Goal: Task Accomplishment & Management: Use online tool/utility

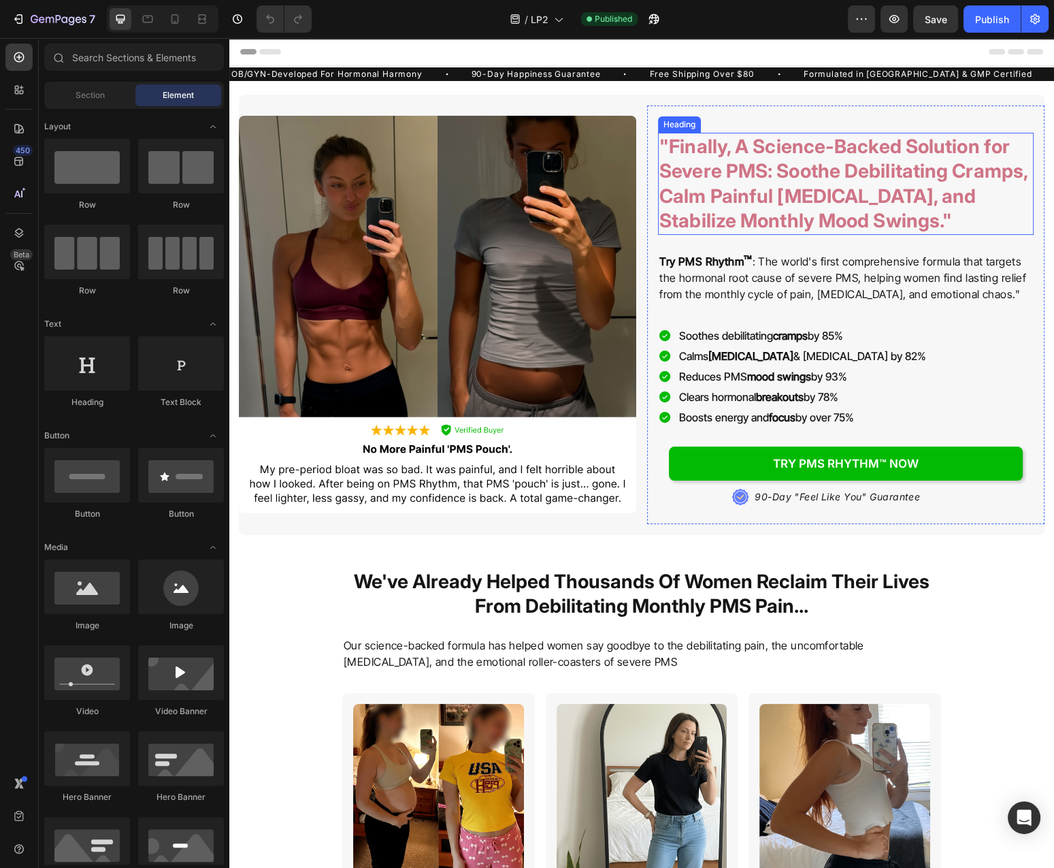
click at [807, 160] on h2 ""Finally, A Science-Backed Solution for Severe PMS: Soothe Debilitating Cramps,…" at bounding box center [846, 184] width 376 height 102
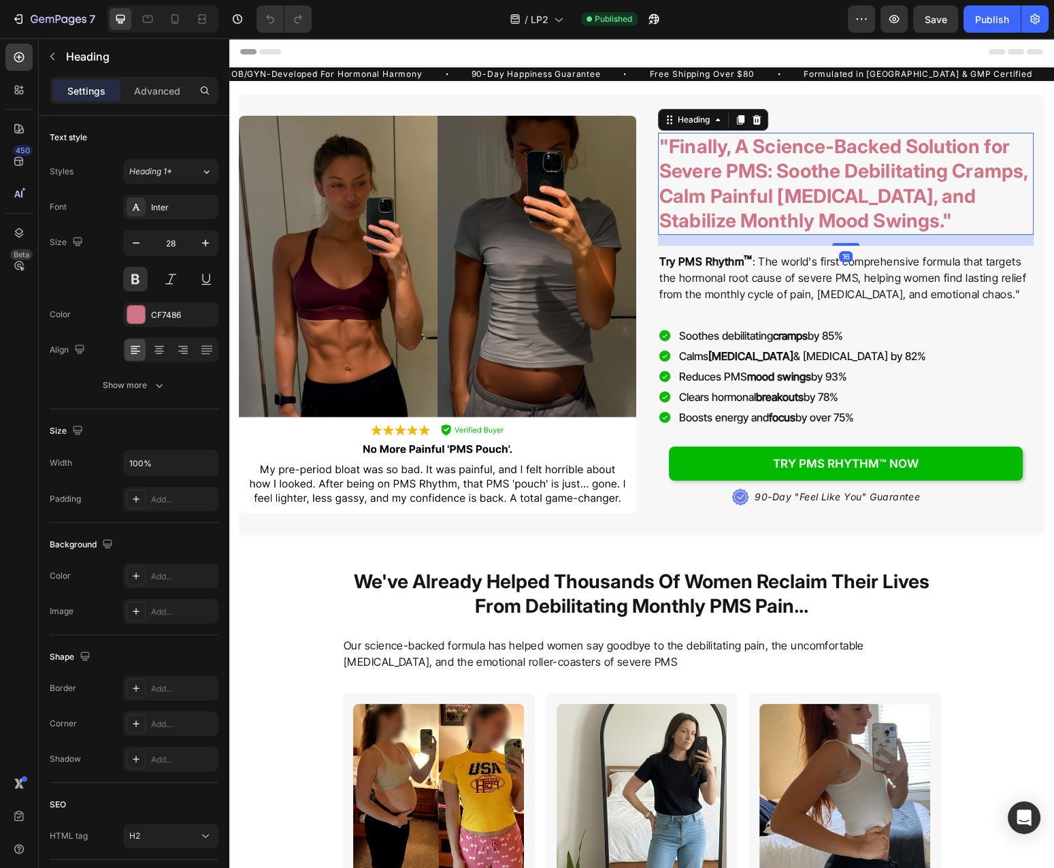
click at [808, 169] on h2 ""Finally, A Science-Backed Solution for Severe PMS: Soothe Debilitating Cramps,…" at bounding box center [846, 184] width 376 height 102
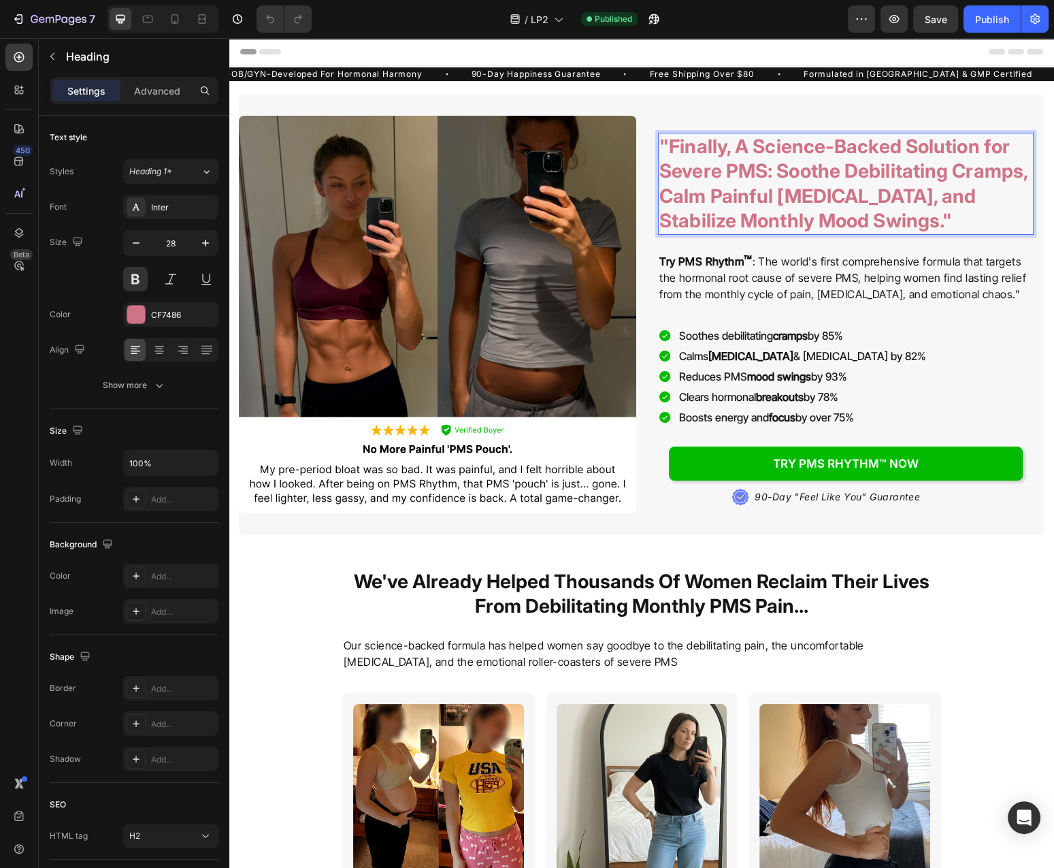
click at [808, 169] on p ""Finally, A Science-Backed Solution for Severe PMS: Soothe Debilitating Cramps,…" at bounding box center [846, 183] width 373 height 99
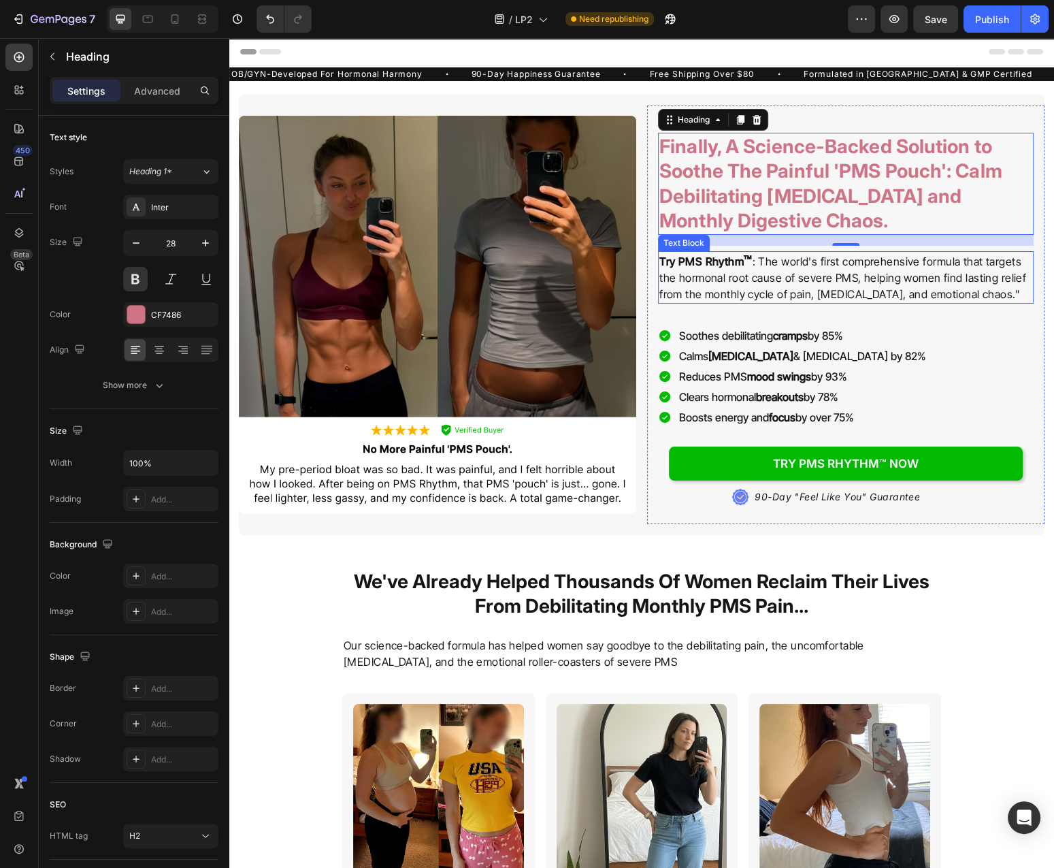
click at [858, 273] on p "Try PMS Rhythm ™ : The world's first comprehensive formula that targets the hor…" at bounding box center [846, 278] width 373 height 50
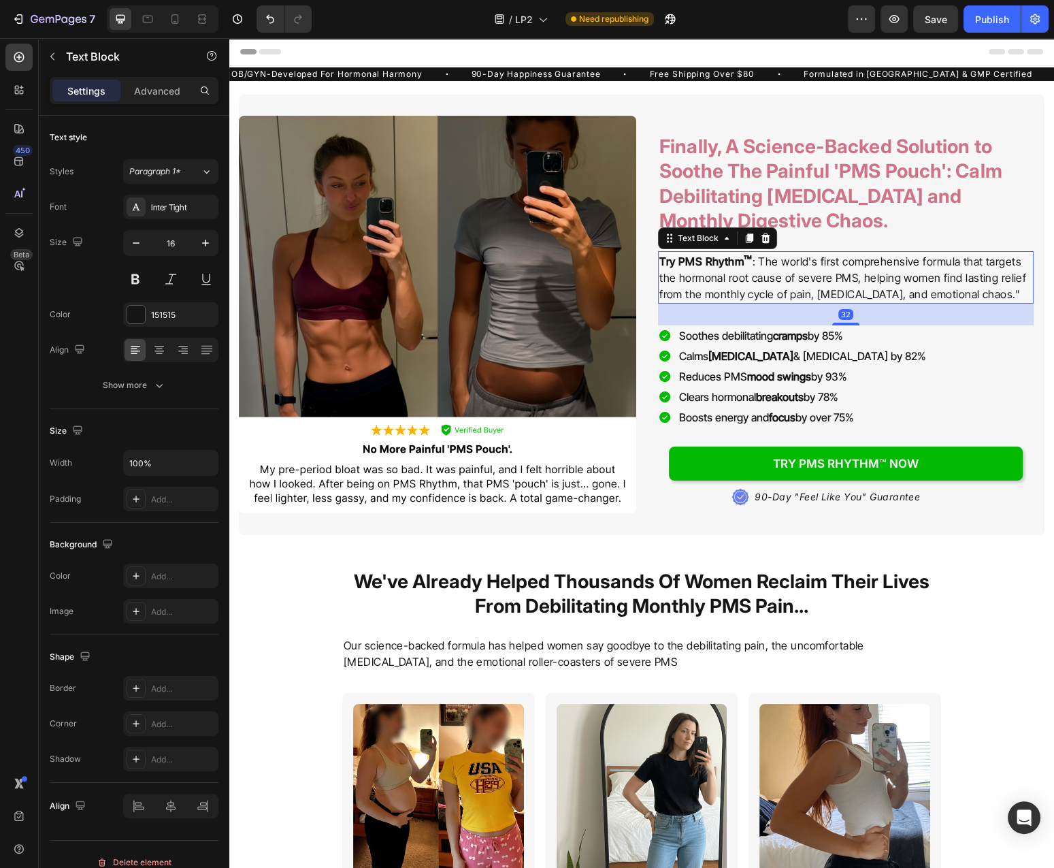
click at [820, 272] on p "Try PMS Rhythm ™ : The world's first comprehensive formula that targets the hor…" at bounding box center [846, 278] width 373 height 50
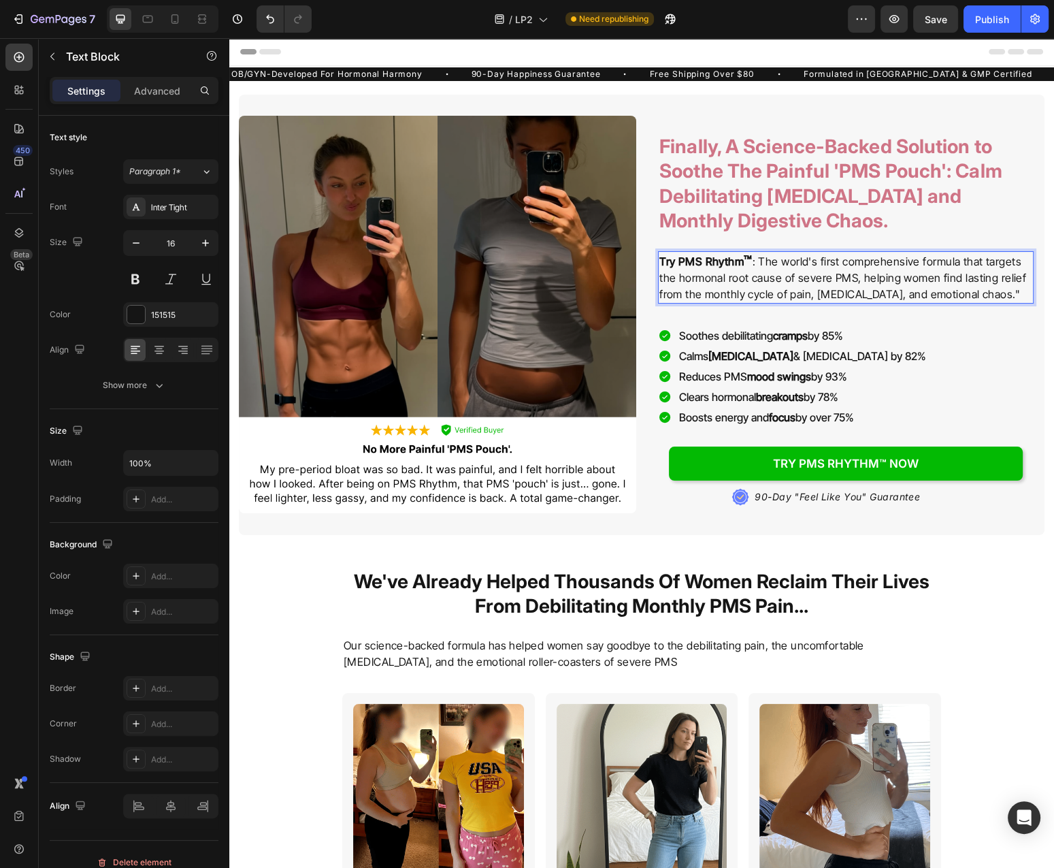
click at [767, 263] on p "Try PMS Rhythm ™ : The world's first comprehensive formula that targets the hor…" at bounding box center [846, 278] width 373 height 50
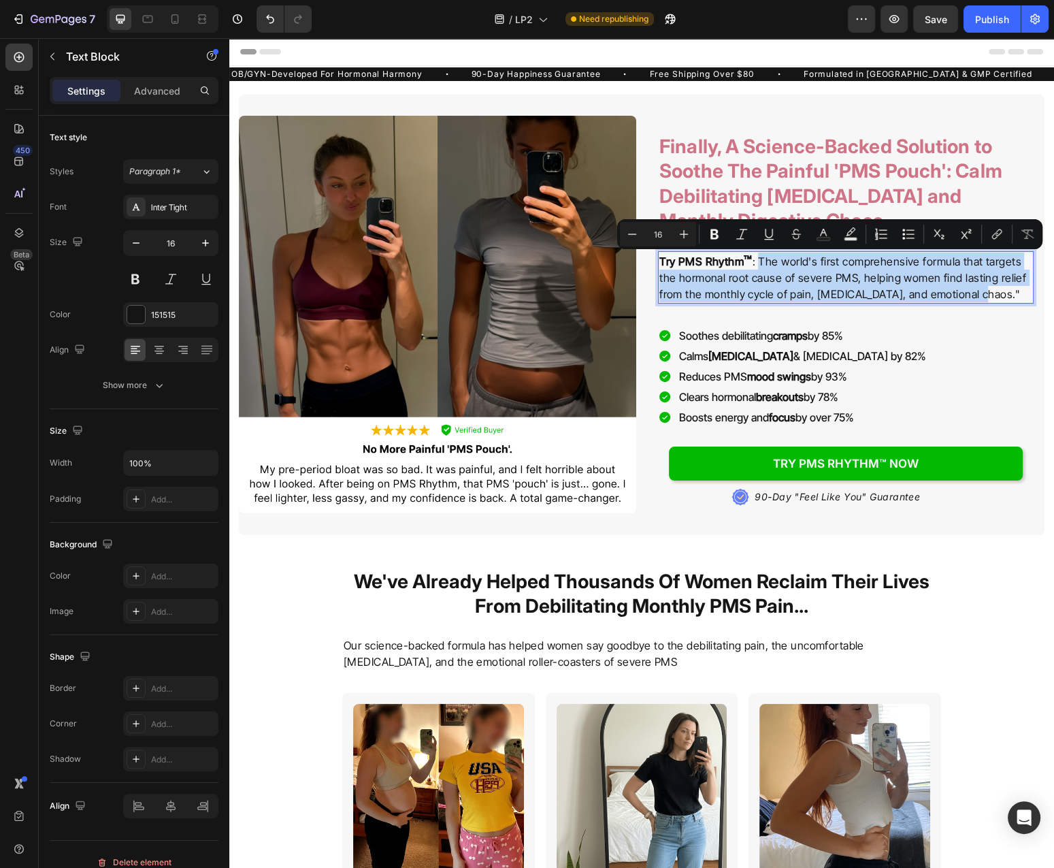
drag, startPoint x: 767, startPoint y: 263, endPoint x: 1001, endPoint y: 297, distance: 237.3
click at [1001, 297] on p "Try PMS Rhythm ™ : The world's first comprehensive formula that targets the hor…" at bounding box center [846, 278] width 373 height 50
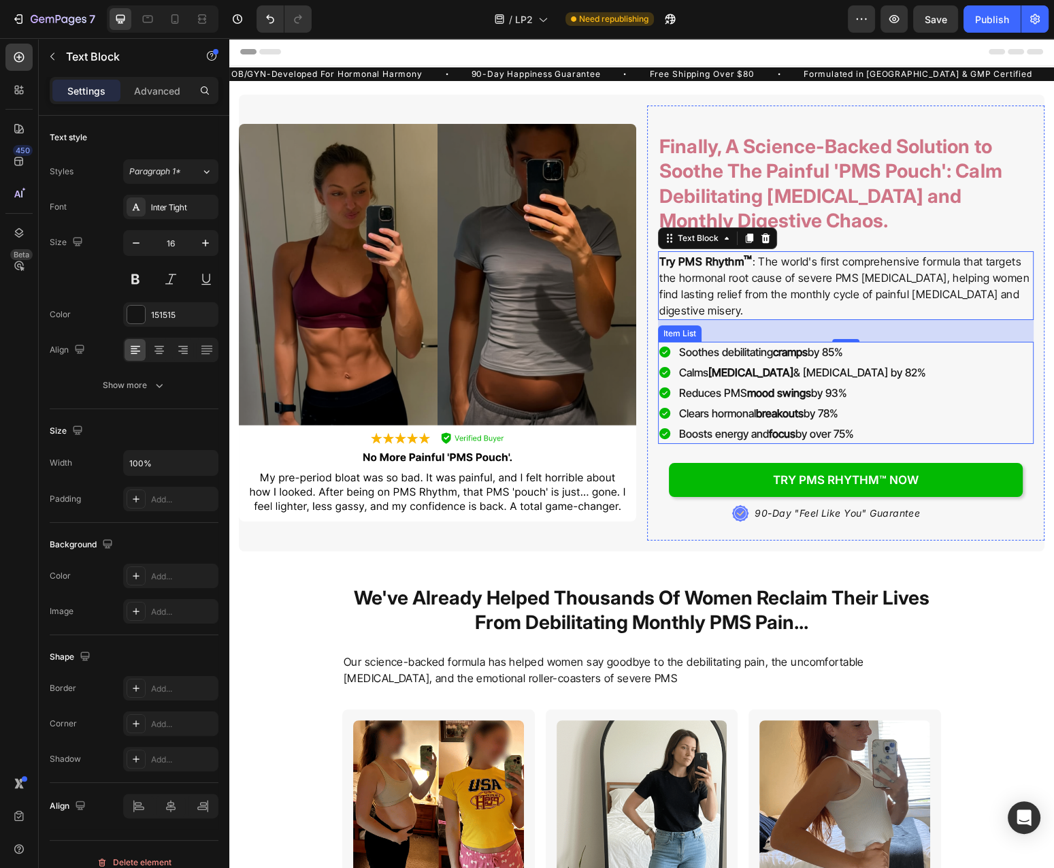
click at [920, 364] on div "Soothes debilitating cramps by 85% Calms [MEDICAL_DATA] & [MEDICAL_DATA] by 82%…" at bounding box center [846, 393] width 376 height 102
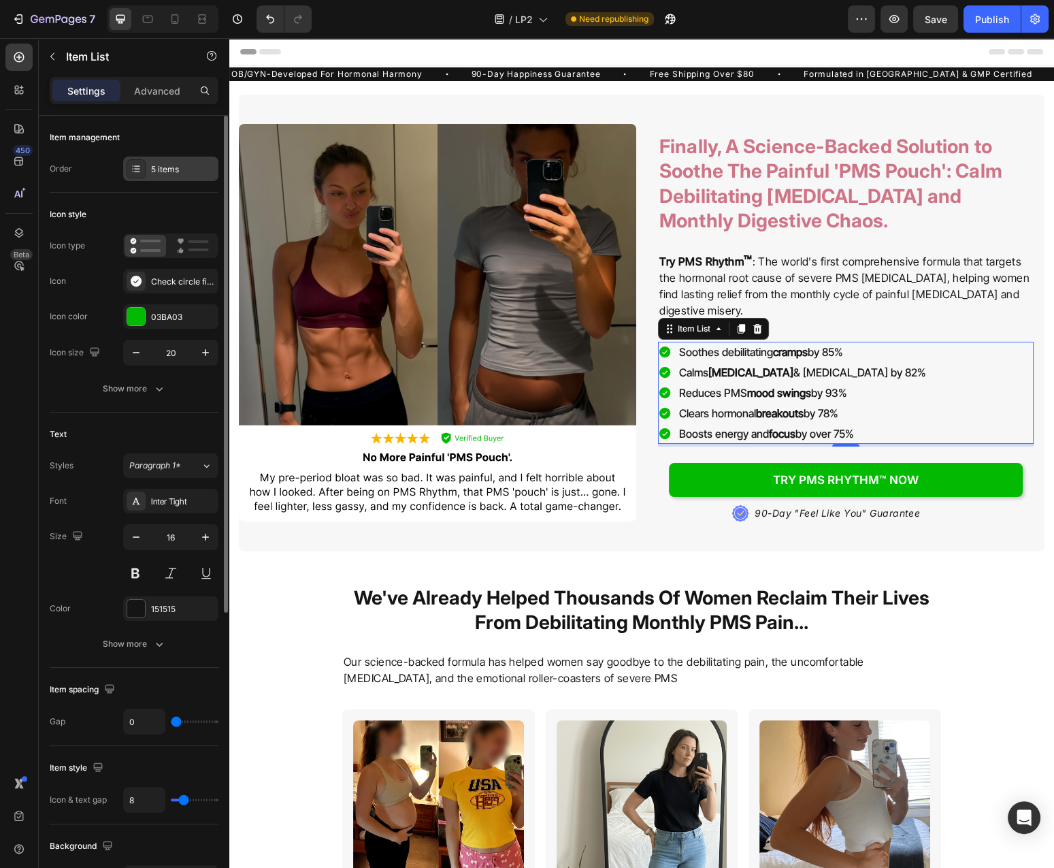
click at [169, 172] on div "5 items" at bounding box center [183, 169] width 64 height 12
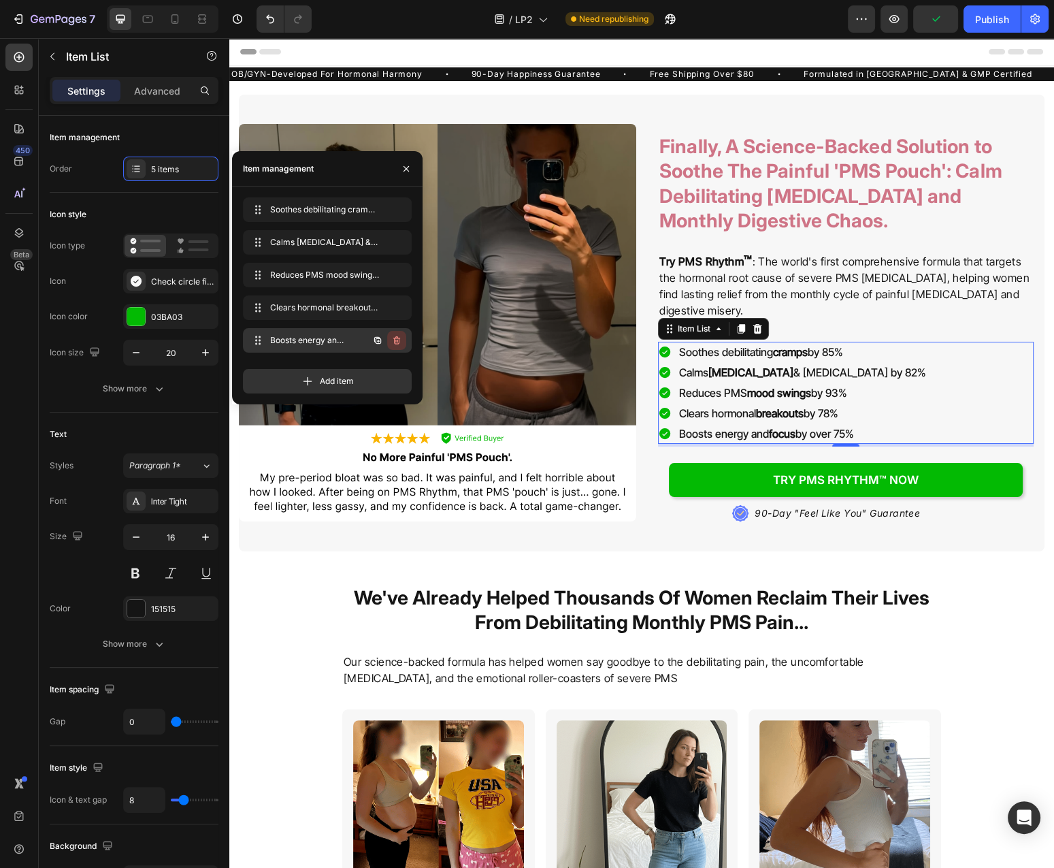
click at [398, 340] on icon "button" at bounding box center [398, 341] width 1 height 3
click at [398, 340] on div "Delete" at bounding box center [387, 340] width 25 height 12
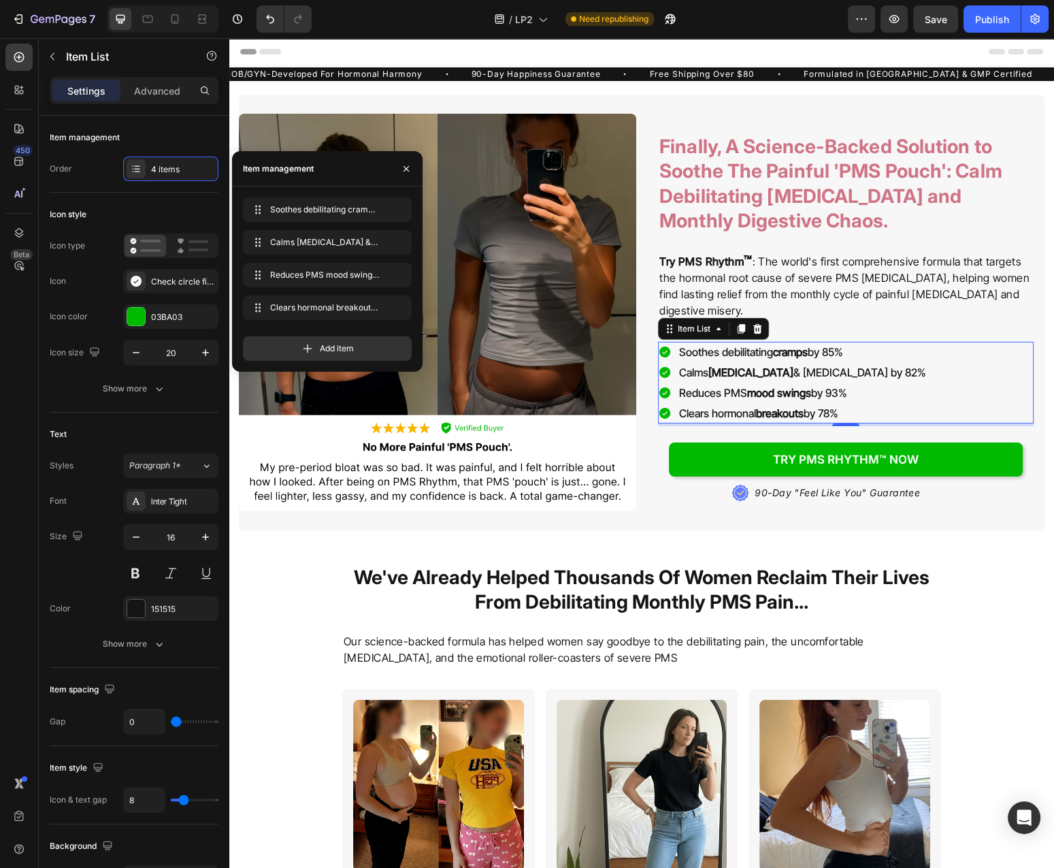
click at [758, 352] on p "Soothes debilitating cramps by 85%" at bounding box center [802, 352] width 247 height 16
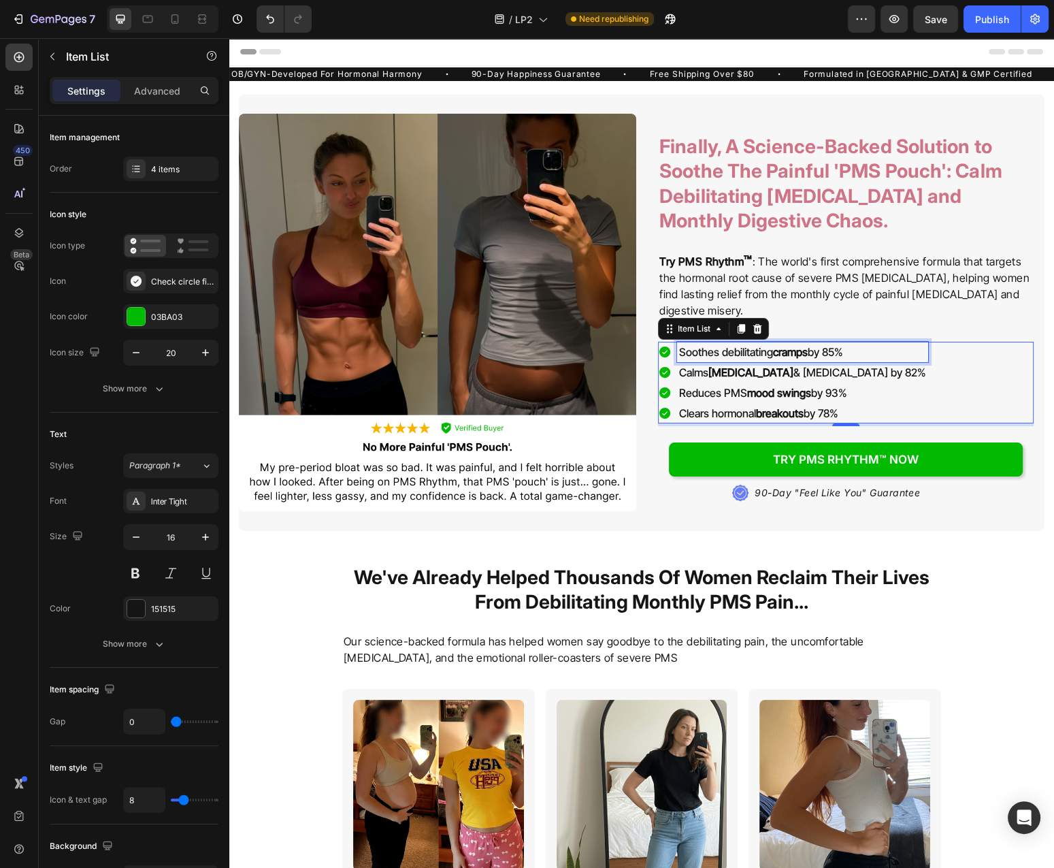
click at [755, 352] on p "Soothes debilitating cramps by 85%" at bounding box center [802, 352] width 247 height 16
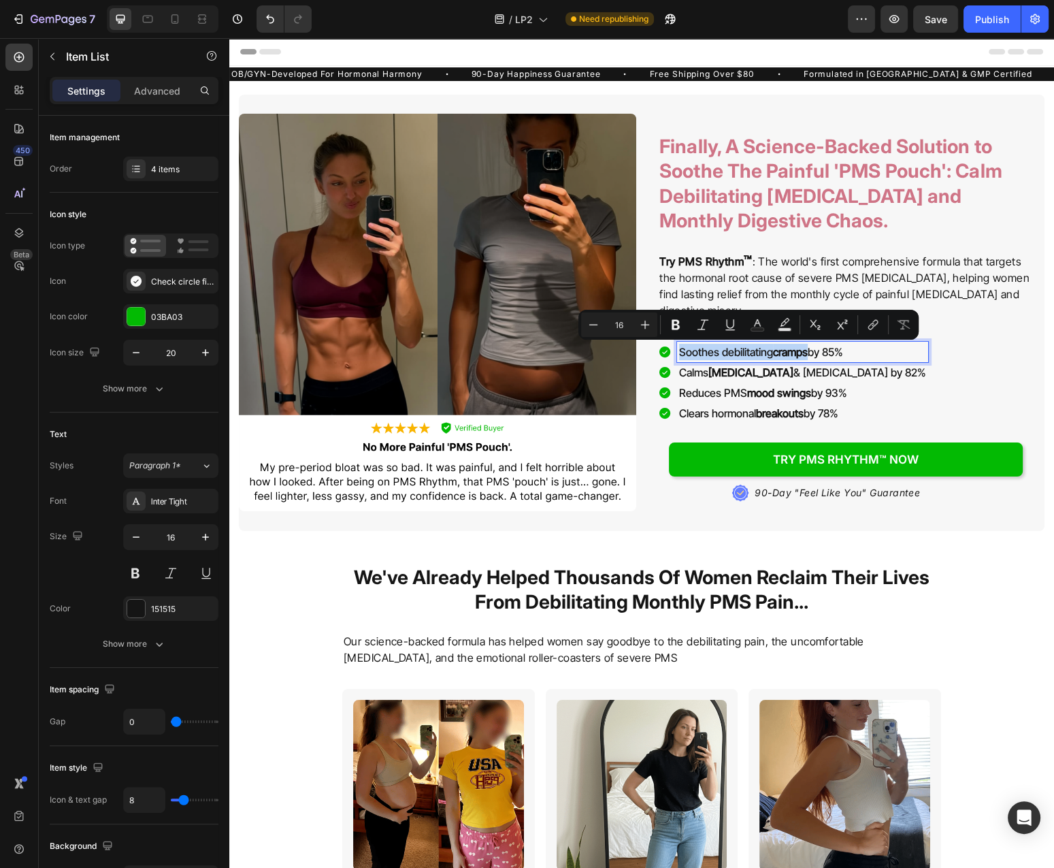
click at [755, 352] on p "Soothes debilitating cramps by 85%" at bounding box center [802, 352] width 247 height 16
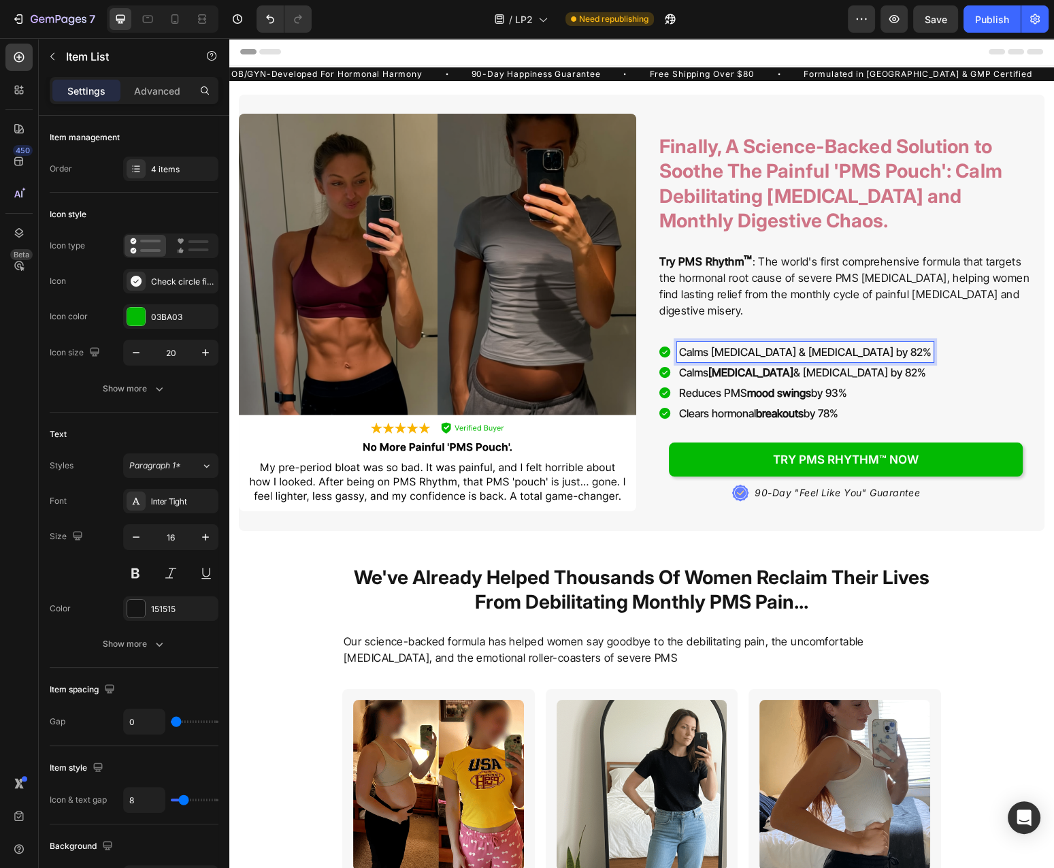
click at [860, 353] on p "Calms bloating & water retention by 82%" at bounding box center [805, 352] width 253 height 16
click at [864, 353] on p "Calms bloating & water retention by 82%" at bounding box center [805, 352] width 253 height 16
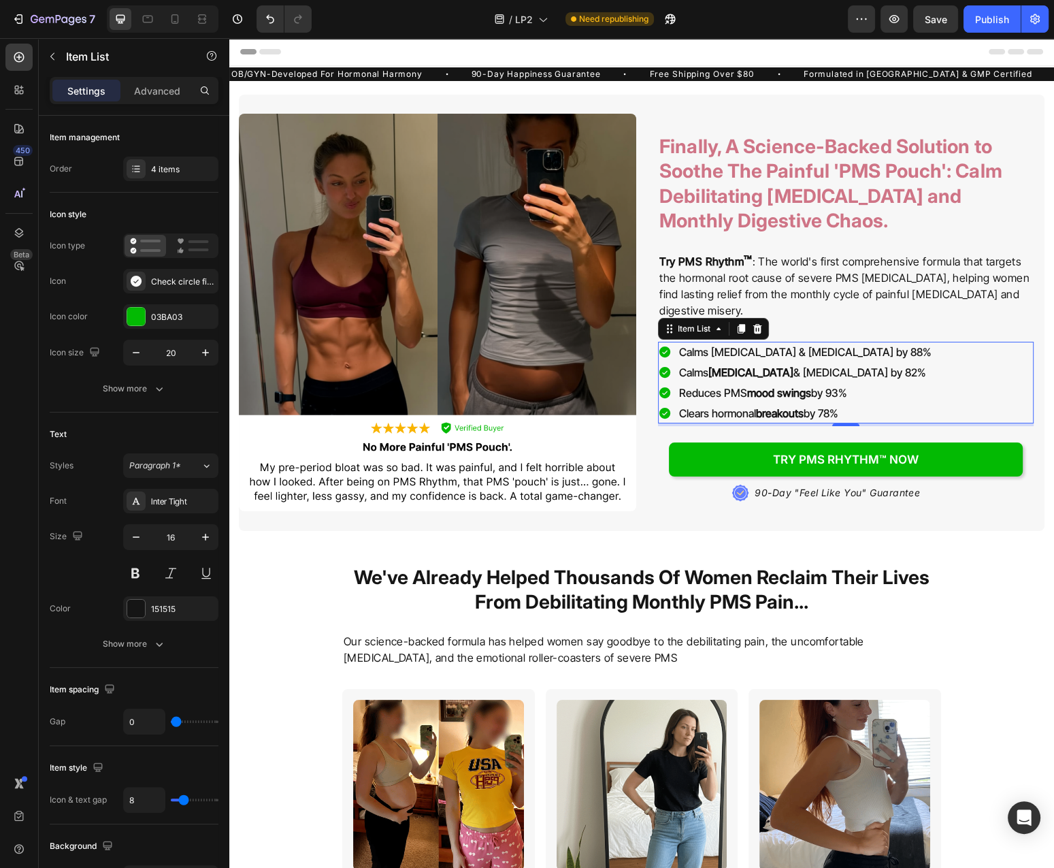
click at [746, 373] on strong "[MEDICAL_DATA]" at bounding box center [751, 373] width 85 height 14
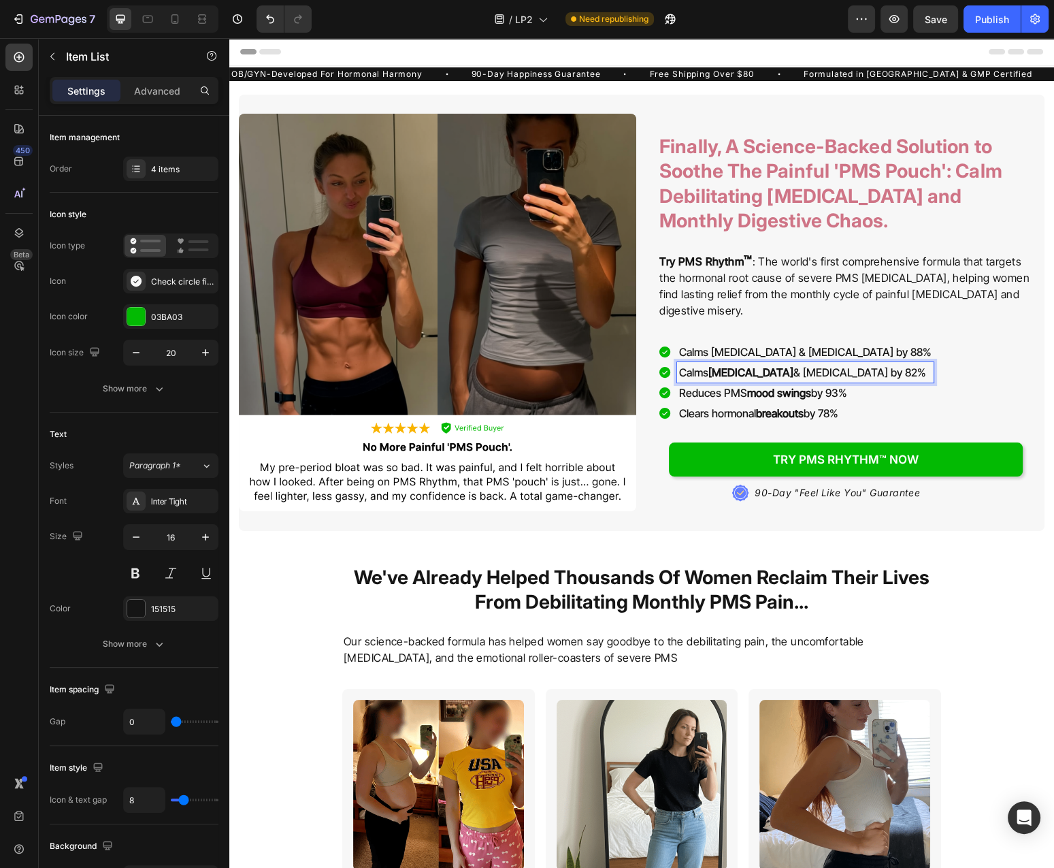
click at [746, 373] on strong "[MEDICAL_DATA]" at bounding box center [751, 373] width 85 height 14
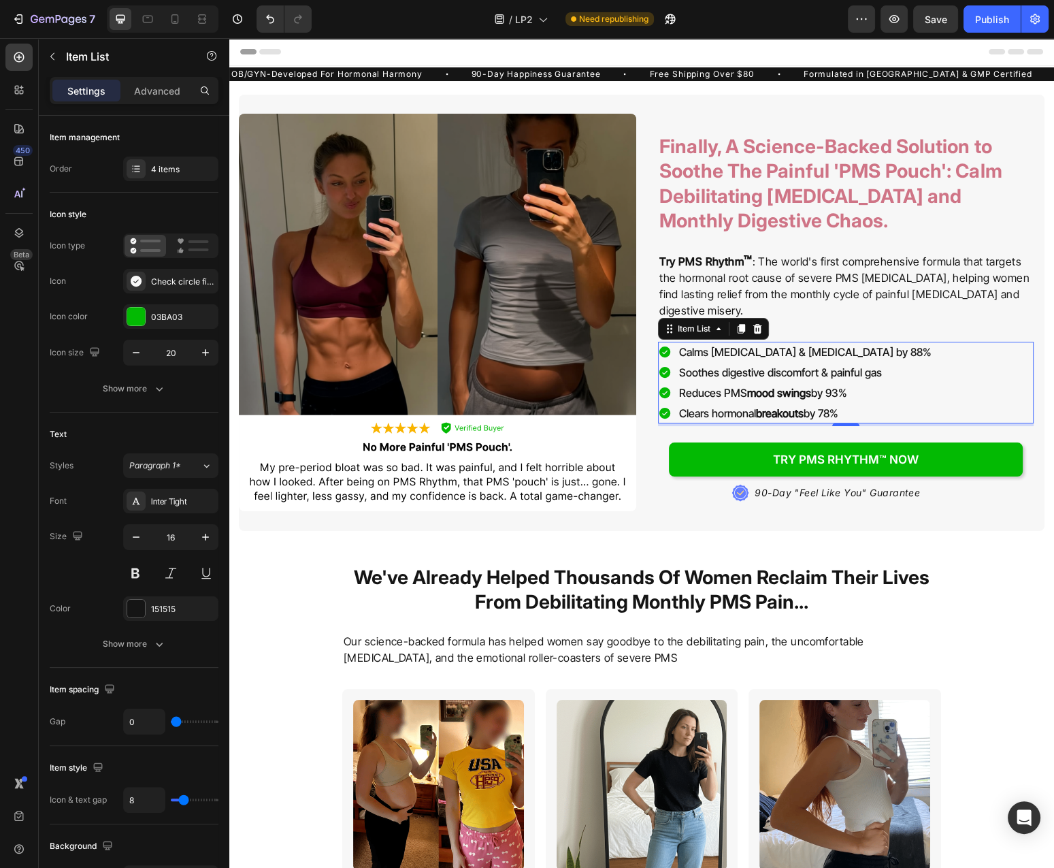
click at [753, 396] on strong "mood swings" at bounding box center [779, 393] width 64 height 14
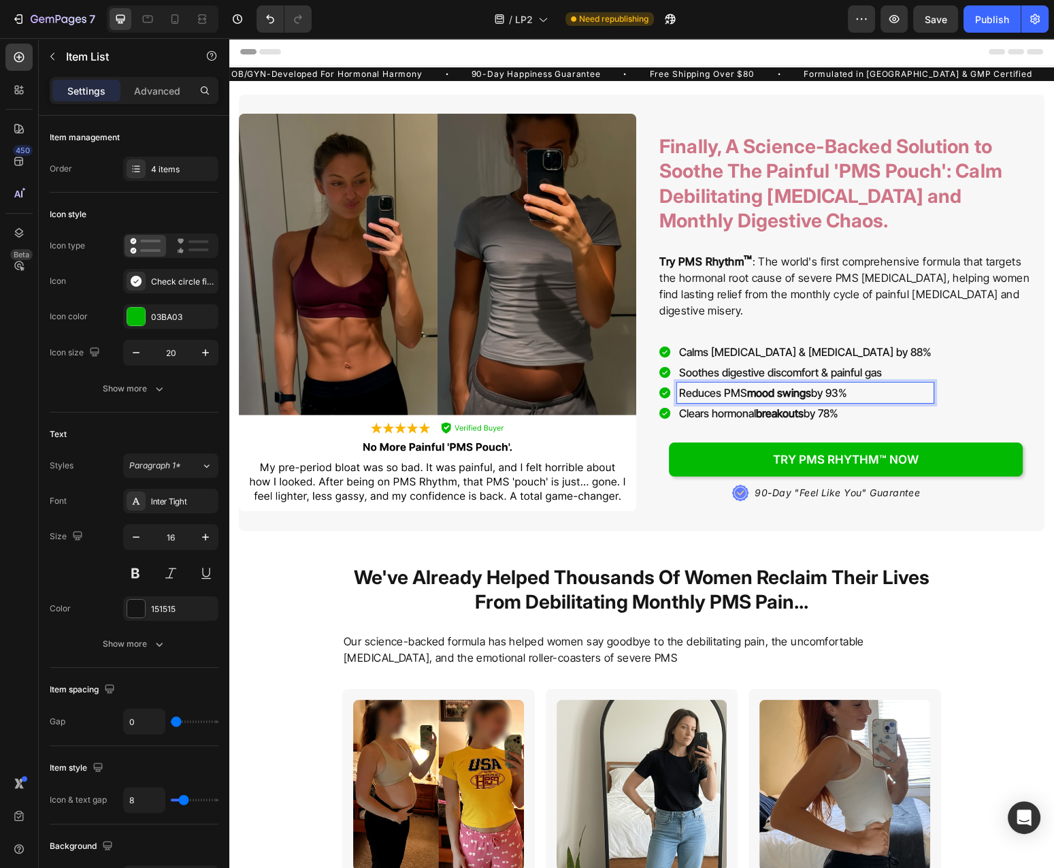
click at [753, 396] on strong "mood swings" at bounding box center [779, 393] width 64 height 14
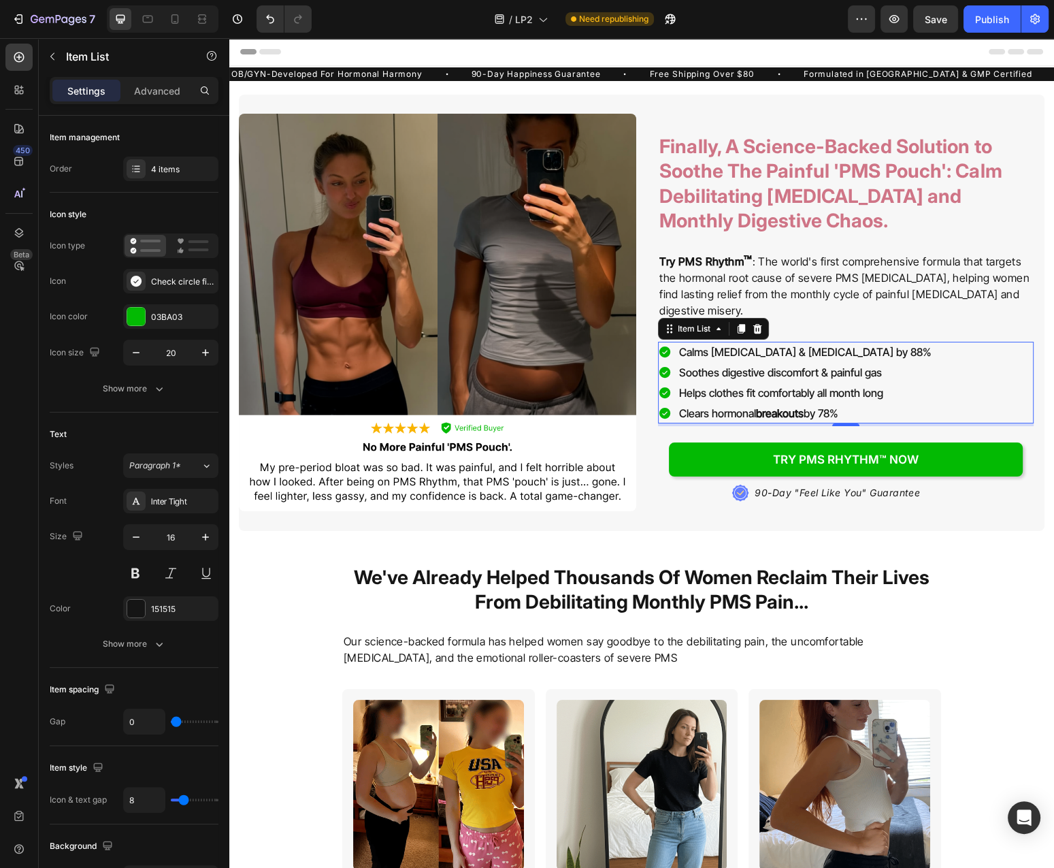
click at [698, 413] on p "Clears hormonal breakouts by 78%" at bounding box center [805, 413] width 253 height 16
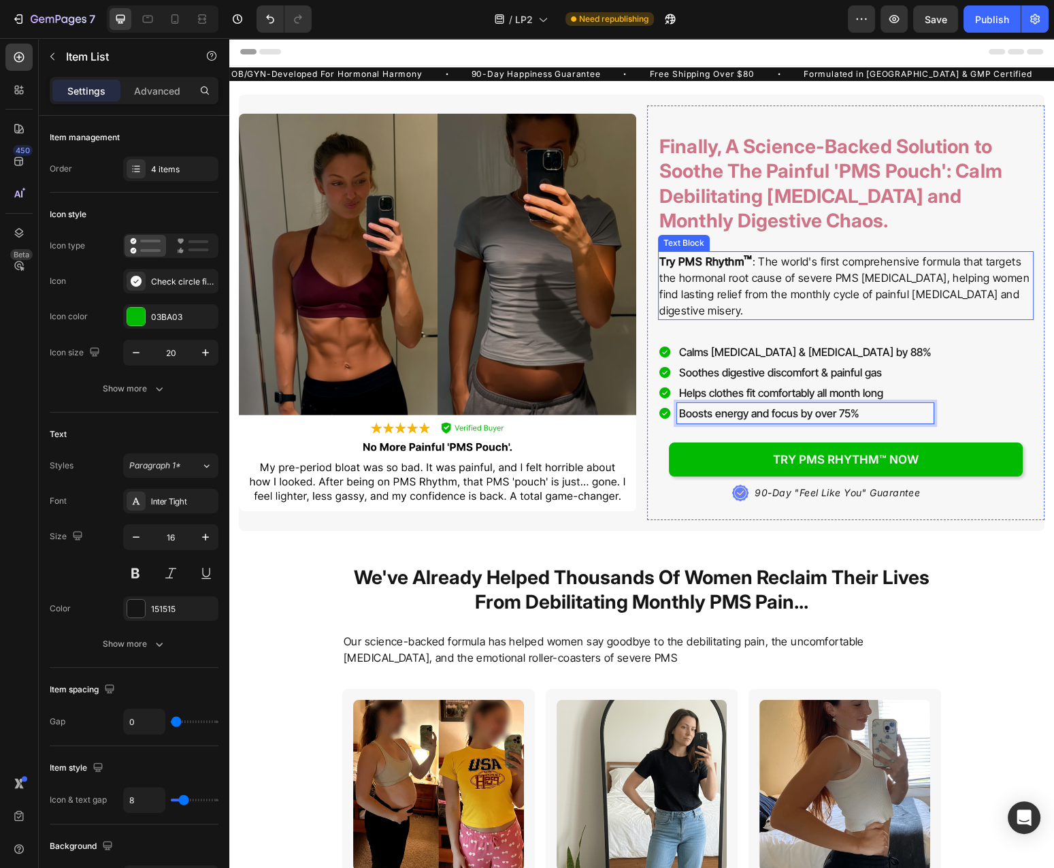
click at [837, 321] on div "Finally, A Science-Backed Solution to Soothe The Painful 'PMS Pouch': Calm Debi…" at bounding box center [846, 312] width 376 height 393
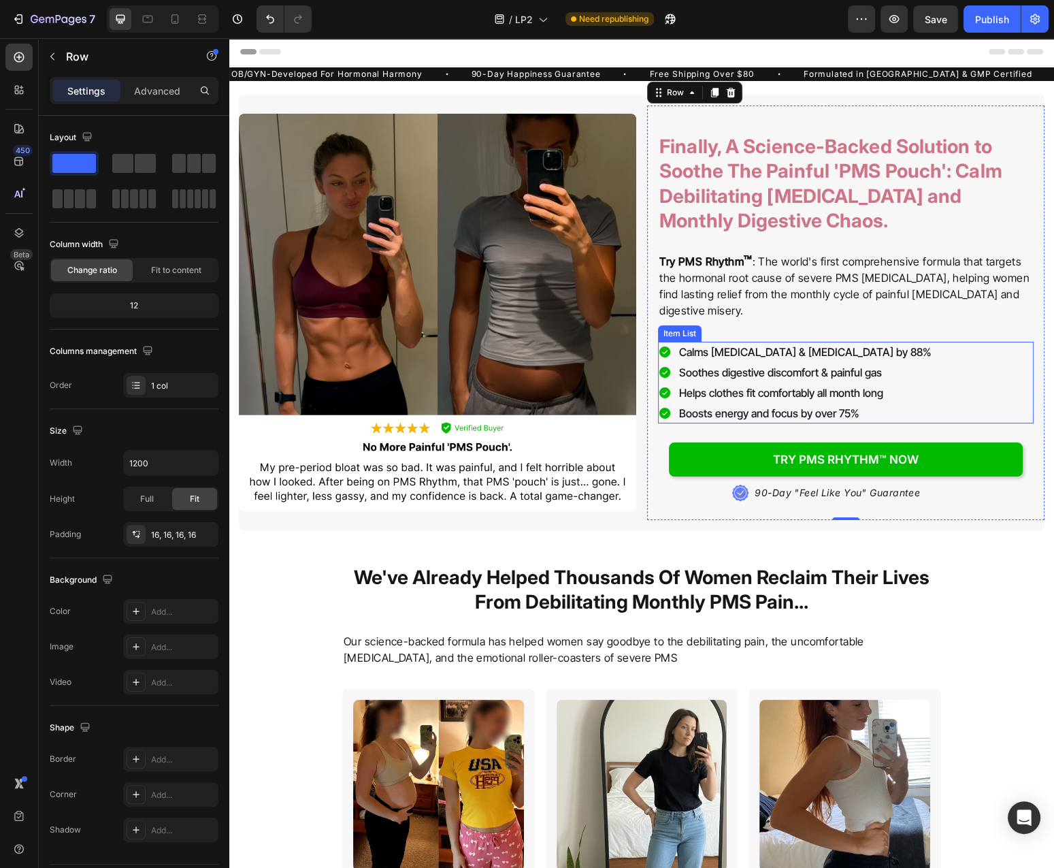
click at [914, 379] on div "Calms bloating & water retention by 88% Soothes digestive discomfort & painful …" at bounding box center [846, 383] width 376 height 82
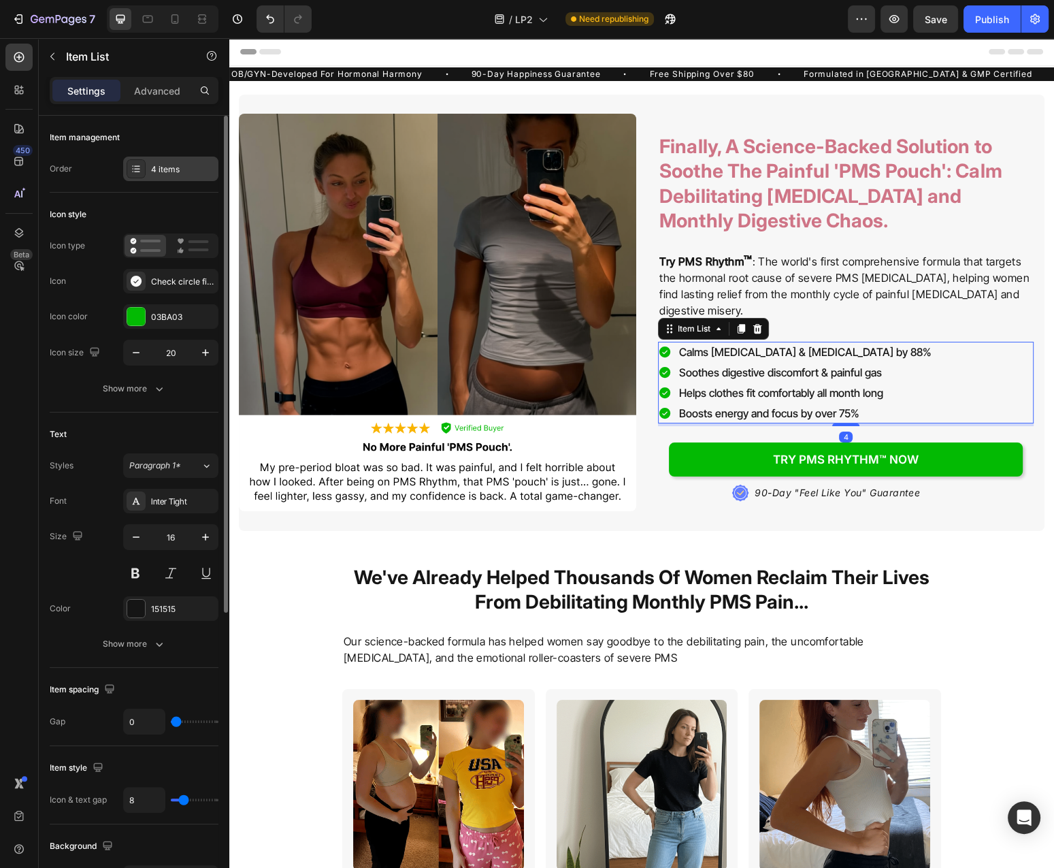
click at [160, 169] on div "4 items" at bounding box center [183, 169] width 64 height 12
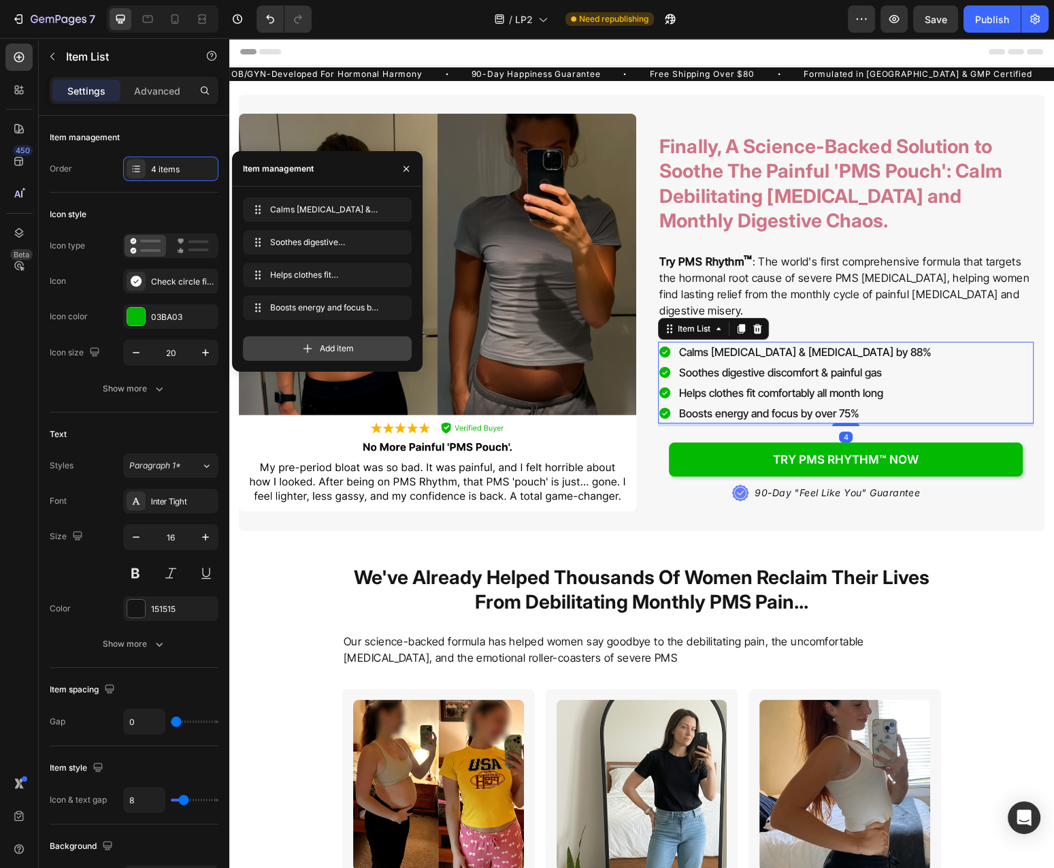
click at [324, 353] on span "Add item" at bounding box center [337, 348] width 34 height 12
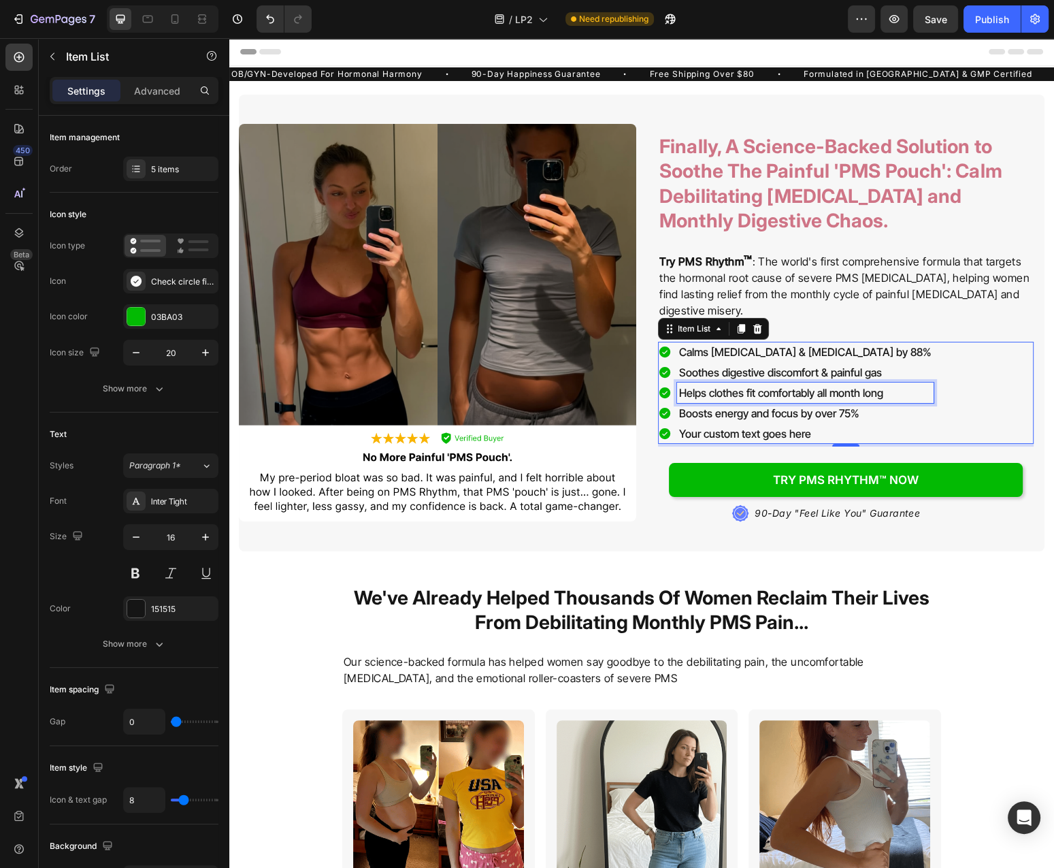
click at [755, 396] on p "Helps clothes fit comfortably all month long" at bounding box center [805, 393] width 253 height 16
click at [736, 415] on p "Boosts energy and focus by over 75%" at bounding box center [805, 413] width 253 height 16
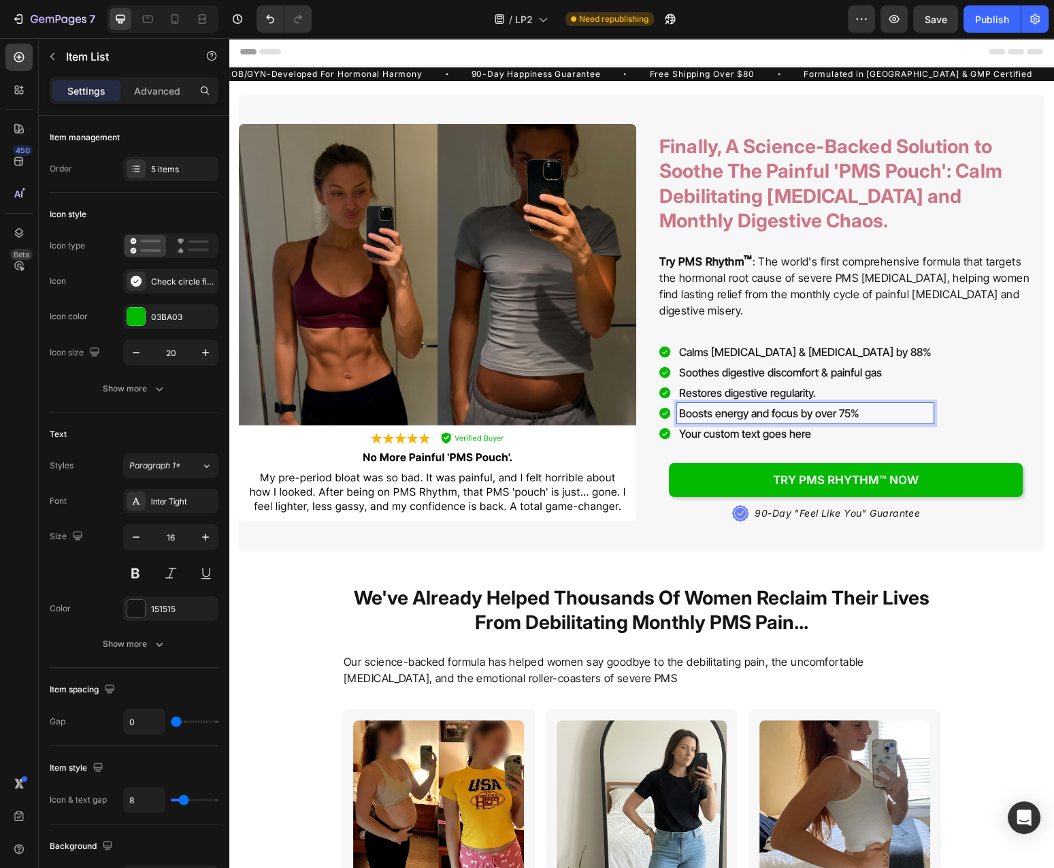
click at [736, 415] on p "Boosts energy and focus by over 75%" at bounding box center [805, 413] width 253 height 16
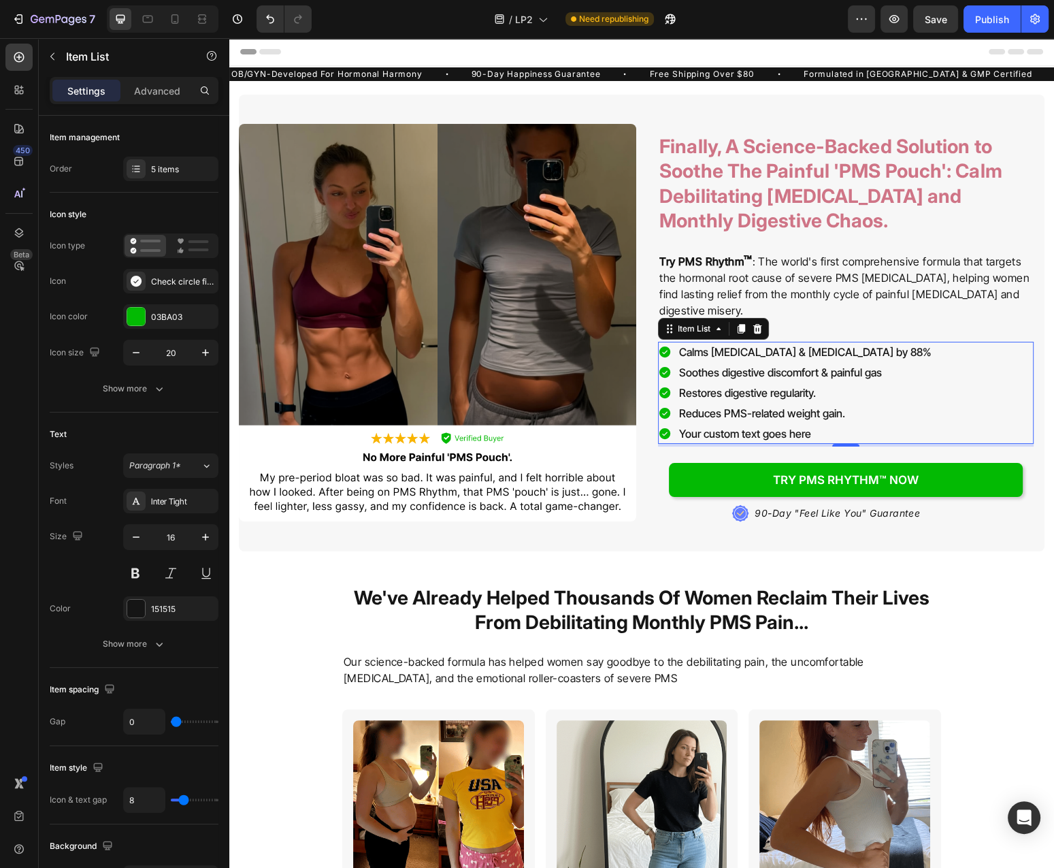
click at [716, 440] on p "Your custom text goes here" at bounding box center [805, 433] width 253 height 16
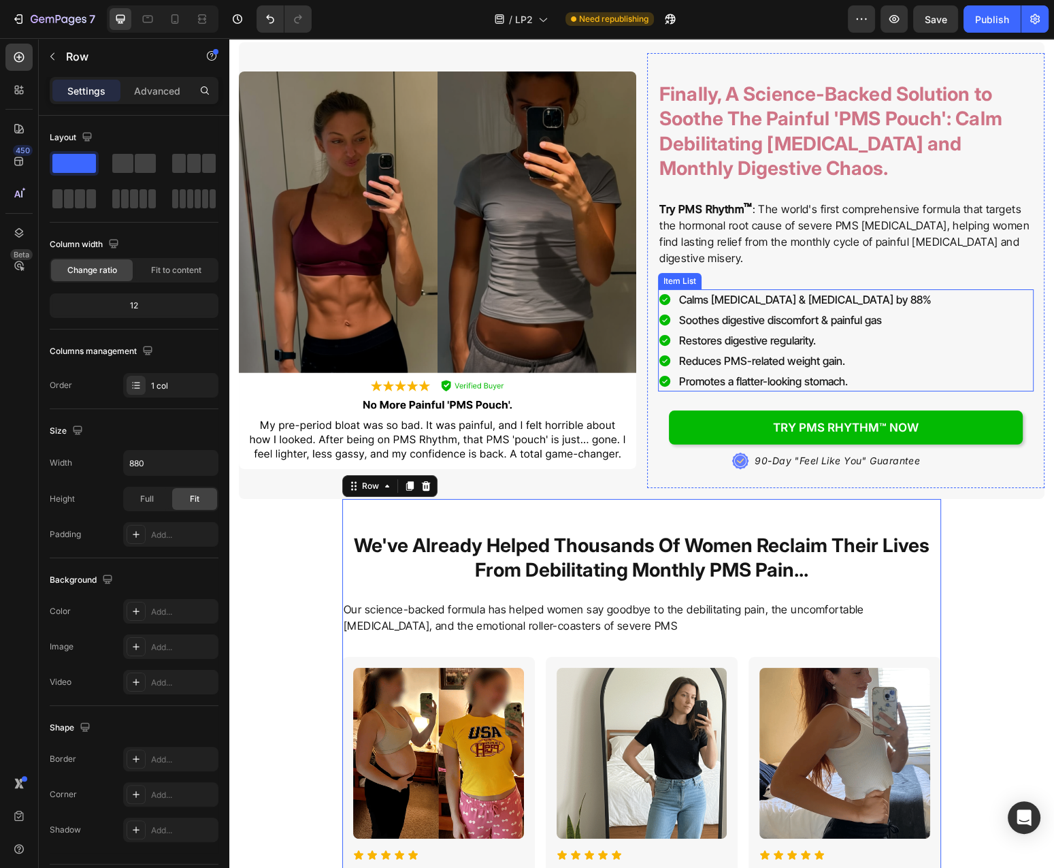
scroll to position [219, 0]
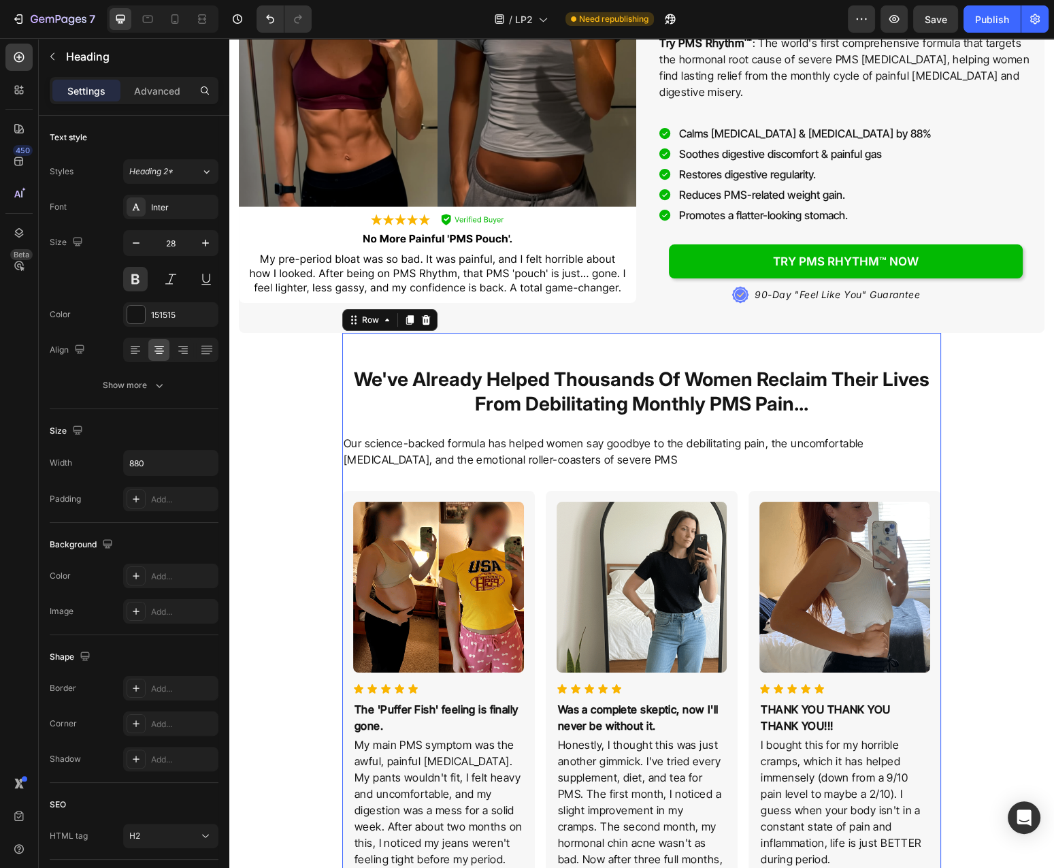
click at [581, 403] on h2 "We've Already Helped Thousands Of Women Reclaim Their Lives From Debilitating M…" at bounding box center [641, 392] width 599 height 52
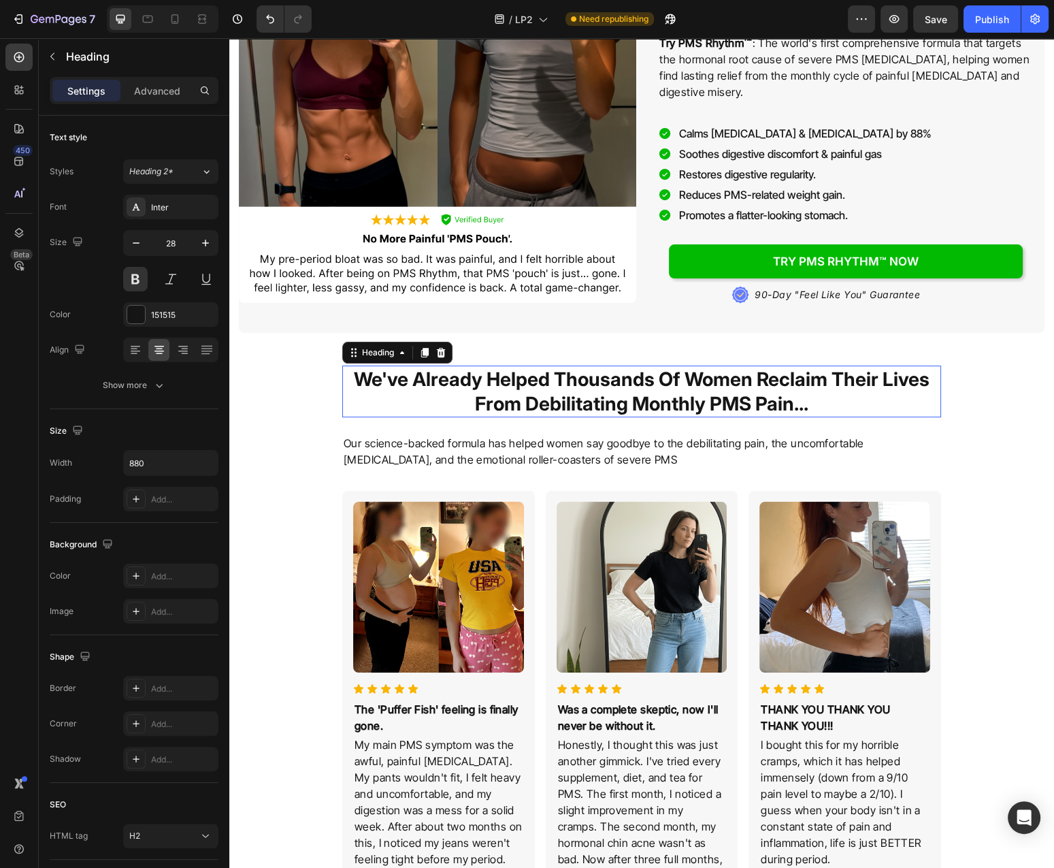
click at [581, 403] on h2 "We've Already Helped Thousands Of Women Reclaim Their Lives From Debilitating M…" at bounding box center [641, 392] width 599 height 52
click at [582, 403] on p "We've Already Helped Thousands Of Women Reclaim Their Lives From Debilitating M…" at bounding box center [642, 392] width 596 height 50
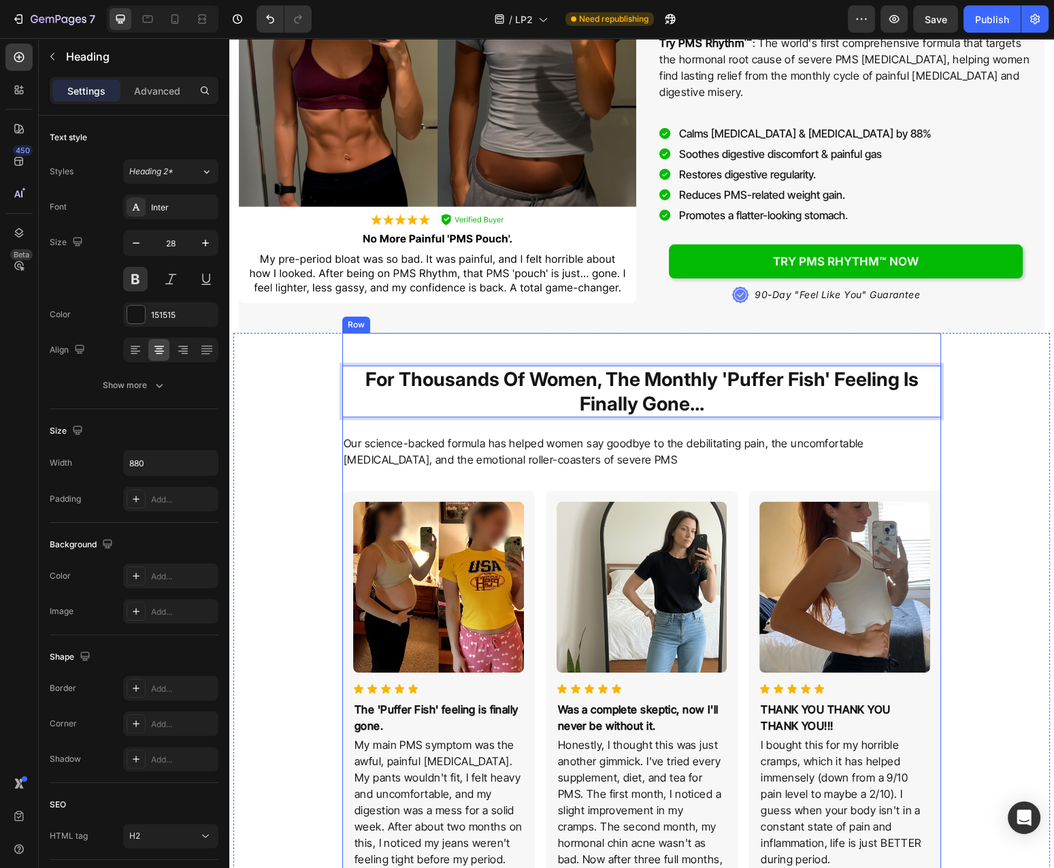
click at [562, 395] on p "For Thousands Of Women, The Monthly 'Puffer Fish' Feeling Is Finally Gone..." at bounding box center [642, 392] width 596 height 50
drag, startPoint x: 497, startPoint y: 379, endPoint x: 490, endPoint y: 381, distance: 7.1
click at [496, 379] on p "For Thousands Of Women, The Monthly 'Puffer Fish' Feeling Is Finally Gone..." at bounding box center [642, 392] width 596 height 50
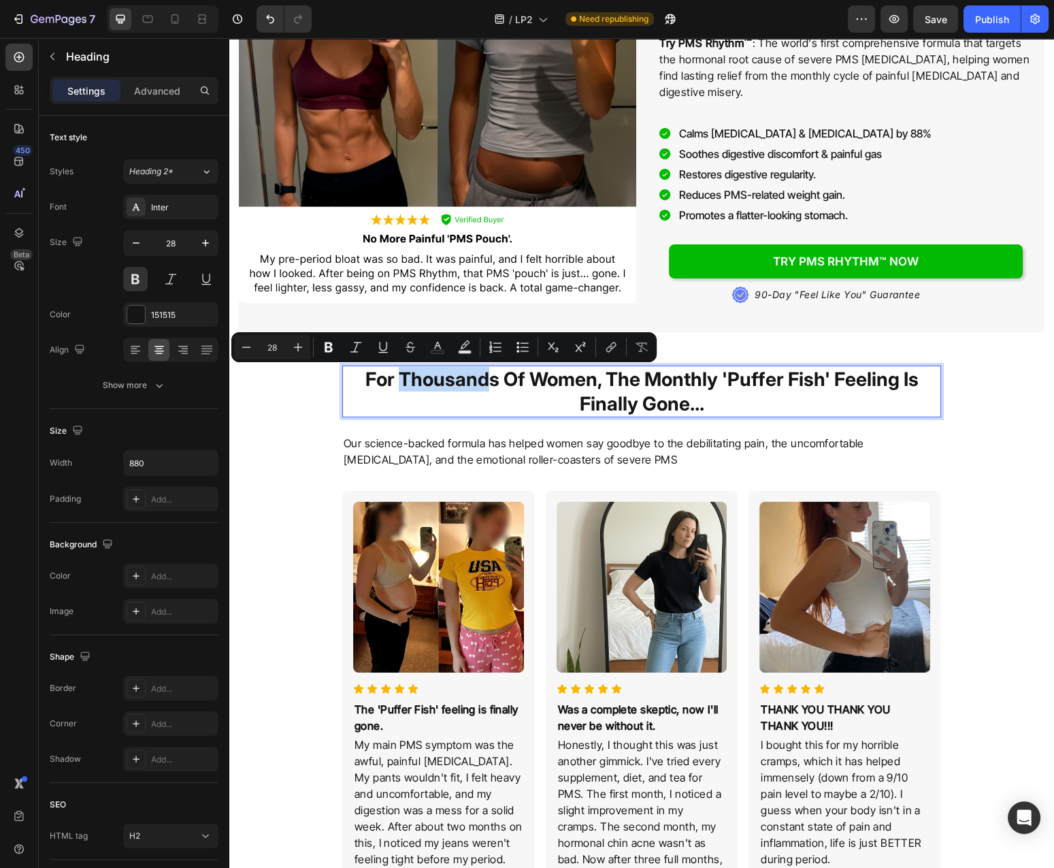
drag, startPoint x: 490, startPoint y: 381, endPoint x: 402, endPoint y: 386, distance: 88.7
click at [402, 386] on p "For Thousands Of Women, The Monthly 'Puffer Fish' Feeling Is Finally Gone..." at bounding box center [642, 392] width 596 height 50
click at [822, 397] on p "For Thousands Of Women, The Monthly 'Puffer Fish' Feeling Is Finally Gone..." at bounding box center [642, 392] width 596 height 50
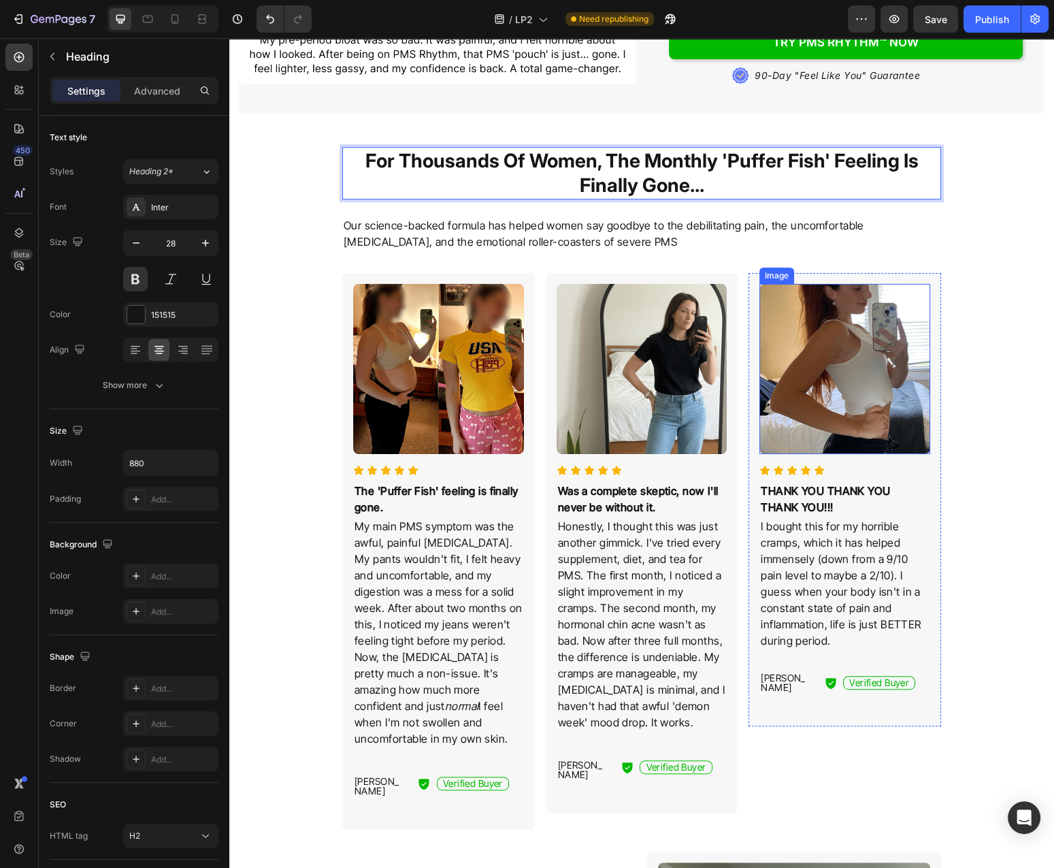
scroll to position [73, 0]
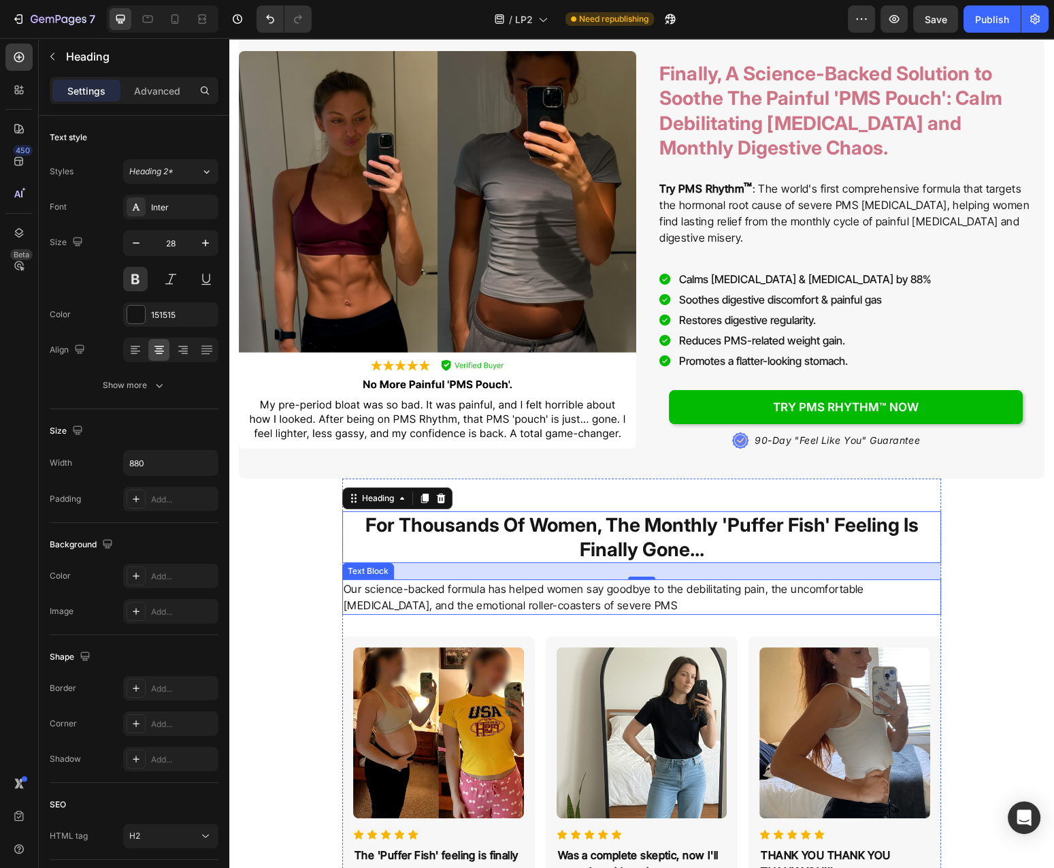
click at [541, 601] on p "Our science-backed formula has helped women say goodbye to the debilitating pai…" at bounding box center [642, 597] width 596 height 33
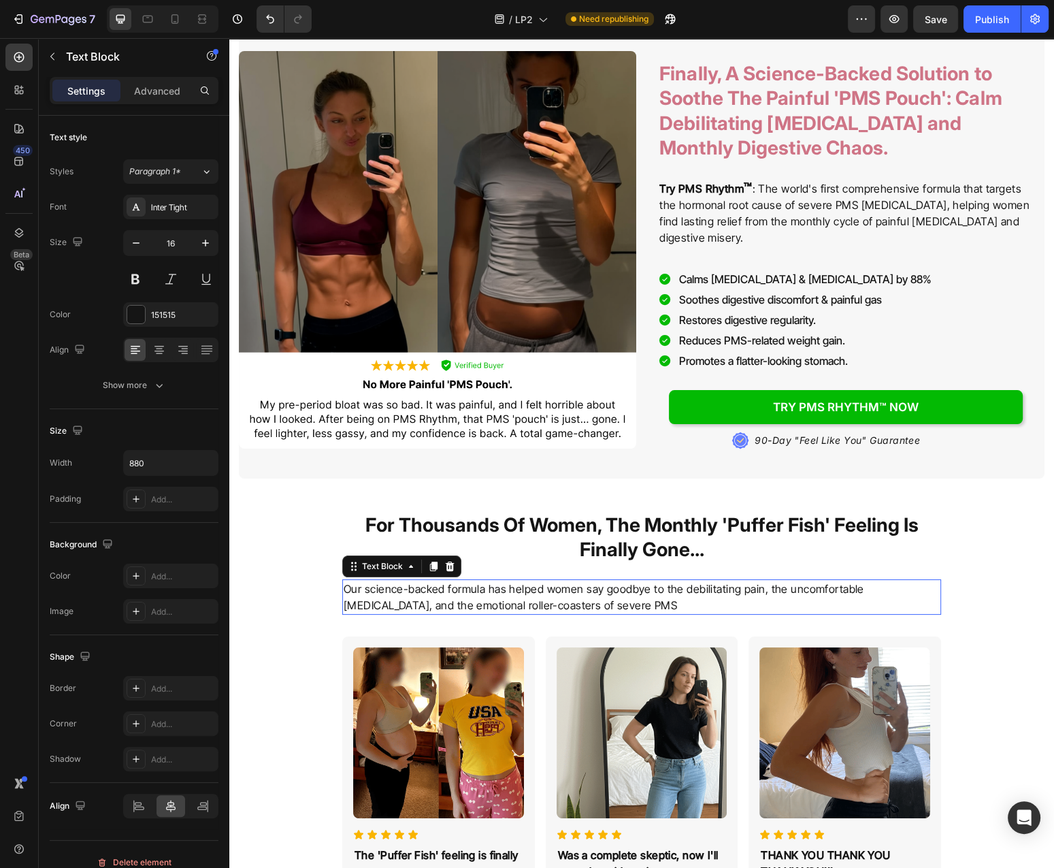
click at [541, 601] on p "Our science-backed formula has helped women say goodbye to the debilitating pai…" at bounding box center [642, 597] width 596 height 33
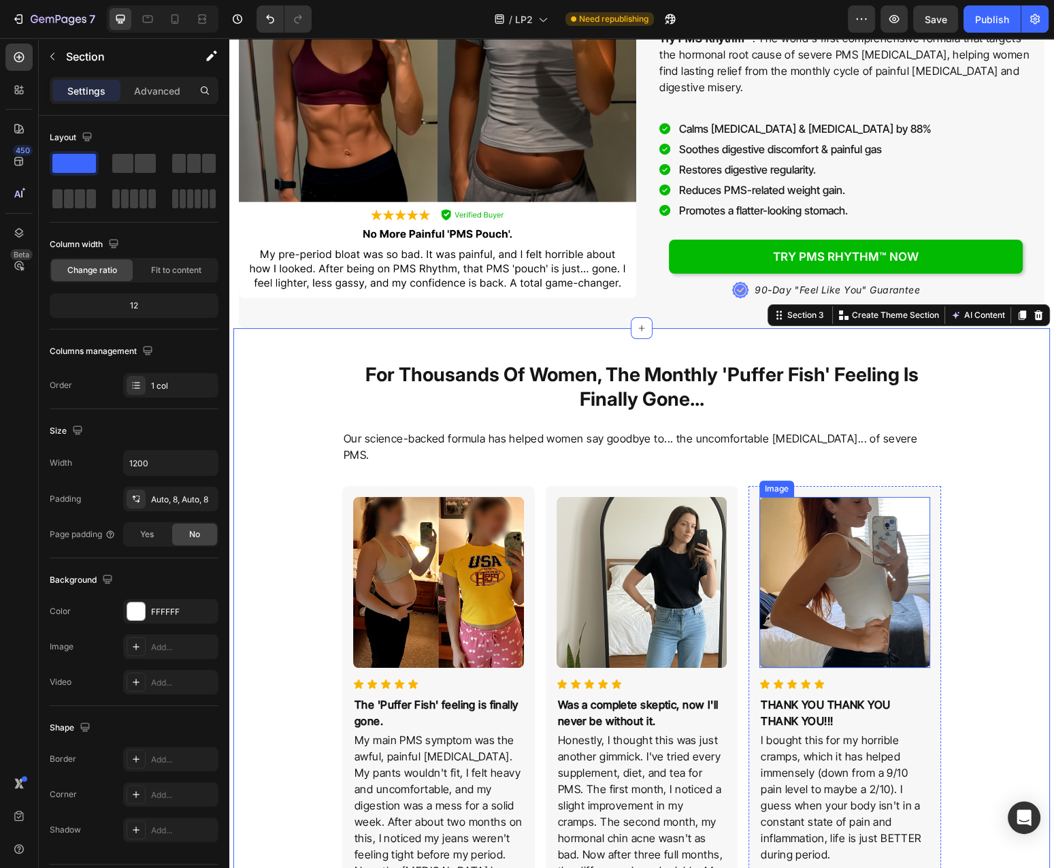
scroll to position [365, 0]
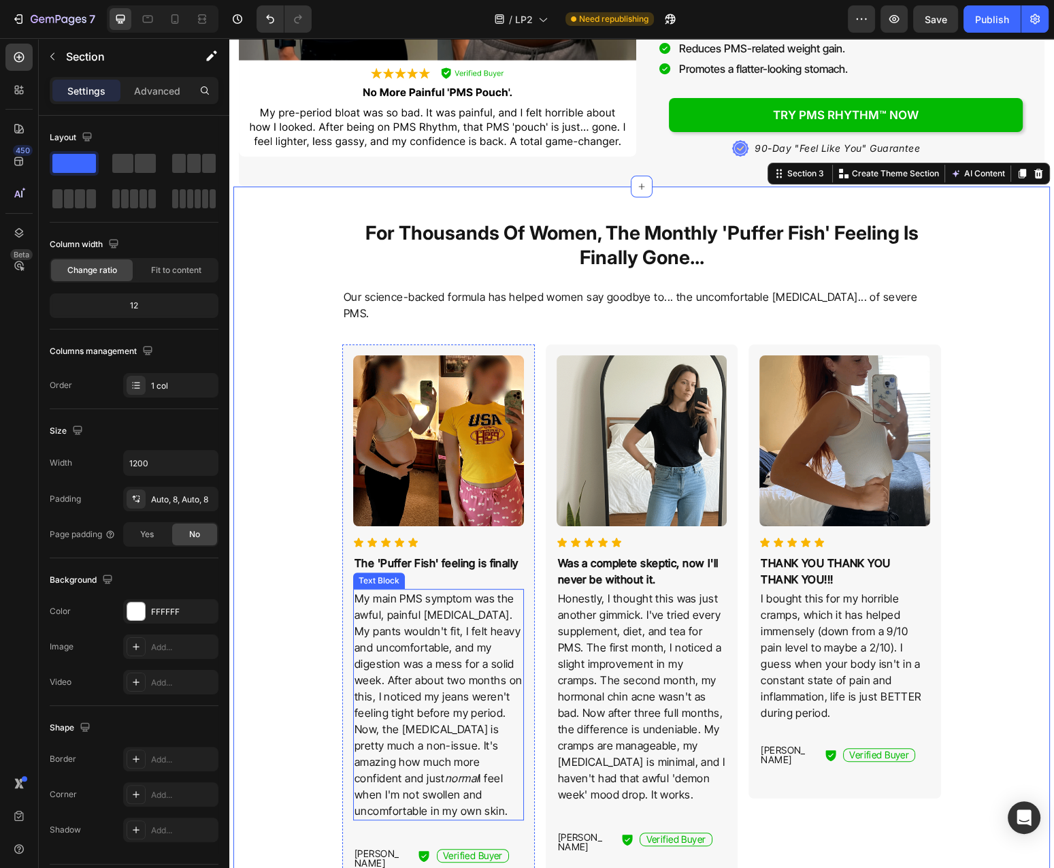
click at [464, 683] on p "My main PMS symptom was the awful, painful bloating. My pants wouldn't fit, I f…" at bounding box center [439, 704] width 168 height 229
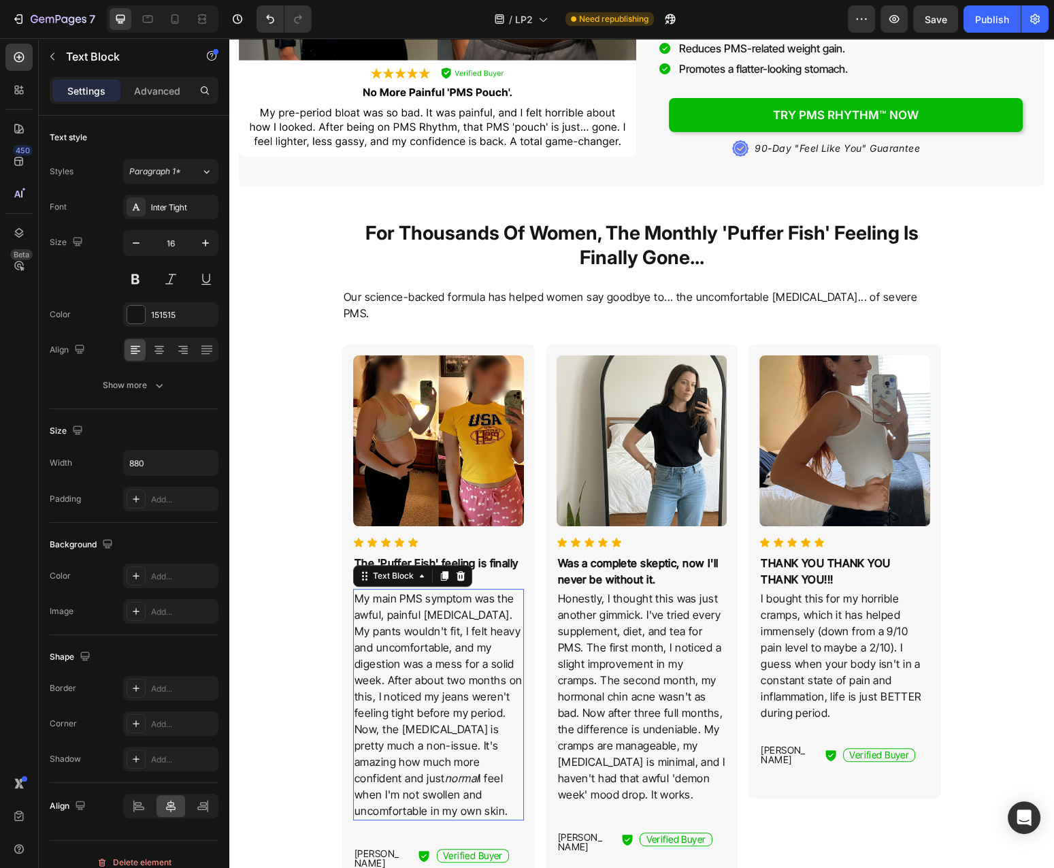
click at [464, 683] on p "My main PMS symptom was the awful, painful bloating. My pants wouldn't fit, I f…" at bounding box center [439, 704] width 168 height 229
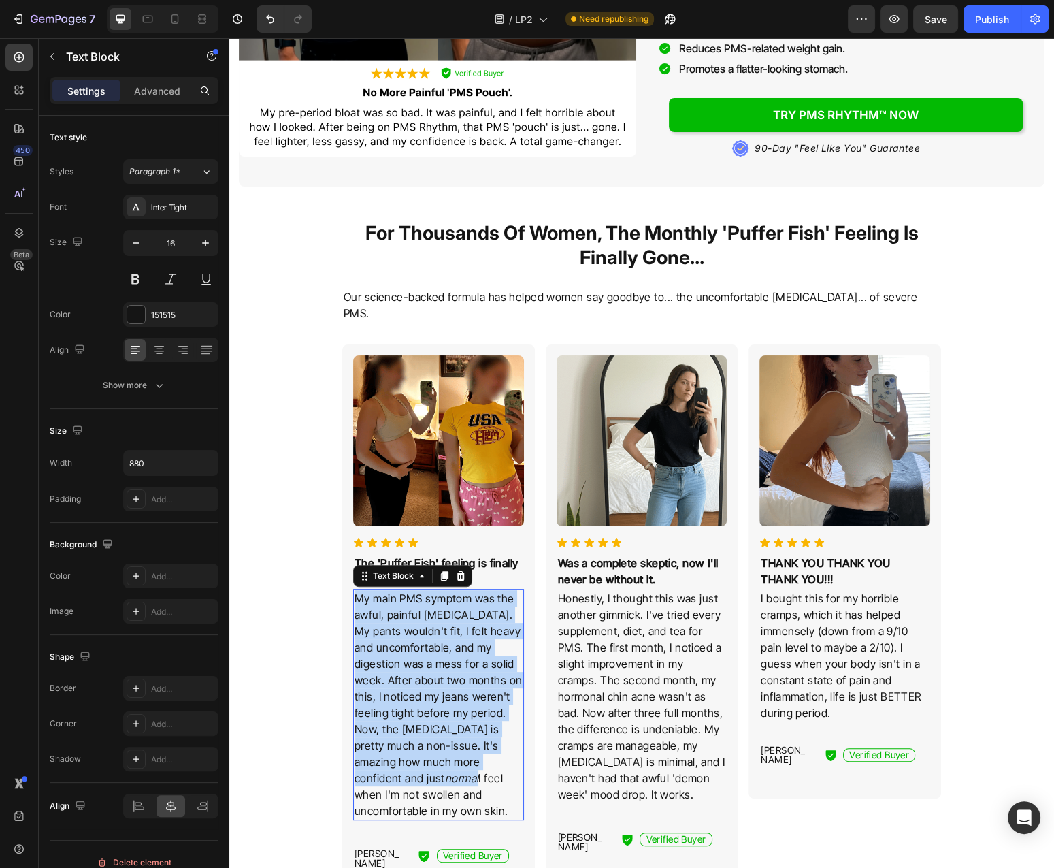
click at [464, 683] on p "My main PMS symptom was the awful, painful bloating. My pants wouldn't fit, I f…" at bounding box center [439, 704] width 168 height 229
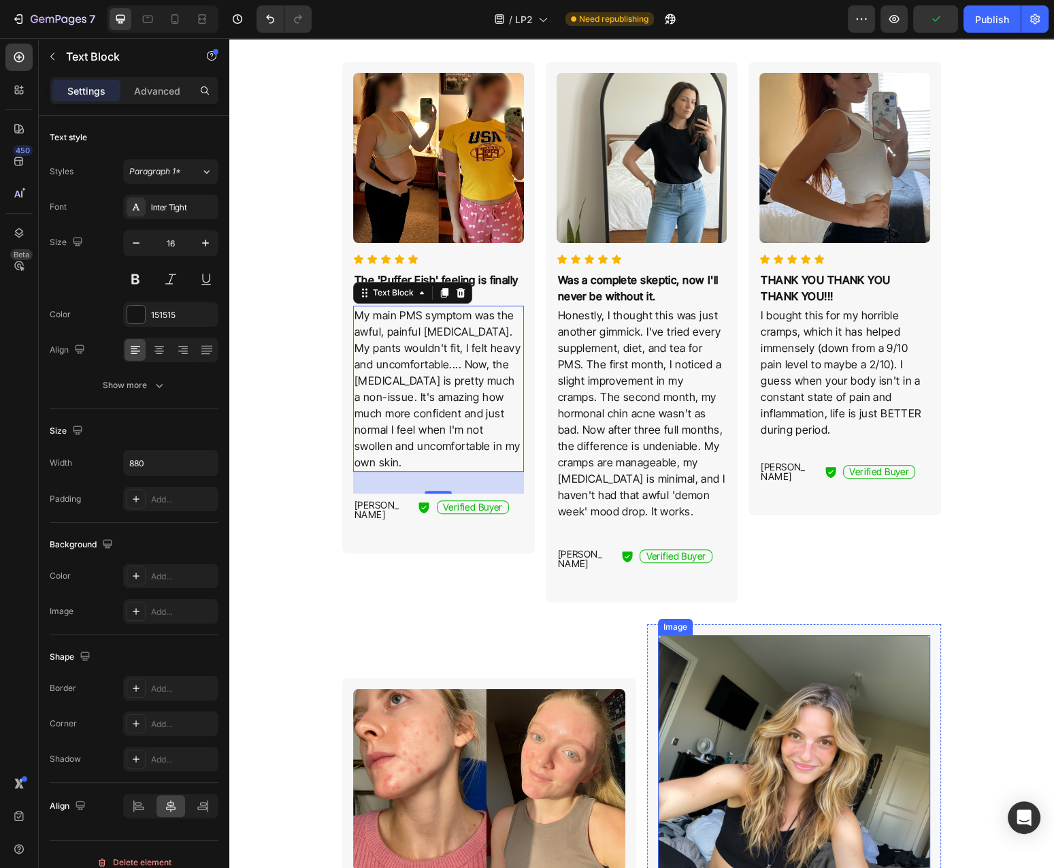
scroll to position [583, 0]
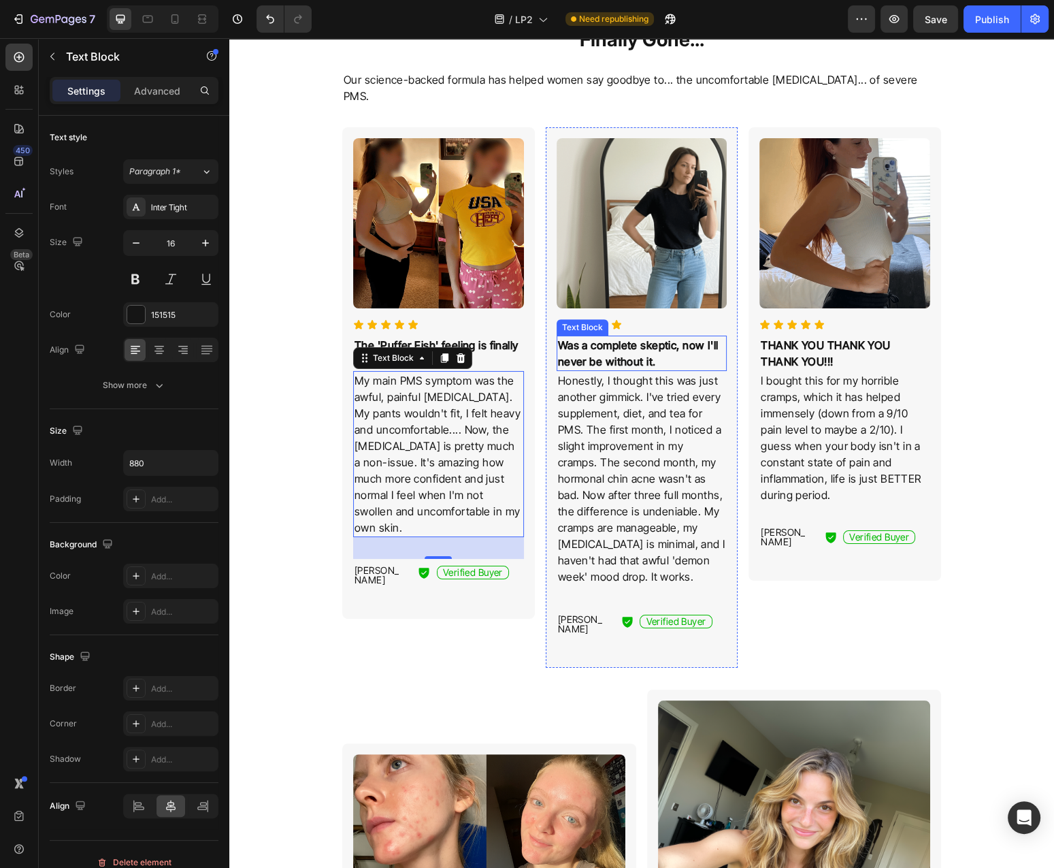
click at [651, 339] on p "Was a complete skeptic, now I'll never be without it." at bounding box center [642, 353] width 168 height 33
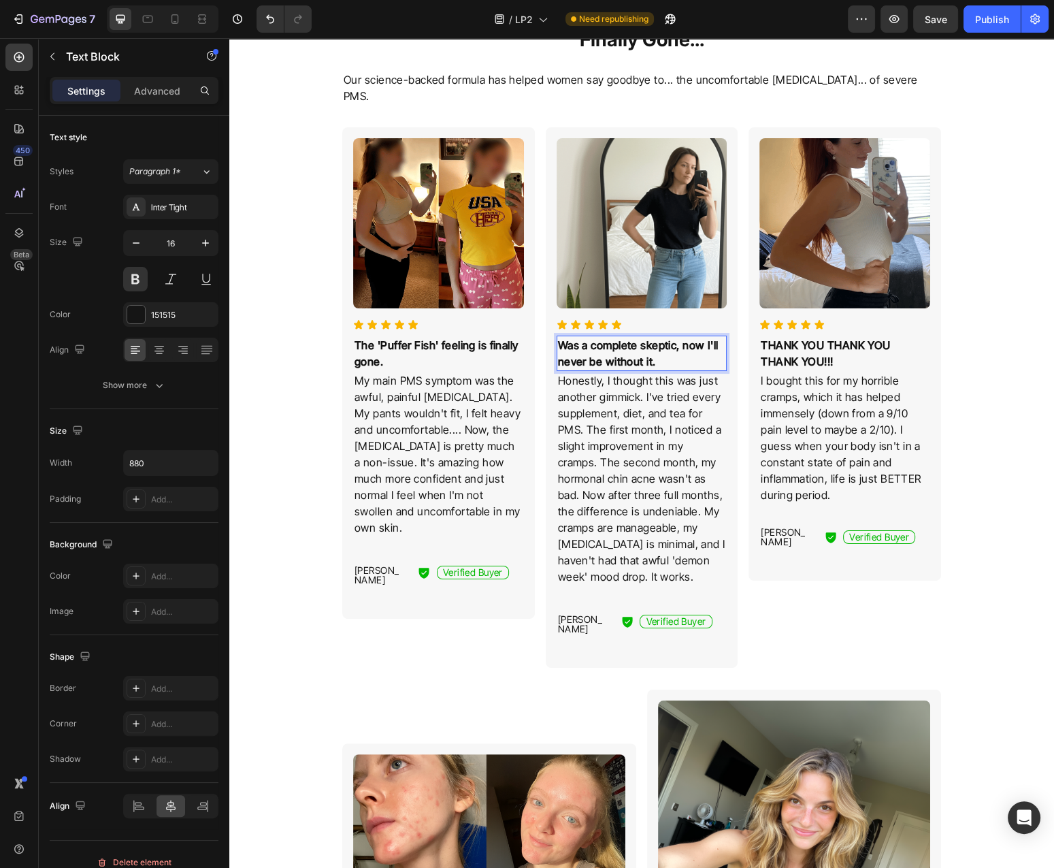
click at [651, 339] on p "Was a complete skeptic, now I'll never be without it." at bounding box center [642, 353] width 168 height 33
click at [673, 371] on div "Honestly, I thought this was just another gimmick. I've tried every supplement,…" at bounding box center [642, 478] width 171 height 215
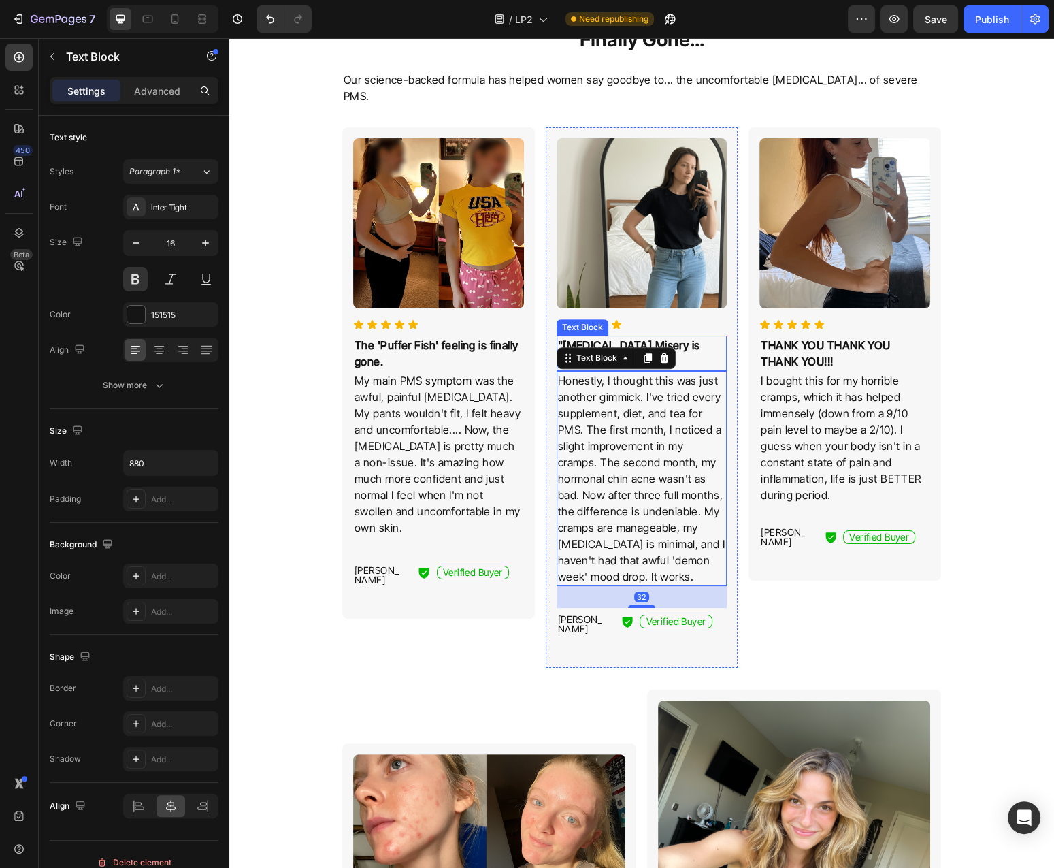
click at [688, 337] on p ""Bloating Misery is GONE." at bounding box center [642, 353] width 168 height 33
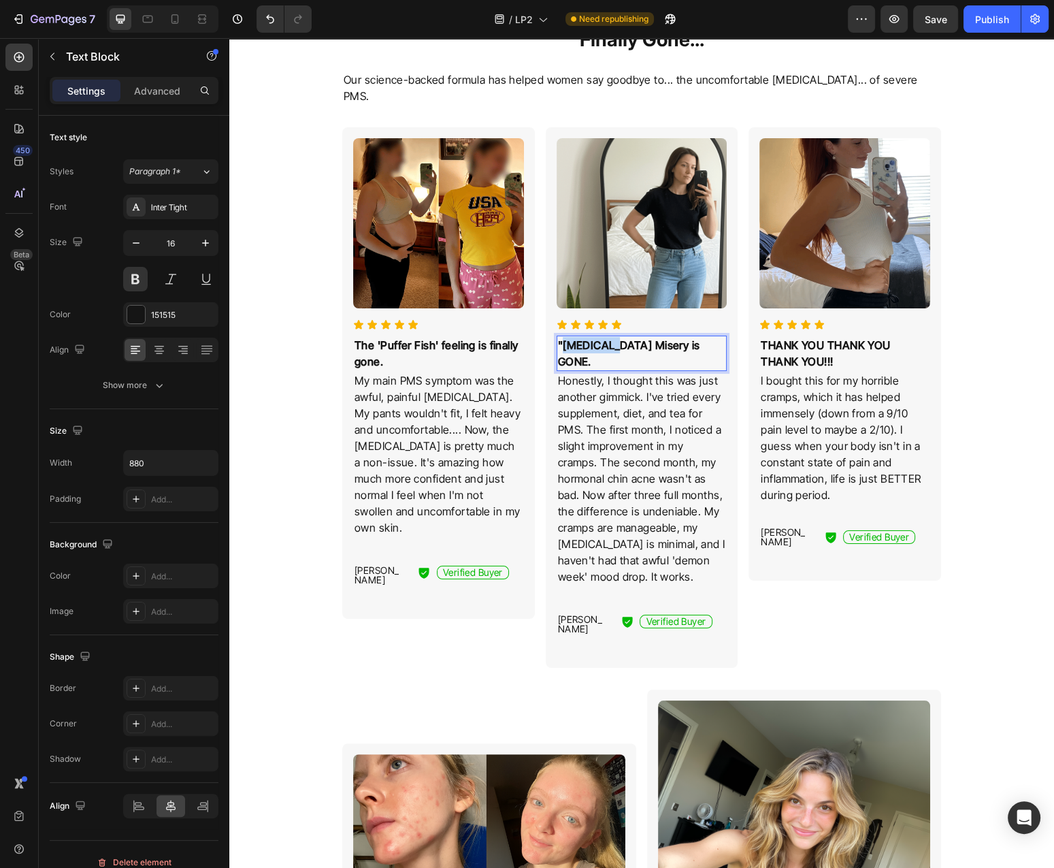
click at [566, 337] on p ""Bloating Misery is GONE." at bounding box center [642, 353] width 168 height 33
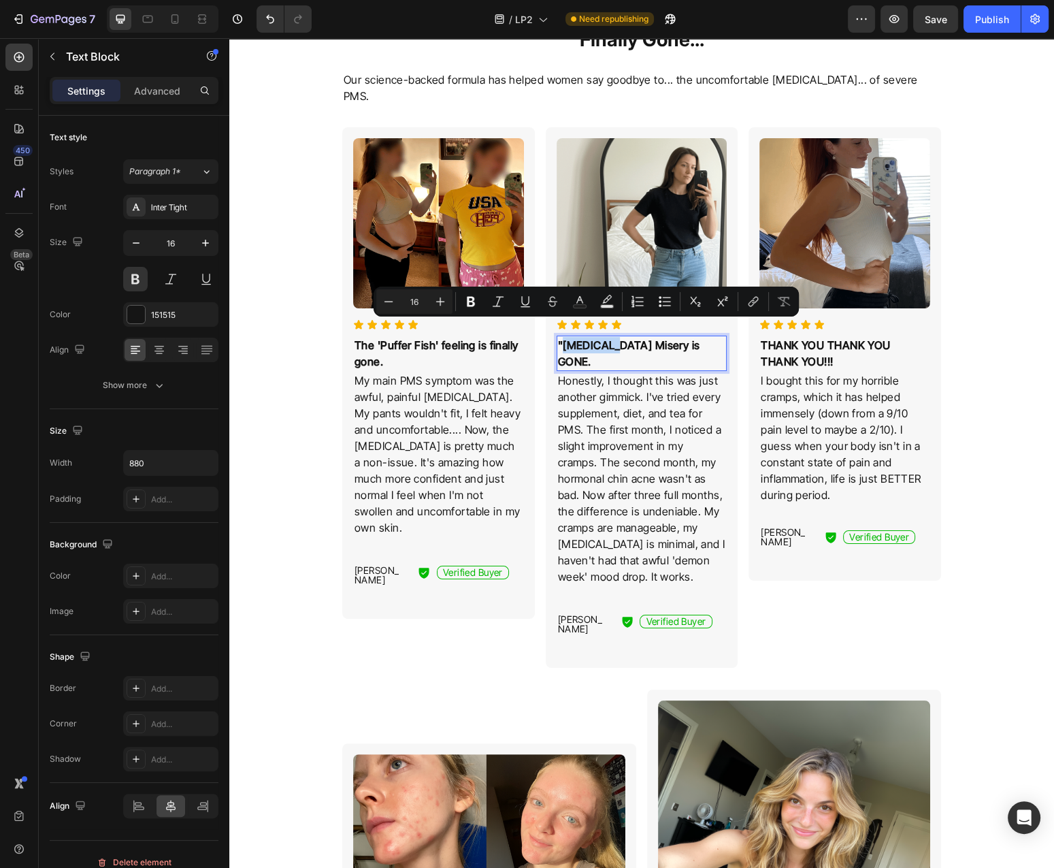
click at [565, 337] on p ""Bloating Misery is GONE." at bounding box center [642, 353] width 168 height 33
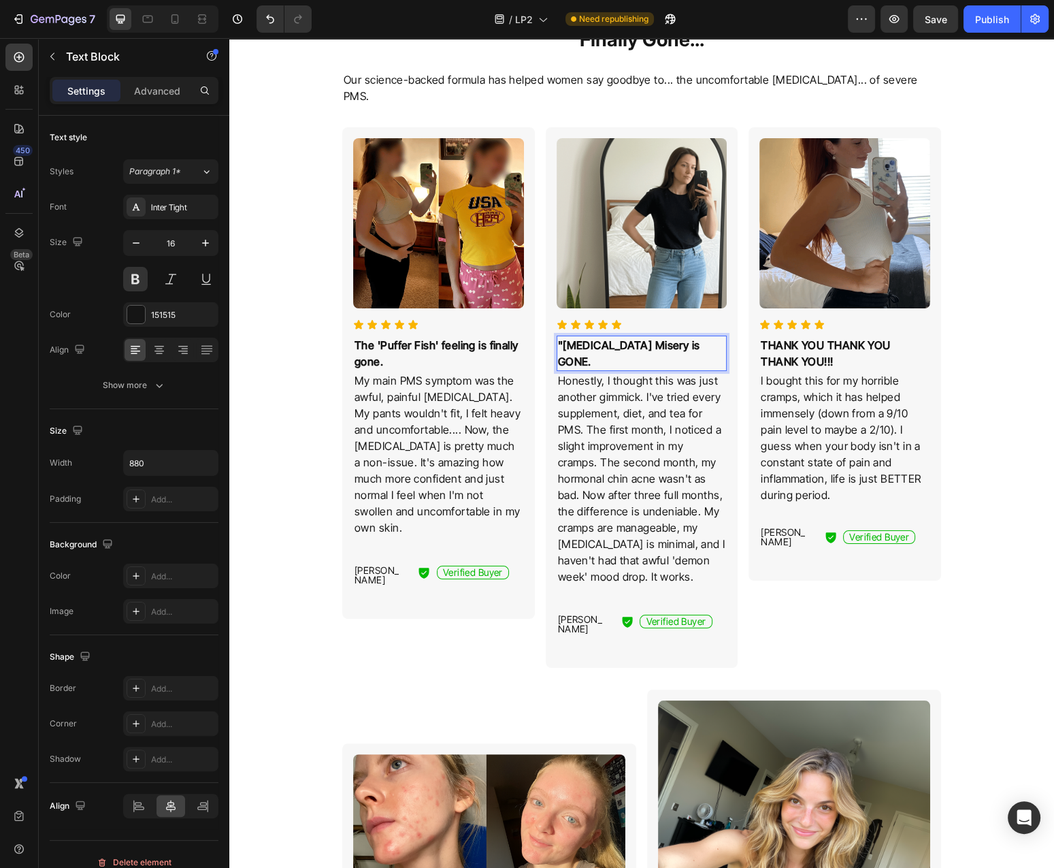
click at [566, 337] on p ""Bloating Misery is GONE." at bounding box center [642, 353] width 168 height 33
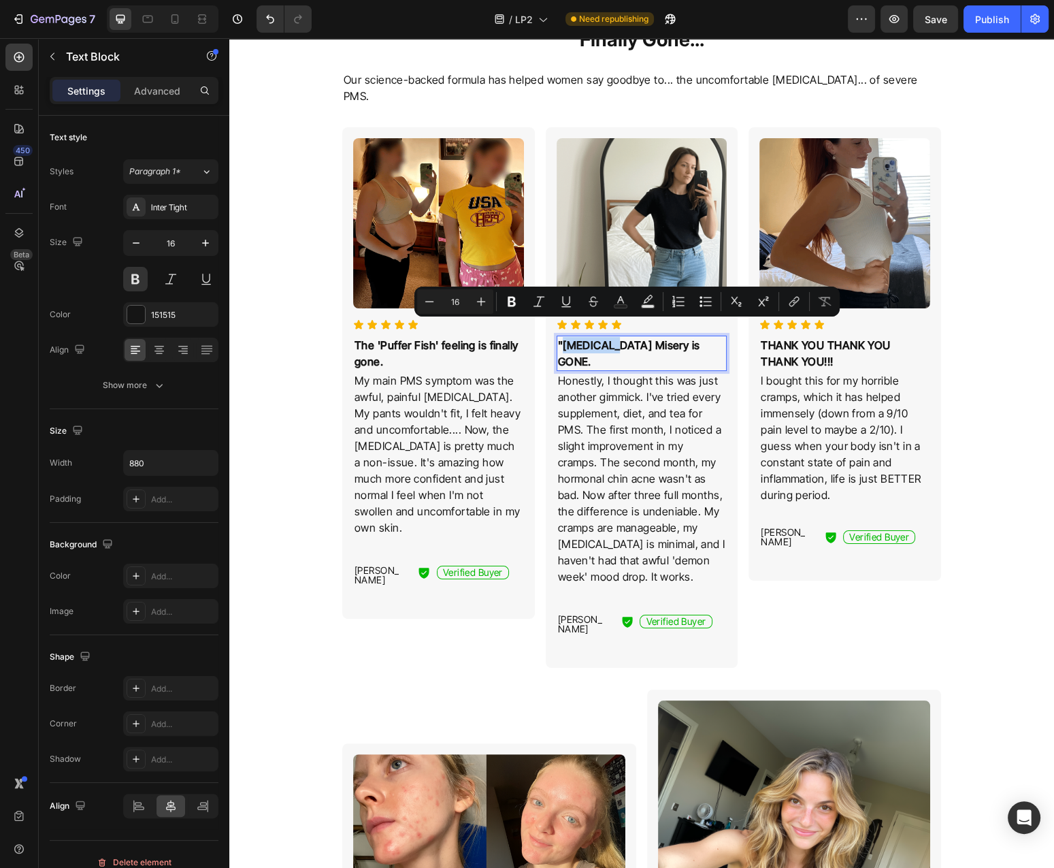
click at [566, 337] on p ""Bloating Misery is GONE." at bounding box center [642, 353] width 168 height 33
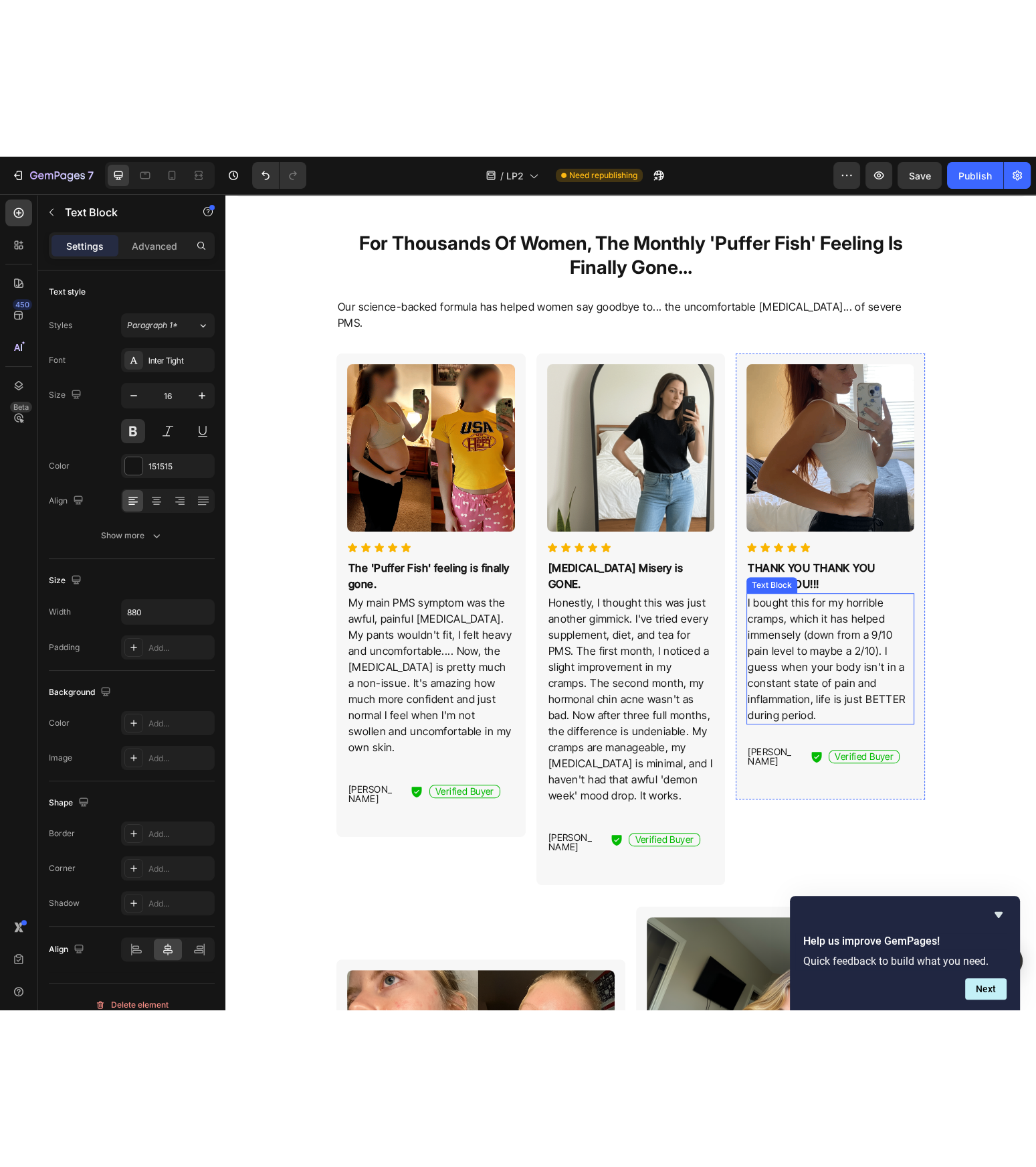
scroll to position [414, 0]
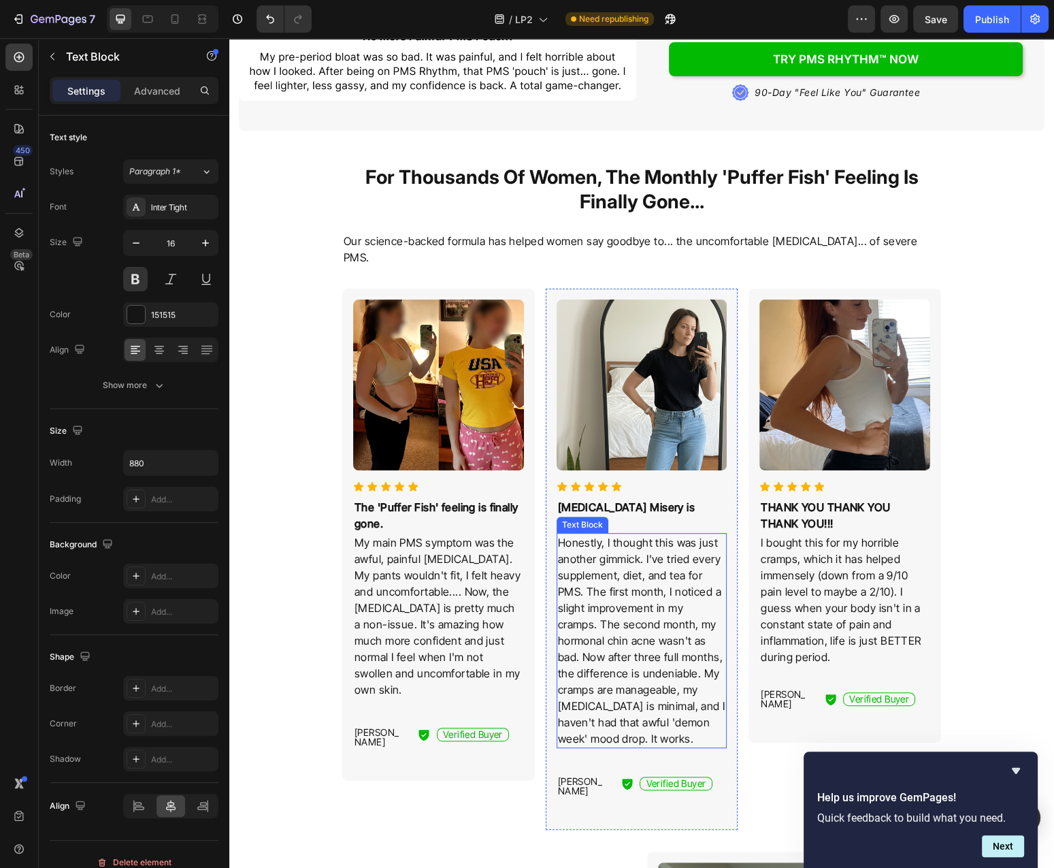
click at [630, 561] on p "Honestly, I thought this was just another gimmick. I've tried every supplement,…" at bounding box center [642, 640] width 168 height 212
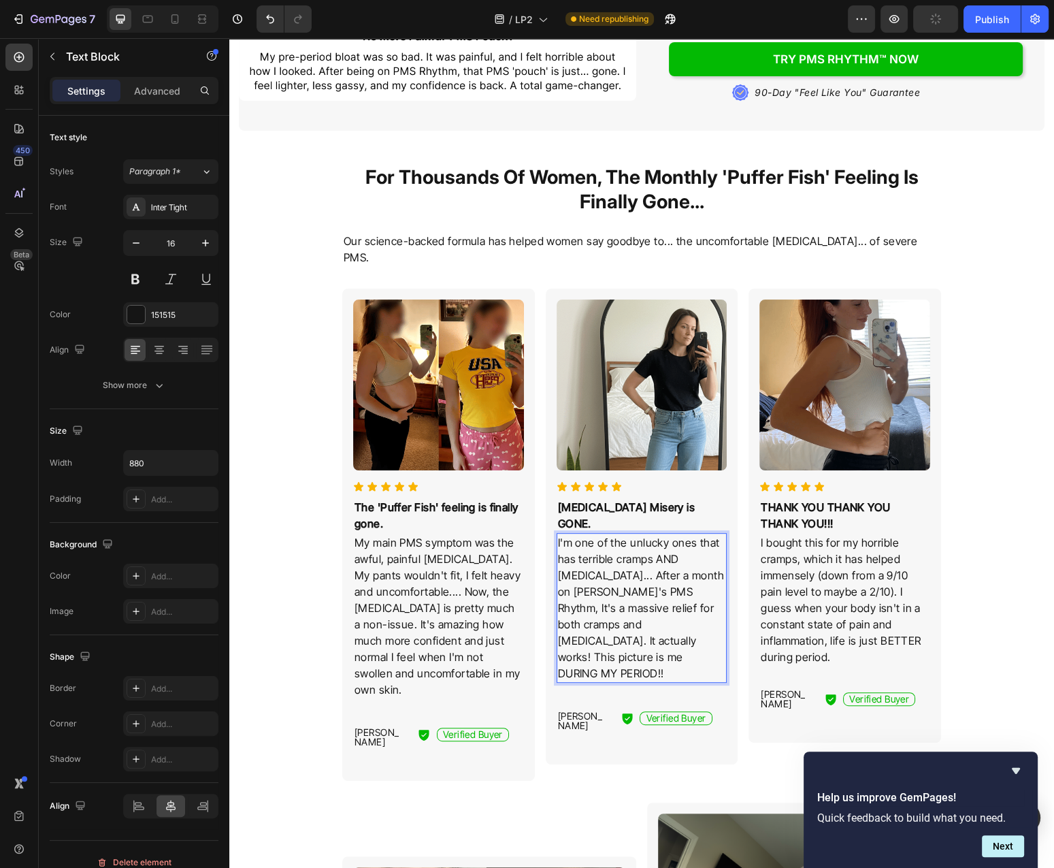
click at [575, 553] on p "I'm one of the unlucky ones that has terrible cramps AND bloating... After a mo…" at bounding box center [642, 607] width 168 height 147
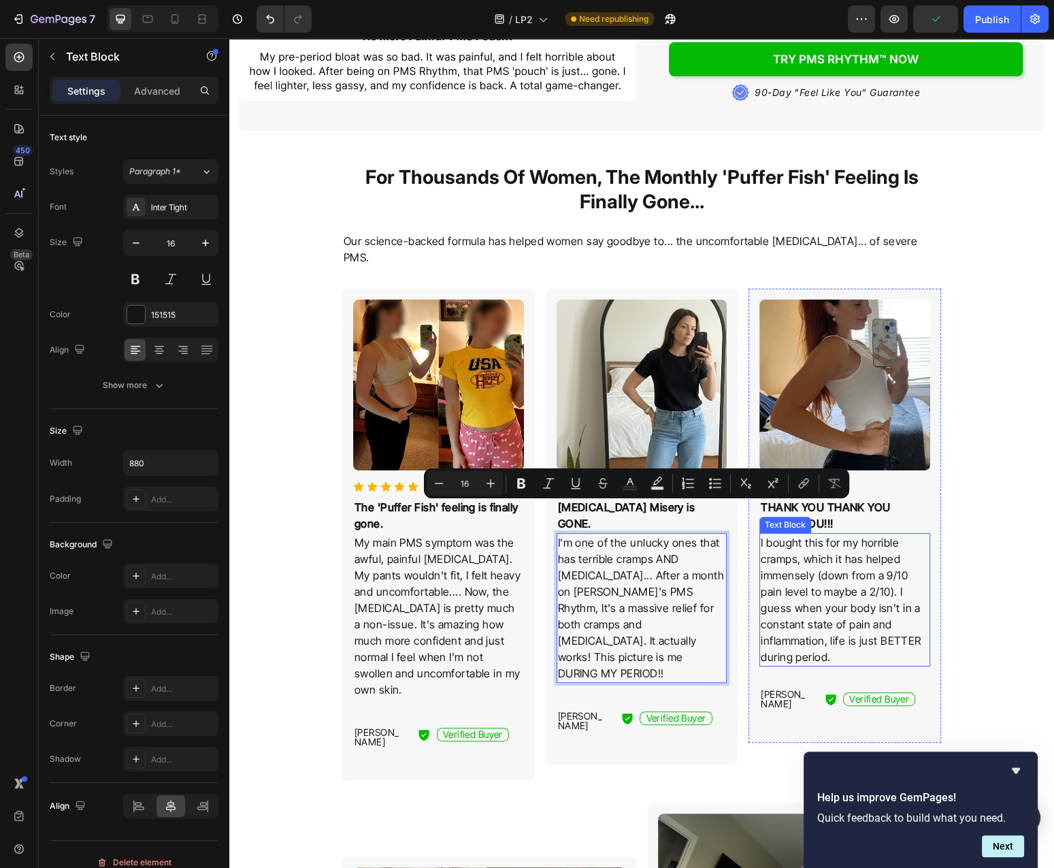
click at [848, 585] on p "I bought this for my horrible cramps, which it has helped immensely (down from …" at bounding box center [845, 599] width 168 height 131
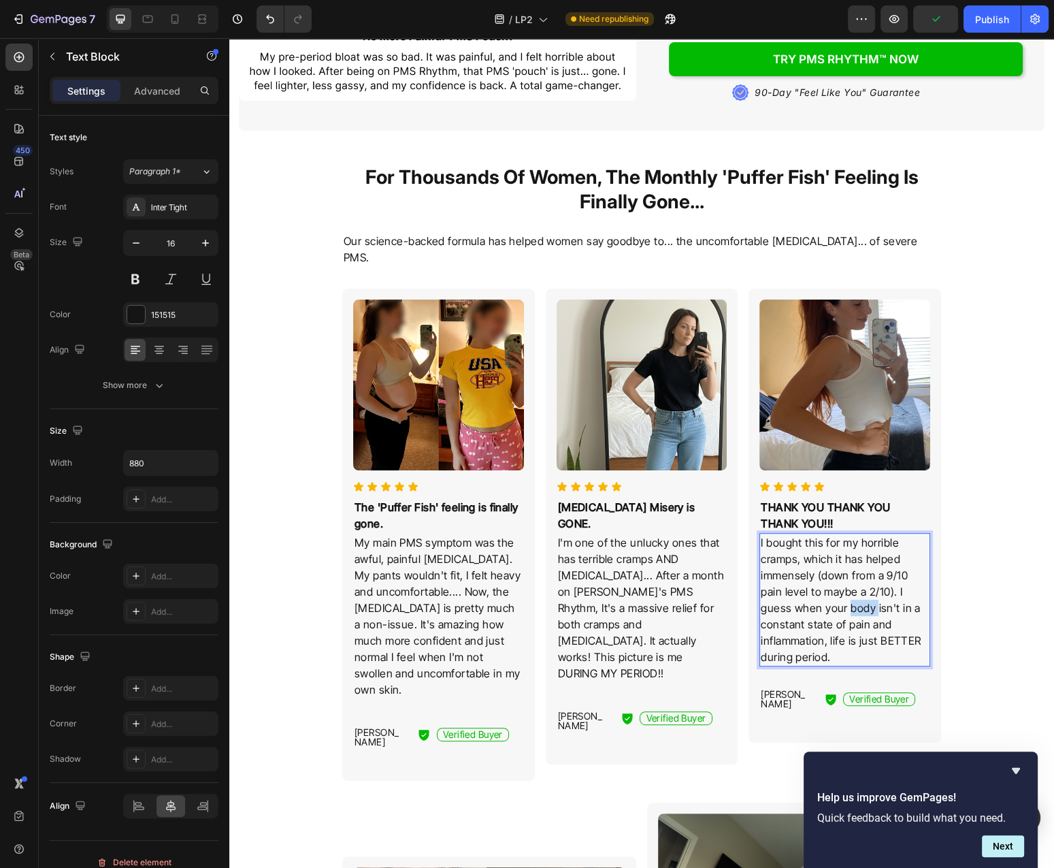
click at [848, 585] on p "I bought this for my horrible cramps, which it has helped immensely (down from …" at bounding box center [845, 599] width 168 height 131
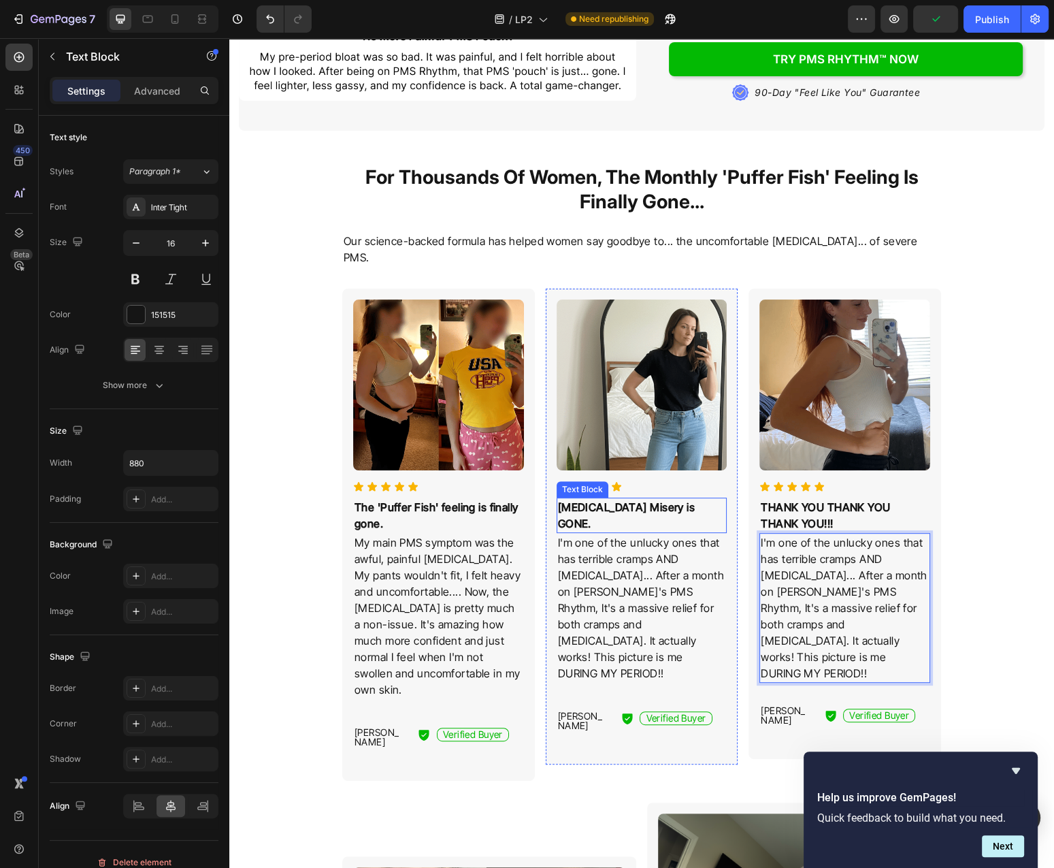
click at [655, 499] on p "Bloating Misery is GONE." at bounding box center [642, 515] width 168 height 33
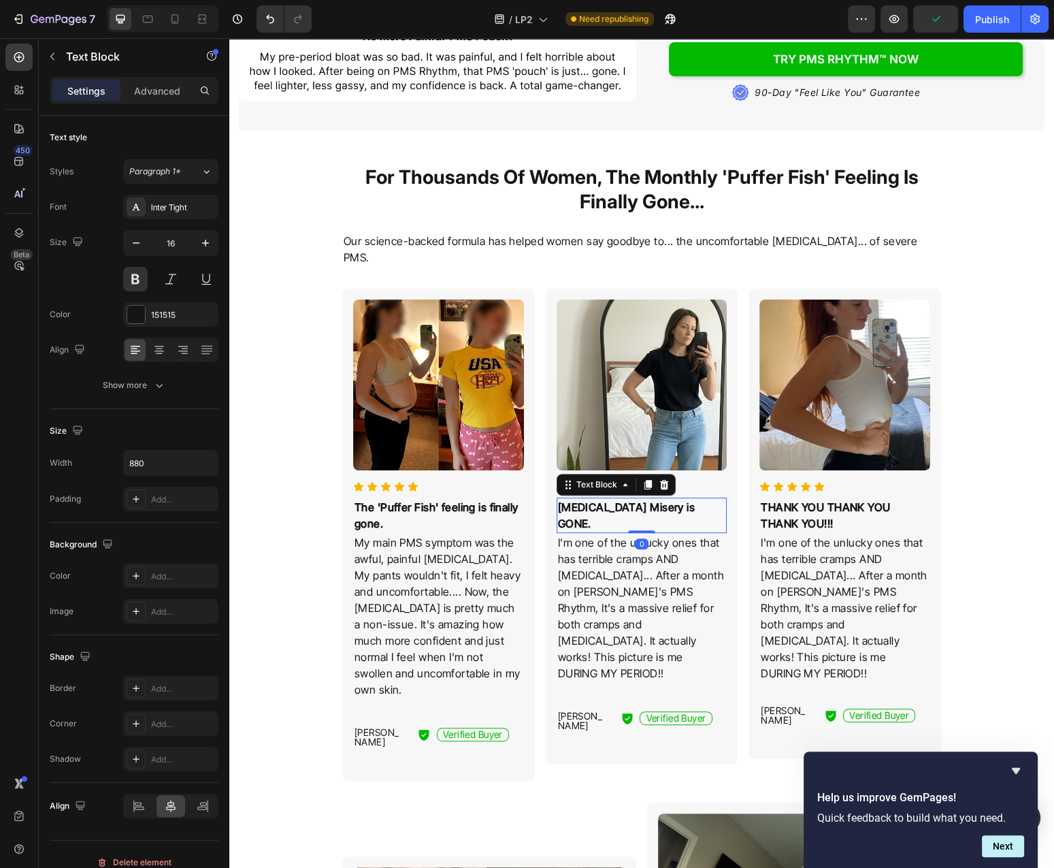
click at [655, 499] on p "Bloating Misery is GONE." at bounding box center [642, 515] width 168 height 33
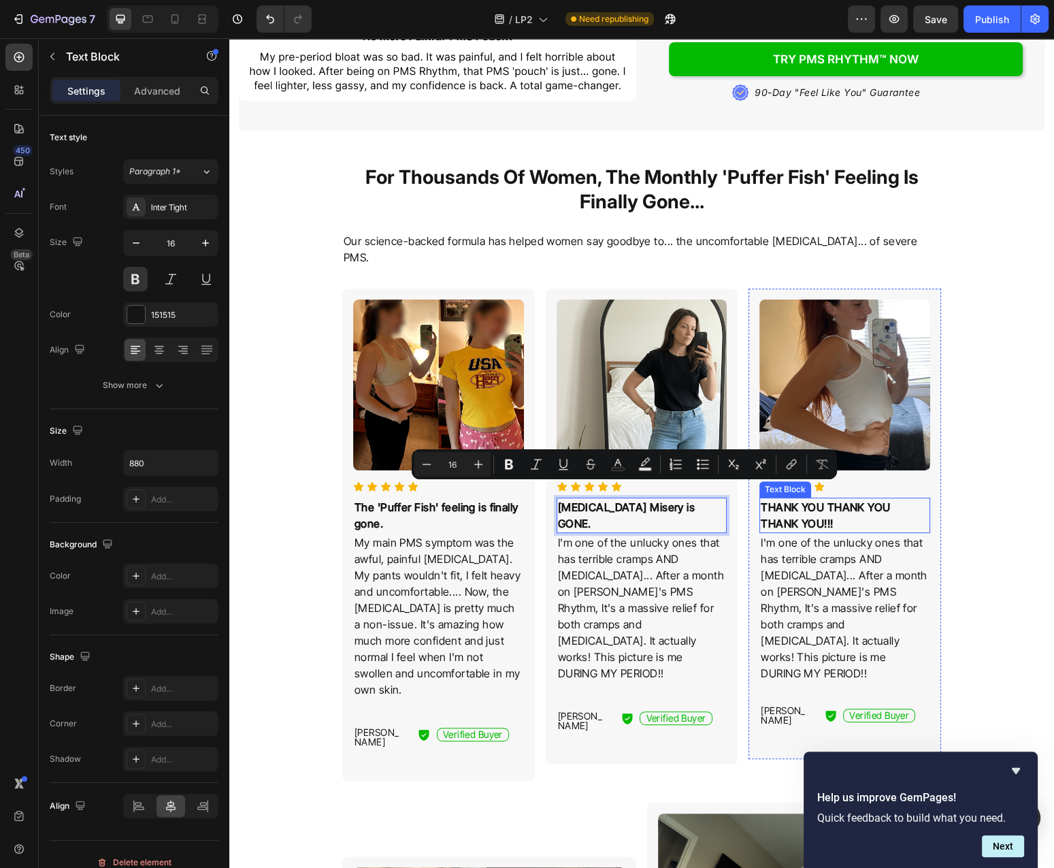
click at [865, 499] on p "THANK YOU THANK YOU THANK YOU!!!" at bounding box center [845, 515] width 168 height 33
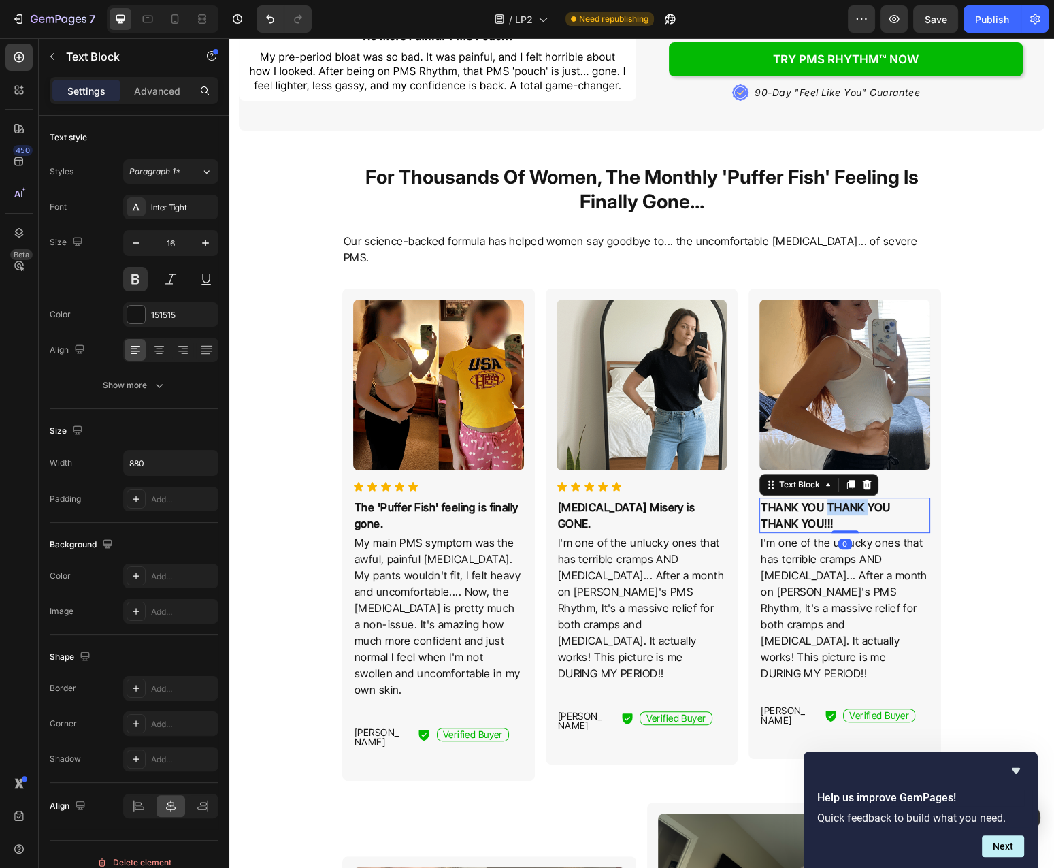
click at [865, 499] on p "THANK YOU THANK YOU THANK YOU!!!" at bounding box center [845, 515] width 168 height 33
click at [660, 499] on p "Bloating Misery is GONE." at bounding box center [642, 515] width 168 height 33
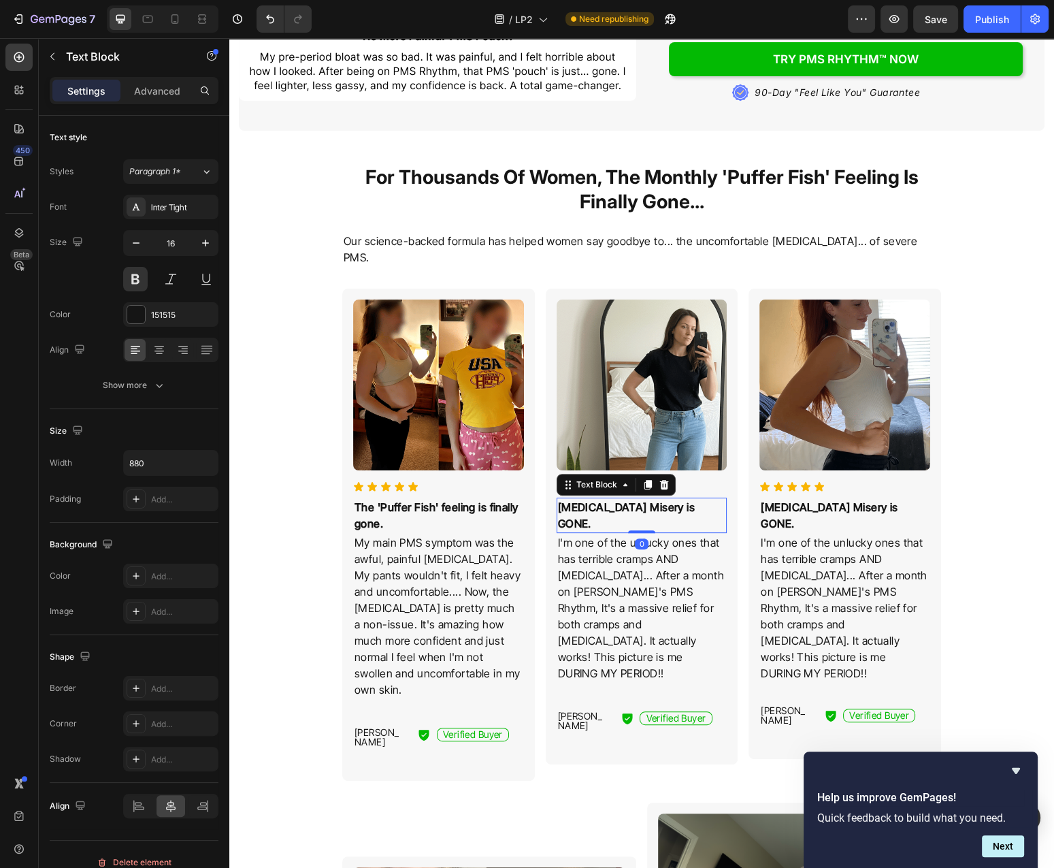
click at [660, 499] on p "Bloating Misery is GONE." at bounding box center [642, 515] width 168 height 33
click at [640, 606] on p "I'm one of the unlucky ones that has terrible cramps AND bloating... After a mo…" at bounding box center [642, 607] width 168 height 147
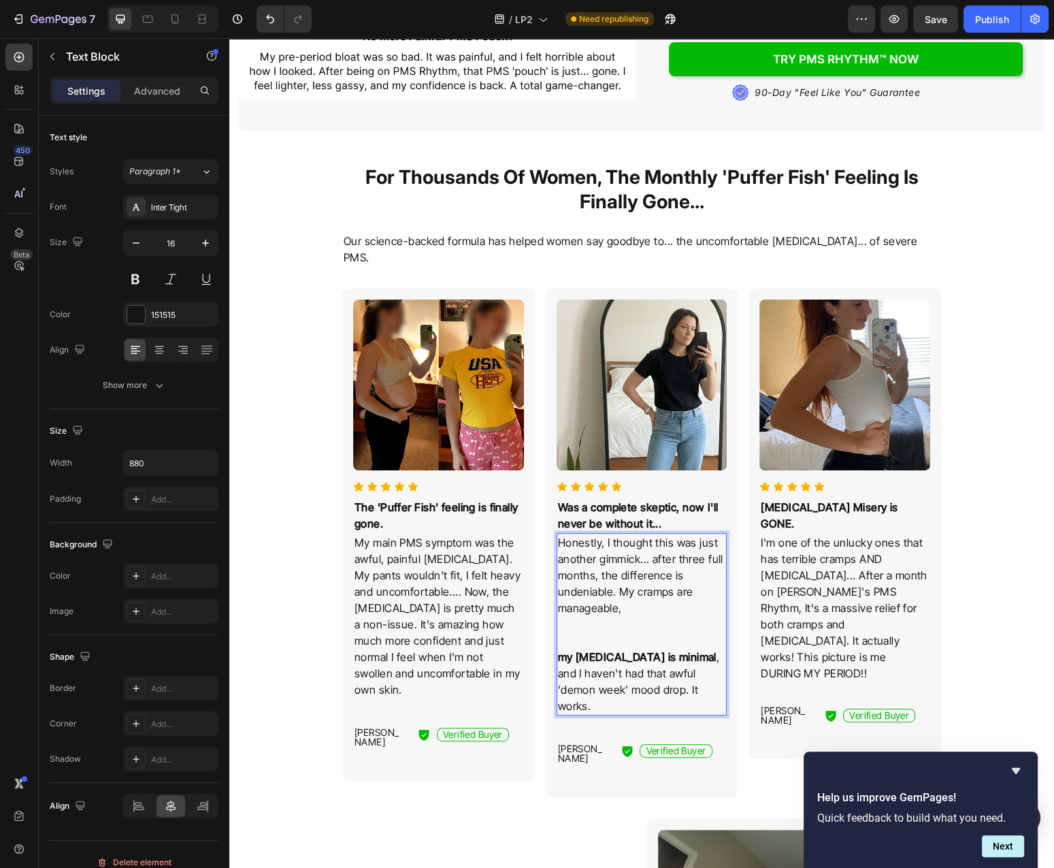
click at [683, 649] on p "my bloating is minimal , and I haven't had that awful 'demon week' mood drop. I…" at bounding box center [642, 681] width 168 height 65
click at [564, 650] on strong "my bloating is minimal" at bounding box center [637, 657] width 159 height 14
click at [558, 641] on div "Honestly, I thought this was just another gimmick... after three full months, t…" at bounding box center [642, 624] width 171 height 182
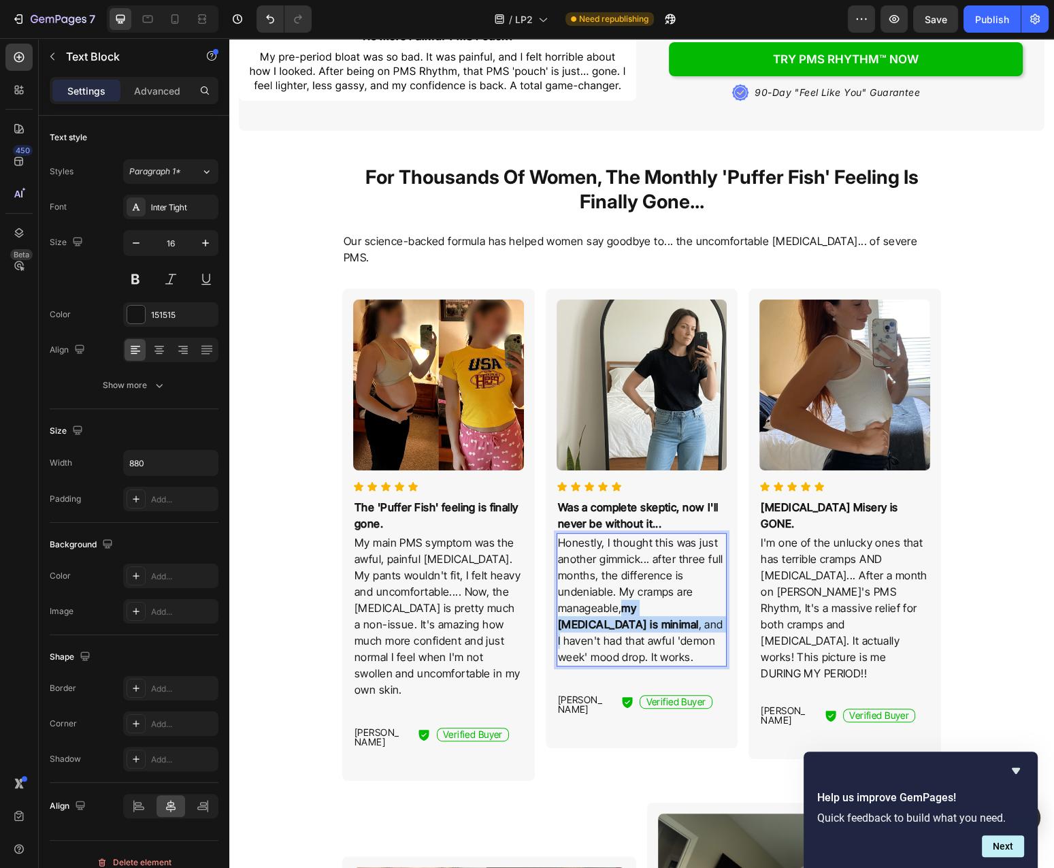
drag, startPoint x: 626, startPoint y: 595, endPoint x: 630, endPoint y: 605, distance: 10.7
click at [630, 605] on p "Honestly, I thought this was just another gimmick... after three full months, t…" at bounding box center [642, 599] width 168 height 131
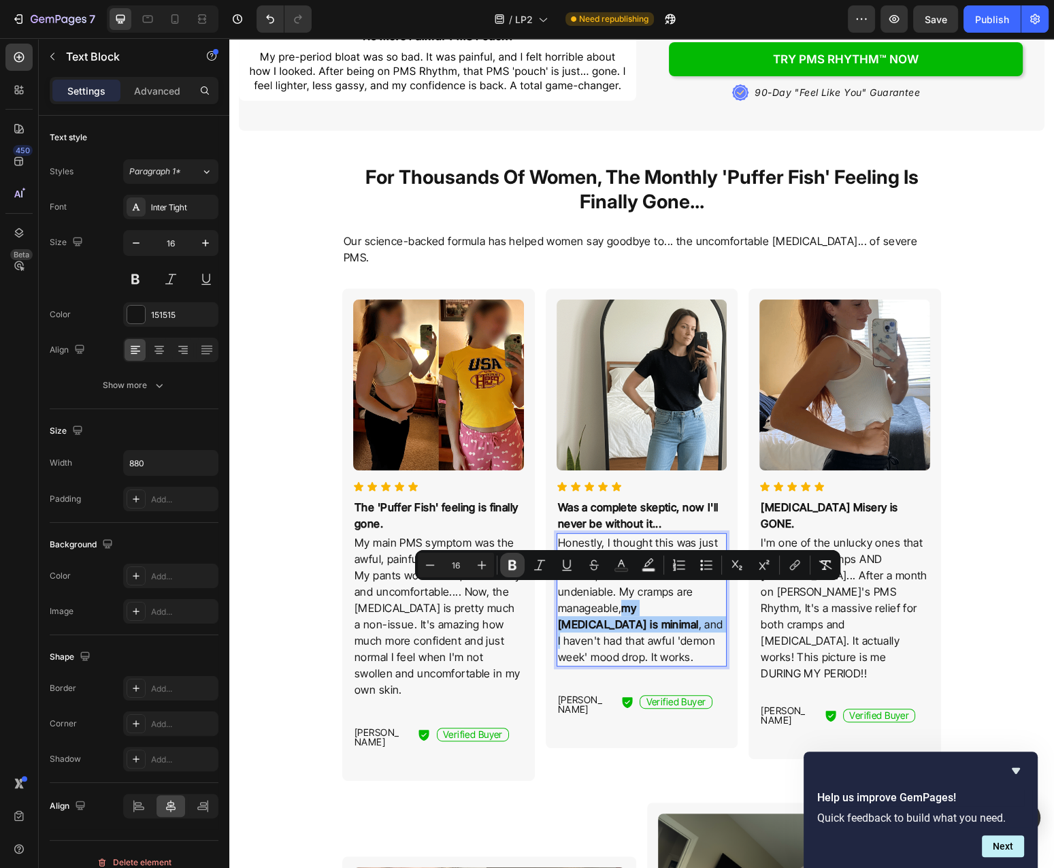
click at [515, 572] on button "Bold" at bounding box center [512, 565] width 25 height 25
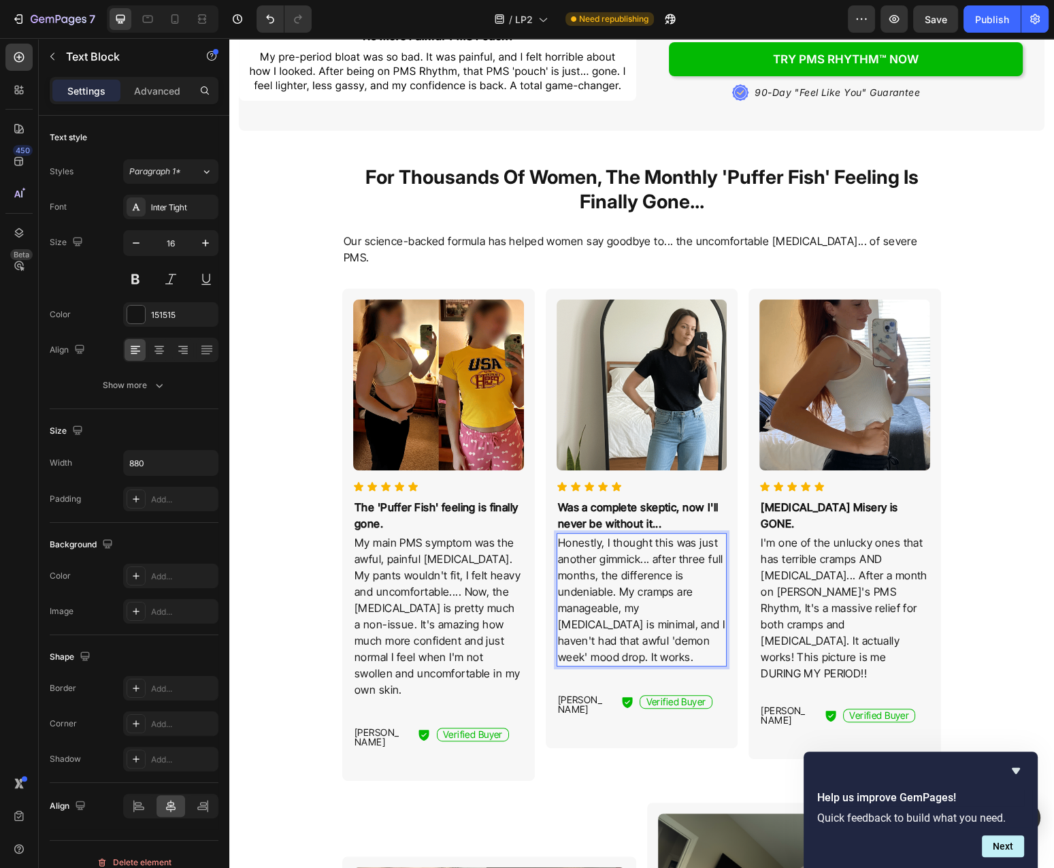
click at [678, 618] on p "Honestly, I thought this was just another gimmick... after three full months, t…" at bounding box center [642, 599] width 168 height 131
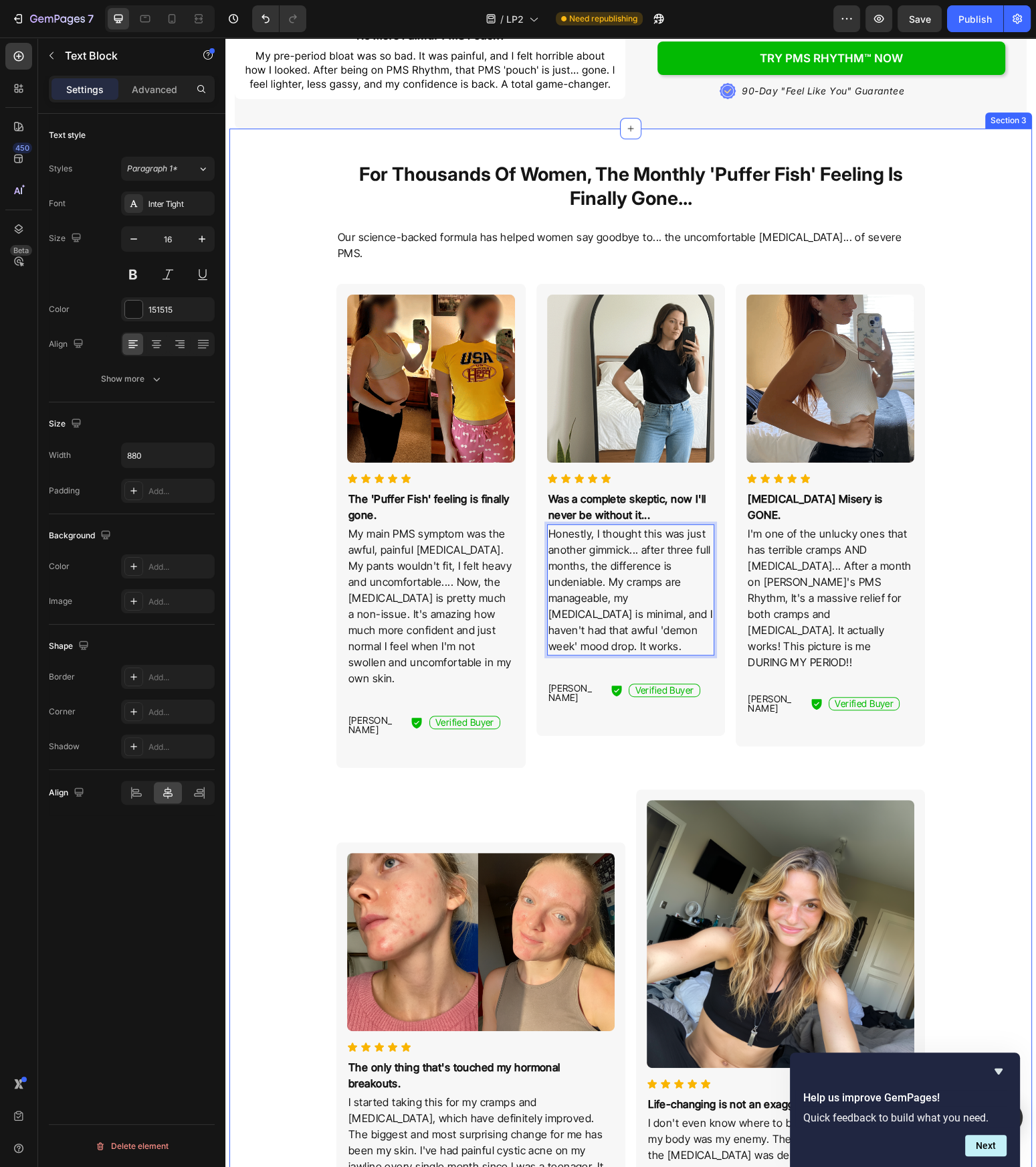
click at [962, 761] on div "For Thousands Of Women, The Monthly 'Puffer Fish' Feeling Is Finally Gone... He…" at bounding box center [631, 1148] width 792 height 2040
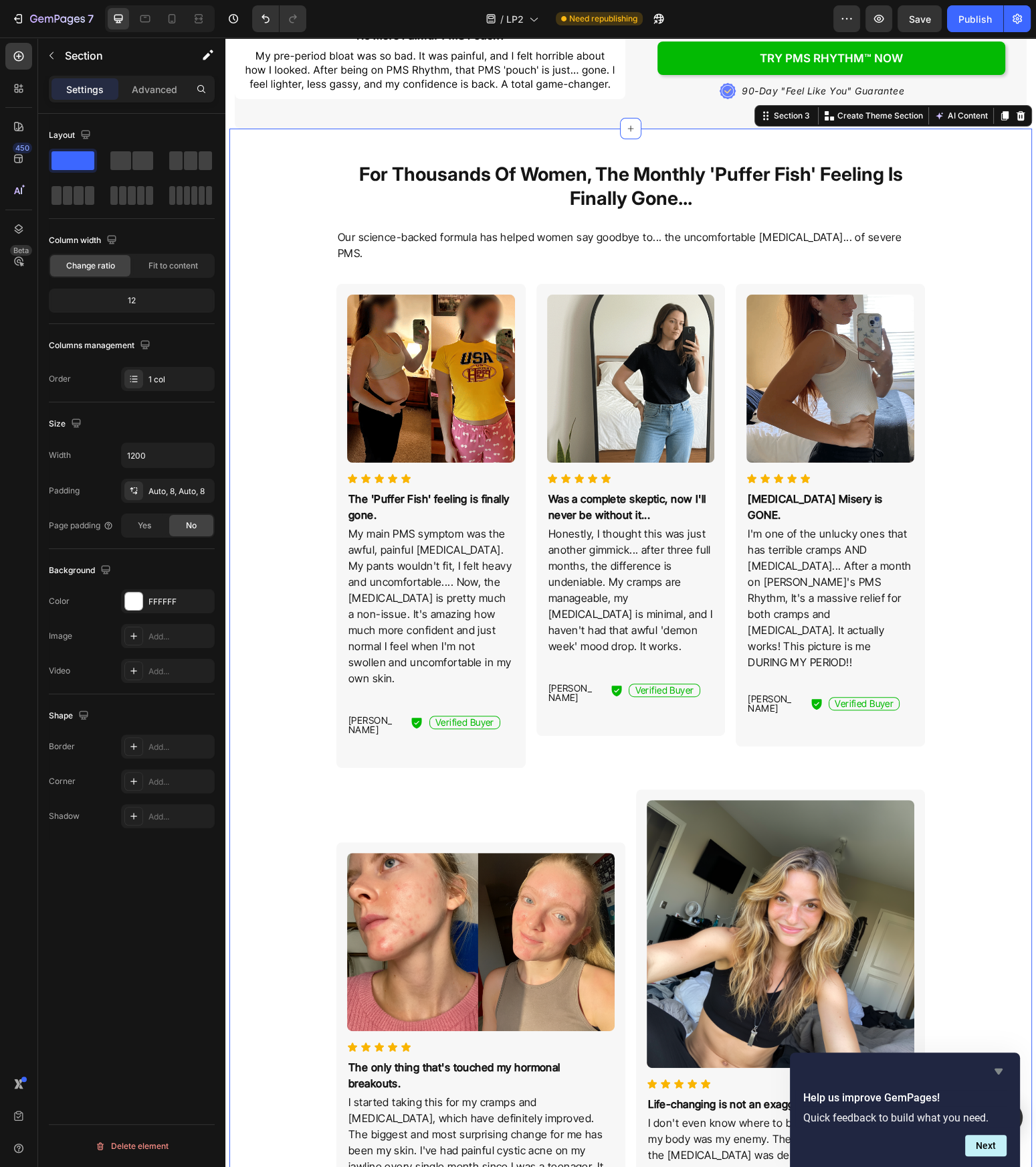
click at [995, 852] on icon "Hide survey" at bounding box center [999, 1071] width 16 height 16
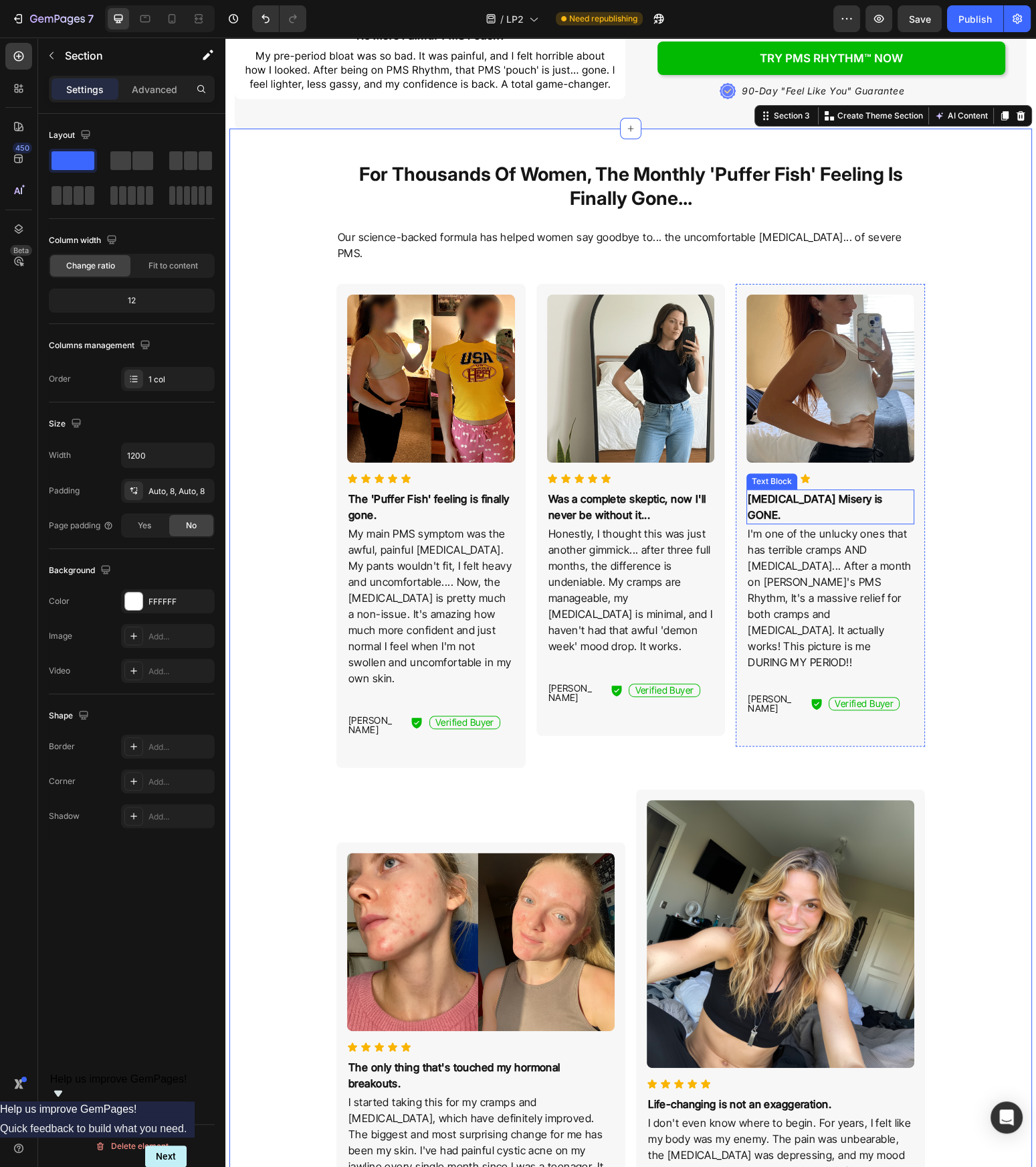
click at [823, 491] on p "Bloating Misery is GONE." at bounding box center [831, 506] width 165 height 32
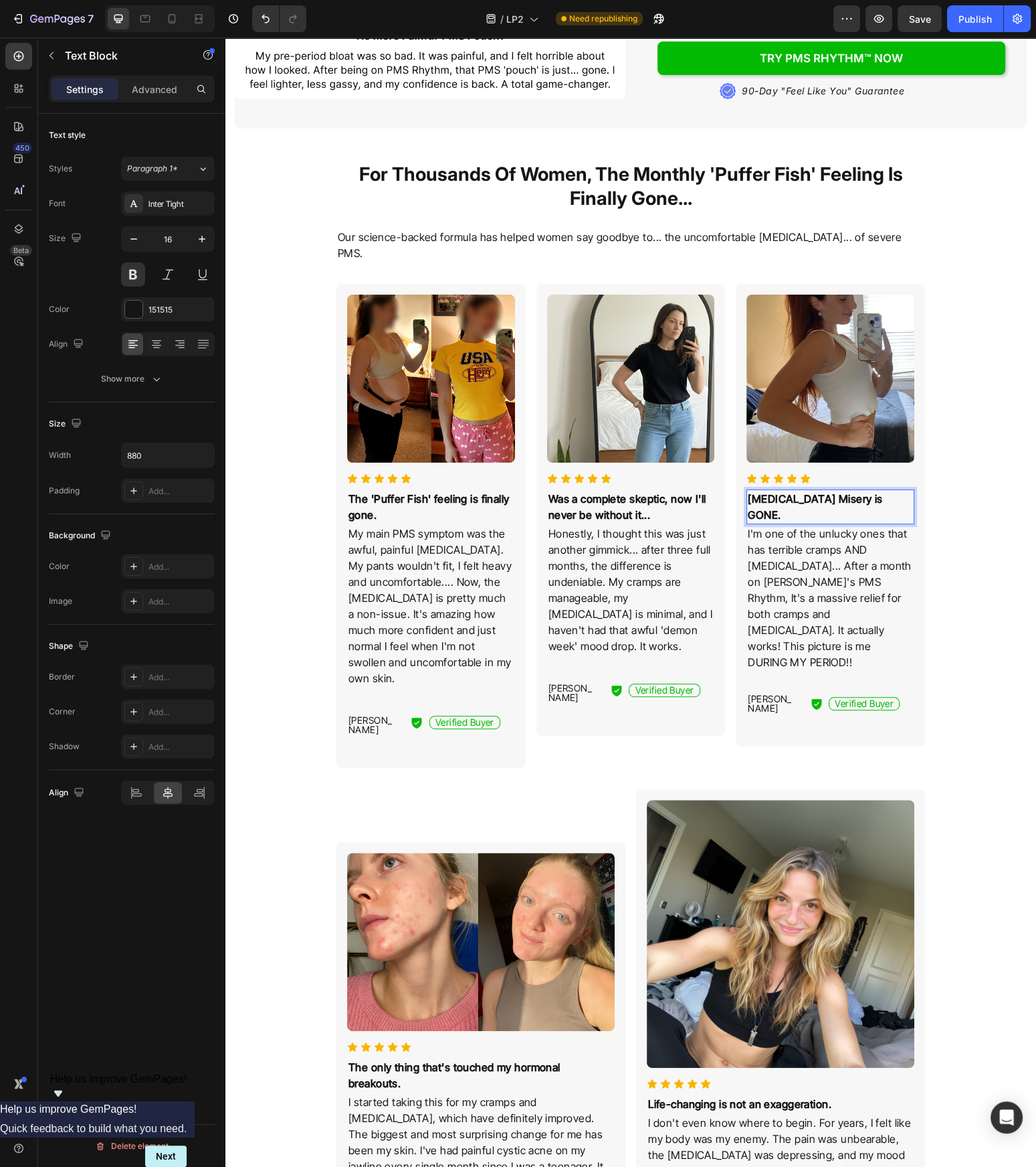
click at [823, 491] on p "Bloating Misery is GONE." at bounding box center [831, 506] width 165 height 32
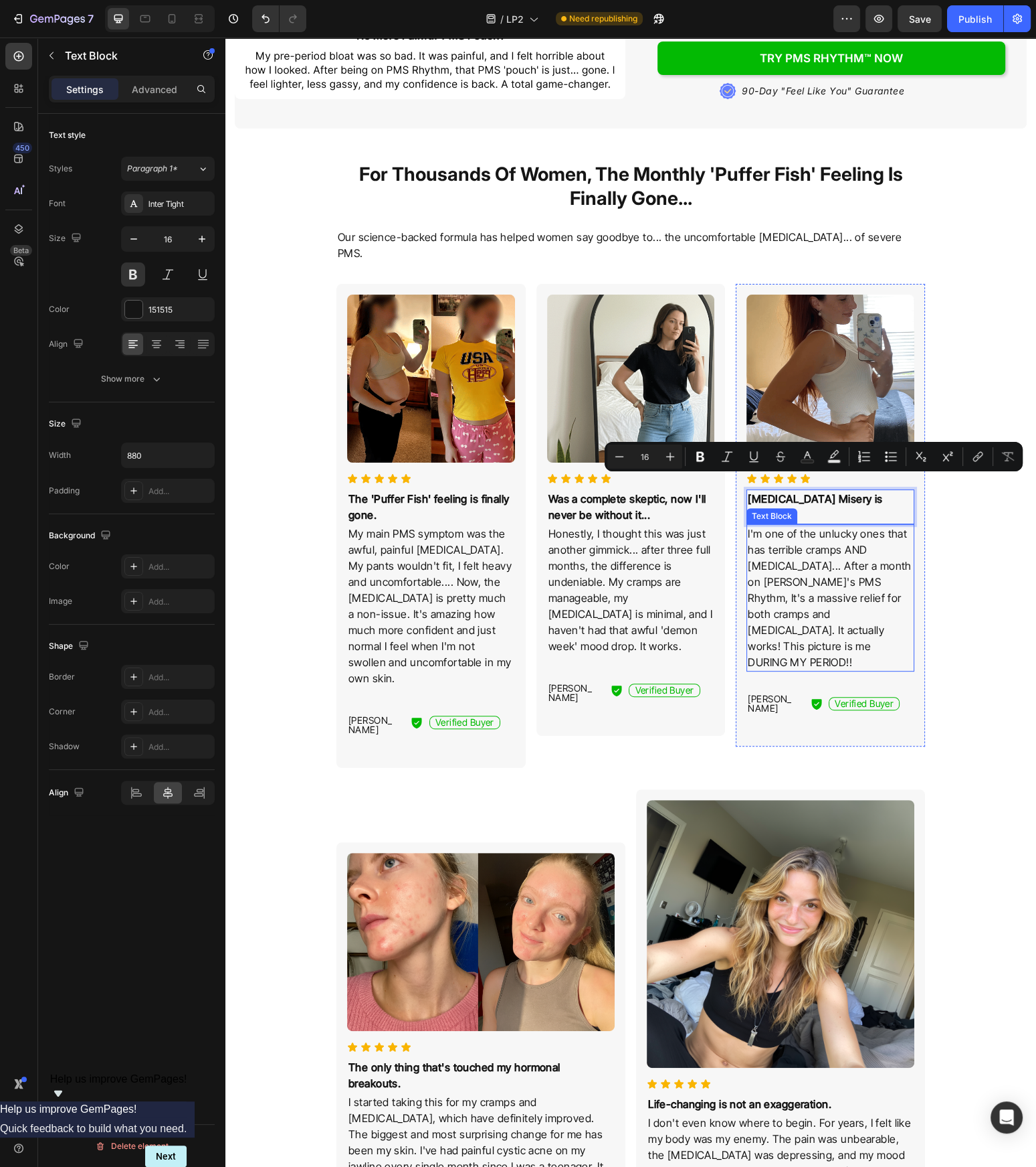
click at [870, 536] on p "I'm one of the unlucky ones that has terrible cramps AND bloating... After a mo…" at bounding box center [831, 597] width 165 height 145
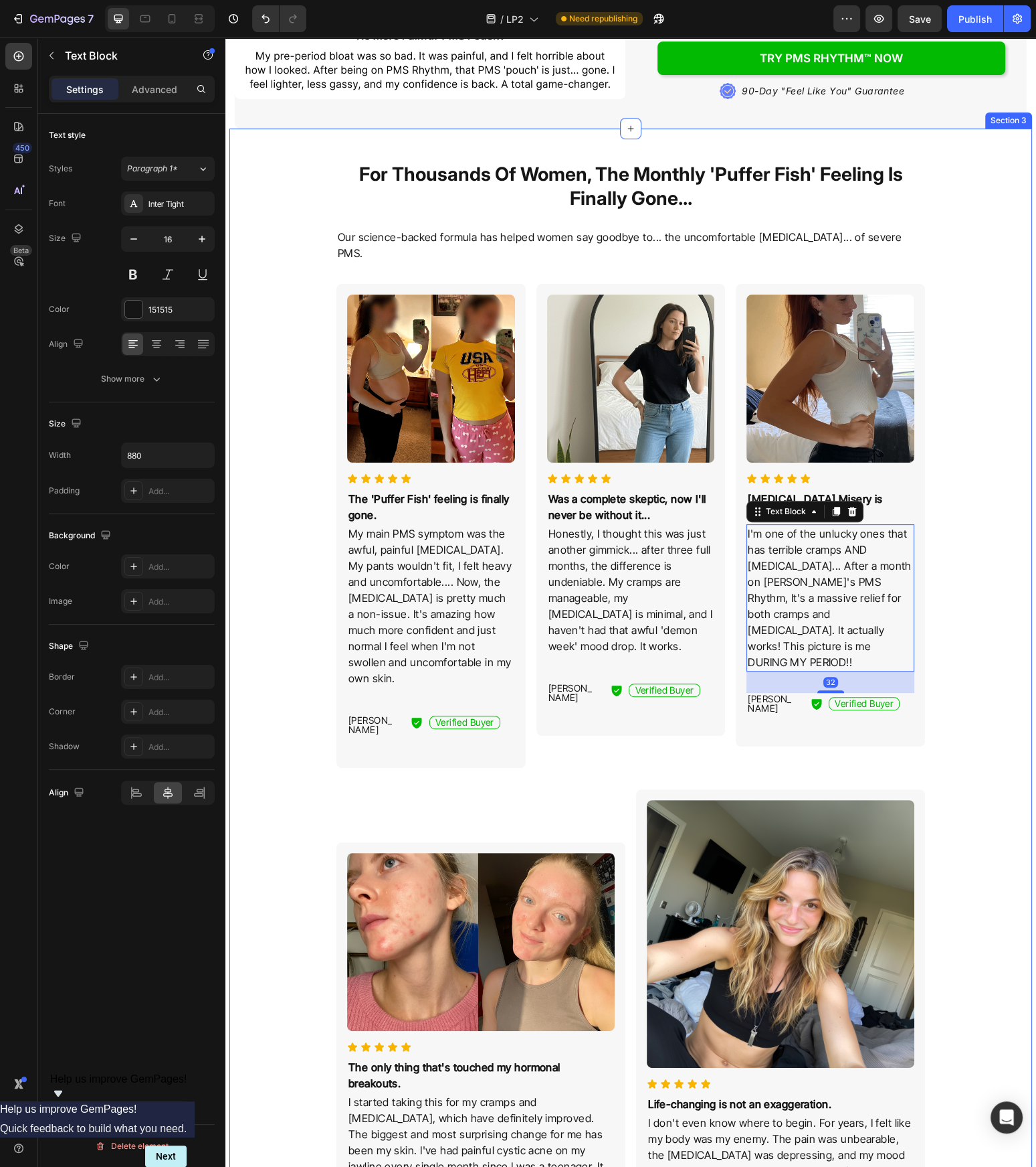
click at [999, 536] on div "For Thousands Of Women, The Monthly 'Puffer Fish' Feeling Is Finally Gone... He…" at bounding box center [631, 1148] width 792 height 2040
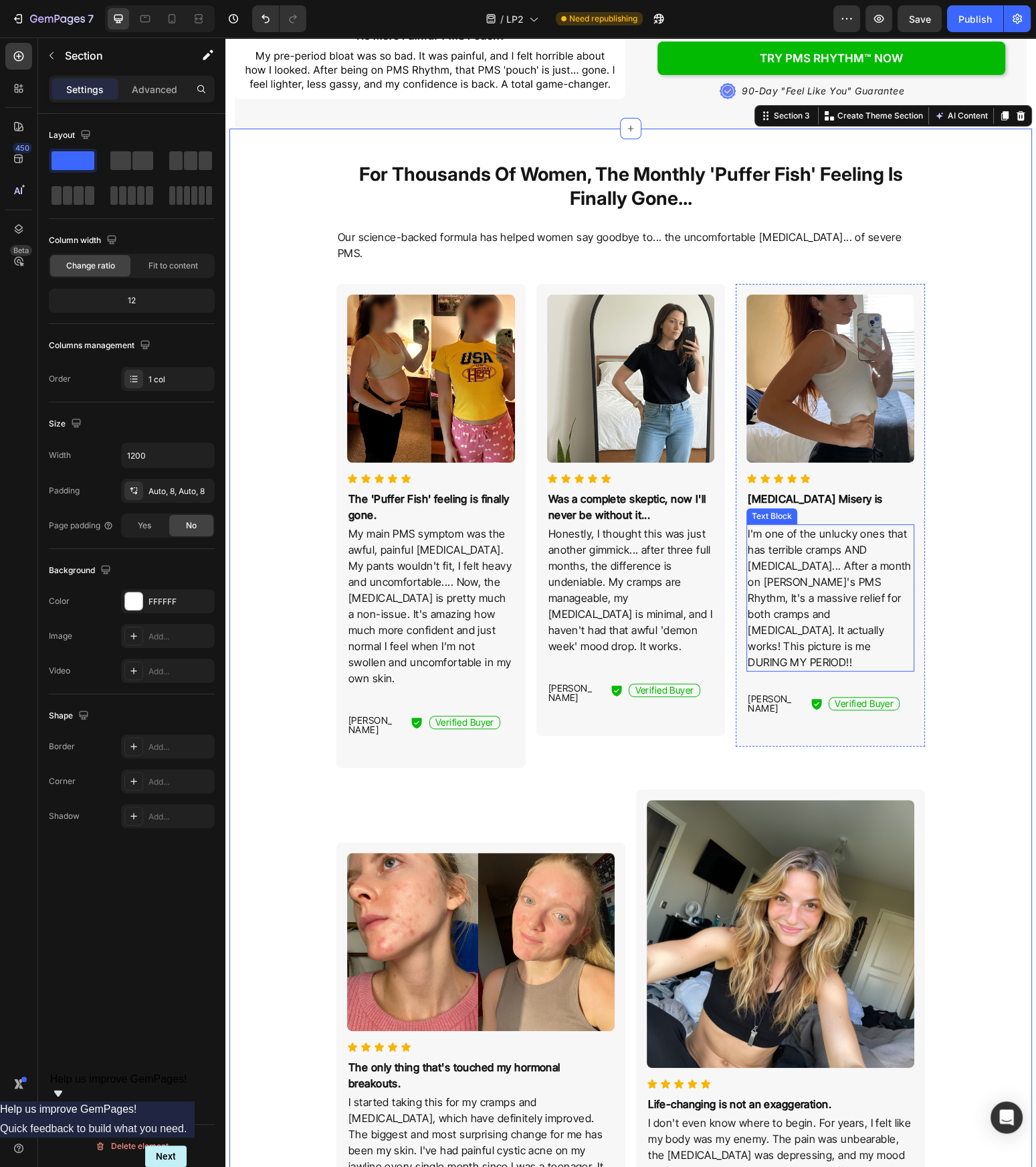
click at [840, 525] on p "I'm one of the unlucky ones that has terrible cramps AND bloating... After a mo…" at bounding box center [831, 597] width 165 height 145
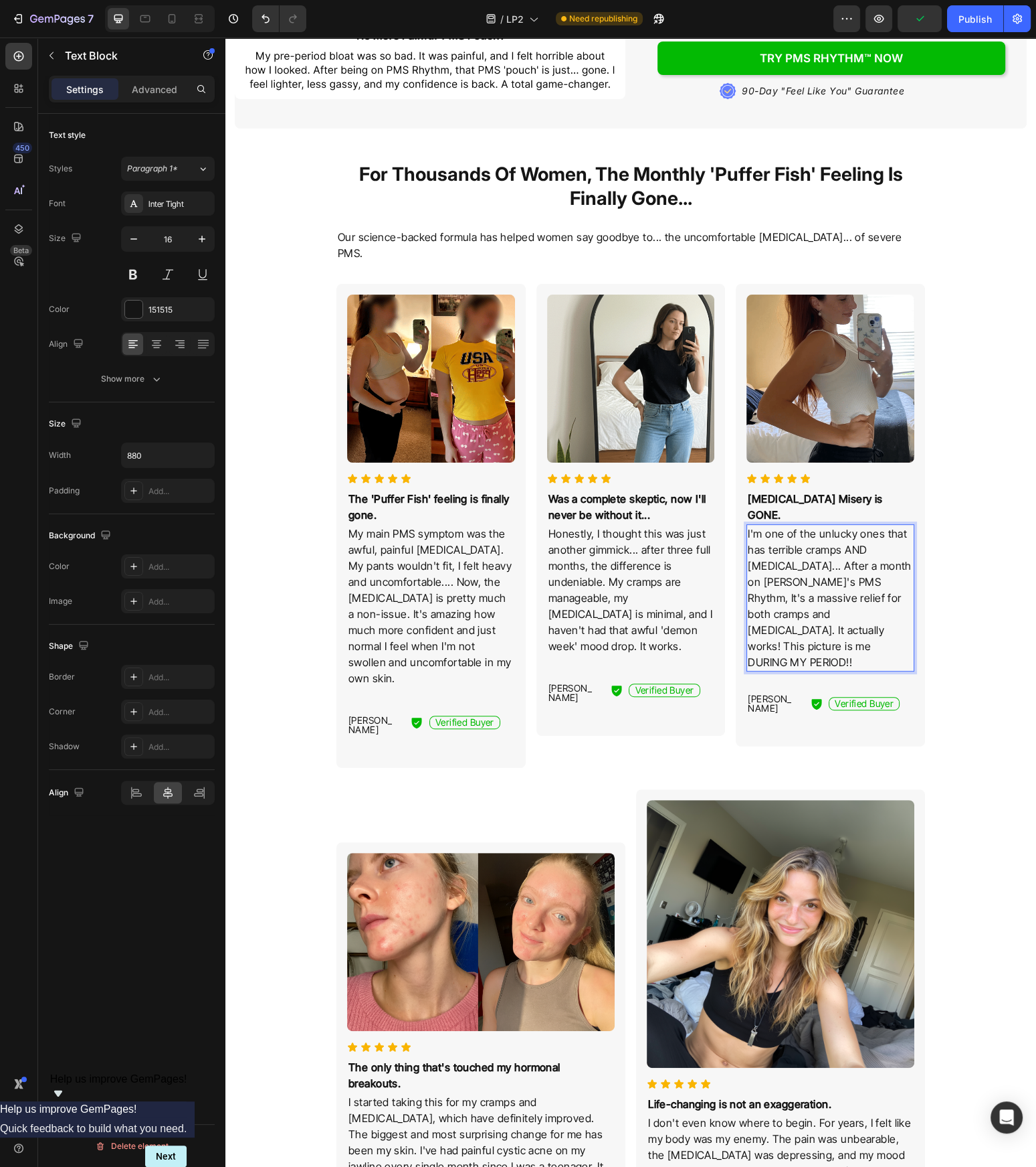
click at [846, 525] on p "I'm one of the unlucky ones that has terrible cramps AND bloating... After a mo…" at bounding box center [831, 597] width 165 height 145
click at [801, 525] on p "I'm one of the unlucky ones that has terrible cramps AND bloating... After a mo…" at bounding box center [831, 597] width 165 height 145
click at [800, 525] on p "I'm one of the unlucky ones that has terrible cramps AND bloating... After a mo…" at bounding box center [831, 597] width 165 height 145
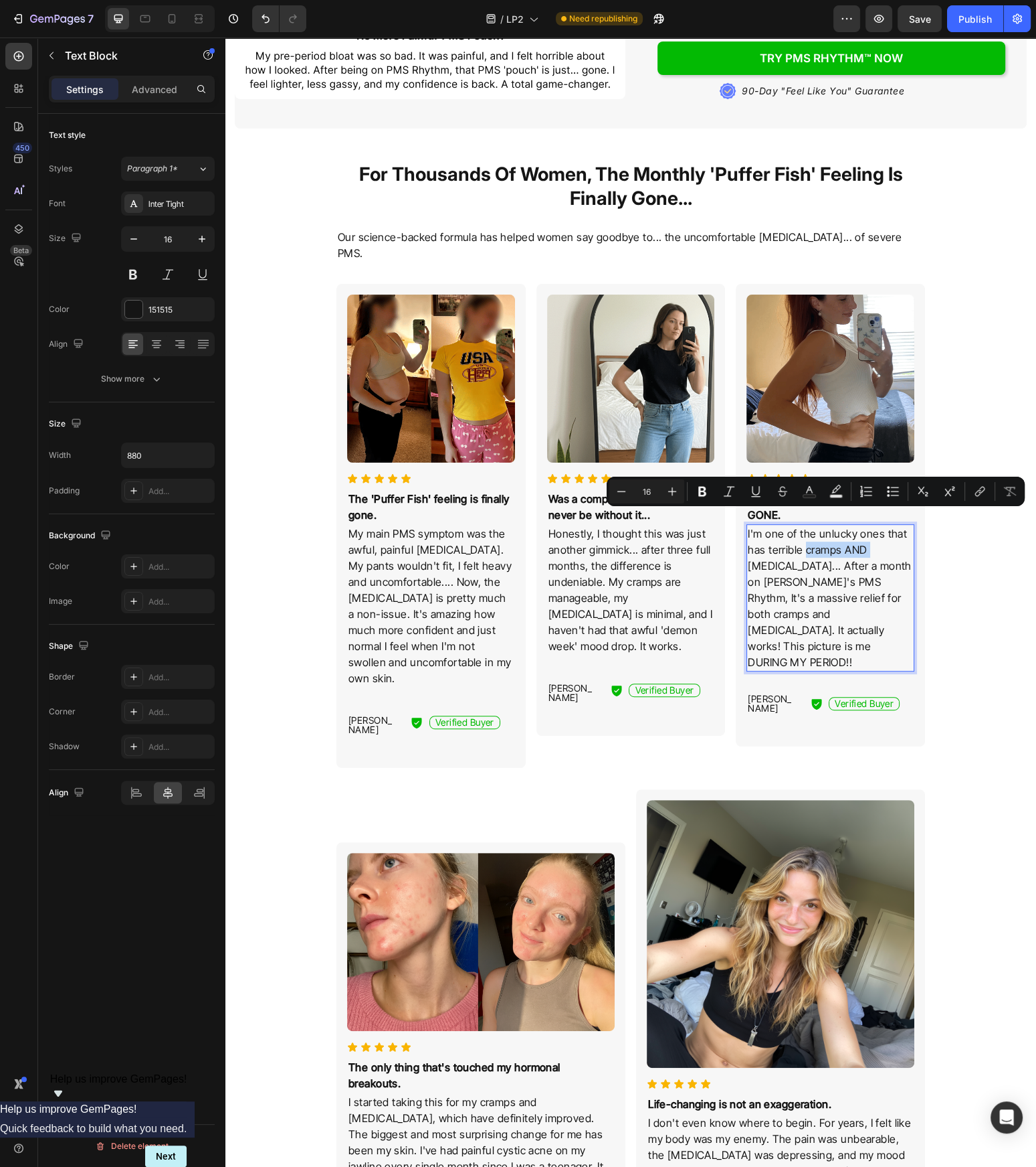
drag, startPoint x: 805, startPoint y: 517, endPoint x: 969, endPoint y: 540, distance: 165.6
click at [883, 525] on p "I'm one of the unlucky ones that has terrible cramps AND bloating... After a mo…" at bounding box center [831, 597] width 165 height 145
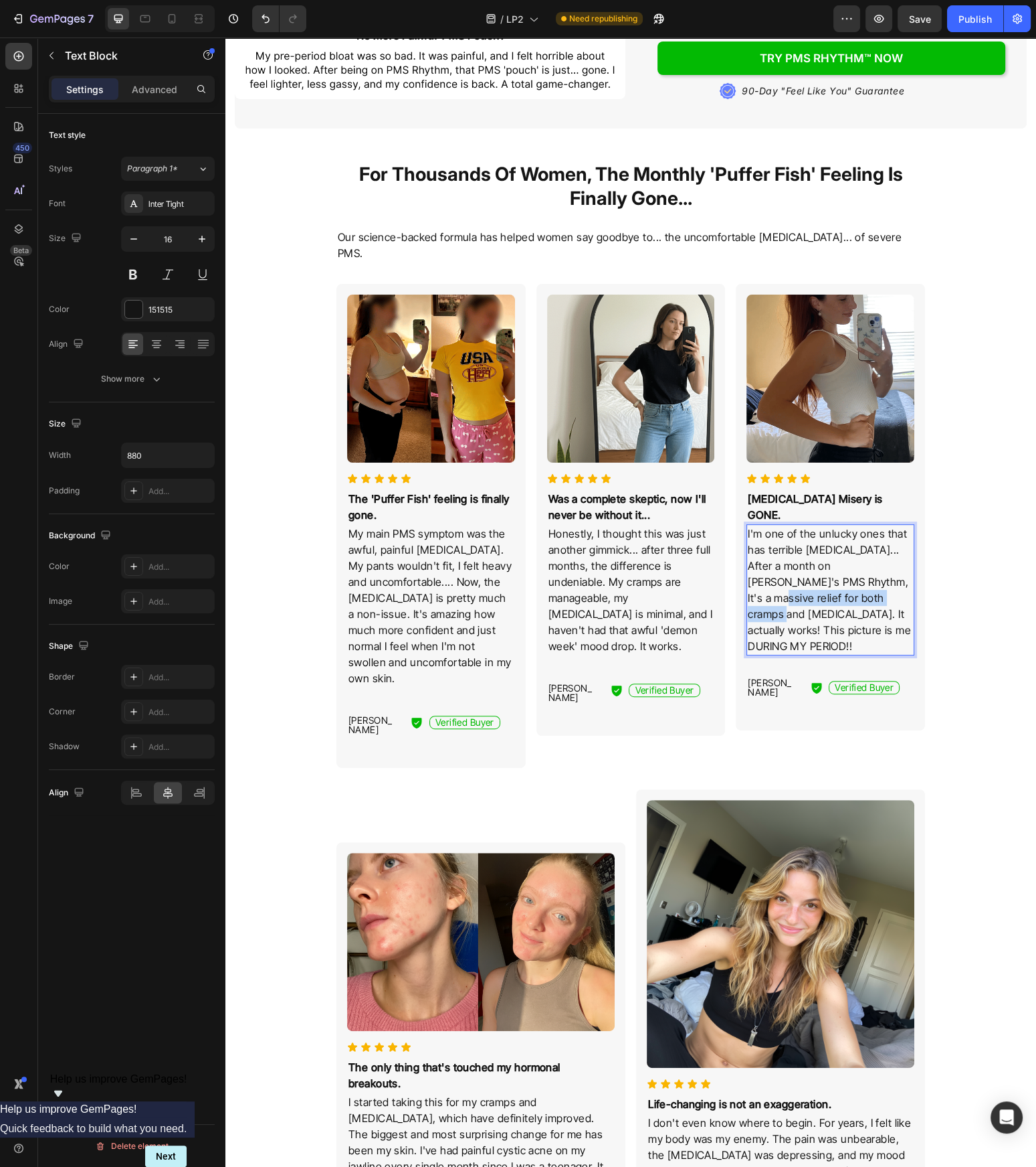
drag, startPoint x: 845, startPoint y: 553, endPoint x: 848, endPoint y: 570, distance: 17.3
click at [848, 570] on p "I'm one of the unlucky ones that has terrible bloating... After a month on Tide…" at bounding box center [831, 589] width 165 height 129
click at [825, 588] on p "I'm one of the unlucky ones that has terrible bloating... After a month on Tide…" at bounding box center [831, 581] width 165 height 112
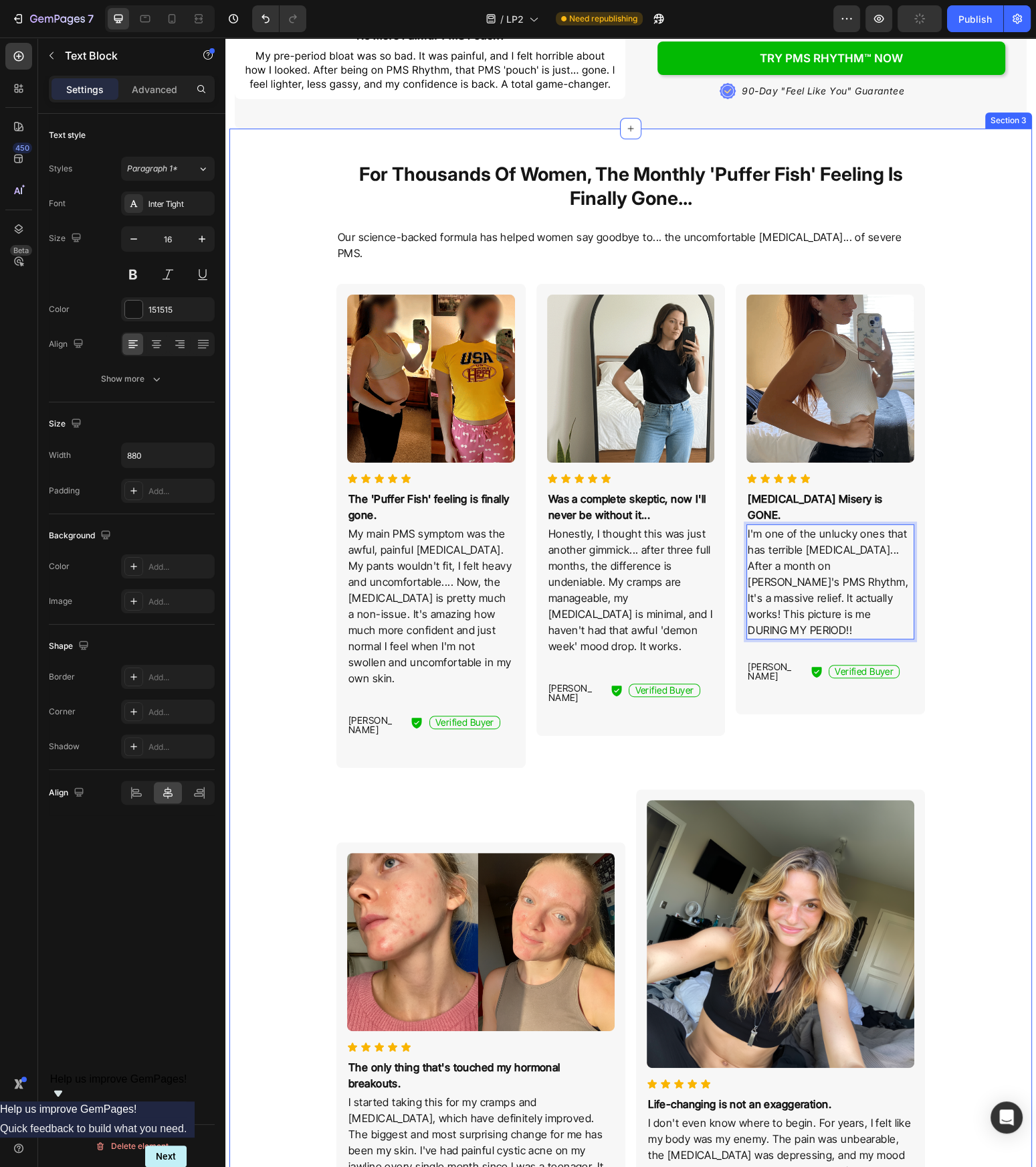
click at [985, 621] on div "For Thousands Of Women, The Monthly 'Puffer Fish' Feeling Is Finally Gone... He…" at bounding box center [631, 1148] width 792 height 2040
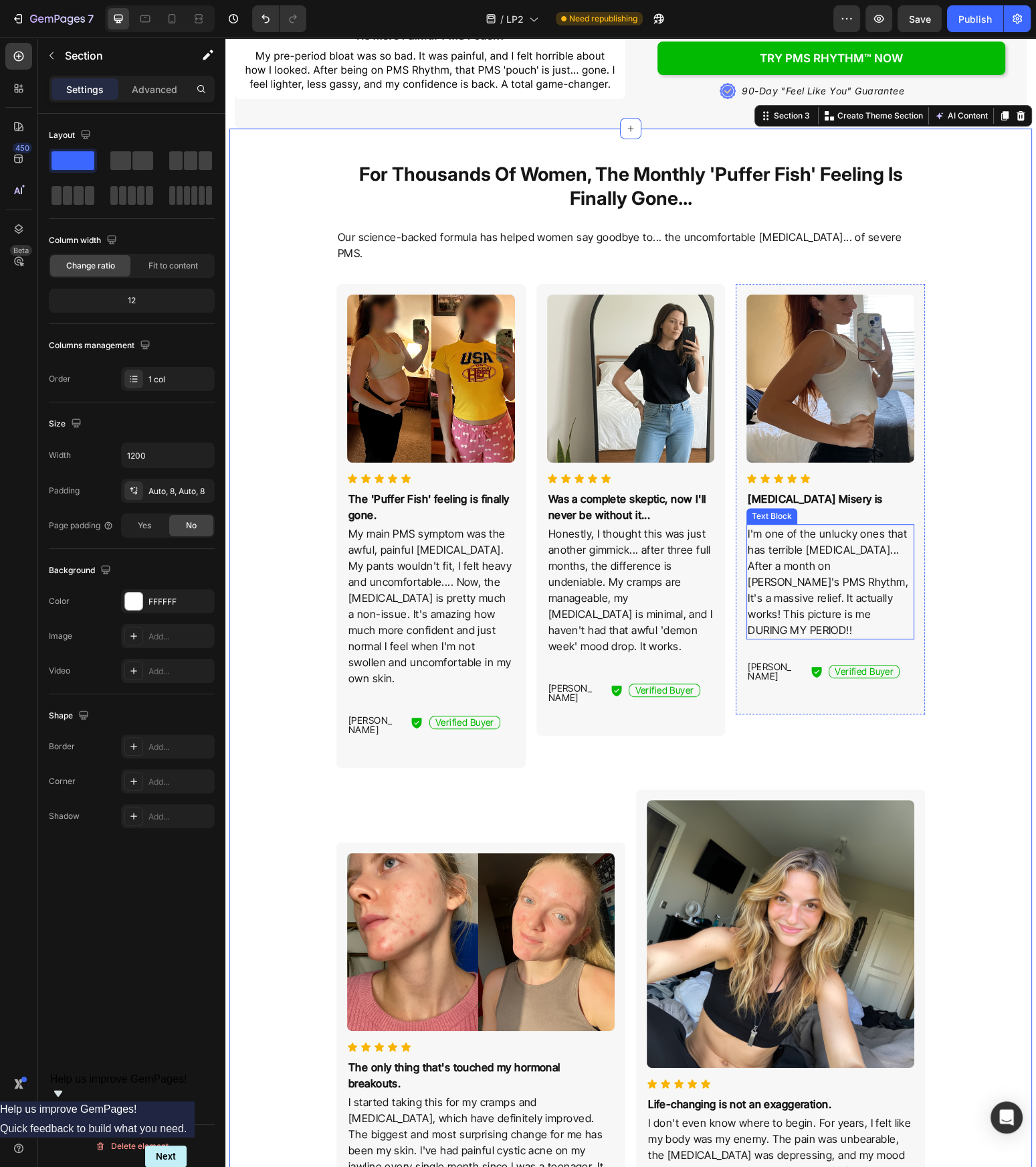
click at [841, 587] on p "I'm one of the unlucky ones that has terrible bloating... After a month on Tide…" at bounding box center [831, 581] width 165 height 112
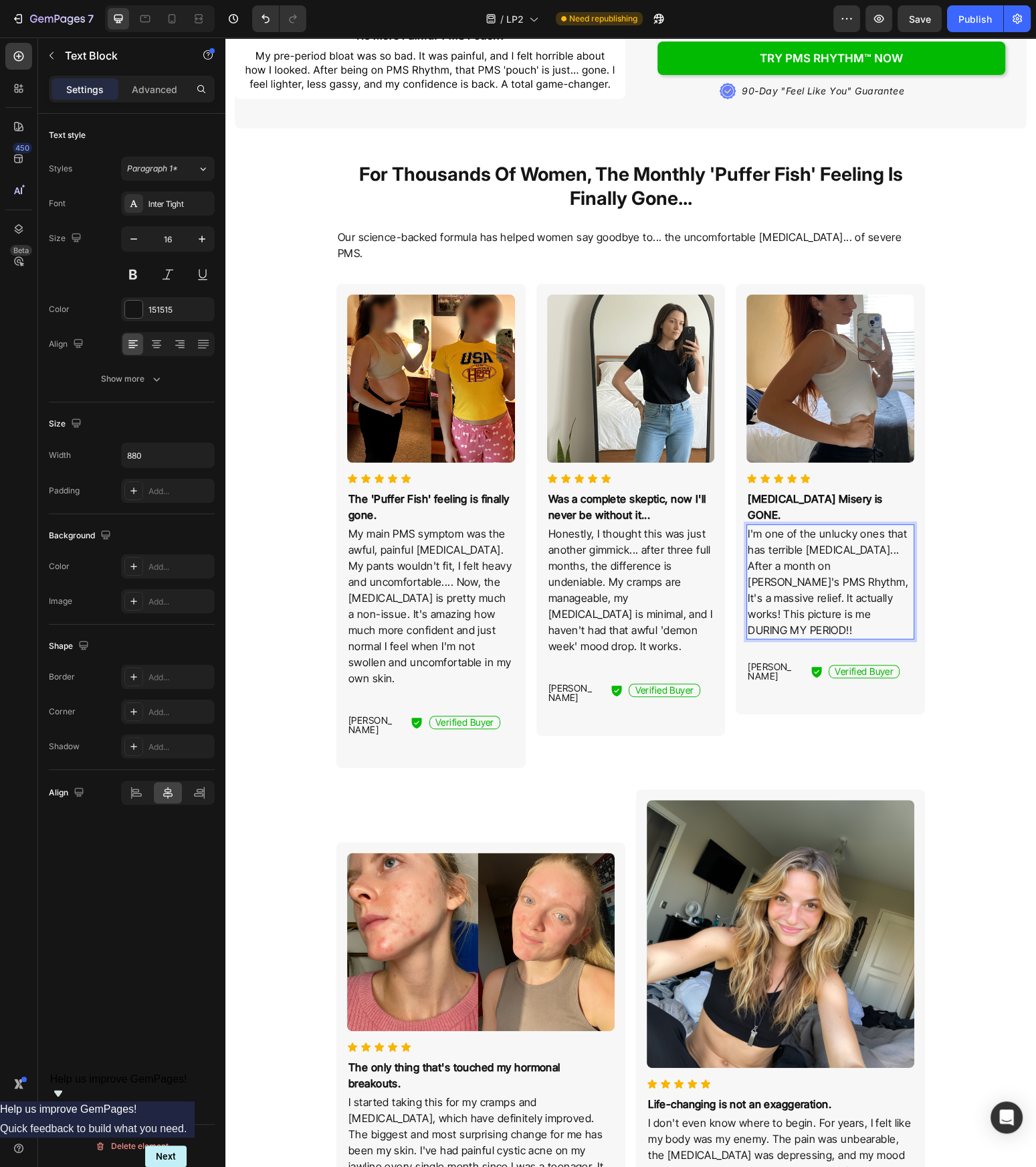
click at [841, 587] on p "I'm one of the unlucky ones that has terrible bloating... After a month on Tide…" at bounding box center [831, 581] width 165 height 112
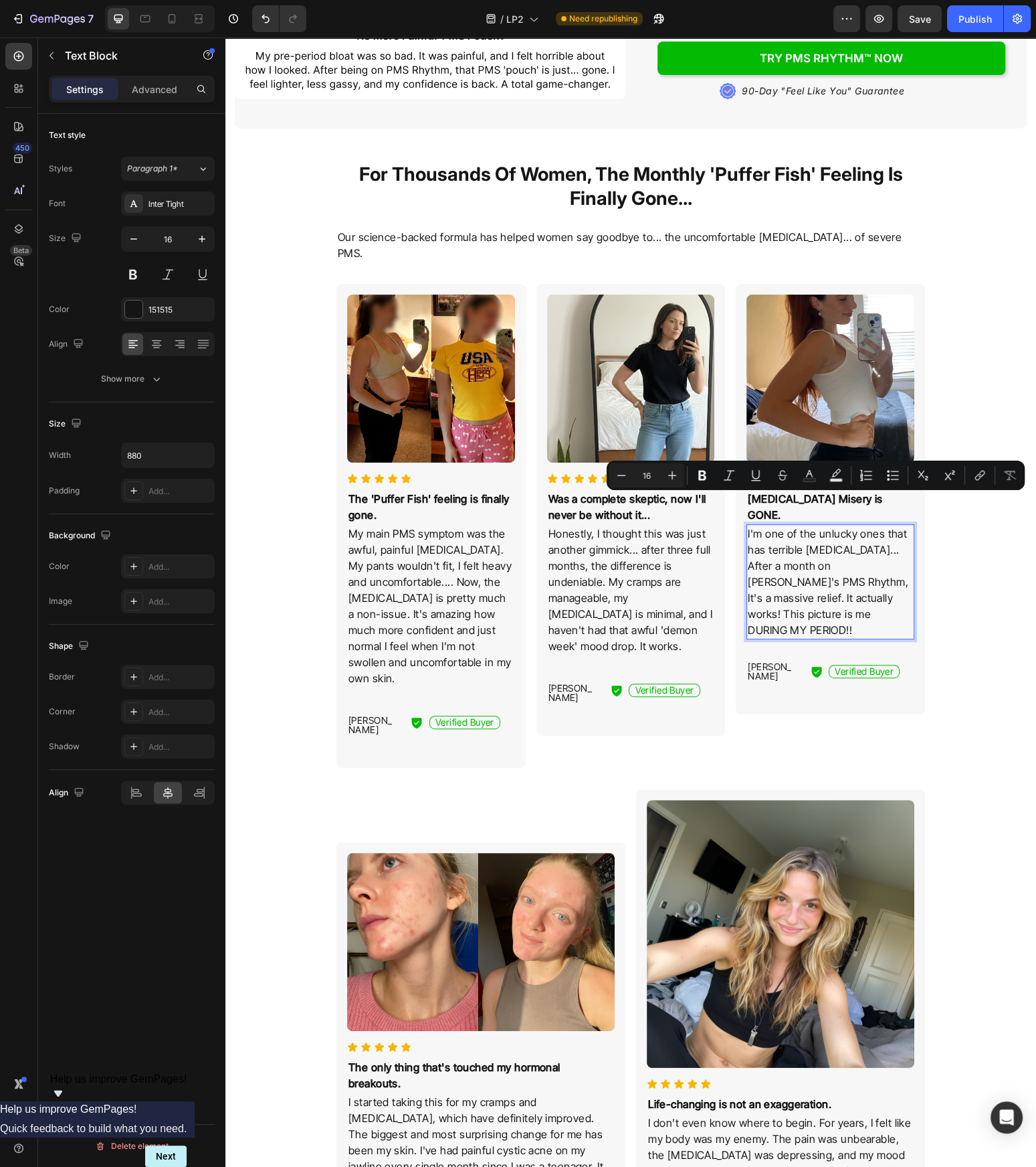
click at [806, 581] on p "I'm one of the unlucky ones that has terrible bloating... After a month on Tide…" at bounding box center [831, 581] width 165 height 112
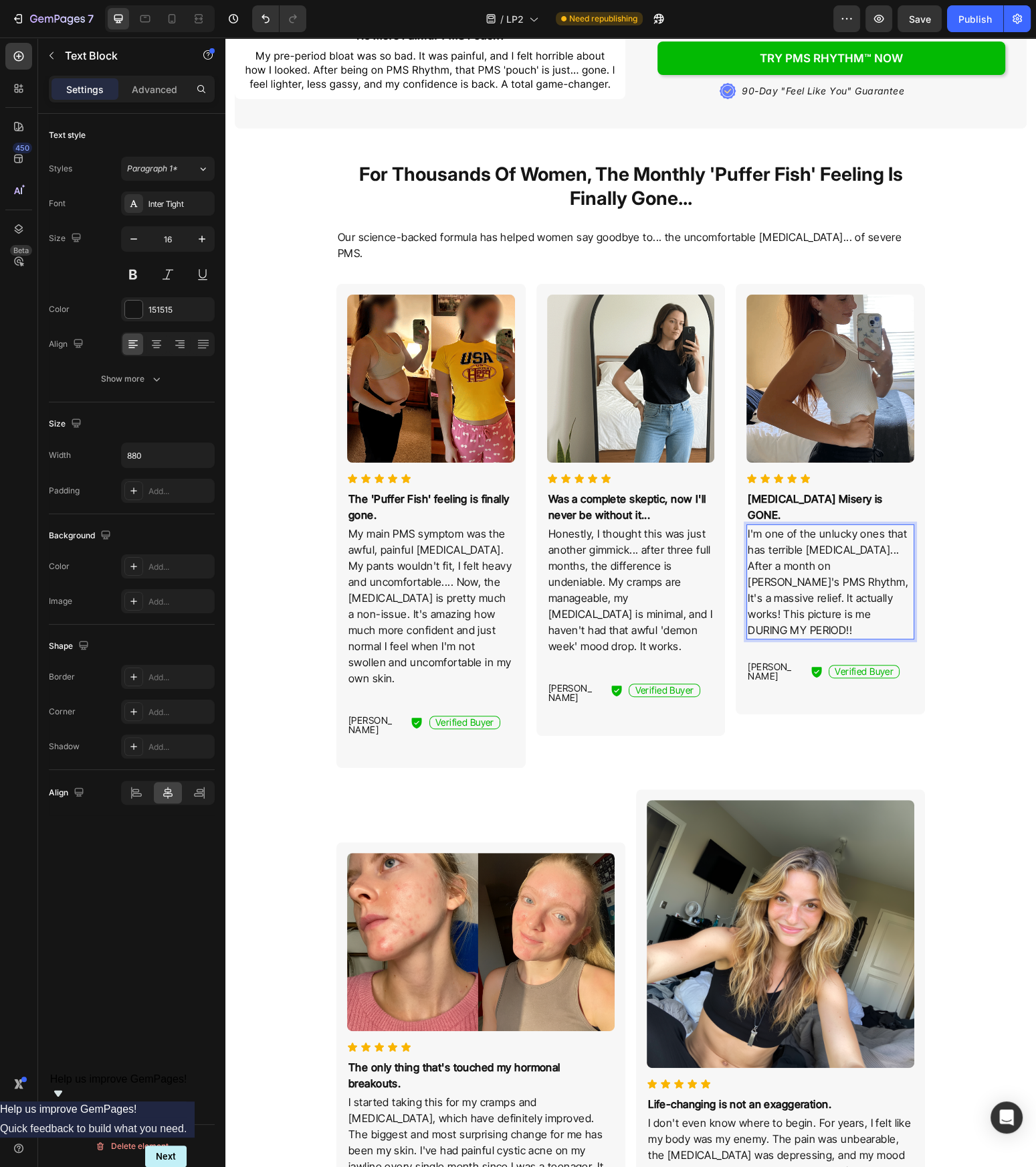
click at [782, 581] on p "I'm one of the unlucky ones that has terrible bloating... After a month on Tide…" at bounding box center [831, 581] width 165 height 112
click at [775, 583] on p "I'm one of the unlucky ones that has terrible bloating... After a month on Tide…" at bounding box center [831, 581] width 165 height 112
click at [770, 583] on p "I'm one of the unlucky ones that has terrible bloating... After a month on Tide…" at bounding box center [831, 581] width 165 height 112
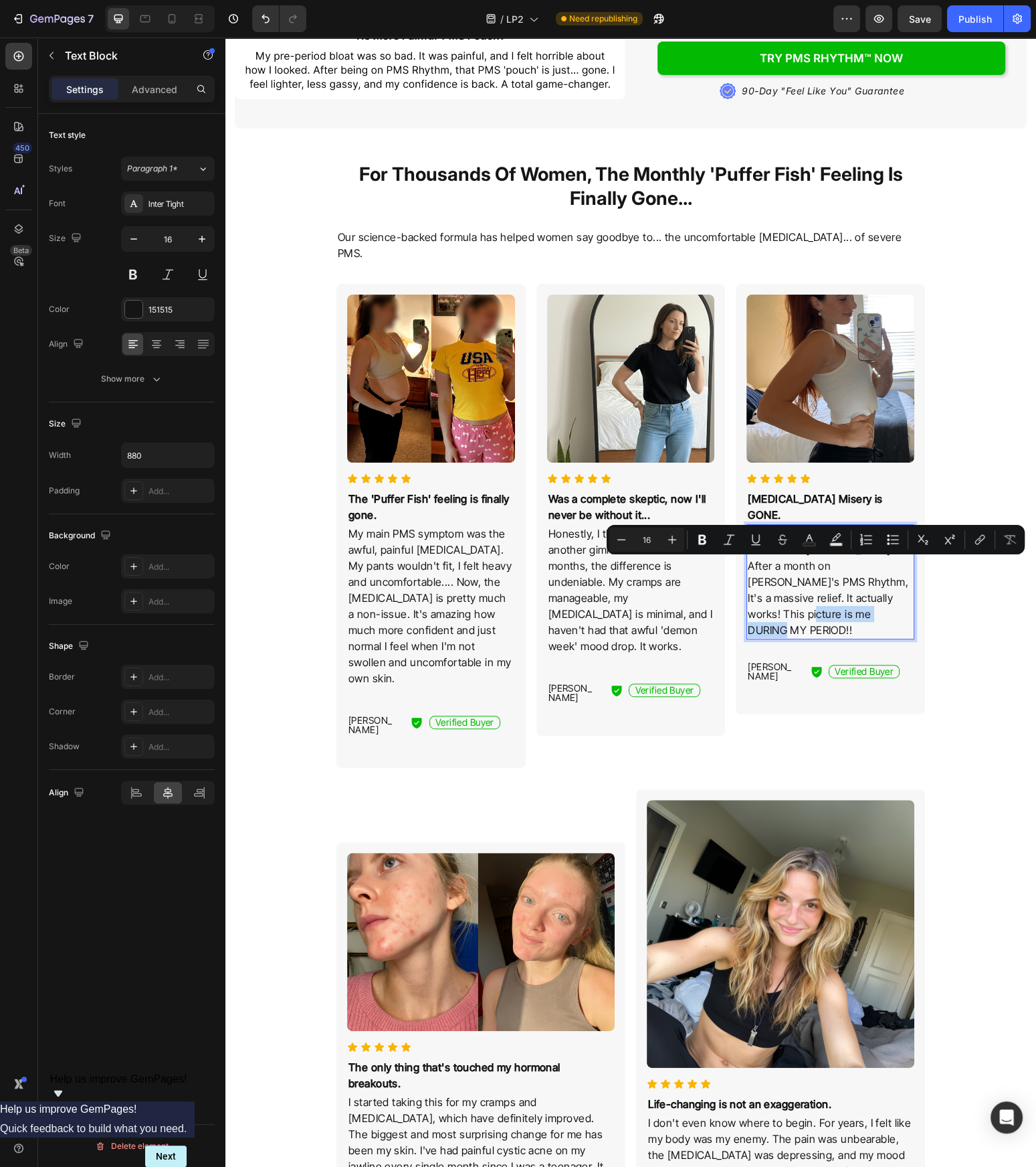
drag, startPoint x: 878, startPoint y: 581, endPoint x: 872, endPoint y: 571, distance: 11.7
click at [872, 571] on p "I'm one of the unlucky ones that has terrible bloating... After a month on Tide…" at bounding box center [831, 581] width 165 height 112
click at [783, 585] on p "I'm one of the unlucky ones that has terrible bloating... After a month on Tide…" at bounding box center [831, 581] width 165 height 112
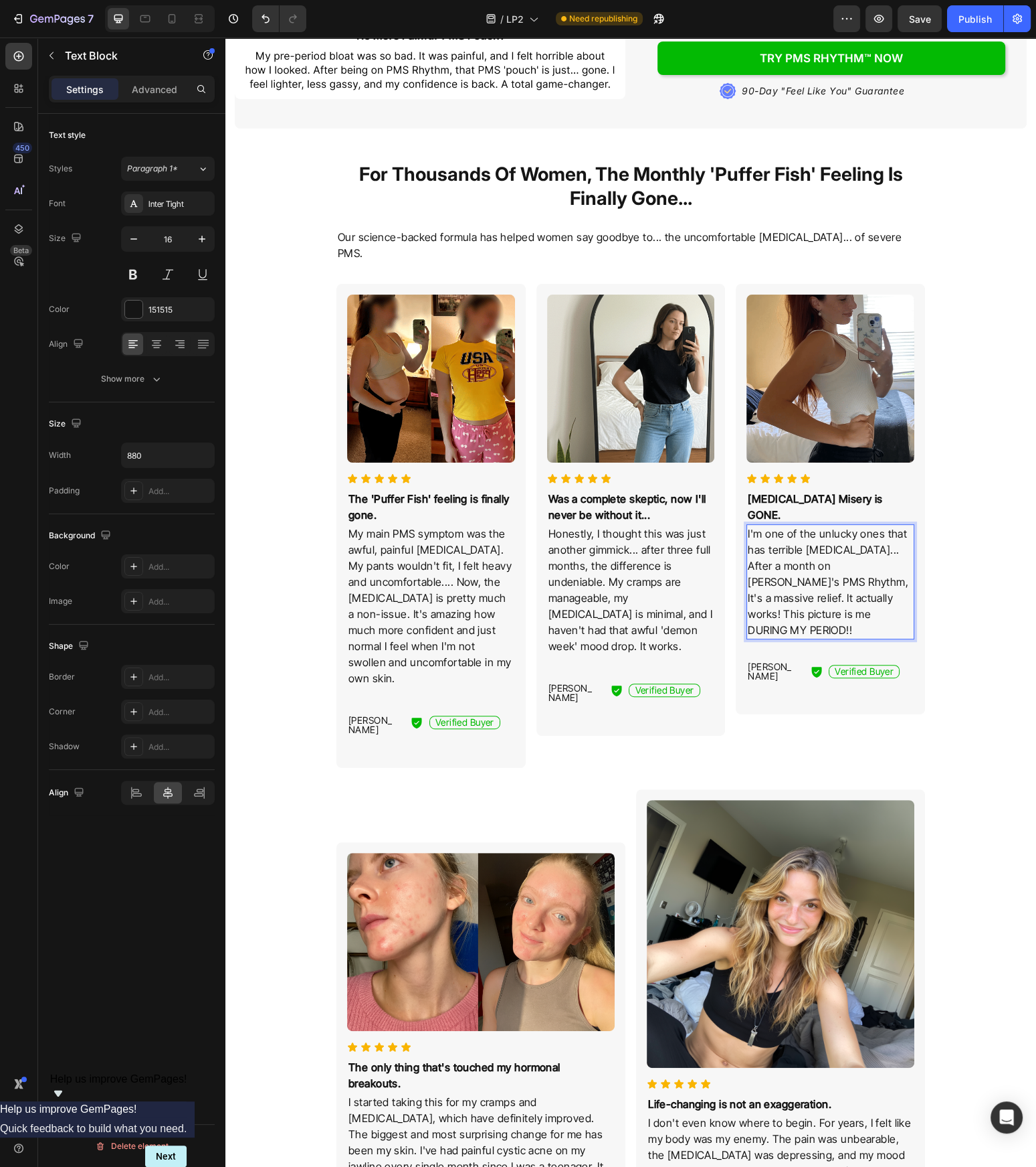
click at [876, 569] on p "I'm one of the unlucky ones that has terrible bloating... After a month on Tide…" at bounding box center [831, 581] width 165 height 112
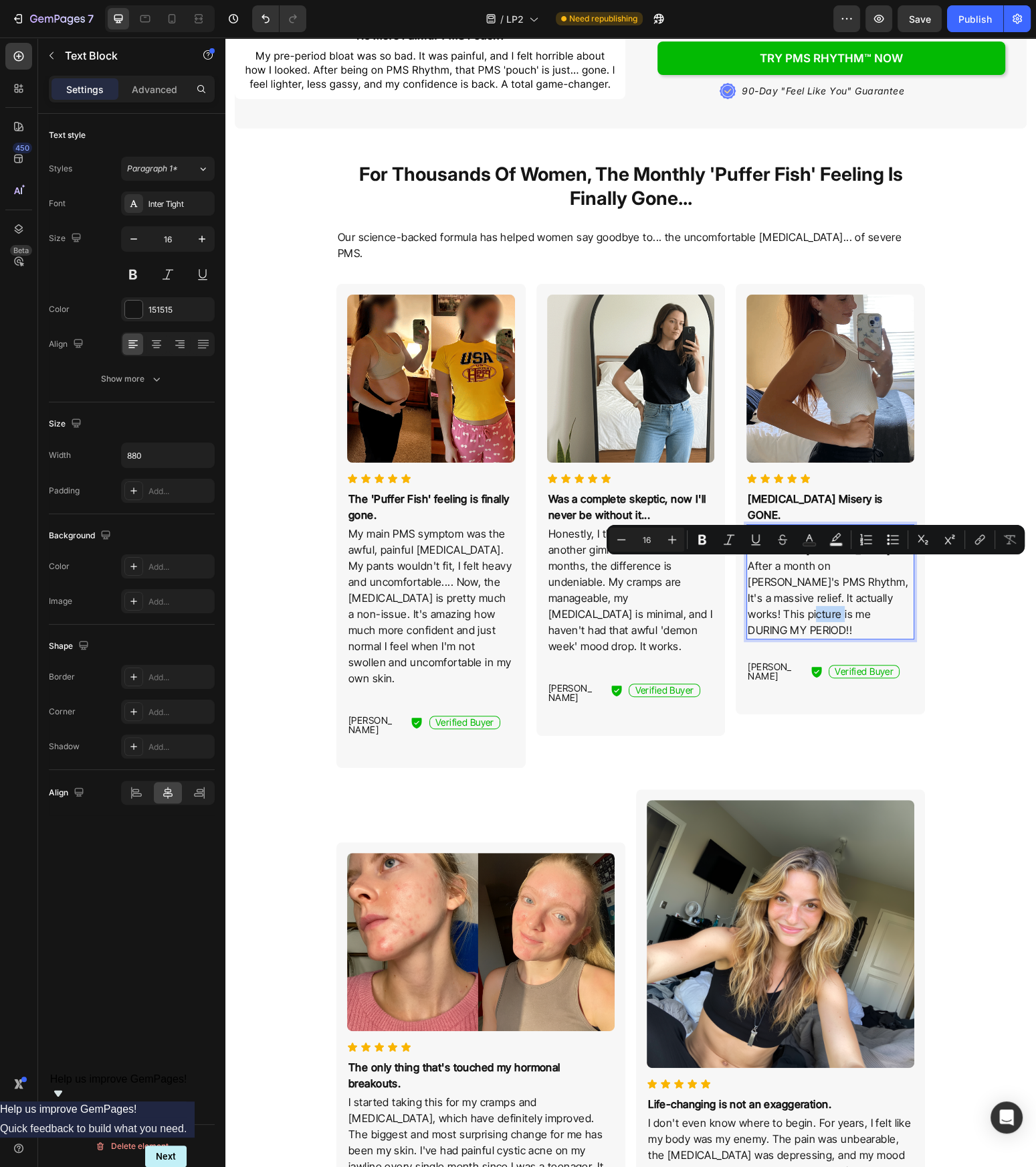
drag, startPoint x: 873, startPoint y: 567, endPoint x: 913, endPoint y: 570, distance: 40.1
click at [913, 570] on p "I'm one of the unlucky ones that has terrible bloating... After a month on Tide…" at bounding box center [831, 581] width 165 height 112
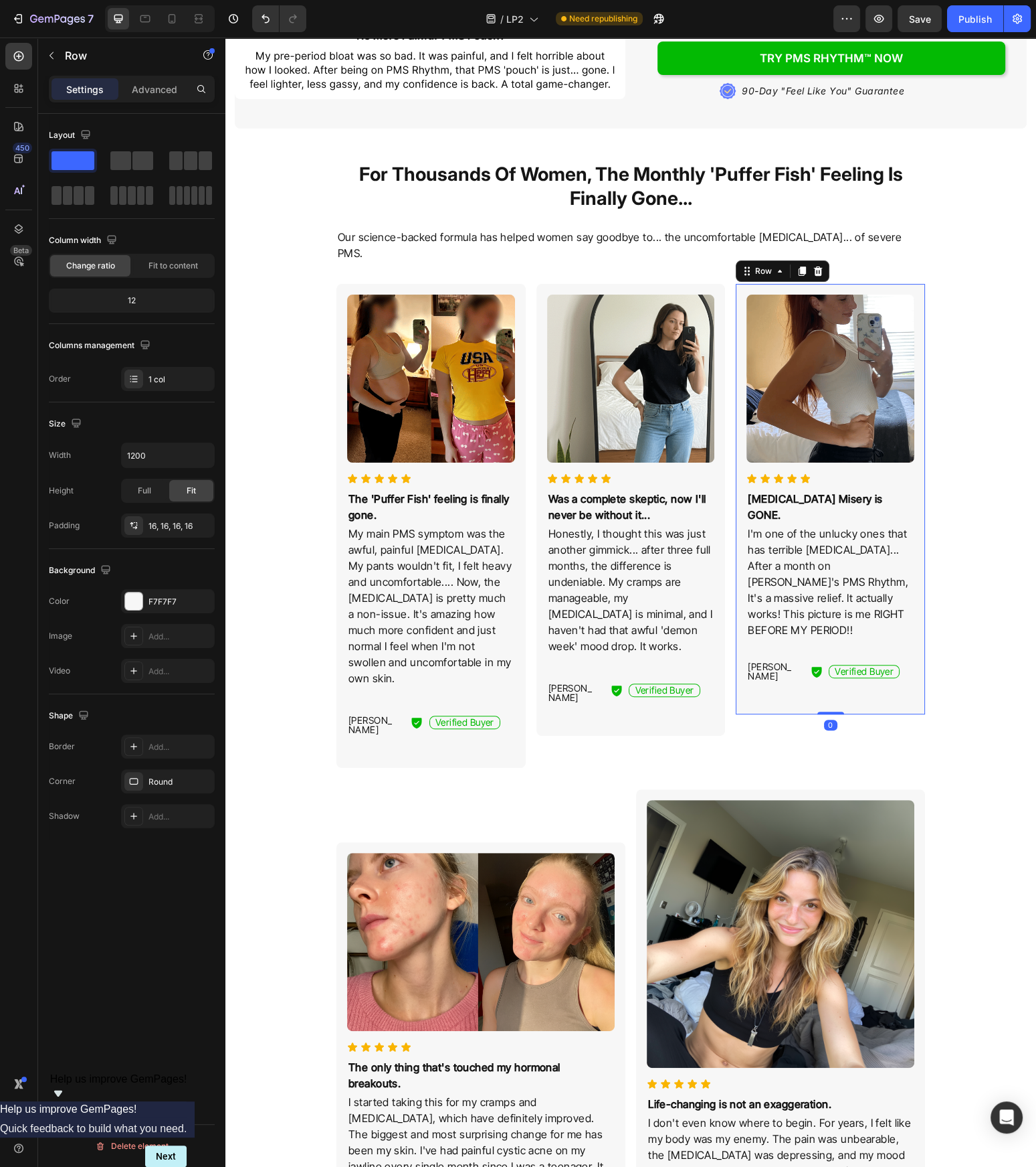
click at [919, 619] on div "Image Icon Icon Icon Icon Icon Icon List Bloating Misery is GONE. Text Block I'…" at bounding box center [831, 499] width 190 height 431
click at [971, 620] on div "For Thousands Of Women, The Monthly 'Puffer Fish' Feeling Is Finally Gone... He…" at bounding box center [631, 1148] width 792 height 2040
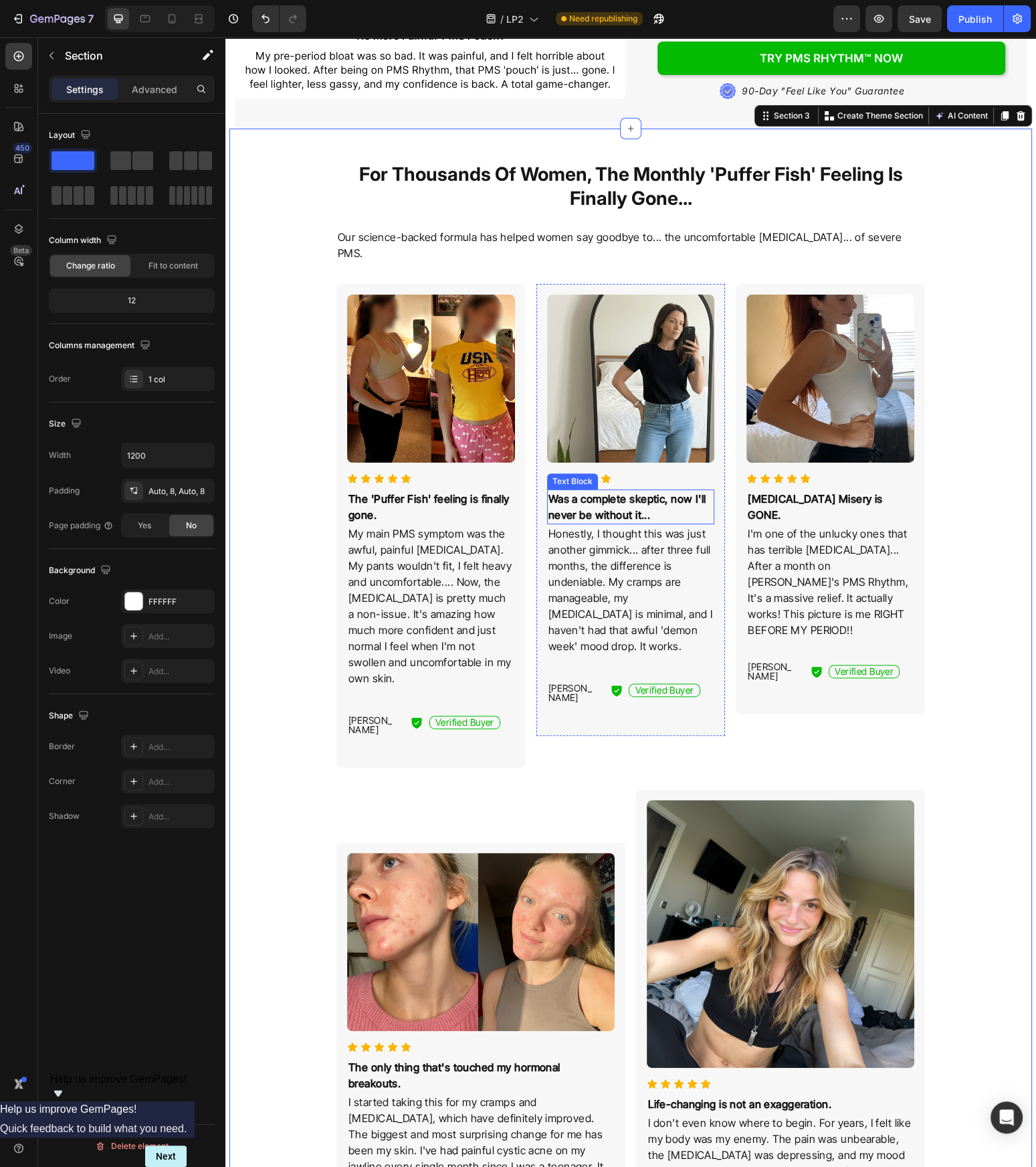
click at [632, 492] on p "Was a complete skeptic, now I'll never be without it..." at bounding box center [631, 506] width 165 height 32
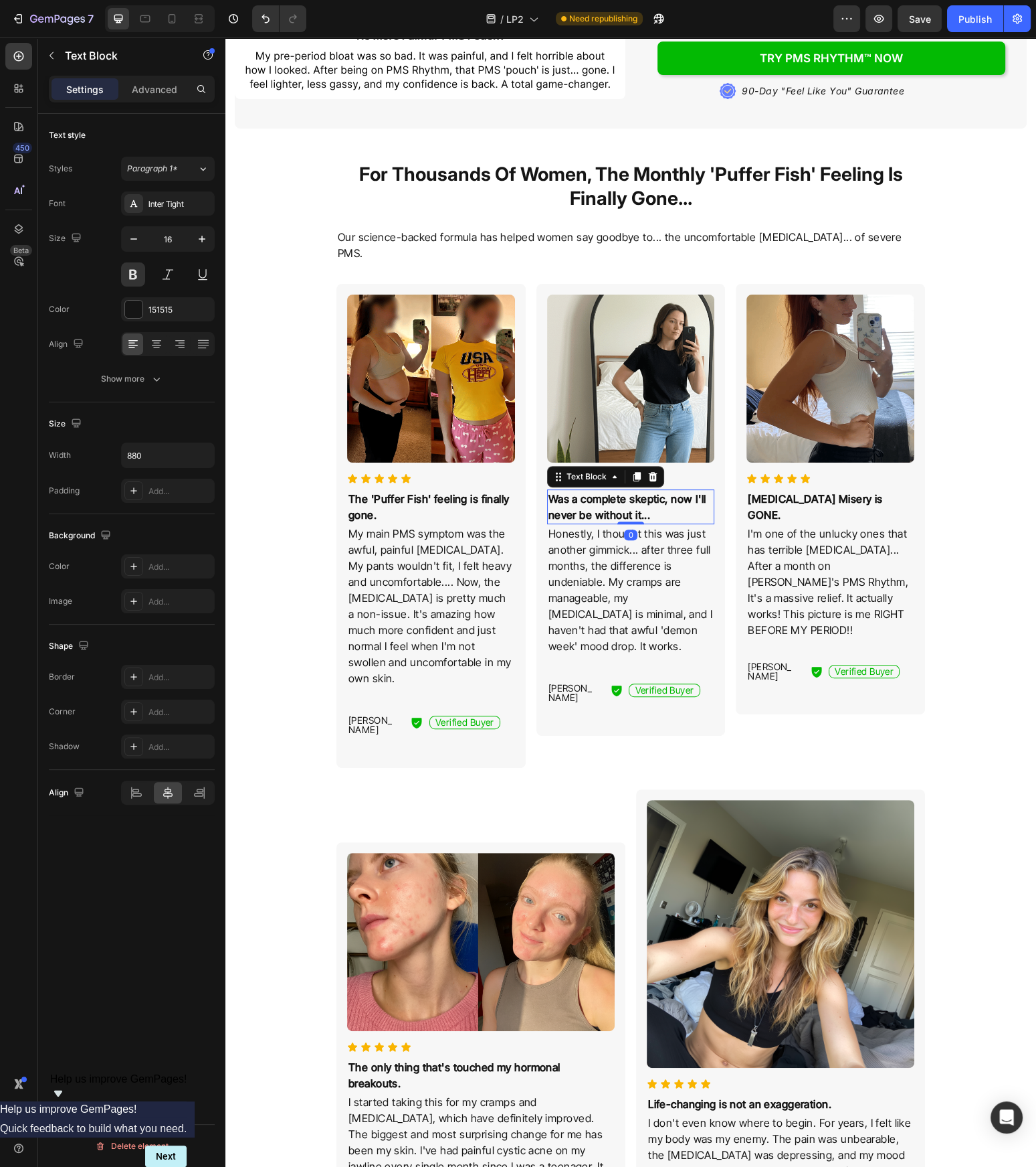
click at [632, 492] on p "Was a complete skeptic, now I'll never be without it..." at bounding box center [631, 506] width 165 height 32
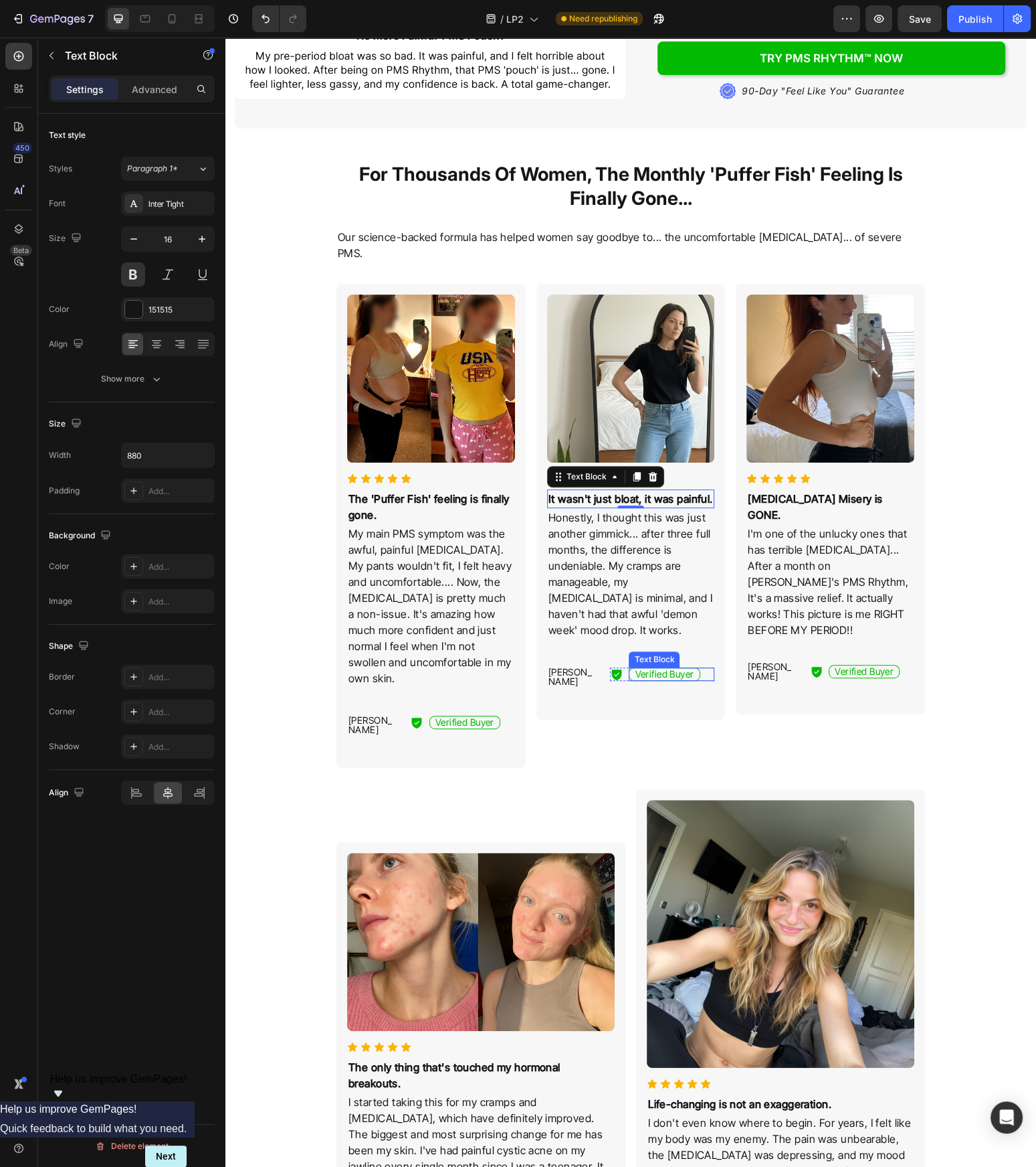
click at [641, 582] on p "Honestly, I thought this was just another gimmick... after three full months, t…" at bounding box center [631, 573] width 165 height 129
click at [641, 581] on p "Honestly, I thought this was just another gimmick... after three full months, t…" at bounding box center [631, 573] width 165 height 129
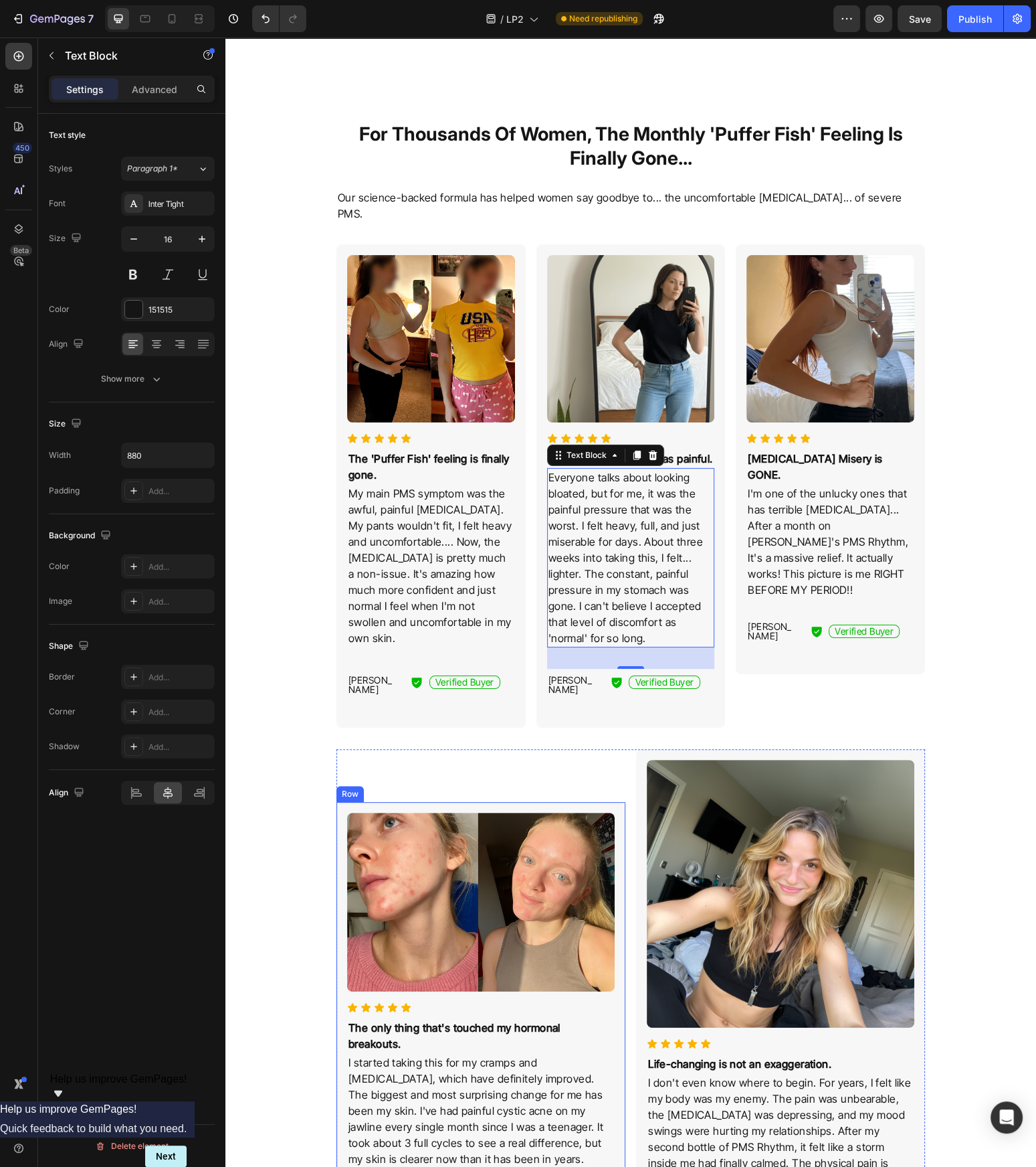
scroll to position [701, 0]
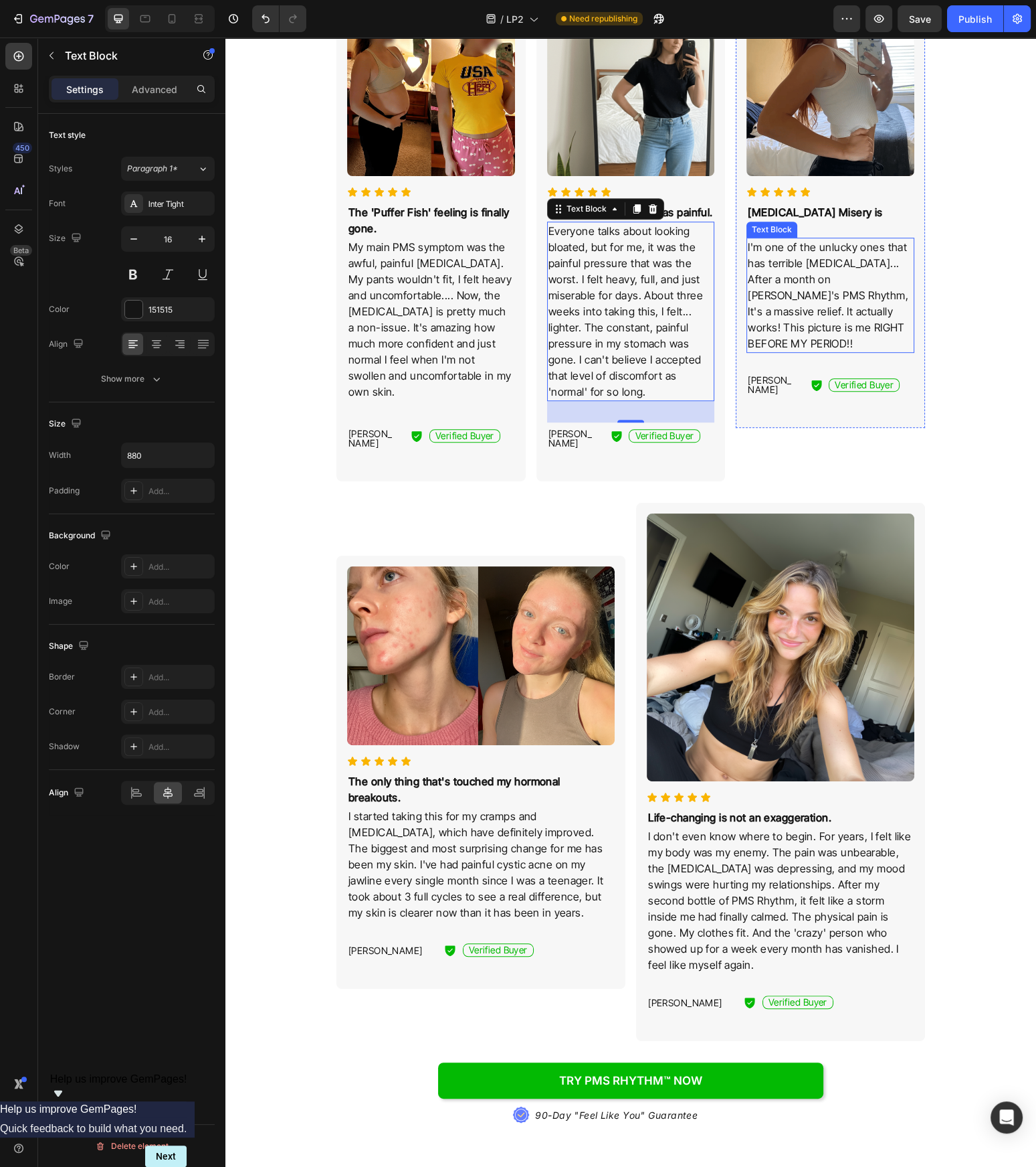
click at [849, 204] on p "Bloating Misery is GONE." at bounding box center [831, 220] width 165 height 32
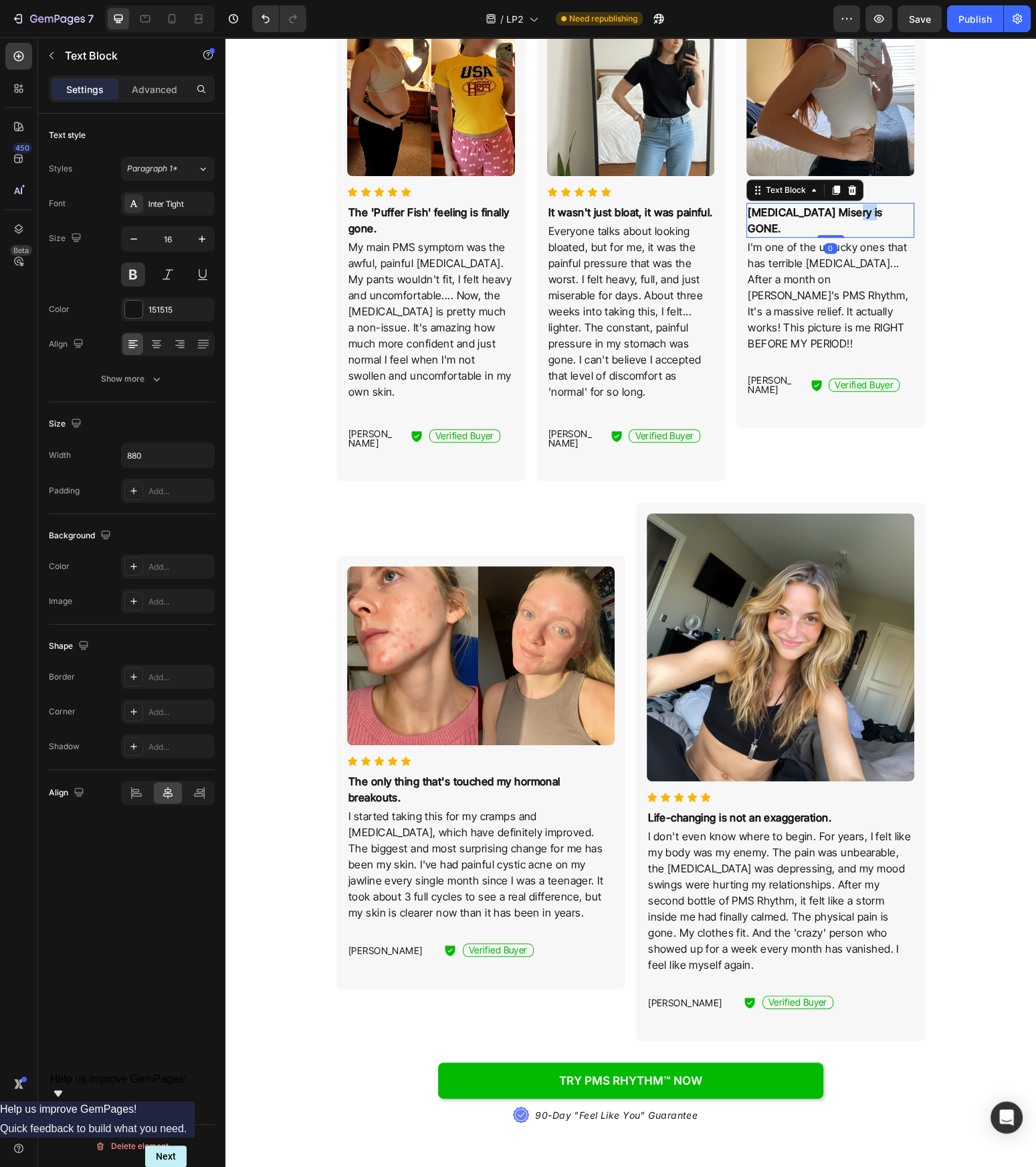
click at [850, 204] on p "Bloating Misery is GONE." at bounding box center [831, 220] width 165 height 32
click at [831, 301] on p "I'm one of the unlucky ones that has terrible bloating... After a month on Tide…" at bounding box center [831, 295] width 165 height 112
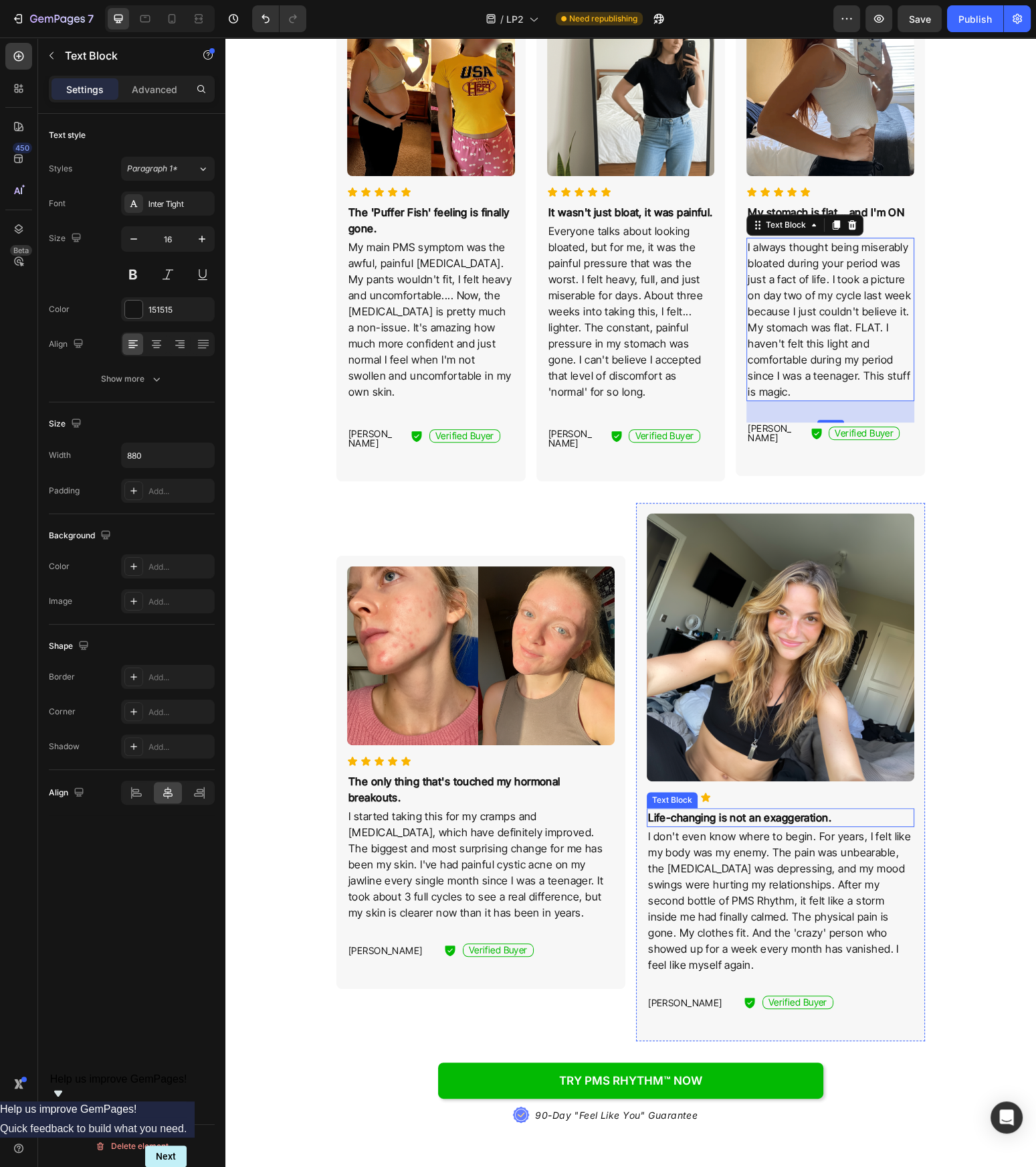
click at [819, 809] on p "Life-changing is not an exaggeration." at bounding box center [781, 817] width 265 height 16
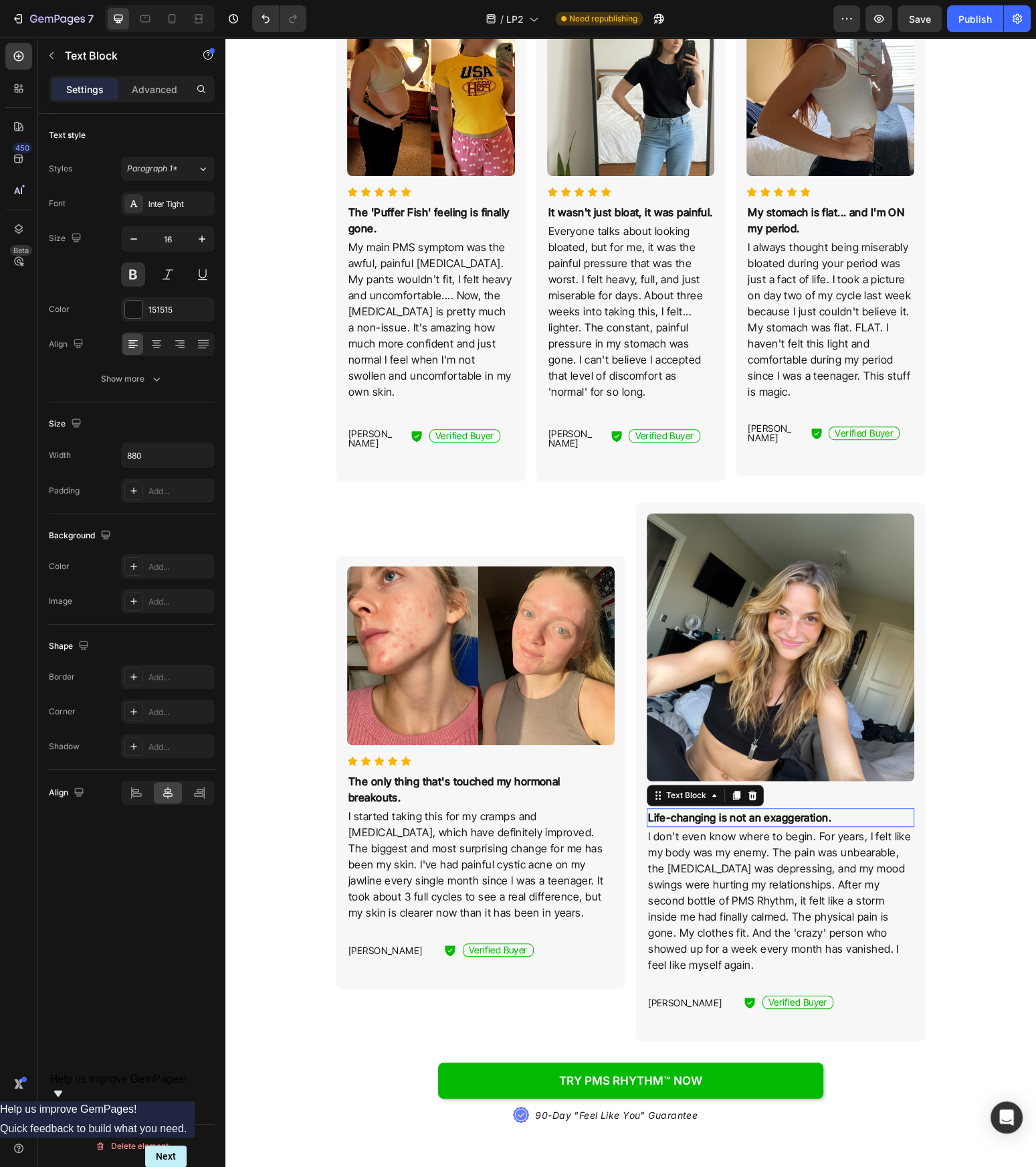
click at [819, 809] on p "Life-changing is not an exaggeration." at bounding box center [781, 817] width 265 height 16
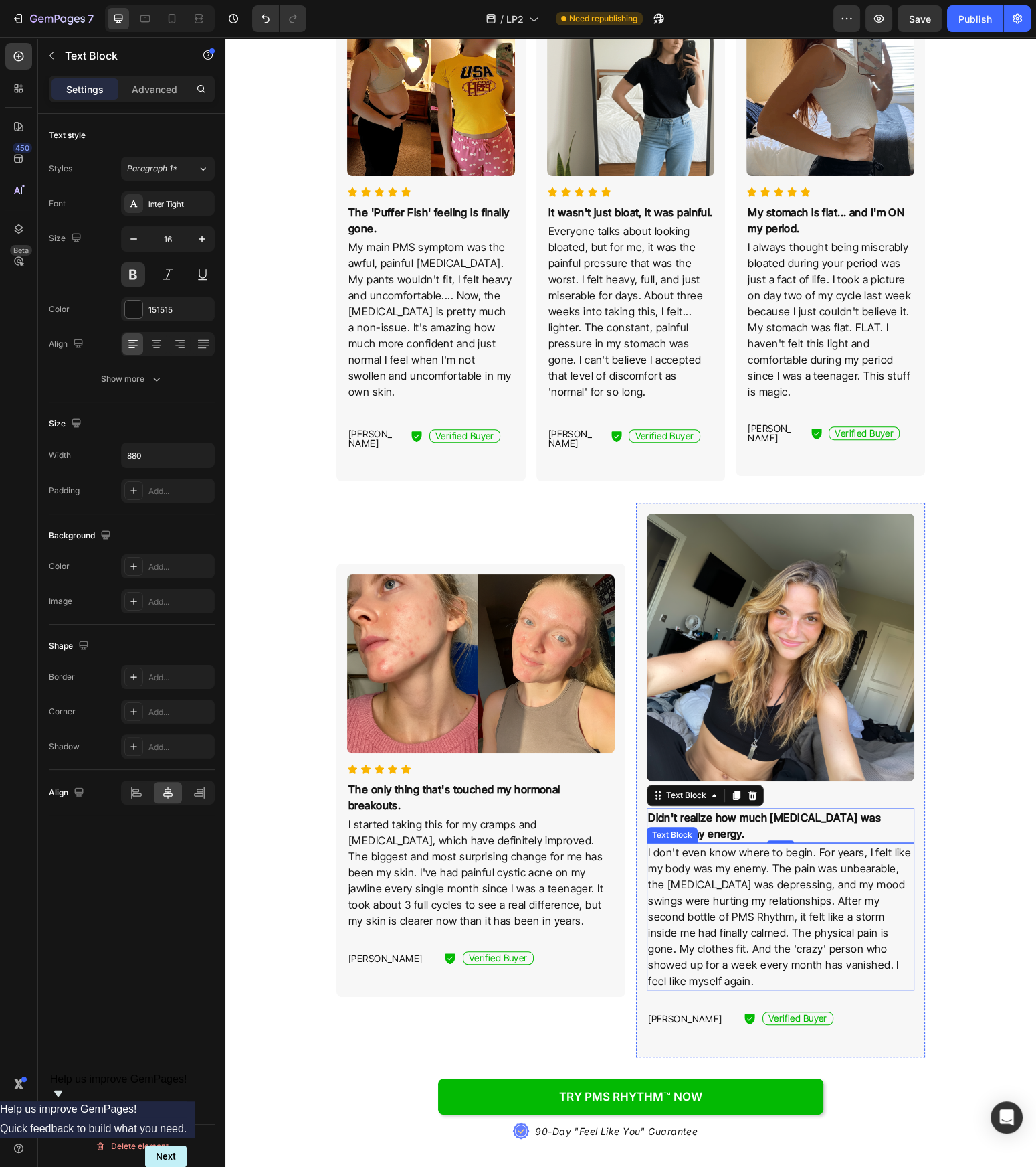
click at [692, 852] on p "I don't even know where to begin. For years, I felt like my body was my enemy. …" at bounding box center [781, 915] width 265 height 145
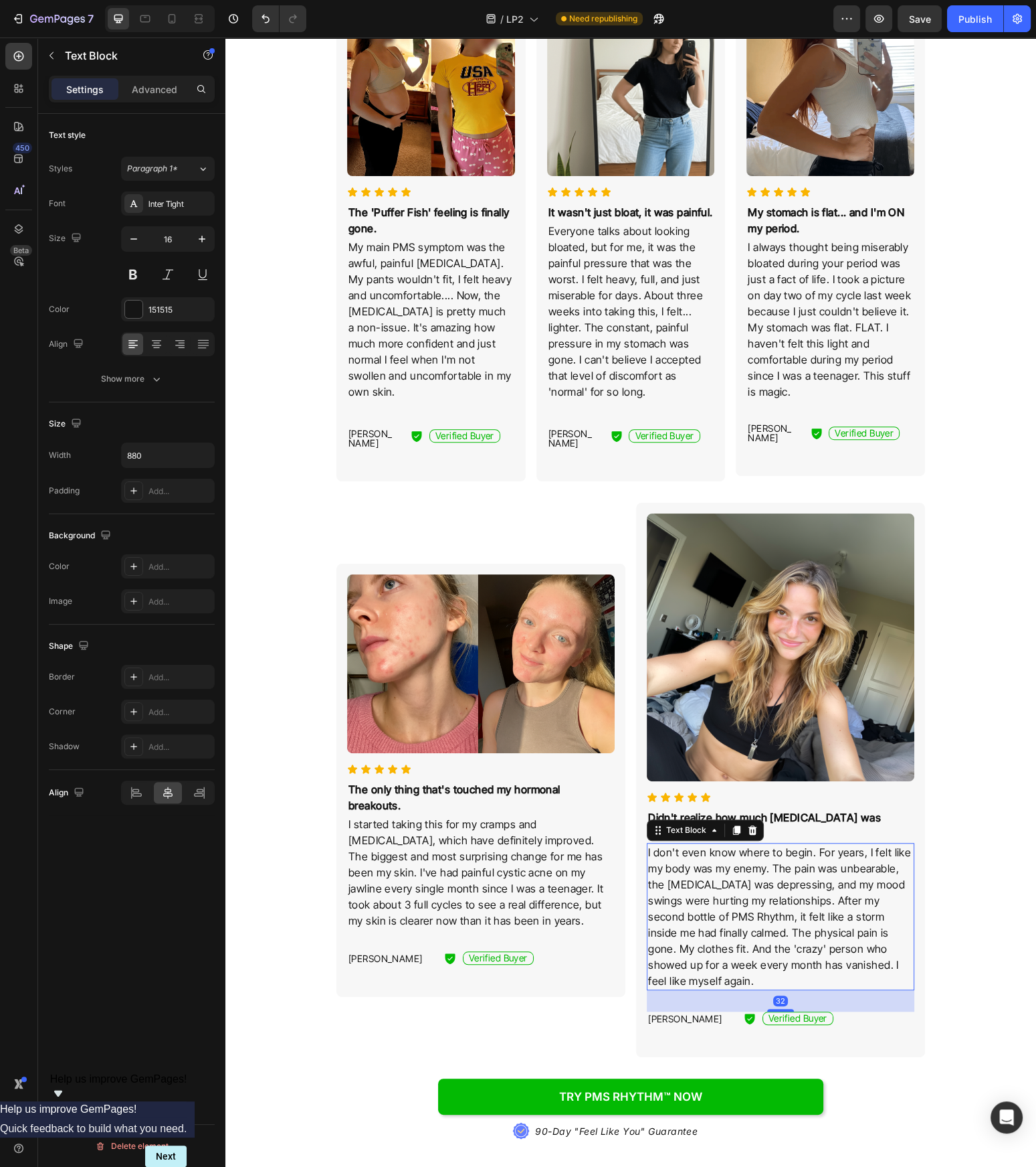
click at [692, 852] on p "I don't even know where to begin. For years, I felt like my body was my enemy. …" at bounding box center [781, 915] width 265 height 145
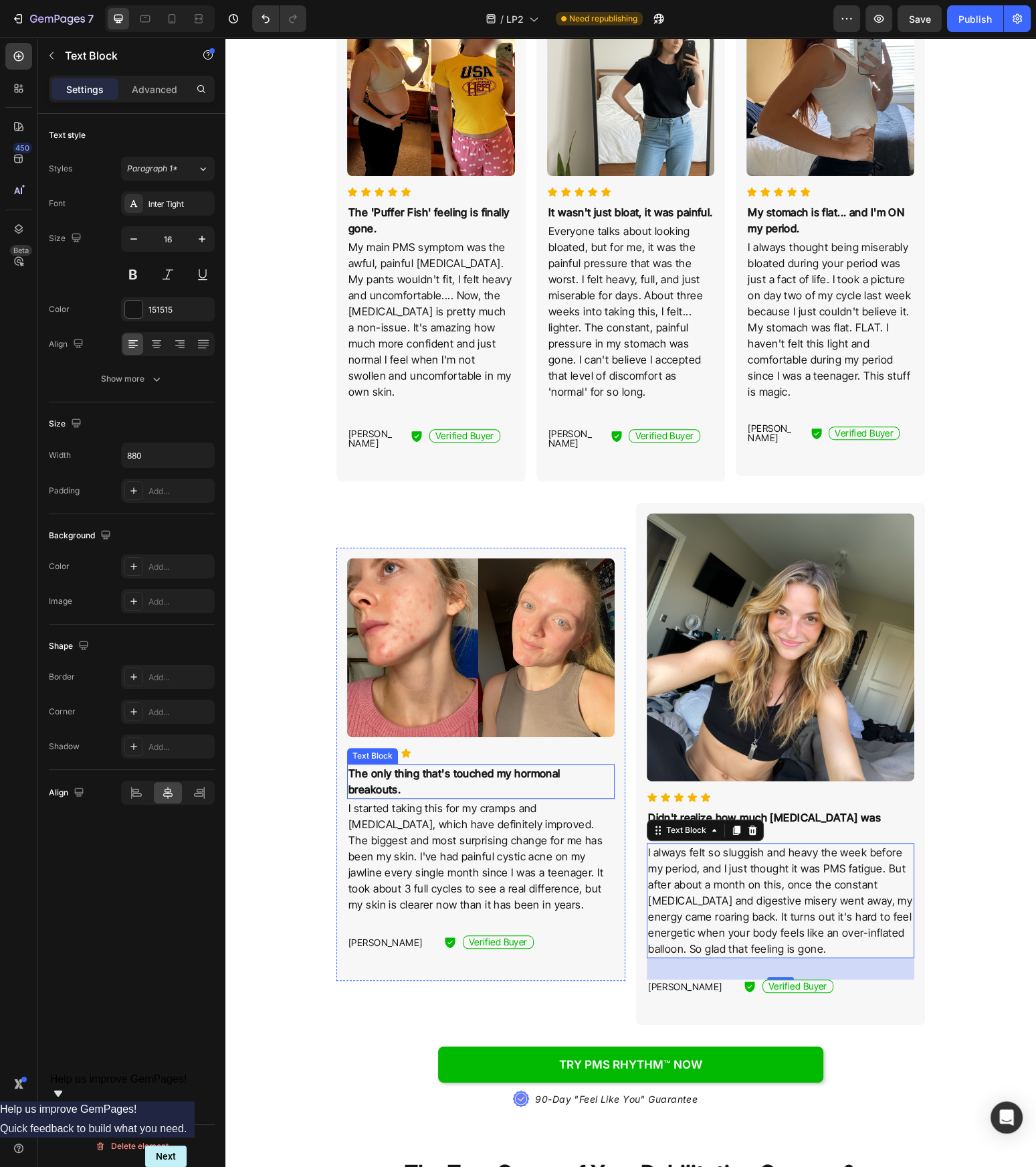
click at [460, 774] on p "The only thing that's touched my hormonal breakouts." at bounding box center [482, 781] width 265 height 32
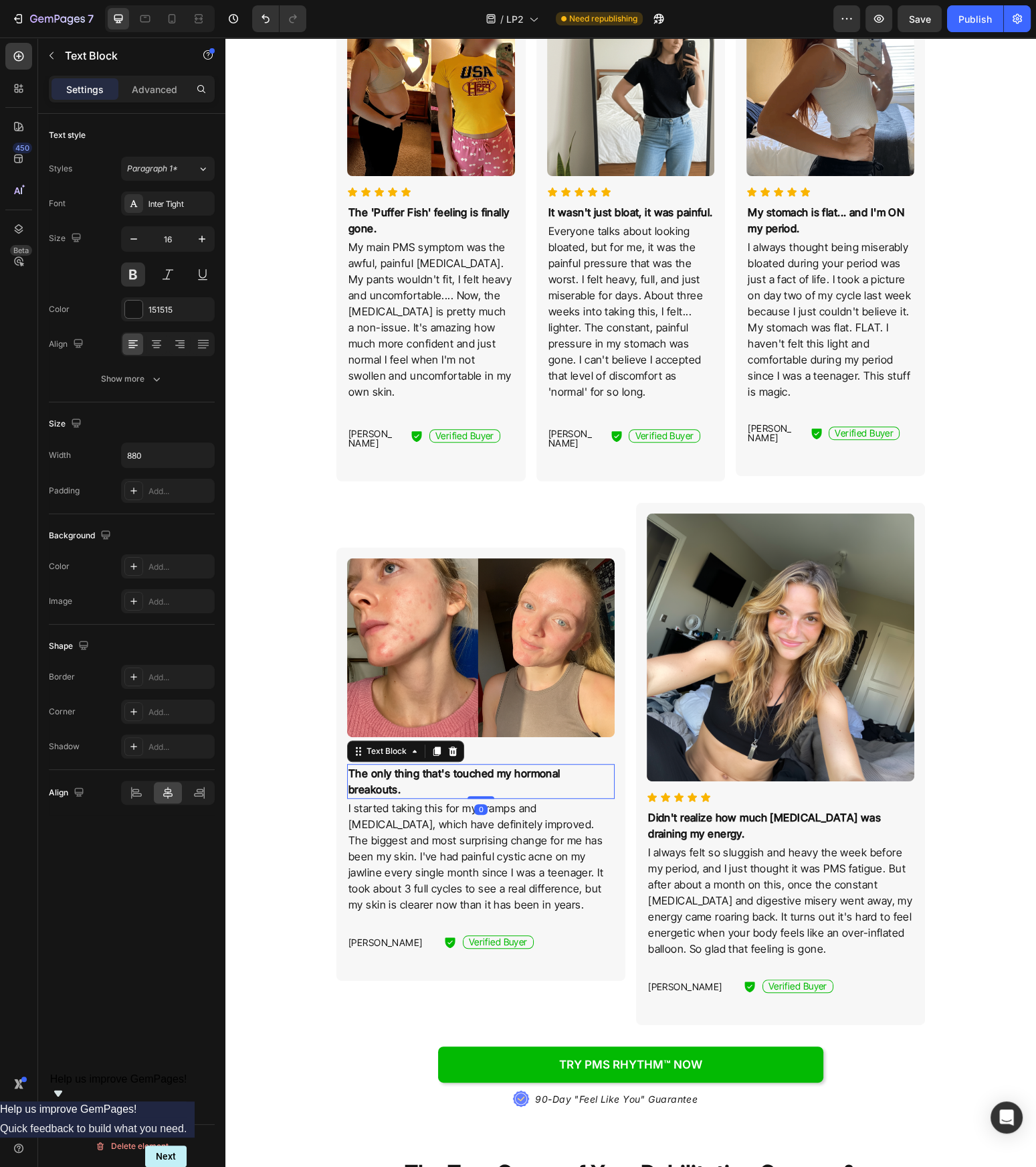
click at [460, 774] on p "The only thing that's touched my hormonal breakouts." at bounding box center [482, 781] width 265 height 32
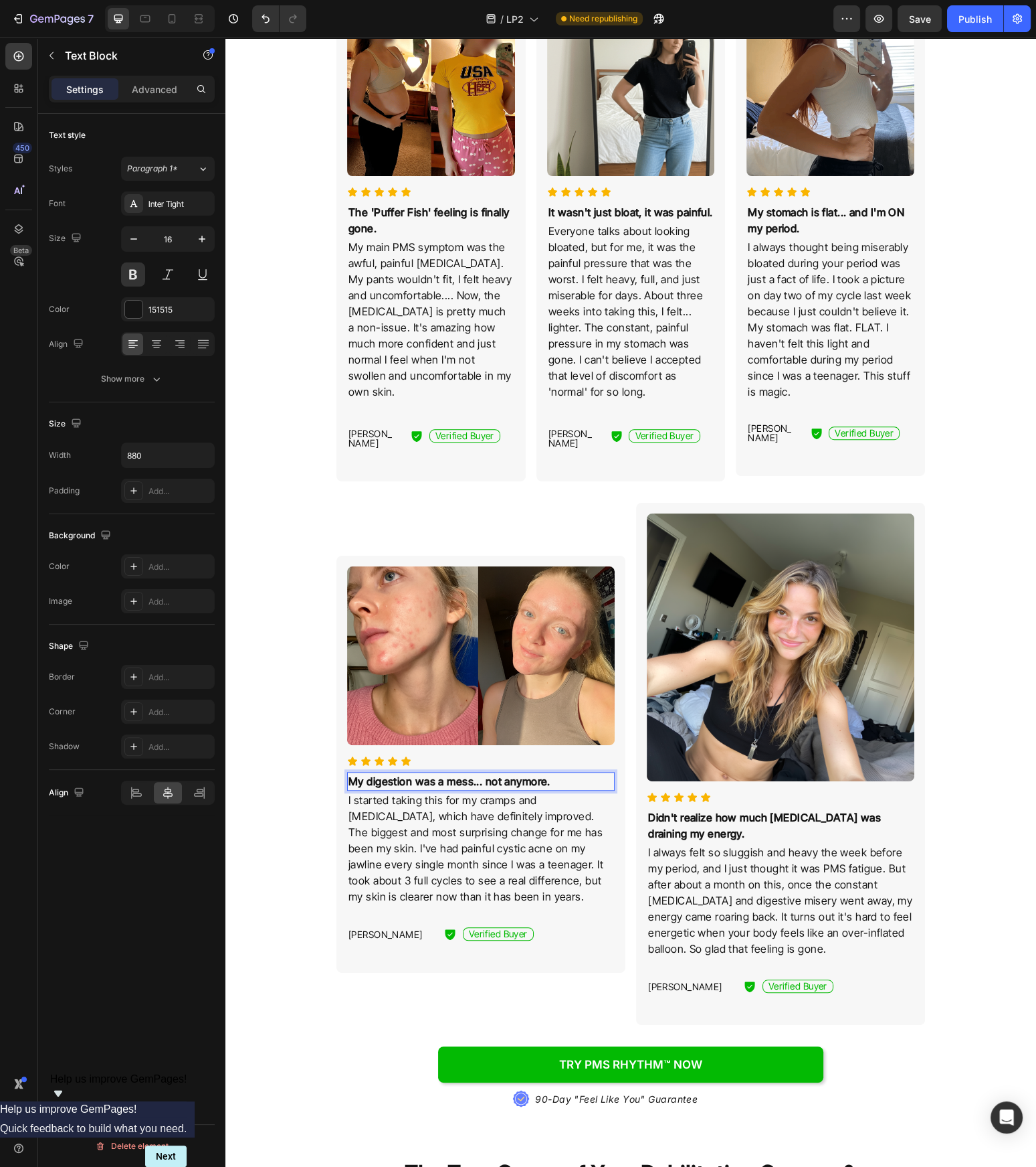
click at [378, 775] on strong "My digestion was a mess... not anymore." at bounding box center [450, 782] width 202 height 14
click at [373, 775] on strong "My digestion was a mess... not anymore." at bounding box center [450, 782] width 202 height 14
click at [374, 775] on strong "My digestion was a mess... not anymore." at bounding box center [450, 782] width 202 height 14
click at [489, 775] on strong "My digestion was a mess... not anymore." at bounding box center [450, 782] width 202 height 14
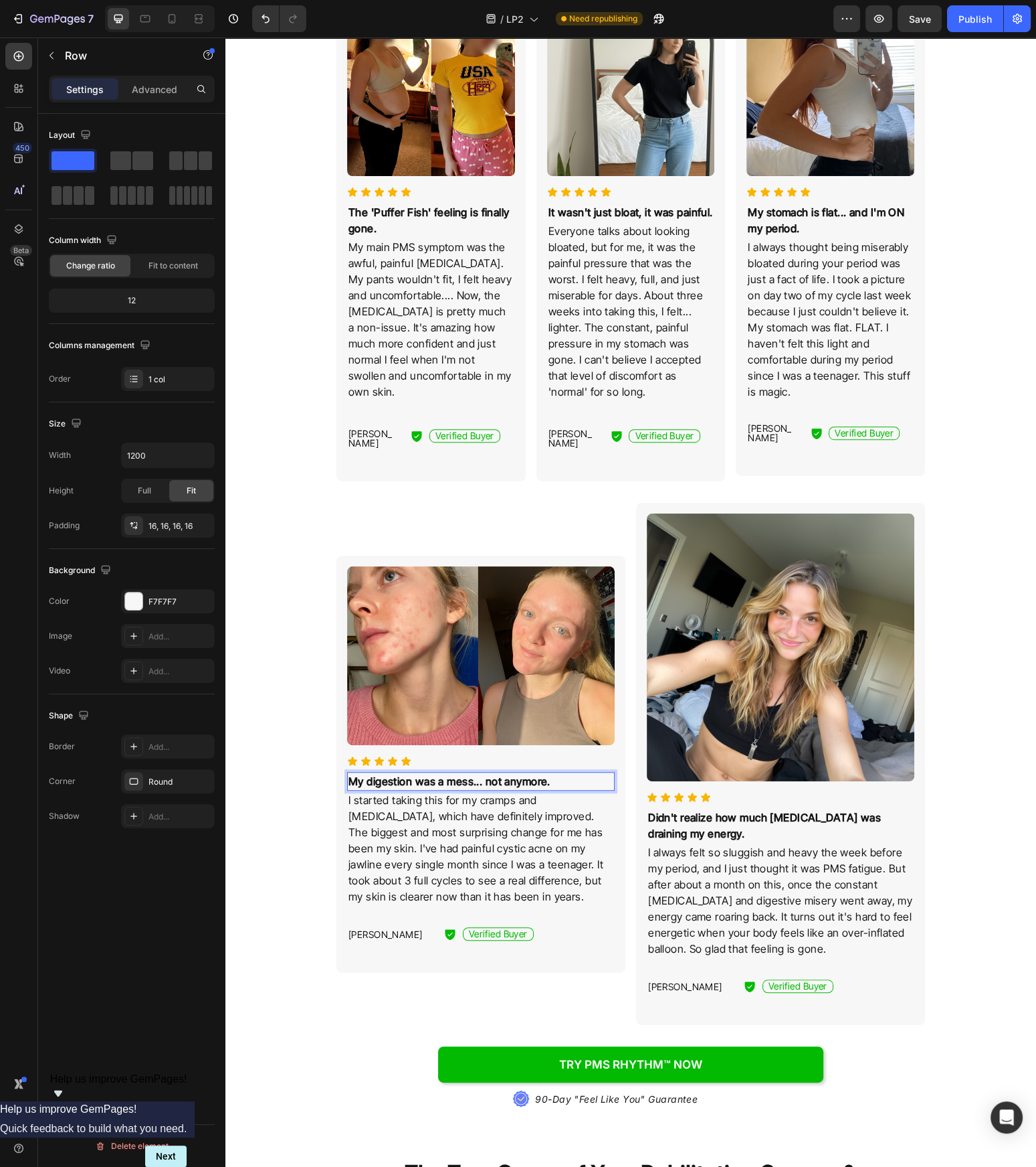
click at [345, 771] on div "Image Icon Icon Icon Icon Icon Icon List My digestion was a mess... not anymore…" at bounding box center [481, 764] width 289 height 417
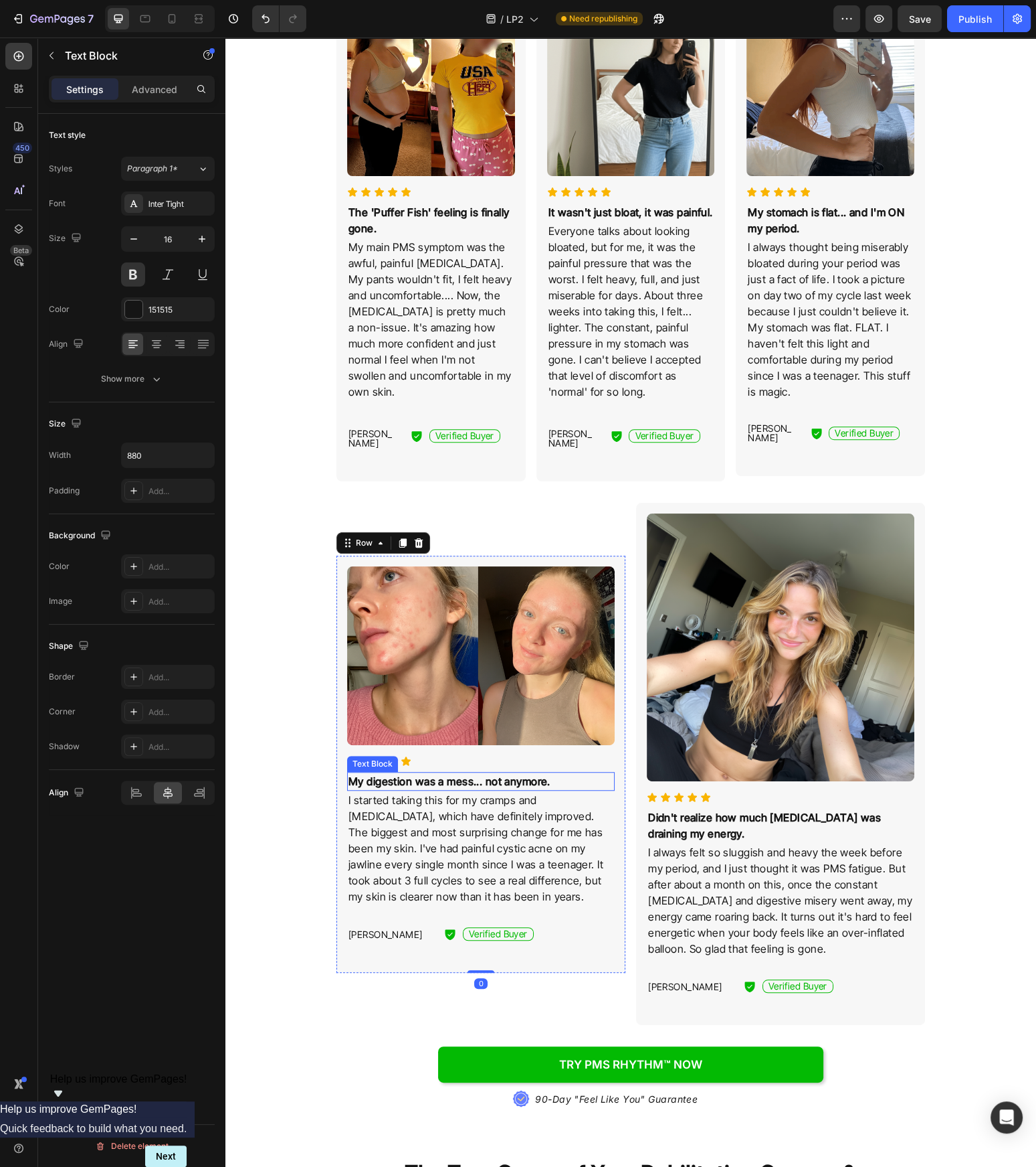
click at [371, 775] on strong "My digestion was a mess... not anymore." at bounding box center [450, 782] width 202 height 14
click at [373, 775] on strong "My digestion was a mess... not anymore." at bounding box center [450, 782] width 202 height 14
click at [371, 775] on strong "My digestion was a mess... not anymore." at bounding box center [450, 782] width 202 height 14
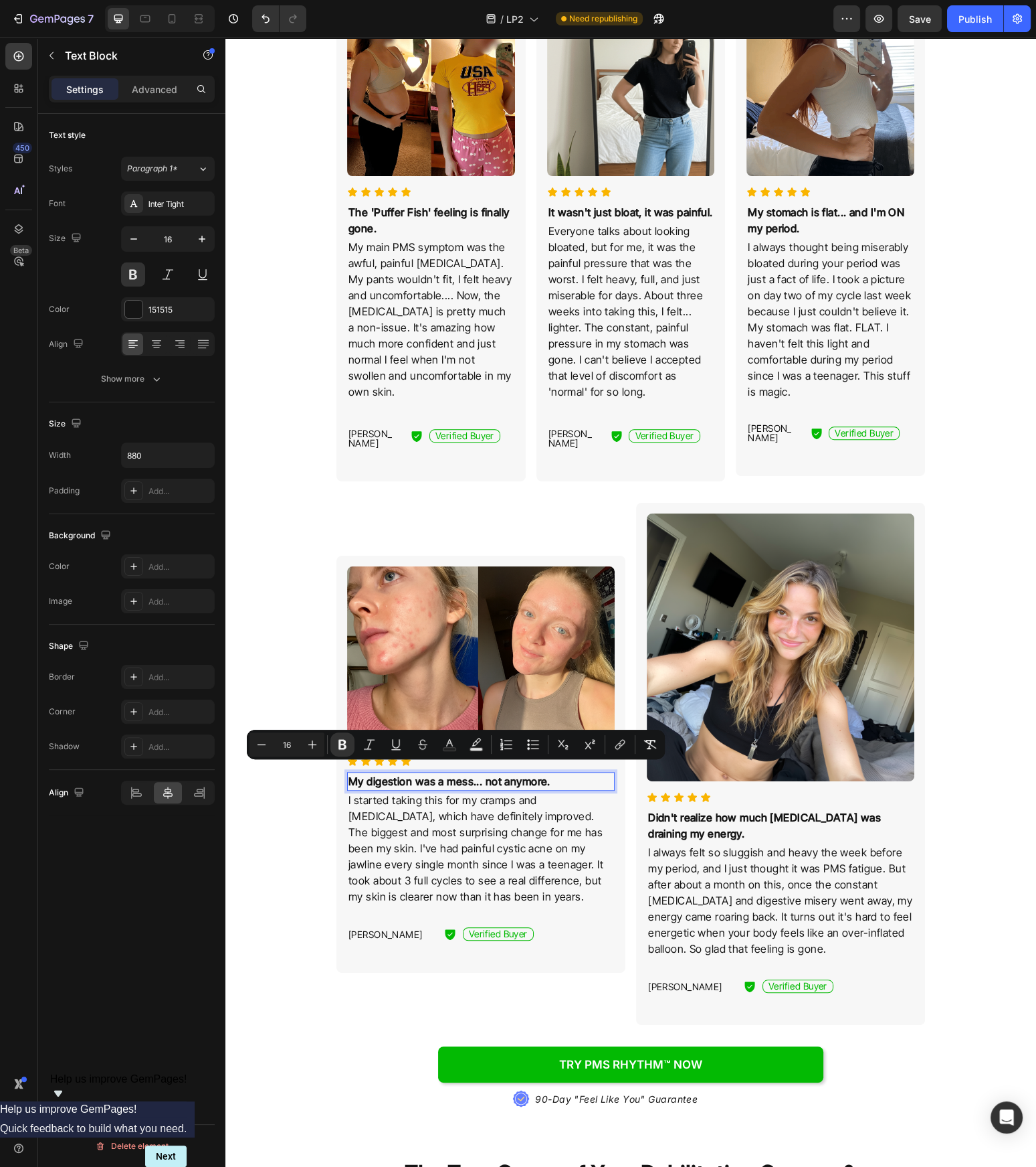
click at [369, 775] on strong "My digestion was a mess... not anymore." at bounding box center [450, 782] width 202 height 14
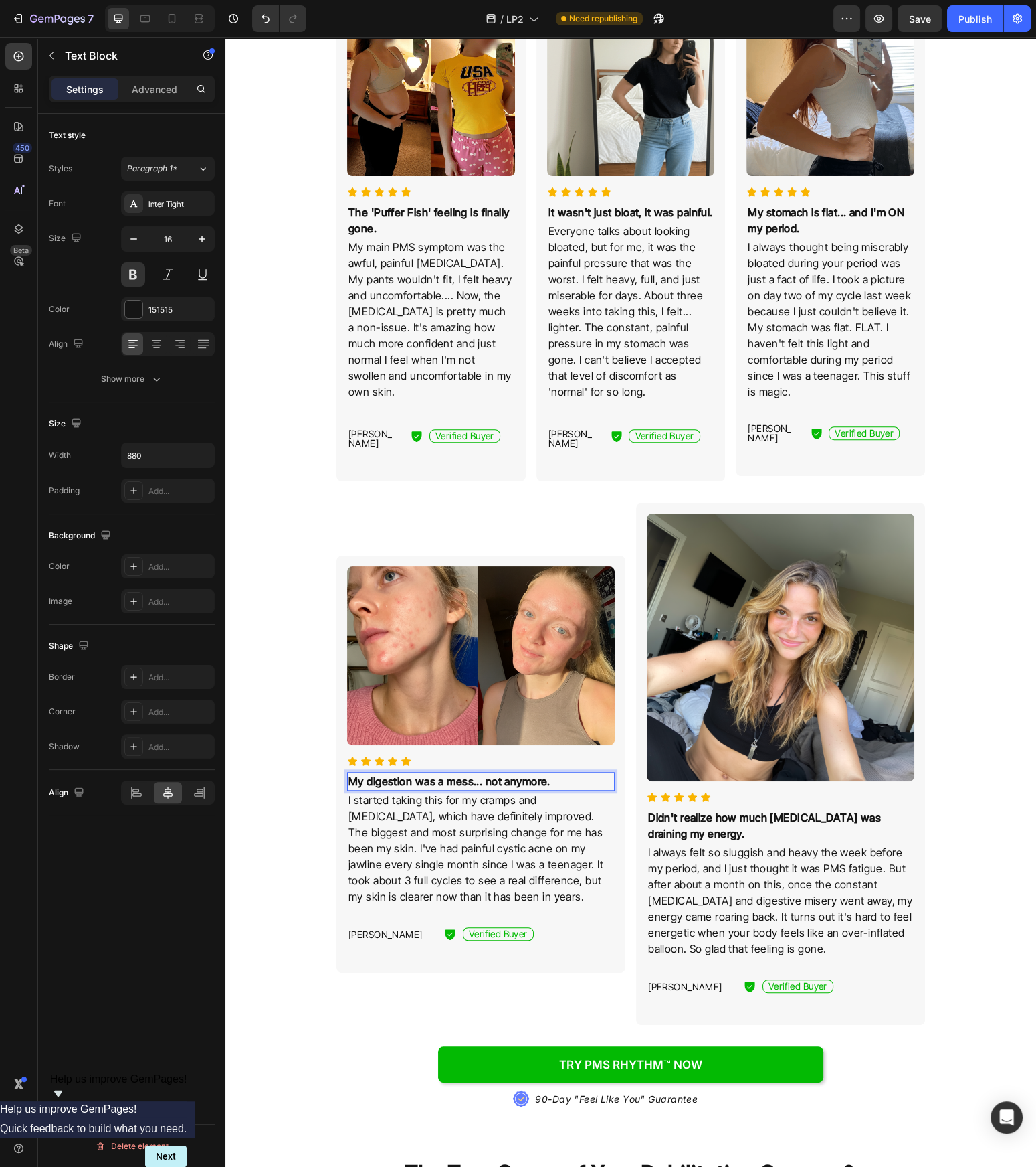
click at [421, 775] on strong "My digestion was a mess... not anymore." at bounding box center [450, 782] width 202 height 14
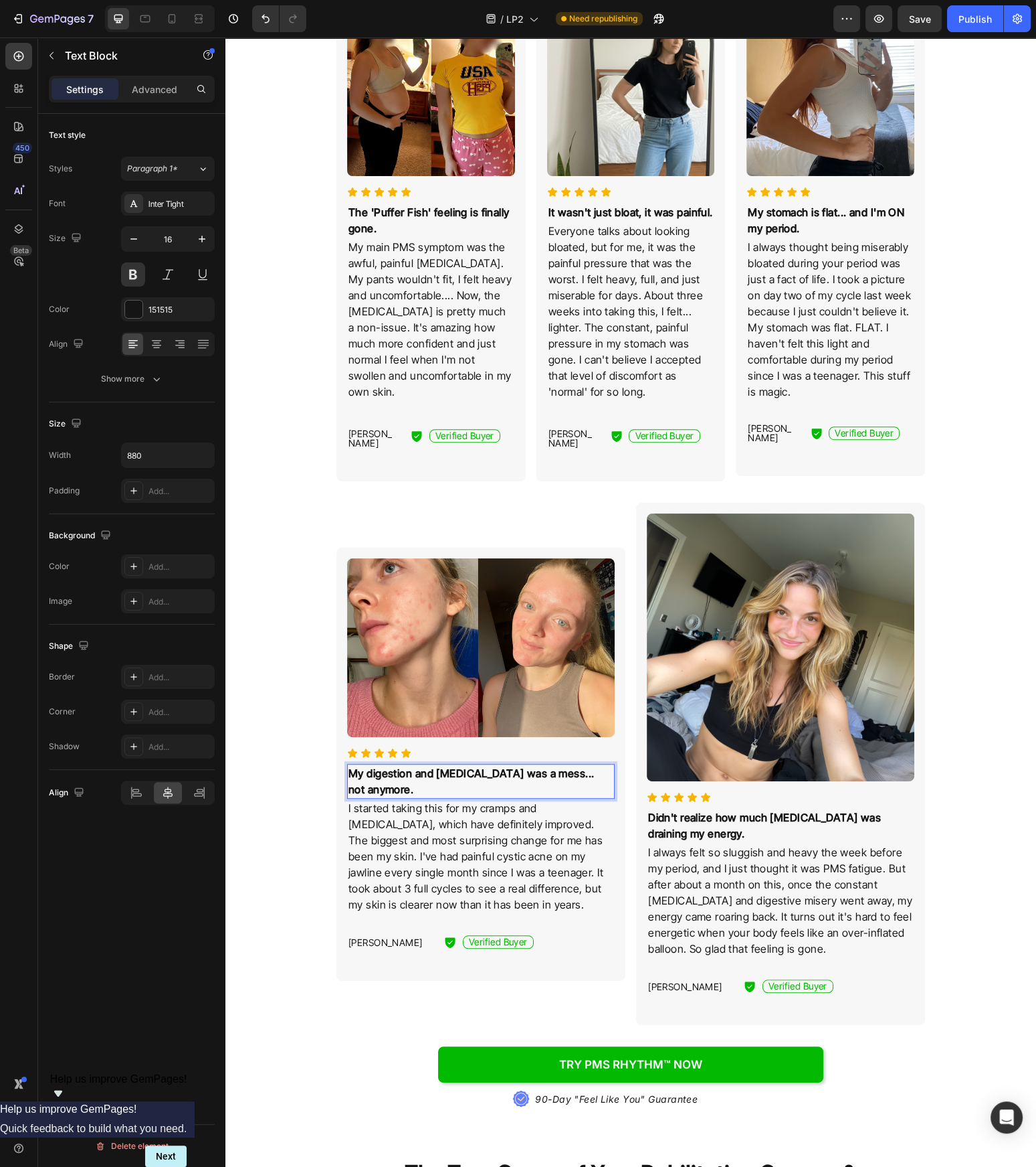
click at [506, 766] on strong "My digestion and bloating was a mess... not anymore." at bounding box center [472, 781] width 246 height 29
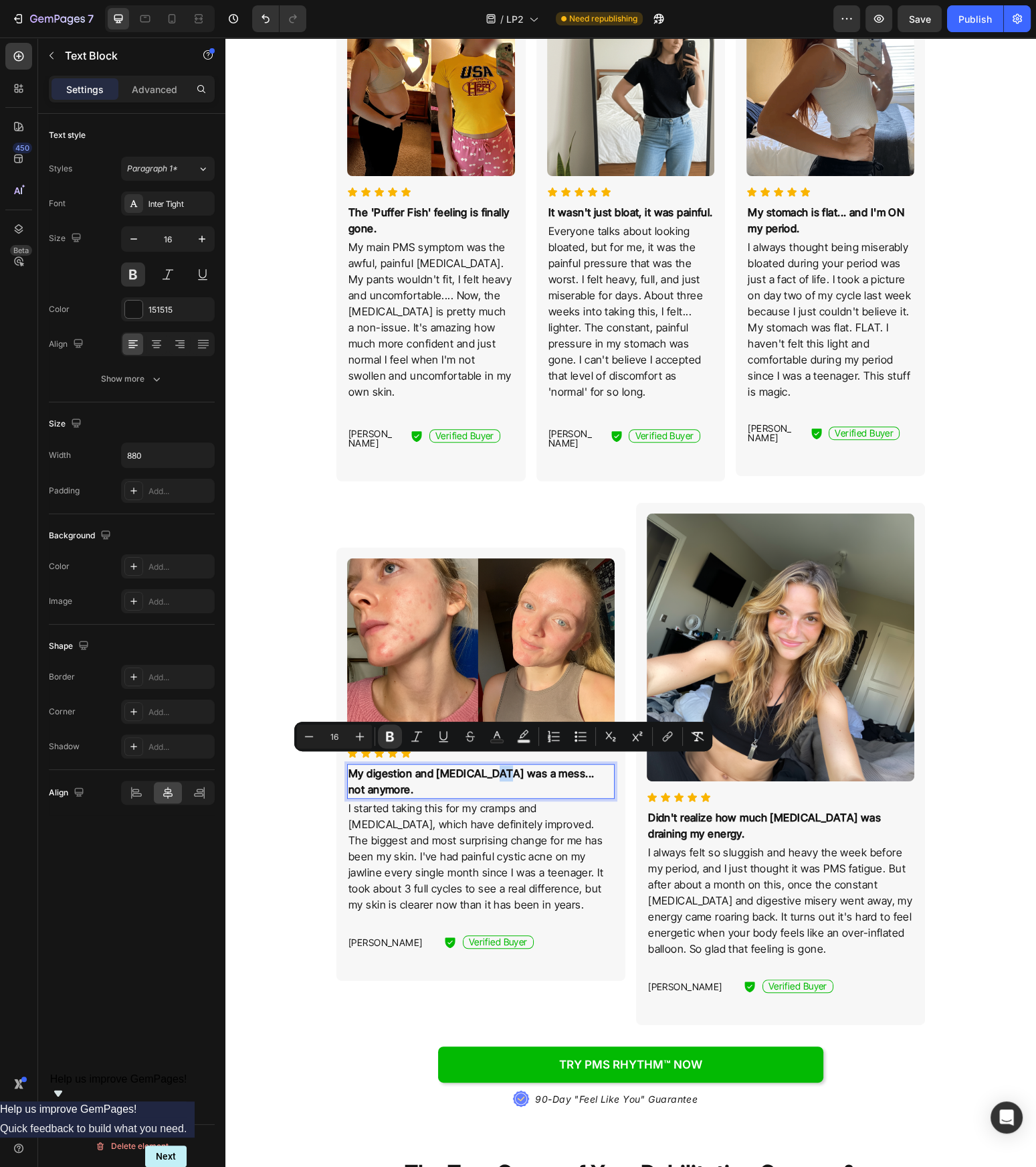
drag, startPoint x: 508, startPoint y: 764, endPoint x: 500, endPoint y: 764, distance: 8.0
click at [500, 766] on strong "My digestion and bloating was a mess... not anymore." at bounding box center [472, 781] width 246 height 29
click at [511, 766] on strong "My digestion and bloating was a mess... not anymore." at bounding box center [472, 781] width 246 height 29
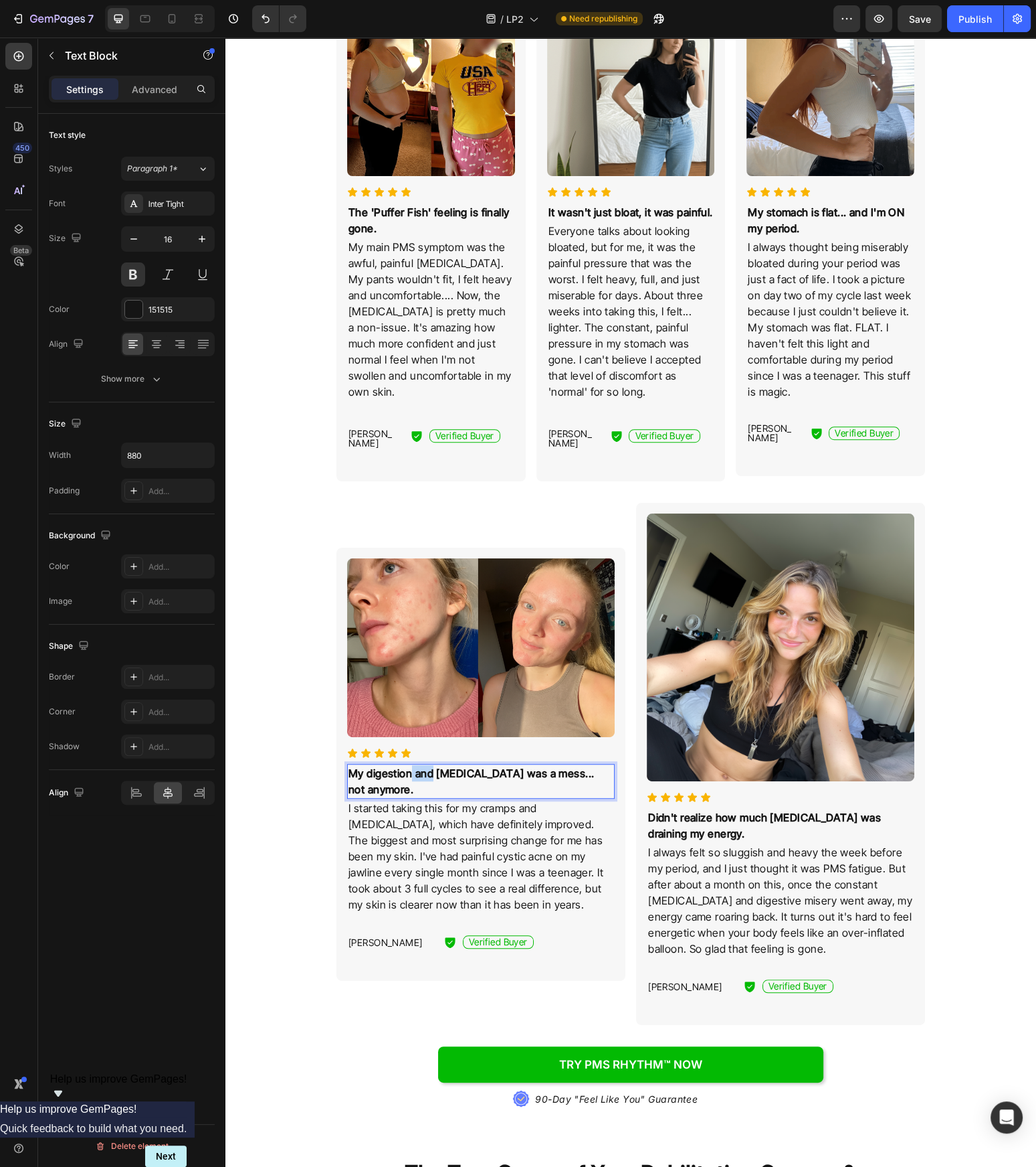
drag, startPoint x: 439, startPoint y: 765, endPoint x: 416, endPoint y: 764, distance: 23.0
click at [416, 766] on strong "My digestion and bloating was a mess... not anymore." at bounding box center [472, 781] width 246 height 29
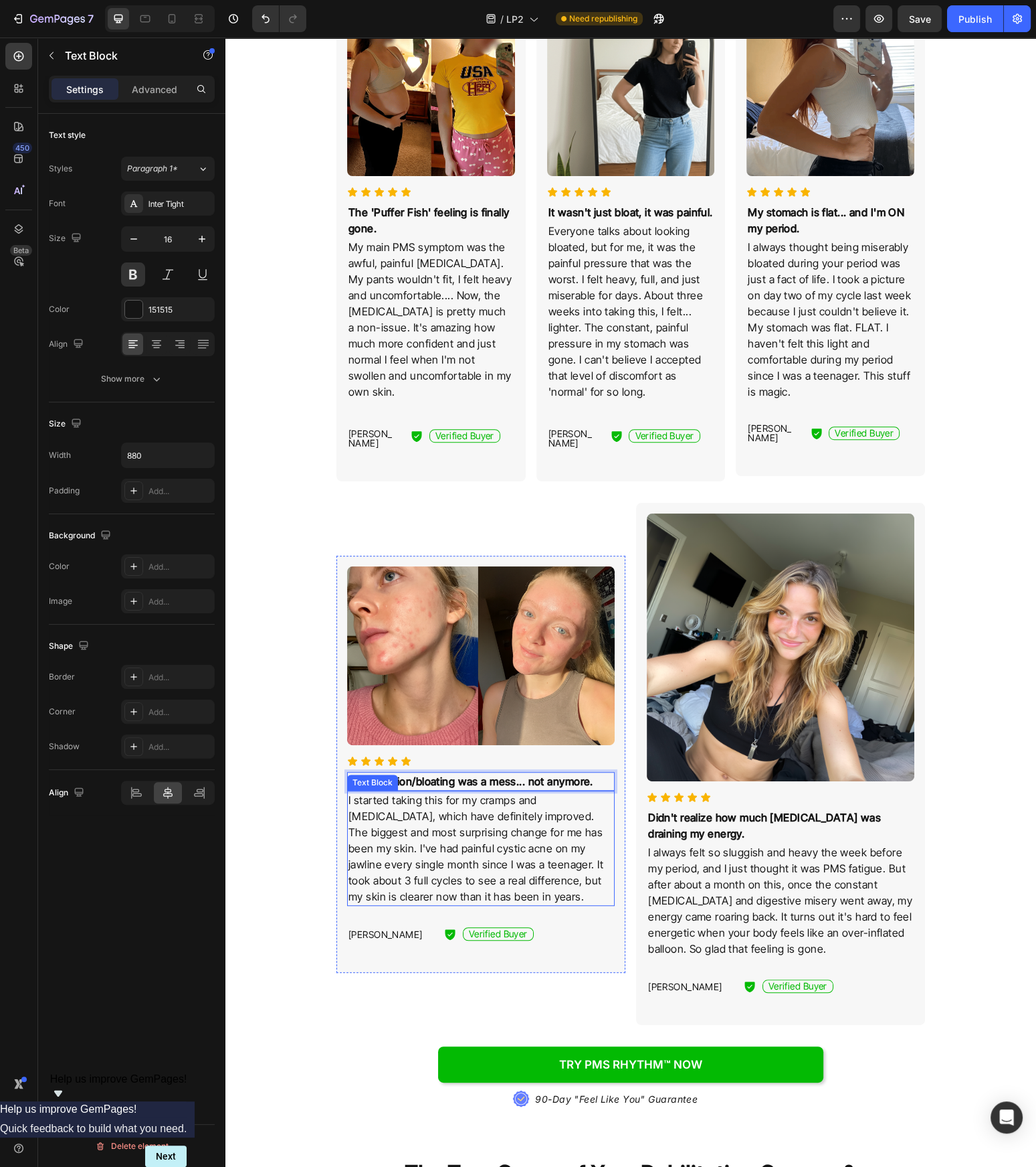
click at [560, 852] on p "I started taking this for my cramps and bloating, which have definitely improve…" at bounding box center [482, 847] width 265 height 112
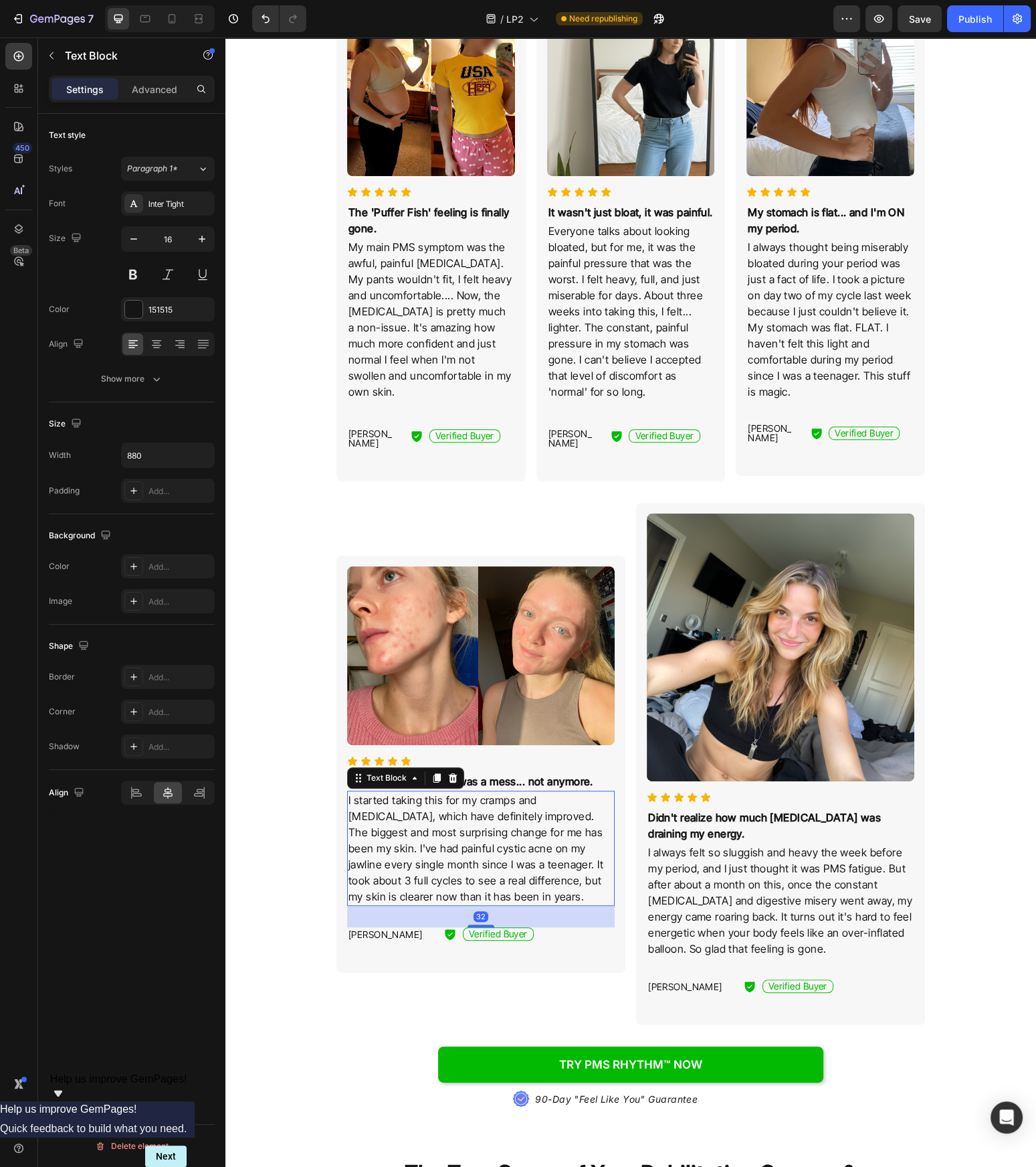
click at [305, 852] on div "For Thousands Of Women, The Monthly 'Puffer Fish' Feeling Is Finally Gone... He…" at bounding box center [631, 853] width 792 height 2024
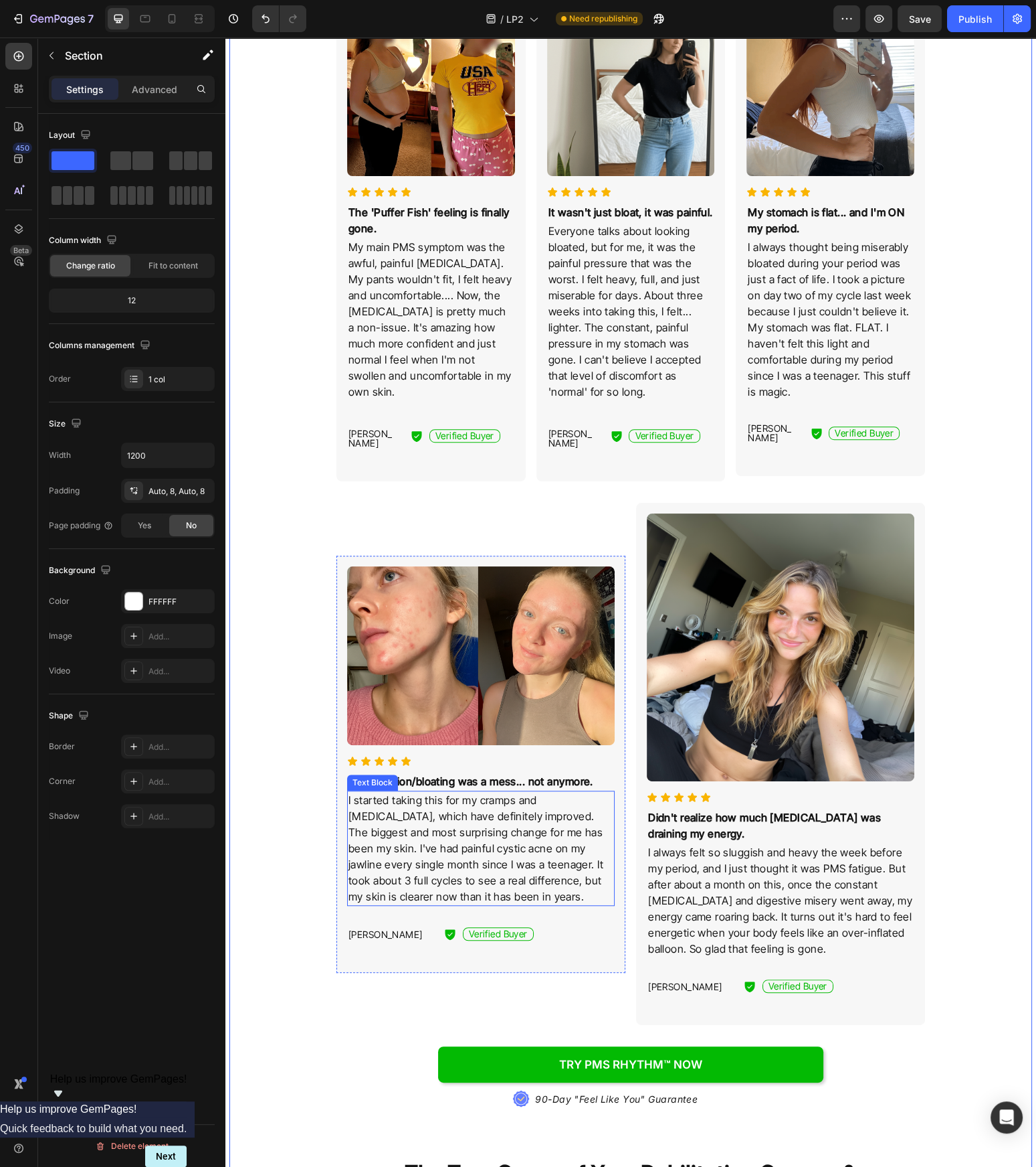
click at [517, 852] on p "I started taking this for my cramps and bloating, which have definitely improve…" at bounding box center [482, 847] width 265 height 112
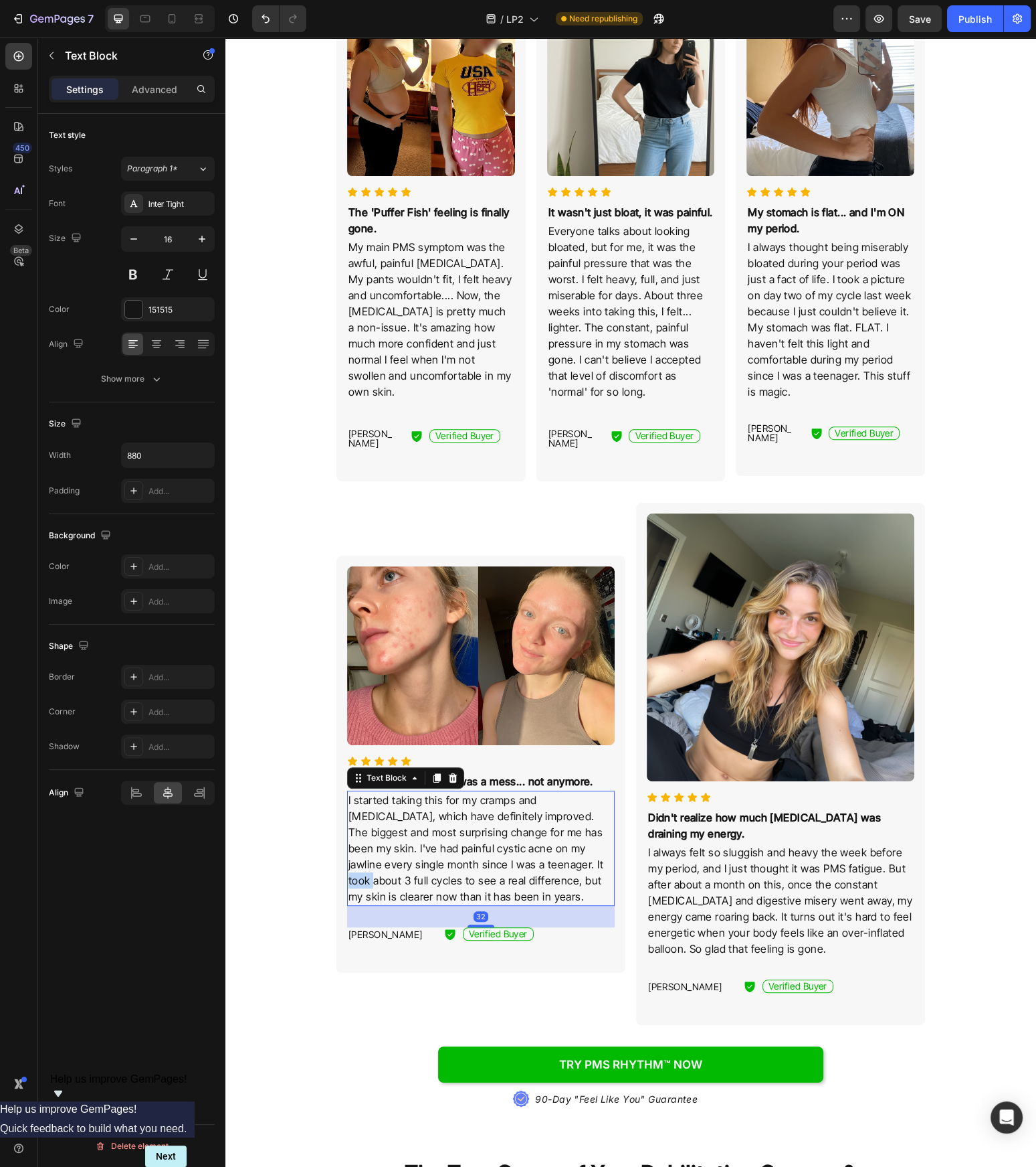
click at [517, 852] on p "I started taking this for my cramps and bloating, which have definitely improve…" at bounding box center [482, 847] width 265 height 112
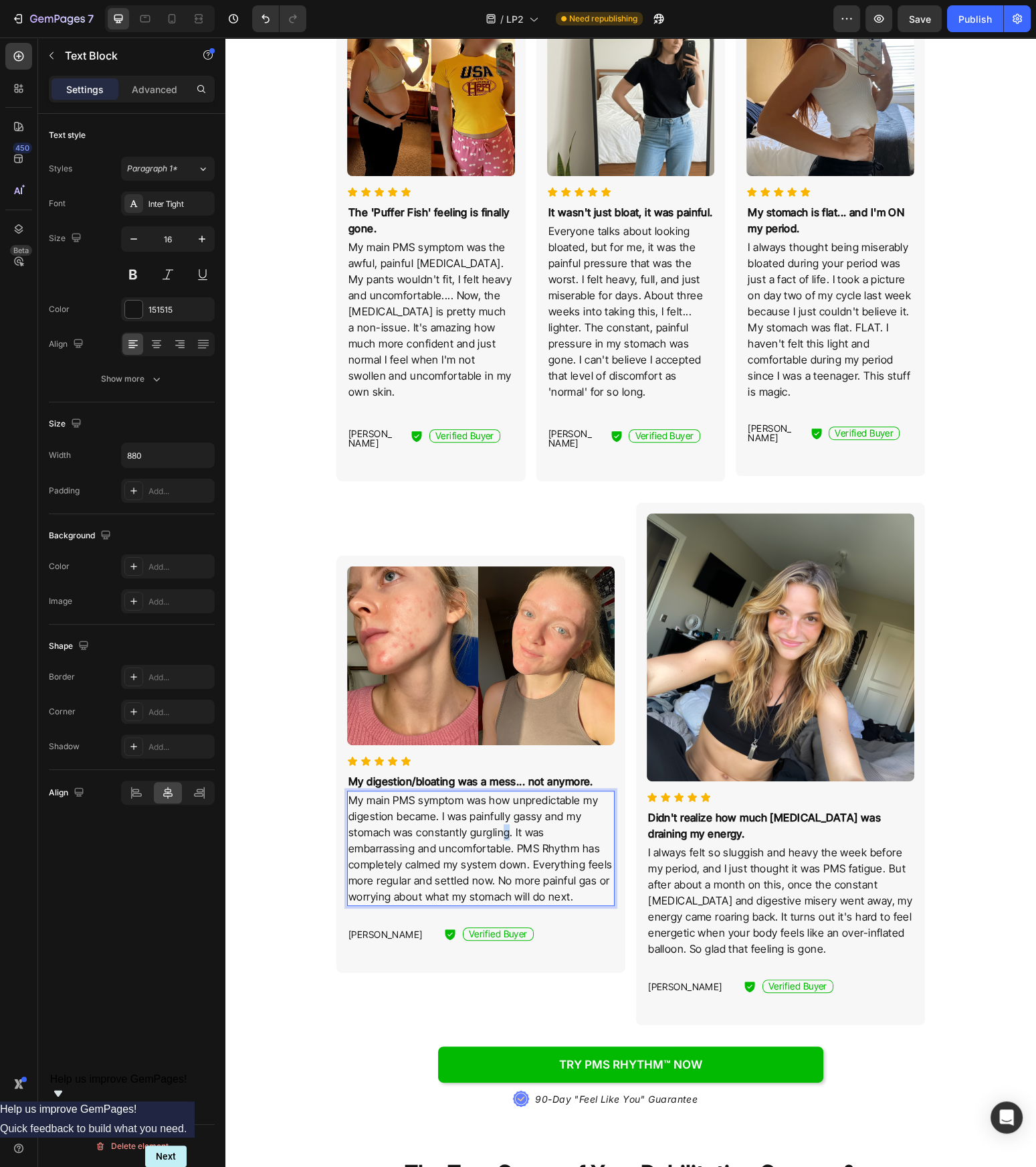
click at [506, 828] on p "My main PMS symptom was how unpredictable my digestion became. I was painfully …" at bounding box center [482, 847] width 265 height 112
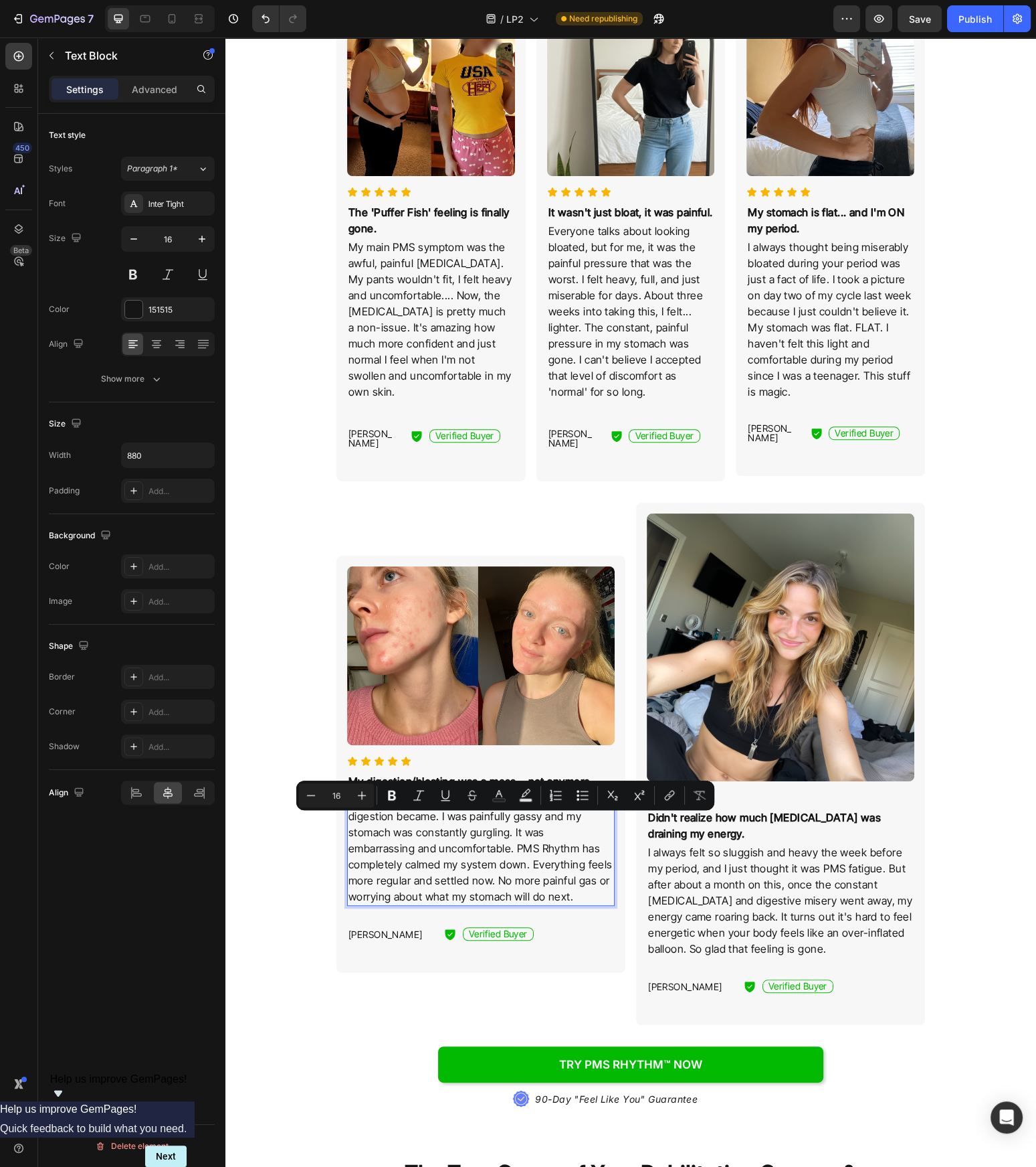
click at [460, 821] on p "My main PMS symptom was how unpredictable my digestion became. I was painfully …" at bounding box center [482, 847] width 265 height 112
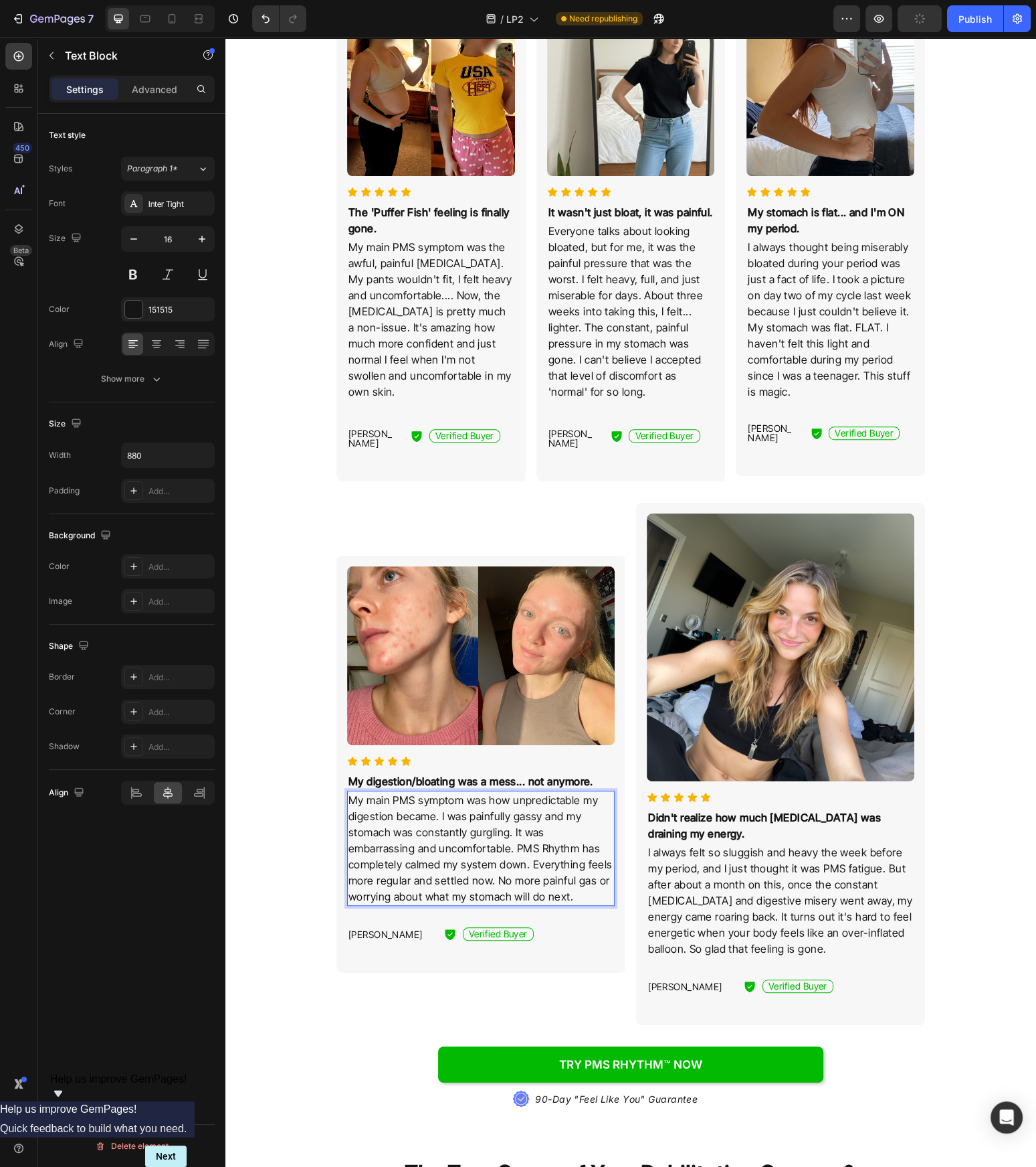
click at [390, 826] on p "My main PMS symptom was how unpredictable my digestion became. I was painfully …" at bounding box center [482, 847] width 265 height 112
click at [410, 824] on p "My main PMS symptom was how unpredictable my digestion became. I was painfully …" at bounding box center [482, 847] width 265 height 112
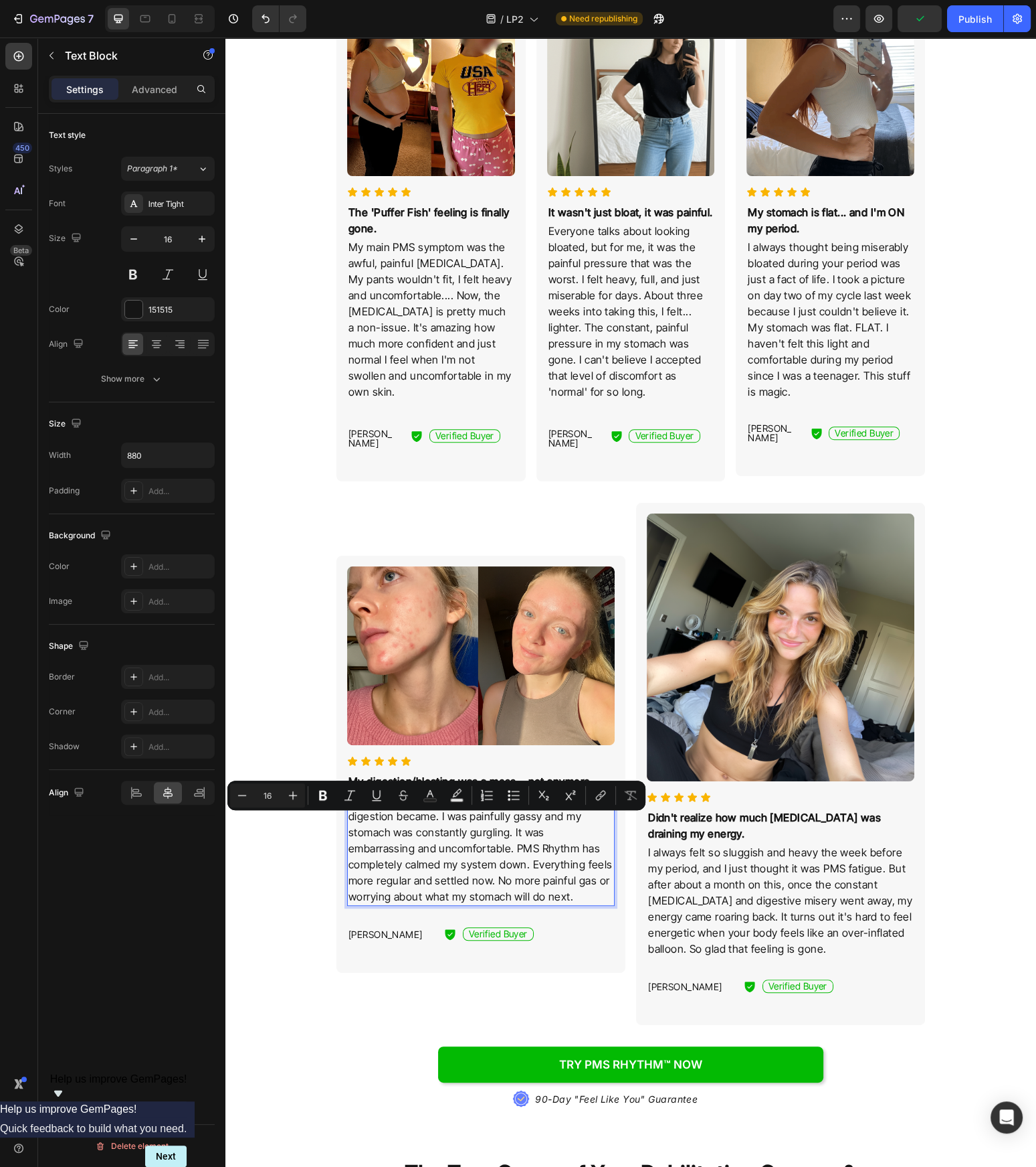
click at [418, 824] on p "My main PMS symptom was how unpredictable my digestion became. I was painfully …" at bounding box center [482, 847] width 265 height 112
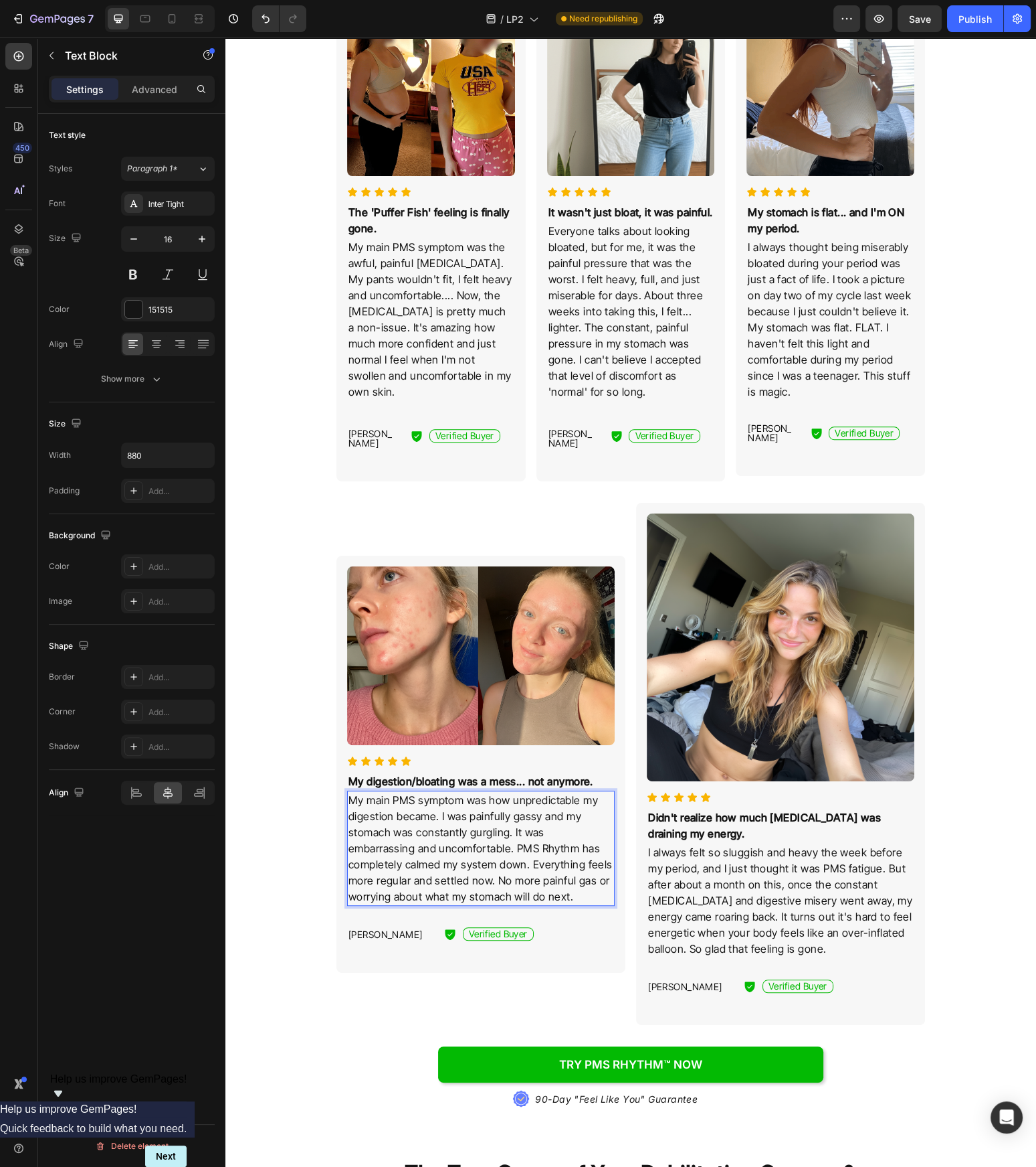
click at [471, 824] on p "My main PMS symptom was how unpredictable my digestion became. I was painfully …" at bounding box center [482, 847] width 265 height 112
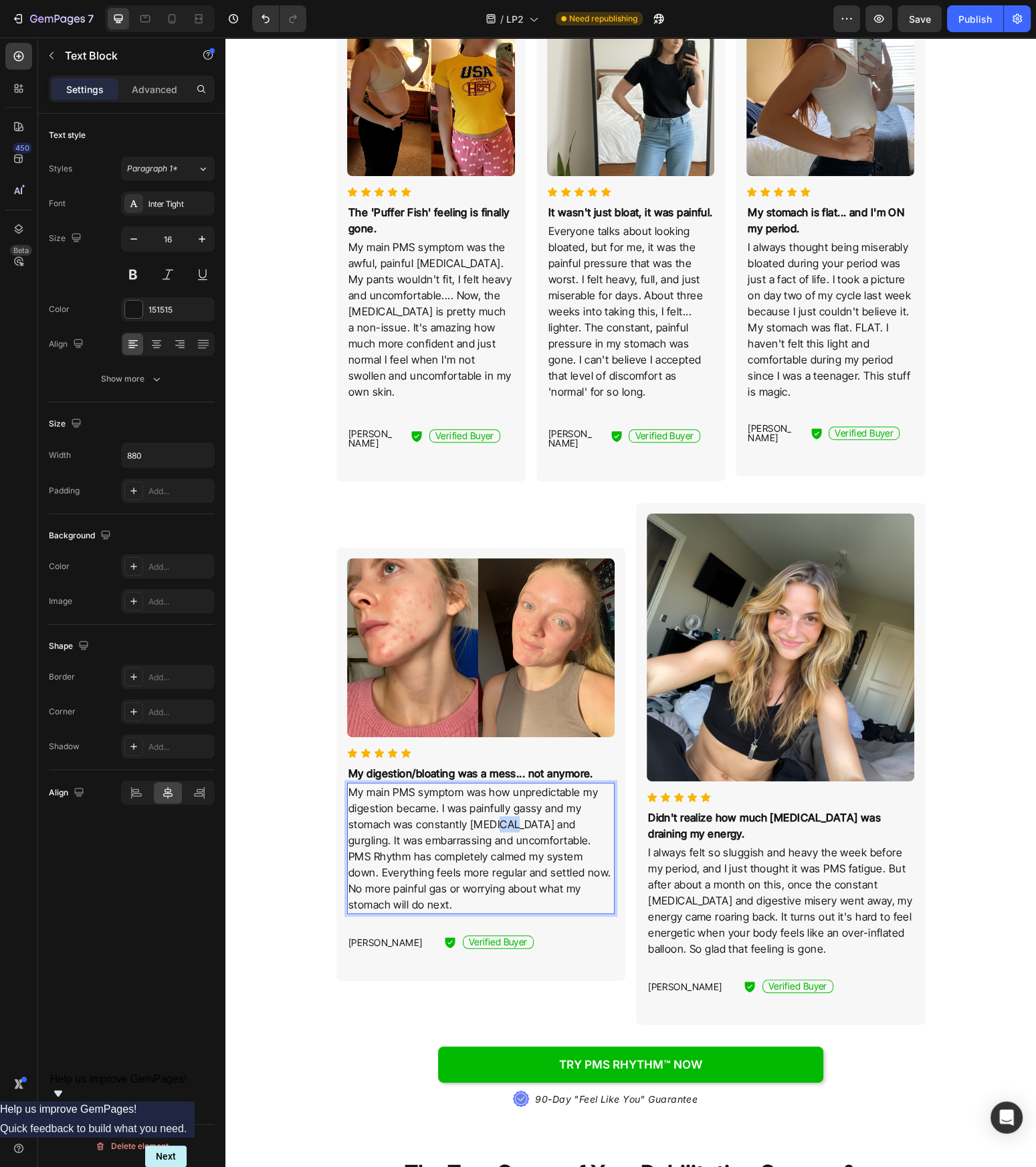
drag, startPoint x: 503, startPoint y: 826, endPoint x: 494, endPoint y: 826, distance: 9.0
click at [494, 826] on p "My main PMS symptom was how unpredictable my digestion became. I was painfully …" at bounding box center [482, 847] width 265 height 129
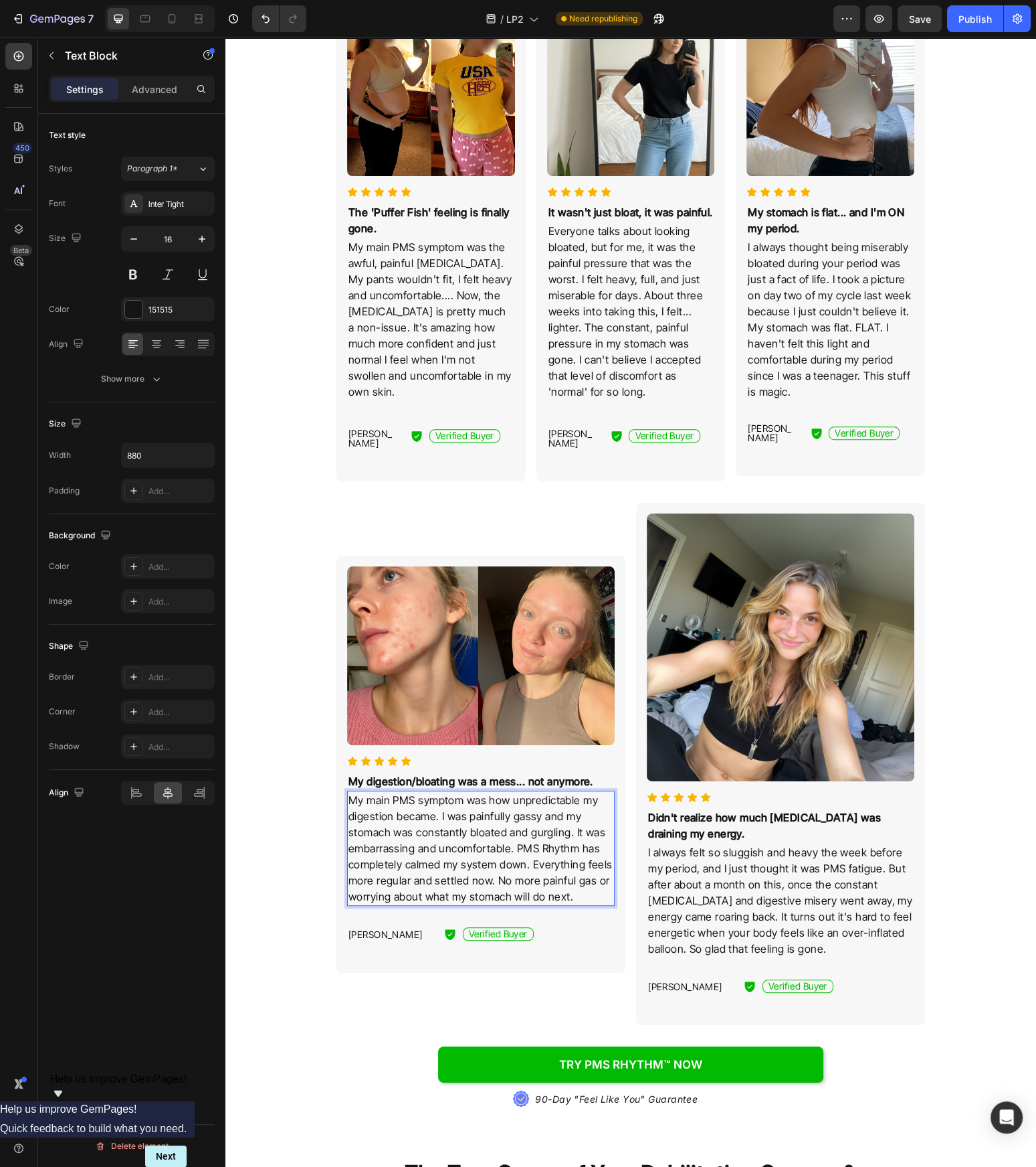
click at [532, 852] on p "My main PMS symptom was how unpredictable my digestion became. I was painfully …" at bounding box center [482, 847] width 265 height 112
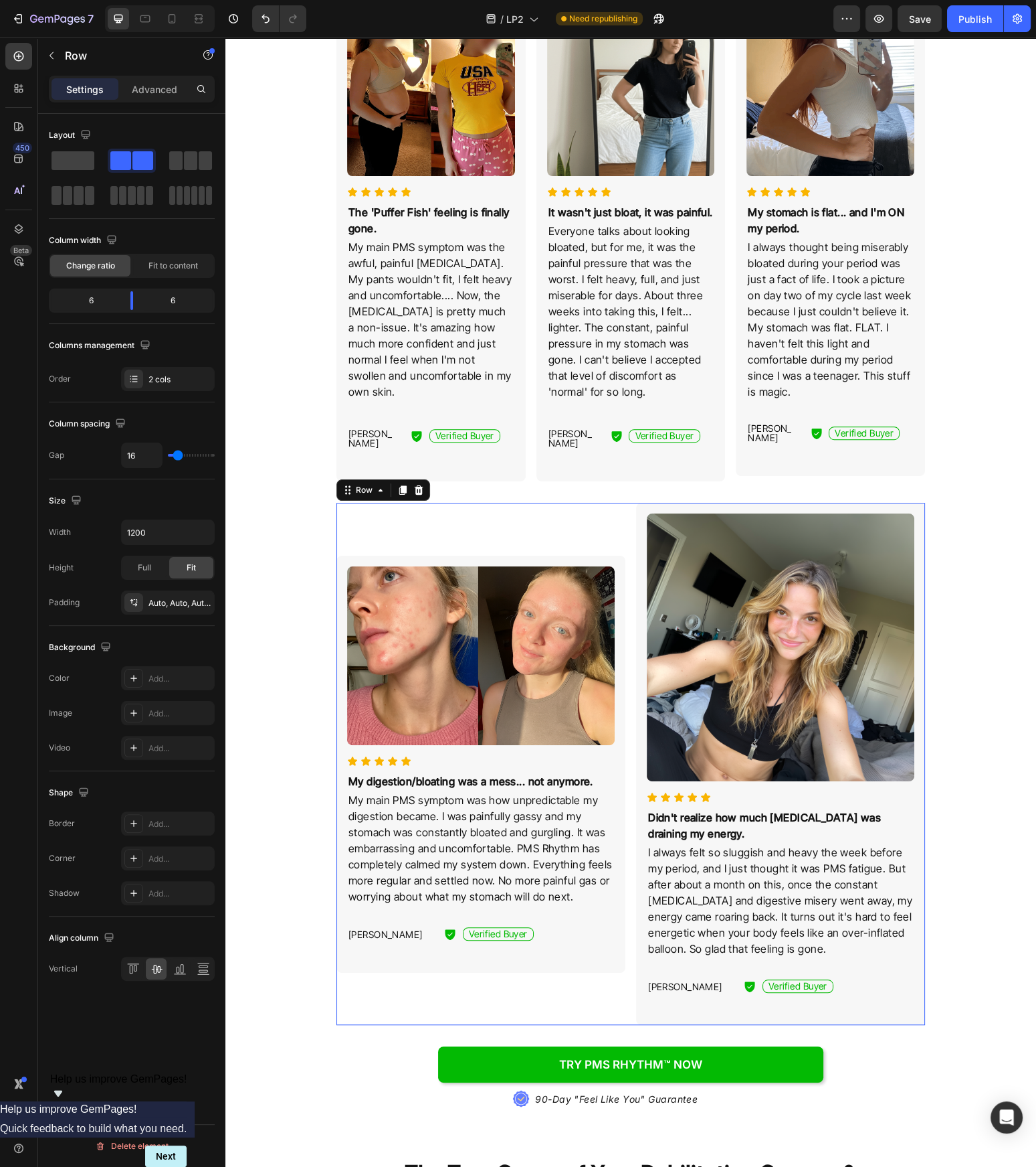
click at [627, 852] on div "Image Icon Icon Icon Icon Icon Icon List My digestion/bloating was a mess... no…" at bounding box center [630, 763] width 589 height 522
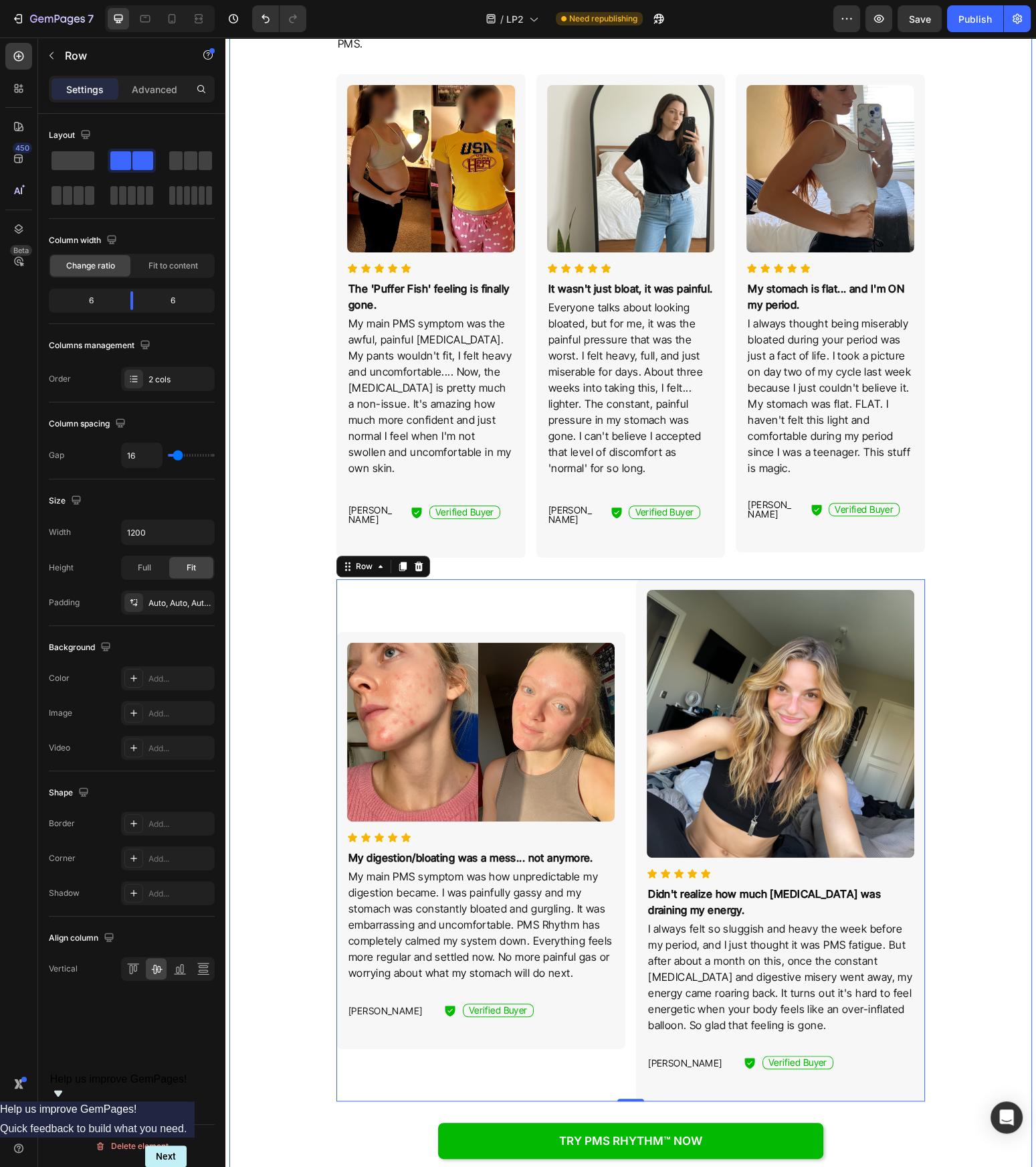
scroll to position [486, 0]
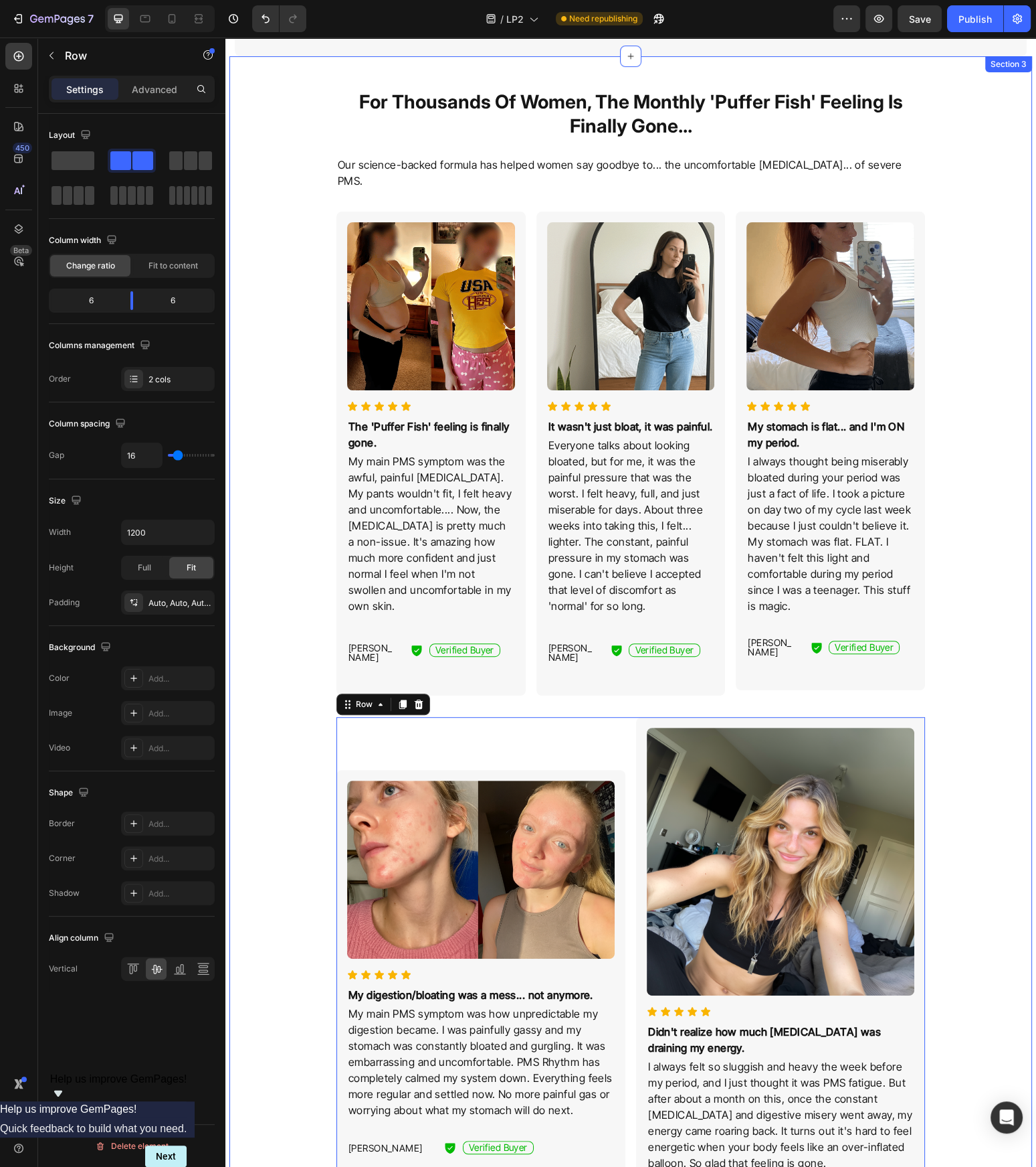
click at [956, 852] on div "For Thousands Of Women, The Monthly 'Puffer Fish' Feeling Is Finally Gone... He…" at bounding box center [631, 1068] width 792 height 2024
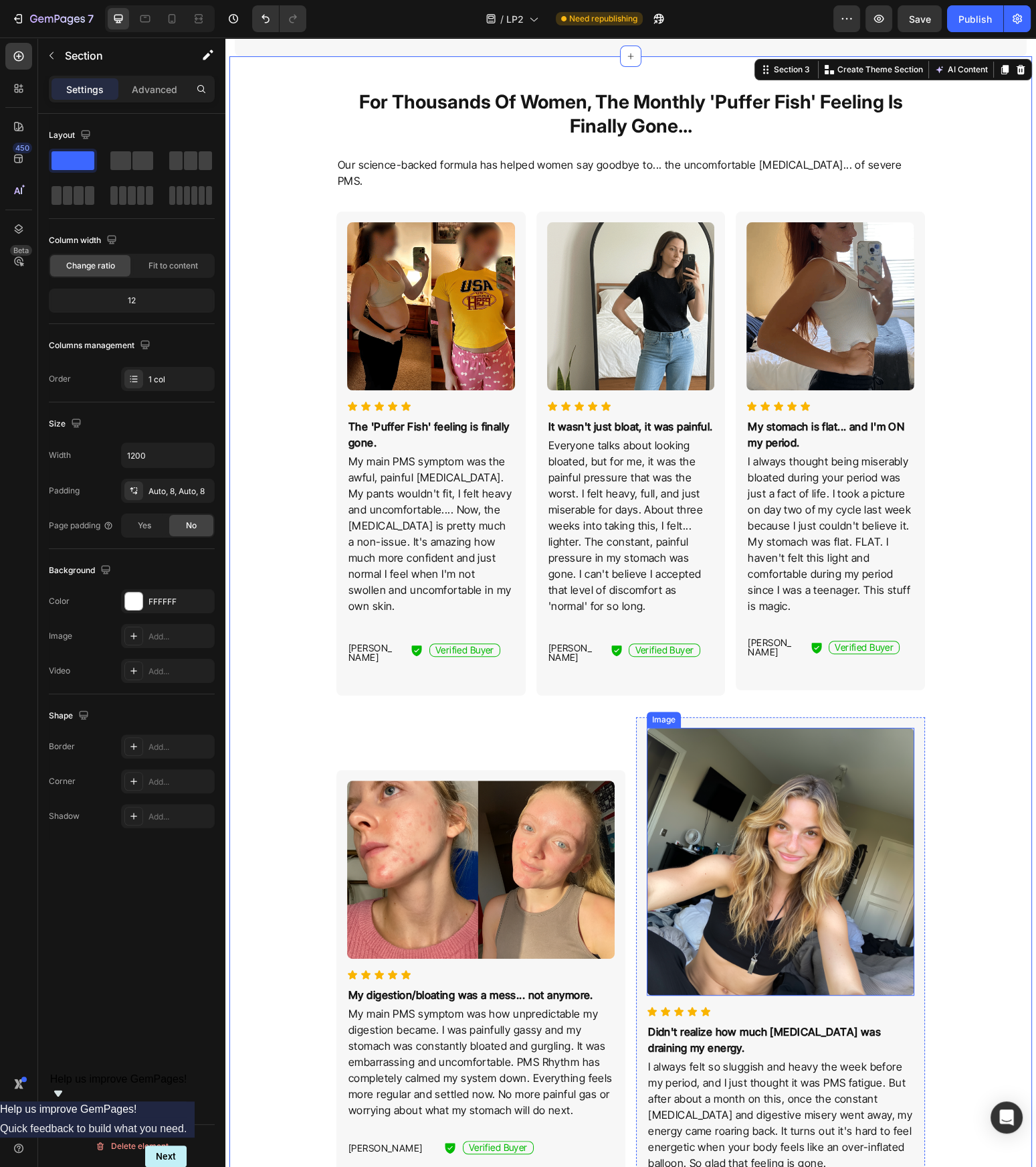
click at [807, 852] on img at bounding box center [780, 861] width 267 height 267
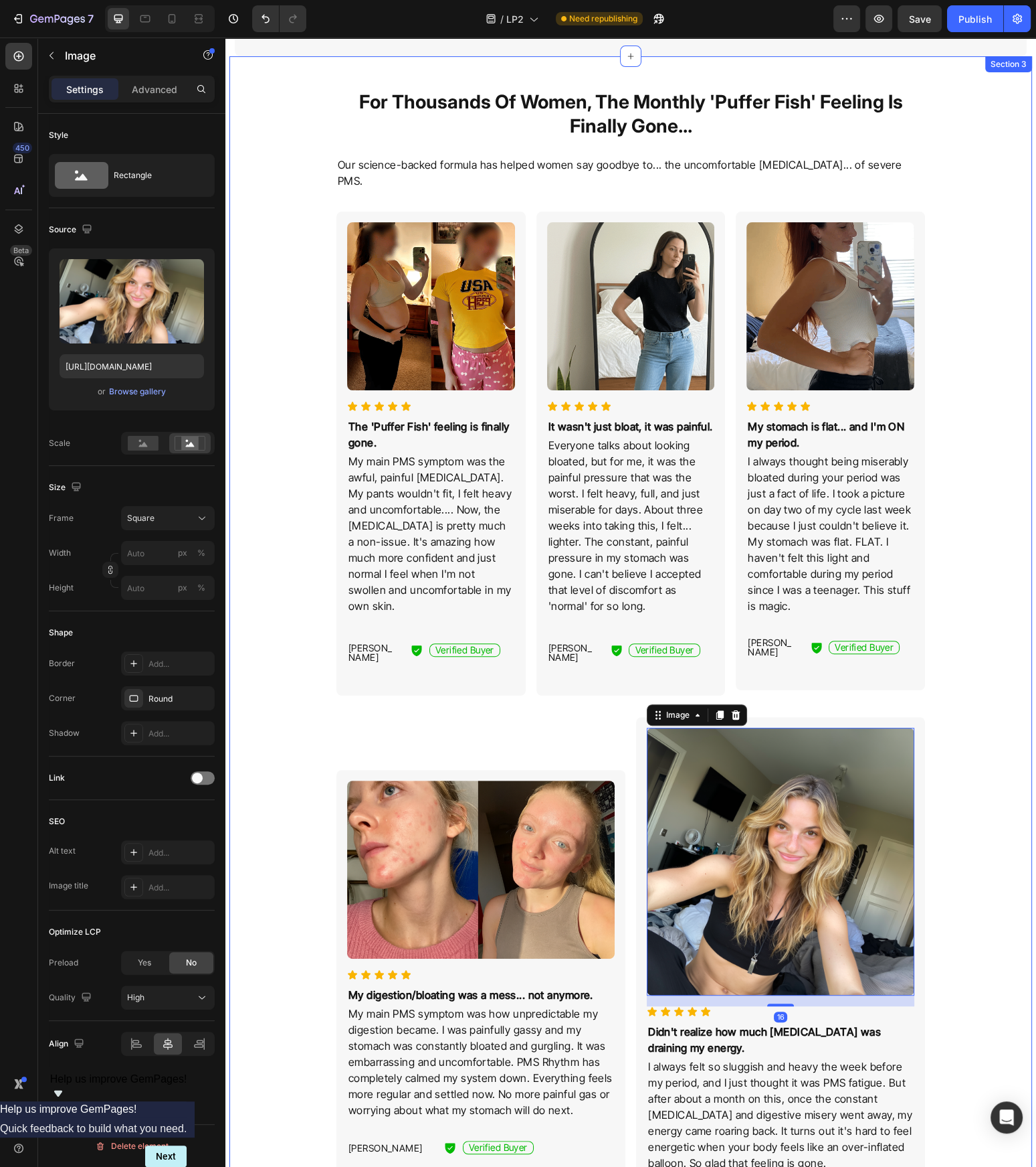
click at [936, 852] on div "For Thousands Of Women, The Monthly 'Puffer Fish' Feeling Is Finally Gone... He…" at bounding box center [631, 1068] width 792 height 2024
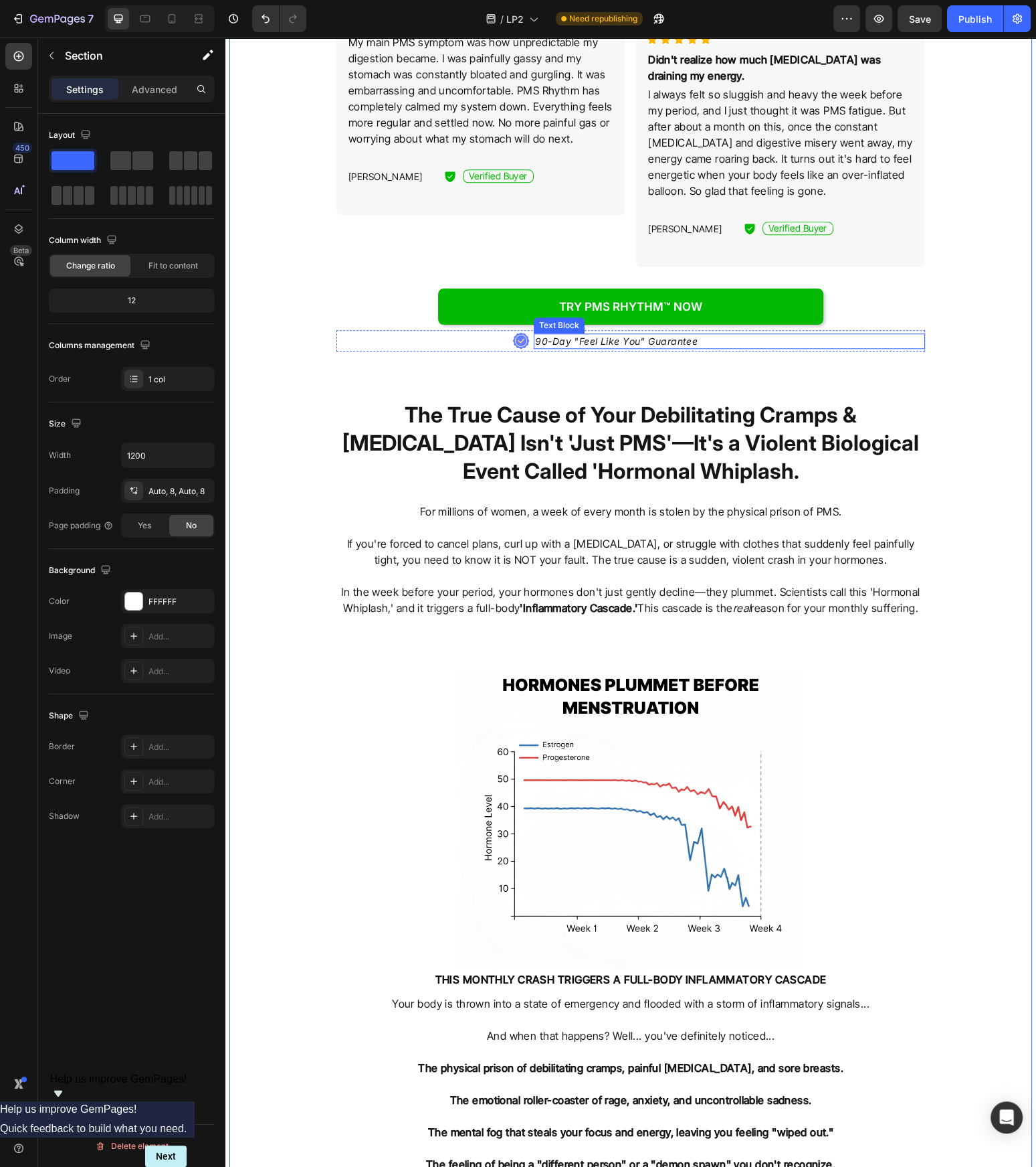
scroll to position [1489, 0]
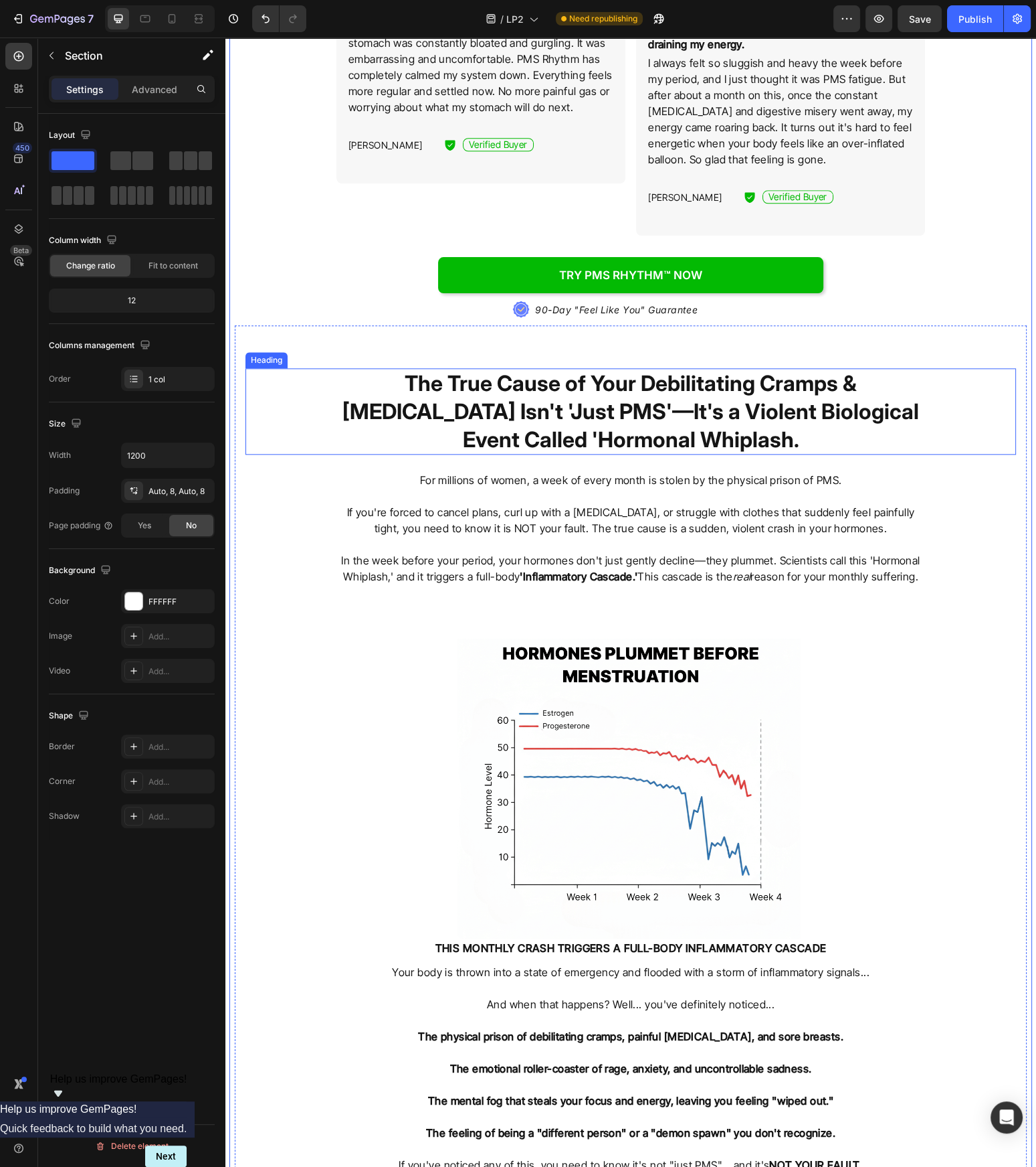
click at [718, 414] on h2 "The True Cause of Your Debilitating Cramps & Bloating Isn't 'Just PMS'—It's a V…" at bounding box center [630, 411] width 589 height 87
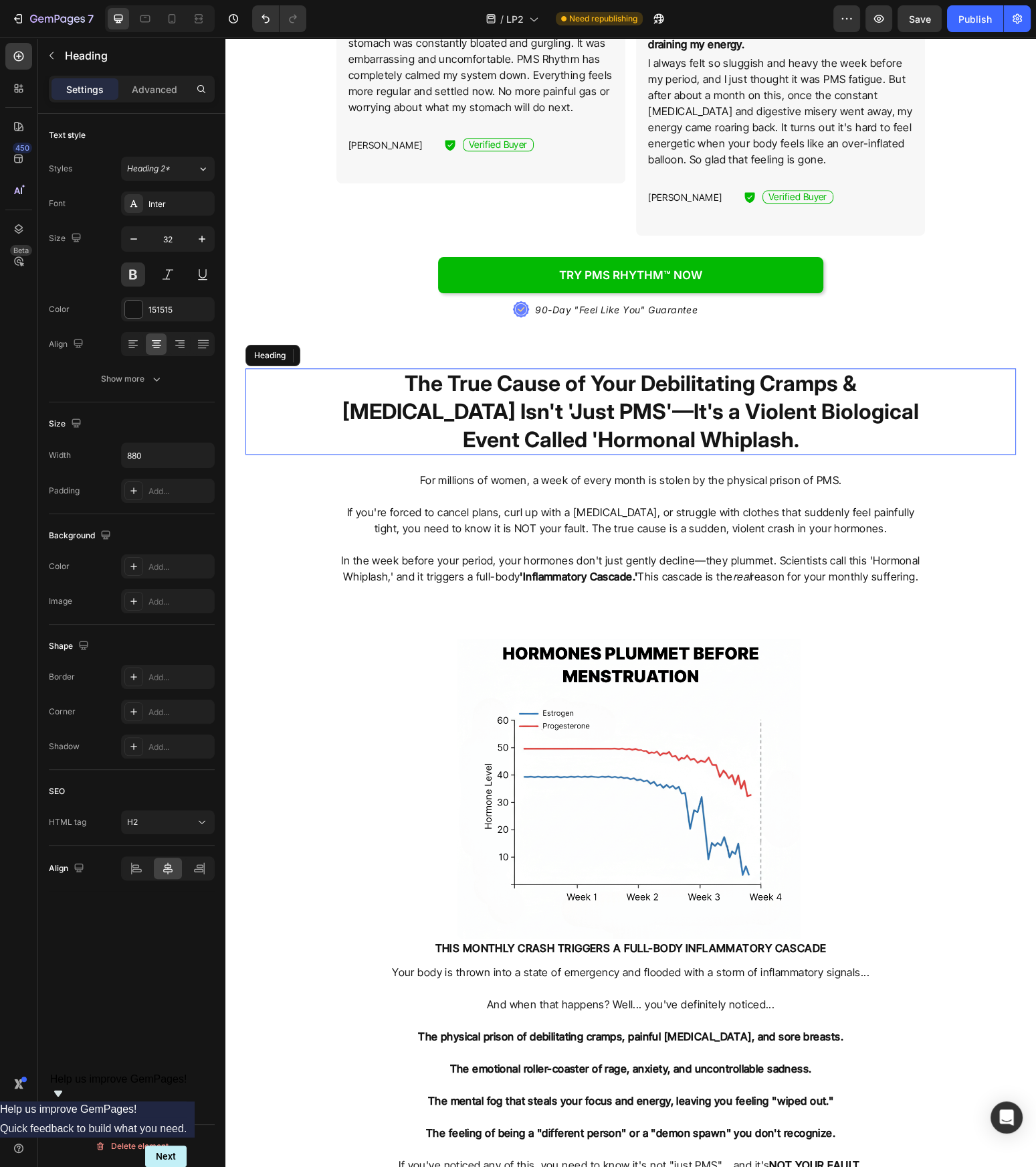
click at [719, 414] on h2 "The True Cause of Your Debilitating Cramps & Bloating Isn't 'Just PMS'—It's a V…" at bounding box center [630, 411] width 589 height 87
click at [719, 414] on p "The True Cause of Your Debilitating Cramps & Bloating Isn't 'Just PMS'—It's a V…" at bounding box center [631, 411] width 586 height 84
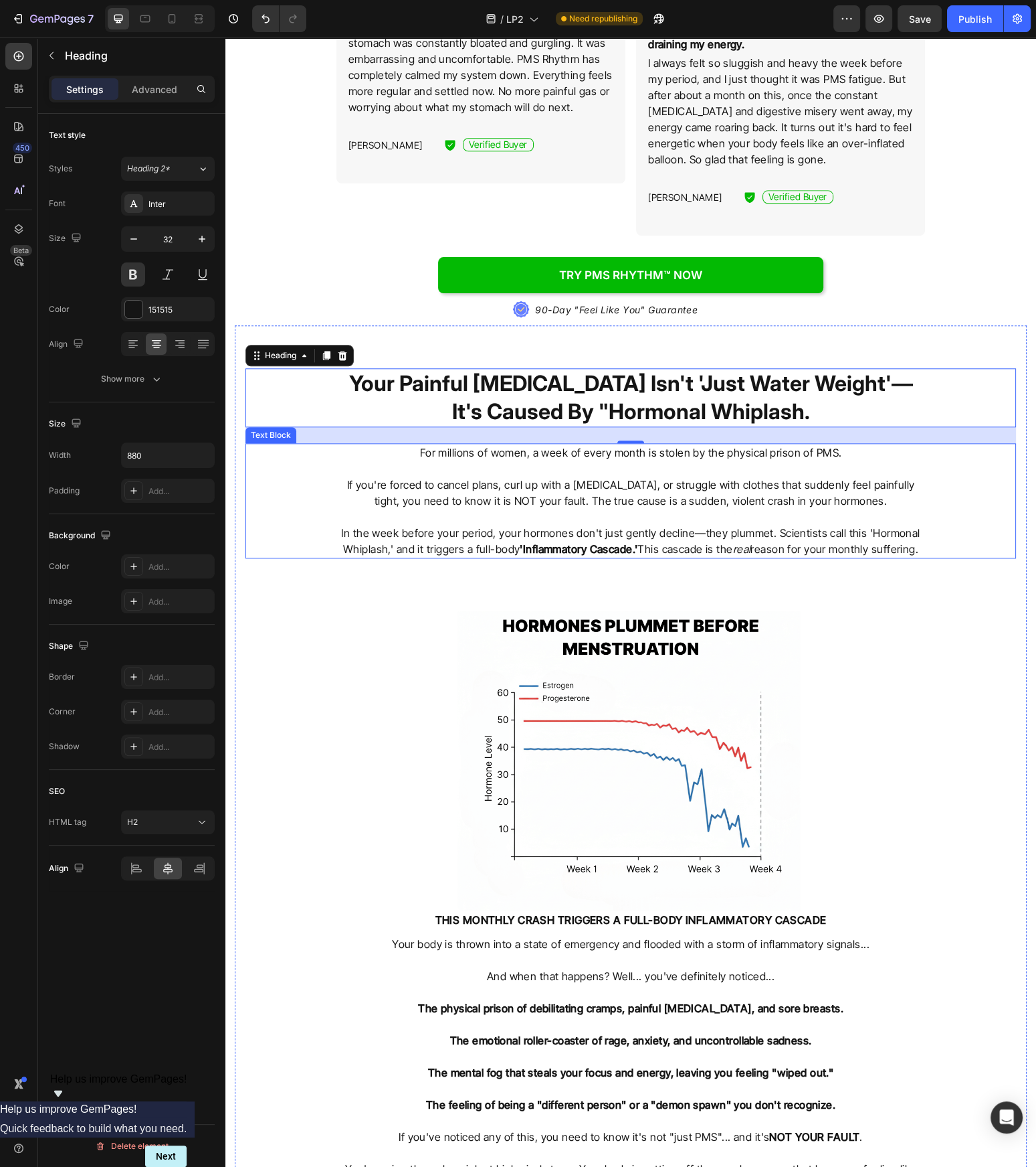
click at [674, 511] on p at bounding box center [631, 516] width 586 height 16
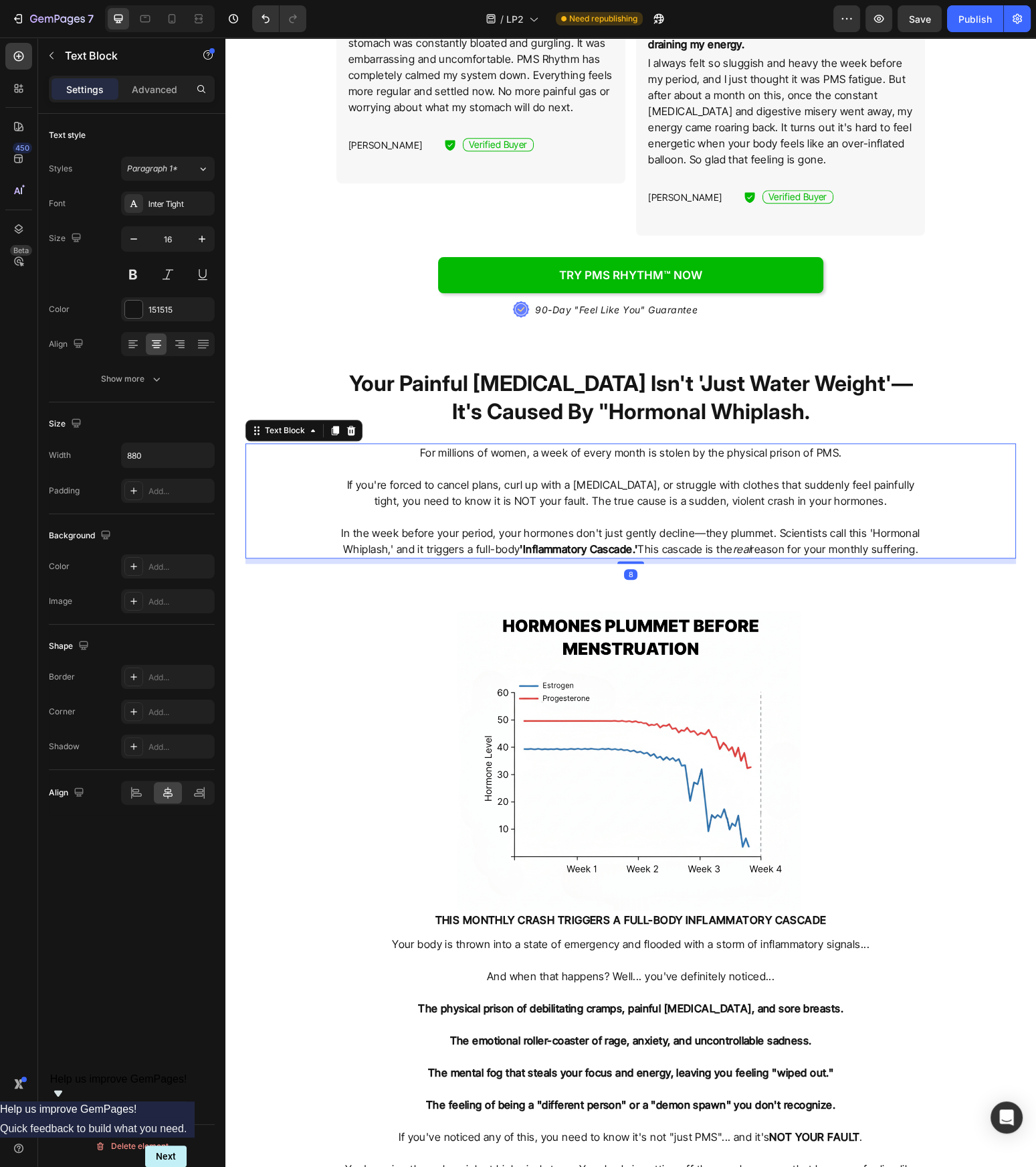
click at [674, 511] on p at bounding box center [631, 516] width 586 height 16
click at [674, 511] on p "Rich Text Editor. Editing area: main" at bounding box center [631, 516] width 586 height 16
click at [677, 485] on p "If you're forced to cancel plans, curl up with a heating pad, or struggle with …" at bounding box center [631, 493] width 586 height 32
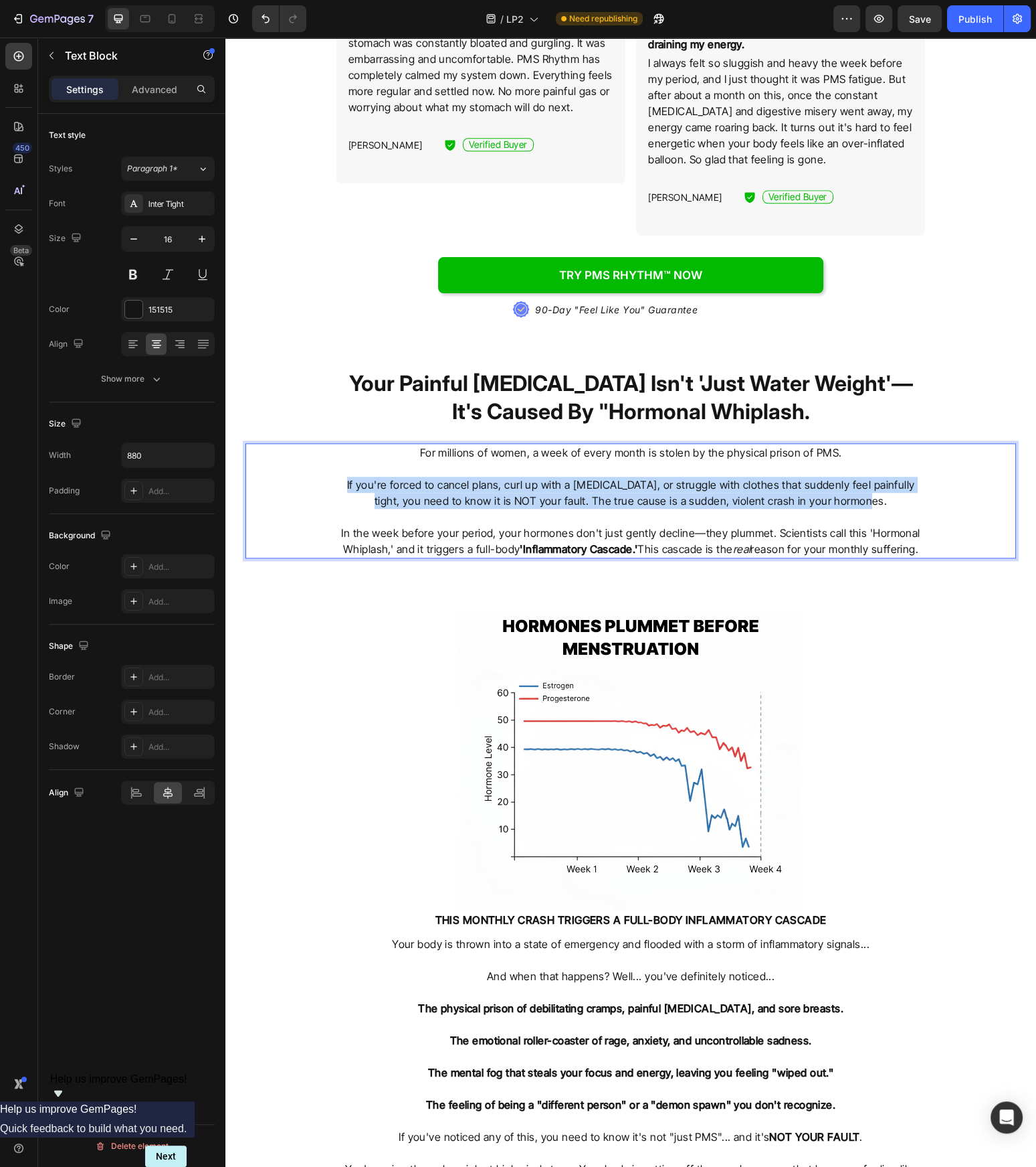
click at [677, 485] on p "If you're forced to cancel plans, curl up with a heating pad, or struggle with …" at bounding box center [631, 493] width 586 height 32
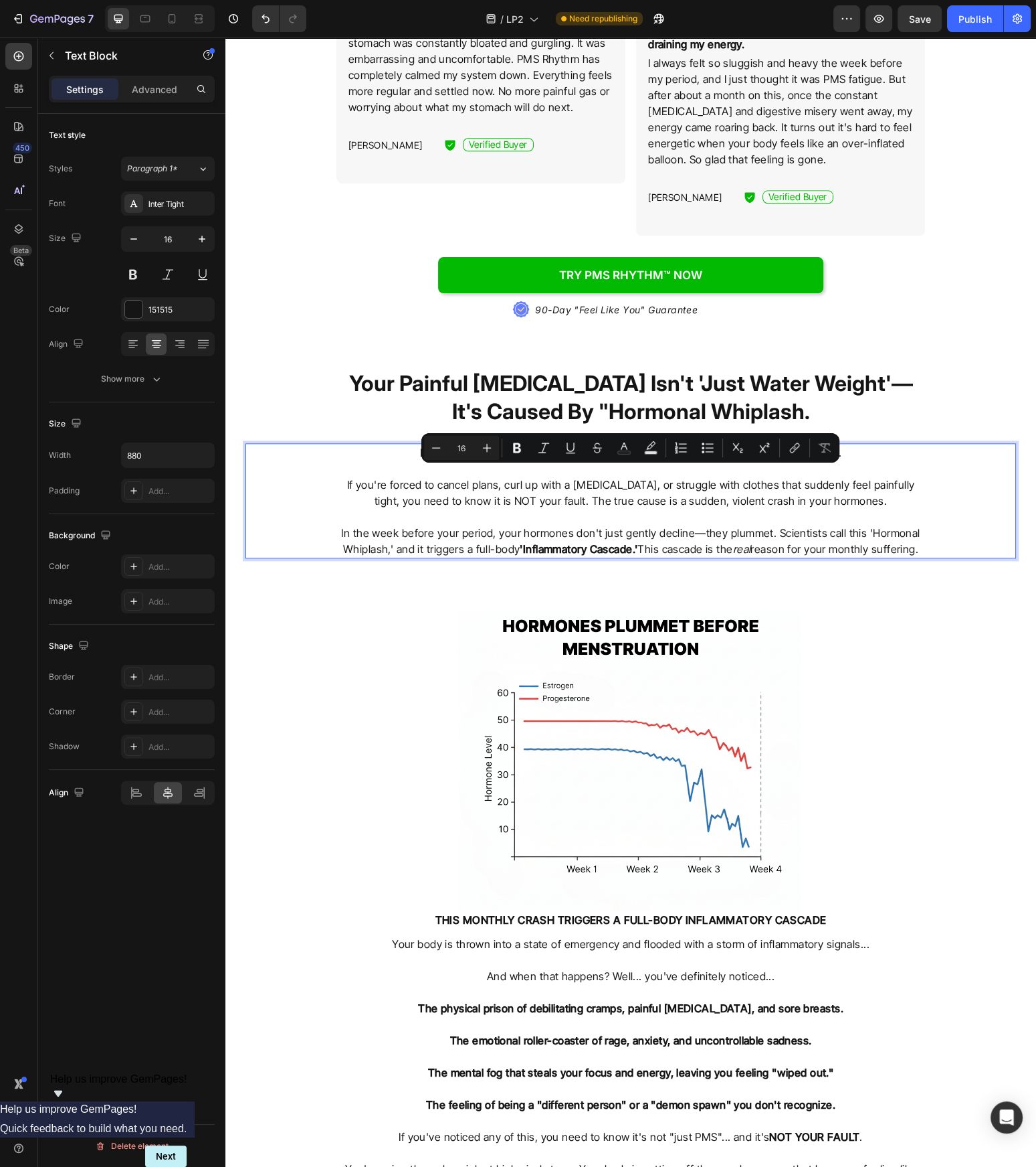
click at [677, 485] on p "If you're forced to cancel plans, curl up with a heating pad, or struggle with …" at bounding box center [631, 493] width 586 height 32
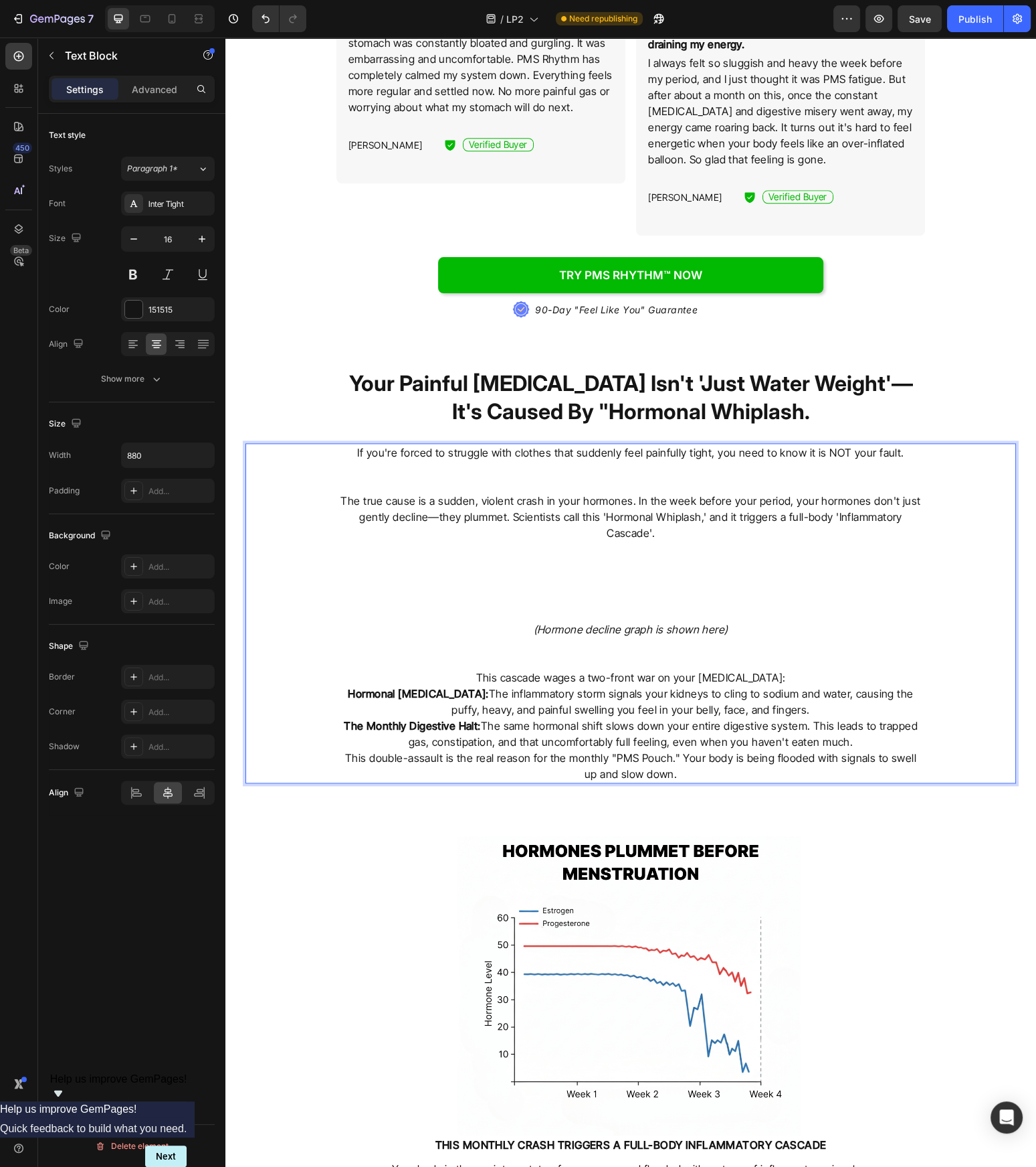
click at [758, 621] on p "(Hormone decline graph is shown here)" at bounding box center [631, 629] width 586 height 16
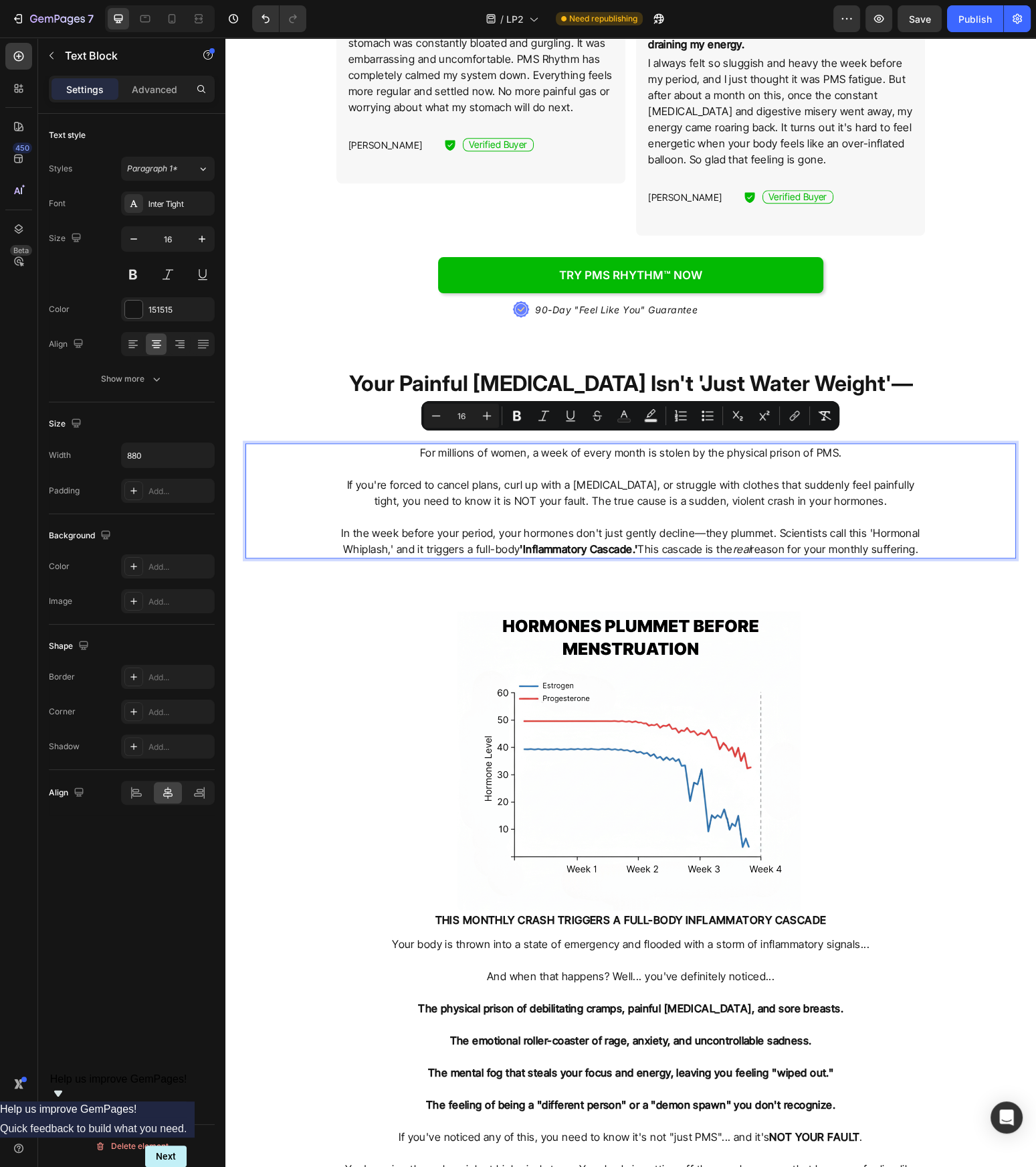
click at [961, 538] on div "For millions of women, a week of every month is stolen by the physical prison o…" at bounding box center [631, 500] width 771 height 115
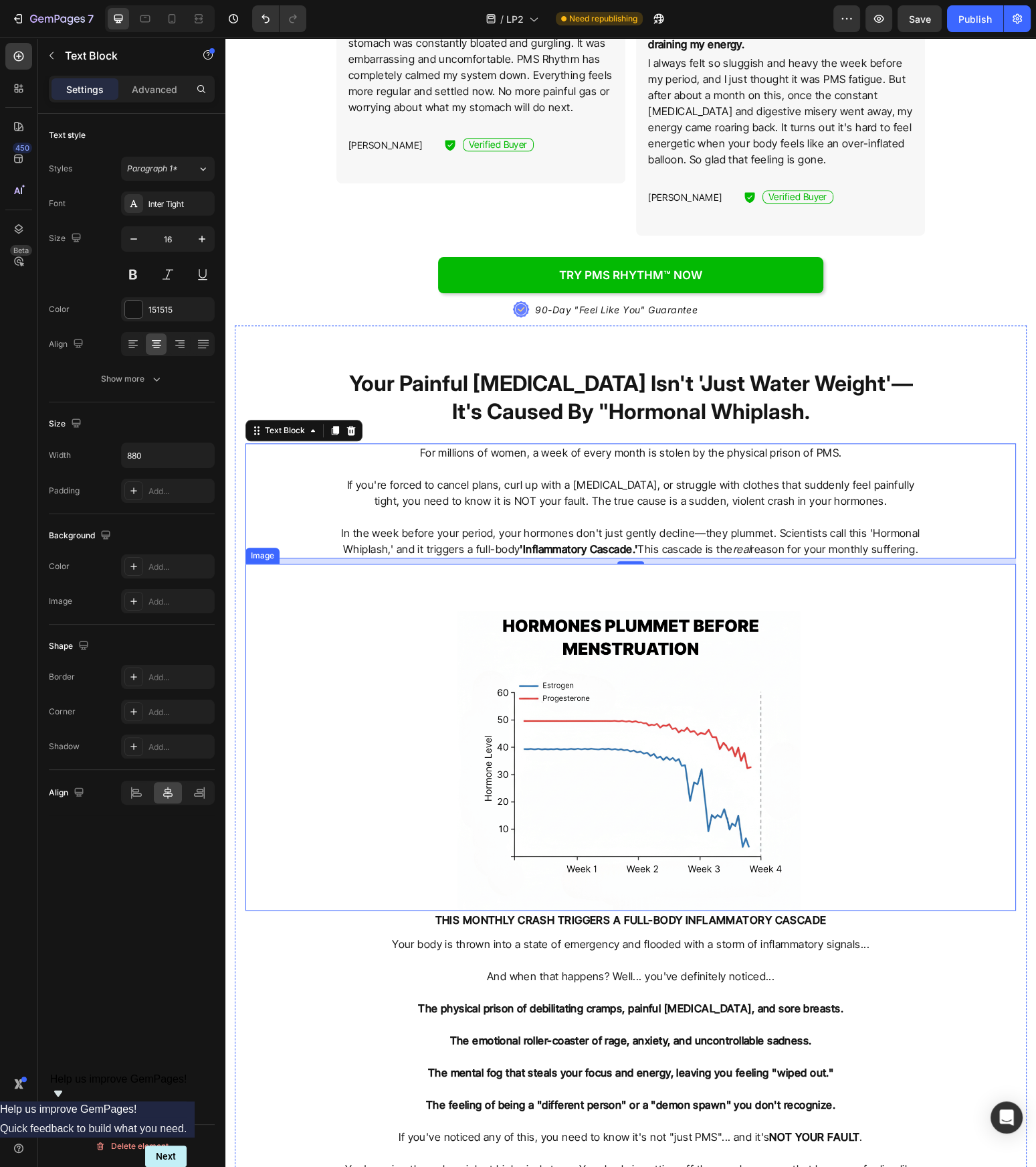
click at [954, 533] on div "For millions of women, a week of every month is stolen by the physical prison o…" at bounding box center [631, 500] width 771 height 115
click at [932, 529] on div "For millions of women, a week of every month is stolen by the physical prison o…" at bounding box center [631, 500] width 771 height 115
click at [904, 531] on p "In the week before your period, your hormones don't just gently decline—they pl…" at bounding box center [631, 541] width 586 height 32
click at [638, 542] on strong "'Inflammatory Cascade.'" at bounding box center [579, 549] width 118 height 14
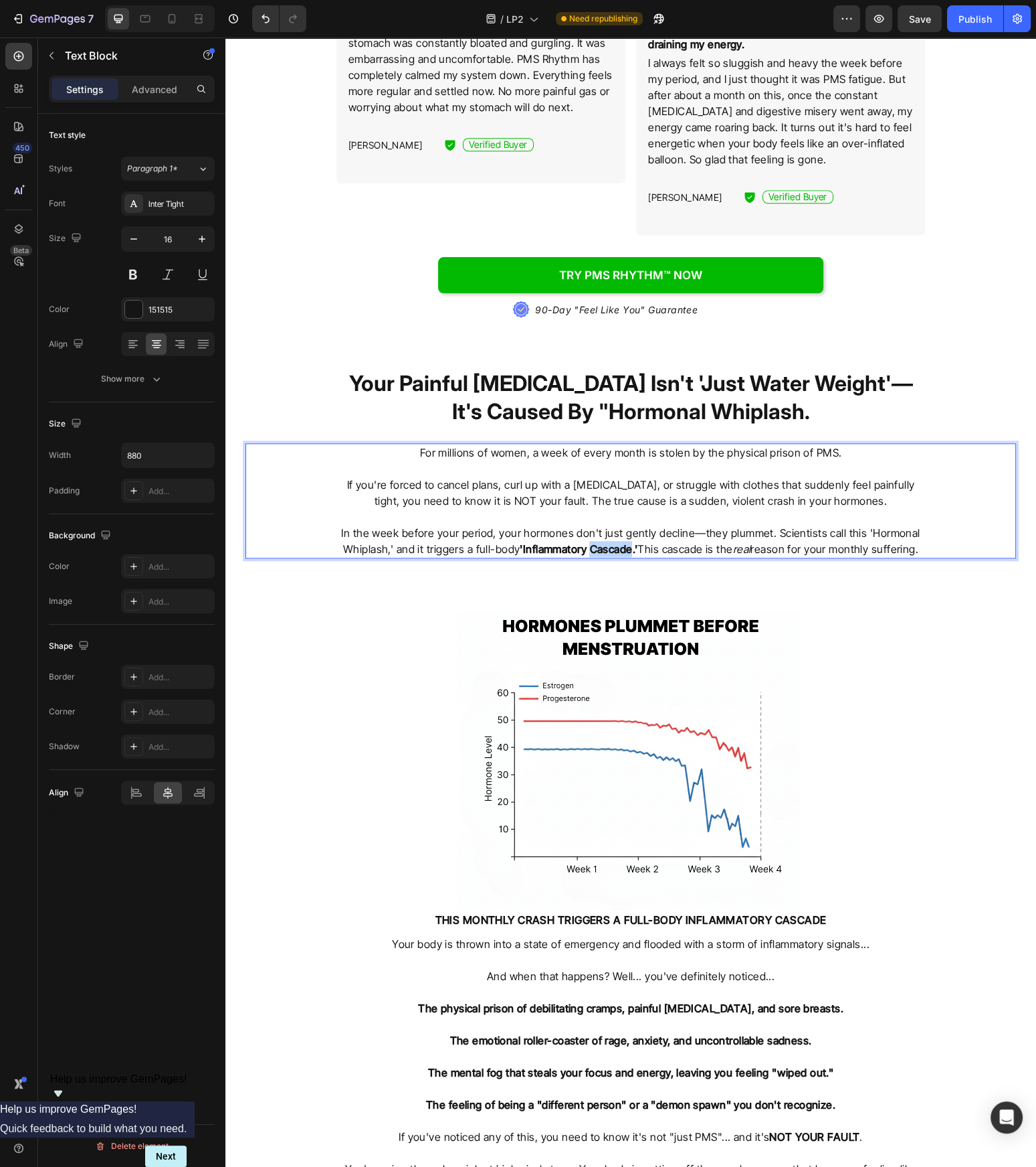
click at [638, 542] on strong "'Inflammatory Cascade.'" at bounding box center [579, 549] width 118 height 14
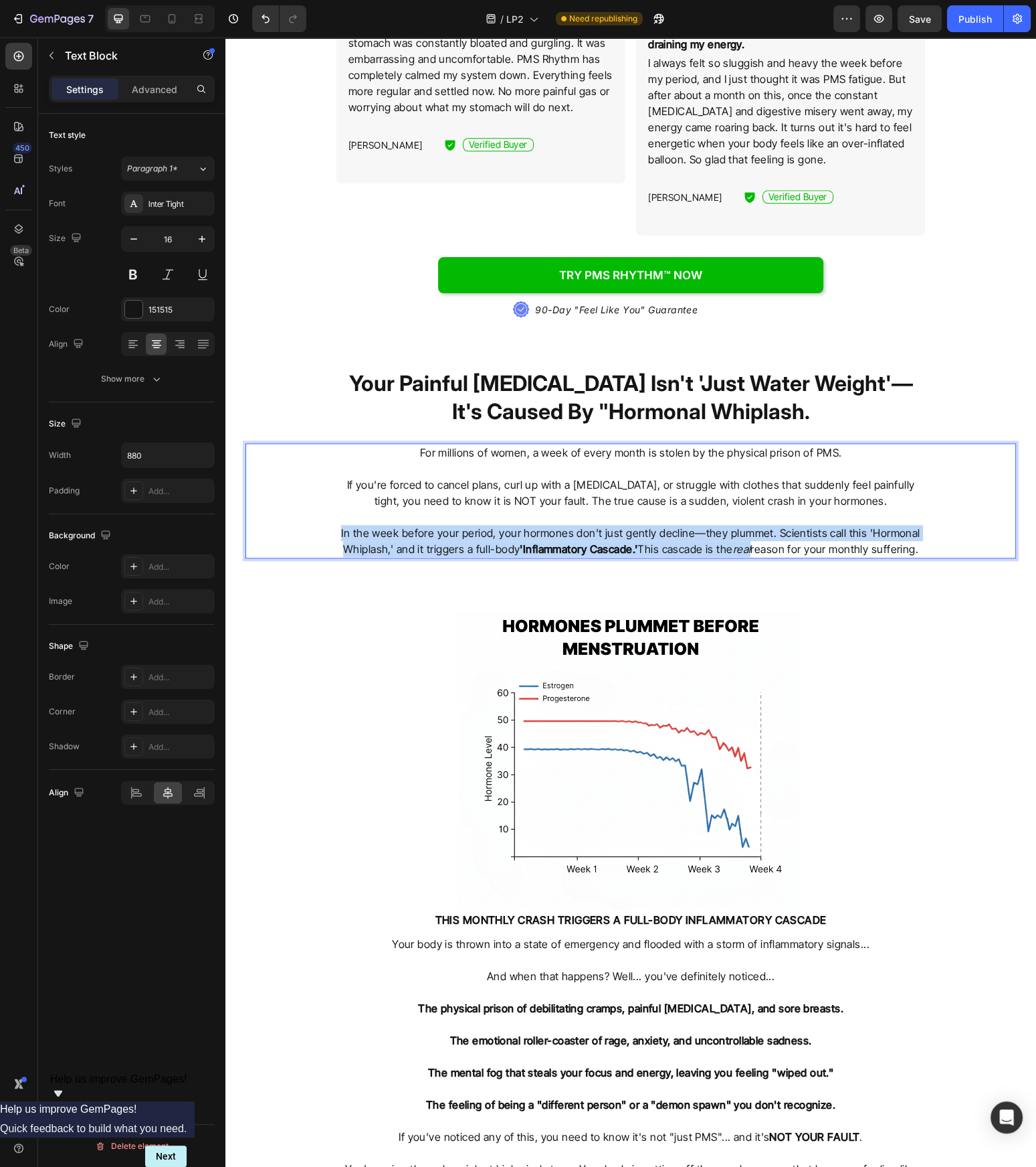
click at [638, 542] on strong "'Inflammatory Cascade.'" at bounding box center [579, 549] width 118 height 14
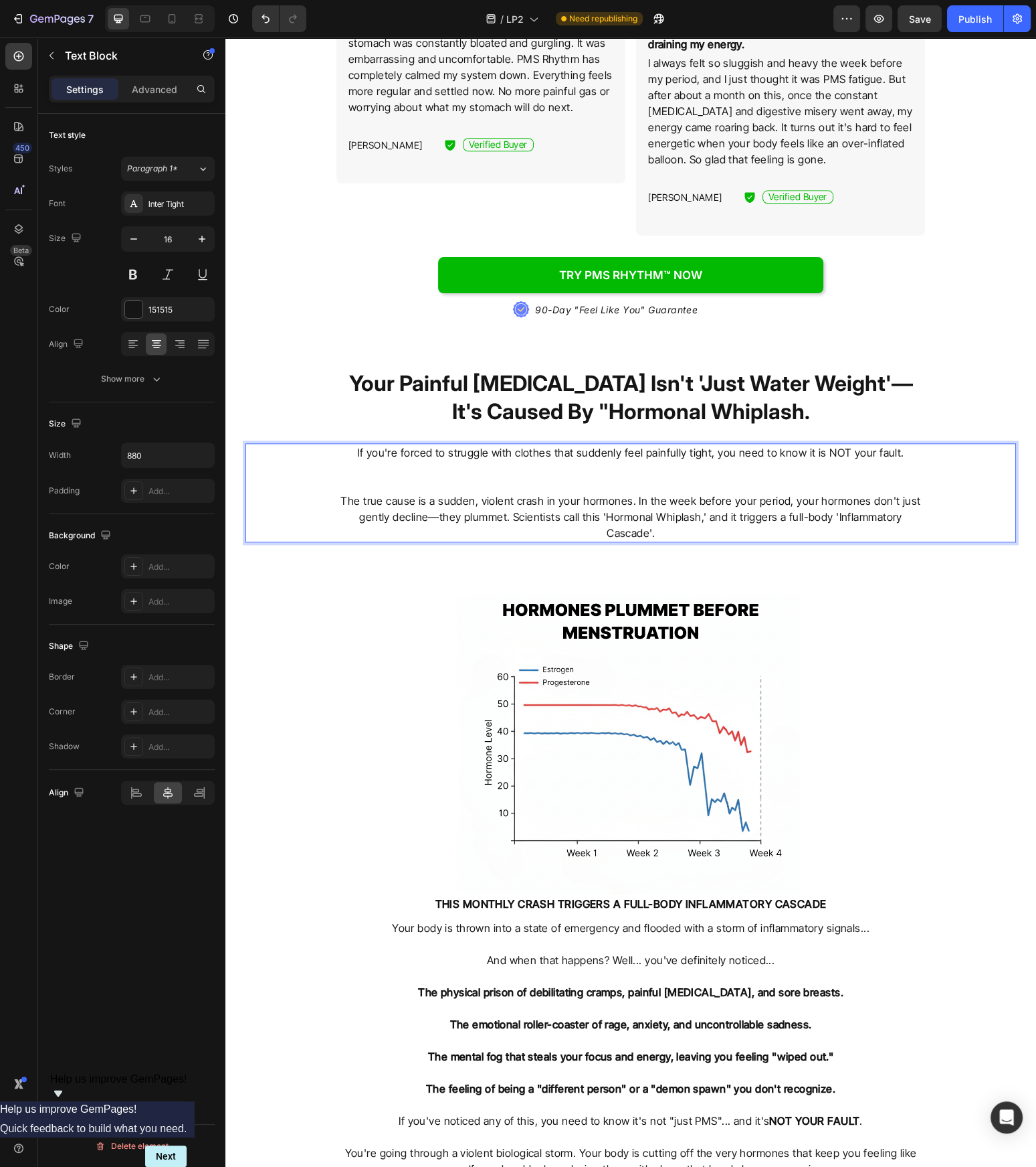
click at [834, 477] on p "Rich Text Editor. Editing area: main" at bounding box center [631, 485] width 586 height 16
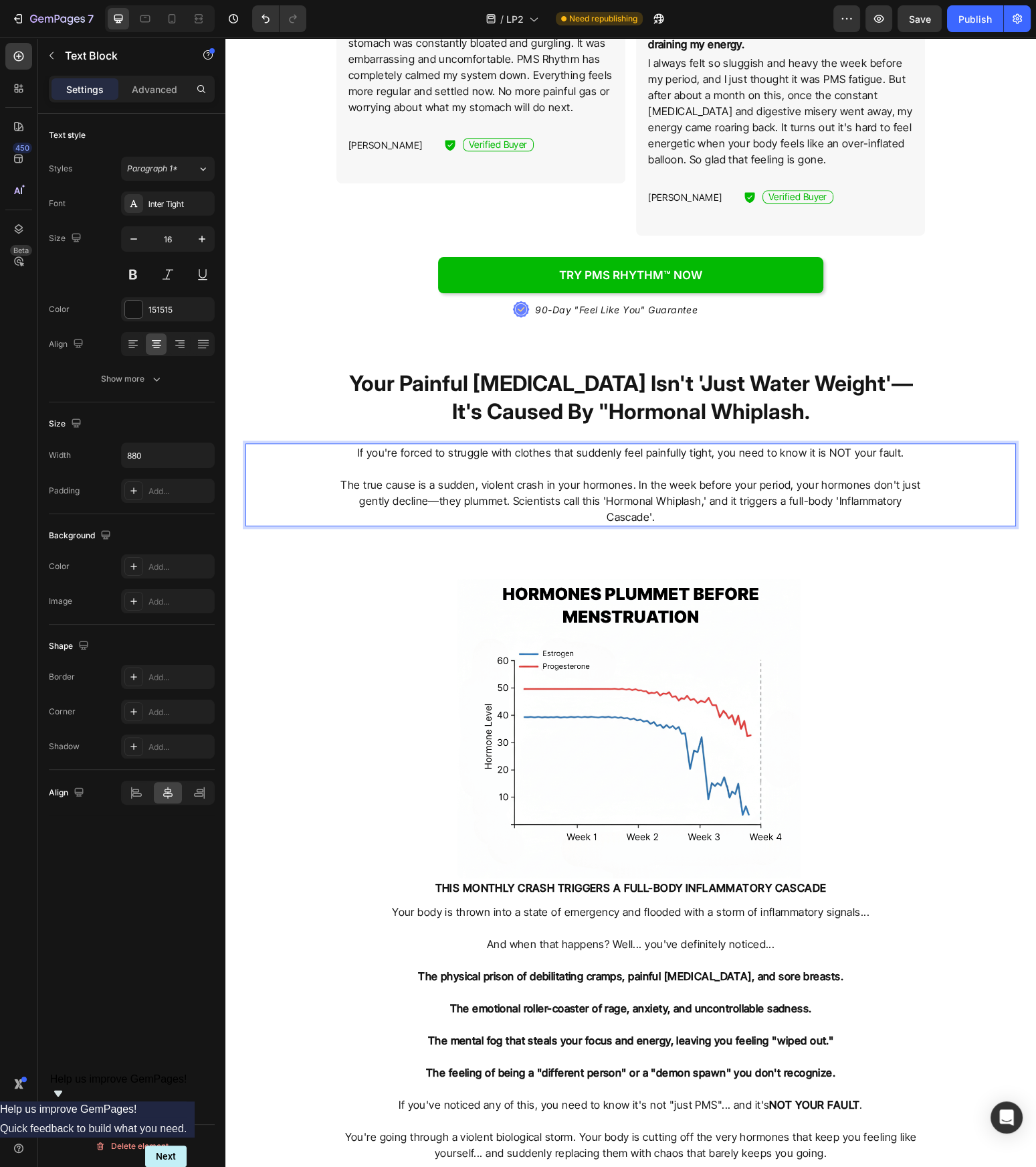
drag, startPoint x: 646, startPoint y: 478, endPoint x: 641, endPoint y: 485, distance: 8.6
click at [645, 480] on p "The true cause is a sudden, violent crash in your hormones. In the week before …" at bounding box center [631, 500] width 586 height 48
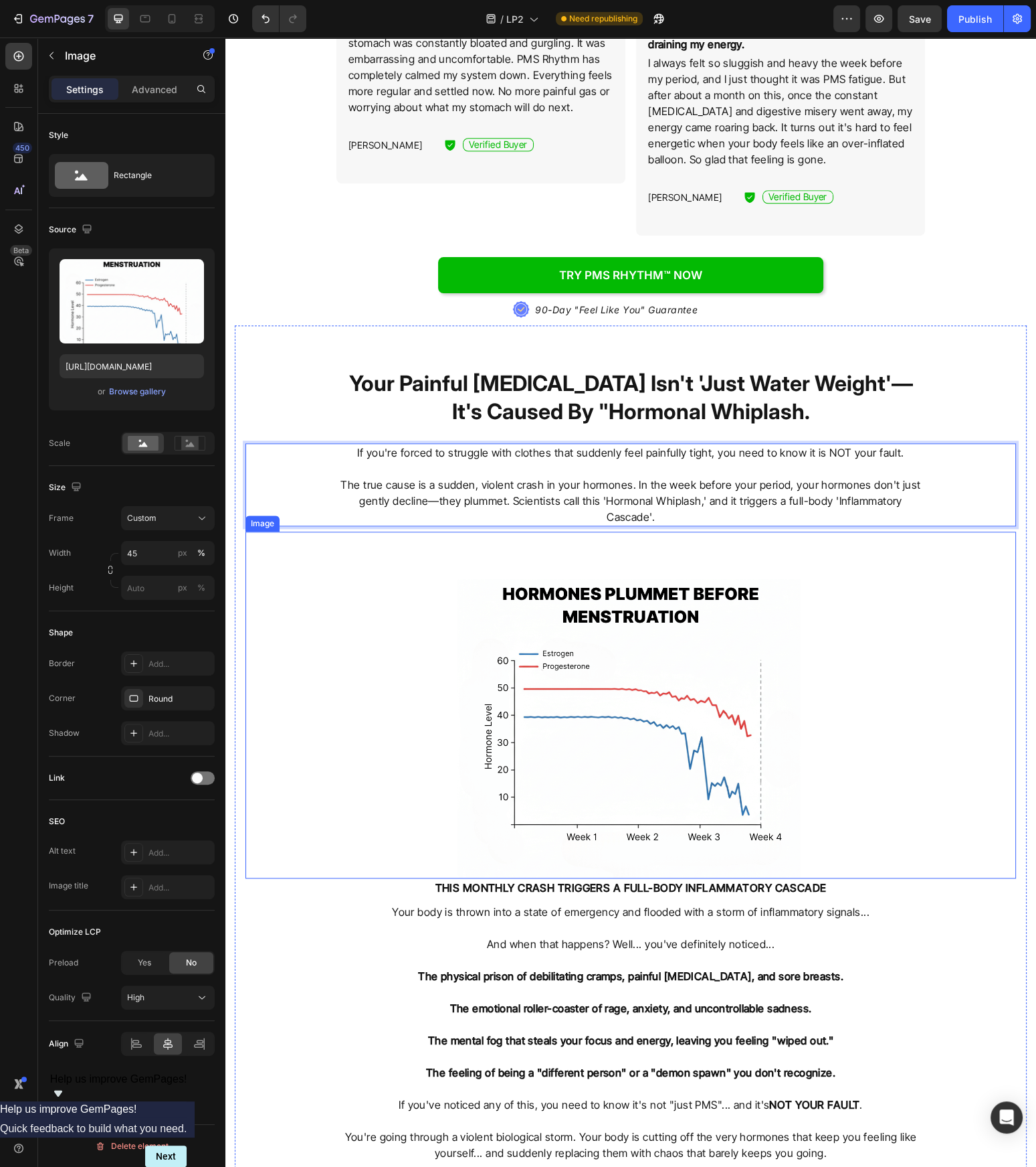
click at [872, 569] on div at bounding box center [631, 705] width 771 height 347
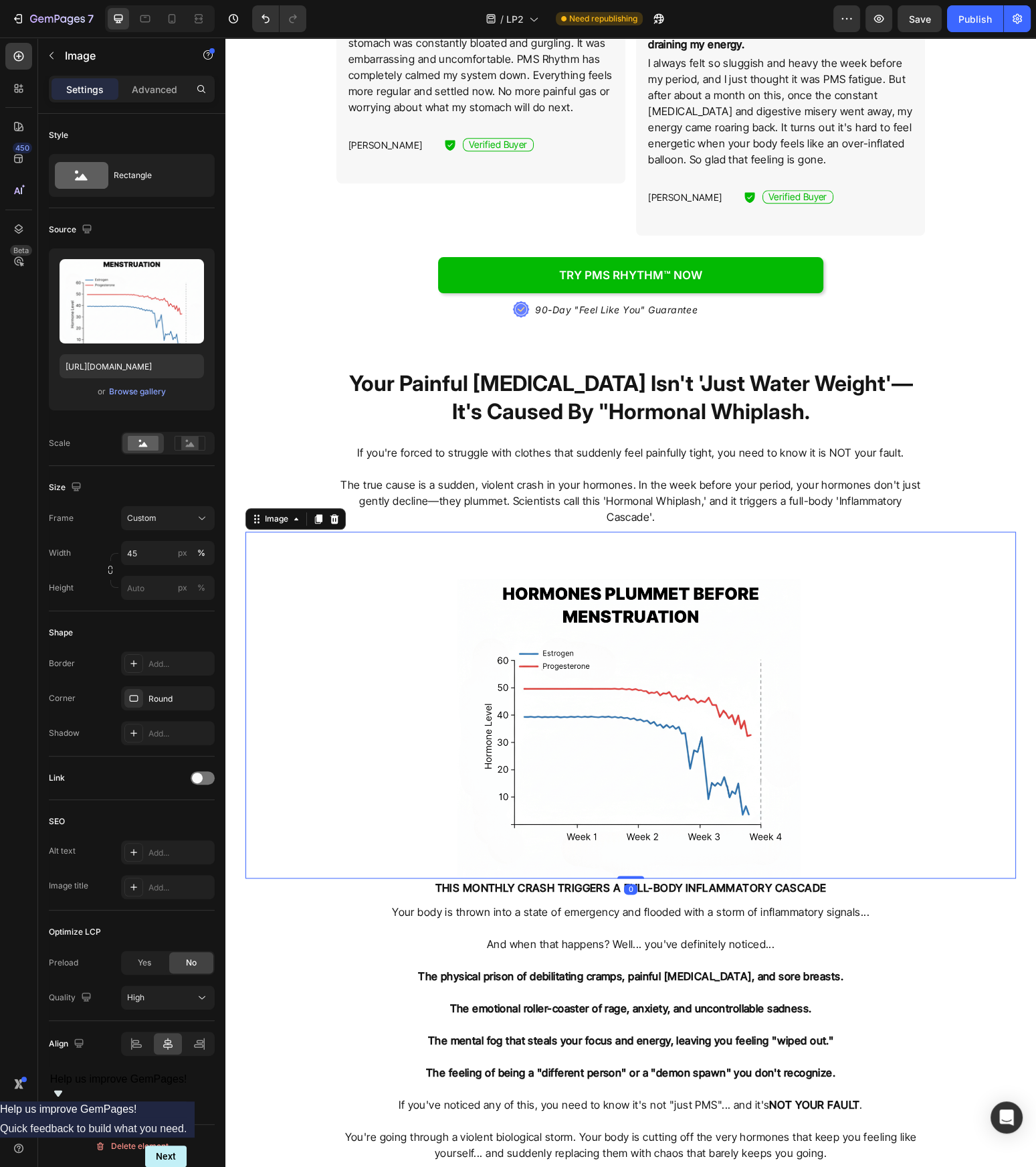
click at [703, 602] on img at bounding box center [631, 705] width 347 height 347
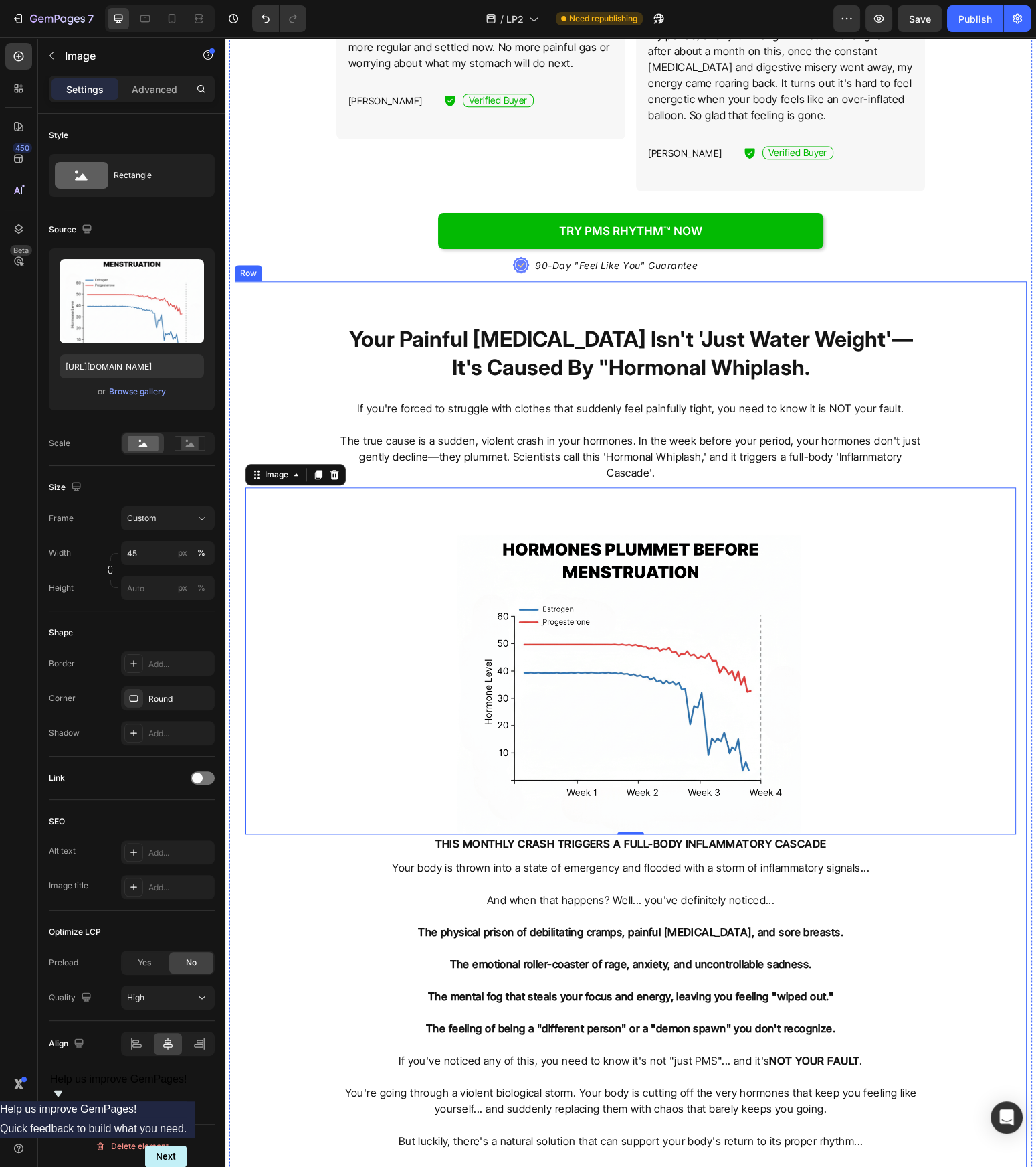
scroll to position [1777, 0]
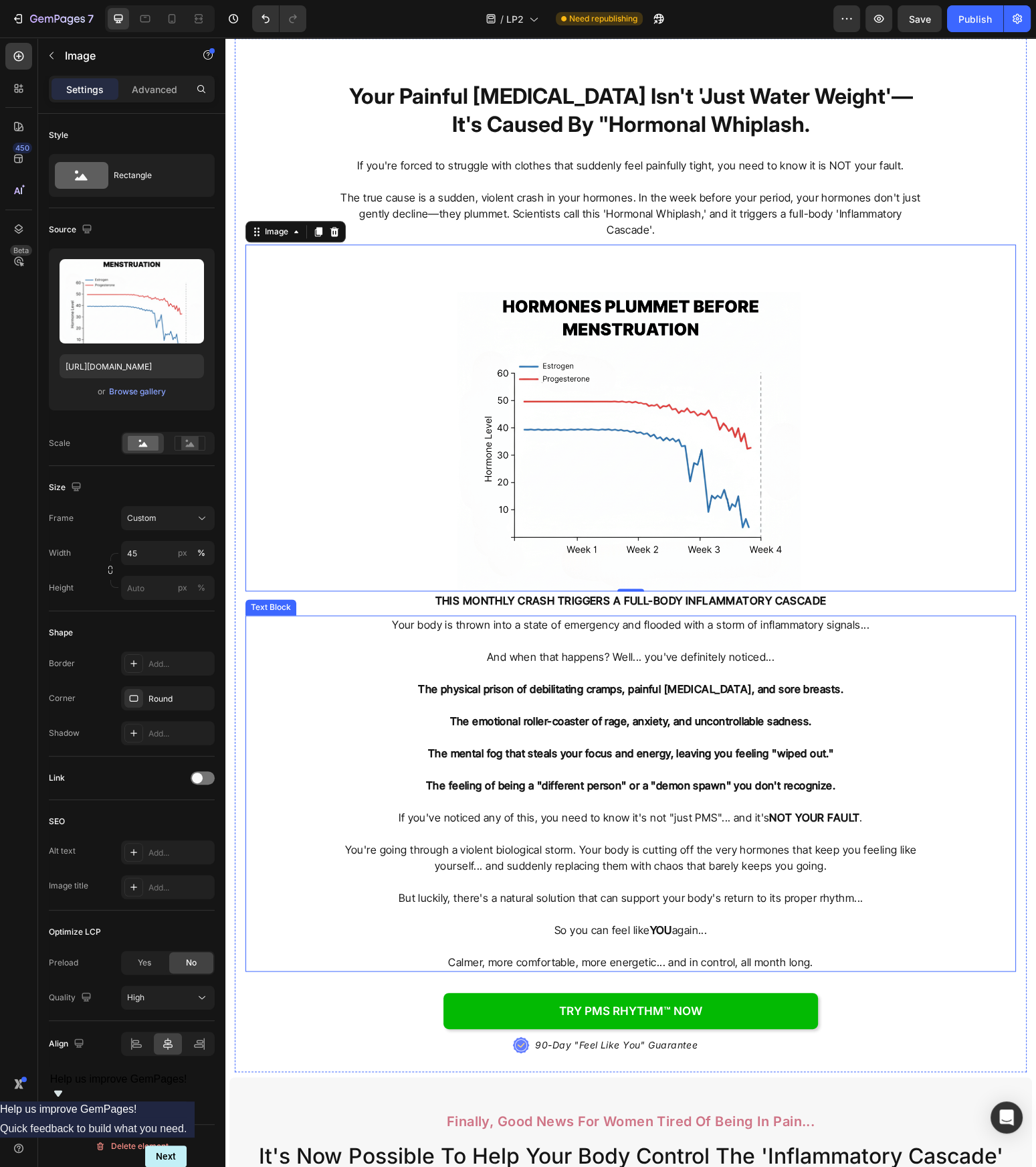
click at [679, 793] on p at bounding box center [631, 801] width 586 height 16
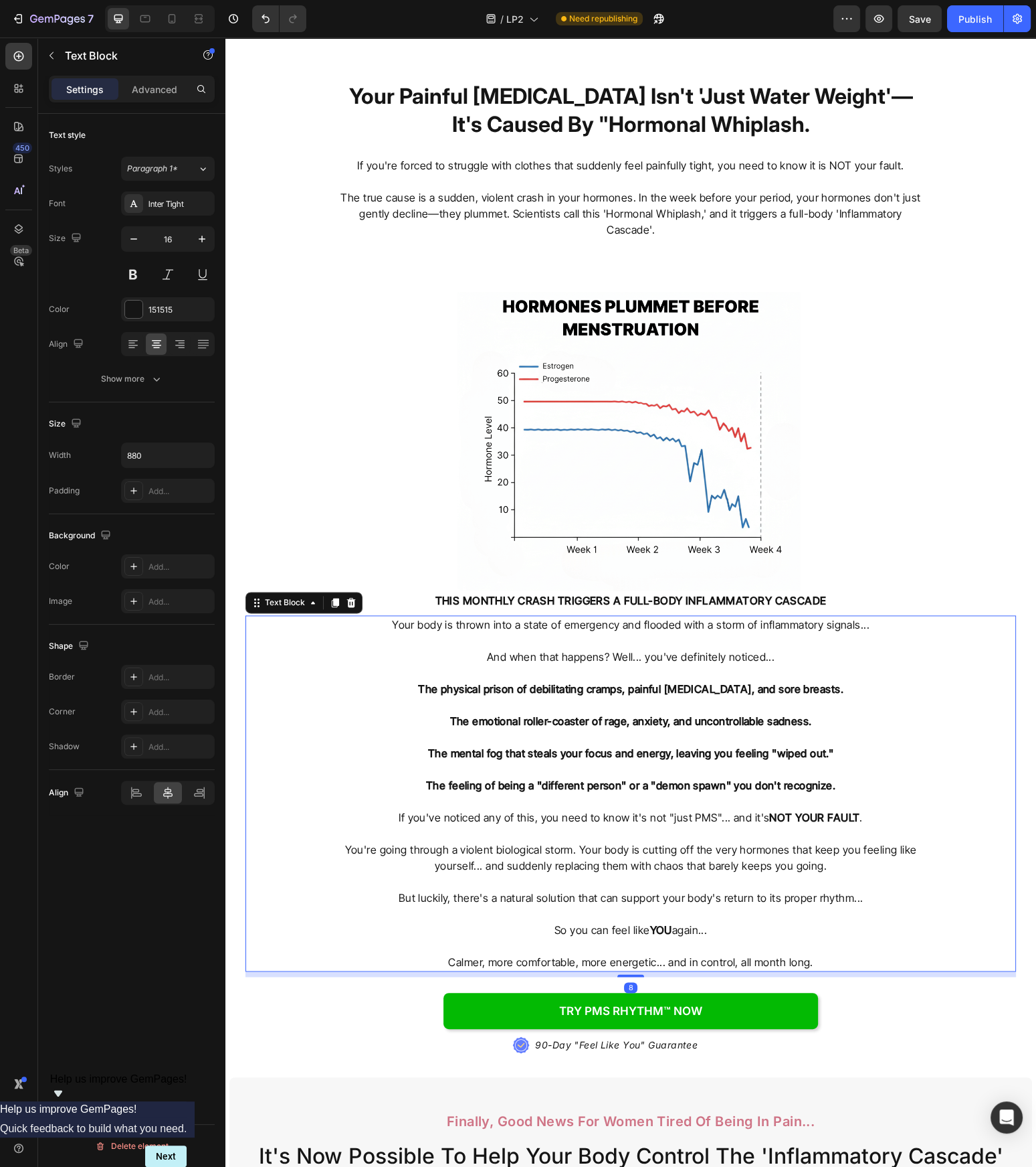
click at [679, 793] on p "Rich Text Editor. Editing area: main" at bounding box center [631, 801] width 586 height 16
click at [678, 793] on p "Rich Text Editor. Editing area: main" at bounding box center [631, 801] width 586 height 16
click at [680, 783] on p "The physical prison of debilitating cramps, painful bloating, and sore breasts.…" at bounding box center [631, 736] width 586 height 112
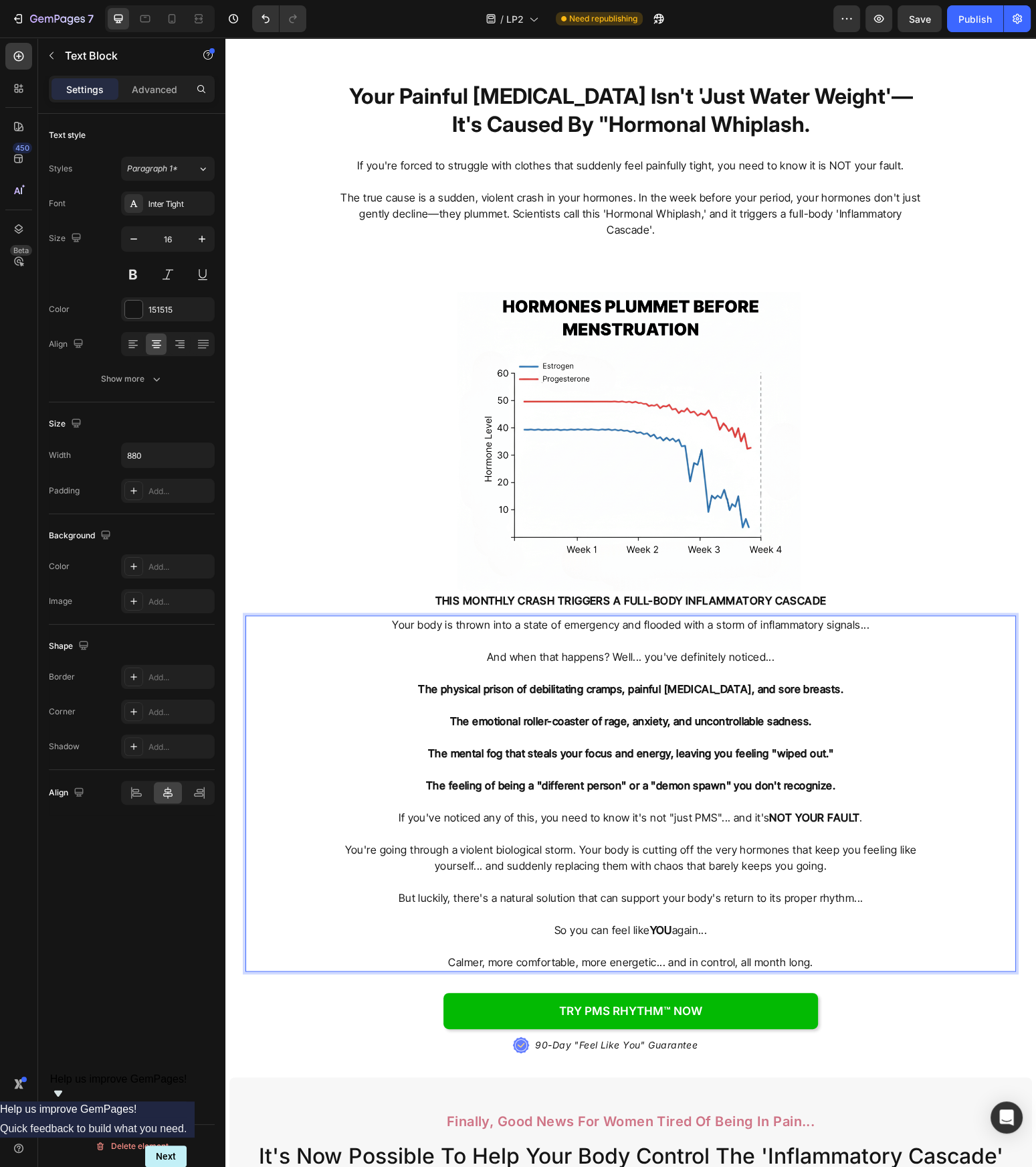
click at [682, 754] on p "The physical prison of debilitating cramps, painful bloating, and sore breasts.…" at bounding box center [631, 736] width 586 height 112
click at [720, 638] on p "Rich Text Editor. Editing area: main" at bounding box center [631, 640] width 586 height 16
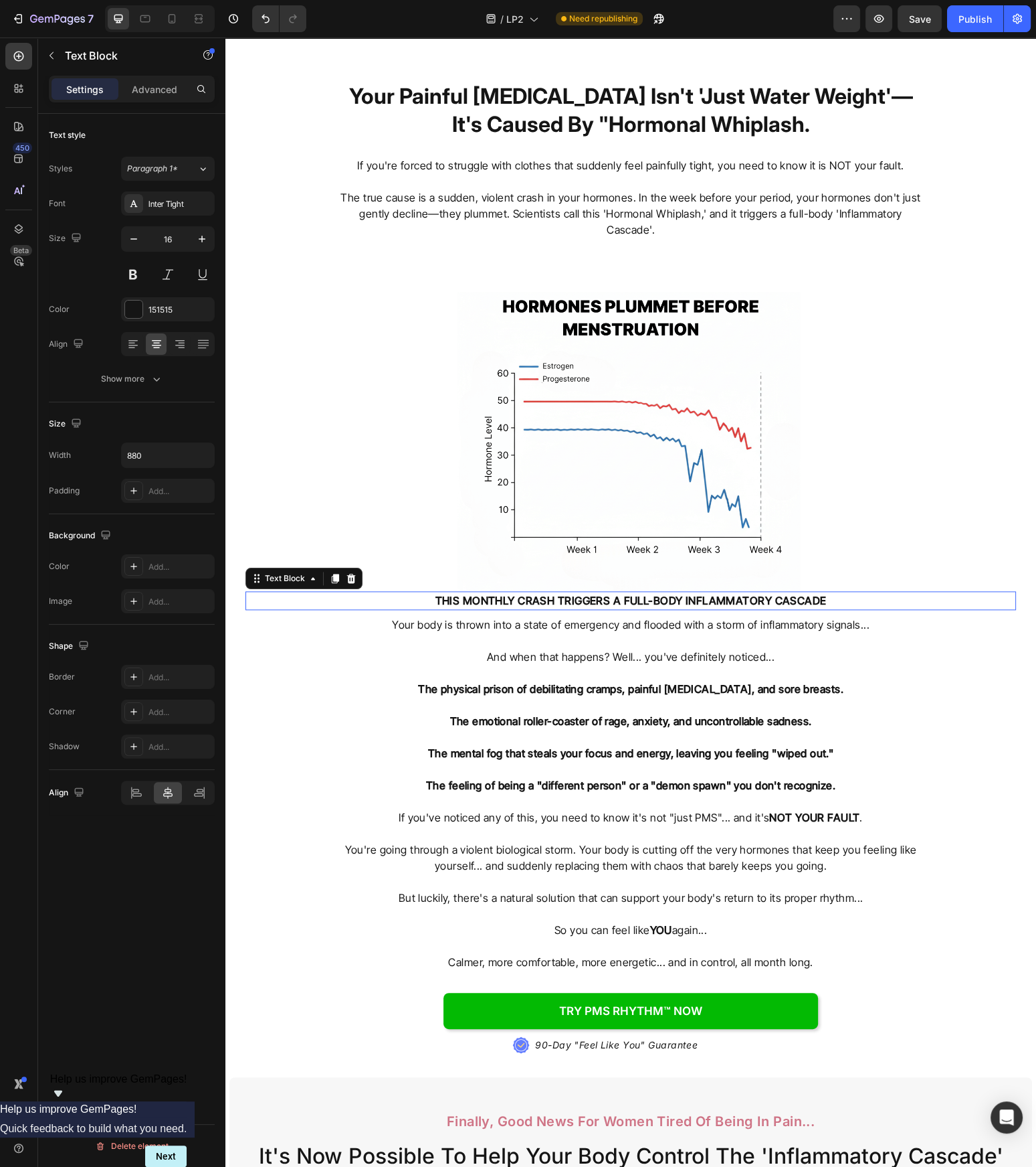
click at [812, 594] on strong "THIS MONTHLY CRASH TRIGGERS A FULL-BODY INFLAMMATORY CASCADE" at bounding box center [631, 601] width 391 height 14
click at [358, 570] on div at bounding box center [351, 578] width 16 height 16
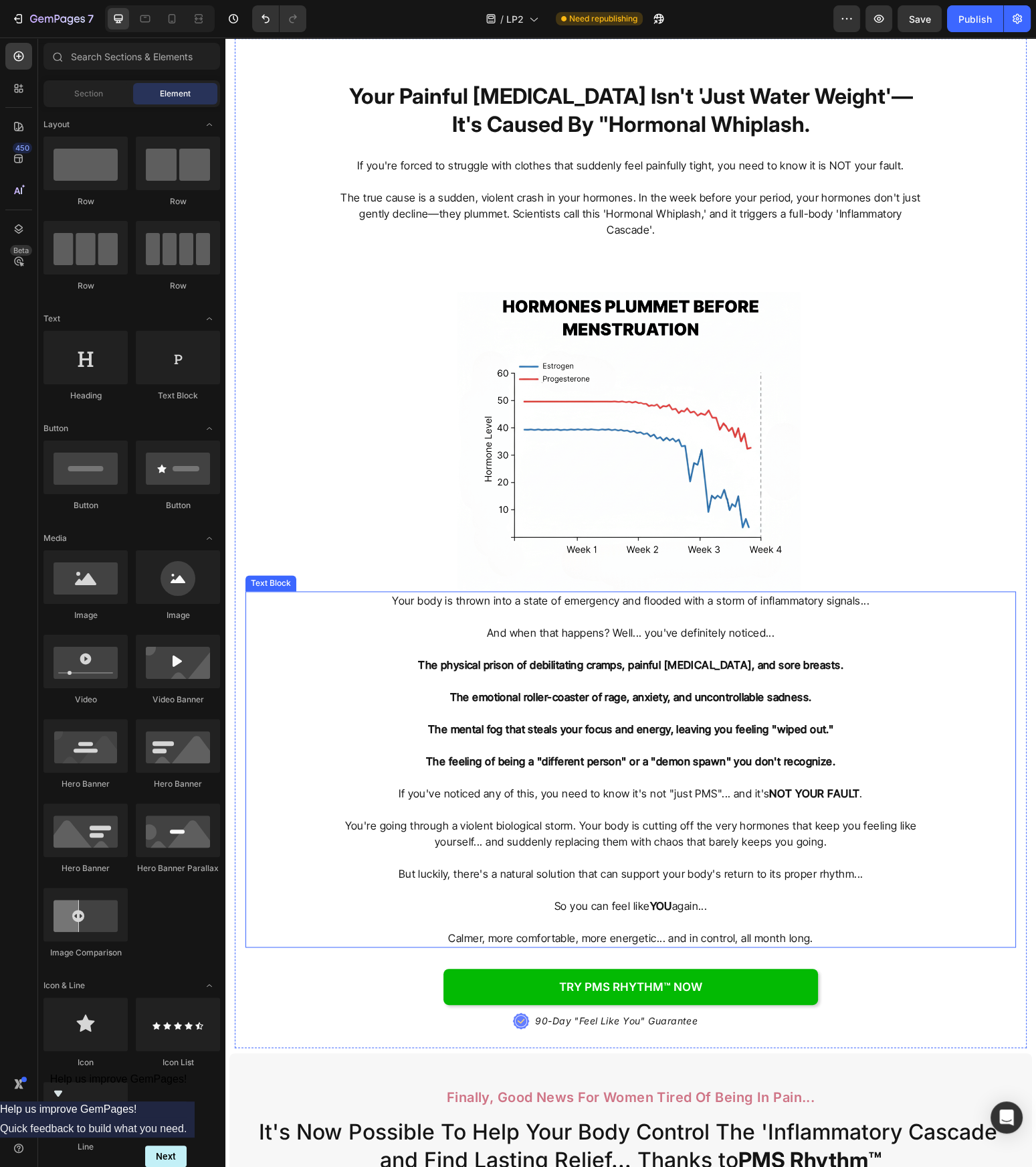
click at [619, 669] on p "The physical prison of debilitating cramps, painful bloating, and sore breasts.…" at bounding box center [631, 713] width 586 height 112
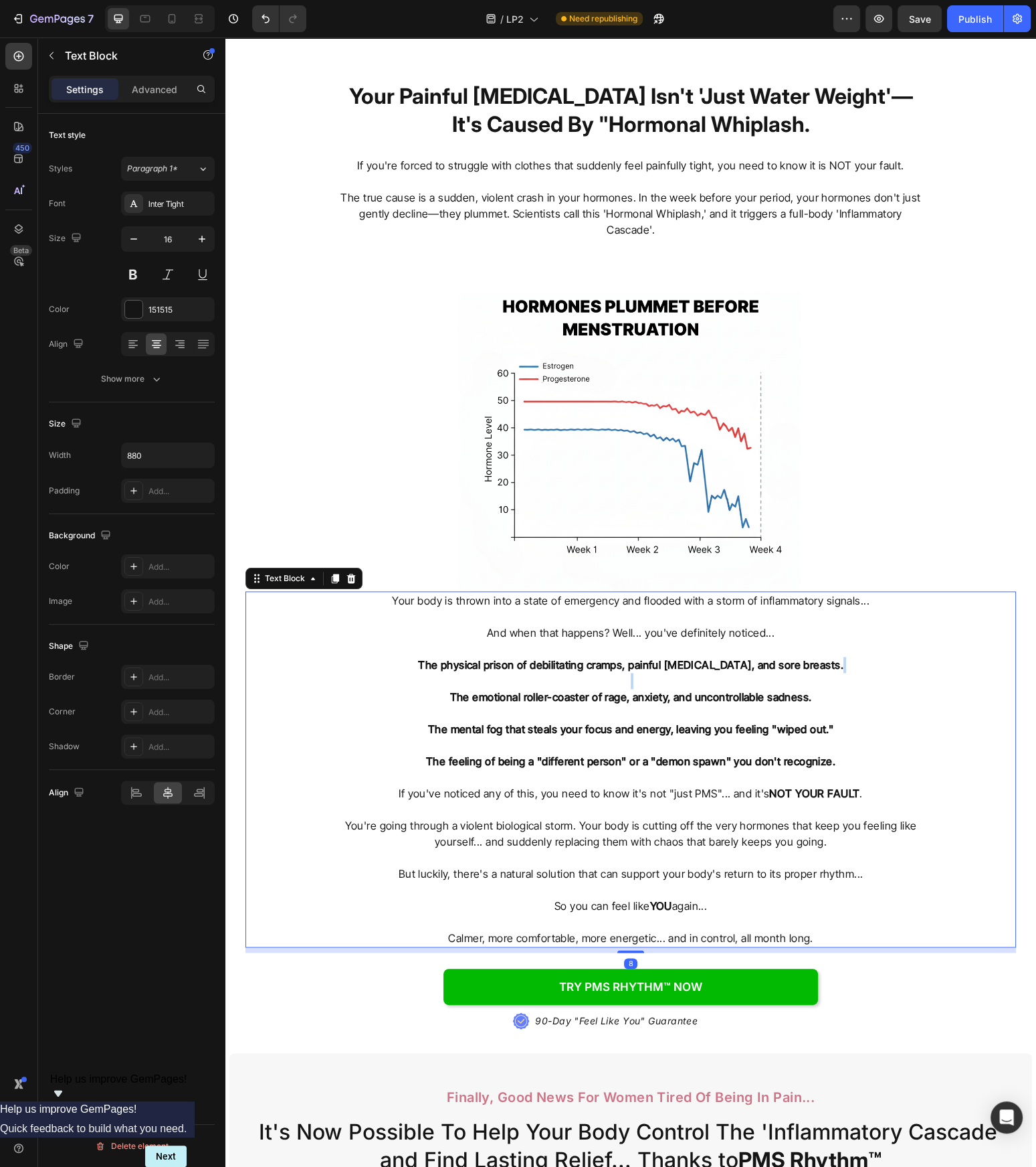
click at [619, 669] on p "The physical prison of debilitating cramps, painful bloating, and sore breasts.…" at bounding box center [631, 713] width 586 height 112
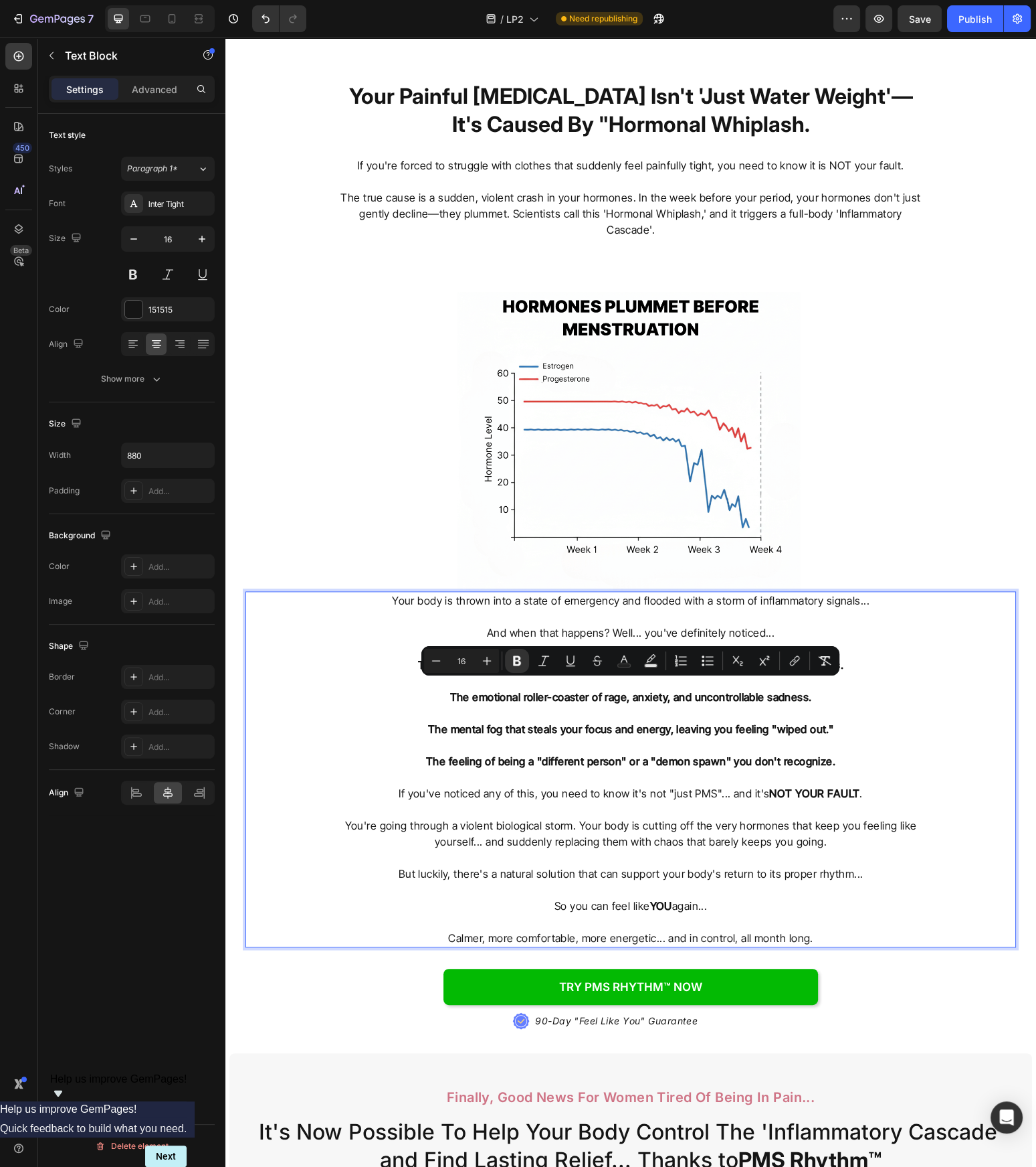
click at [835, 754] on strong "The feeling of being a "different person" or a "demon spawn" you don't recogniz…" at bounding box center [631, 761] width 410 height 14
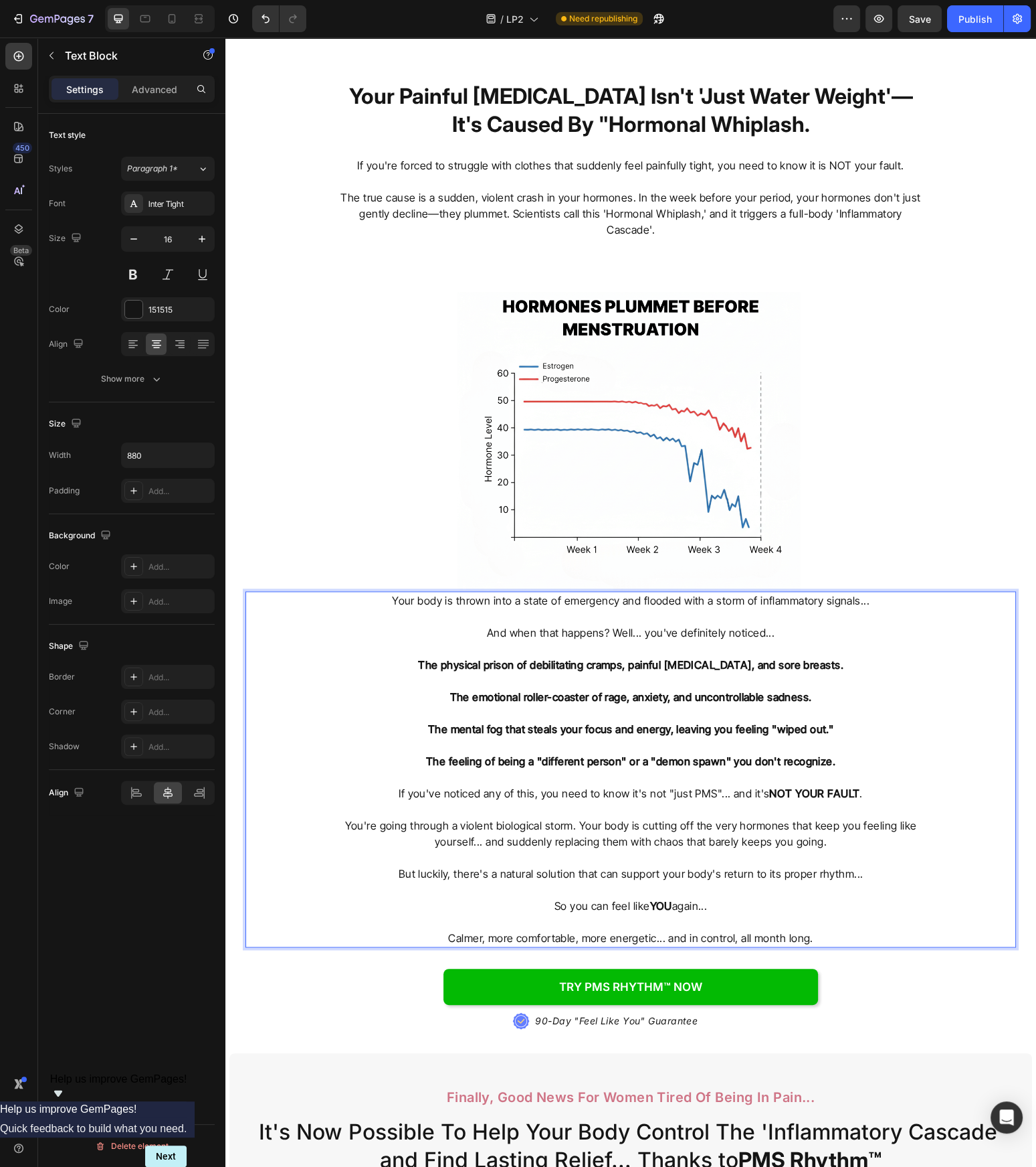
click at [768, 723] on strong "The mental fog that steals your focus and energy, leaving you feeling "wiped ou…" at bounding box center [631, 729] width 406 height 14
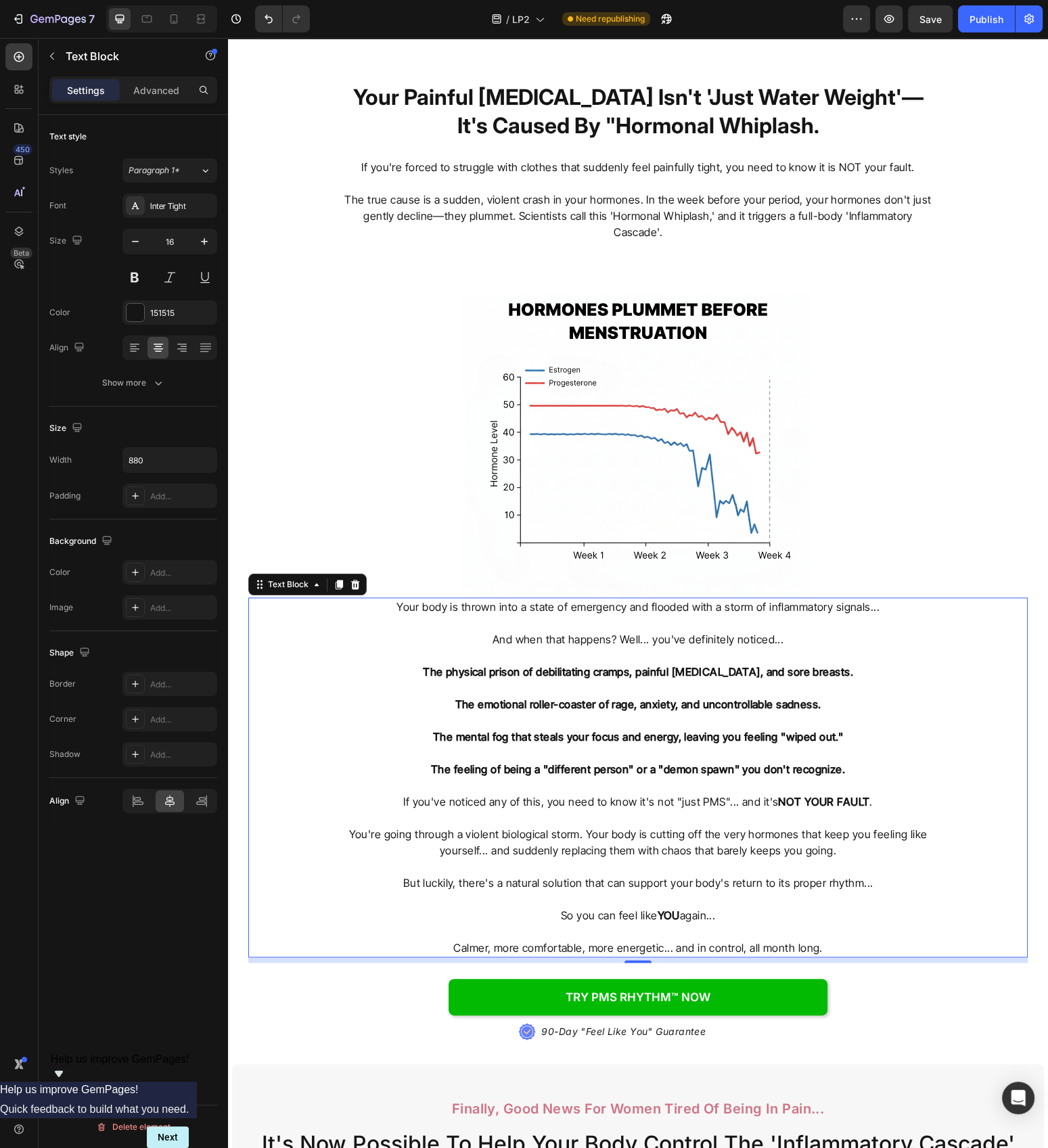
click at [782, 731] on strong "The mental fog that steals your focus and energy, leaving you feeling "wiped ou…" at bounding box center [638, 738] width 411 height 14
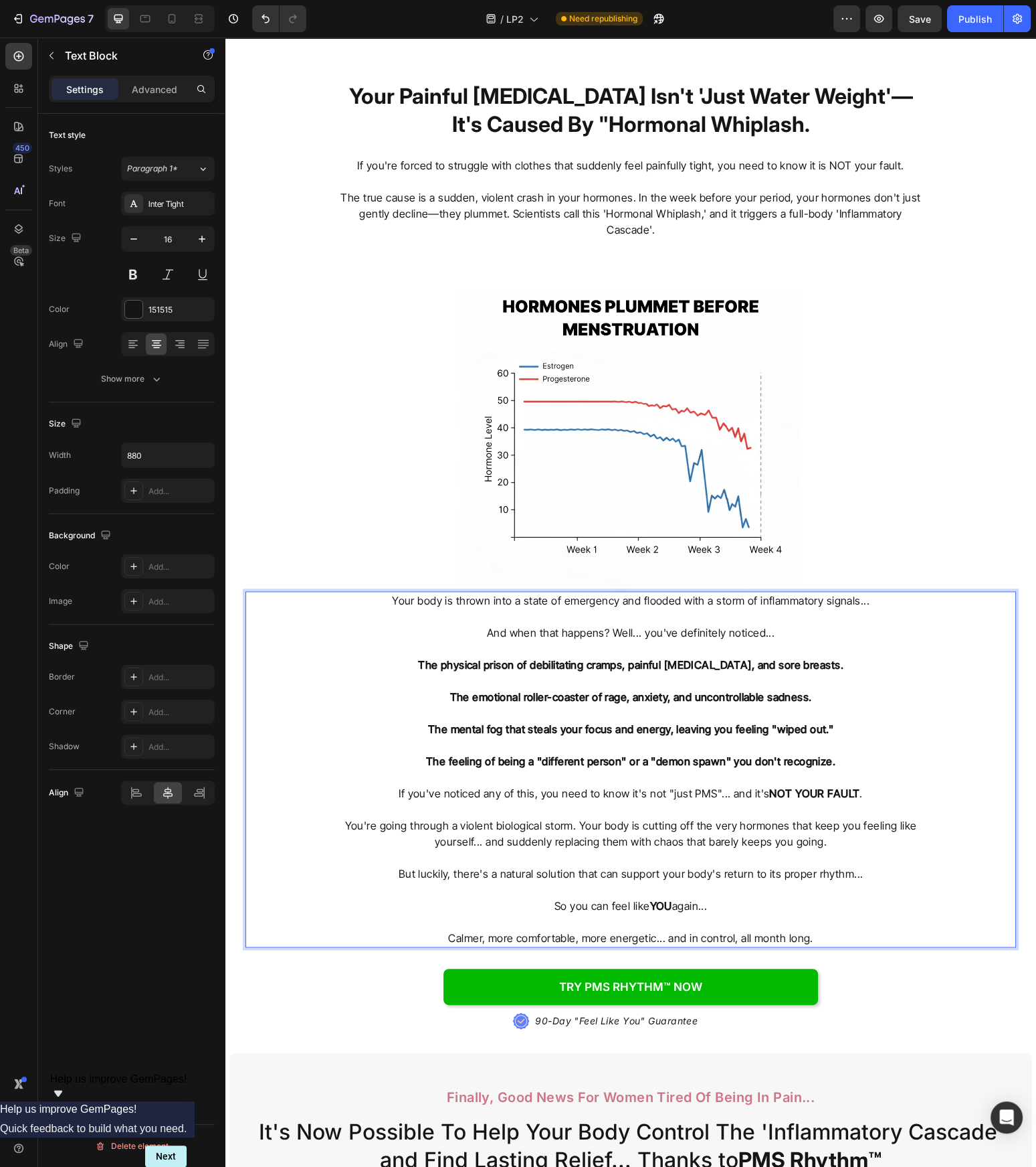
click at [716, 802] on p "Rich Text Editor. Editing area: main" at bounding box center [631, 809] width 586 height 16
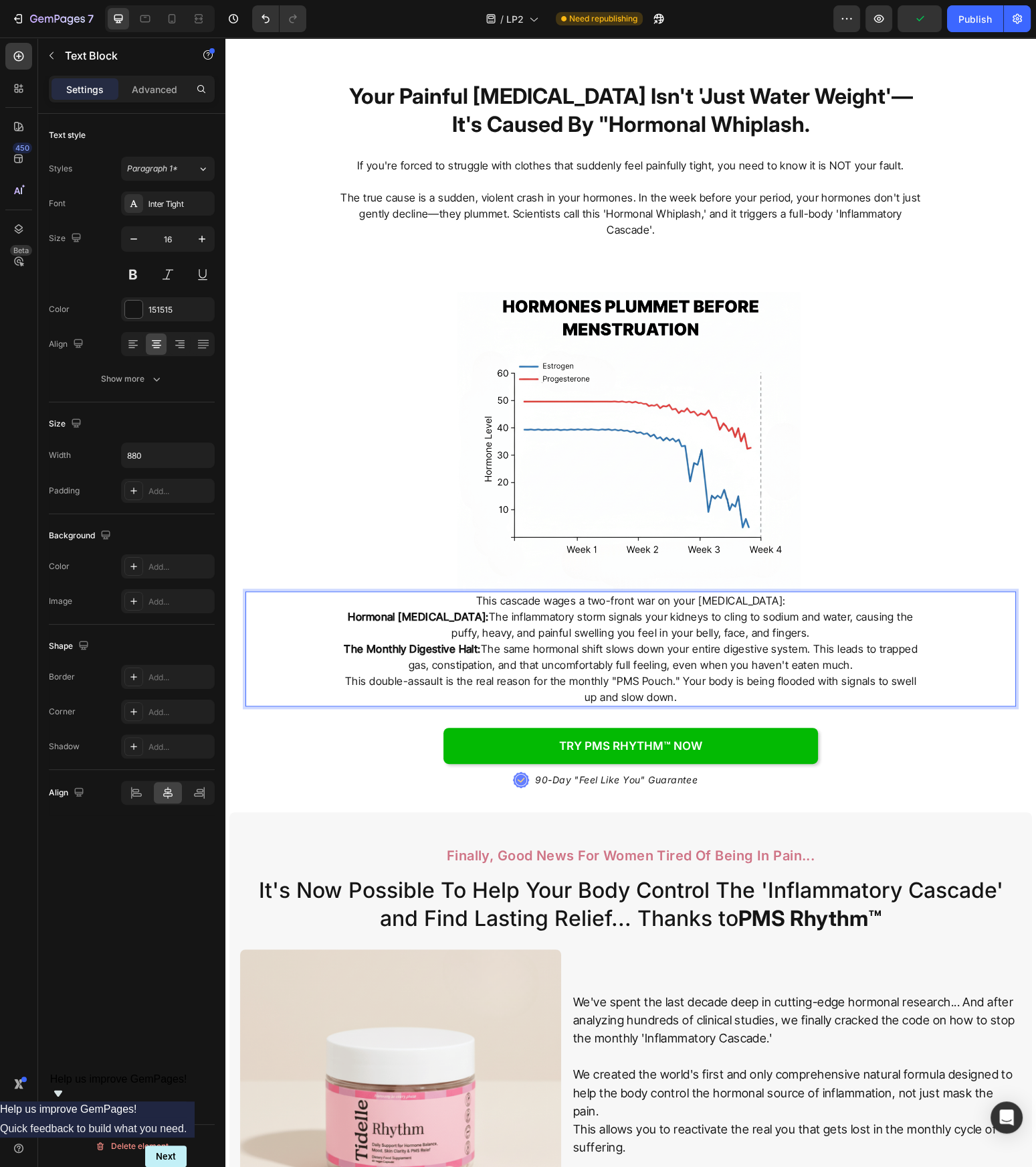
click at [852, 619] on p "Hormonal Water Retention: The inflammatory storm signals your kidneys to cling …" at bounding box center [631, 624] width 586 height 32
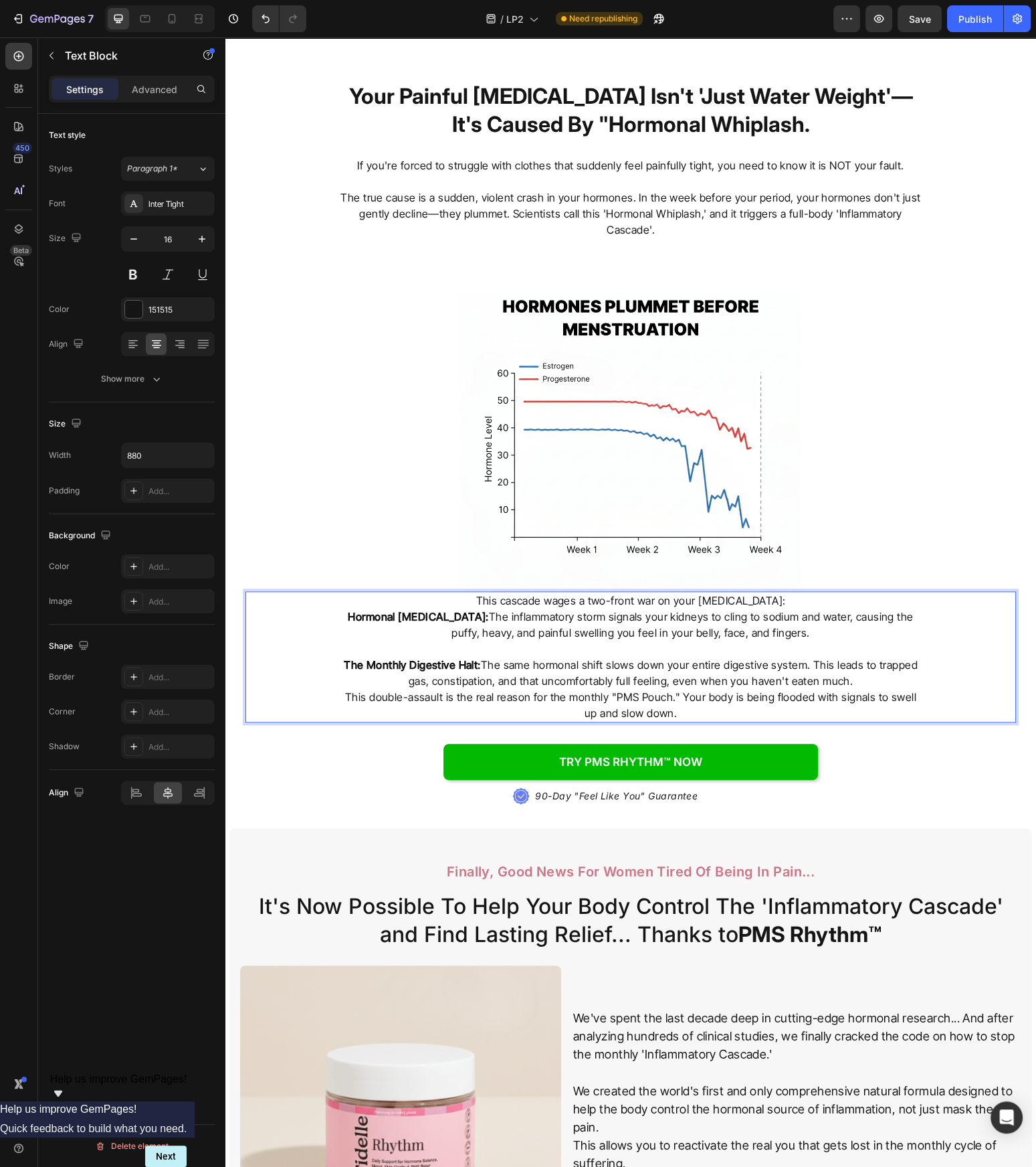
click at [860, 671] on p "The Monthly Digestive Halt: The same hormonal shift slows down your entire dige…" at bounding box center [631, 672] width 586 height 32
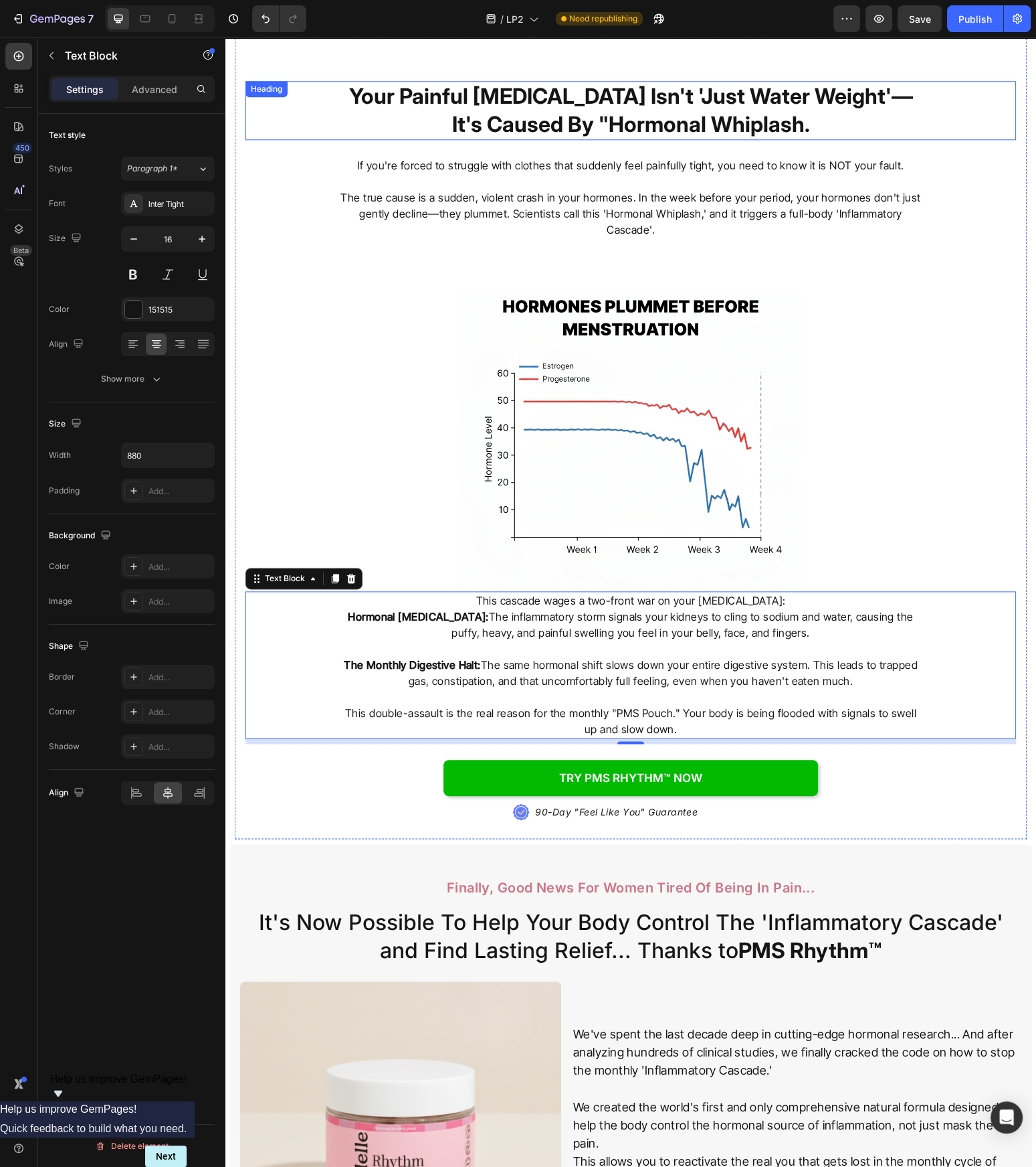
click at [558, 87] on p "Your Painful [MEDICAL_DATA] Isn't 'Just Water Weight'—It's Caused By "Hormonal …" at bounding box center [631, 110] width 586 height 56
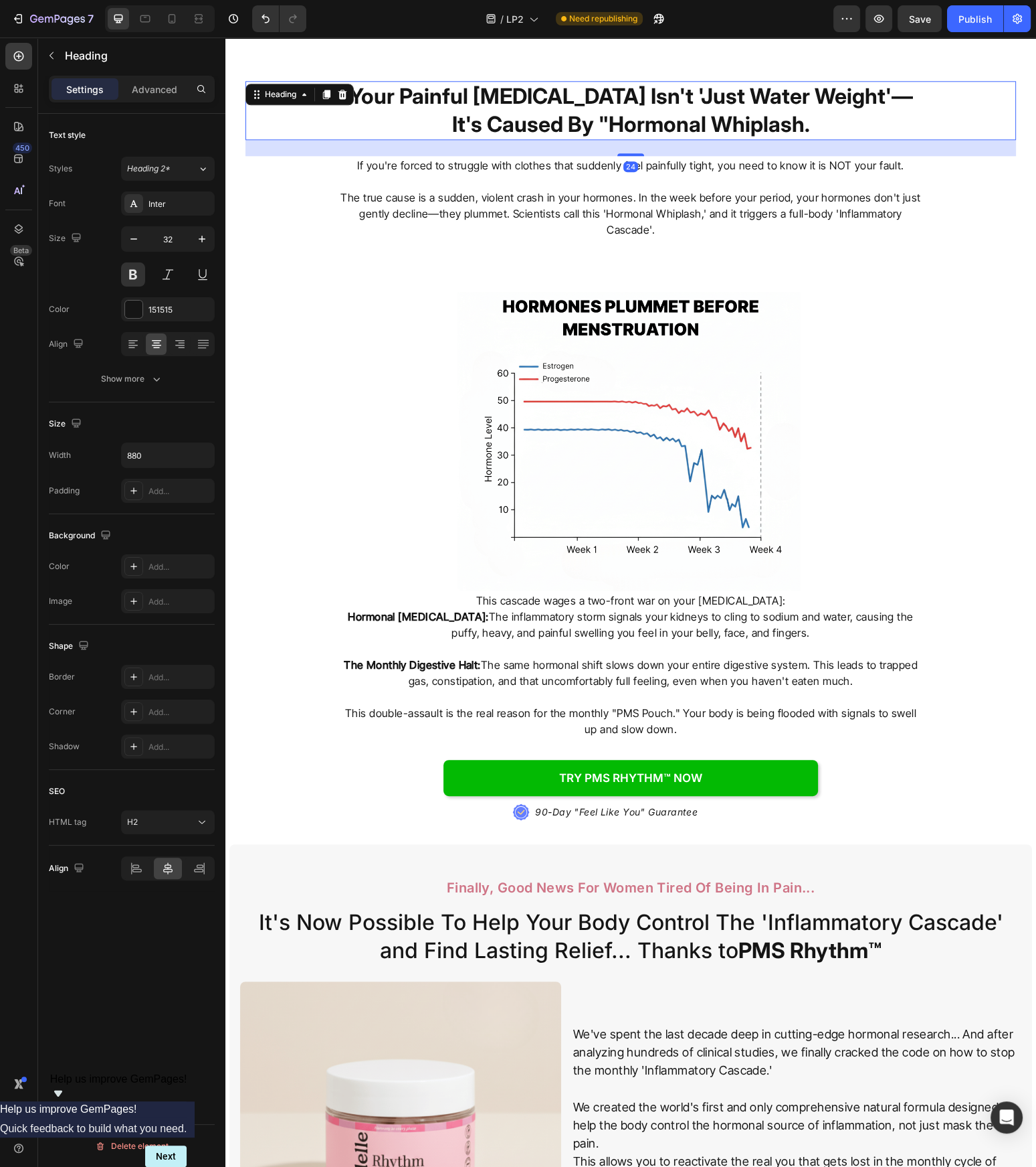
click at [559, 87] on p "Your Painful [MEDICAL_DATA] Isn't 'Just Water Weight'—It's Caused By "Hormonal …" at bounding box center [631, 110] width 586 height 56
click at [666, 208] on p "The true cause is a sudden, violent crash in your hormones. In the week before …" at bounding box center [631, 213] width 586 height 48
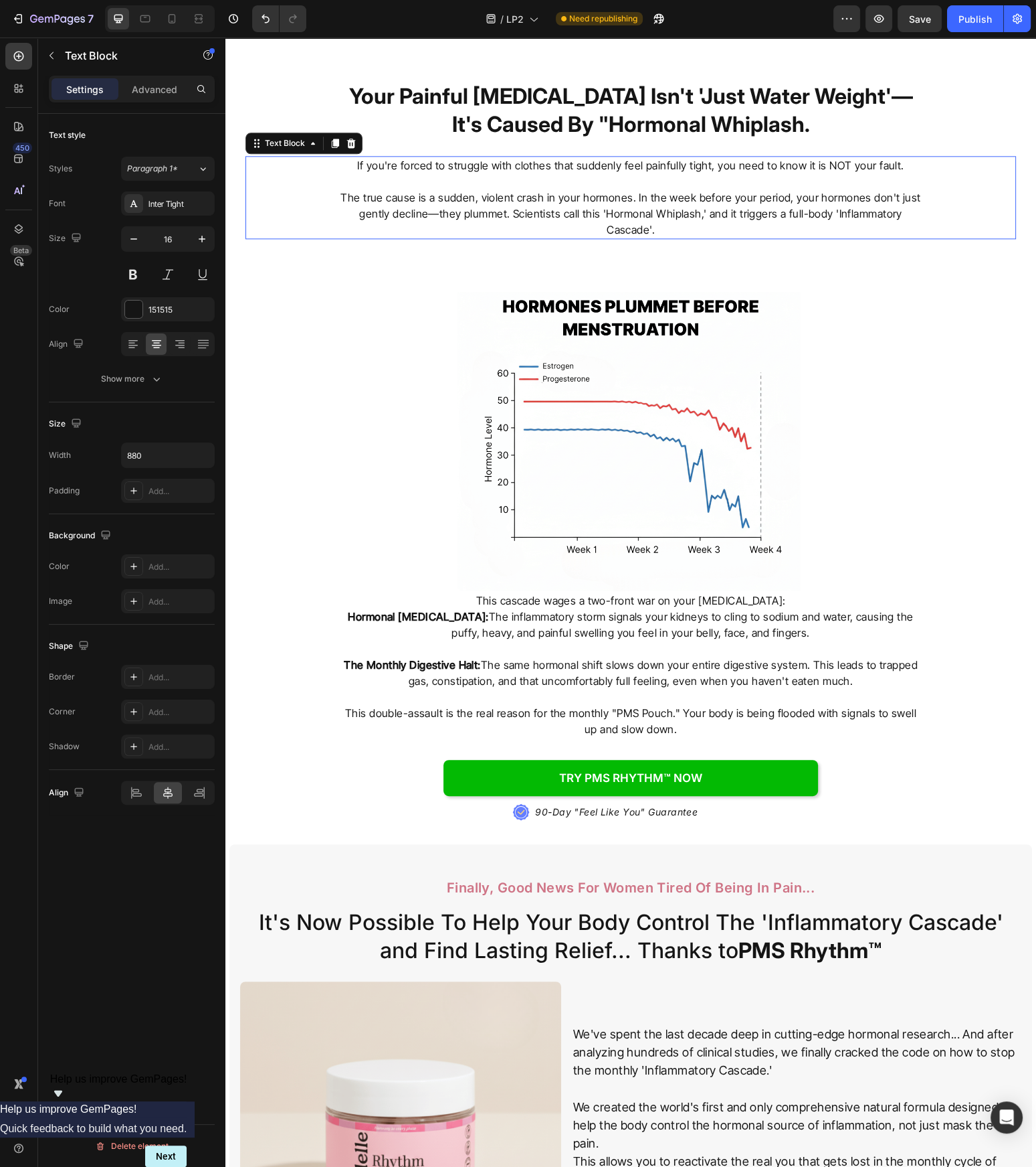
click at [666, 208] on p "The true cause is a sudden, violent crash in your hormones. In the week before …" at bounding box center [631, 213] width 586 height 48
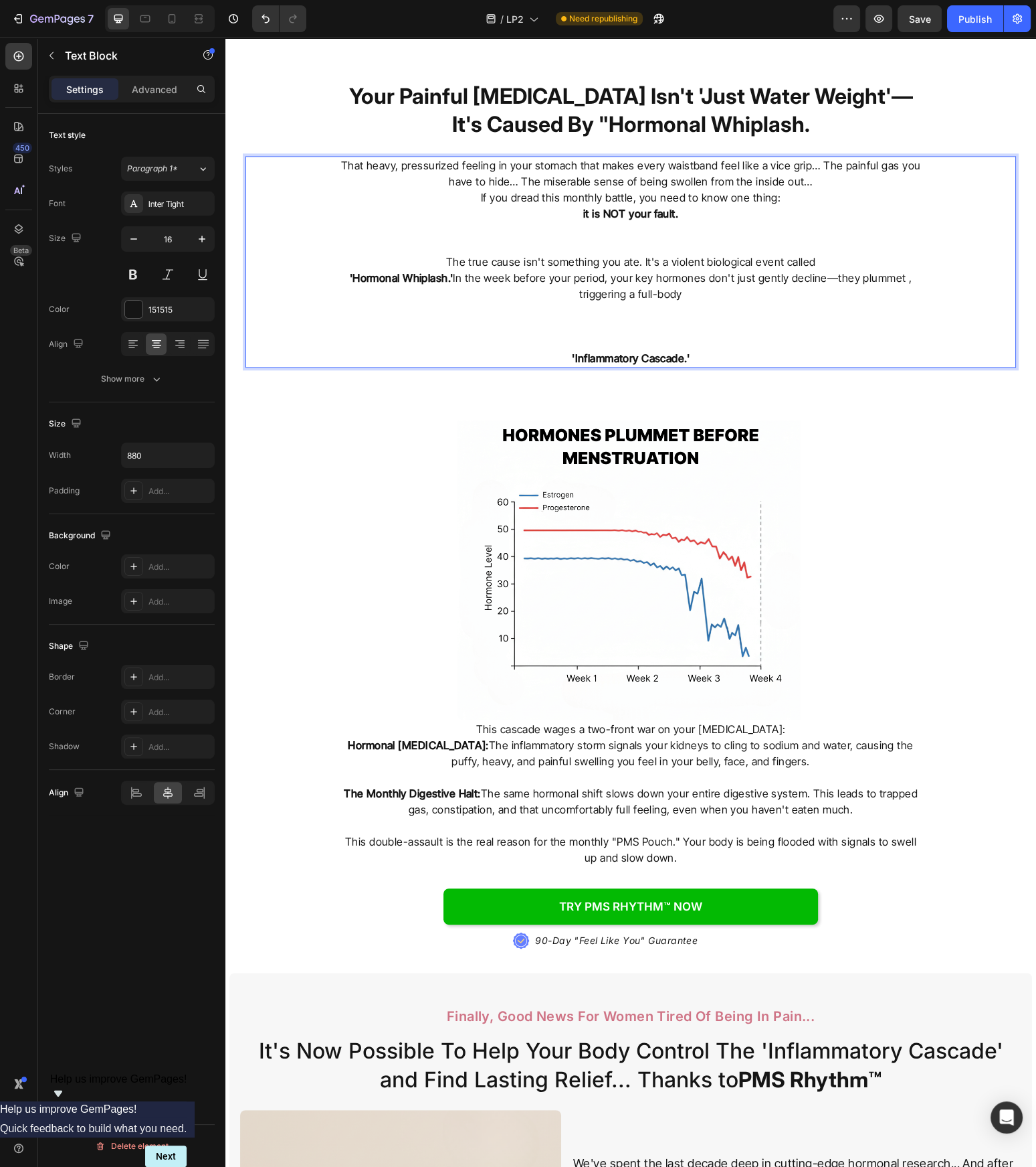
click at [677, 238] on p "Rich Text Editor. Editing area: main" at bounding box center [631, 246] width 586 height 16
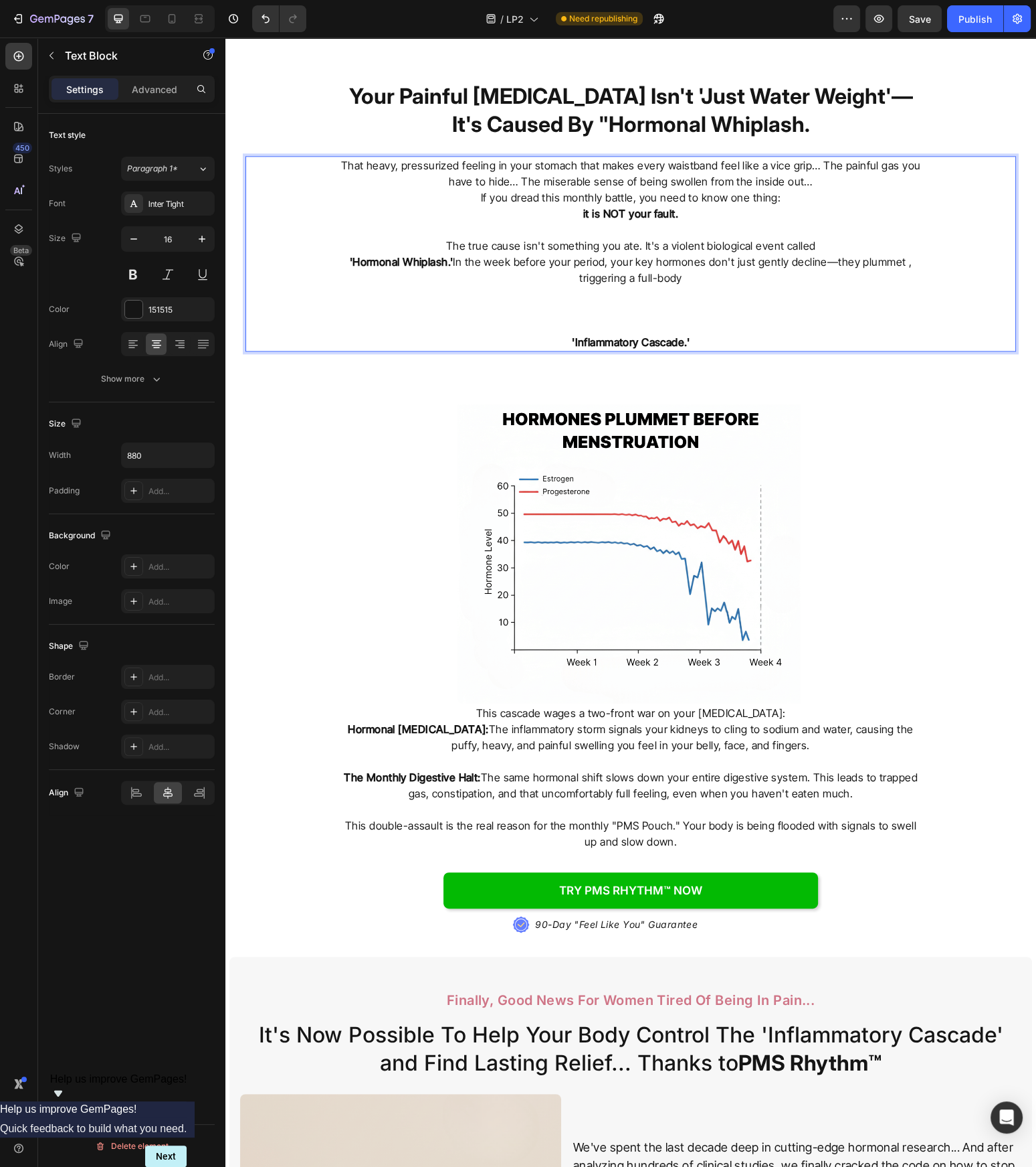
click at [651, 302] on p "Rich Text Editor. Editing area: main" at bounding box center [631, 310] width 586 height 16
click at [572, 337] on strong "'Inflammatory Cascade.'" at bounding box center [631, 342] width 118 height 14
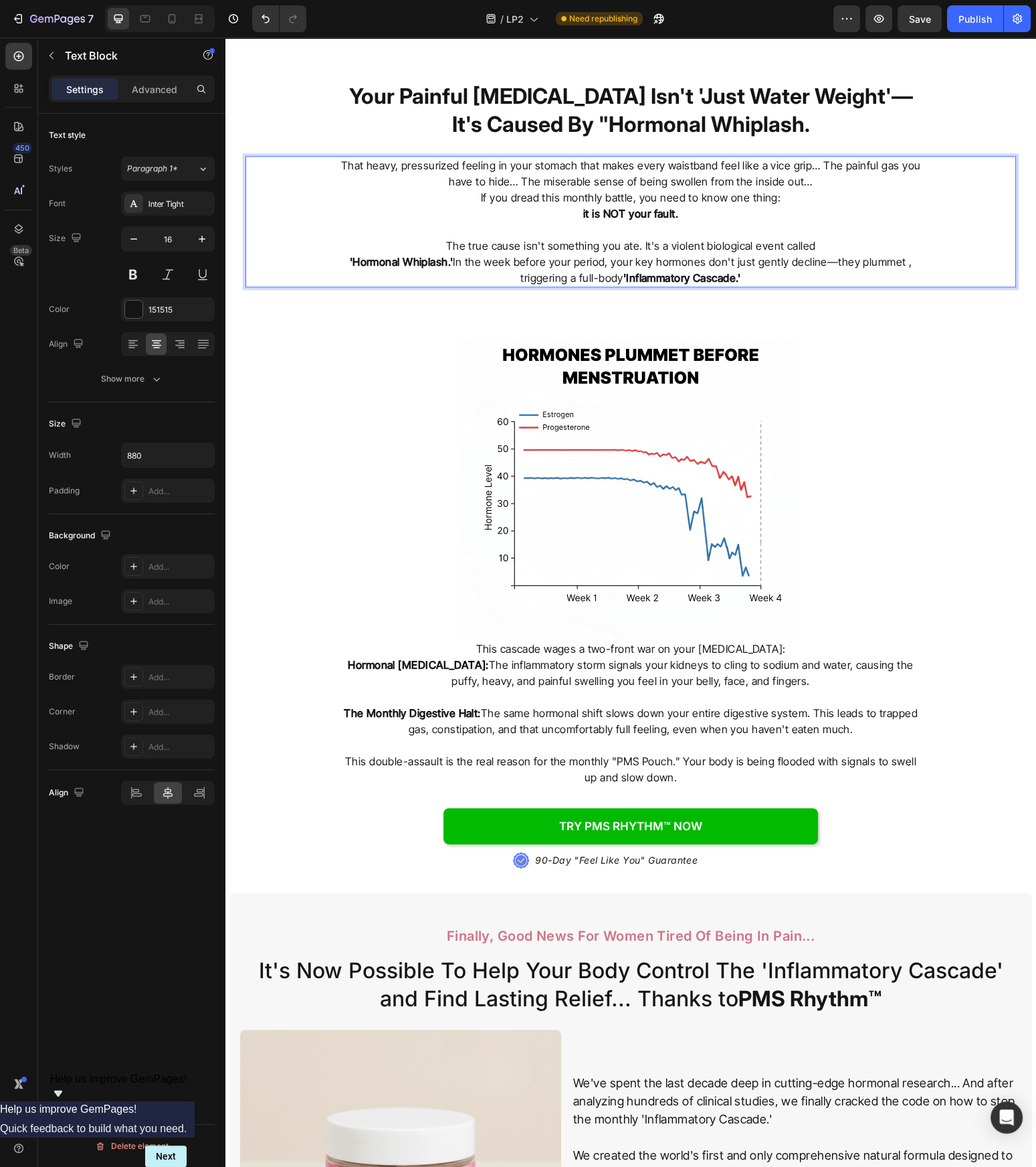
click at [507, 275] on p "'Hormonal Whiplash.' In the week before your period, your key hormones don't ju…" at bounding box center [631, 269] width 586 height 32
click at [634, 207] on strong "it is NOT your fault." at bounding box center [631, 213] width 95 height 14
click at [549, 205] on p "it is NOT your fault." at bounding box center [631, 213] width 586 height 16
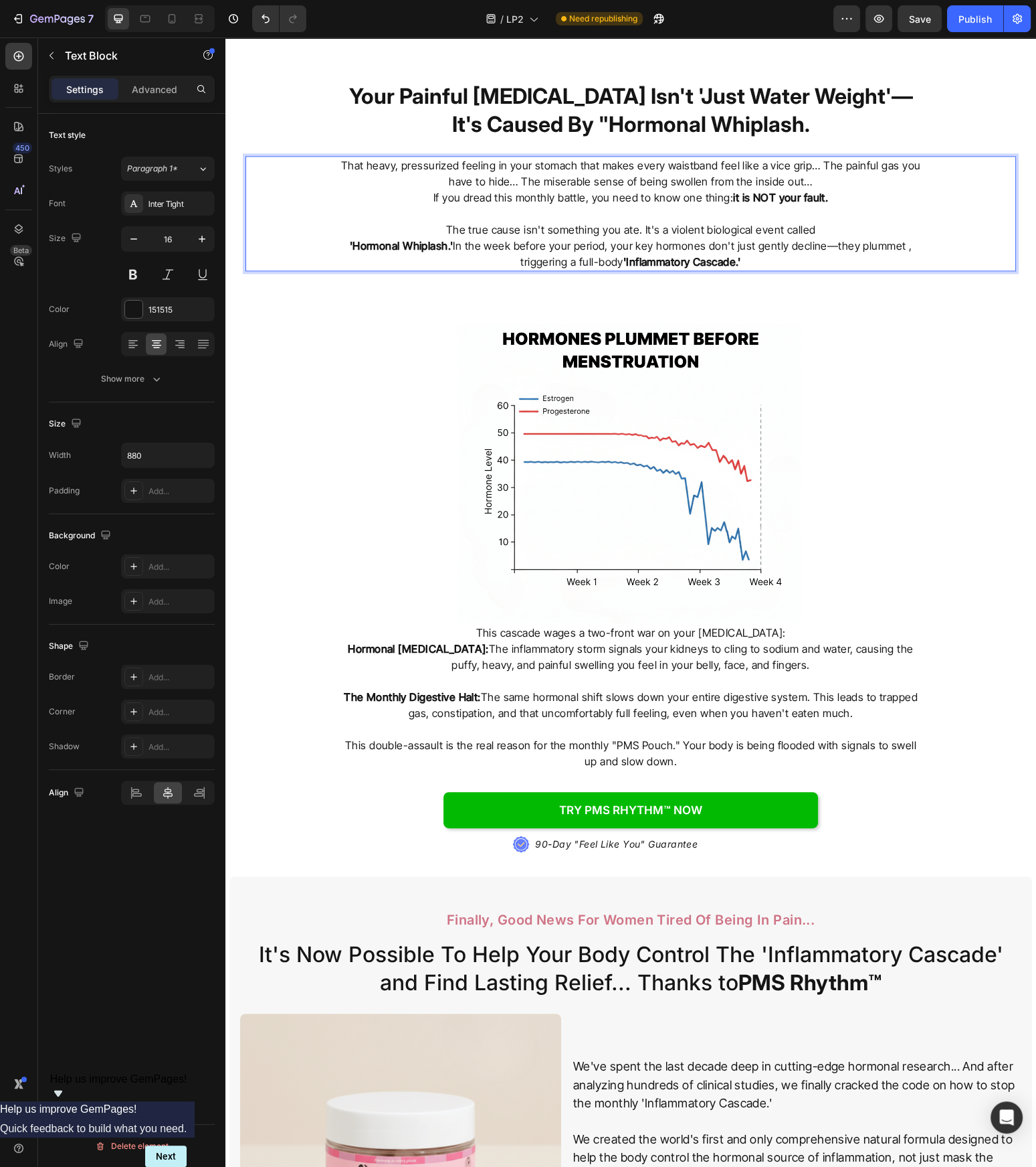
click at [452, 173] on p "That heavy, pressurized feeling in your stomach that makes every waistband feel…" at bounding box center [631, 173] width 586 height 32
click at [410, 190] on p "If you dread this monthly battle, you need to know one thing: it is NOT your fa…" at bounding box center [631, 198] width 586 height 16
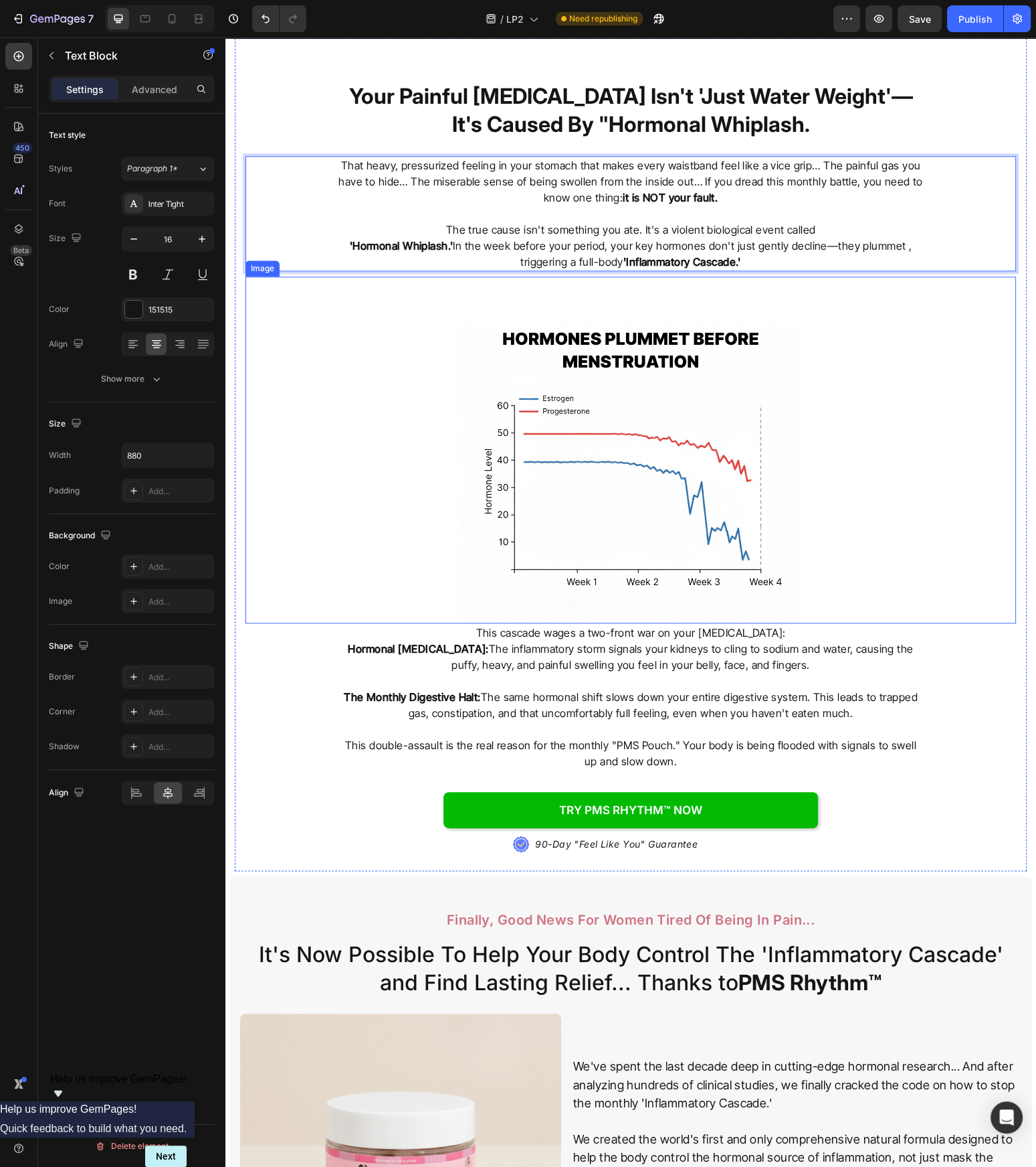
click at [909, 382] on div at bounding box center [631, 449] width 771 height 347
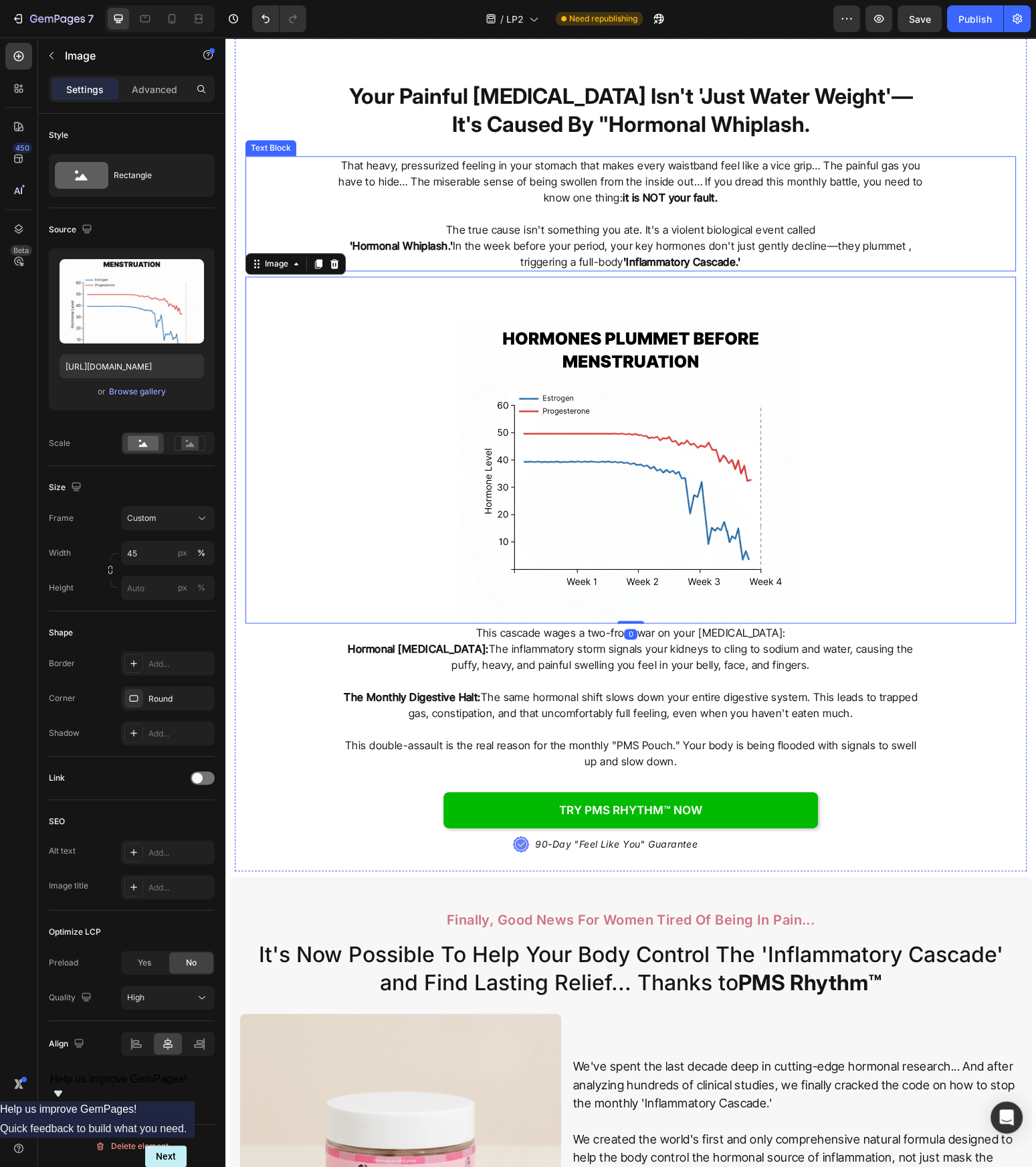
click at [428, 221] on p "The true cause isn't something you ate. It's a violent biological event called" at bounding box center [631, 229] width 586 height 16
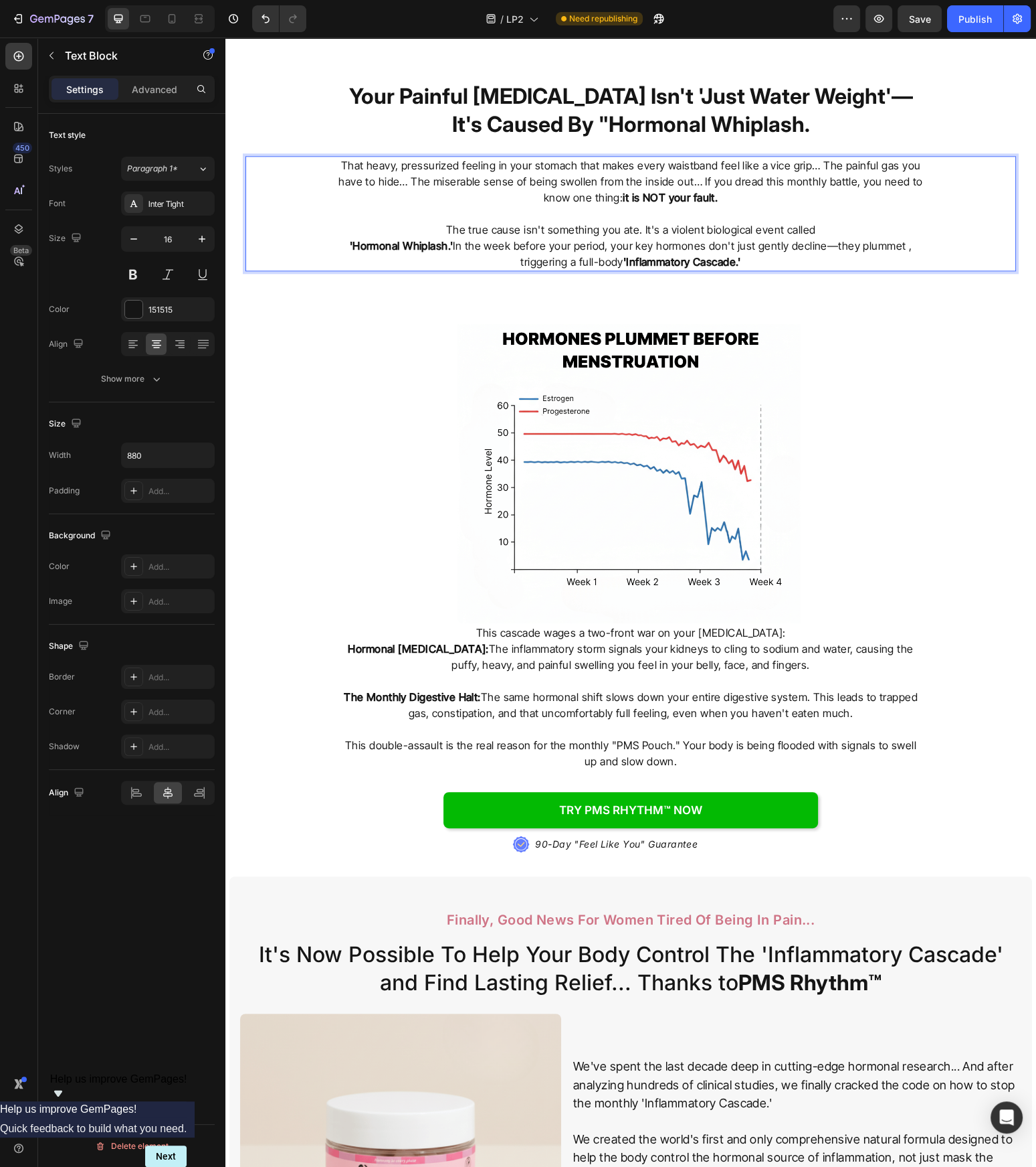
click at [353, 242] on p "'Hormonal Whiplash.' In the week before your period, your key hormones don't ju…" at bounding box center [631, 254] width 586 height 32
click at [350, 242] on strong "'Hormonal Whiplash.'" at bounding box center [402, 246] width 104 height 14
click at [359, 230] on p "The true cause isn't something you ate. It's a violent biological event called …" at bounding box center [631, 245] width 586 height 48
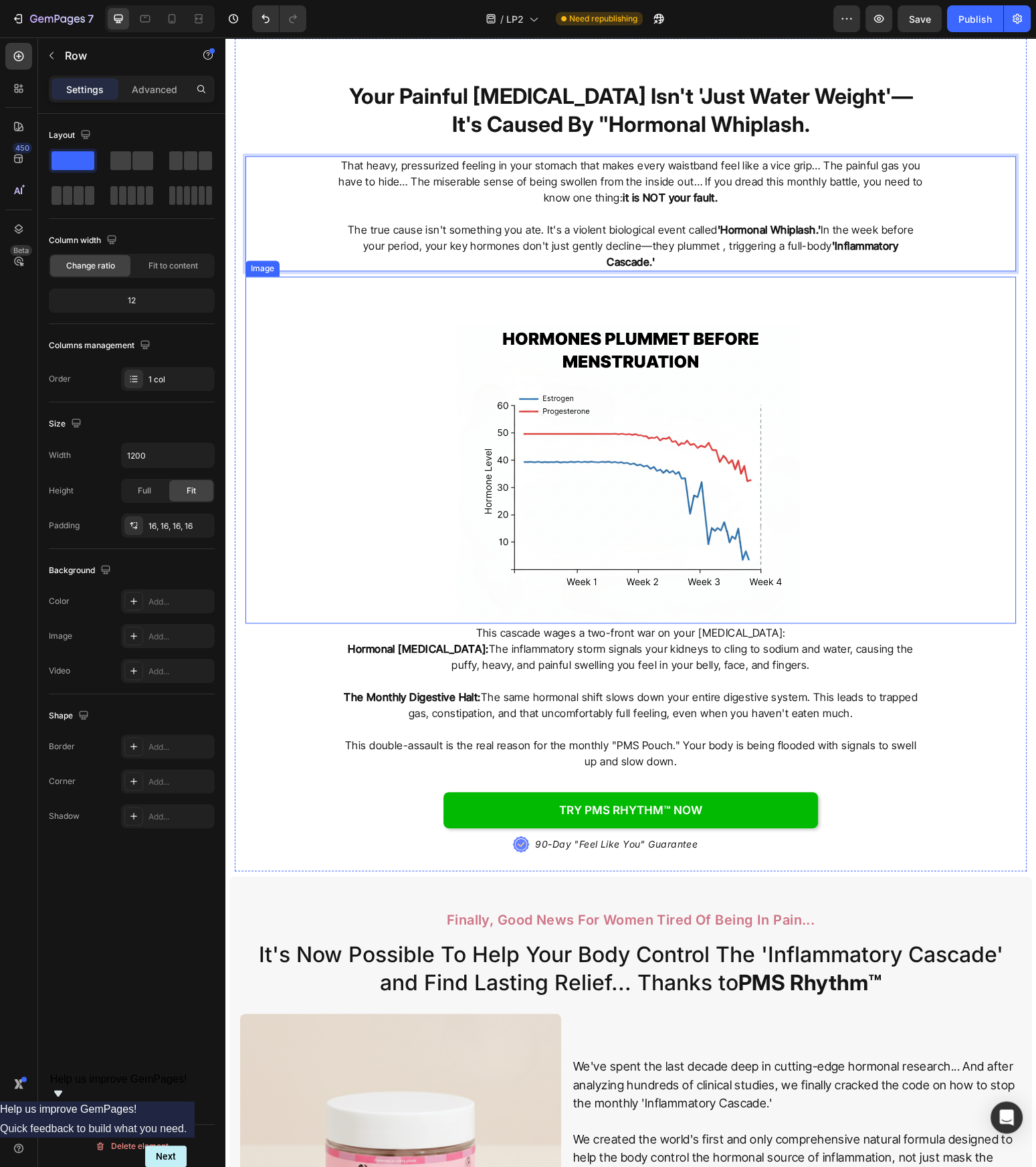
click at [556, 265] on div "Your Painful Bloating Isn't 'Just Water Weight'—It's Caused By "Hormonal Whipla…" at bounding box center [631, 454] width 771 height 811
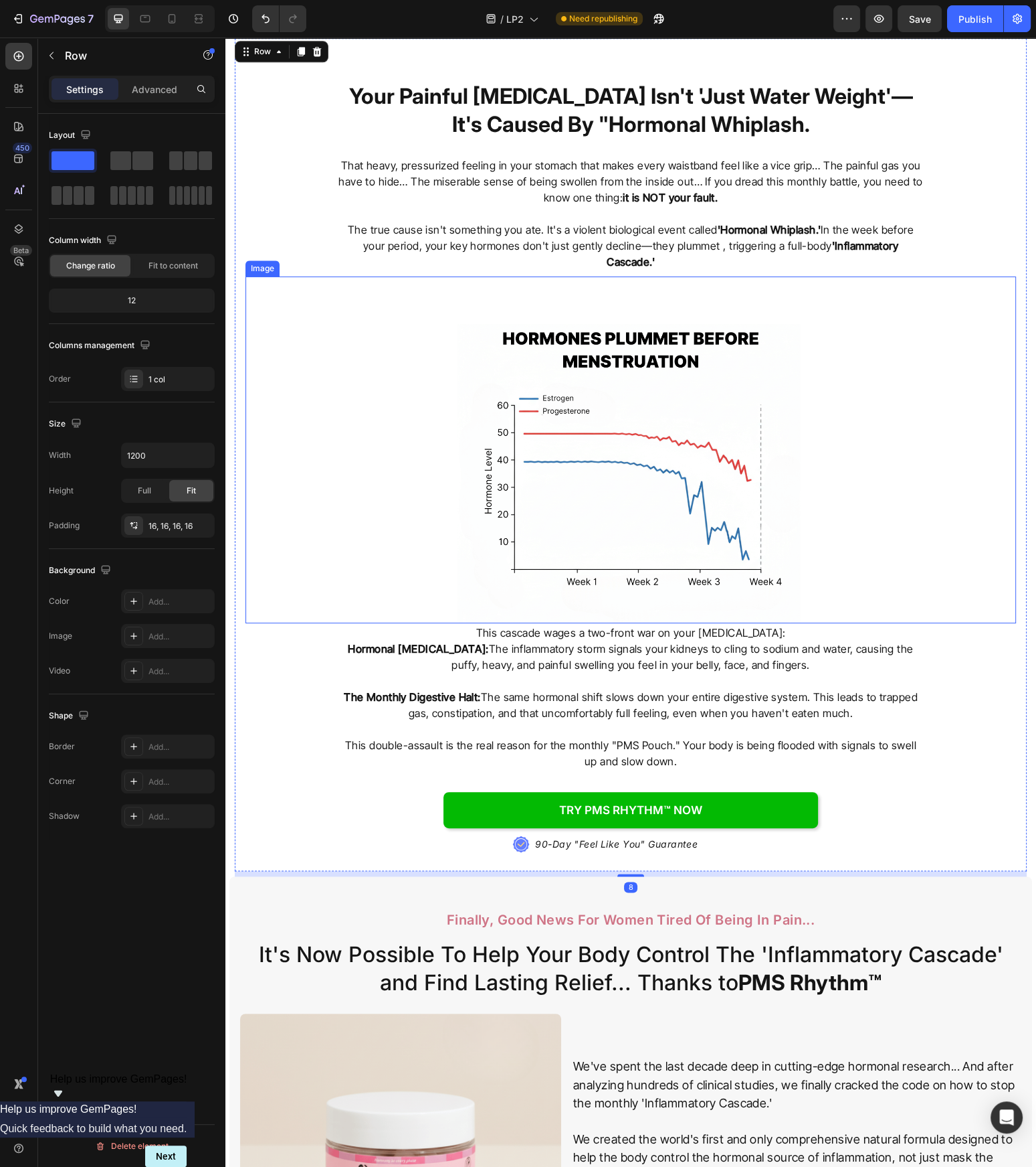
click at [843, 375] on div at bounding box center [631, 449] width 771 height 347
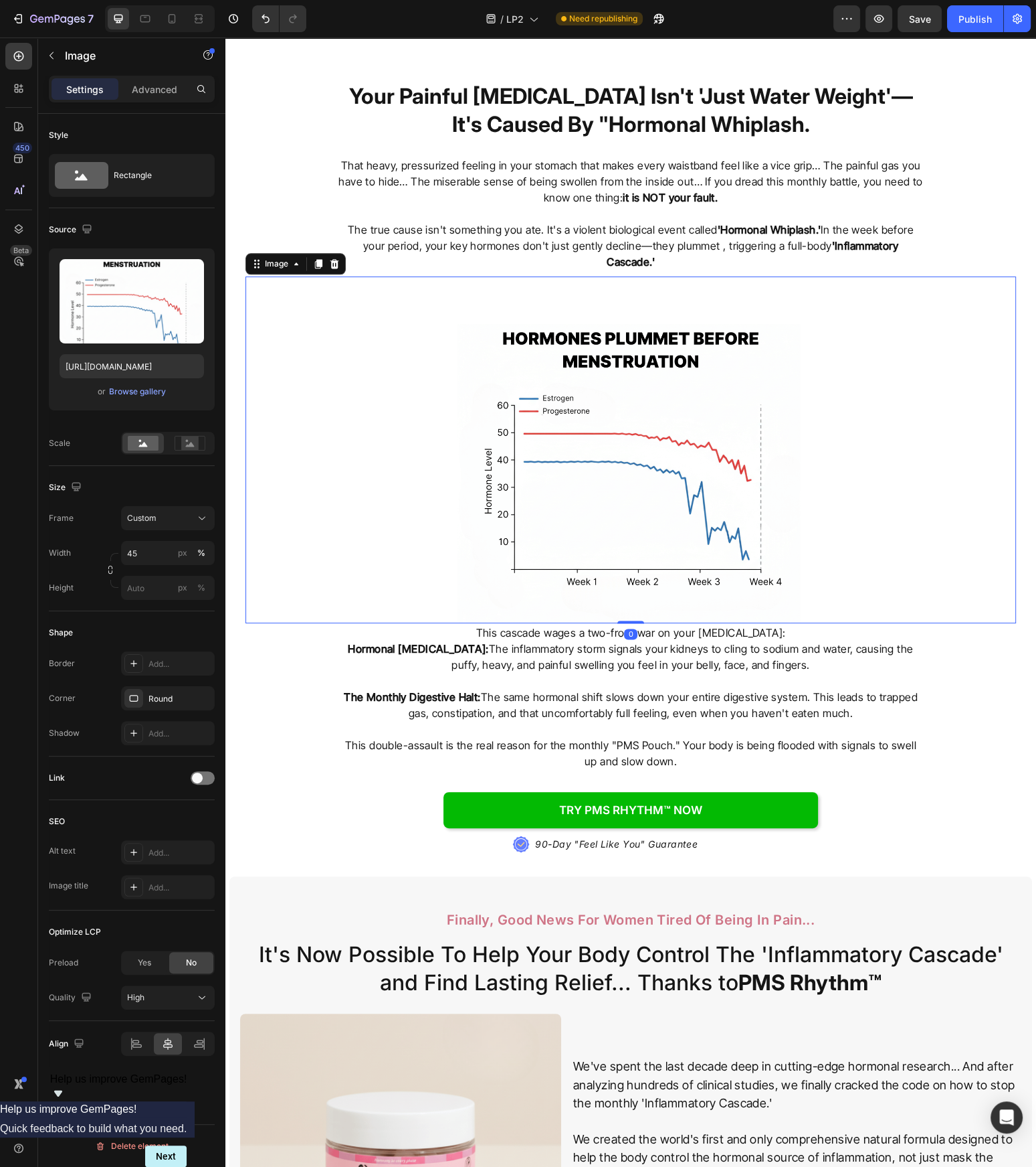
click at [815, 249] on p "The true cause isn't something you ate. It's a violent biological event called …" at bounding box center [631, 245] width 586 height 48
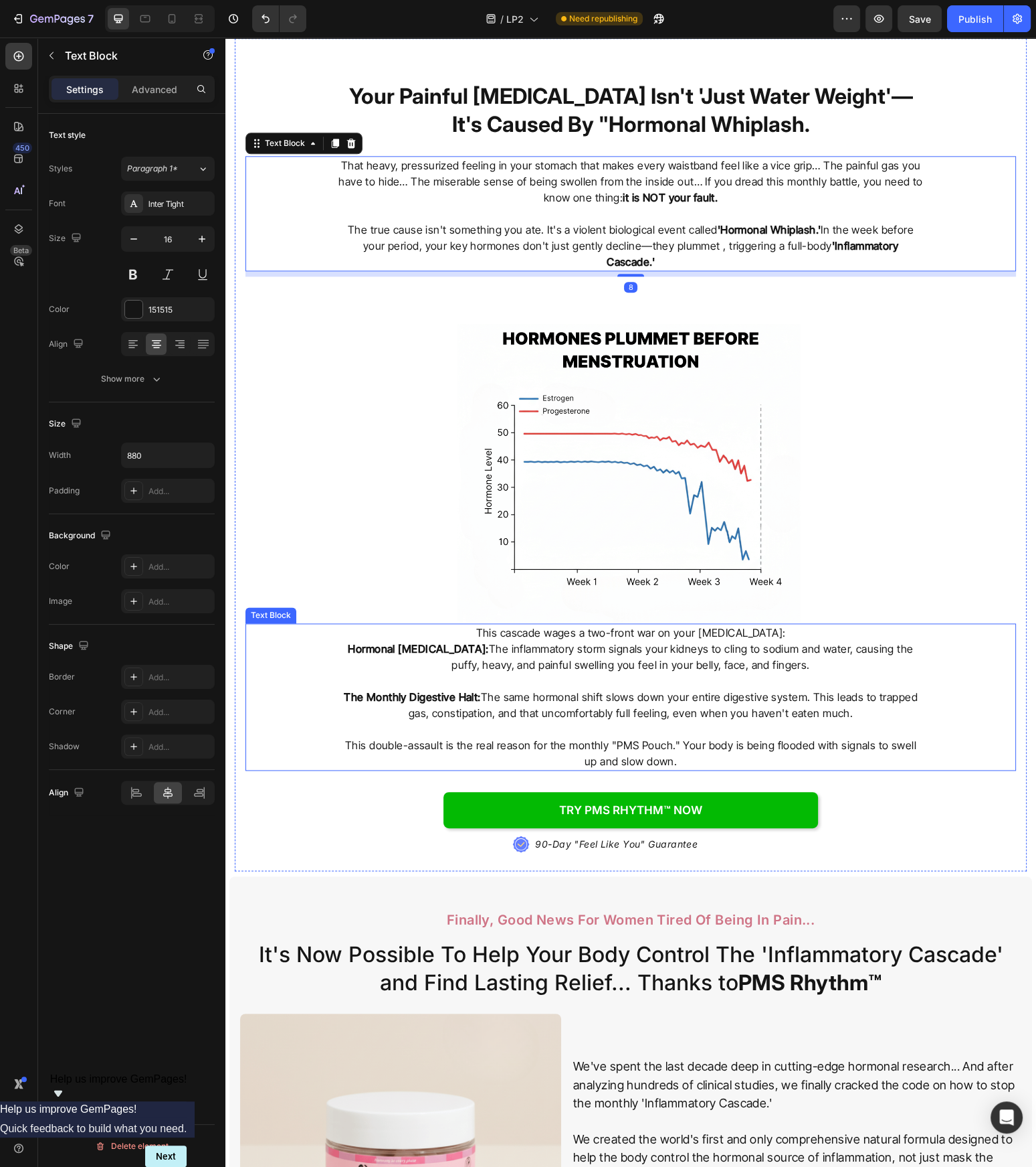
click at [980, 698] on div "This cascade wages a two-front war on your midsection: Hormonal Water Retention…" at bounding box center [631, 697] width 771 height 147
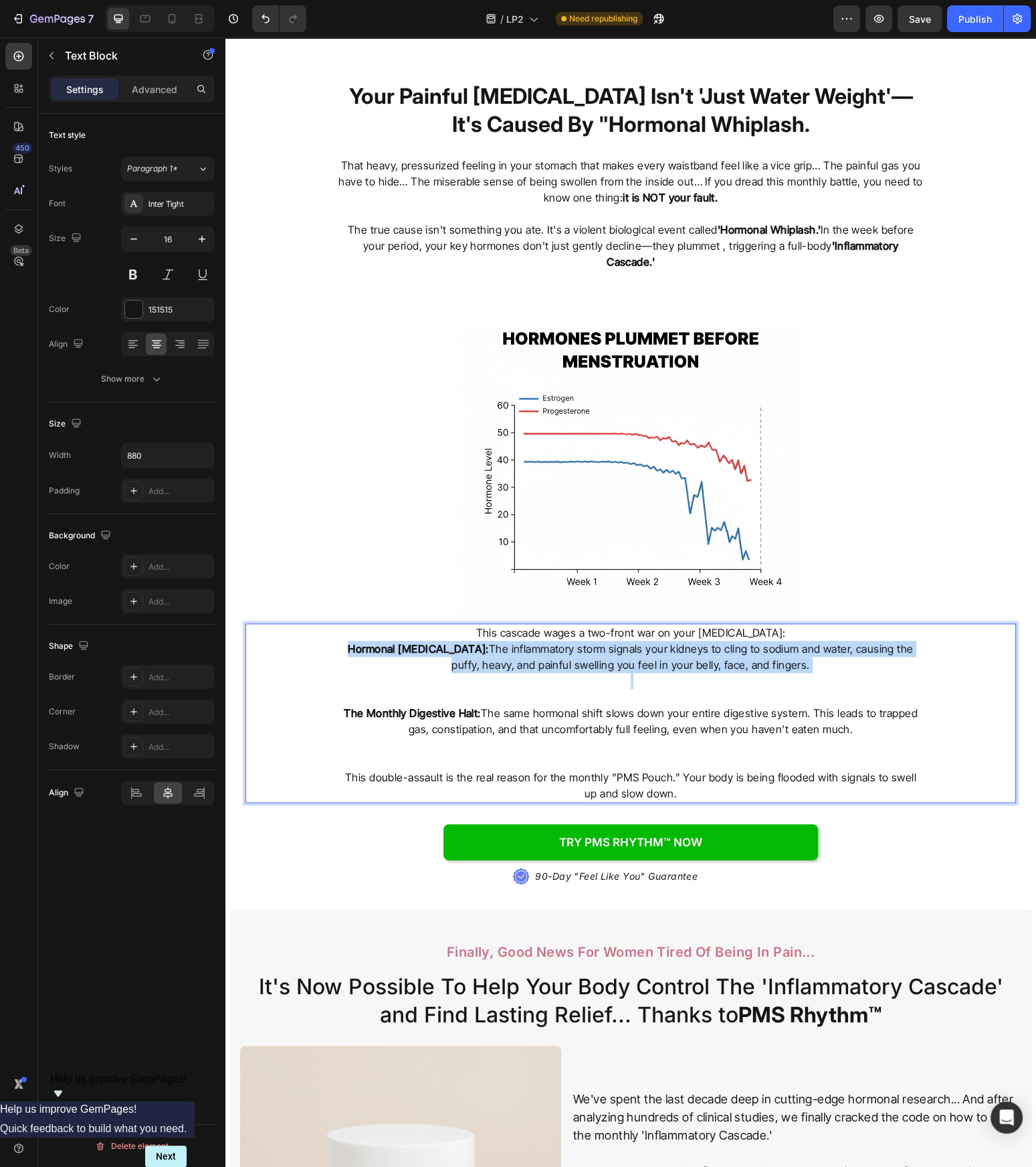
click at [690, 671] on p "Hormonal Water Retention: The inflammatory storm signals your kidneys to cling …" at bounding box center [631, 671] width 586 height 64
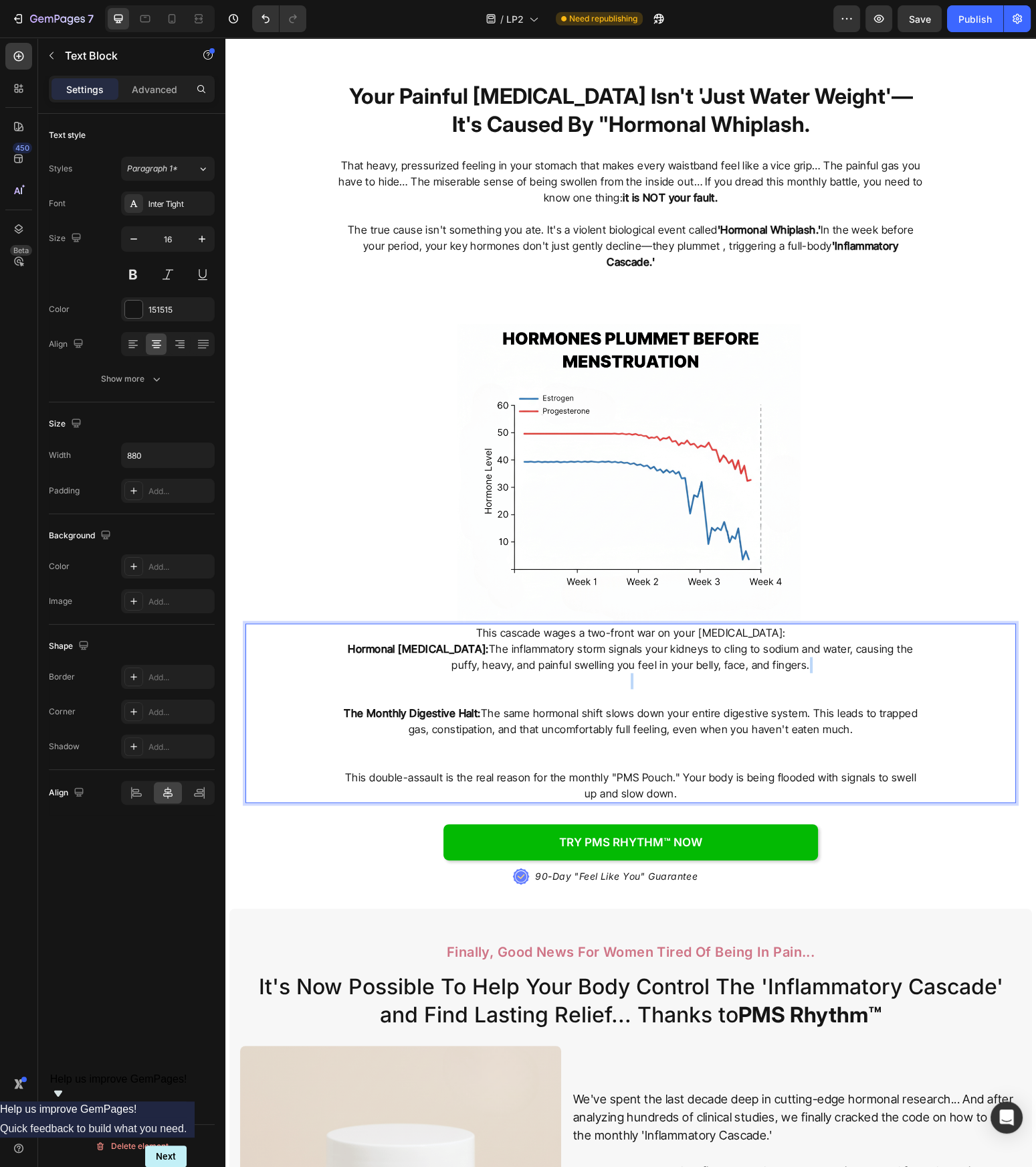
click at [690, 671] on p "Hormonal Water Retention: The inflammatory storm signals your kidneys to cling …" at bounding box center [631, 671] width 586 height 64
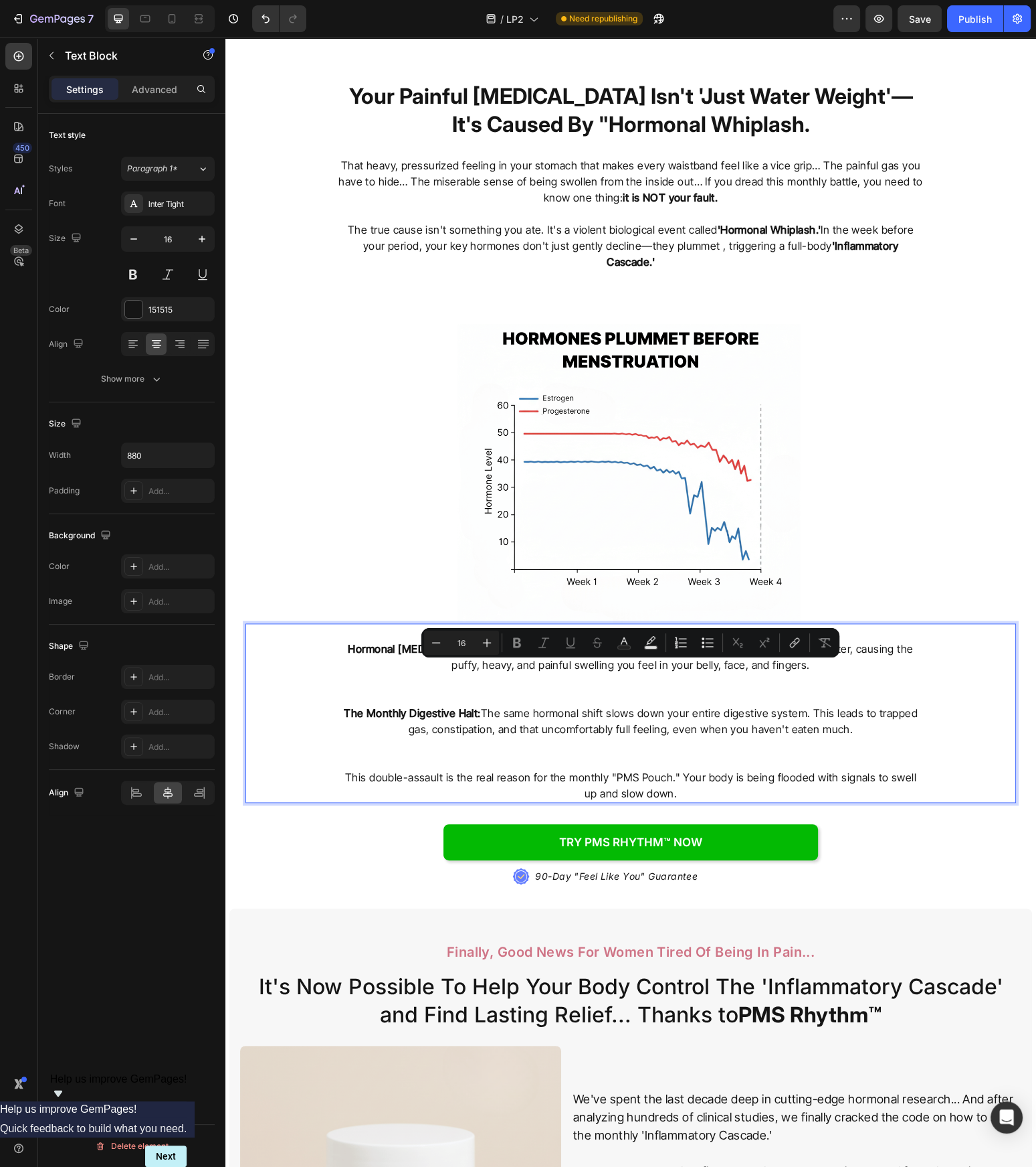
click at [834, 737] on p "The Monthly Digestive Halt: The same hormonal shift slows down your entire dige…" at bounding box center [631, 736] width 586 height 64
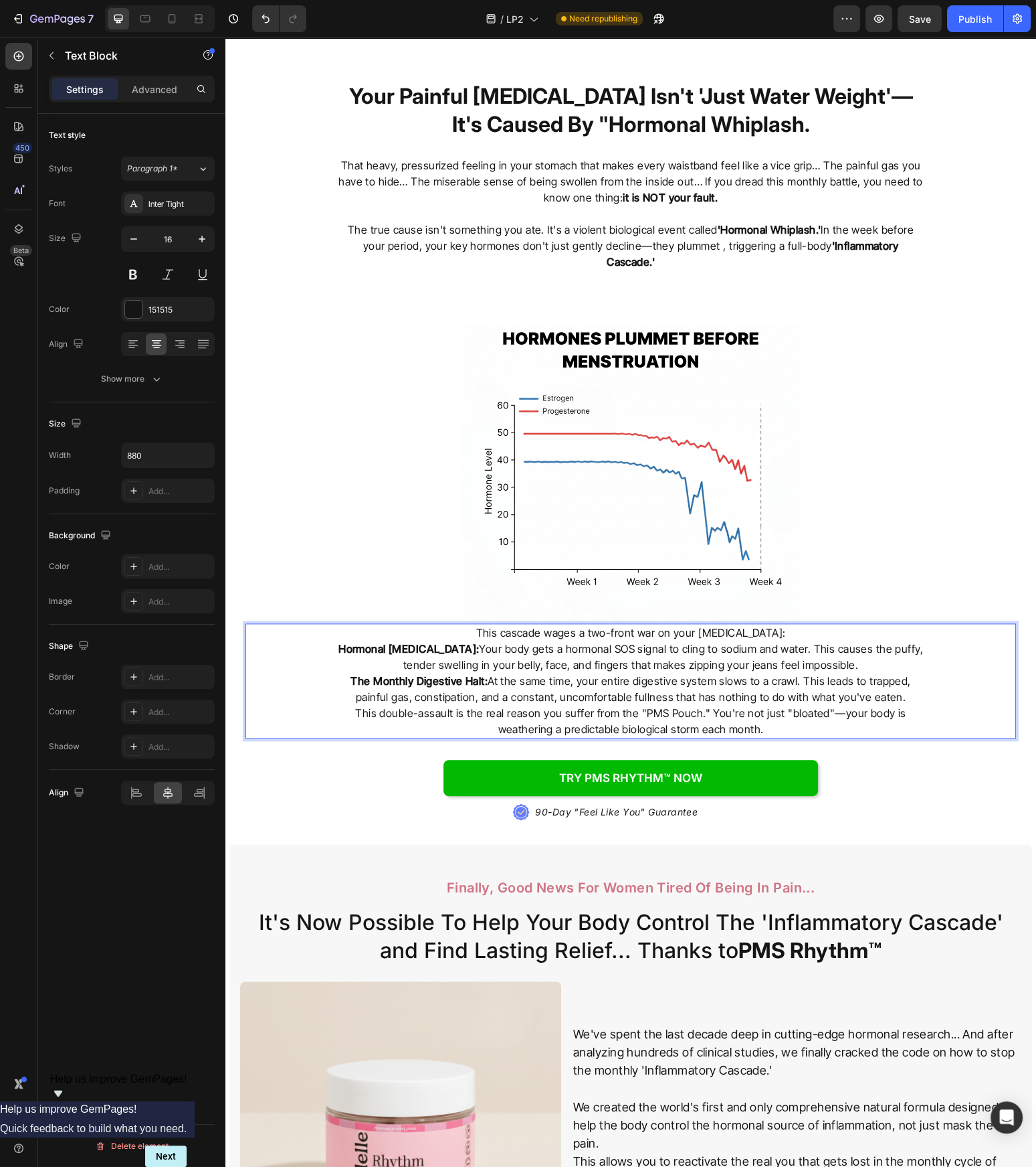
click at [766, 675] on p "The Monthly Digestive Halt: At the same time, your entire digestive system slow…" at bounding box center [631, 688] width 586 height 32
click at [794, 624] on p "This cascade wages a two-front war on your [MEDICAL_DATA]:" at bounding box center [631, 632] width 586 height 16
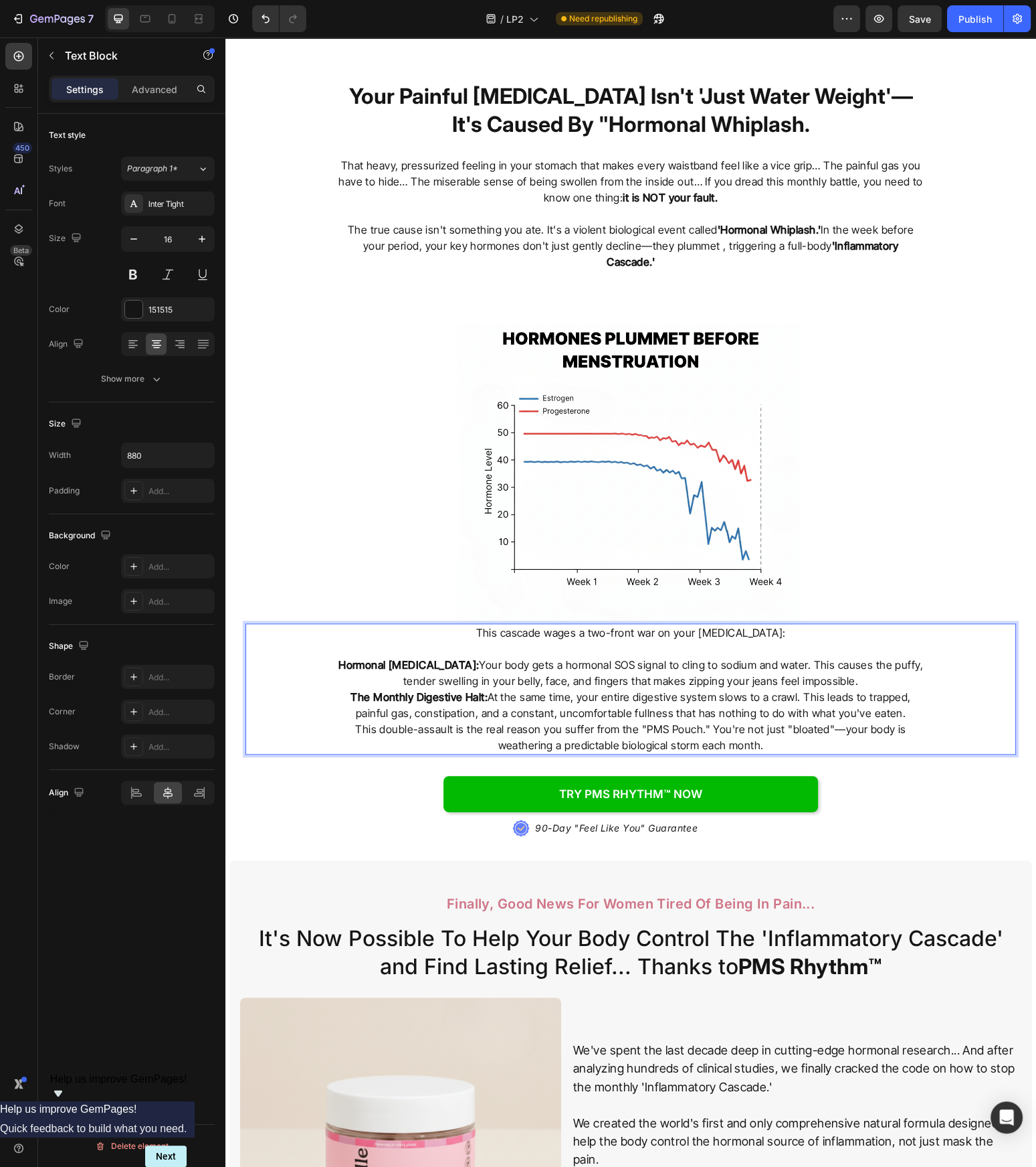
click at [877, 670] on p "Hormonal Water Retention: Your body gets a hormonal SOS signal to cling to sodi…" at bounding box center [631, 672] width 586 height 32
click at [398, 666] on p "Hormonal Water Retention: Your body gets a hormonal SOS signal to cling to sodi…" at bounding box center [631, 672] width 586 height 32
click at [902, 674] on p "Hormonal Water Retention: Your body gets a hormonal SOS signal to cling to sodi…" at bounding box center [631, 672] width 586 height 32
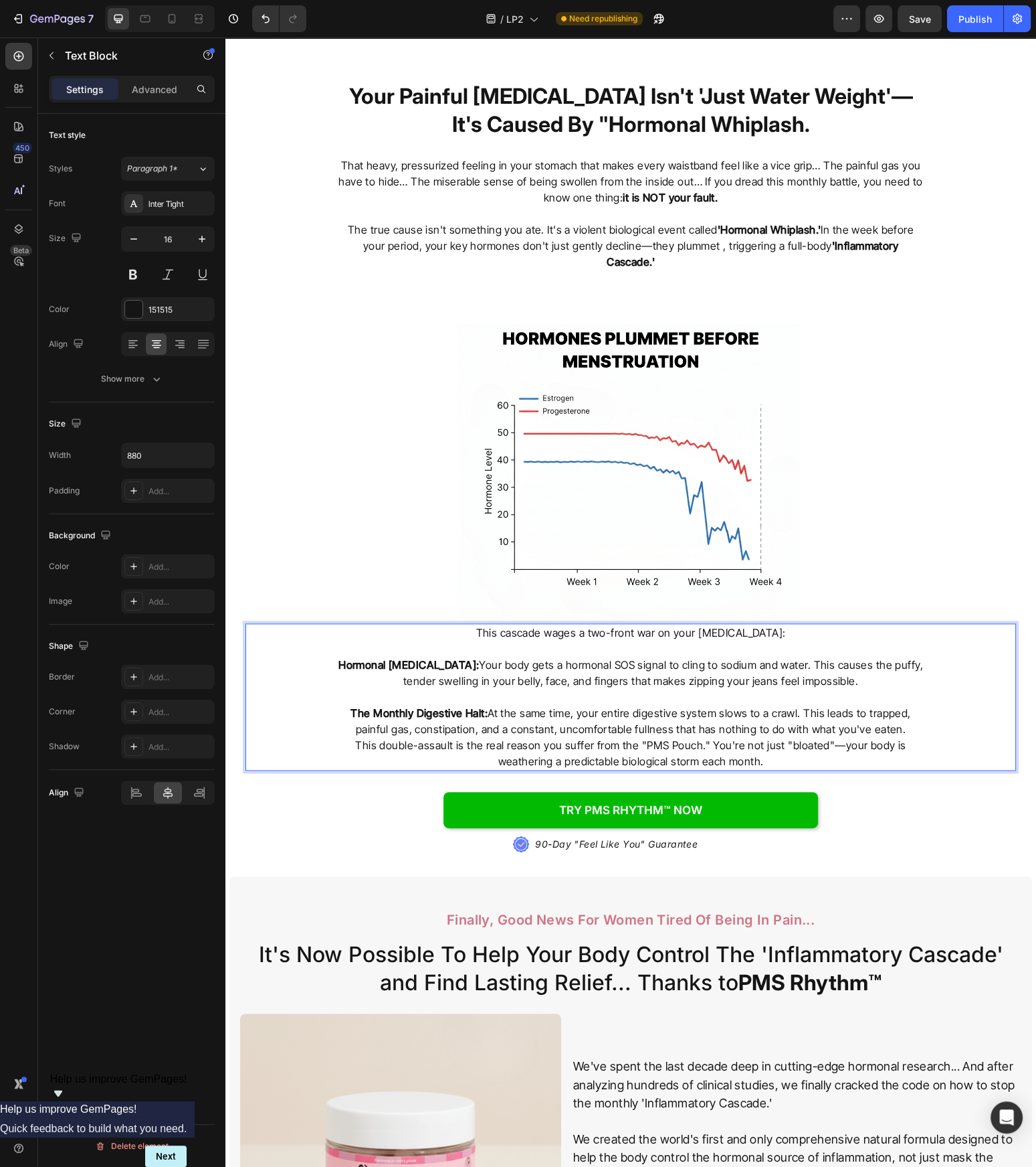
click at [952, 716] on div "This cascade wages a two-front war on your midsection: Hormonal Water Retention…" at bounding box center [631, 697] width 771 height 147
click at [366, 737] on p "This double-assault is the real reason you suffer from the "PMS Pouch." You're …" at bounding box center [631, 753] width 586 height 32
click at [353, 737] on p "This double-assault is the real reason you suffer from the "PMS Pouch." You're …" at bounding box center [631, 753] width 586 height 32
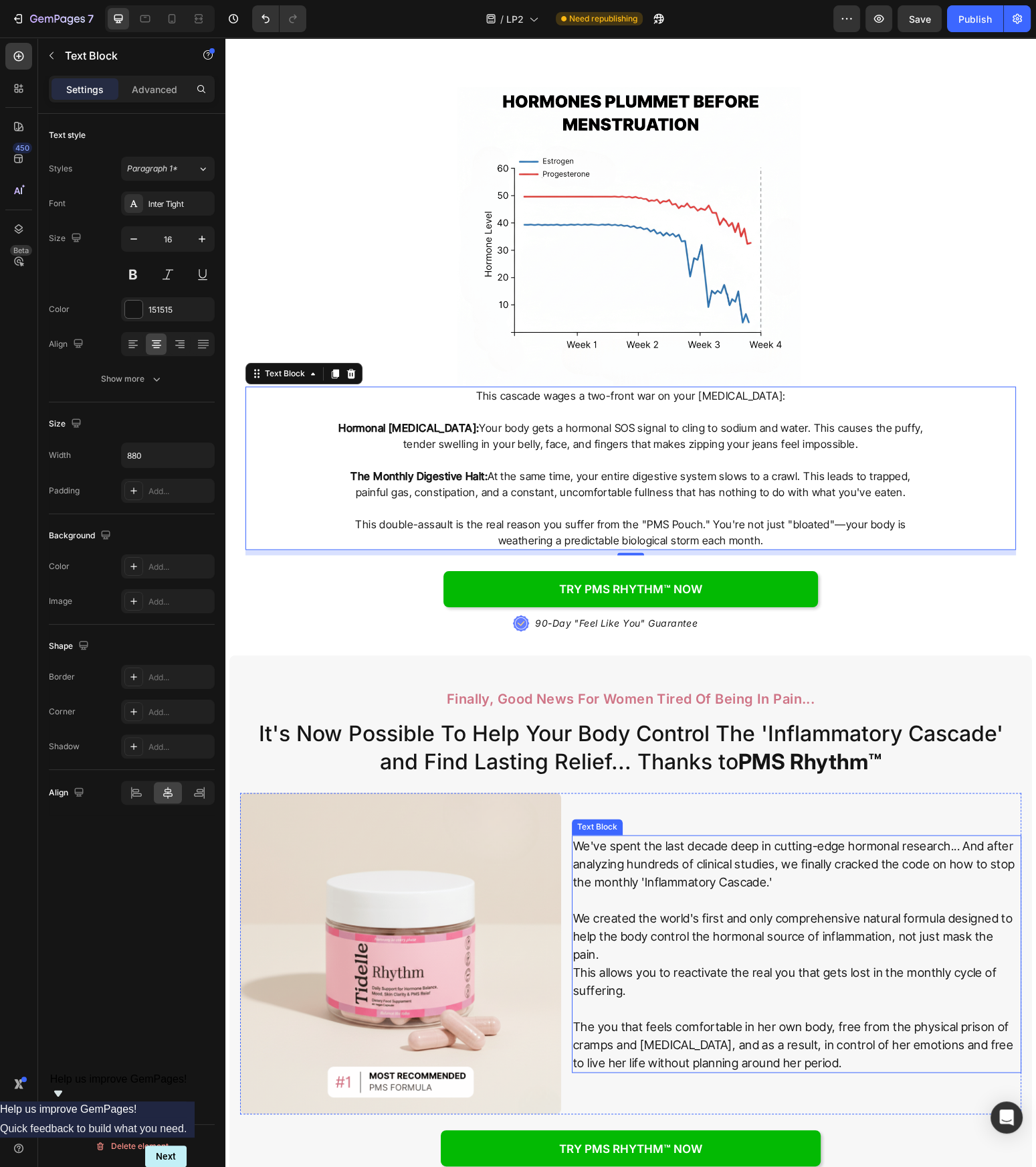
scroll to position [2207, 0]
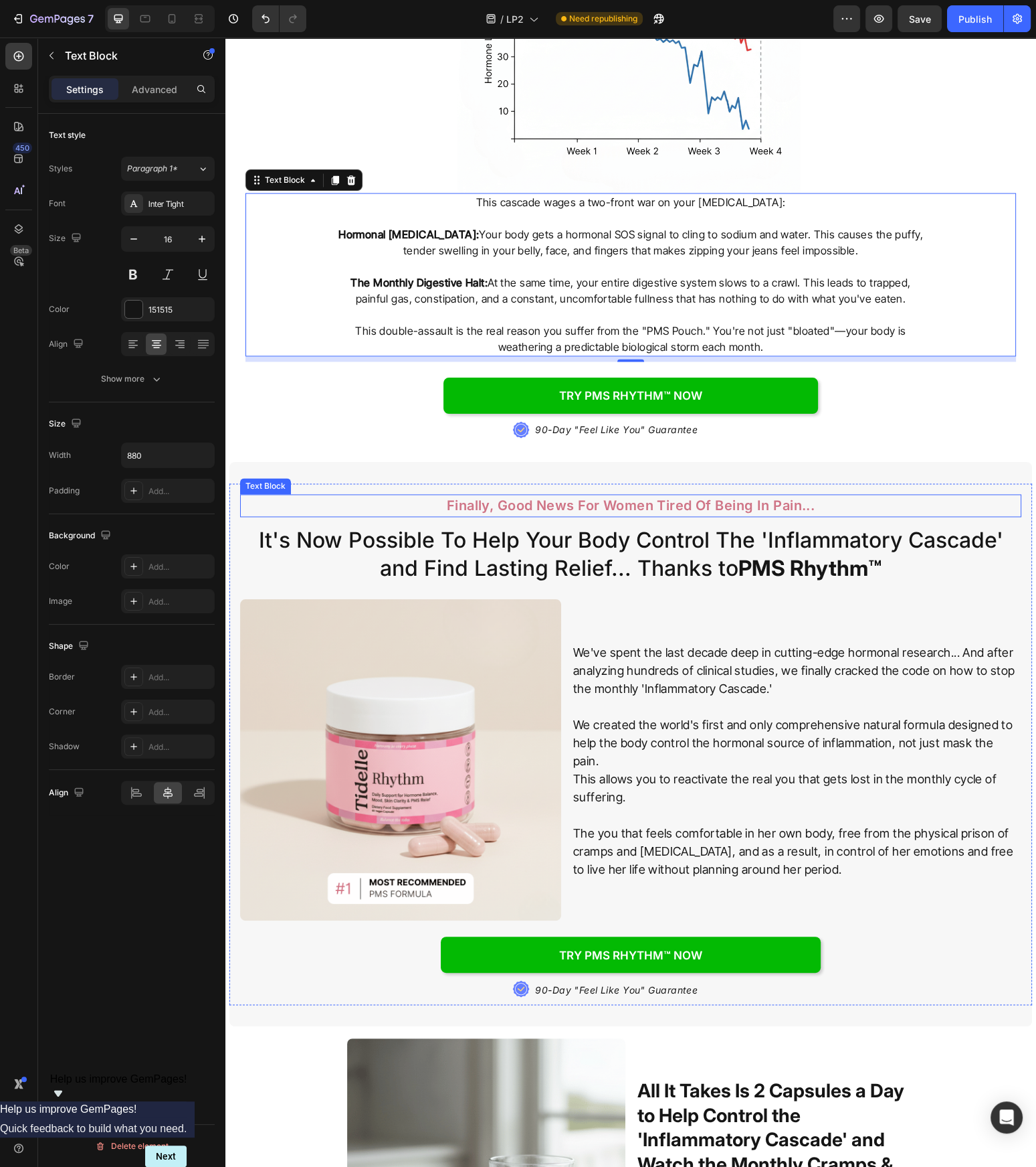
click at [802, 500] on p "Finally, Good News For Women Tired Of Being In Pain..." at bounding box center [631, 505] width 586 height 20
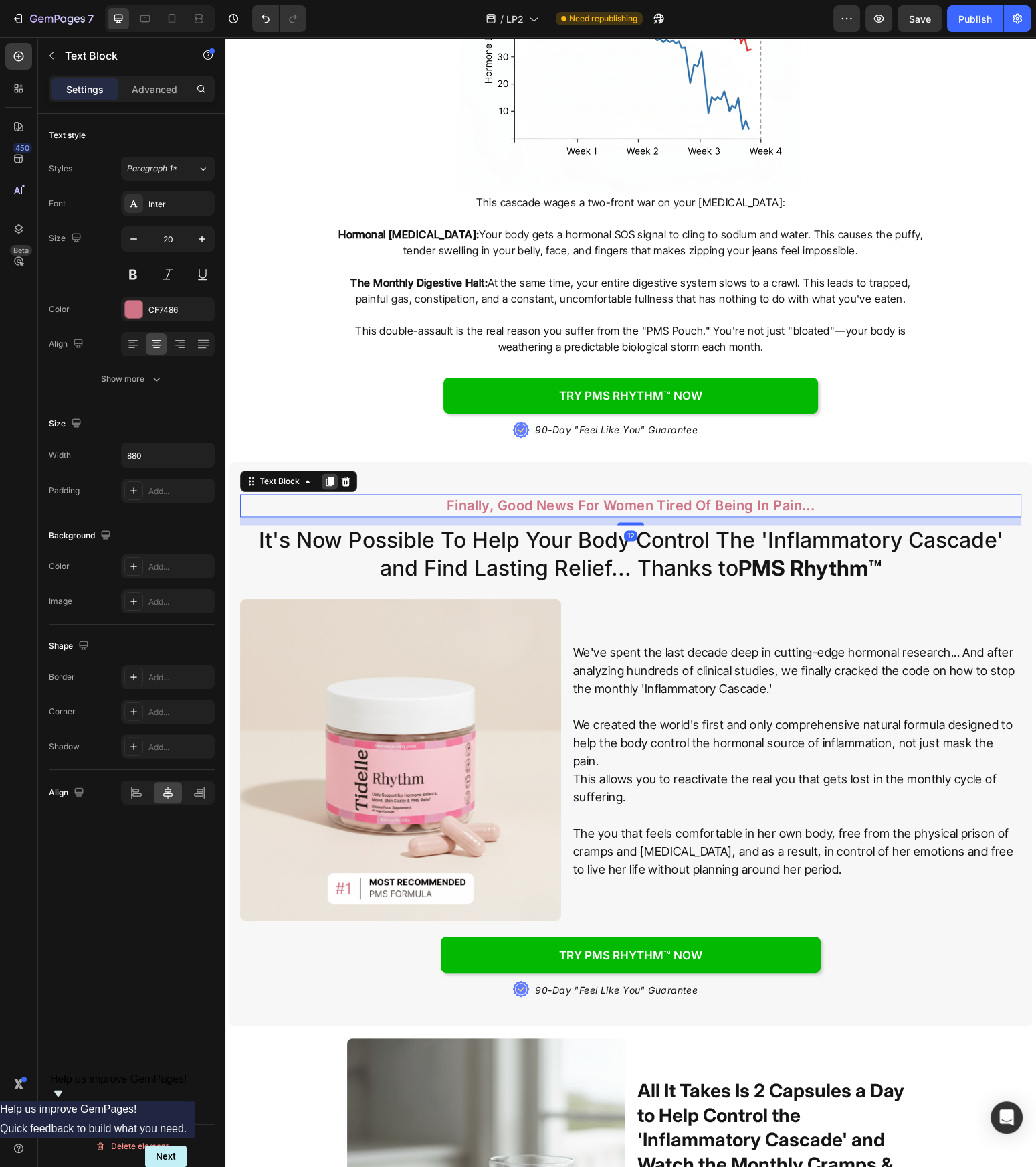
click at [335, 473] on div at bounding box center [329, 481] width 16 height 16
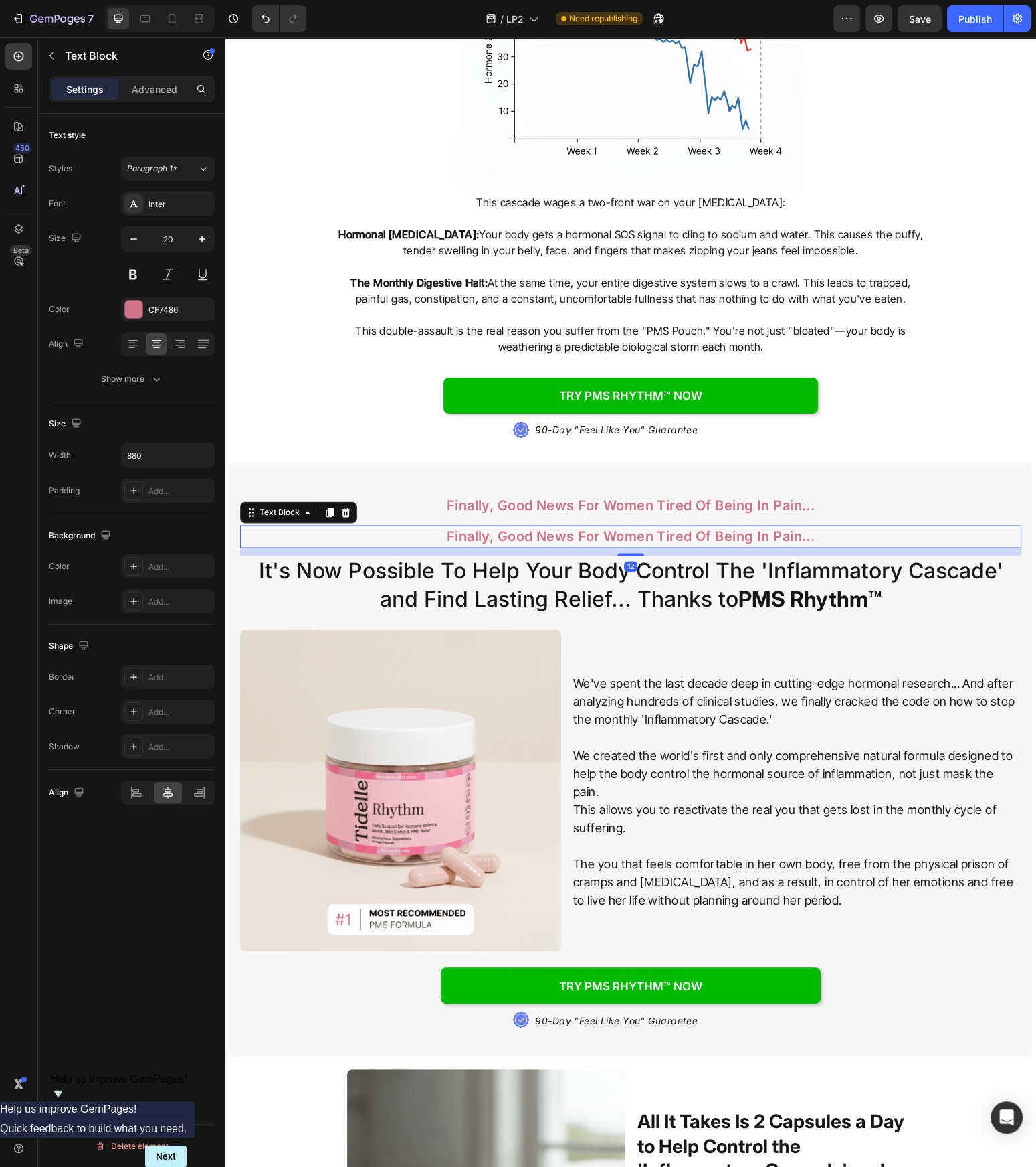
click at [347, 507] on icon at bounding box center [346, 512] width 9 height 10
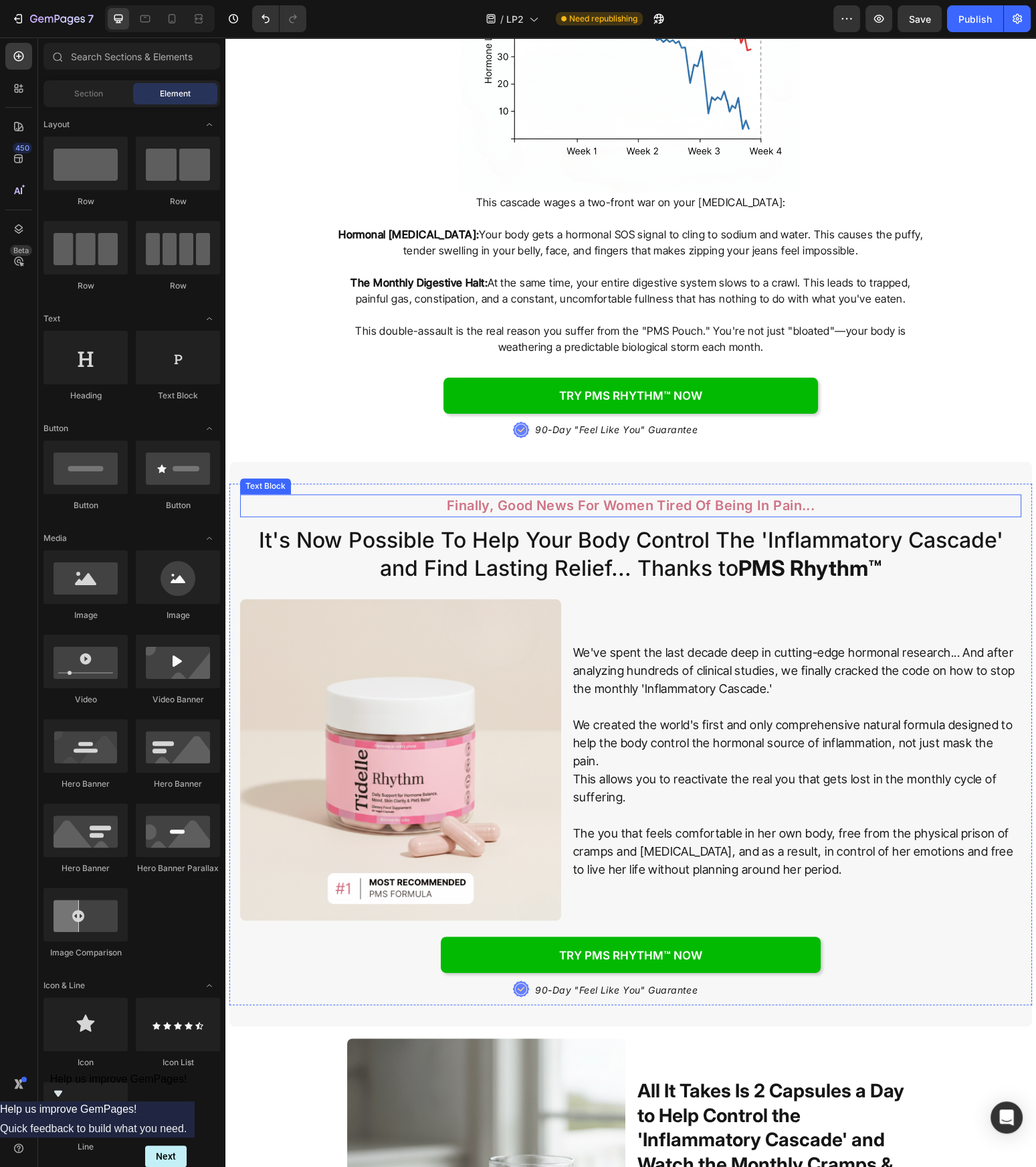
click at [452, 497] on p "Finally, Good News For Women Tired Of Being In Pain..." at bounding box center [631, 505] width 586 height 20
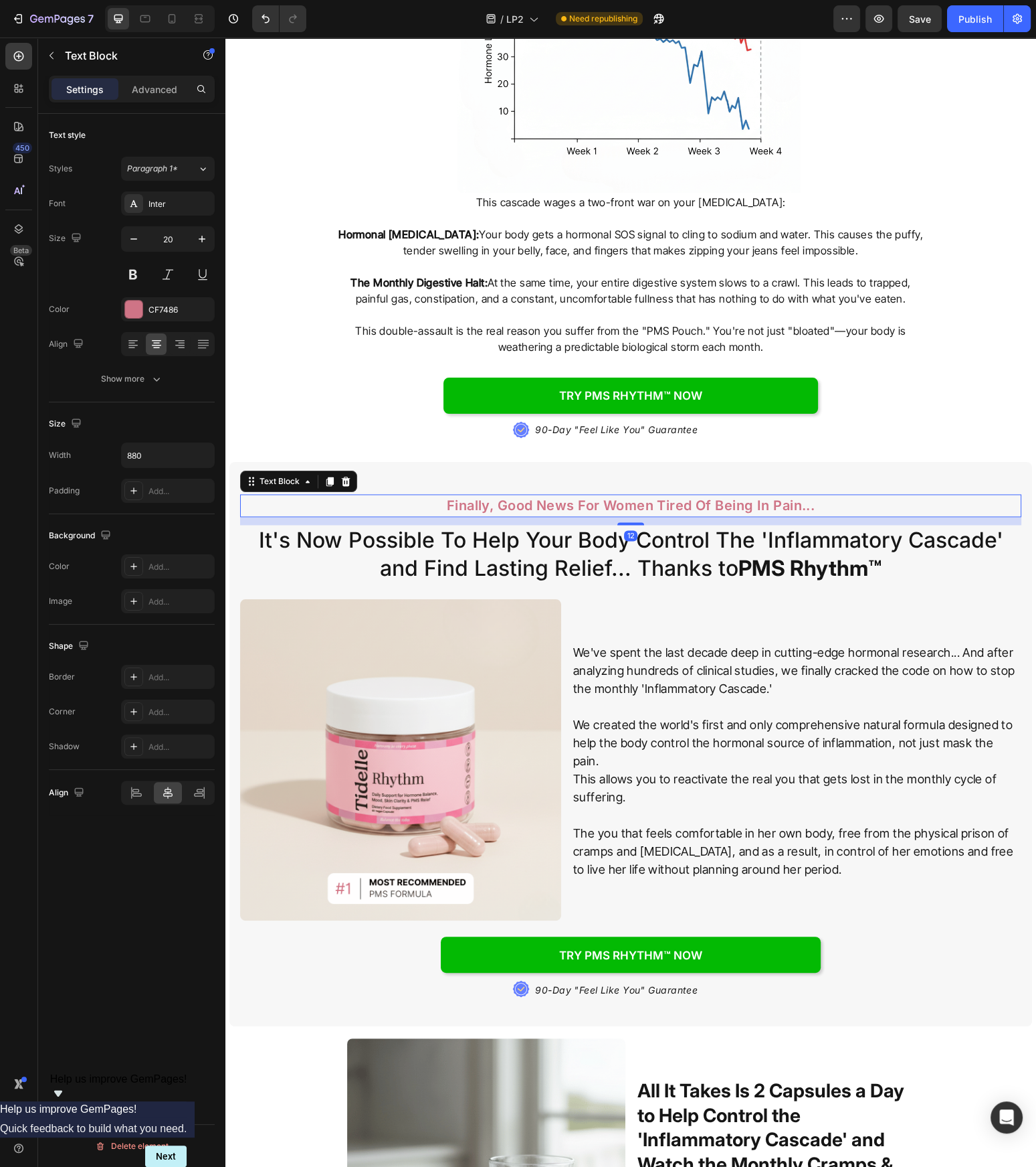
drag, startPoint x: 350, startPoint y: 473, endPoint x: 608, endPoint y: 506, distance: 260.1
click at [351, 473] on div at bounding box center [346, 481] width 16 height 16
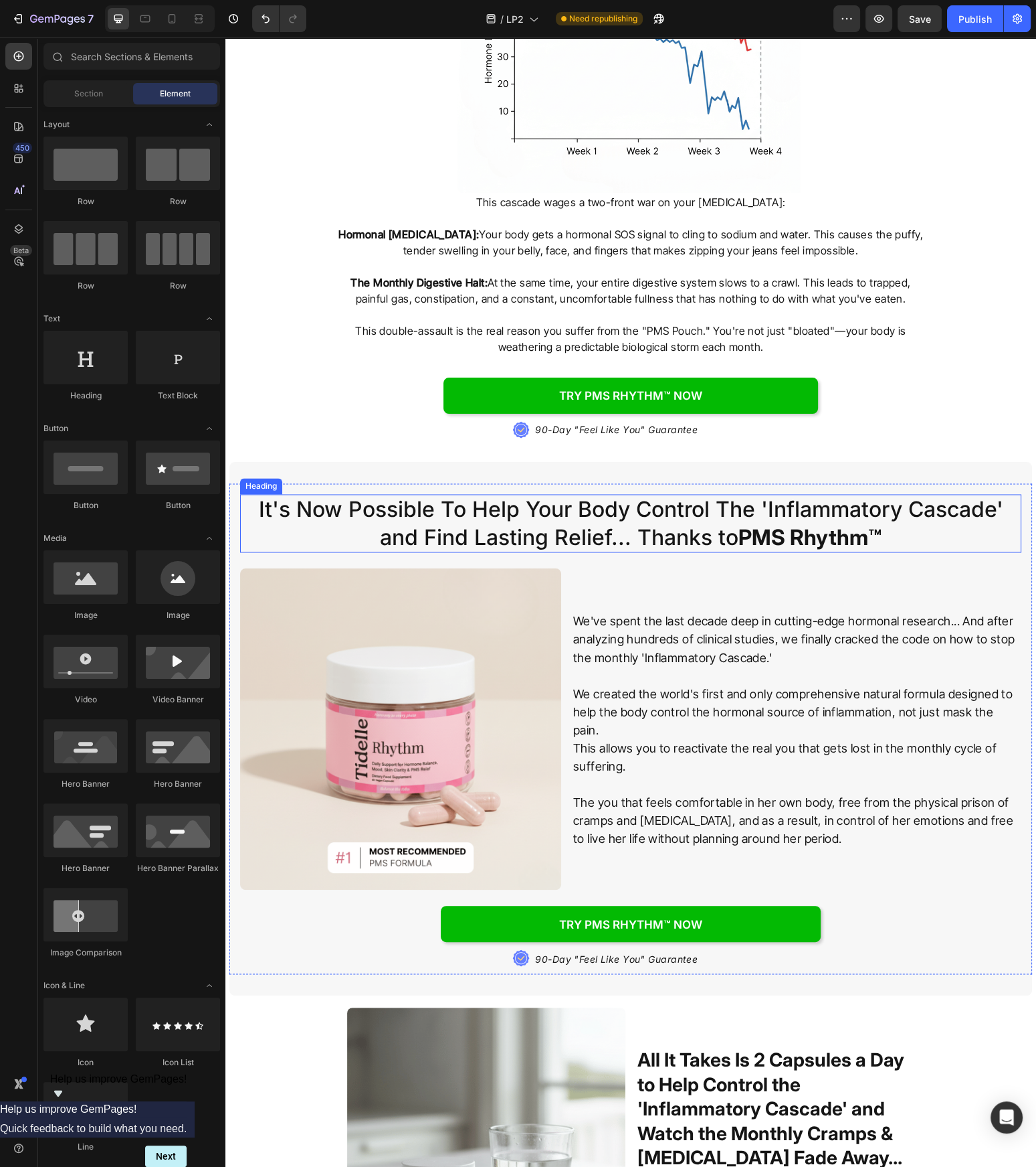
click at [719, 523] on h2 "It's Now Possible To Help Your Body Control The 'Inflammatory Cascade' and Find…" at bounding box center [630, 522] width 781 height 58
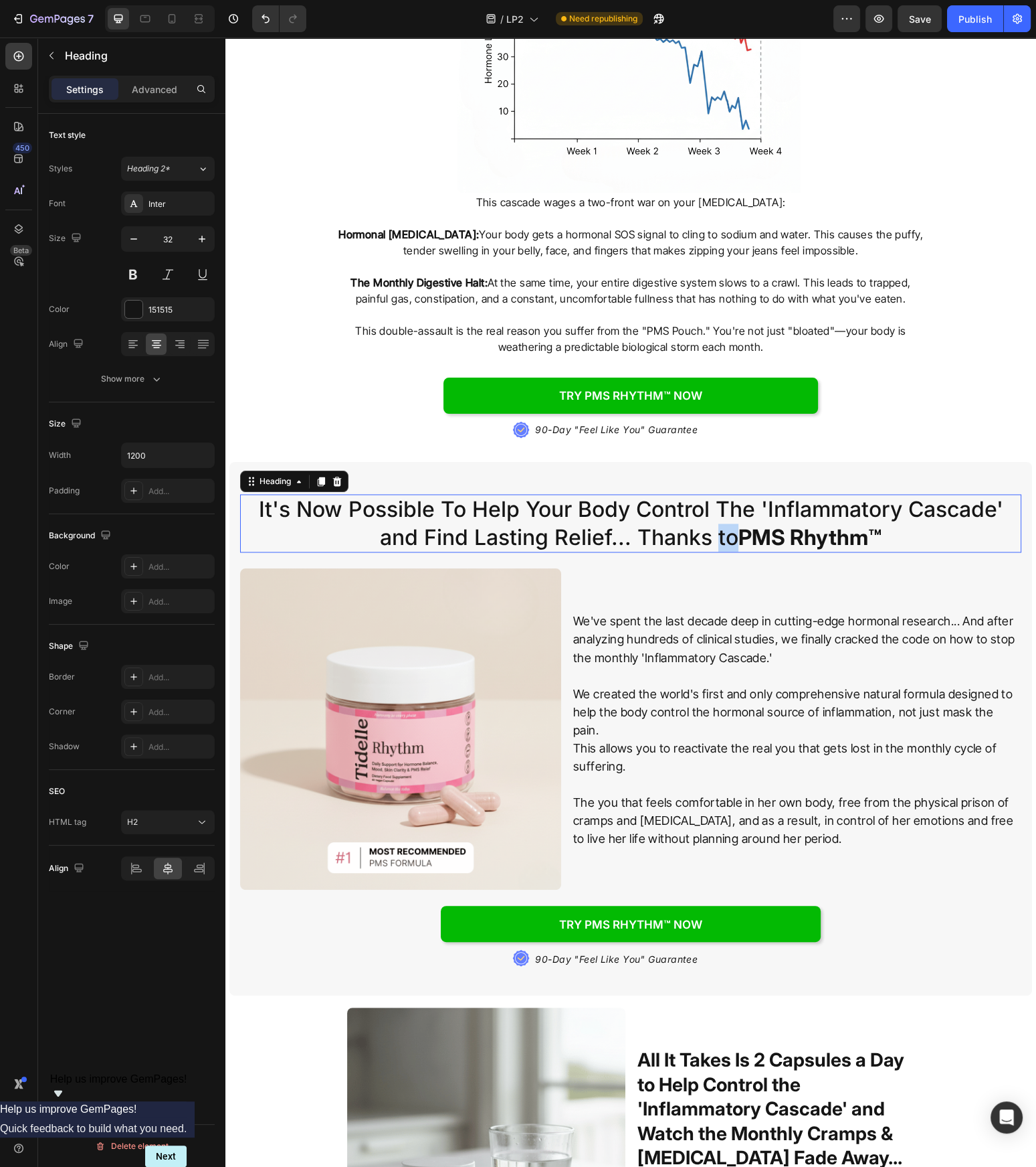
click at [719, 523] on h2 "It's Now Possible To Help Your Body Control The 'Inflammatory Cascade' and Find…" at bounding box center [630, 522] width 781 height 58
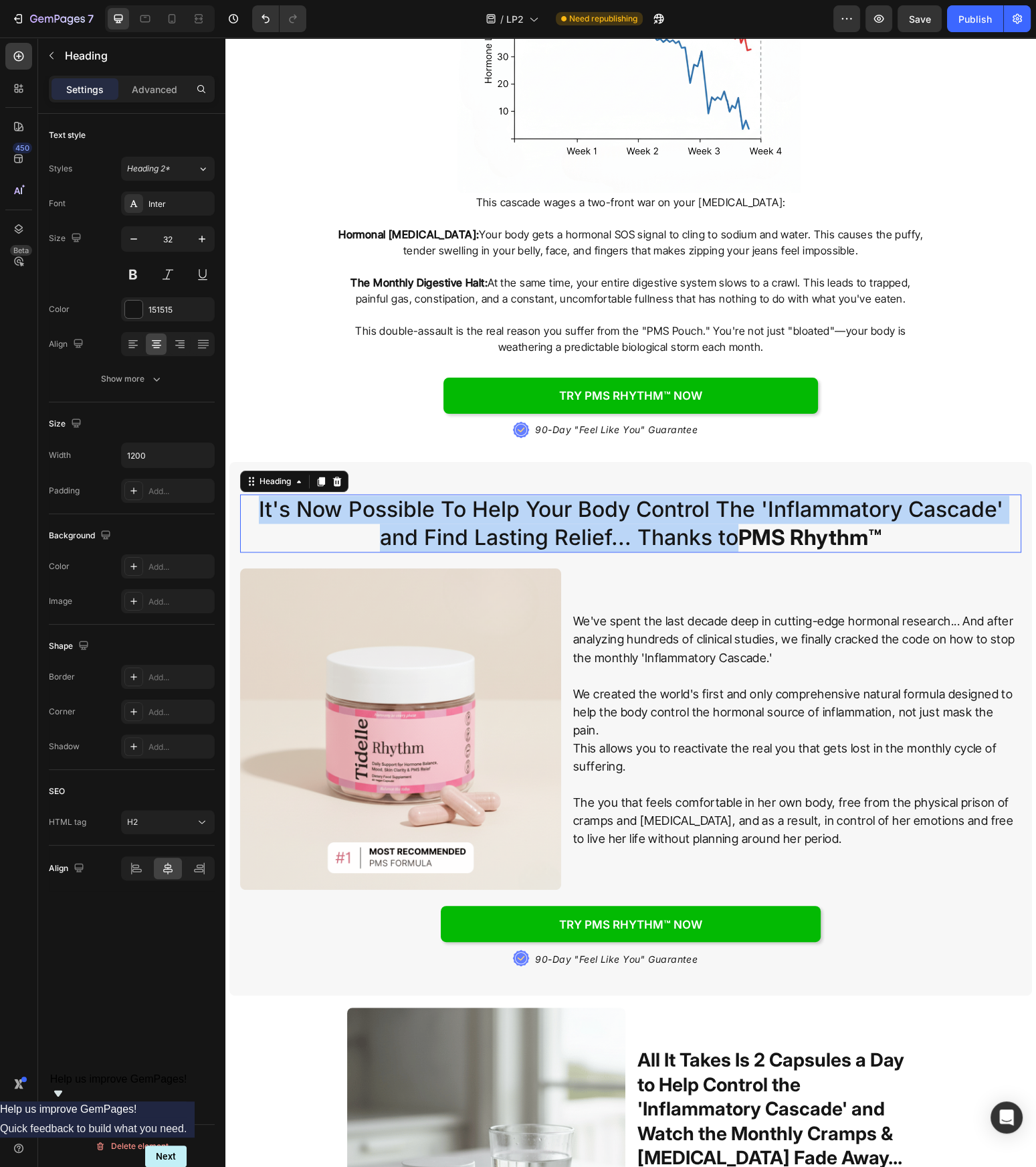
click at [719, 523] on p "It's Now Possible To Help Your Body Control The 'Inflammatory Cascade' and Find…" at bounding box center [631, 523] width 778 height 56
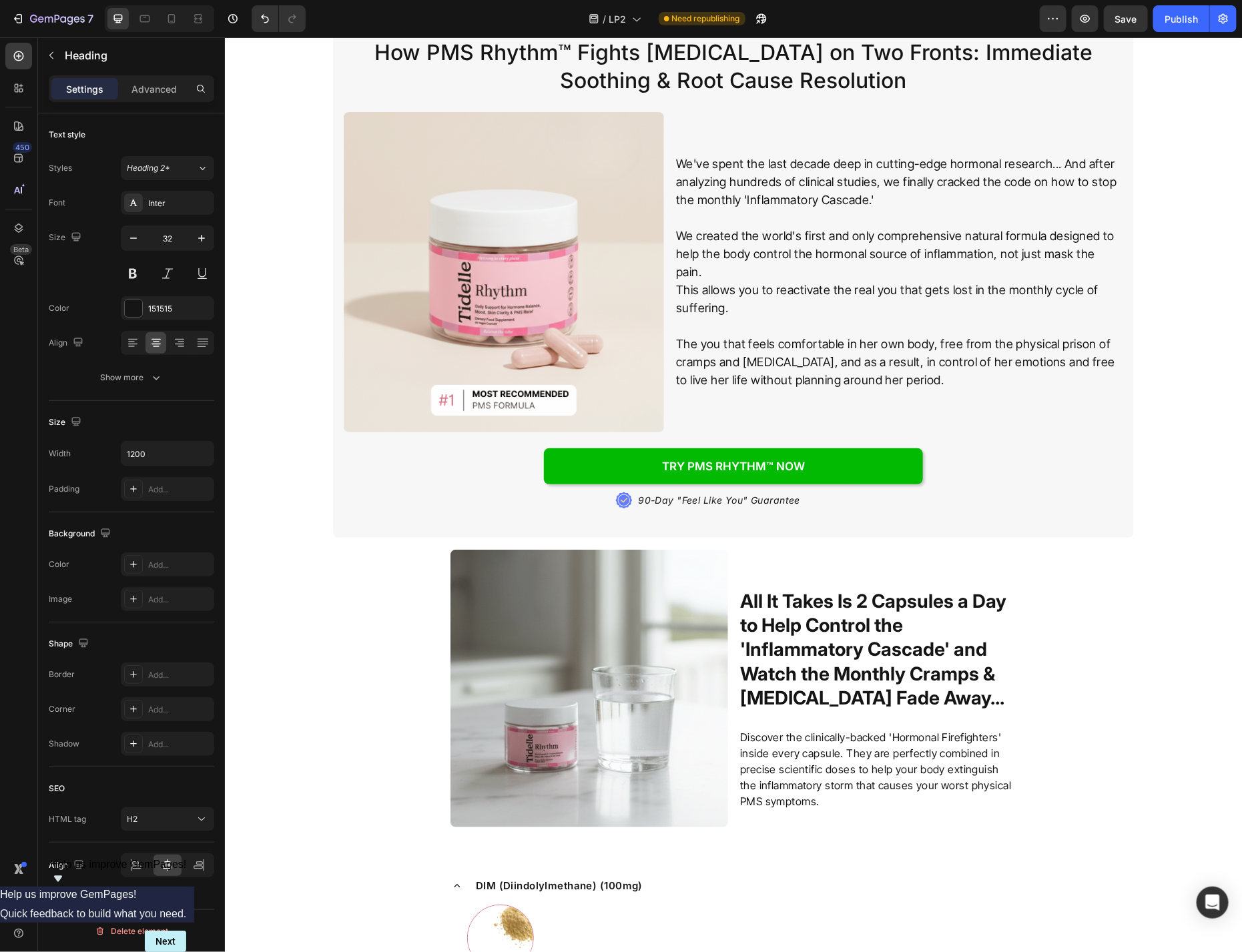
scroll to position [2361, 0]
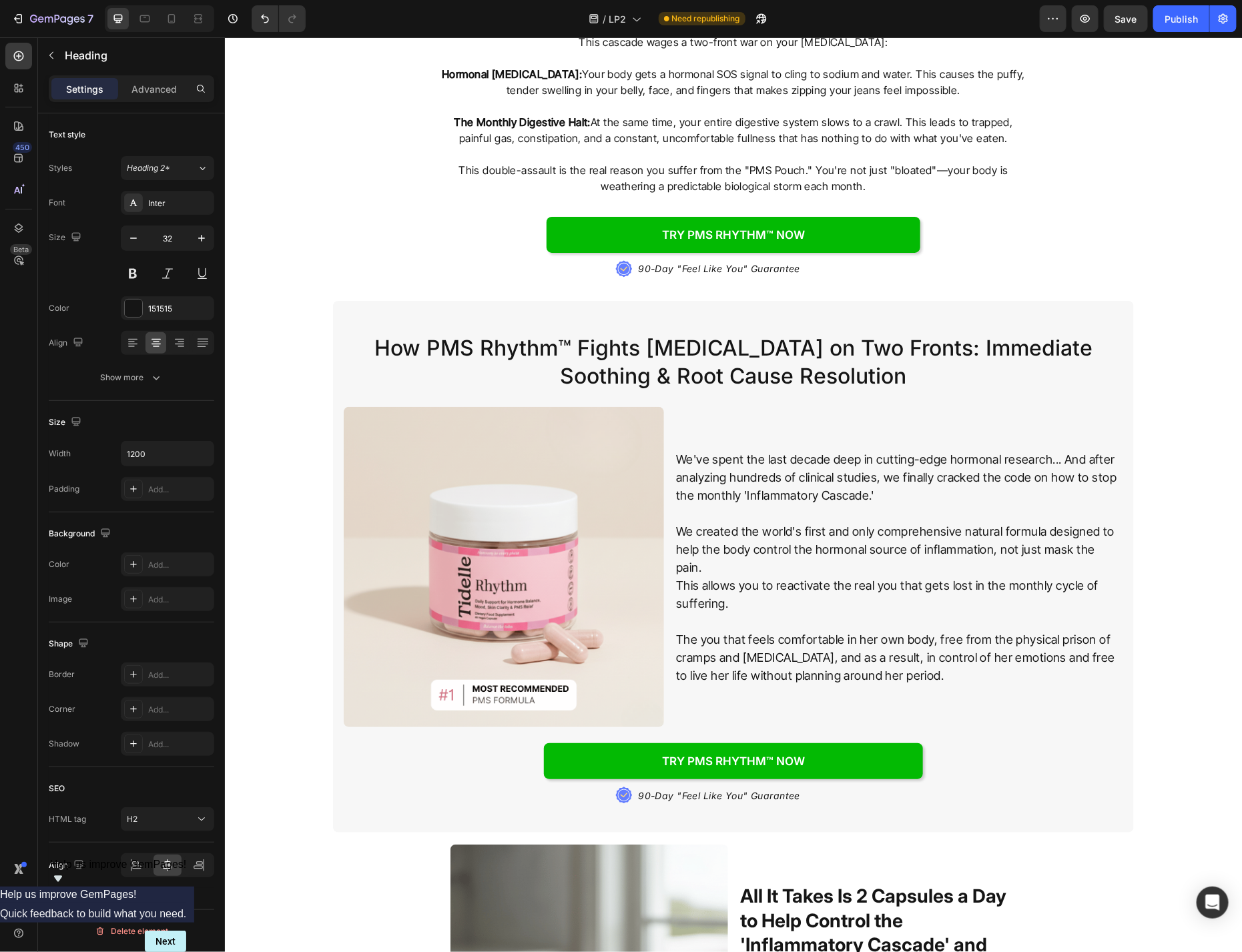
click at [708, 345] on h2 "How PMS Rhythm™ Fights [MEDICAL_DATA] on Two Fronts: Immediate Soothing & Root …" at bounding box center [732, 361] width 779 height 58
click at [746, 360] on p "How PMS Rhythm™ Fights [MEDICAL_DATA] on Two Fronts: Immediate Soothing & Root …" at bounding box center [732, 361] width 776 height 56
click at [749, 361] on p "How PMS Rhythm™ Fights [MEDICAL_DATA] on Two Fronts: Immediate Soothing & Root …" at bounding box center [732, 361] width 776 height 56
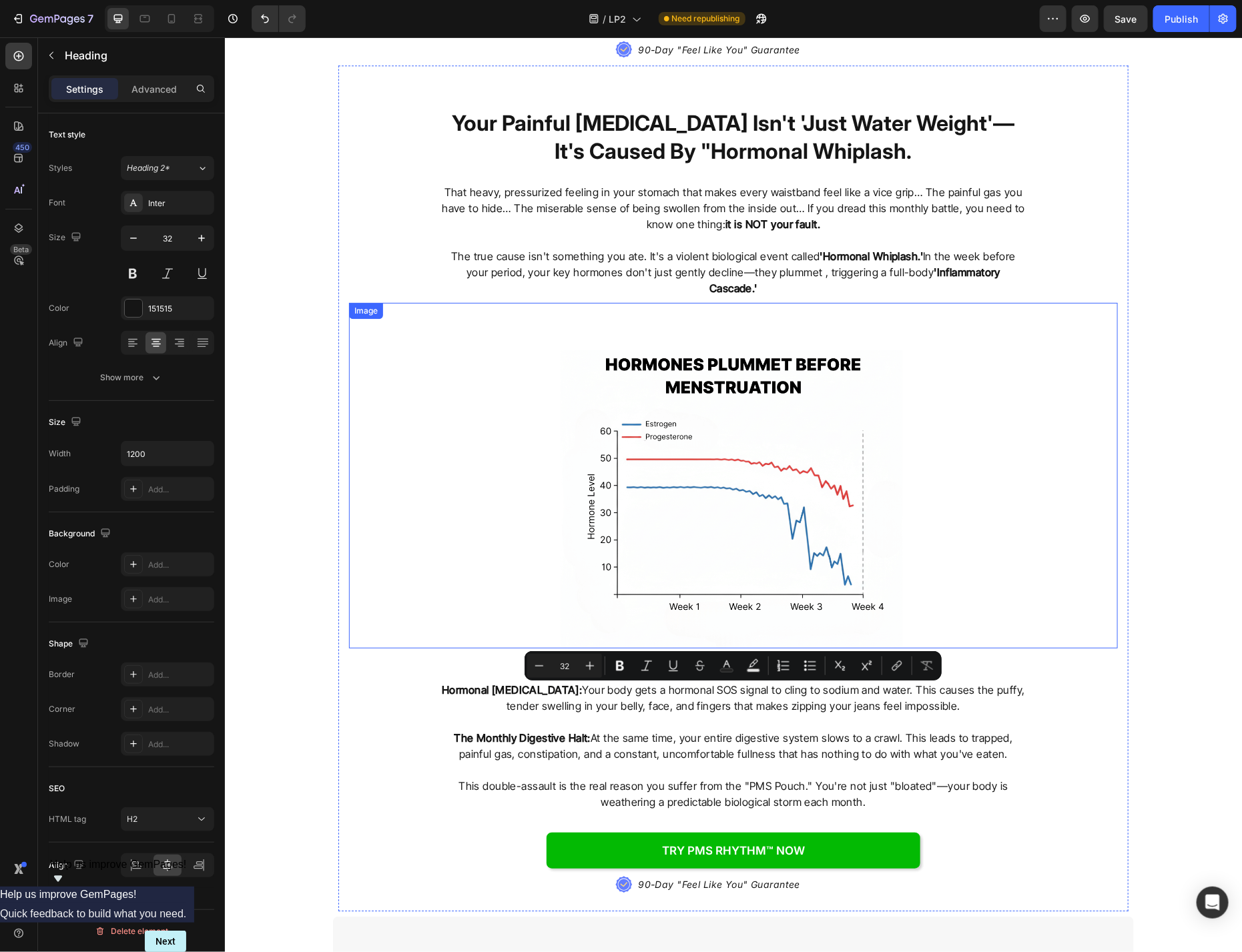
scroll to position [1645, 0]
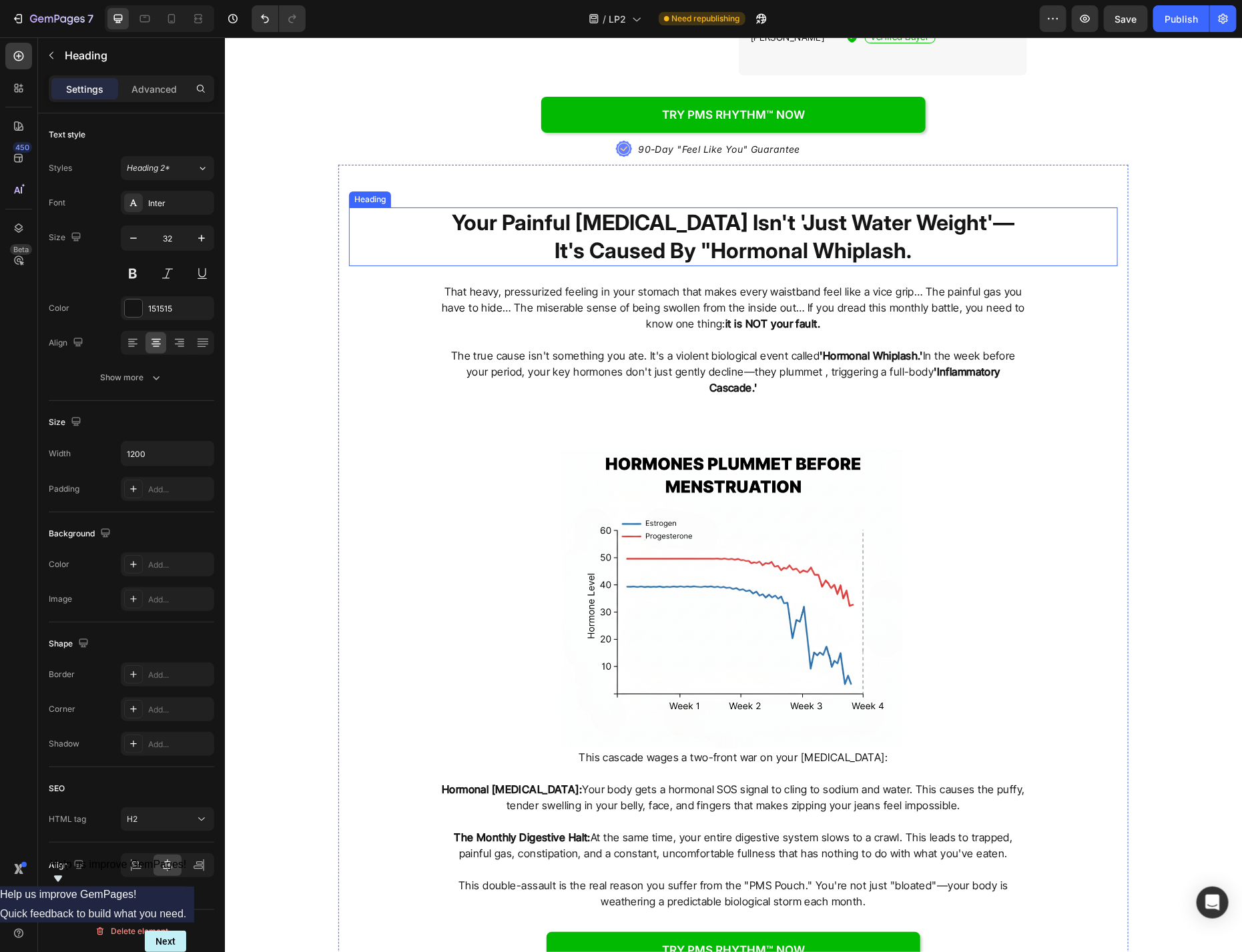
click at [701, 210] on h2 "Your Painful [MEDICAL_DATA] Isn't 'Just Water Weight'—It's Caused By "Hormonal …" at bounding box center [732, 235] width 587 height 58
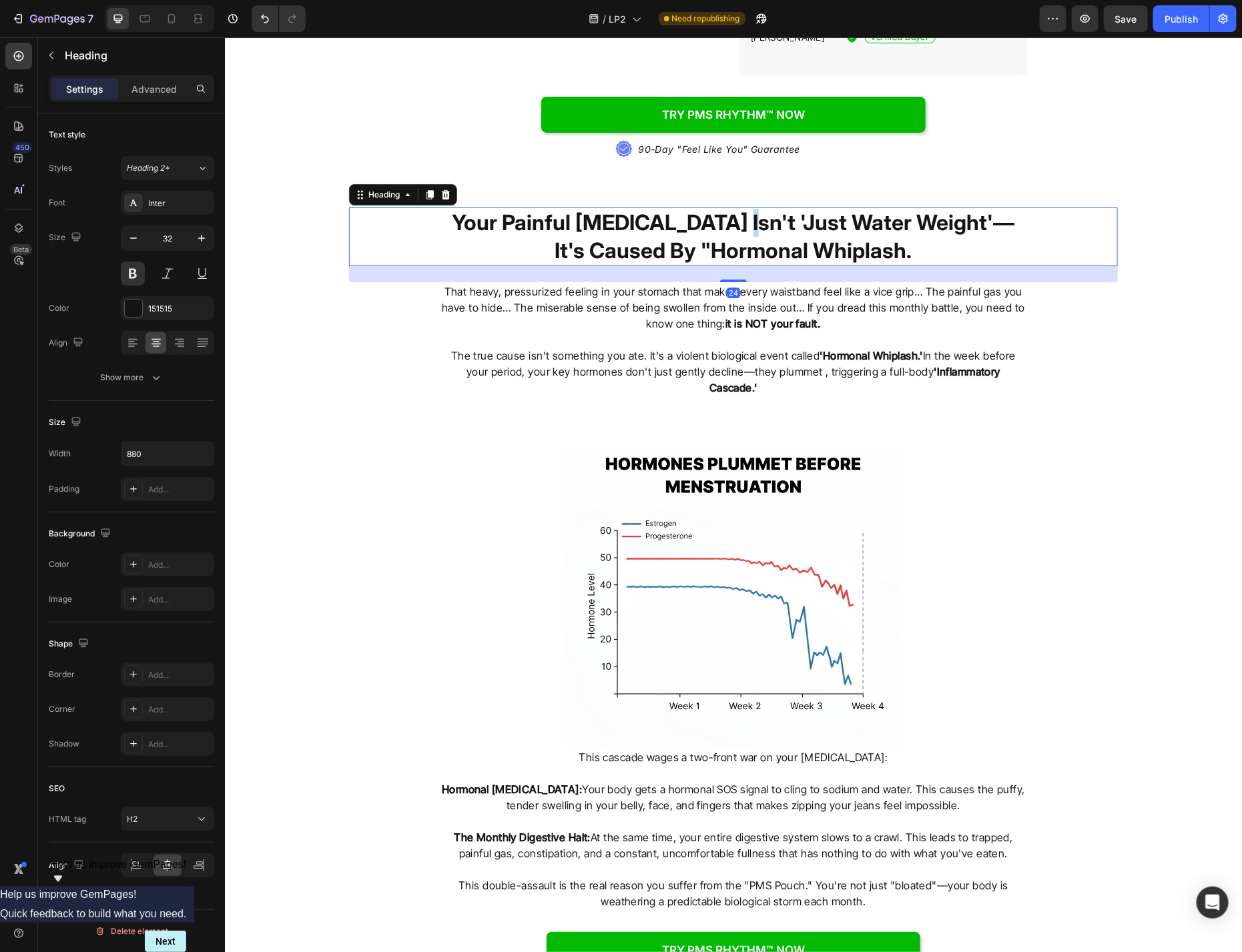
click at [701, 210] on h2 "Your Painful [MEDICAL_DATA] Isn't 'Just Water Weight'—It's Caused By "Hormonal …" at bounding box center [732, 235] width 587 height 58
click at [701, 210] on p "Your Painful [MEDICAL_DATA] Isn't 'Just Water Weight'—It's Caused By "Hormonal …" at bounding box center [732, 235] width 584 height 56
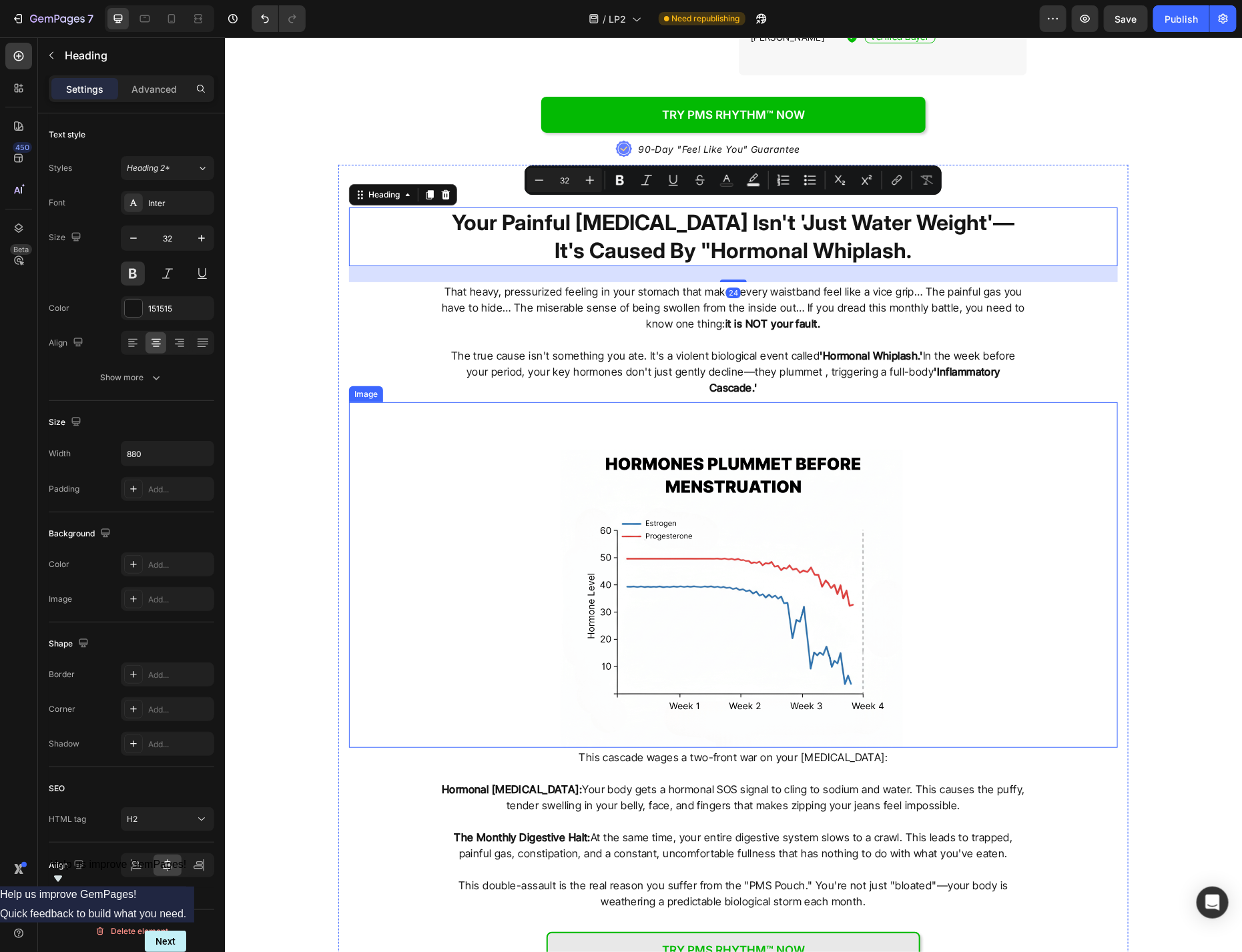
scroll to position [2146, 0]
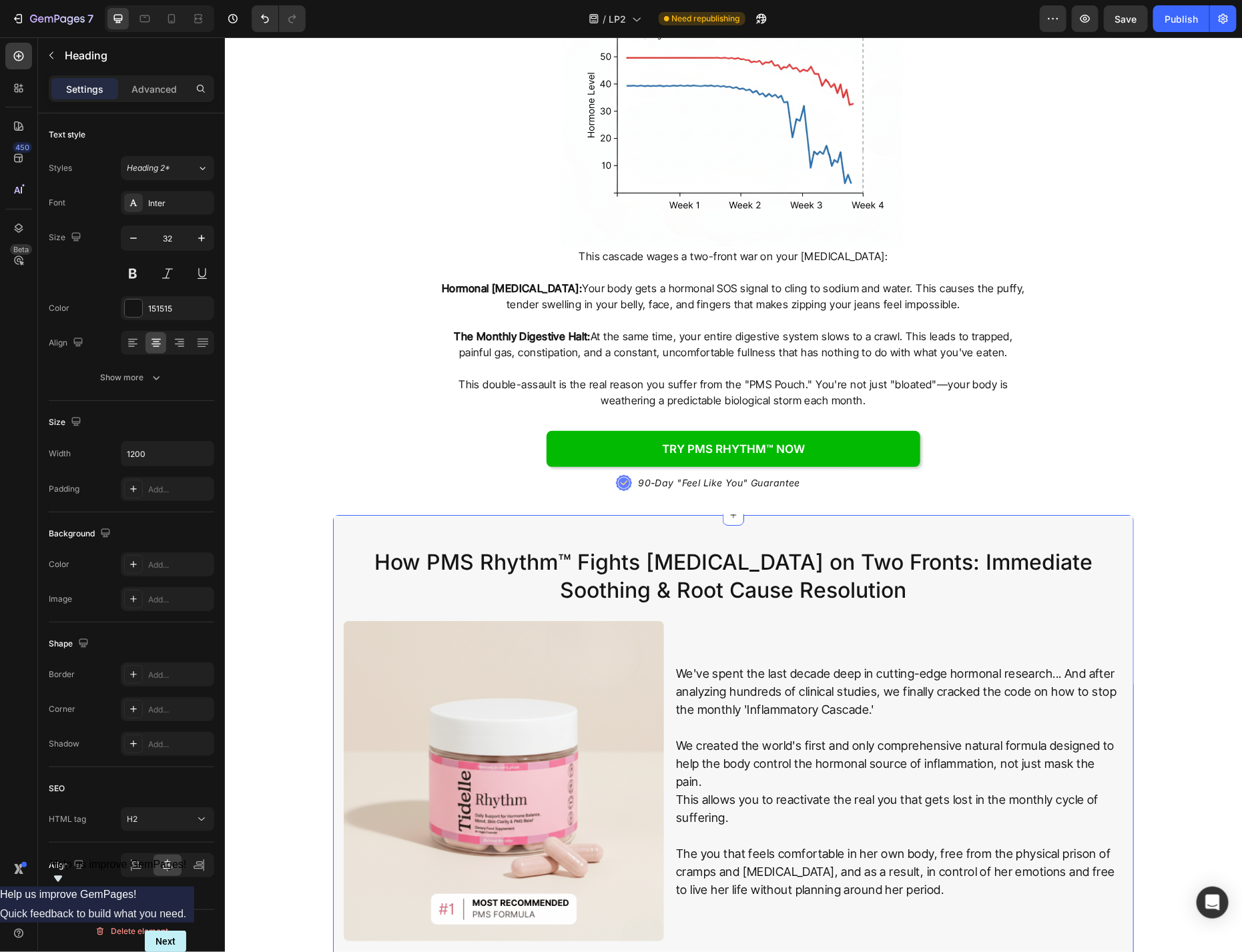
click at [751, 568] on h2 "How PMS Rhythm™ Fights [MEDICAL_DATA] on Two Fronts: Immediate Soothing & Root …" at bounding box center [732, 576] width 779 height 58
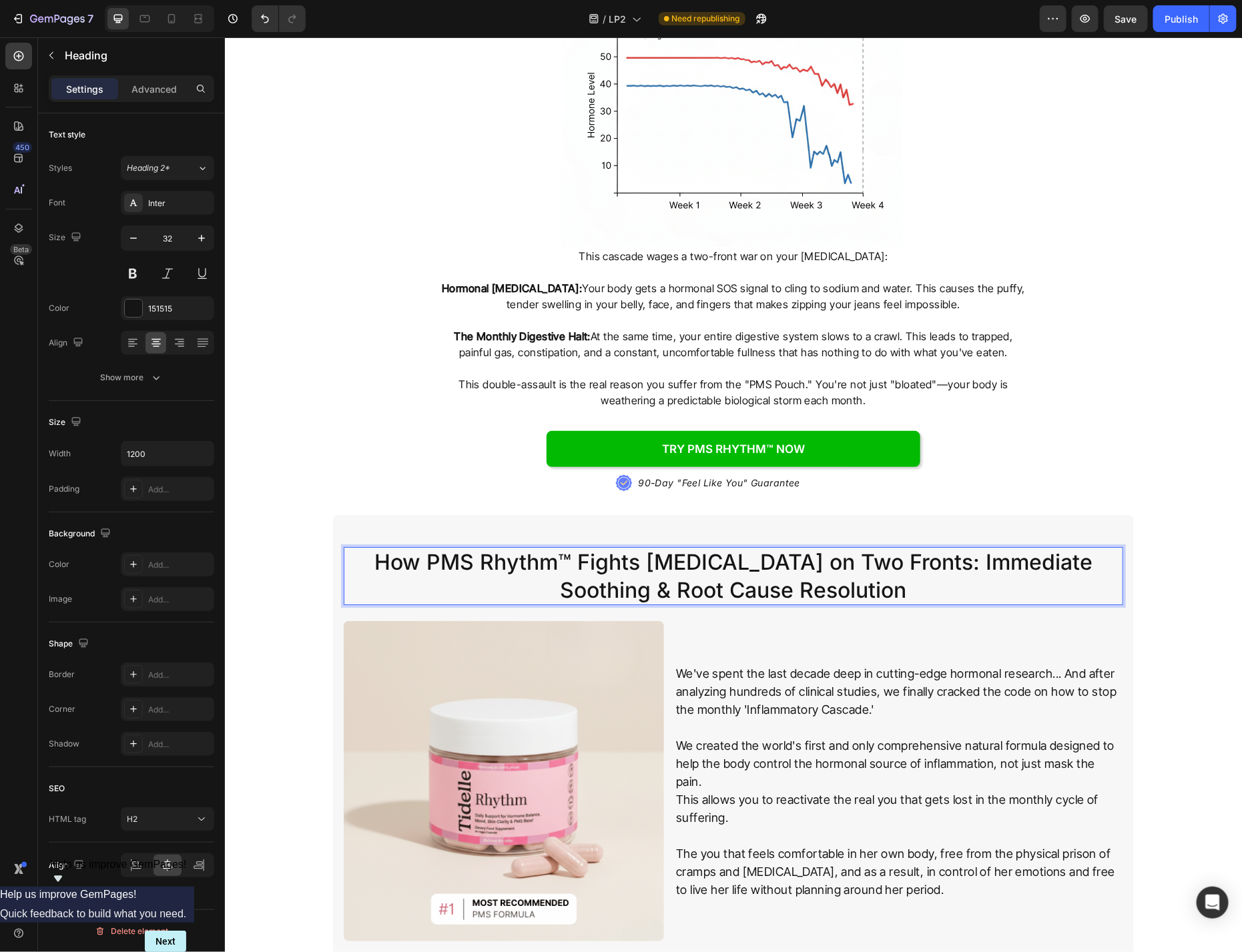
click at [751, 568] on p "How PMS Rhythm™ Fights [MEDICAL_DATA] on Two Fronts: Immediate Soothing & Root …" at bounding box center [732, 576] width 776 height 56
click at [135, 273] on button at bounding box center [132, 274] width 25 height 25
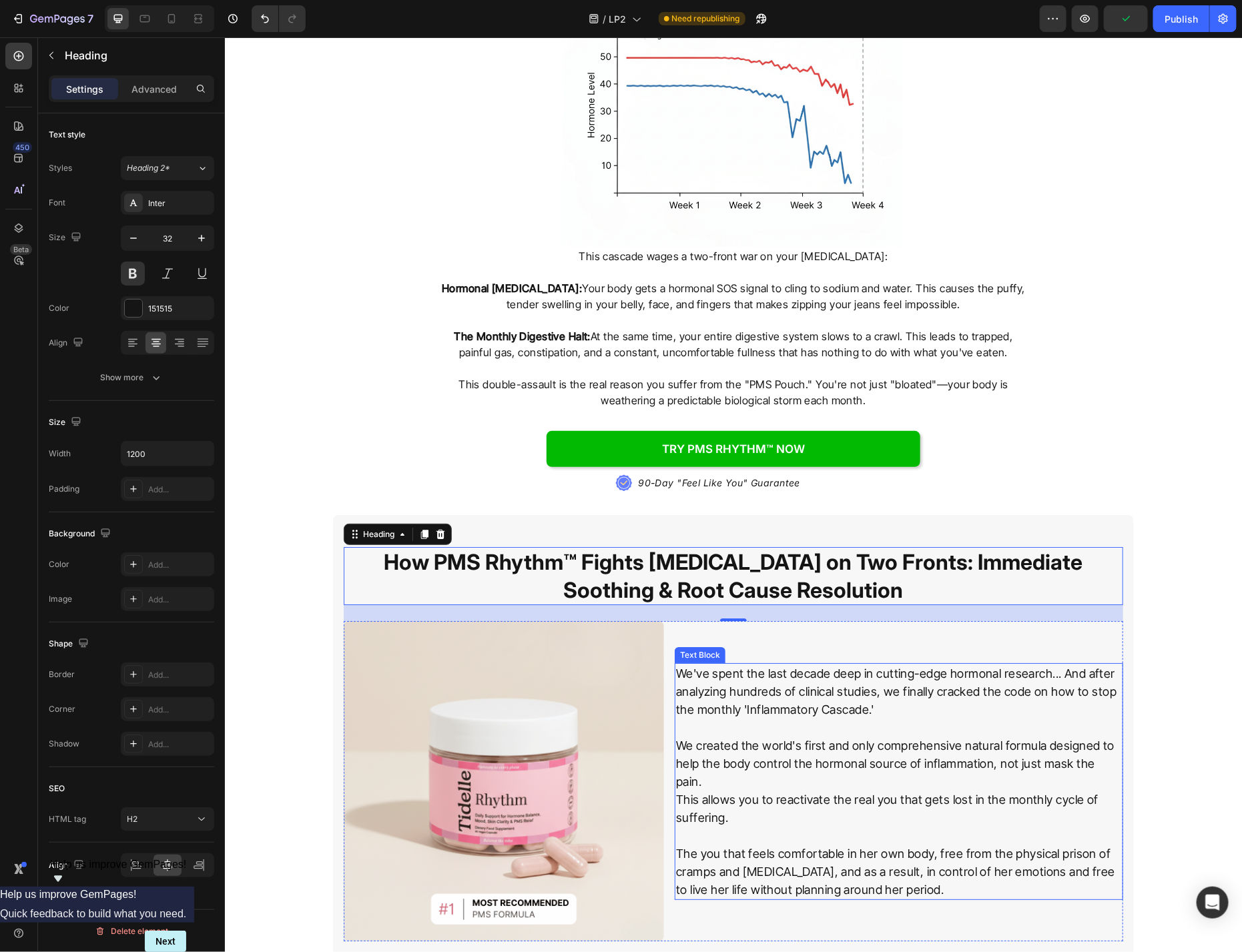
click at [889, 698] on p "We've spent the last decade deep in cutting-edge hormonal research... And after…" at bounding box center [898, 690] width 446 height 54
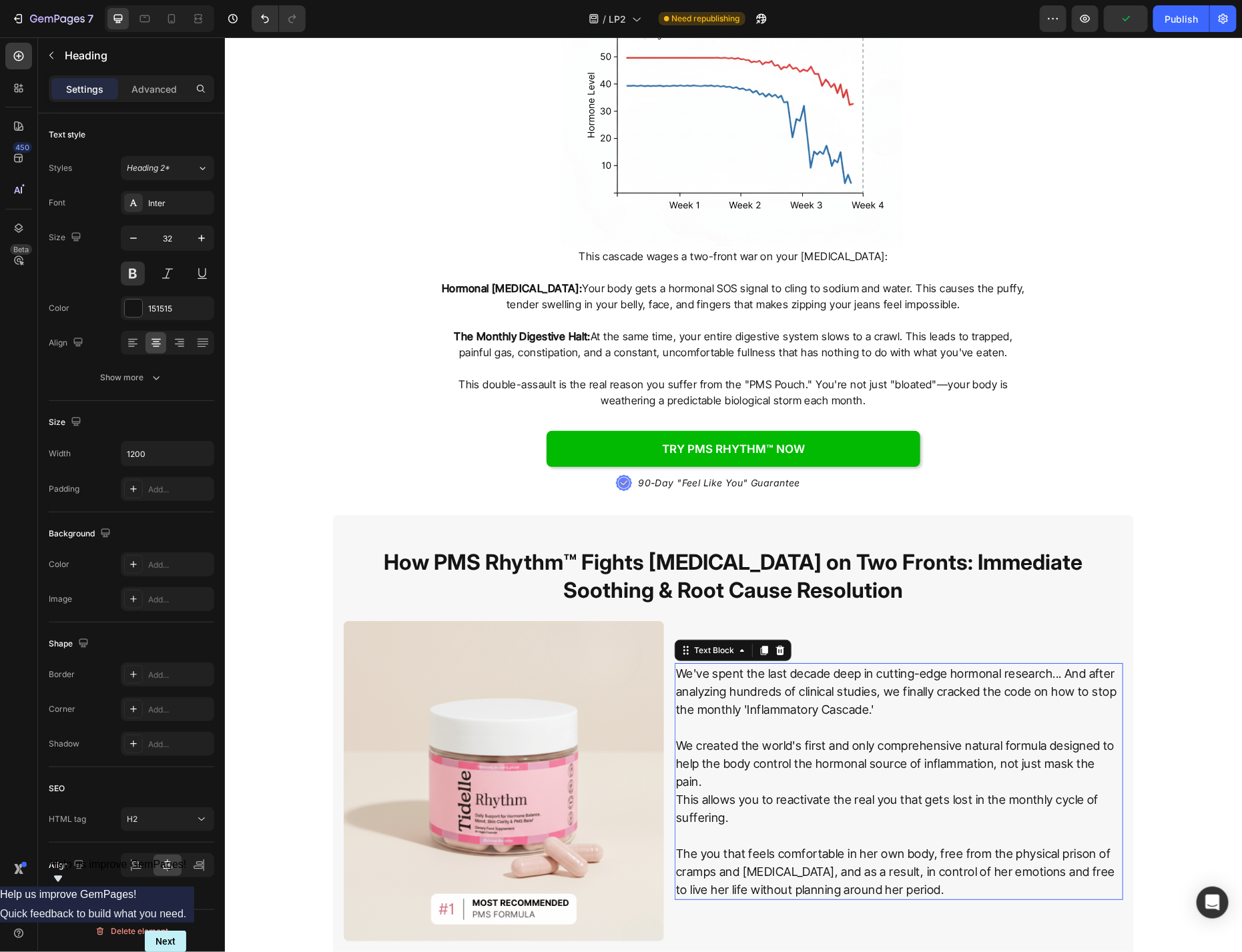
click at [889, 698] on p "We've spent the last decade deep in cutting-edge hormonal research... And after…" at bounding box center [898, 690] width 446 height 54
click at [889, 699] on p "We've spent the last decade deep in cutting-edge hormonal research... And after…" at bounding box center [898, 690] width 446 height 54
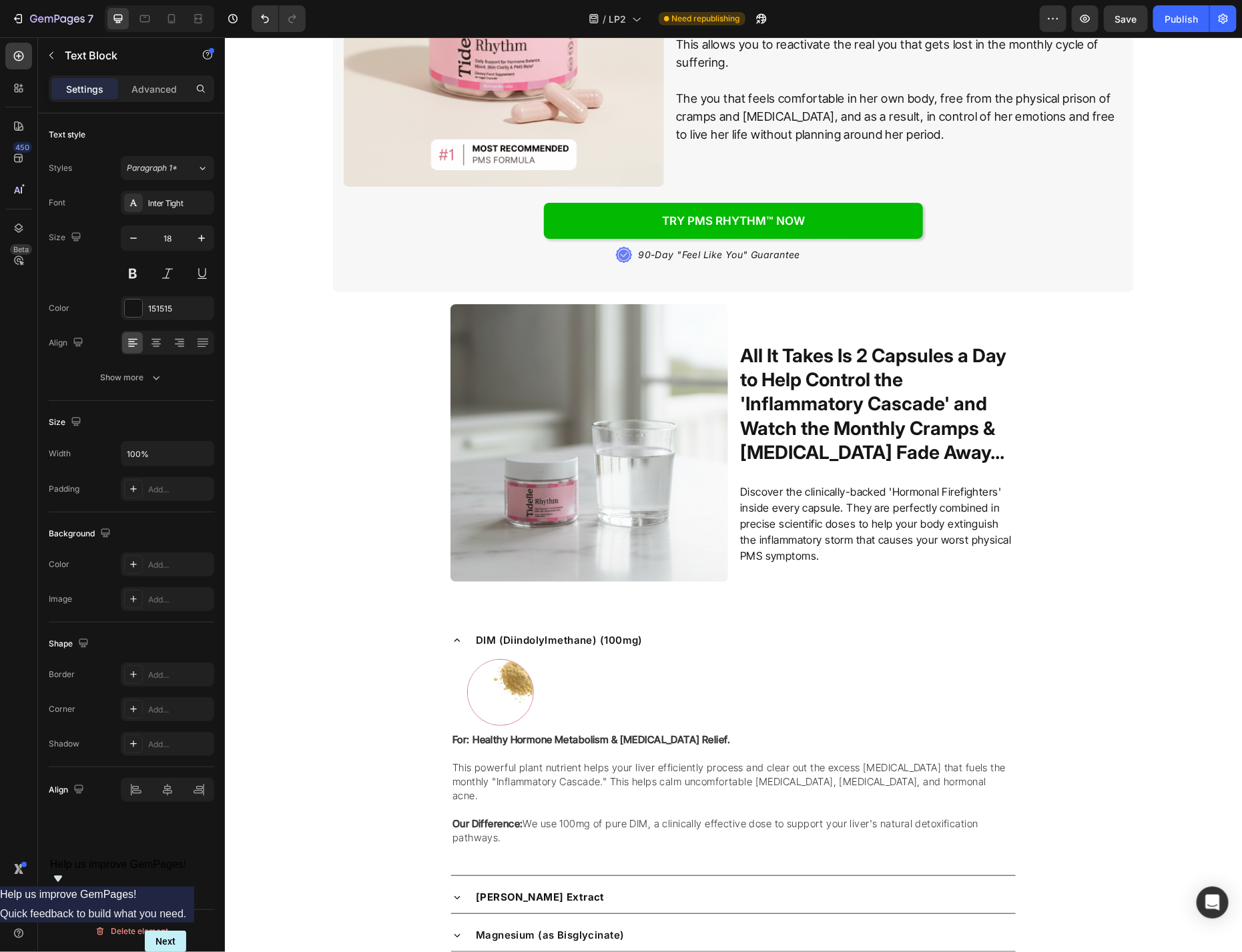
scroll to position [2464, 0]
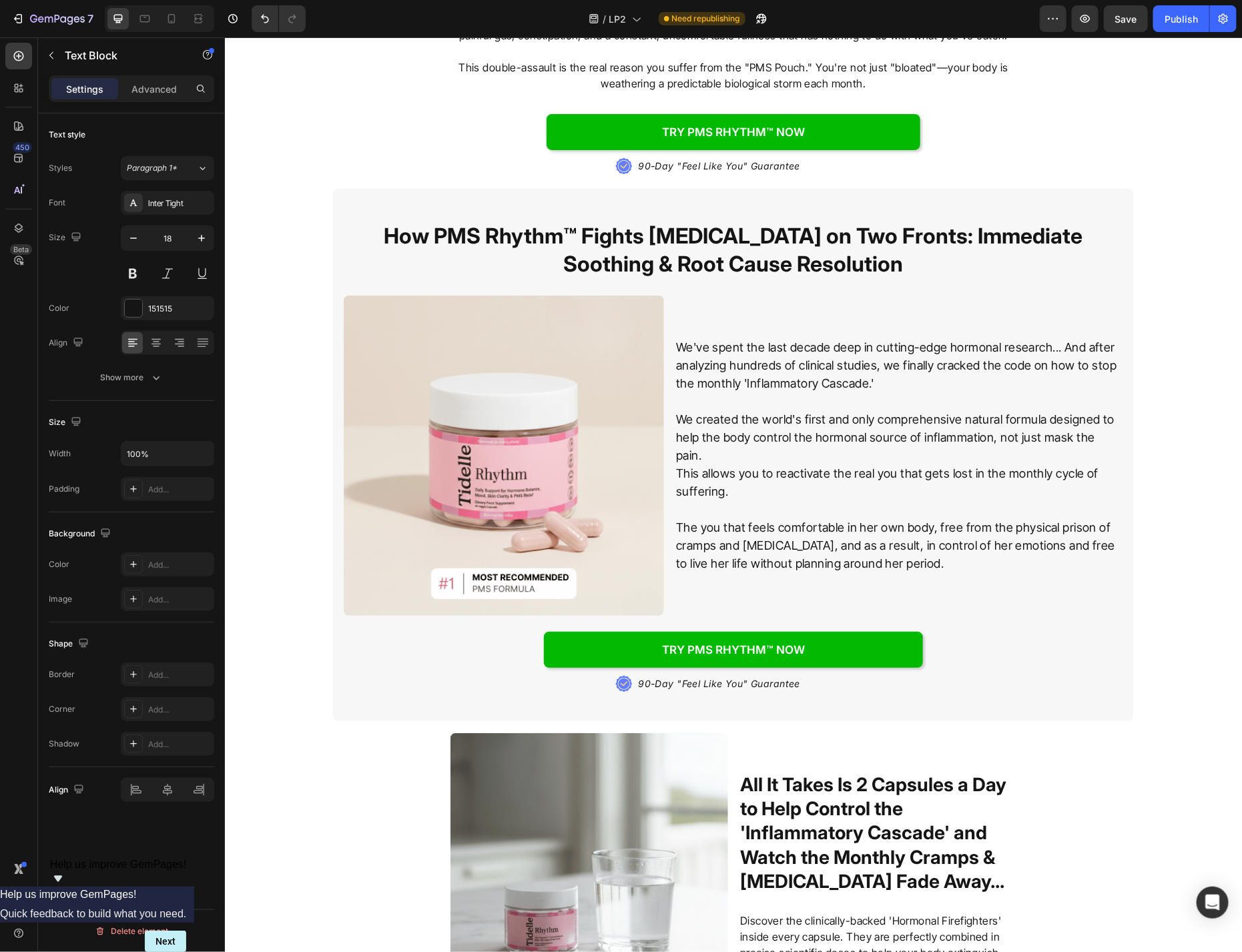
click at [850, 464] on p "This allows you to reactivate the real you that gets lost in the monthly cycle …" at bounding box center [898, 481] width 446 height 36
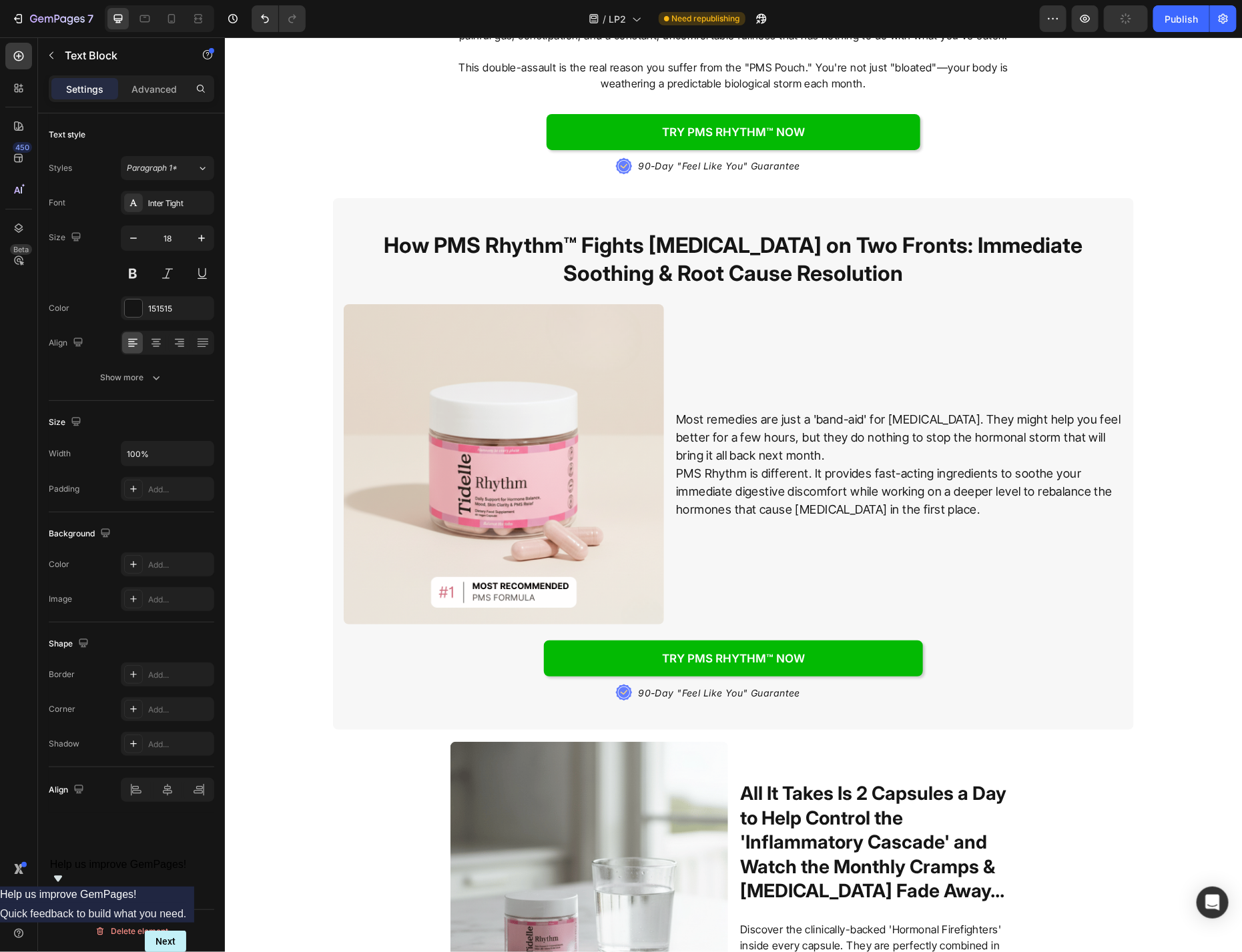
click at [811, 453] on p "Most remedies are just a 'band-aid' for [MEDICAL_DATA]. They might help you fee…" at bounding box center [898, 436] width 446 height 54
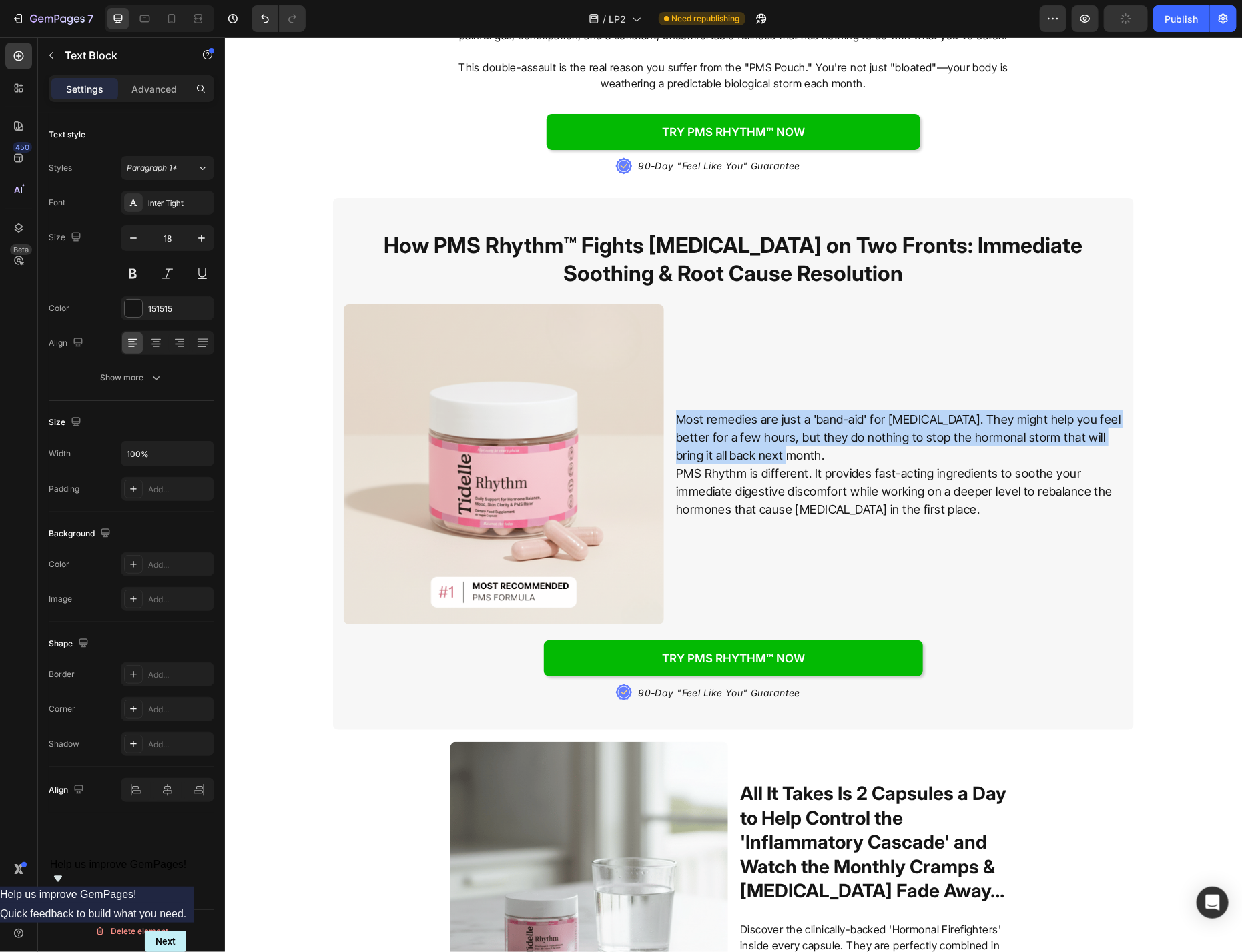
click at [811, 453] on p "Most remedies are just a 'band-aid' for [MEDICAL_DATA]. They might help you fee…" at bounding box center [898, 436] width 446 height 54
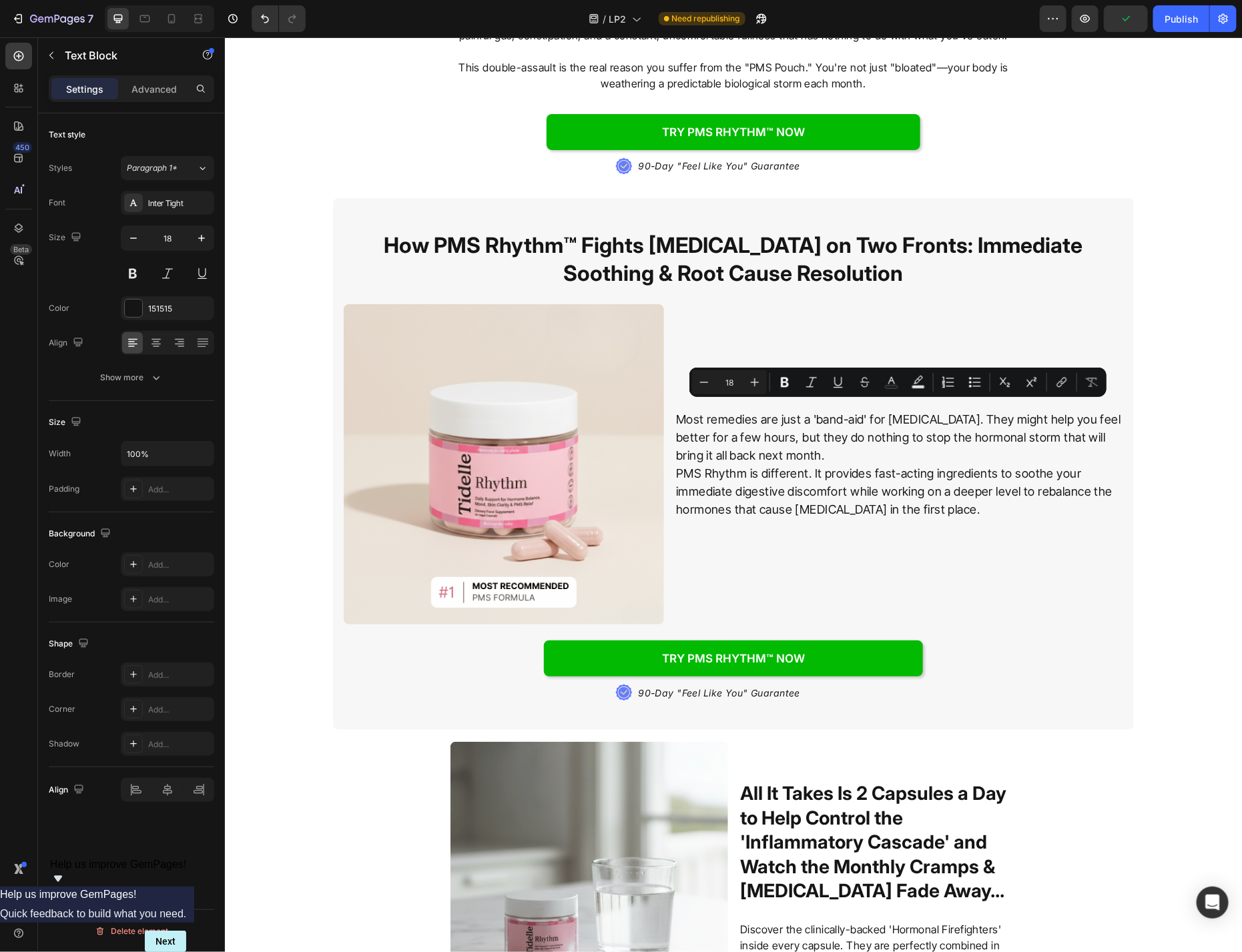
click at [804, 444] on p "Most remedies are just a 'band-aid' for [MEDICAL_DATA]. They might help you fee…" at bounding box center [898, 436] width 446 height 54
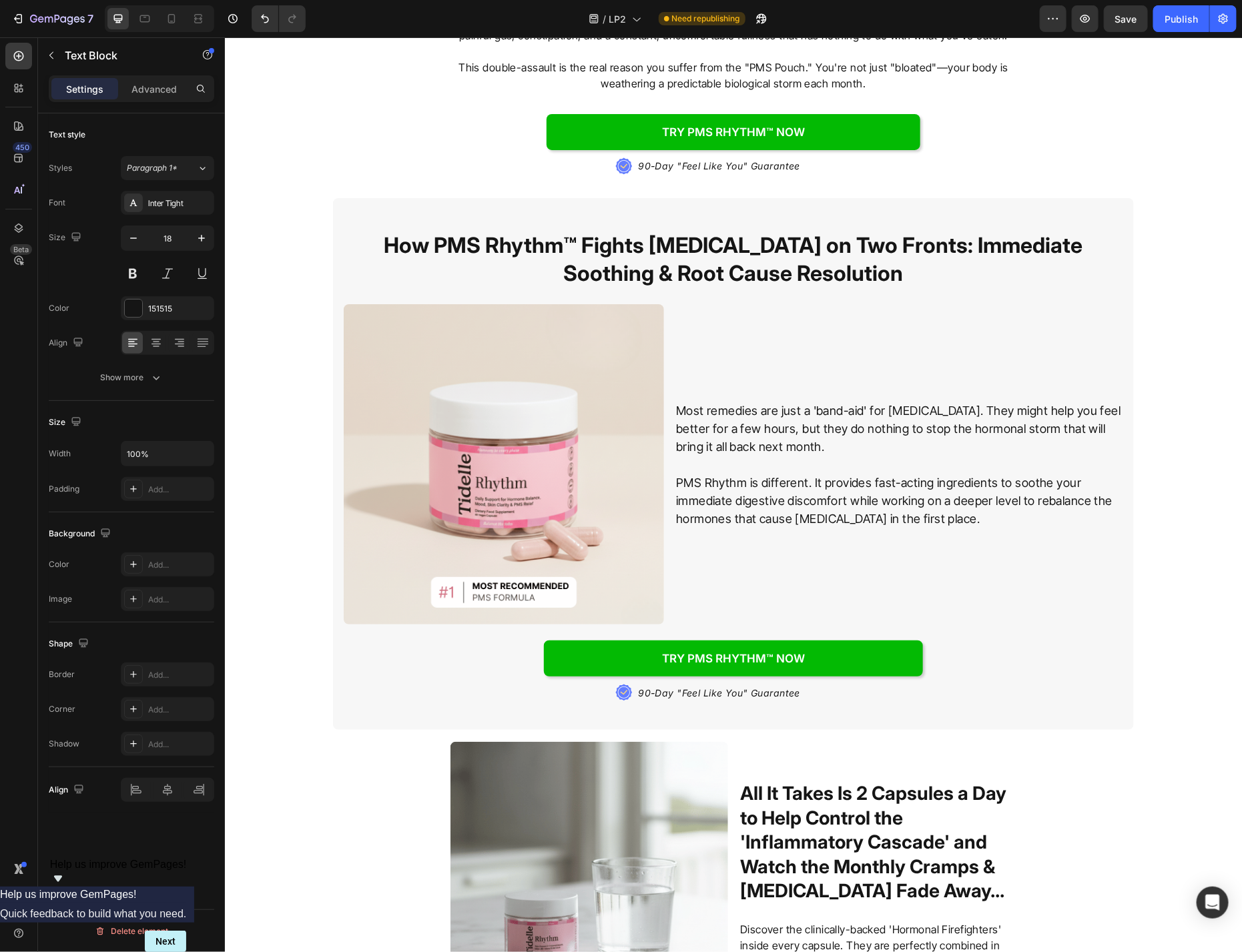
click at [1033, 489] on p "PMS Rhythm is different. It provides fast-acting ingredients to soothe your imm…" at bounding box center [898, 500] width 446 height 54
click at [1005, 524] on div "Most remedies are just a 'band-aid' for bloating. They might help you feel bett…" at bounding box center [898, 464] width 448 height 321
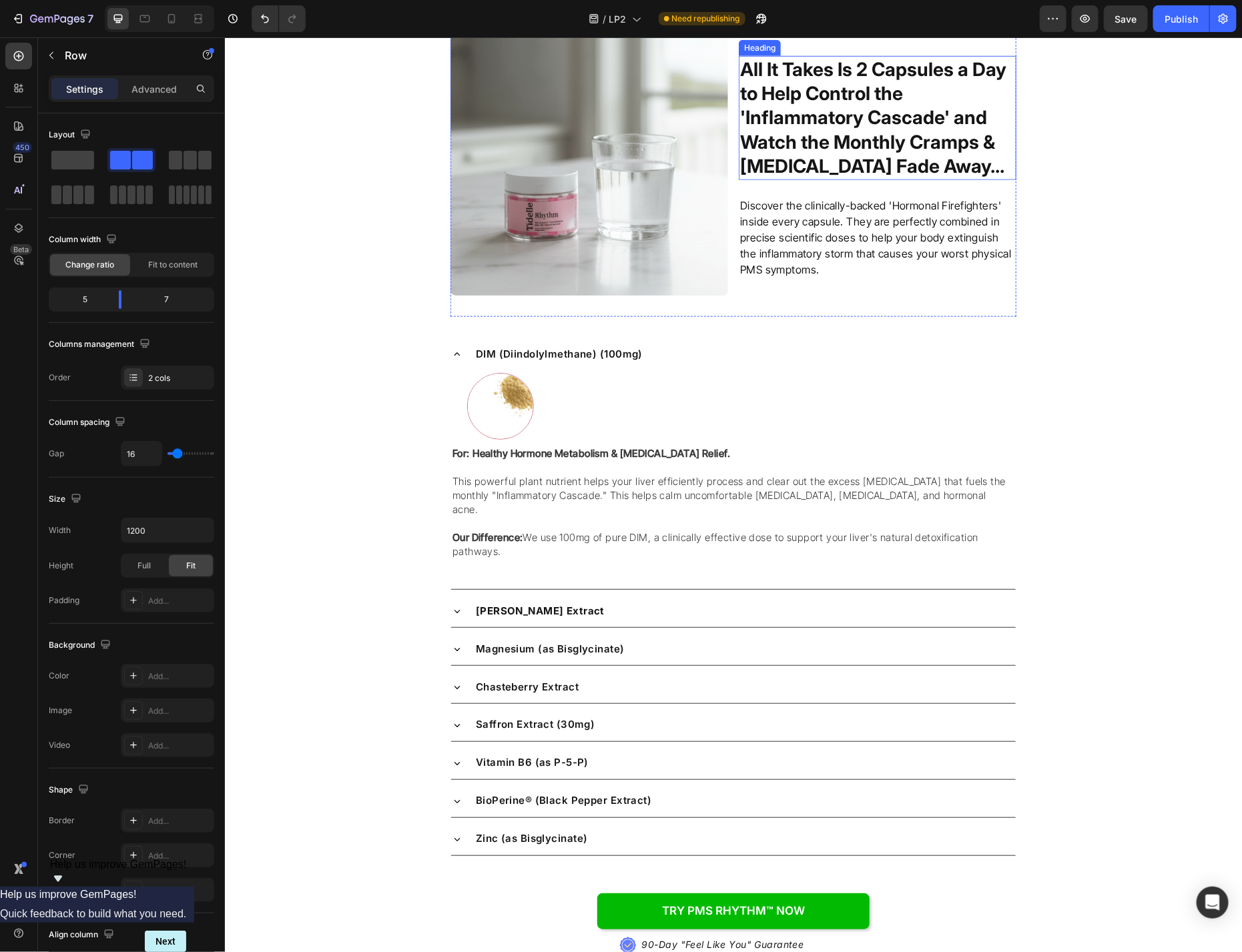
scroll to position [2822, 0]
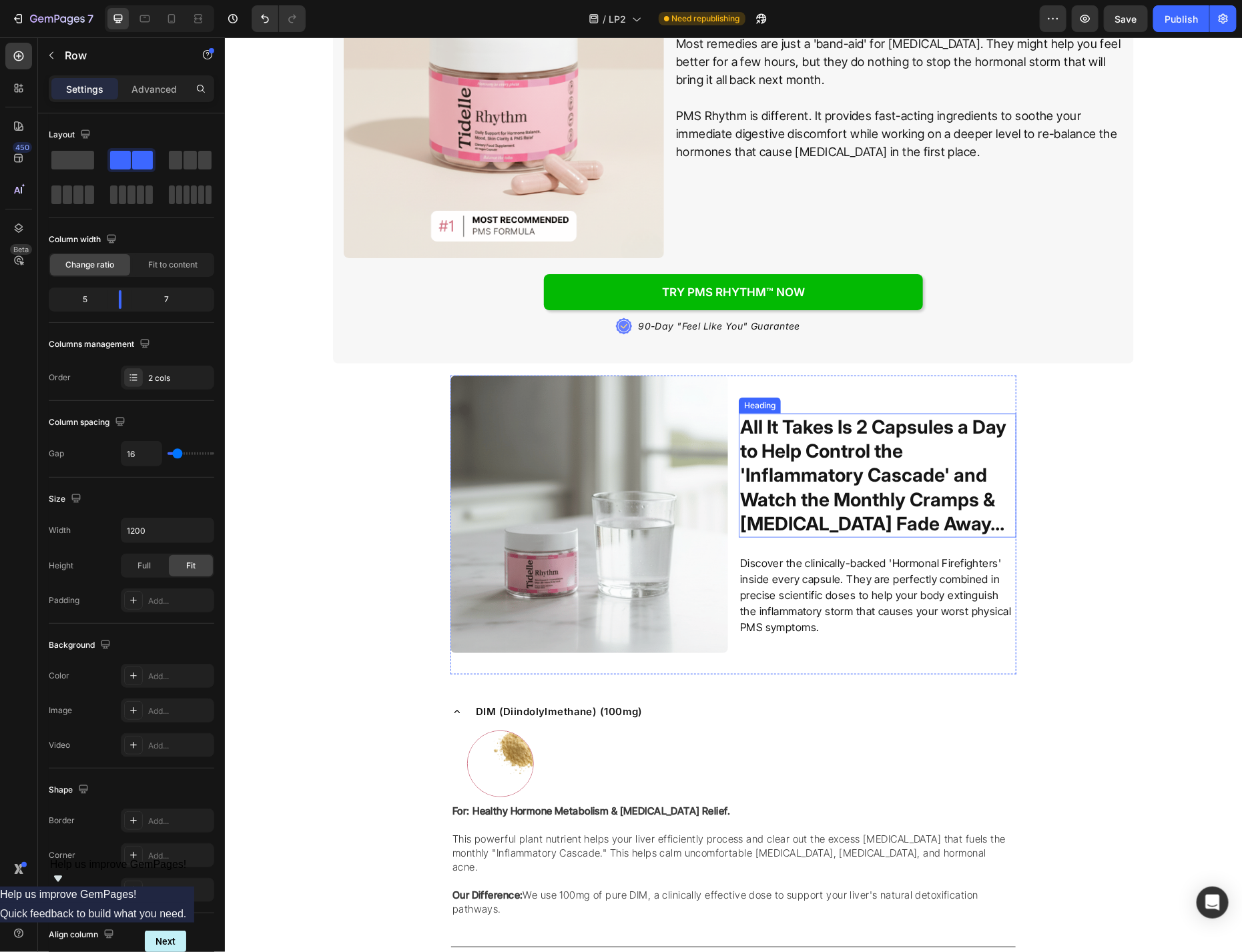
click at [853, 441] on h2 "All It Takes Is 2 Capsules a Day to Help Control the 'Inflammatory Cascade' and…" at bounding box center [876, 475] width 277 height 125
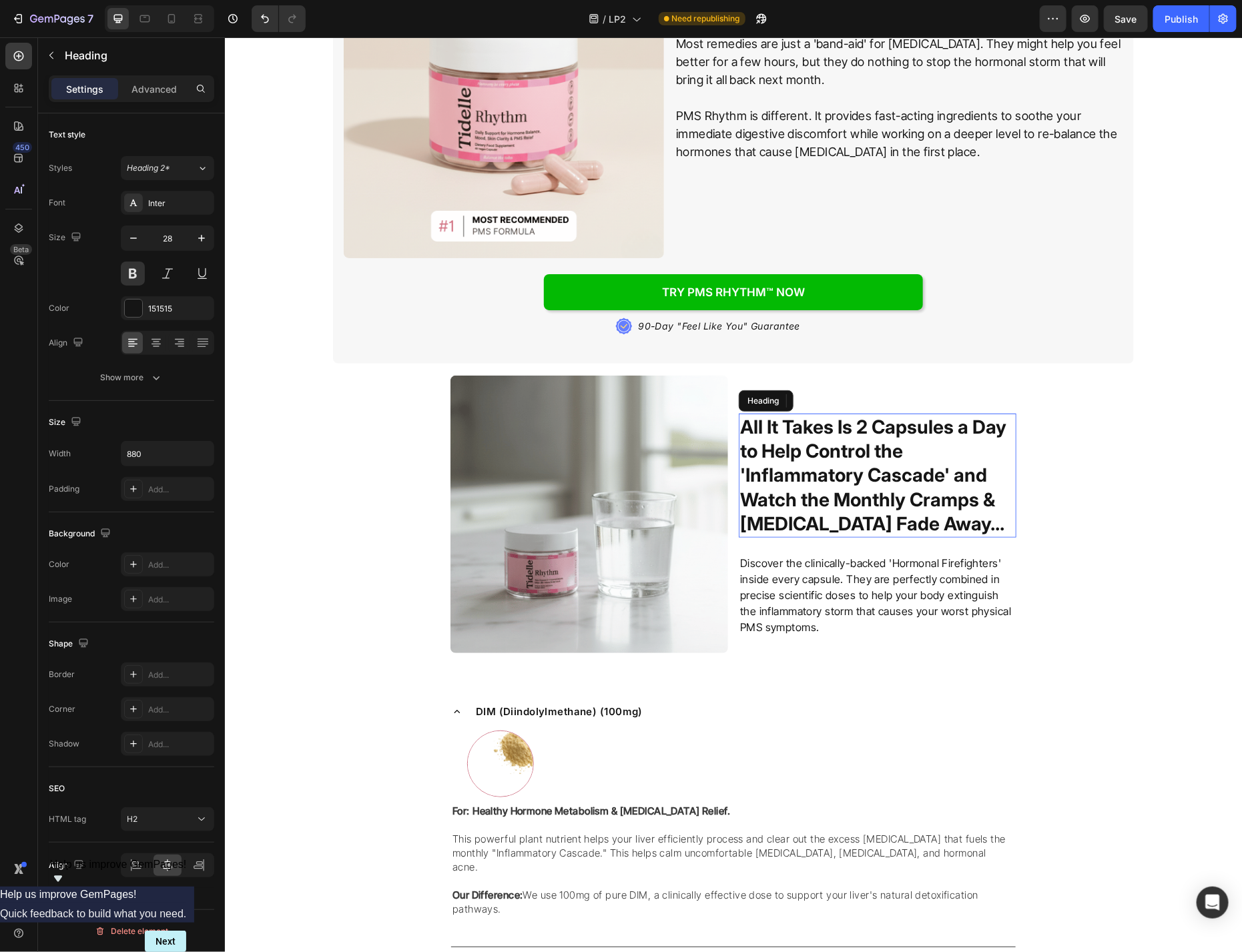
click at [853, 441] on h2 "All It Takes Is 2 Capsules a Day to Help Control the 'Inflammatory Cascade' and…" at bounding box center [876, 475] width 277 height 125
click at [853, 441] on p "All It Takes Is 2 Capsules a Day to Help Control the 'Inflammatory Cascade' and…" at bounding box center [876, 476] width 274 height 122
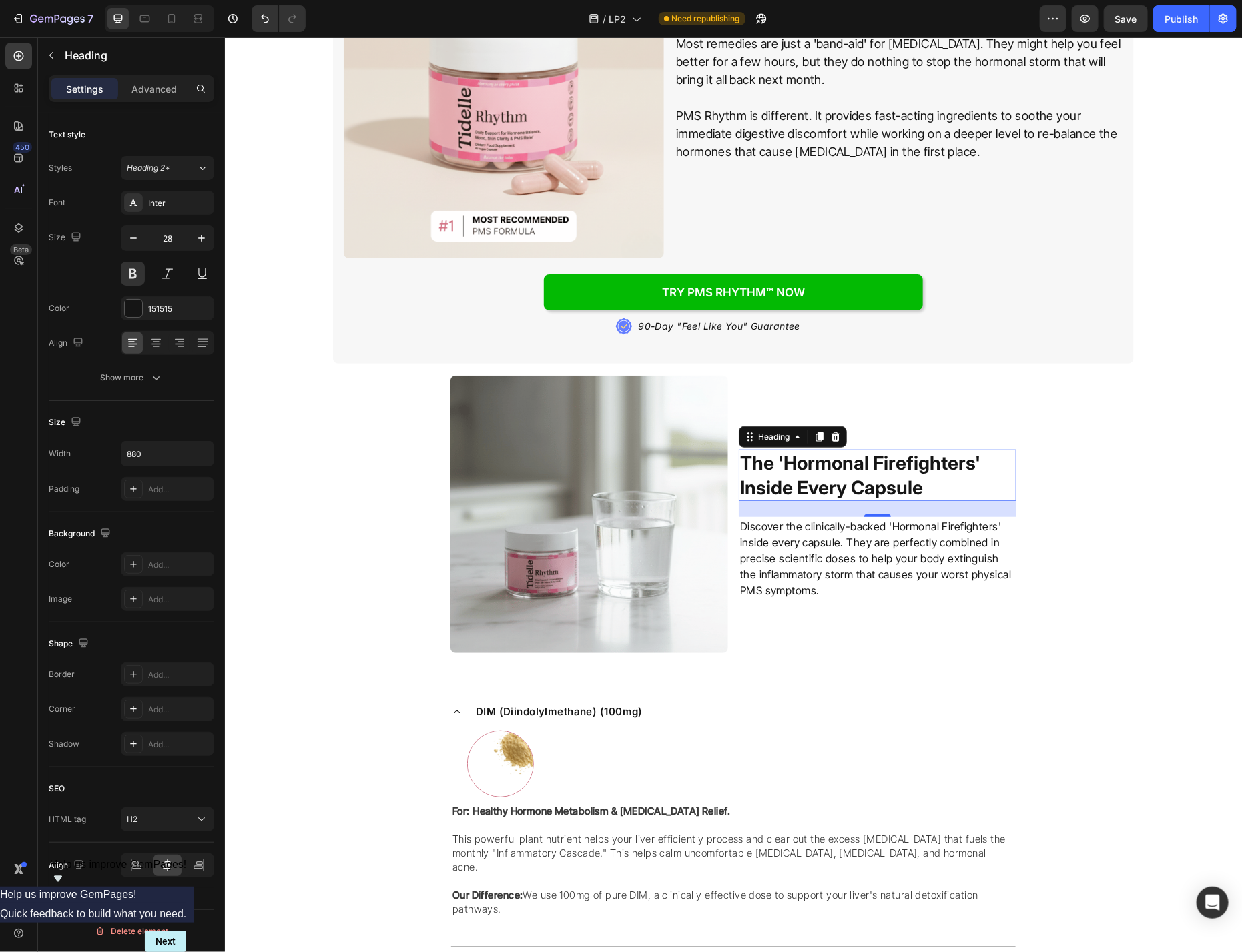
click at [852, 547] on p "Discover the clinically-backed 'Hormonal Firefighters' inside every capsule. Th…" at bounding box center [876, 558] width 274 height 80
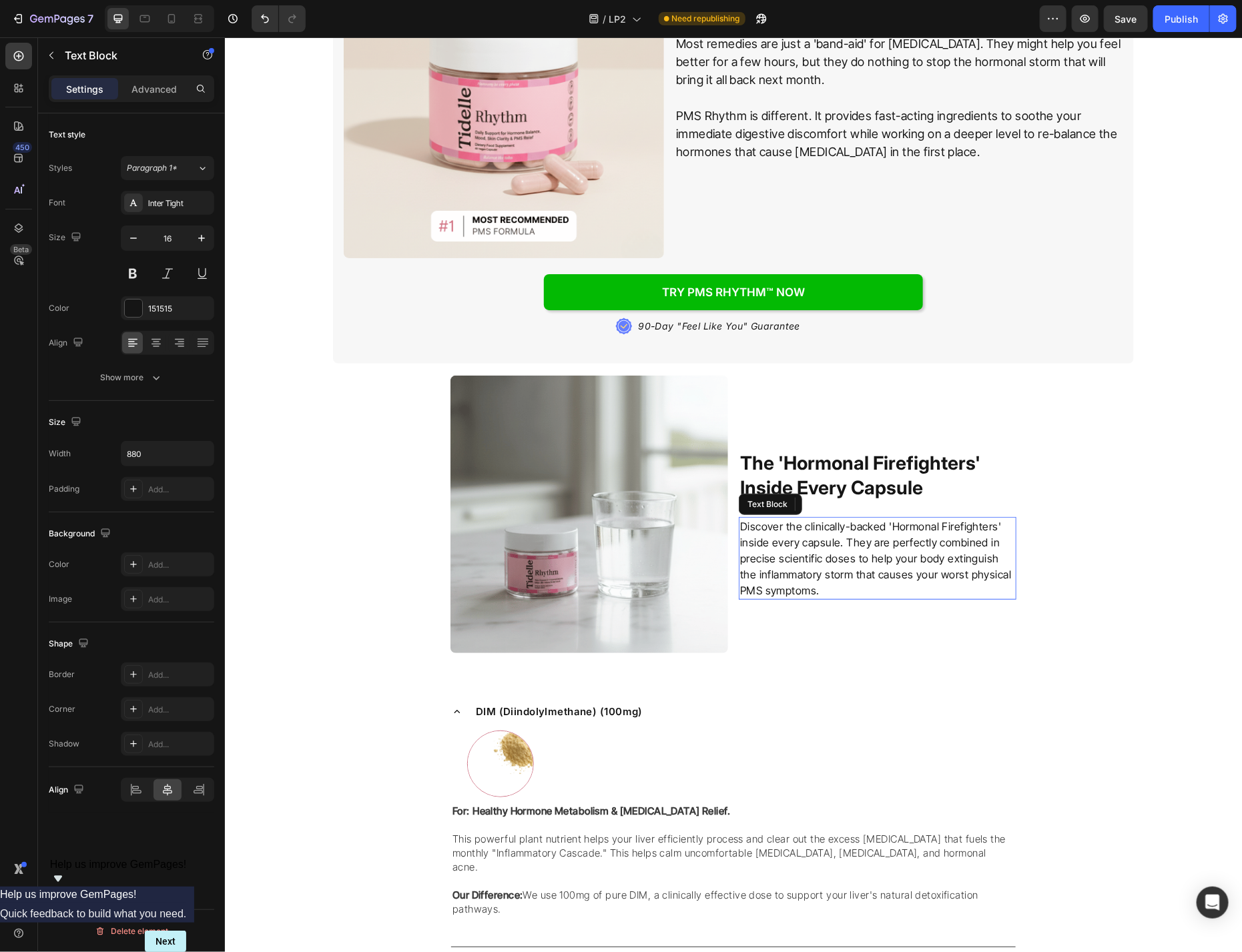
click at [852, 547] on p "Discover the clinically-backed 'Hormonal Firefighters' inside every capsule. Th…" at bounding box center [876, 558] width 274 height 80
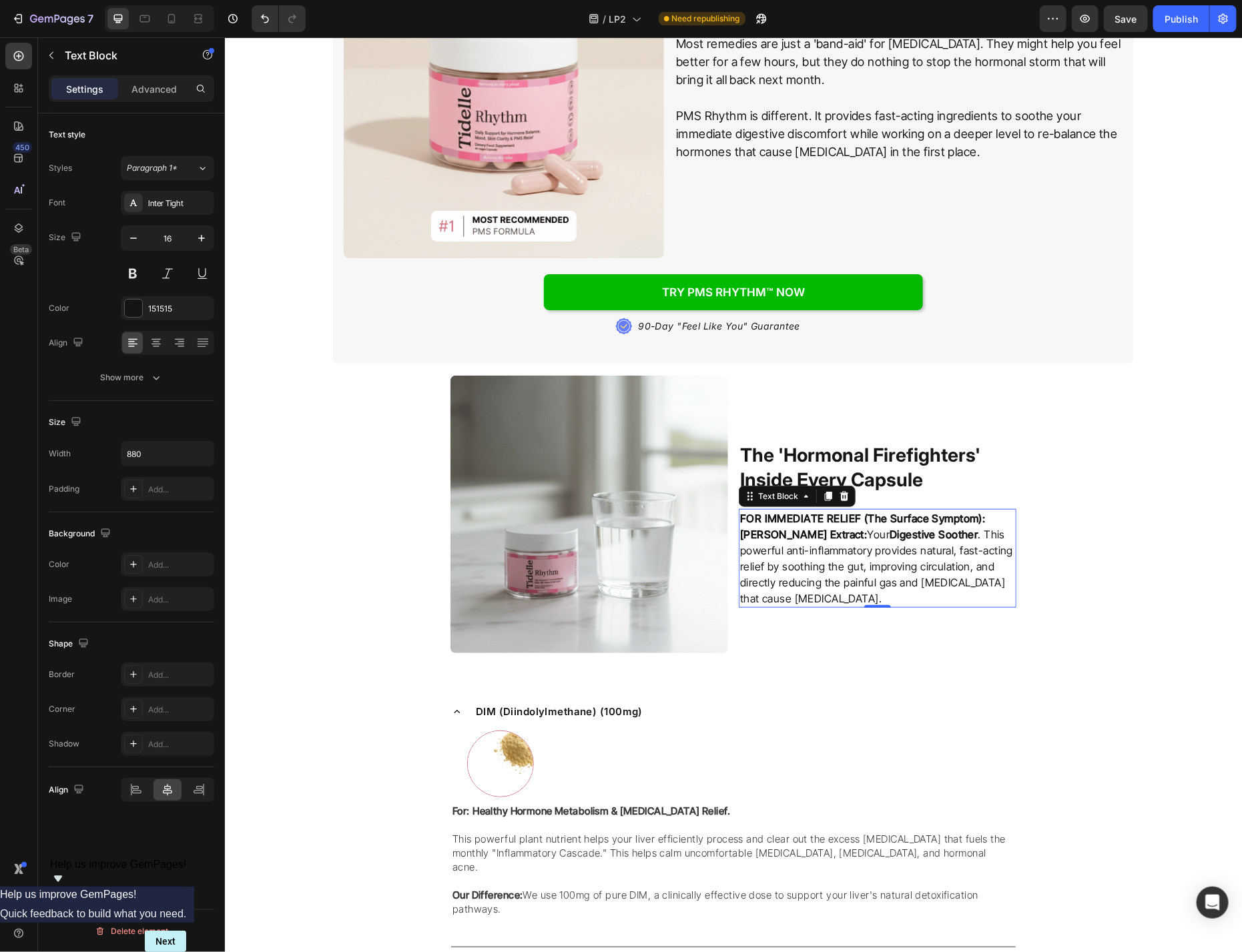
click at [1015, 595] on p "Ginger Root Extract: Your Digestive Soother . This powerful anti-inflammatory p…" at bounding box center [876, 566] width 274 height 80
click at [992, 588] on p "Ginger Root Extract: Your Digestive Soother . This powerful anti-inflammatory p…" at bounding box center [876, 566] width 274 height 80
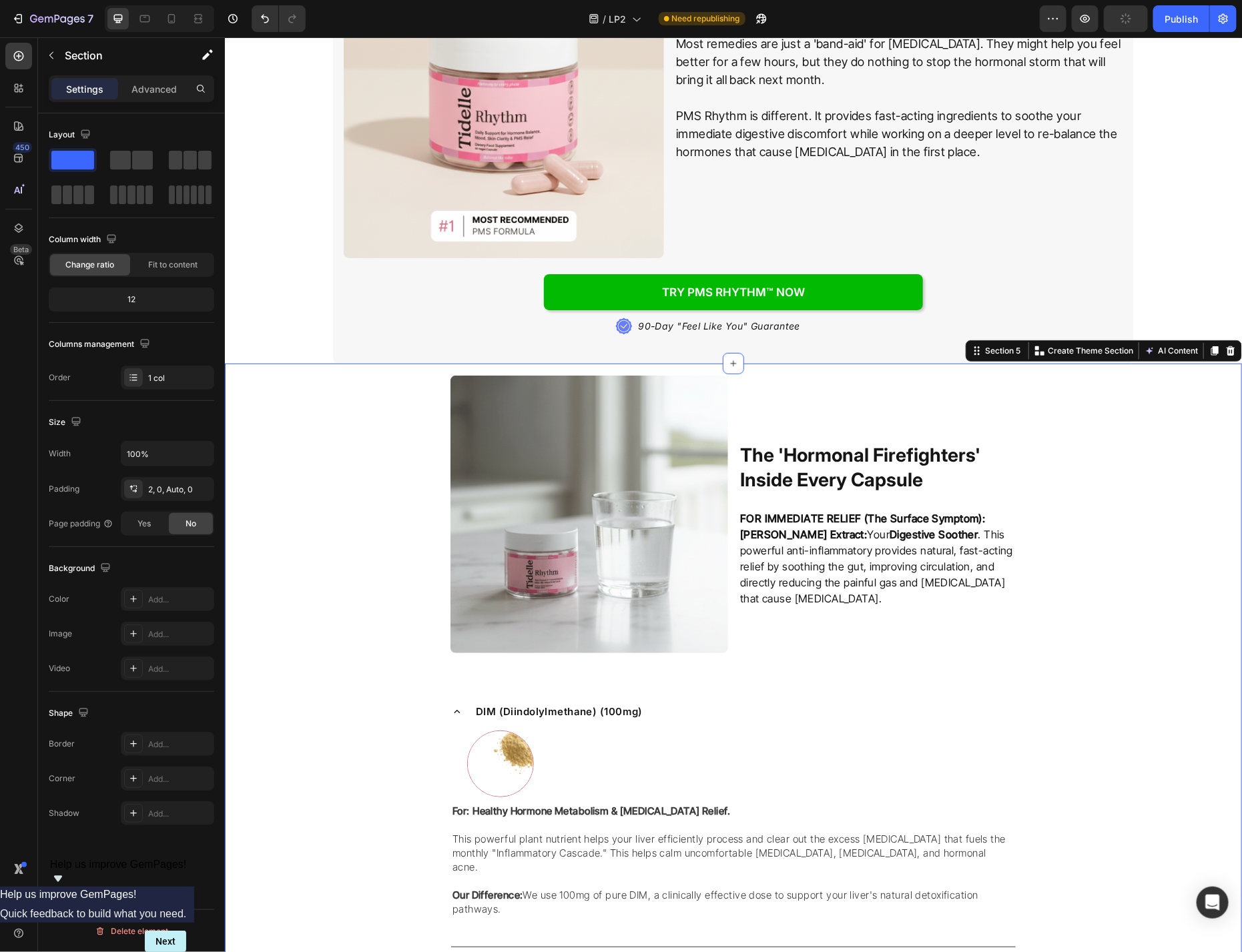
click at [954, 529] on strong "Digestive Soother" at bounding box center [933, 534] width 88 height 14
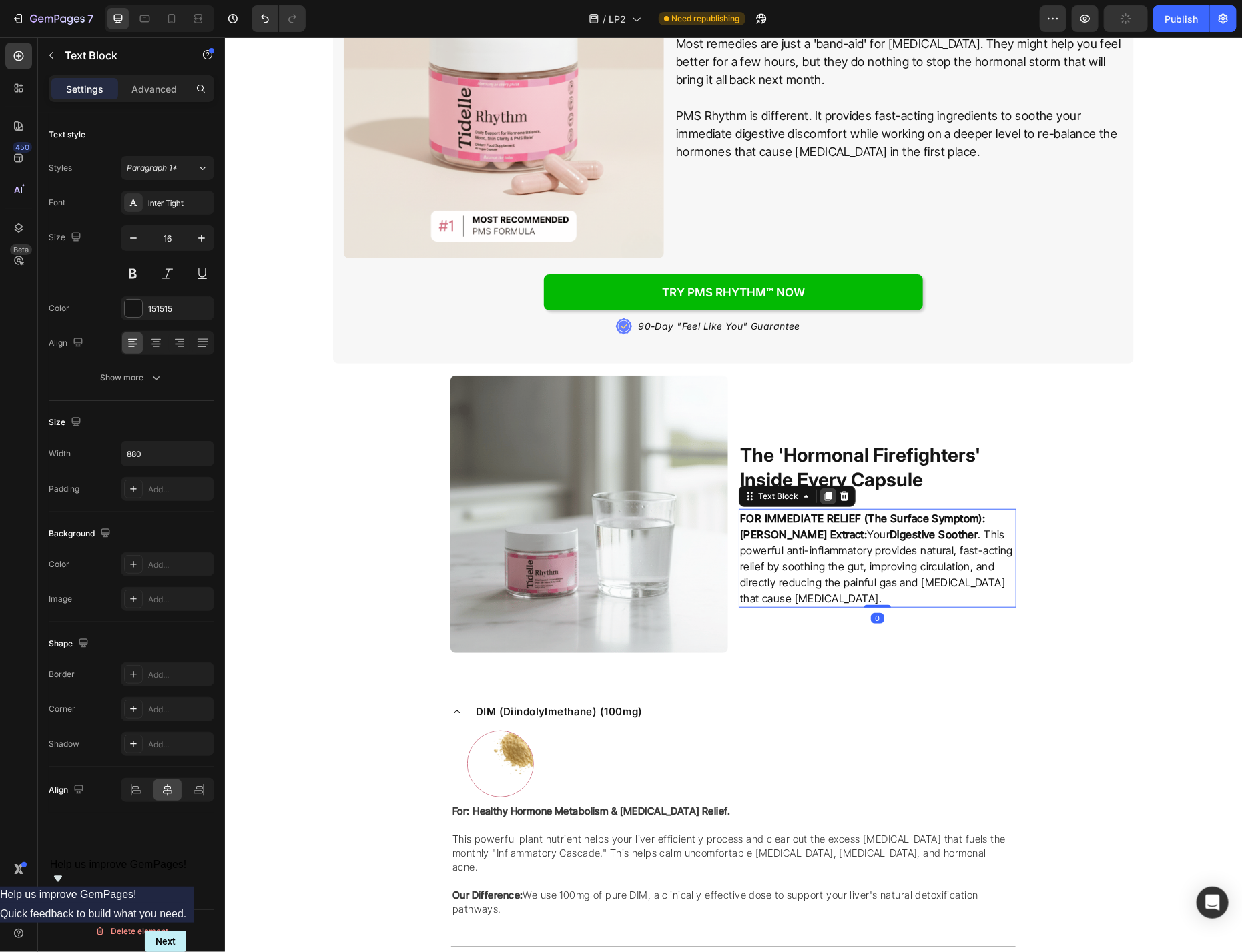
click at [826, 492] on icon at bounding box center [827, 496] width 7 height 10
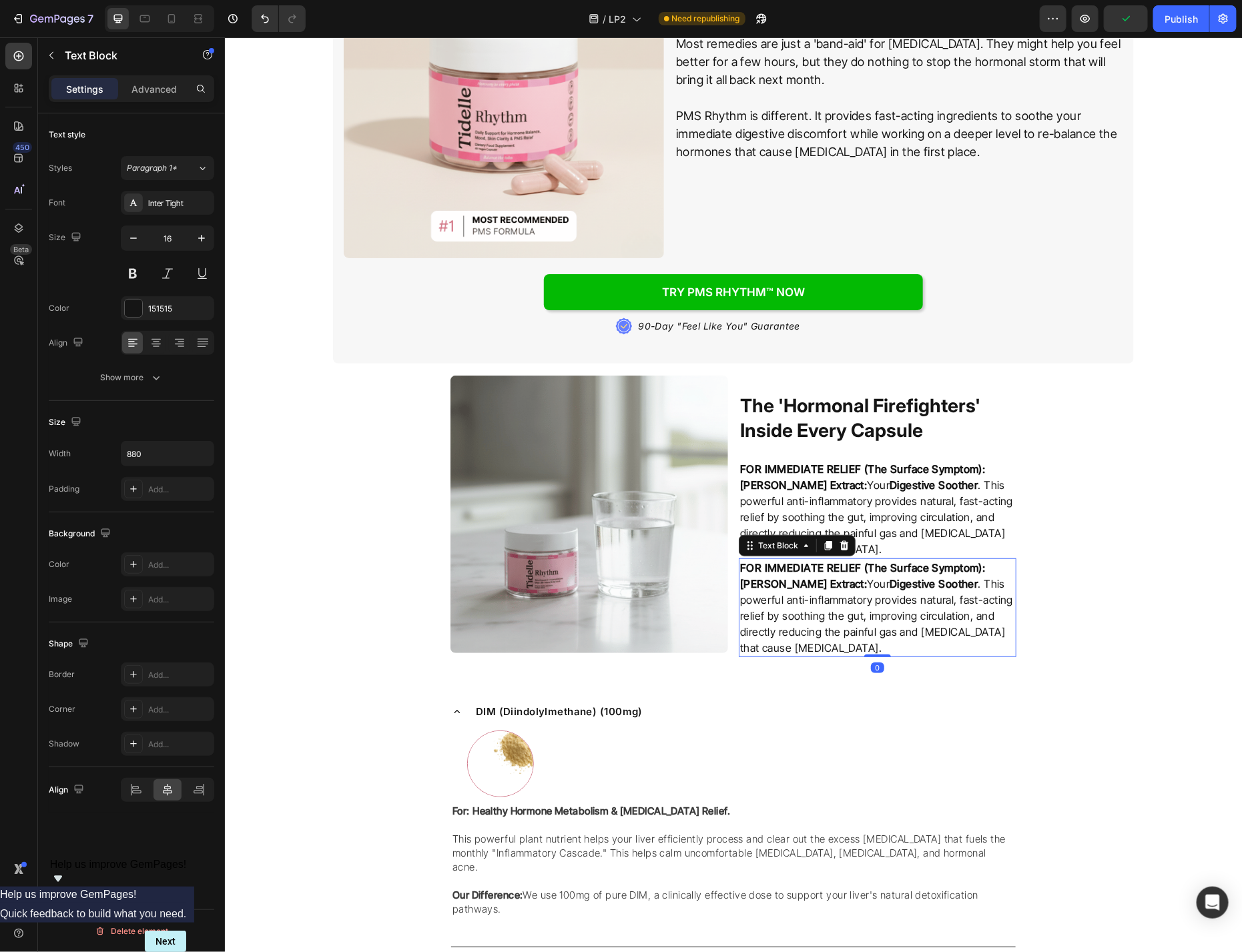
click at [842, 599] on p "Ginger Root Extract: Your Digestive Soother . This powerful anti-inflammatory p…" at bounding box center [876, 616] width 274 height 80
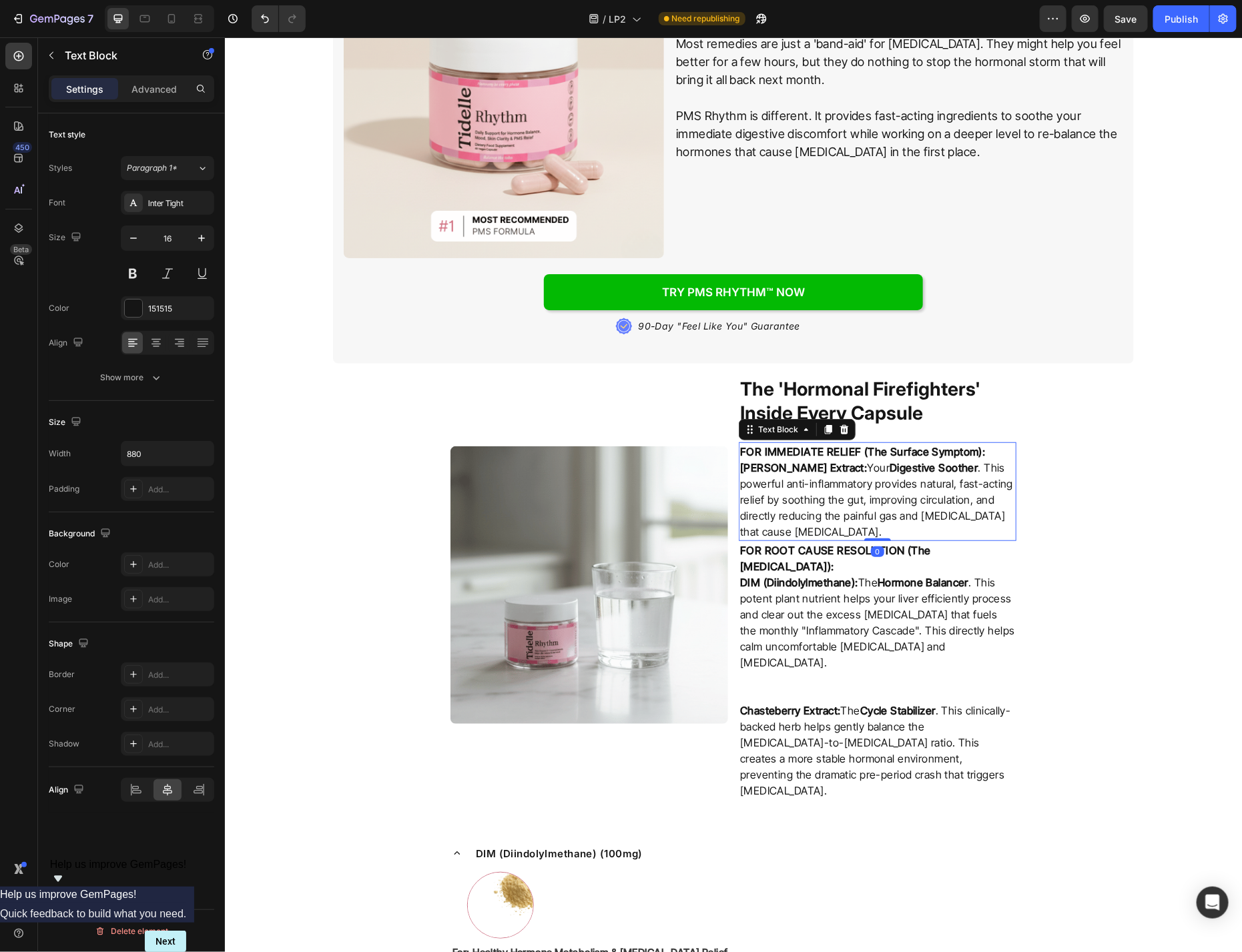
click at [924, 522] on p "Ginger Root Extract: Your Digestive Soother . This powerful anti-inflammatory p…" at bounding box center [876, 499] width 274 height 80
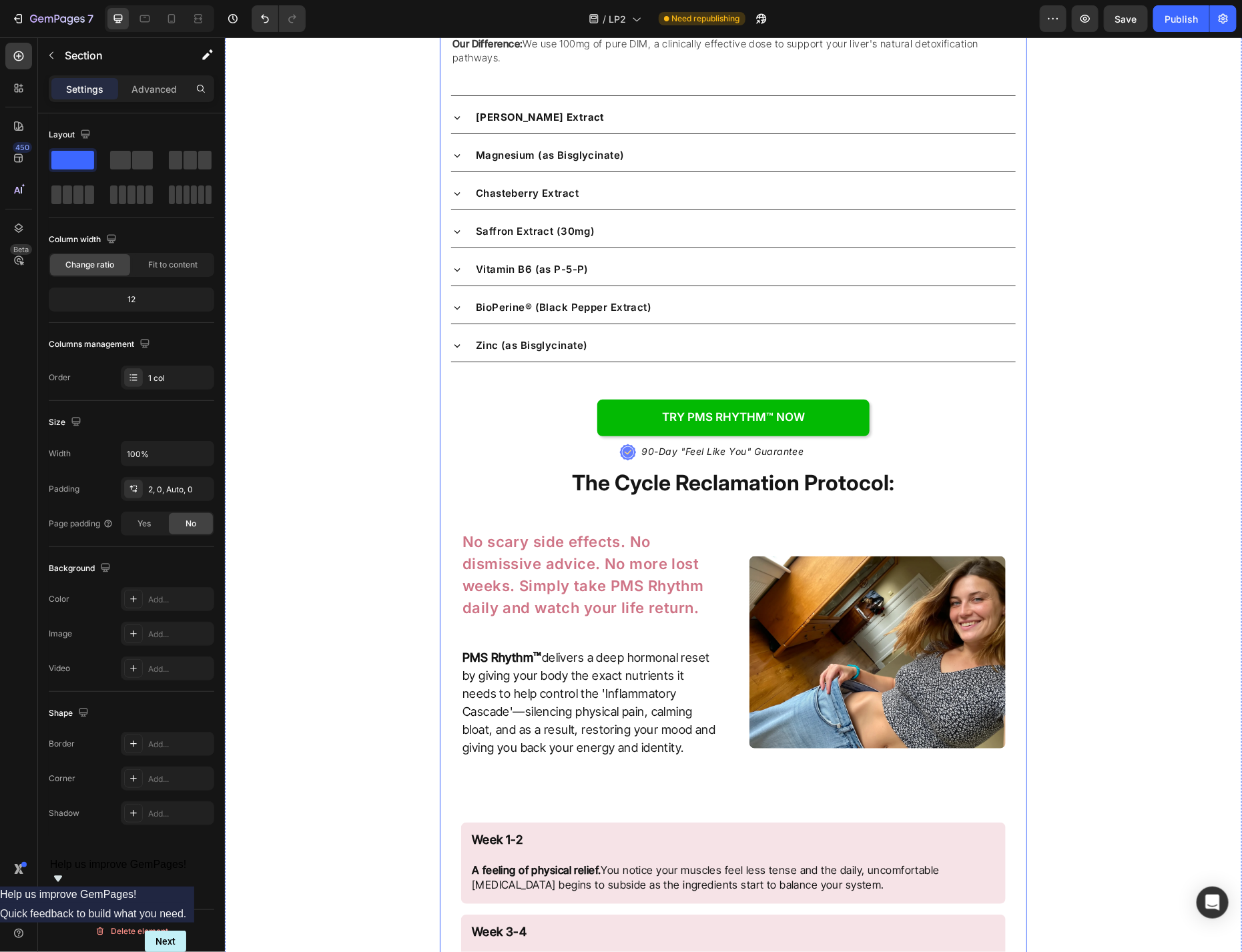
scroll to position [3823, 0]
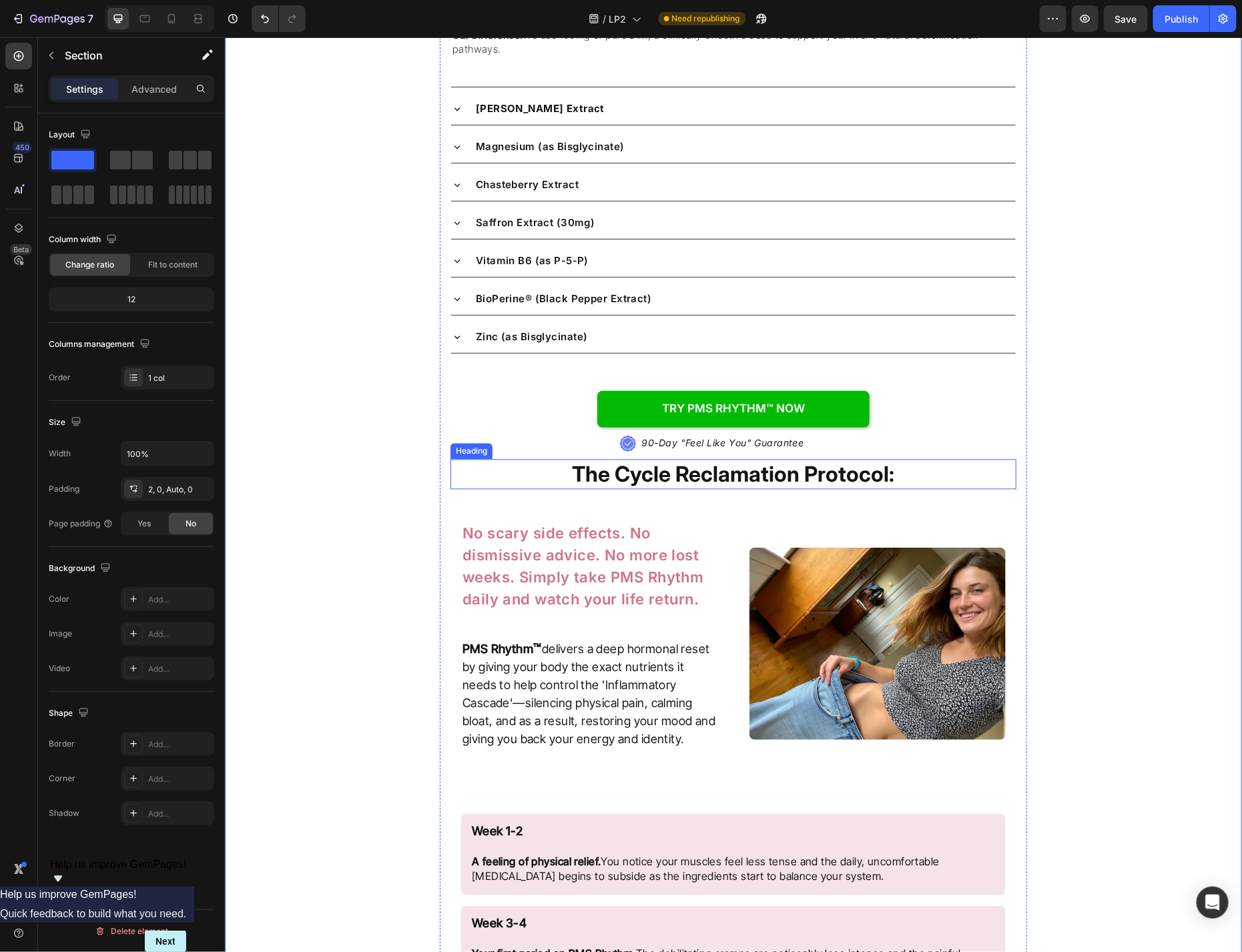
click at [762, 461] on strong "The Cycle Reclamation Protocol:" at bounding box center [732, 474] width 323 height 26
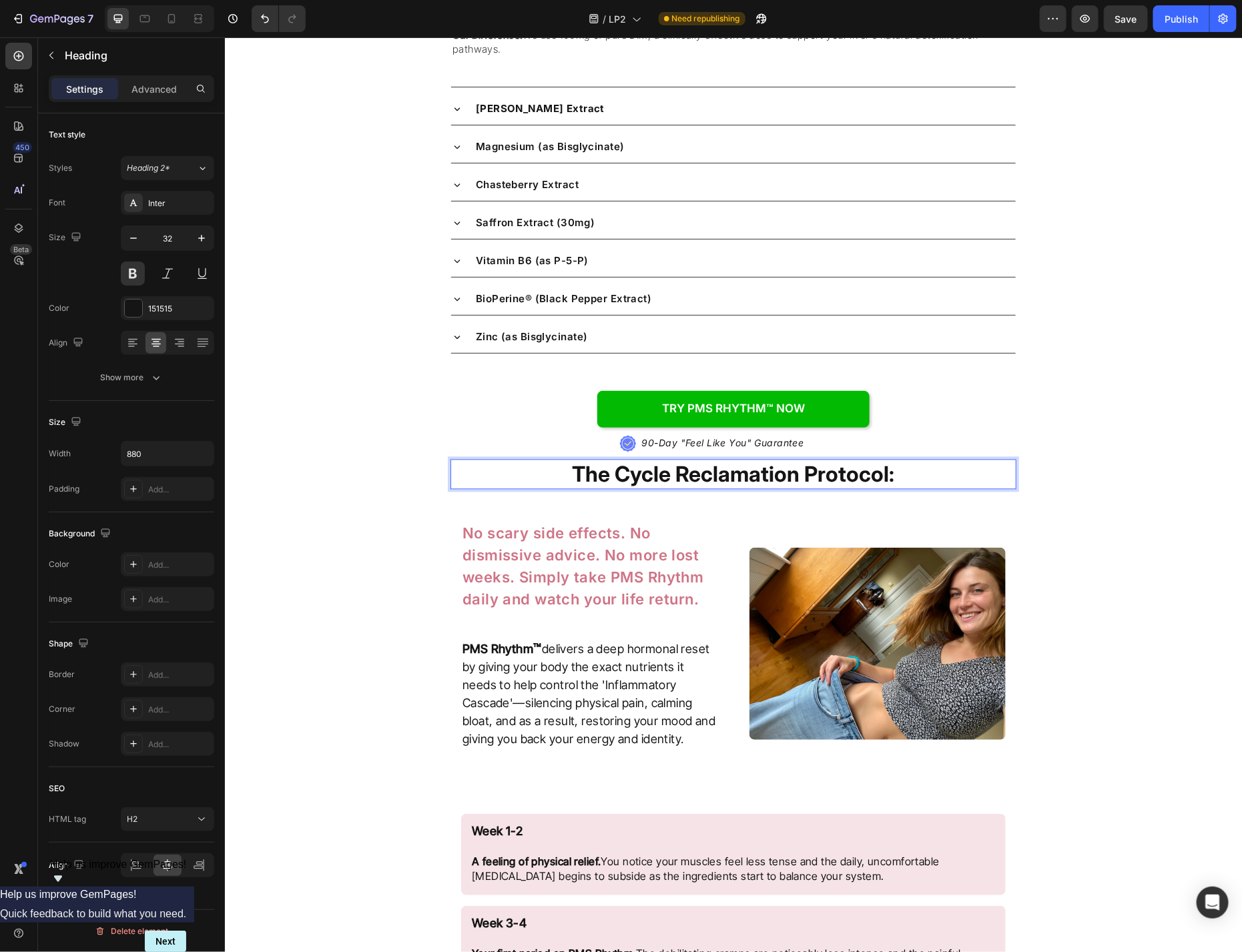
click at [762, 461] on strong "The Cycle Reclamation Protocol:" at bounding box center [732, 474] width 323 height 26
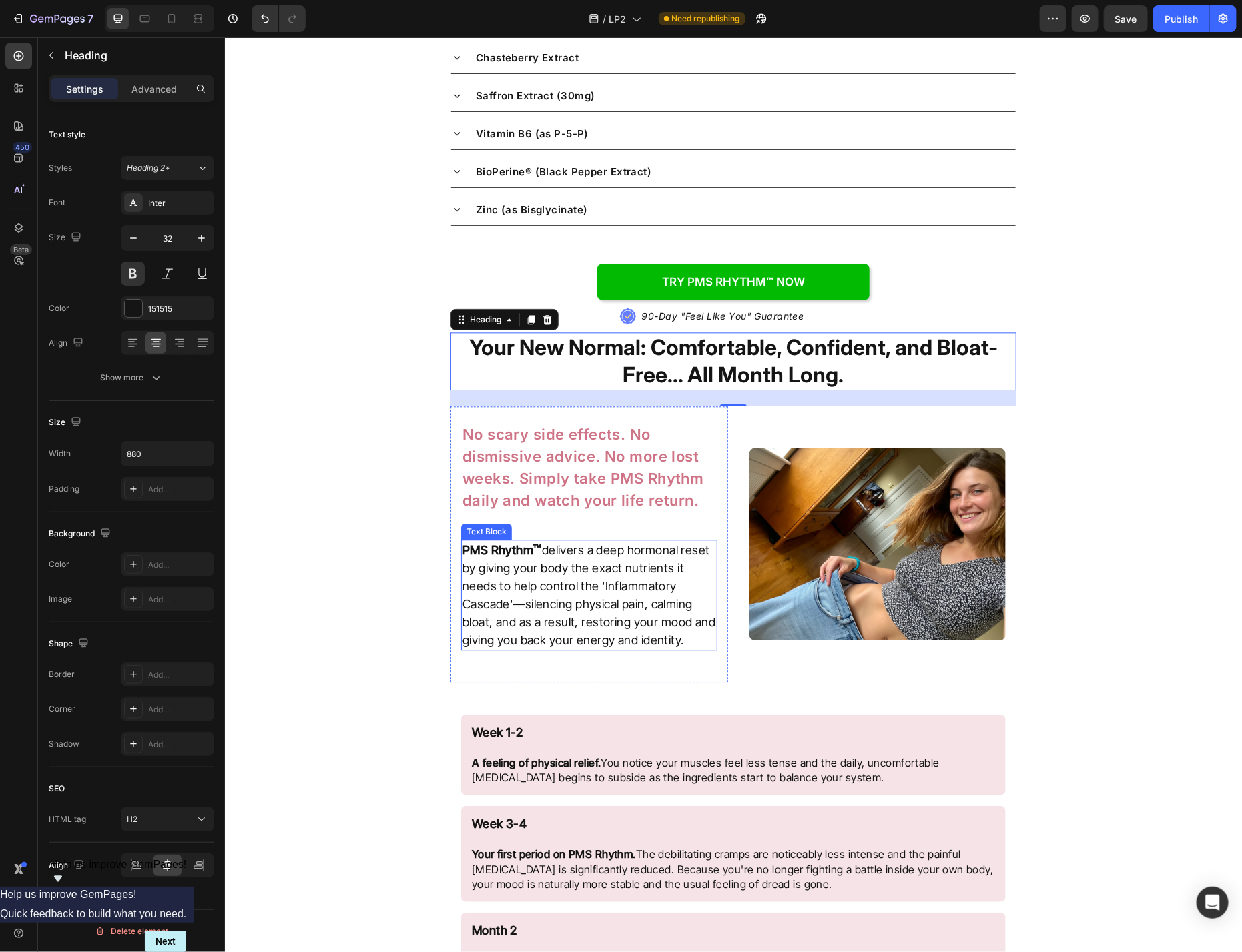
scroll to position [3966, 0]
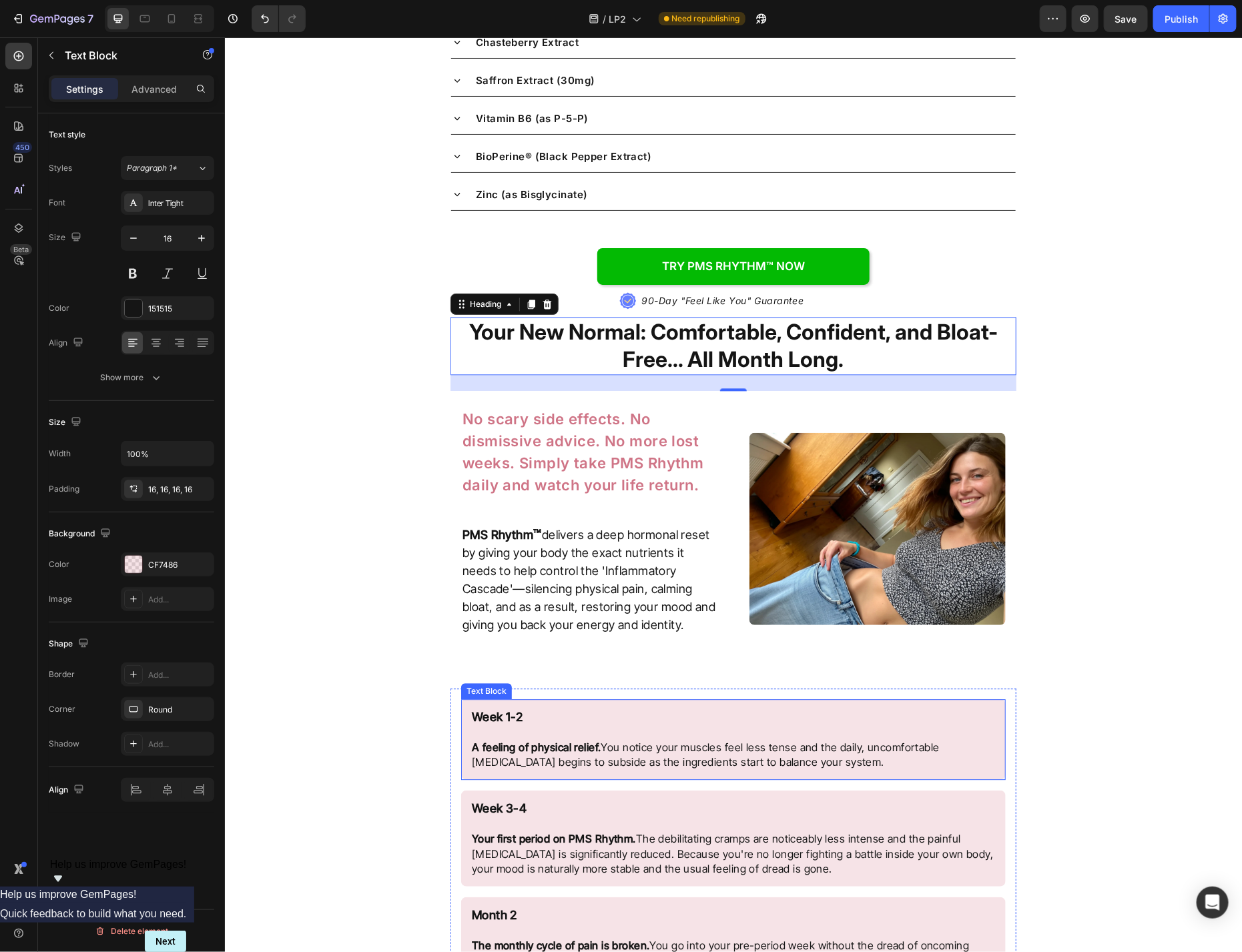
click at [691, 710] on p "Week 1-2 A feeling of physical relief. You notice your muscles feel less tense …" at bounding box center [733, 739] width 523 height 60
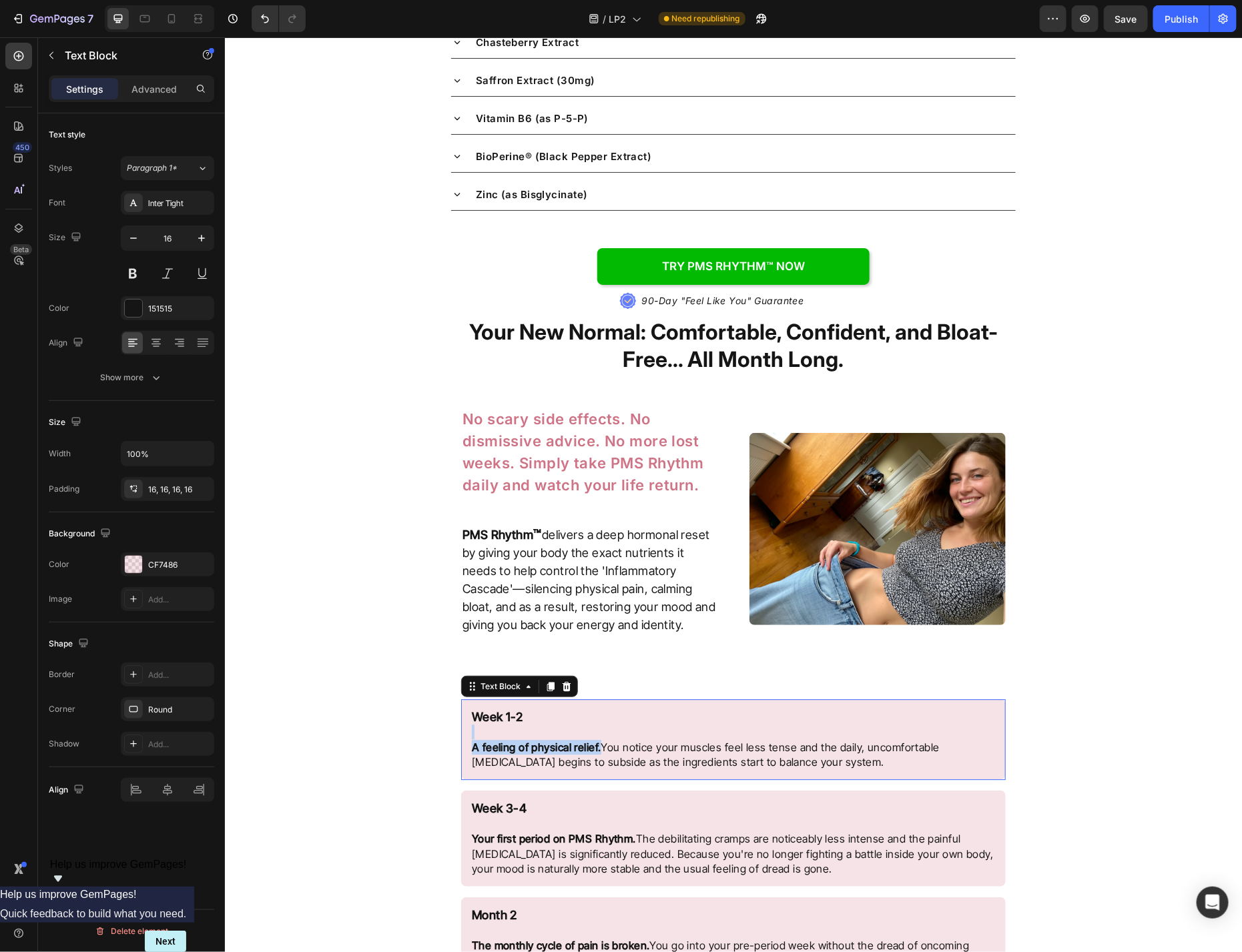
click at [691, 710] on p "Week 1-2 A feeling of physical relief. You notice your muscles feel less tense …" at bounding box center [733, 739] width 523 height 60
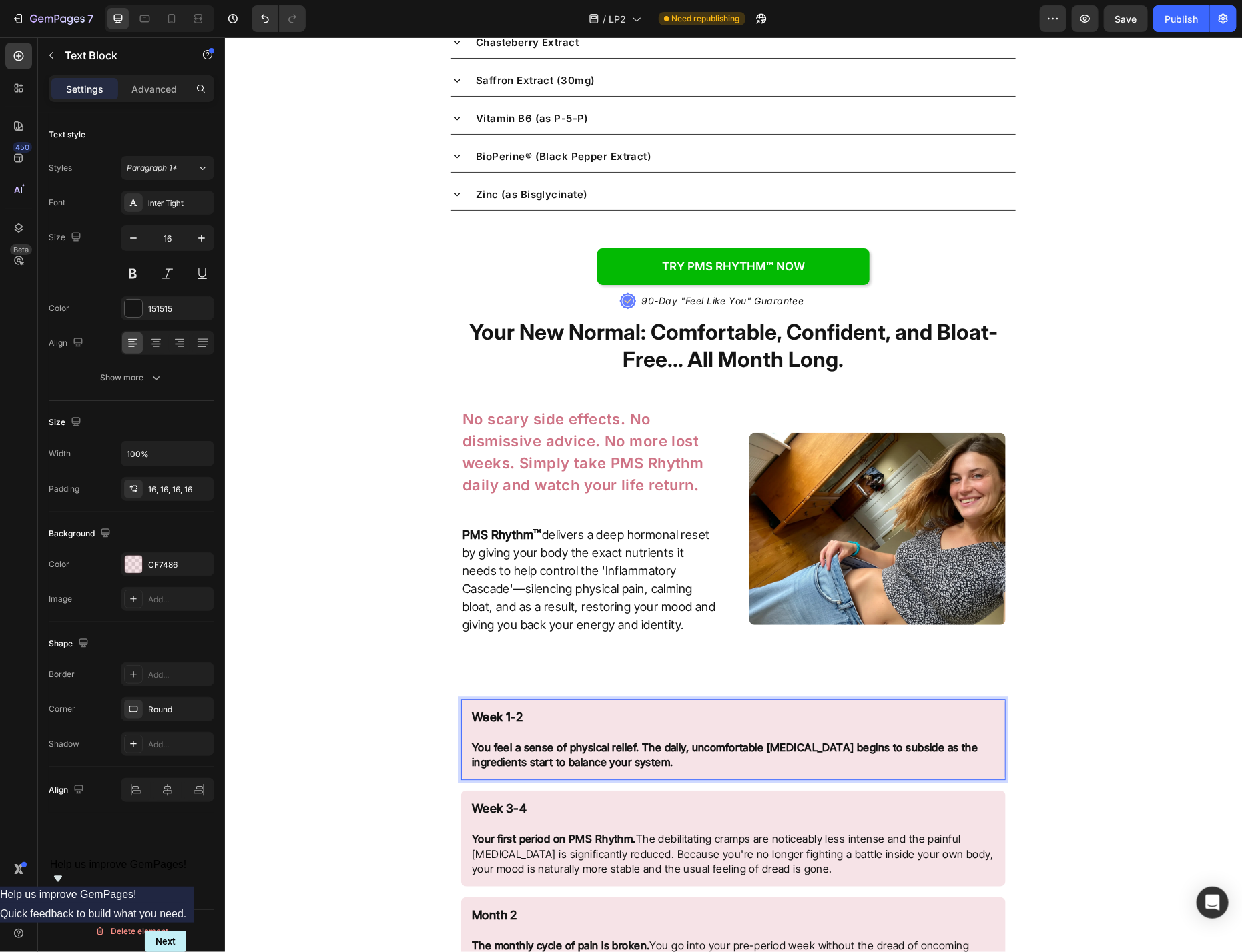
click at [643, 740] on strong "You feel a sense of physical relief. The daily, uncomfortable [MEDICAL_DATA] be…" at bounding box center [724, 754] width 507 height 28
click at [642, 740] on strong "You feel a sense of physical relief. The daily, uncomfortable [MEDICAL_DATA] be…" at bounding box center [724, 754] width 507 height 28
click at [613, 670] on icon "Editor contextual toolbar" at bounding box center [614, 676] width 14 height 14
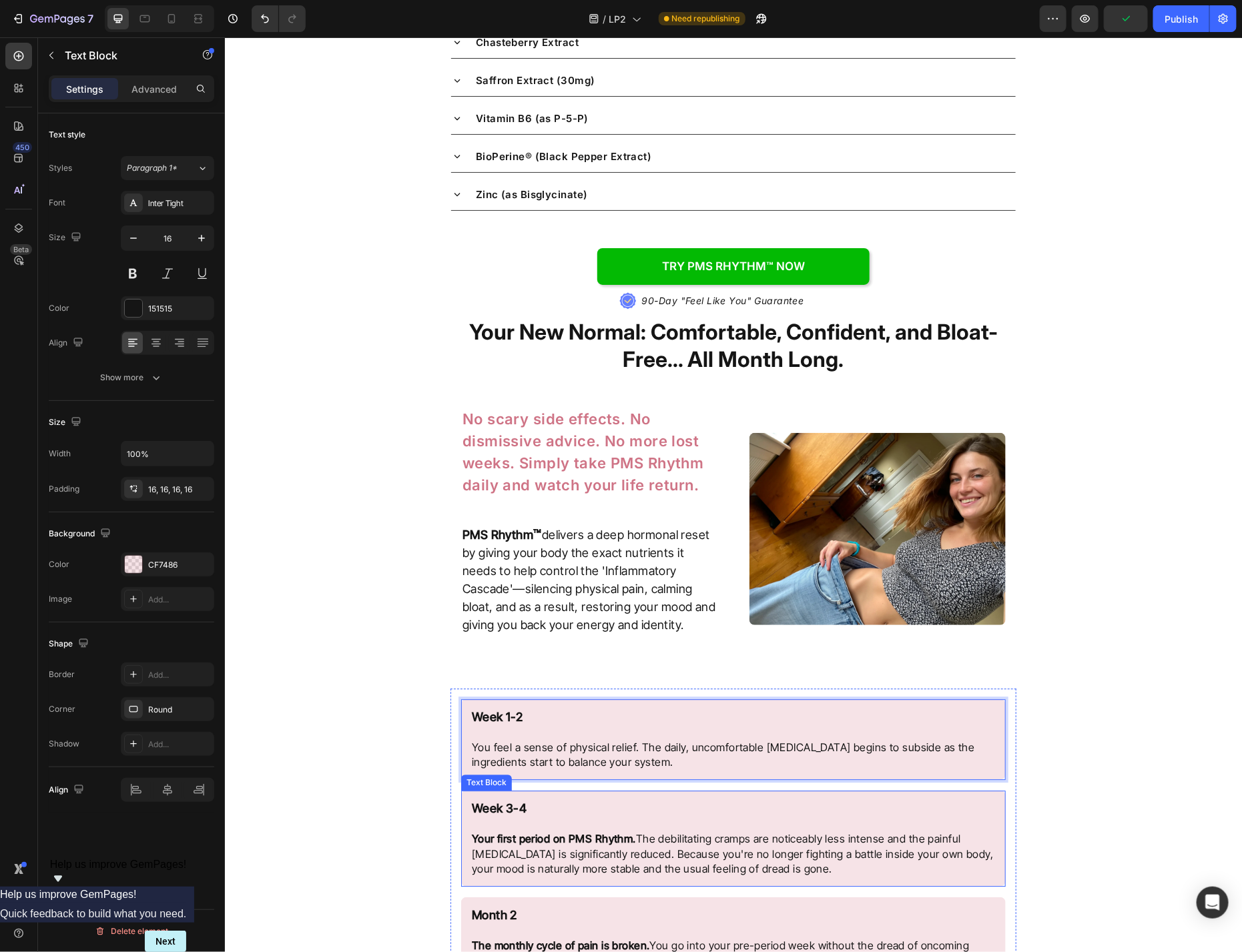
click at [630, 831] on p "Your first period on PMS Rhythm. The debilitating cramps are noticeably less in…" at bounding box center [733, 854] width 523 height 45
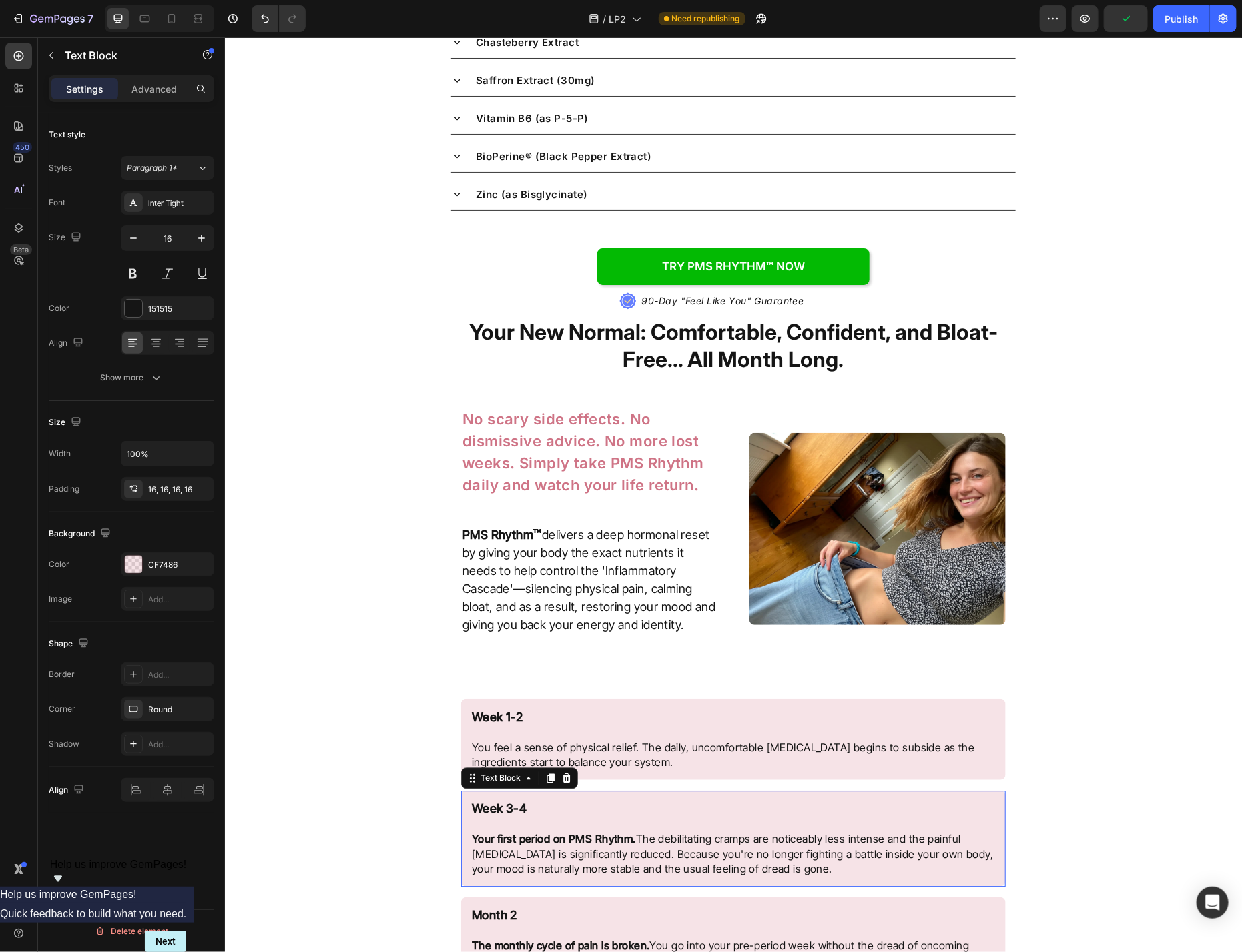
click at [630, 831] on p "Your first period on PMS Rhythm. The debilitating cramps are noticeably less in…" at bounding box center [733, 854] width 523 height 45
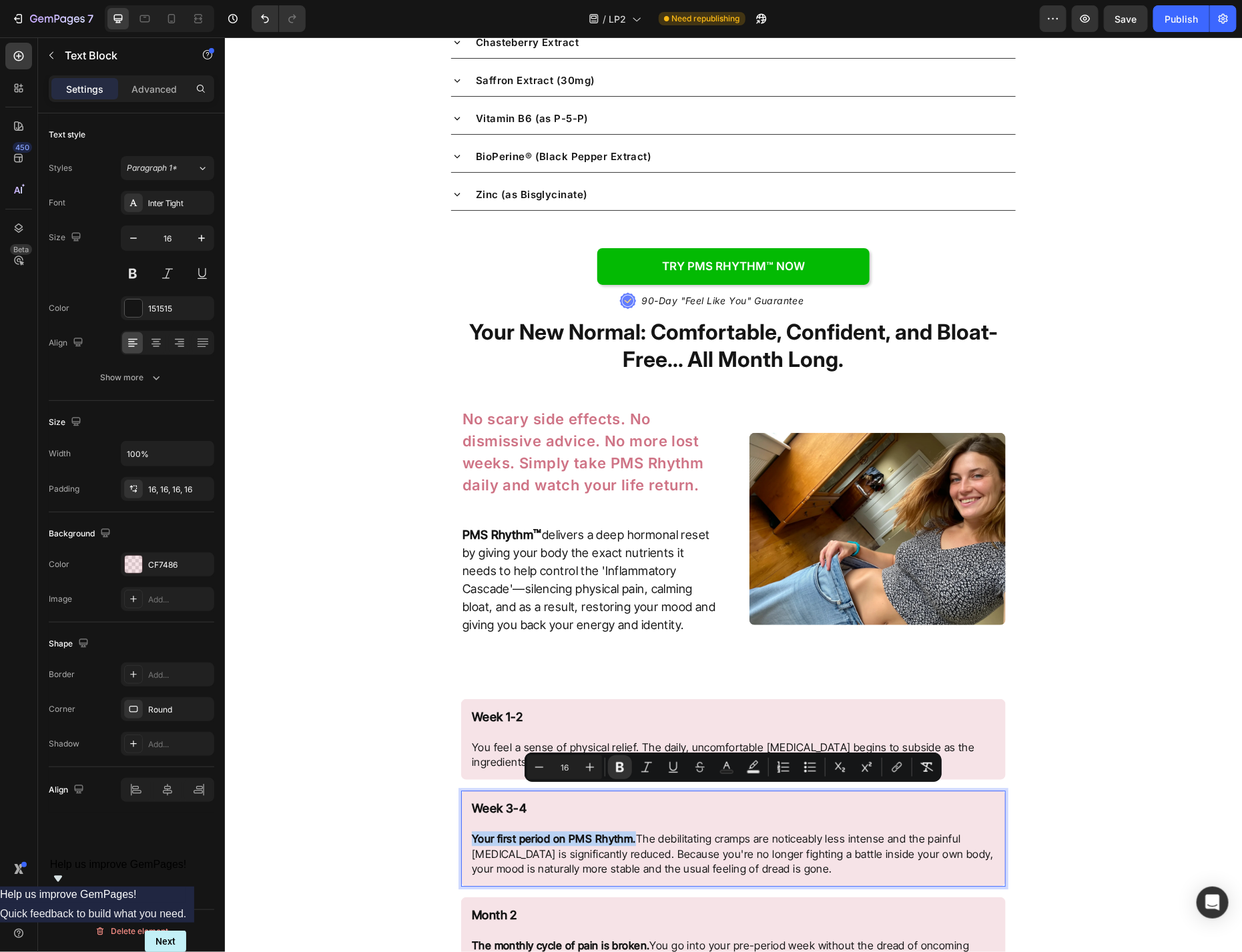
click at [597, 831] on p "Your first period on PMS Rhythm. The debilitating cramps are noticeably less in…" at bounding box center [733, 854] width 523 height 45
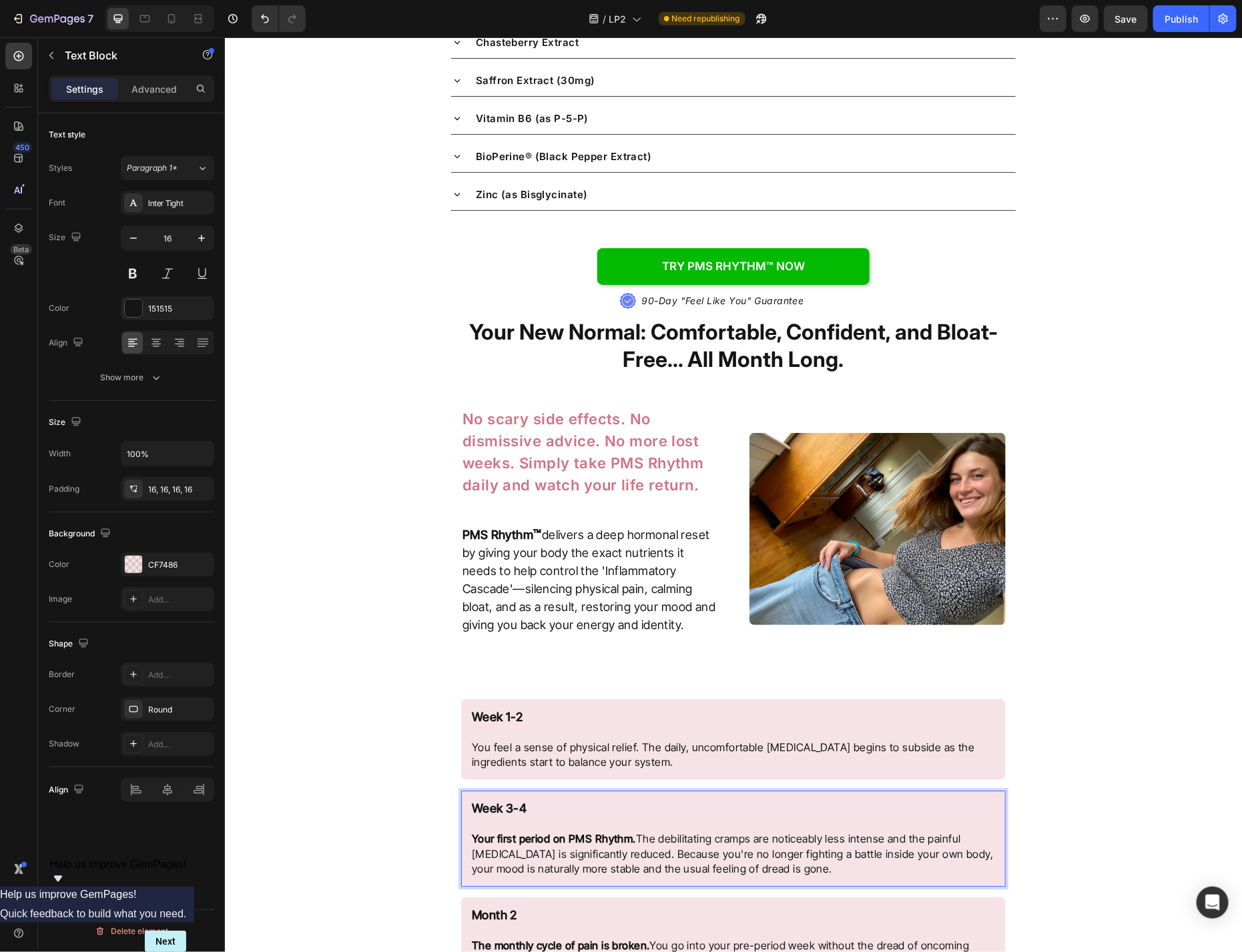
click at [605, 831] on p "Your first period on PMS Rhythm. The debilitating cramps are noticeably less in…" at bounding box center [733, 854] width 523 height 45
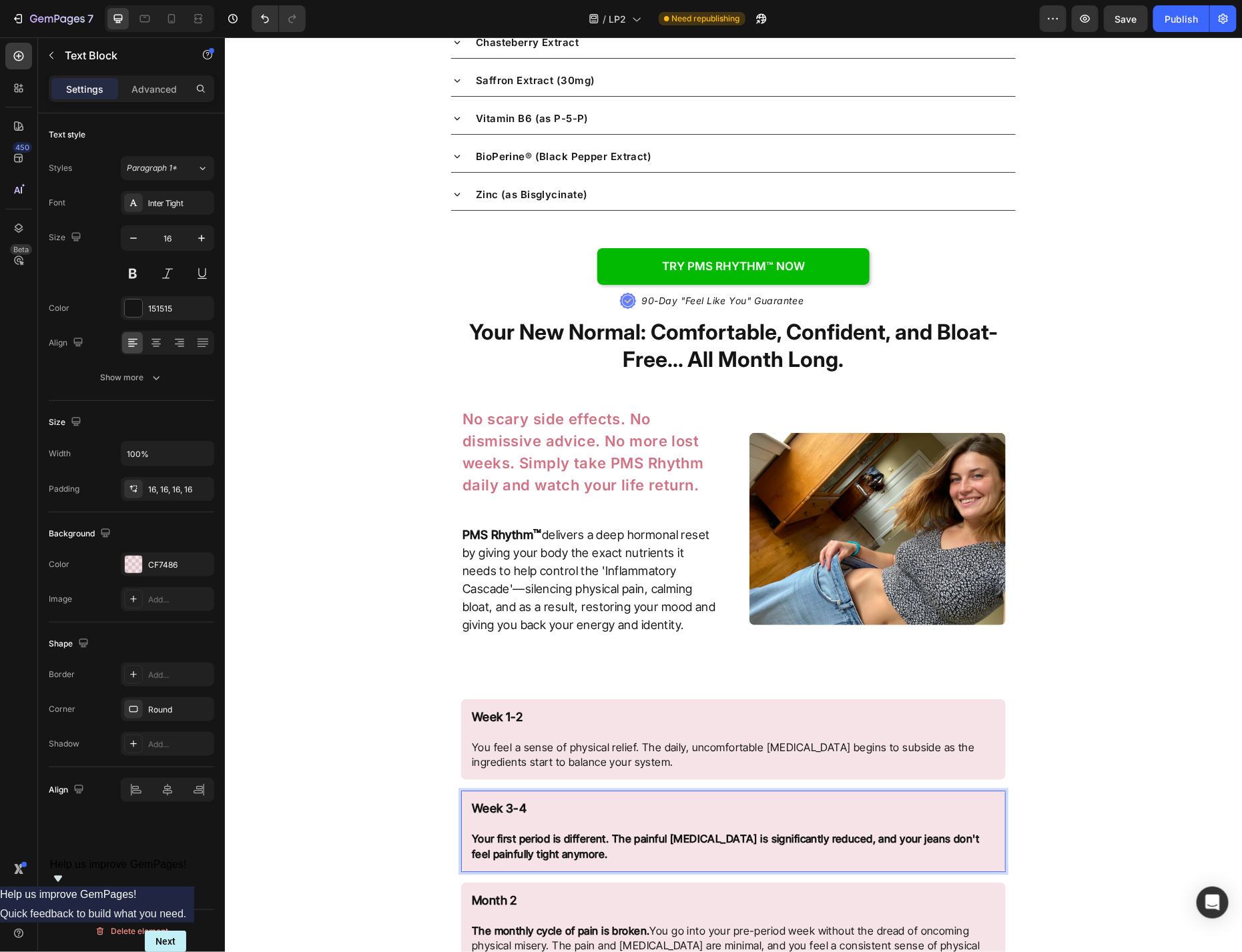
click at [626, 831] on p "Your first period is different. The painful [MEDICAL_DATA] is significantly red…" at bounding box center [733, 846] width 523 height 30
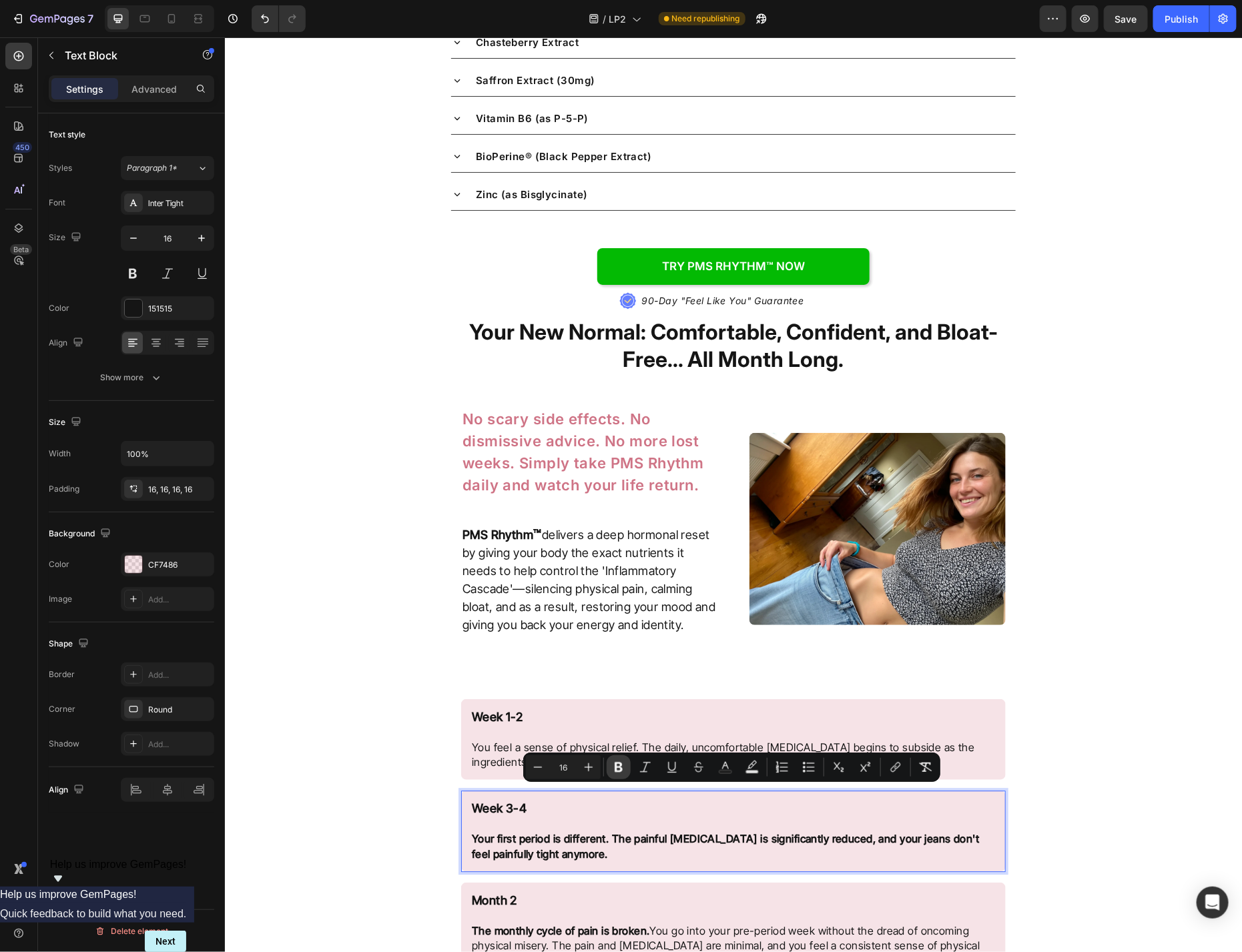
click at [618, 771] on icon "Editor contextual toolbar" at bounding box center [619, 768] width 14 height 14
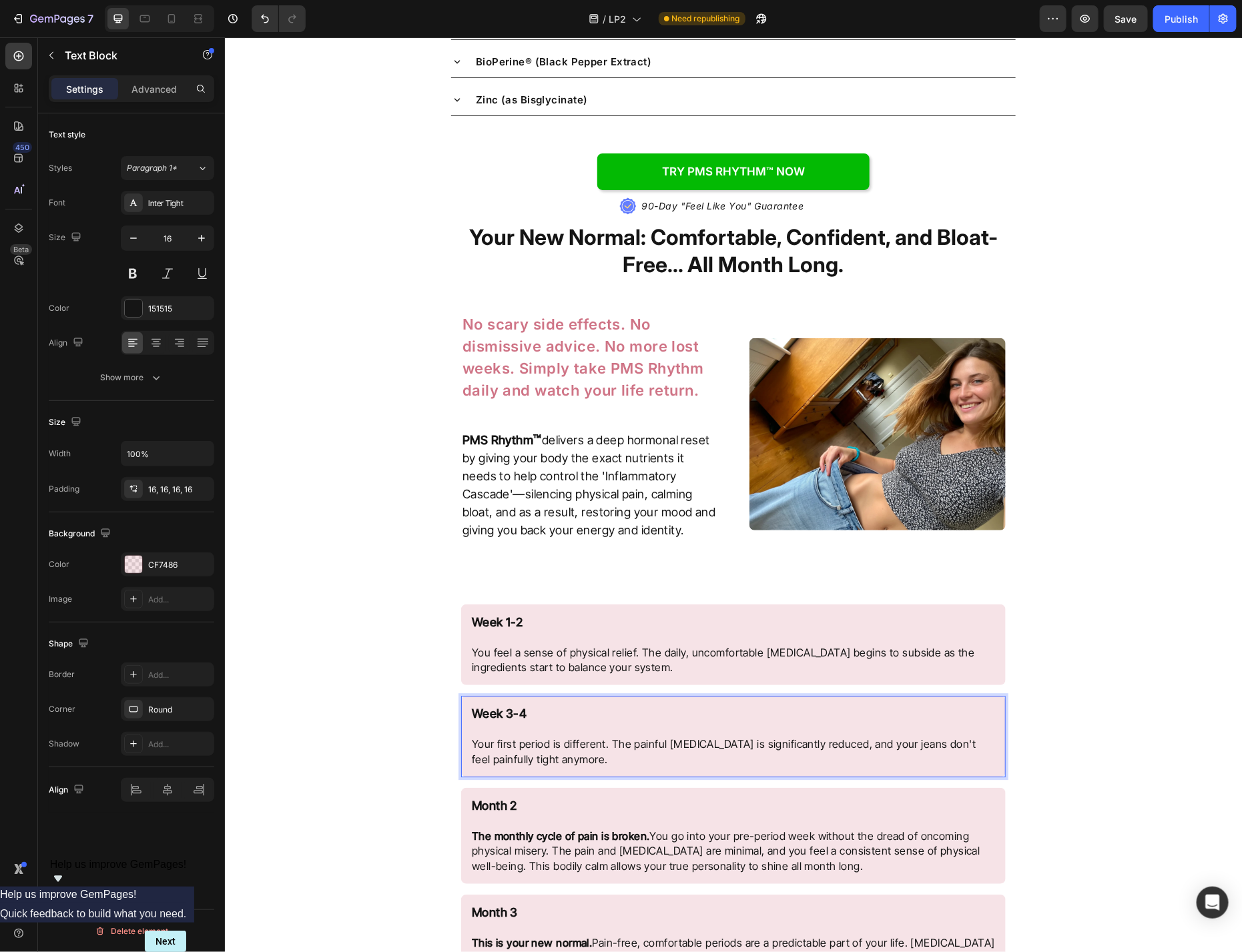
scroll to position [4181, 0]
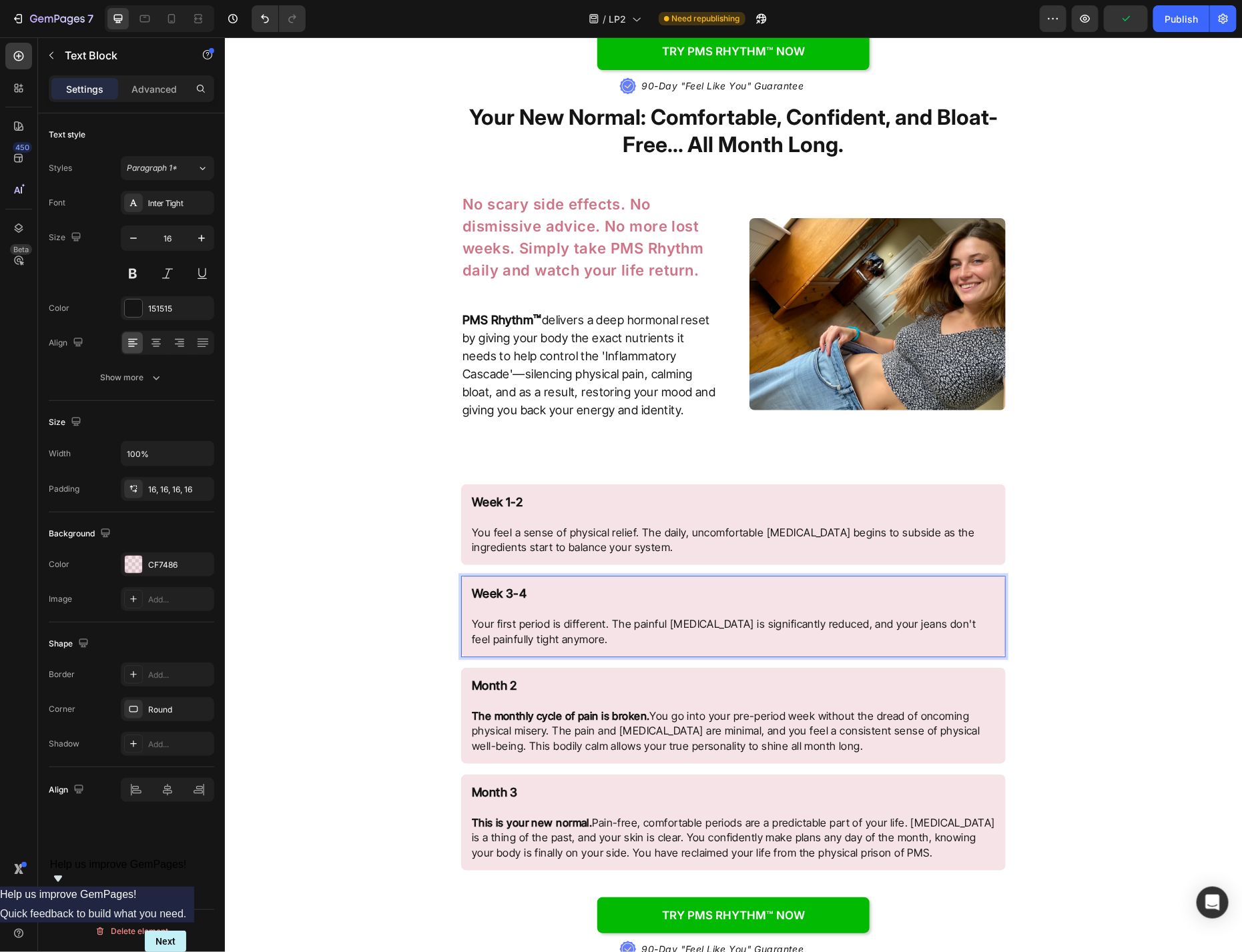
click at [516, 586] on strong "Week 3-4" at bounding box center [499, 593] width 55 height 14
click at [531, 678] on p "Month 2 The monthly cycle of pain is broken. You go into your pre-period week w…" at bounding box center [733, 716] width 523 height 75
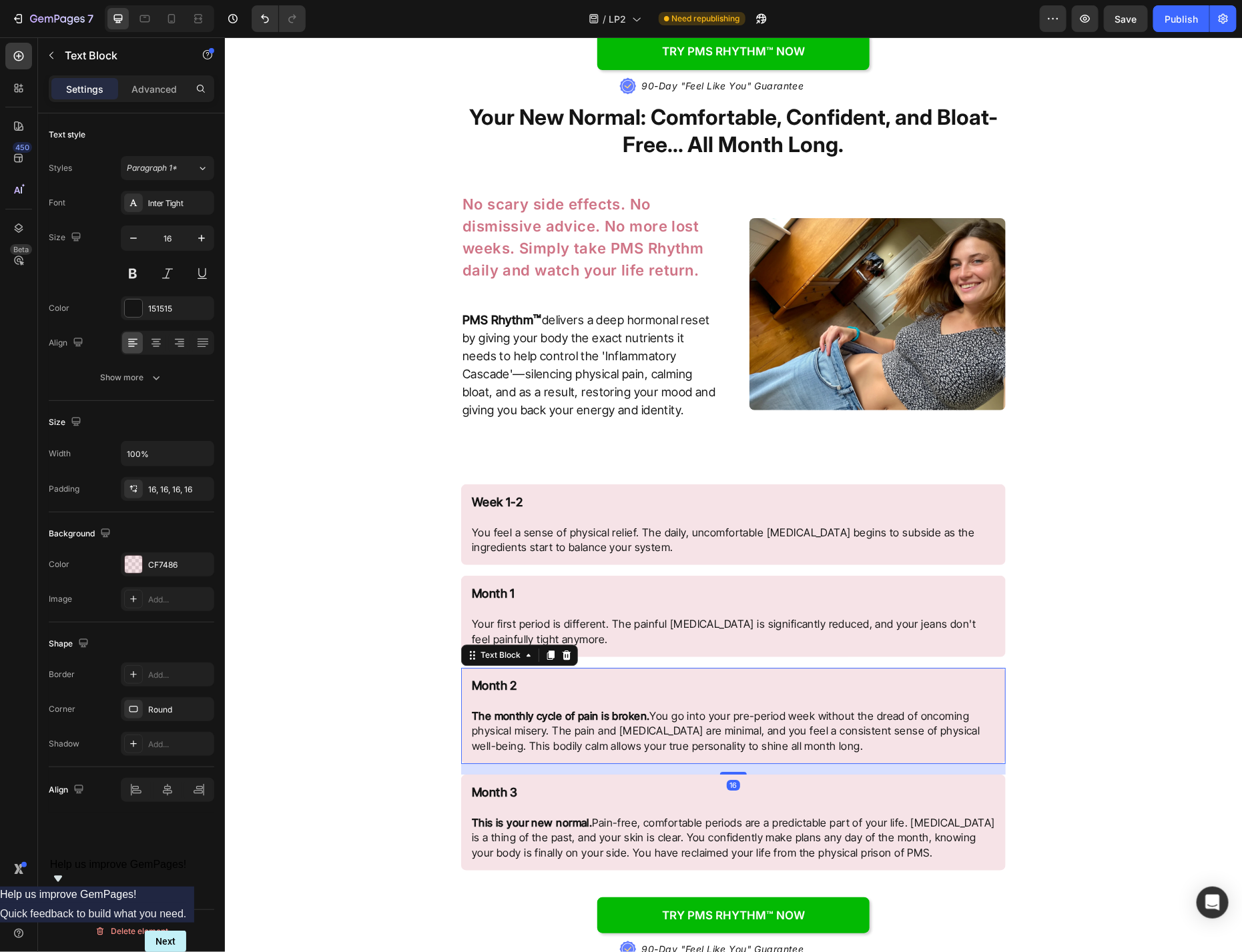
click at [530, 678] on p "Month 2 The monthly cycle of pain is broken. You go into your pre-period week w…" at bounding box center [733, 716] width 523 height 75
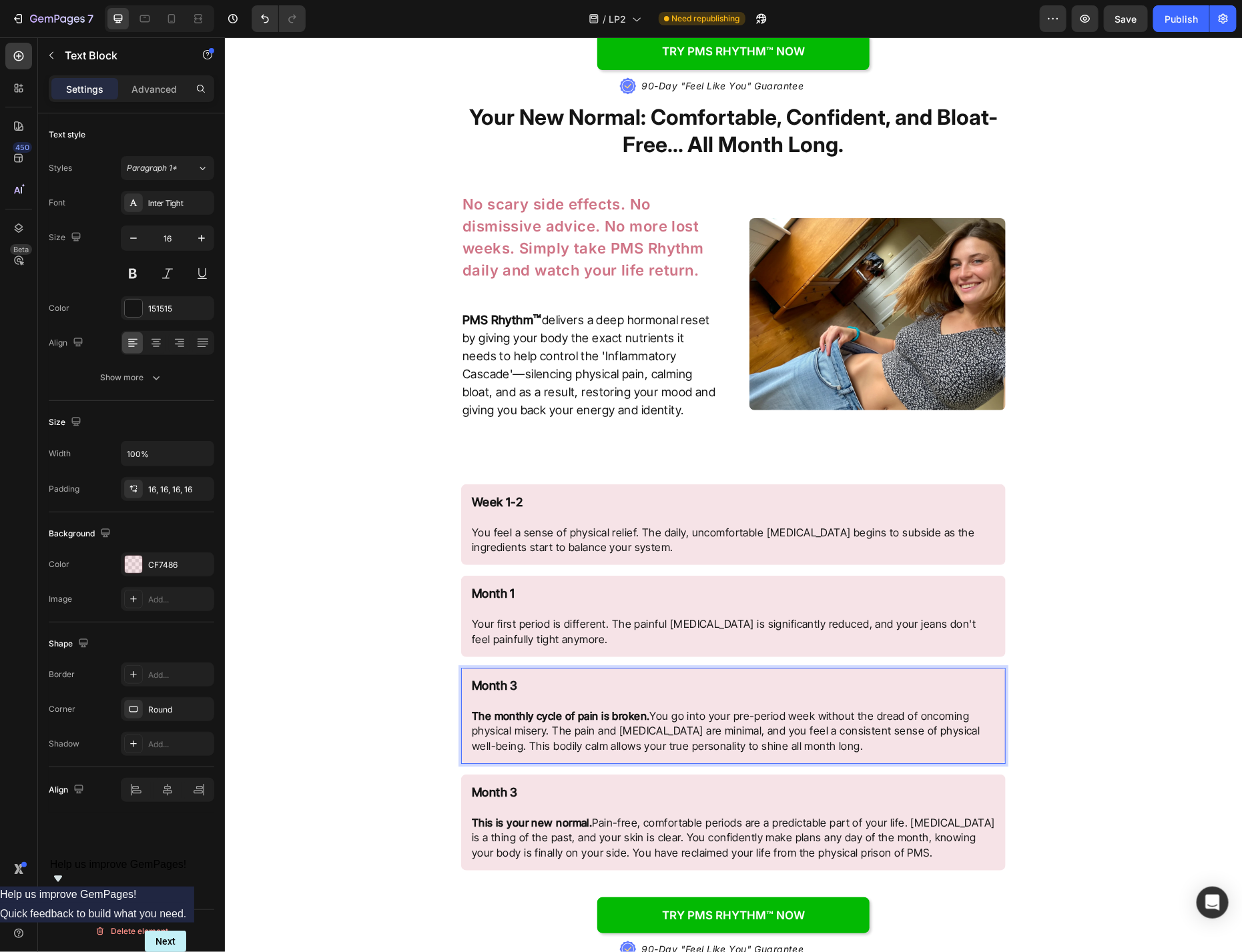
click at [584, 684] on p "Month 3 The monthly cycle of pain is broken. You go into your pre-period week w…" at bounding box center [733, 716] width 523 height 75
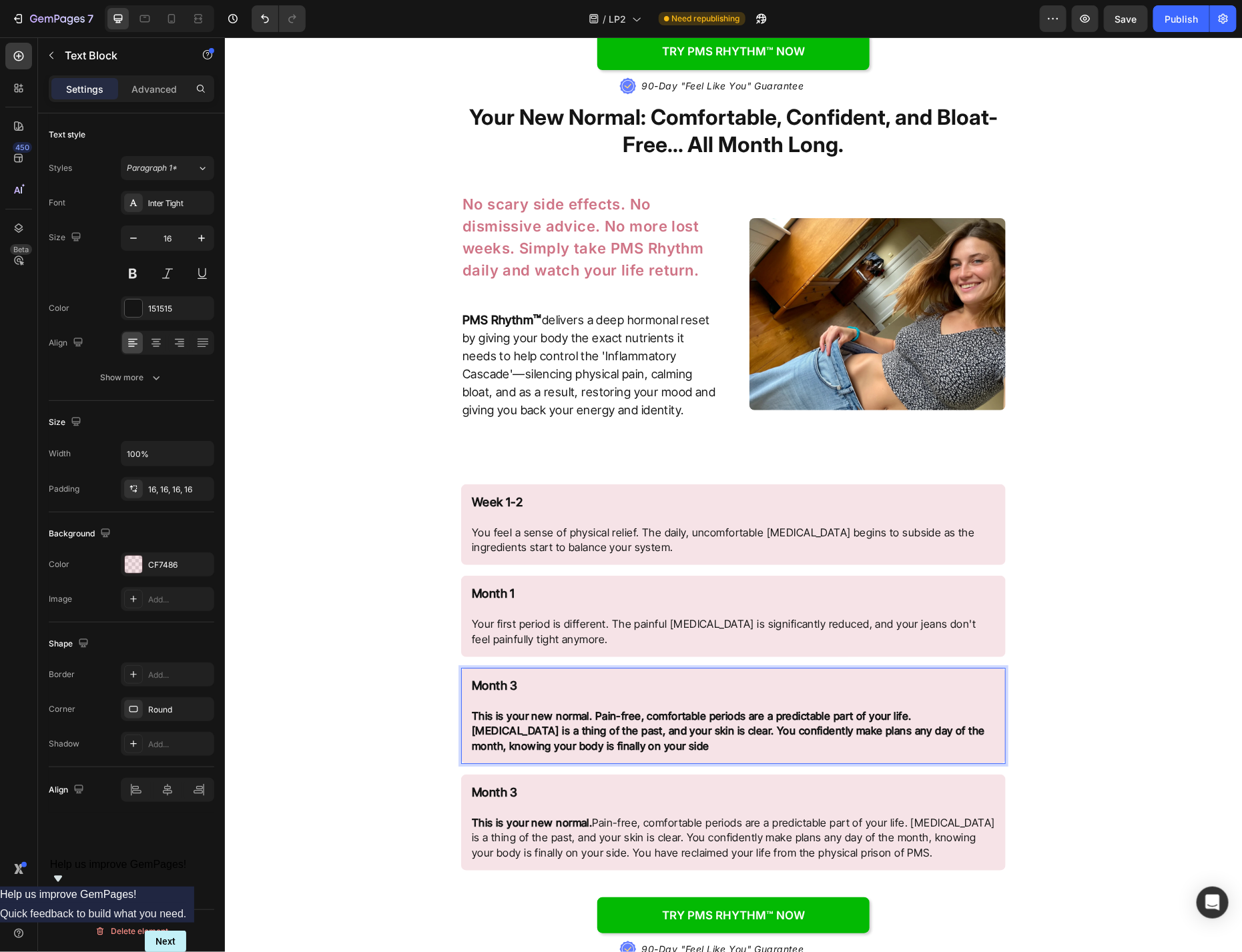
click at [689, 709] on strong "This is your new normal. Pain-free, comfortable periods are a predictable part …" at bounding box center [728, 730] width 514 height 43
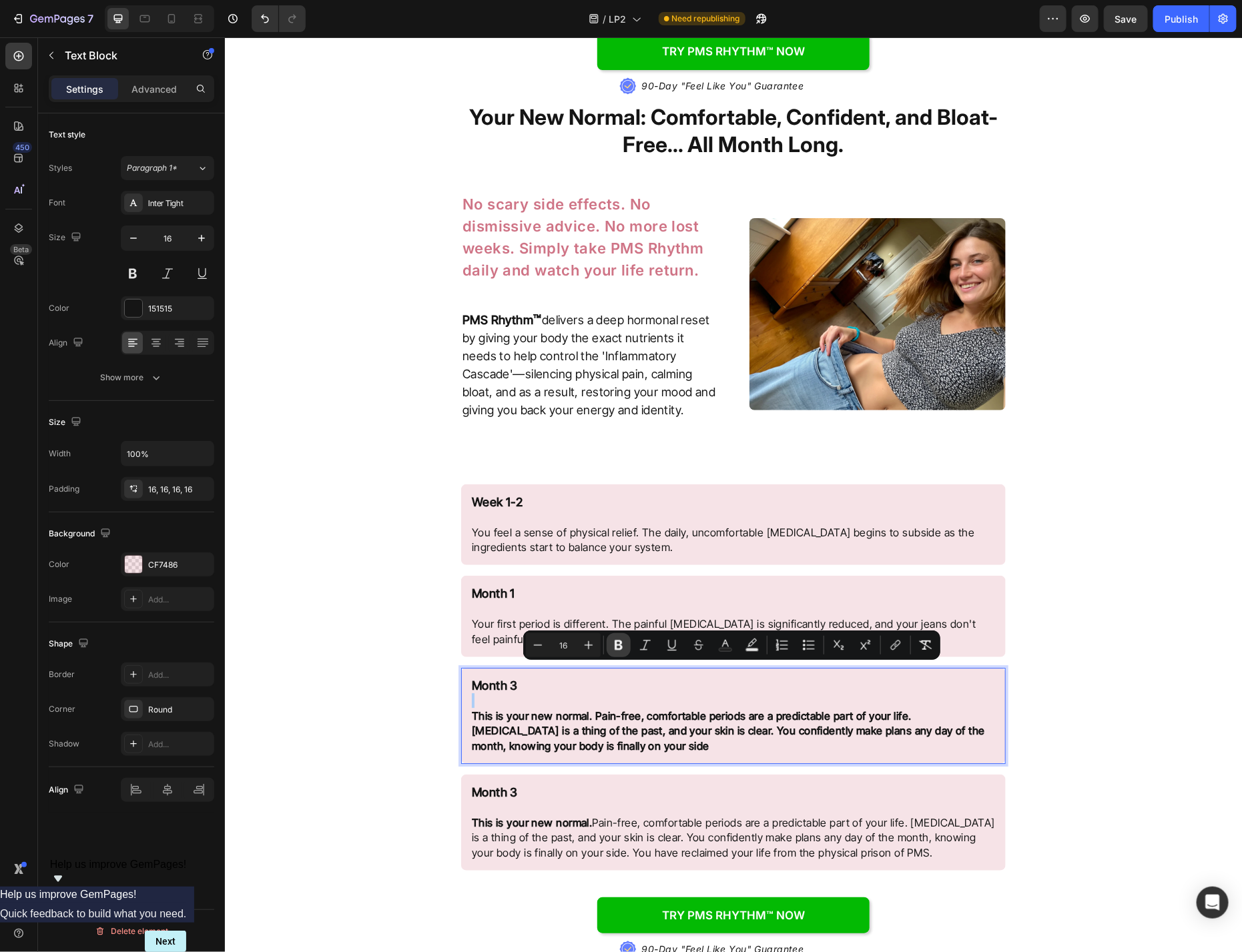
drag, startPoint x: 608, startPoint y: 640, endPoint x: 615, endPoint y: 643, distance: 7.6
click at [609, 640] on button "Bold" at bounding box center [619, 645] width 25 height 25
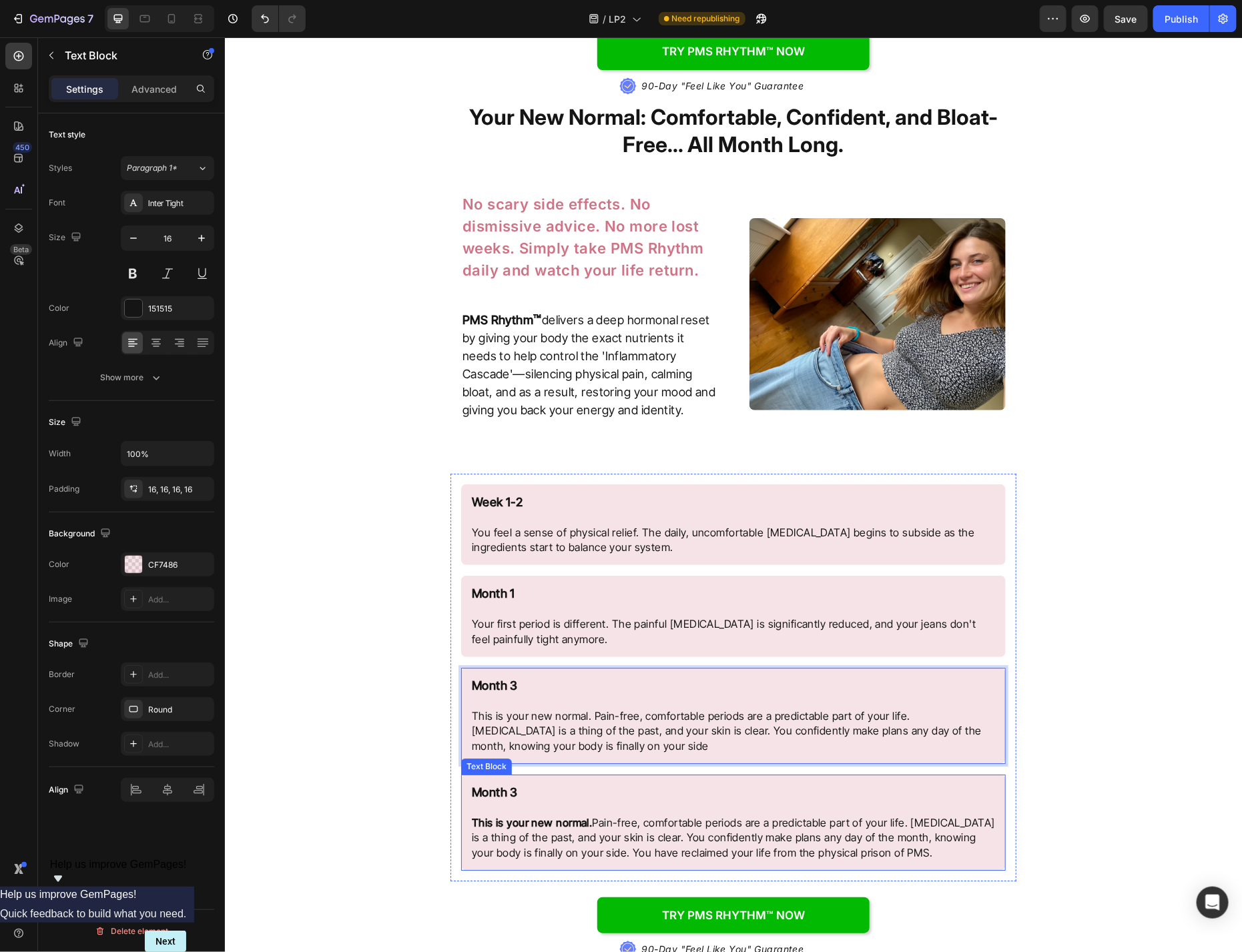
click at [711, 775] on div "Month 3 This is your new normal. Pain-free, comfortable periods are a predictab…" at bounding box center [733, 823] width 545 height 96
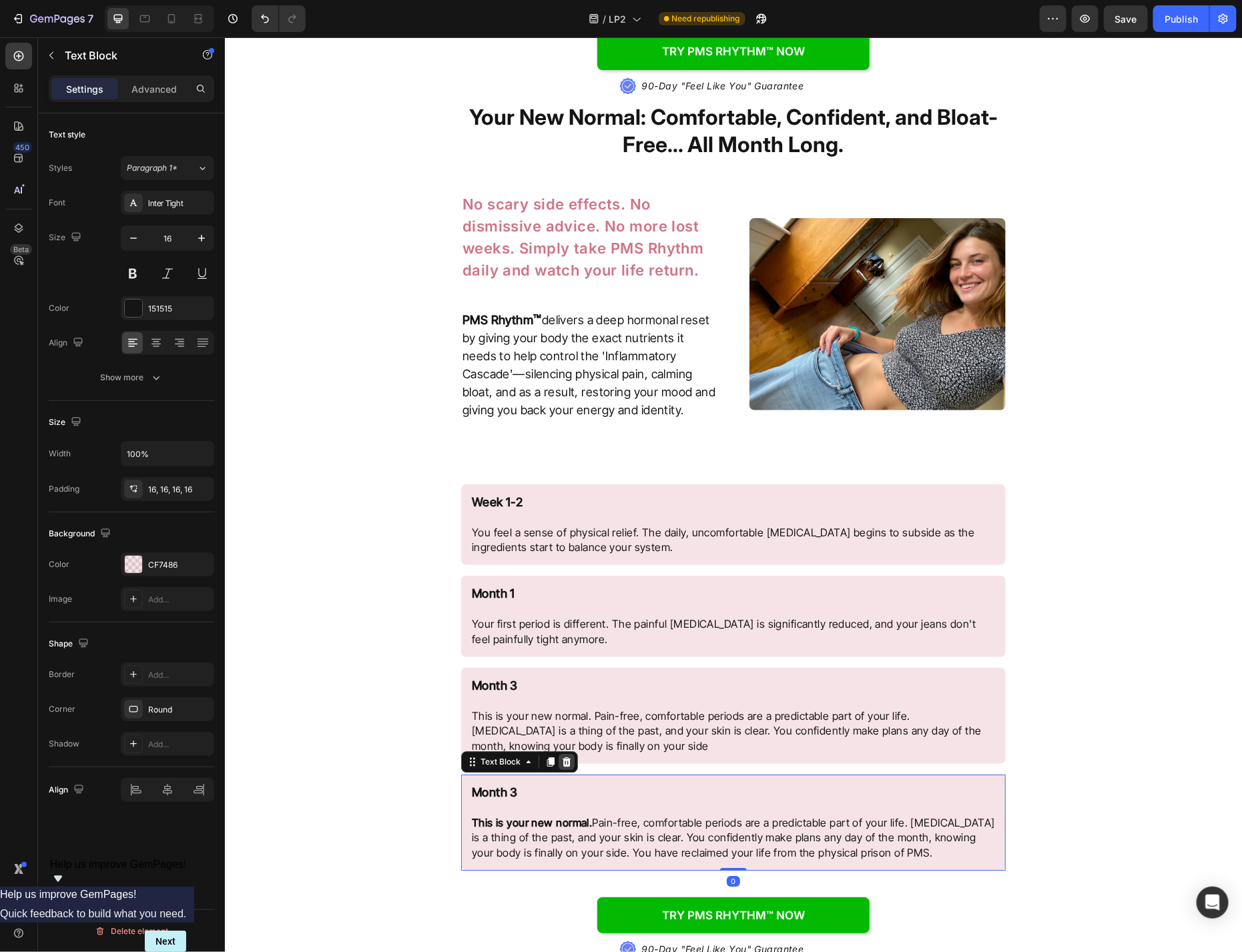
click at [564, 756] on icon at bounding box center [566, 761] width 11 height 11
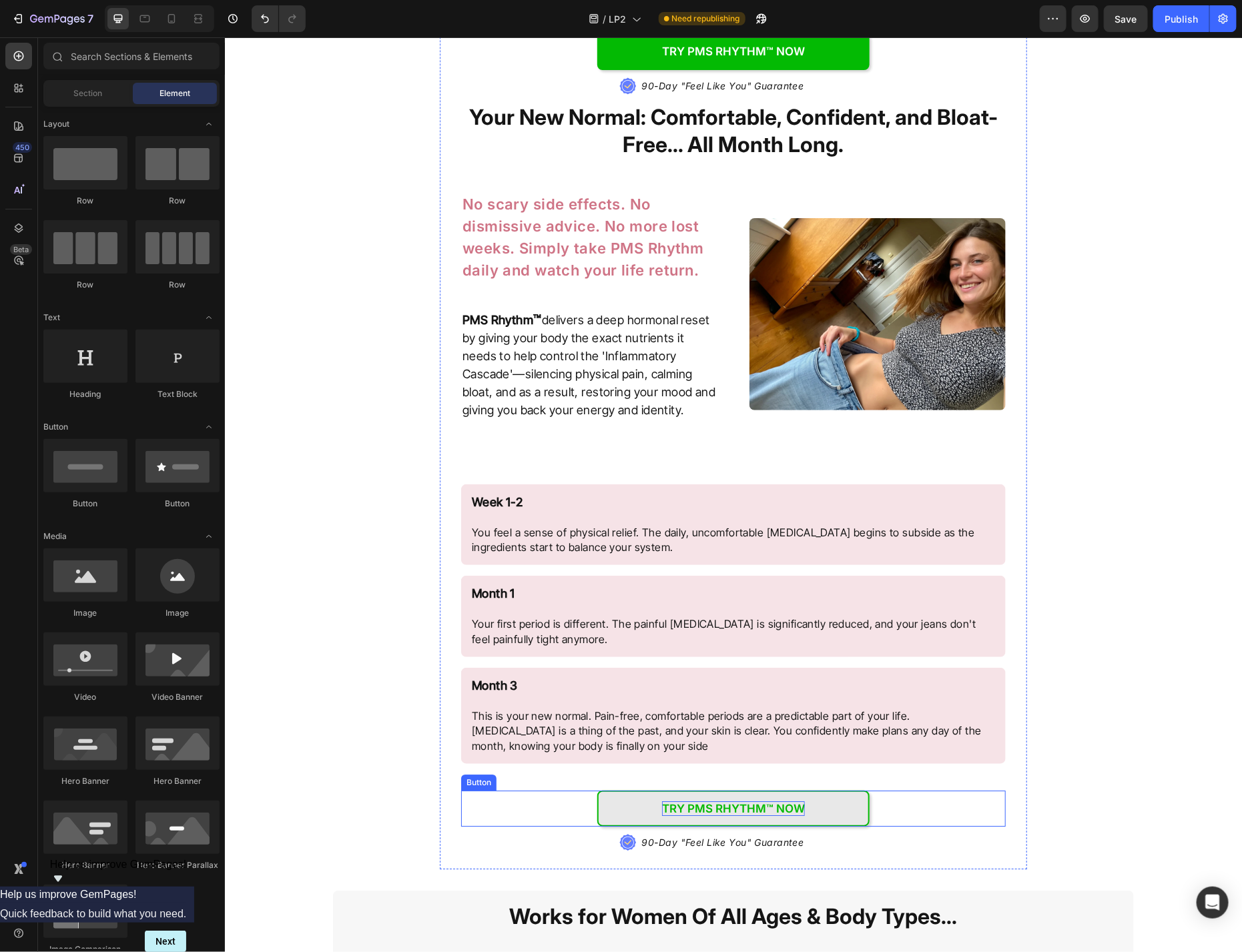
click at [790, 801] on p "Try PMS Rhythm™ NOW" at bounding box center [733, 808] width 143 height 15
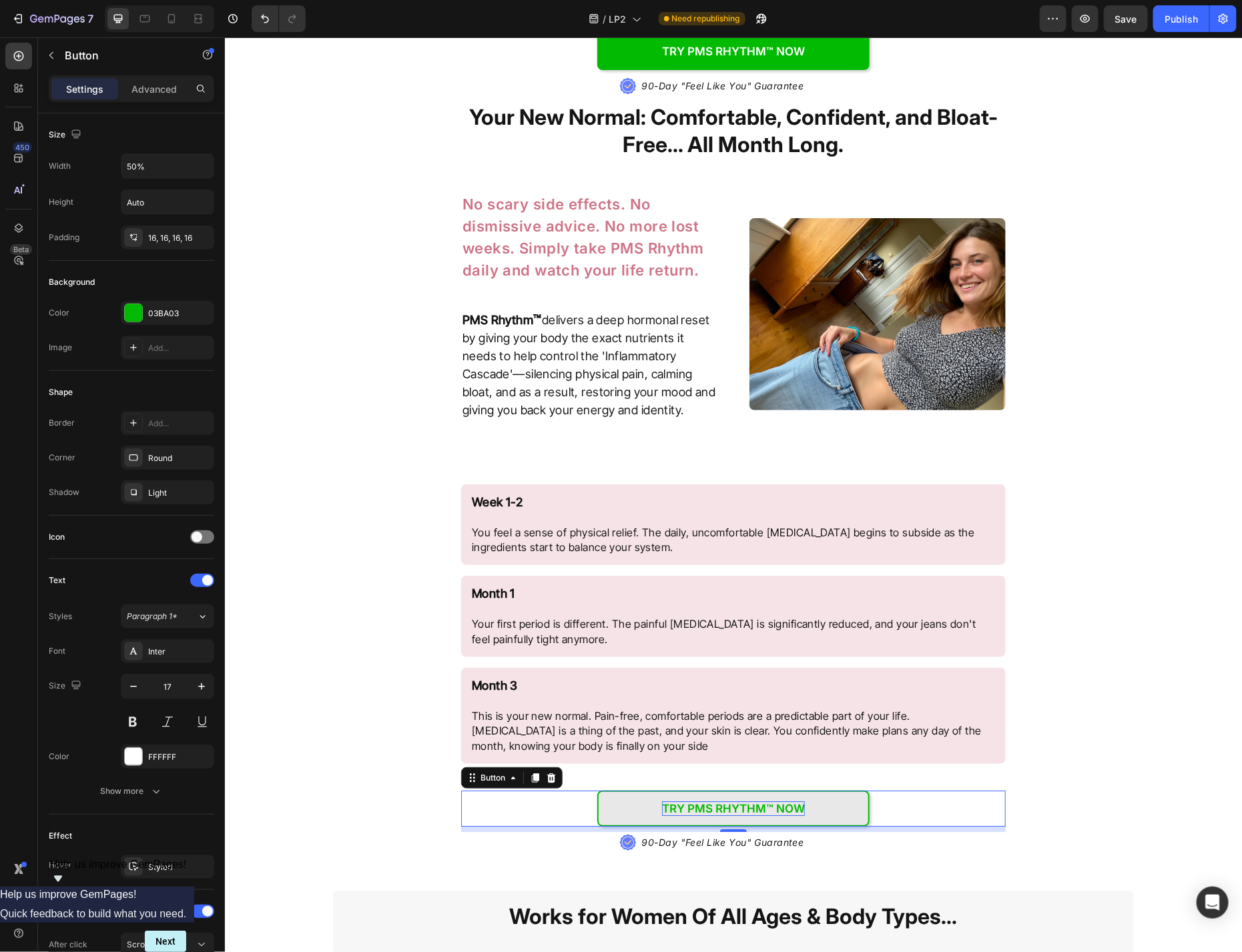
click at [790, 801] on p "Try PMS Rhythm™ NOW" at bounding box center [733, 808] width 143 height 15
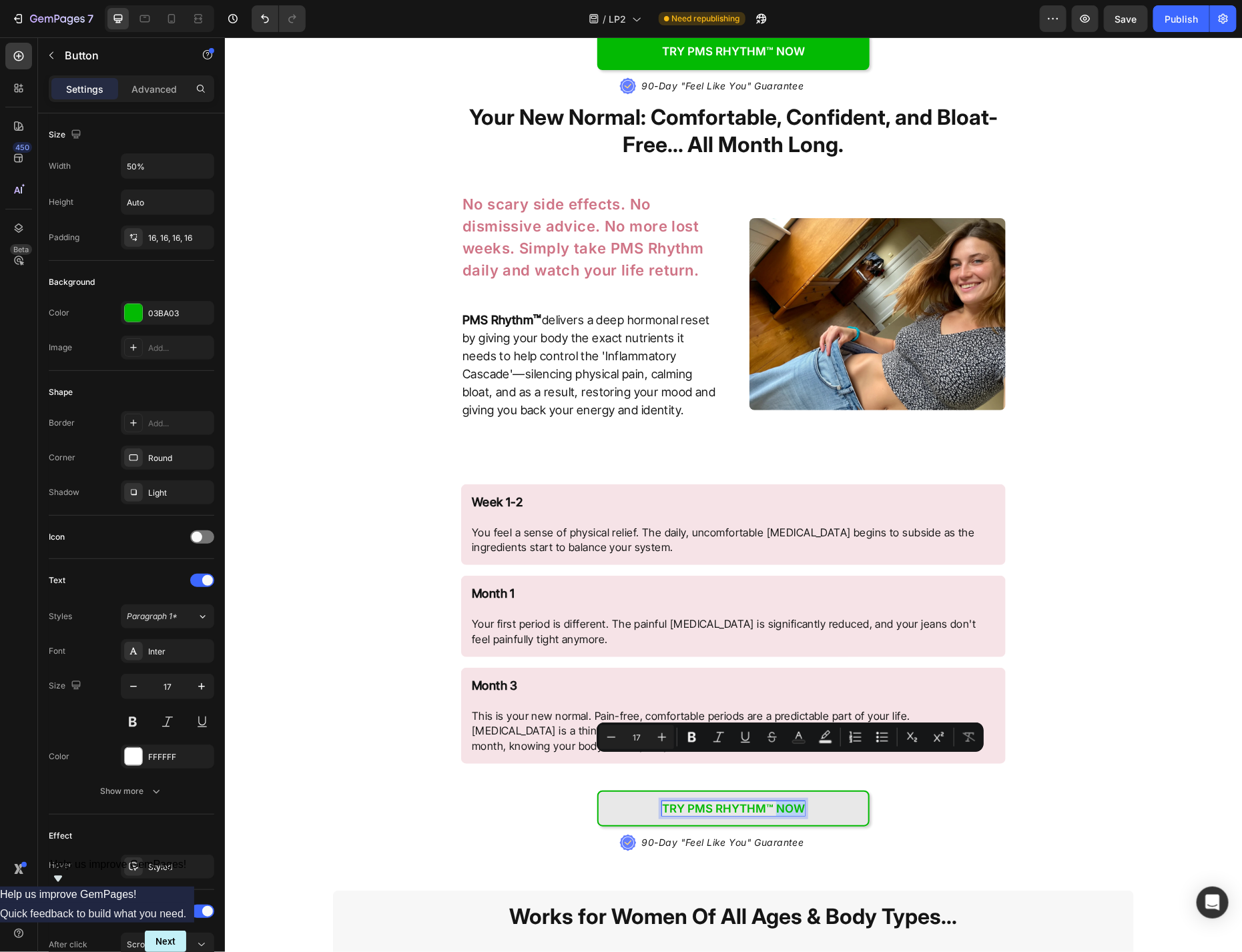
click at [790, 801] on p "Try PMS Rhythm™ NOW" at bounding box center [733, 808] width 143 height 15
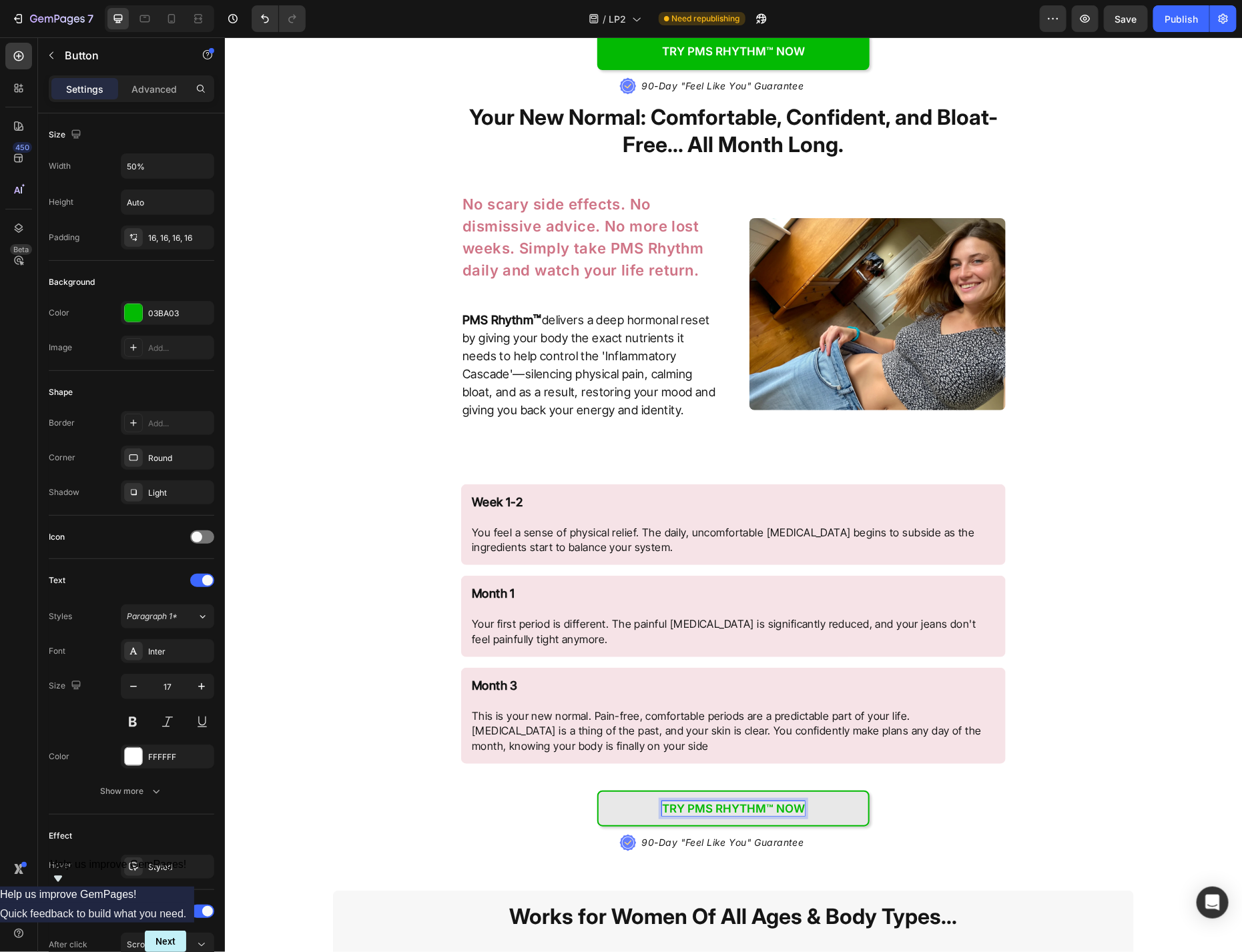
click at [767, 801] on p "Try PMS Rhythm™ NOW" at bounding box center [733, 808] width 143 height 15
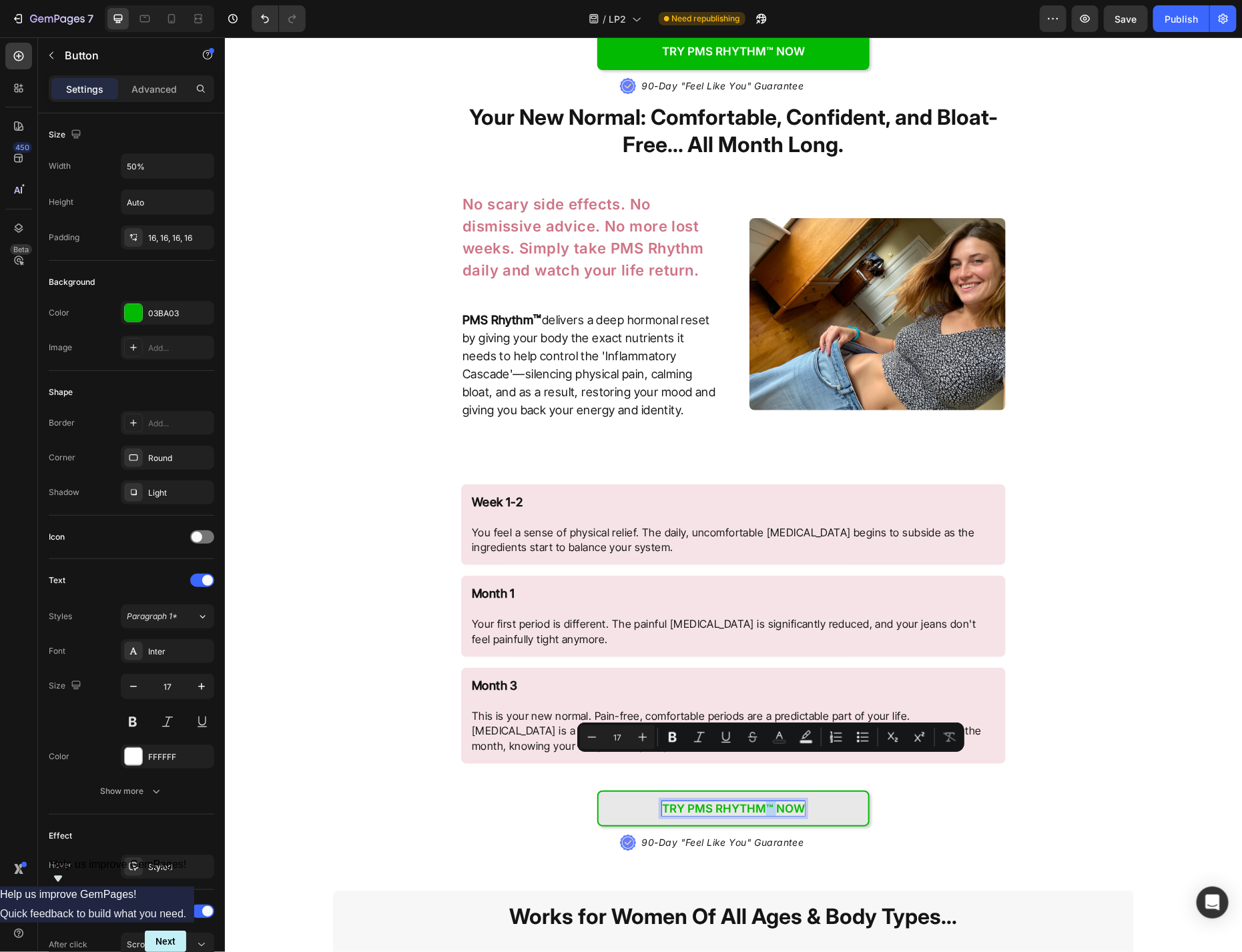
click at [767, 801] on p "Try PMS Rhythm™ NOW" at bounding box center [733, 808] width 143 height 15
click at [750, 801] on p "Try PMS Rhythm™ NOW" at bounding box center [733, 808] width 143 height 15
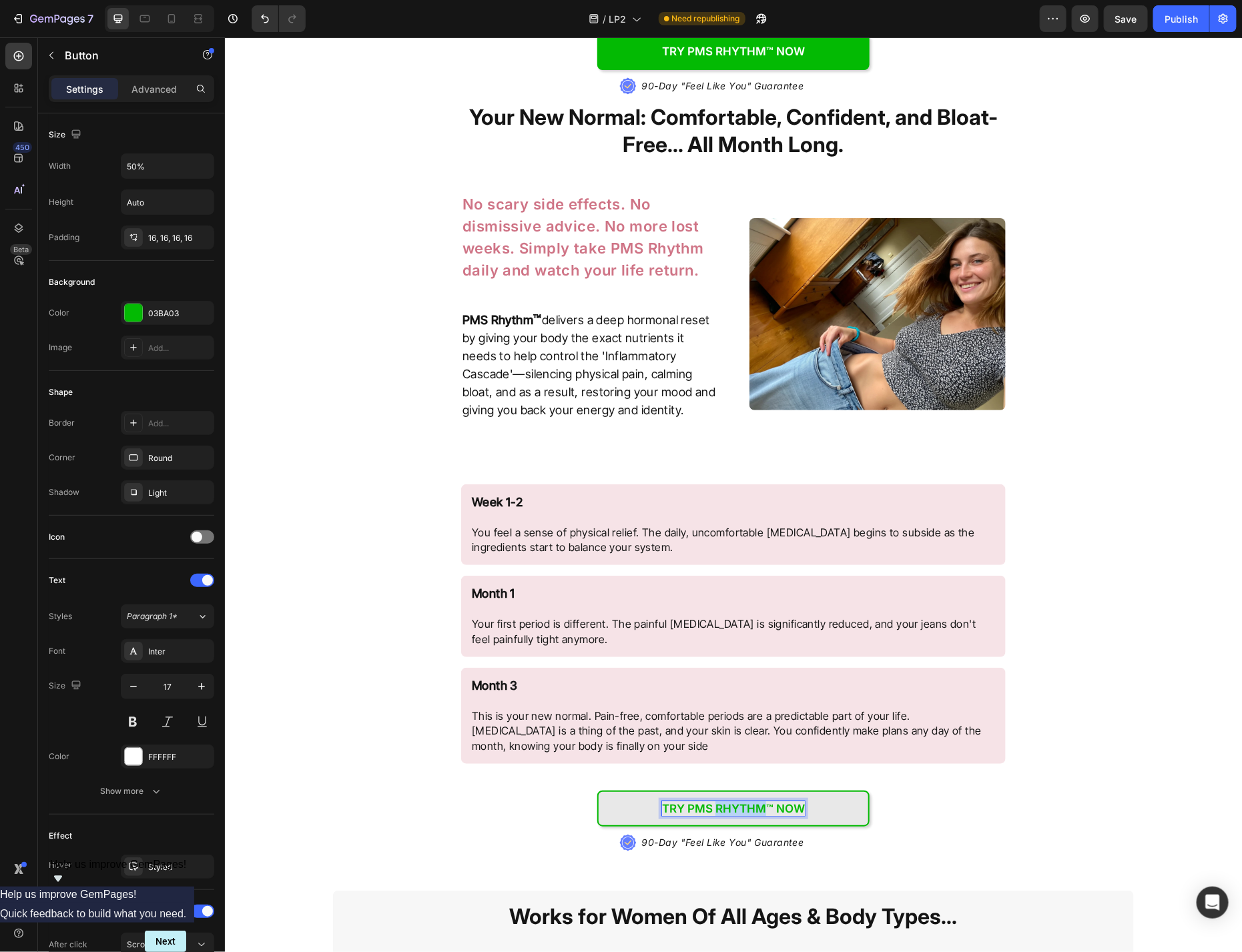
click at [750, 801] on p "Try PMS Rhythm™ NOW" at bounding box center [733, 808] width 143 height 15
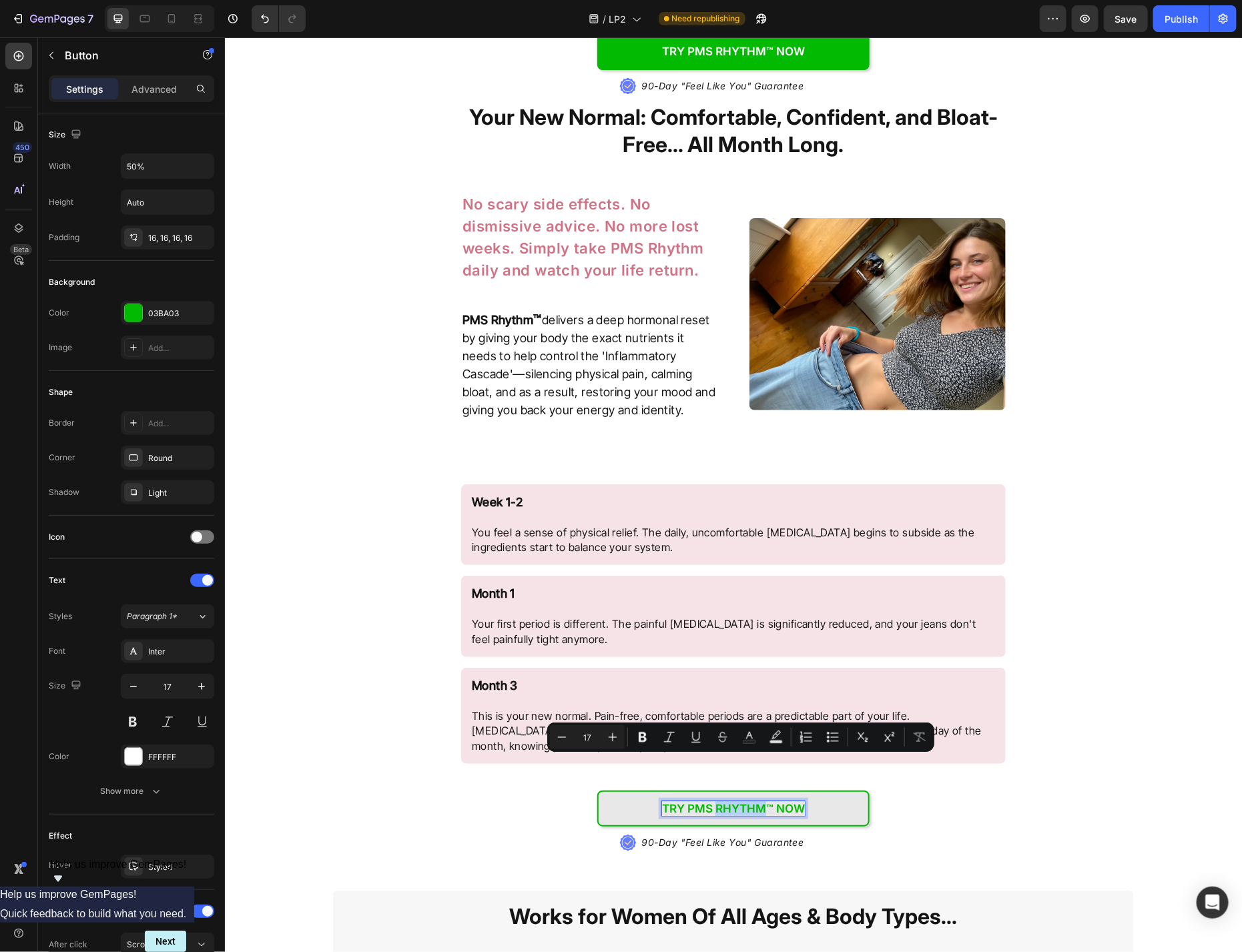
click at [751, 801] on p "Try PMS Rhythm™ NOW" at bounding box center [733, 808] width 143 height 15
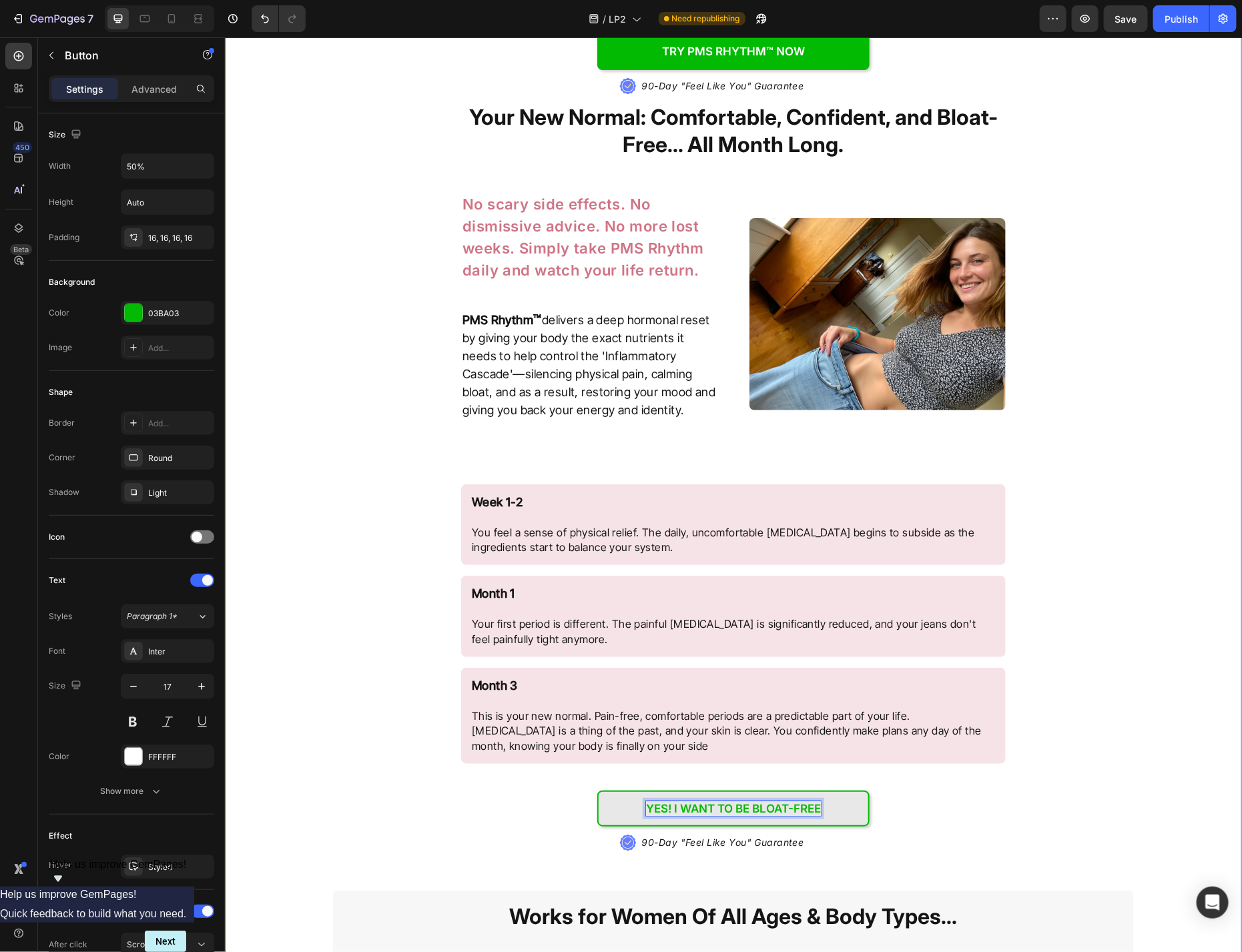
click at [1033, 731] on div "Image ⁠⁠⁠⁠⁠⁠⁠ The 'Hormonal Firefighters' Inside Every Capsule Heading FOR IMME…" at bounding box center [732, 297] width 1017 height 2585
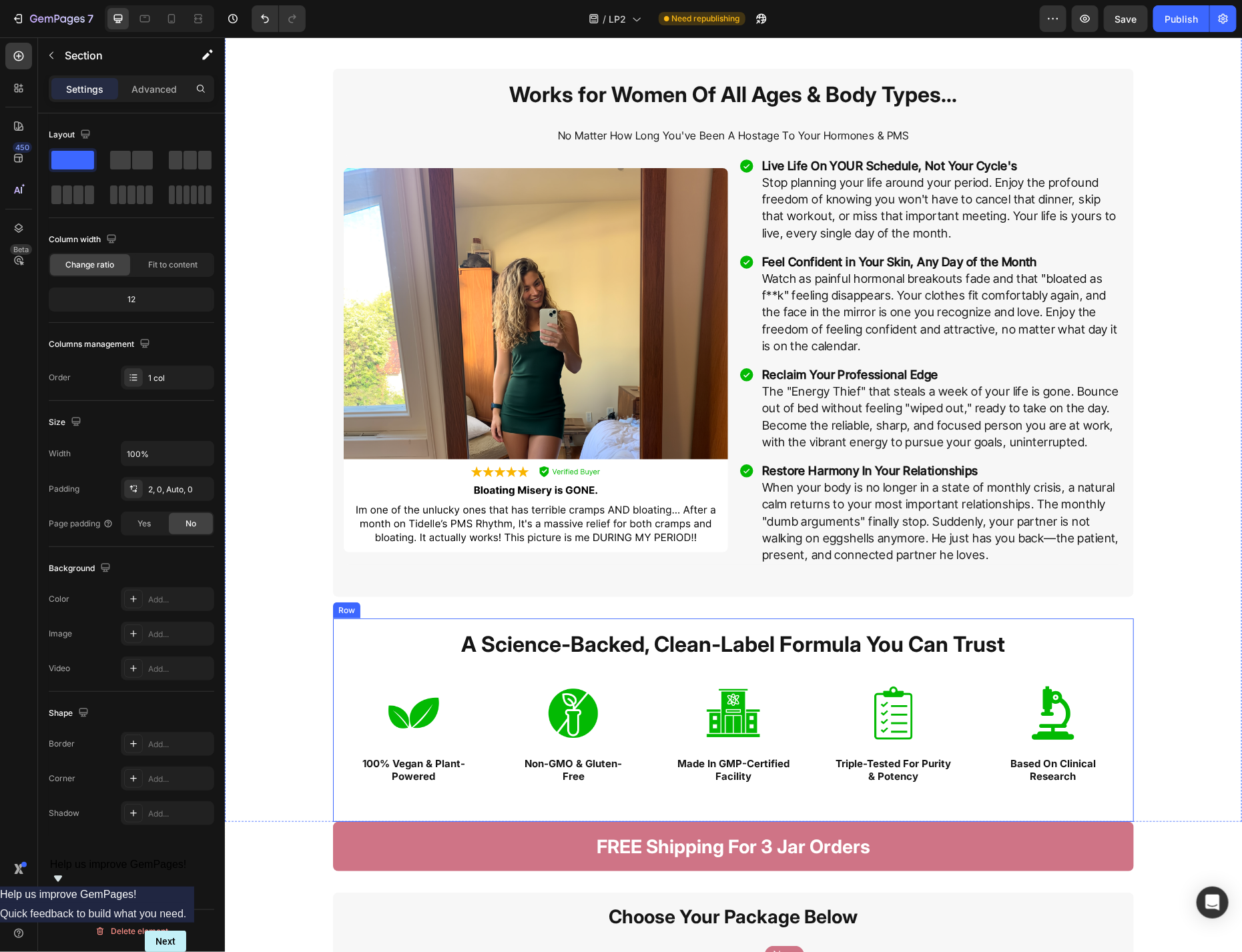
scroll to position [4954, 0]
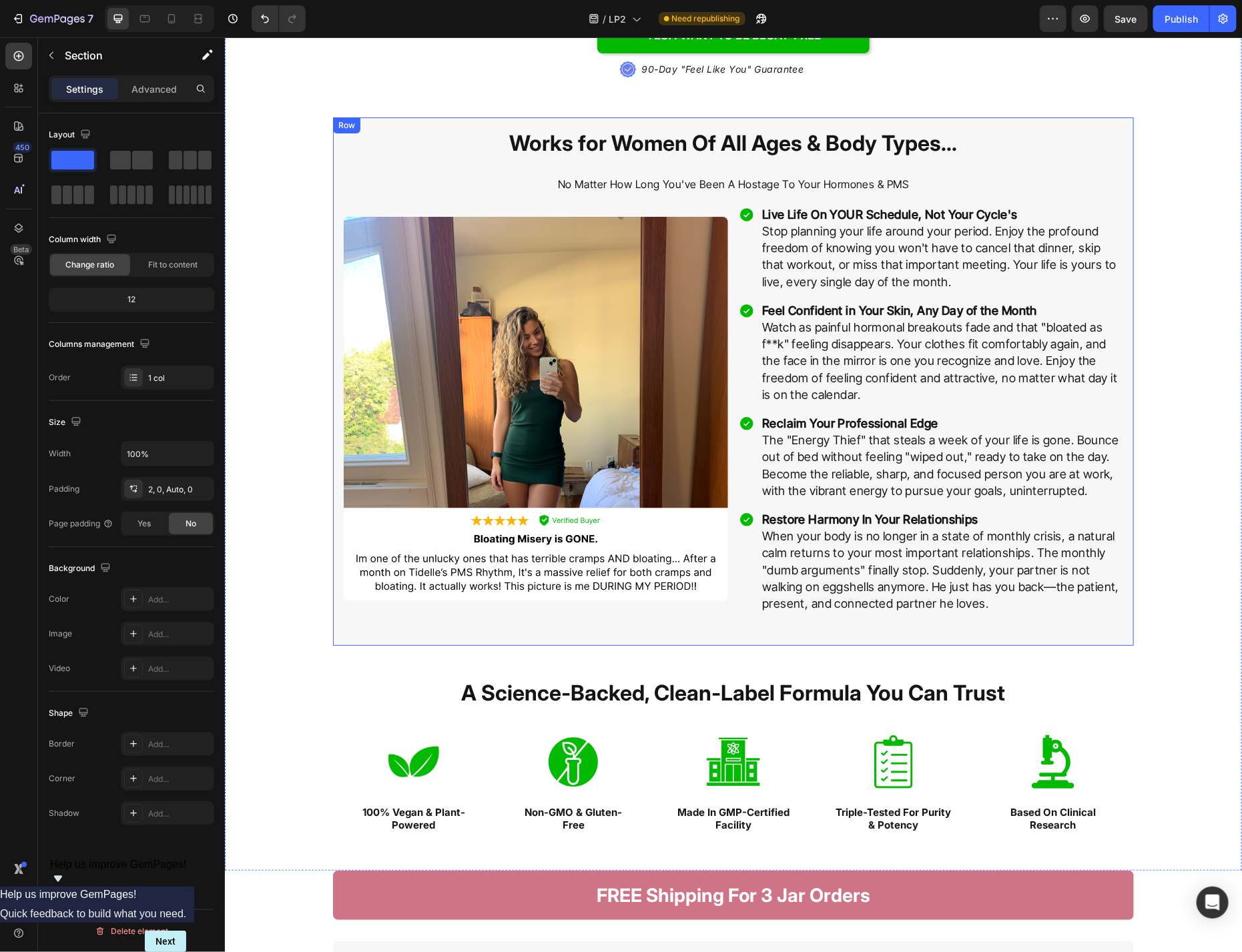
click at [1033, 117] on div "Works for Women Of All Ages & Body Types... Heading No Matter How Long You've B…" at bounding box center [732, 380] width 801 height 528
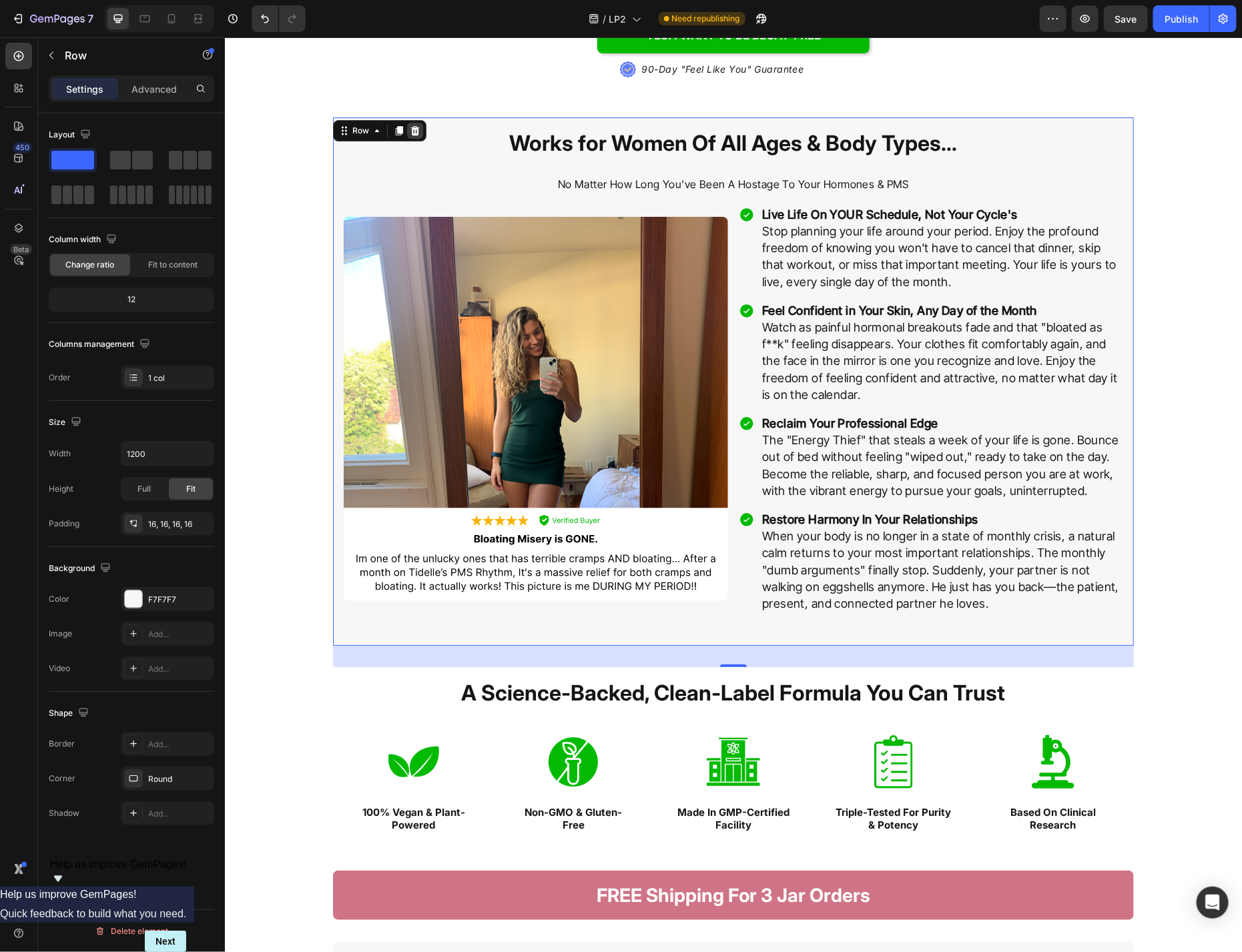
click at [417, 125] on icon at bounding box center [415, 130] width 9 height 10
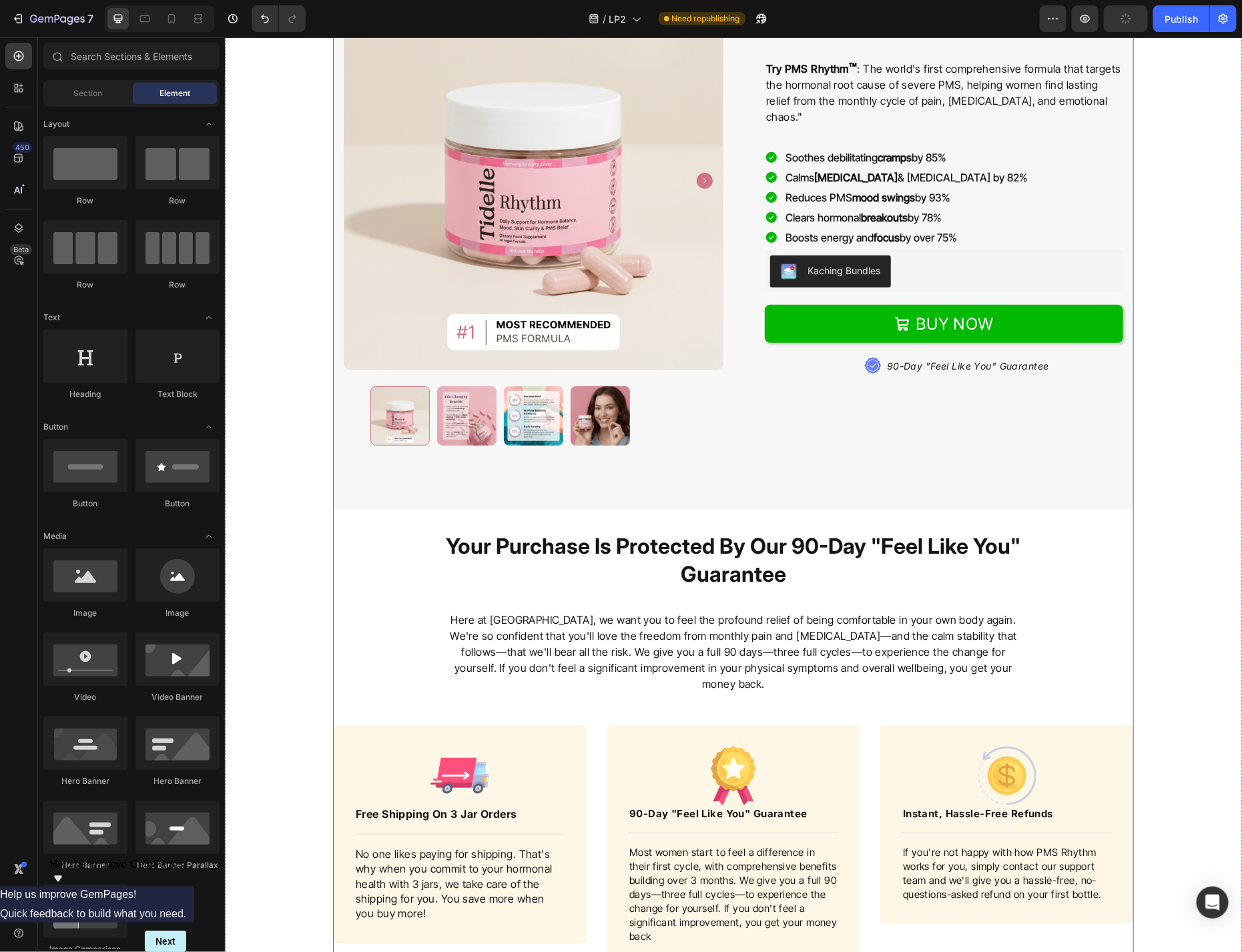
scroll to position [5527, 0]
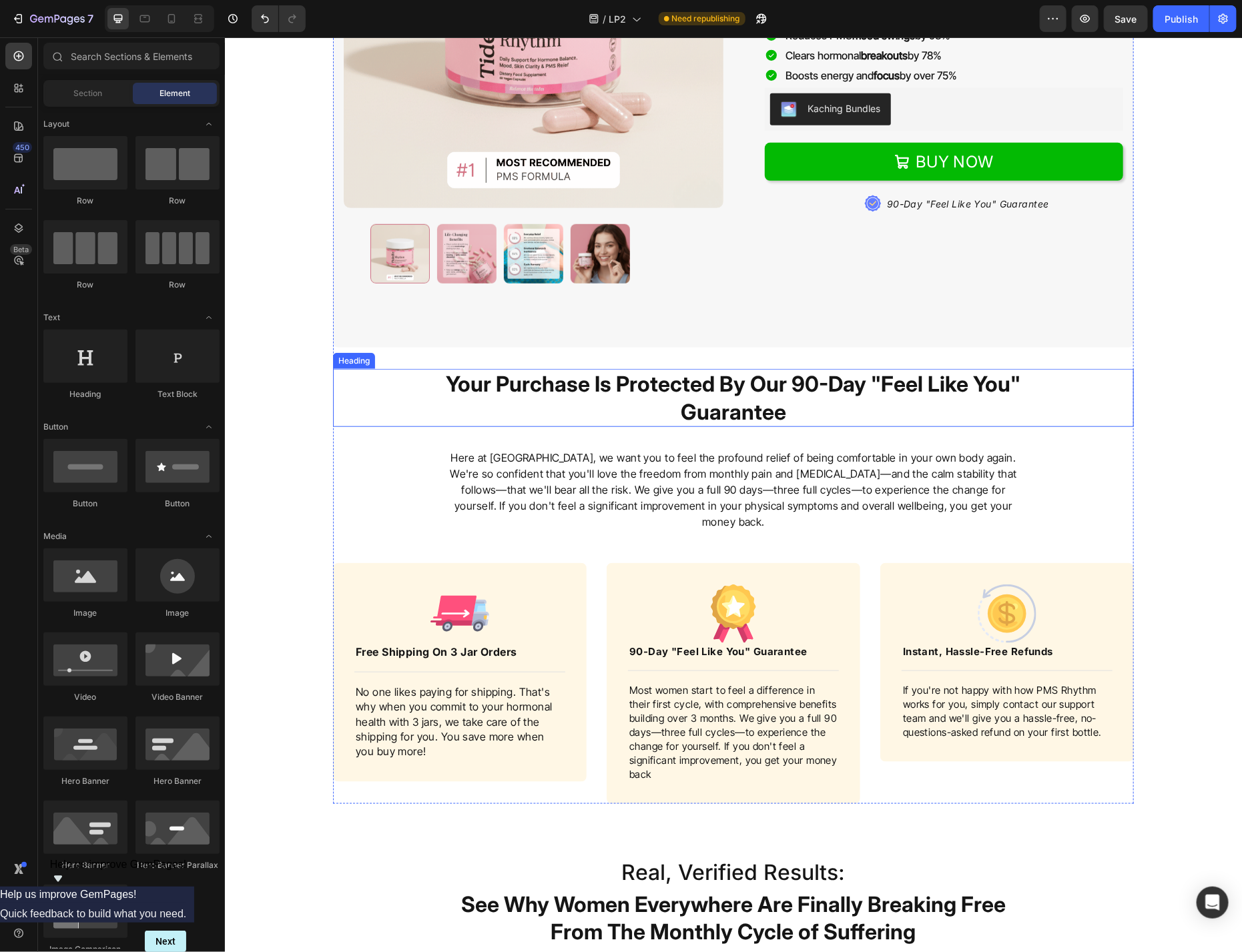
click at [909, 380] on strong "Your Purchase Is Protected By Our 90-Day "Feel Like You" Guarantee" at bounding box center [733, 397] width 574 height 54
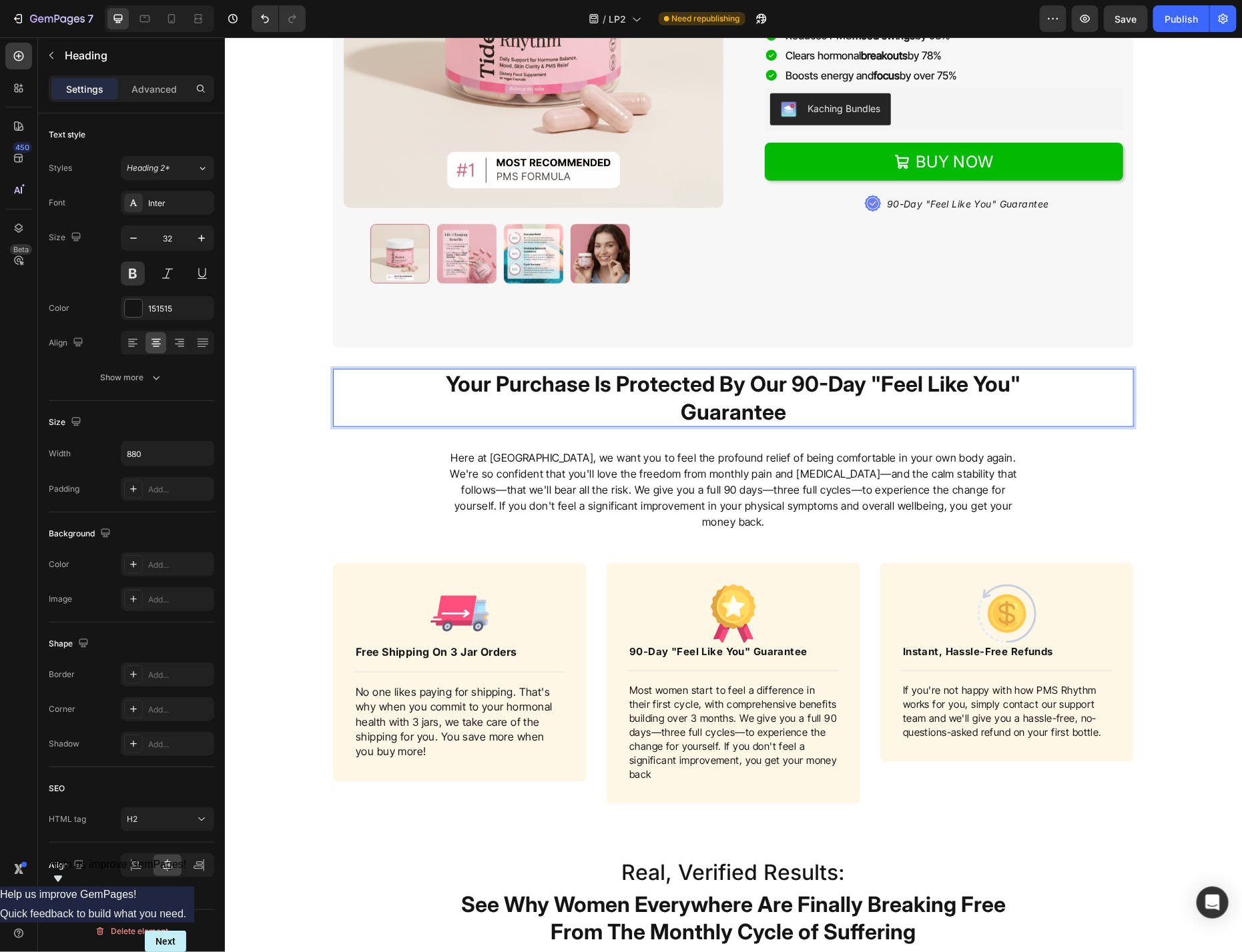
click at [903, 381] on strong "Your Purchase Is Protected By Our 90-Day "Feel Like You" Guarantee" at bounding box center [733, 397] width 574 height 54
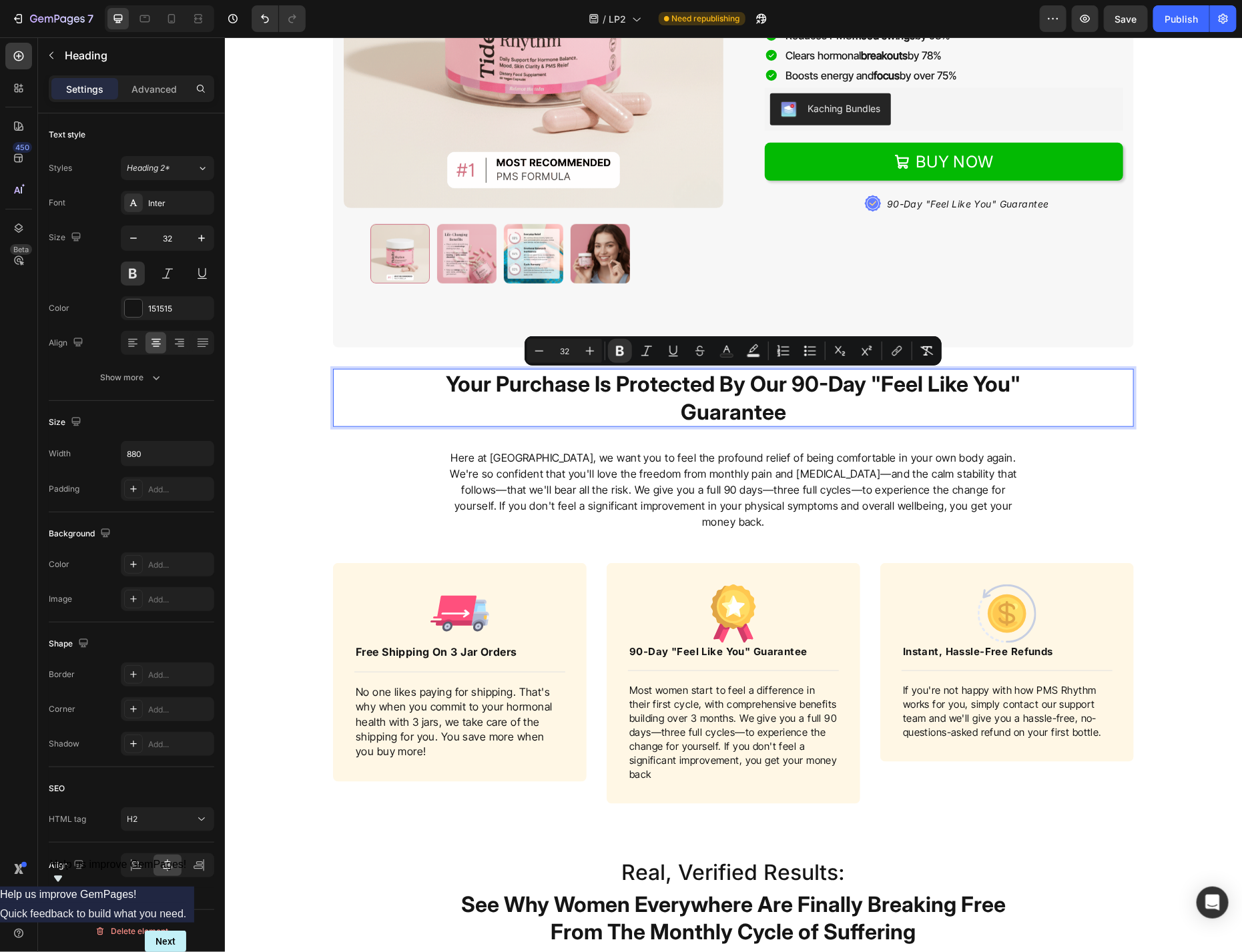
click at [894, 388] on strong "Your Purchase Is Protected By Our 90-Day "Feel Like You" Guarantee" at bounding box center [733, 397] width 574 height 54
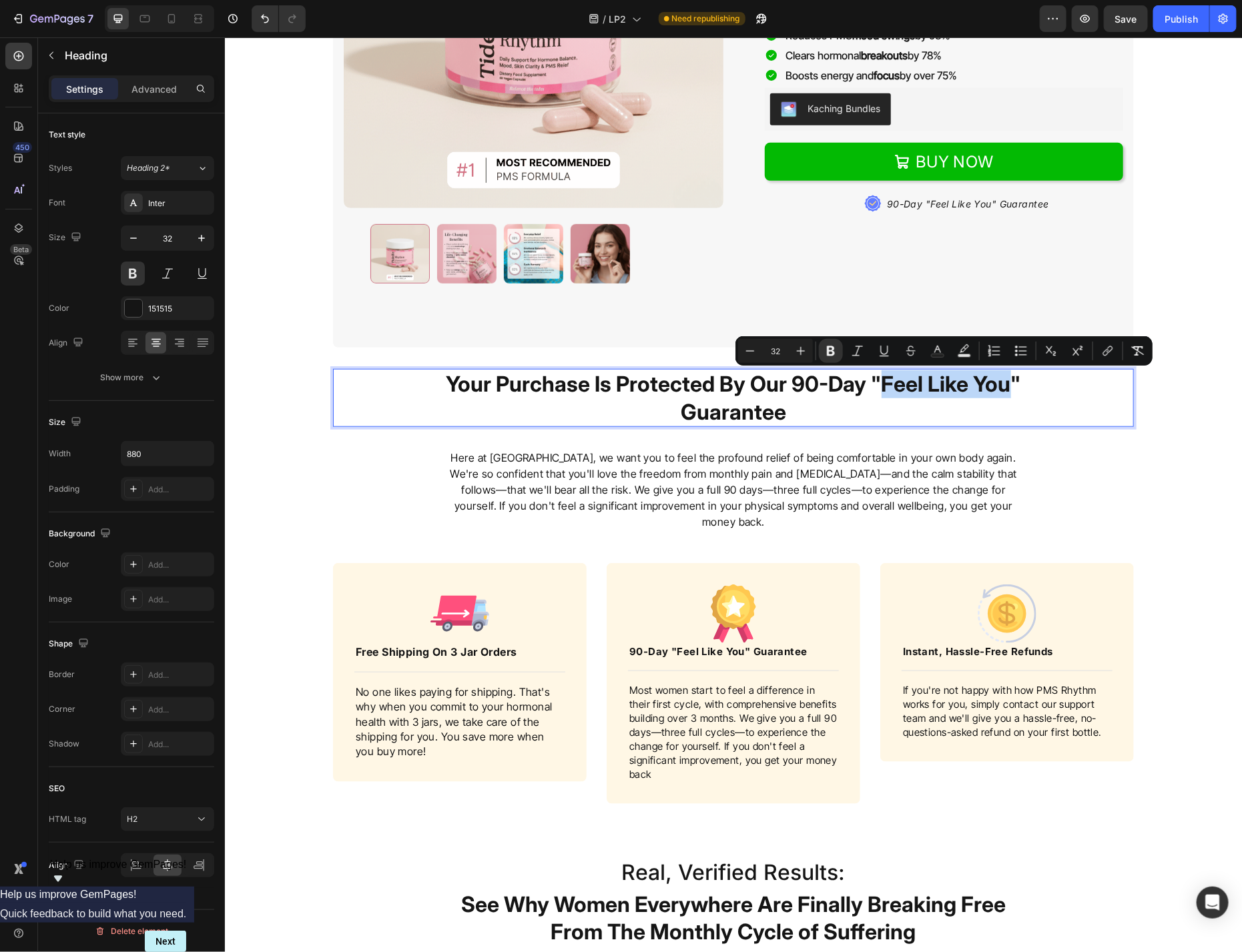
drag, startPoint x: 906, startPoint y: 387, endPoint x: 1011, endPoint y: 392, distance: 105.1
click at [1011, 392] on strong "Your Purchase Is Protected By Our 90-Day "Feel Like You" Guarantee" at bounding box center [733, 397] width 574 height 54
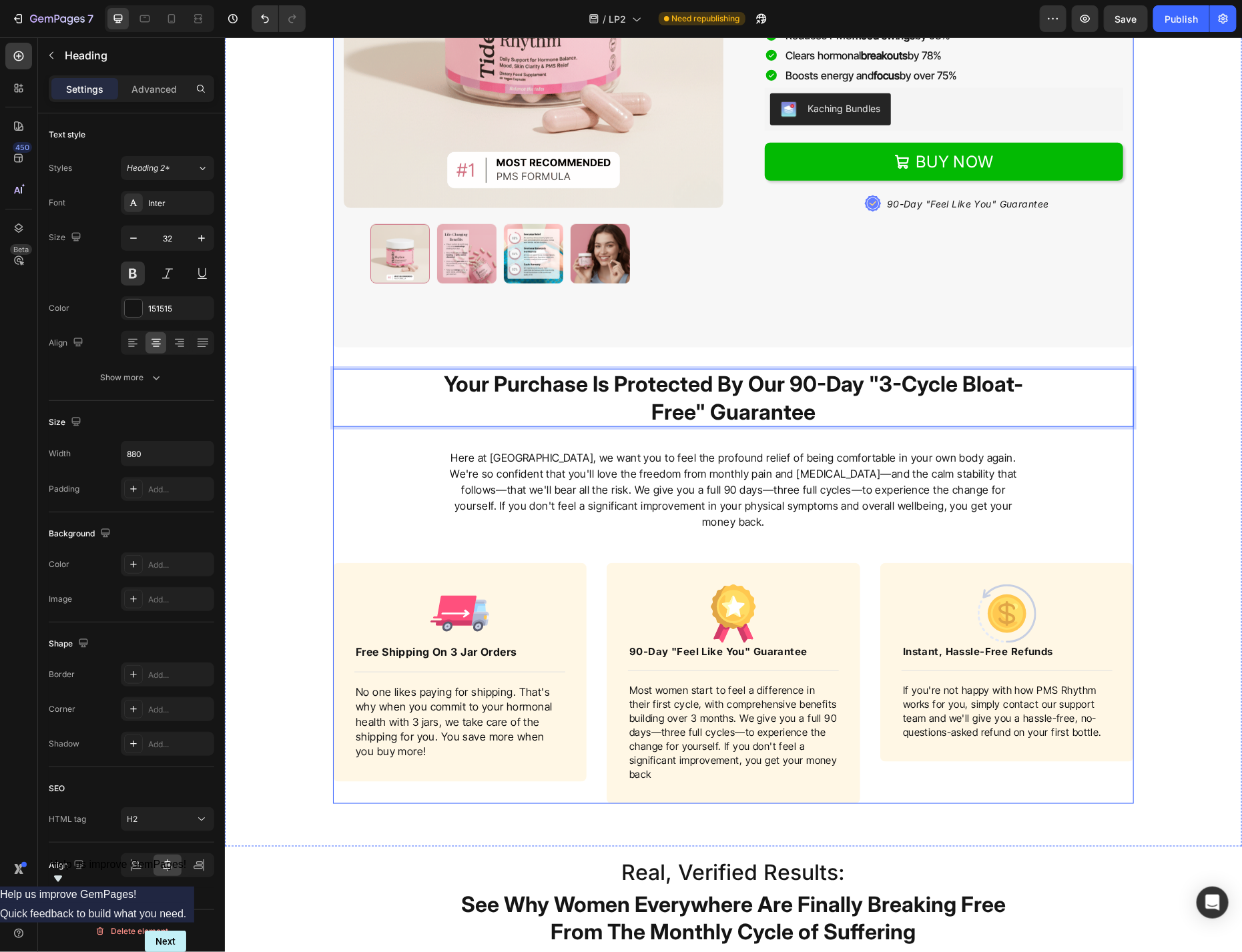
click at [884, 376] on strong "Your Purchase Is Protected By Our 90-Day "3-Cycle Bloat-Free" Guarantee" at bounding box center [732, 397] width 579 height 54
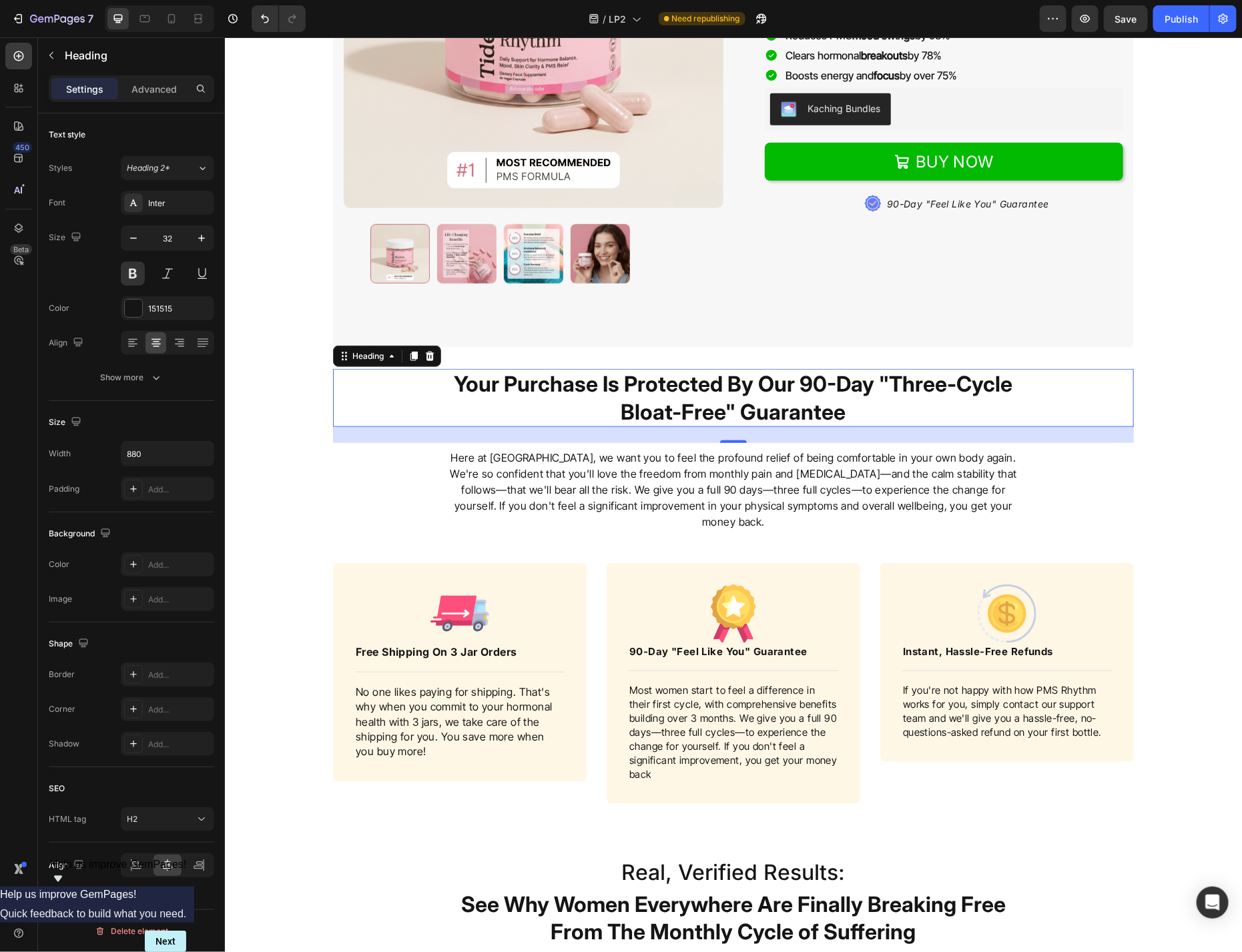
click at [819, 474] on p "Here at Tidelle, we want you to feel the profound relief of being comfortable i…" at bounding box center [732, 489] width 584 height 80
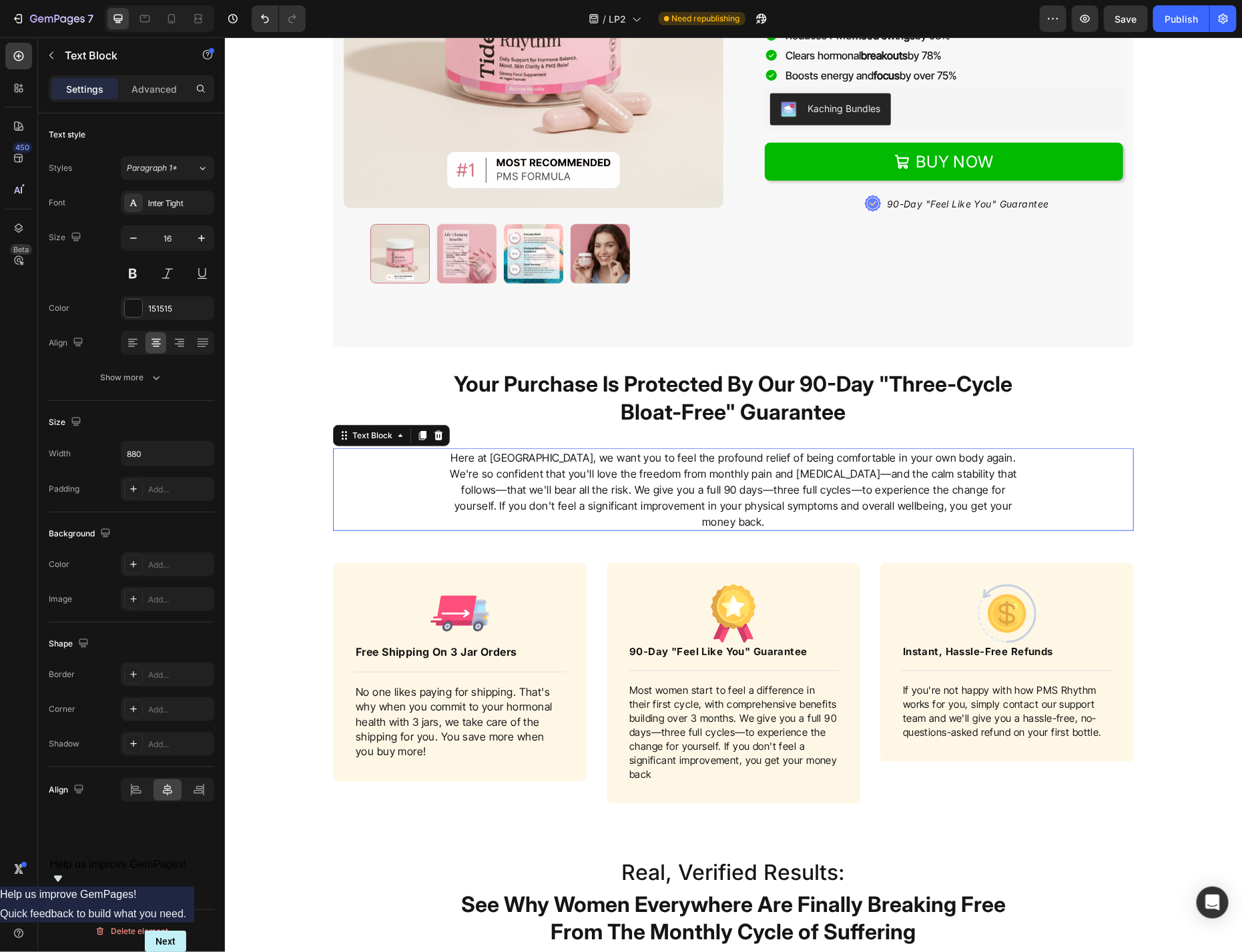
click at [819, 474] on p "Here at Tidelle, we want you to feel the profound relief of being comfortable i…" at bounding box center [732, 489] width 584 height 80
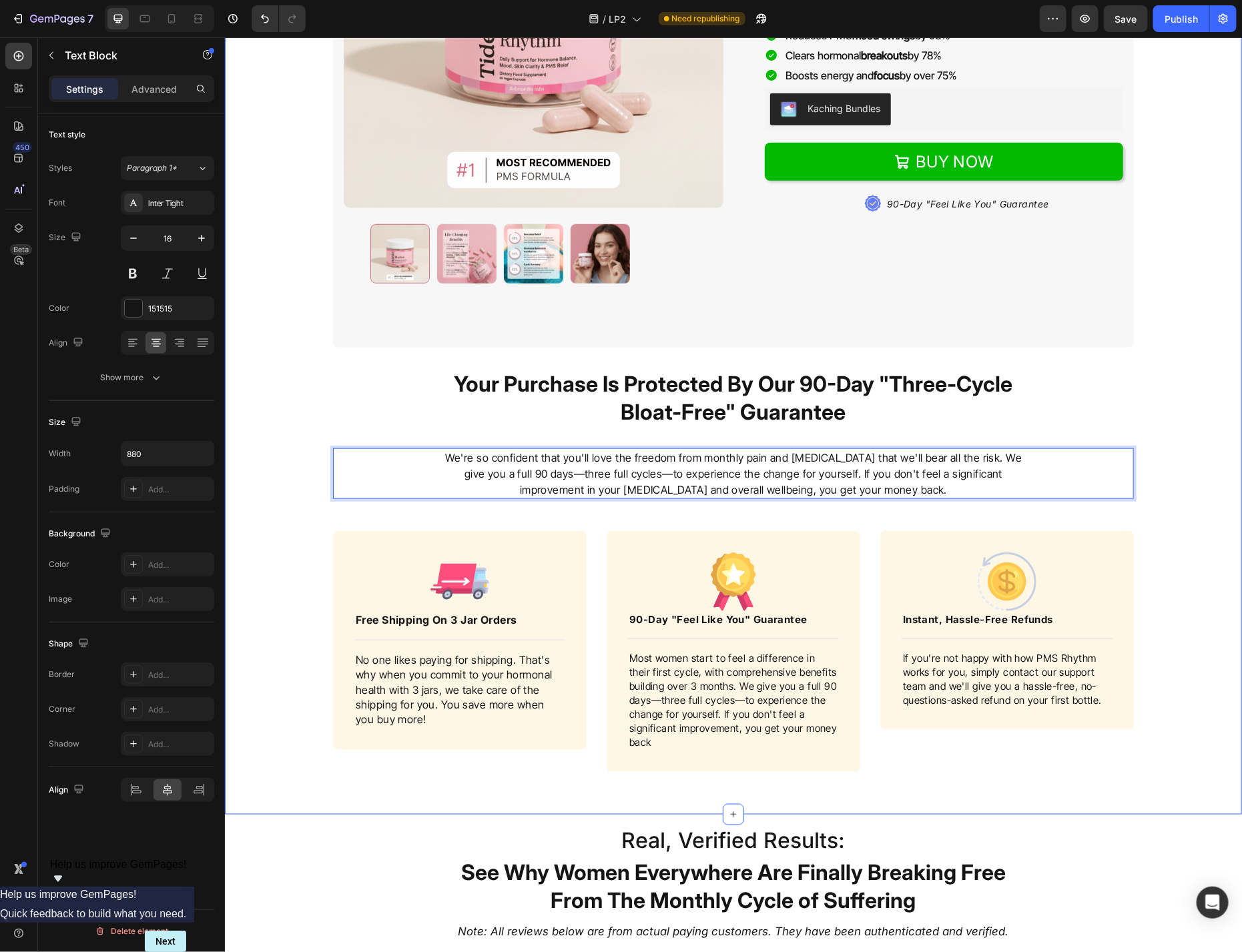
click at [1033, 509] on div "FREE Shipping For 3 Jar Orders Heading Choose Your Package Below Heading Produc…" at bounding box center [732, 249] width 997 height 1090
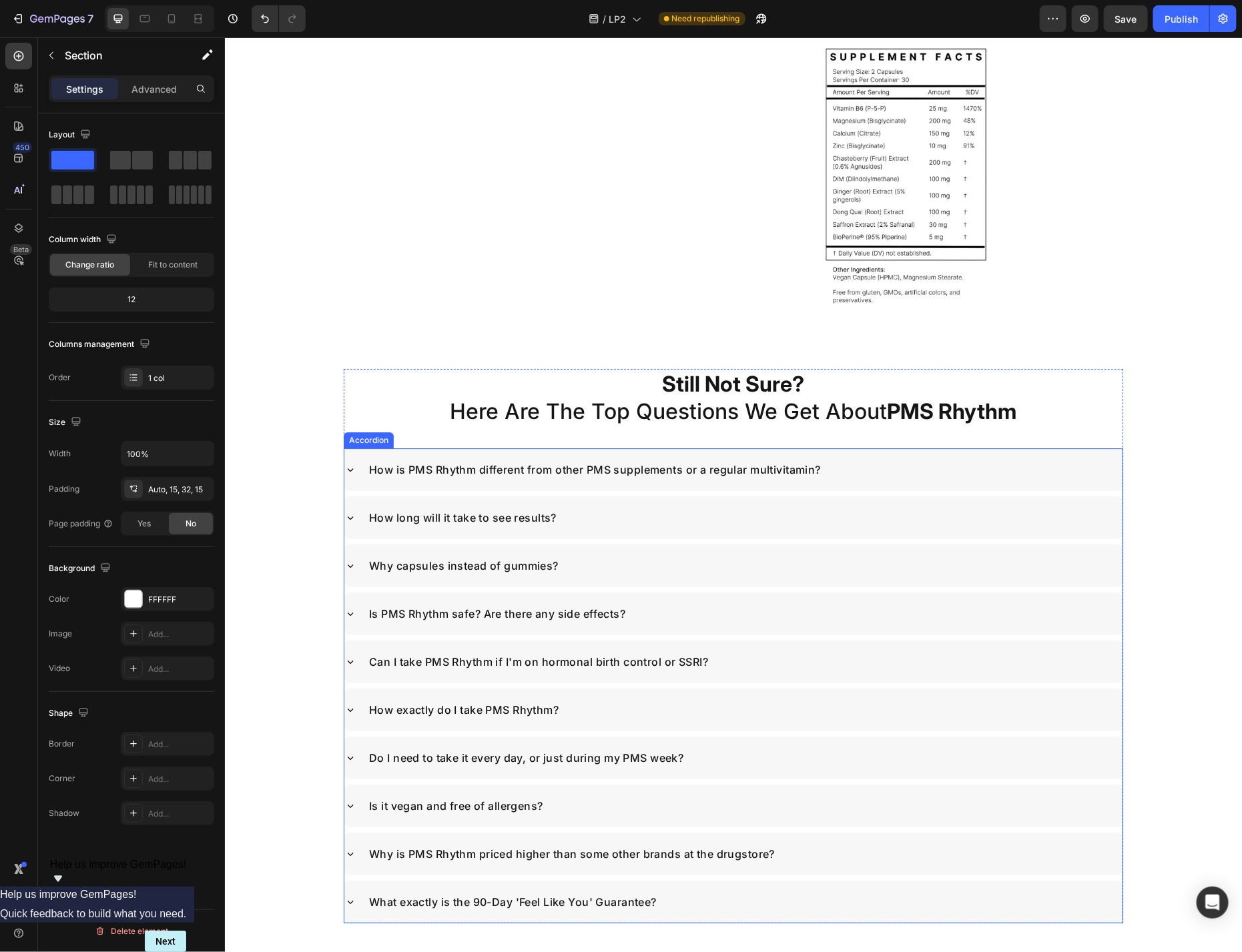
scroll to position [6737, 0]
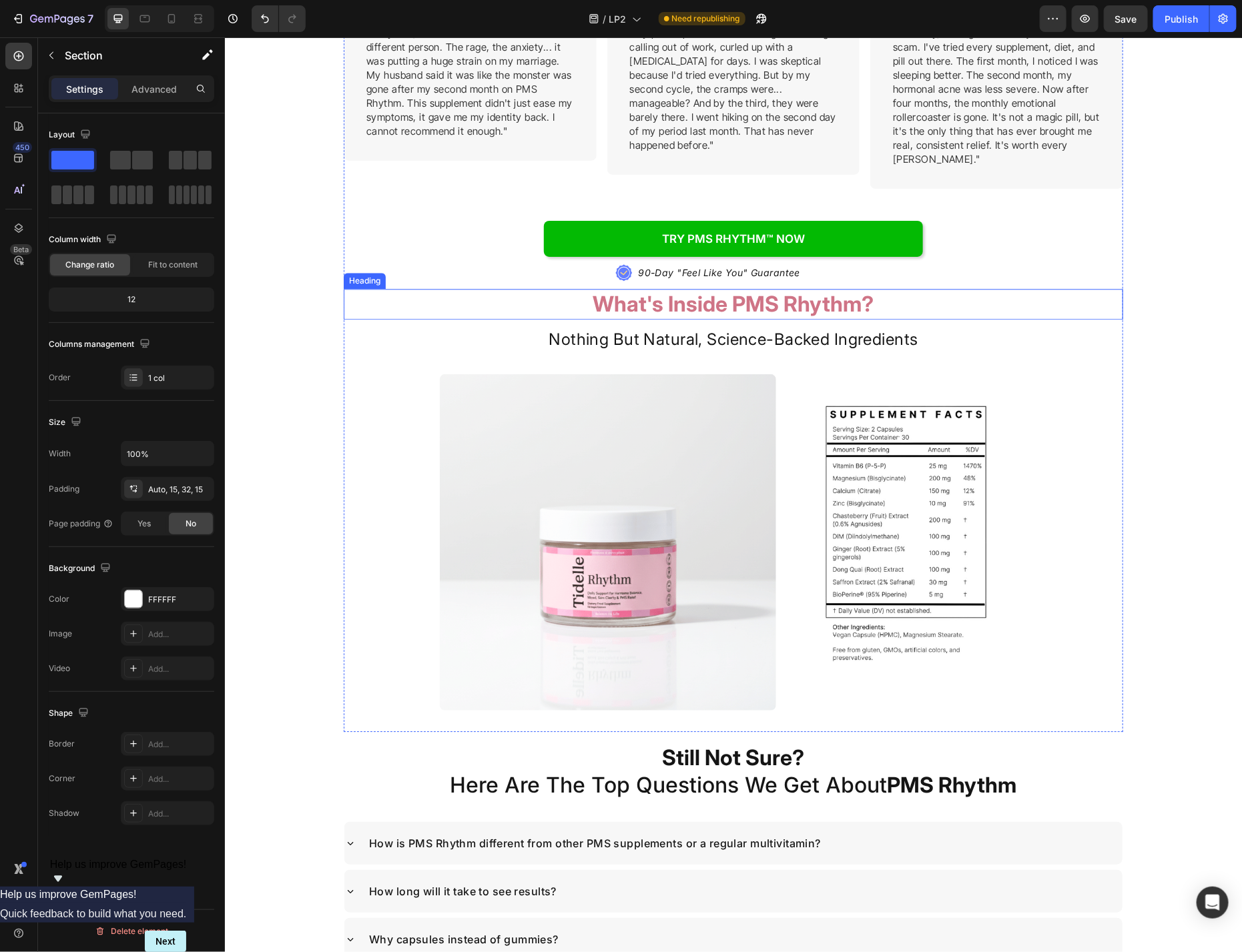
click at [946, 290] on h2 "What's Inside PMS Rhythm?" at bounding box center [732, 303] width 587 height 30
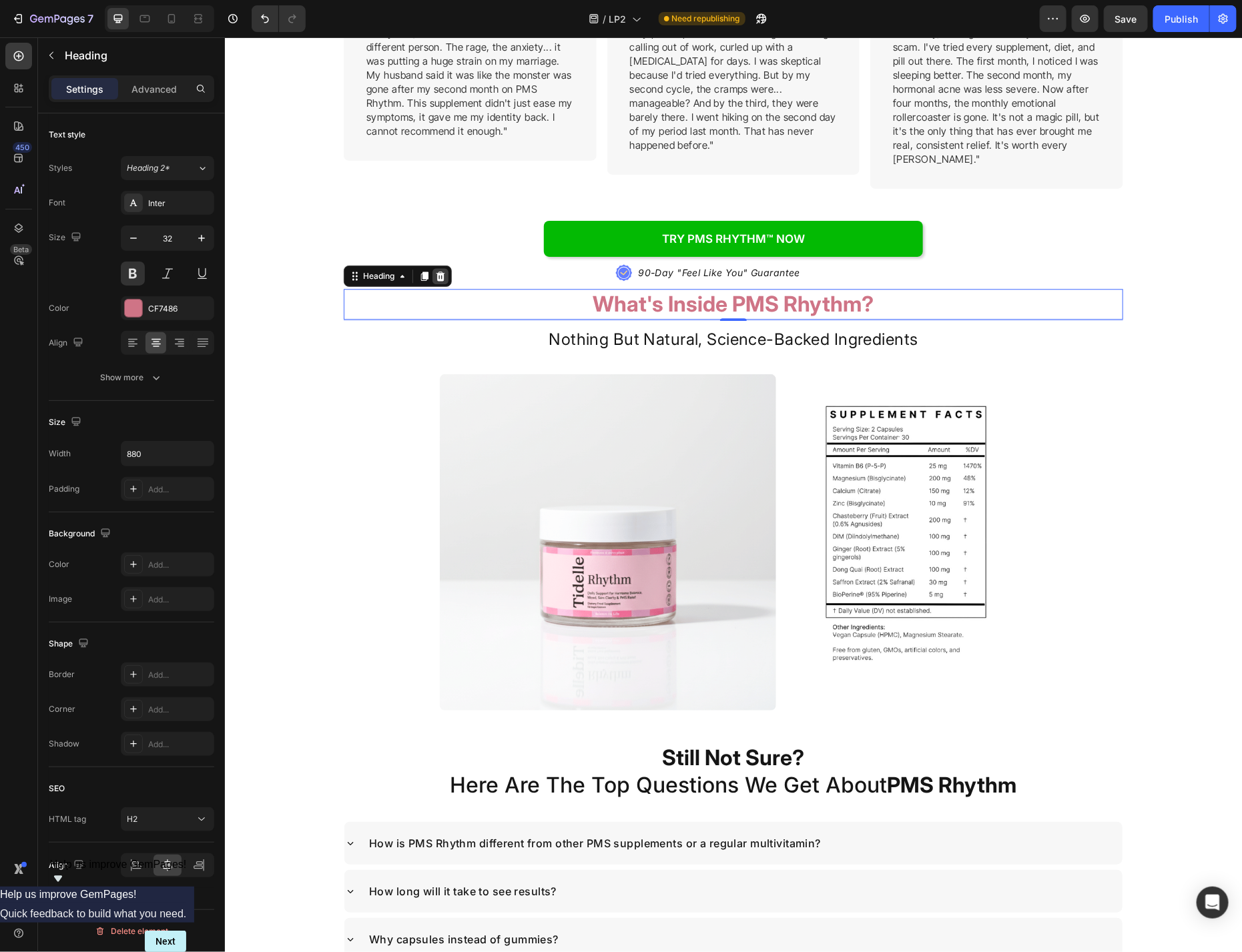
click at [442, 271] on icon at bounding box center [440, 276] width 9 height 10
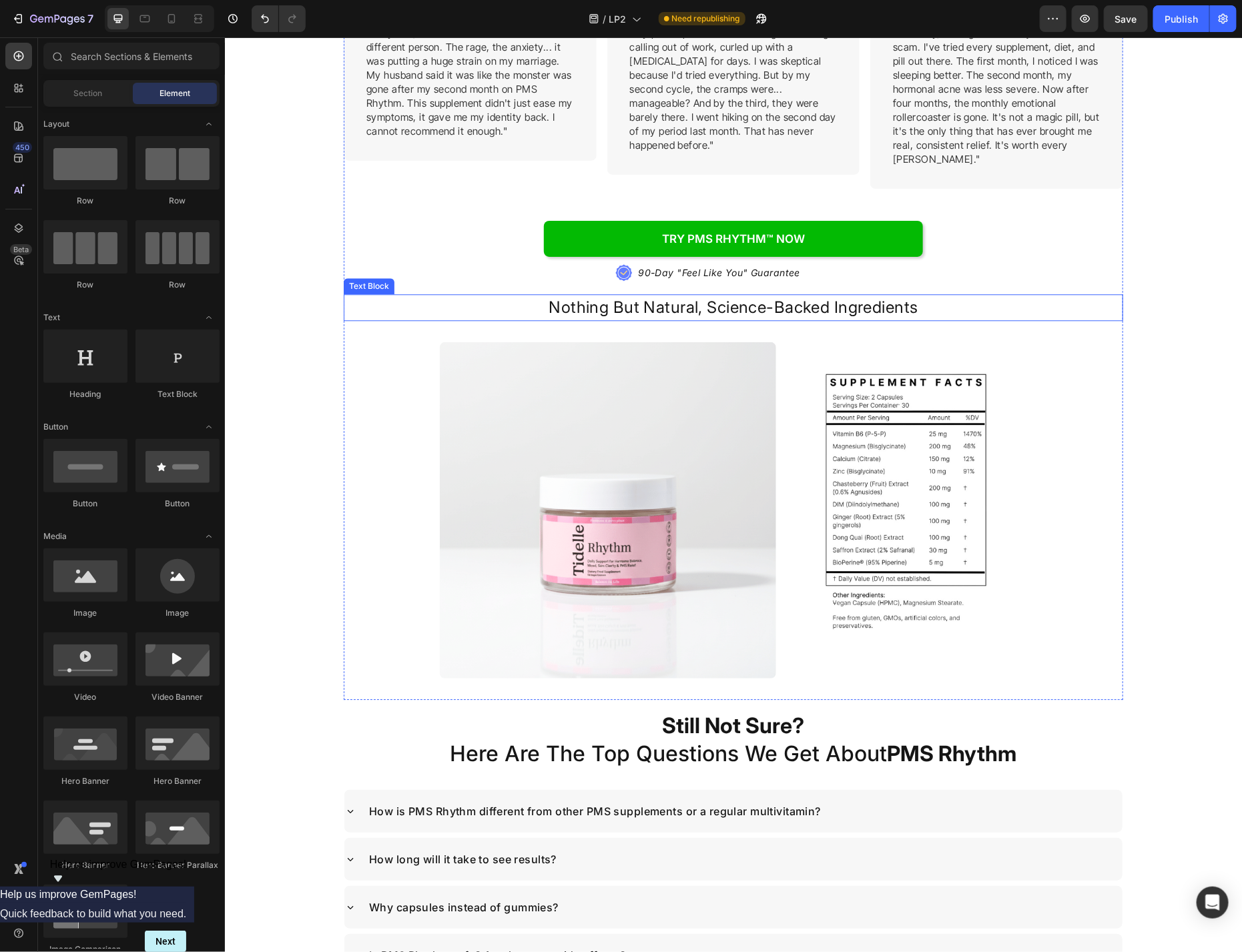
click at [992, 295] on p "Nothing But Natural, Science-Backed Ingredients" at bounding box center [732, 307] width 584 height 25
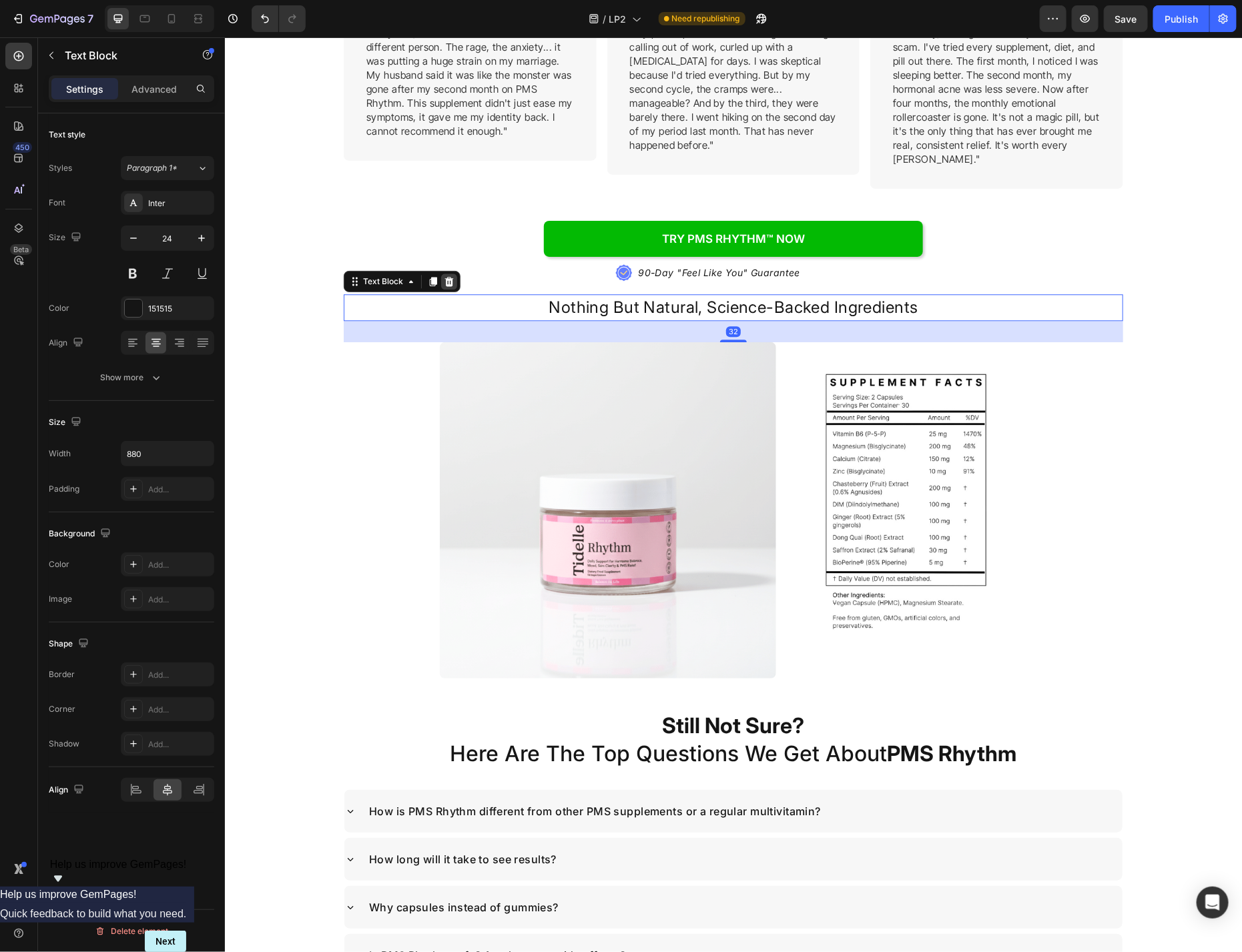
click at [448, 276] on icon at bounding box center [448, 280] width 11 height 11
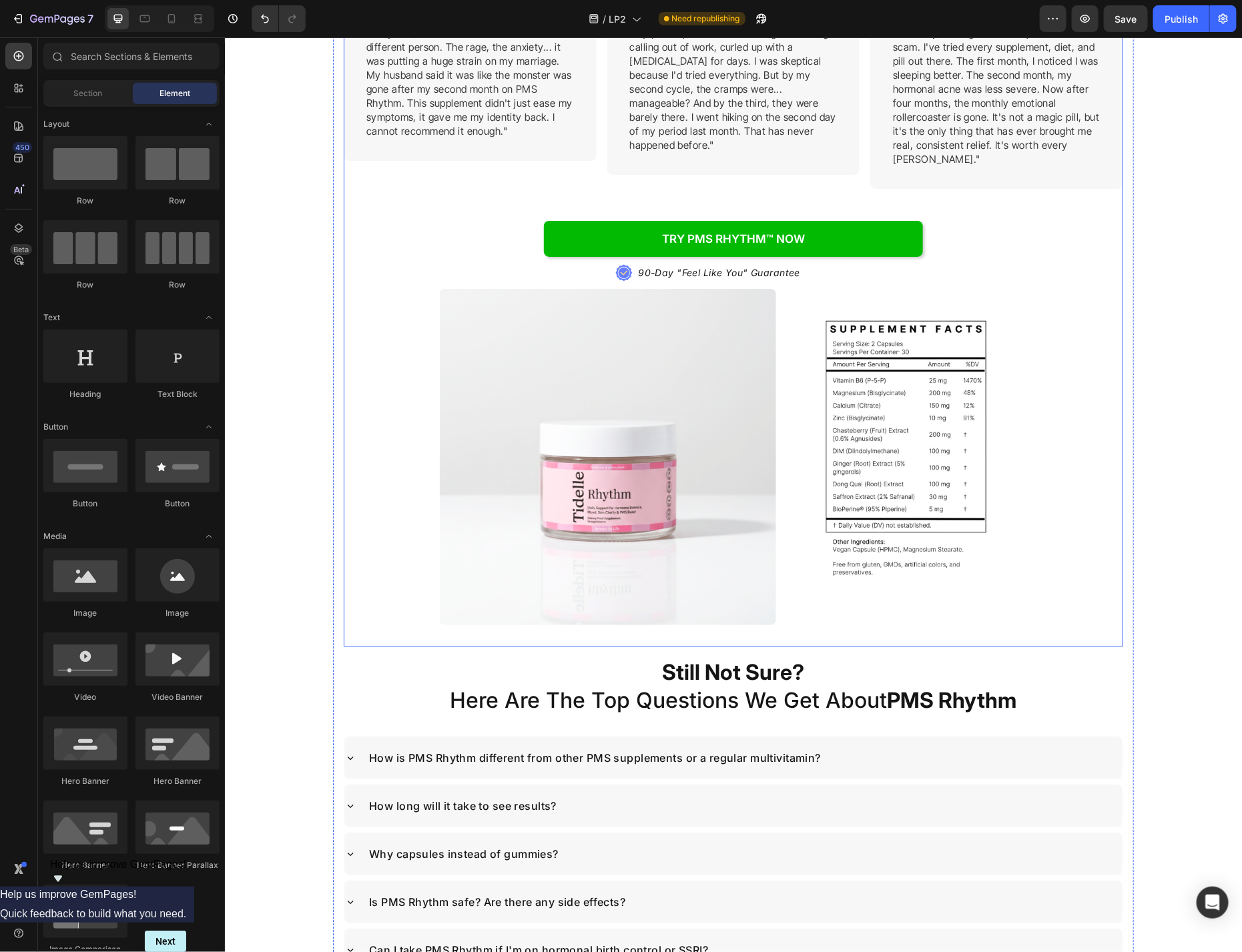
click at [1033, 370] on div "Real, Verified Results: Heading See Why Women Everywhere Are Finally Breaking F…" at bounding box center [732, 130] width 779 height 1030
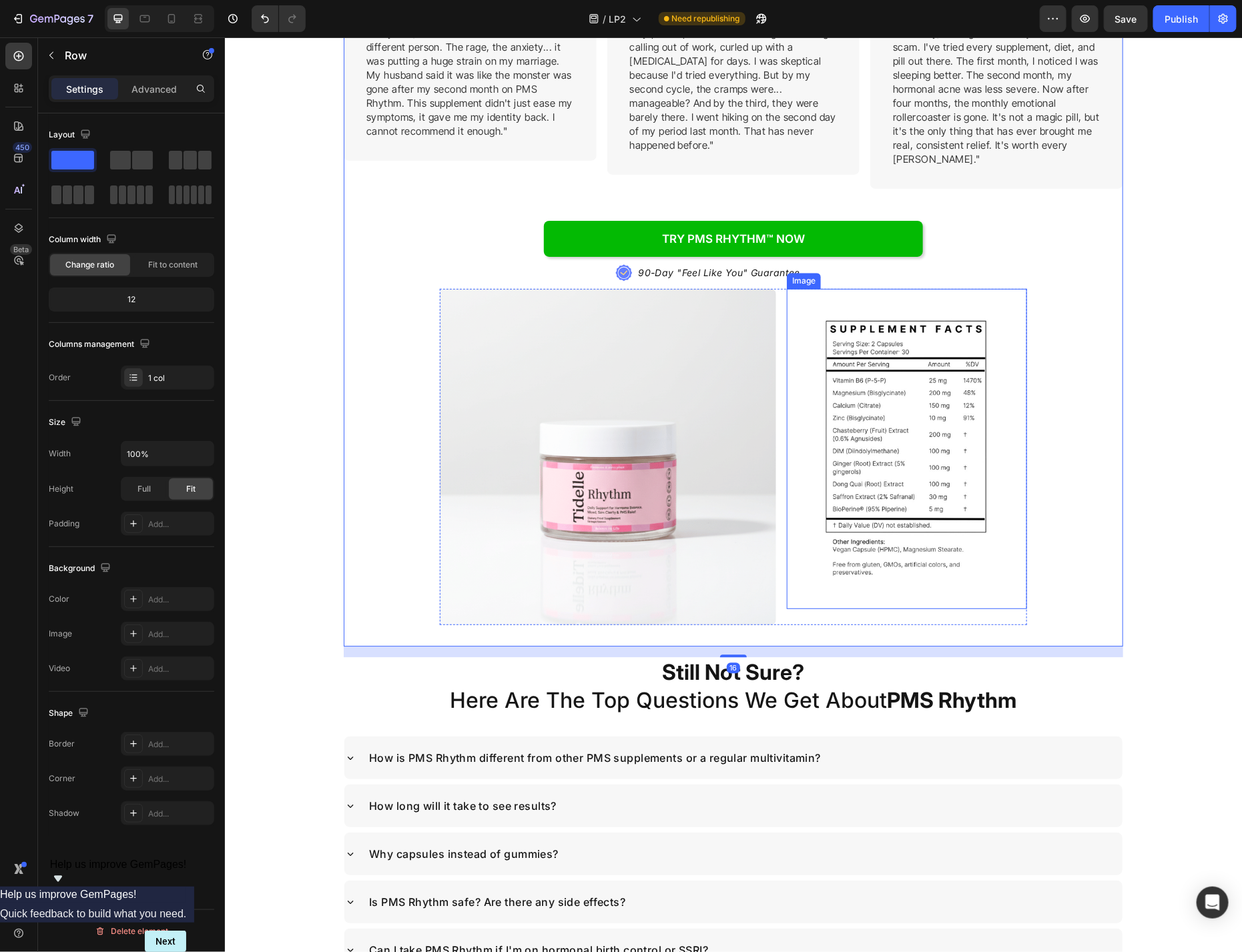
click at [995, 368] on img at bounding box center [906, 448] width 240 height 321
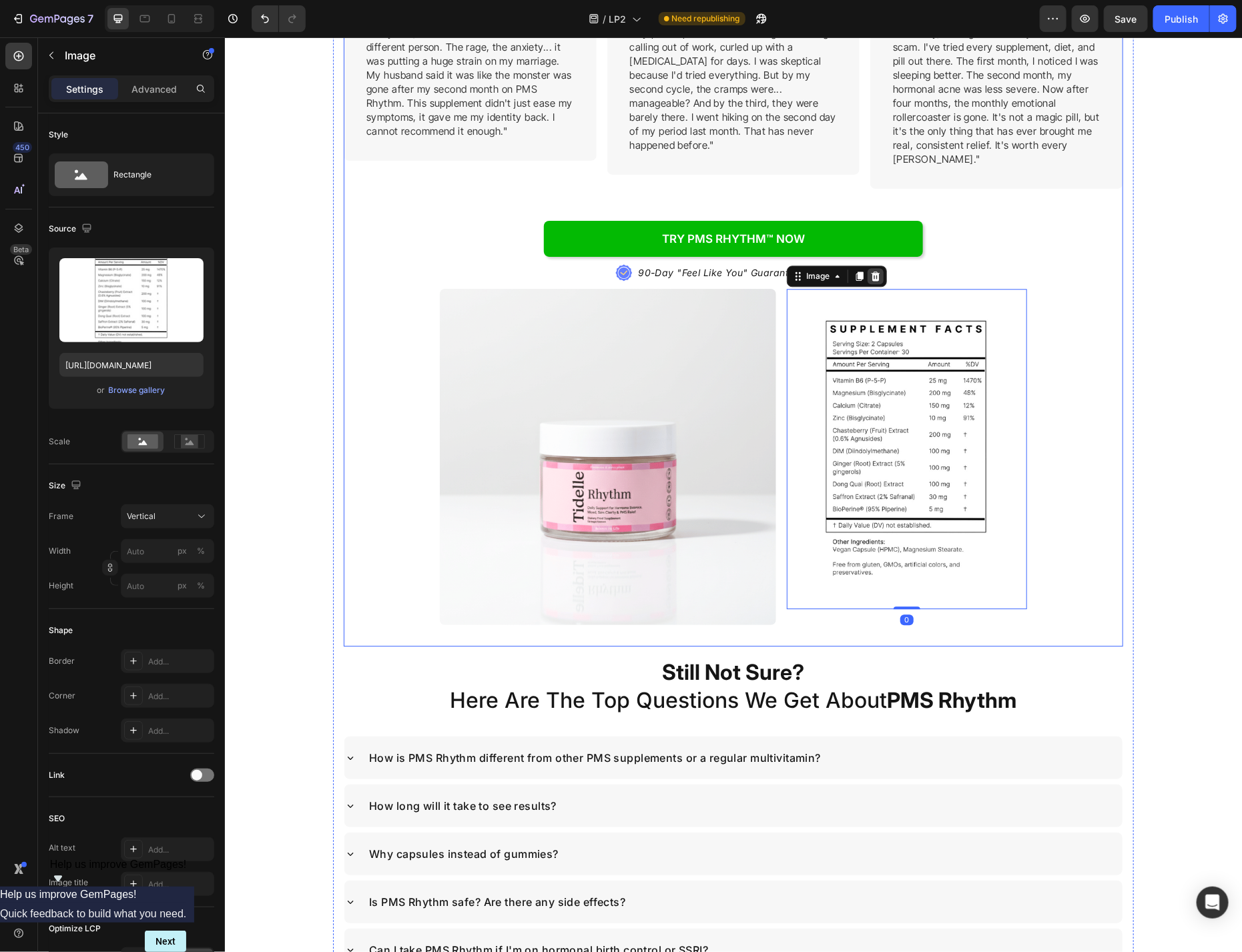
click at [874, 271] on icon at bounding box center [874, 276] width 11 height 11
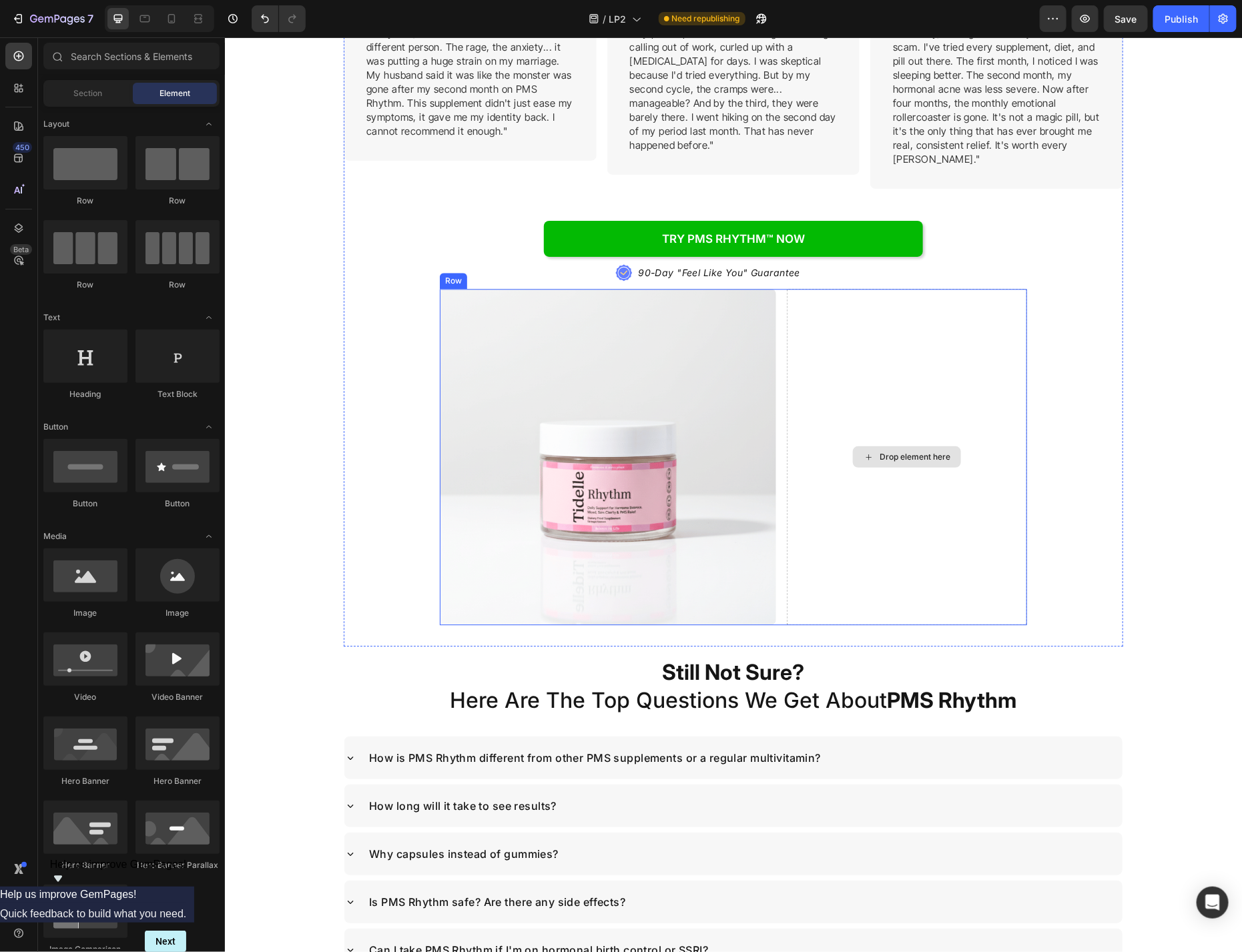
click at [817, 323] on div "Drop element here" at bounding box center [906, 456] width 240 height 336
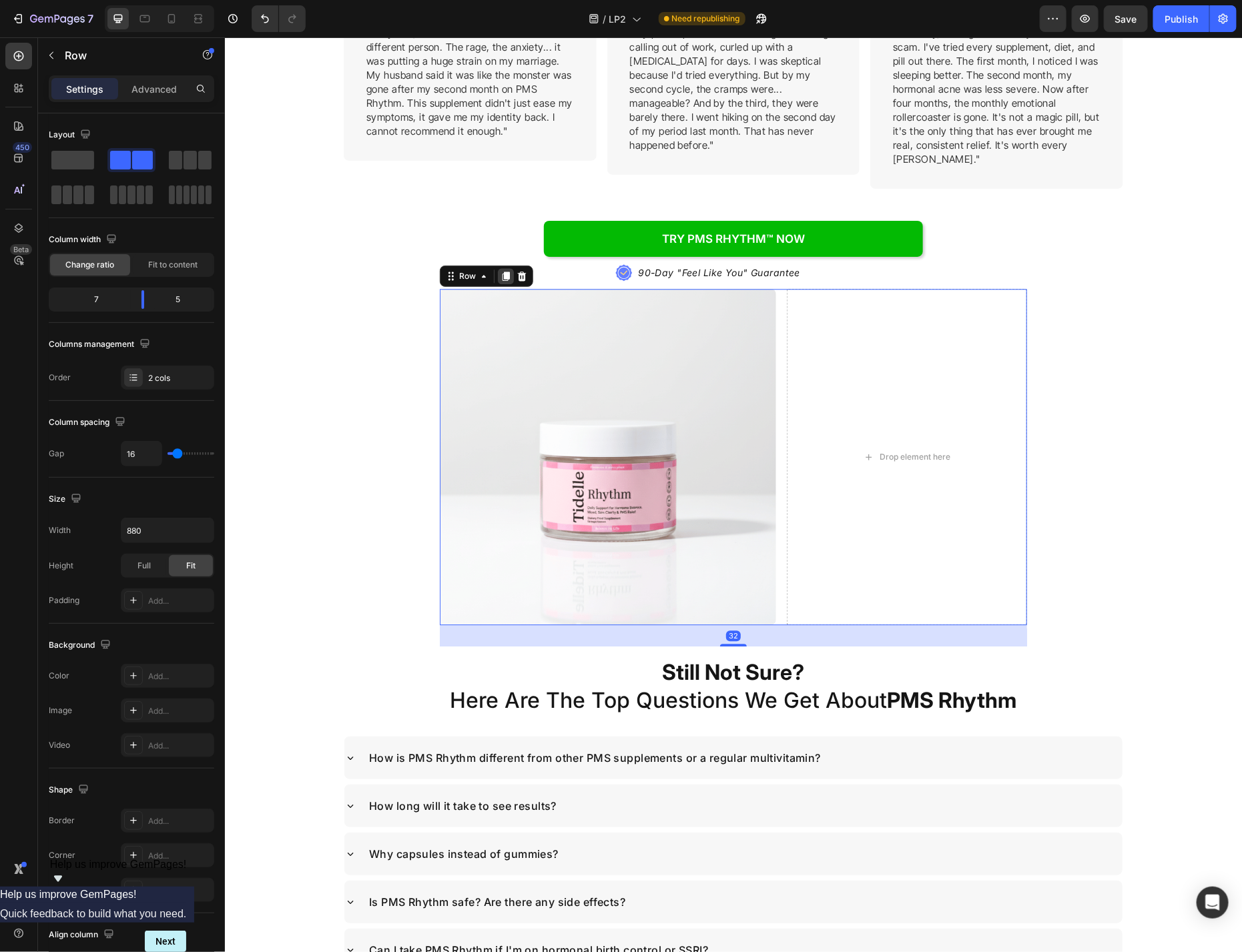
click at [512, 268] on div at bounding box center [505, 276] width 16 height 16
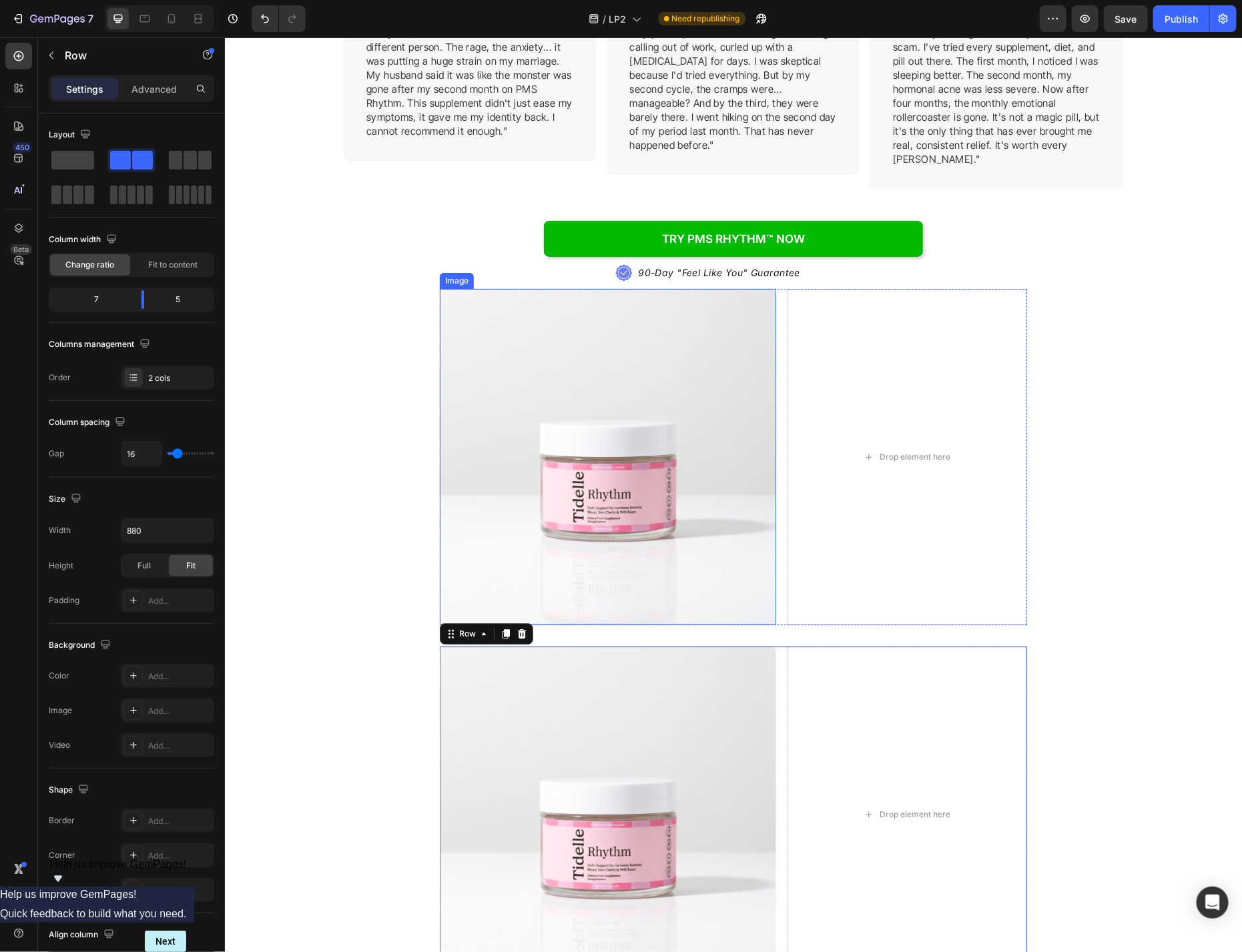
click at [824, 307] on div "Drop element here" at bounding box center [906, 456] width 240 height 336
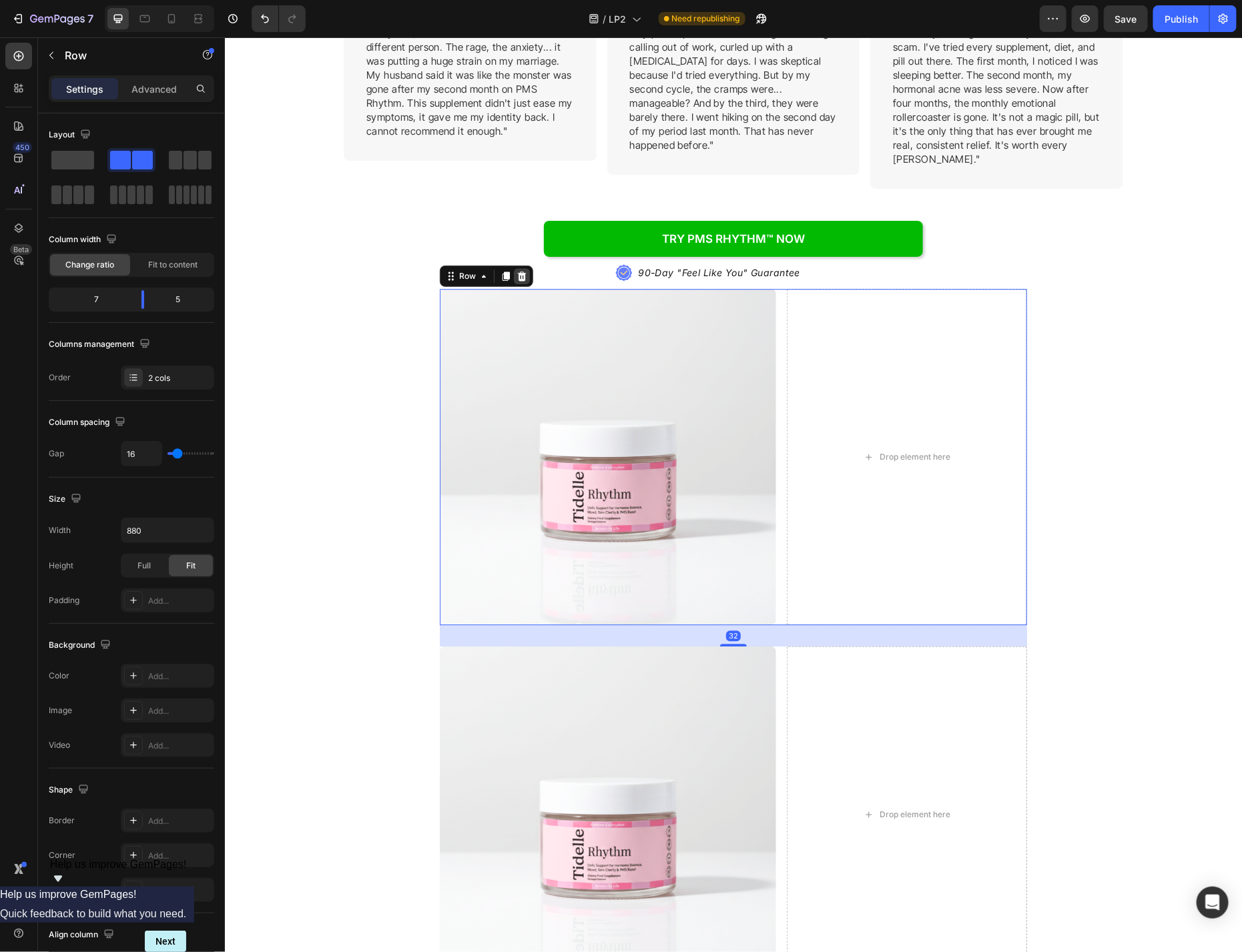
click at [516, 268] on div at bounding box center [522, 276] width 16 height 16
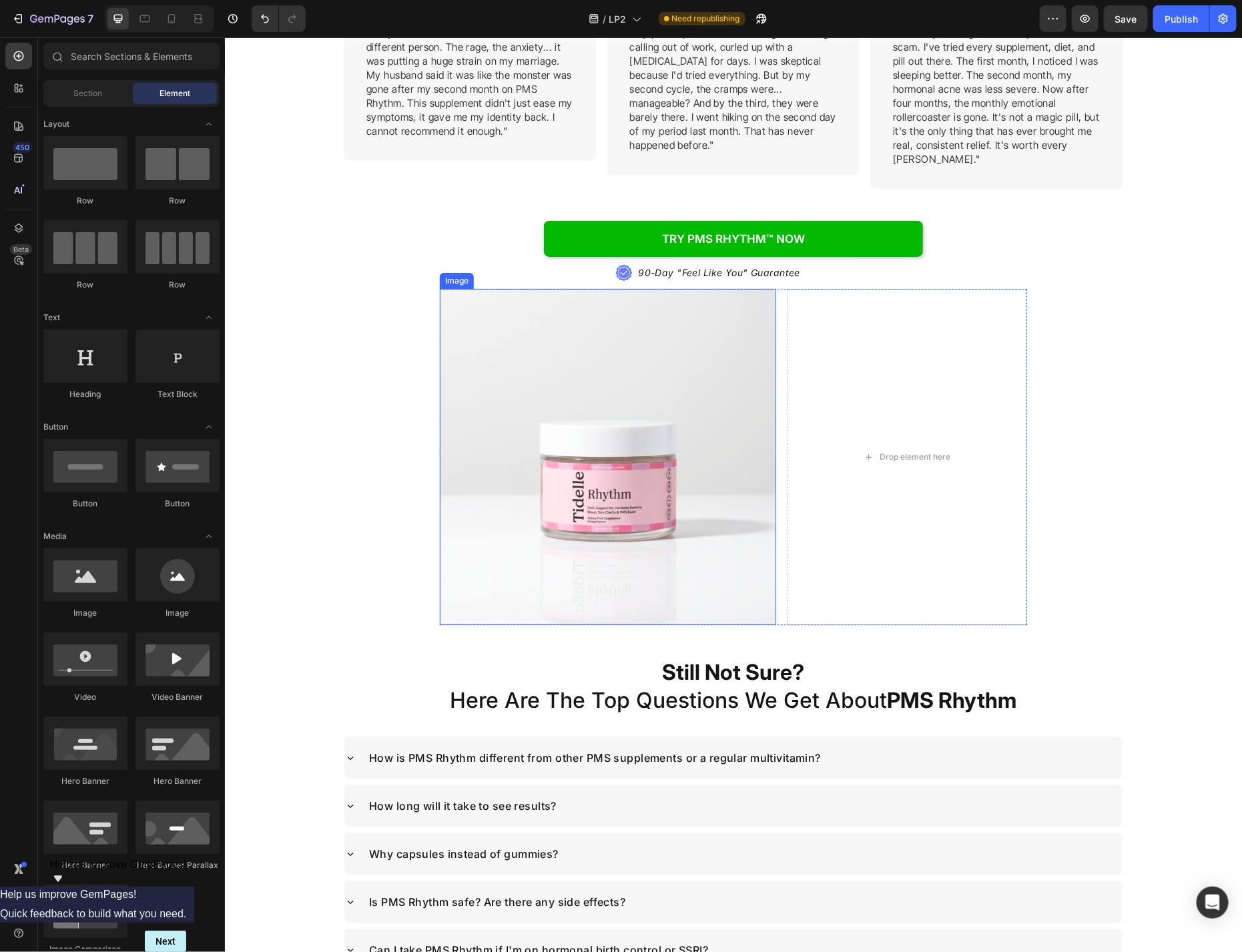
click at [695, 293] on img at bounding box center [607, 456] width 336 height 336
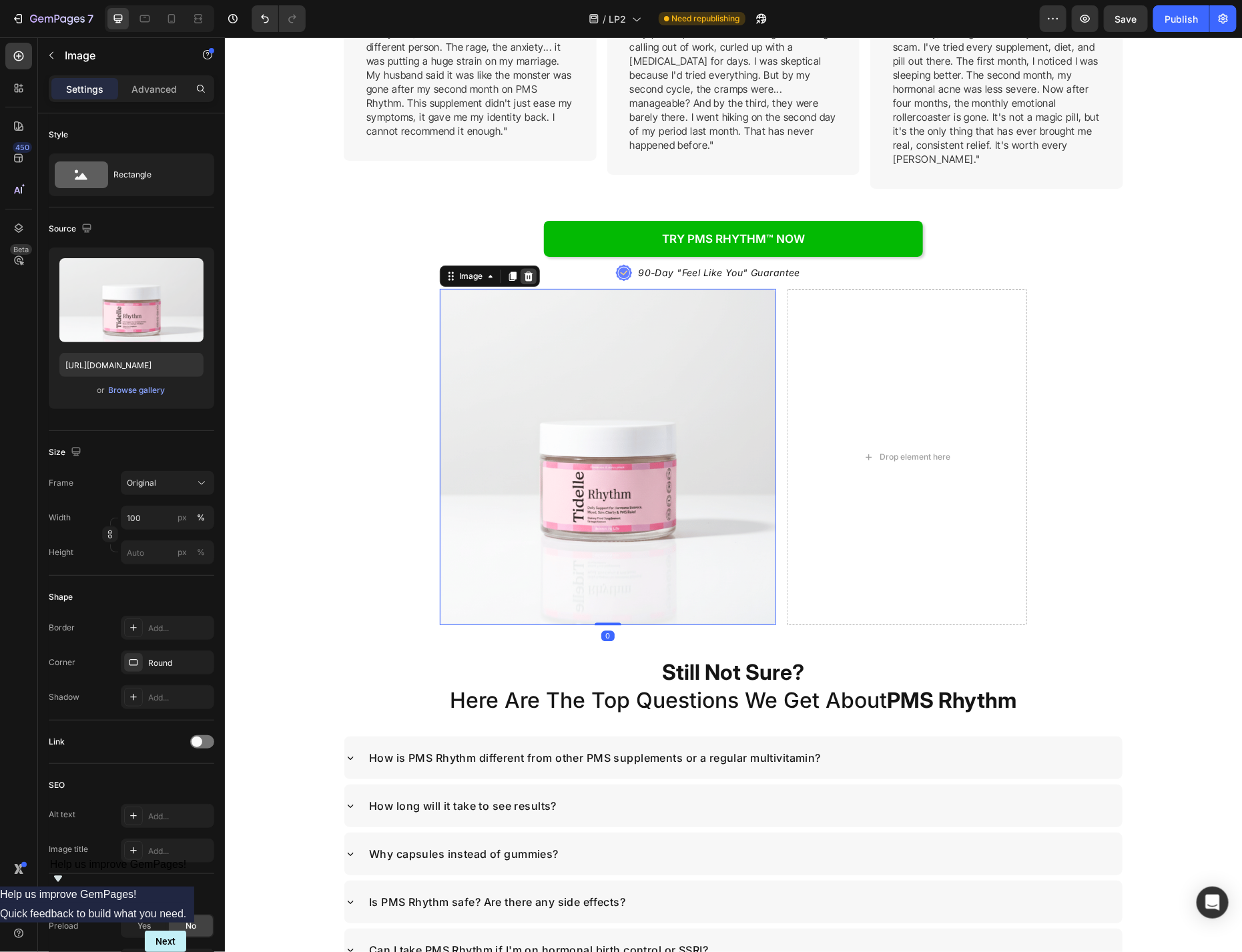
click at [527, 271] on icon at bounding box center [527, 276] width 11 height 11
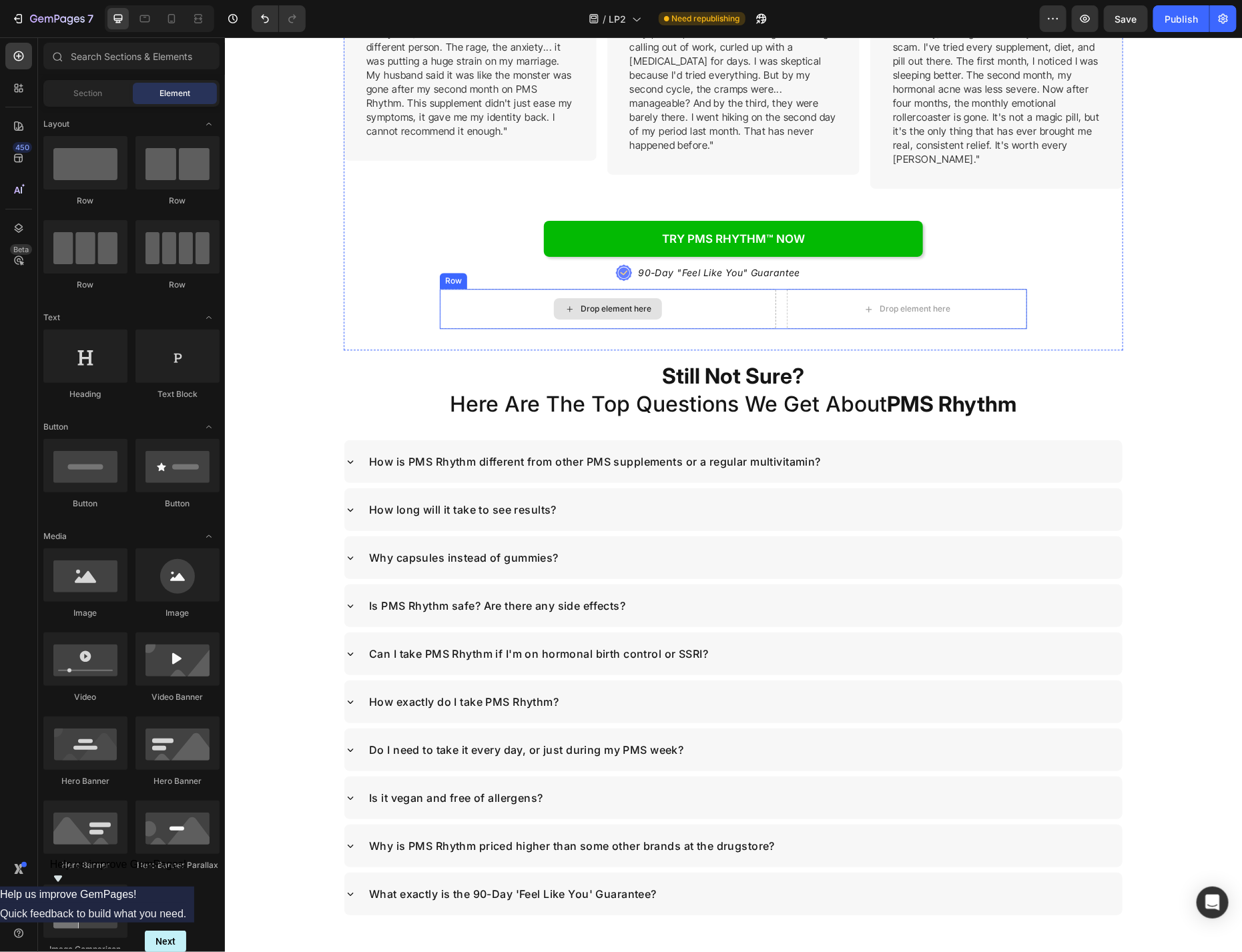
click at [690, 288] on div "Drop element here" at bounding box center [607, 308] width 336 height 40
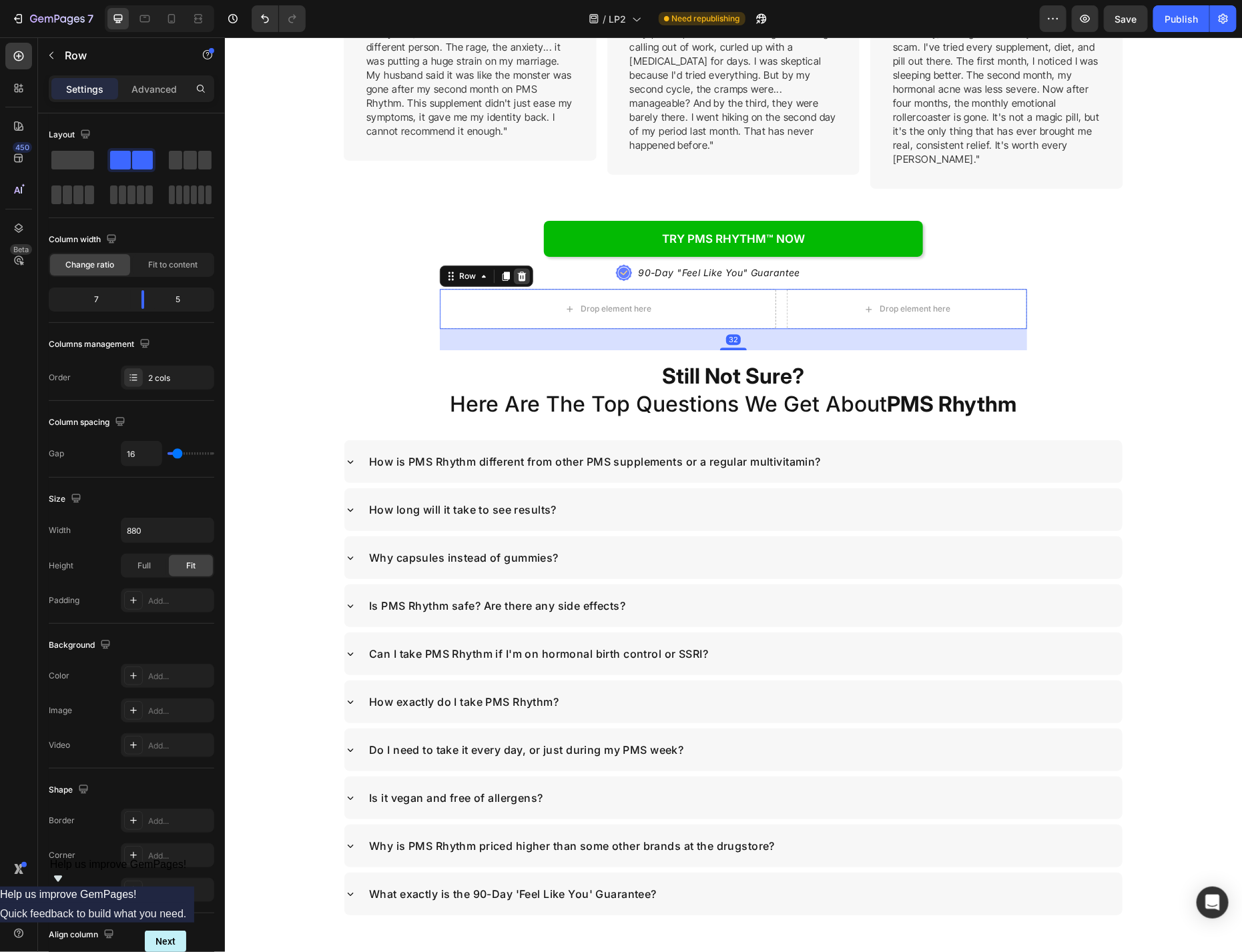
click at [519, 271] on icon at bounding box center [522, 276] width 9 height 10
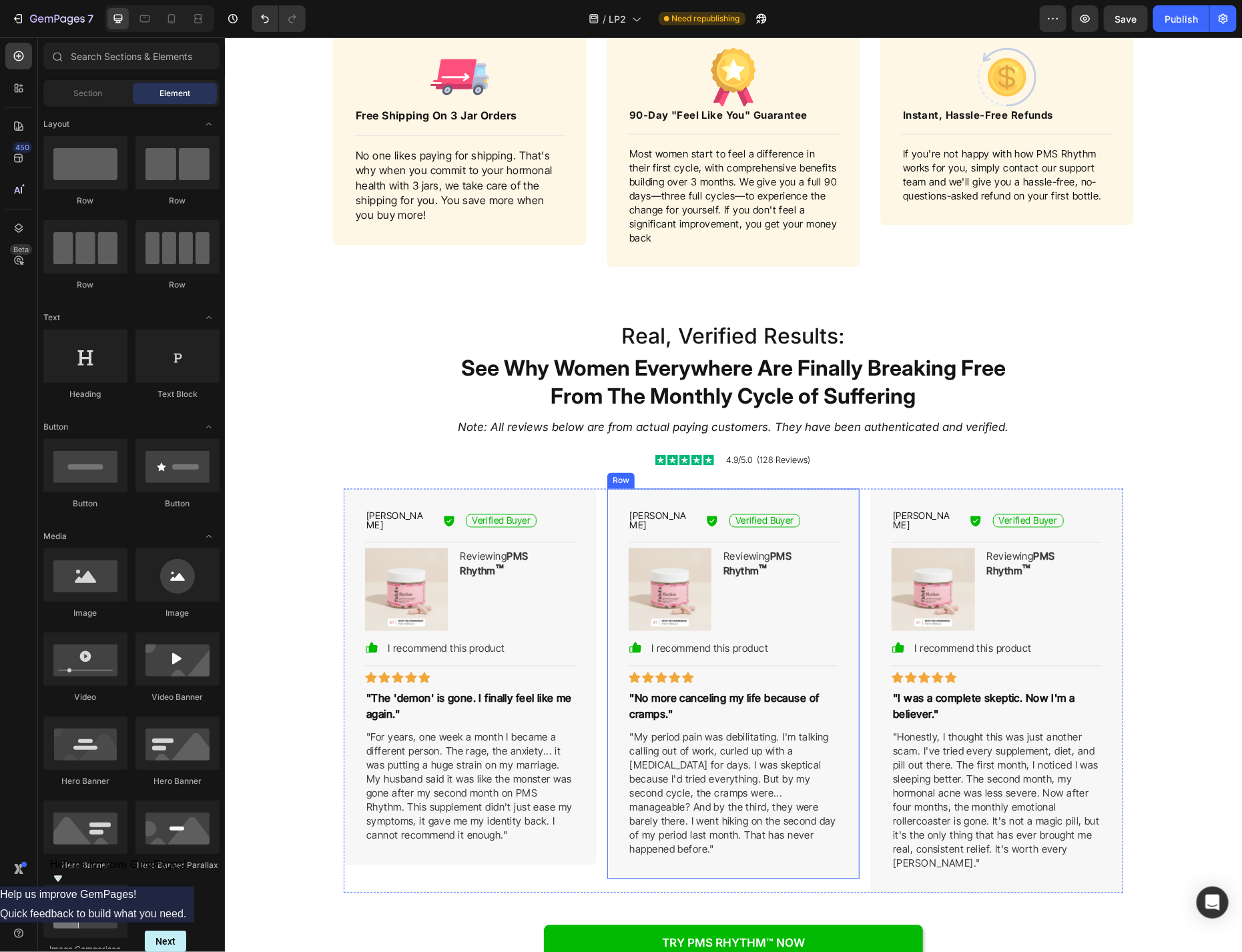
scroll to position [6307, 0]
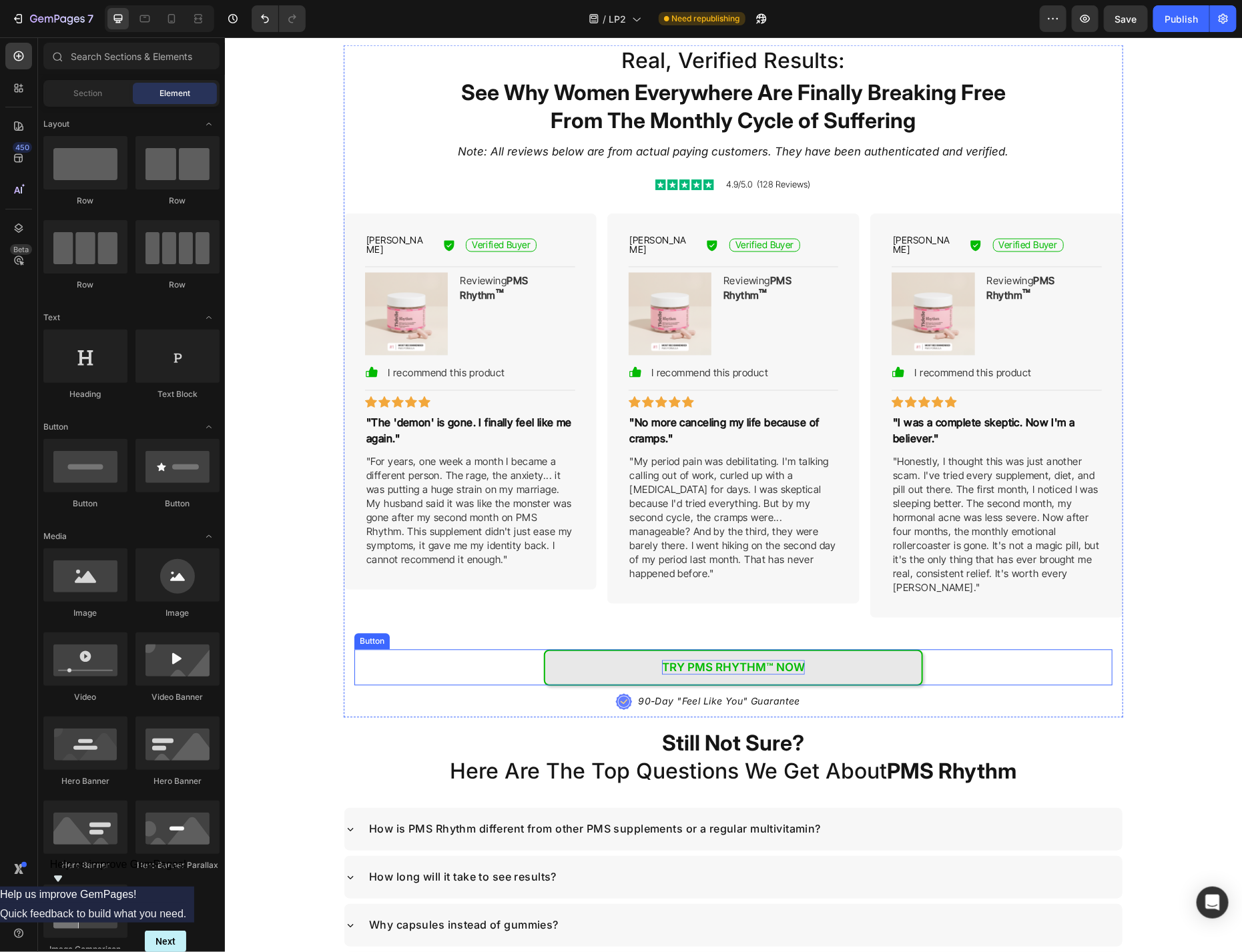
click at [719, 660] on p "Try PMS Rhythm™ NOW" at bounding box center [733, 667] width 143 height 15
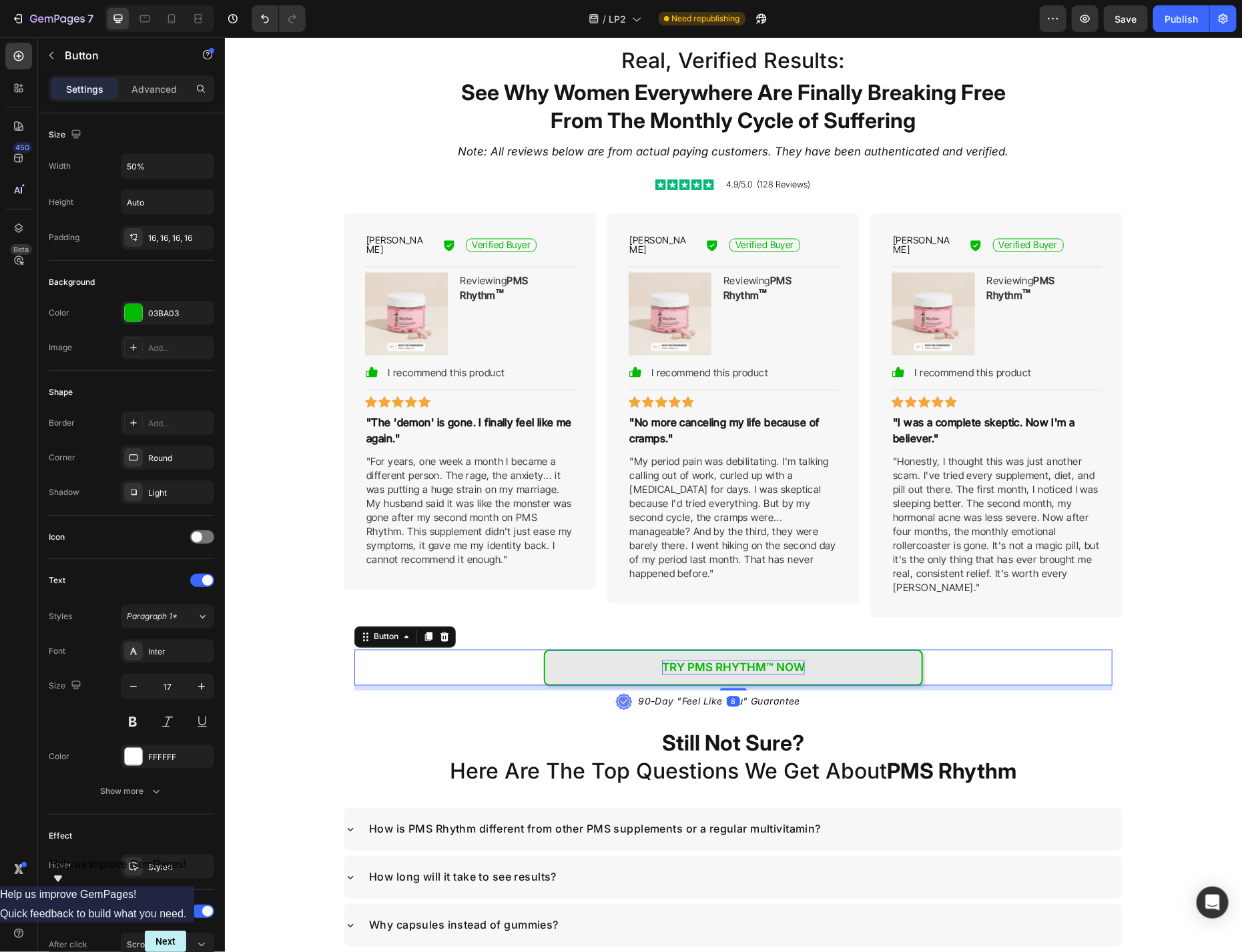
click at [720, 660] on p "Try PMS Rhythm™ NOW" at bounding box center [733, 667] width 143 height 15
click at [721, 660] on p "Try PMS Rhythm™ NOW" at bounding box center [733, 667] width 143 height 15
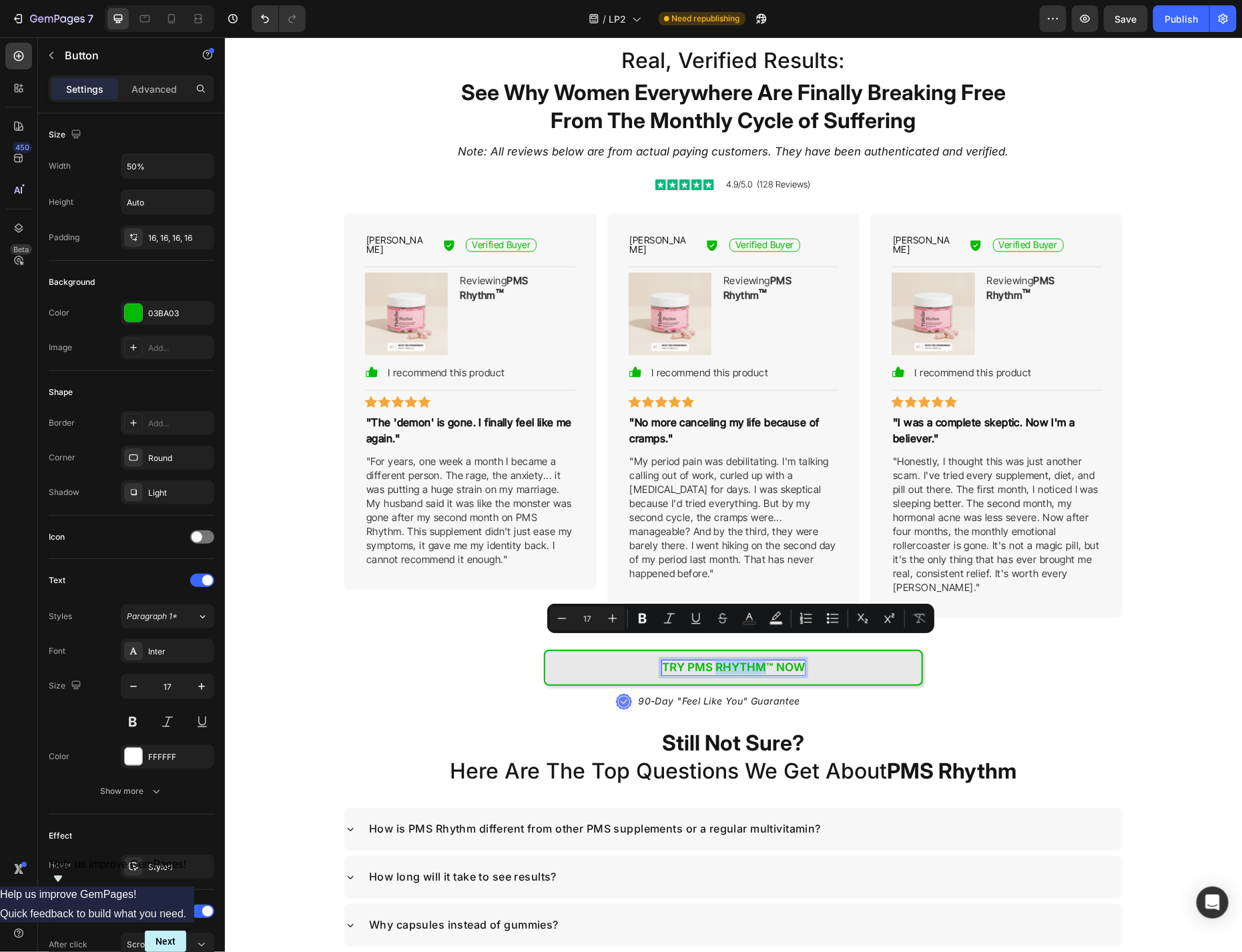
click at [721, 660] on p "Try PMS Rhythm™ NOW" at bounding box center [733, 667] width 143 height 15
click at [703, 660] on p "Try PMS Rhythm™ NOW" at bounding box center [733, 667] width 143 height 15
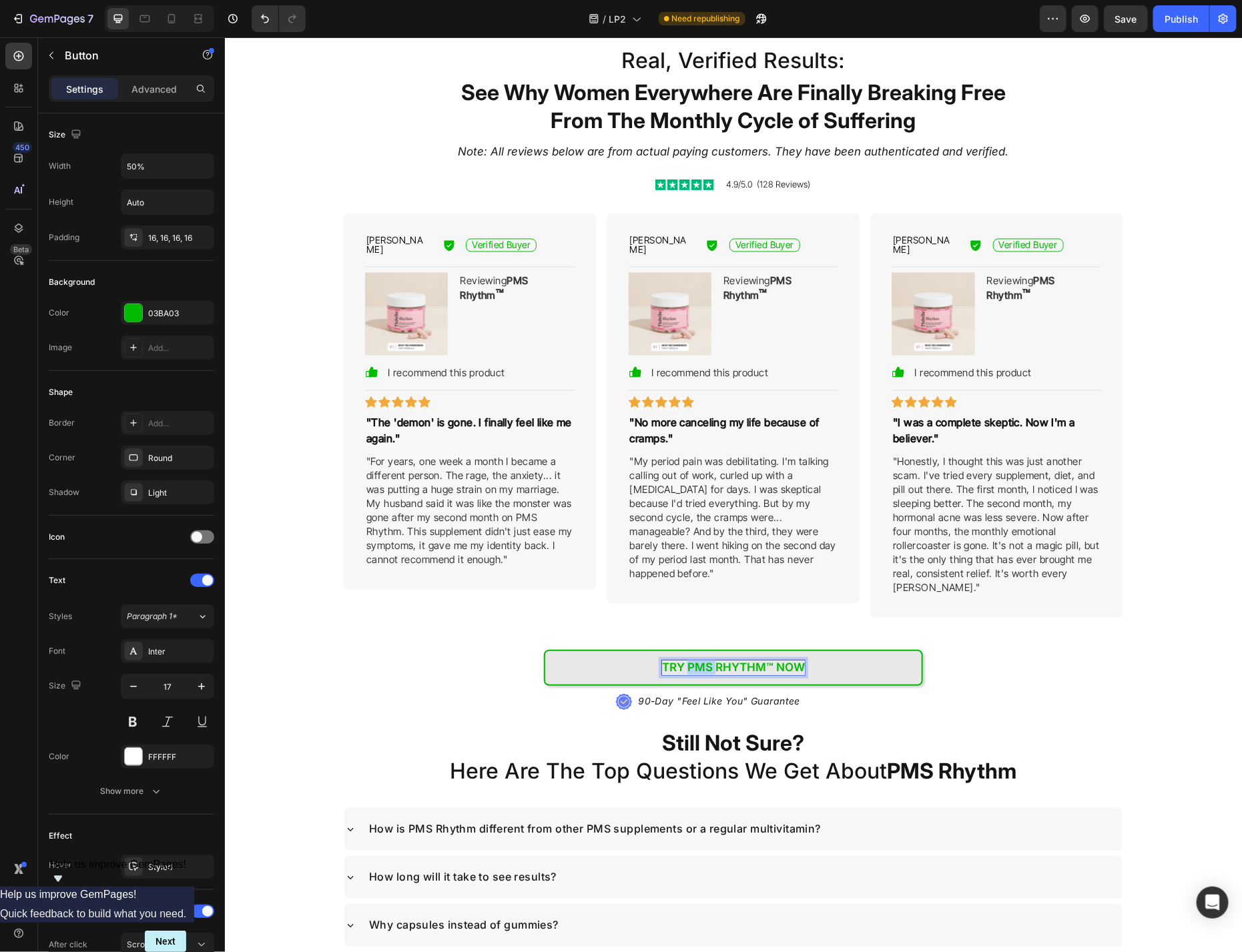
click at [703, 660] on p "Try PMS Rhythm™ NOW" at bounding box center [733, 667] width 143 height 15
click at [1033, 673] on div "Real, Verified Results: Heading See Why Women Everywhere Are Finally Breaking F…" at bounding box center [732, 381] width 779 height 673
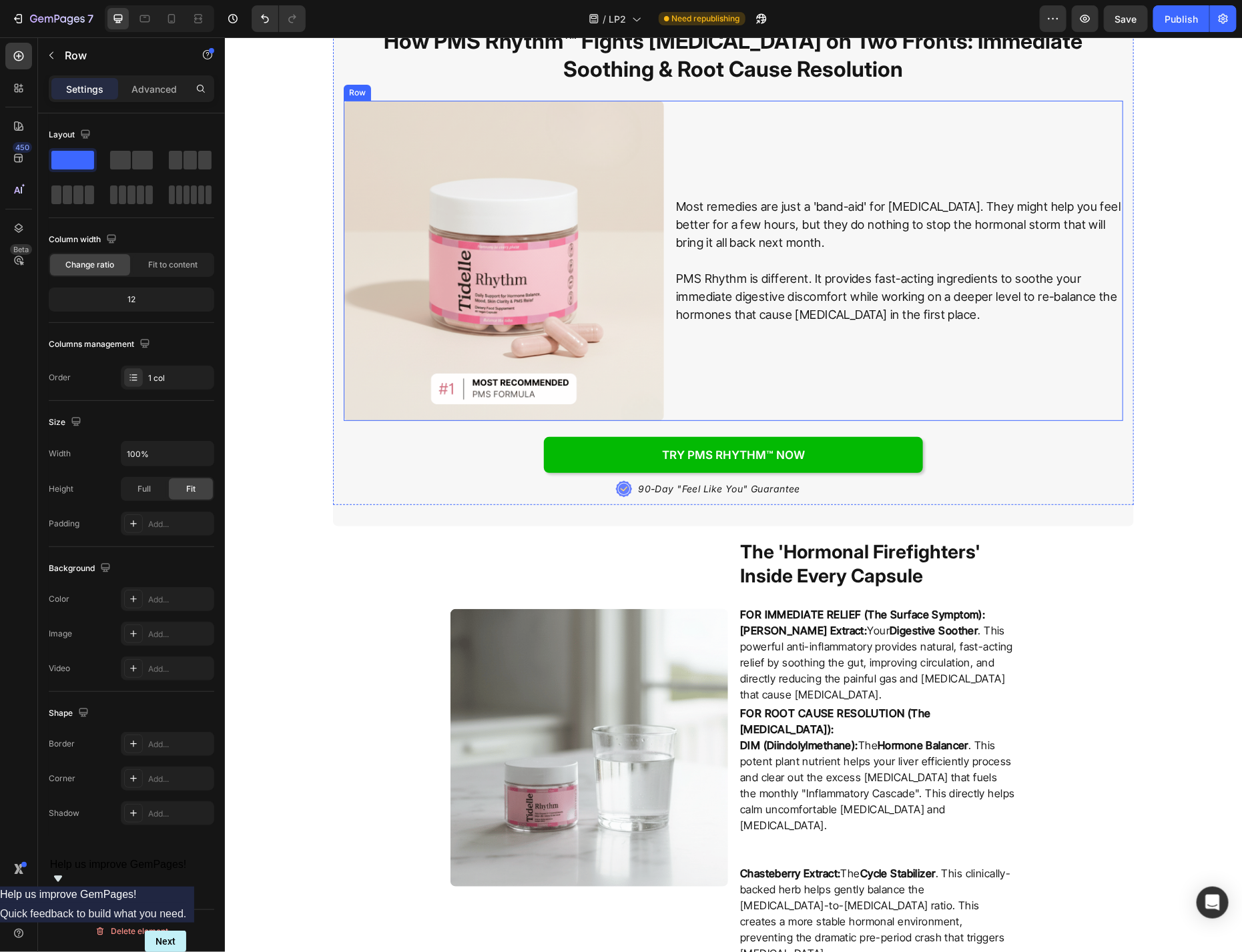
scroll to position [2372, 0]
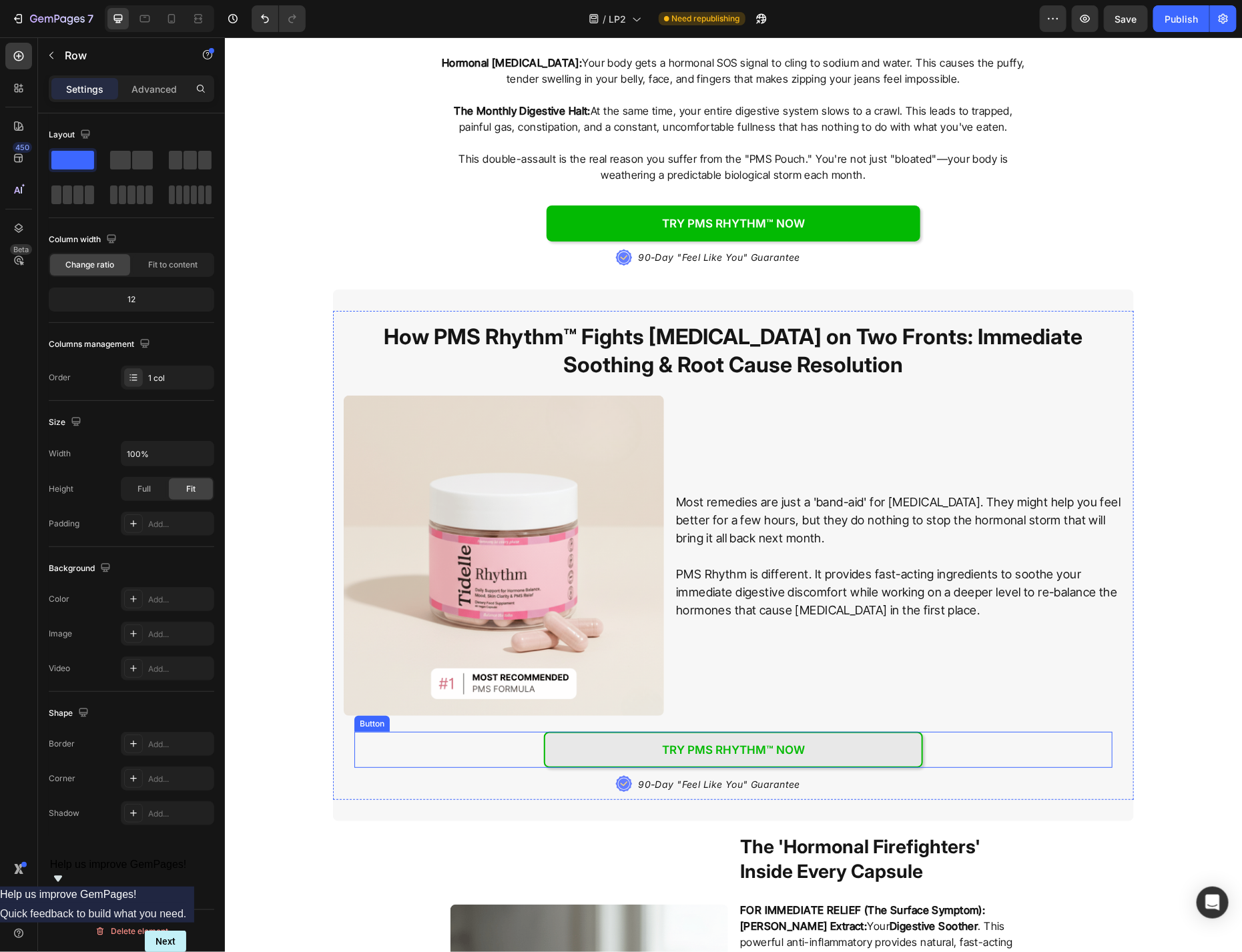
click at [910, 734] on link "Try PMS Rhythm™ NOW" at bounding box center [732, 749] width 379 height 36
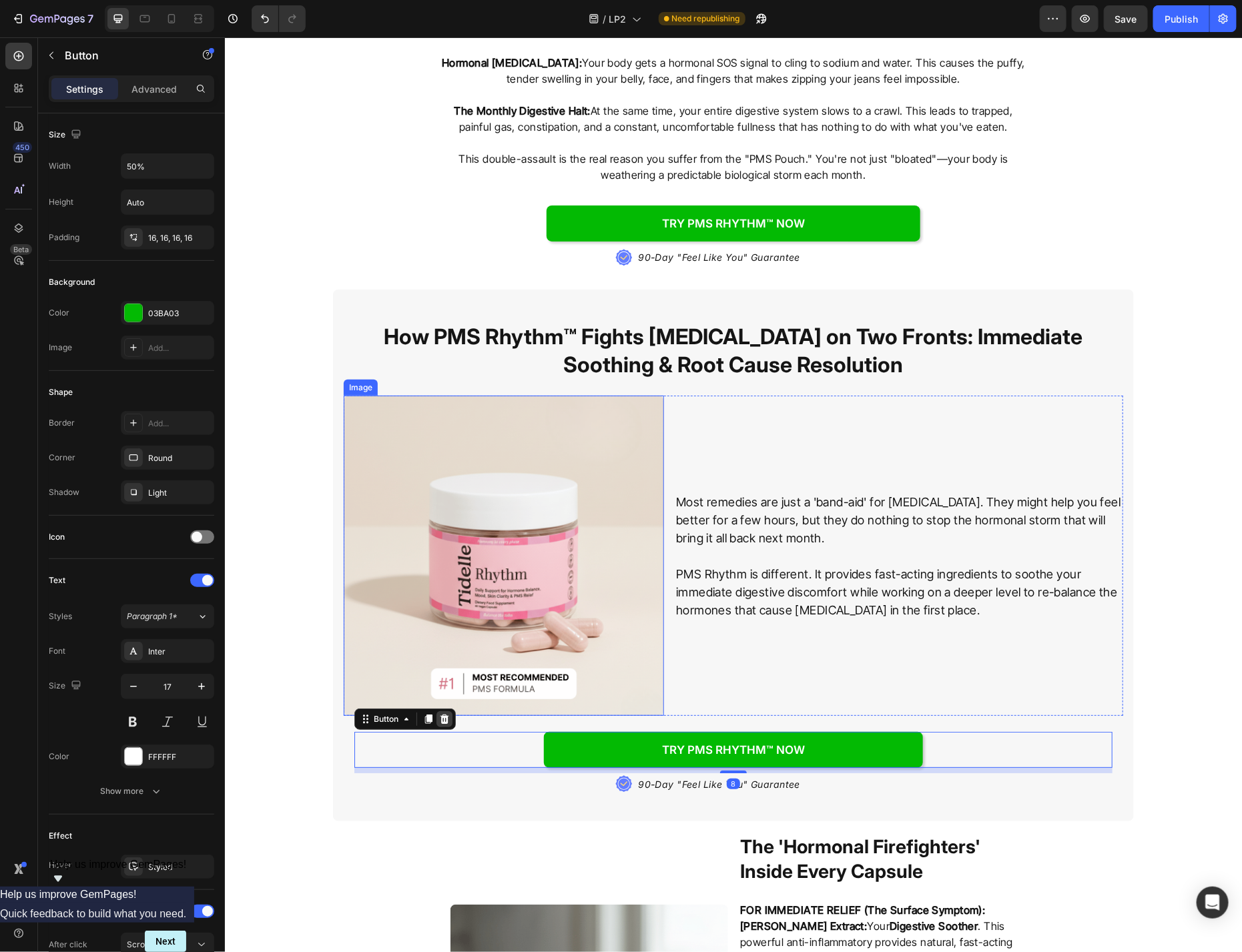
click at [446, 714] on icon at bounding box center [444, 719] width 9 height 10
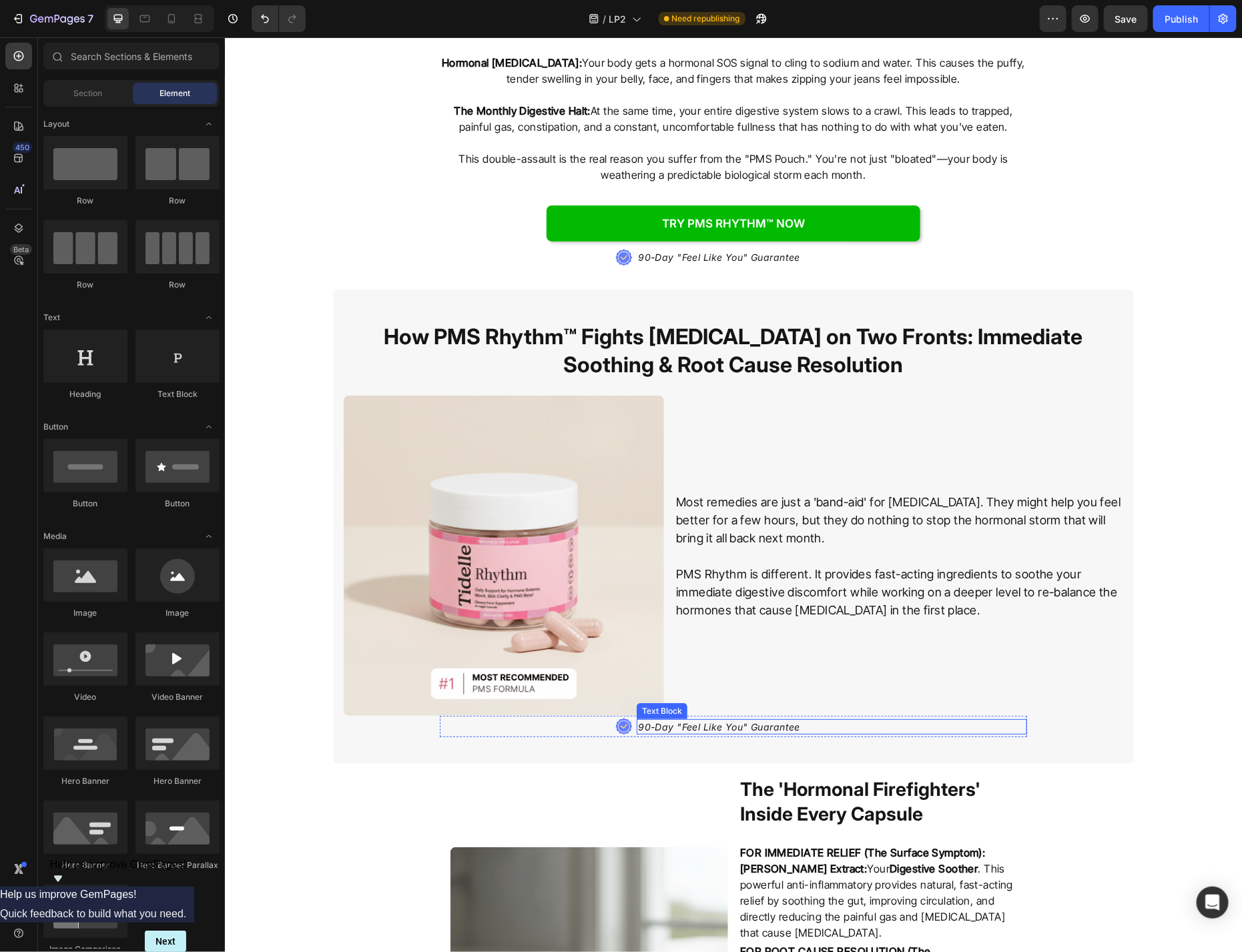
click at [879, 719] on div "90-Day "Feel Like You" Guarantee" at bounding box center [831, 727] width 390 height 16
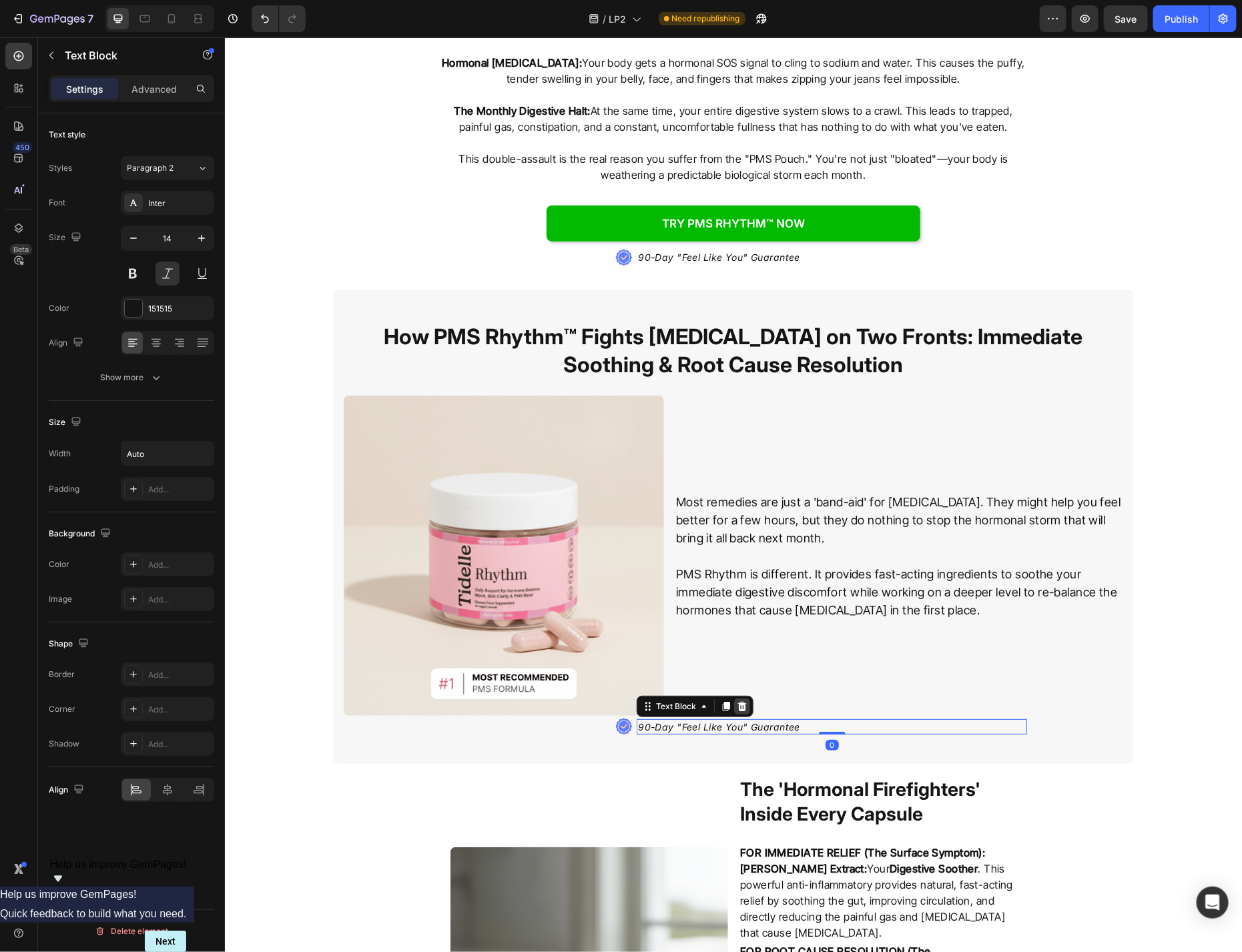
click at [741, 701] on icon at bounding box center [741, 706] width 11 height 11
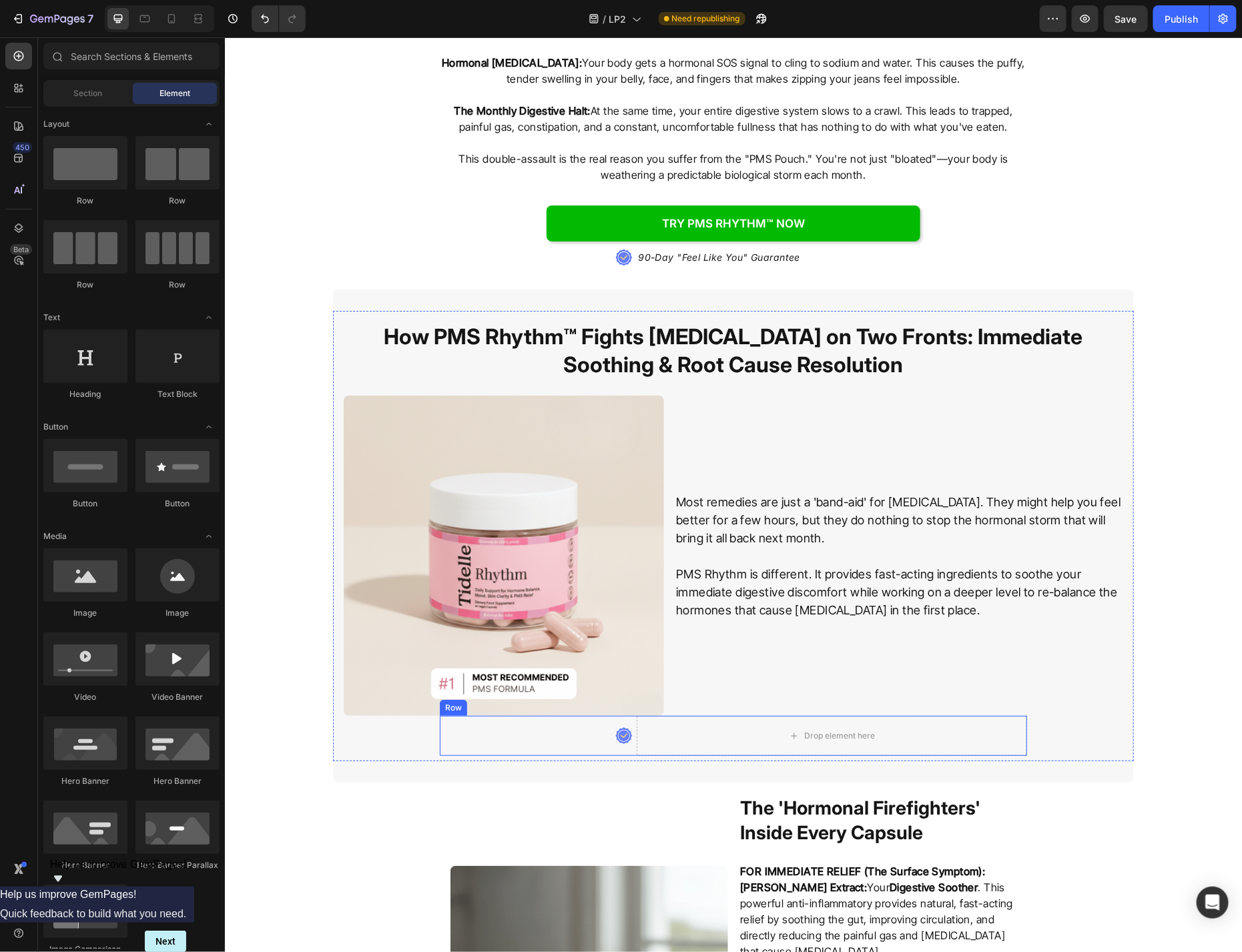
click at [597, 741] on div ".id584220534124839872 .st0{fill:#647EFF;} .id584220534124839872 .st1{fill:#FFFF…" at bounding box center [536, 735] width 195 height 40
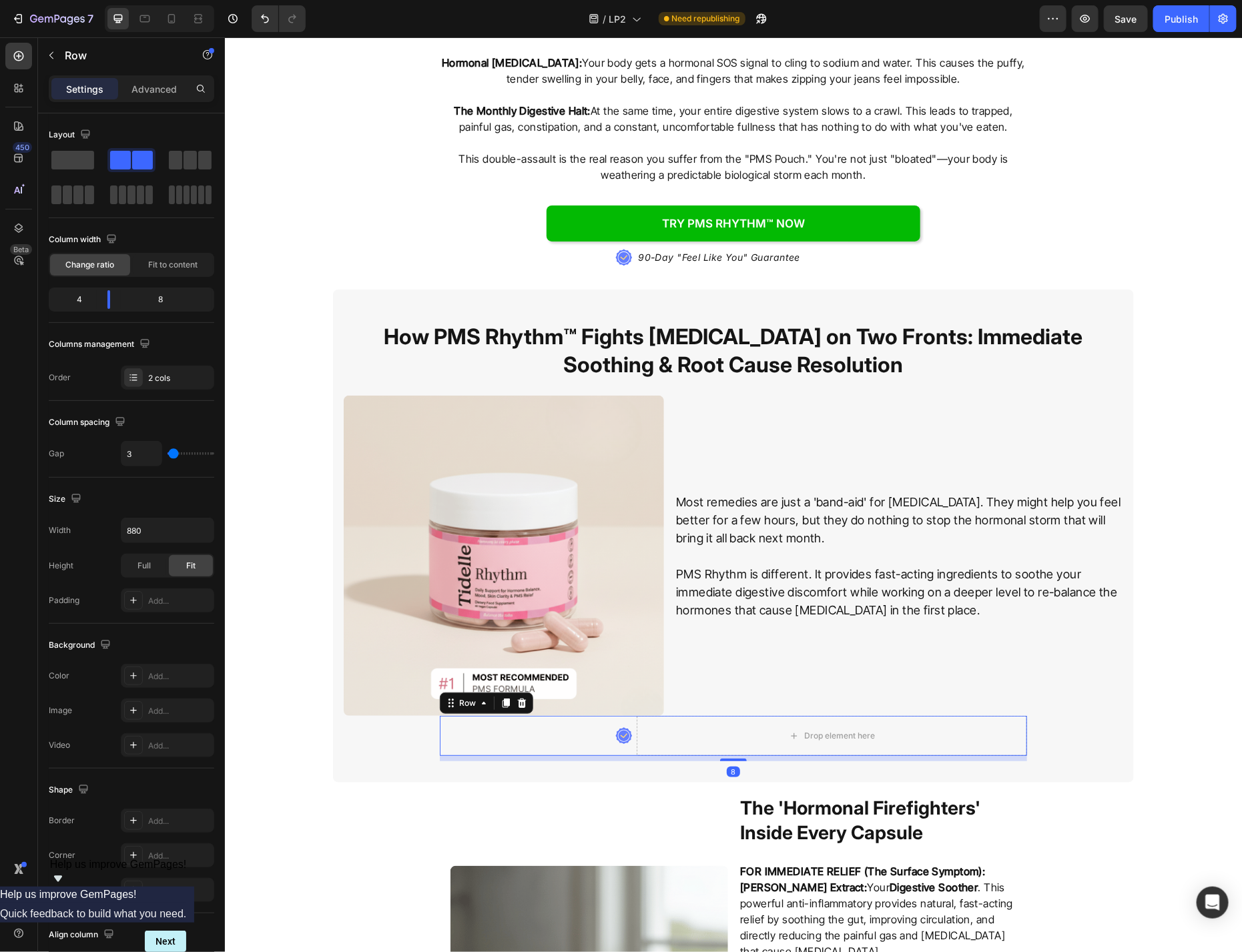
click at [516, 695] on div at bounding box center [522, 703] width 16 height 16
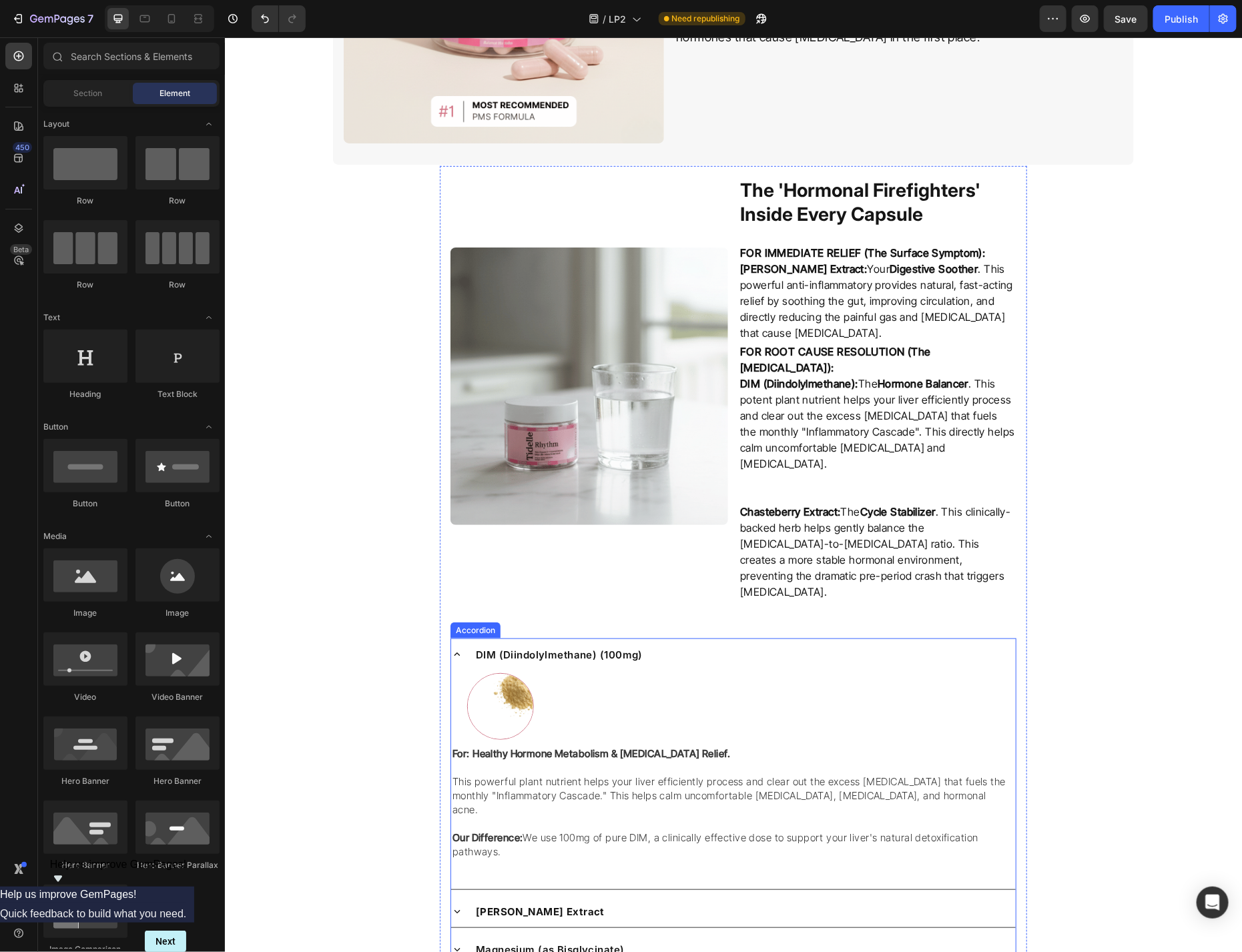
scroll to position [2933, 0]
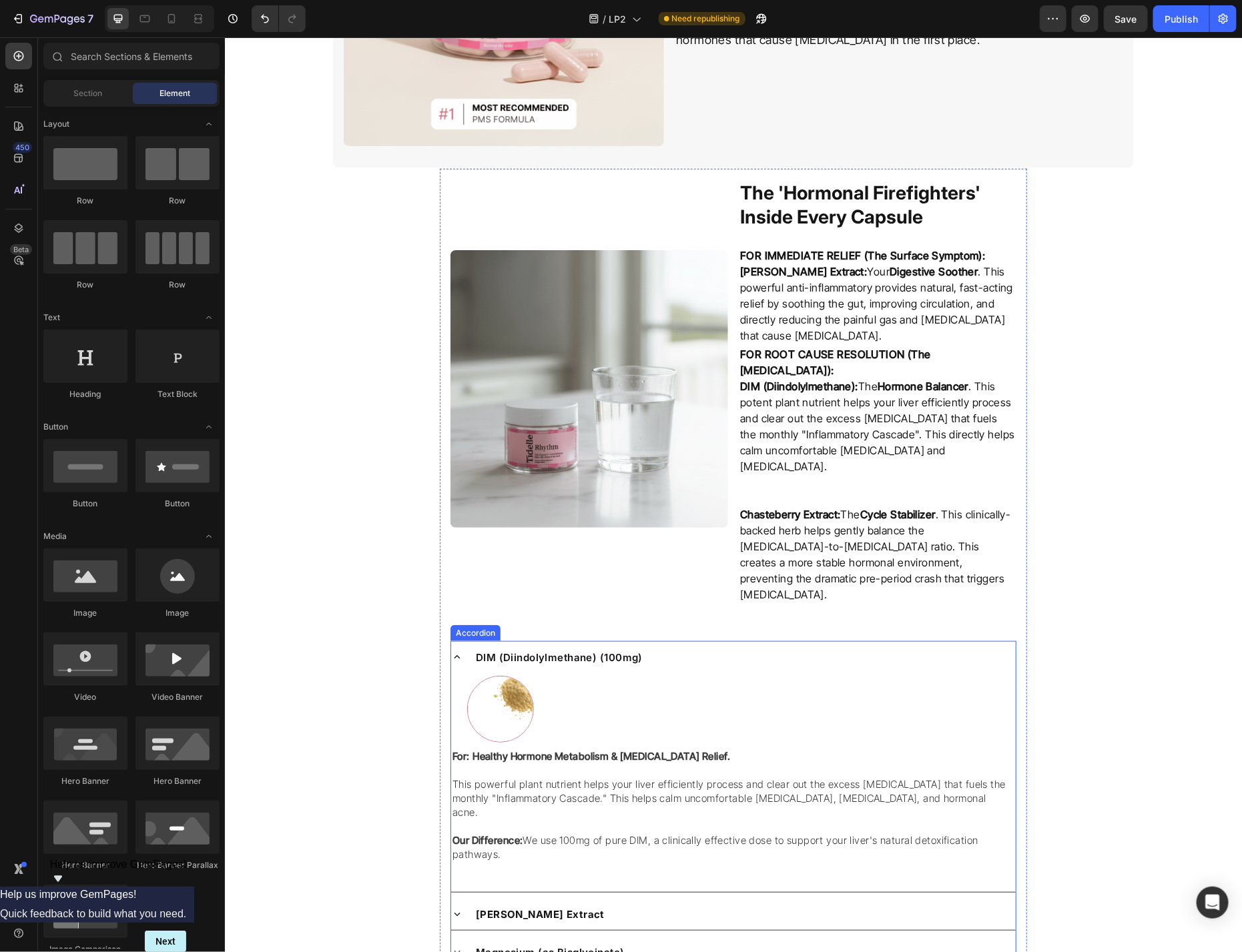
drag, startPoint x: 453, startPoint y: 622, endPoint x: 556, endPoint y: 626, distance: 103.1
click at [454, 651] on icon at bounding box center [457, 657] width 12 height 12
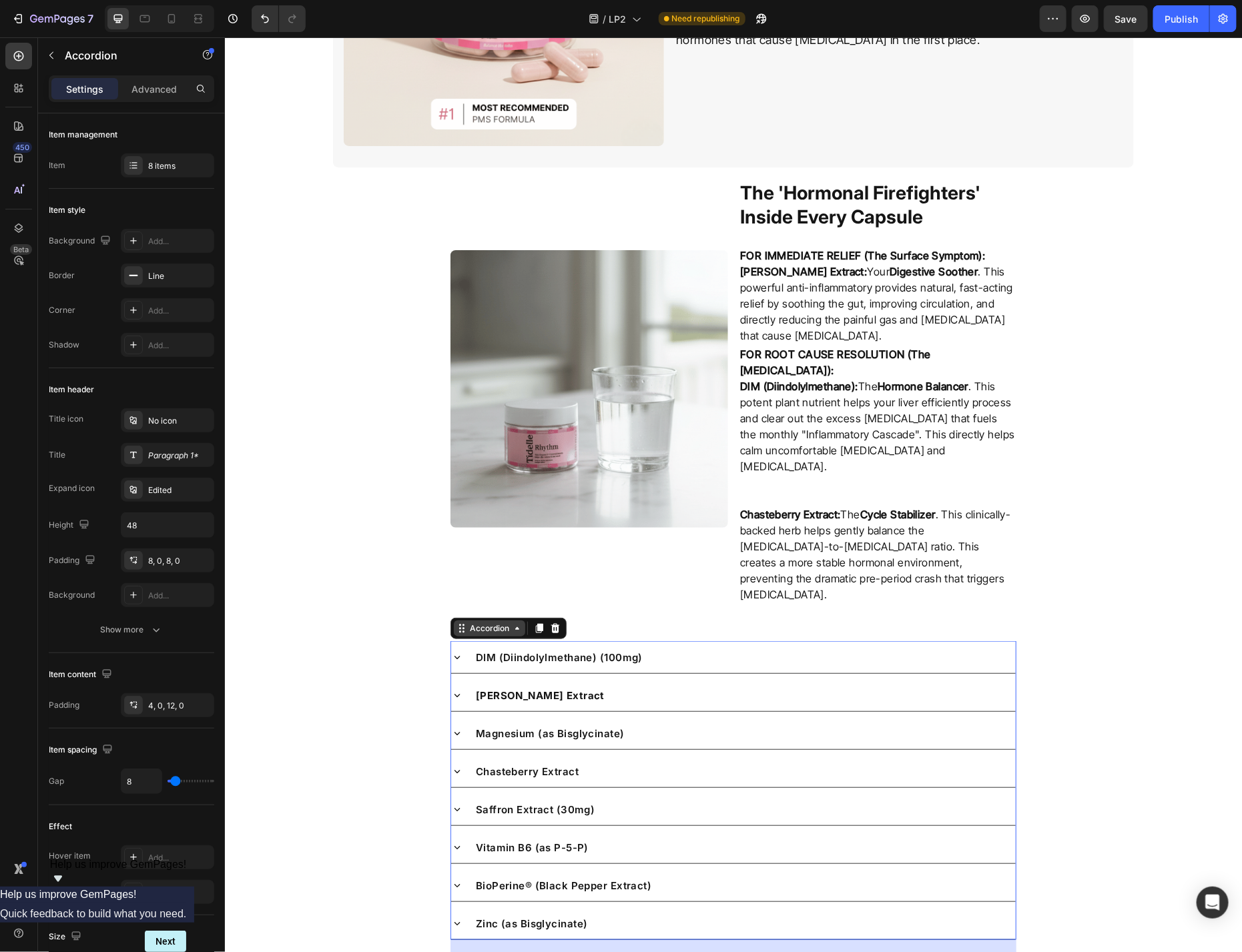
click at [505, 622] on div "Accordion" at bounding box center [489, 627] width 45 height 12
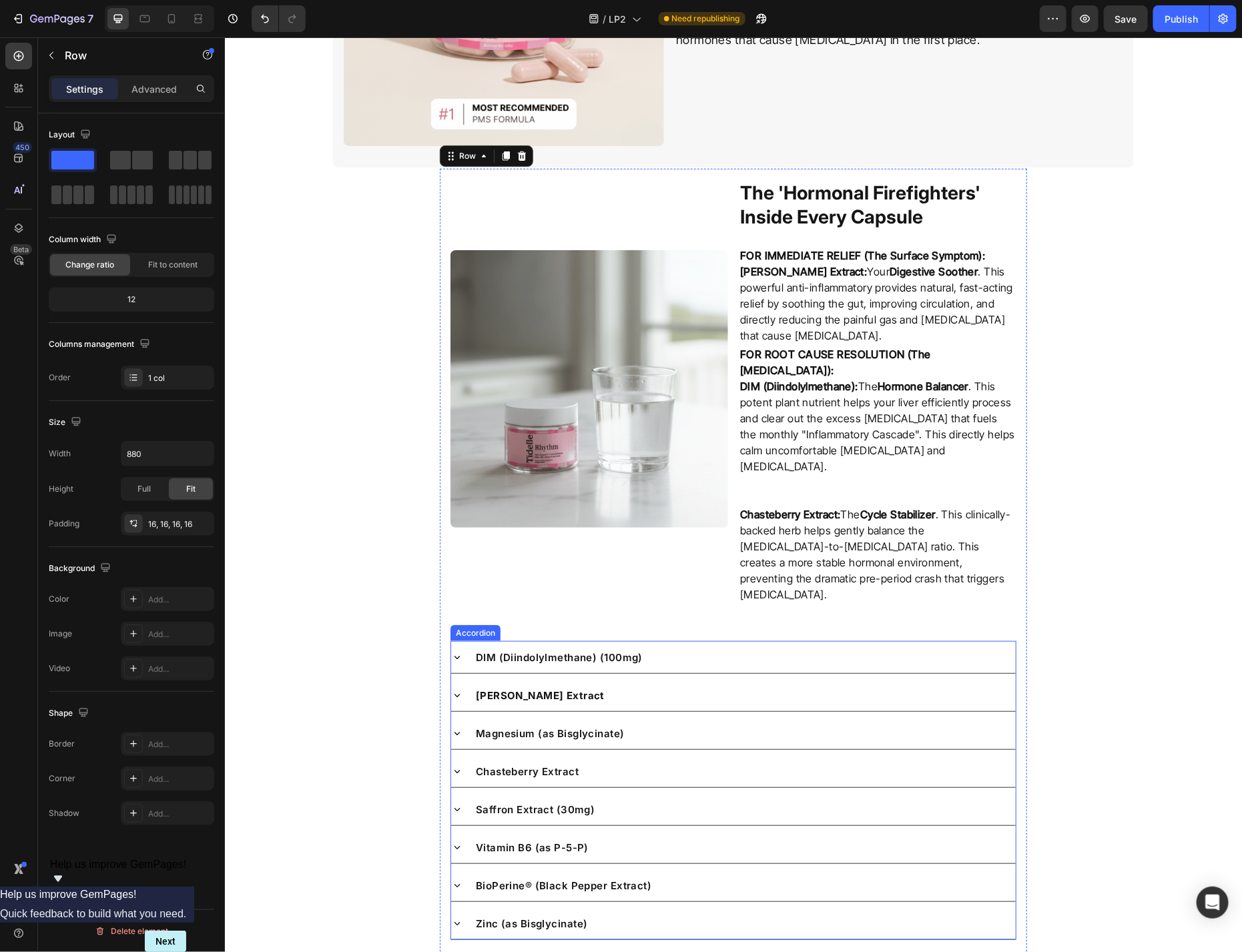
click at [481, 626] on div "Accordion" at bounding box center [475, 632] width 45 height 12
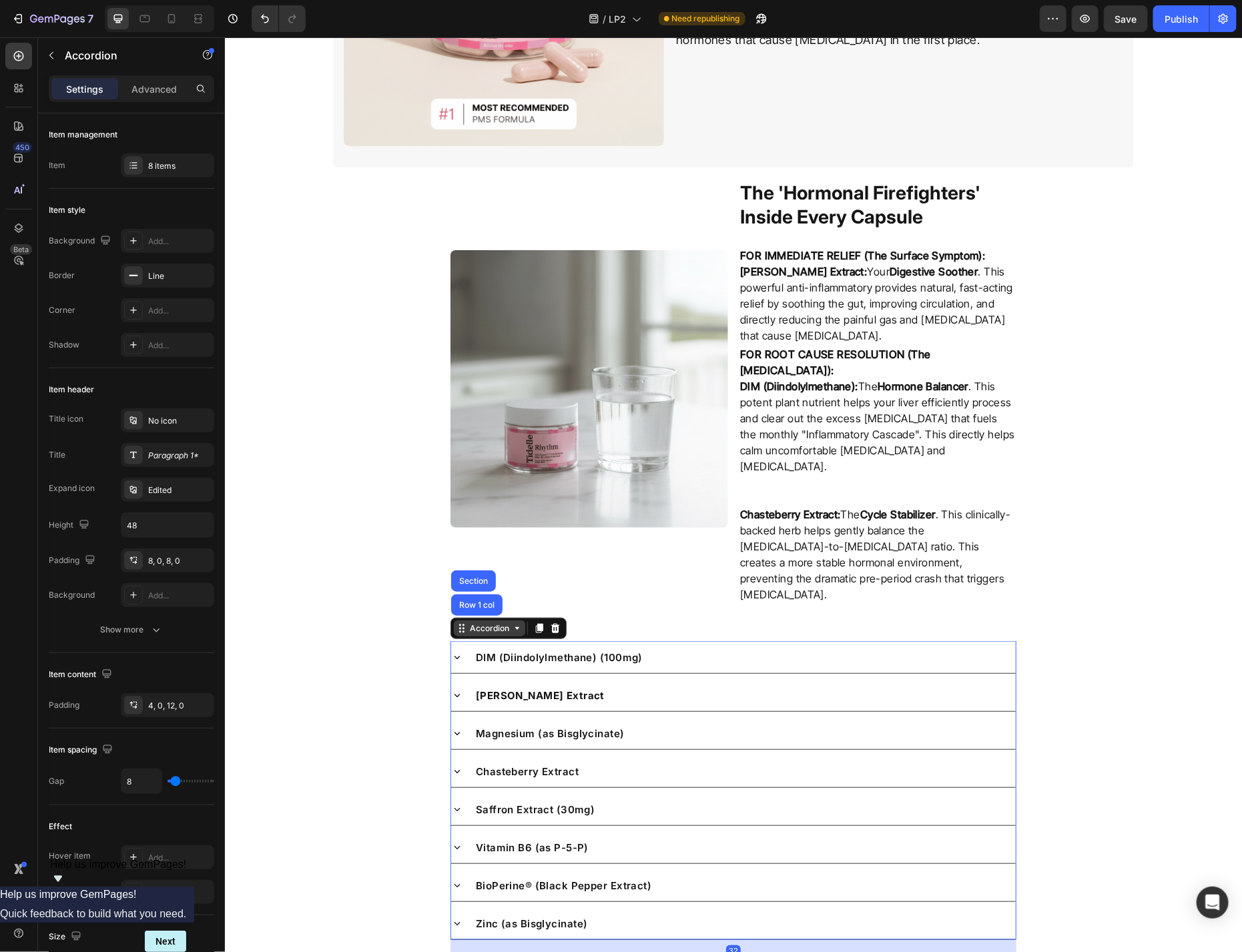
click at [484, 622] on div "Accordion" at bounding box center [489, 627] width 45 height 12
click at [514, 623] on icon at bounding box center [516, 627] width 11 height 11
click at [558, 623] on icon at bounding box center [554, 627] width 11 height 11
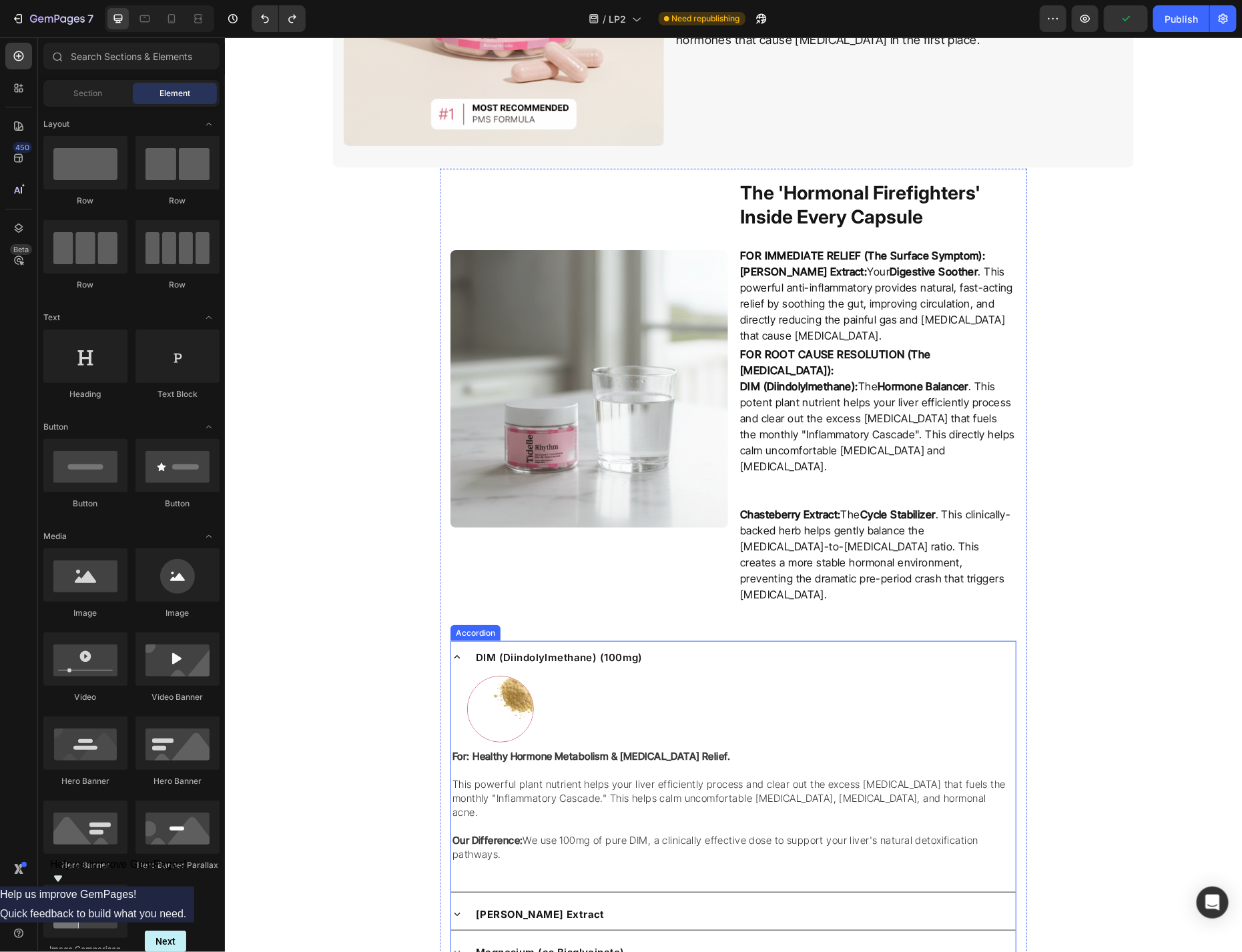
click at [485, 626] on div "Accordion" at bounding box center [475, 632] width 45 height 12
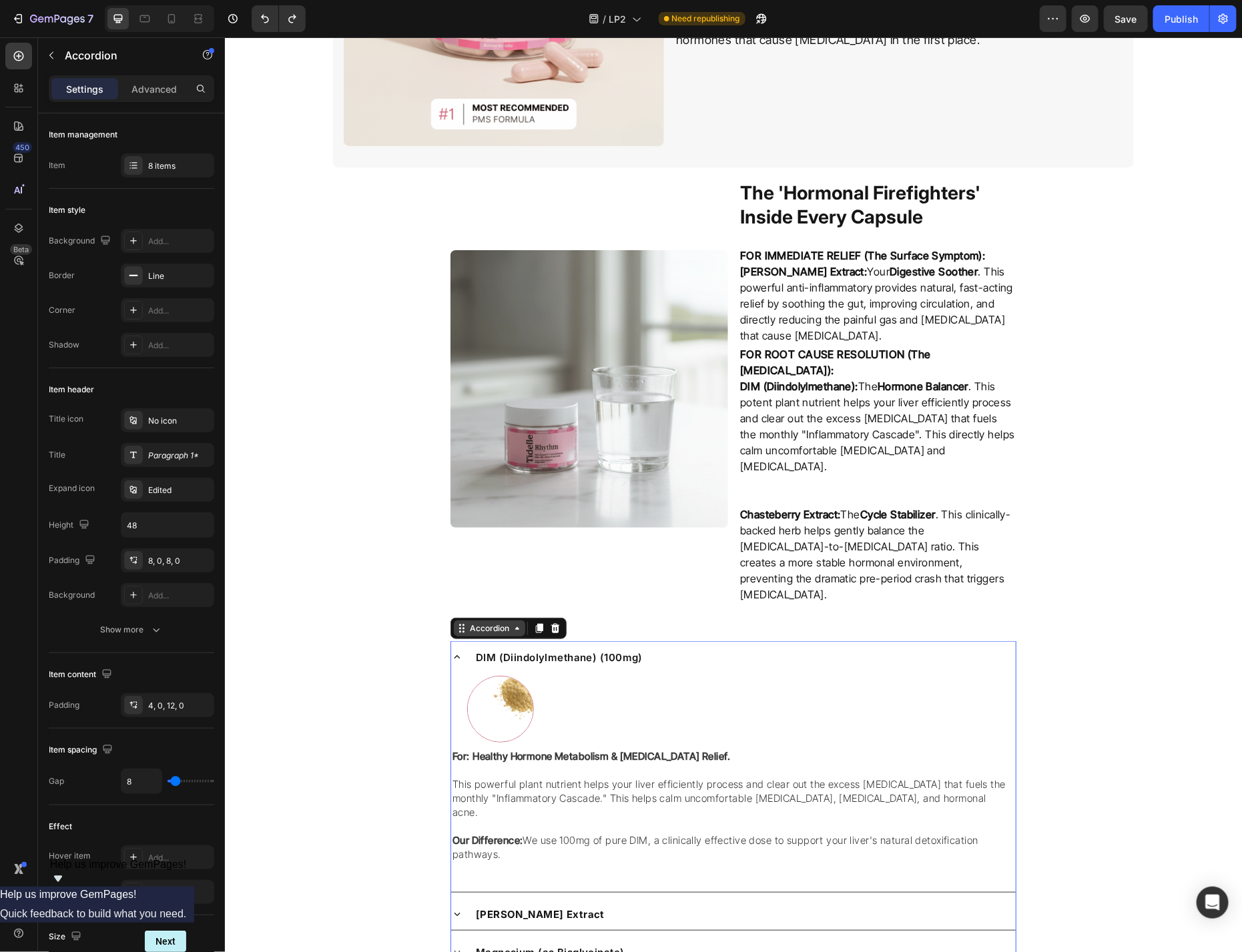
click at [507, 620] on div "Accordion" at bounding box center [488, 627] width 72 height 16
click at [551, 623] on icon at bounding box center [554, 627] width 11 height 11
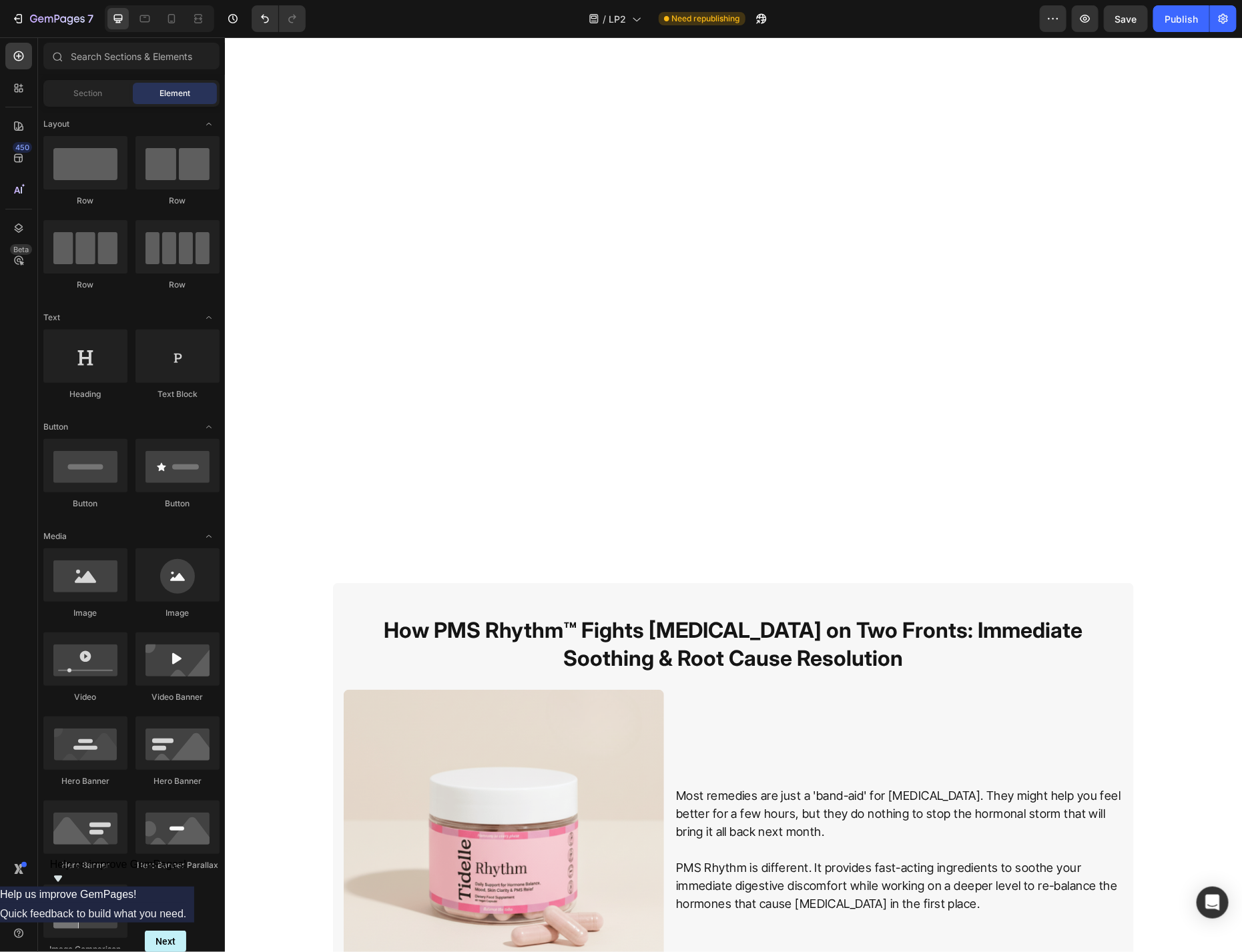
scroll to position [2647, 0]
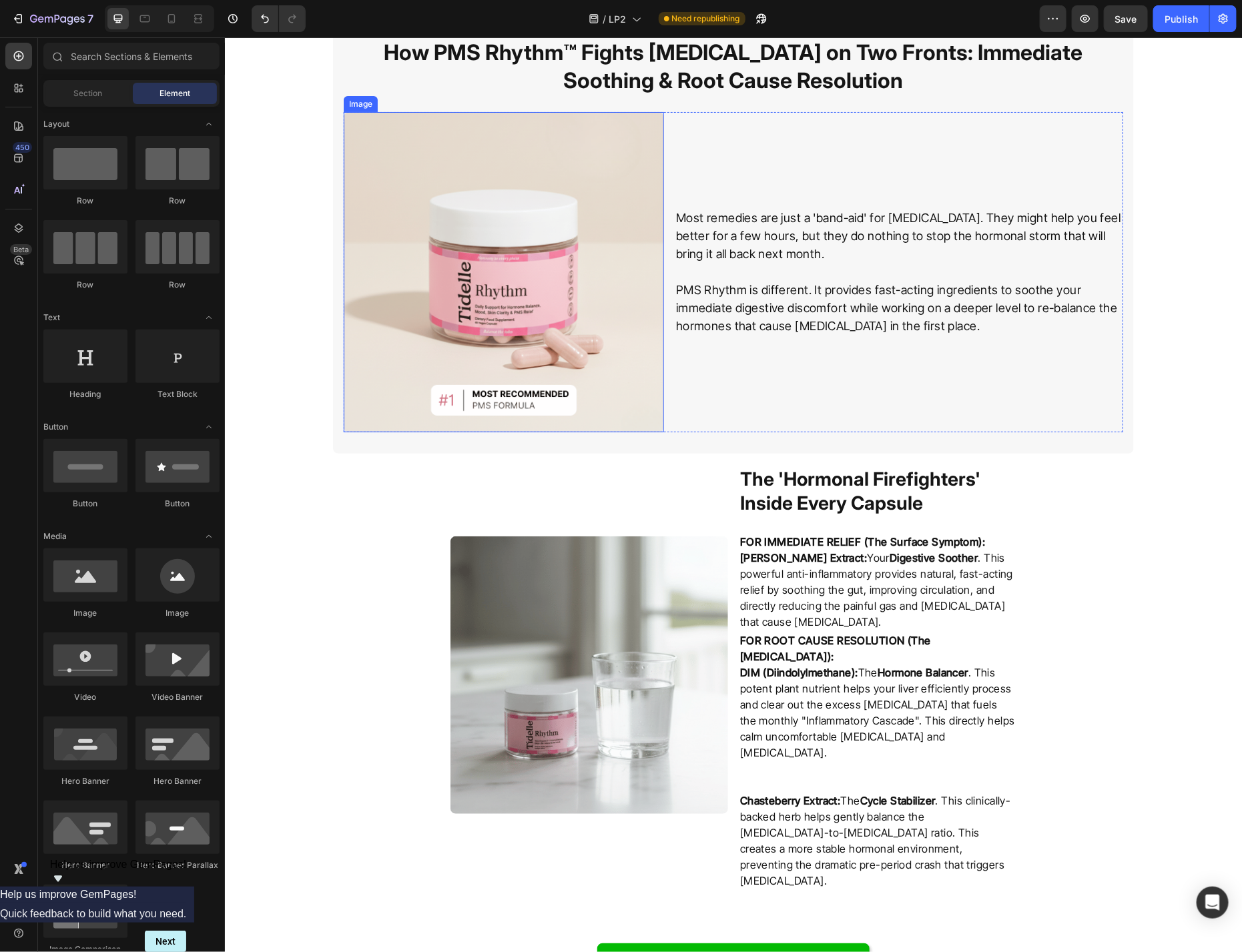
click at [359, 100] on div "Image" at bounding box center [360, 103] width 28 height 12
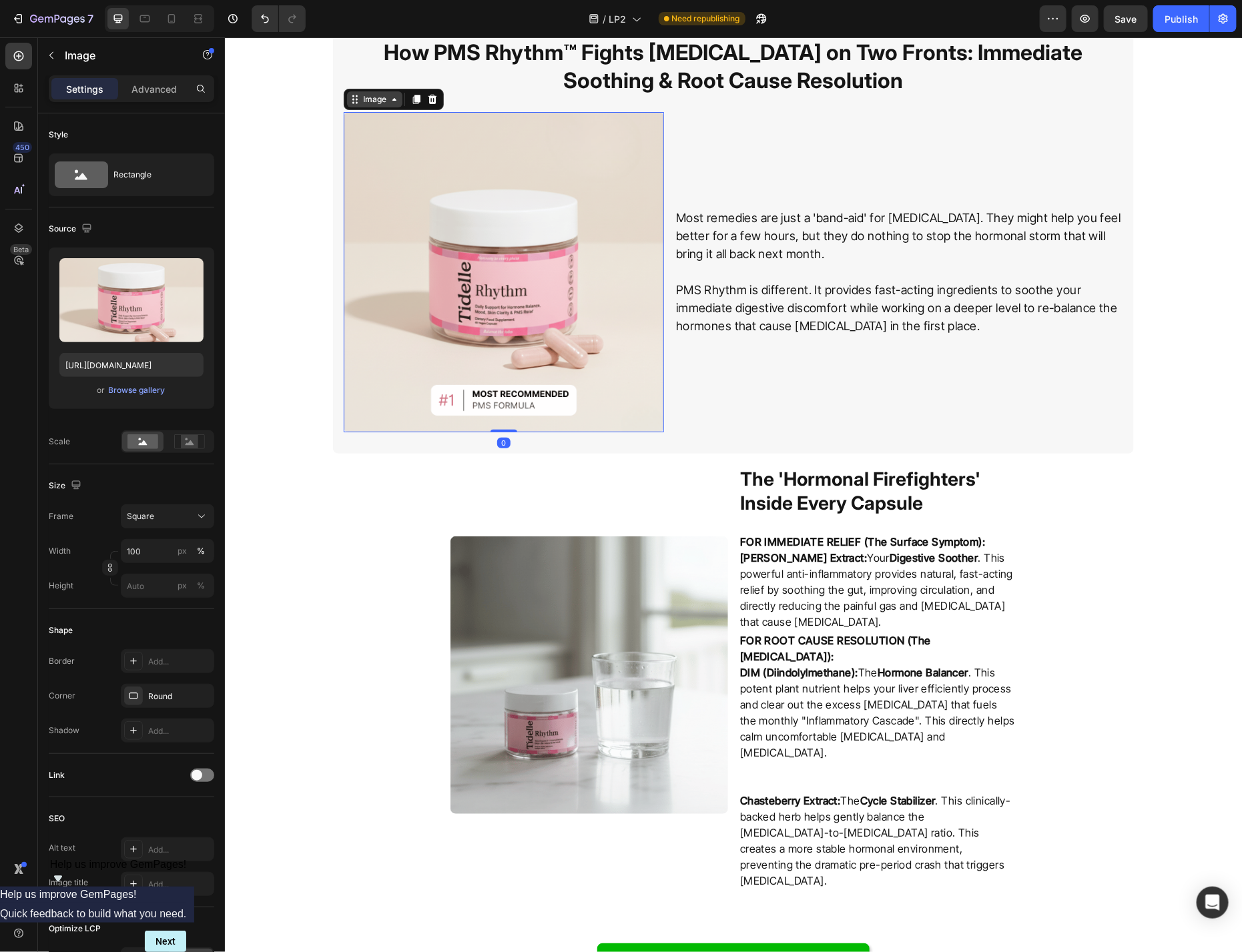
click at [388, 104] on div "Image" at bounding box center [373, 99] width 56 height 16
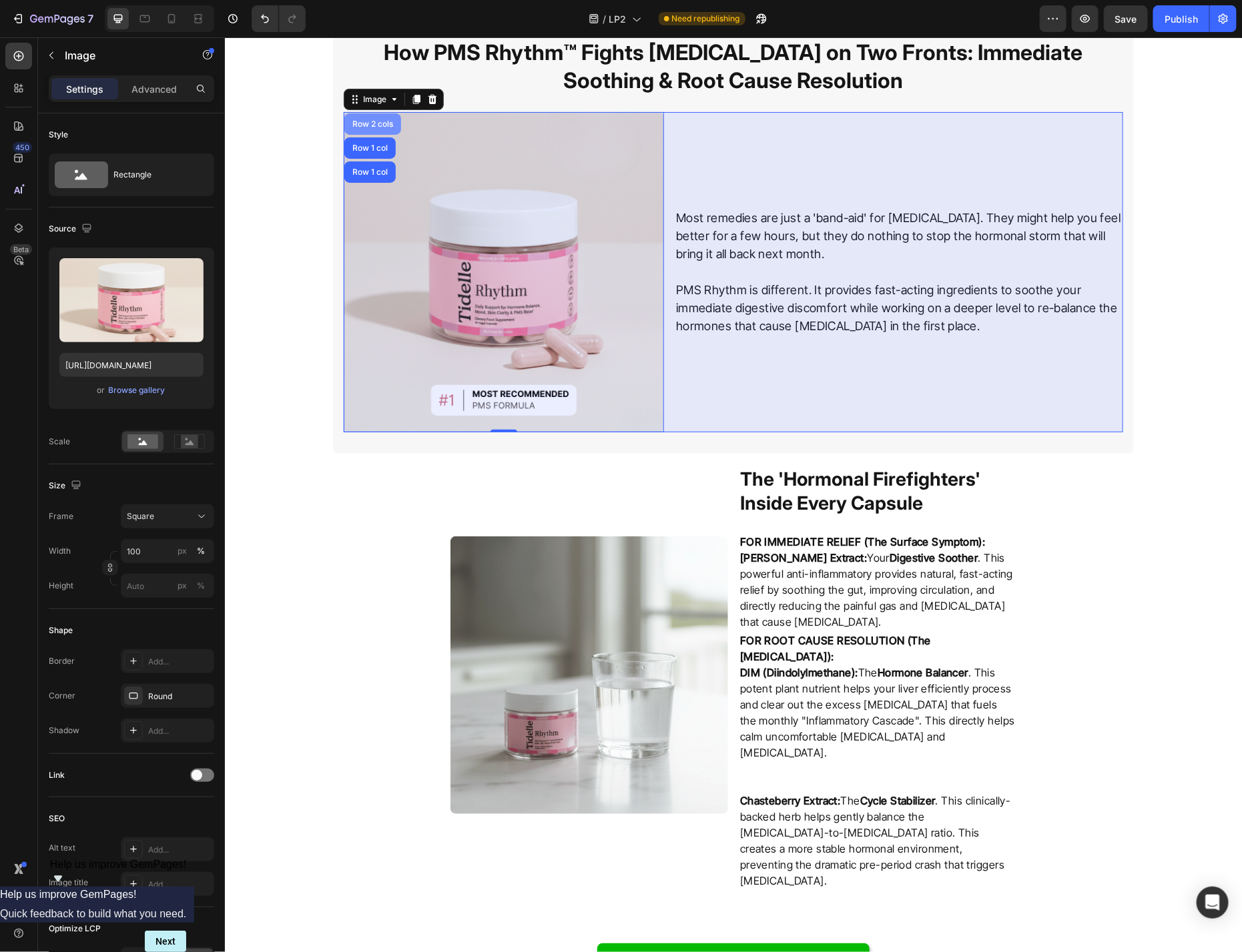
click at [377, 123] on div "Row 2 cols" at bounding box center [372, 124] width 46 height 8
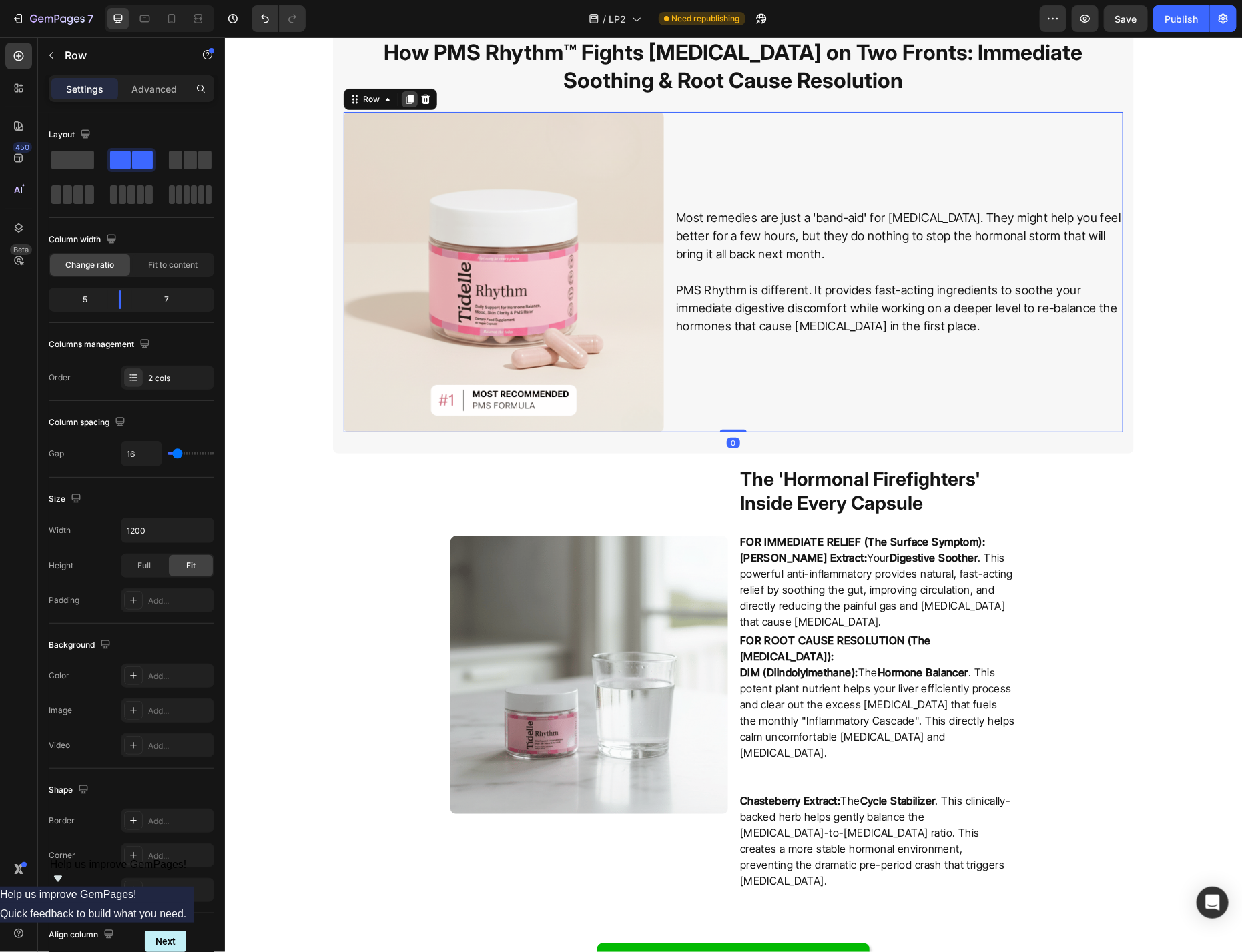
click at [413, 95] on icon at bounding box center [409, 99] width 7 height 10
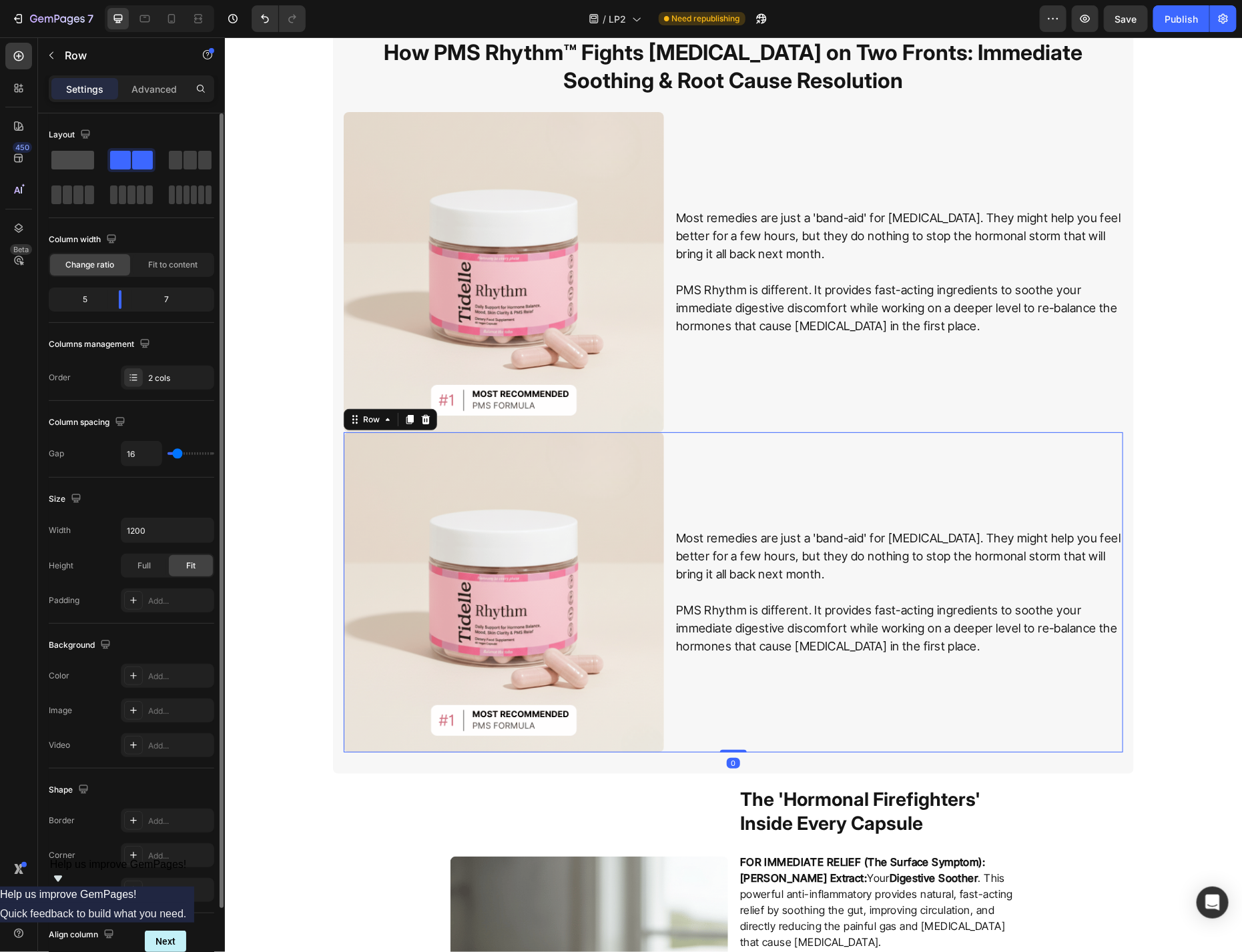
click at [70, 160] on span at bounding box center [73, 160] width 43 height 19
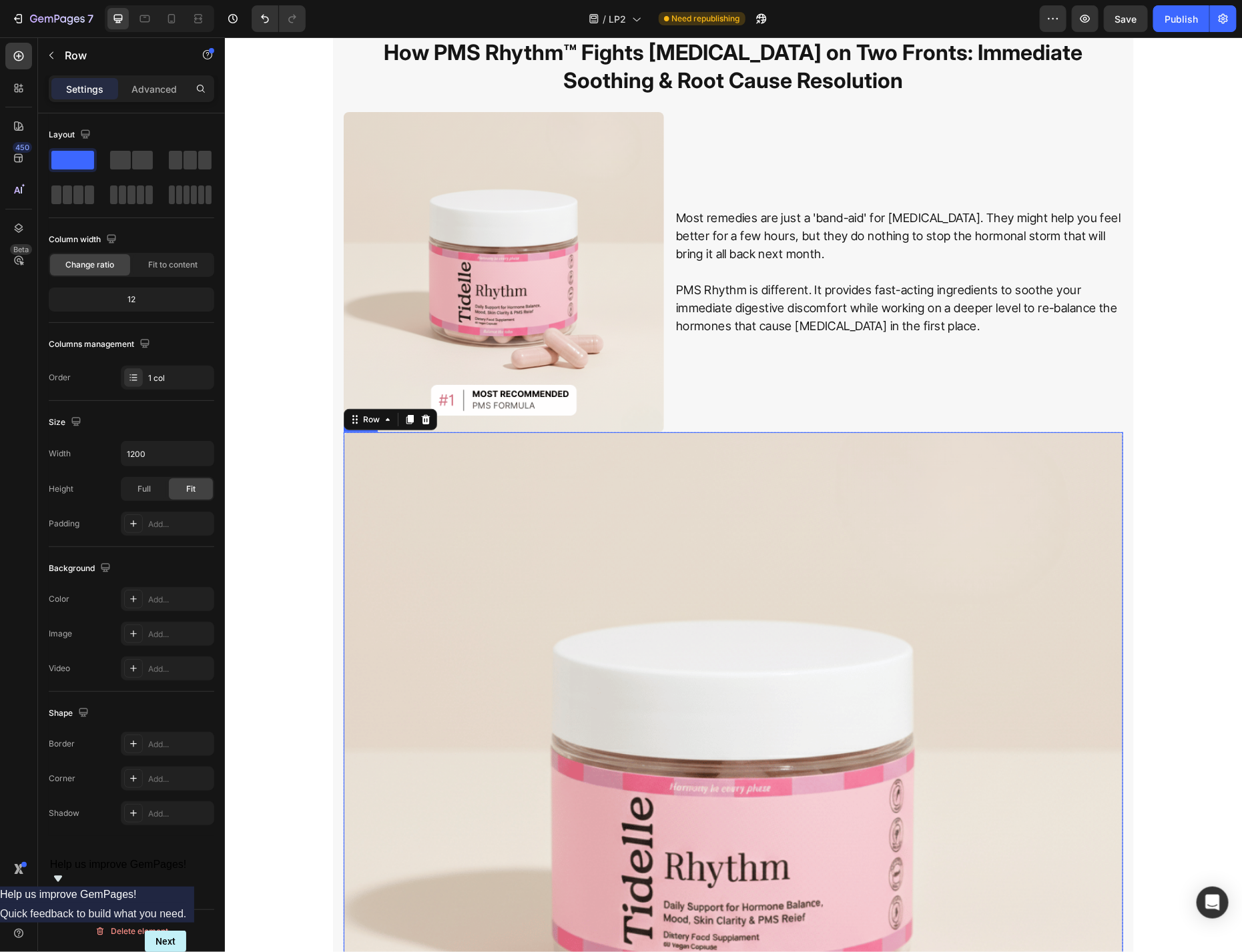
click at [726, 544] on img at bounding box center [732, 821] width 779 height 779
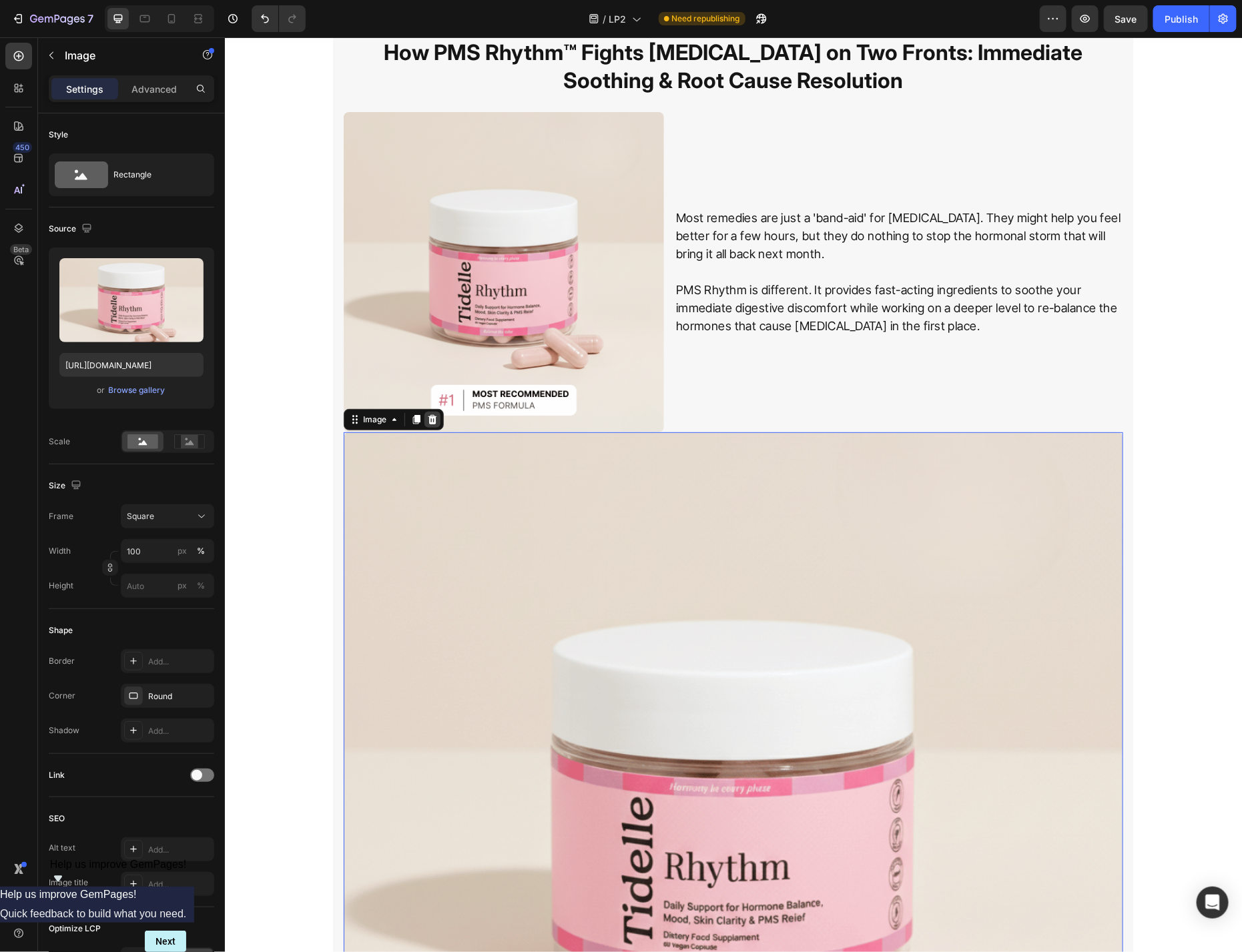
click at [433, 422] on icon at bounding box center [431, 419] width 9 height 10
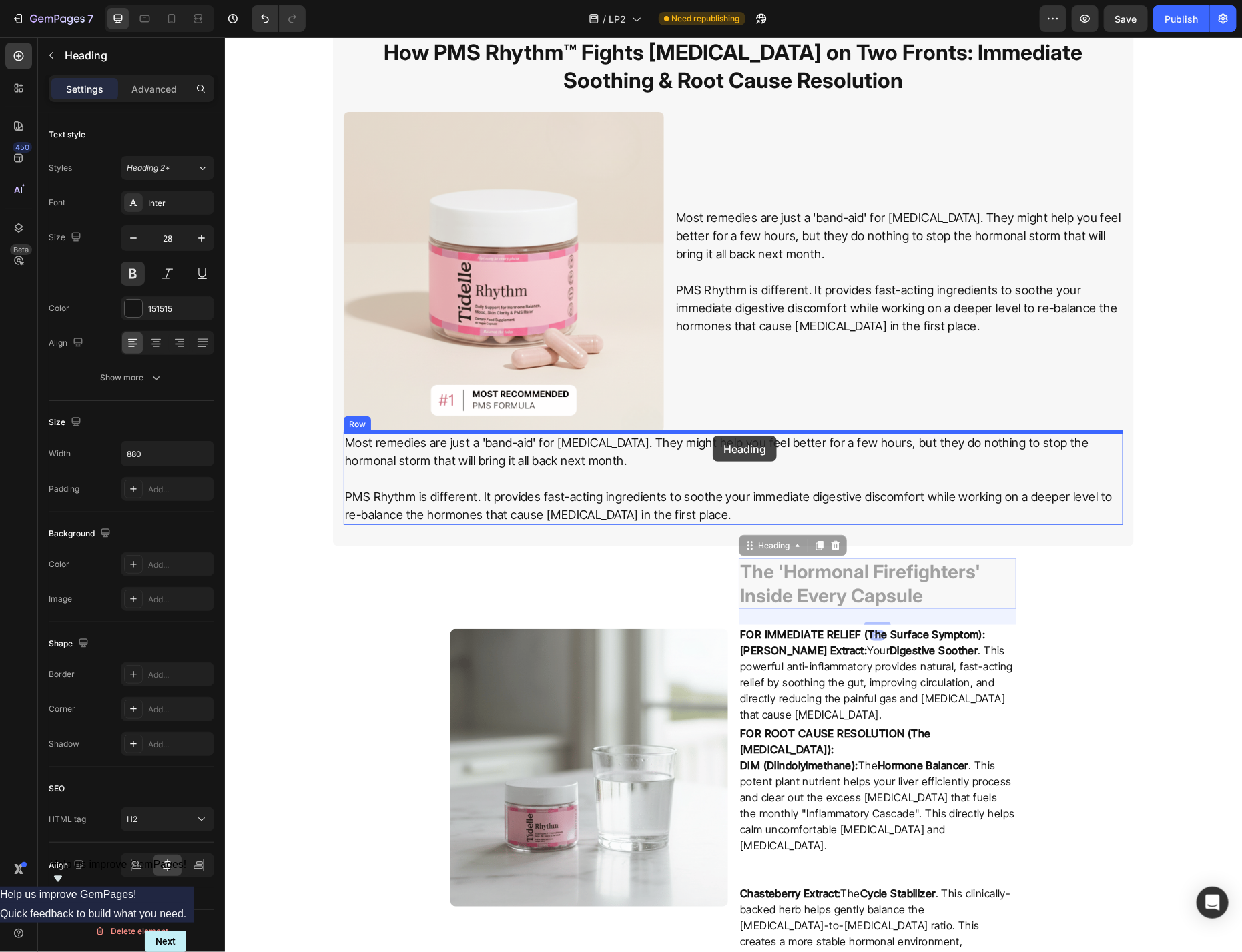
drag, startPoint x: 753, startPoint y: 551, endPoint x: 712, endPoint y: 435, distance: 123.0
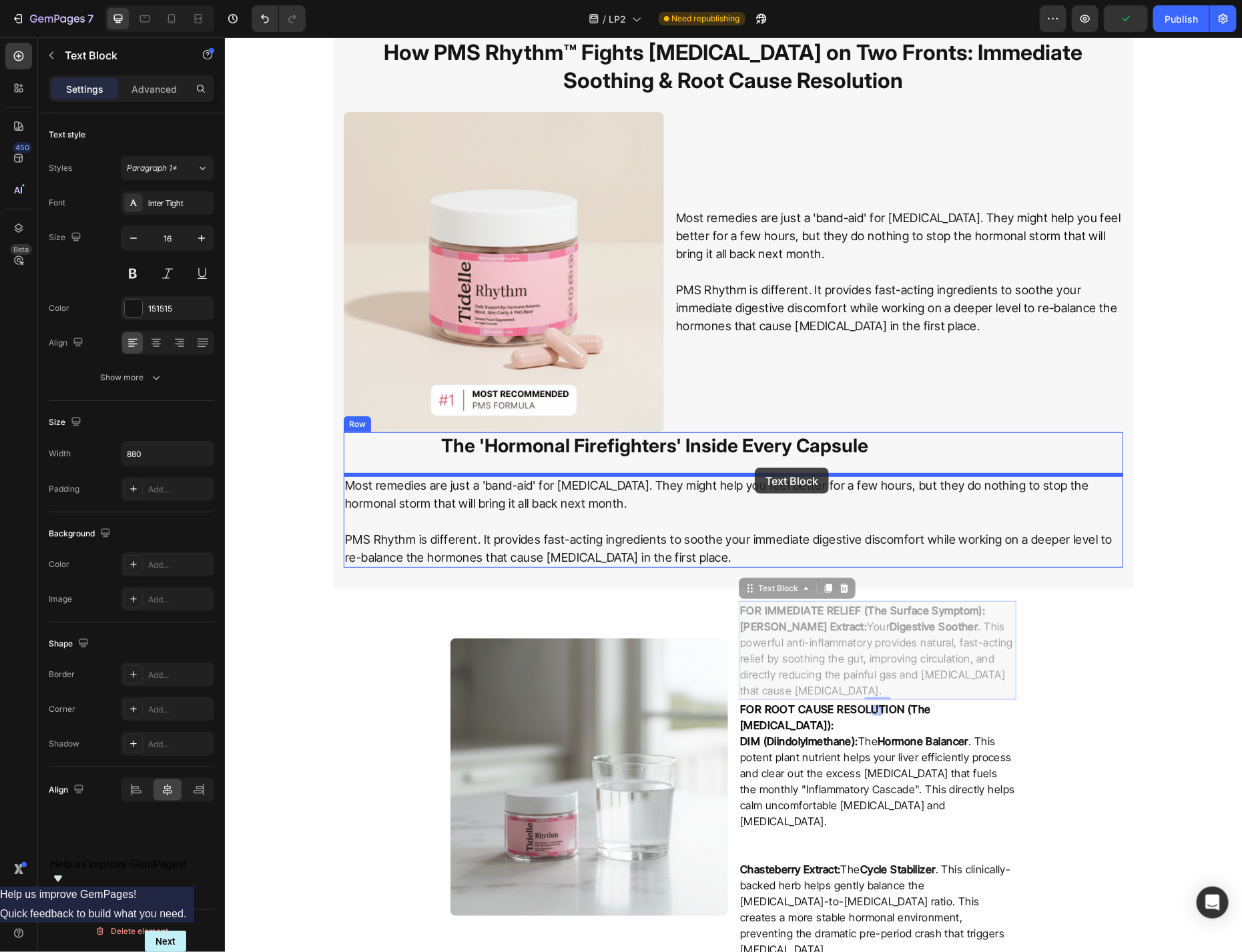
drag, startPoint x: 760, startPoint y: 595, endPoint x: 754, endPoint y: 468, distance: 127.1
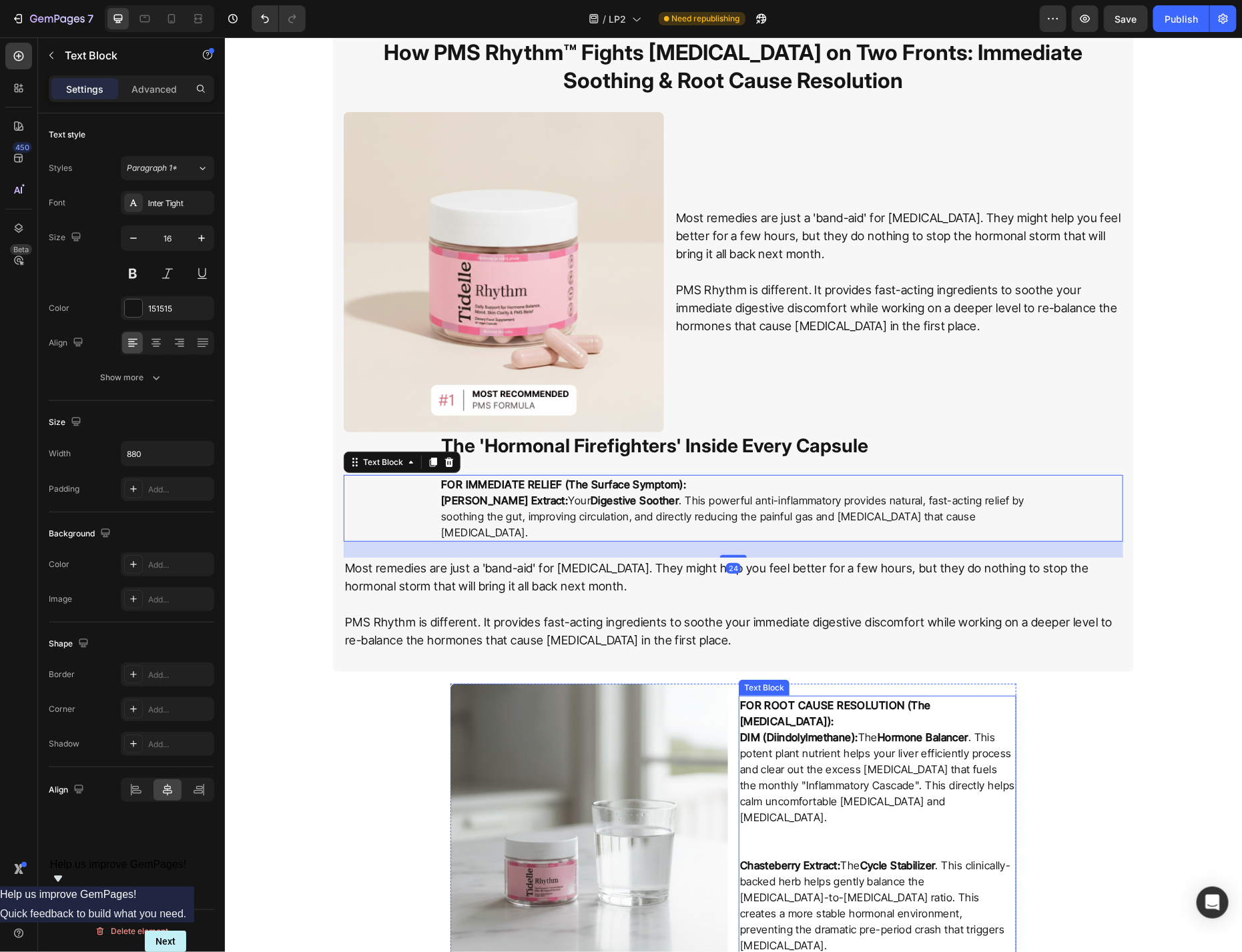
click at [804, 762] on p "DIM (Diindolylmethane): The Hormone Balancer . This potent plant nutrient helps…" at bounding box center [876, 777] width 274 height 96
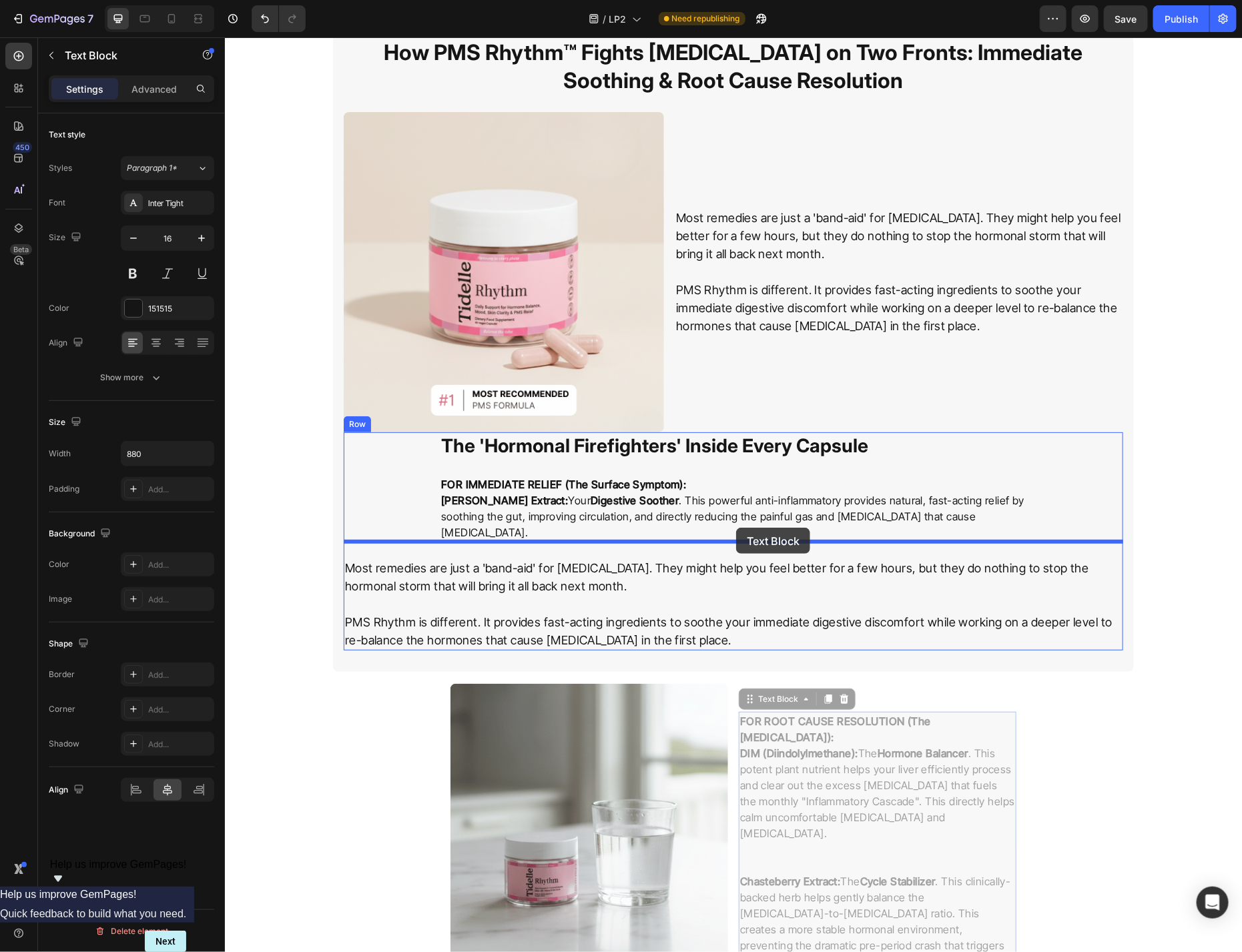
drag, startPoint x: 770, startPoint y: 684, endPoint x: 735, endPoint y: 527, distance: 160.9
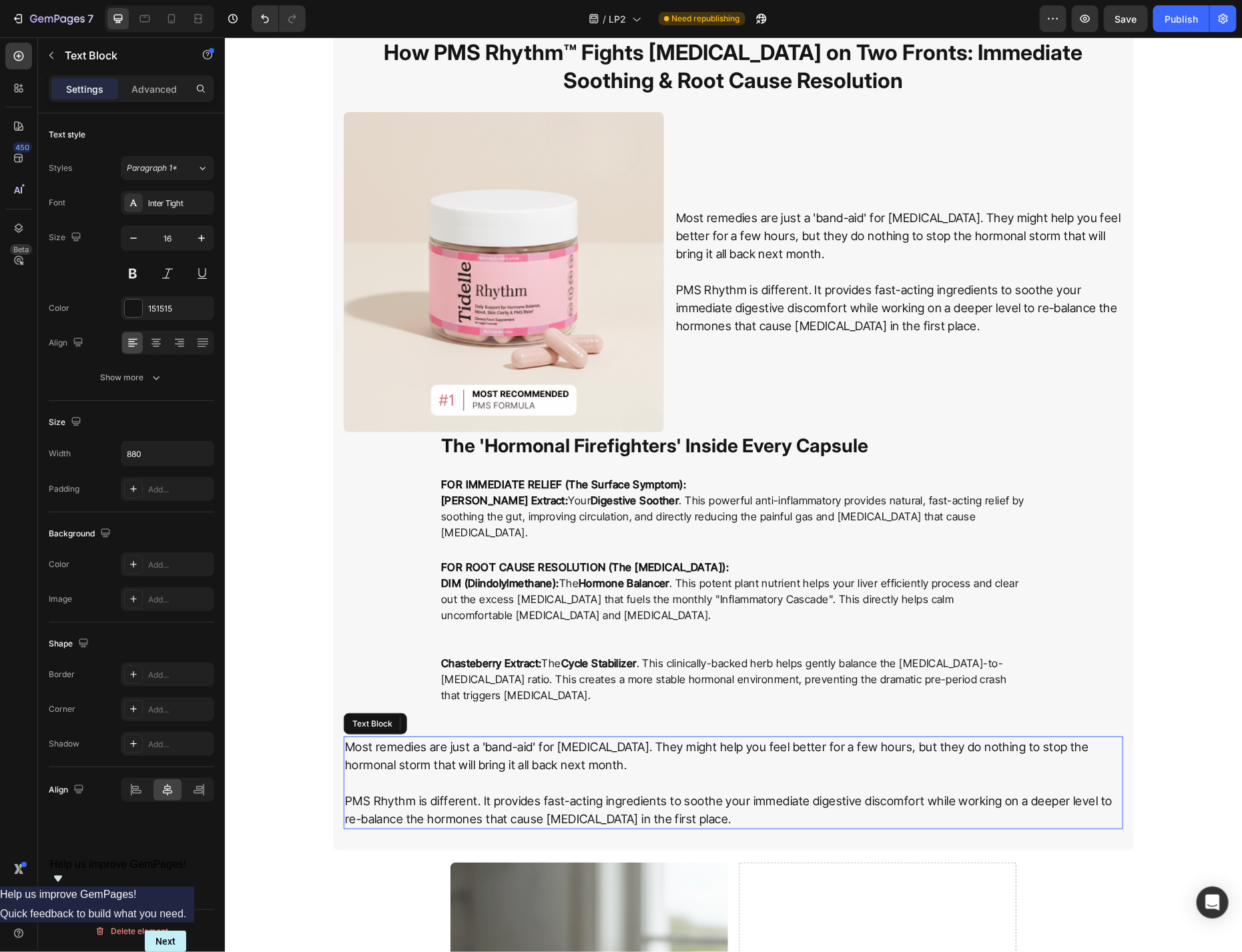
click at [593, 774] on p at bounding box center [732, 782] width 776 height 18
click at [449, 719] on icon at bounding box center [448, 724] width 9 height 10
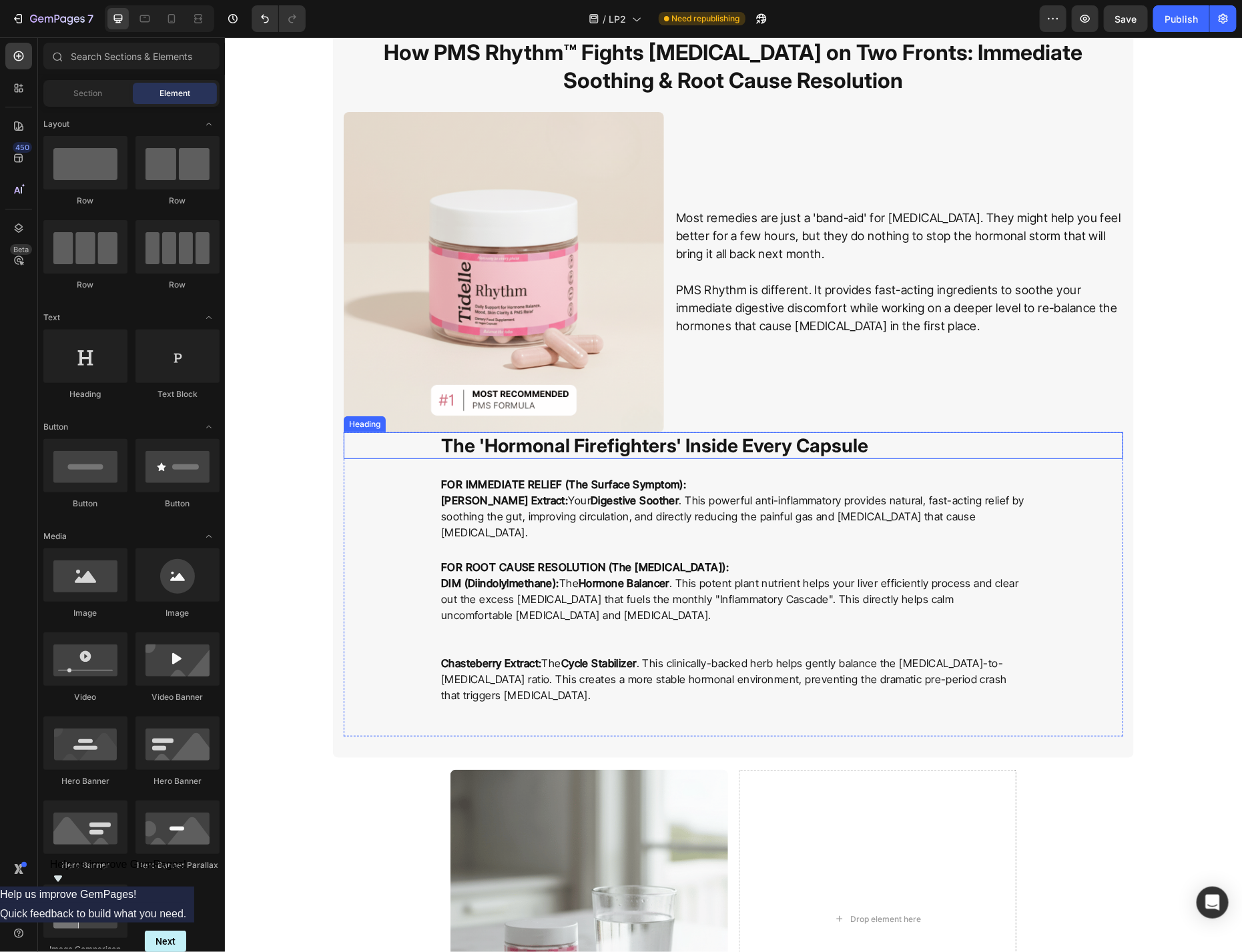
click at [938, 446] on h2 "The 'Hormonal Firefighters' Inside Every Capsule" at bounding box center [732, 444] width 587 height 26
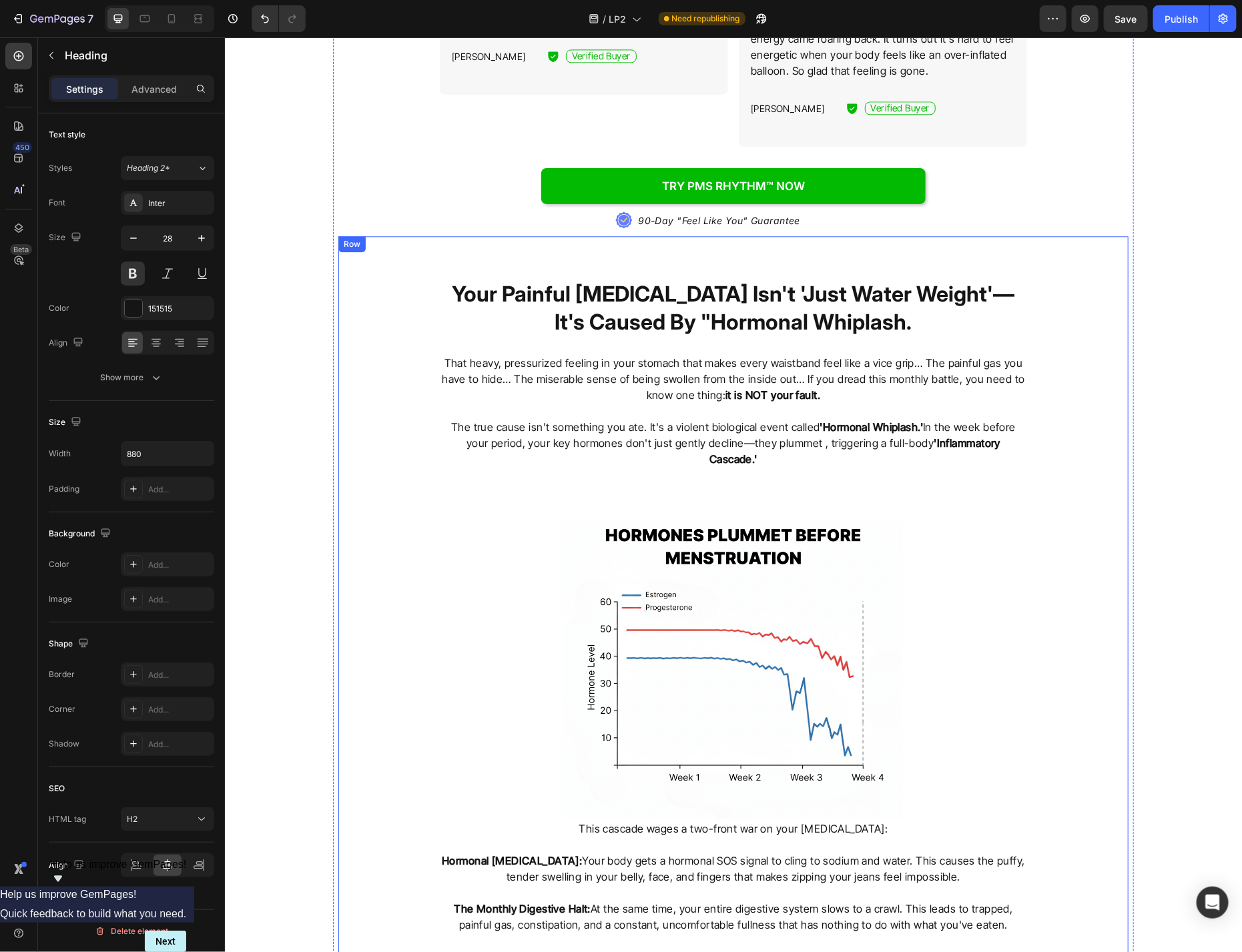
scroll to position [2003, 0]
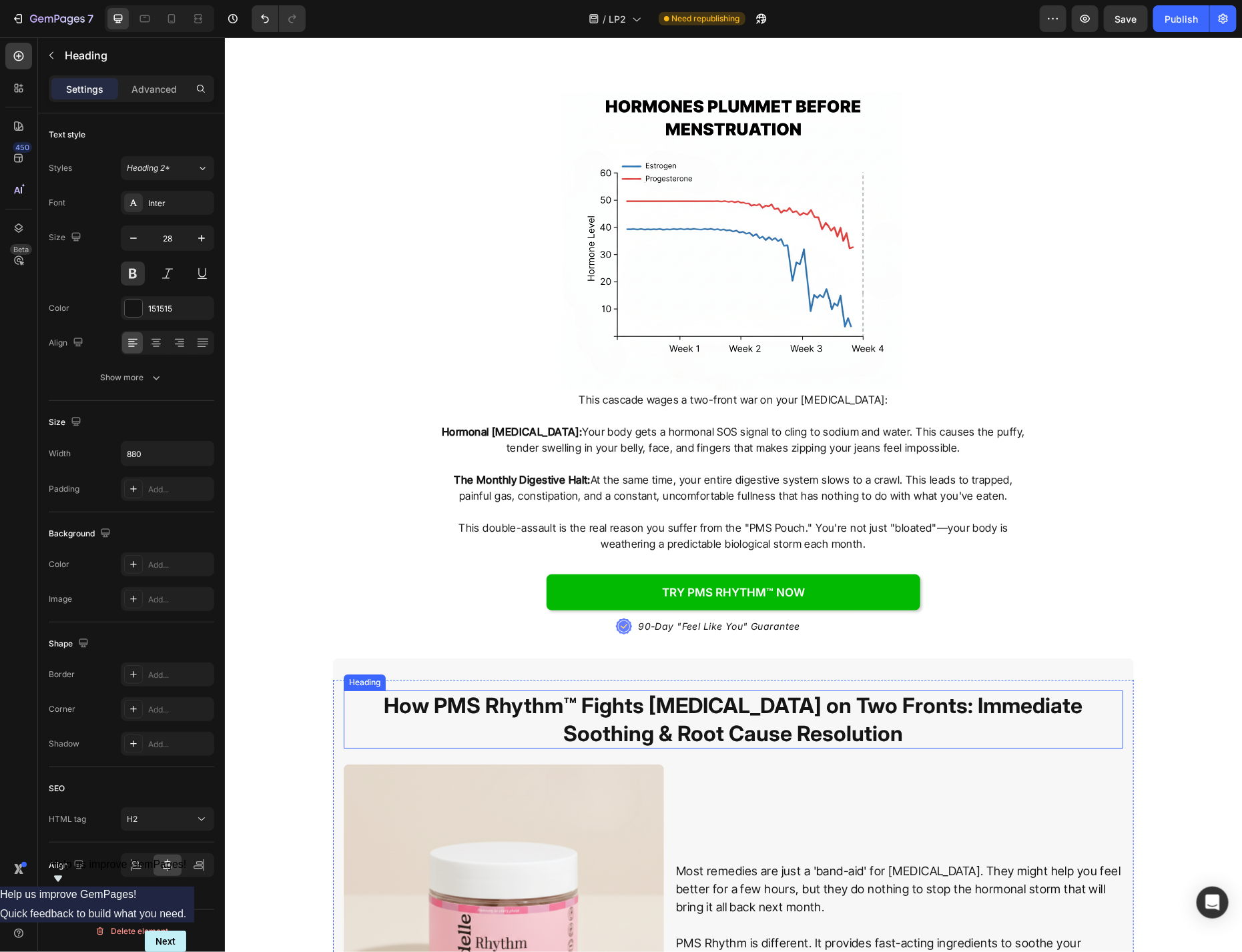
click at [819, 691] on h2 "How PMS Rhythm™ Fights [MEDICAL_DATA] on Two Fronts: Immediate Soothing & Root …" at bounding box center [732, 719] width 779 height 58
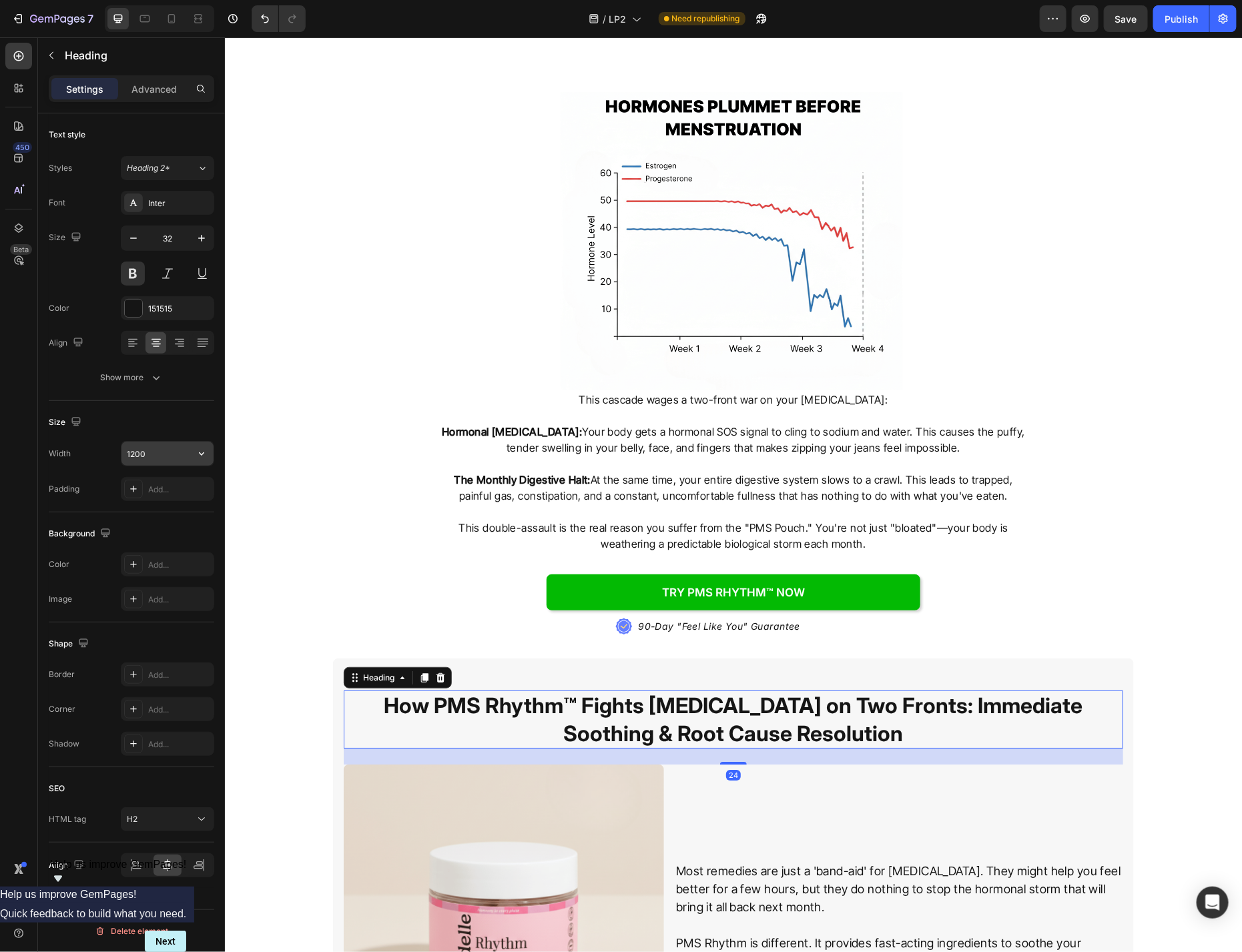
click at [173, 453] on input "1200" at bounding box center [168, 454] width 92 height 25
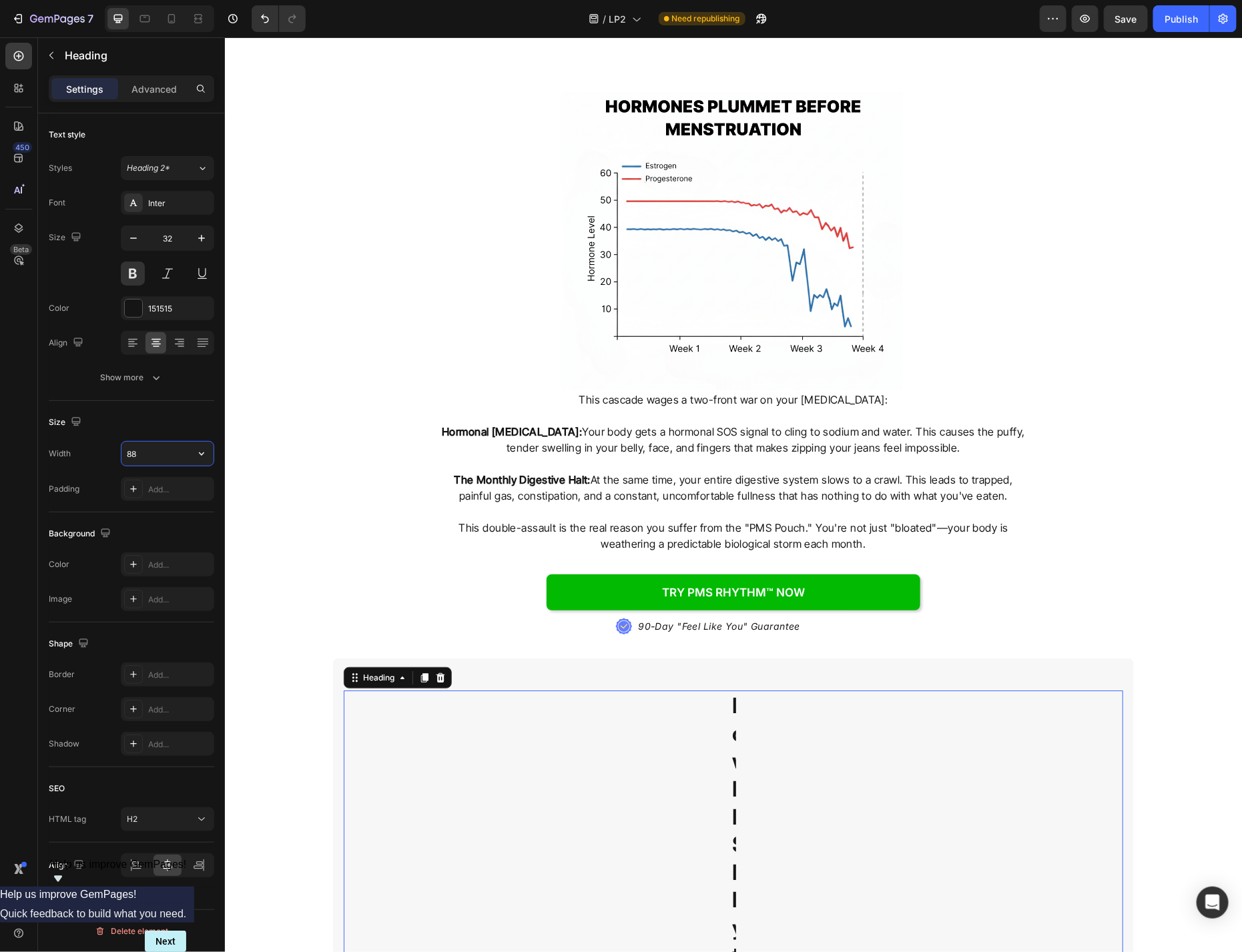
type input "880"
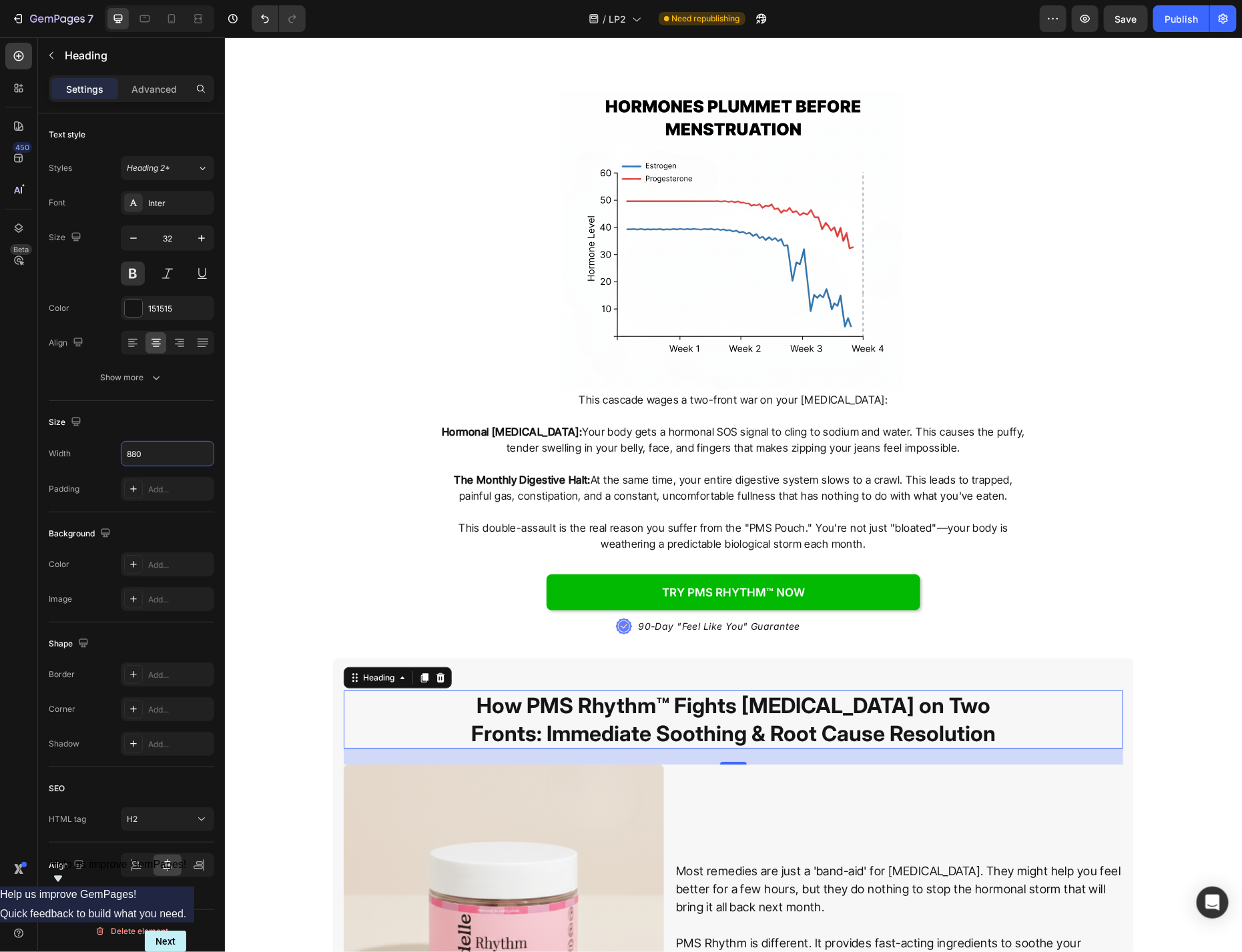
scroll to position [2289, 0]
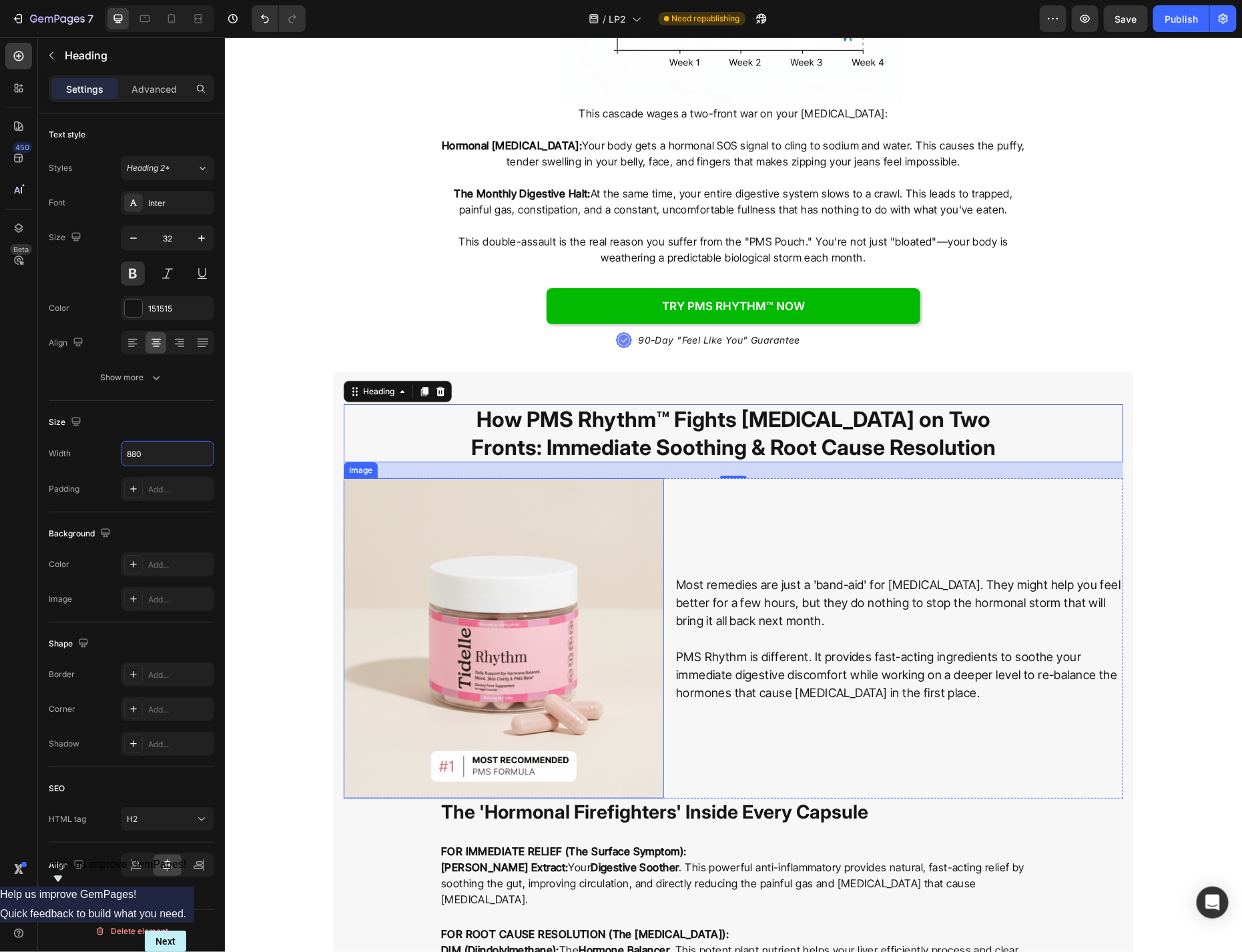
click at [364, 464] on div "Image" at bounding box center [360, 470] width 28 height 12
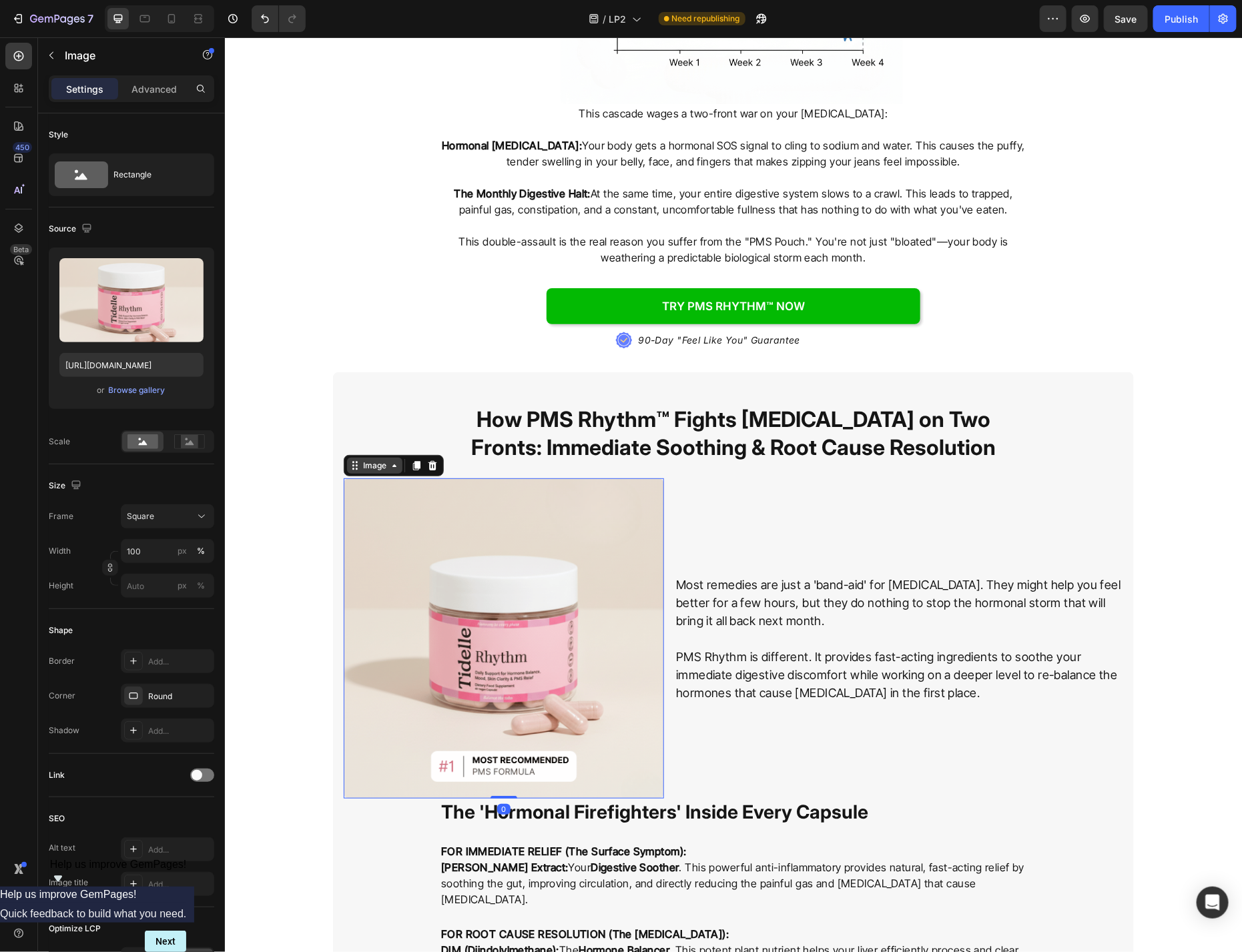
click at [373, 461] on div "Image" at bounding box center [373, 465] width 28 height 12
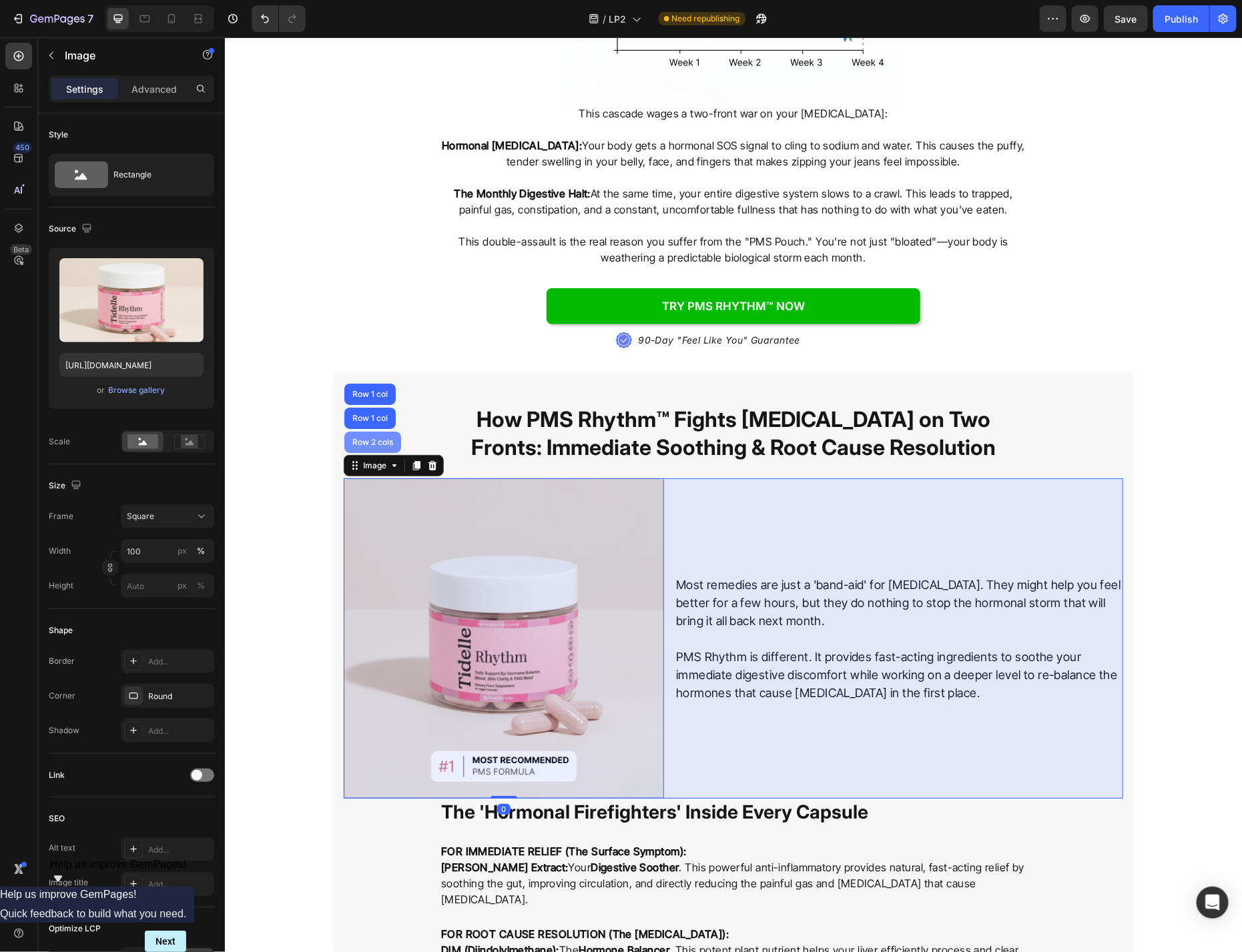
click at [370, 439] on div "Row 2 cols" at bounding box center [373, 442] width 57 height 22
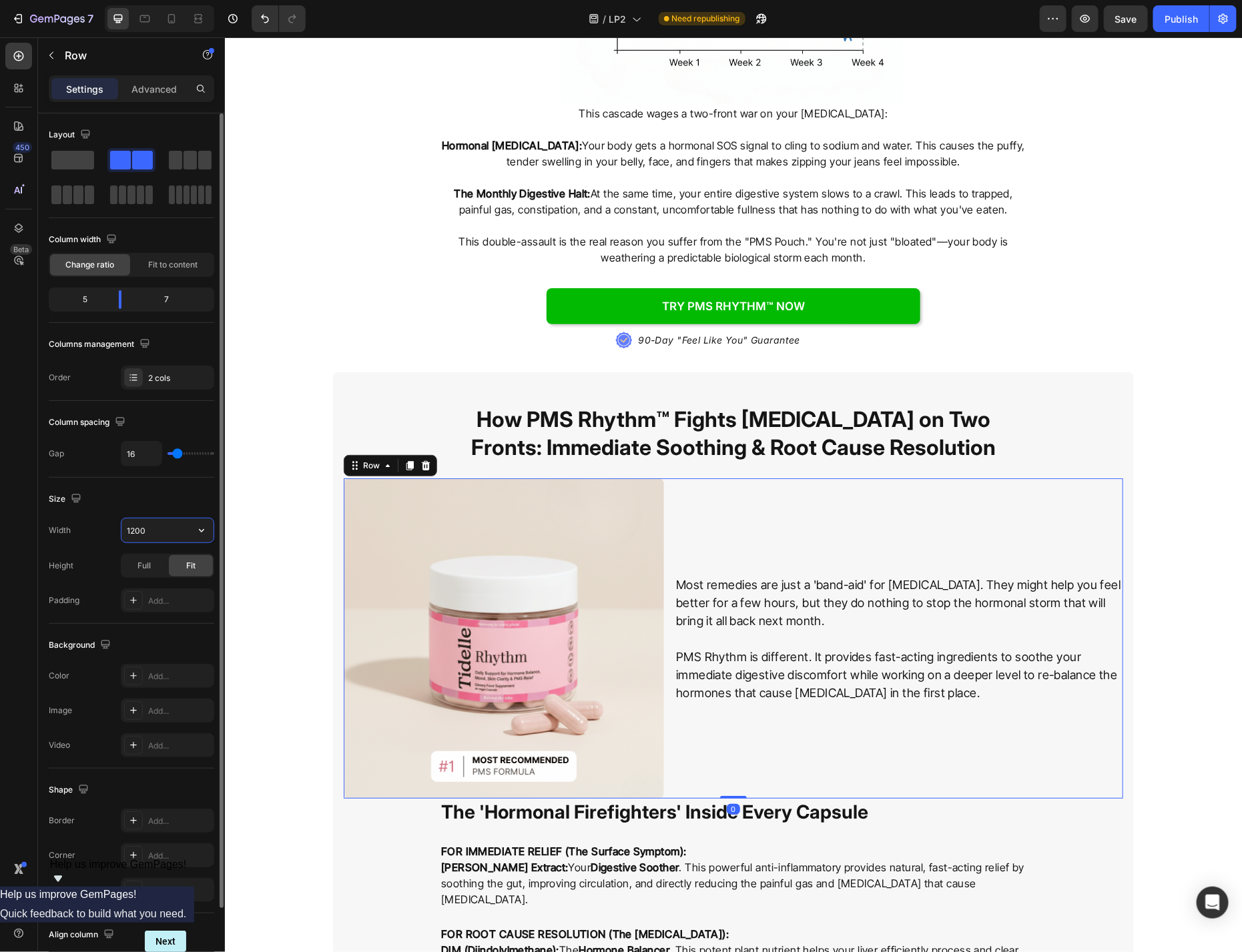
click at [171, 538] on input "1200" at bounding box center [168, 530] width 92 height 25
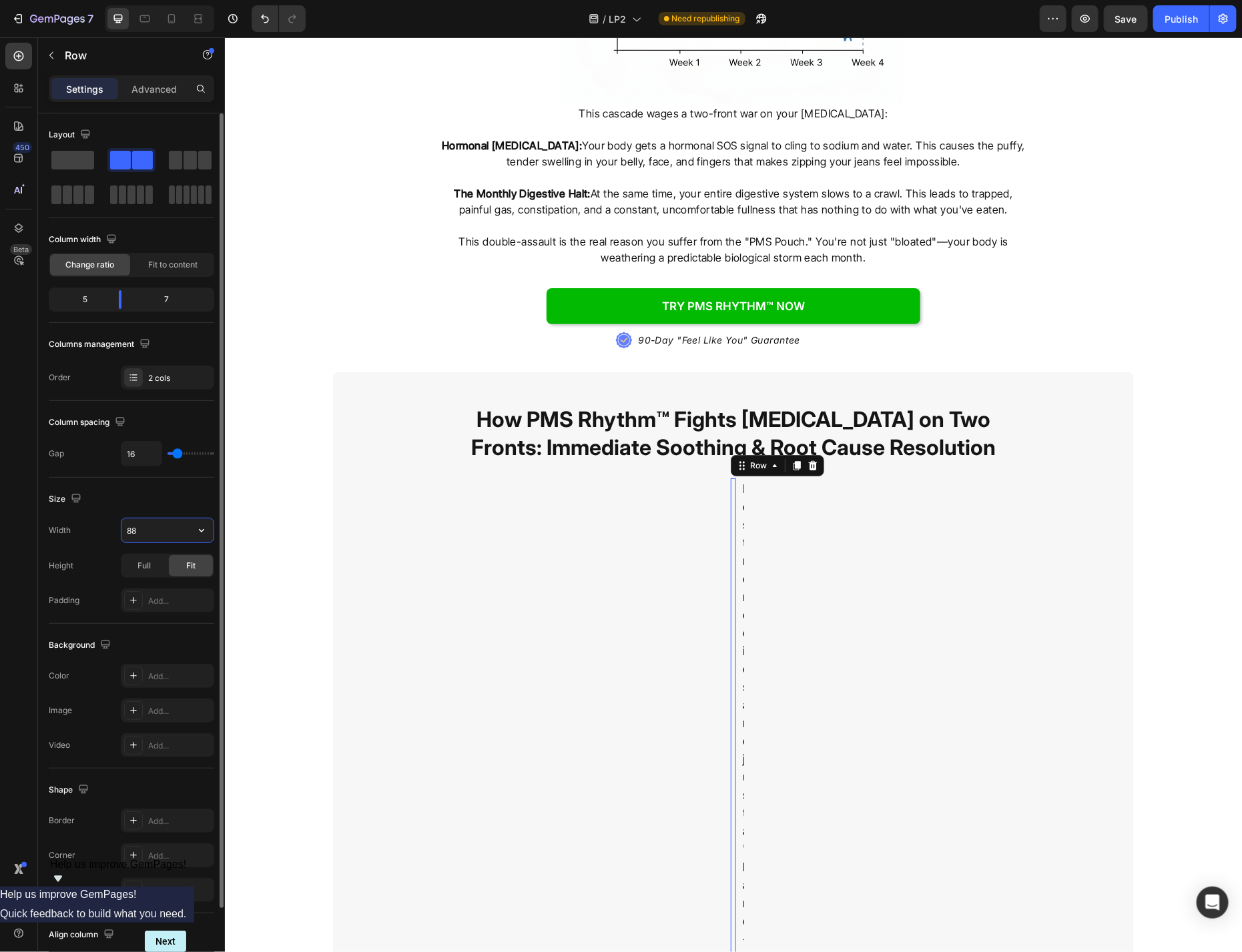
type input "880"
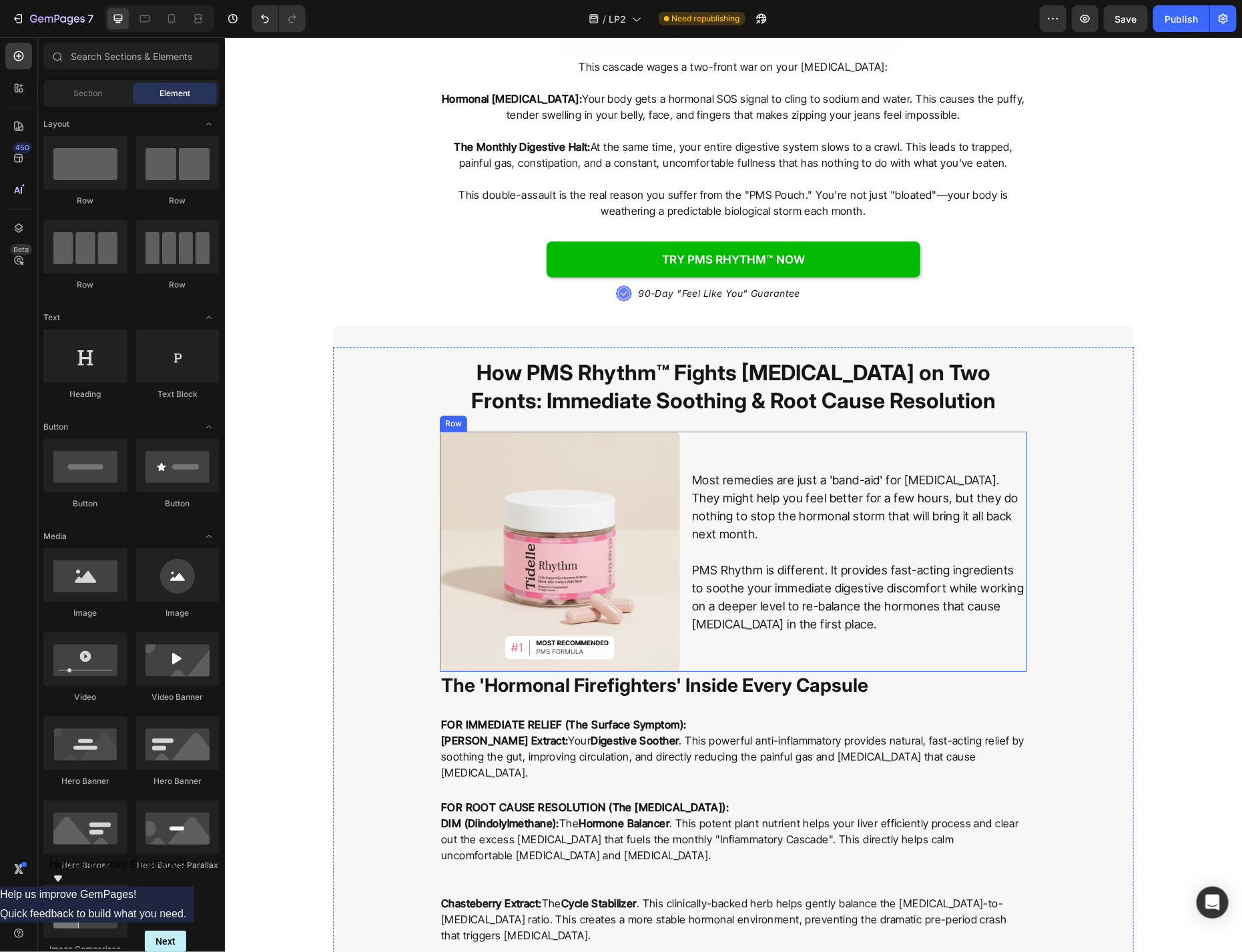
scroll to position [2504, 0]
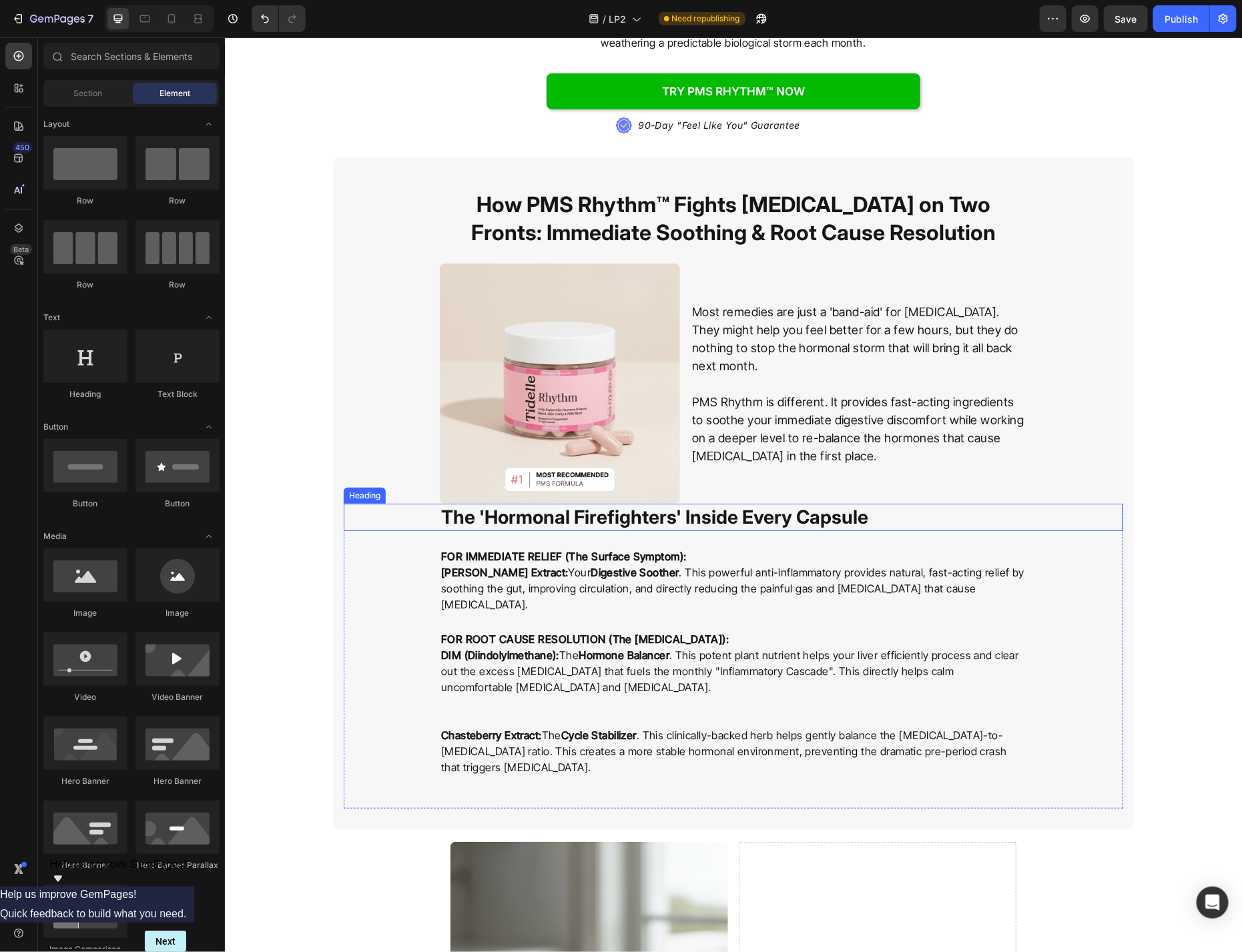
click at [817, 516] on strong "The 'Hormonal Firefighters' Inside Every Capsule" at bounding box center [654, 516] width 427 height 23
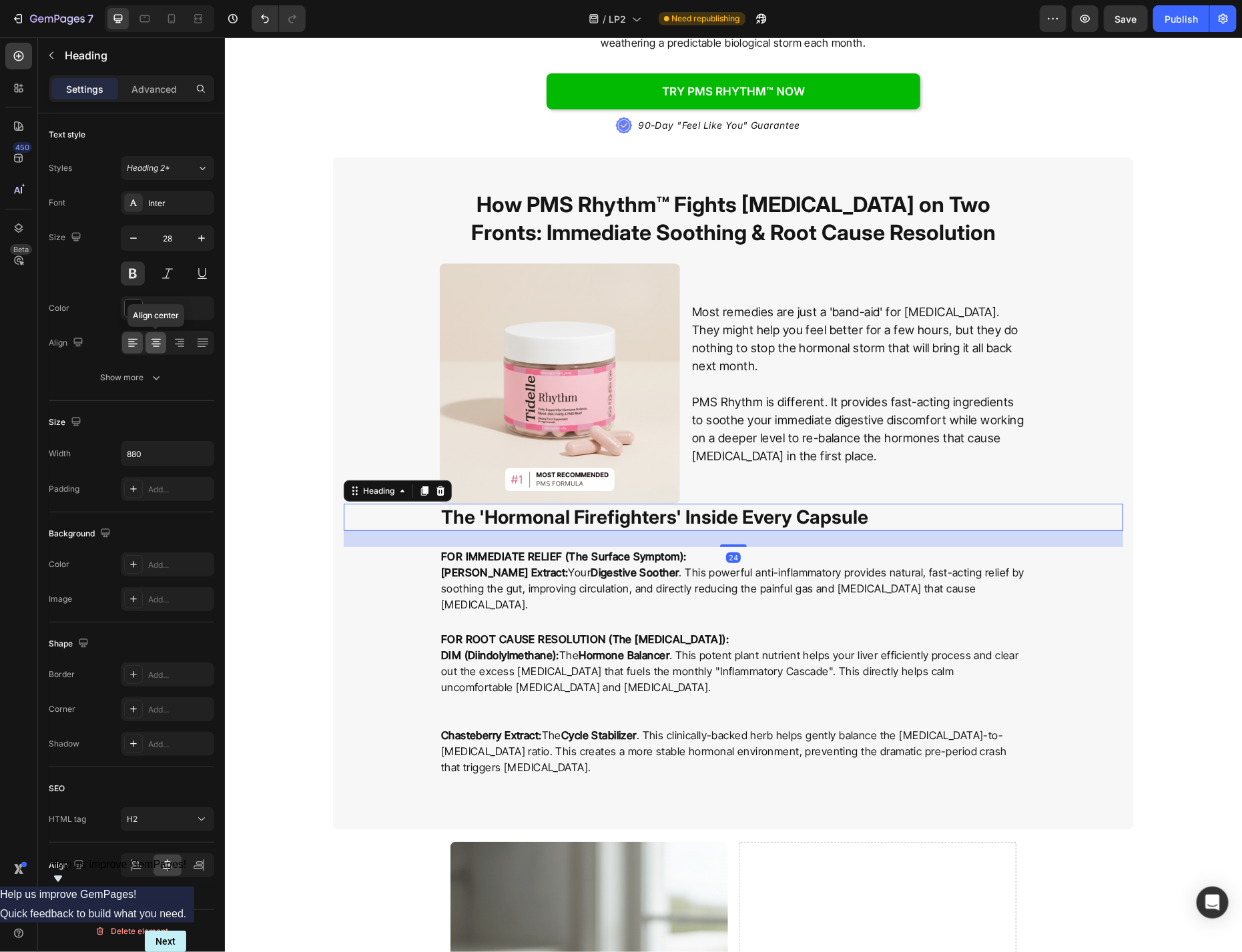
drag, startPoint x: 155, startPoint y: 348, endPoint x: 417, endPoint y: 487, distance: 296.6
click at [155, 348] on icon at bounding box center [156, 343] width 14 height 14
click at [804, 578] on p "Ginger Root Extract: Your Digestive Soother . This powerful anti-inflammatory p…" at bounding box center [732, 587] width 584 height 48
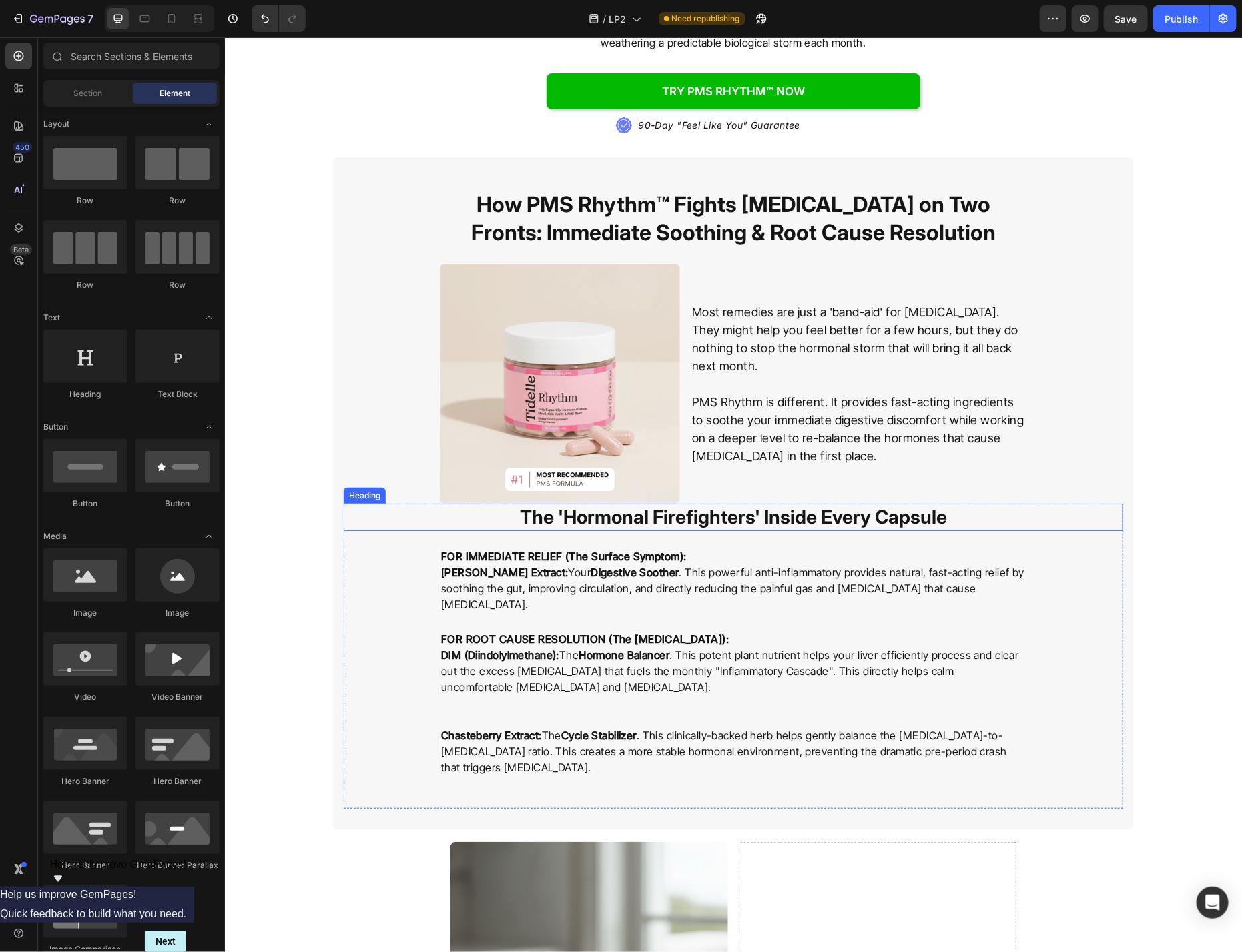
click at [911, 508] on strong "The 'Hormonal Firefighters' Inside Every Capsule" at bounding box center [733, 516] width 427 height 23
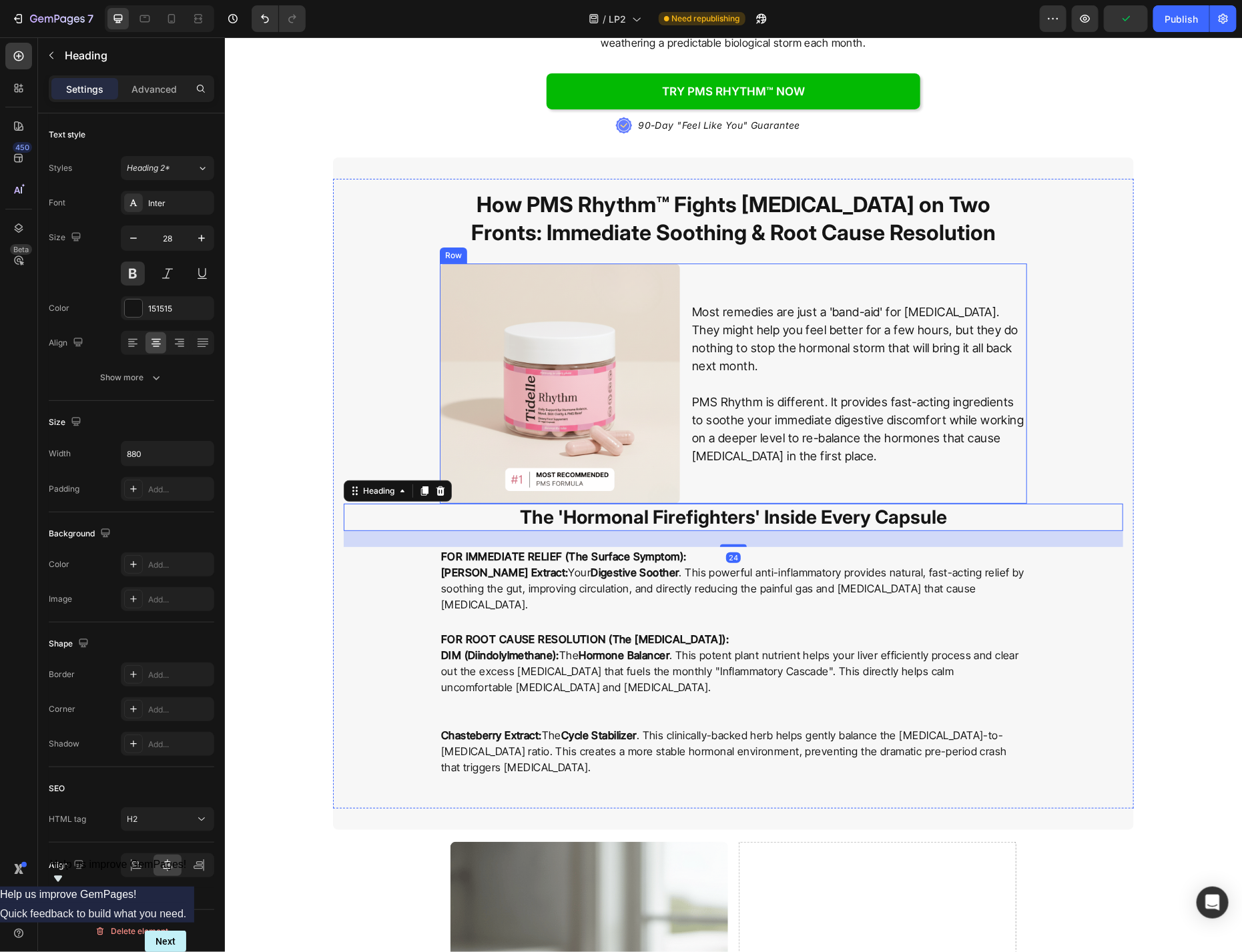
click at [724, 459] on div "Most remedies are just a 'band-aid' for bloating. They might help you feel bett…" at bounding box center [858, 382] width 336 height 240
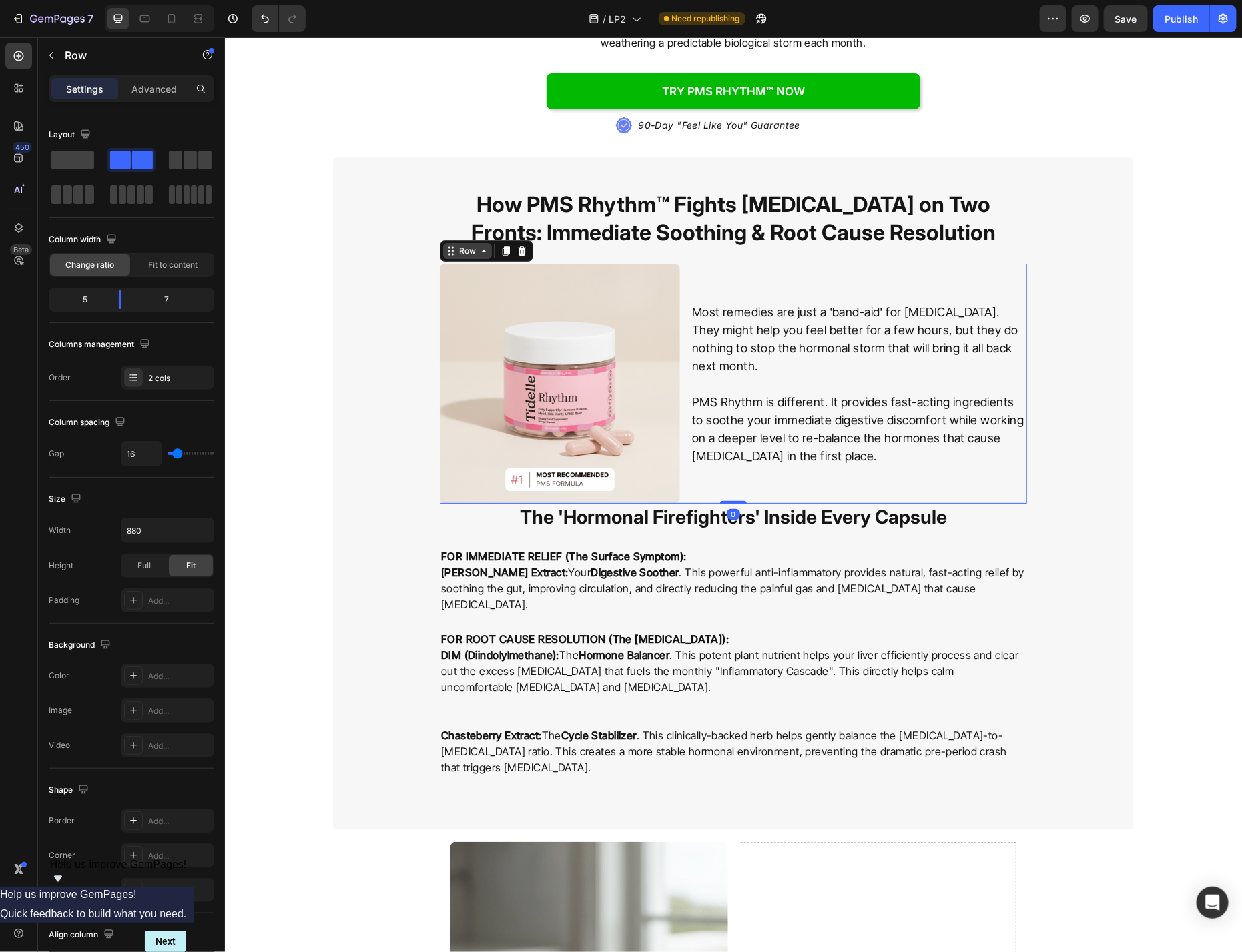
click at [471, 244] on div "Row" at bounding box center [467, 250] width 22 height 12
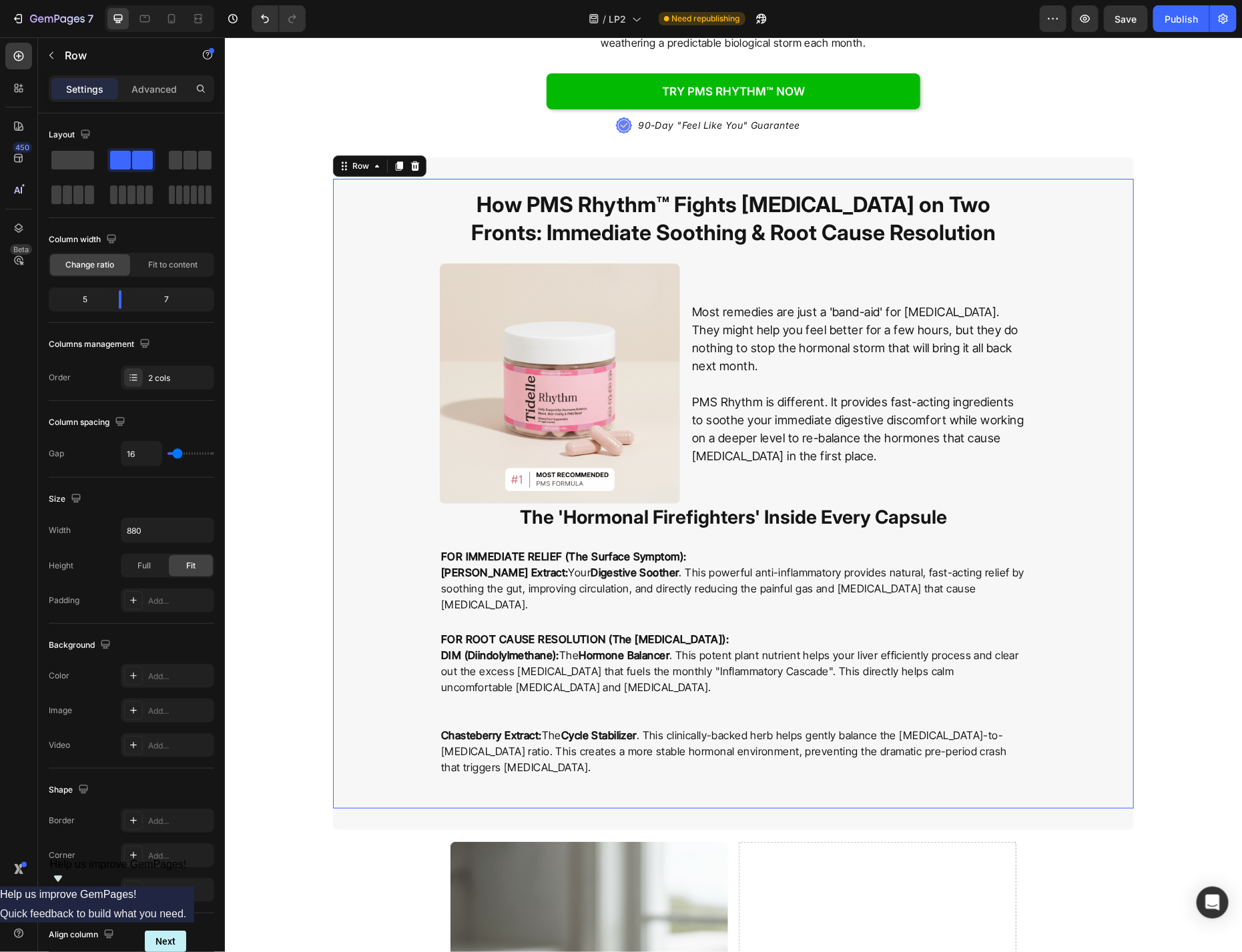
click at [1033, 407] on div "How PMS Rhythm™ Fights Bloating on Two Fronts: Immediate Soothing & Root Cause …" at bounding box center [732, 499] width 779 height 620
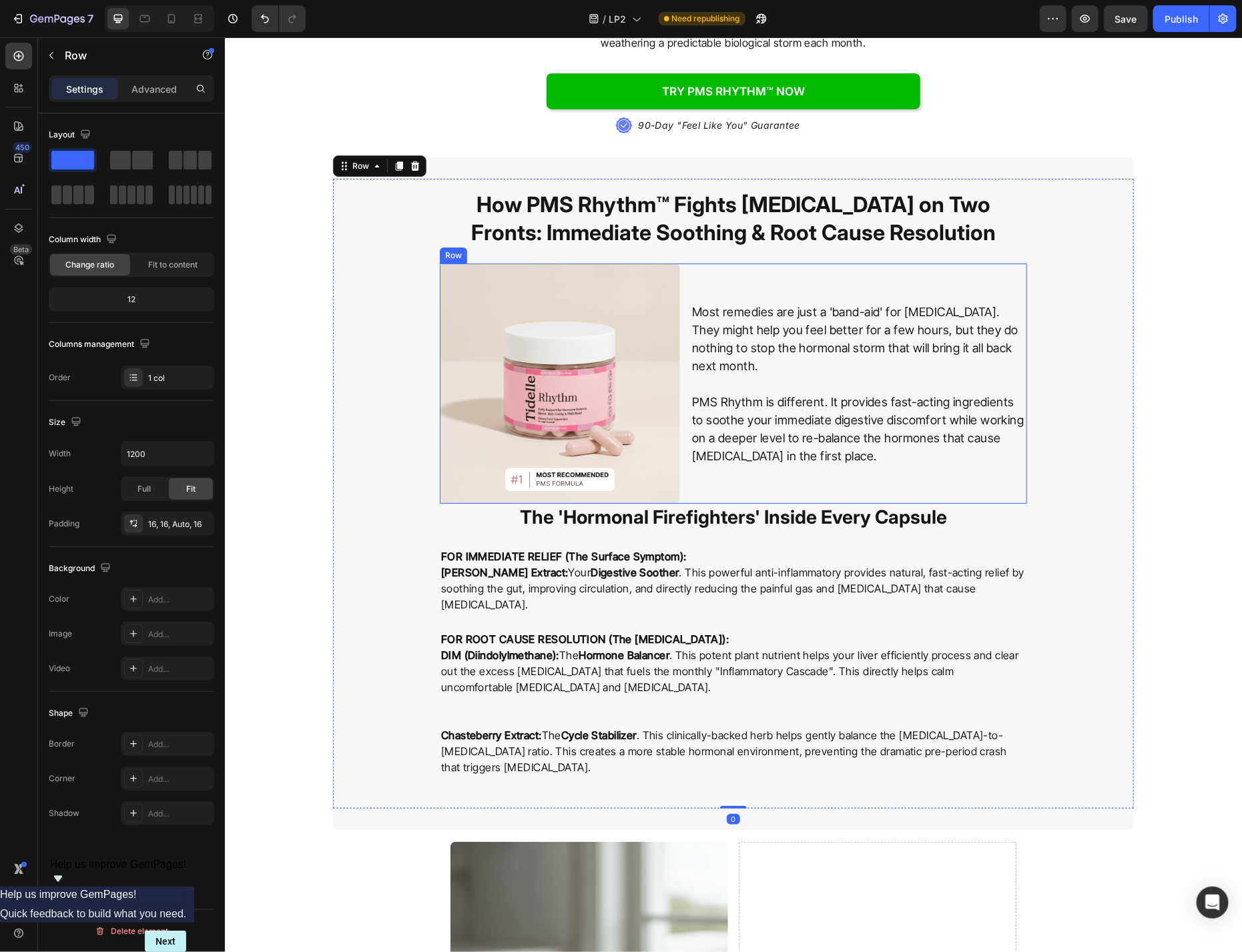
click at [934, 482] on div "Most remedies are just a 'band-aid' for bloating. They might help you feel bett…" at bounding box center [858, 382] width 336 height 240
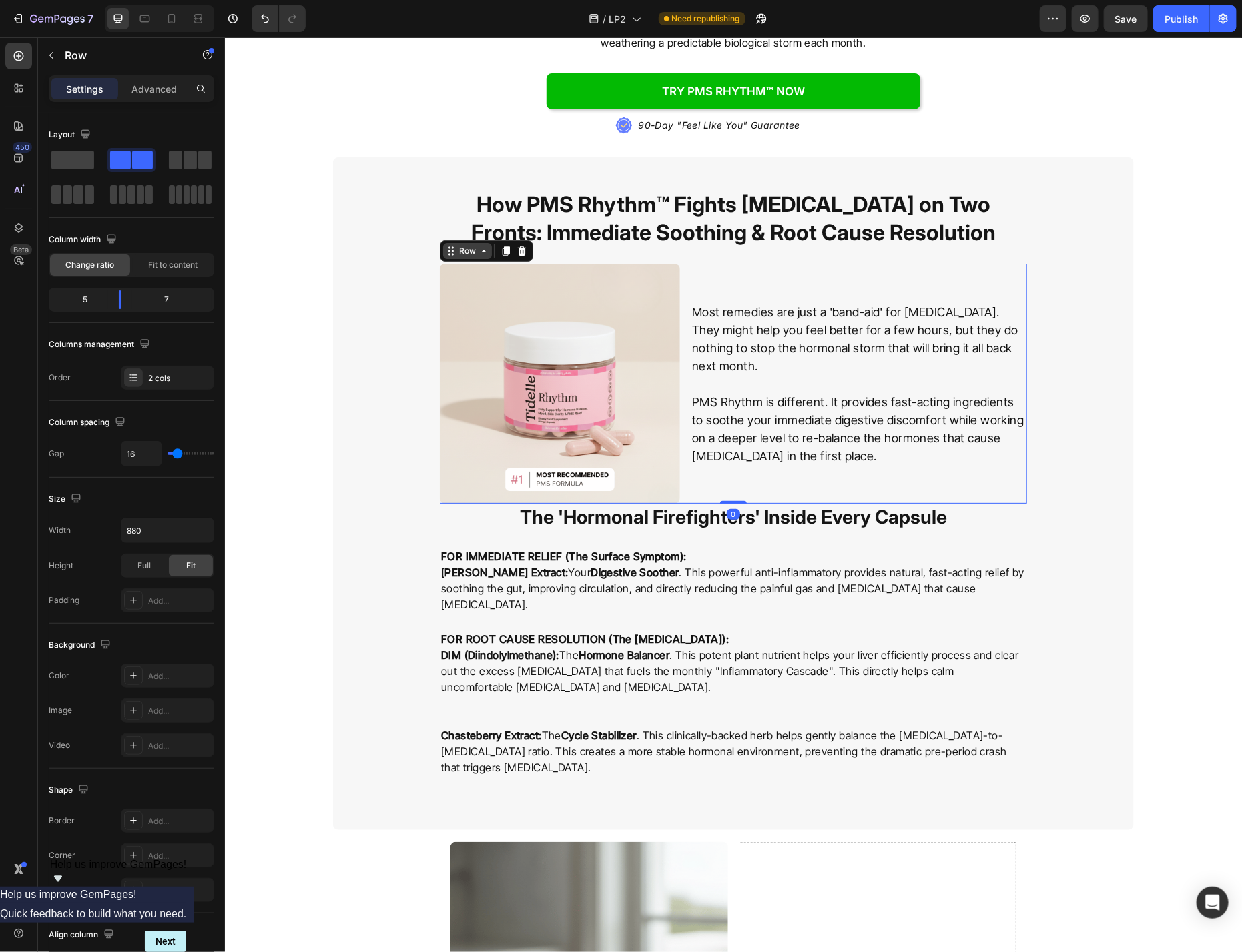
click at [482, 245] on icon at bounding box center [482, 250] width 11 height 11
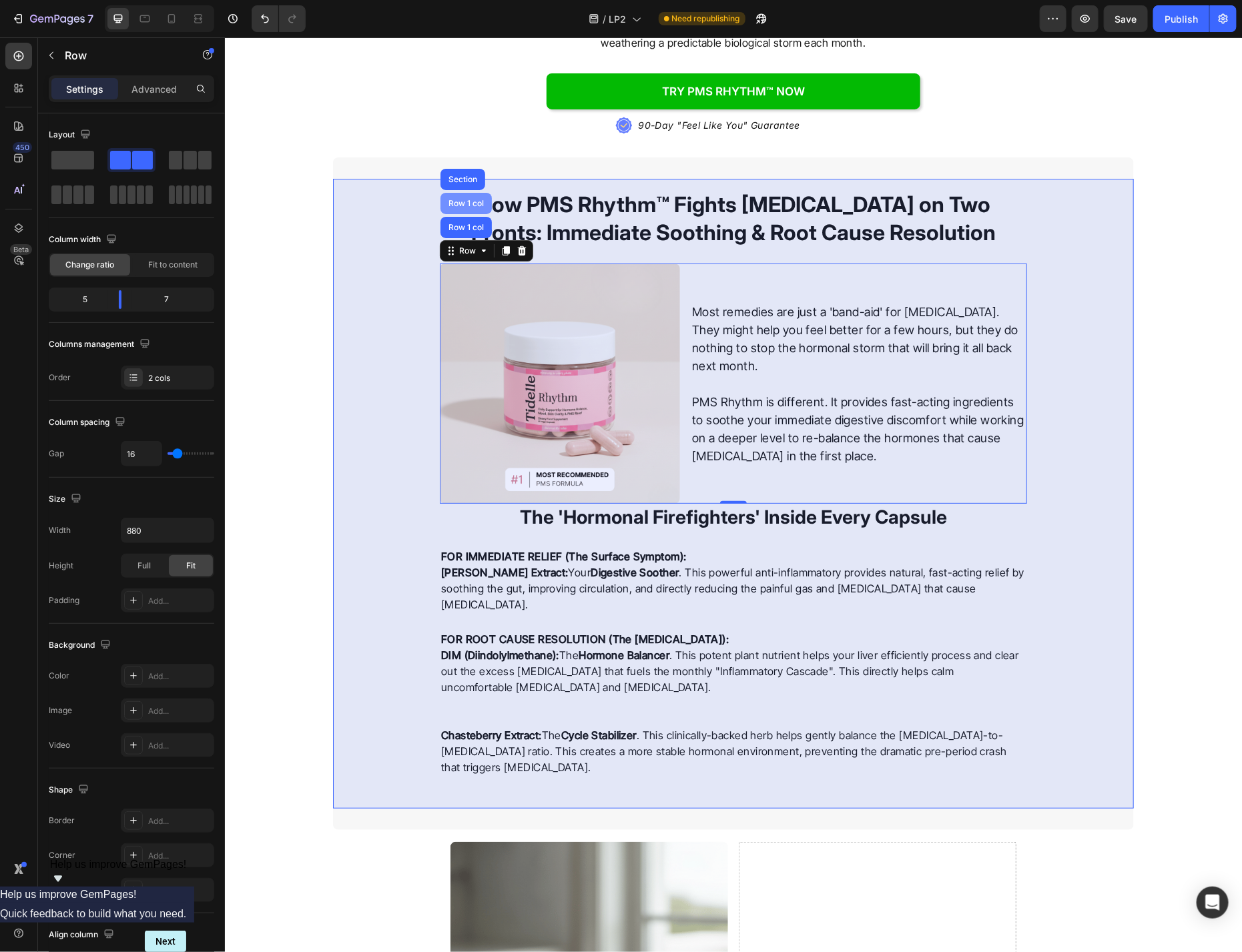
click at [475, 199] on div "Row 1 col" at bounding box center [466, 203] width 41 height 8
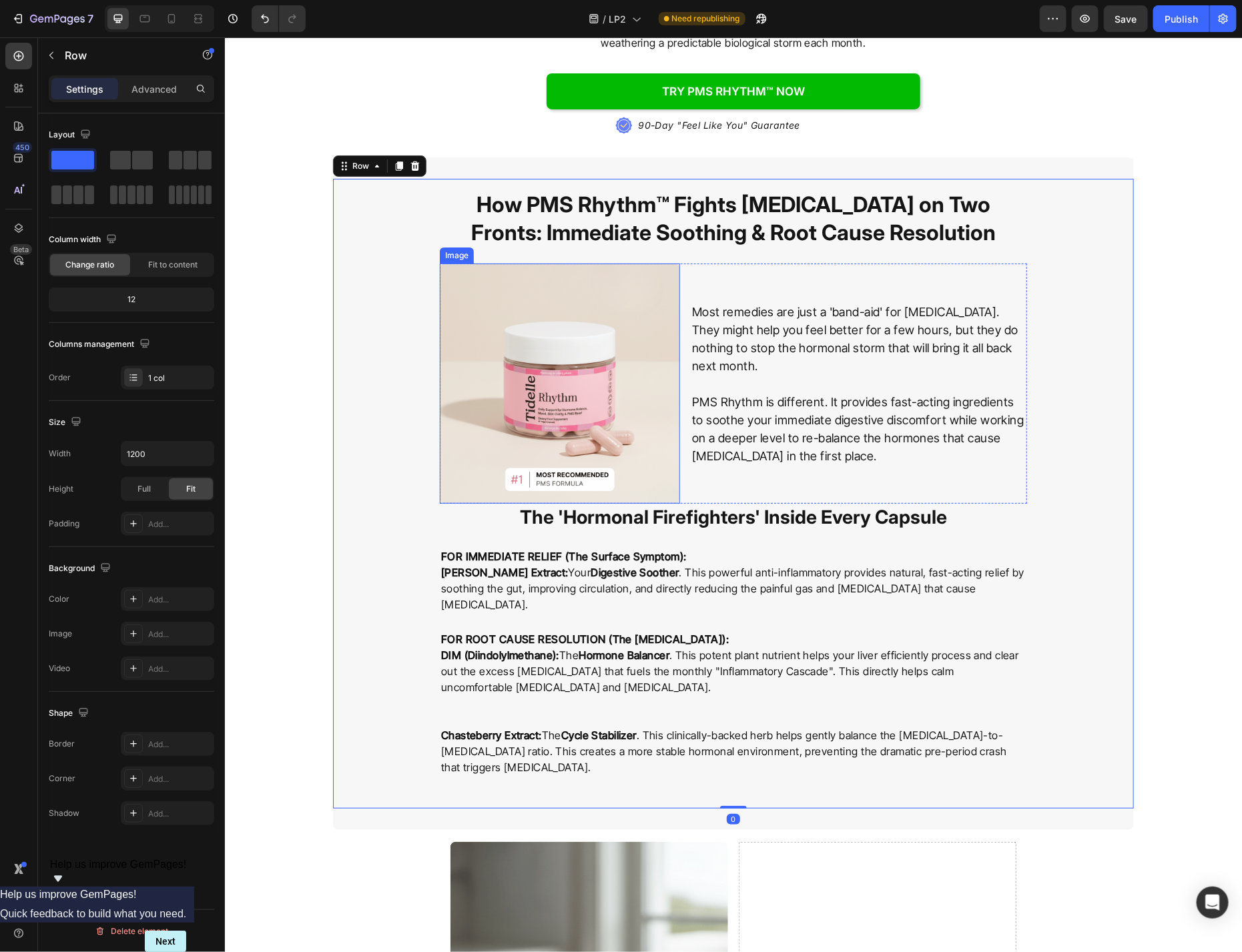
click at [453, 250] on div "Image" at bounding box center [456, 255] width 34 height 16
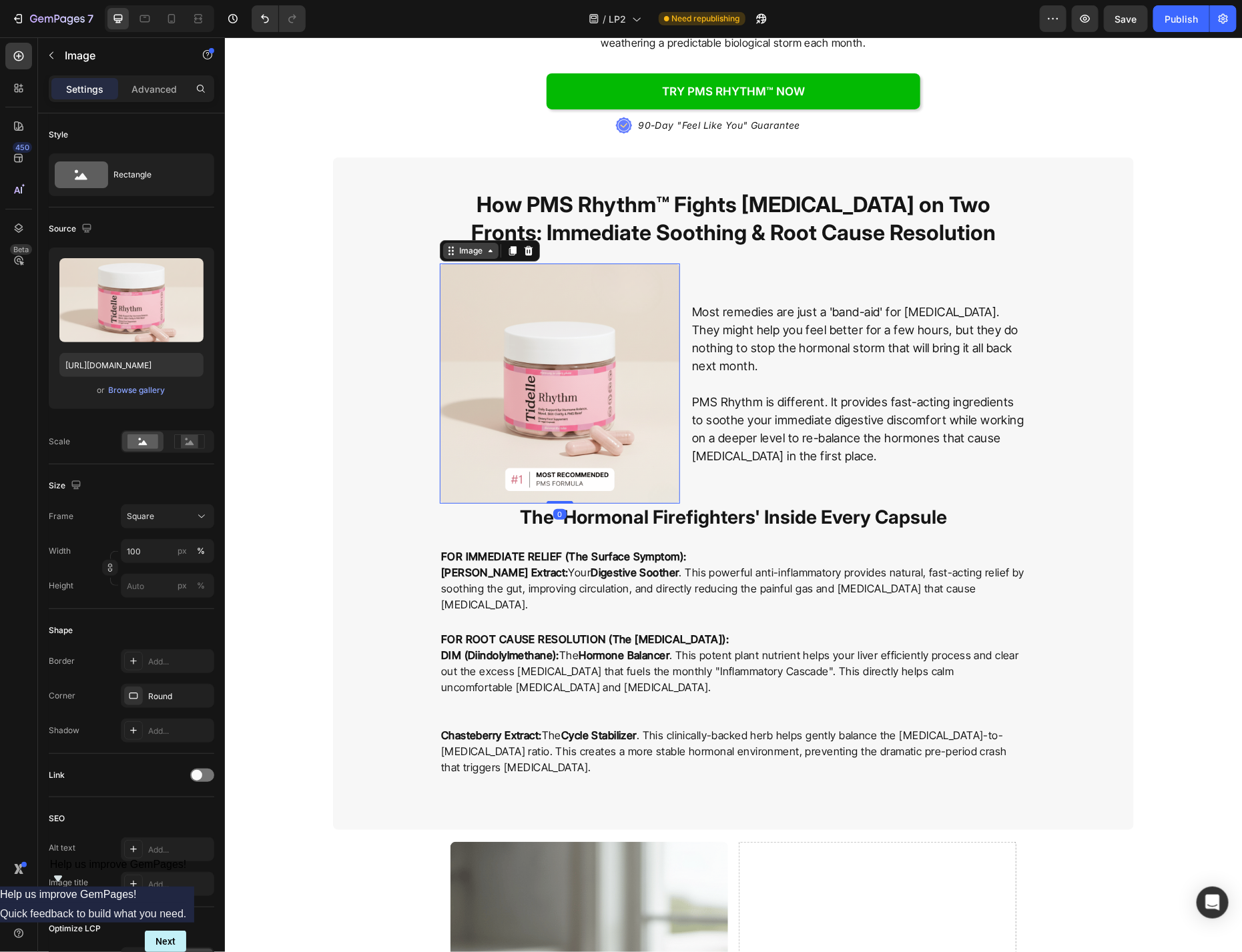
click at [458, 244] on div "Image" at bounding box center [470, 250] width 28 height 12
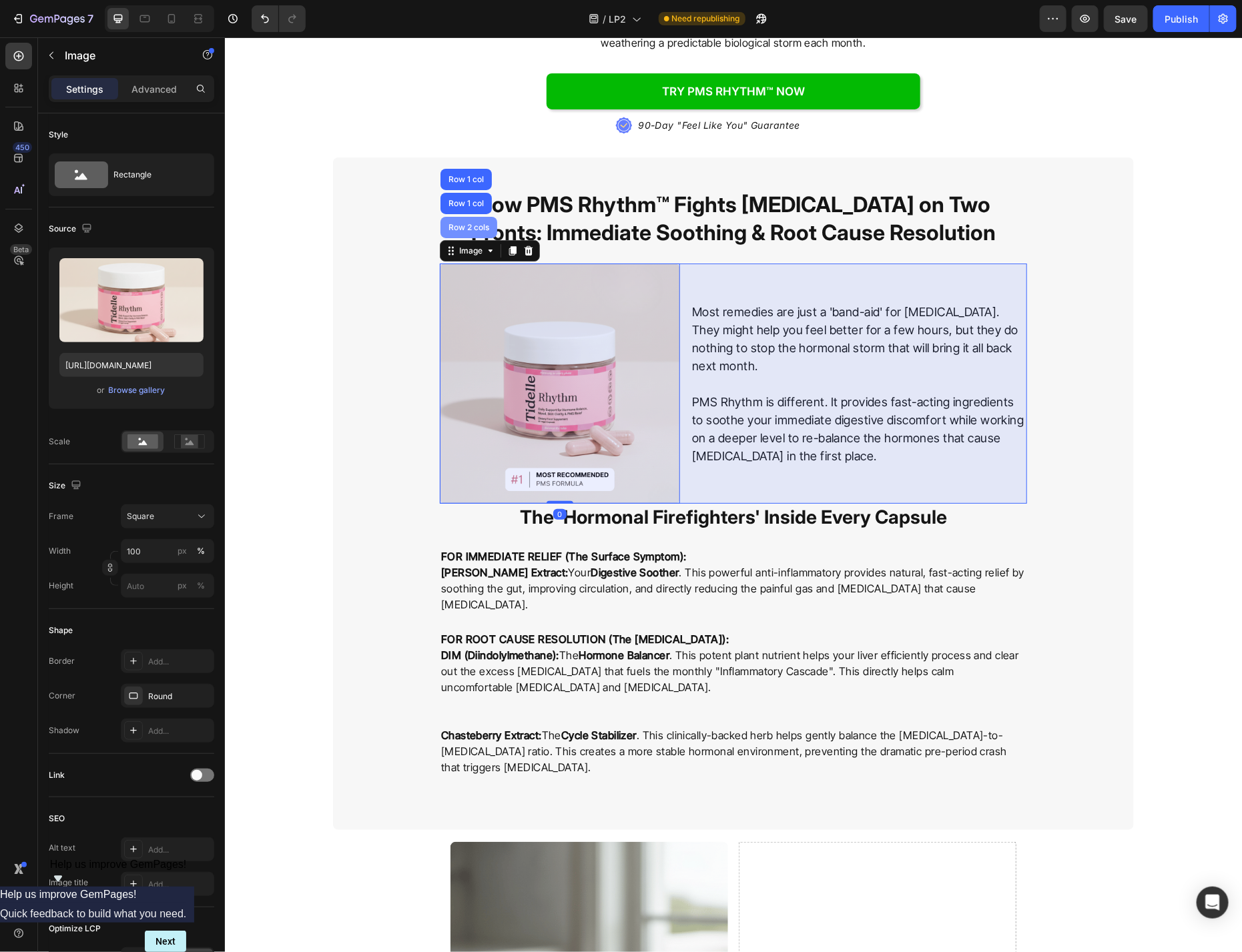
click at [467, 225] on div "Row 2 cols" at bounding box center [469, 227] width 57 height 22
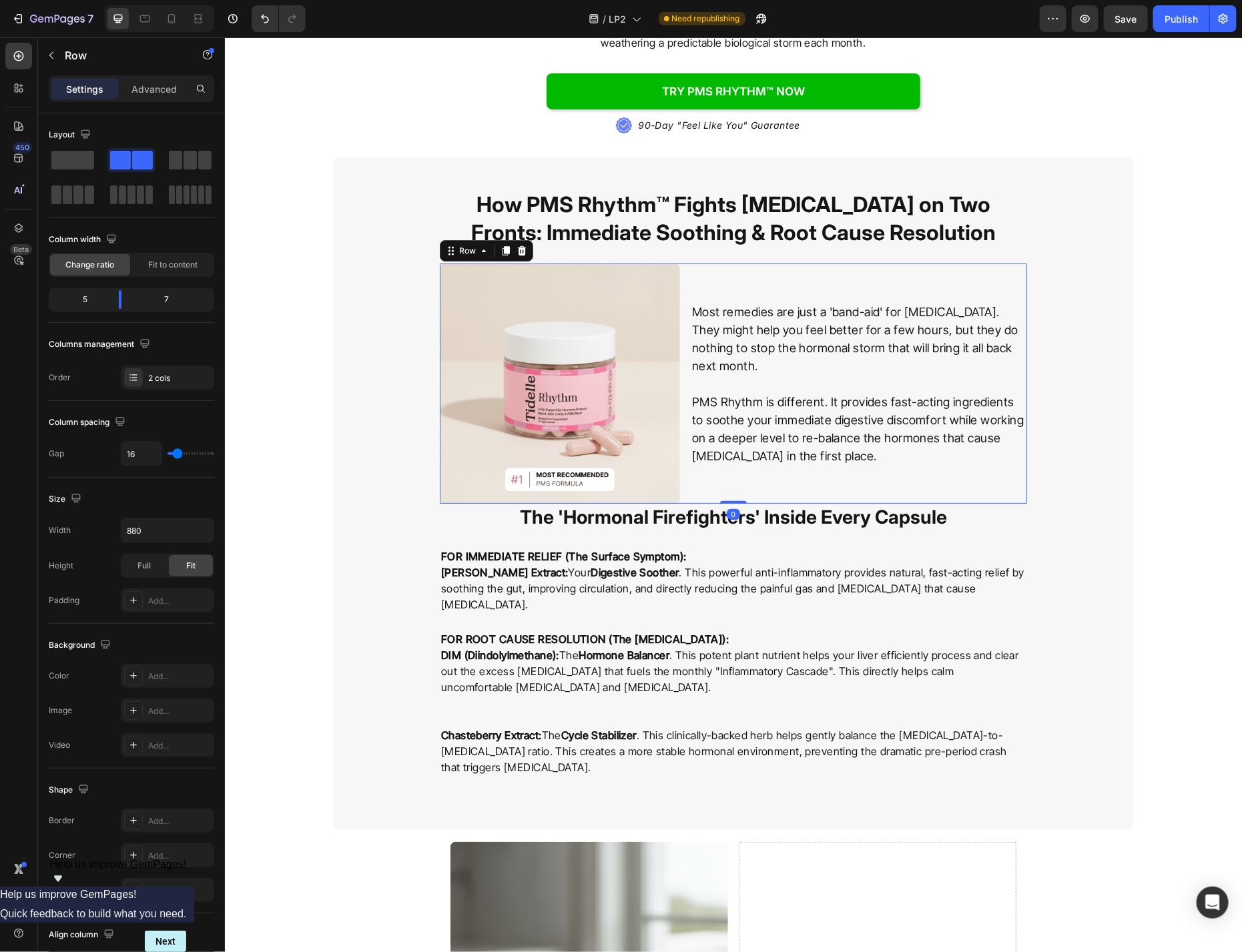
click at [132, 102] on div "Settings Advanced" at bounding box center [131, 88] width 166 height 26
click at [146, 90] on p "Advanced" at bounding box center [154, 89] width 45 height 14
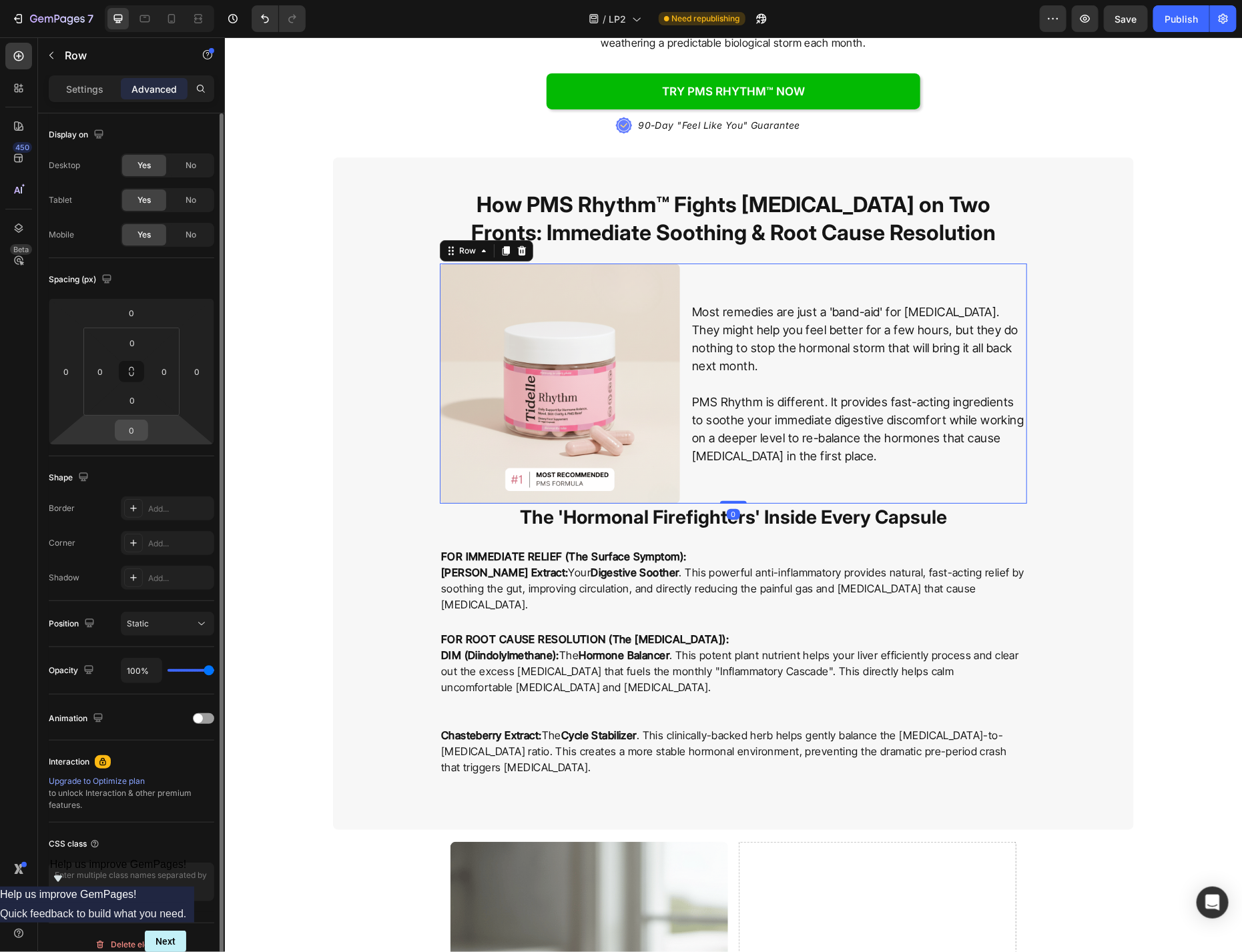
click at [139, 435] on input "0" at bounding box center [130, 430] width 26 height 20
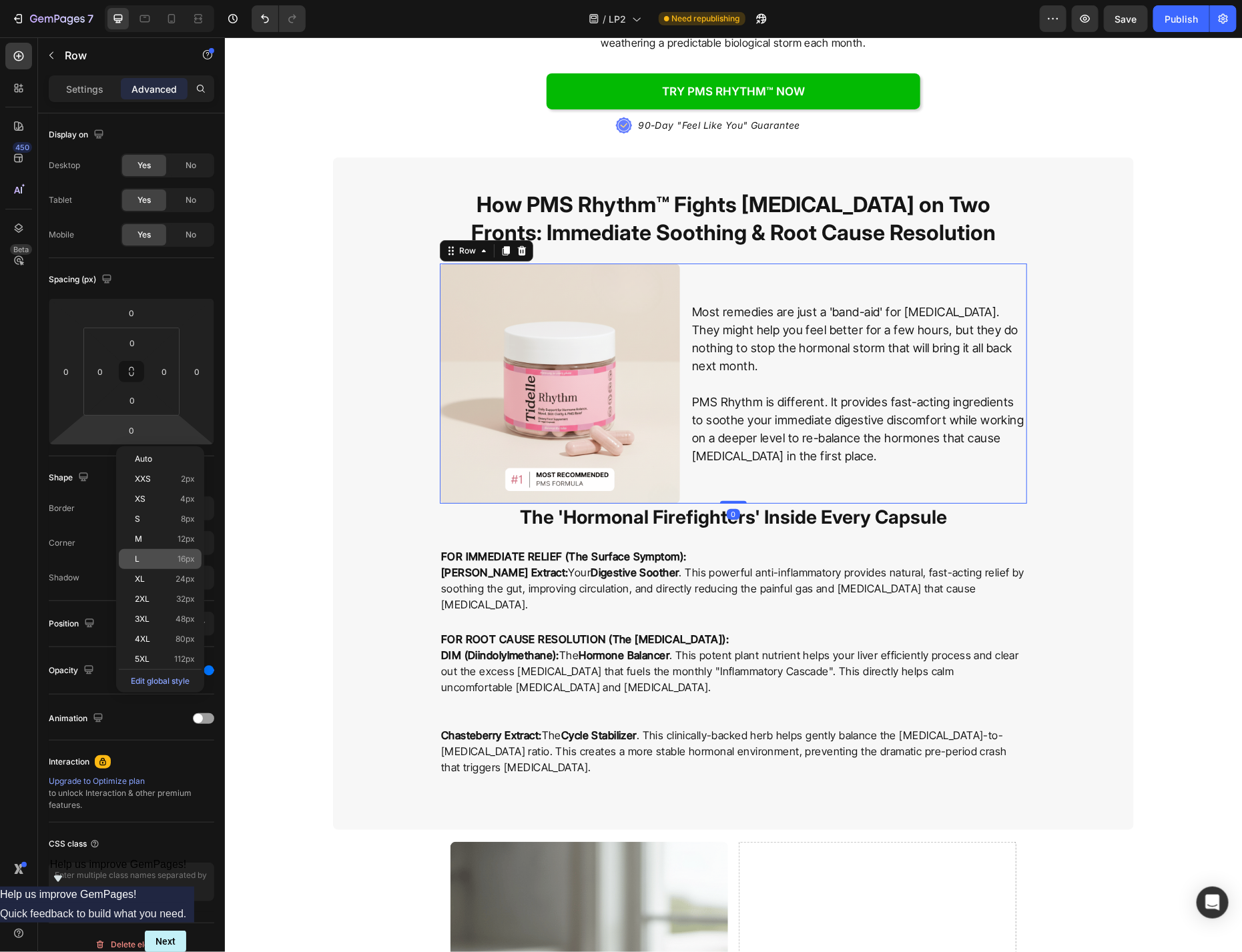
click at [165, 552] on div "L 16px" at bounding box center [160, 559] width 82 height 20
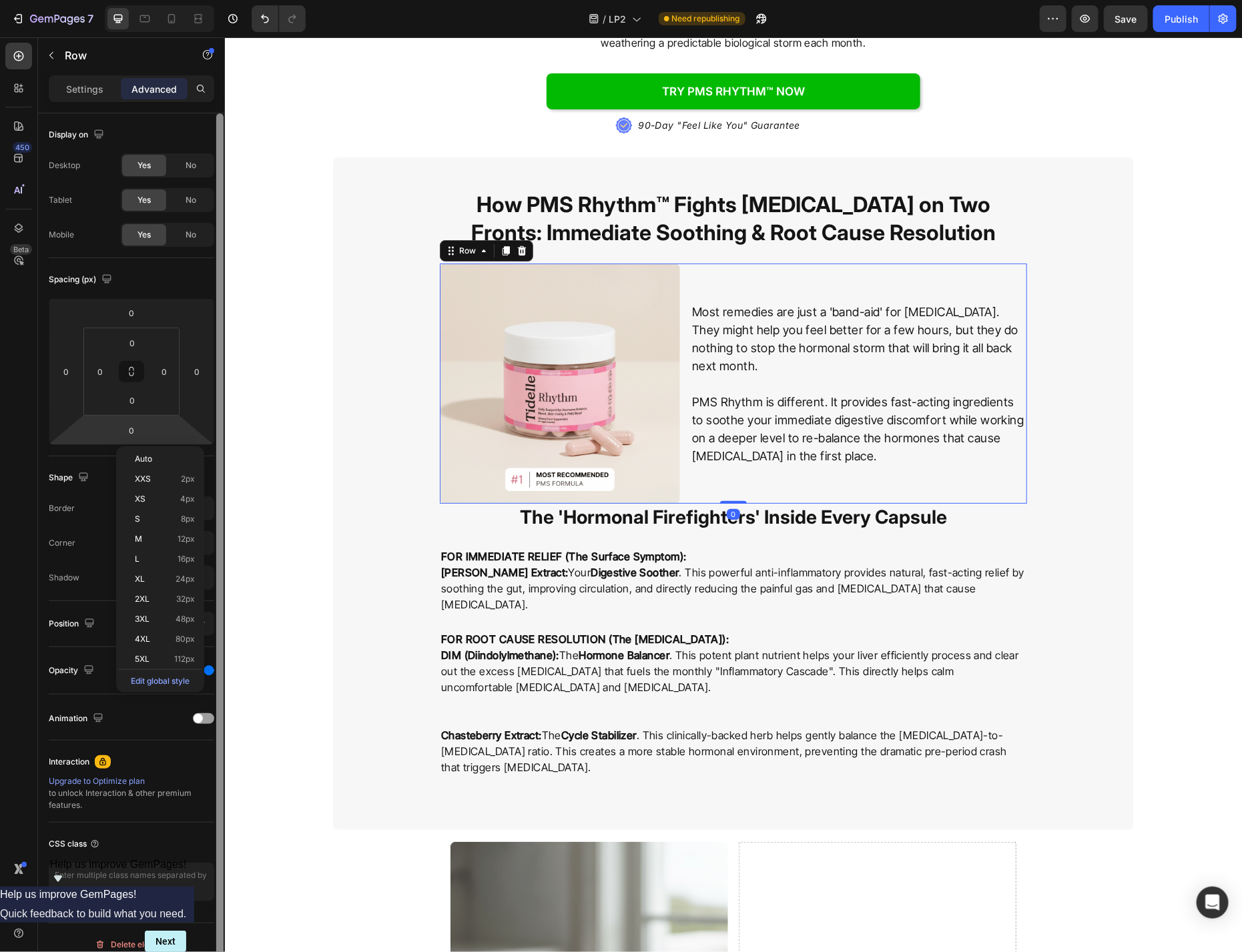
type input "16"
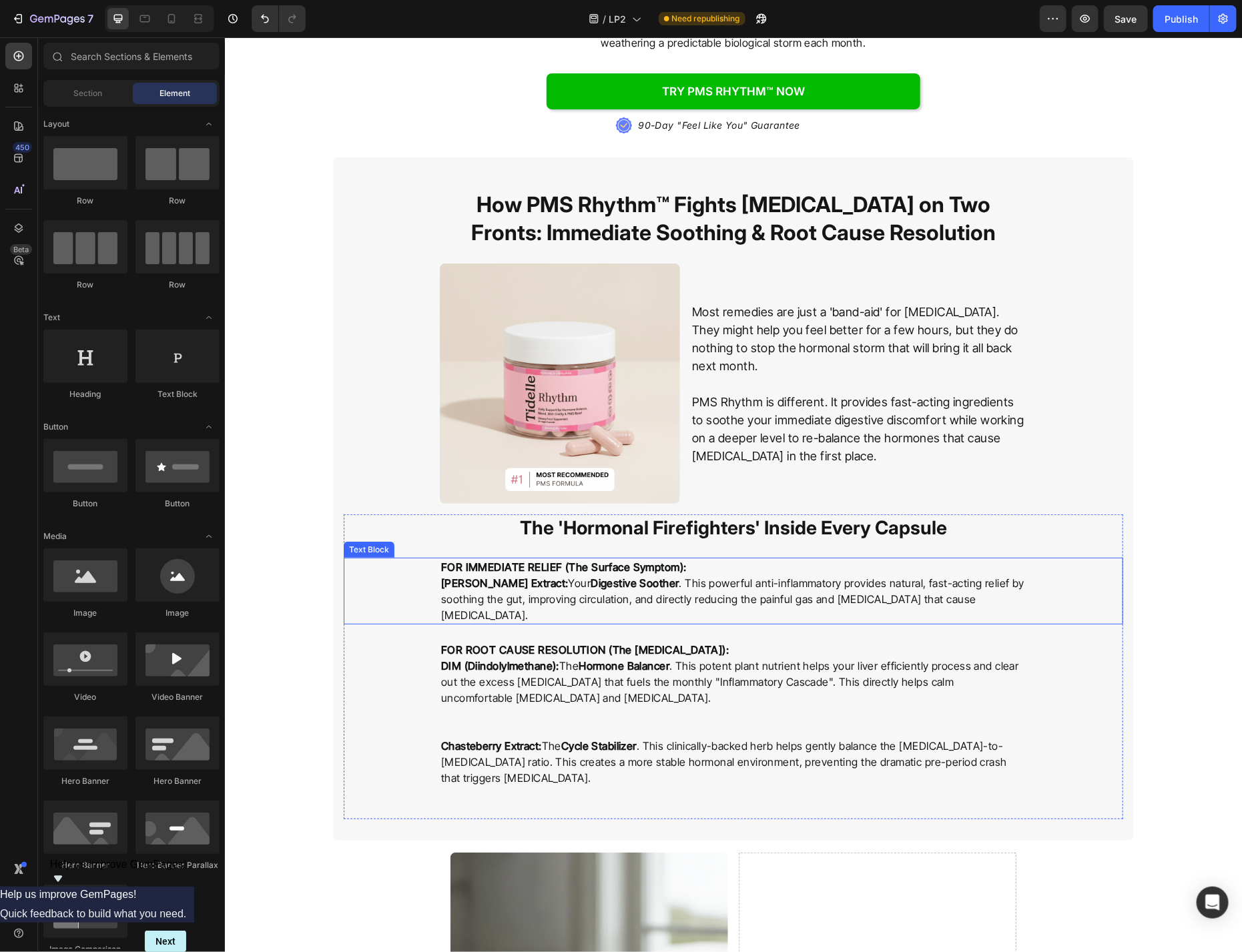
click at [710, 559] on p "FOR IMMEDIATE RELIEF (The Surface Symptom):" at bounding box center [732, 567] width 584 height 16
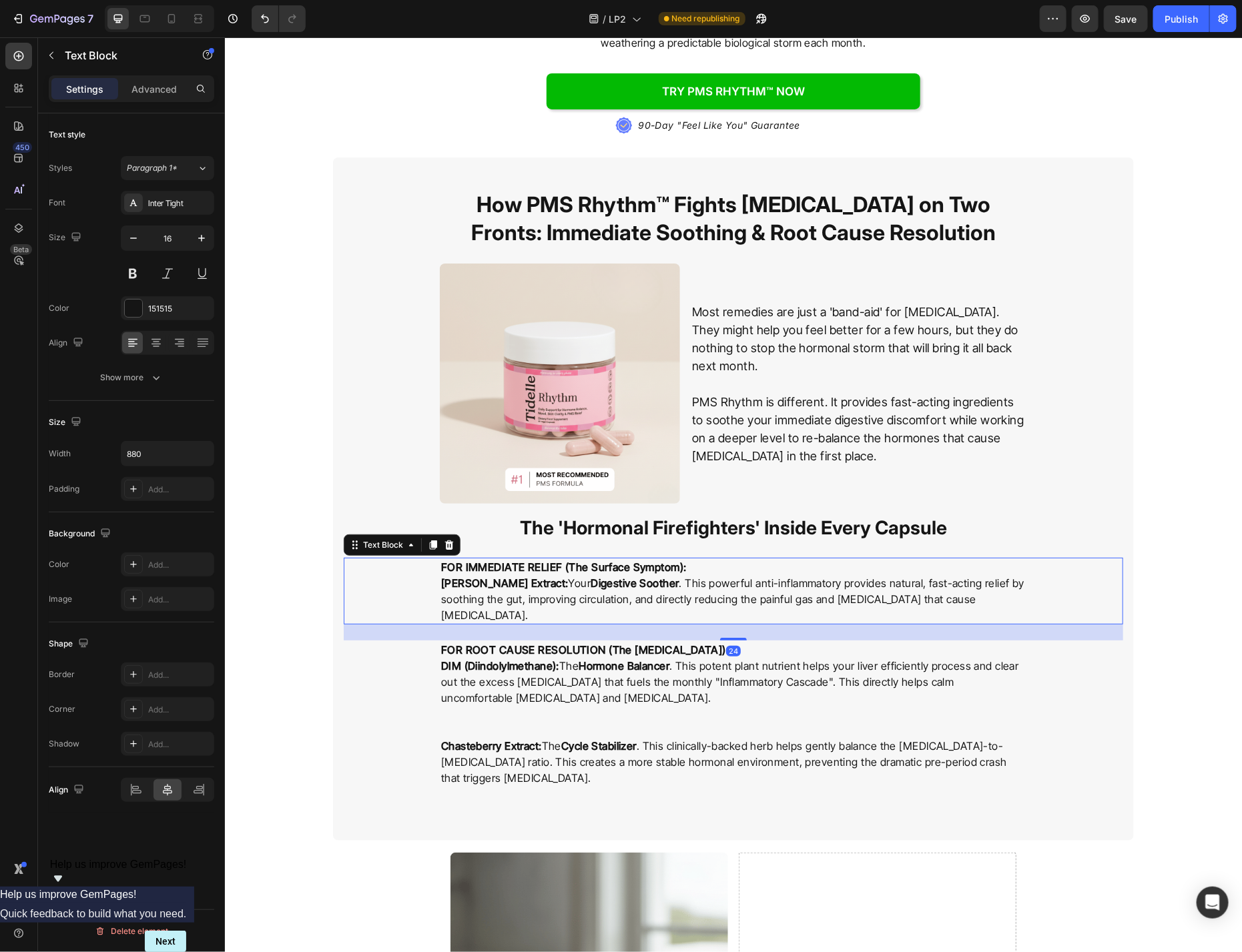
click at [708, 559] on p "FOR IMMEDIATE RELIEF (The Surface Symptom):" at bounding box center [732, 567] width 584 height 16
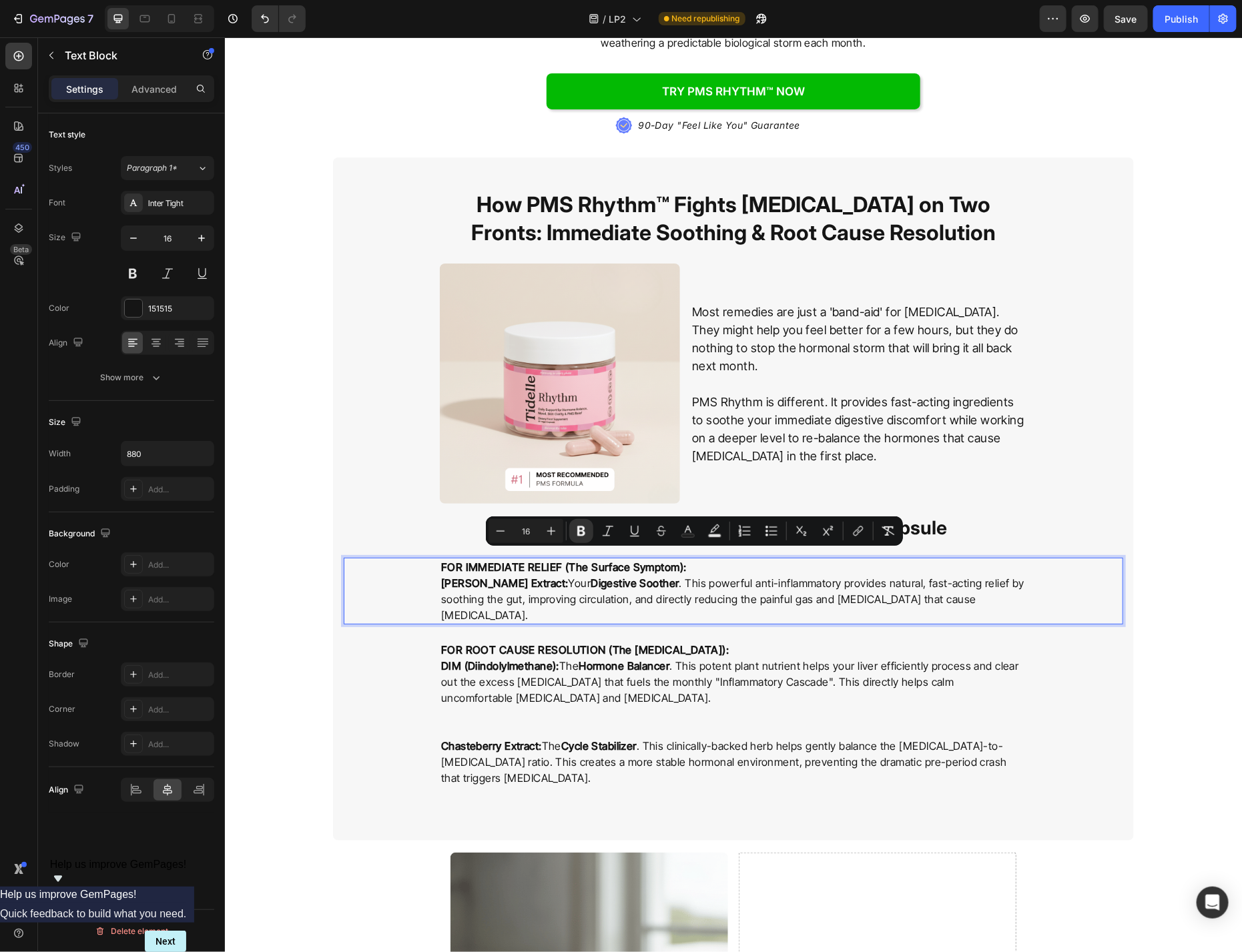
click at [708, 559] on p "FOR IMMEDIATE RELIEF (The Surface Symptom):" at bounding box center [732, 567] width 584 height 16
click at [710, 559] on p "FOR IMMEDIATE RELIEF (The Surface Symptom):" at bounding box center [732, 567] width 584 height 16
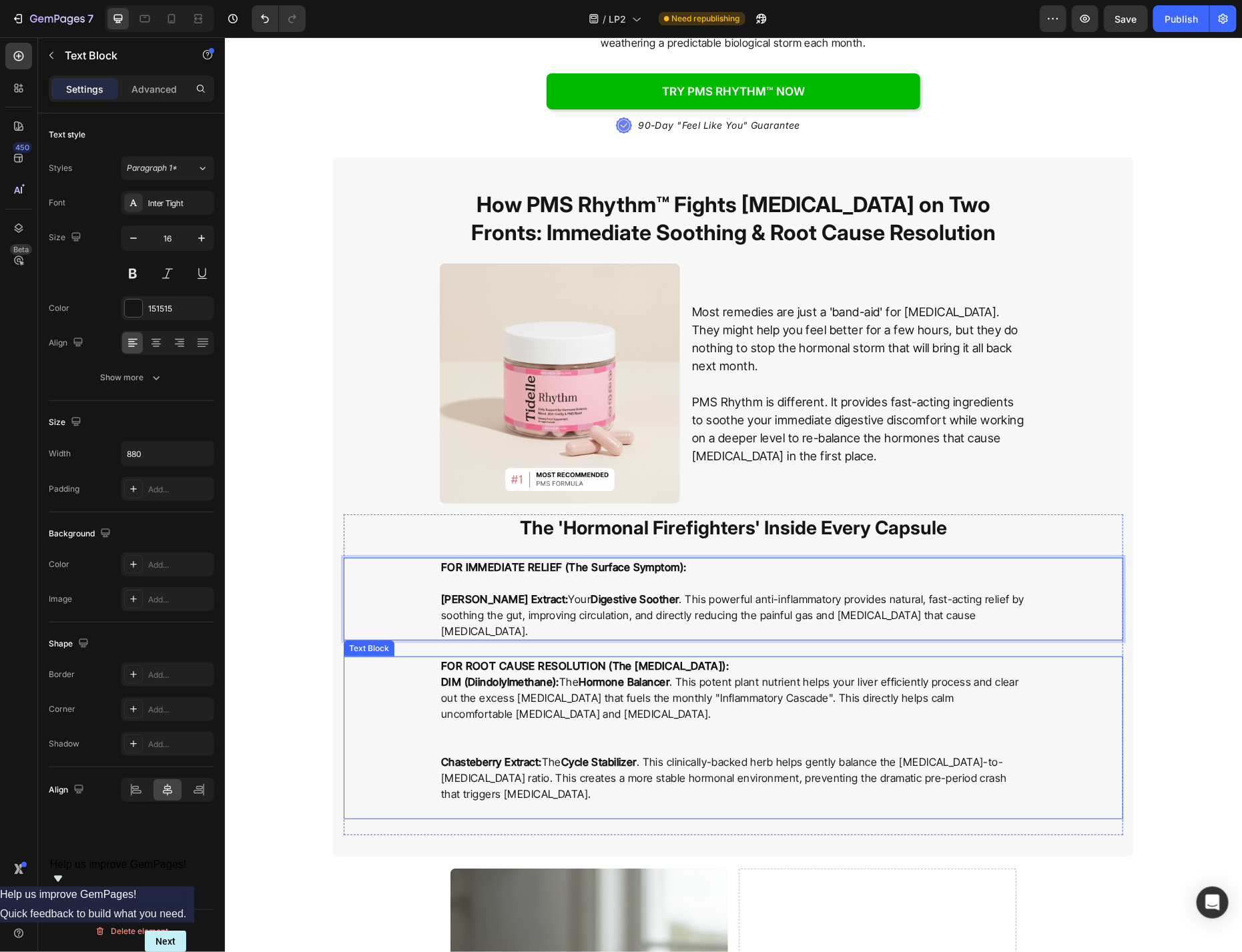
click at [782, 658] on p "FOR ROOT CAUSE RESOLUTION (The [MEDICAL_DATA]):" at bounding box center [732, 666] width 584 height 16
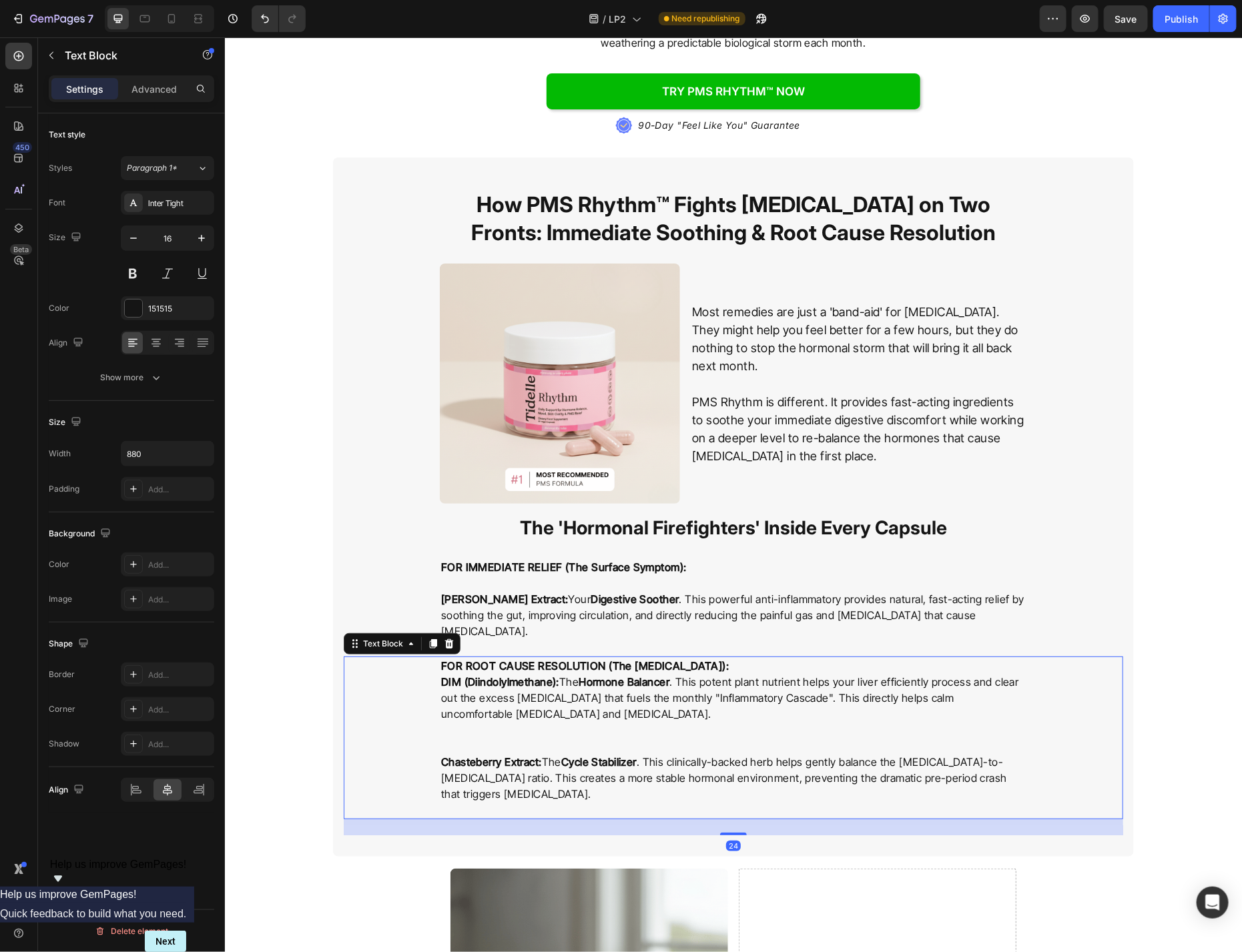
click at [769, 658] on p "FOR ROOT CAUSE RESOLUTION (The [MEDICAL_DATA]):" at bounding box center [732, 666] width 584 height 16
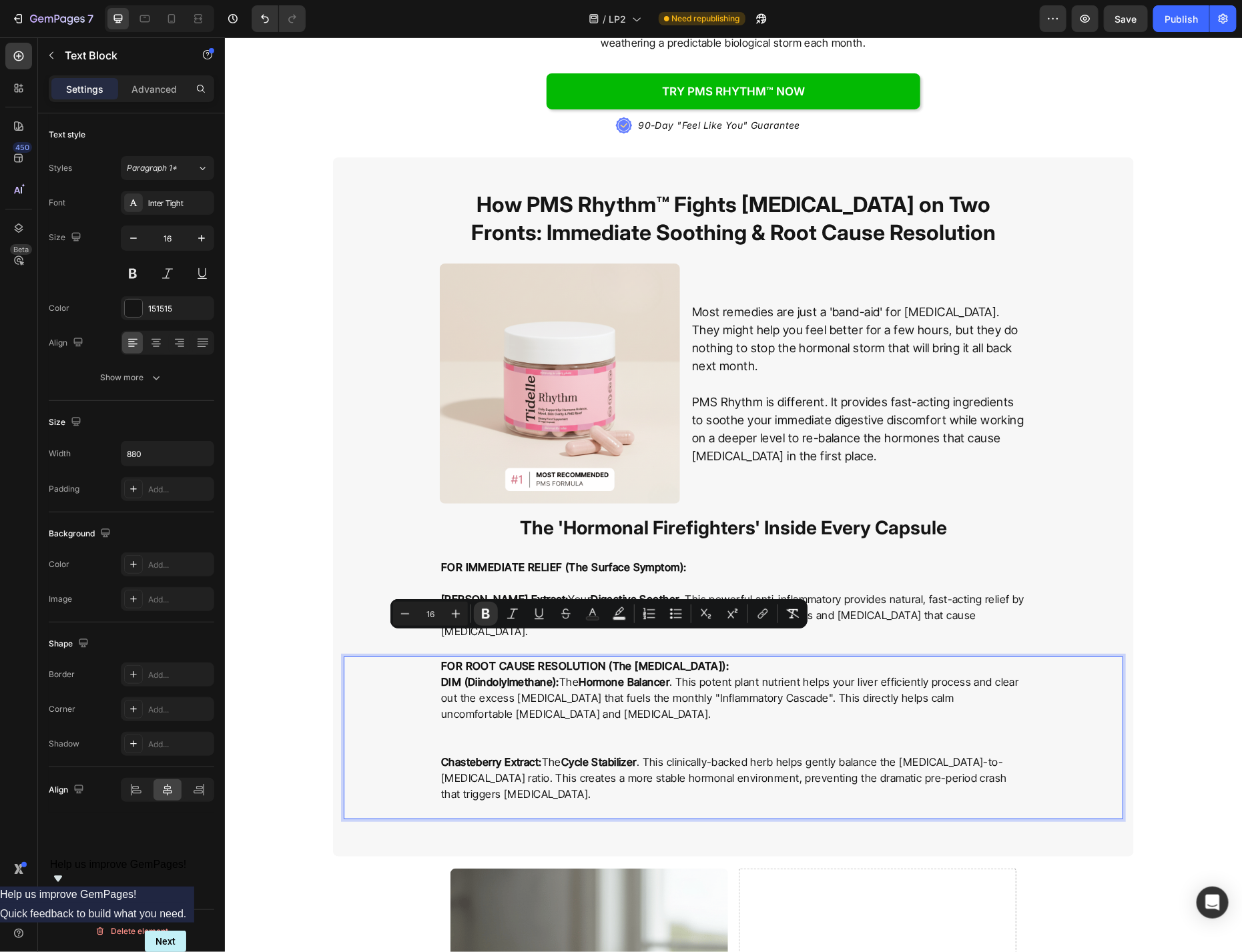
click at [771, 658] on p "FOR ROOT CAUSE RESOLUTION (The [MEDICAL_DATA]):" at bounding box center [732, 666] width 584 height 16
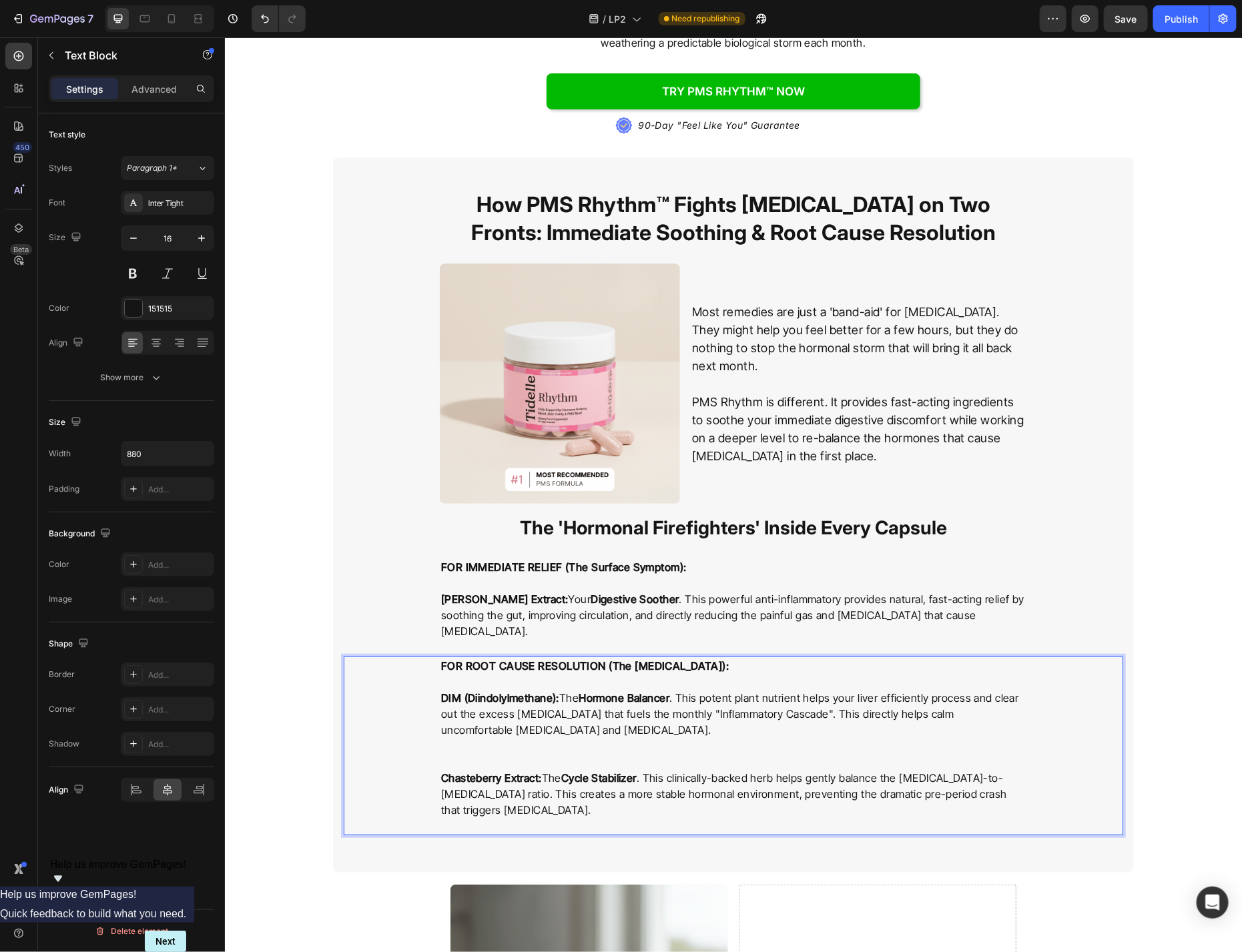
click at [620, 754] on p "Rich Text Editor. Editing area: main" at bounding box center [732, 762] width 584 height 16
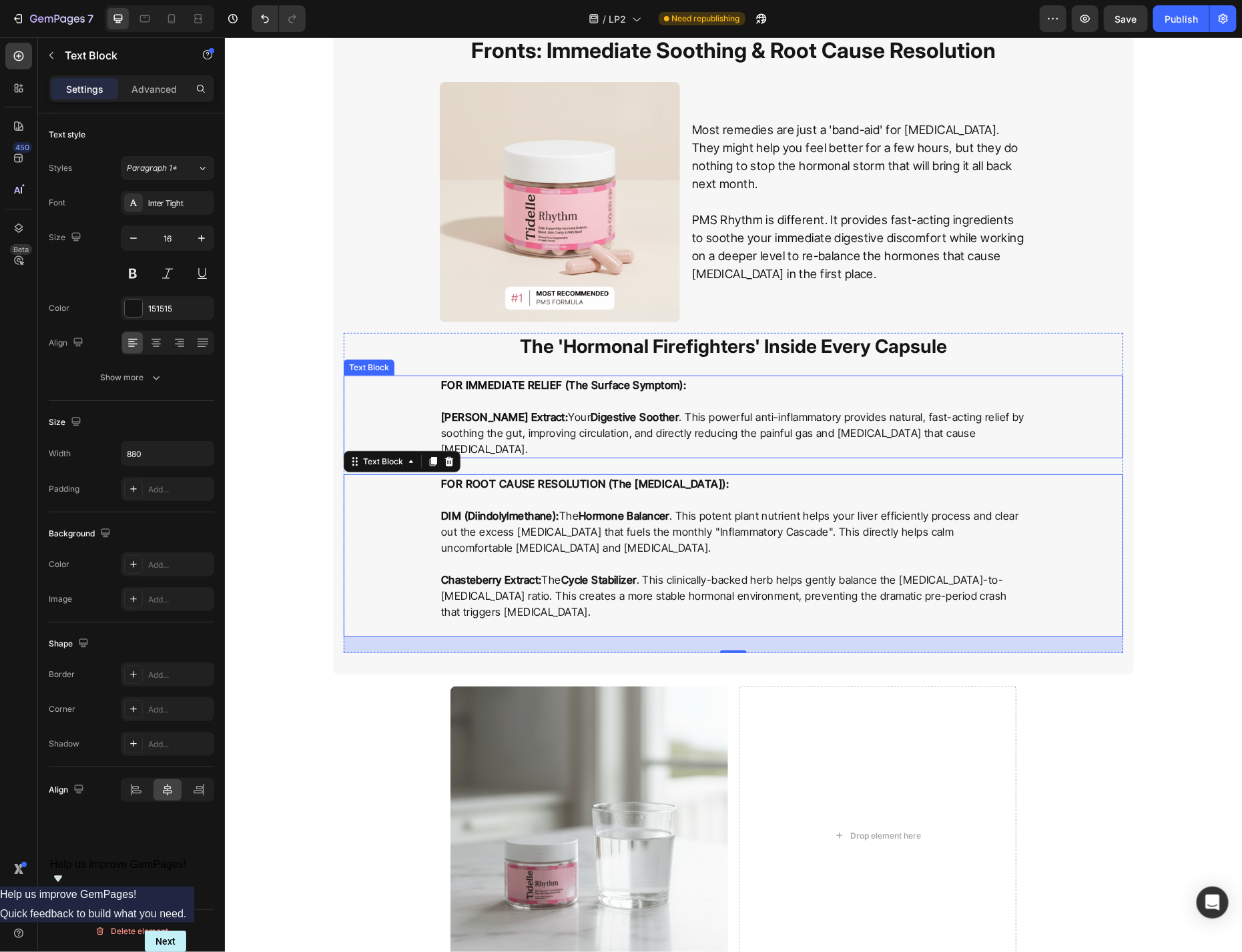
scroll to position [2719, 0]
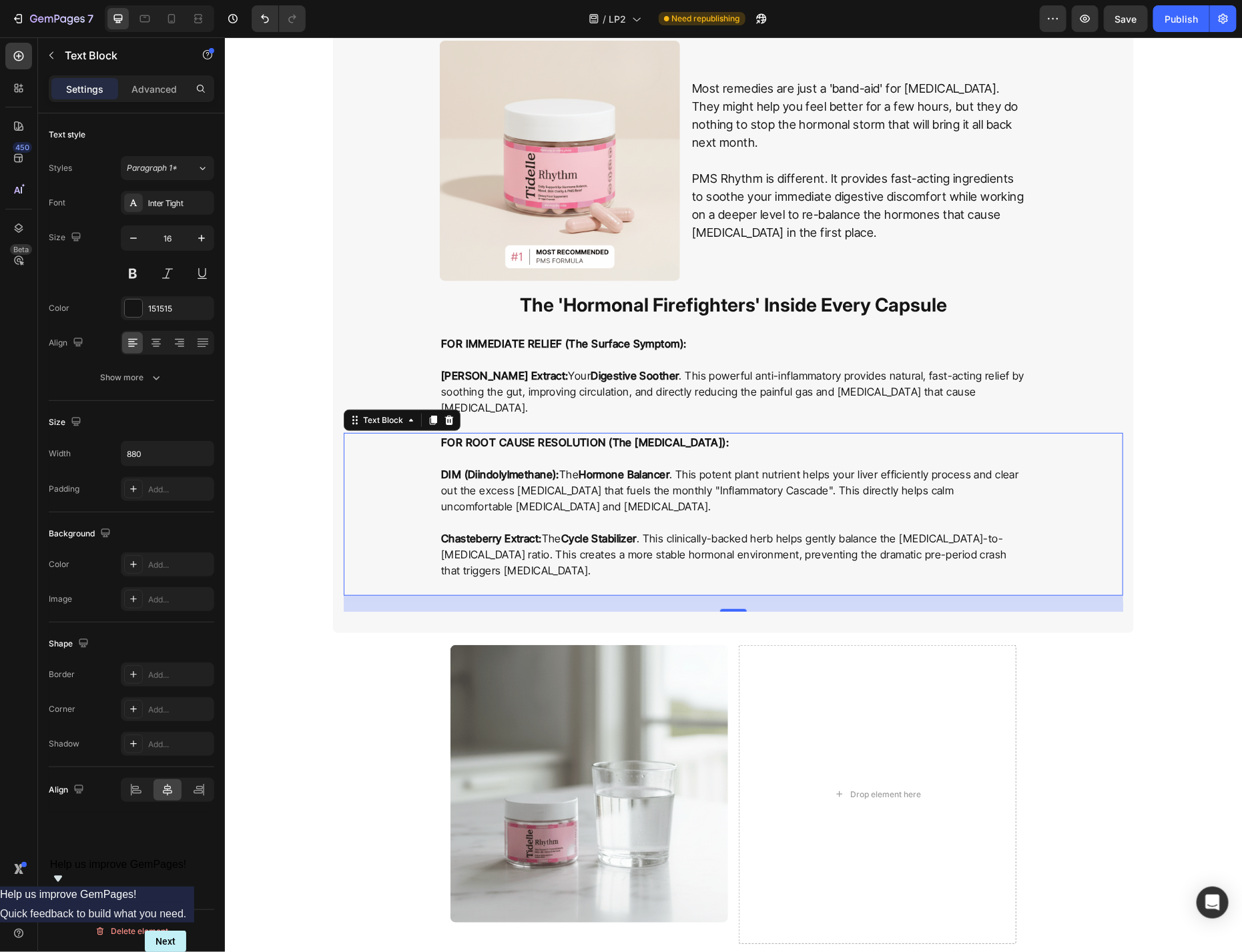
drag, startPoint x: 433, startPoint y: 404, endPoint x: 696, endPoint y: 580, distance: 316.5
click at [434, 415] on icon at bounding box center [432, 420] width 7 height 10
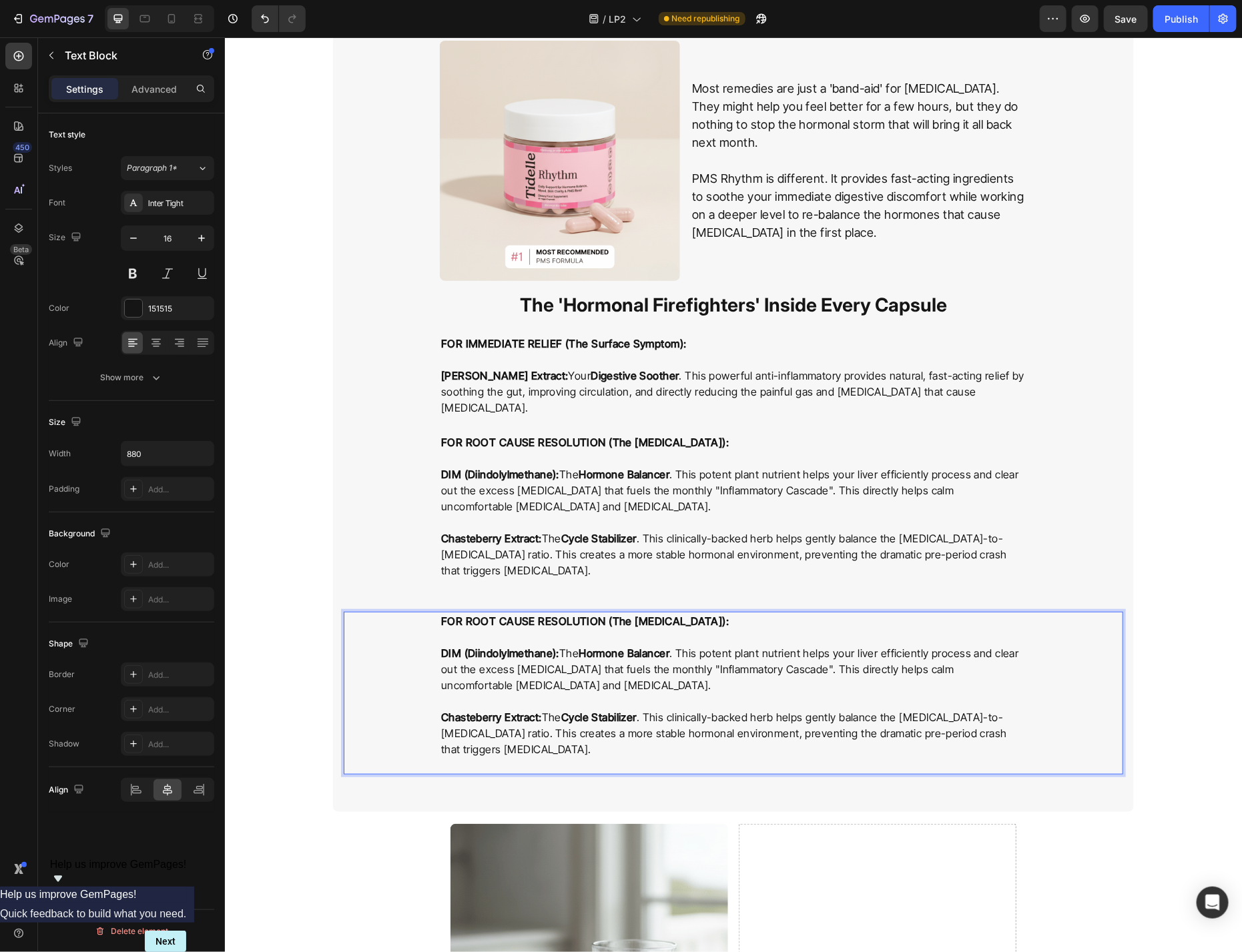
click at [745, 645] on p "DIM (Diindolylmethane): The Hormone Balancer . This potent plant nutrient helps…" at bounding box center [732, 669] width 584 height 48
click at [744, 645] on p "DIM (Diindolylmethane): The Hormone Balancer . This potent plant nutrient helps…" at bounding box center [732, 669] width 584 height 48
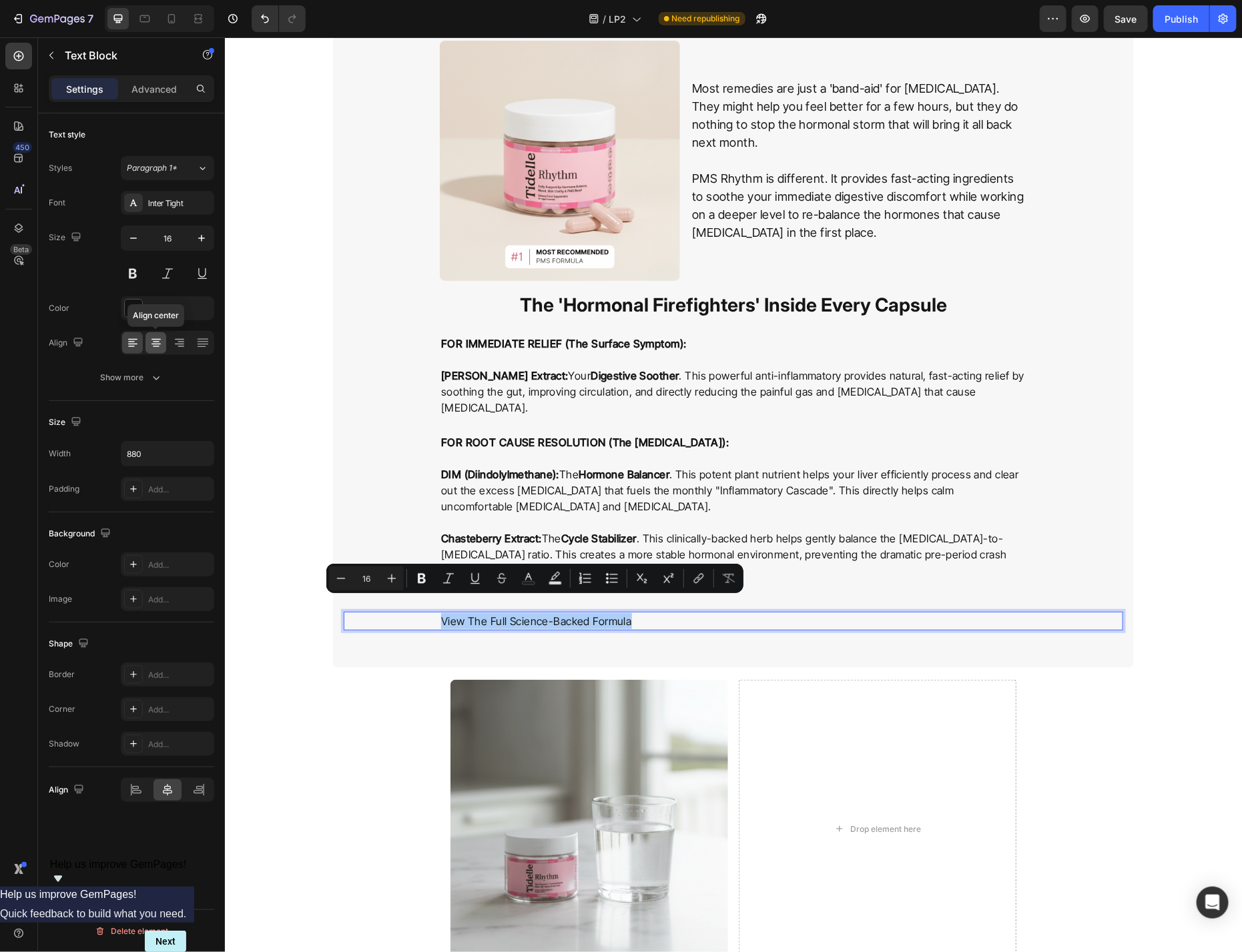
click at [152, 337] on icon at bounding box center [156, 343] width 14 height 14
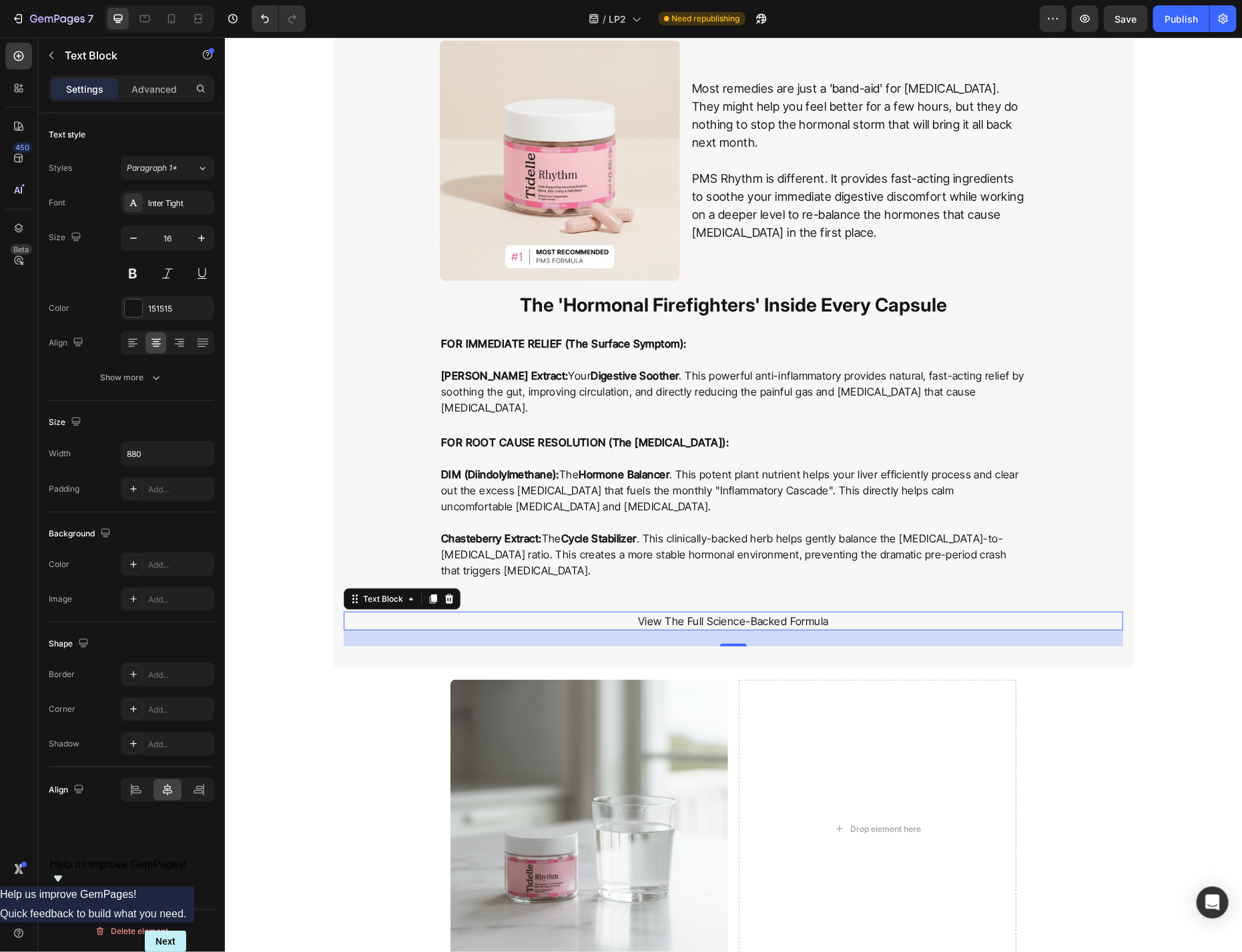
click at [678, 613] on p "View The Full Science-Backed Formula" at bounding box center [732, 621] width 584 height 16
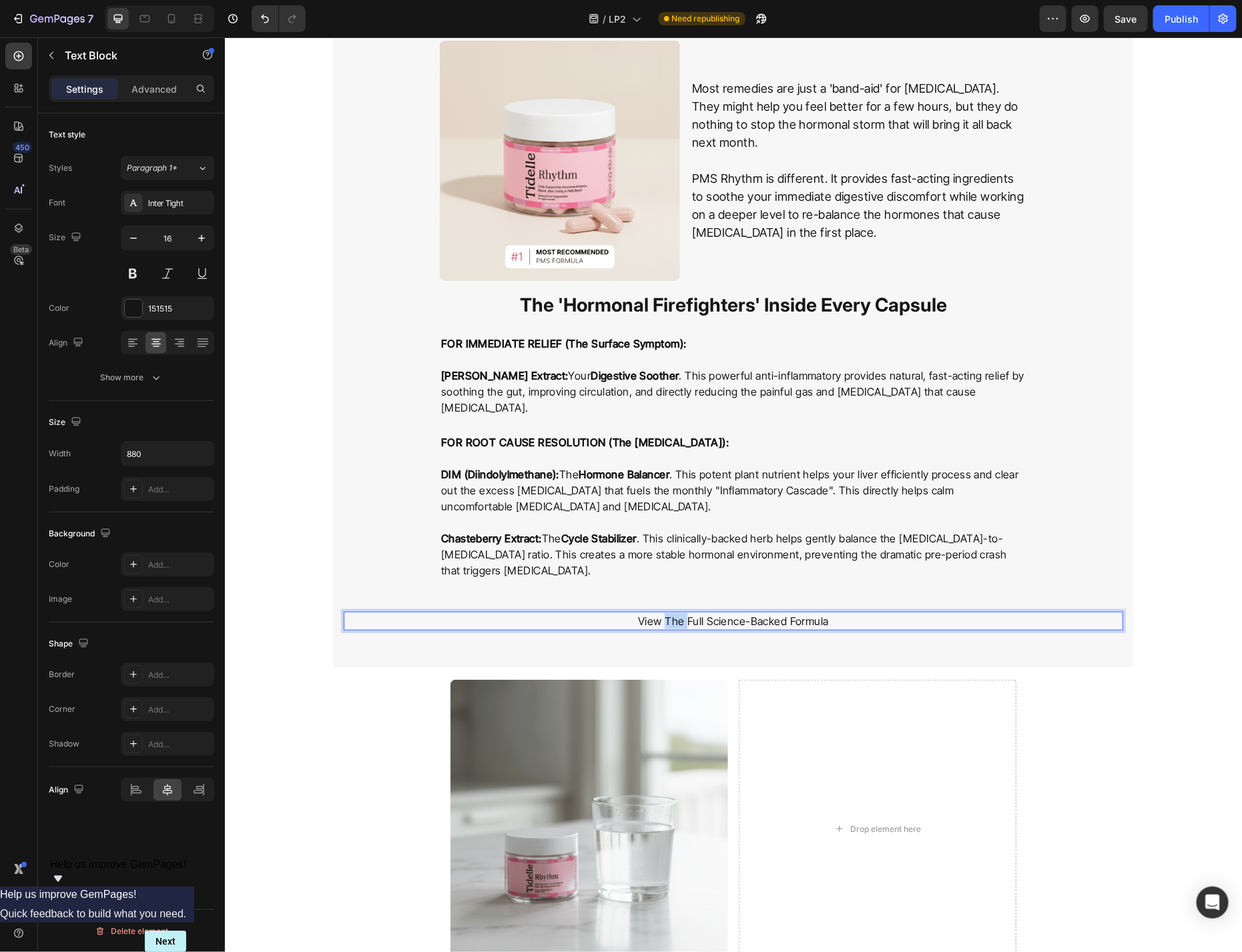
click at [678, 613] on p "View The Full Science-Backed Formula" at bounding box center [732, 621] width 584 height 16
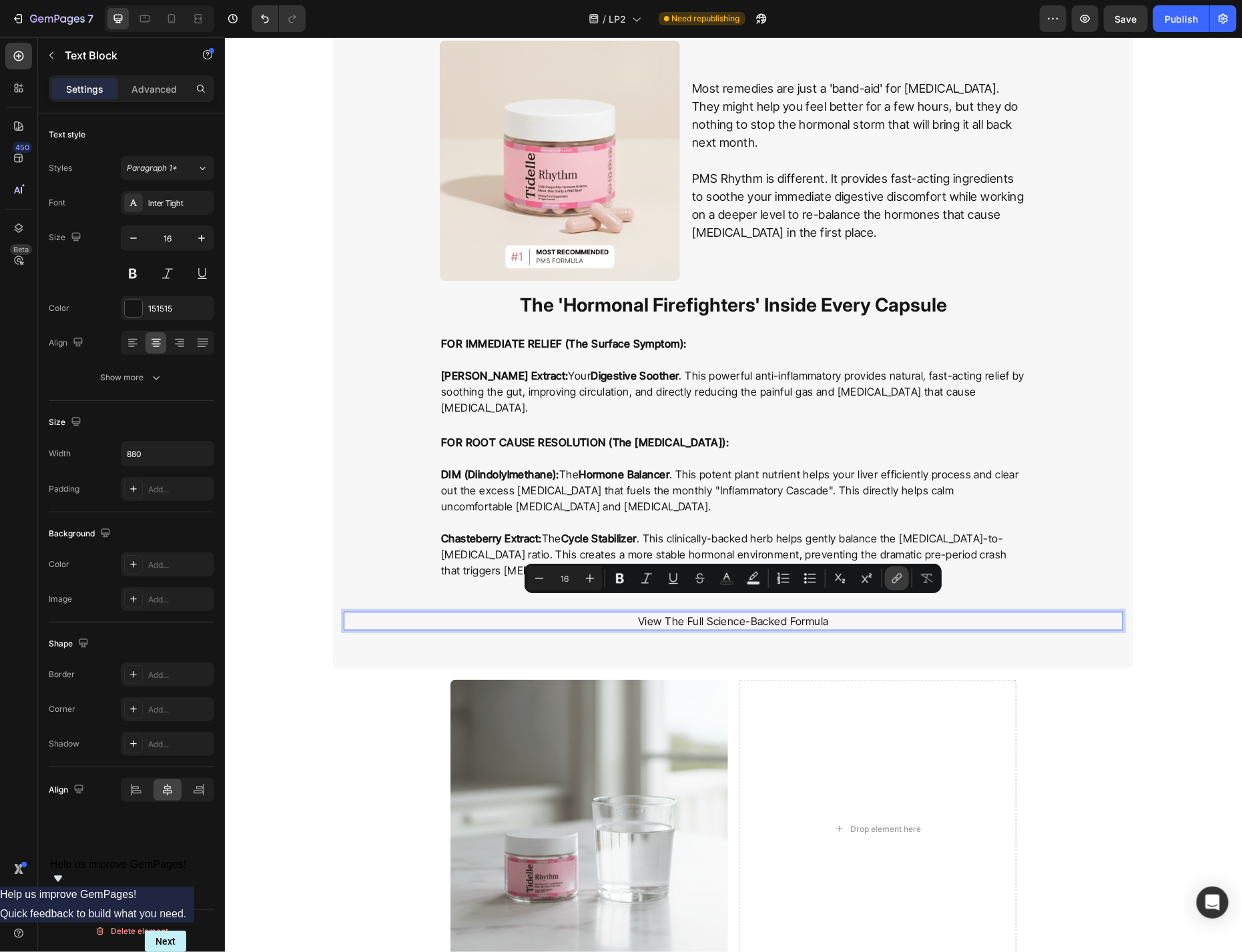
click at [906, 584] on button "link" at bounding box center [897, 578] width 25 height 25
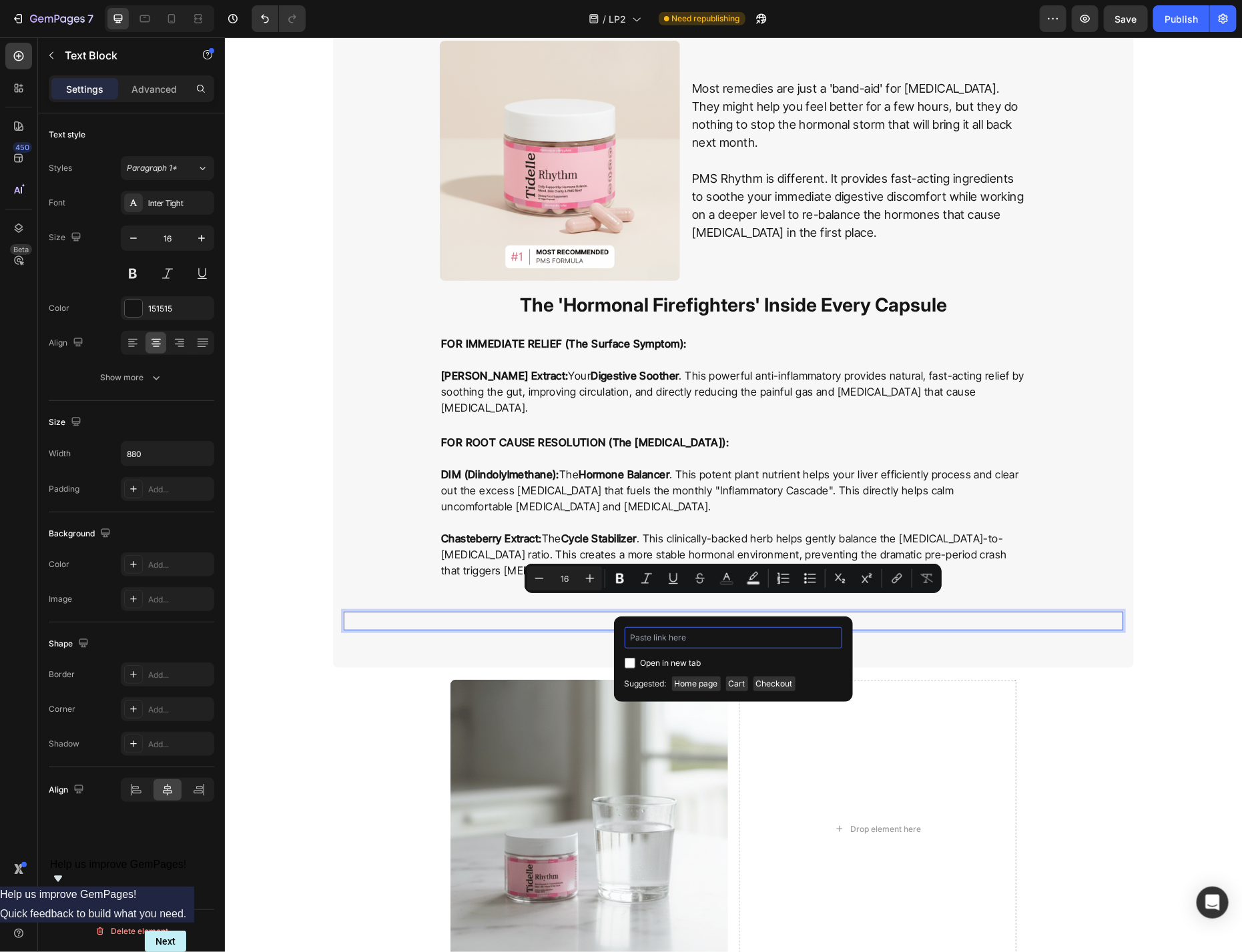
click at [667, 641] on input "Editor contextual toolbar" at bounding box center [733, 638] width 218 height 22
click at [1027, 612] on div "View The Full Science-Backed Formula" at bounding box center [732, 621] width 779 height 19
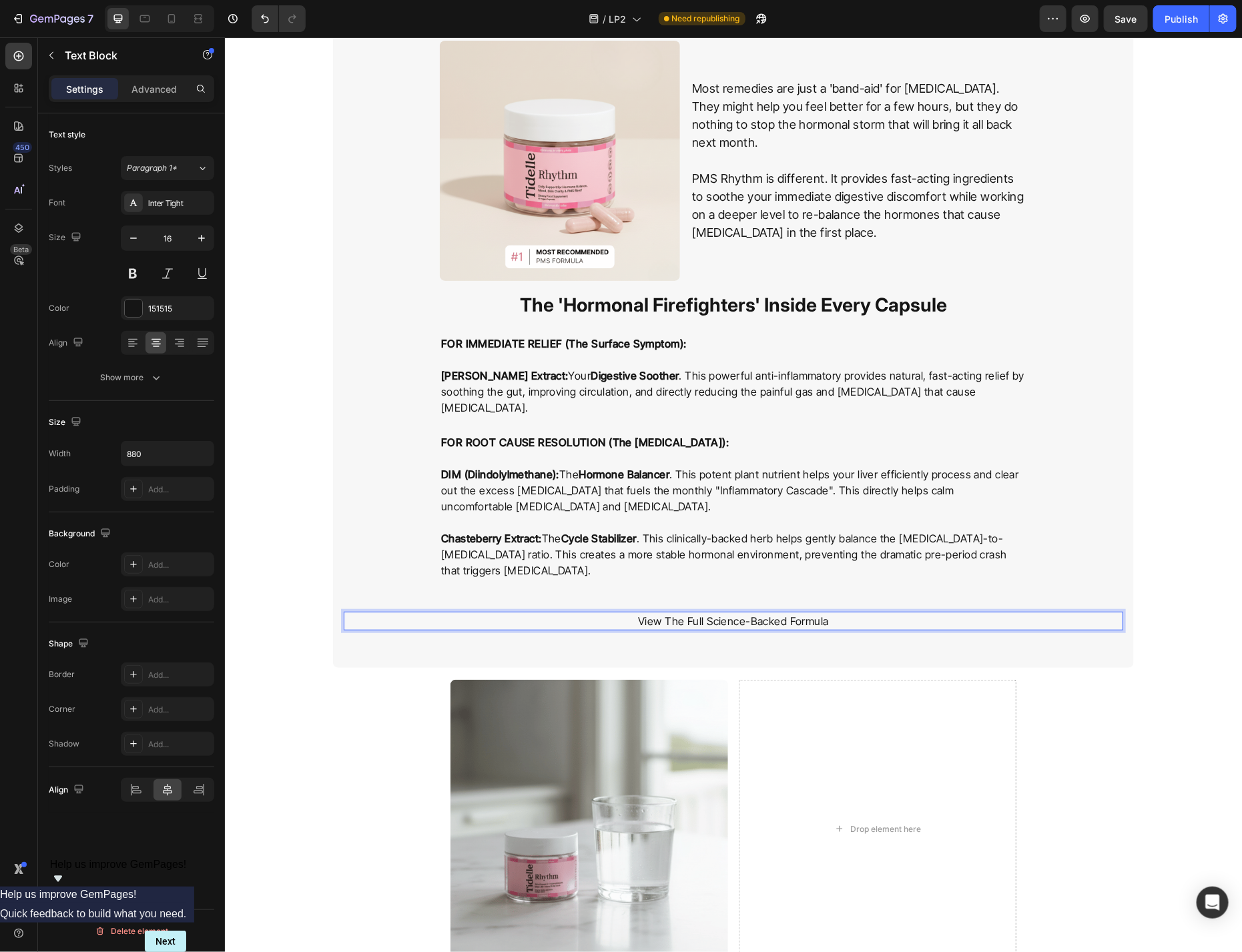
click at [1003, 612] on div "View The Full Science-Backed Formula" at bounding box center [732, 621] width 587 height 19
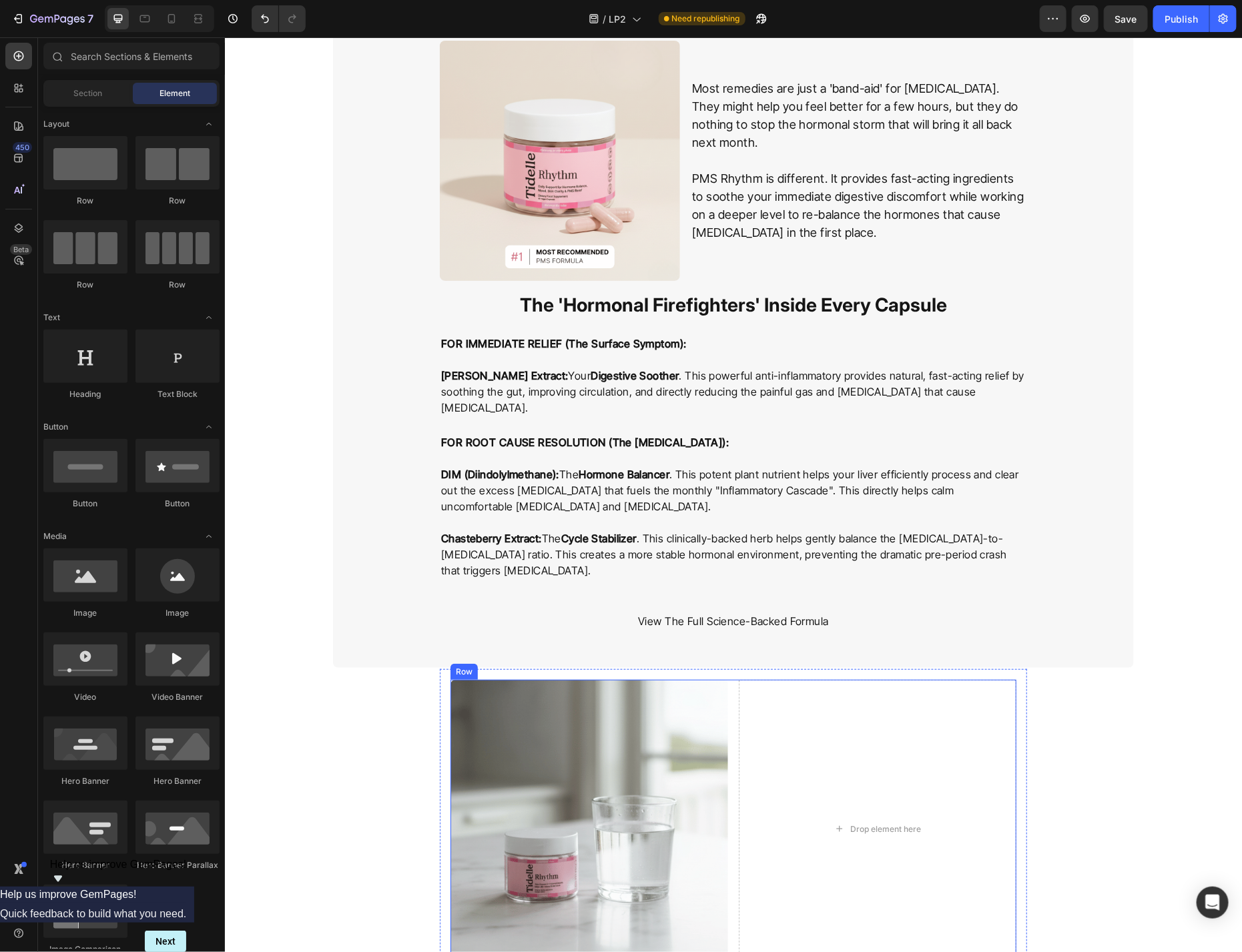
scroll to position [2790, 0]
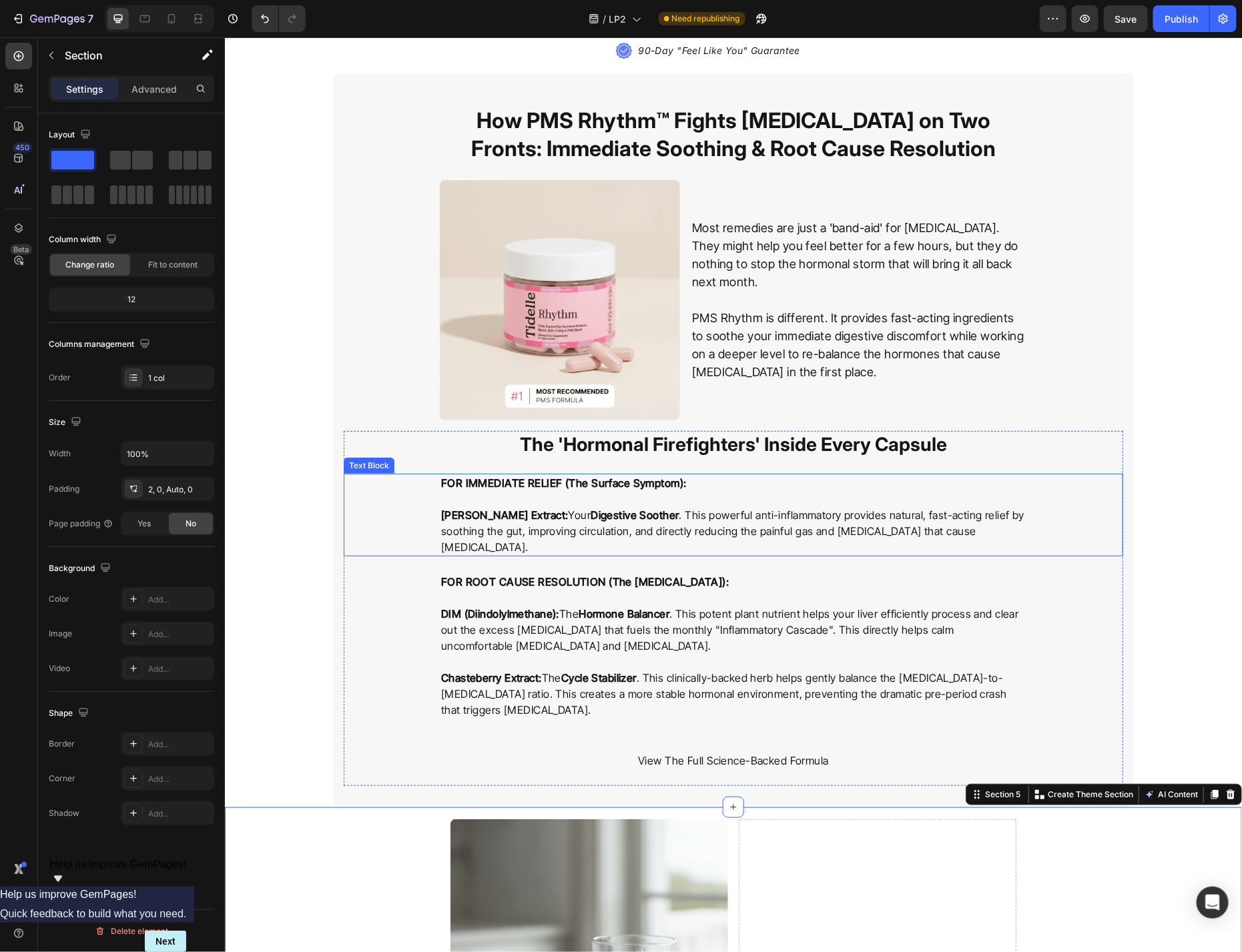
scroll to position [3005, 0]
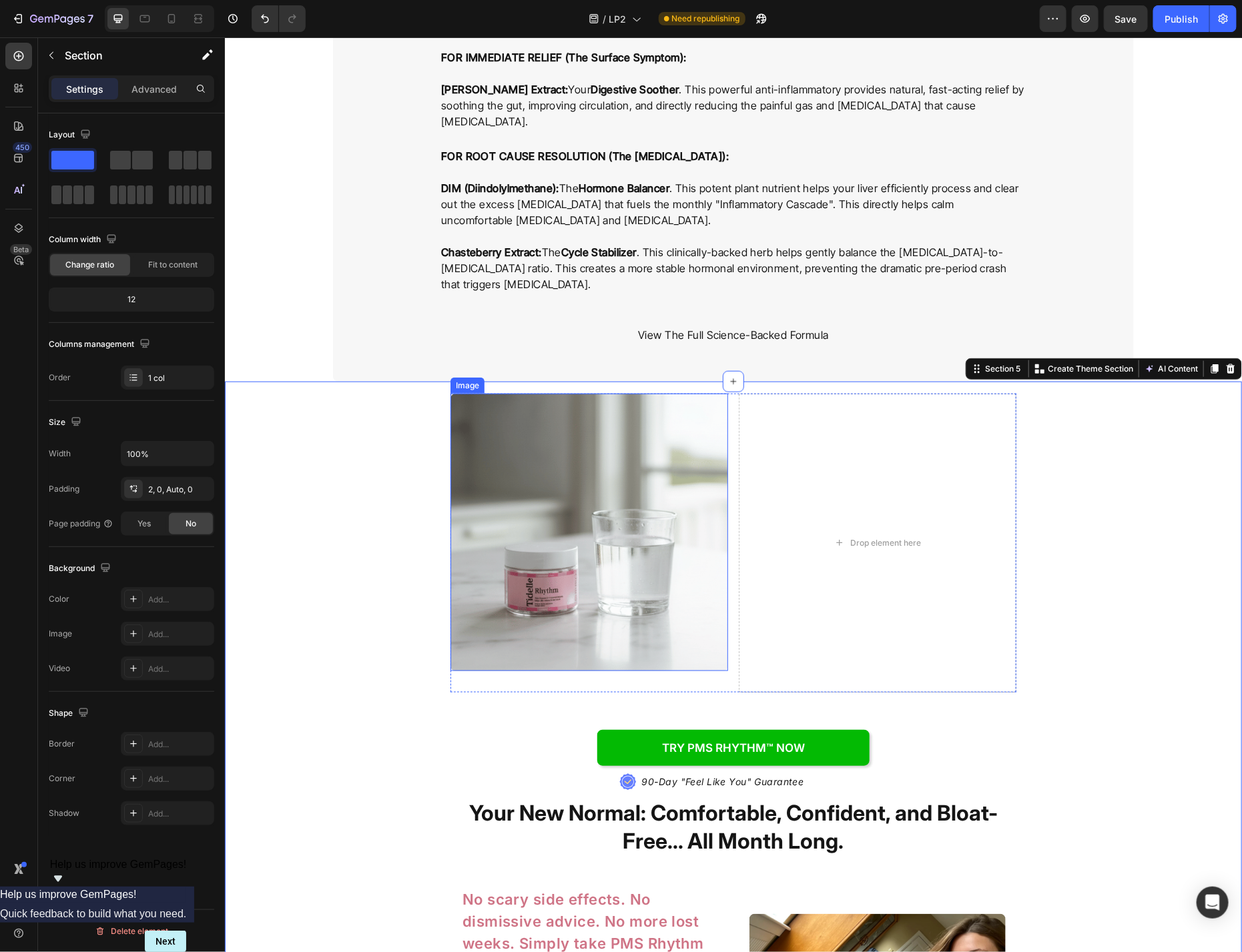
click at [467, 377] on div "Image" at bounding box center [467, 385] width 34 height 16
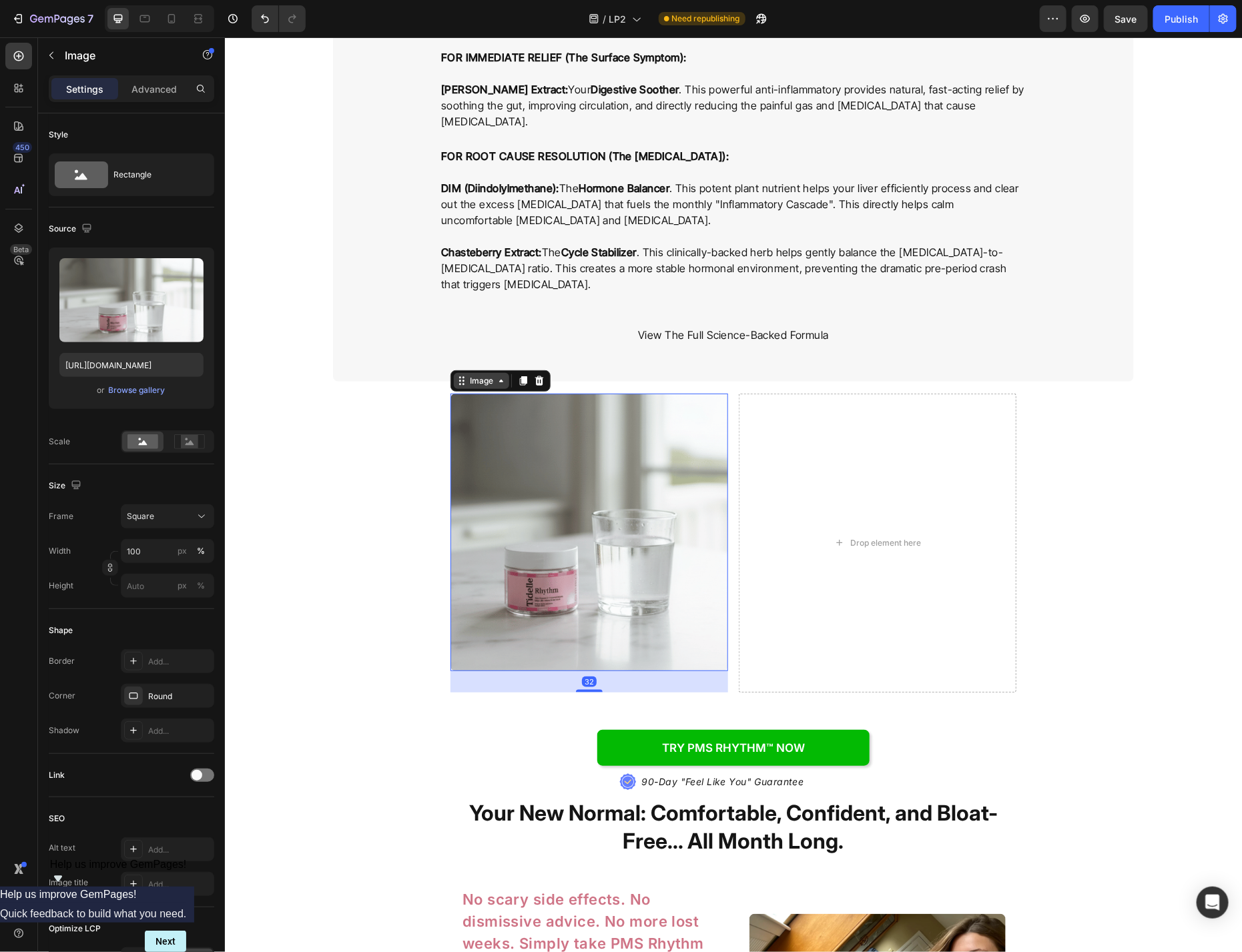
click at [478, 375] on div "Image" at bounding box center [480, 380] width 28 height 12
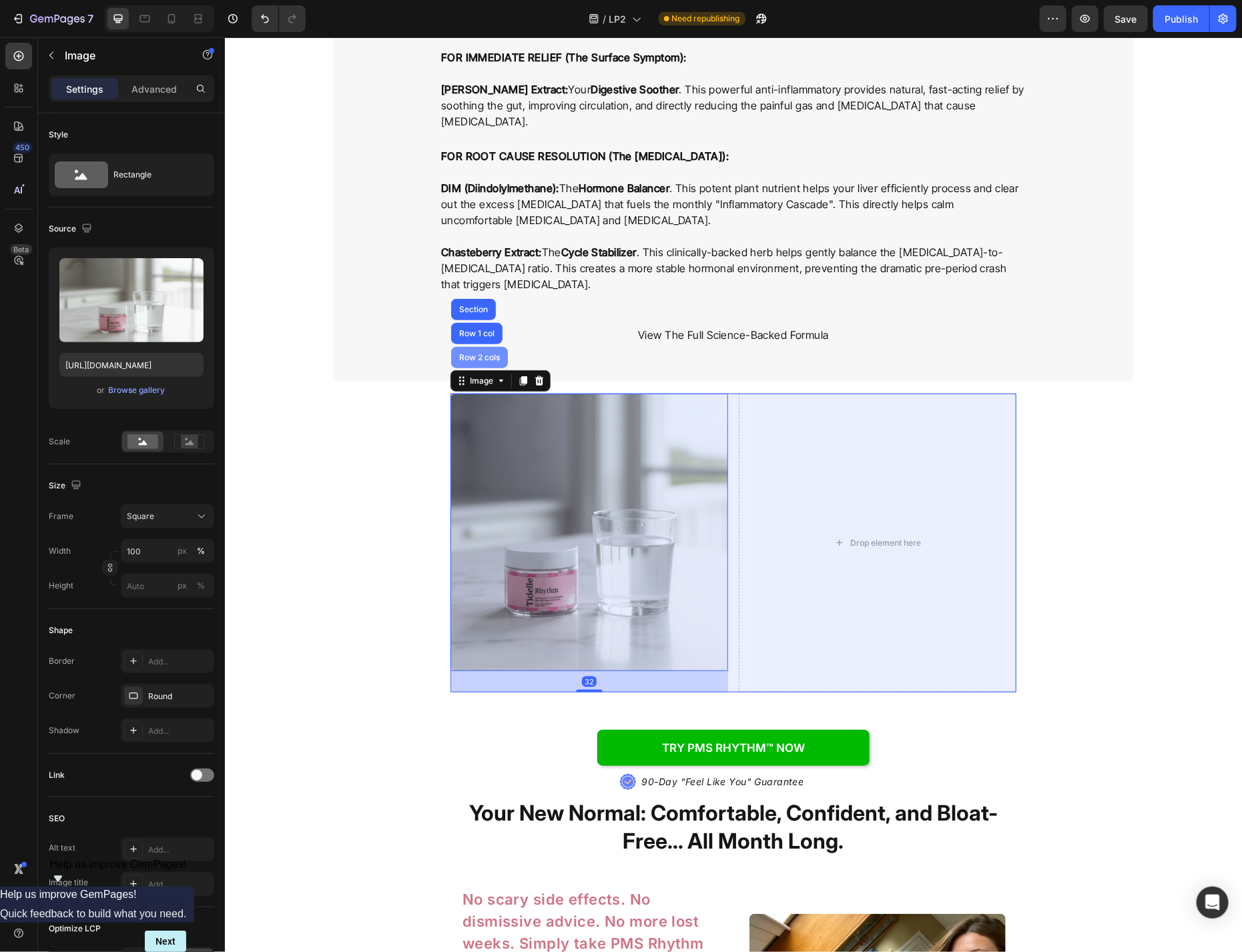
click at [479, 353] on div "Row 2 cols" at bounding box center [478, 357] width 46 height 8
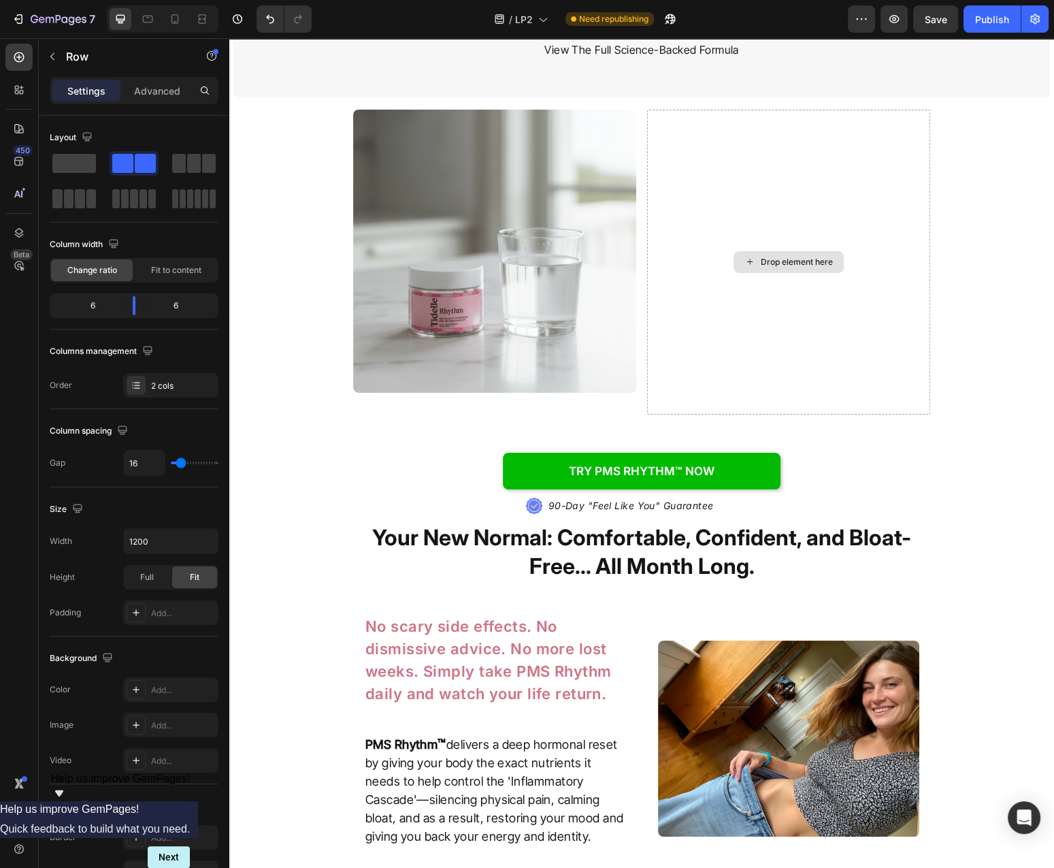
scroll to position [3649, 0]
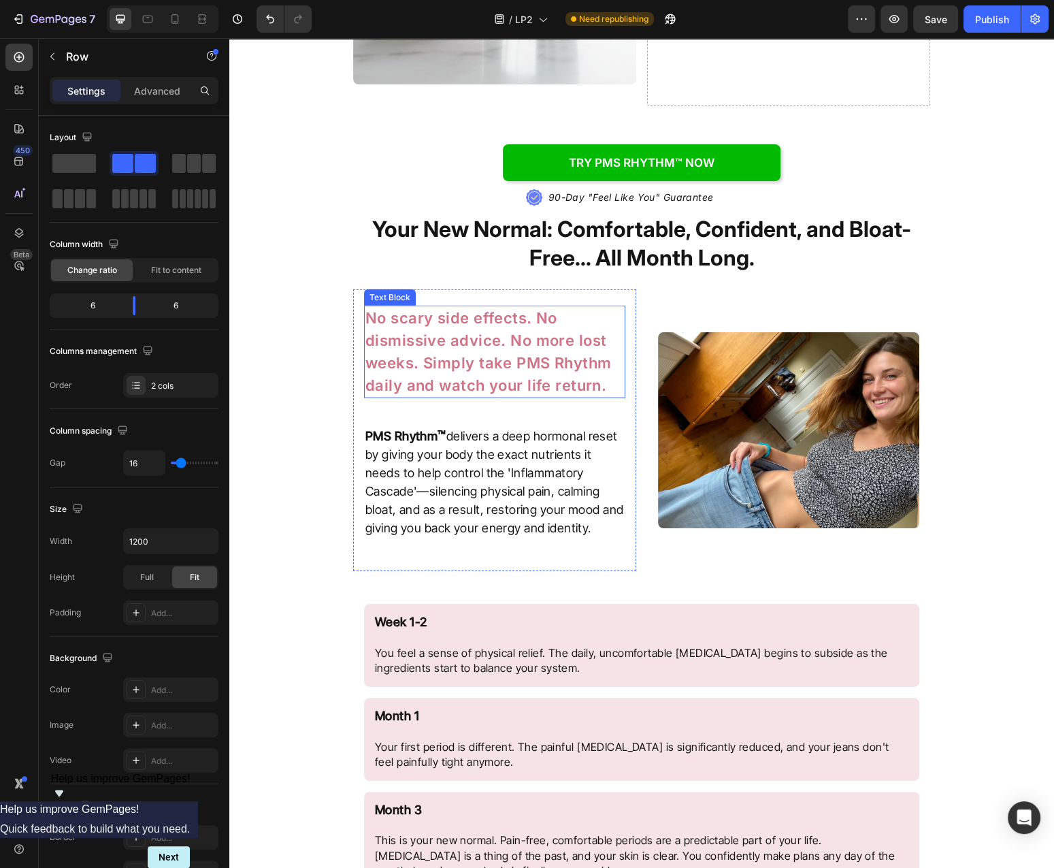
click at [533, 348] on p "No scary side effects. No dismissive advice. No more lost weeks. Simply take PM…" at bounding box center [495, 352] width 259 height 90
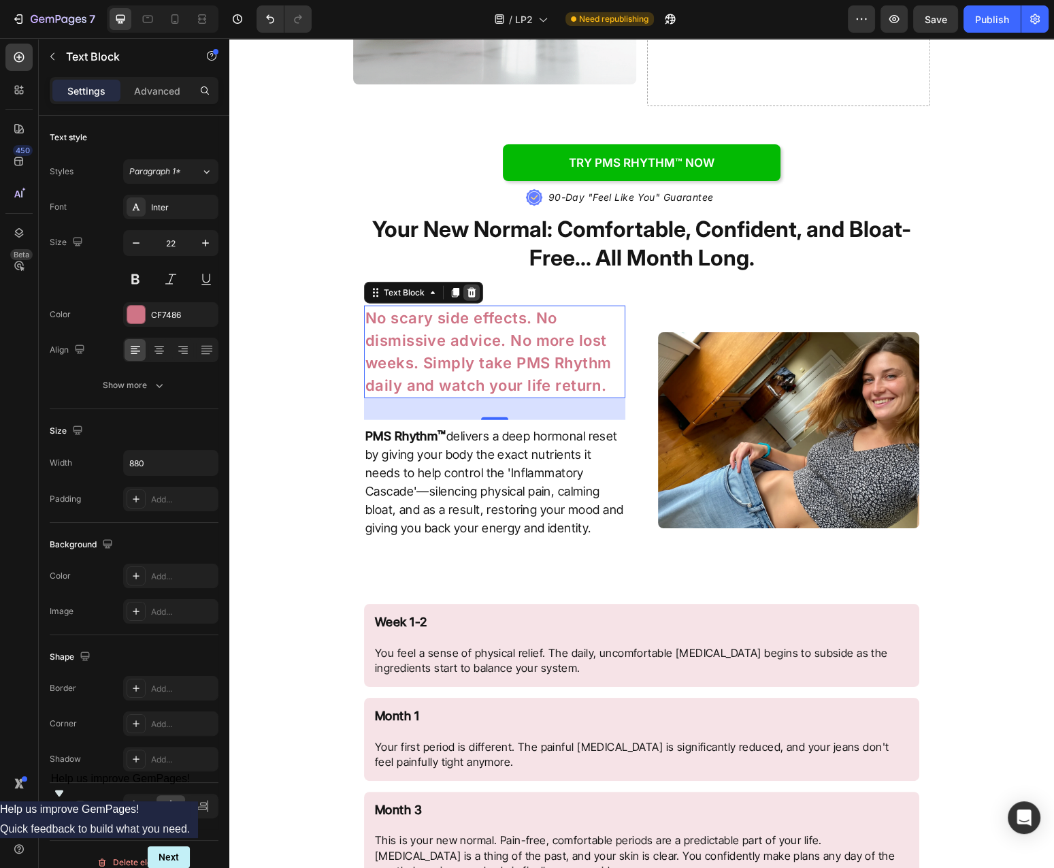
click at [474, 294] on icon at bounding box center [472, 293] width 9 height 10
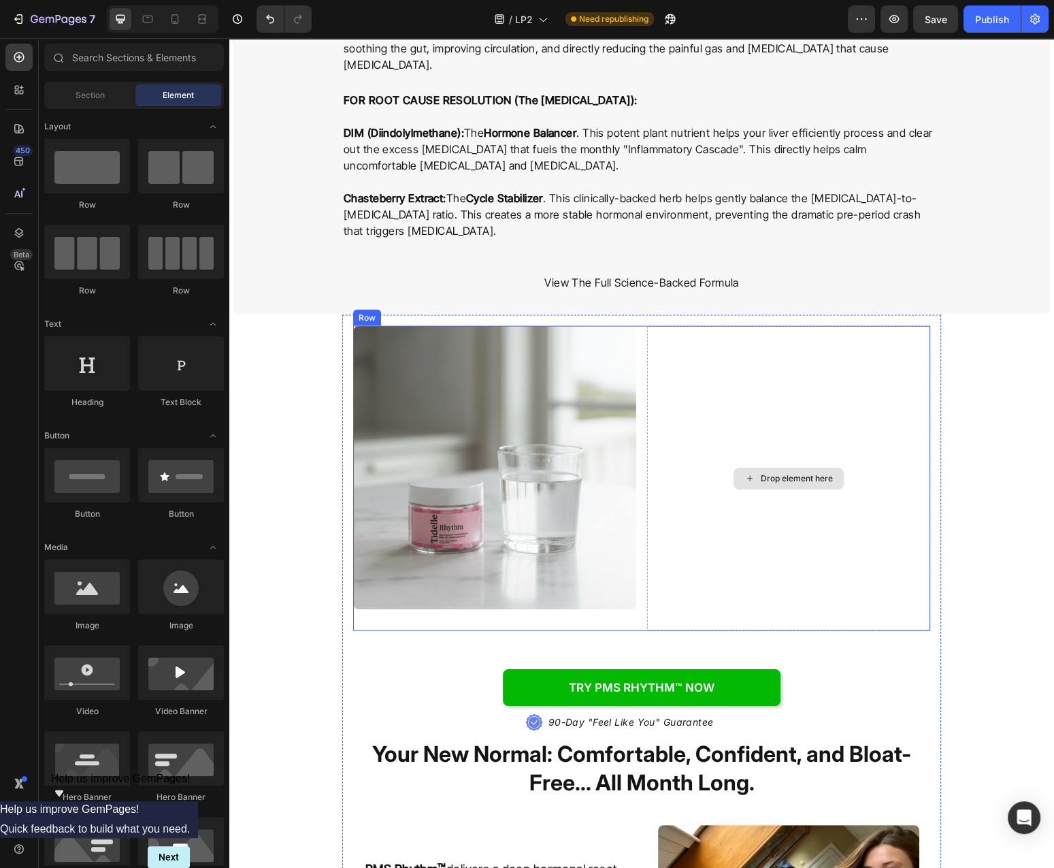
scroll to position [2919, 0]
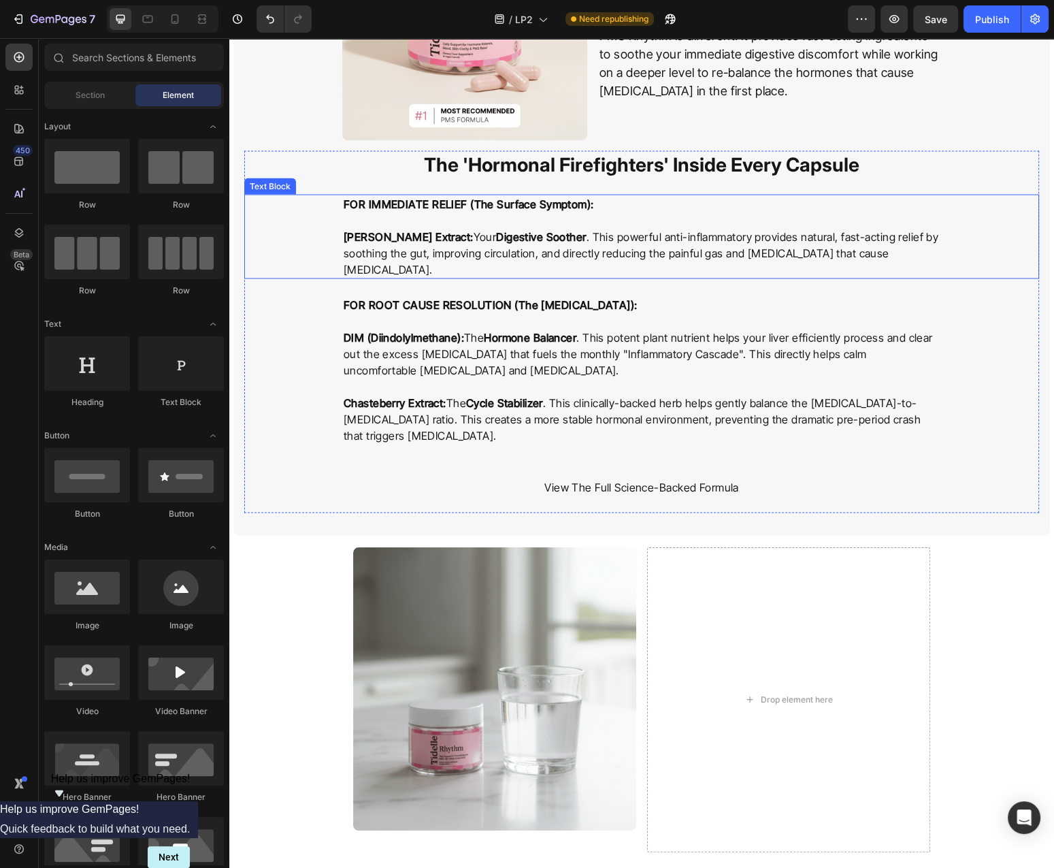
click at [381, 221] on p "FOR IMMEDIATE RELIEF (The Surface Symptom):" at bounding box center [642, 212] width 596 height 33
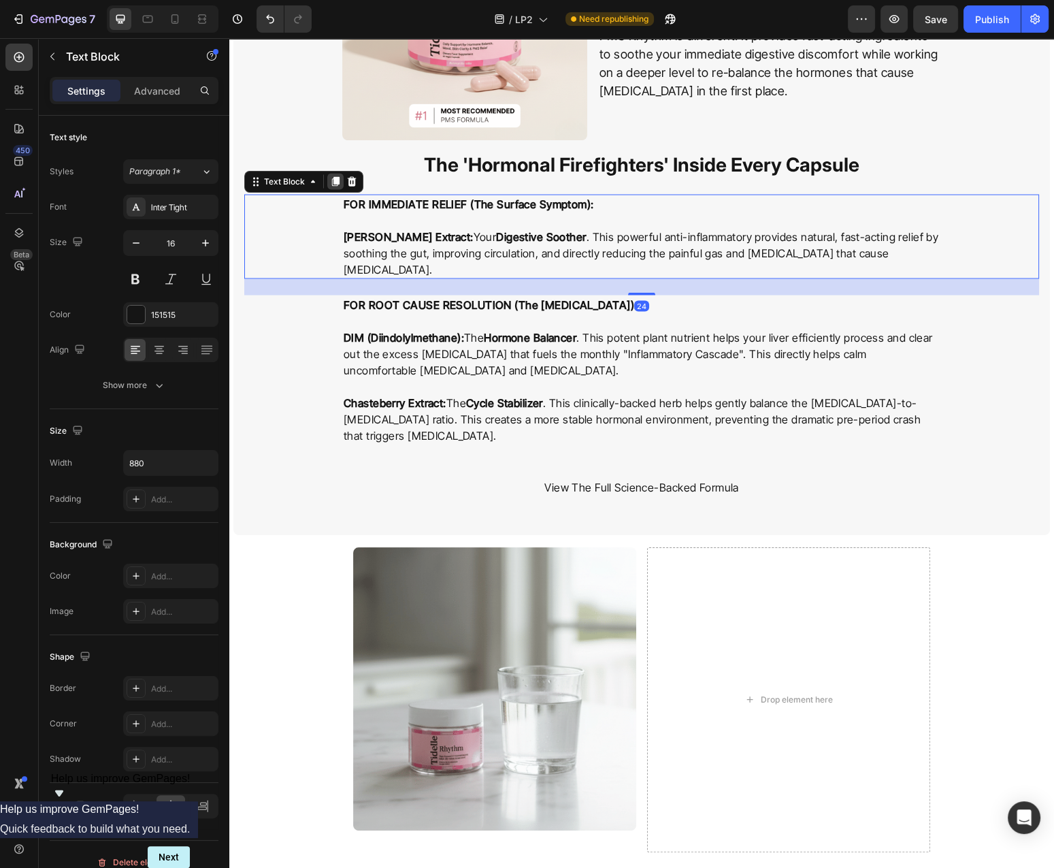
click at [337, 183] on icon at bounding box center [335, 182] width 7 height 10
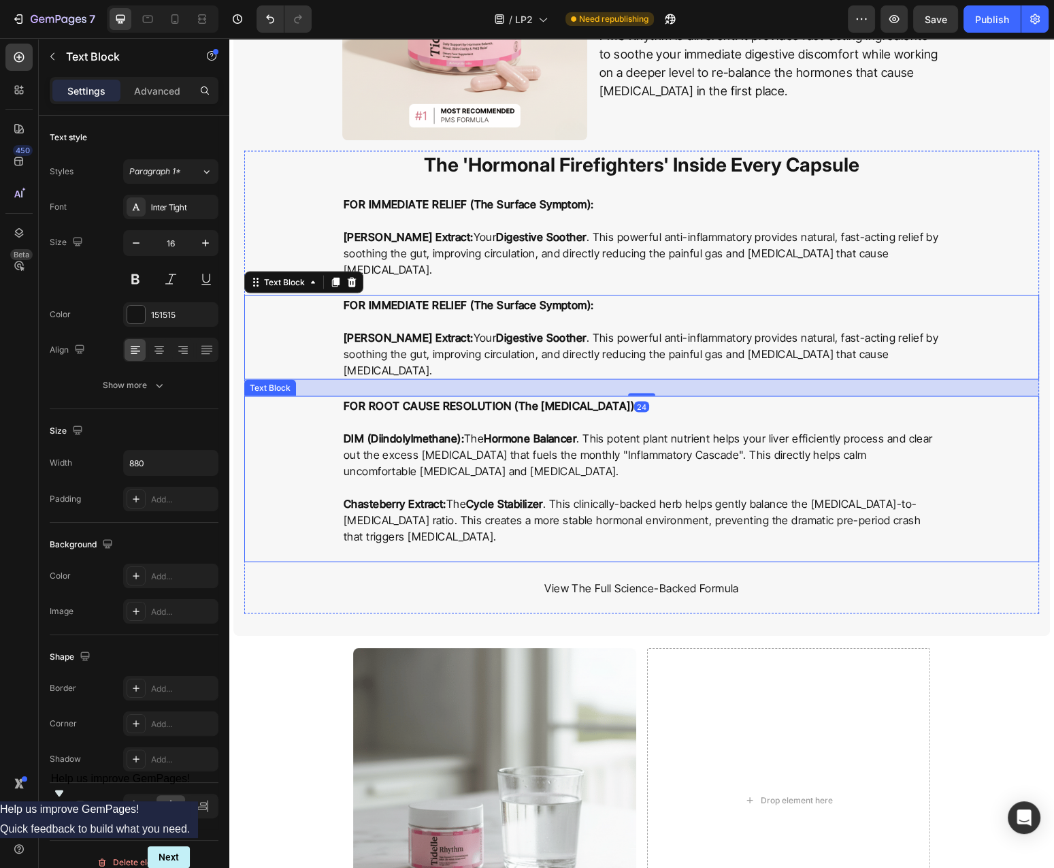
click at [520, 398] on p "FOR ROOT CAUSE RESOLUTION (The [MEDICAL_DATA]):" at bounding box center [642, 414] width 596 height 33
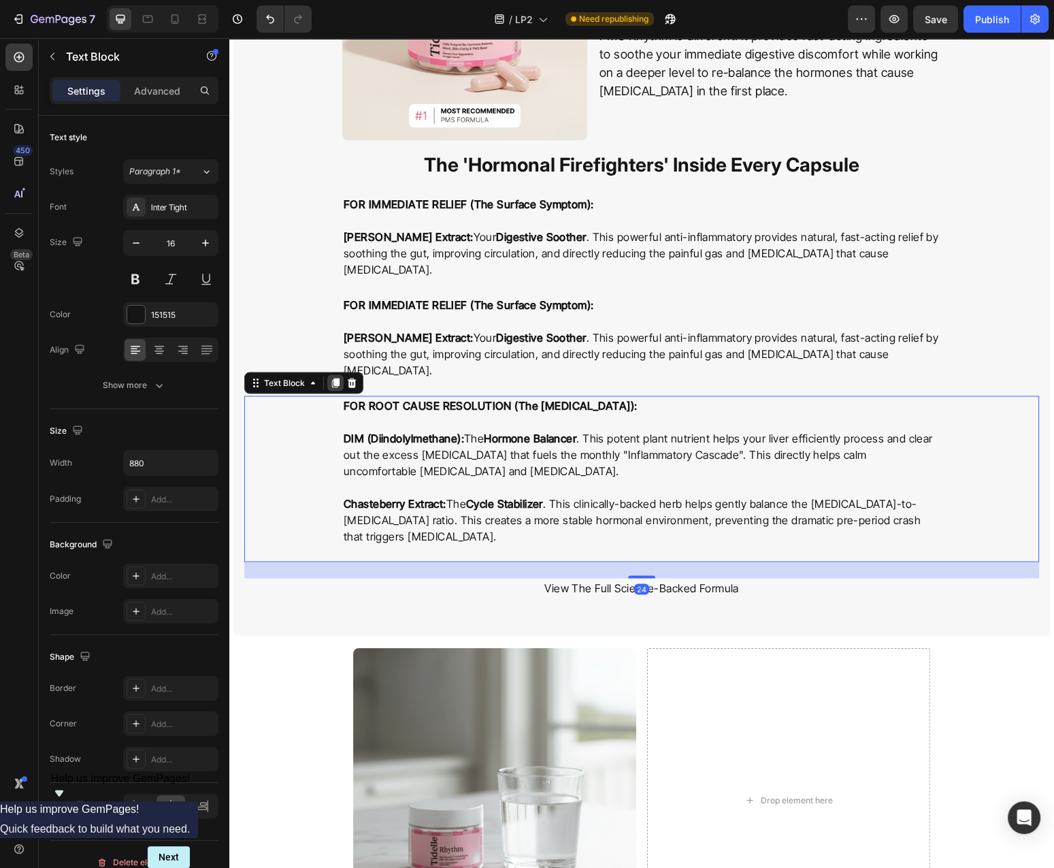
click at [338, 379] on icon at bounding box center [335, 384] width 7 height 10
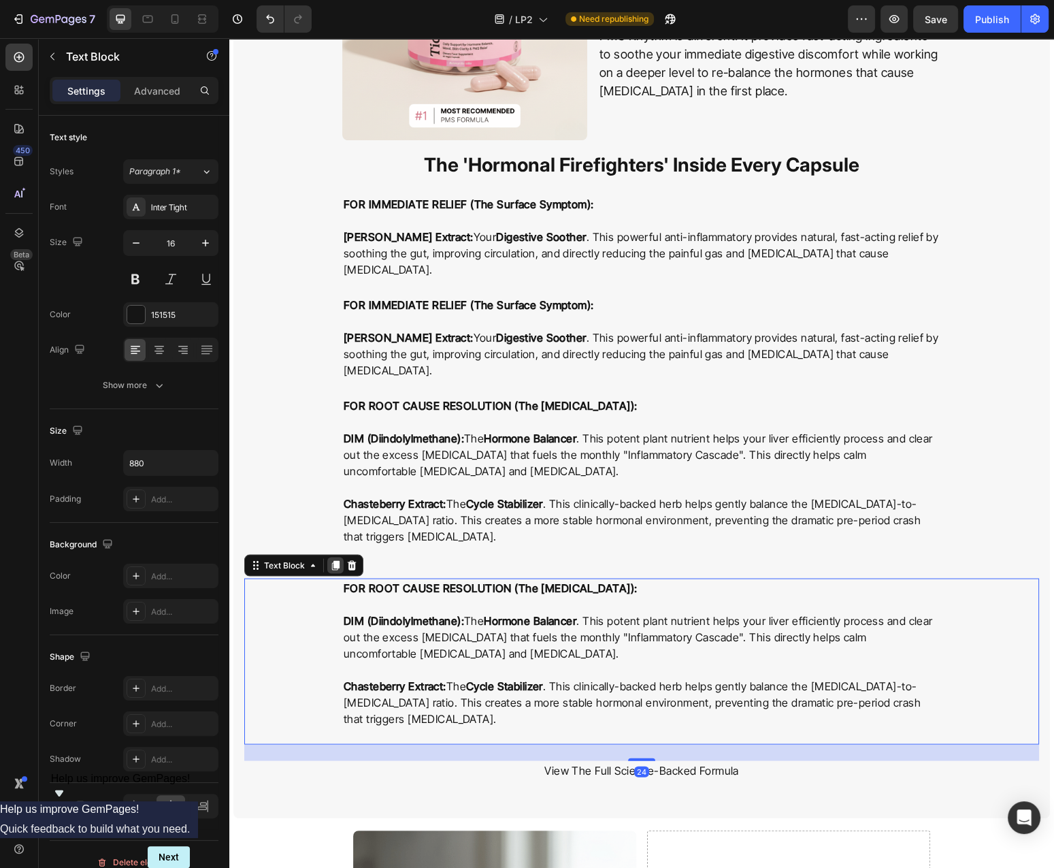
click at [337, 561] on icon at bounding box center [335, 566] width 7 height 10
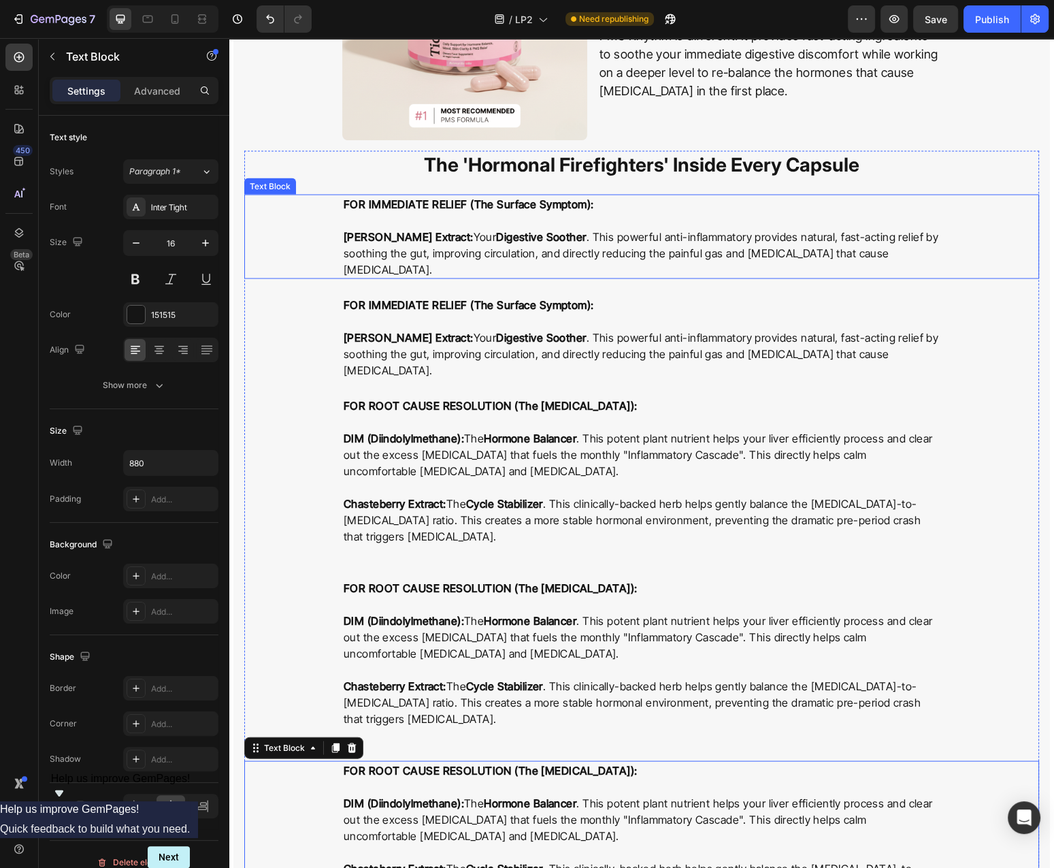
click at [630, 224] on p "FOR IMMEDIATE RELIEF (The Surface Symptom):" at bounding box center [642, 212] width 596 height 33
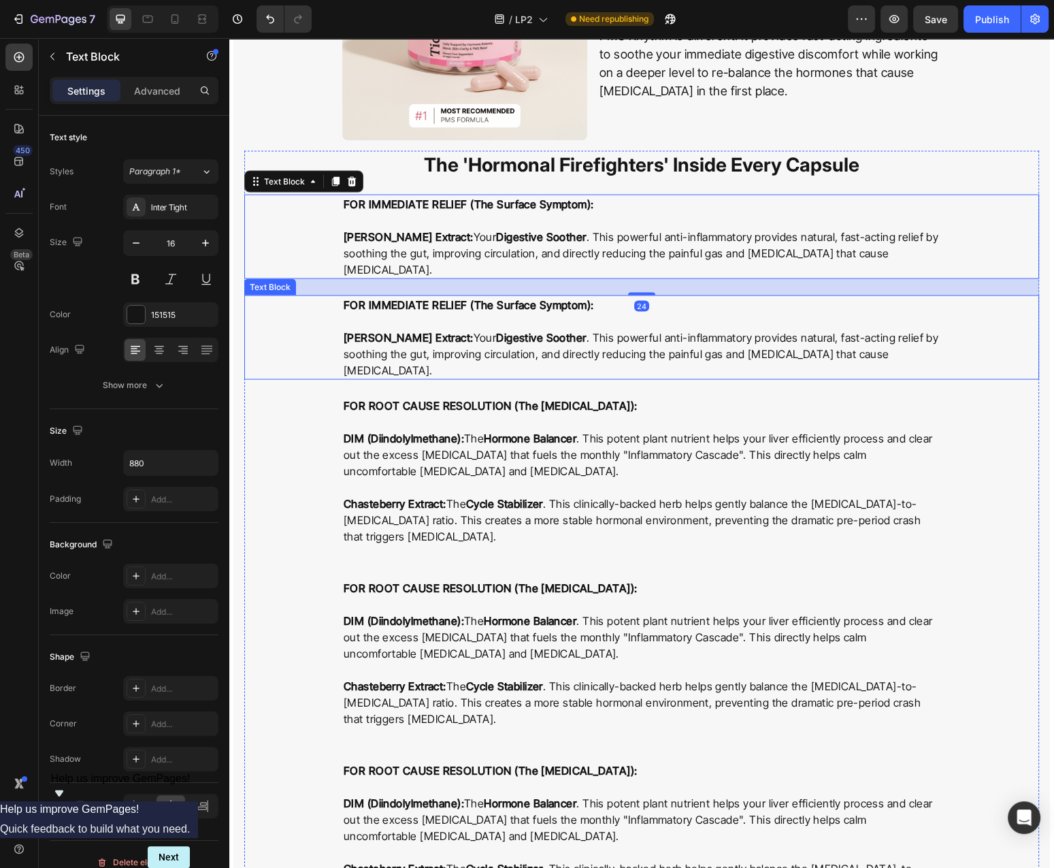
click at [617, 298] on p "FOR IMMEDIATE RELIEF (The Surface Symptom):" at bounding box center [642, 313] width 596 height 33
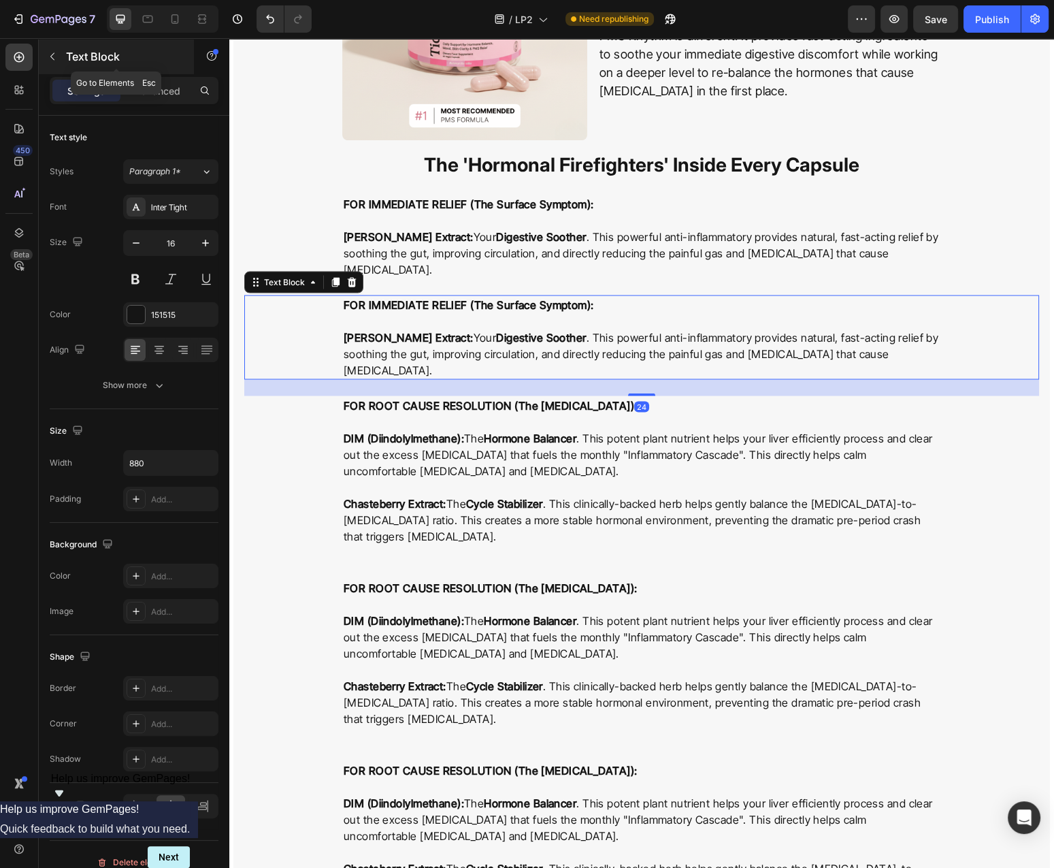
click at [54, 57] on icon "button" at bounding box center [52, 56] width 11 height 11
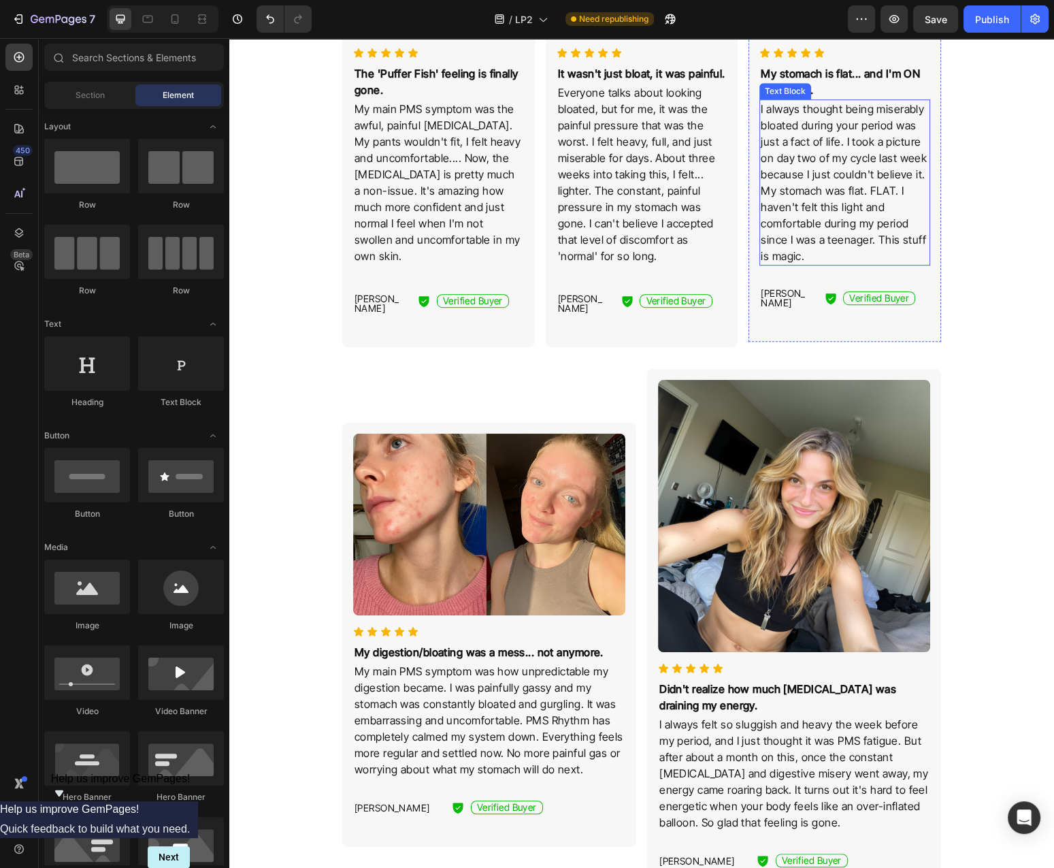
scroll to position [875, 0]
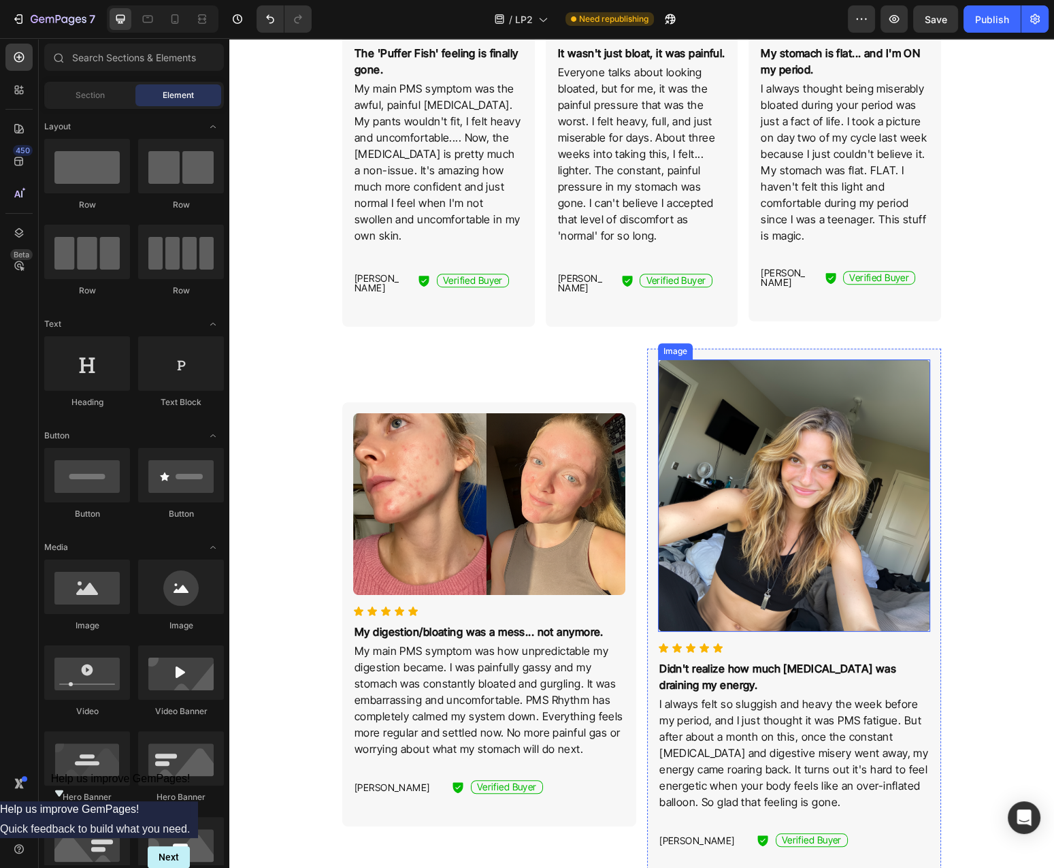
click at [831, 510] on img at bounding box center [794, 495] width 272 height 272
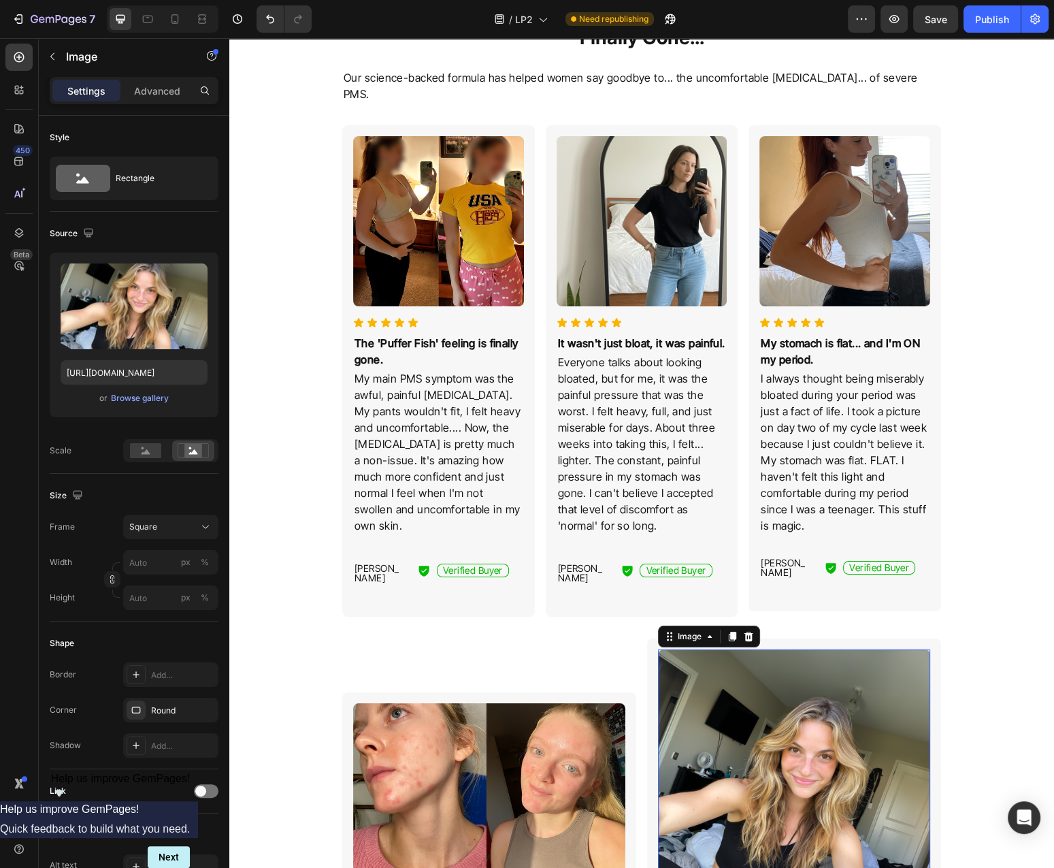
scroll to position [583, 0]
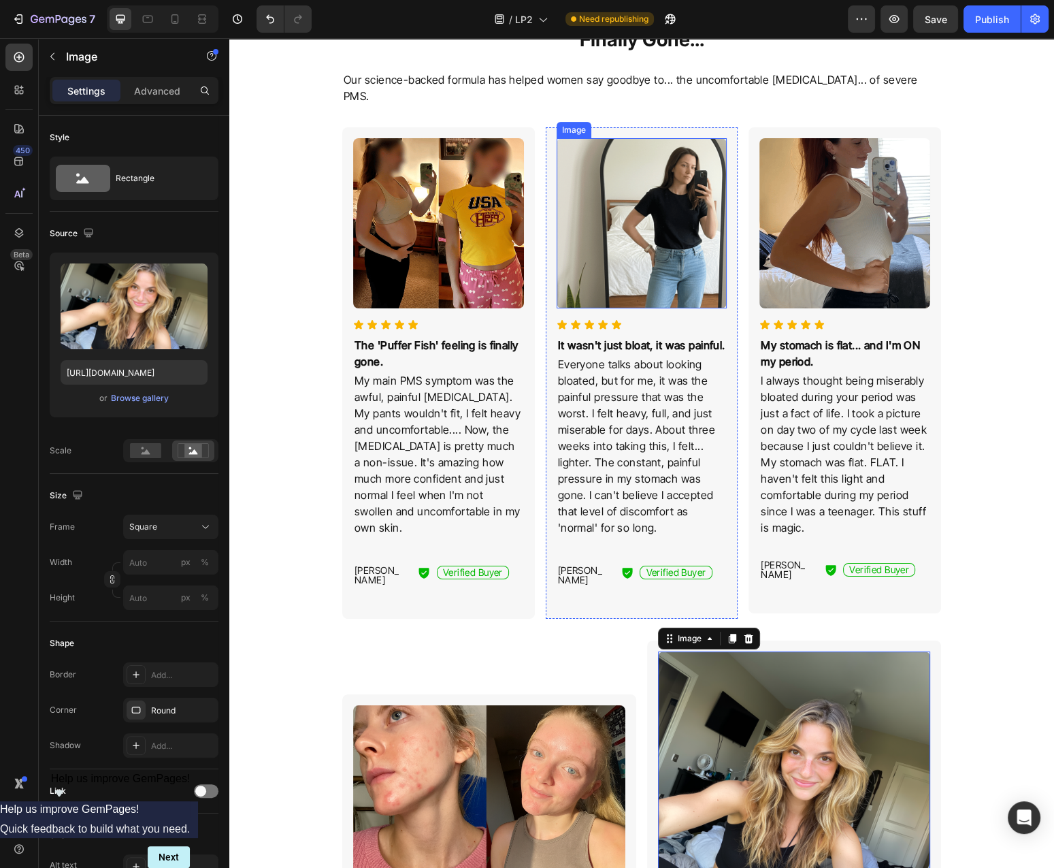
click at [679, 214] on img at bounding box center [642, 223] width 171 height 171
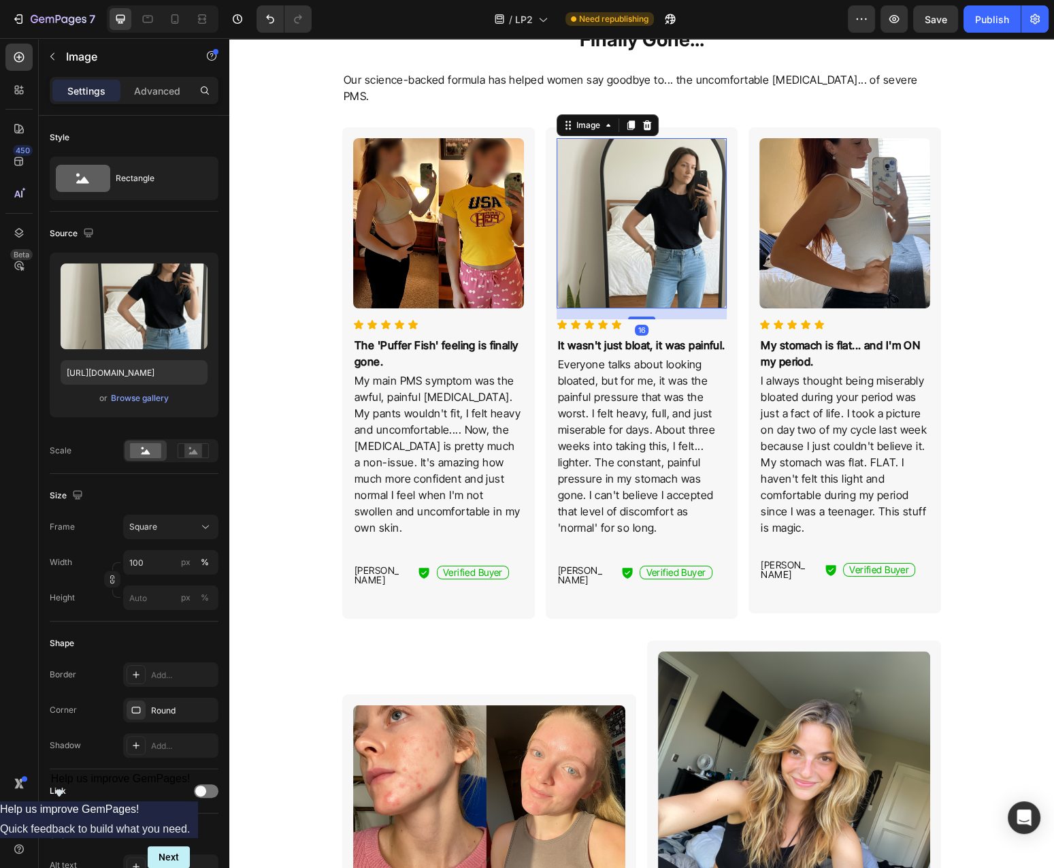
click at [632, 217] on img at bounding box center [642, 223] width 171 height 171
click at [150, 400] on div "Browse gallery" at bounding box center [140, 398] width 58 height 12
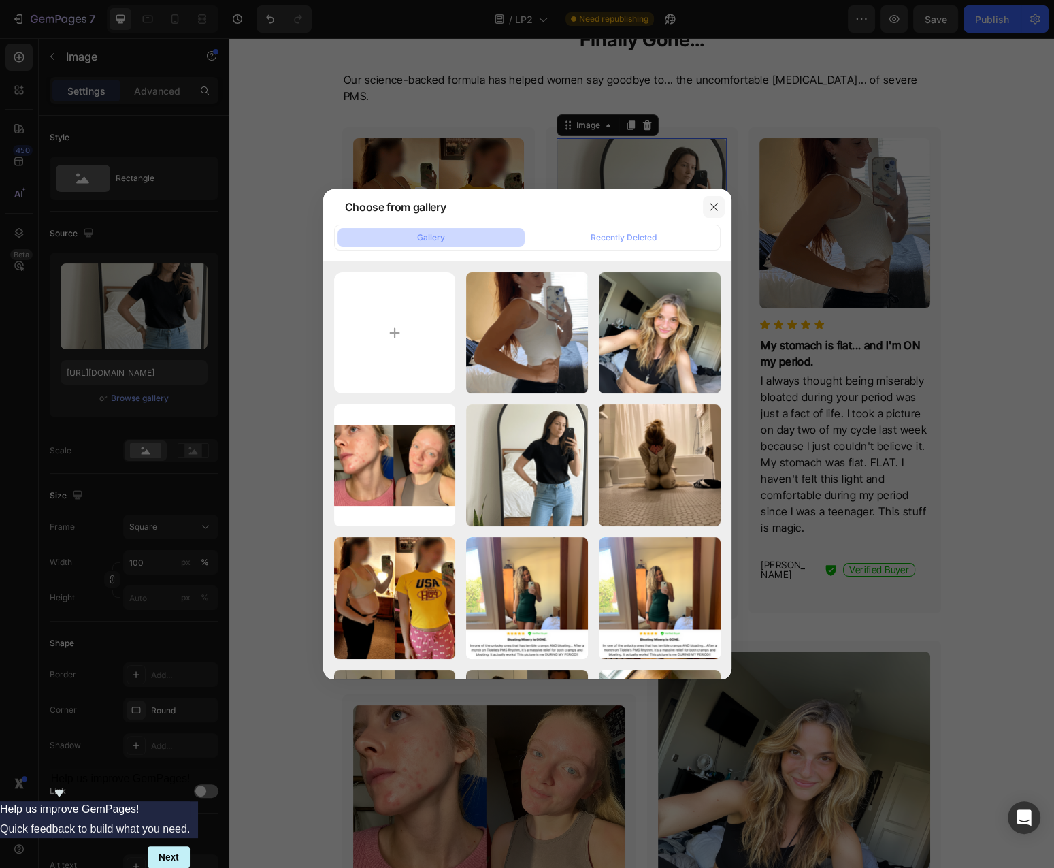
click at [721, 204] on button "button" at bounding box center [714, 207] width 22 height 22
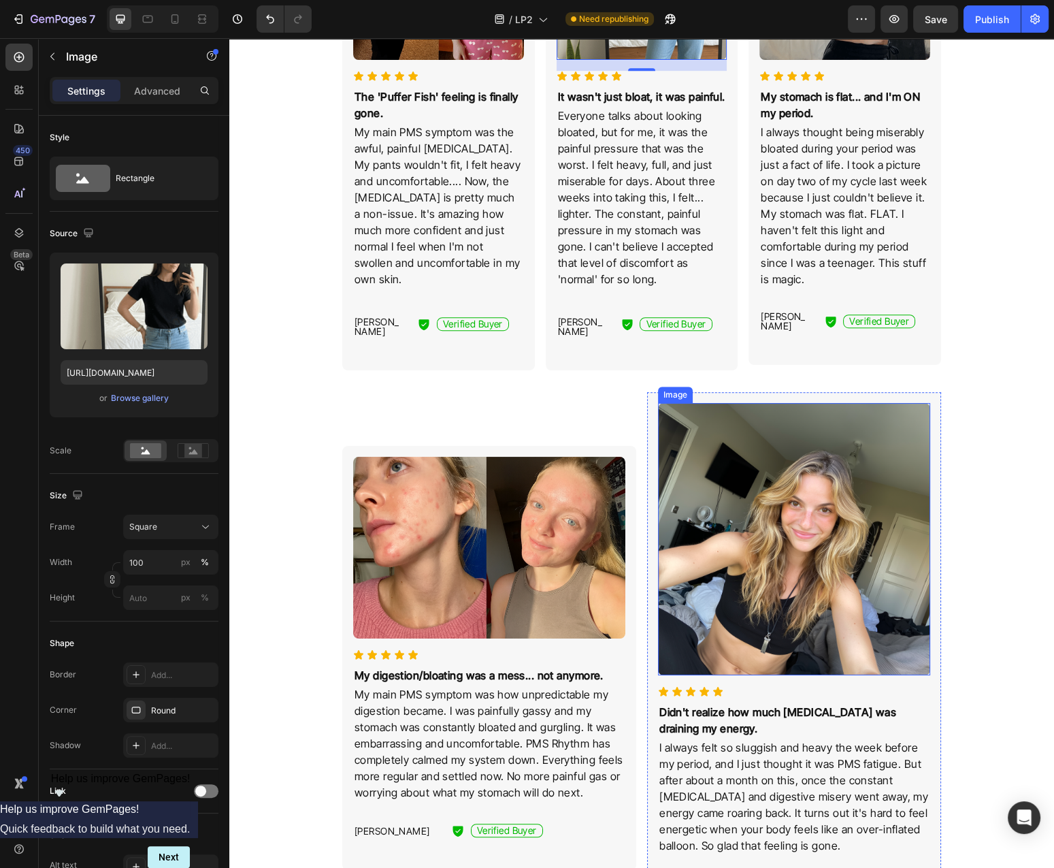
scroll to position [803, 0]
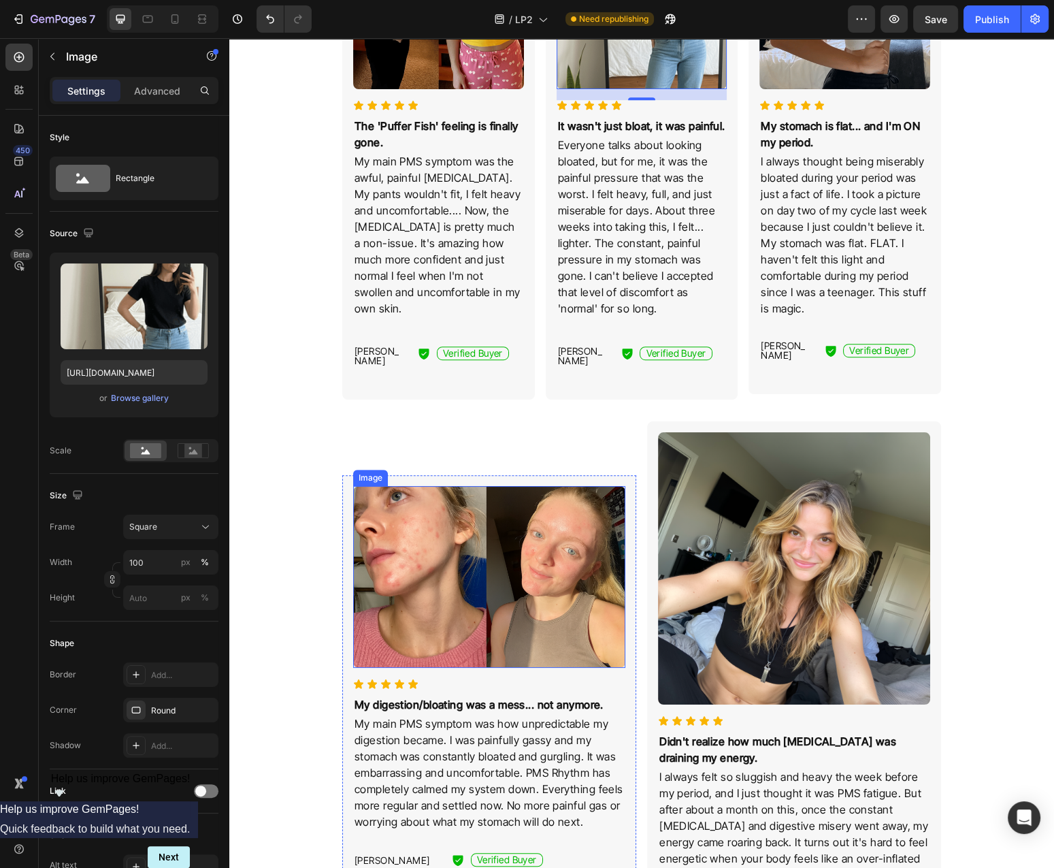
click at [497, 579] on img at bounding box center [489, 577] width 272 height 182
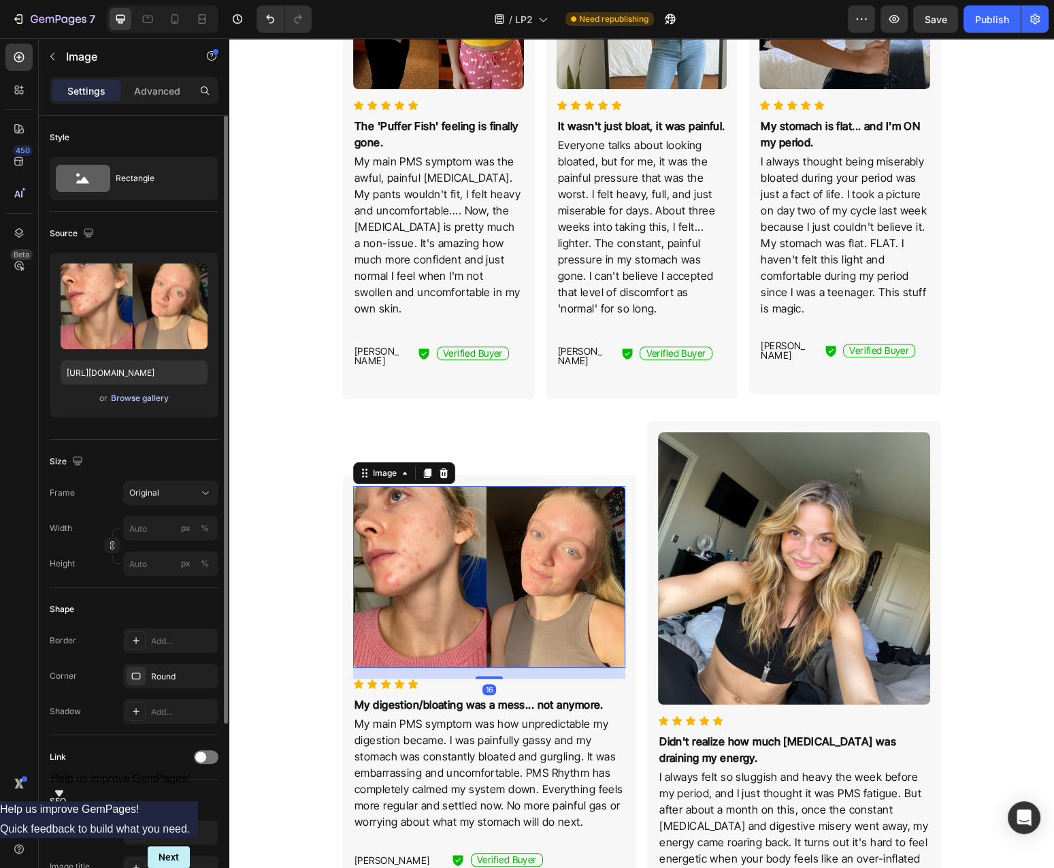
click at [149, 397] on div "Browse gallery" at bounding box center [140, 398] width 58 height 12
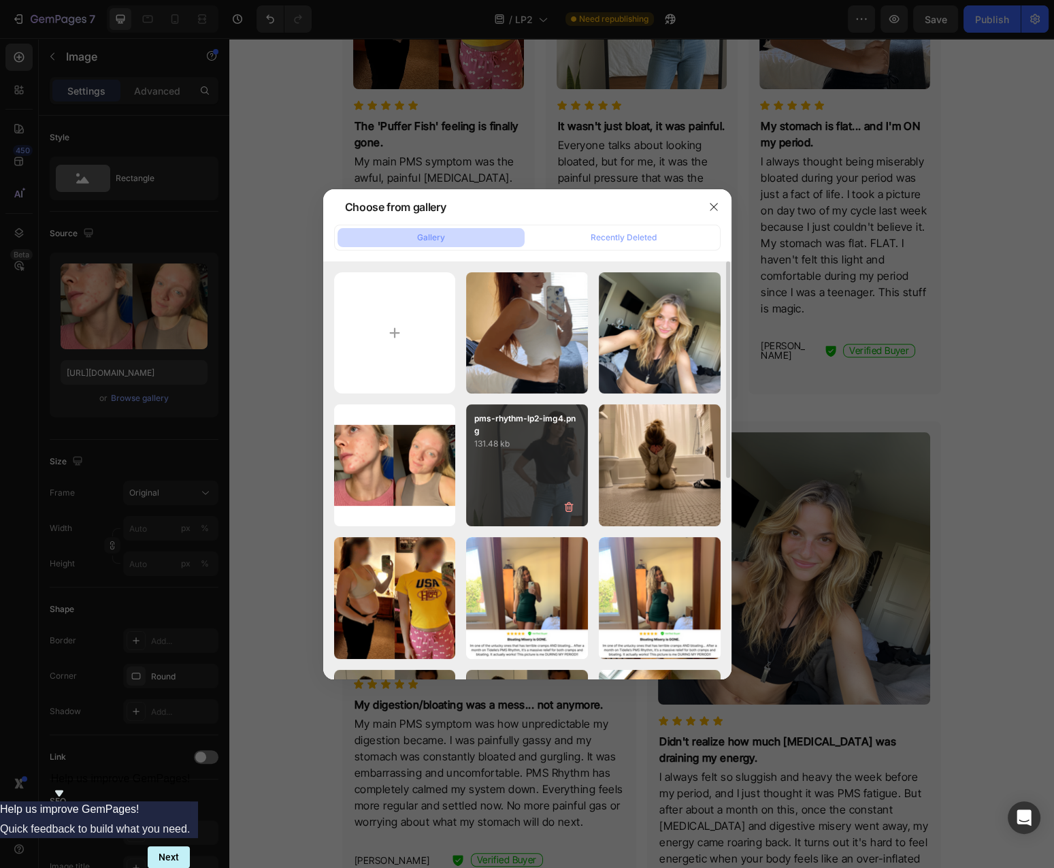
click at [484, 488] on div "pms-rhythm-lp2-img4.png 131.48 kb" at bounding box center [527, 465] width 122 height 122
type input "[URL][DOMAIN_NAME]"
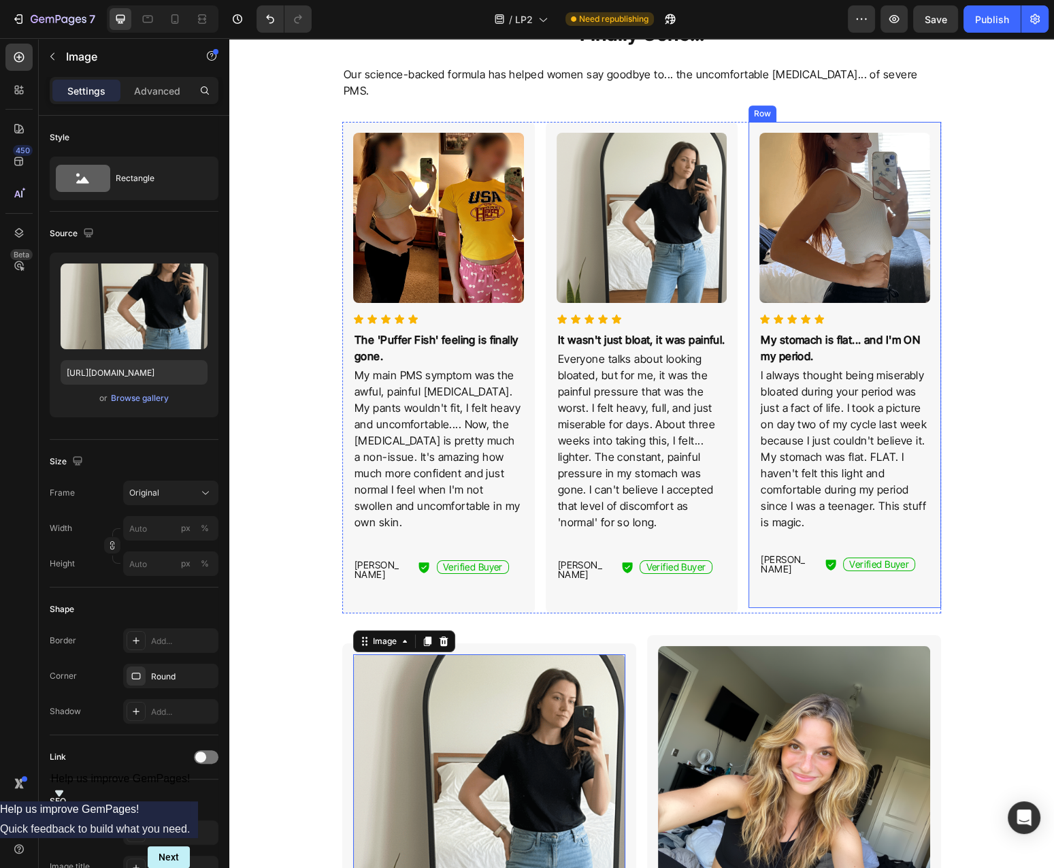
scroll to position [583, 0]
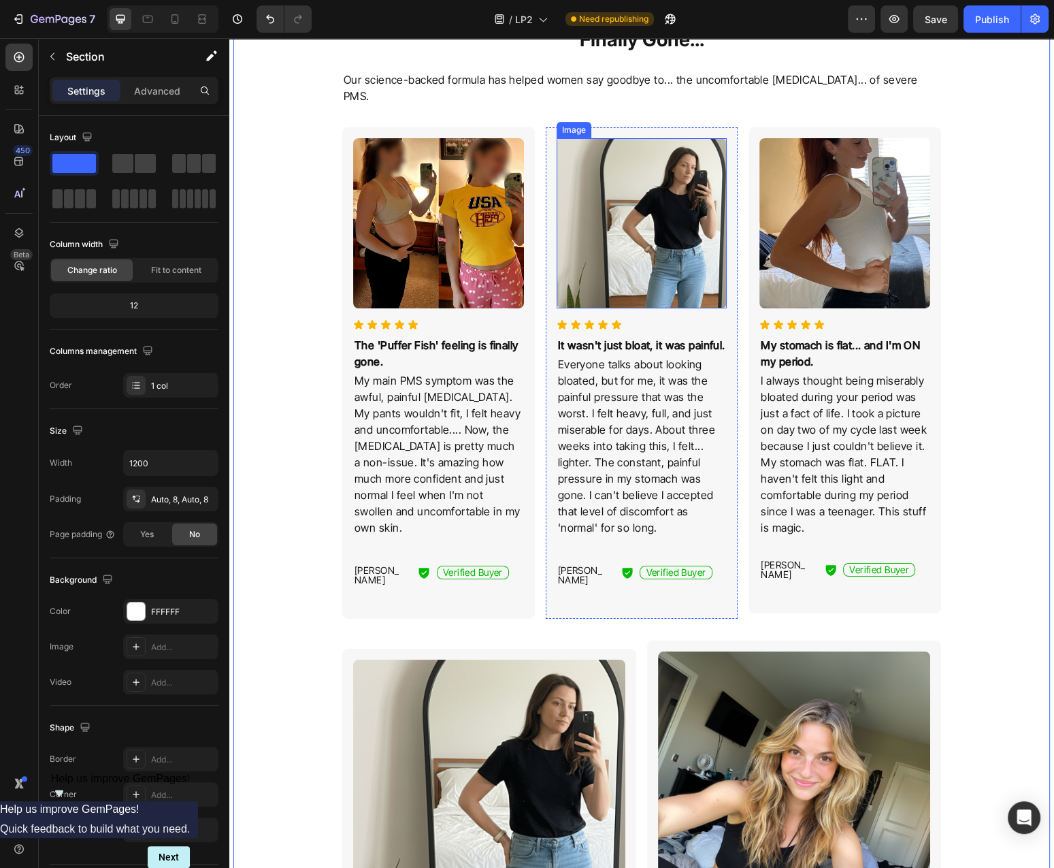
click at [646, 222] on img at bounding box center [642, 223] width 171 height 171
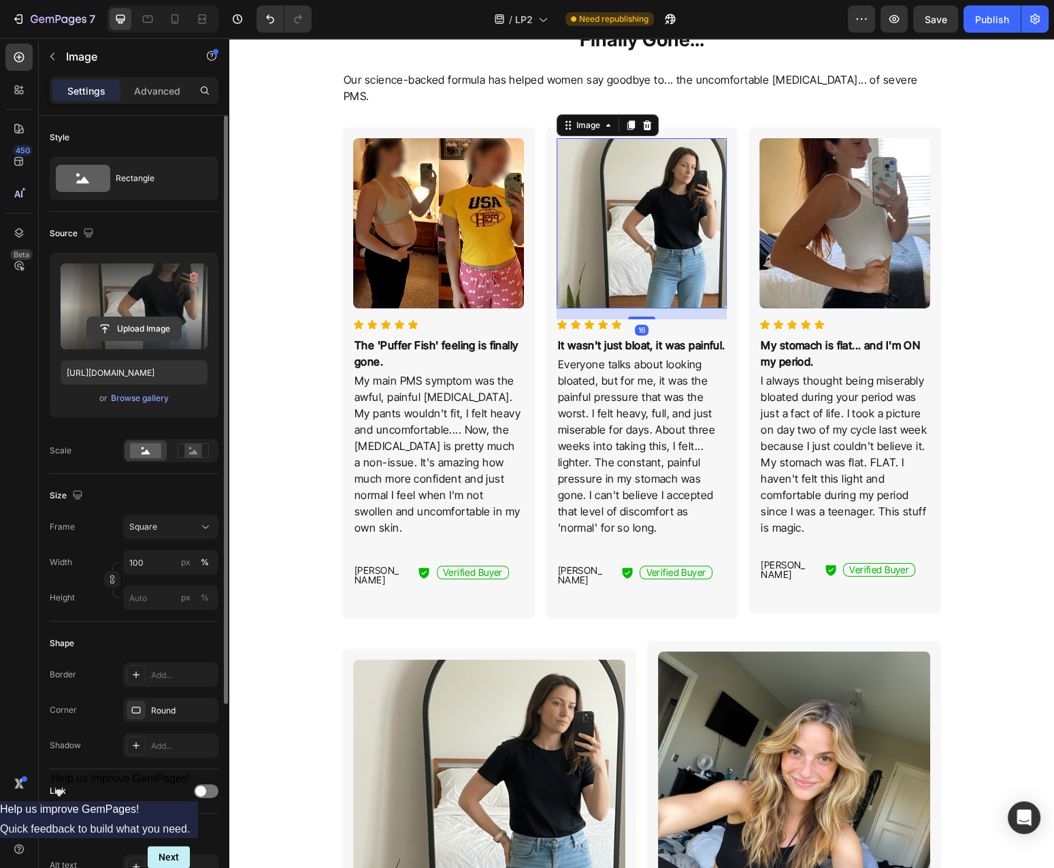
click at [138, 333] on input "file" at bounding box center [134, 328] width 94 height 23
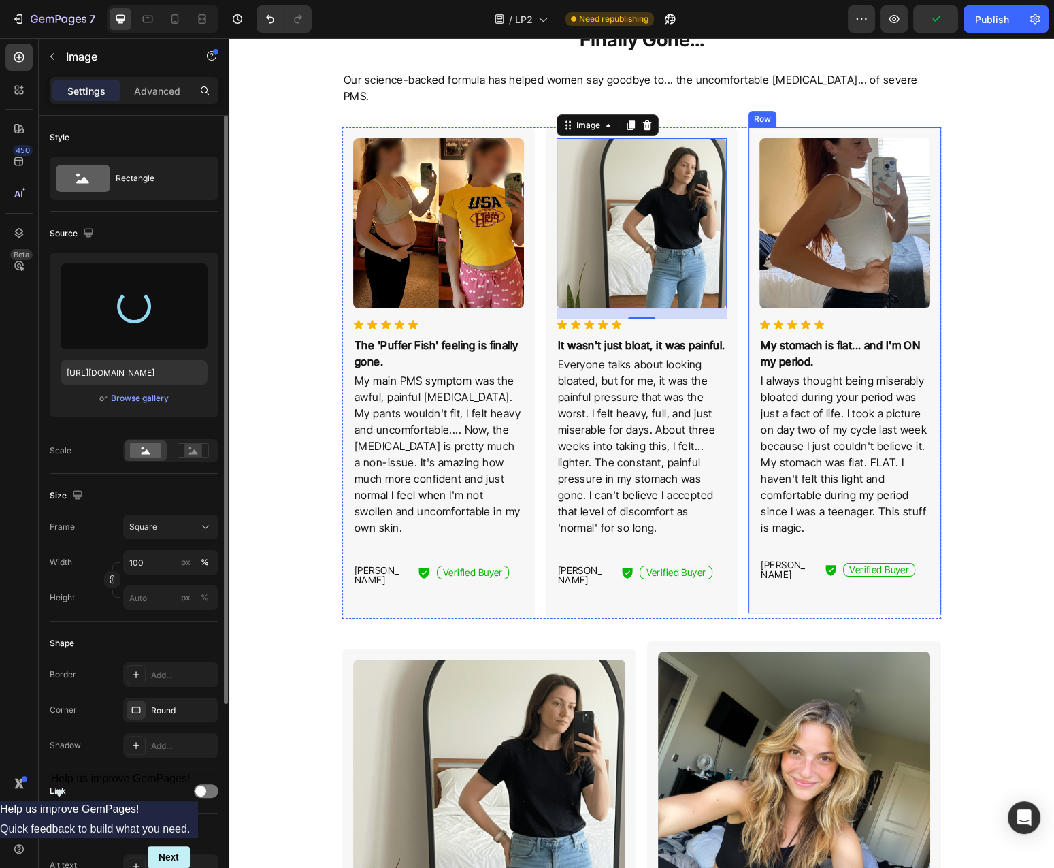
type input "https://cdn.shopify.com/s/files/1/0777/2736/7387/files/gempages_577083542056469…"
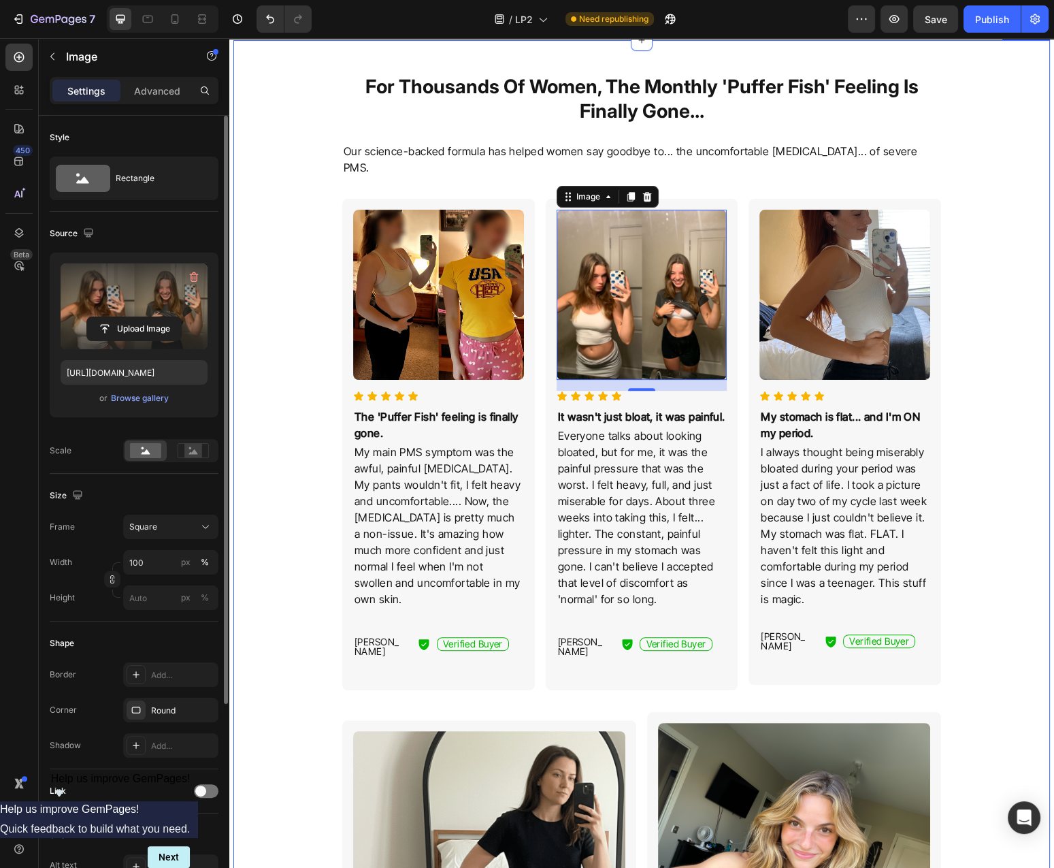
scroll to position [438, 0]
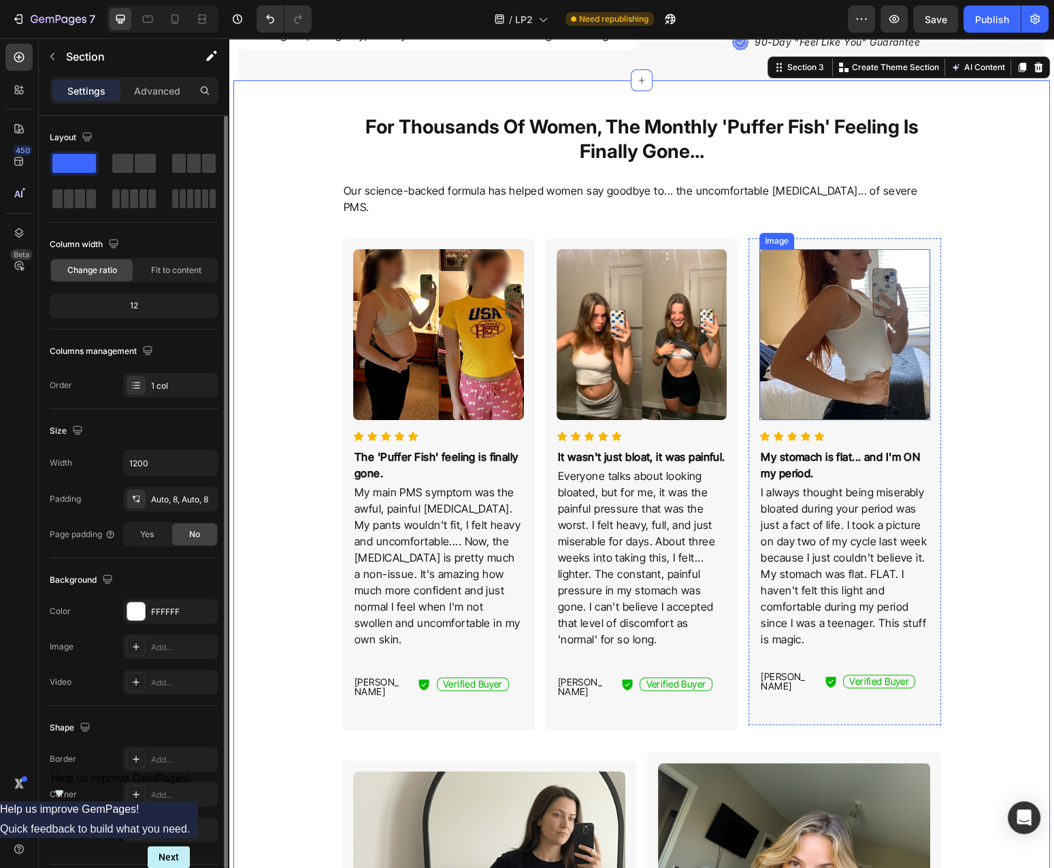
scroll to position [656, 0]
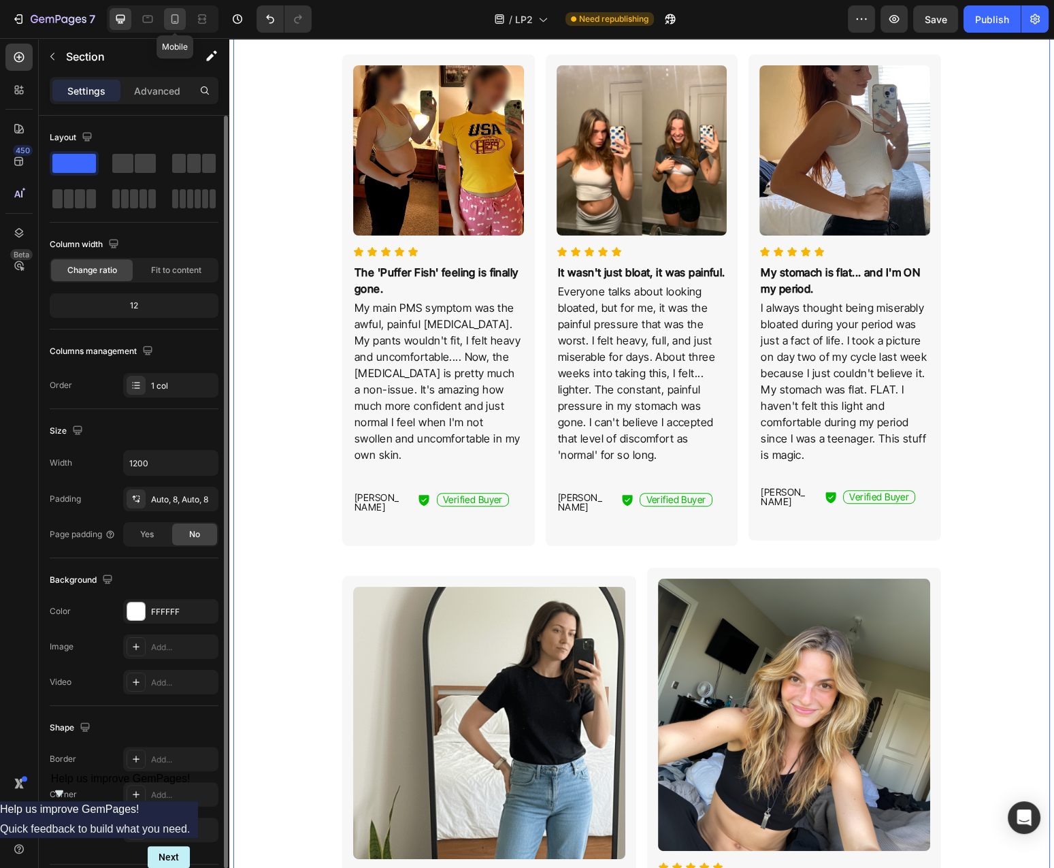
drag, startPoint x: 177, startPoint y: 27, endPoint x: 65, endPoint y: 254, distance: 252.7
click at [177, 27] on div at bounding box center [175, 19] width 22 height 22
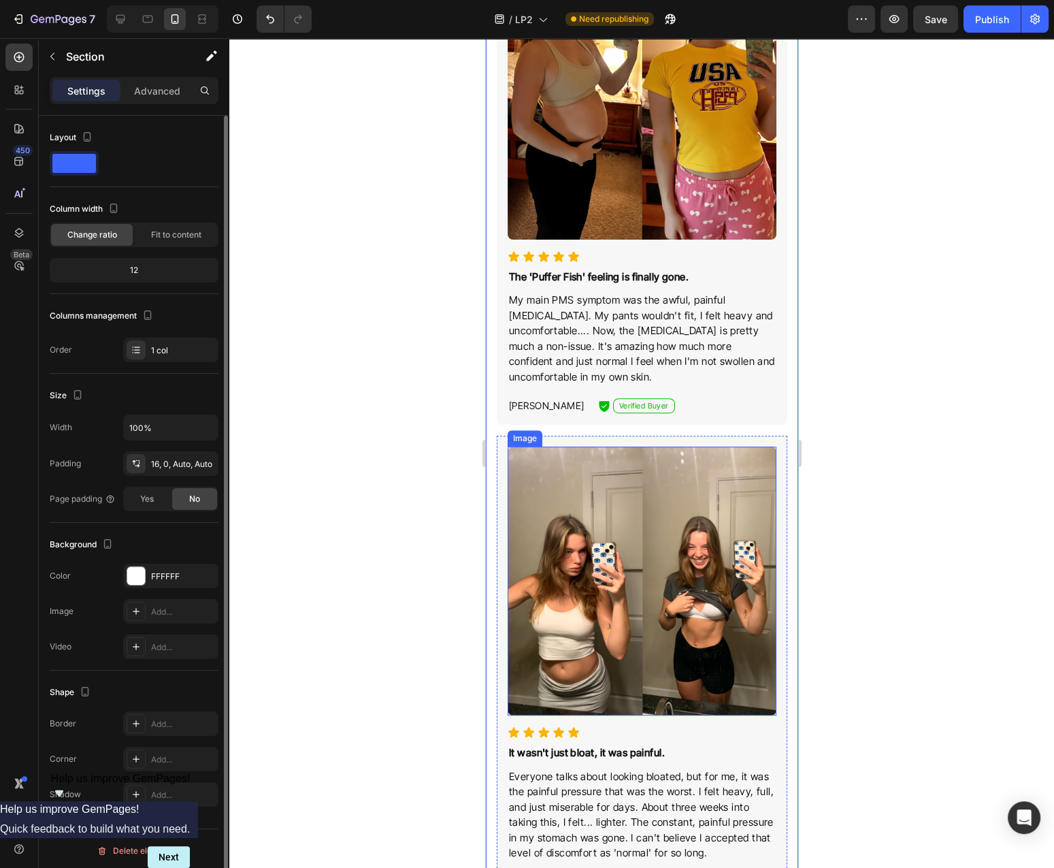
scroll to position [686, 0]
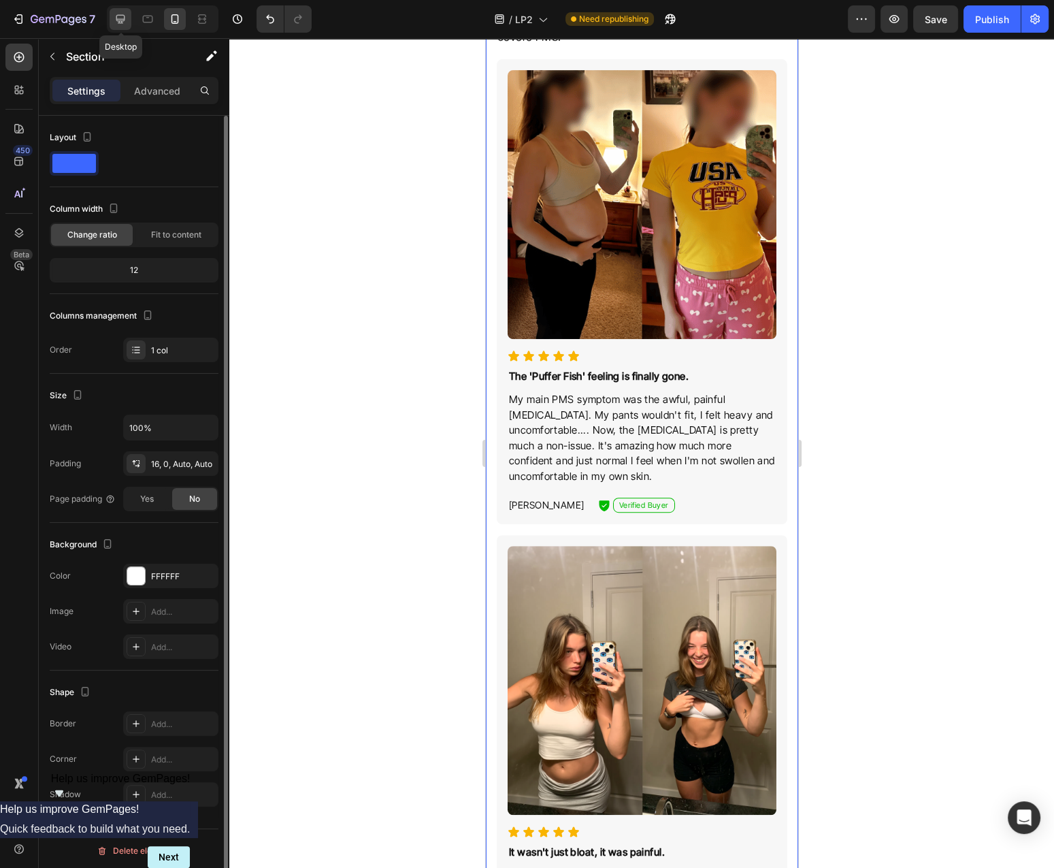
click at [122, 19] on icon at bounding box center [120, 19] width 9 height 9
type input "1200"
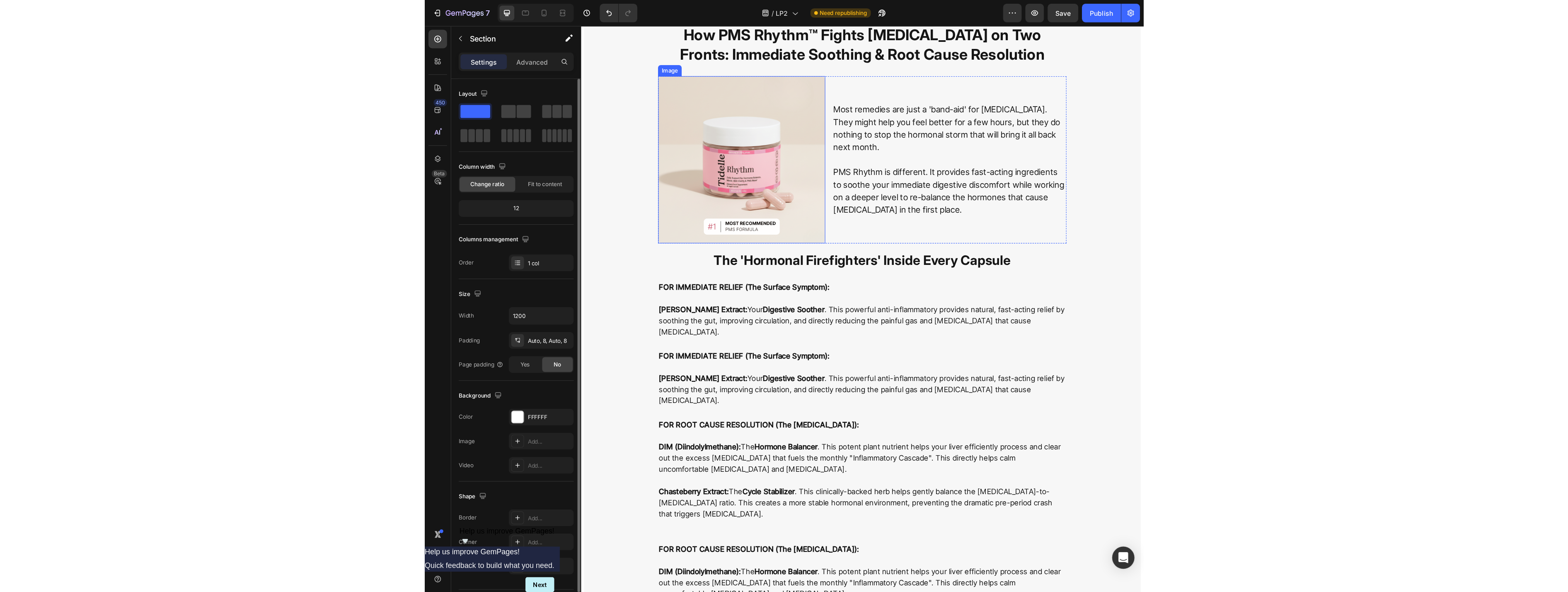
scroll to position [1556, 0]
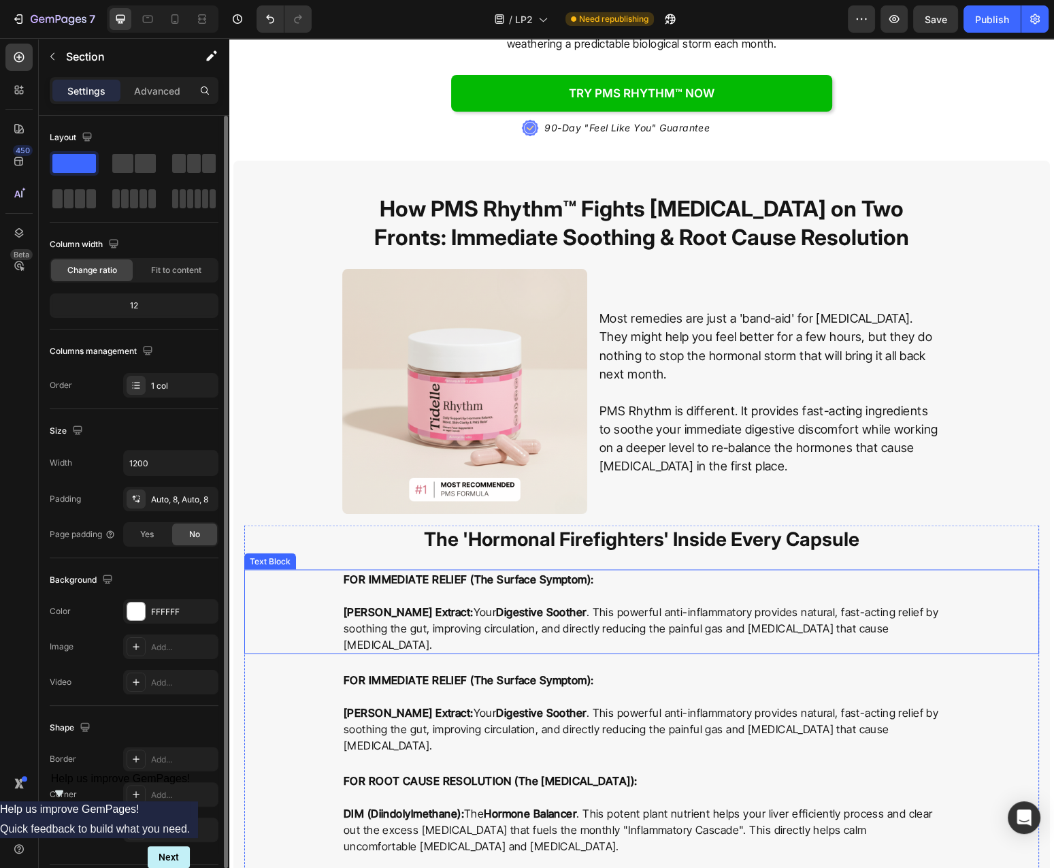
click at [461, 583] on p "FOR IMMEDIATE RELIEF (The Surface Symptom):" at bounding box center [642, 586] width 596 height 33
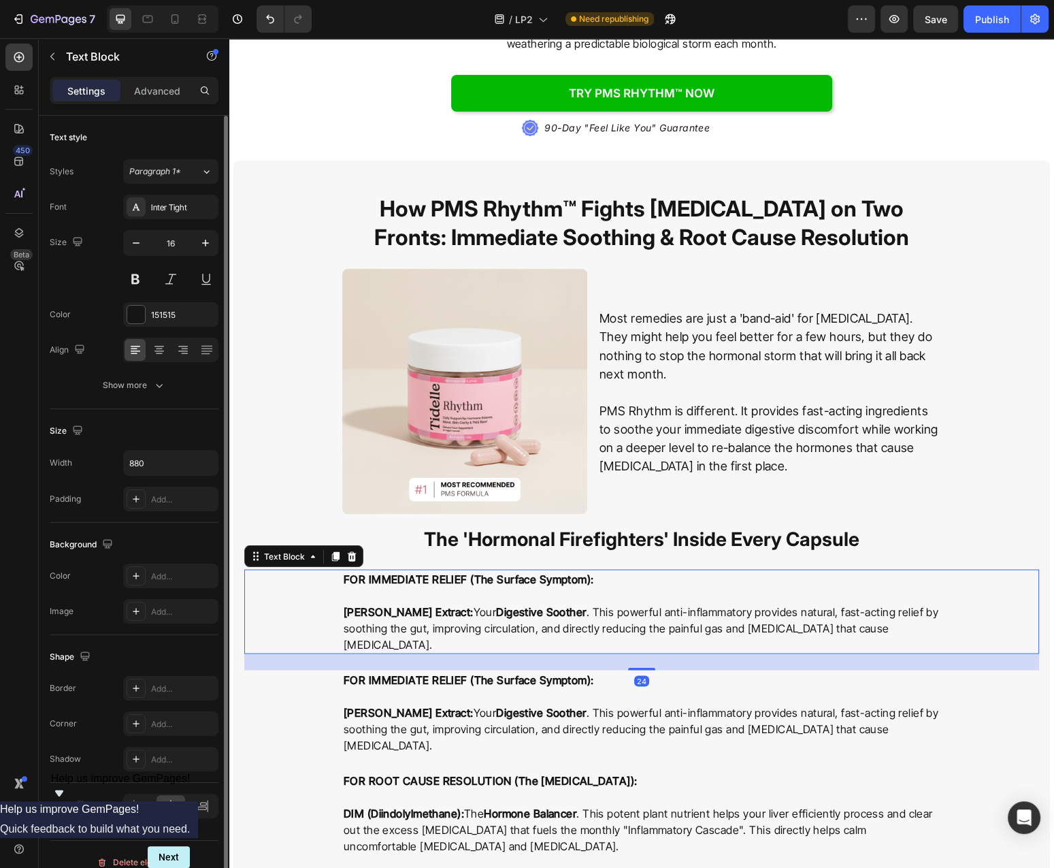
click at [500, 603] on p "Ginger Root Extract: Your Digestive Soother . This powerful anti-inflammatory p…" at bounding box center [642, 627] width 596 height 49
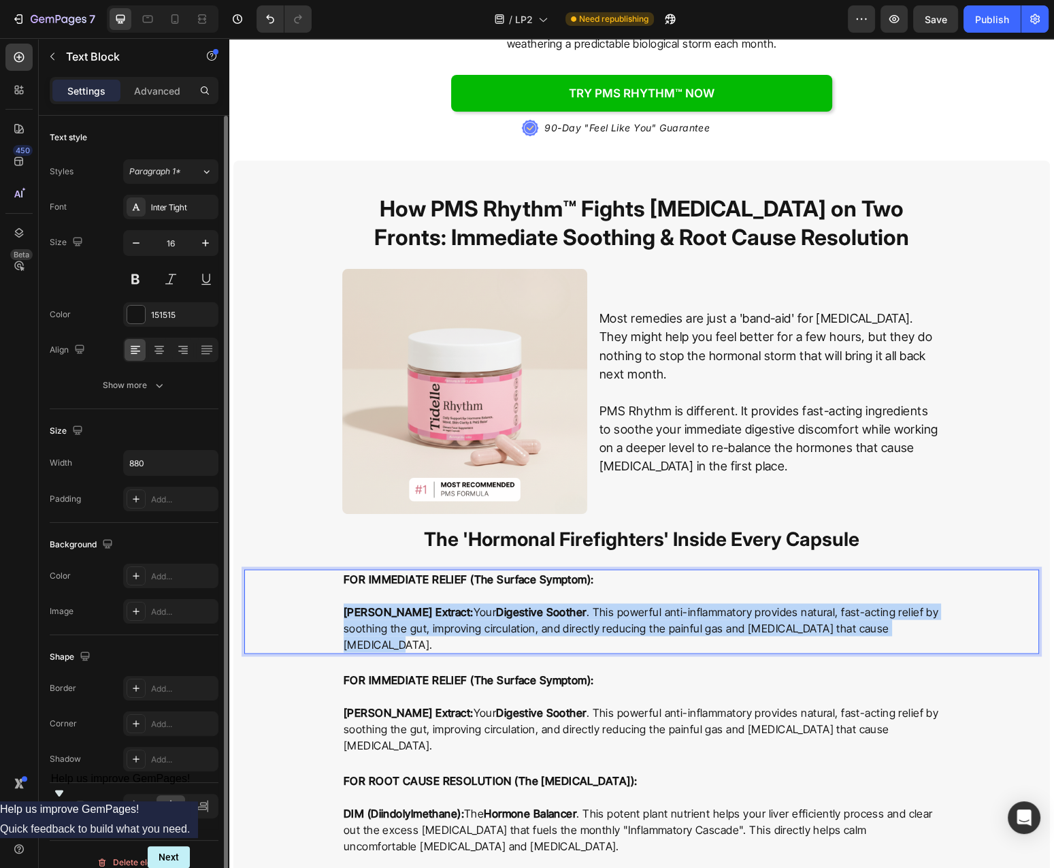
click at [500, 603] on p "Ginger Root Extract: Your Digestive Soother . This powerful anti-inflammatory p…" at bounding box center [642, 627] width 596 height 49
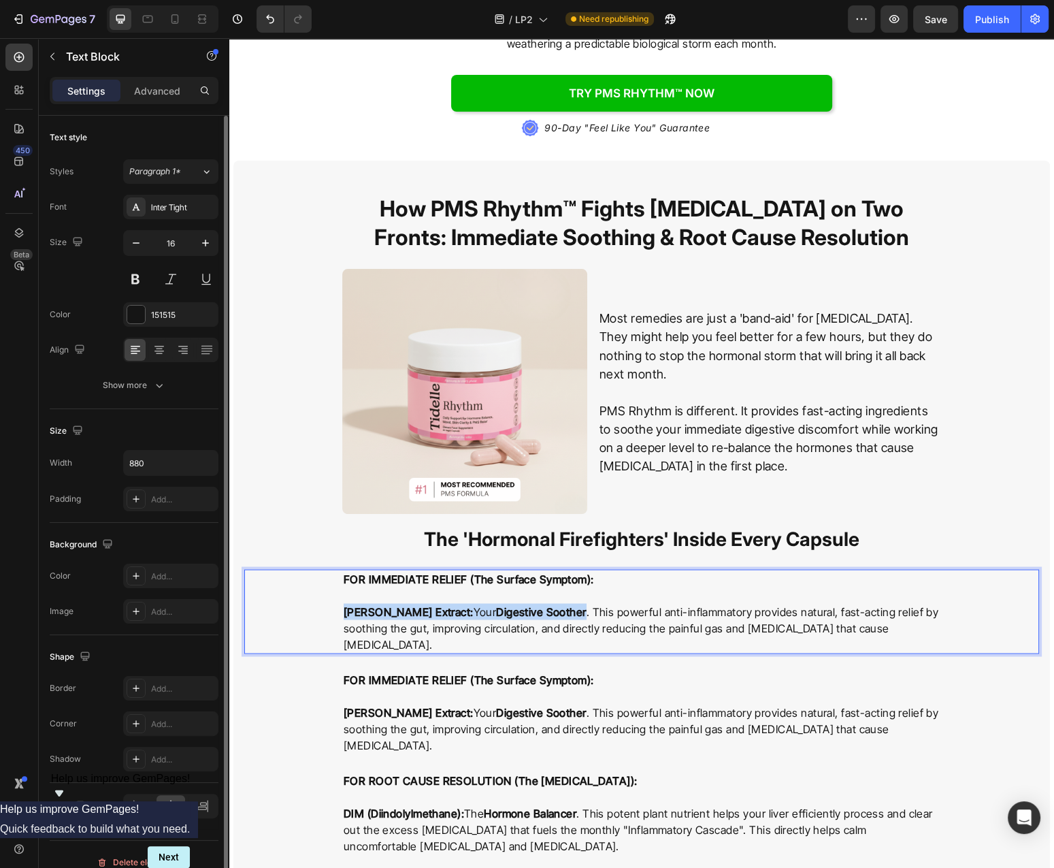
click at [500, 603] on p "Ginger Root Extract: Your Digestive Soother . This powerful anti-inflammatory p…" at bounding box center [642, 627] width 596 height 49
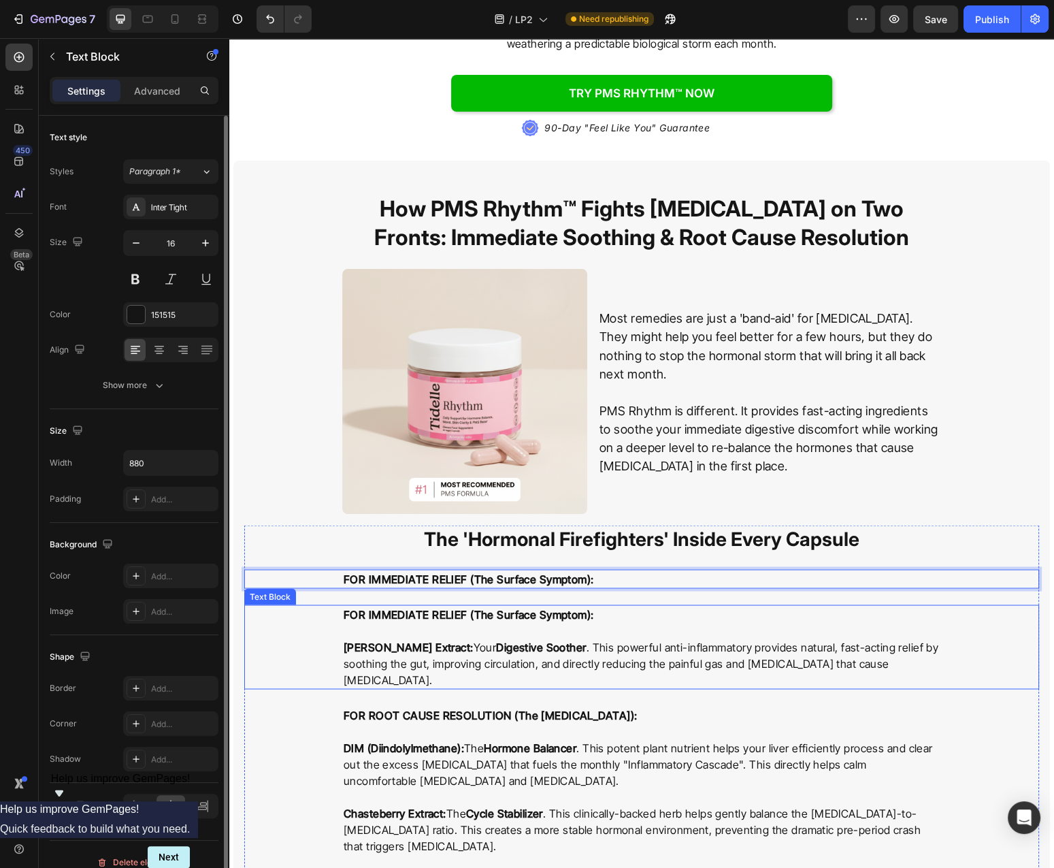
click at [590, 611] on p "FOR IMMEDIATE RELIEF (The Surface Symptom):" at bounding box center [642, 622] width 596 height 33
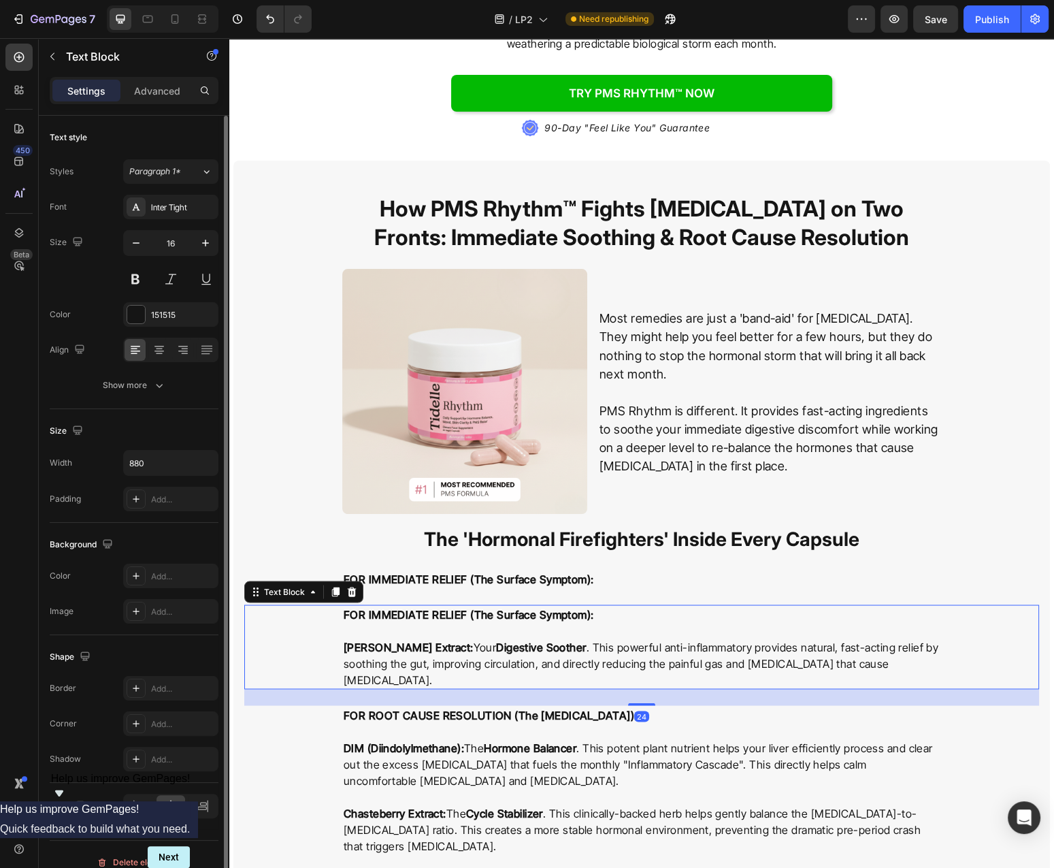
click at [590, 611] on p "FOR IMMEDIATE RELIEF (The Surface Symptom):" at bounding box center [642, 622] width 596 height 33
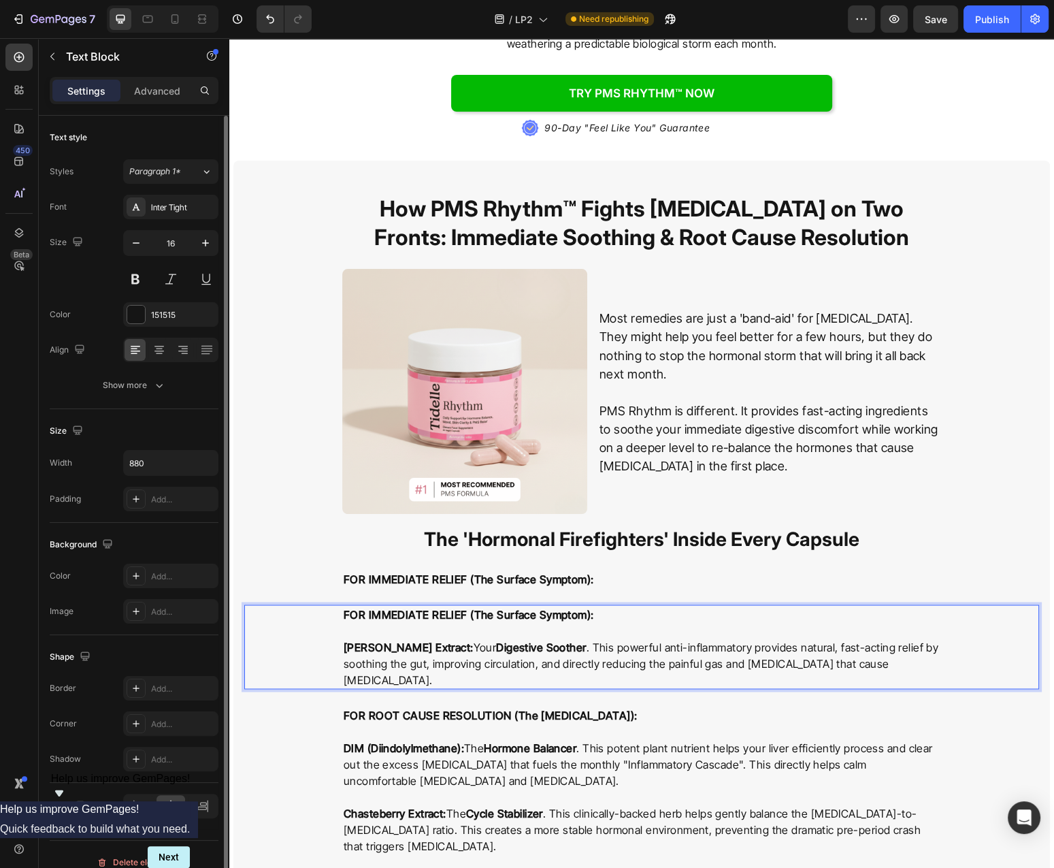
click at [499, 647] on p "Ginger Root Extract: Your Digestive Soother . This powerful anti-inflammatory p…" at bounding box center [642, 663] width 596 height 49
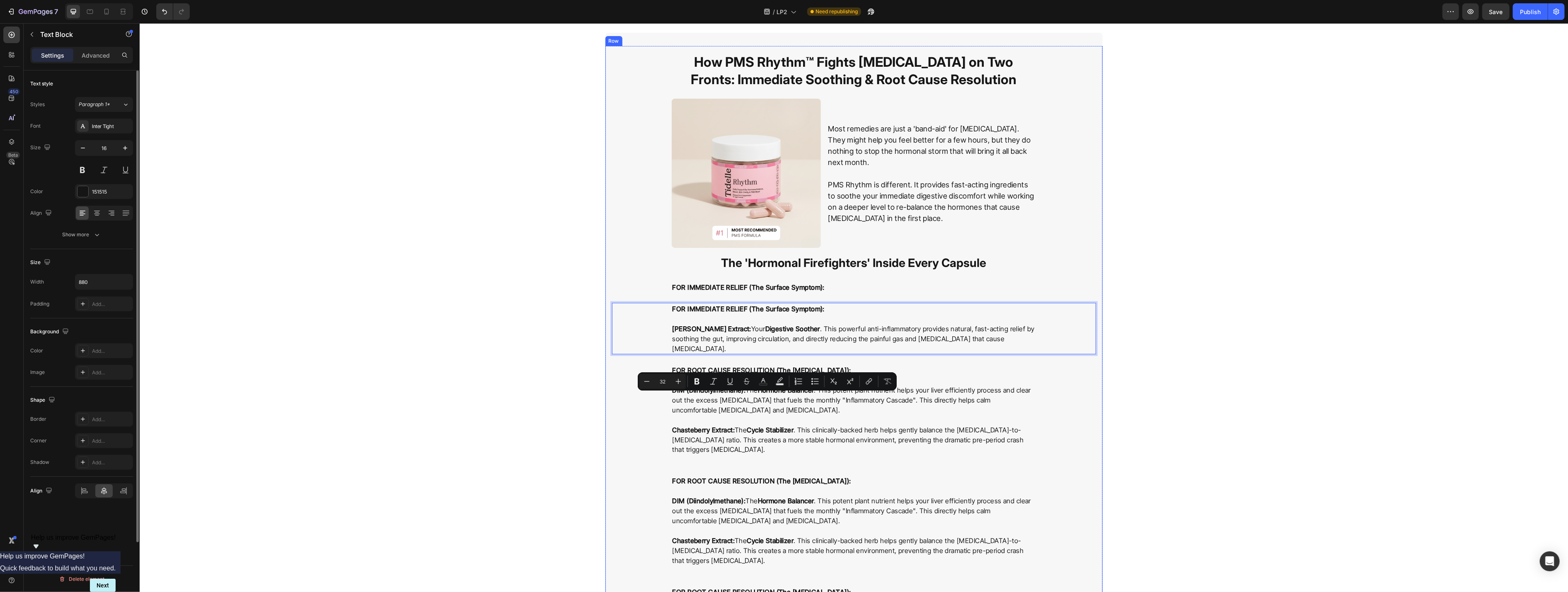
scroll to position [1644, 0]
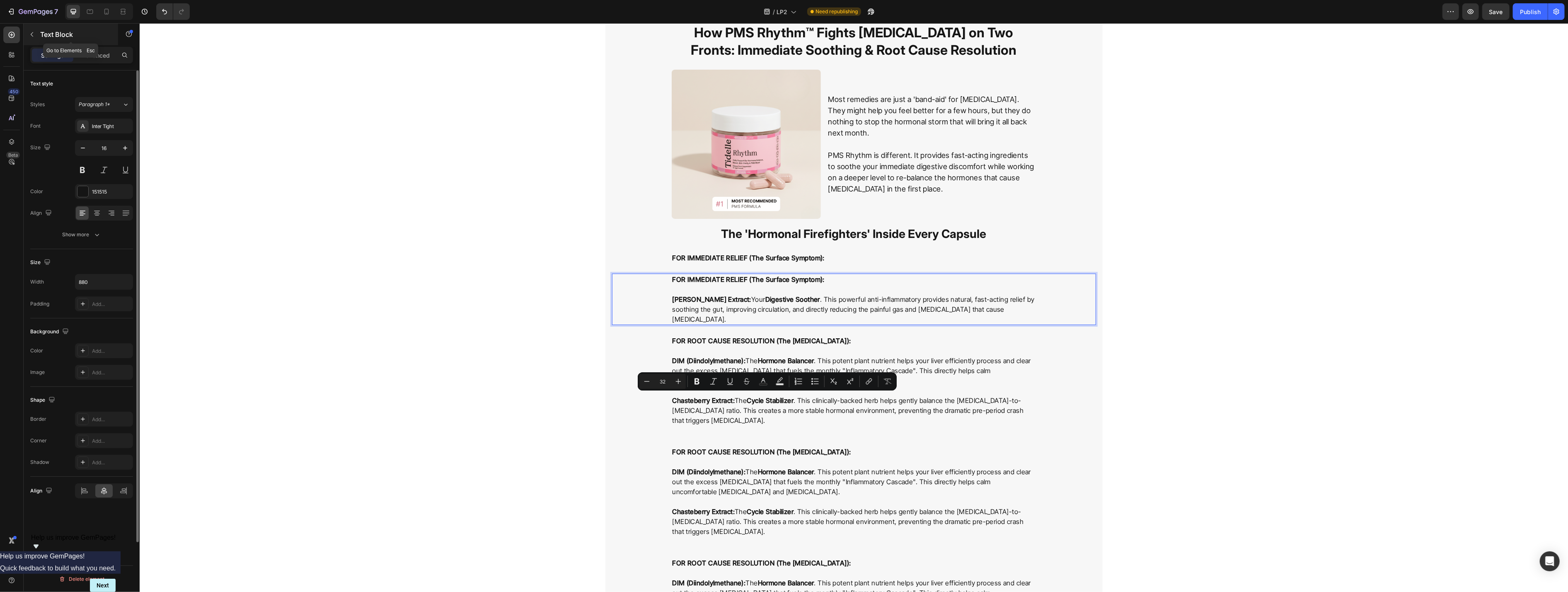
click at [31, 35] on icon "button" at bounding box center [32, 34] width 7 height 7
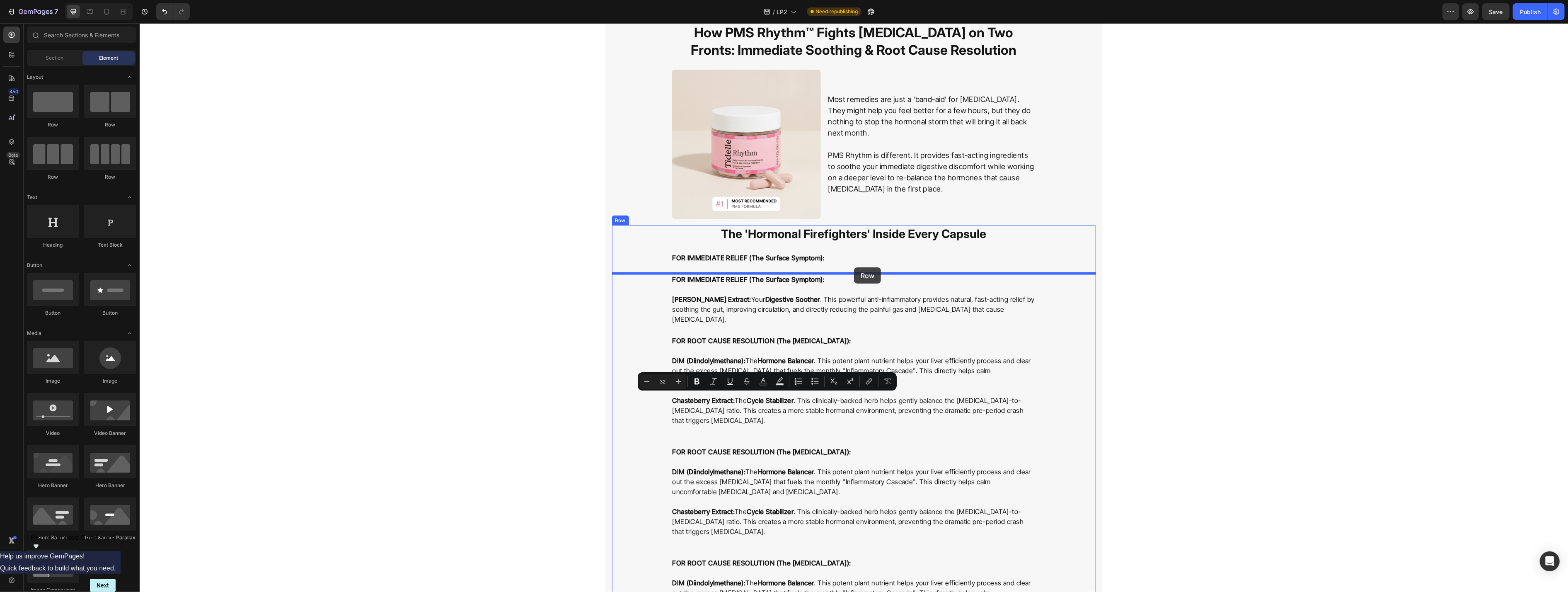
drag, startPoint x: 247, startPoint y: 129, endPoint x: 853, endPoint y: 267, distance: 621.5
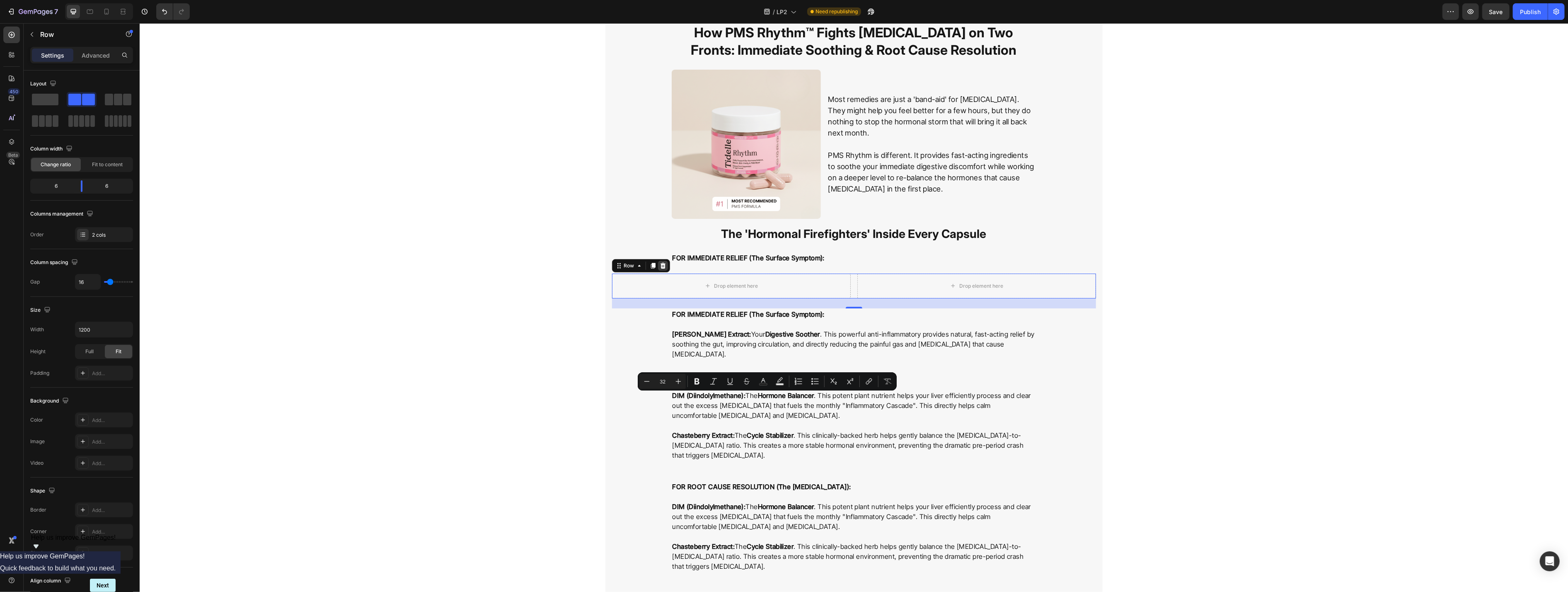
click at [642, 266] on icon at bounding box center [662, 266] width 5 height 6
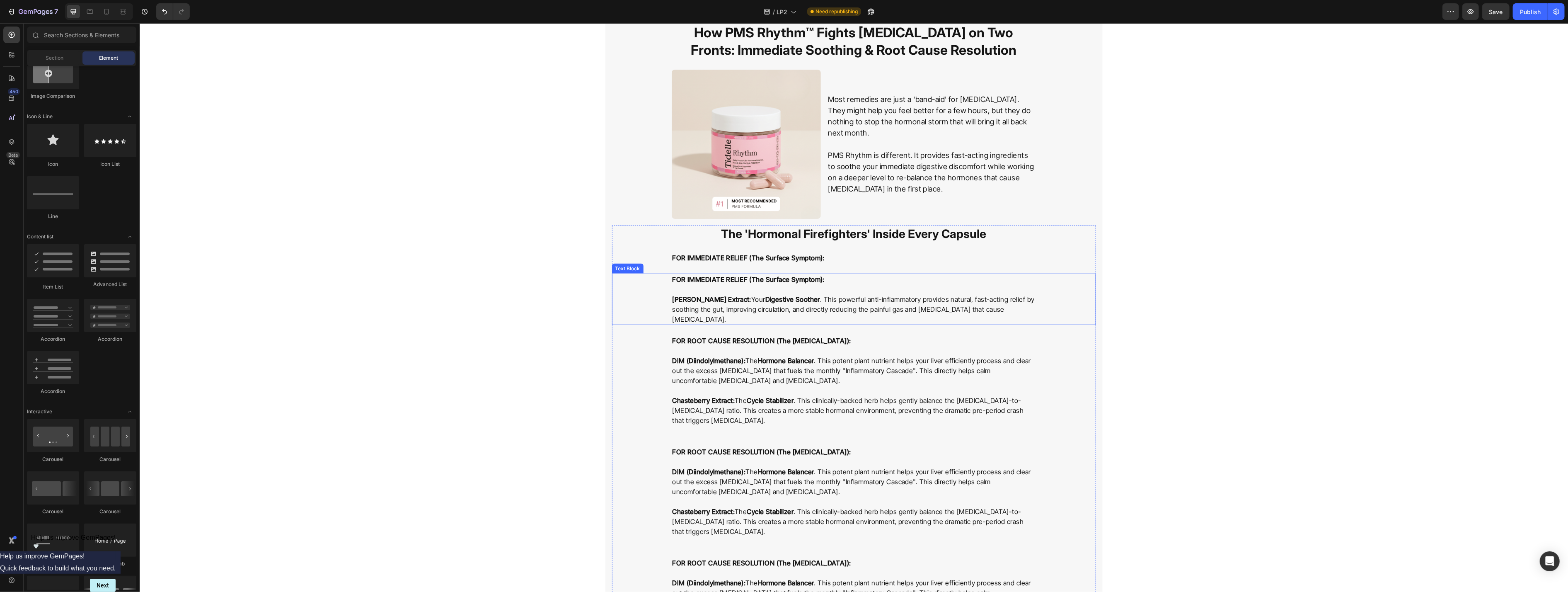
click at [642, 281] on strong "FOR IMMEDIATE RELIEF (The Surface Symptom):" at bounding box center [748, 280] width 153 height 9
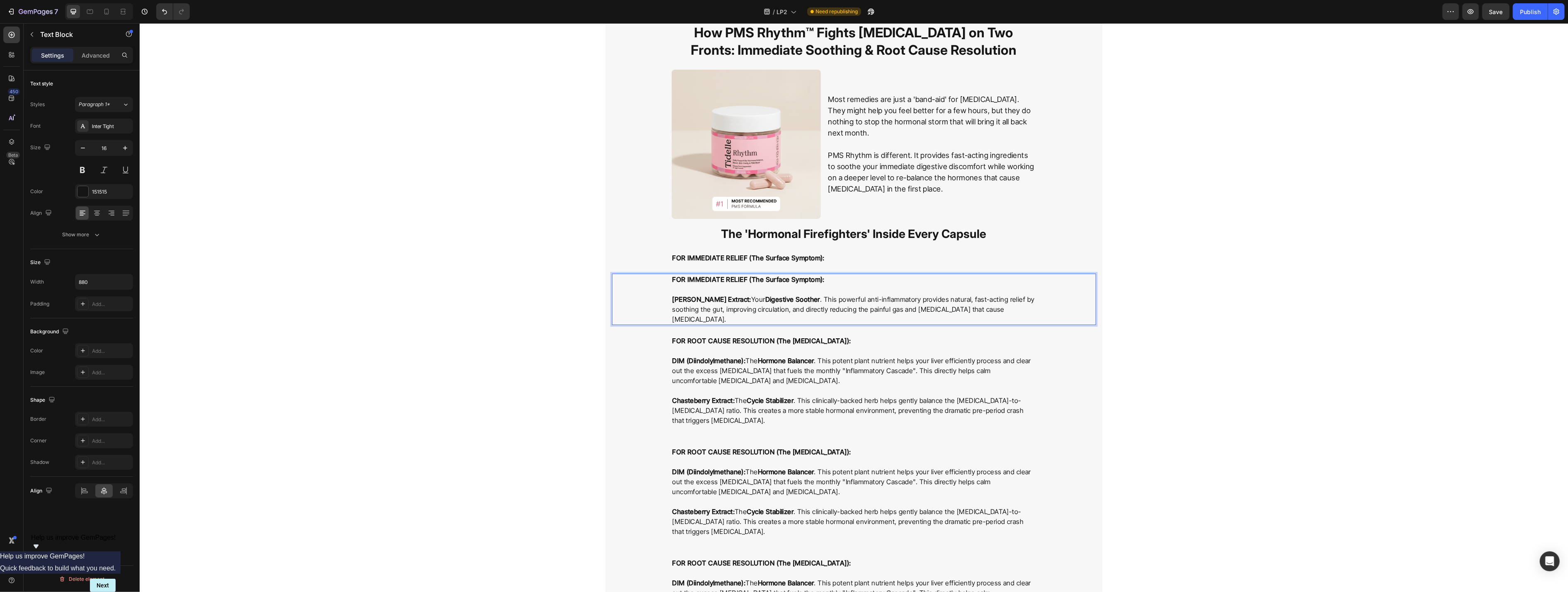
click at [642, 281] on strong "FOR IMMEDIATE RELIEF (The Surface Symptom):" at bounding box center [748, 280] width 153 height 9
click at [642, 301] on div "⁠⁠⁠⁠⁠⁠⁠ Ginger Root Extract: Your Digestive Soother . This powerful anti-inflam…" at bounding box center [853, 299] width 484 height 51
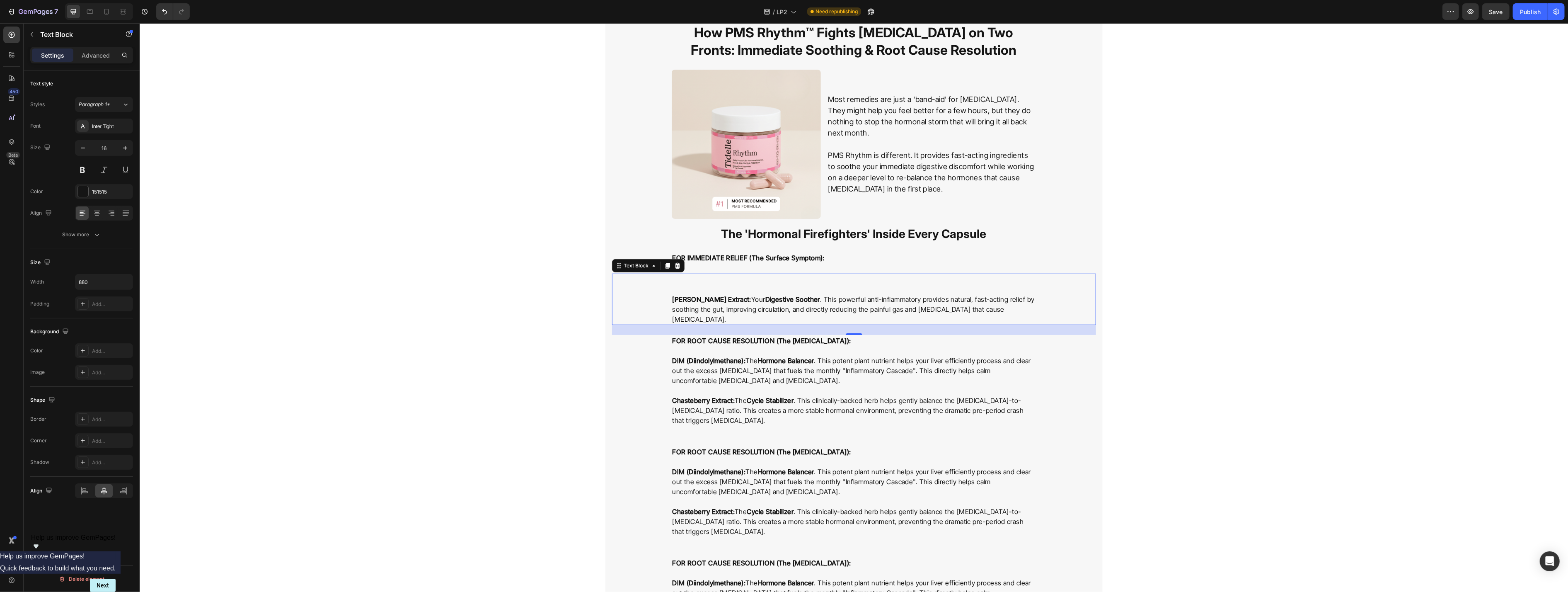
click at [642, 300] on strong "[PERSON_NAME] Extract:" at bounding box center [712, 300] width 79 height 9
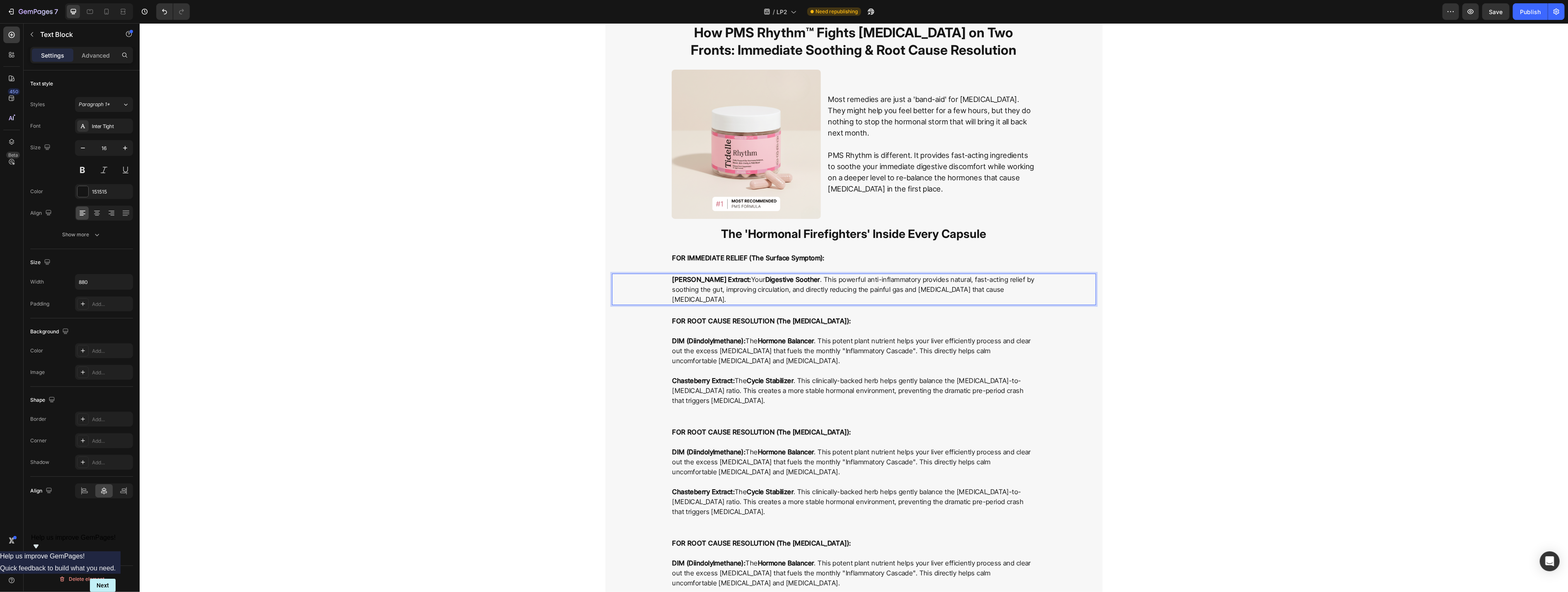
click at [642, 289] on p "Ginger Root Extract: Your Digestive Soother . This powerful anti-inflammatory p…" at bounding box center [853, 289] width 363 height 30
click at [642, 253] on div "FOR IMMEDIATE RELIEF (The Surface Symptom):" at bounding box center [853, 258] width 365 height 12
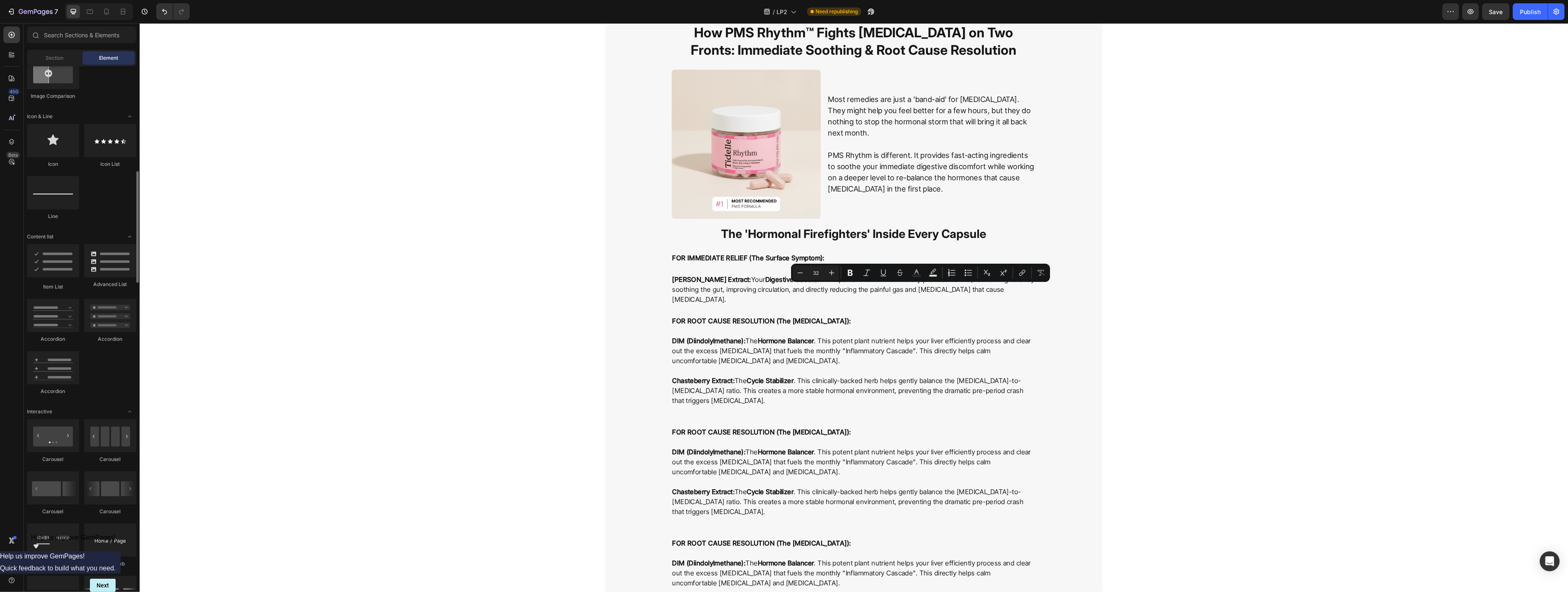
click at [54, 58] on span "Section" at bounding box center [55, 58] width 18 height 7
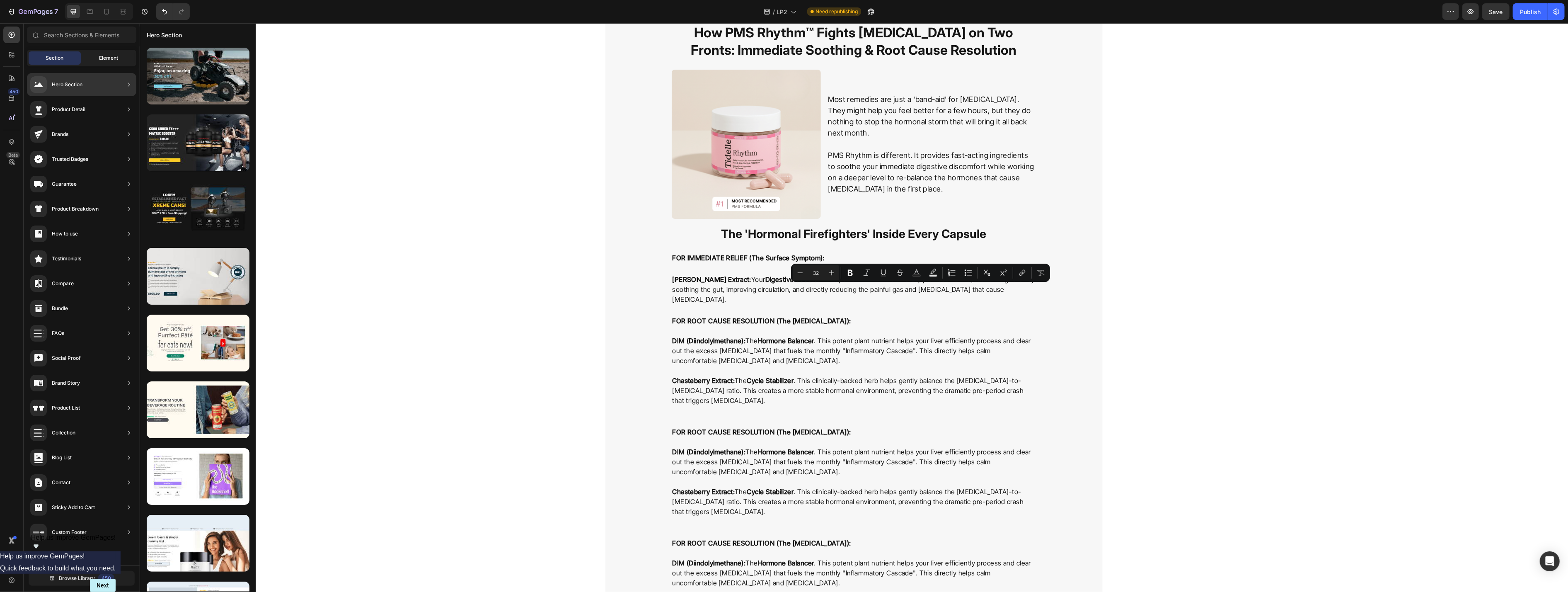
click at [97, 55] on div "Element" at bounding box center [108, 58] width 52 height 13
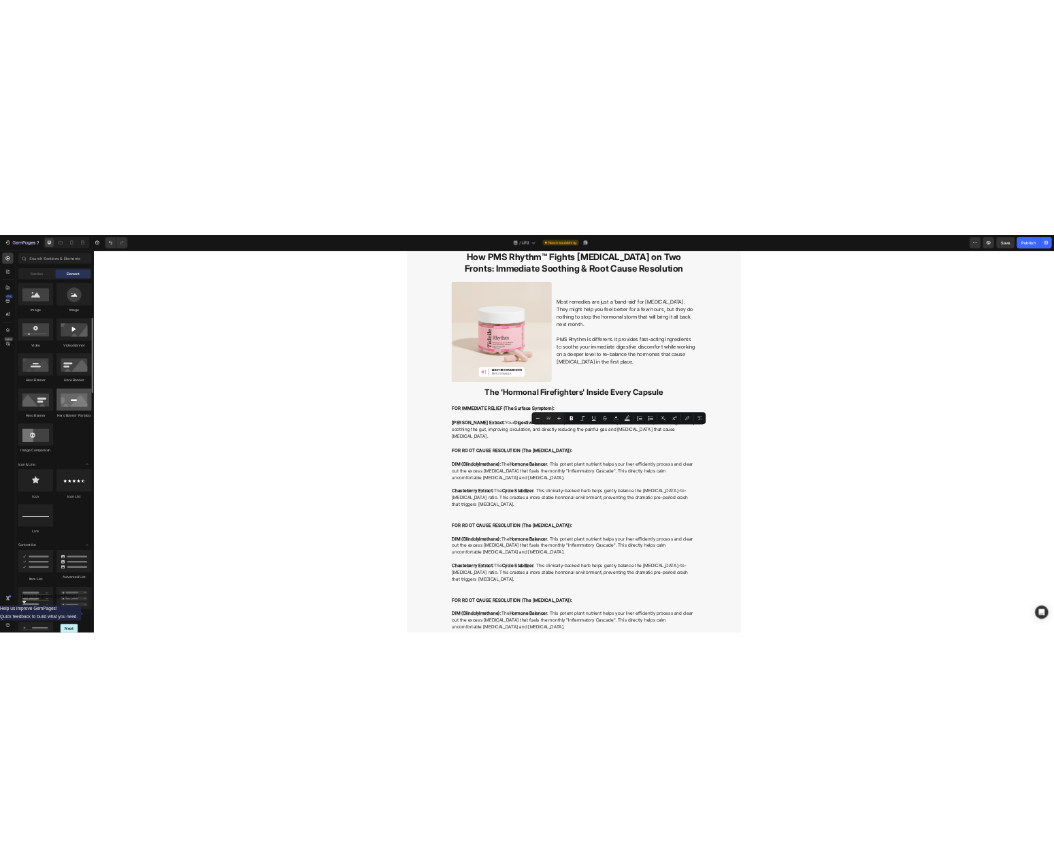
scroll to position [0, 0]
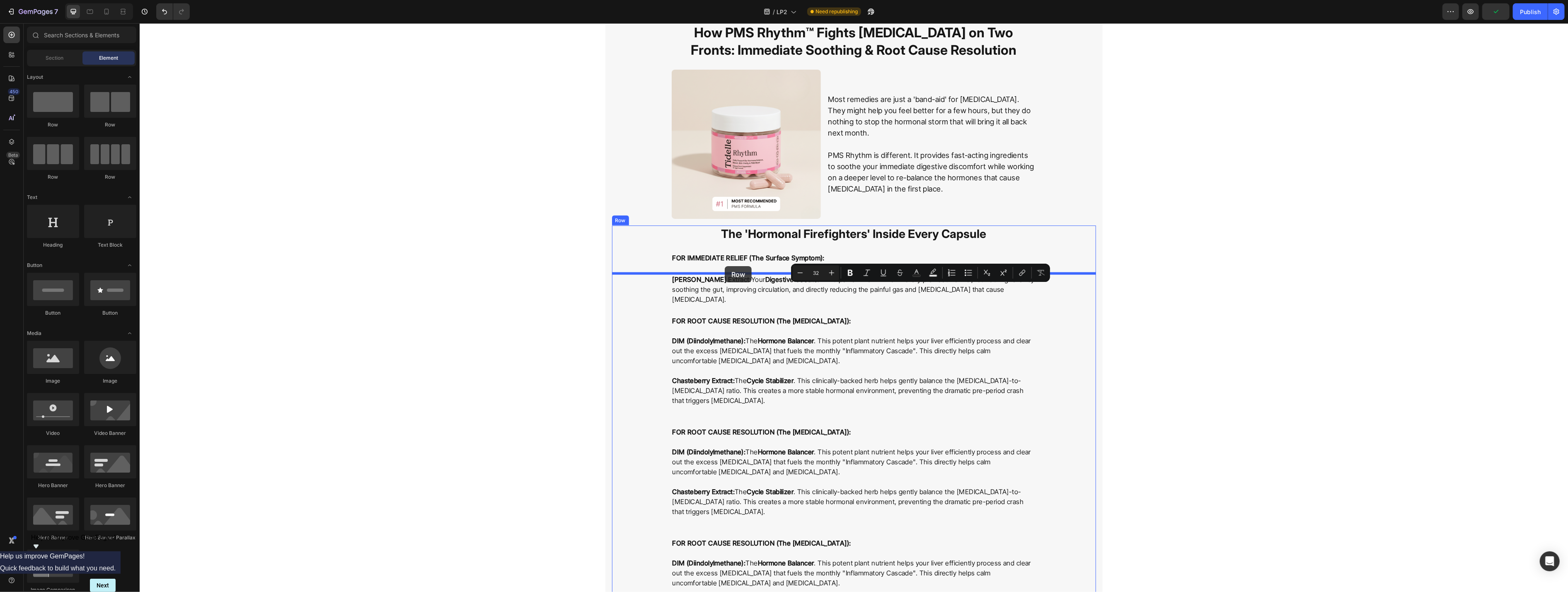
drag, startPoint x: 248, startPoint y: 134, endPoint x: 724, endPoint y: 266, distance: 494.0
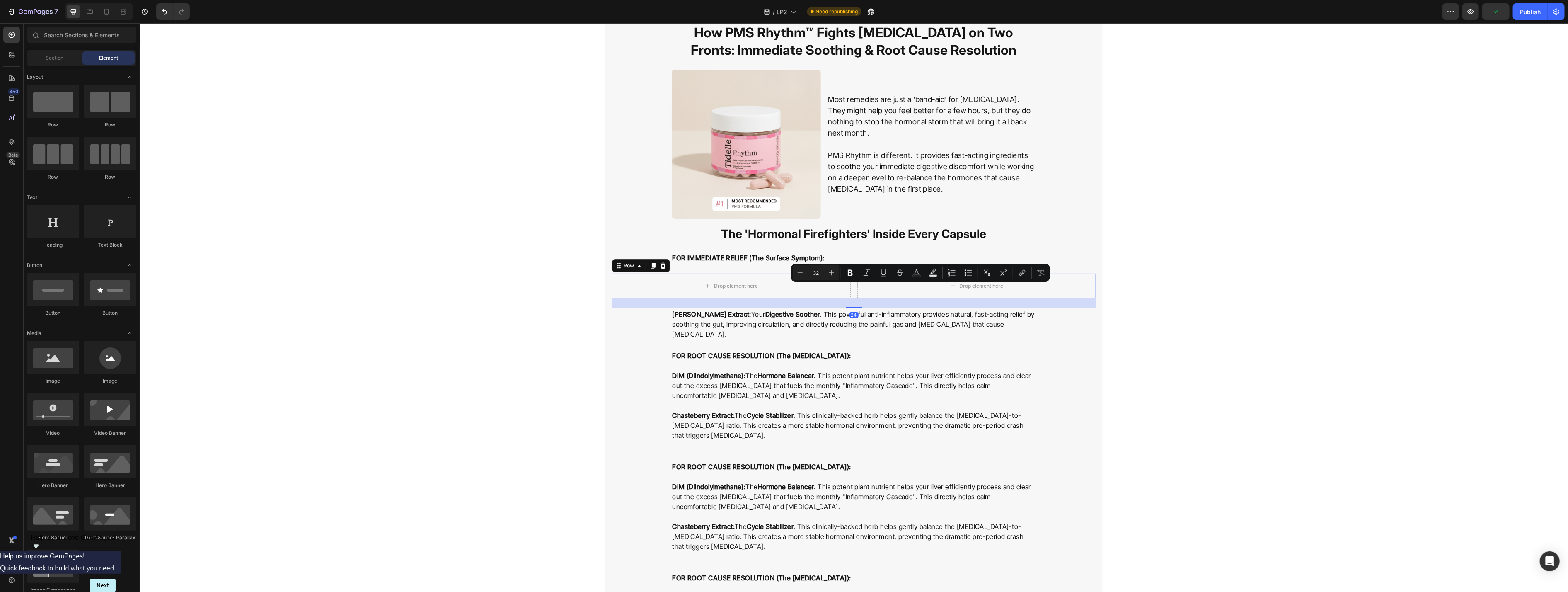
click at [642, 318] on p "Ginger Root Extract: Your Digestive Soother . This powerful anti-inflammatory p…" at bounding box center [853, 324] width 363 height 30
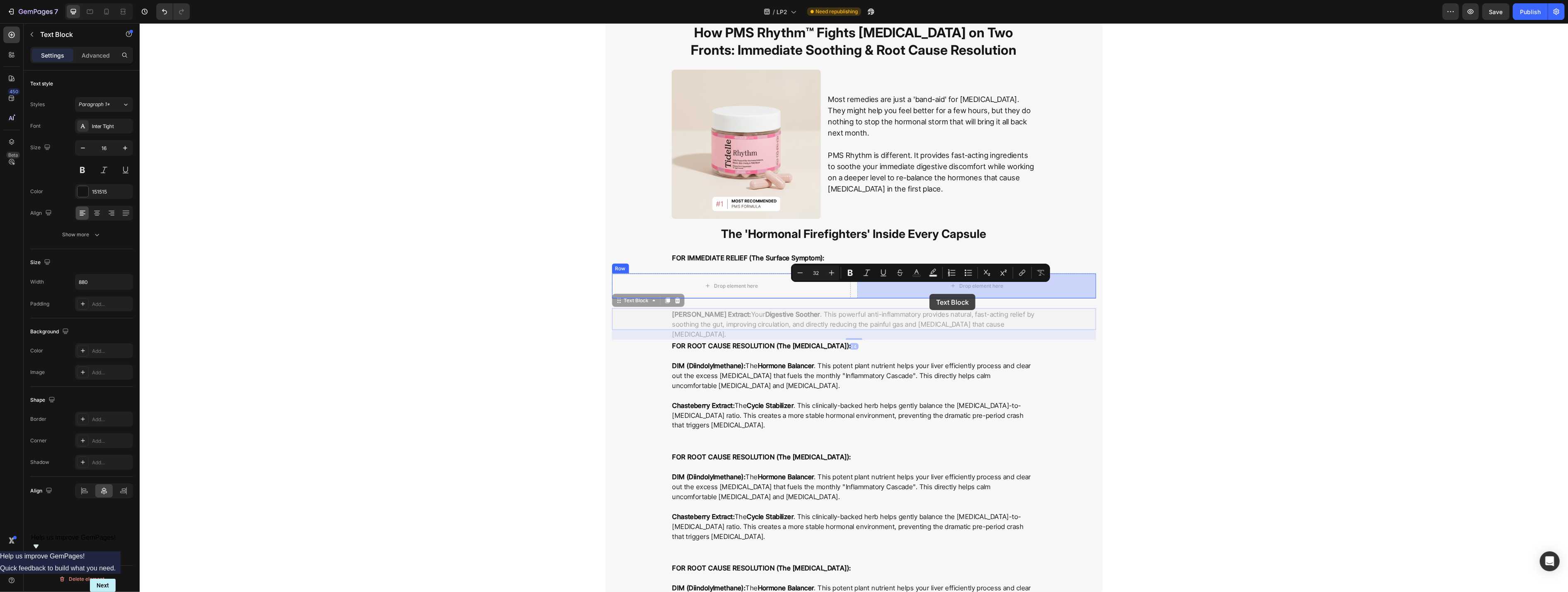
drag, startPoint x: 645, startPoint y: 301, endPoint x: 929, endPoint y: 294, distance: 284.1
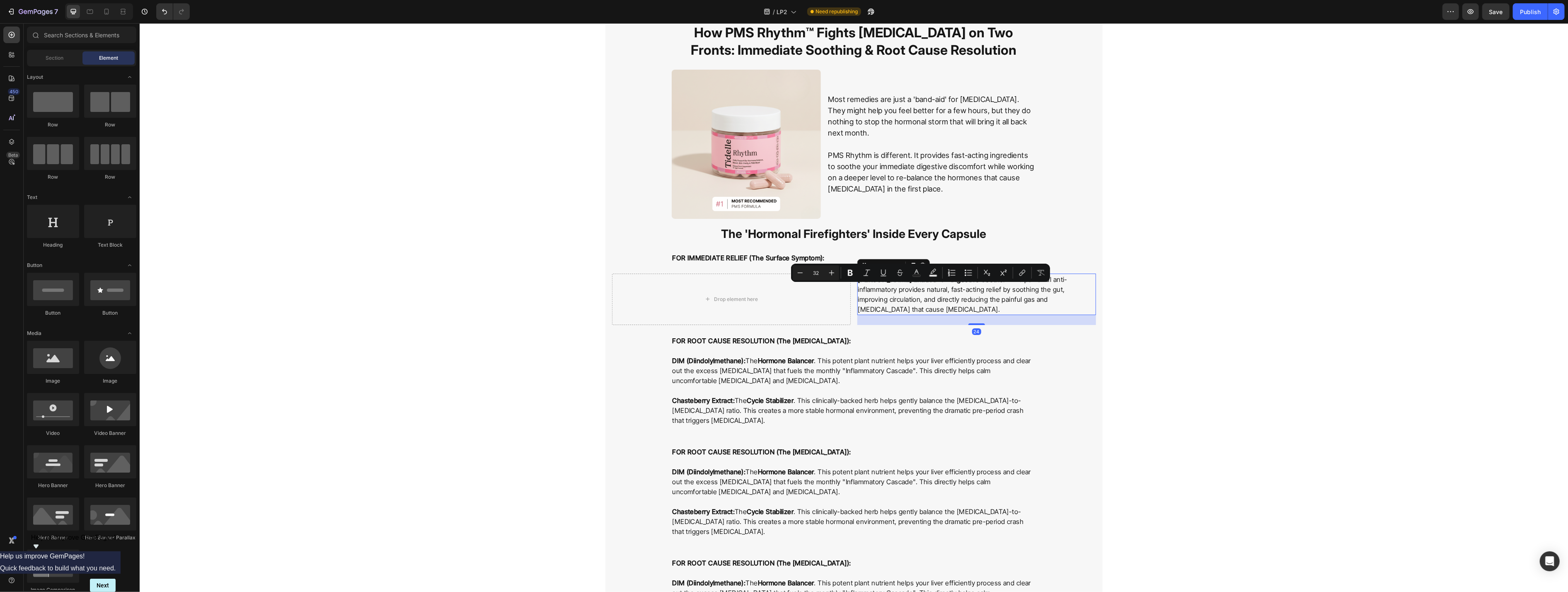
click at [642, 343] on p "FOR ROOT CAUSE RESOLUTION (The [MEDICAL_DATA]):" at bounding box center [853, 345] width 363 height 20
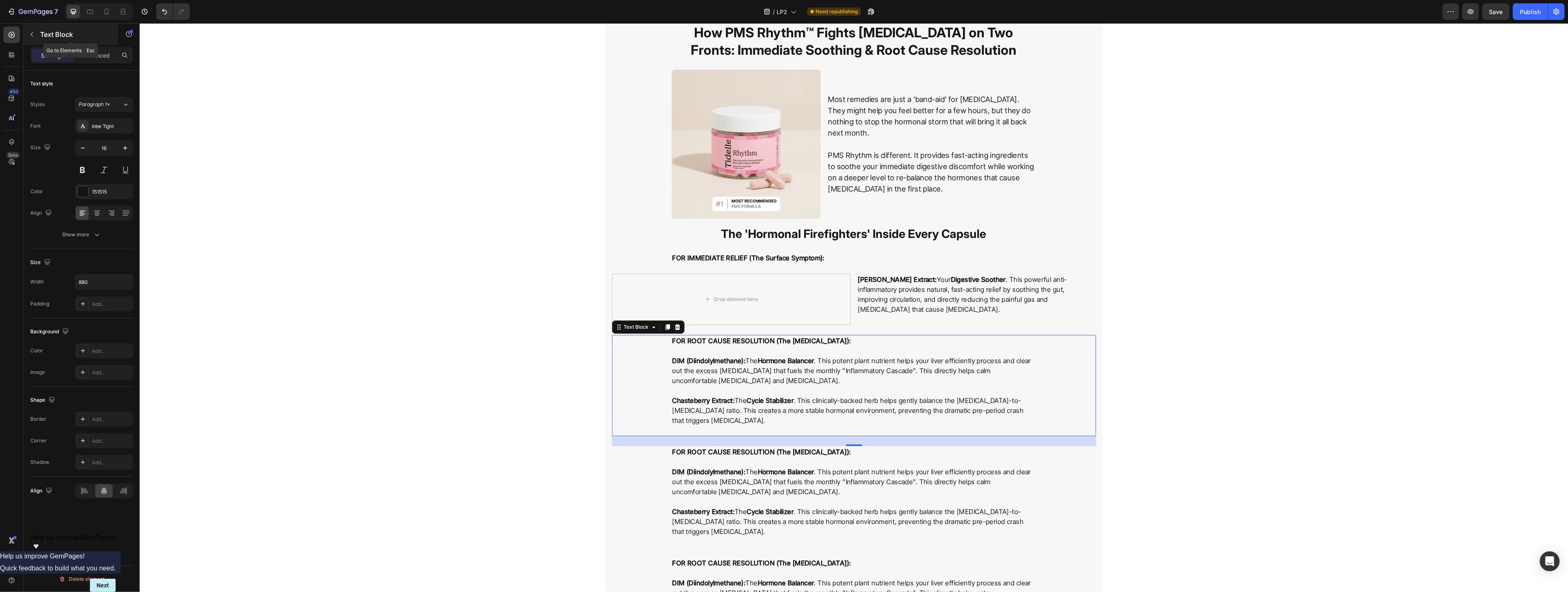
click at [34, 32] on icon "button" at bounding box center [32, 34] width 7 height 7
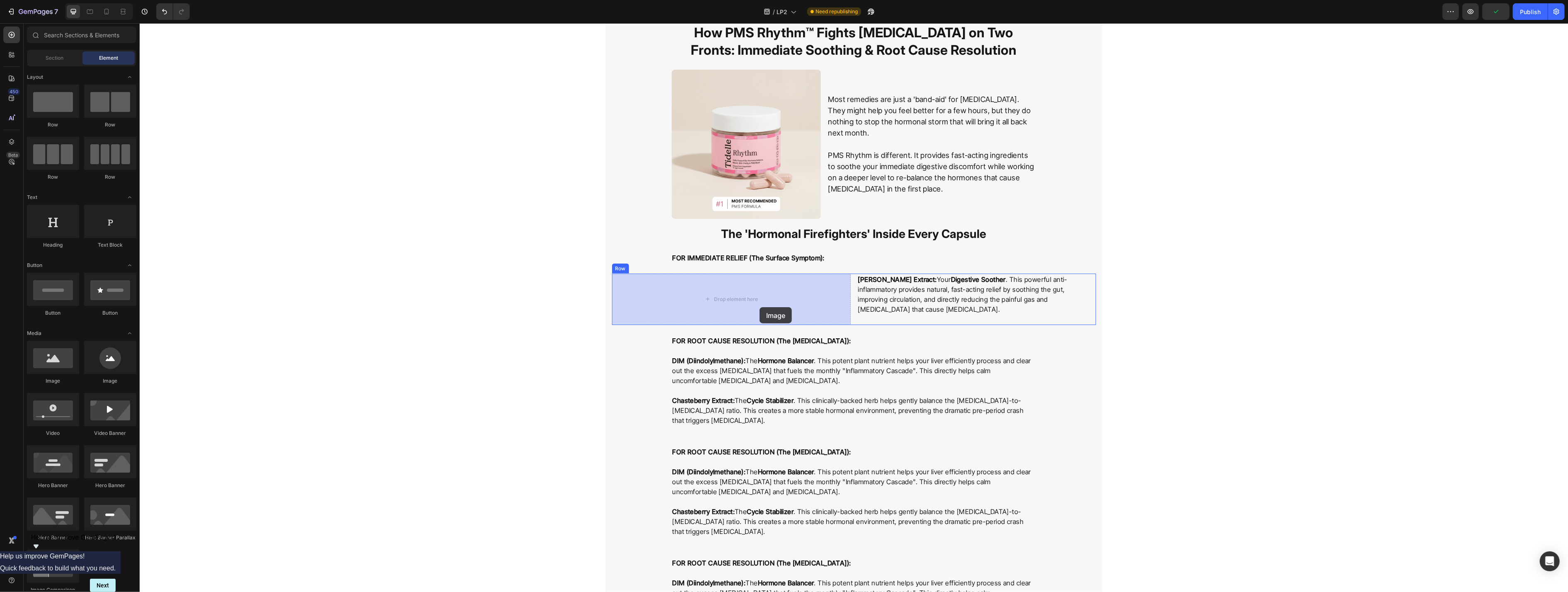
drag, startPoint x: 259, startPoint y: 384, endPoint x: 759, endPoint y: 307, distance: 505.9
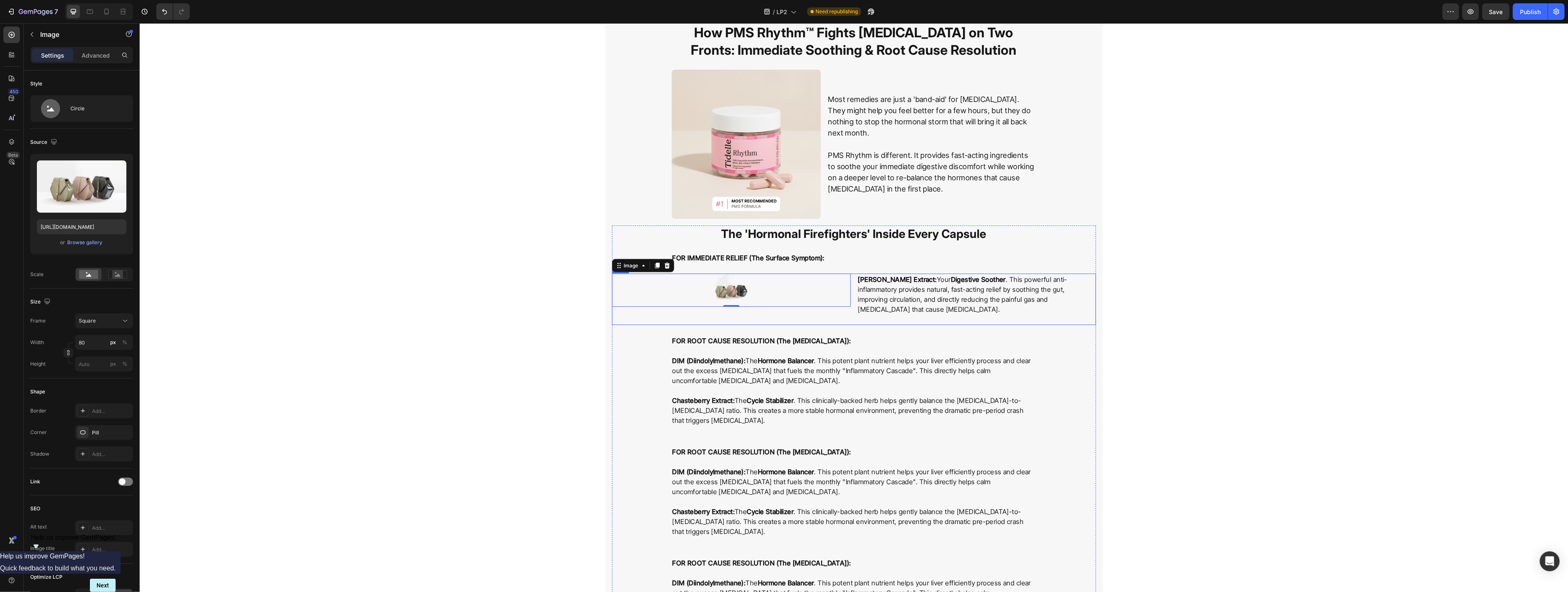
click at [642, 313] on div "Image 0" at bounding box center [731, 299] width 239 height 51
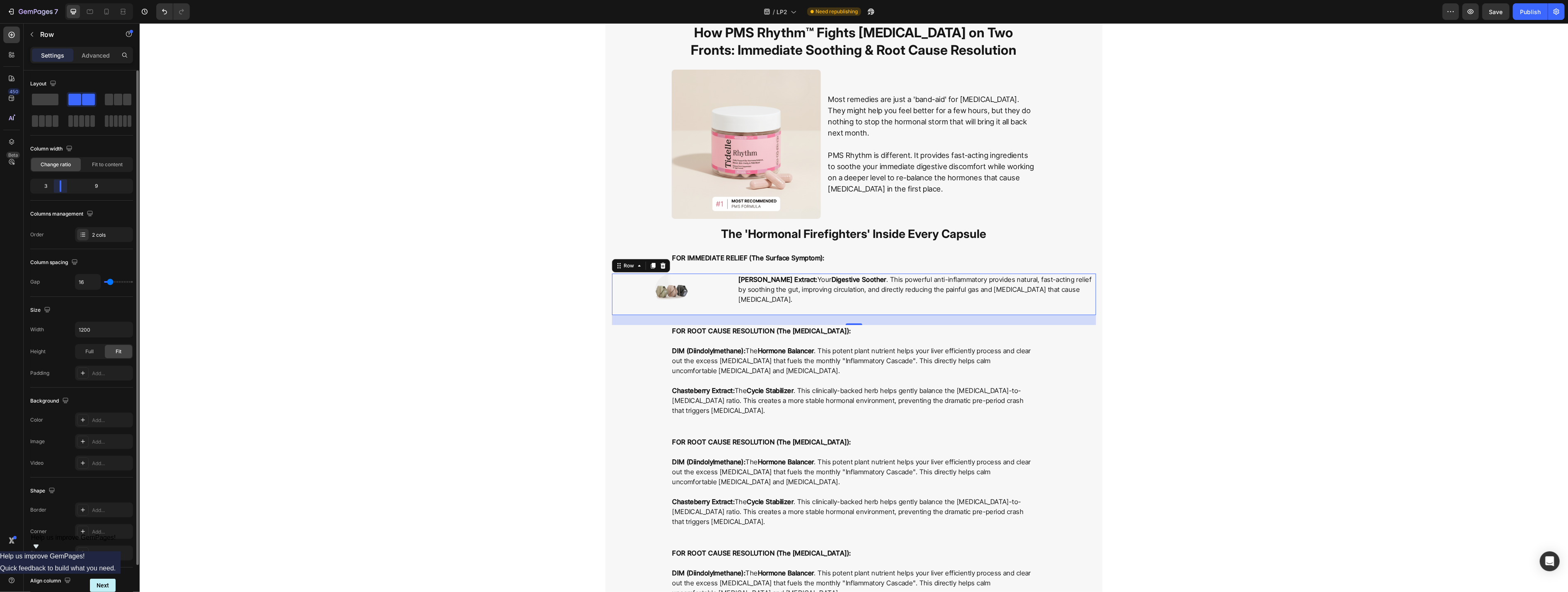
drag, startPoint x: 82, startPoint y: 188, endPoint x: 60, endPoint y: 187, distance: 22.0
click at [60, 187] on div "Layout Column width Change ratio Fit to content 3 9 Columns management Order 2 …" at bounding box center [82, 343] width 116 height 545
click at [107, 334] on input "1200" at bounding box center [104, 329] width 57 height 15
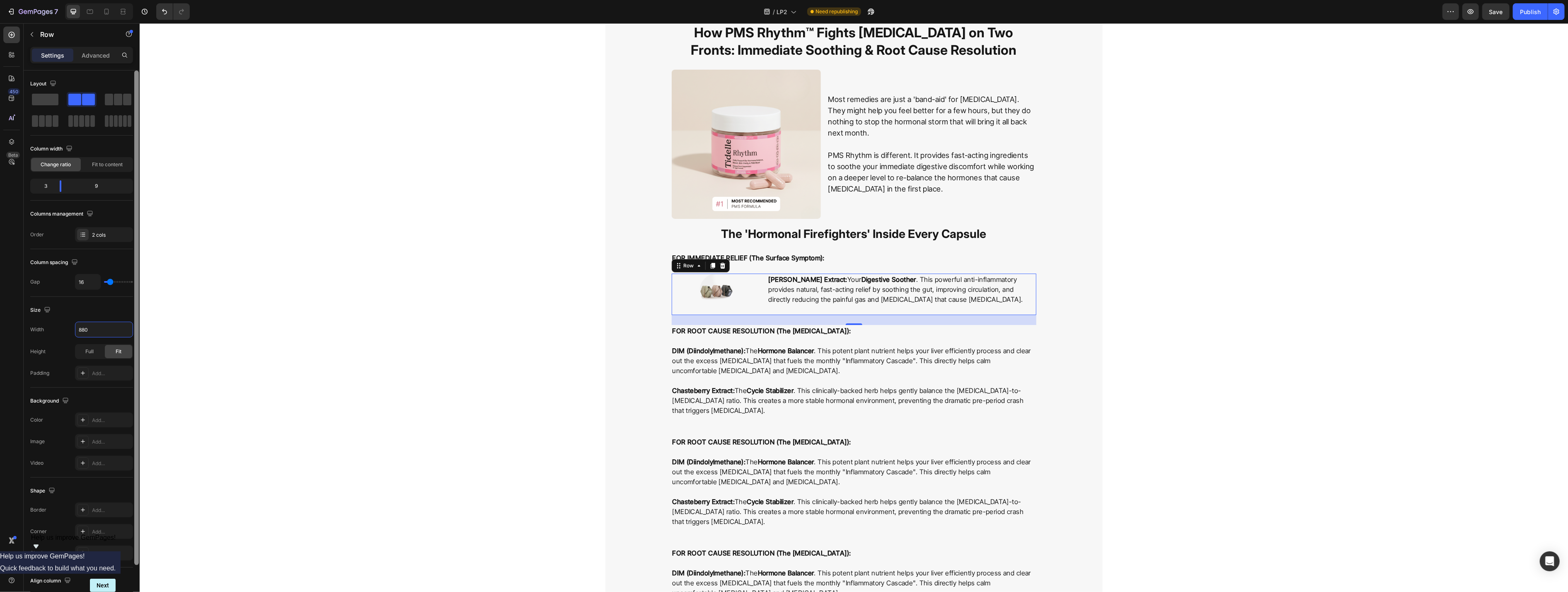
type input "880"
drag, startPoint x: 511, startPoint y: 405, endPoint x: 664, endPoint y: 341, distance: 165.8
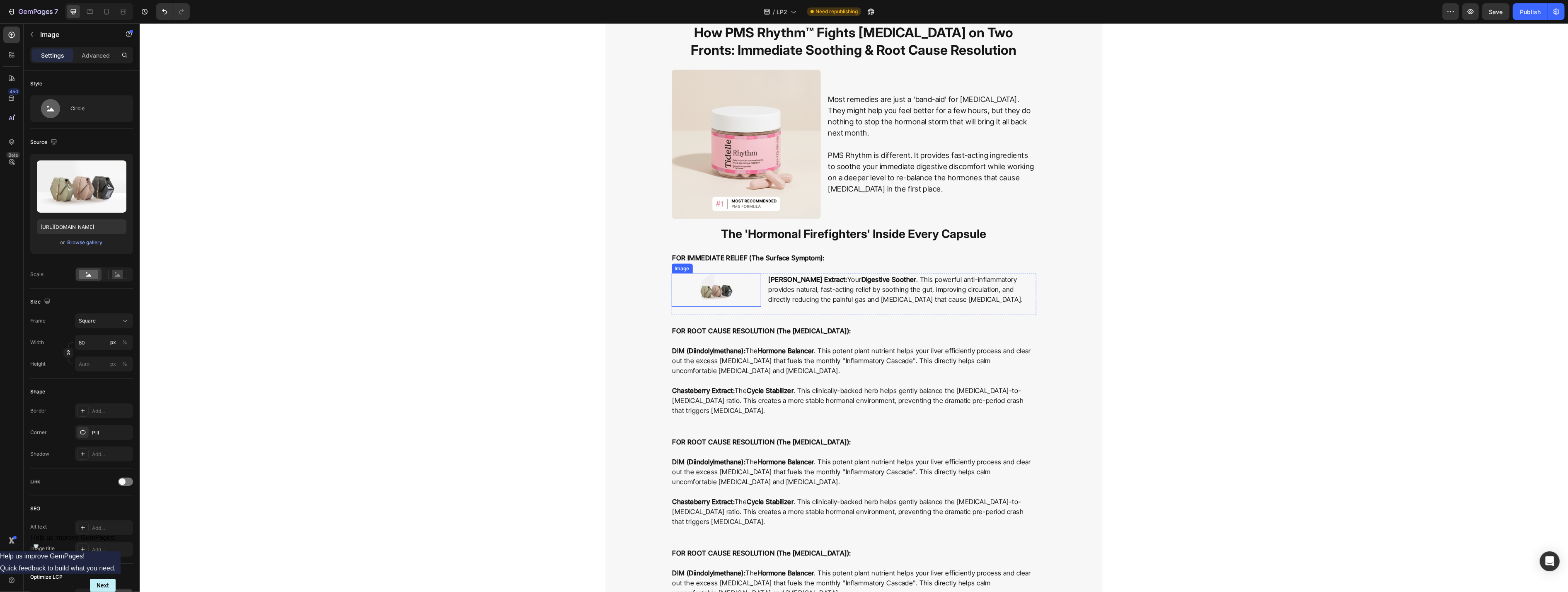
click at [642, 291] on img at bounding box center [716, 290] width 33 height 33
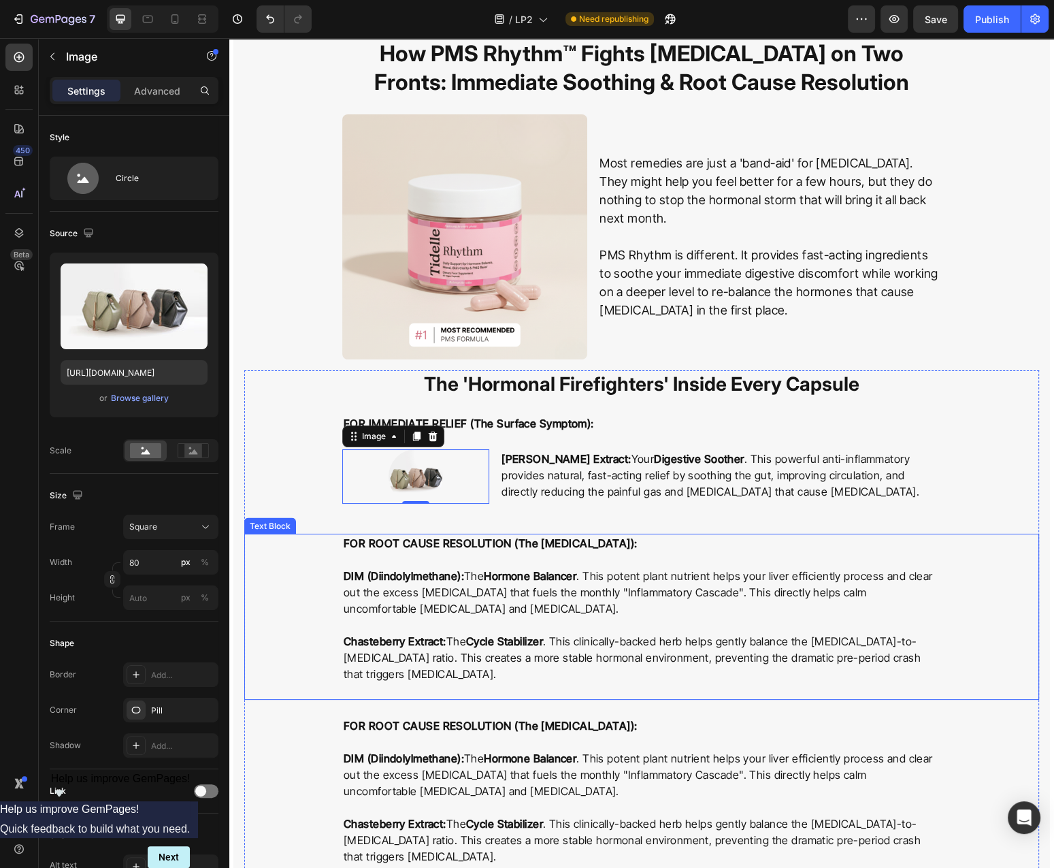
click at [425, 575] on strong "DIM (Diindolylmethane):" at bounding box center [404, 576] width 120 height 14
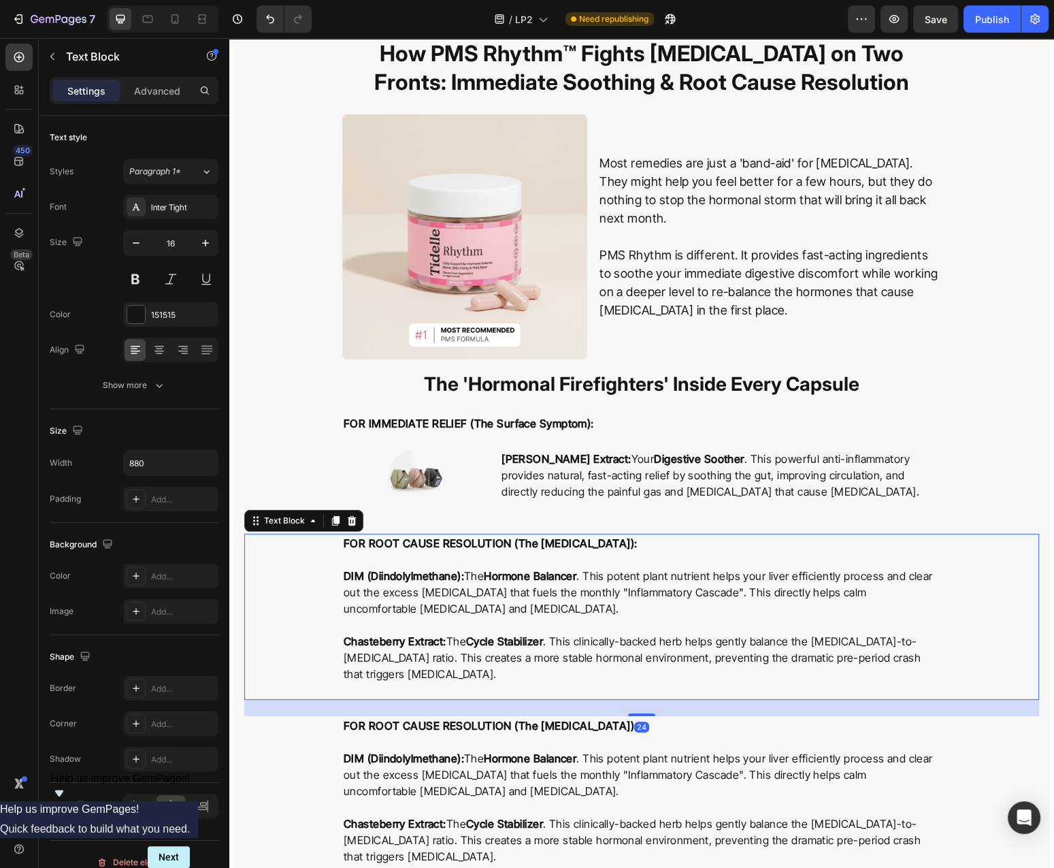
click at [397, 574] on strong "DIM (Diindolylmethane):" at bounding box center [404, 576] width 120 height 14
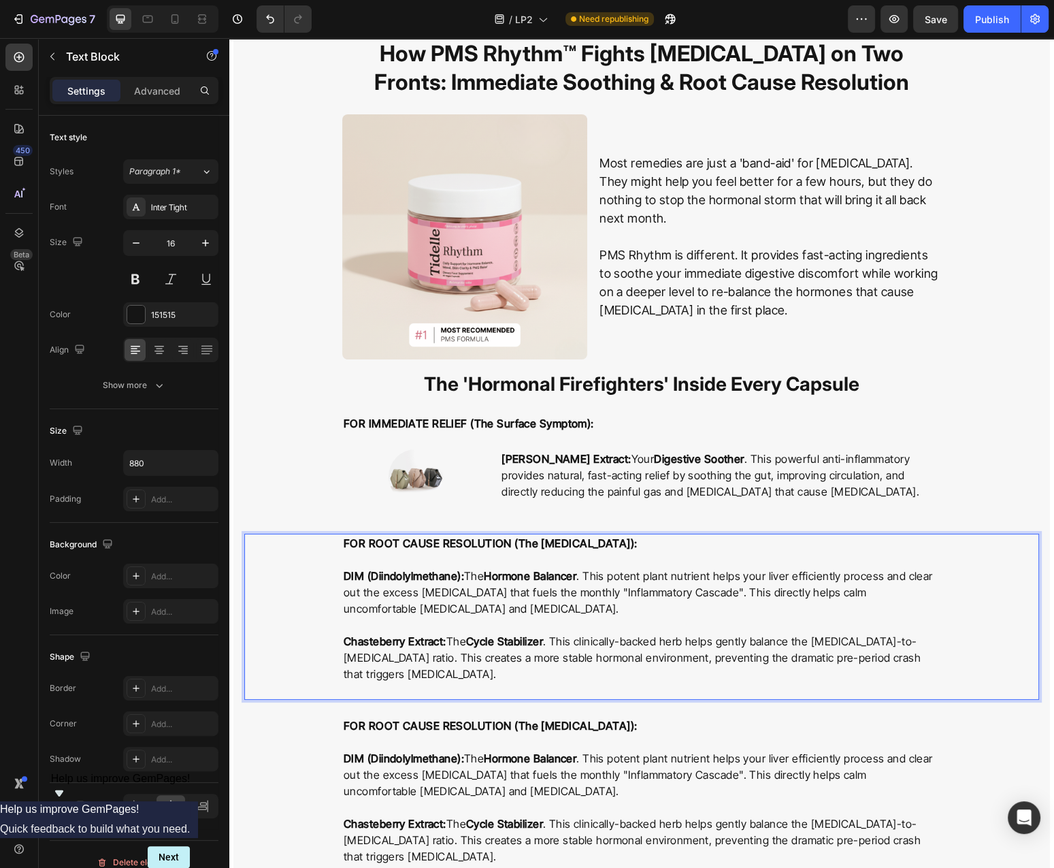
click at [374, 576] on strong "DIM (Diindolylmethane):" at bounding box center [404, 576] width 120 height 14
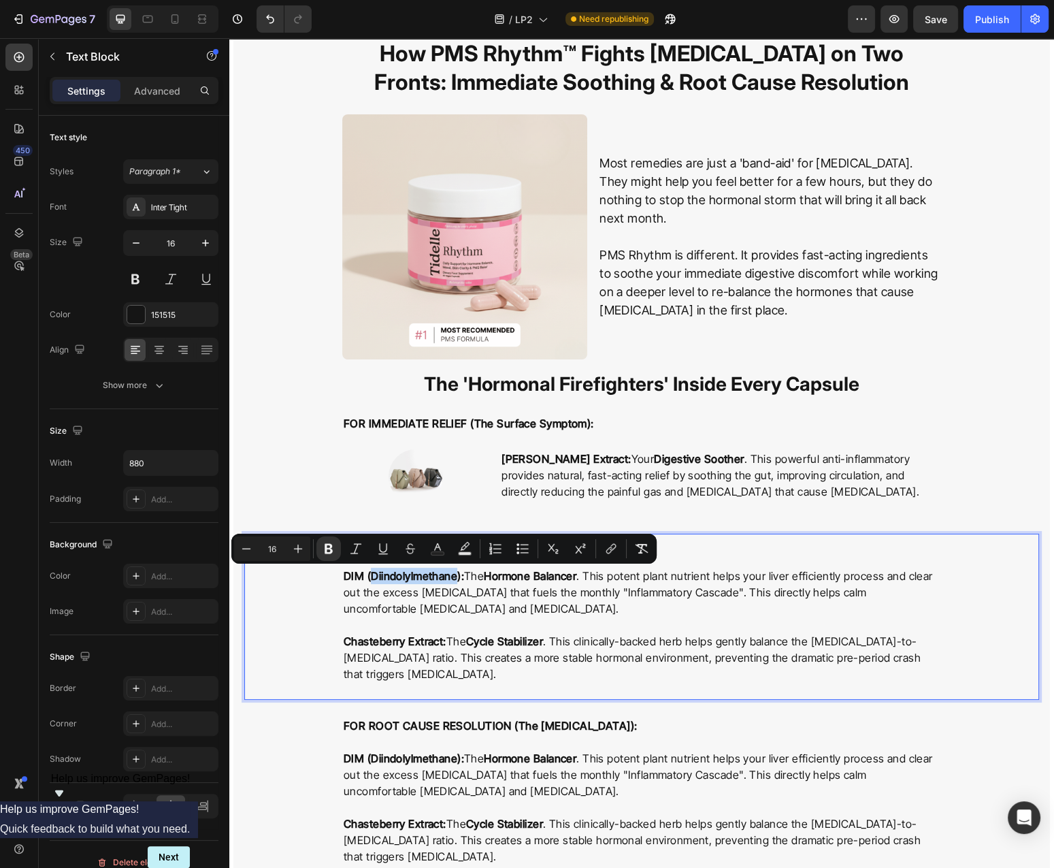
drag, startPoint x: 374, startPoint y: 577, endPoint x: 464, endPoint y: 581, distance: 90.6
click at [464, 581] on strong "DIM (Diindolylmethane):" at bounding box center [404, 576] width 120 height 14
copy strong "Diindolylmethane"
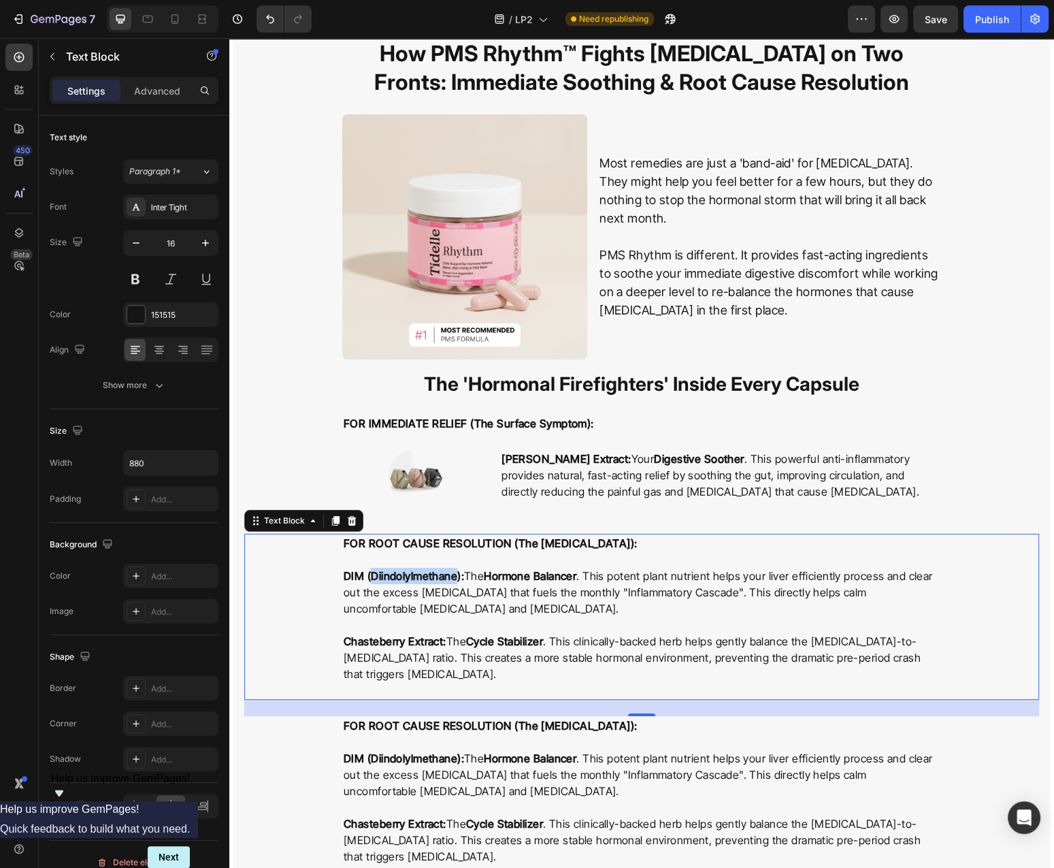
click at [539, 617] on p "Rich Text Editor. Editing area: main" at bounding box center [642, 625] width 596 height 16
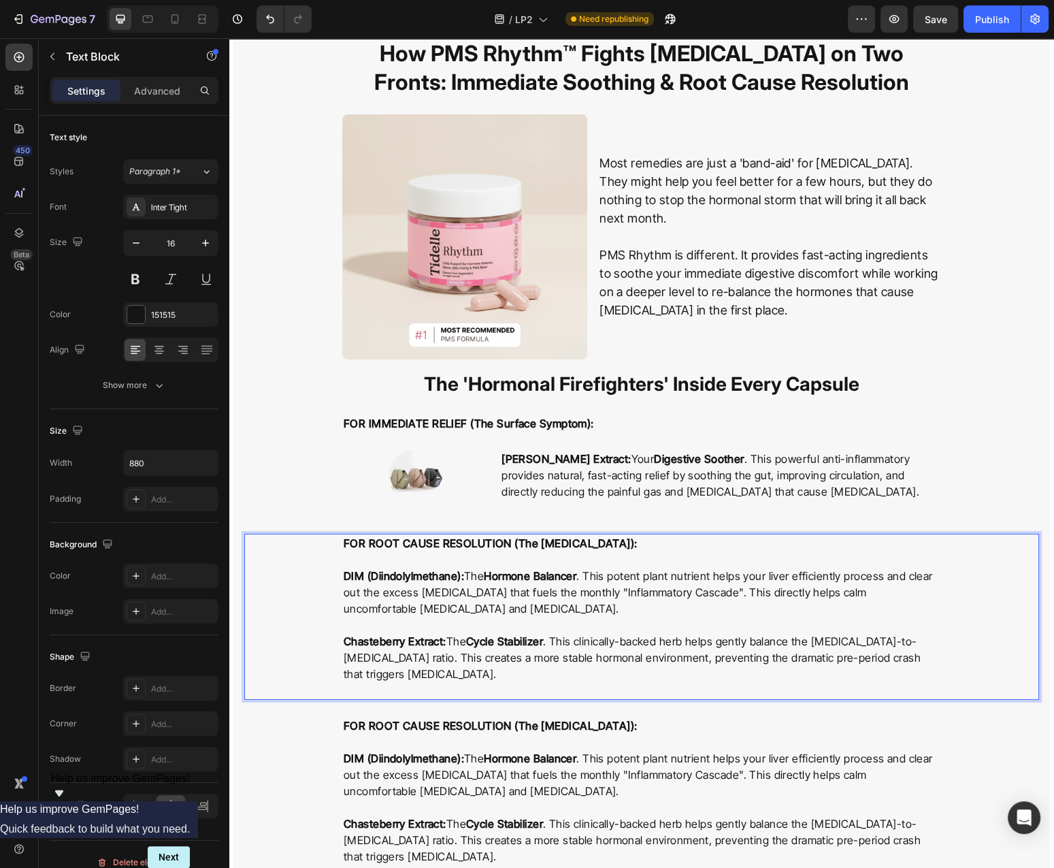
click at [515, 582] on p "DIM (Diindolylmethane): The Hormone Balancer . This potent plant nutrient helps…" at bounding box center [642, 592] width 596 height 49
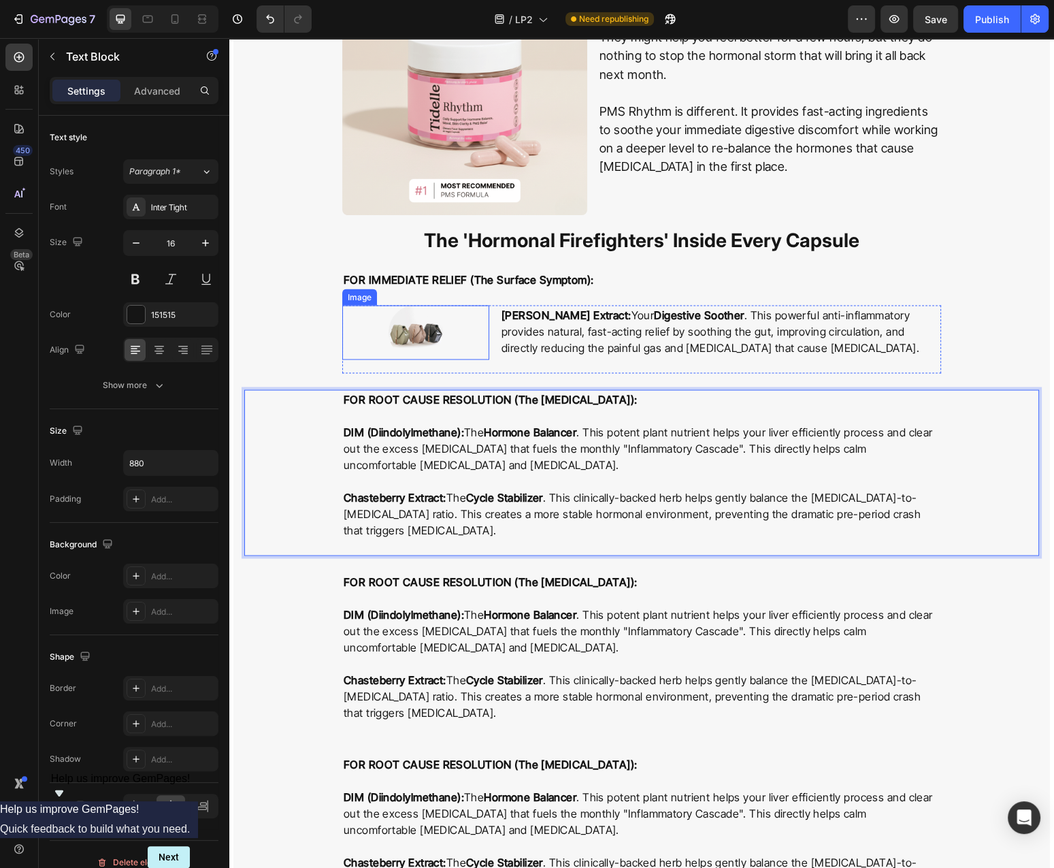
scroll to position [2846, 0]
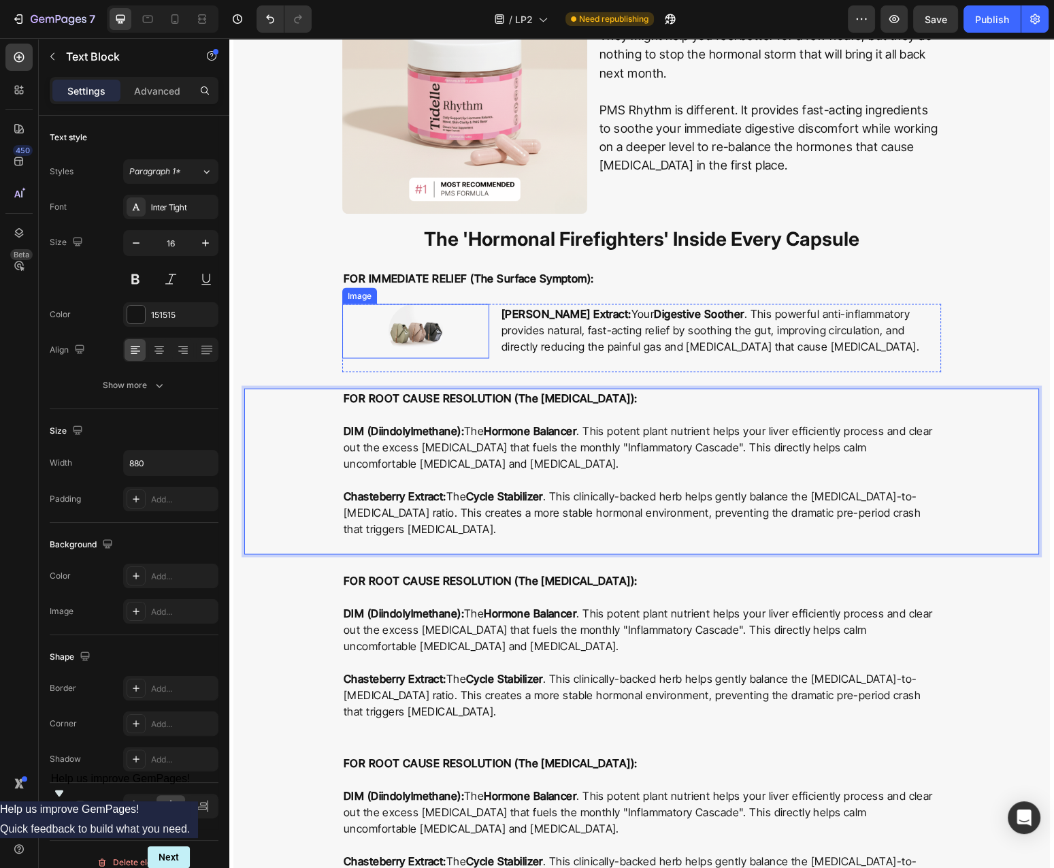
click at [438, 328] on img at bounding box center [416, 331] width 54 height 54
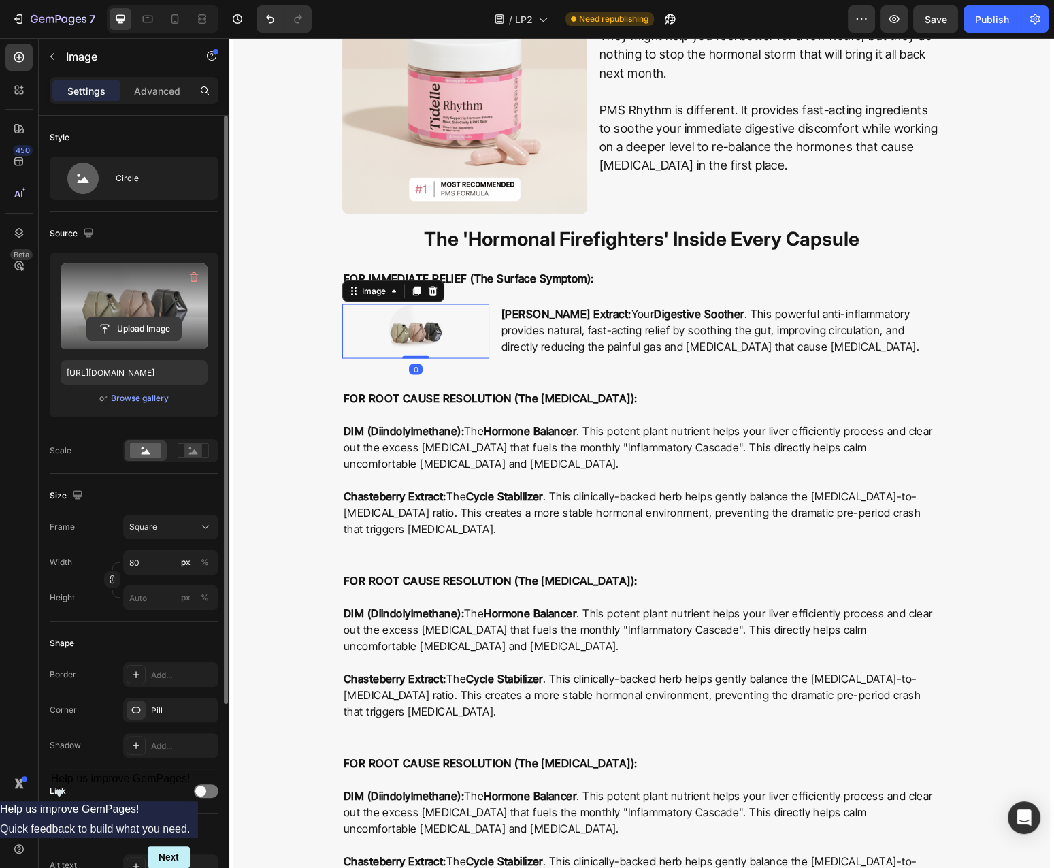
click at [139, 330] on input "file" at bounding box center [134, 328] width 94 height 23
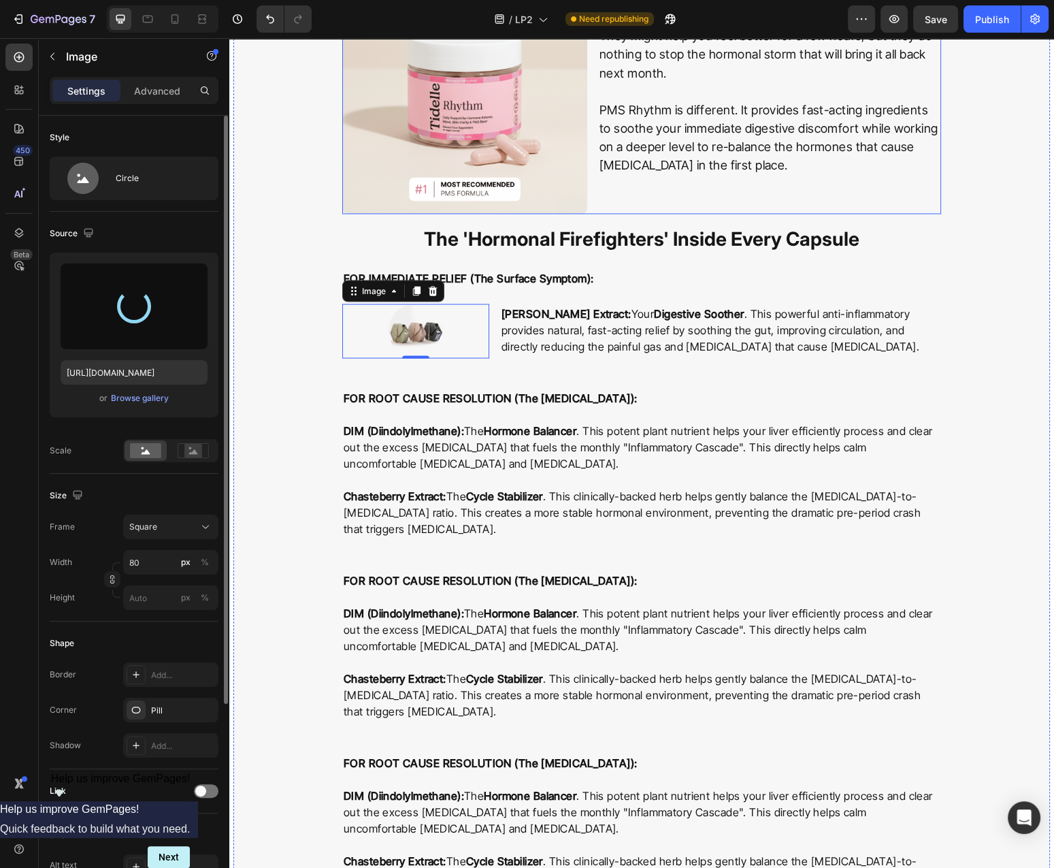
type input "https://cdn.shopify.com/s/files/1/0777/2736/7387/files/gempages_577083542056469…"
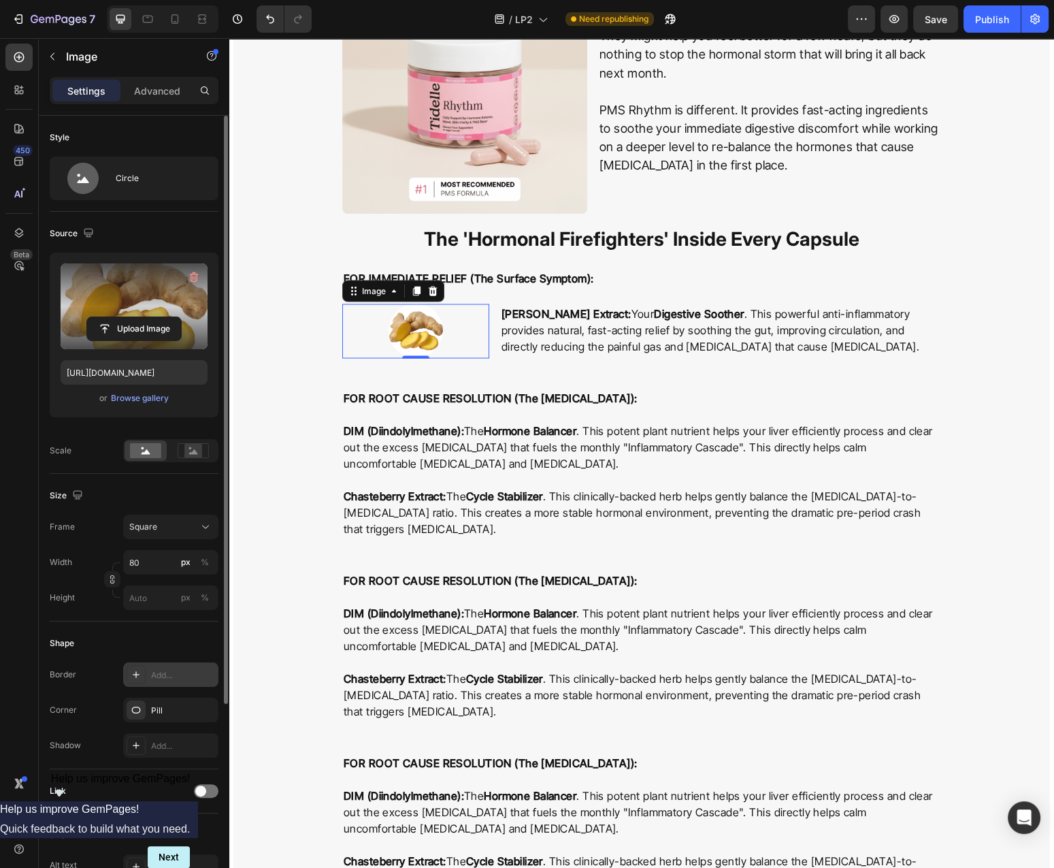
click at [163, 675] on div "Add..." at bounding box center [183, 675] width 64 height 12
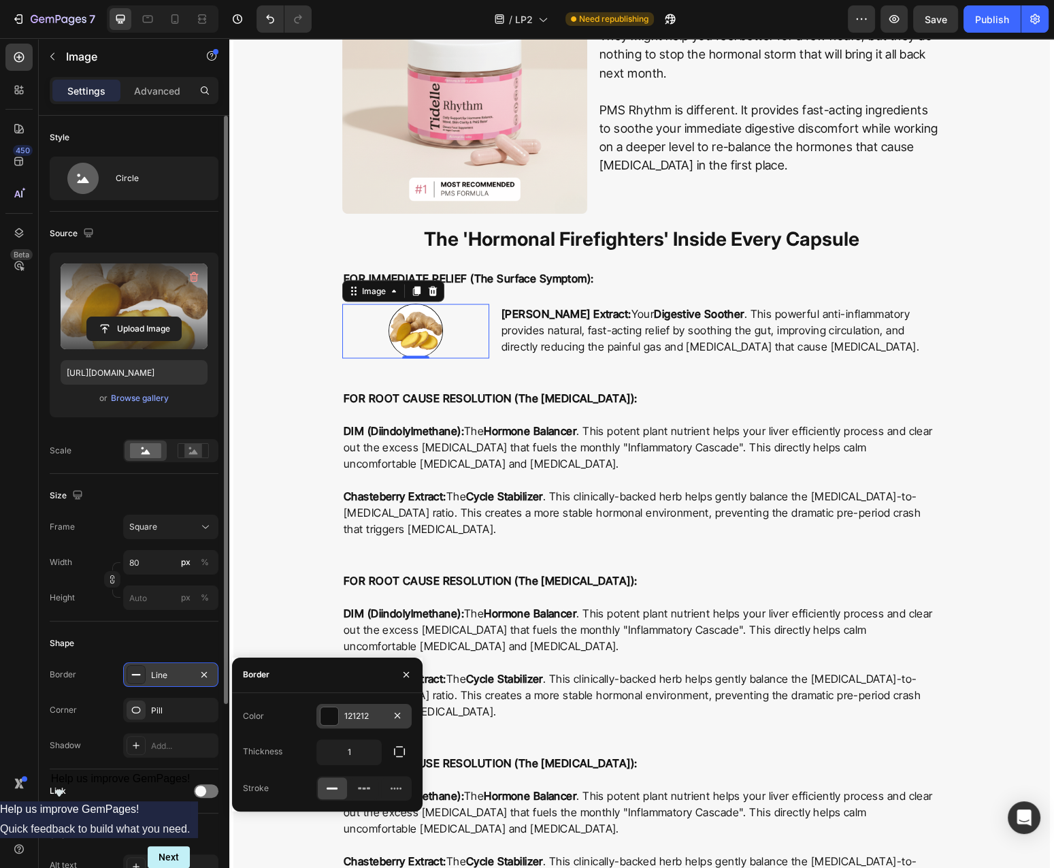
click at [328, 726] on div "121212" at bounding box center [364, 716] width 95 height 25
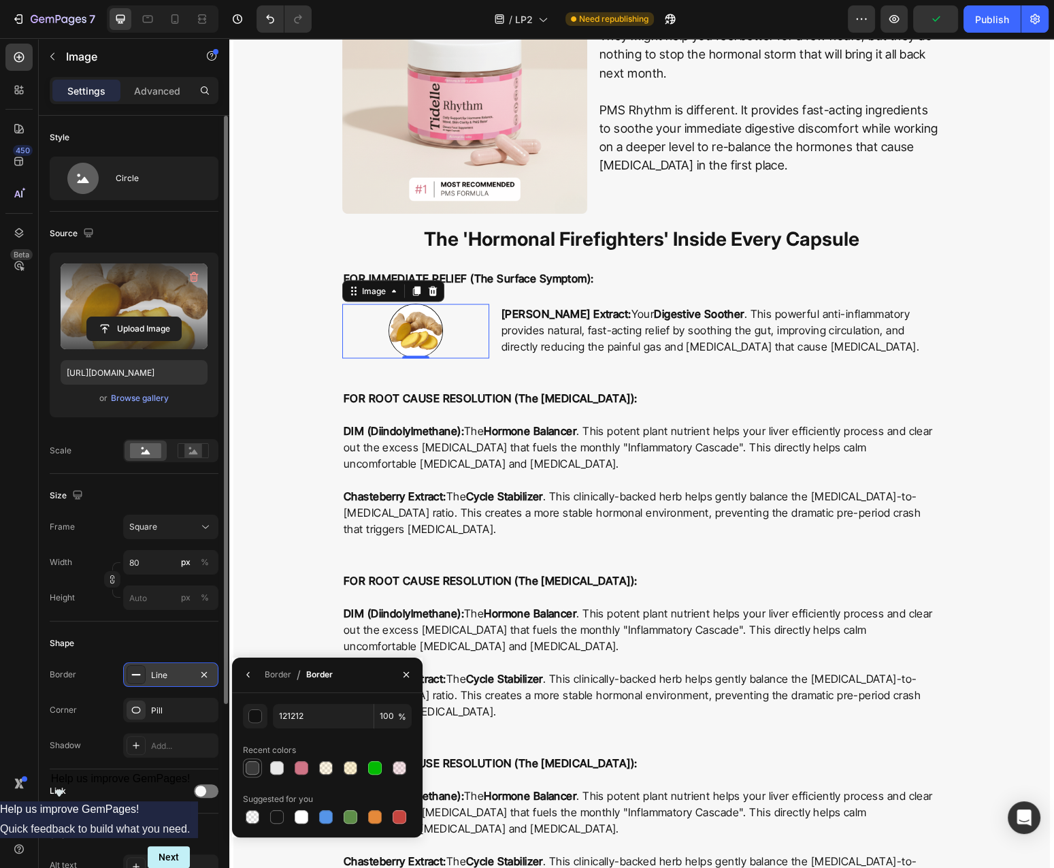
click at [245, 765] on div at bounding box center [252, 768] width 16 height 16
type input "3A3A3A"
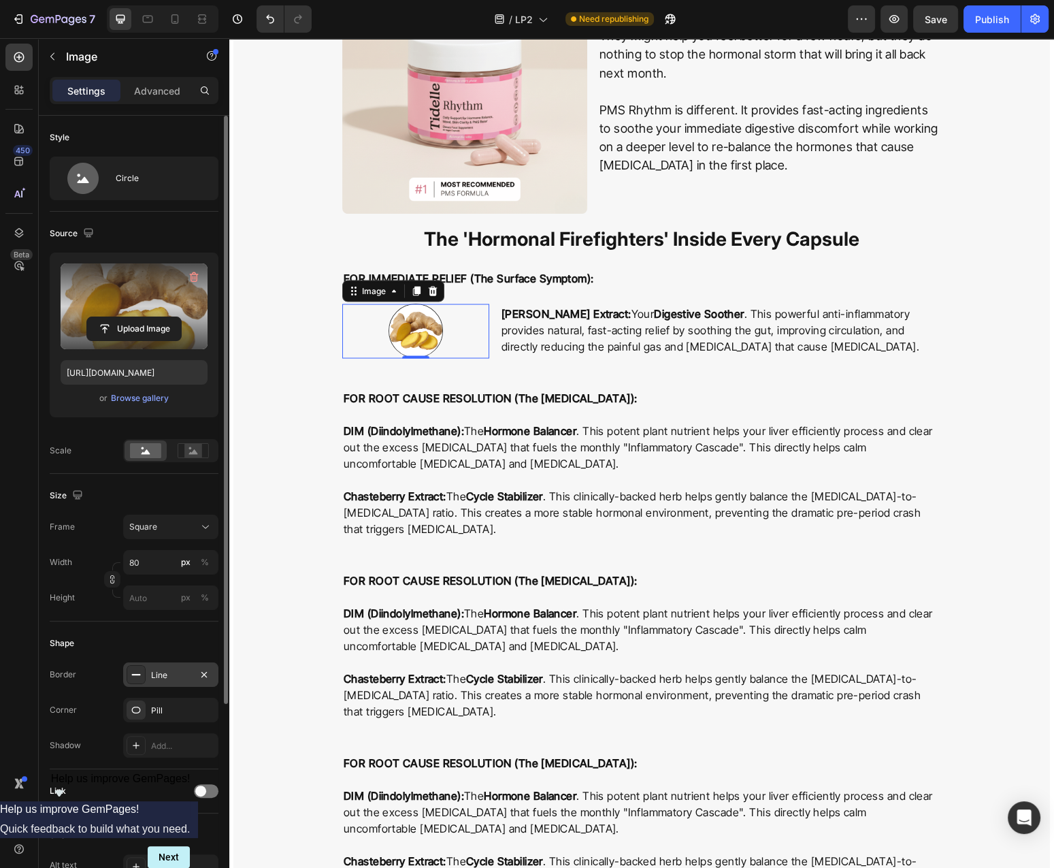
drag, startPoint x: 193, startPoint y: 656, endPoint x: 199, endPoint y: 662, distance: 9.2
click at [193, 654] on div "Shape Border Line Corner Pill Shadow Add..." at bounding box center [134, 696] width 169 height 148
click at [182, 683] on div "Line" at bounding box center [170, 674] width 95 height 25
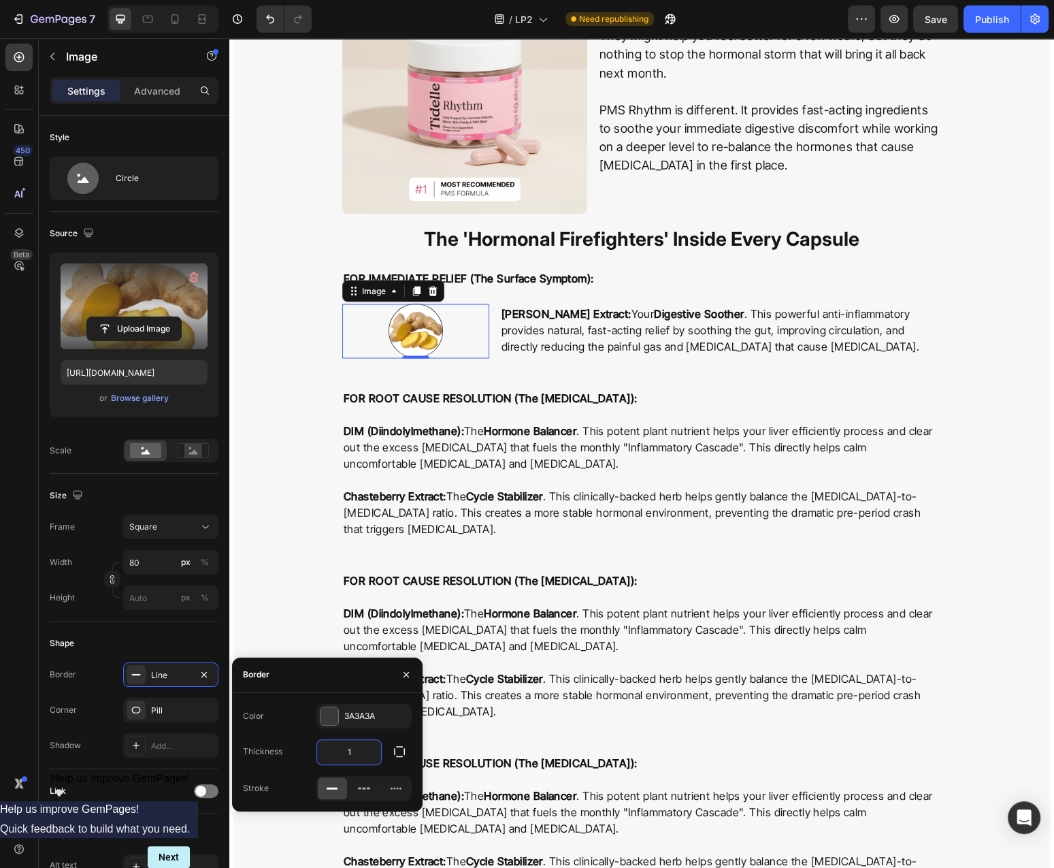
click at [352, 758] on input "1" at bounding box center [349, 752] width 64 height 25
click at [304, 728] on div "Color 3A3A3A" at bounding box center [327, 716] width 169 height 25
click at [368, 756] on input "2" at bounding box center [349, 752] width 64 height 25
click at [357, 760] on input "3" at bounding box center [349, 752] width 64 height 25
click at [359, 753] on input "3" at bounding box center [349, 752] width 64 height 25
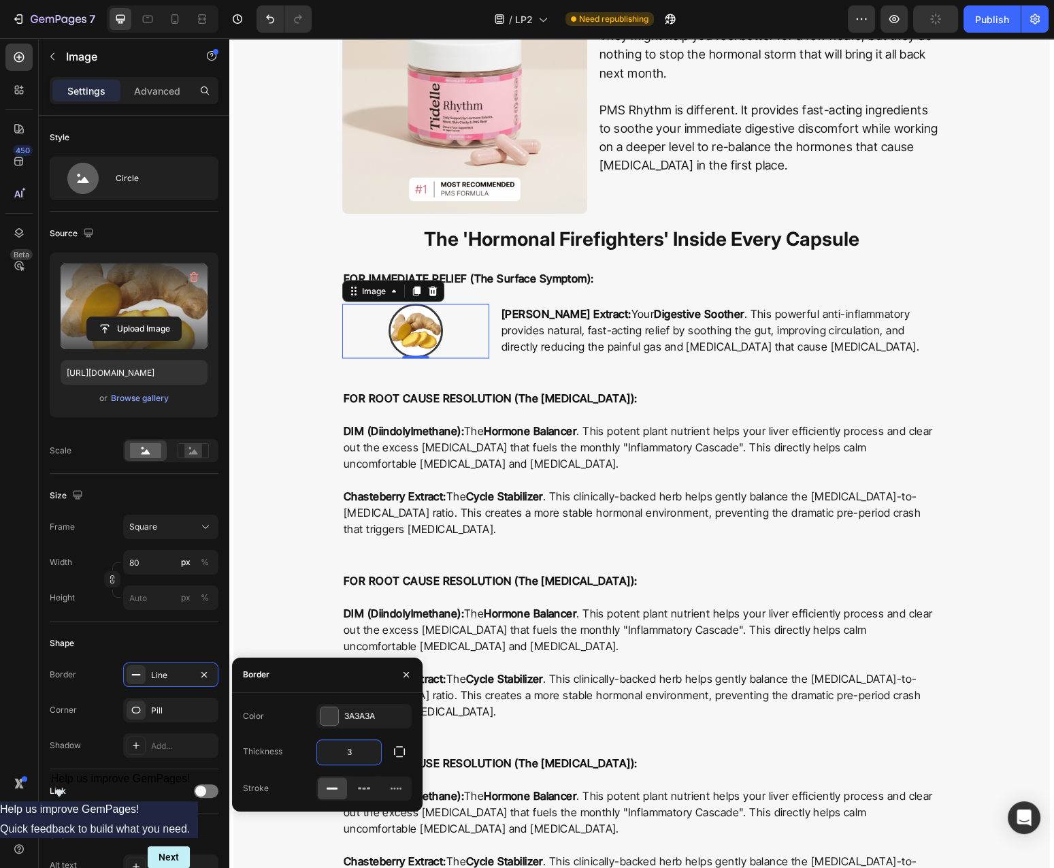
click at [359, 753] on input "3" at bounding box center [349, 752] width 64 height 25
click at [363, 757] on input "2" at bounding box center [349, 752] width 64 height 25
type input "1"
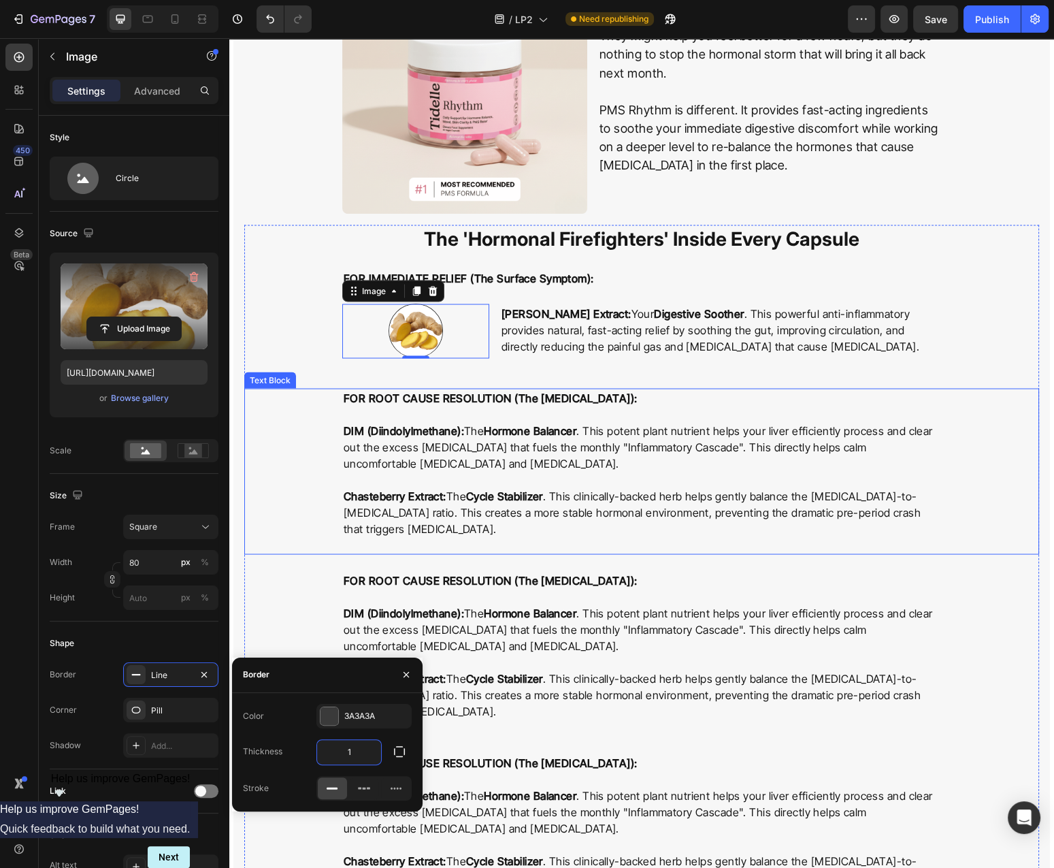
click at [349, 469] on p "DIM (Diindolylmethane): The Hormone Balancer . This potent plant nutrient helps…" at bounding box center [642, 446] width 596 height 49
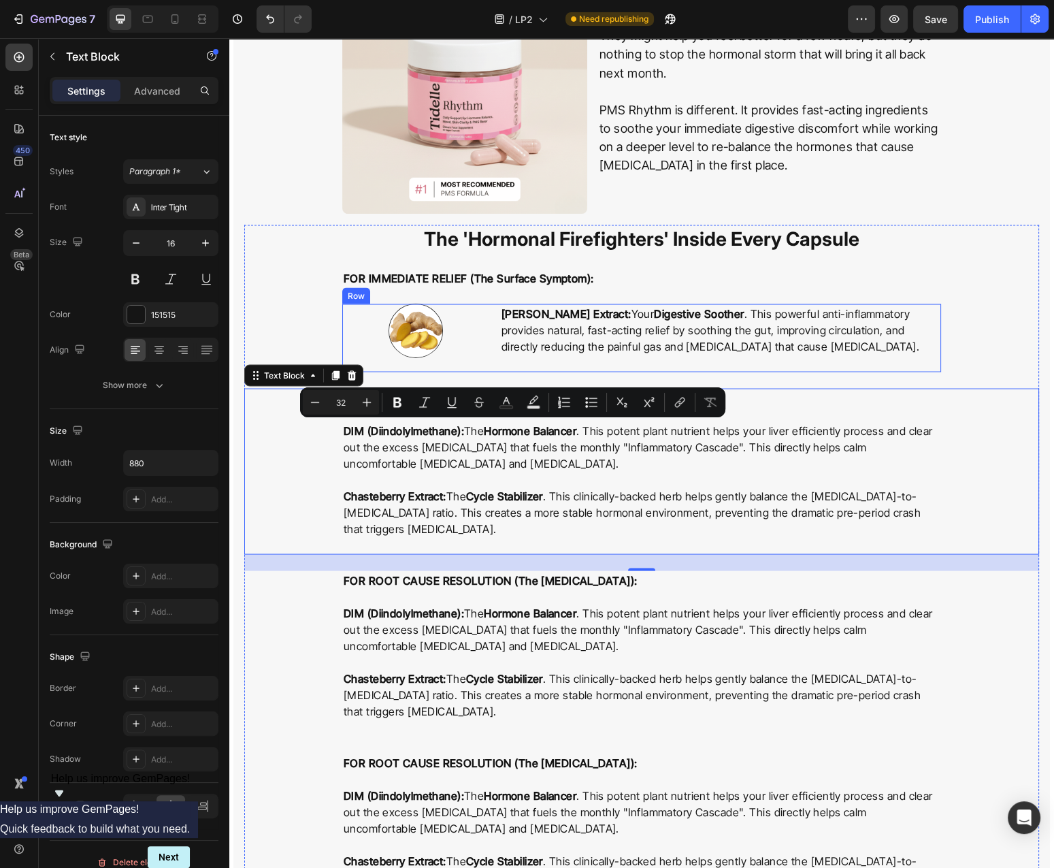
click at [486, 366] on div "Image" at bounding box center [415, 338] width 147 height 68
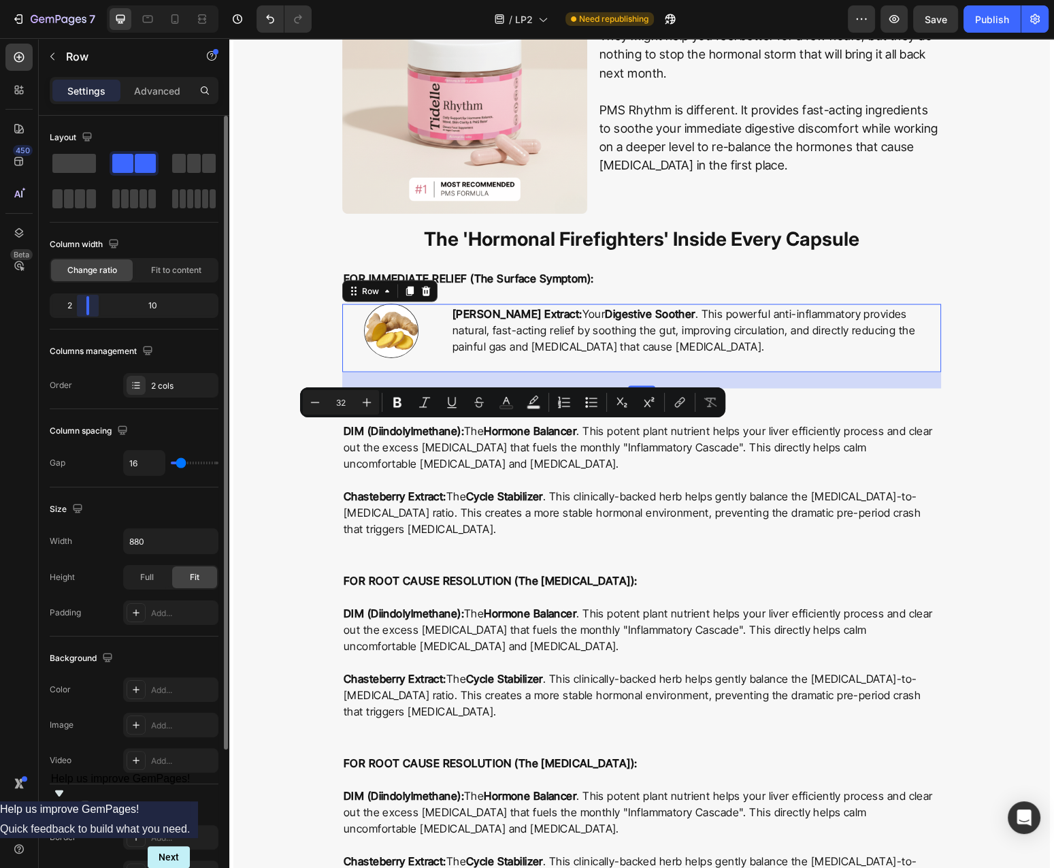
drag, startPoint x: 105, startPoint y: 309, endPoint x: 76, endPoint y: 312, distance: 28.8
click at [76, 312] on div "Layout Column width Change ratio Fit to content 2 10 Columns management Order 2…" at bounding box center [134, 511] width 191 height 791
type input "5"
type input "3"
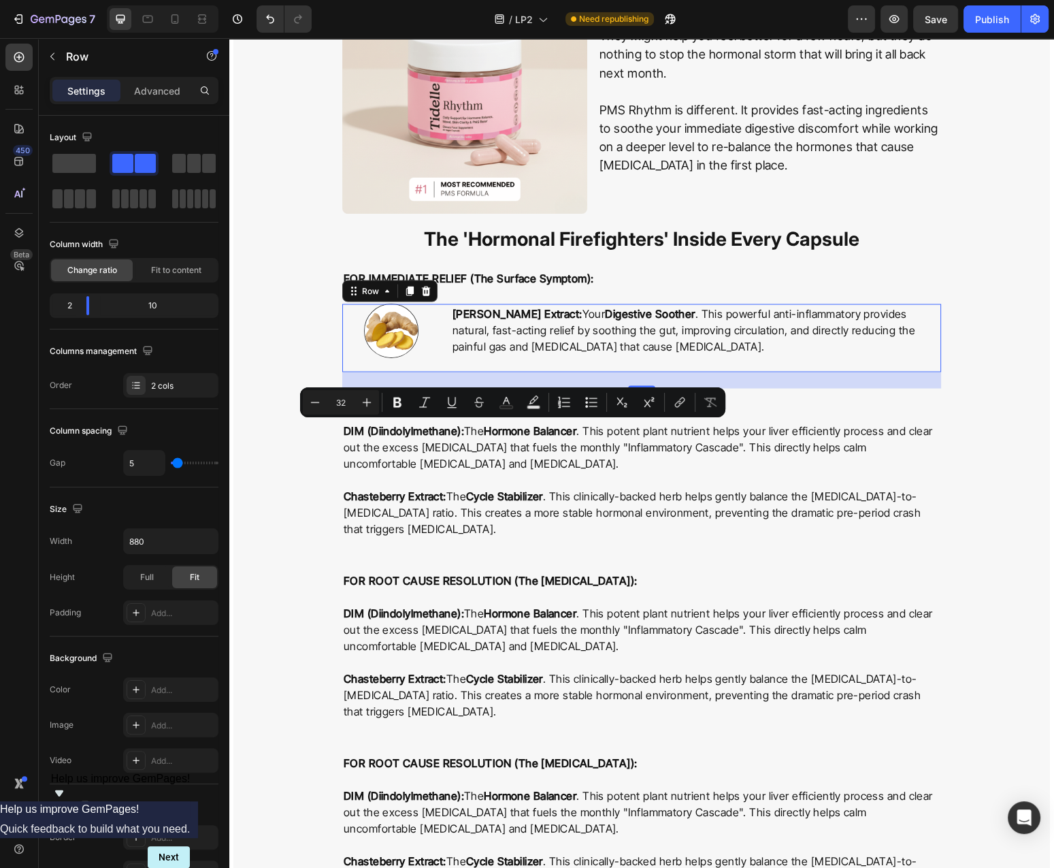
type input "3"
type input "0"
drag, startPoint x: 178, startPoint y: 467, endPoint x: 134, endPoint y: 465, distance: 44.3
type input "0"
click at [171, 464] on input "range" at bounding box center [195, 463] width 48 height 3
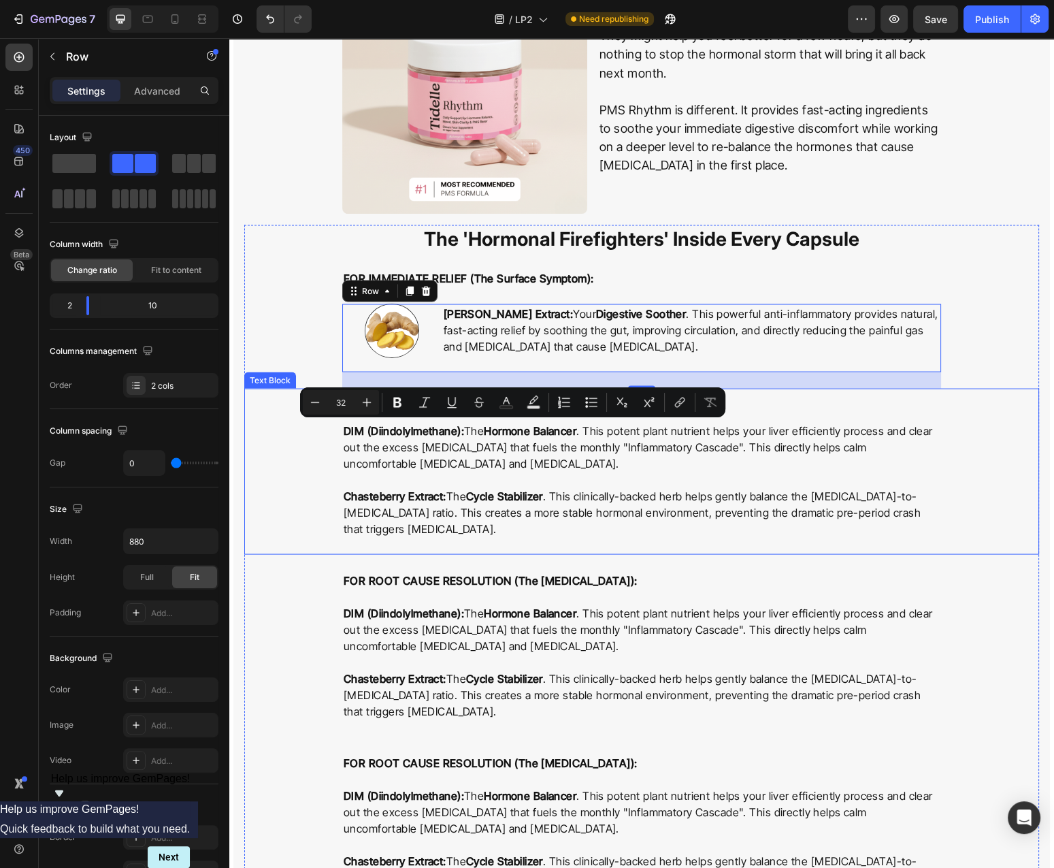
click at [1010, 391] on div "FOR ROOT CAUSE RESOLUTION (The Hormonal Imbalance): DIM (Diindolylmethane): The…" at bounding box center [641, 471] width 795 height 166
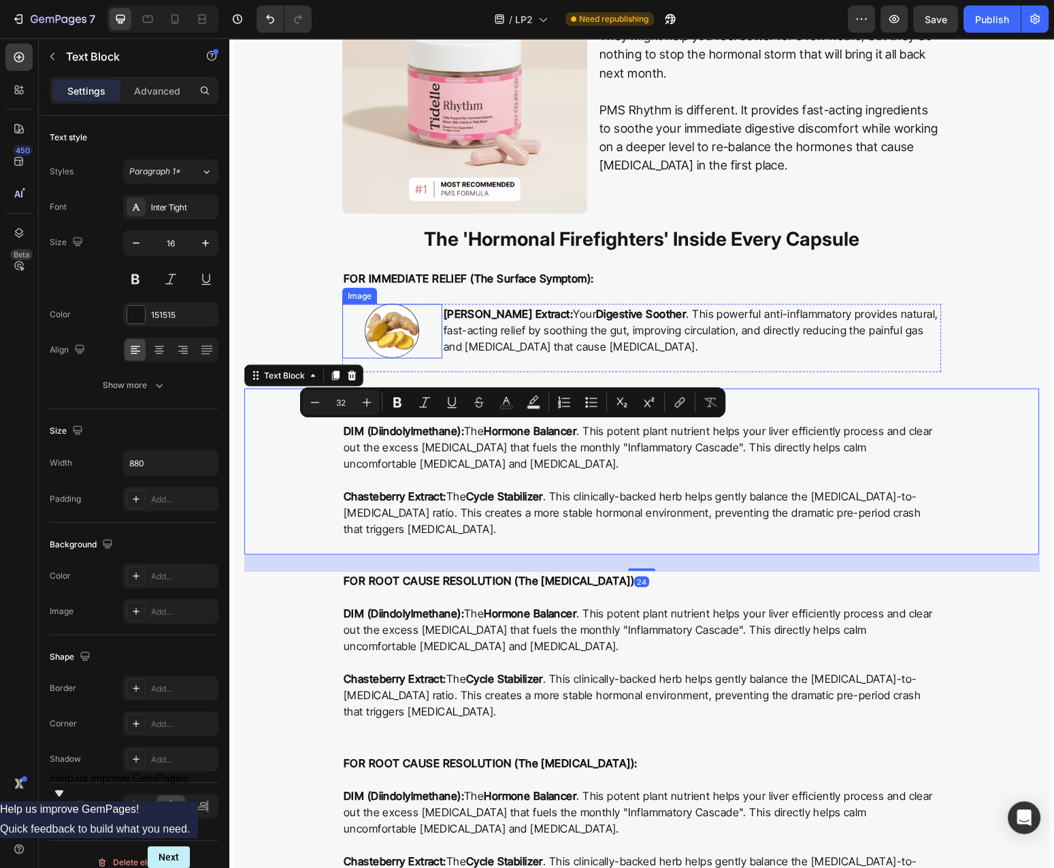
click at [383, 328] on img at bounding box center [392, 331] width 54 height 54
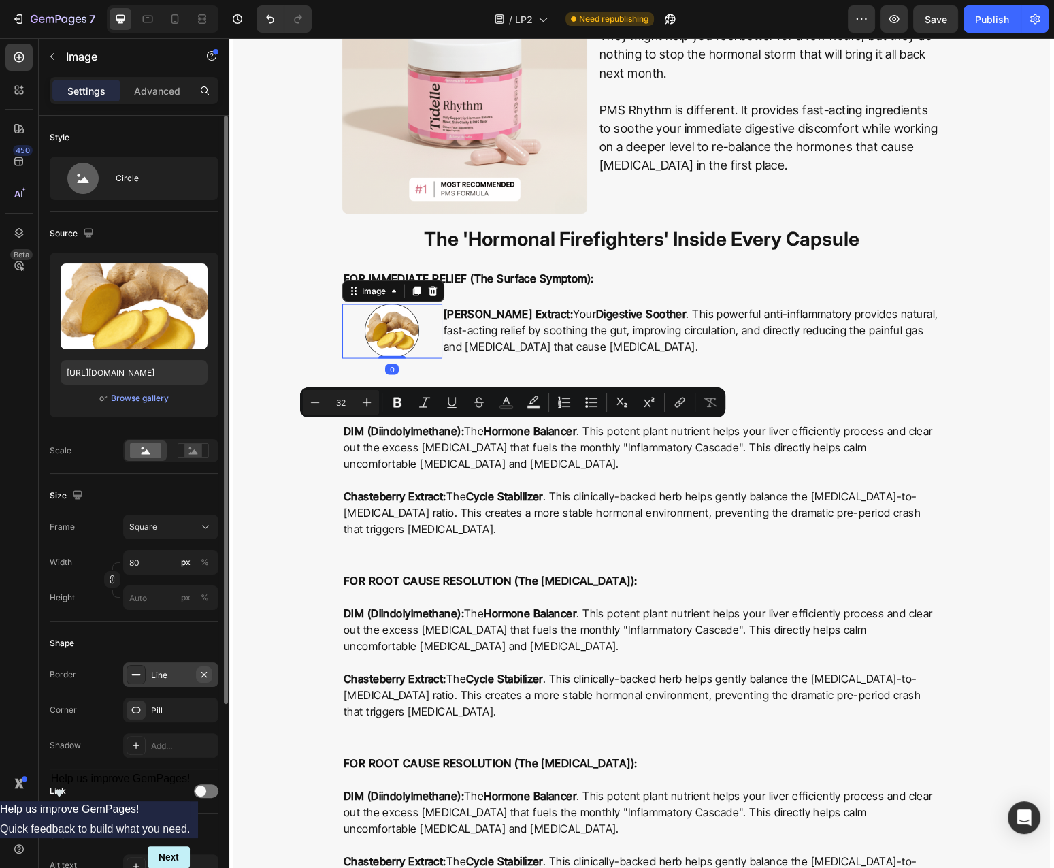
click at [206, 679] on icon "button" at bounding box center [204, 674] width 11 height 11
click at [165, 754] on div "Add..." at bounding box center [170, 745] width 95 height 25
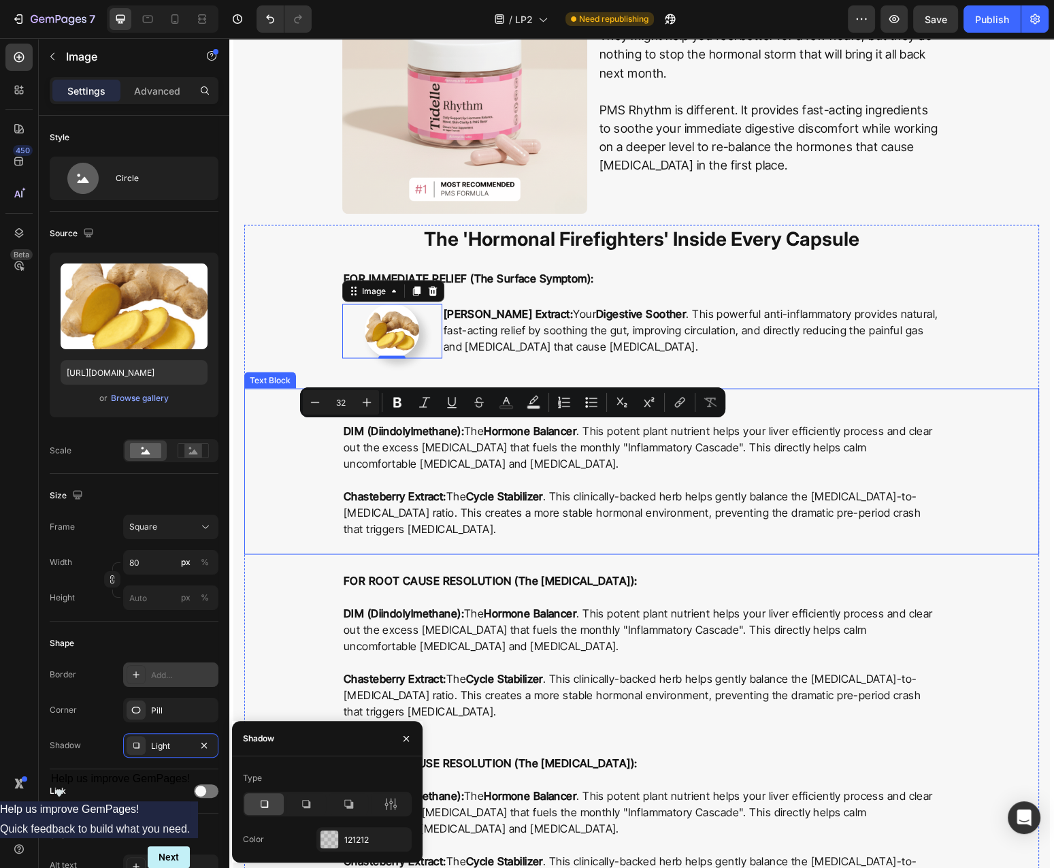
click at [888, 478] on p "Rich Text Editor. Editing area: main" at bounding box center [642, 479] width 596 height 16
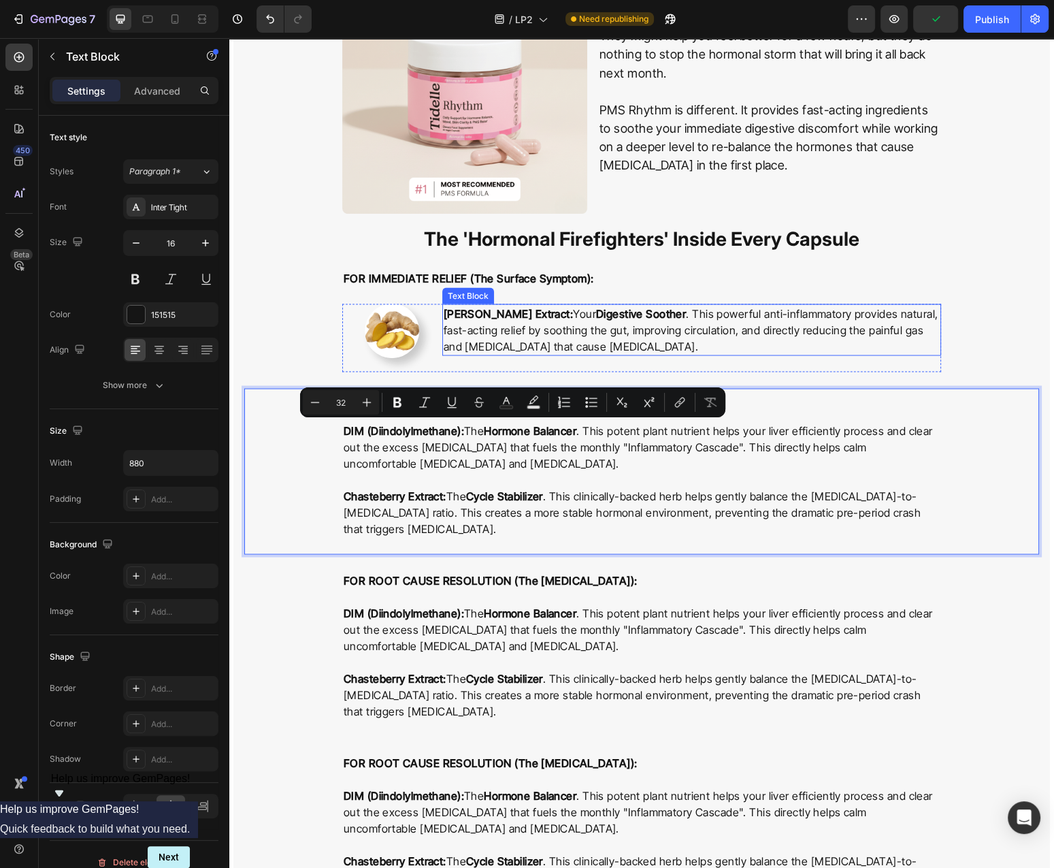
click at [865, 349] on p "Ginger Root Extract: Your Digestive Soother . This powerful anti-inflammatory p…" at bounding box center [692, 329] width 496 height 49
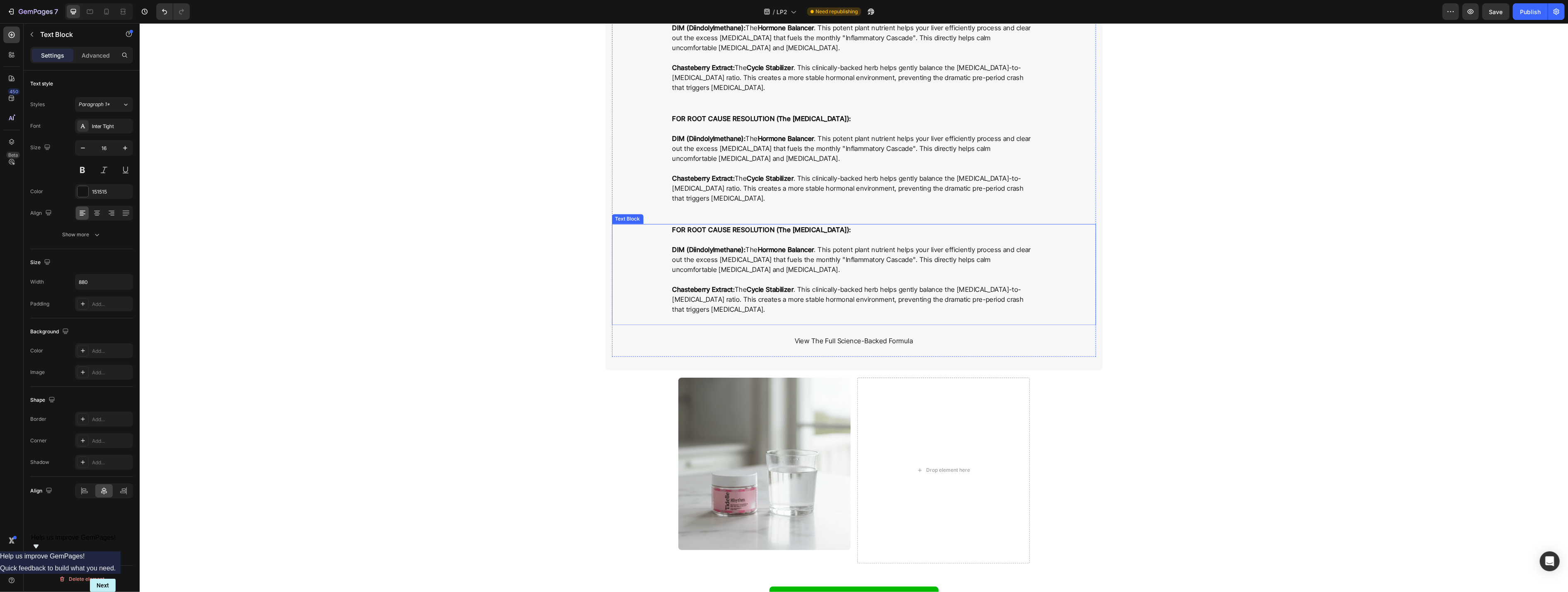
scroll to position [1689, 0]
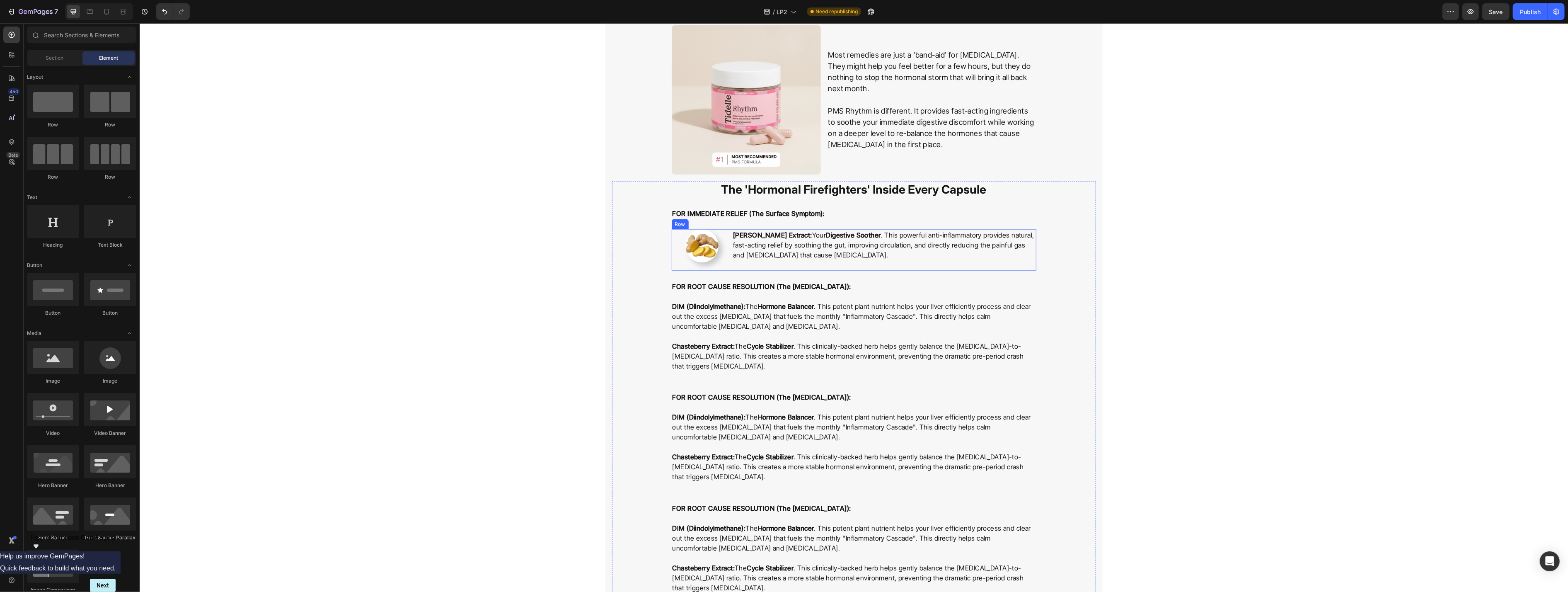
click at [642, 269] on div "Ginger Root Extract: Your Digestive Soother . This powerful anti-inflammatory p…" at bounding box center [883, 250] width 304 height 41
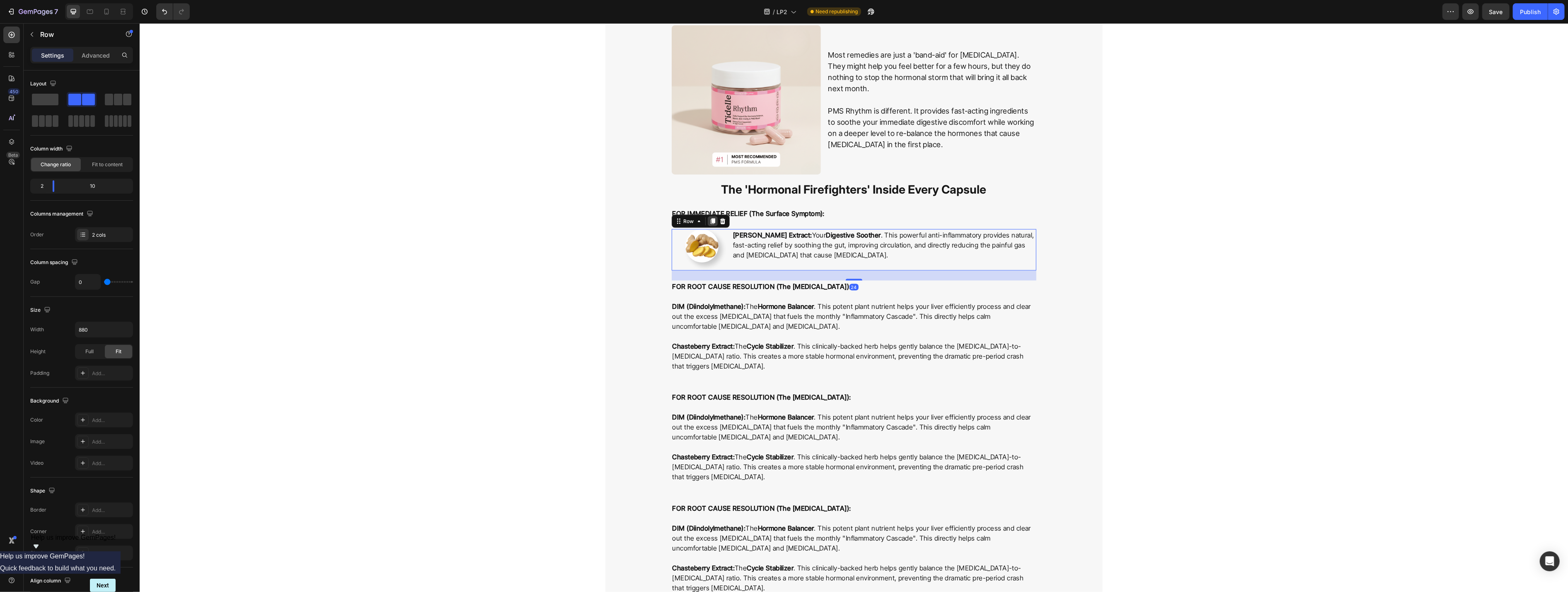
click at [642, 222] on icon at bounding box center [712, 222] width 4 height 6
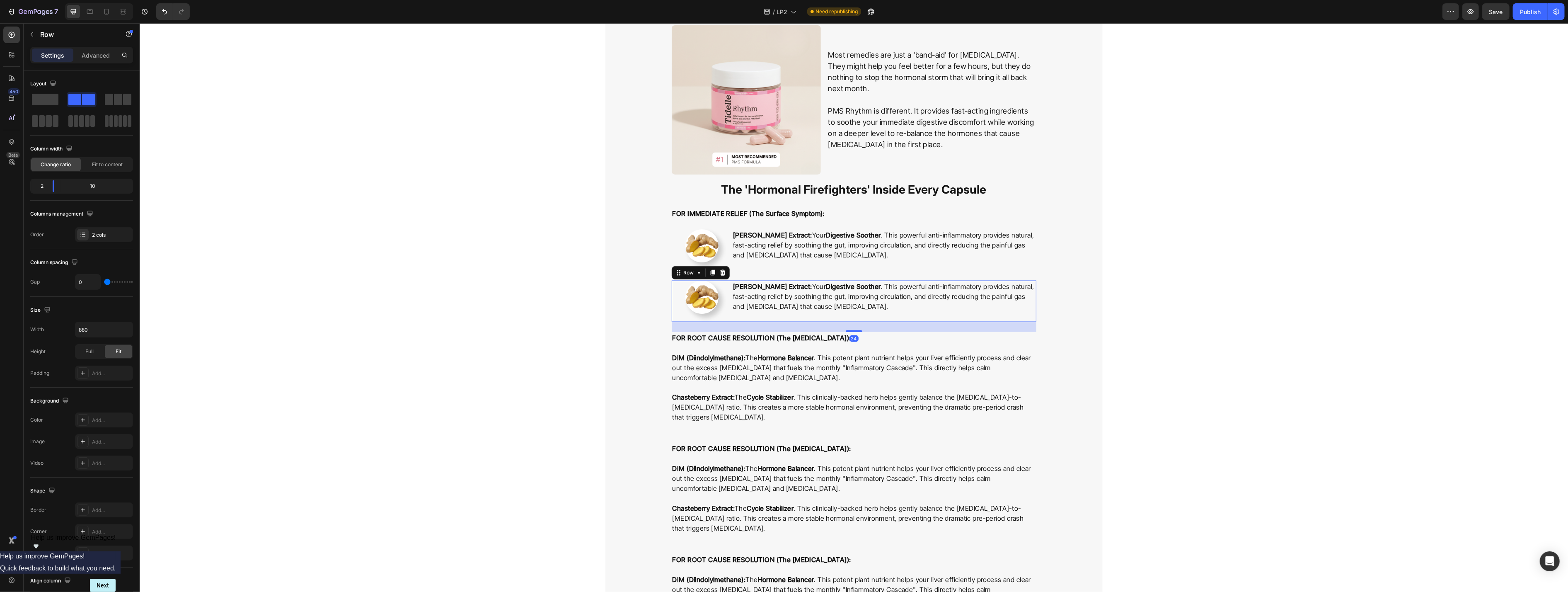
click at [642, 274] on icon at bounding box center [712, 273] width 4 height 6
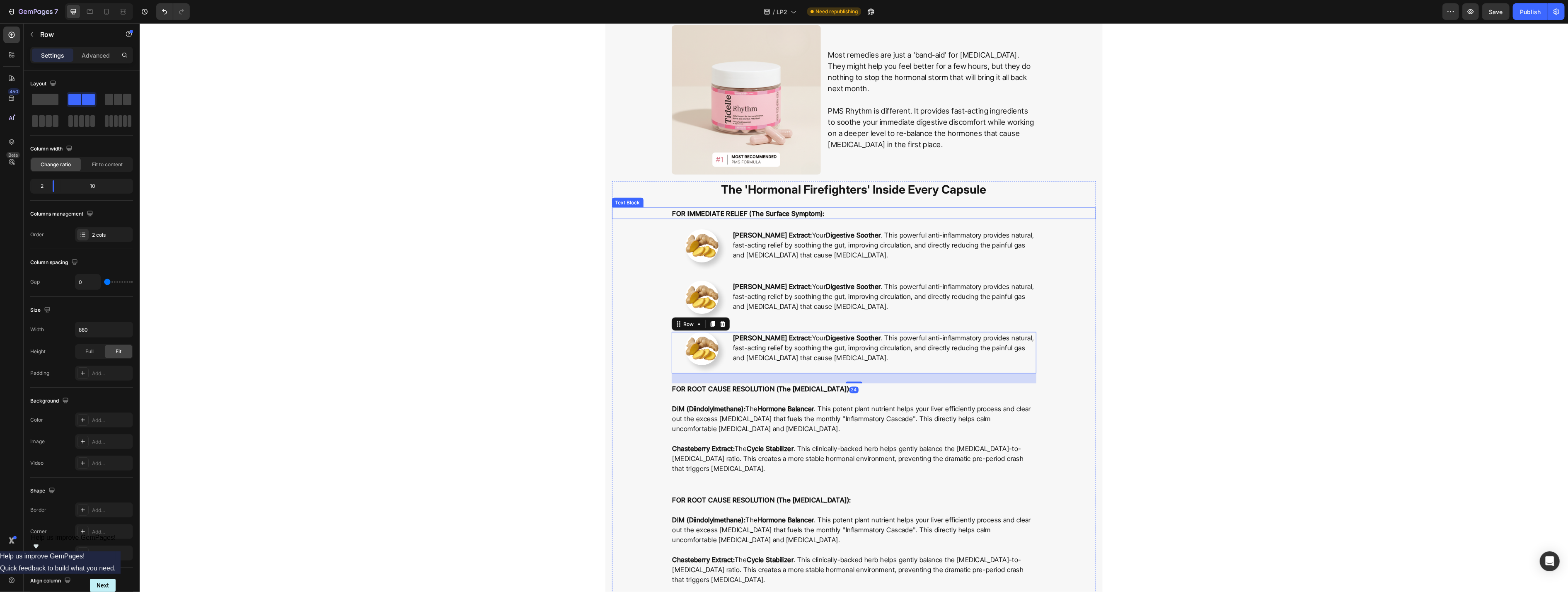
click at [642, 212] on p "FOR IMMEDIATE RELIEF (The Surface Symptom):" at bounding box center [853, 213] width 363 height 10
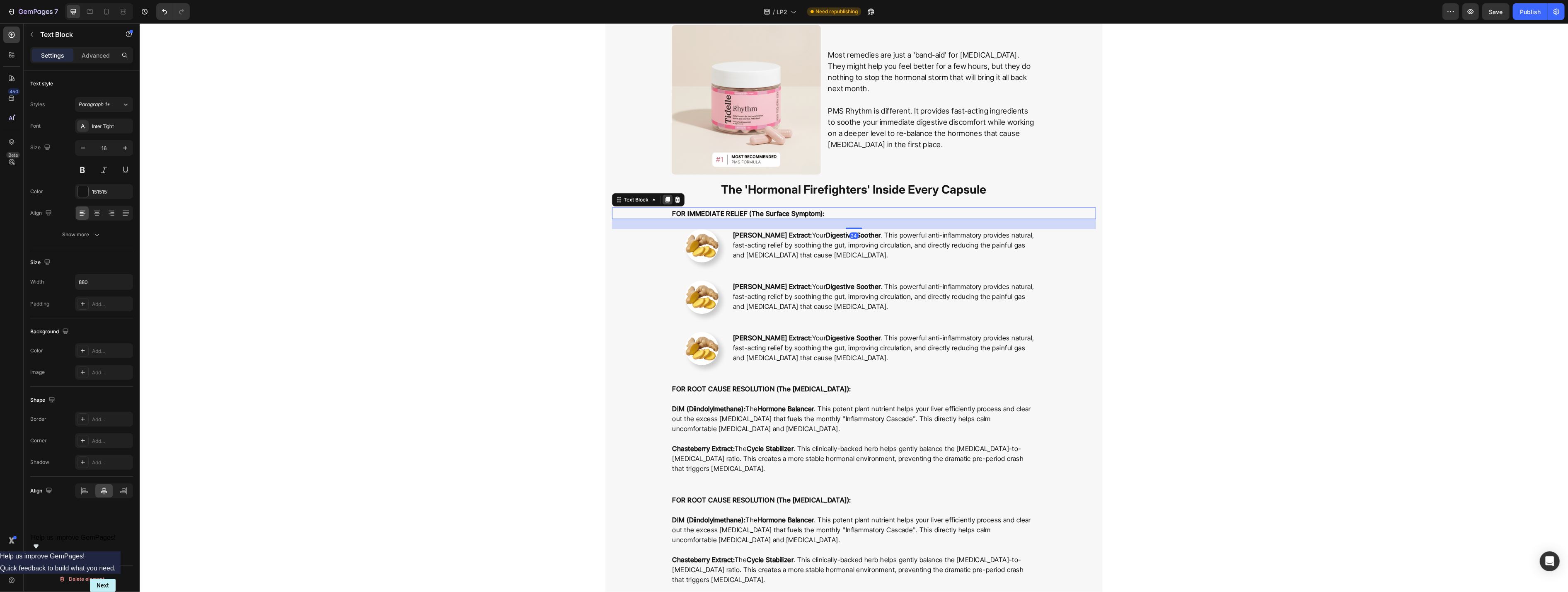
click at [642, 199] on icon at bounding box center [667, 200] width 7 height 7
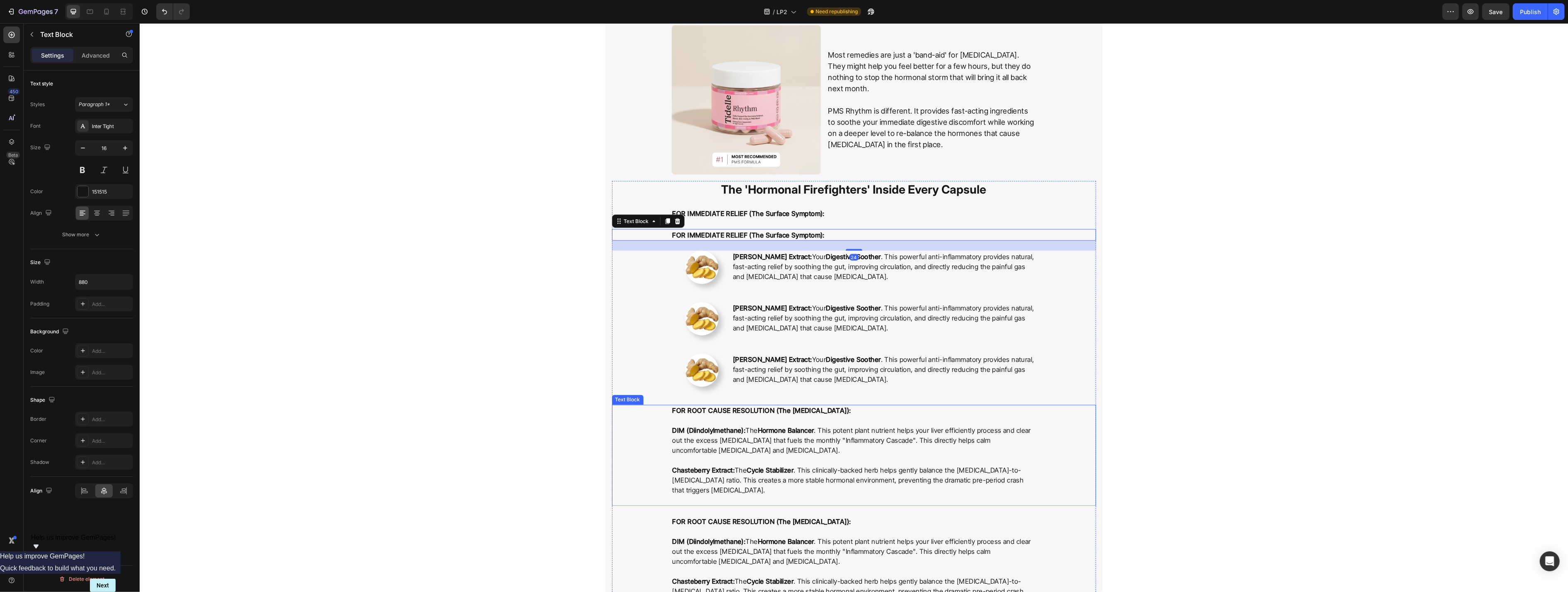
click at [642, 406] on p "FOR ROOT CAUSE RESOLUTION (The [MEDICAL_DATA]):" at bounding box center [853, 415] width 363 height 20
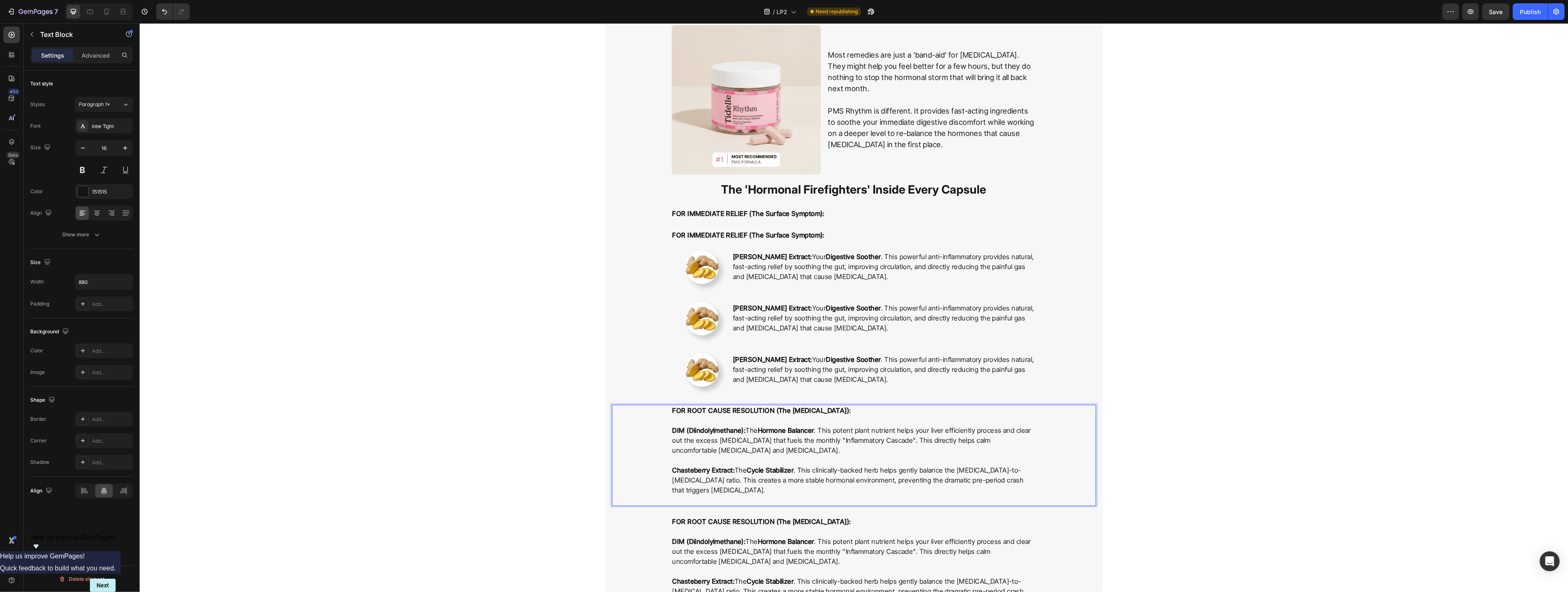
click at [642, 406] on p "FOR ROOT CAUSE RESOLUTION (The [MEDICAL_DATA]):" at bounding box center [853, 415] width 363 height 20
click at [642, 234] on strong "FOR IMMEDIATE RELIEF (The Surface Symptom):" at bounding box center [748, 235] width 153 height 9
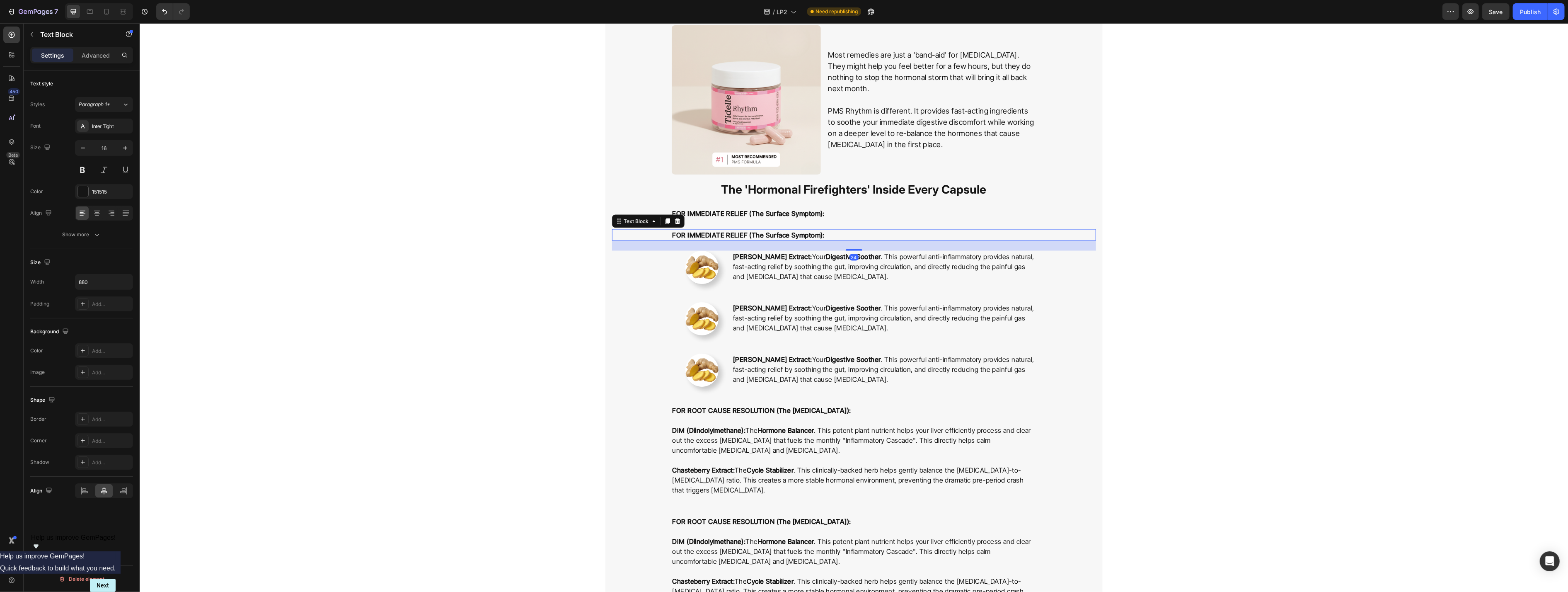
click at [642, 234] on strong "FOR IMMEDIATE RELIEF (The Surface Symptom):" at bounding box center [748, 235] width 153 height 9
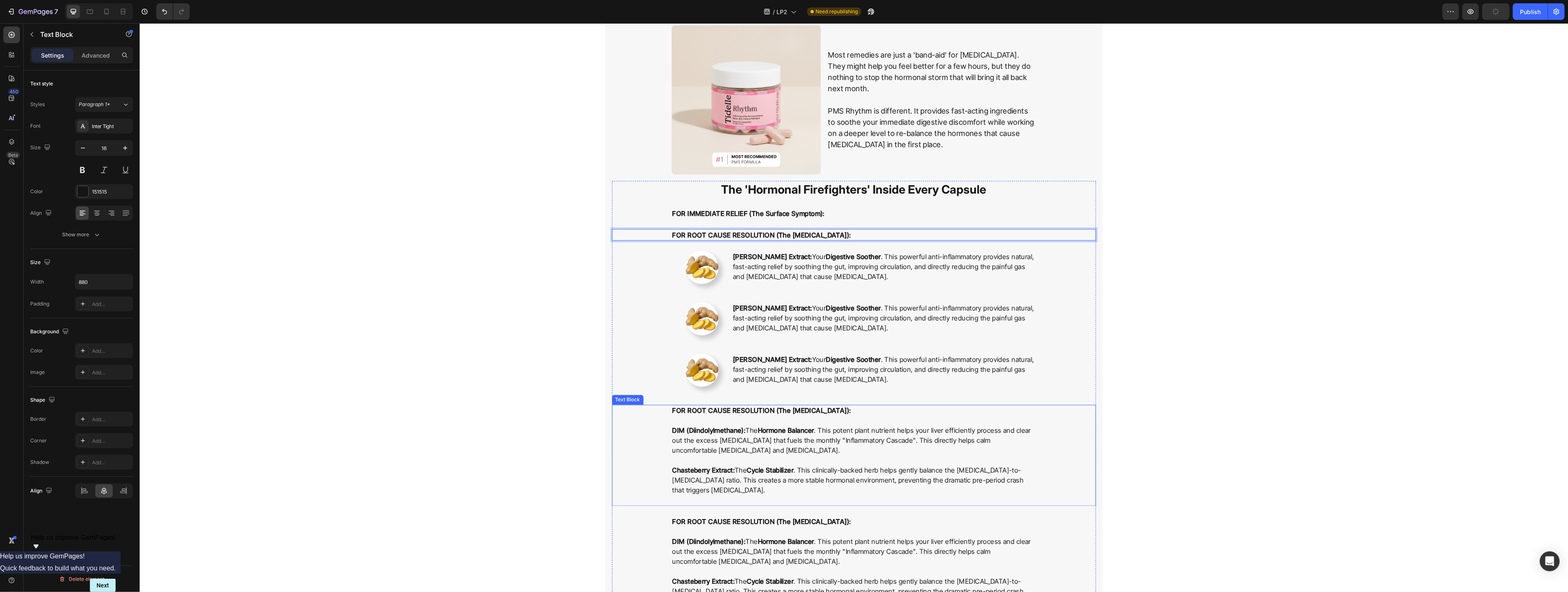
click at [642, 415] on p "FOR ROOT CAUSE RESOLUTION (The [MEDICAL_DATA]):" at bounding box center [853, 415] width 363 height 20
click at [642, 440] on p "DIM (Diindolylmethane): The Hormone Balancer . This potent plant nutrient helps…" at bounding box center [853, 440] width 363 height 30
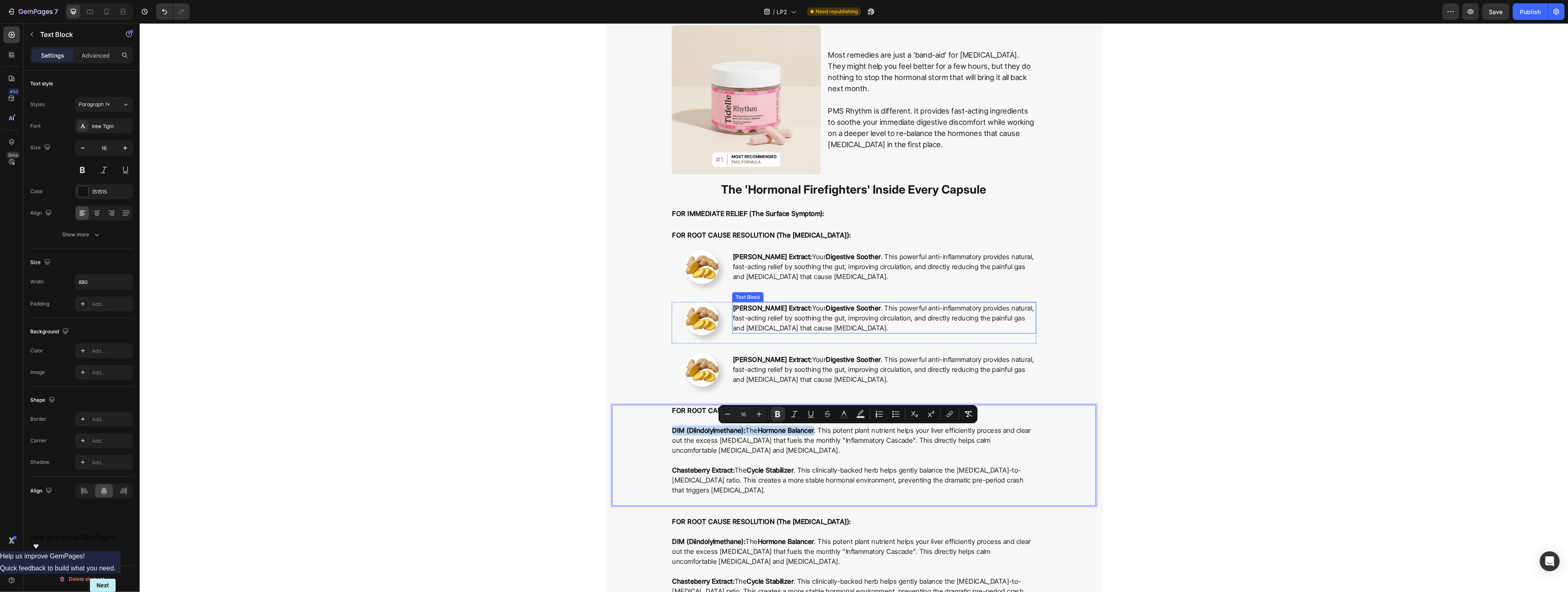
click at [642, 308] on p "Ginger Root Extract: Your Digestive Soother . This powerful anti-inflammatory p…" at bounding box center [884, 318] width 302 height 30
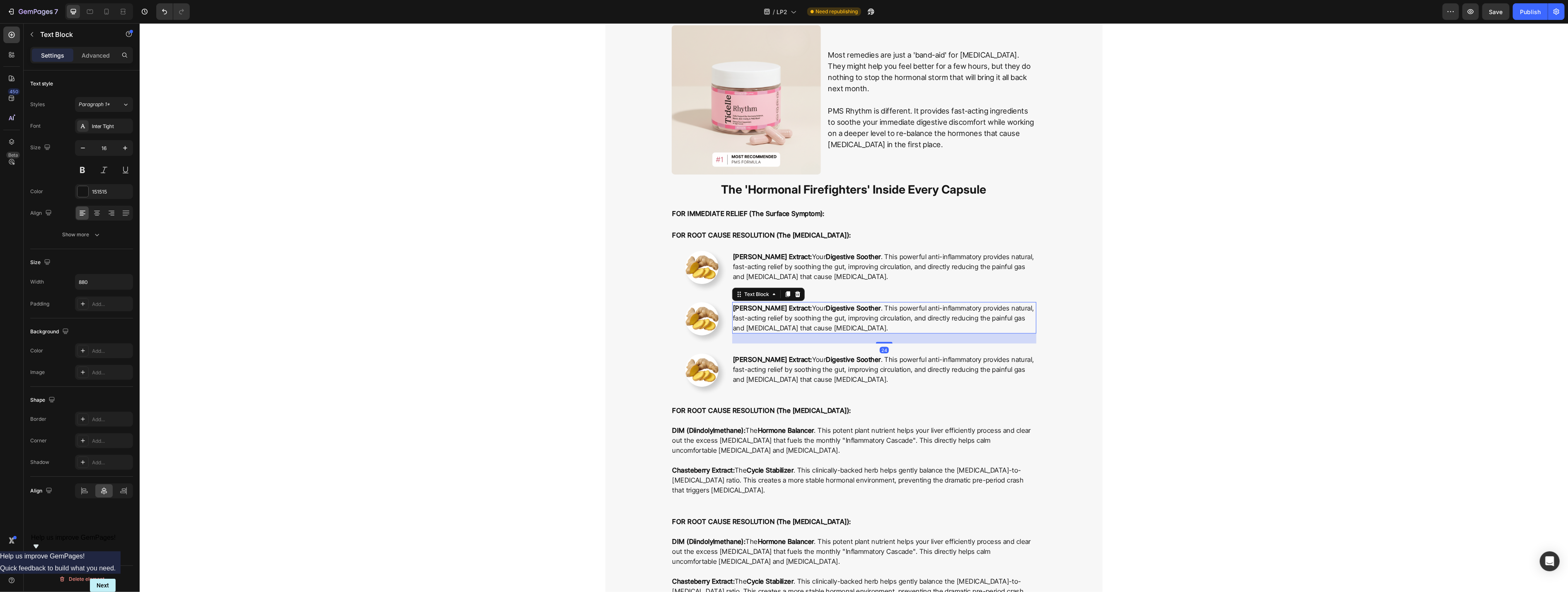
click at [642, 308] on p "Ginger Root Extract: Your Digestive Soother . This powerful anti-inflammatory p…" at bounding box center [884, 318] width 302 height 30
click at [642, 485] on p "Chasteberry Extract: The Cycle Stabilizer . This clinically-backed herb helps g…" at bounding box center [853, 480] width 363 height 30
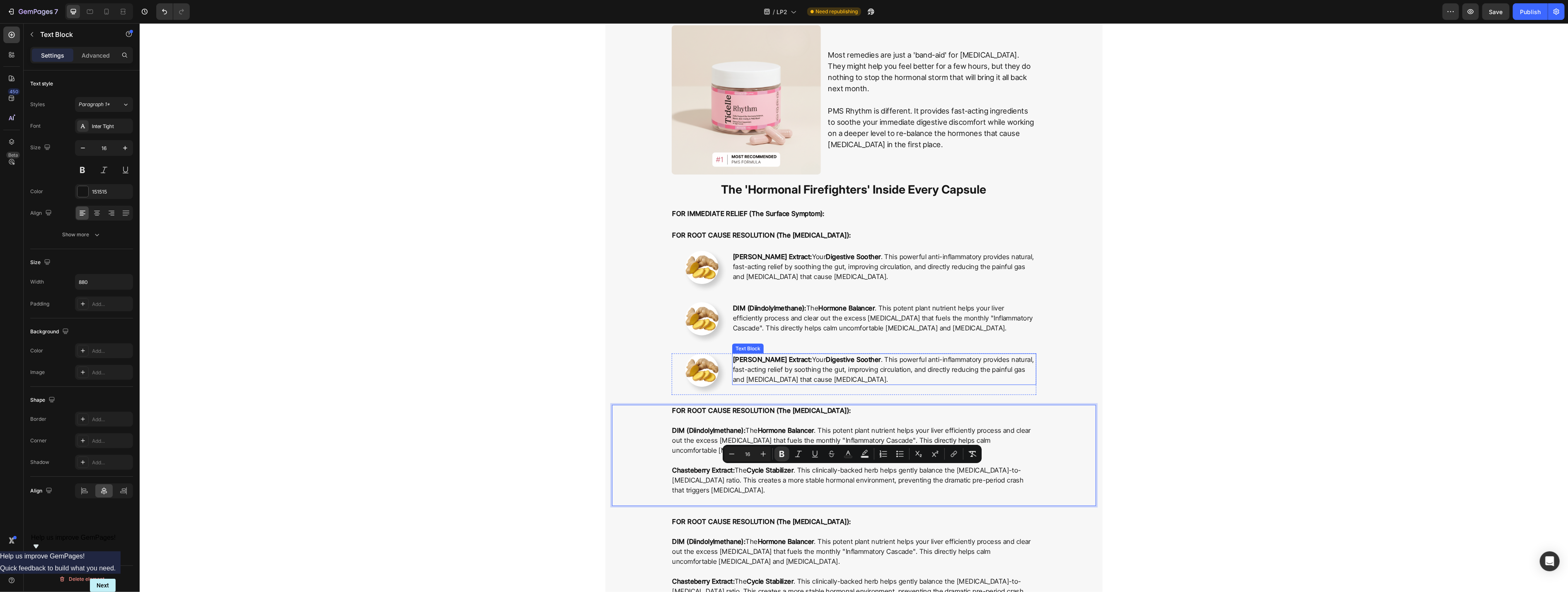
click at [642, 362] on strong "[PERSON_NAME] Extract:" at bounding box center [772, 359] width 79 height 9
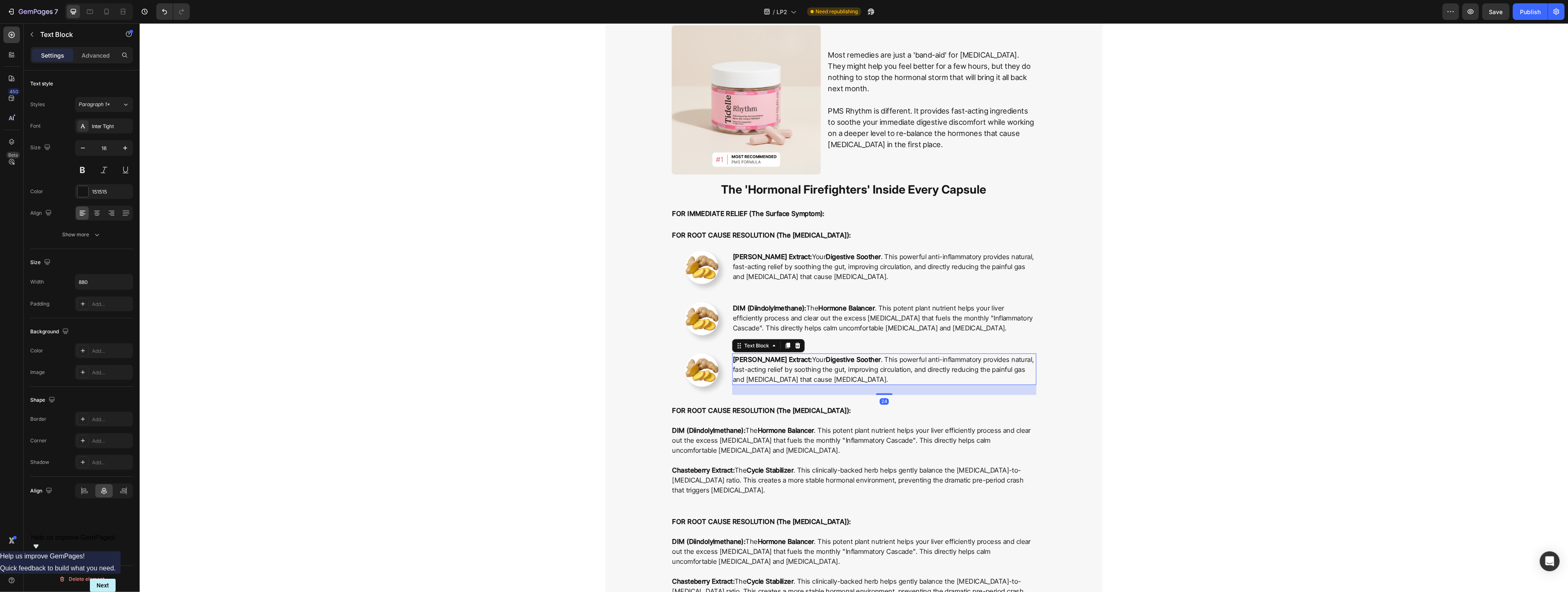
click at [642, 362] on strong "[PERSON_NAME] Extract:" at bounding box center [772, 359] width 79 height 9
click at [642, 310] on img at bounding box center [701, 319] width 33 height 33
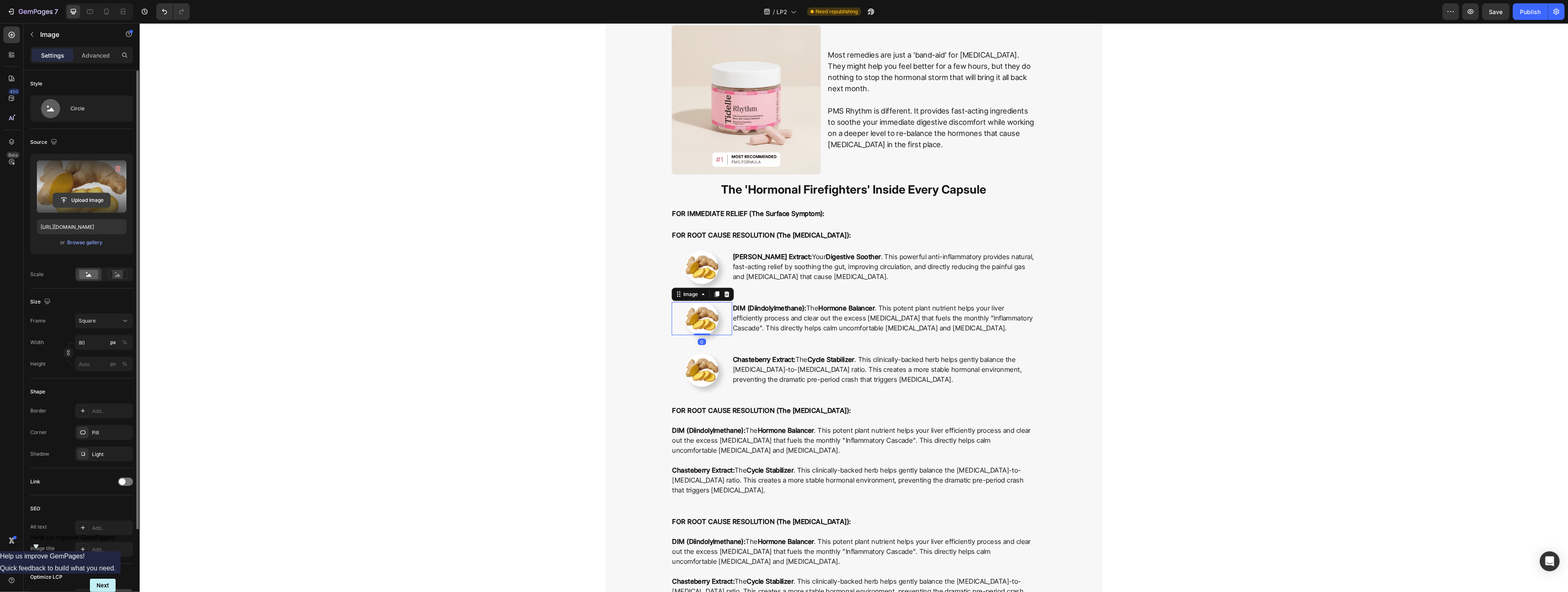
click at [76, 202] on input "file" at bounding box center [82, 200] width 57 height 14
type input "https://cdn.shopify.com/s/files/1/0777/2736/7387/files/gempages_577083542056469…"
click at [642, 368] on img at bounding box center [701, 370] width 33 height 33
click at [93, 199] on input "file" at bounding box center [82, 200] width 57 height 14
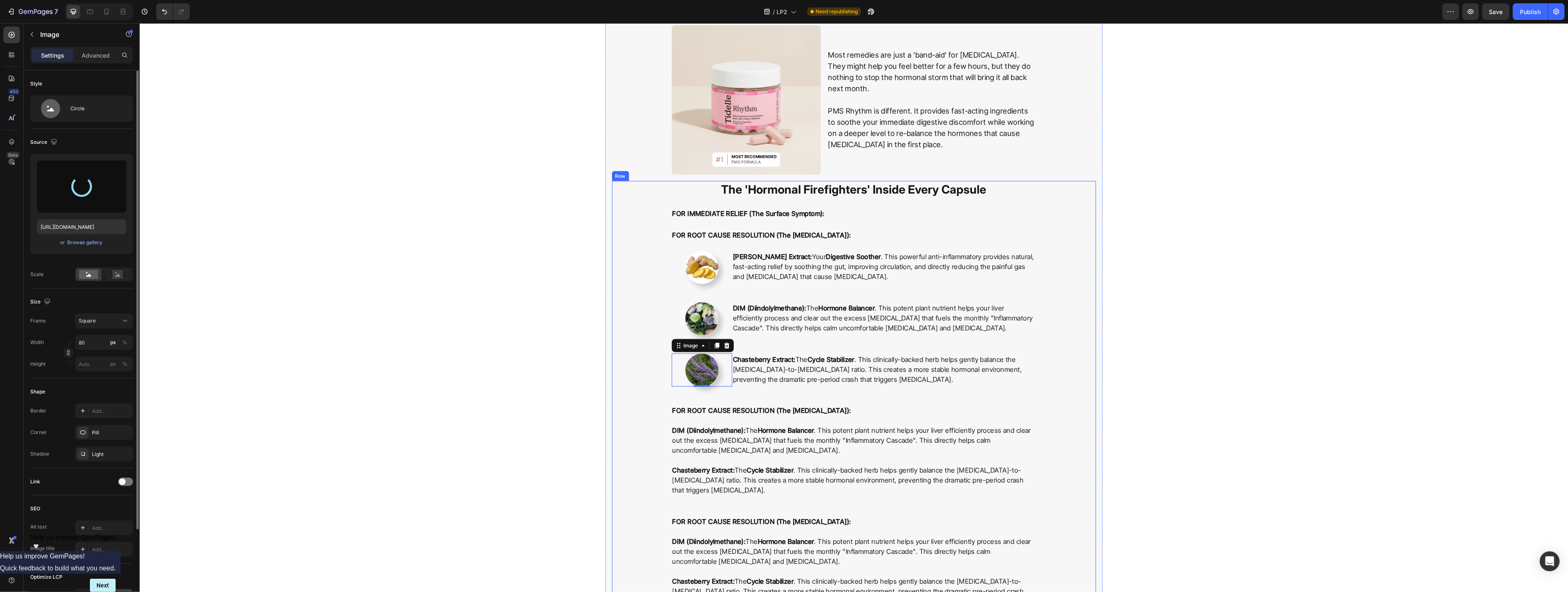
type input "https://cdn.shopify.com/s/files/1/0777/2736/7387/files/gempages_577083542056469…"
click at [642, 424] on p "FOR ROOT CAUSE RESOLUTION (The [MEDICAL_DATA]):" at bounding box center [853, 415] width 363 height 20
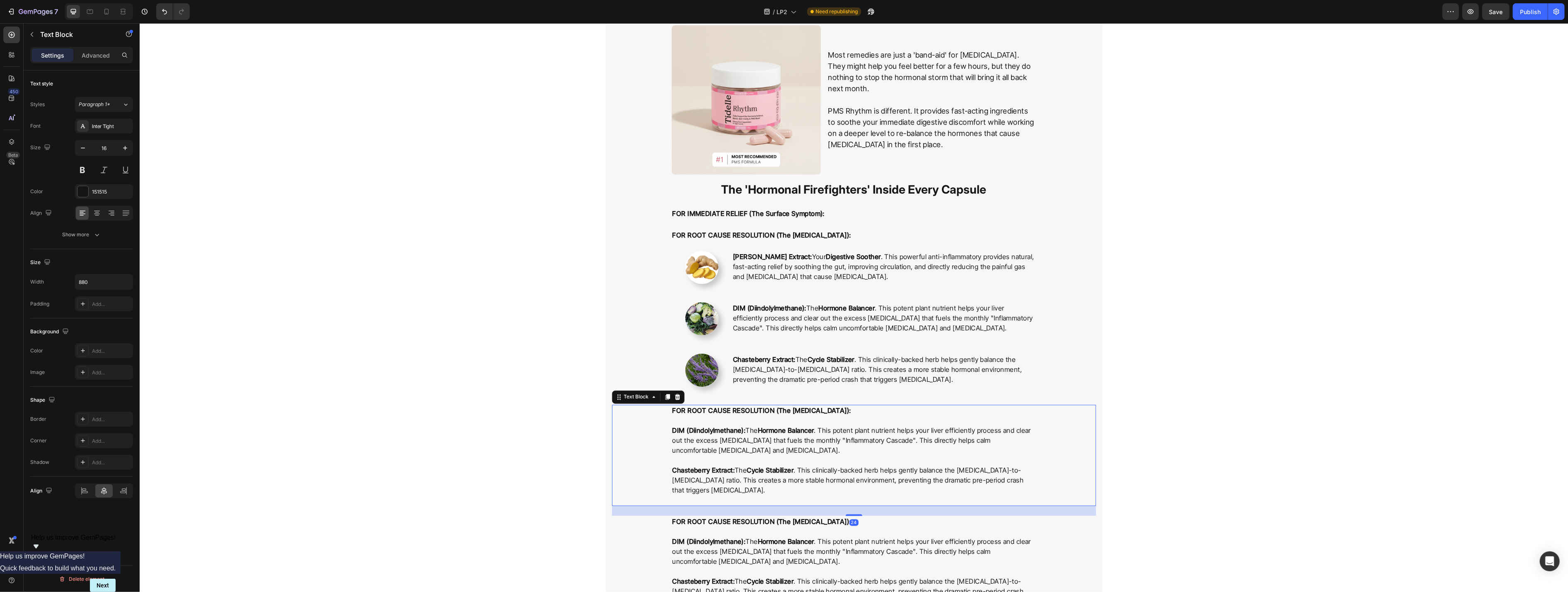
drag, startPoint x: 677, startPoint y: 396, endPoint x: 814, endPoint y: 471, distance: 156.2
click at [642, 397] on icon at bounding box center [677, 397] width 7 height 7
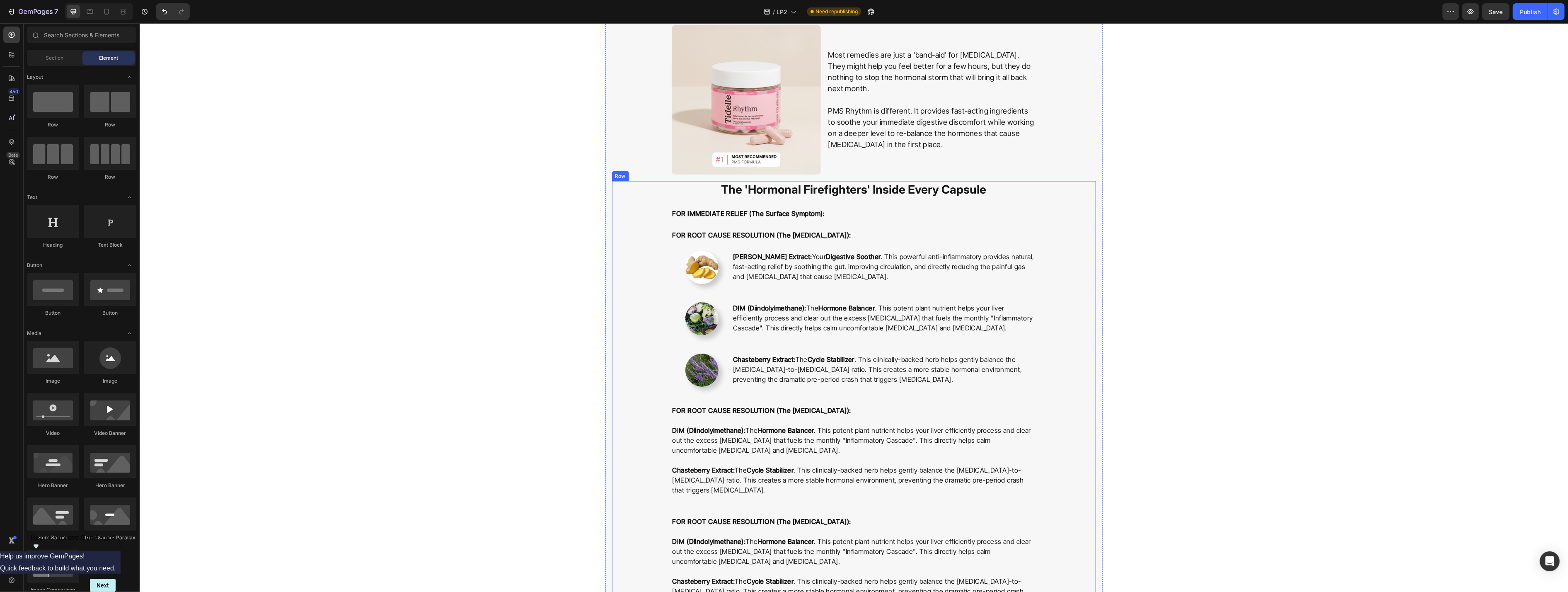
scroll to position [1777, 0]
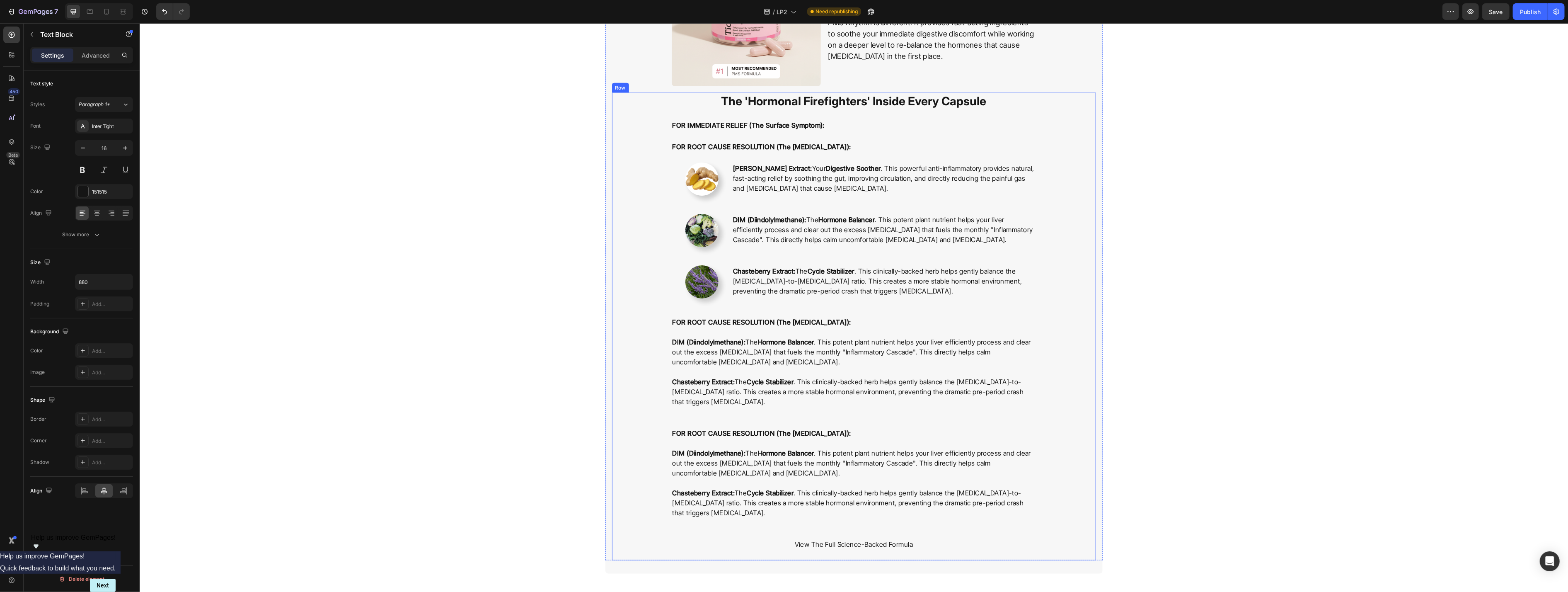
click at [642, 349] on div "The 'Hormonal Firefighters' Inside Every Capsule Heading FOR IMMEDIATE RELIEF (…" at bounding box center [853, 326] width 484 height 468
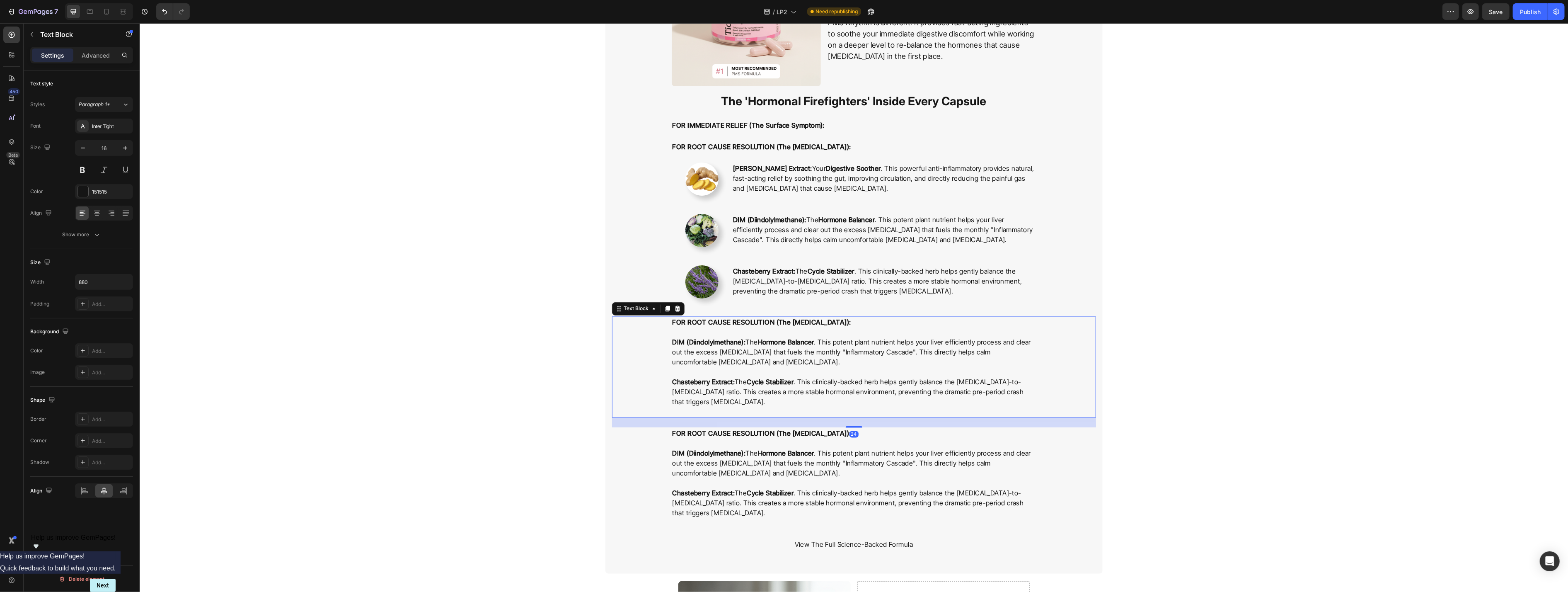
scroll to position [1867, 0]
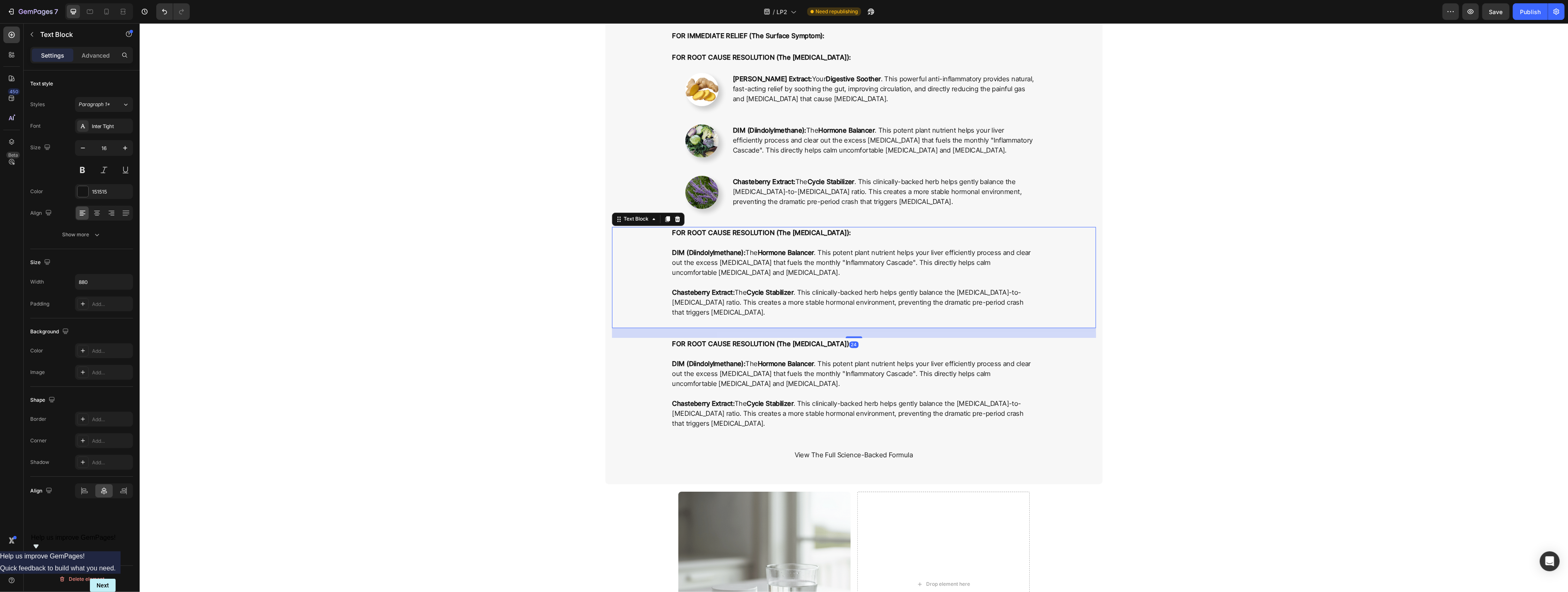
click at [642, 237] on p "FOR ROOT CAUSE RESOLUTION (The [MEDICAL_DATA]):" at bounding box center [853, 238] width 363 height 20
click at [642, 416] on p "Chasteberry Extract: The Cycle Stabilizer . This clinically-backed herb helps g…" at bounding box center [853, 414] width 363 height 30
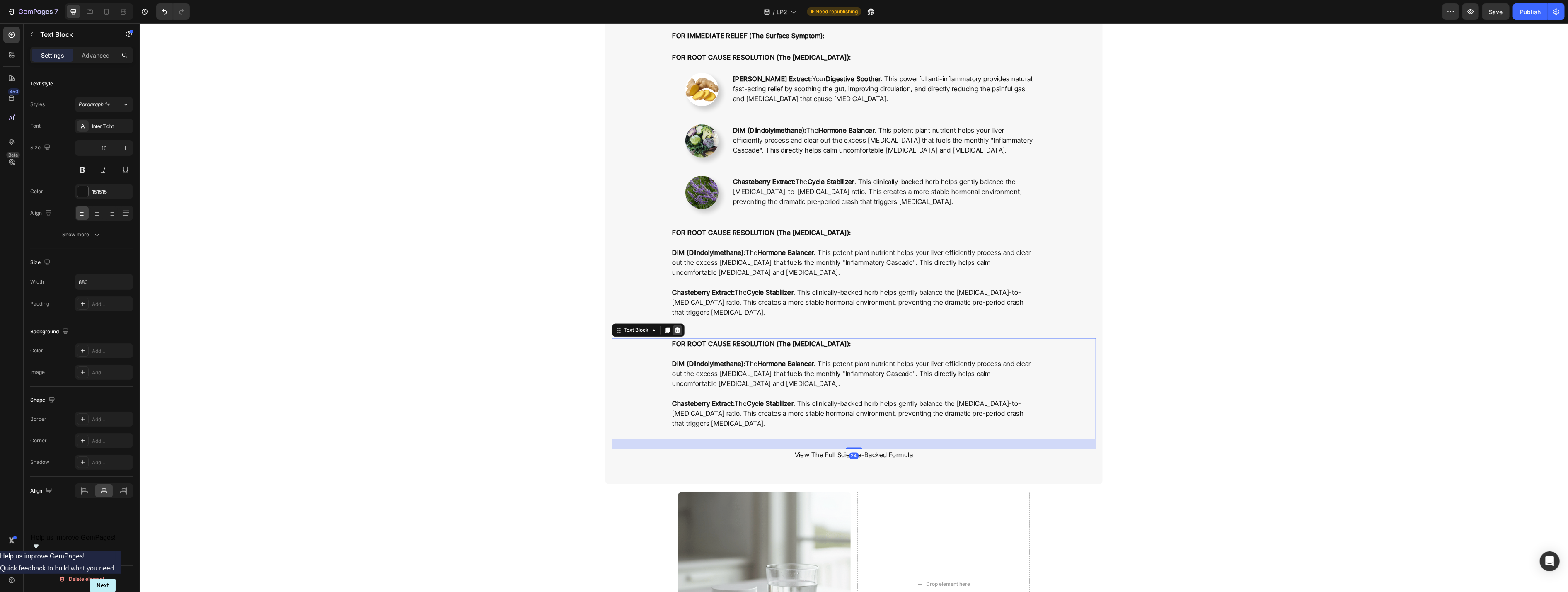
click at [642, 330] on icon at bounding box center [677, 331] width 5 height 6
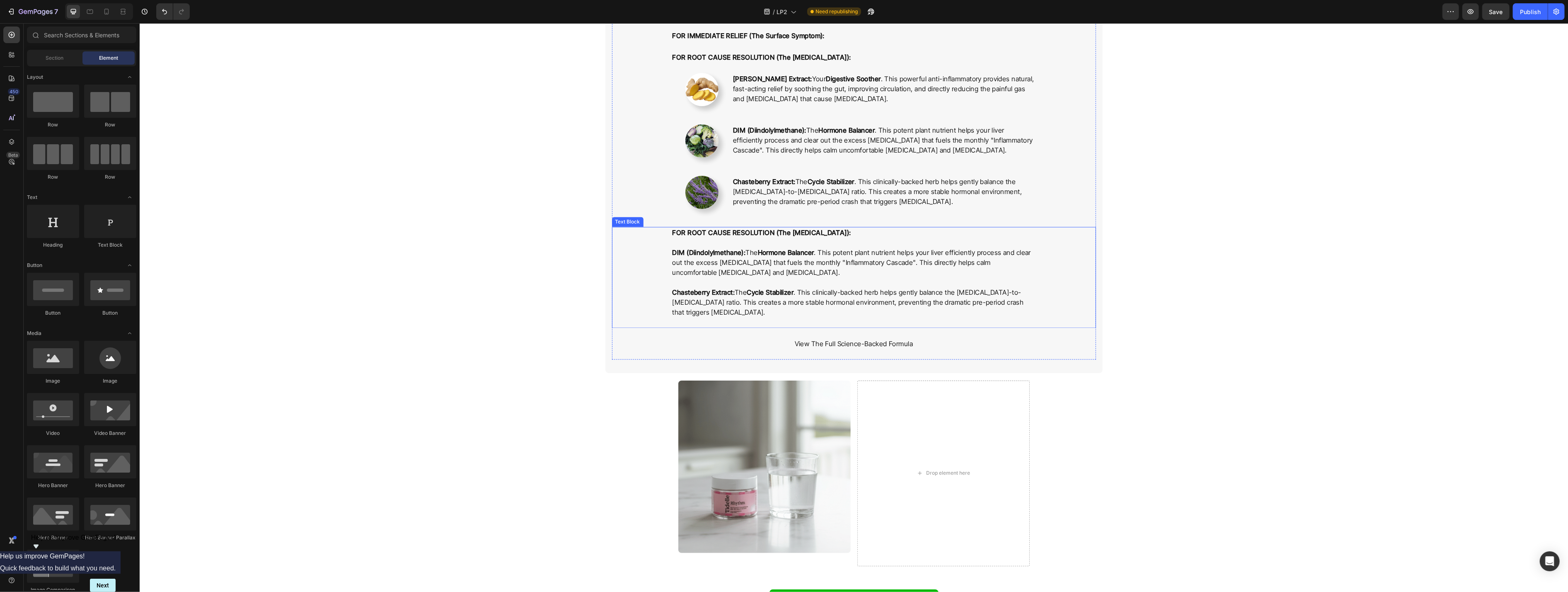
click at [642, 235] on p "FOR ROOT CAUSE RESOLUTION (The [MEDICAL_DATA]):" at bounding box center [853, 238] width 363 height 20
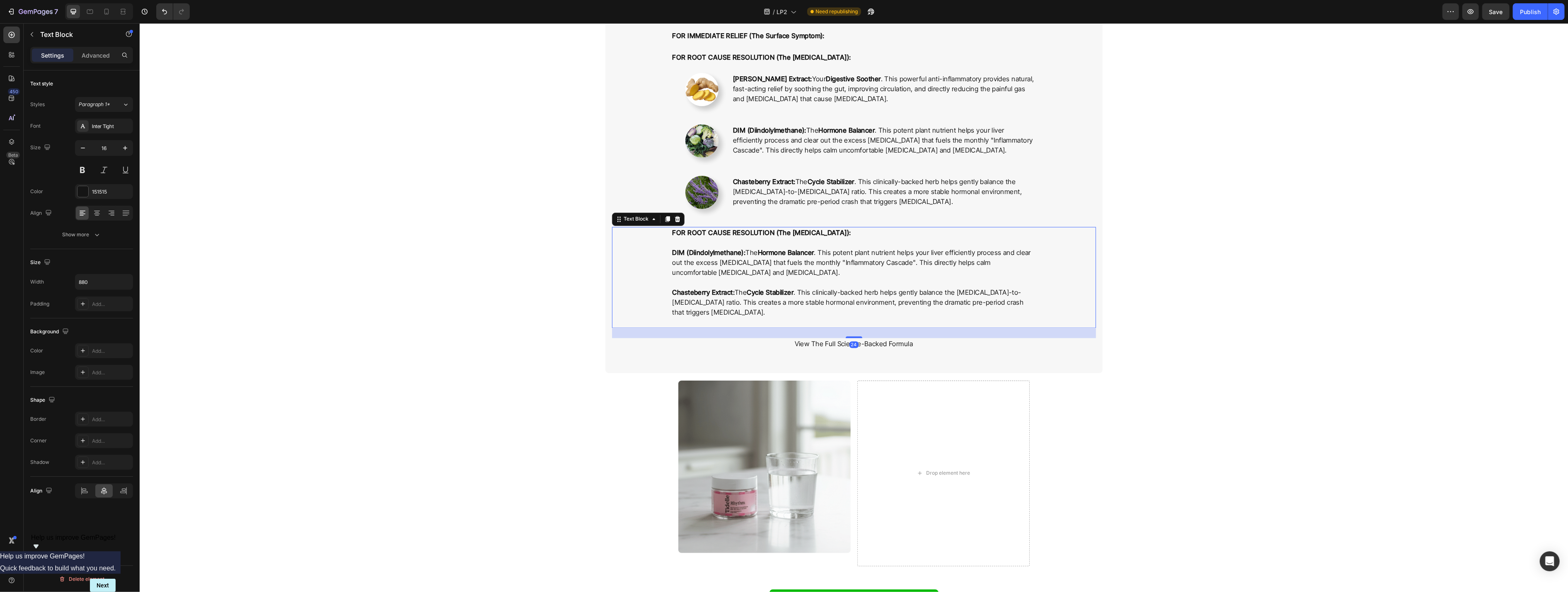
drag, startPoint x: 683, startPoint y: 219, endPoint x: 734, endPoint y: 234, distance: 53.2
click at [642, 219] on div "Text Block" at bounding box center [648, 219] width 72 height 13
drag, startPoint x: 678, startPoint y: 222, endPoint x: 768, endPoint y: 263, distance: 98.9
click at [642, 222] on icon at bounding box center [677, 219] width 5 height 6
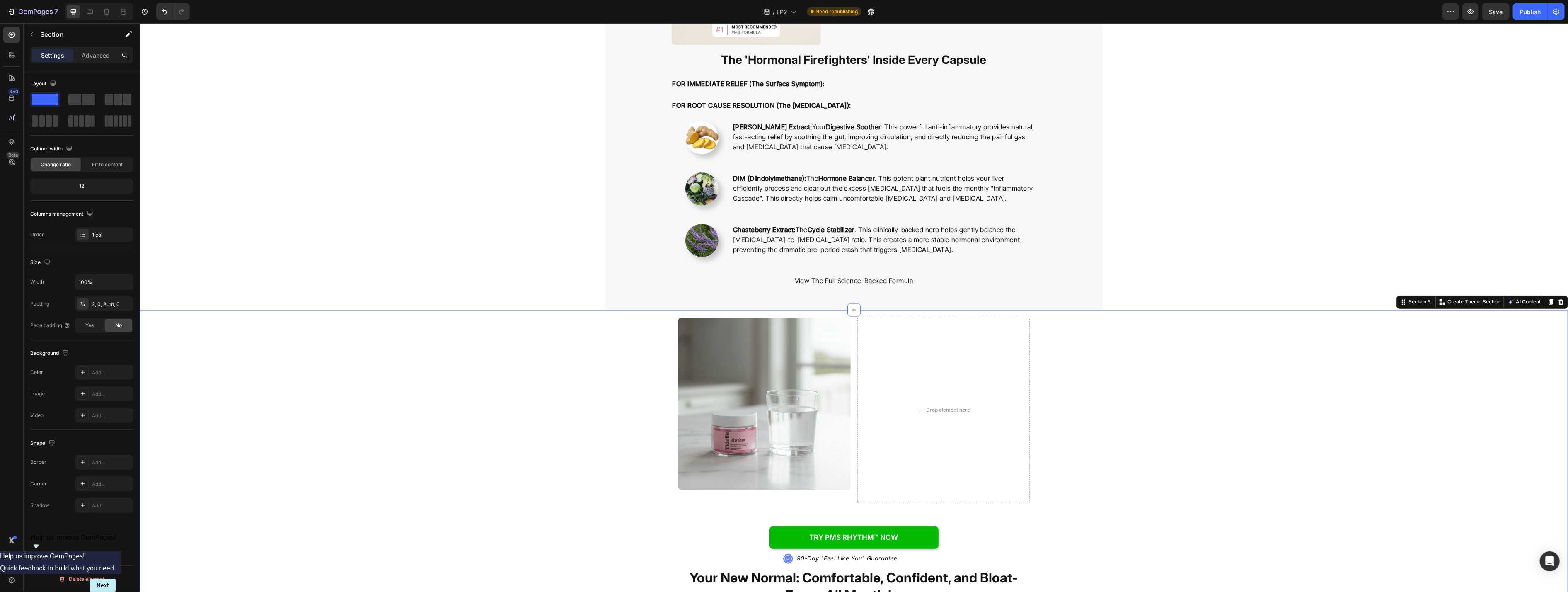
scroll to position [1733, 0]
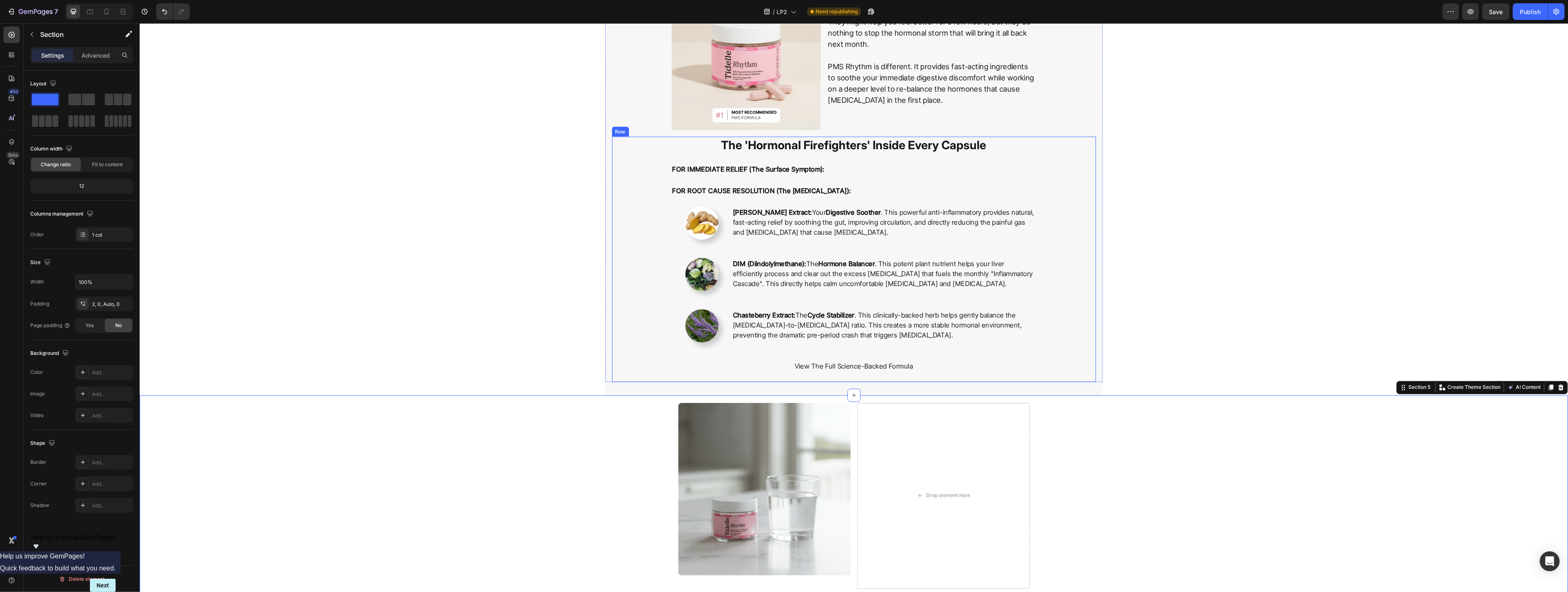
click at [642, 366] on p "View The Full Science-Backed Formula" at bounding box center [853, 367] width 363 height 10
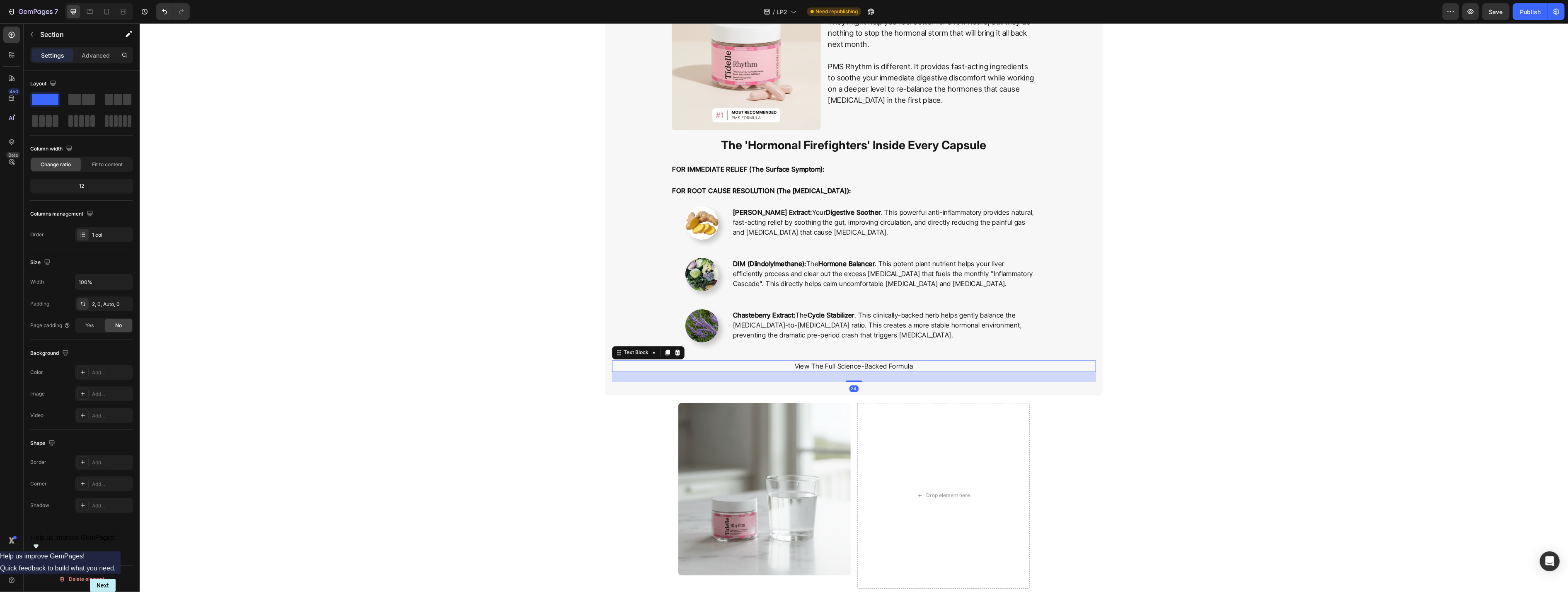
click at [642, 366] on p "View The Full Science-Backed Formula" at bounding box center [853, 367] width 363 height 10
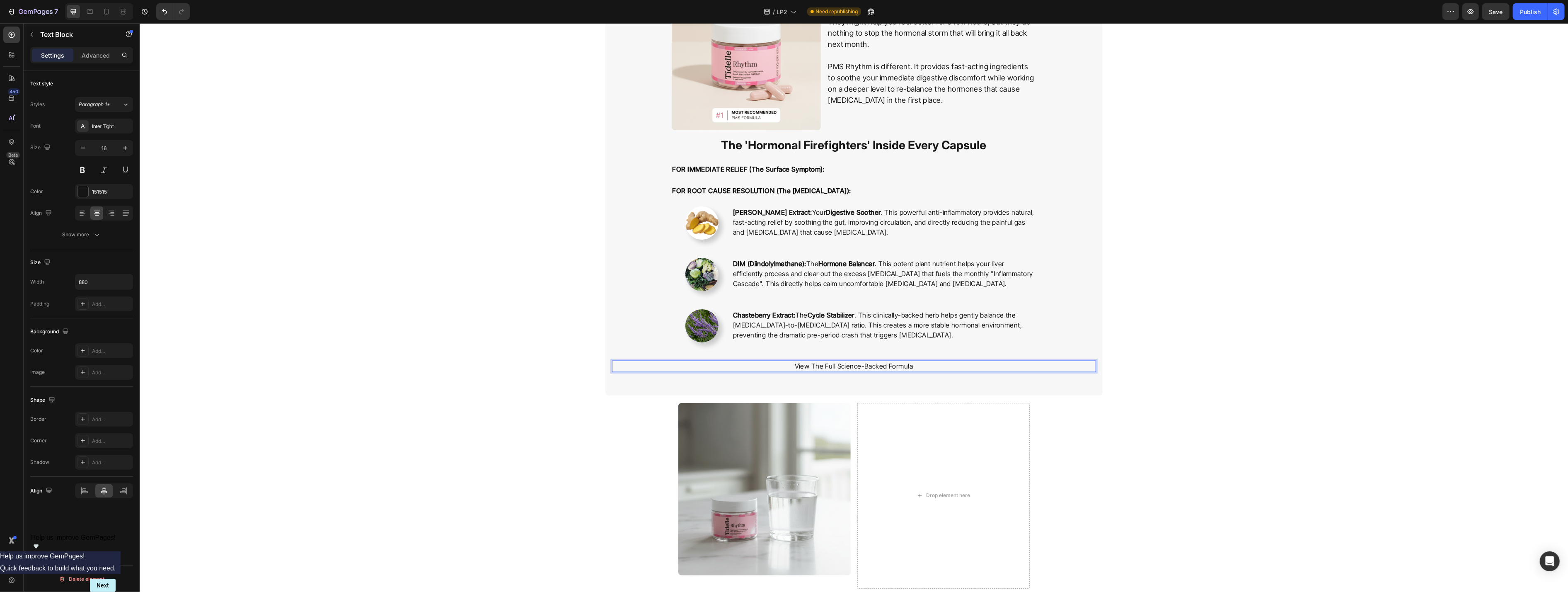
click at [642, 365] on p "View The Full Science-Backed Formula" at bounding box center [853, 367] width 363 height 10
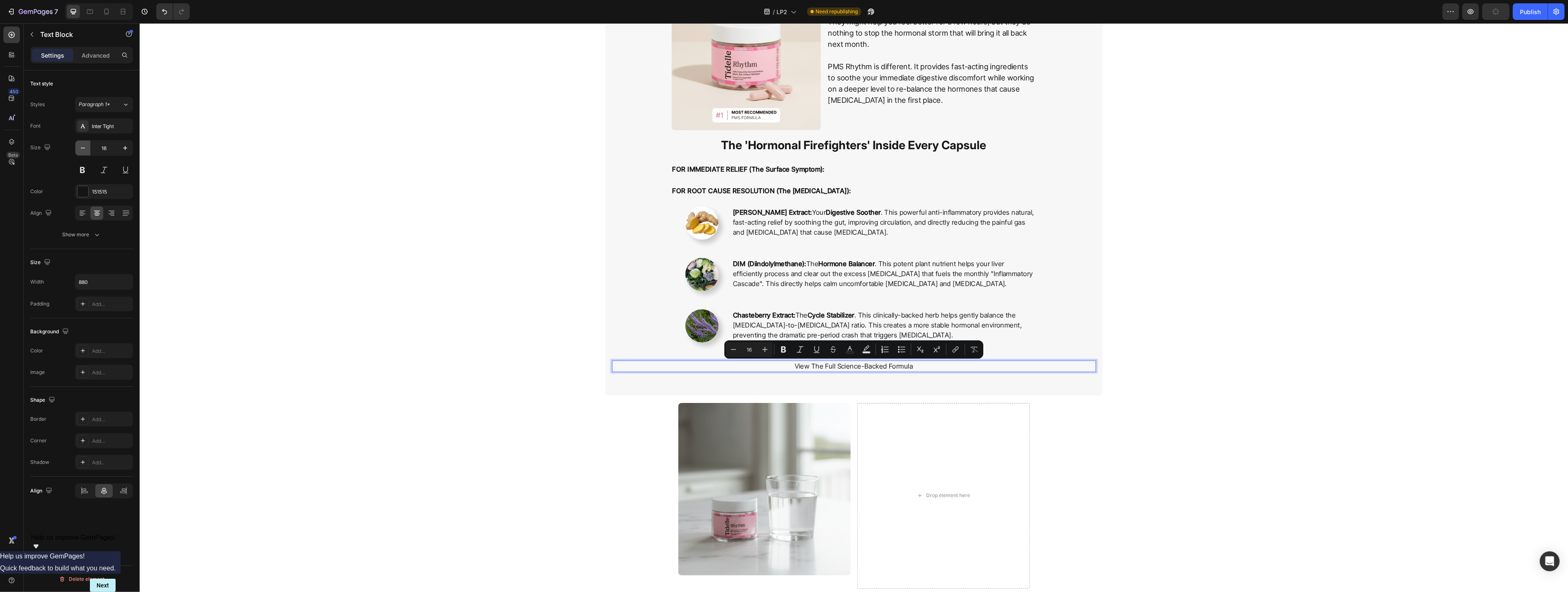
click at [79, 153] on button "button" at bounding box center [83, 148] width 15 height 15
click at [80, 153] on button "button" at bounding box center [83, 148] width 15 height 15
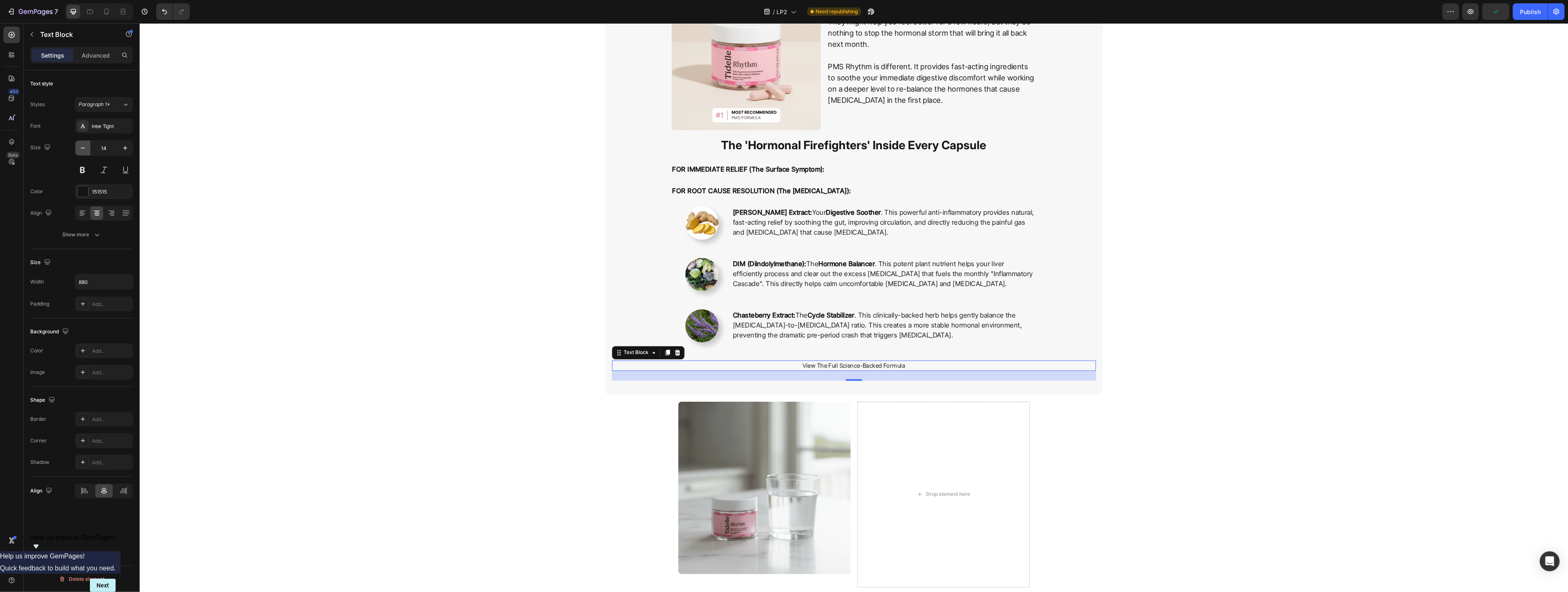
click at [80, 153] on button "button" at bounding box center [83, 148] width 15 height 15
type input "11"
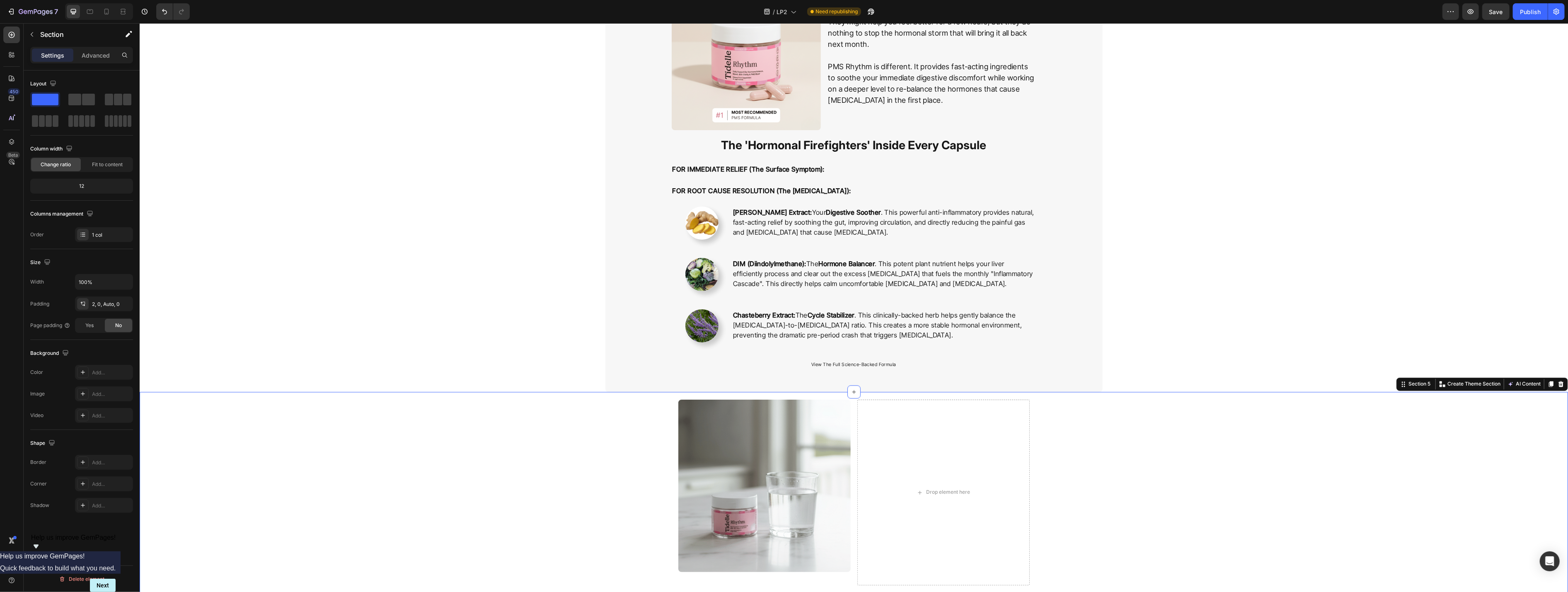
scroll to position [1683, 0]
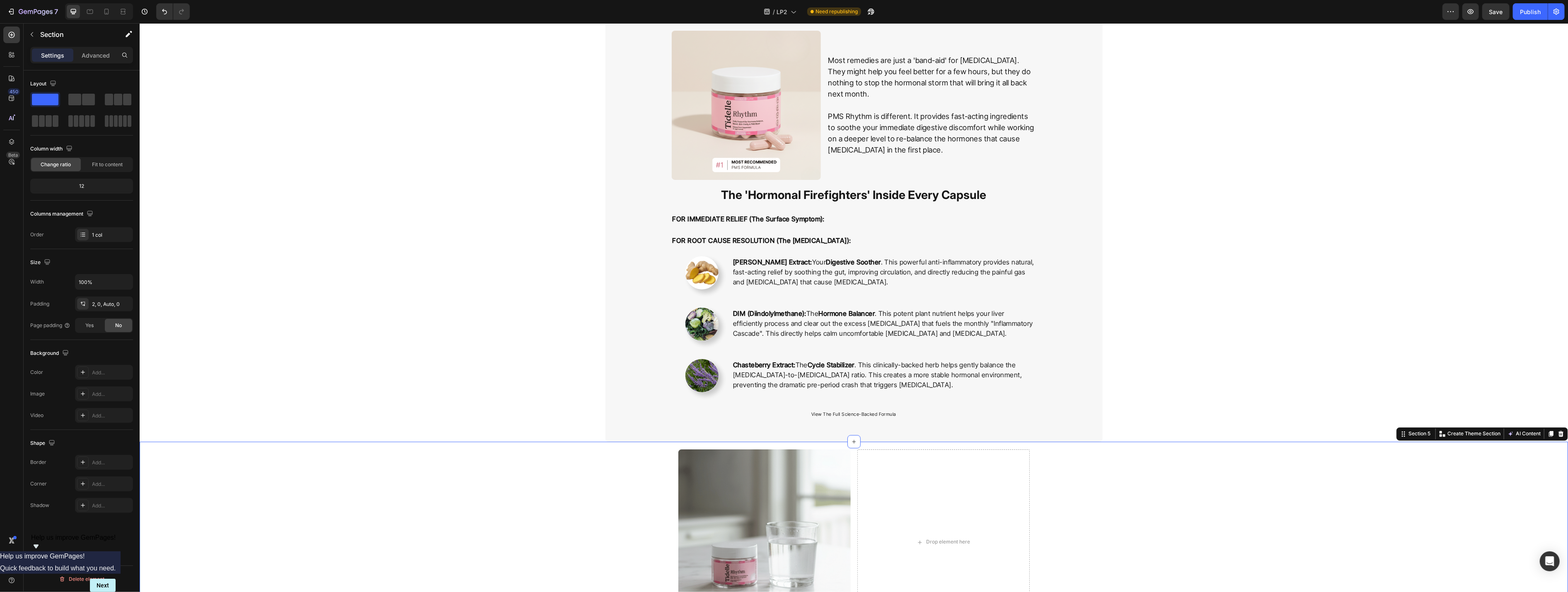
click at [642, 298] on div "Ginger Root Extract: Your Digestive Soother . This powerful anti-inflammatory p…" at bounding box center [883, 277] width 304 height 41
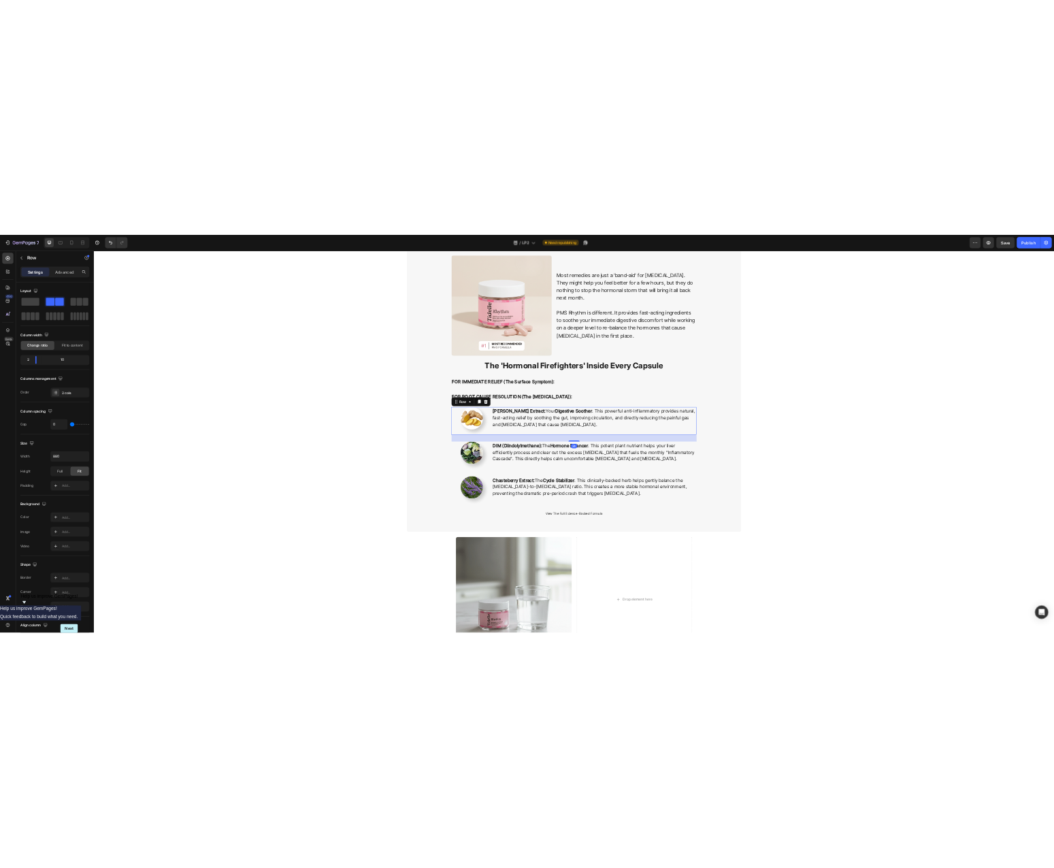
scroll to position [2627, 0]
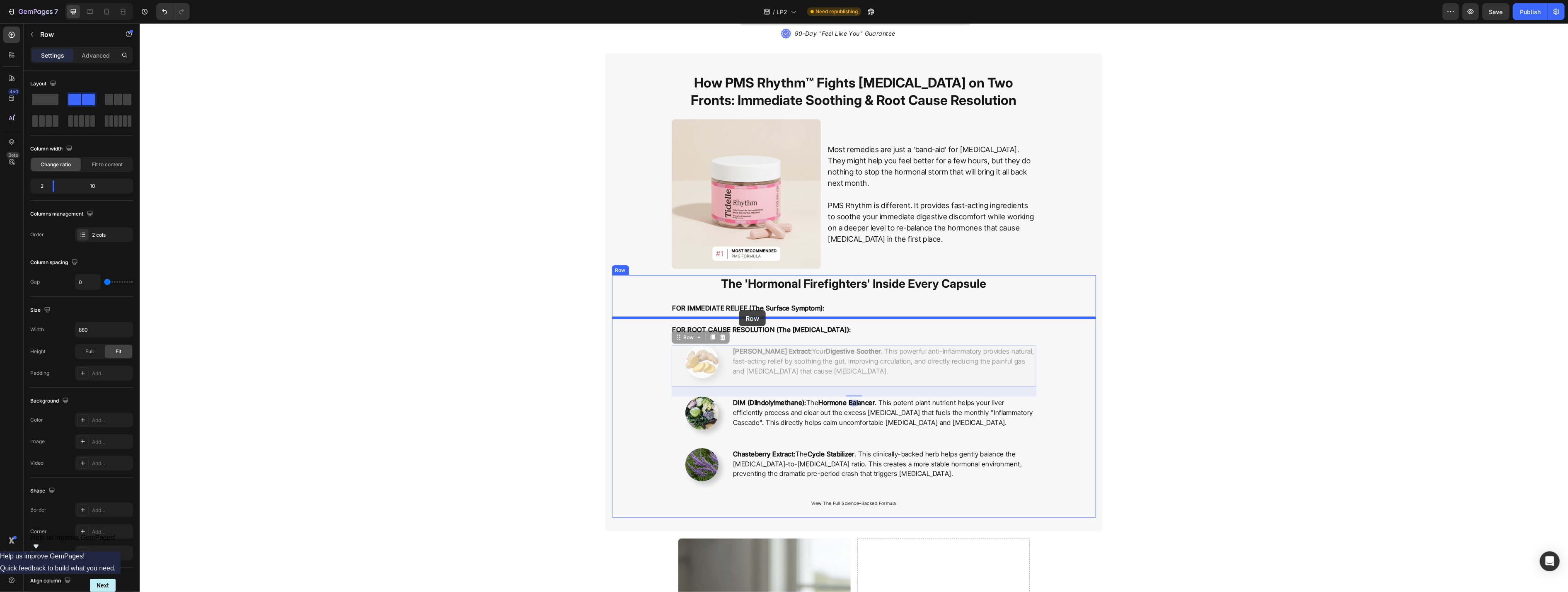
drag, startPoint x: 690, startPoint y: 335, endPoint x: 738, endPoint y: 310, distance: 54.1
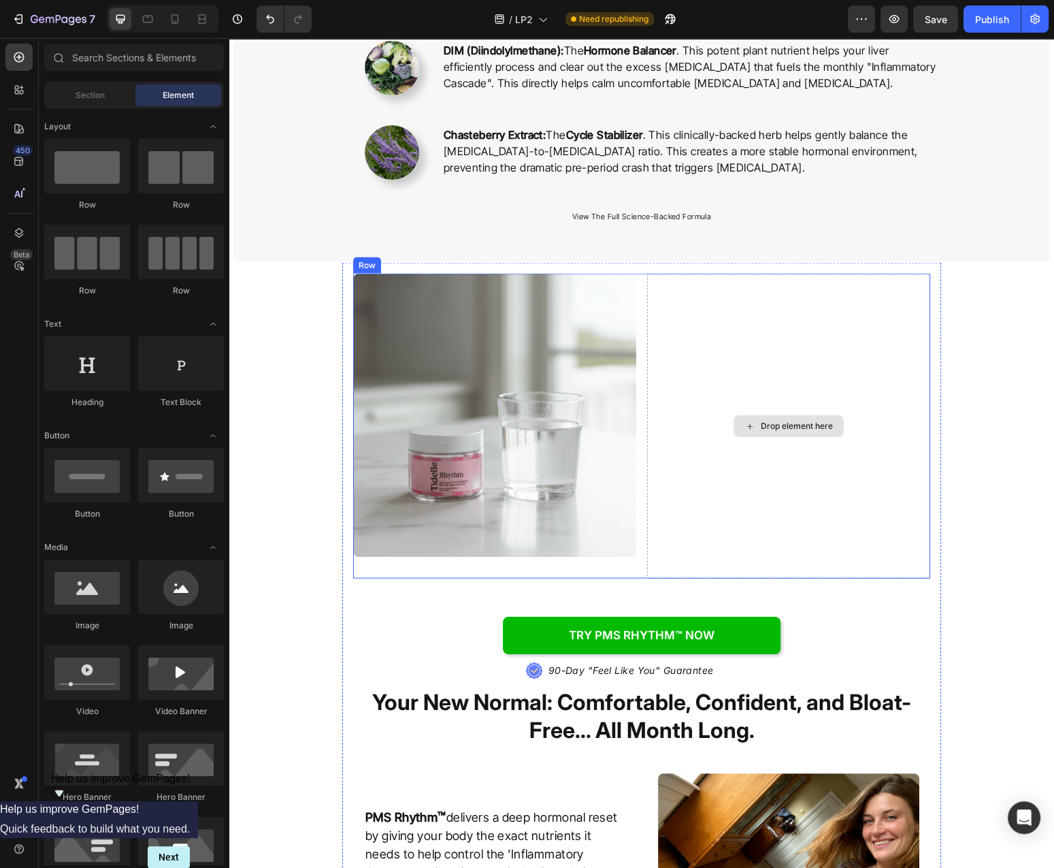
scroll to position [3284, 0]
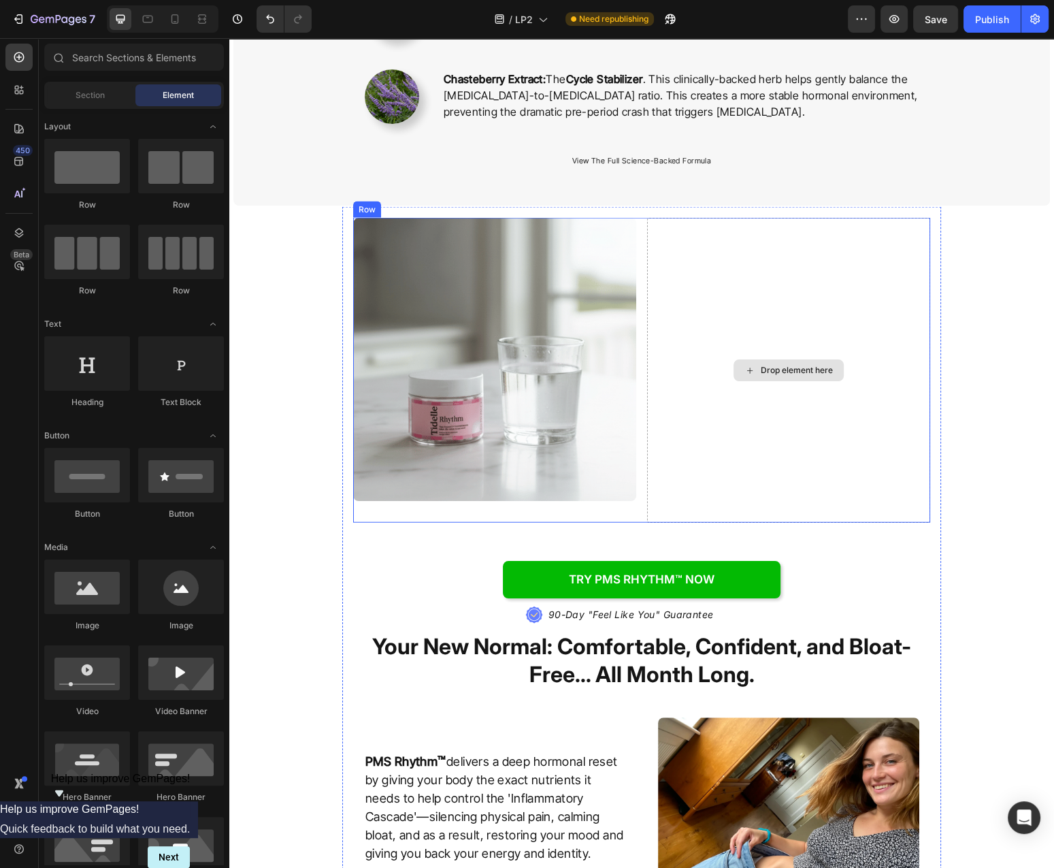
click at [849, 275] on div "Drop element here" at bounding box center [788, 370] width 283 height 305
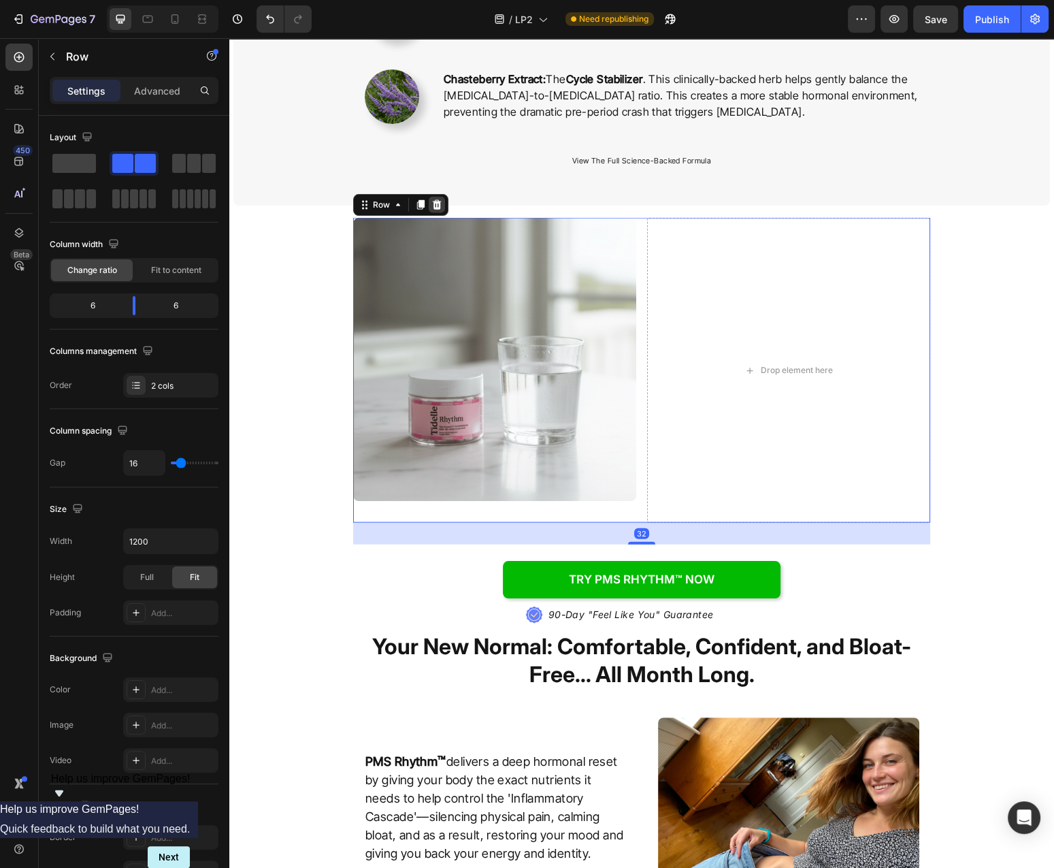
click at [432, 204] on icon at bounding box center [437, 204] width 11 height 11
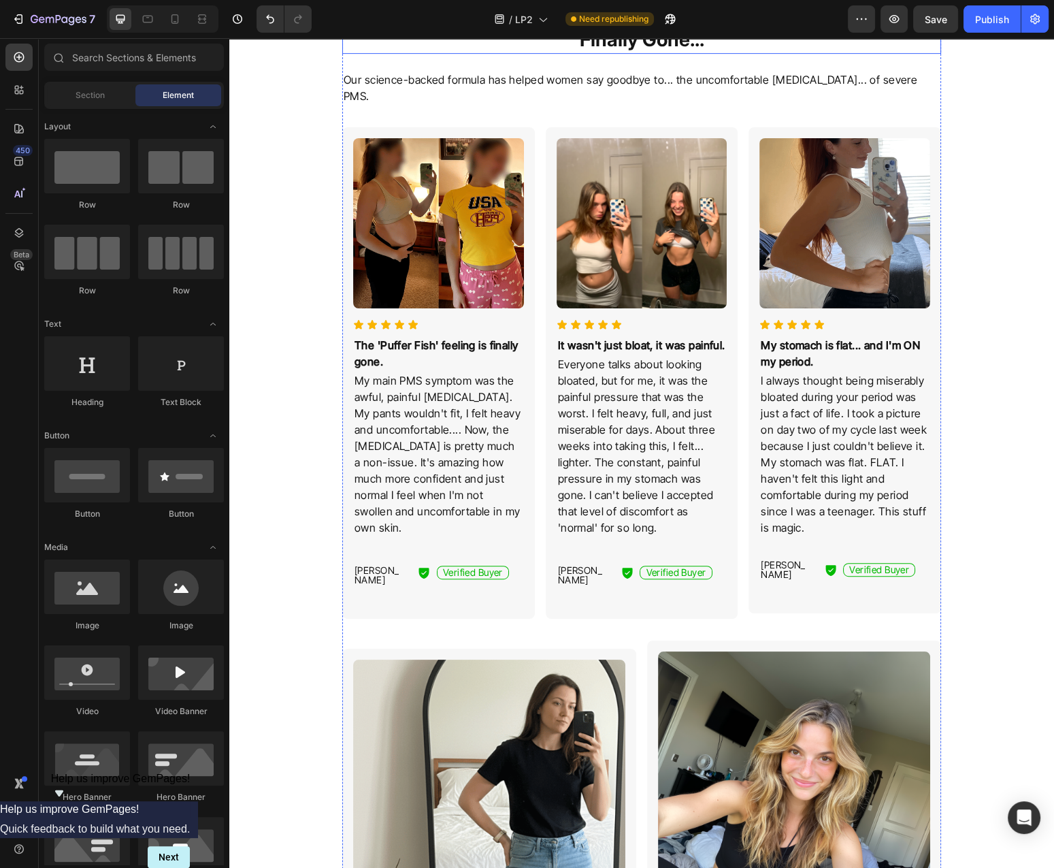
scroll to position [0, 0]
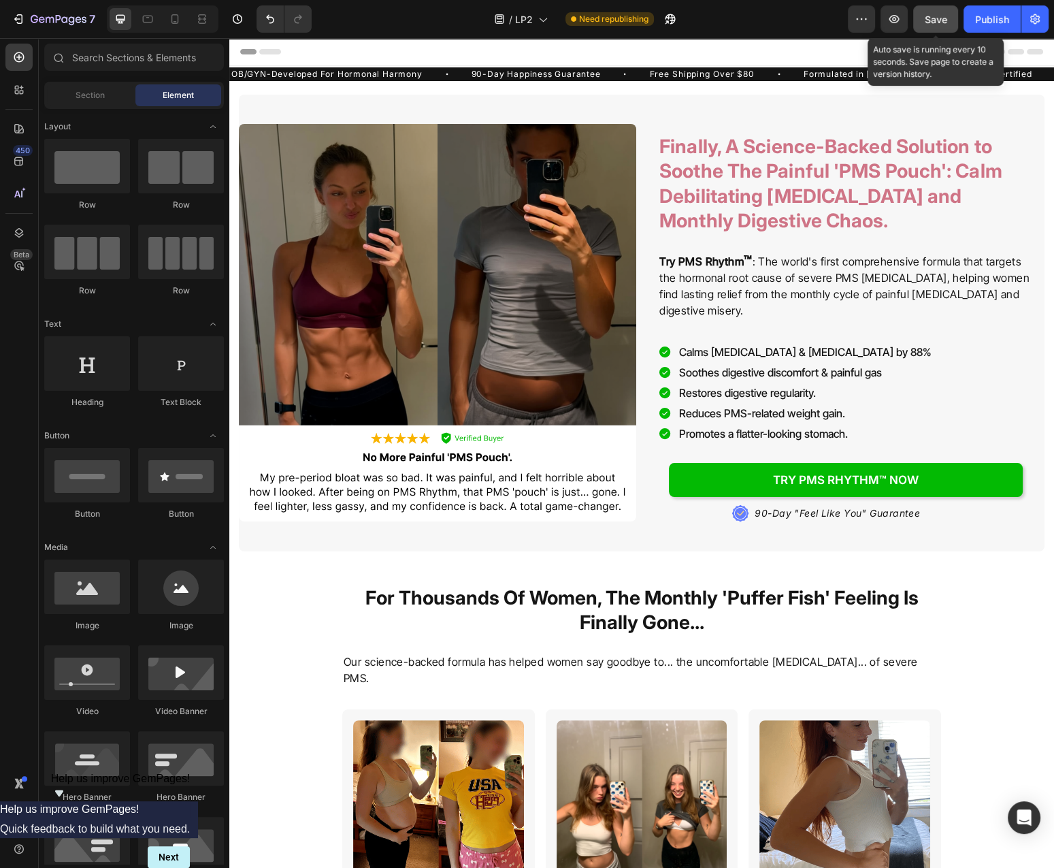
click at [927, 20] on span "Save" at bounding box center [936, 20] width 22 height 12
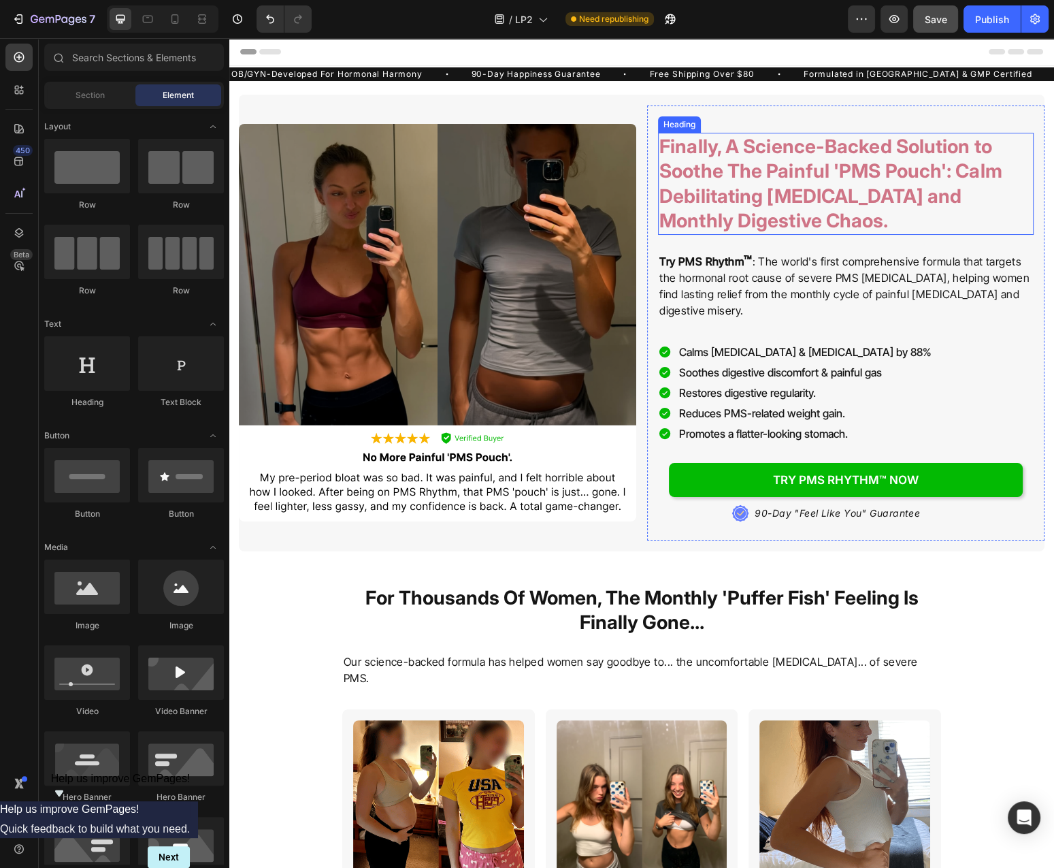
click at [806, 220] on h2 "Finally, A Science-Backed Solution to Soothe The Painful 'PMS Pouch': Calm Debi…" at bounding box center [846, 184] width 376 height 102
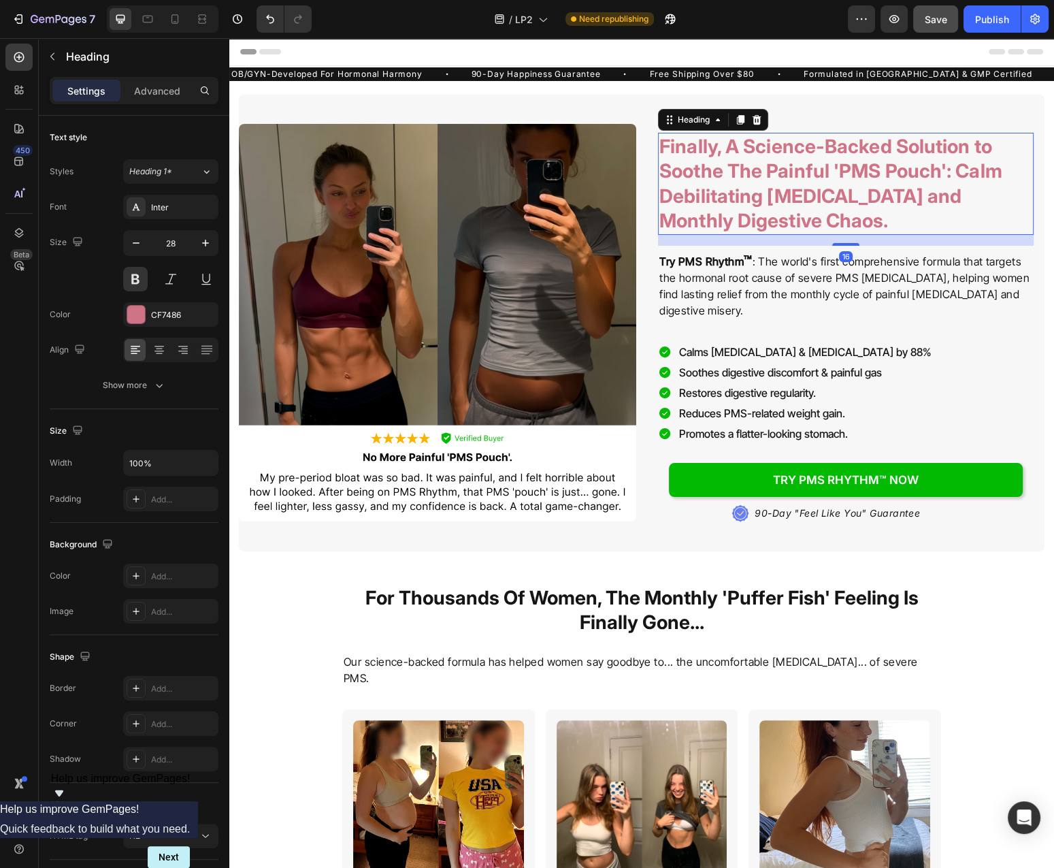
click at [806, 220] on h2 "Finally, A Science-Backed Solution to Soothe The Painful 'PMS Pouch': Calm Debi…" at bounding box center [846, 184] width 376 height 102
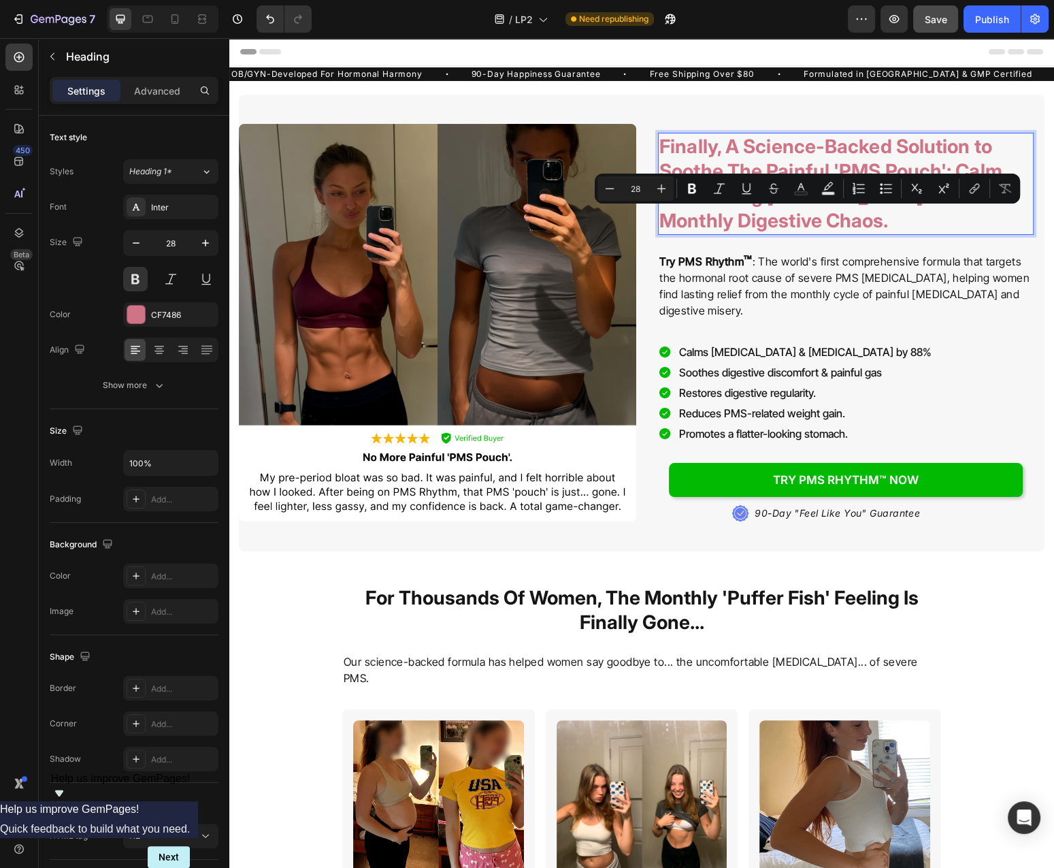
drag, startPoint x: 577, startPoint y: 182, endPoint x: 572, endPoint y: 156, distance: 26.3
click at [801, 193] on rect "Editor contextual toolbar" at bounding box center [801, 193] width 13 height 3
type input "CF7486"
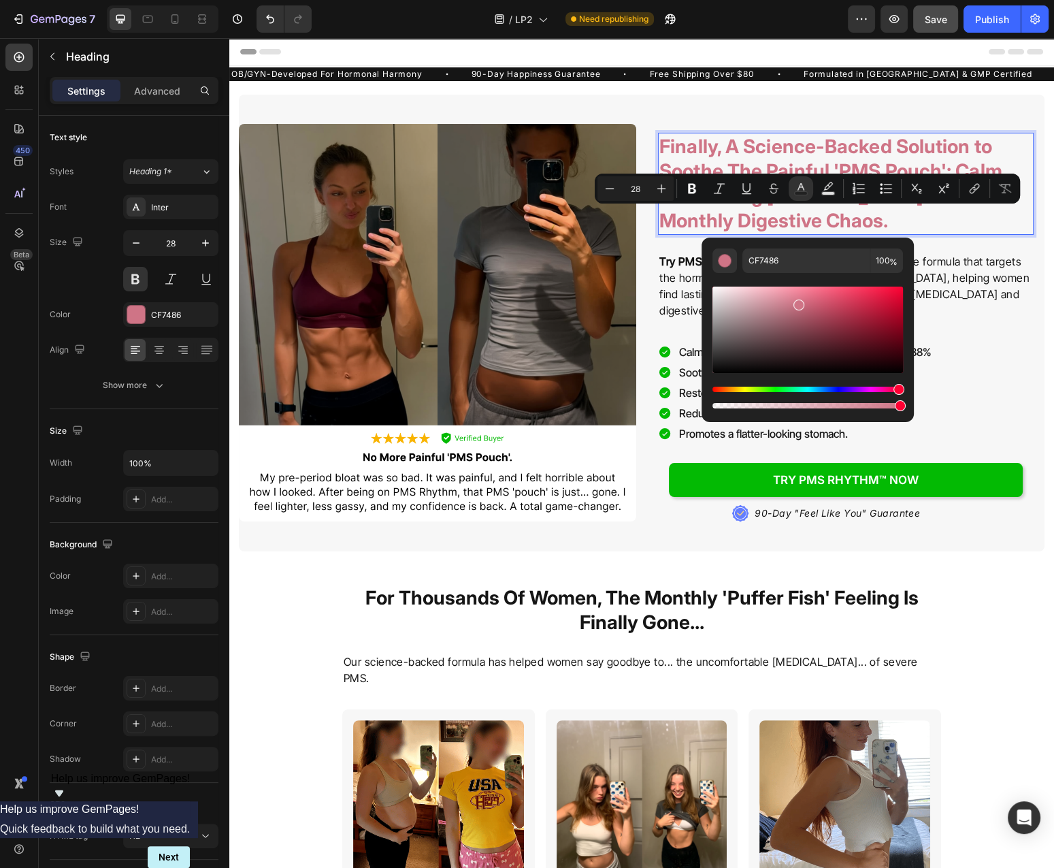
click at [799, 148] on p "Finally, A Science-Backed Solution to Soothe The Painful 'PMS Pouch': Calm Debi…" at bounding box center [846, 183] width 373 height 99
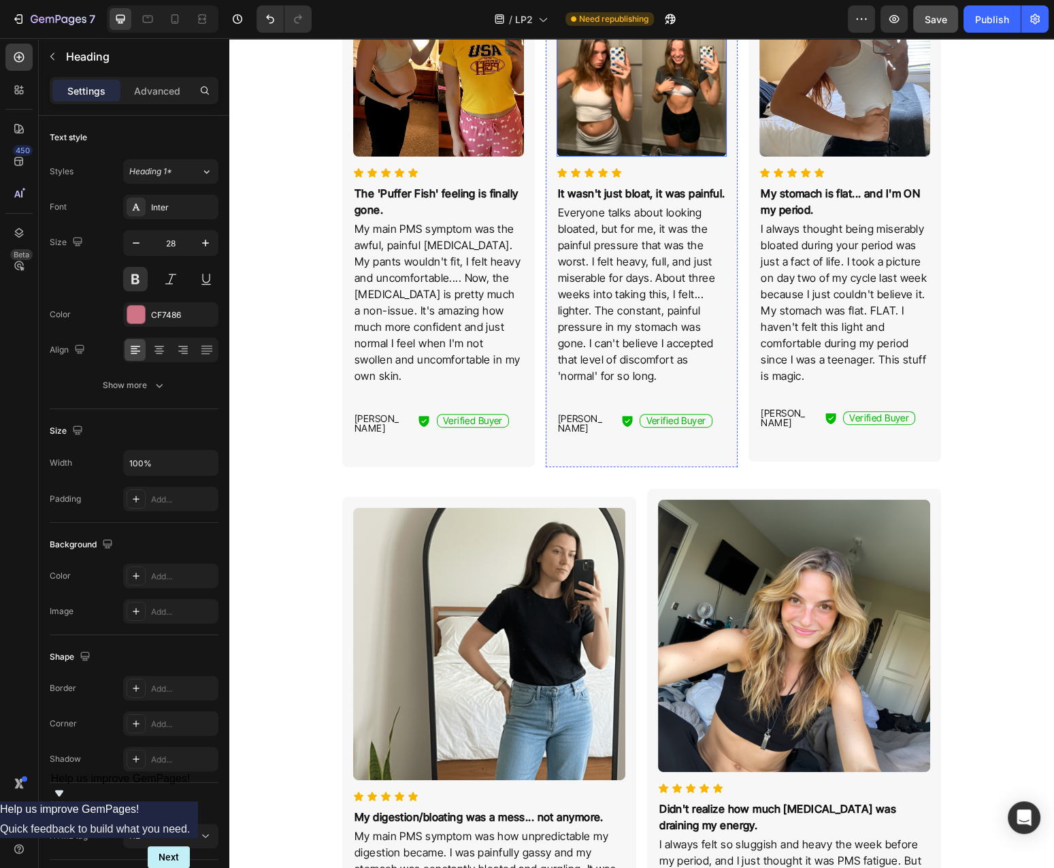
scroll to position [948, 0]
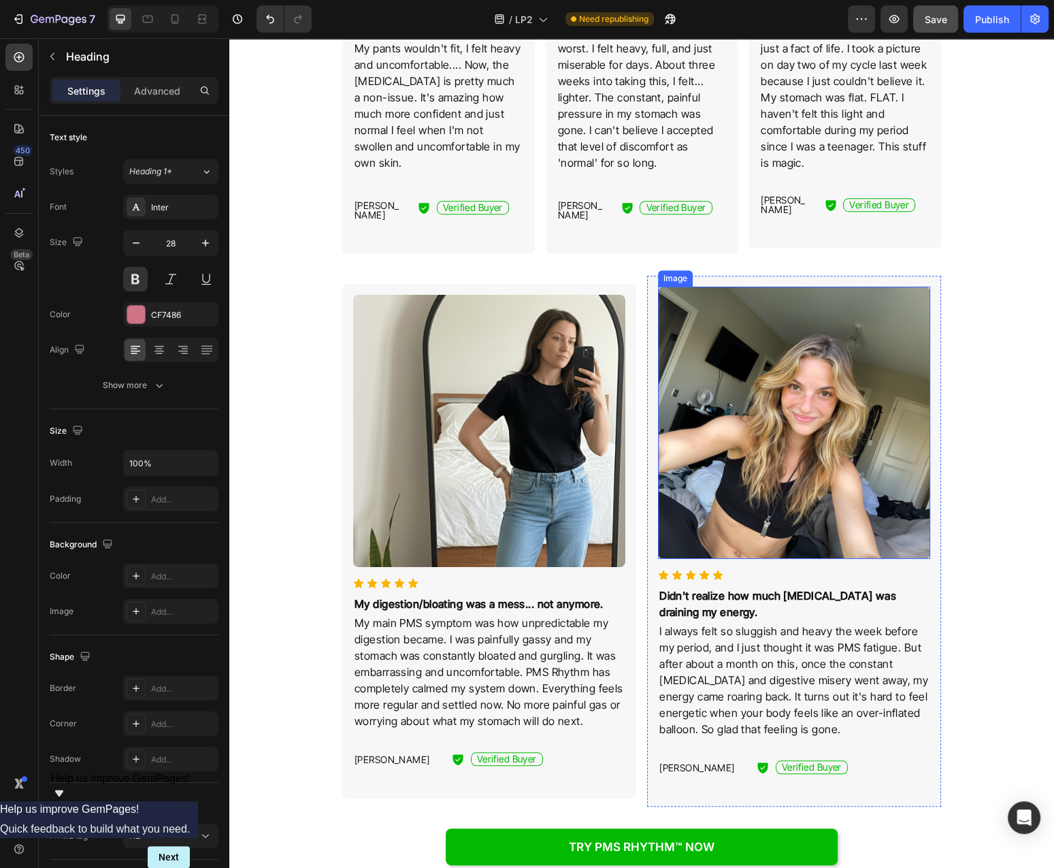
click at [715, 480] on img at bounding box center [794, 423] width 272 height 272
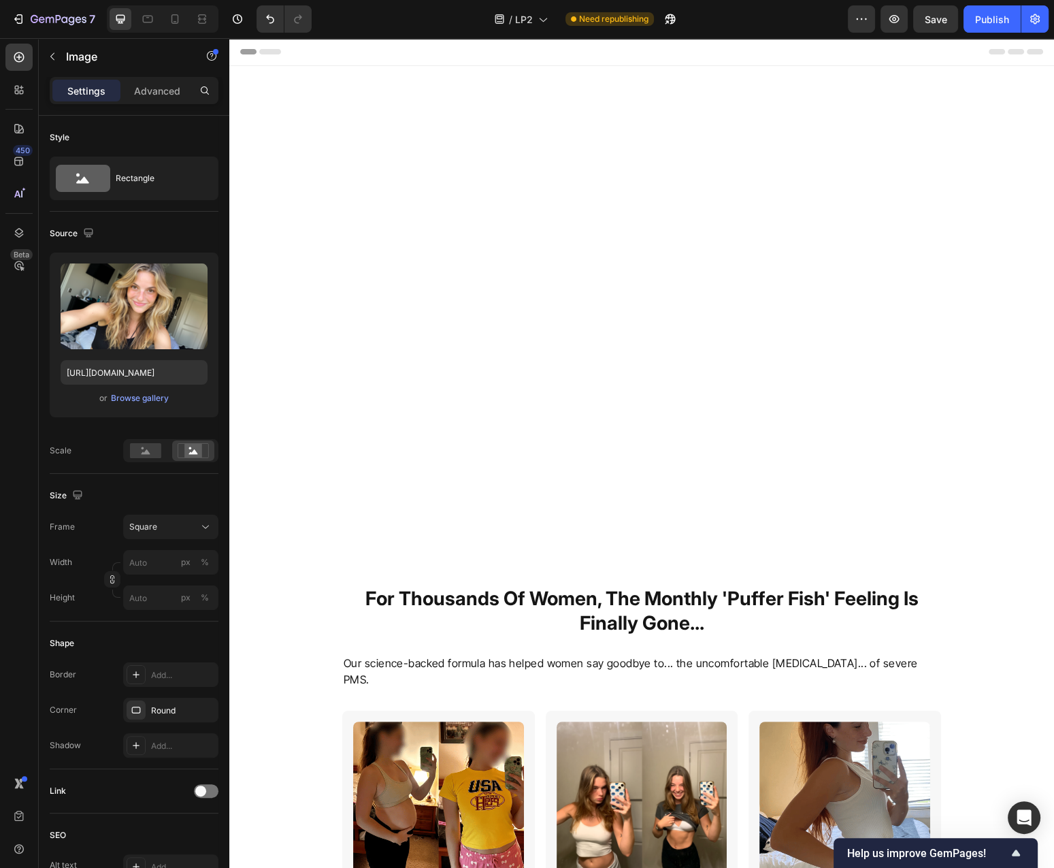
scroll to position [948, 0]
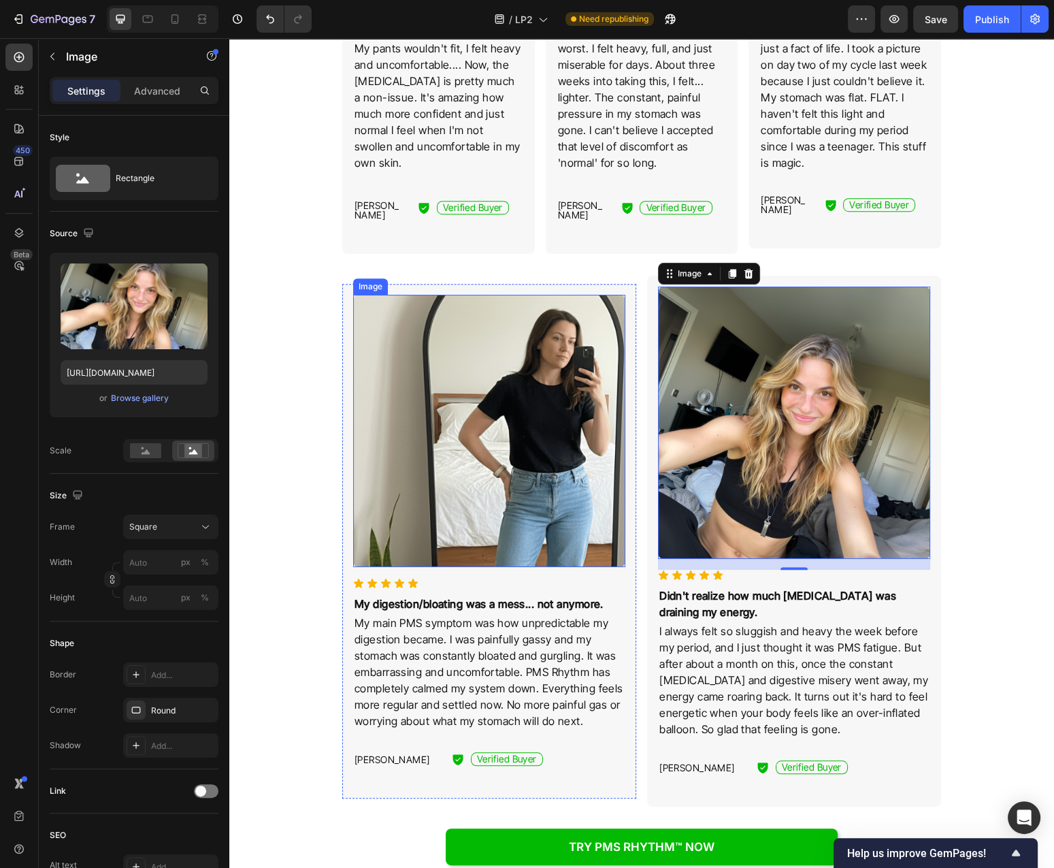
click at [458, 438] on img at bounding box center [489, 431] width 272 height 272
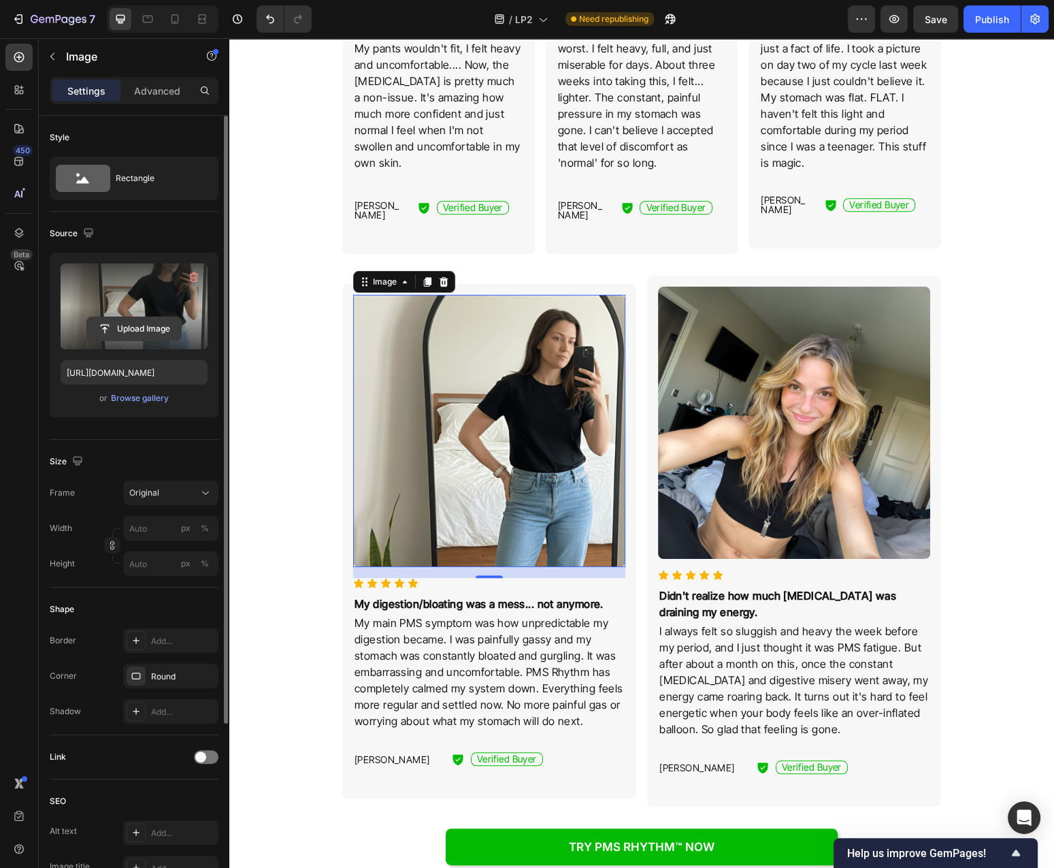
click at [129, 330] on input "file" at bounding box center [134, 328] width 94 height 23
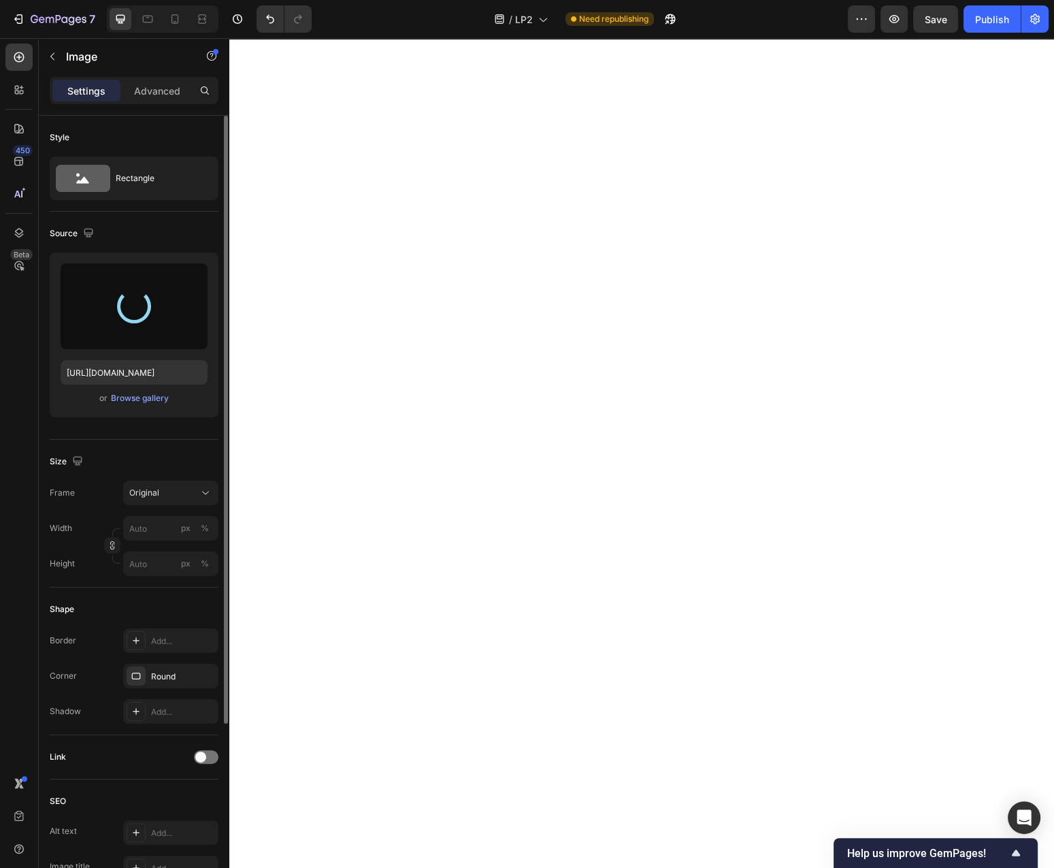
scroll to position [4014, 0]
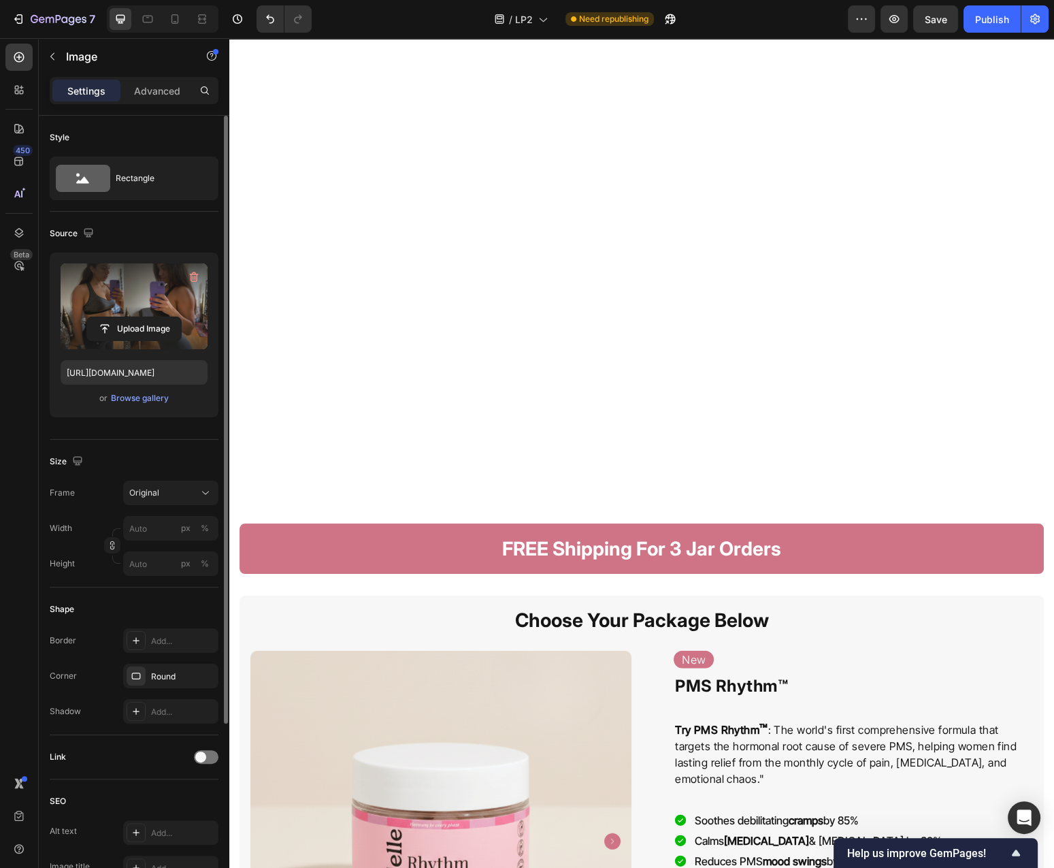
type input "[URL][DOMAIN_NAME]"
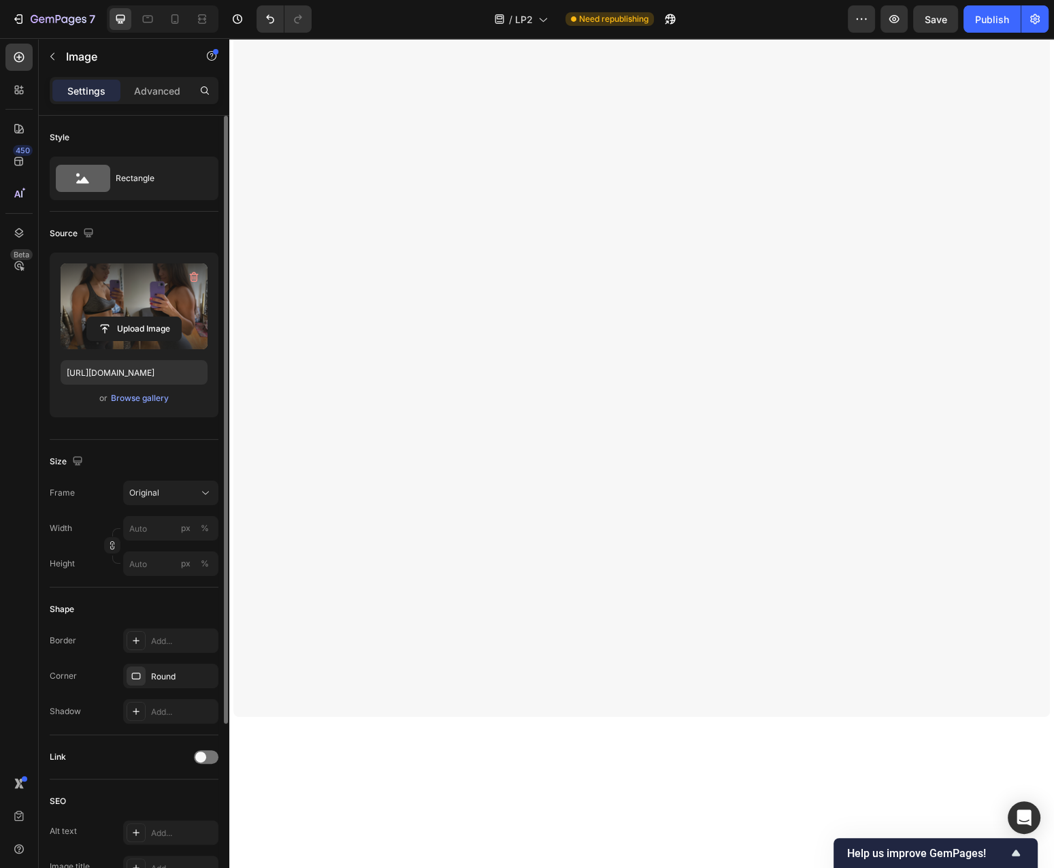
scroll to position [0, 0]
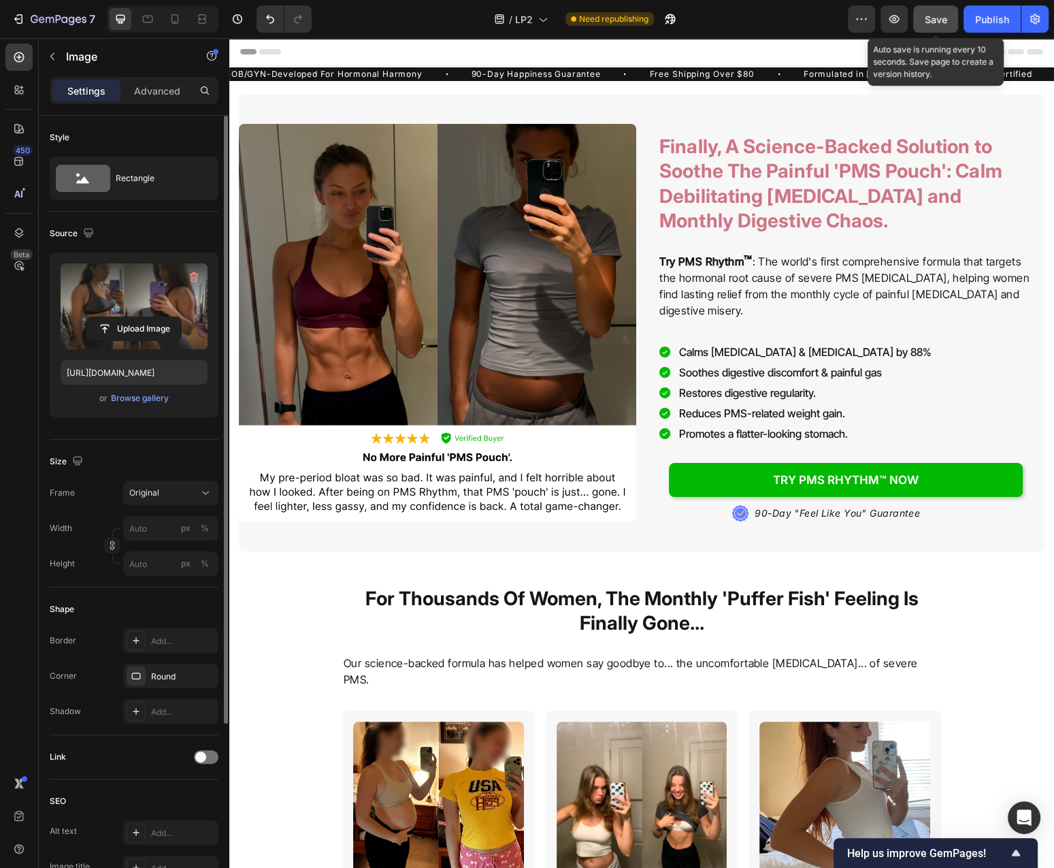
click at [934, 17] on span "Save" at bounding box center [936, 20] width 22 height 12
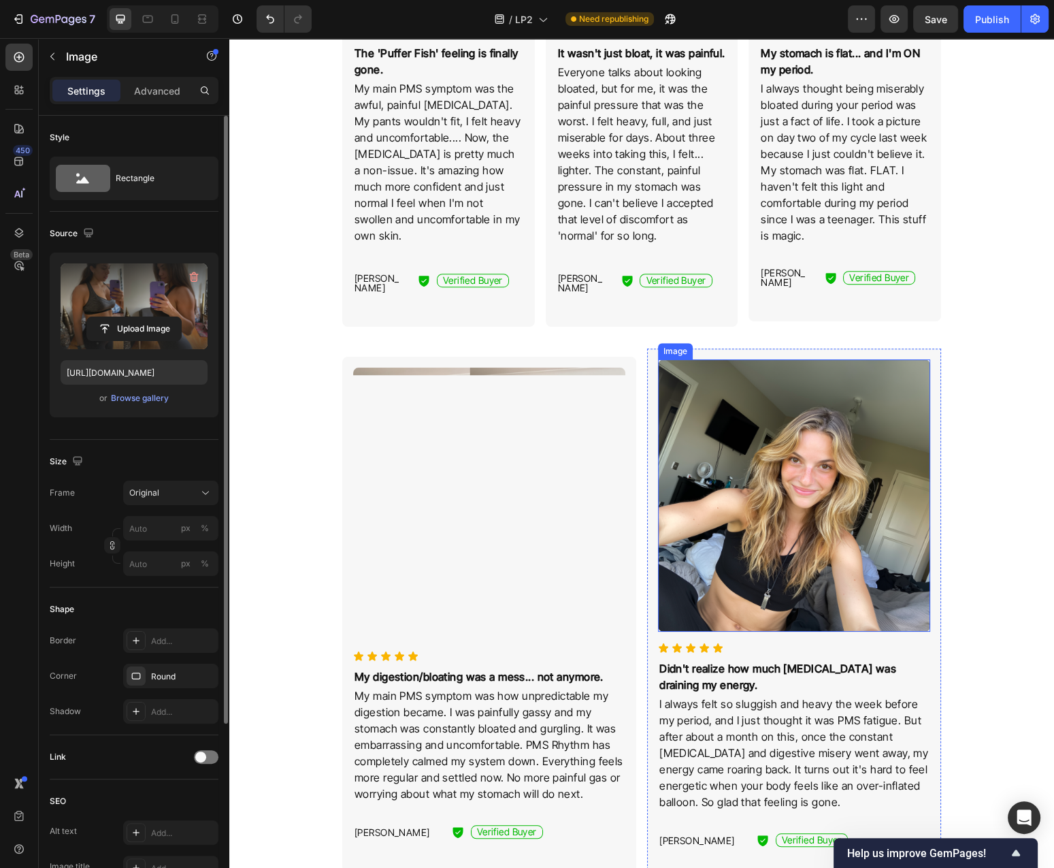
scroll to position [803, 0]
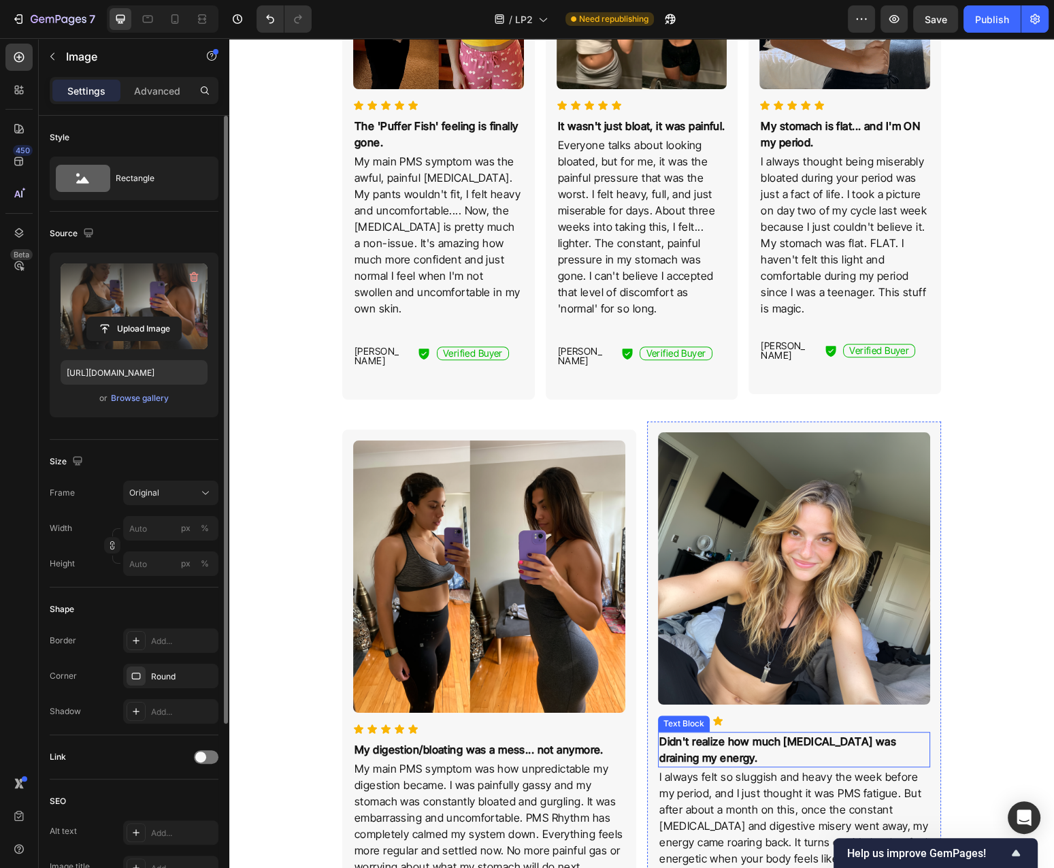
click at [734, 742] on p "Didn't realize how much [MEDICAL_DATA] was draining my energy." at bounding box center [795, 749] width 270 height 33
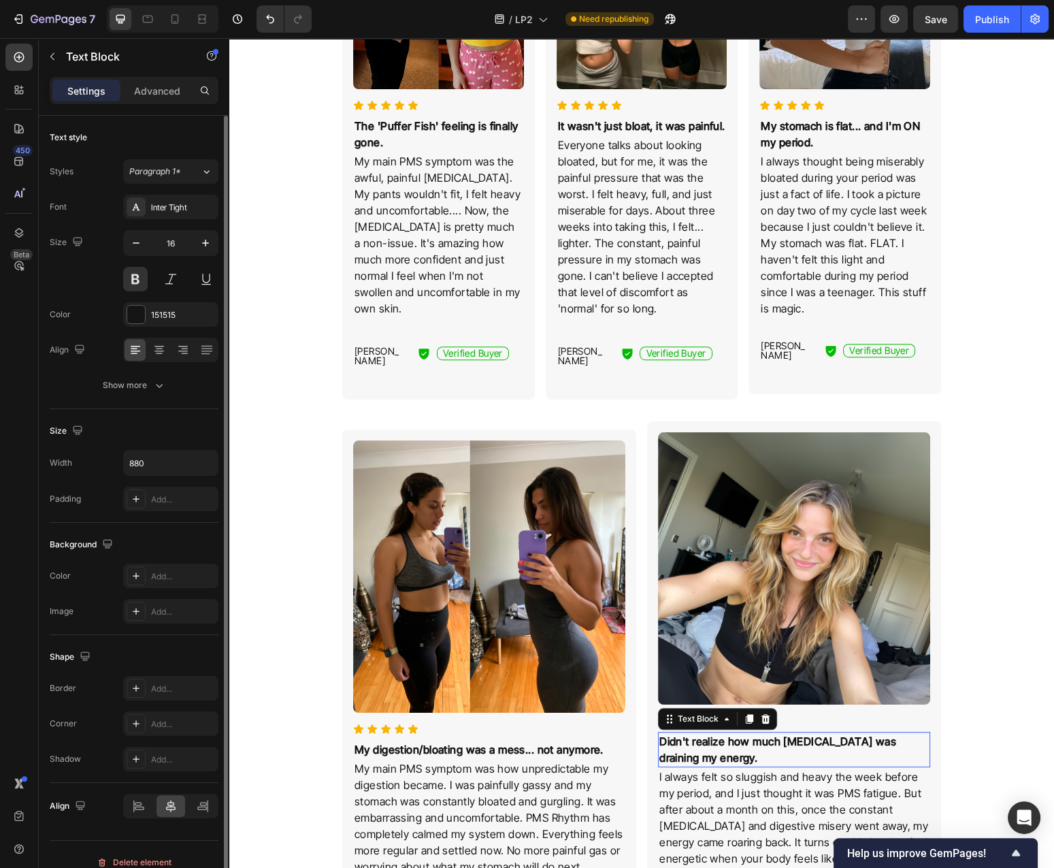
click at [734, 742] on p "Didn't realize how much [MEDICAL_DATA] was draining my energy." at bounding box center [795, 749] width 270 height 33
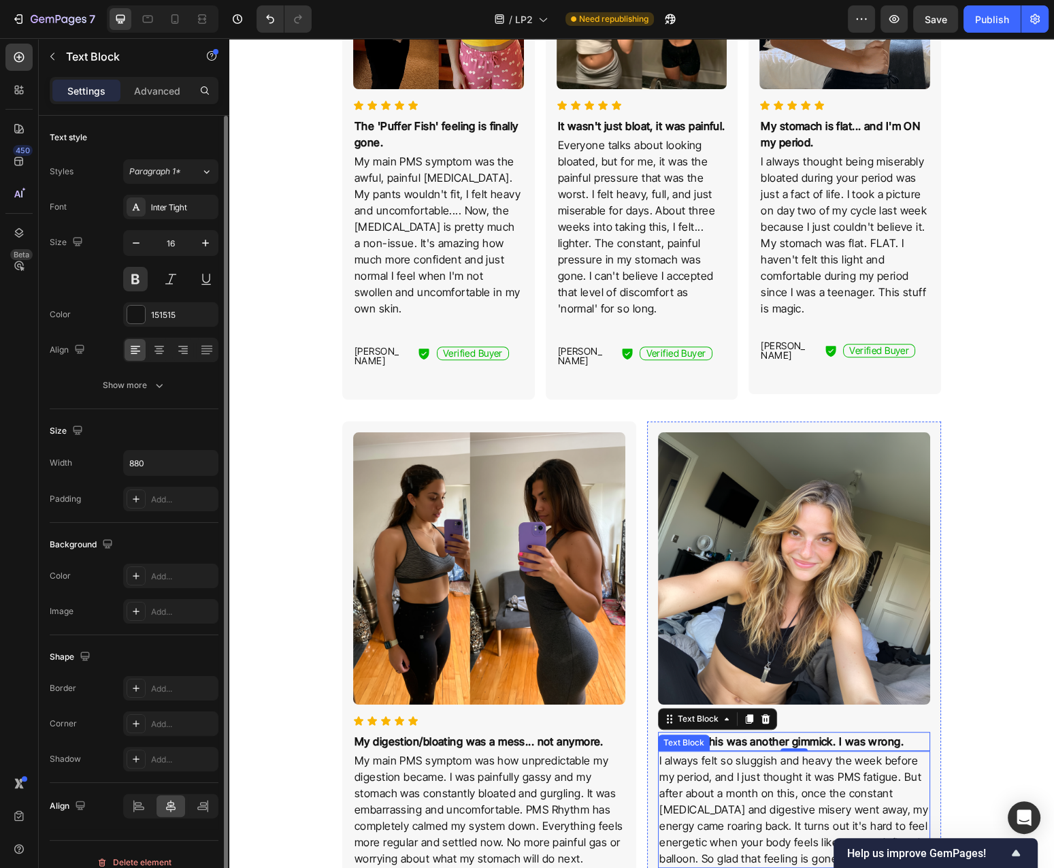
click at [745, 770] on p "I always felt so sluggish and heavy the week before my period, and I just thoug…" at bounding box center [795, 809] width 270 height 114
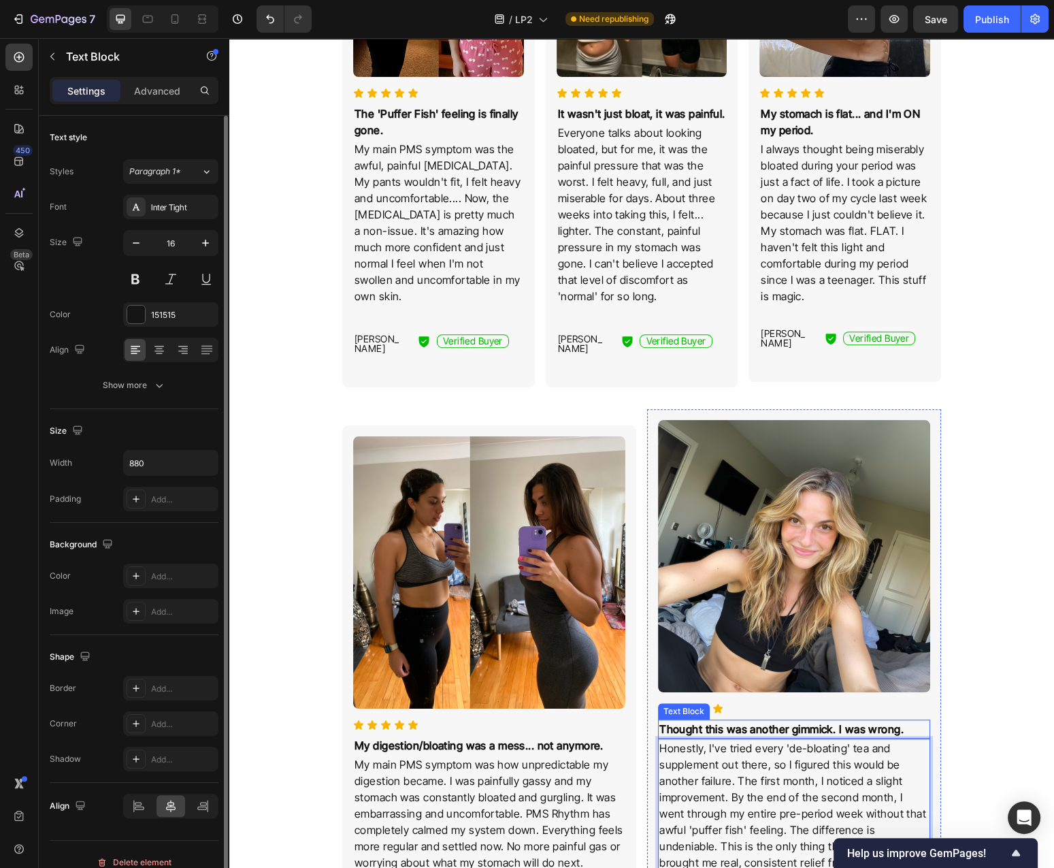
scroll to position [820, 0]
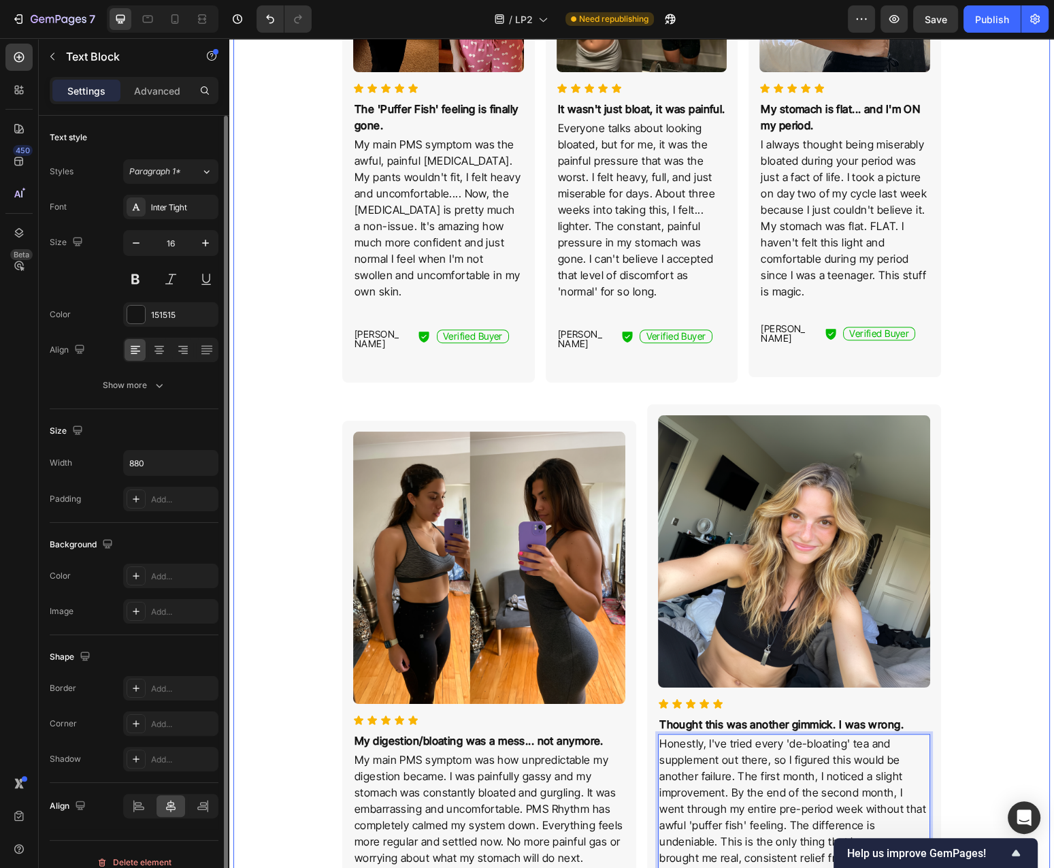
click at [1002, 649] on div "For Thousands Of Women, The Monthly 'Puffer Fish' Feeling Is Finally Gone... He…" at bounding box center [642, 645] width 806 height 1826
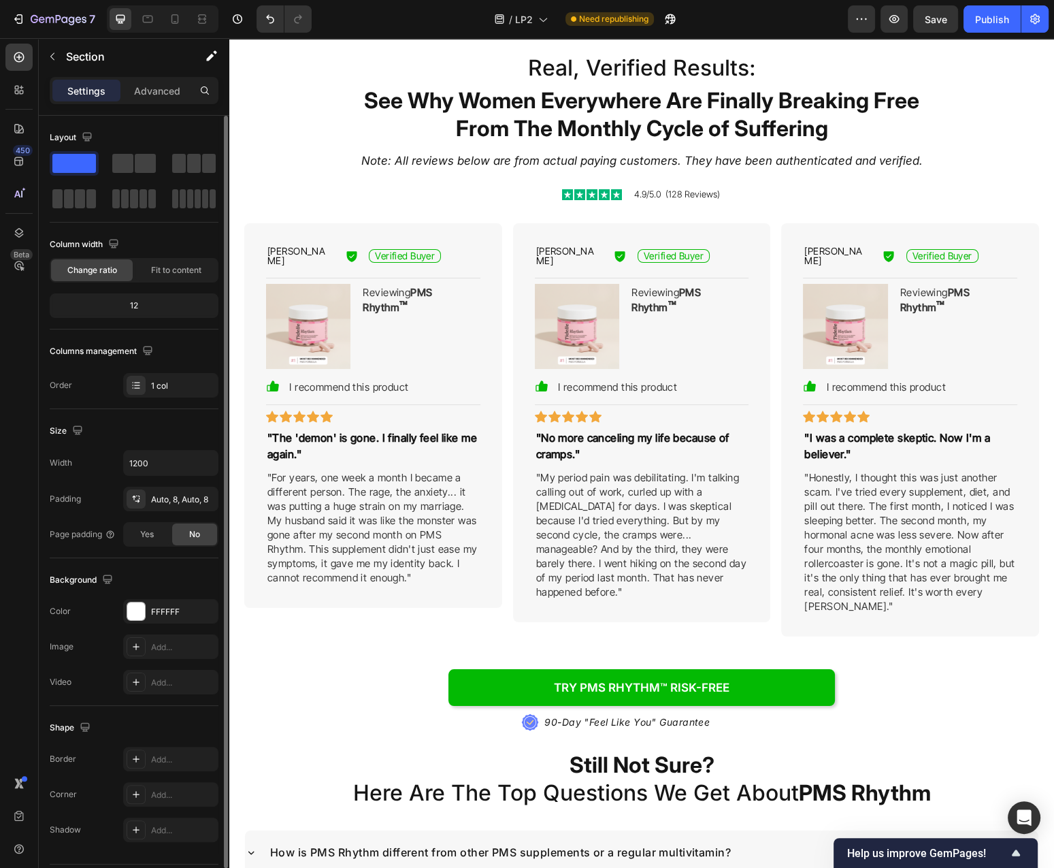
scroll to position [5637, 0]
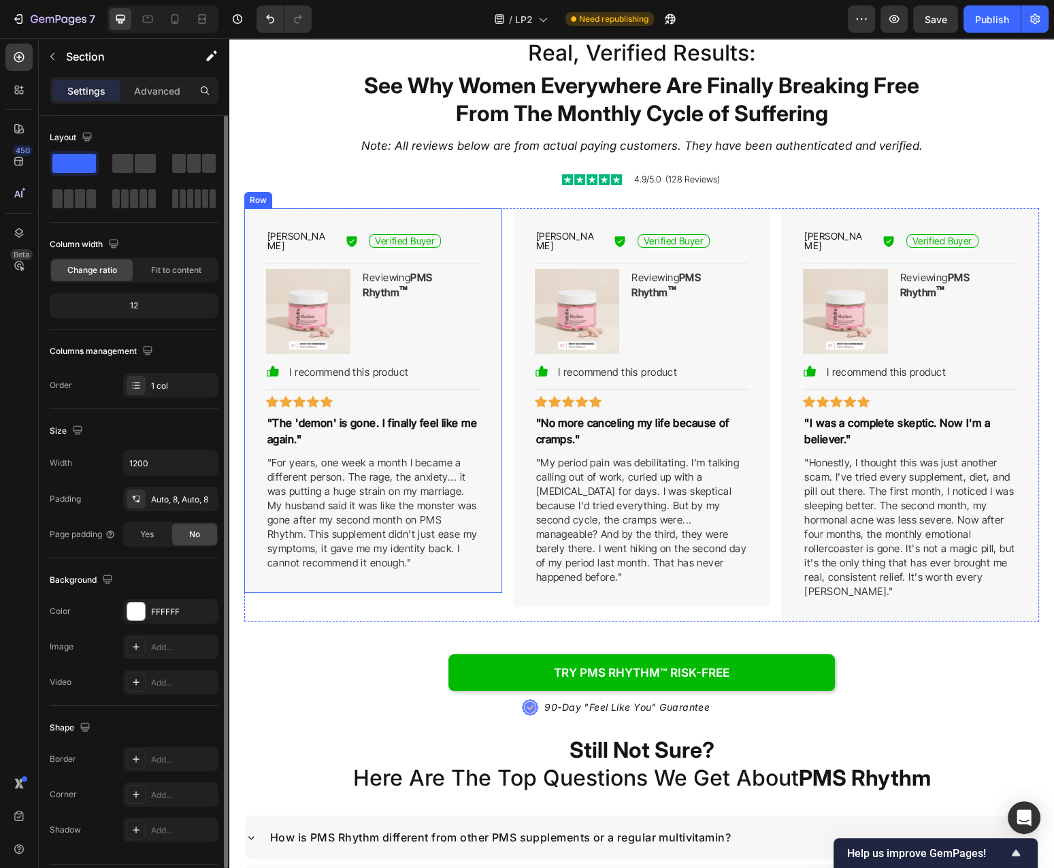
click at [359, 424] on p ""The 'demon' is gone. I finally feel like me again."" at bounding box center [374, 431] width 212 height 33
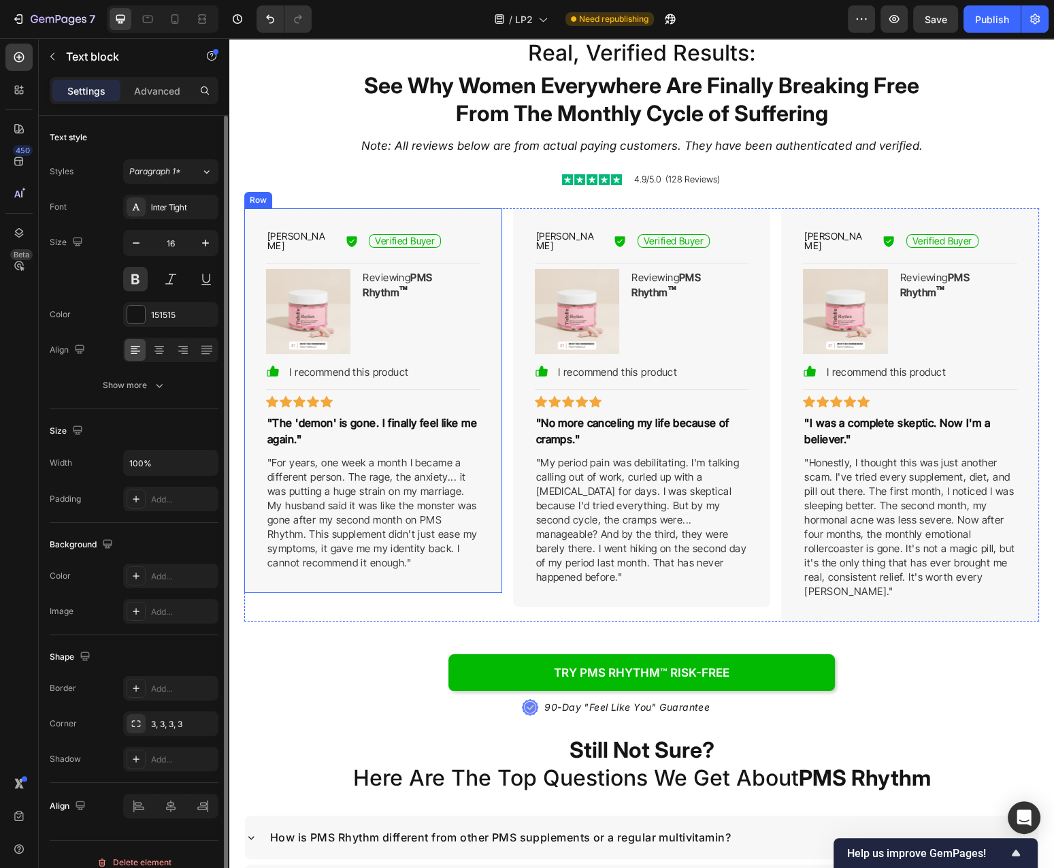
click at [359, 424] on p ""The 'demon' is gone. I finally feel like me again."" at bounding box center [374, 431] width 212 height 33
click at [347, 489] on p ""For years, one week a month I became a different person. The rage, the anxiety…" at bounding box center [374, 512] width 212 height 114
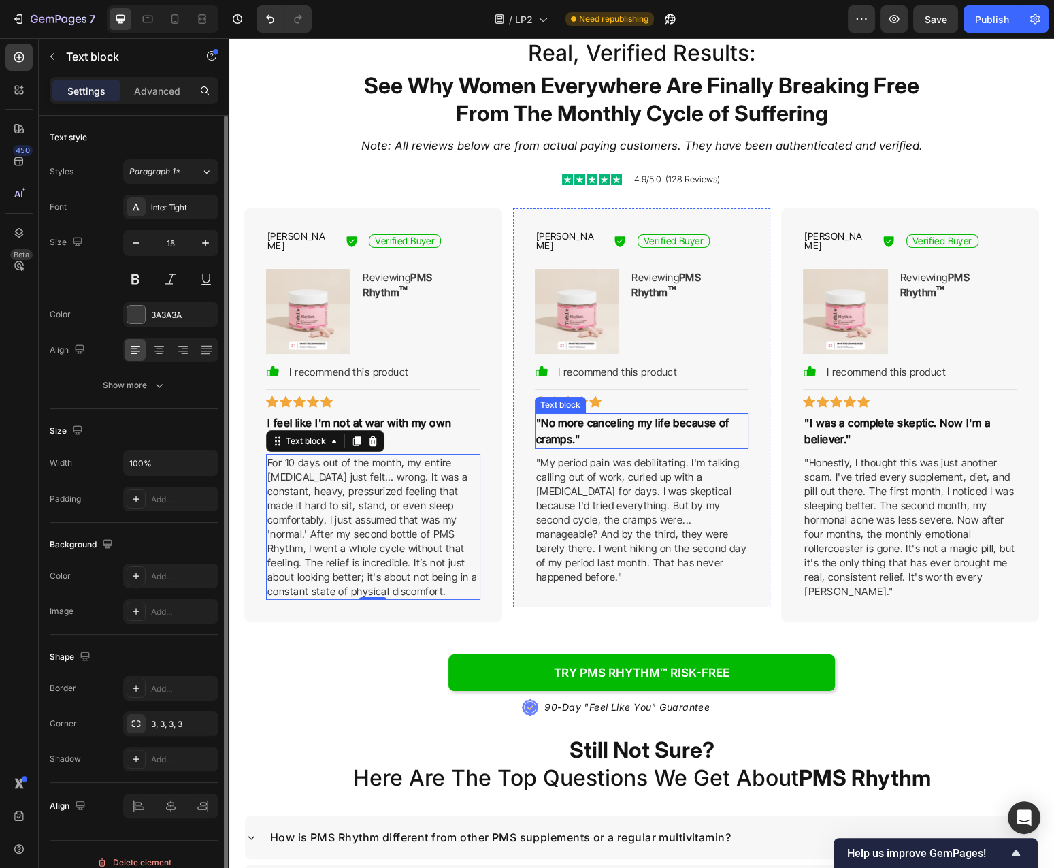
click at [620, 419] on p ""No more canceling my life because of cramps."" at bounding box center [642, 431] width 212 height 33
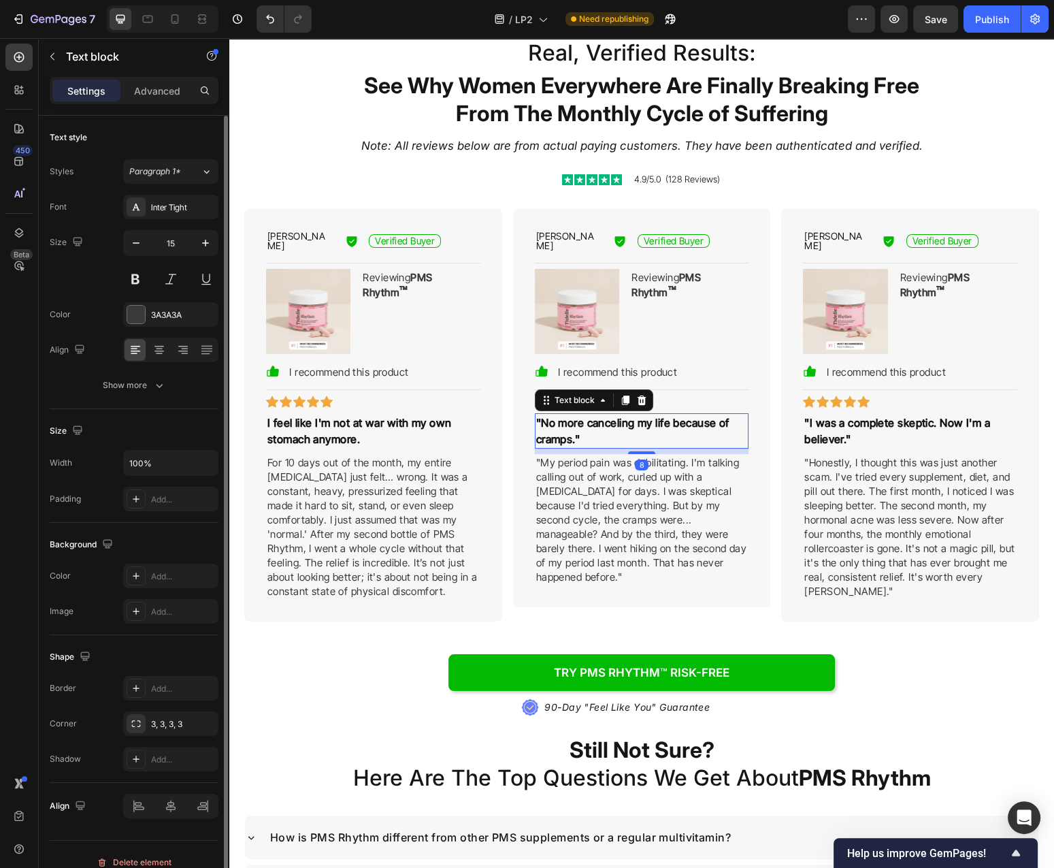
click at [620, 419] on p ""No more canceling my life because of cramps."" at bounding box center [642, 431] width 212 height 33
click at [575, 418] on p "The '6 months pregnant' look is finally gone." at bounding box center [642, 431] width 212 height 33
drag, startPoint x: 564, startPoint y: 415, endPoint x: 555, endPoint y: 415, distance: 8.9
click at [555, 415] on p "The '6 months pregnant' look is finally gone." at bounding box center [642, 431] width 212 height 33
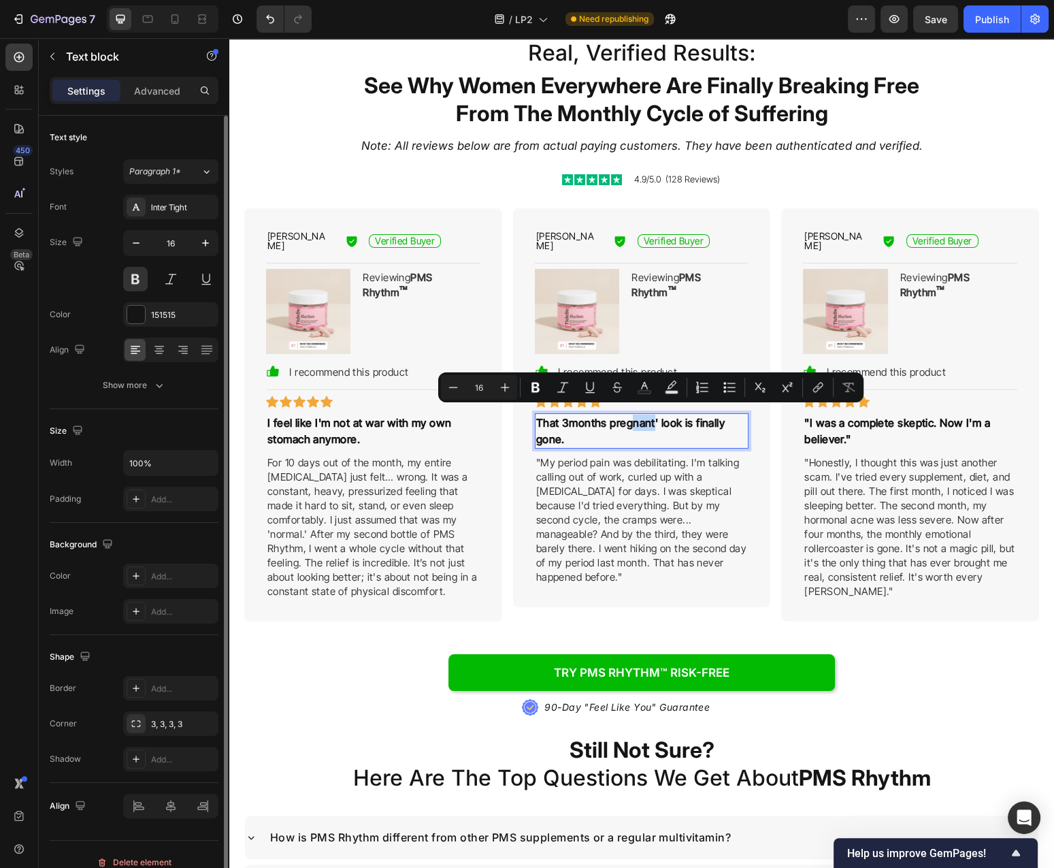
drag, startPoint x: 662, startPoint y: 417, endPoint x: 639, endPoint y: 419, distance: 22.6
click at [639, 419] on p "That 3months pregnant' look is finally gone." at bounding box center [642, 431] width 212 height 33
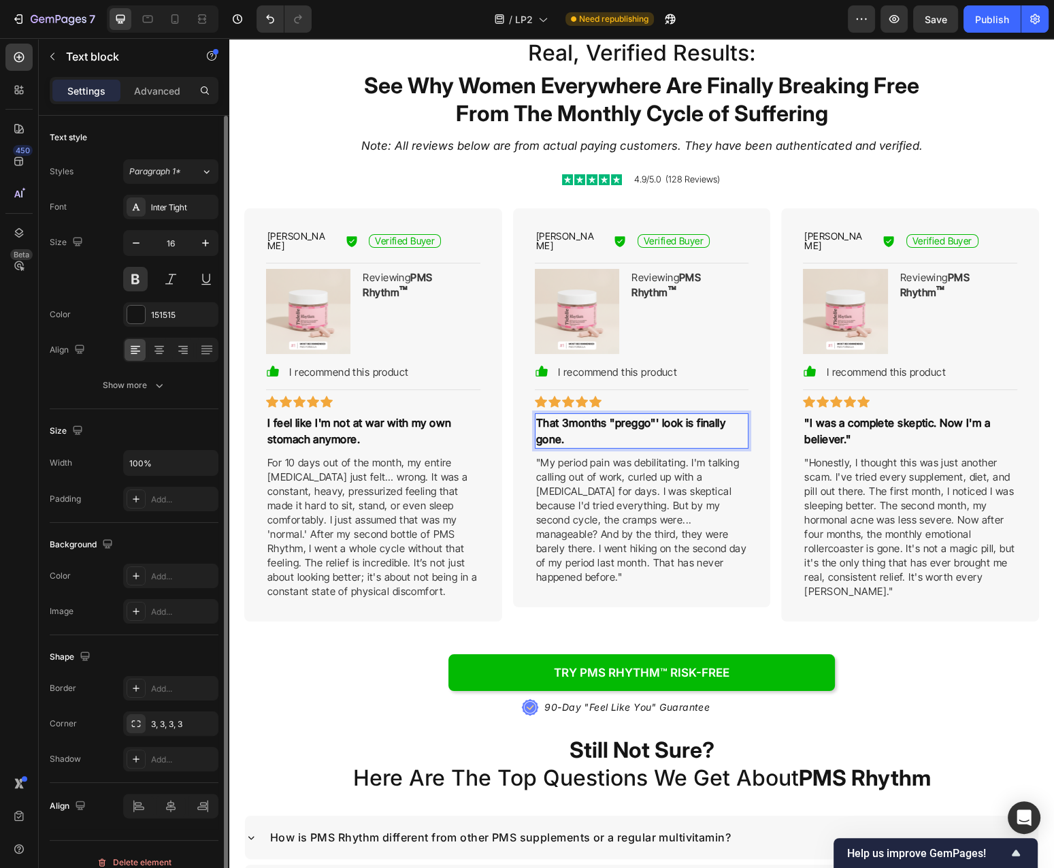
click at [675, 418] on p "That 3months "preggo"' look is finally gone." at bounding box center [642, 431] width 212 height 33
click at [677, 419] on p "That 3months "preggo"' look is finally gone." at bounding box center [642, 431] width 212 height 33
click at [666, 415] on p "That 3months "preggo"' look is finally gone." at bounding box center [642, 431] width 212 height 33
click at [588, 477] on p ""My period pain was debilitating. I'm talking calling out of work, curled up wi…" at bounding box center [642, 519] width 212 height 129
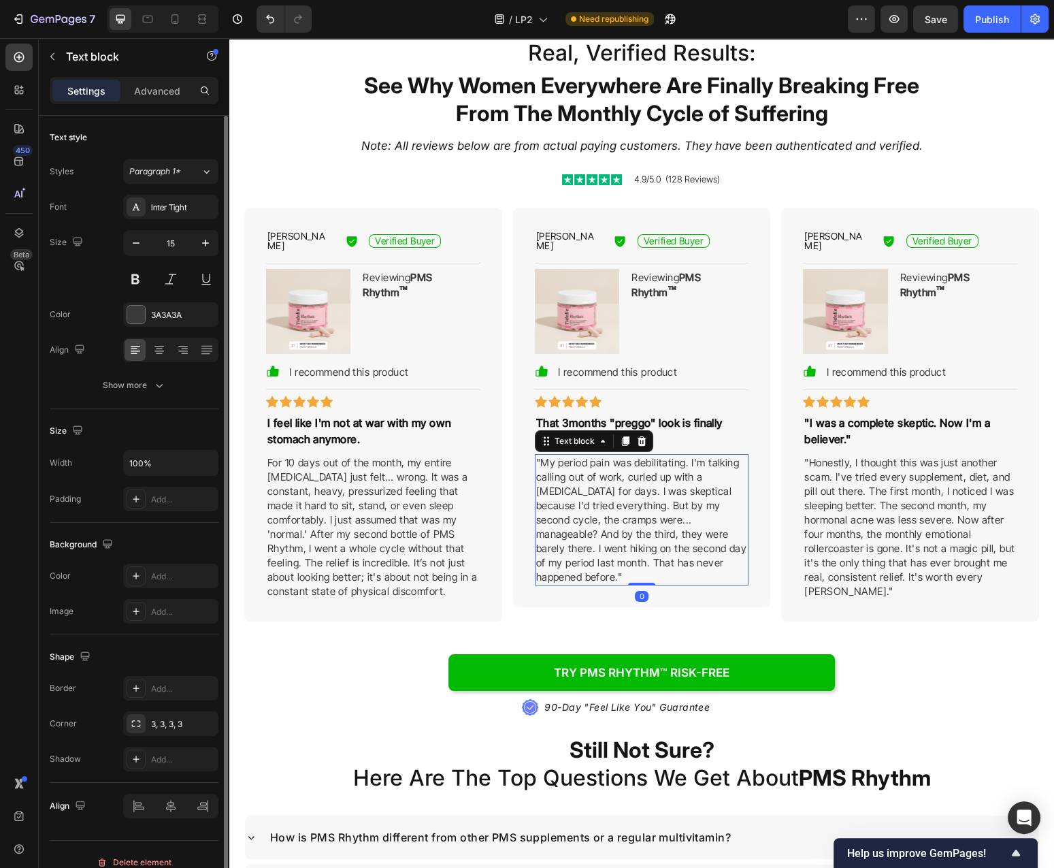
click at [588, 477] on p ""My period pain was debilitating. I'm talking calling out of work, curled up wi…" at bounding box center [642, 519] width 212 height 129
click at [839, 425] on p ""I was a complete skeptic. Now I'm a believer."" at bounding box center [911, 431] width 212 height 33
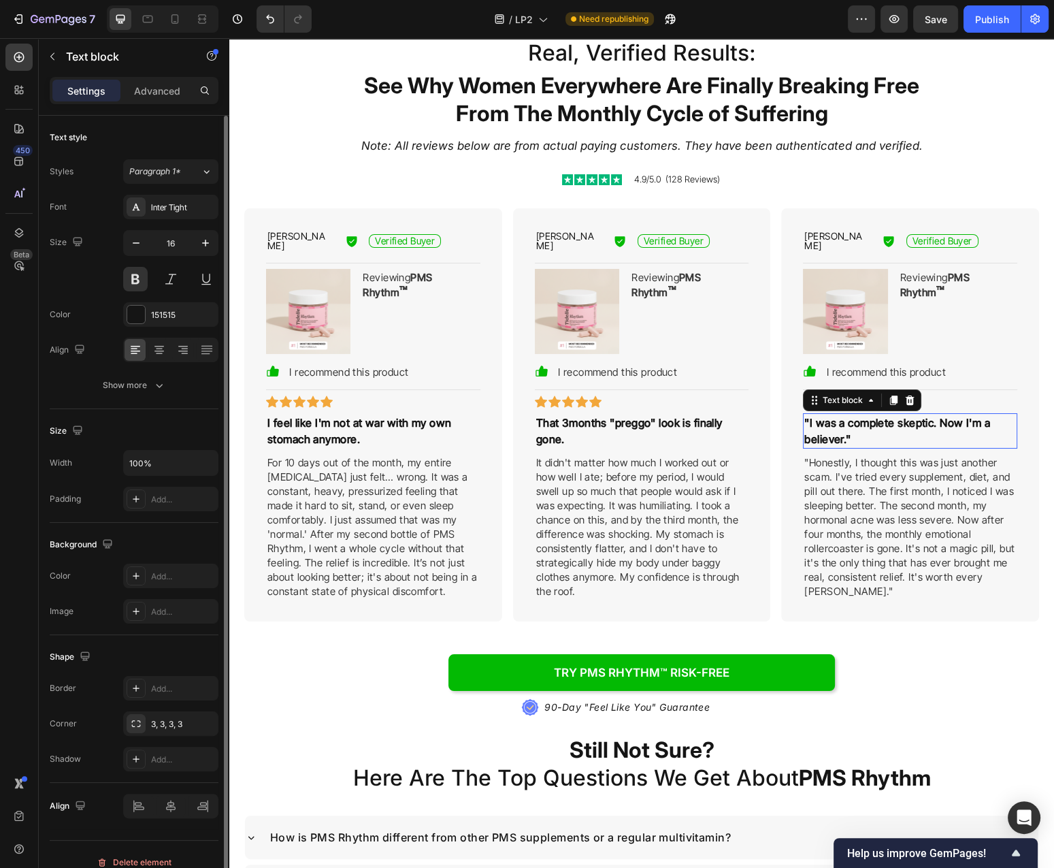
click at [839, 425] on p ""I was a complete skeptic. Now I'm a believer."" at bounding box center [911, 431] width 212 height 33
click at [875, 508] on p ""Honestly, I thought this was just another scam. I've tried every supplement, d…" at bounding box center [911, 526] width 212 height 143
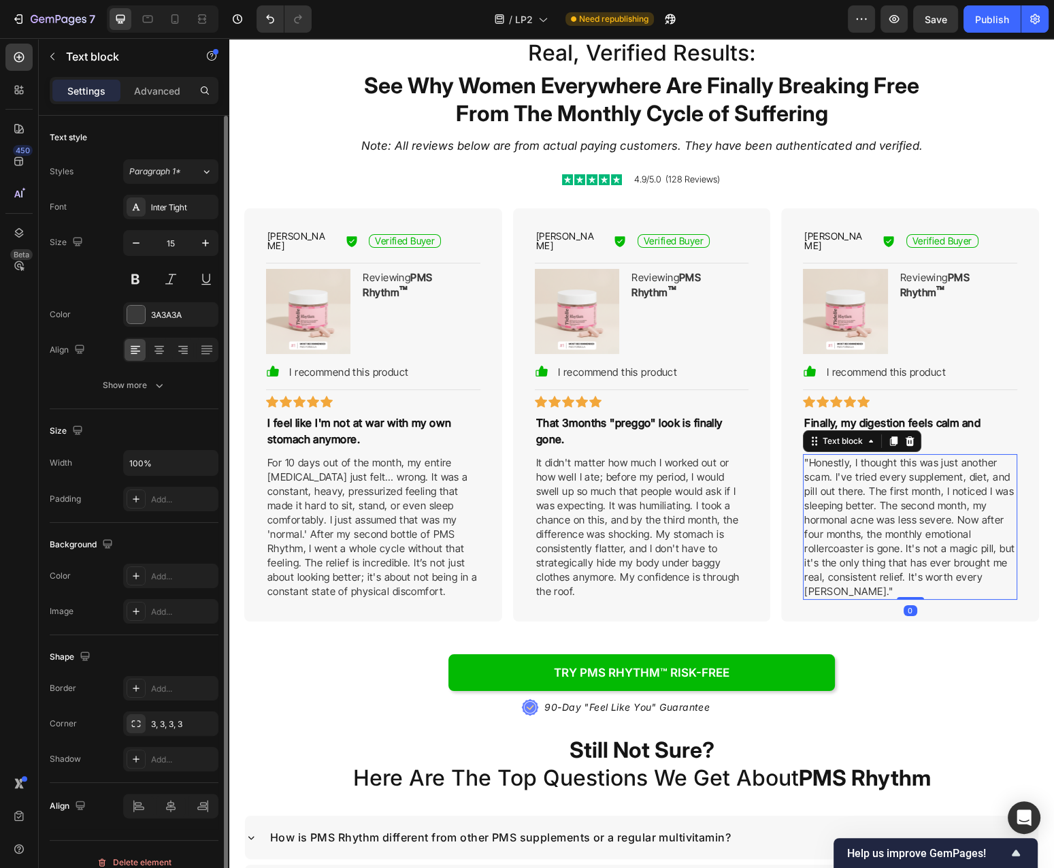
click at [875, 508] on p ""Honestly, I thought this was just another scam. I've tried every supplement, d…" at bounding box center [911, 526] width 212 height 143
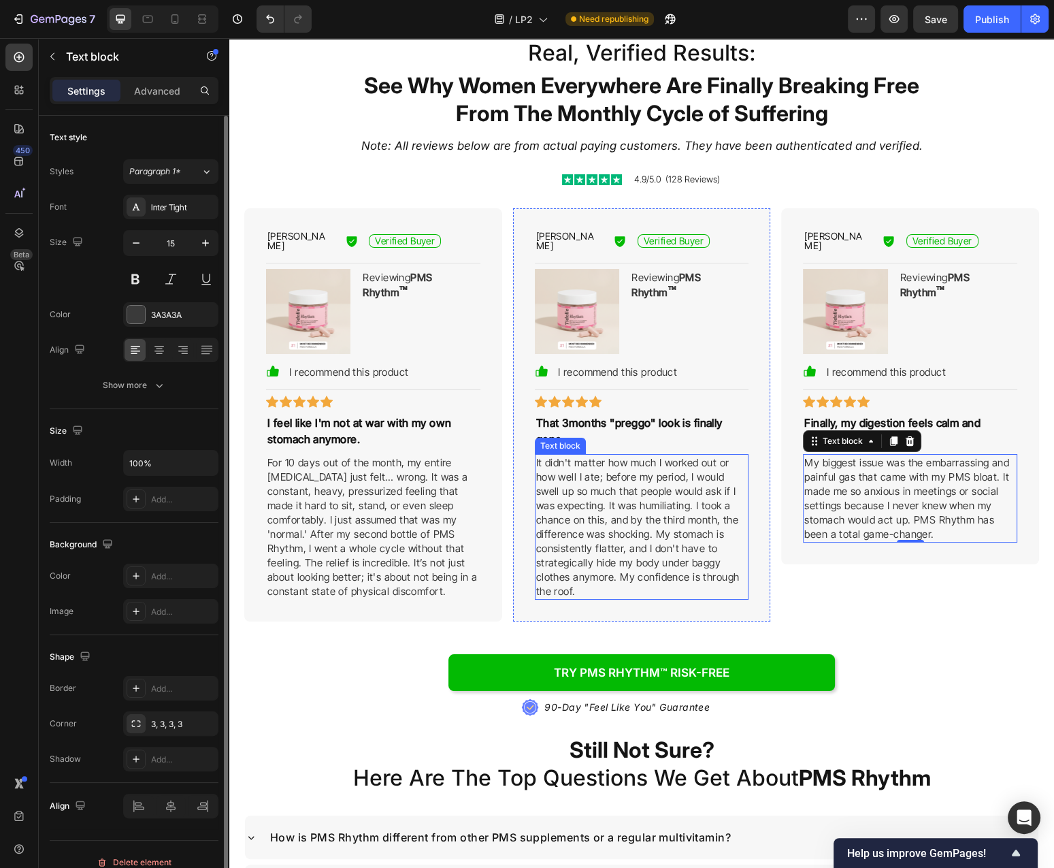
click at [828, 562] on div "[PERSON_NAME] Text Block Icon Verified Buyer Text Block Row Row Title Line Imag…" at bounding box center [911, 414] width 258 height 413
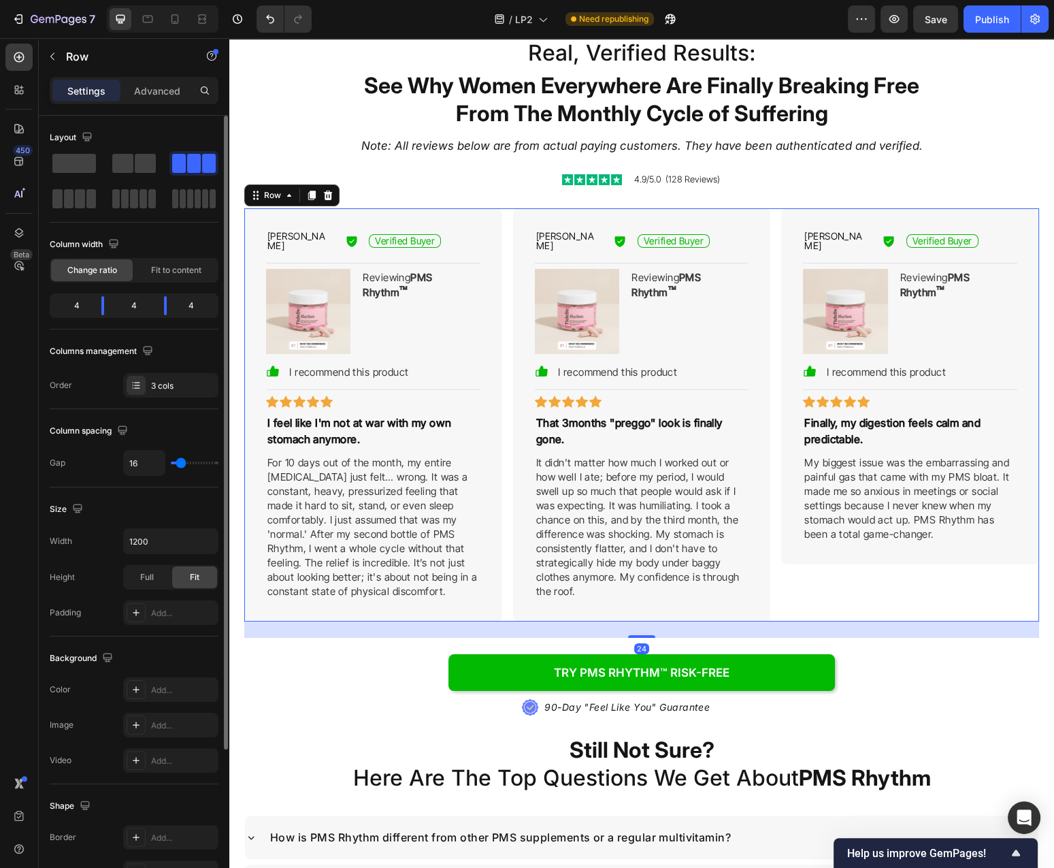
drag, startPoint x: 955, startPoint y: 617, endPoint x: 982, endPoint y: 622, distance: 27.6
click at [956, 622] on div "24" at bounding box center [641, 630] width 795 height 16
click at [1000, 669] on div "Try PMS Rhythm™ RISK-FREE Button" at bounding box center [641, 672] width 773 height 37
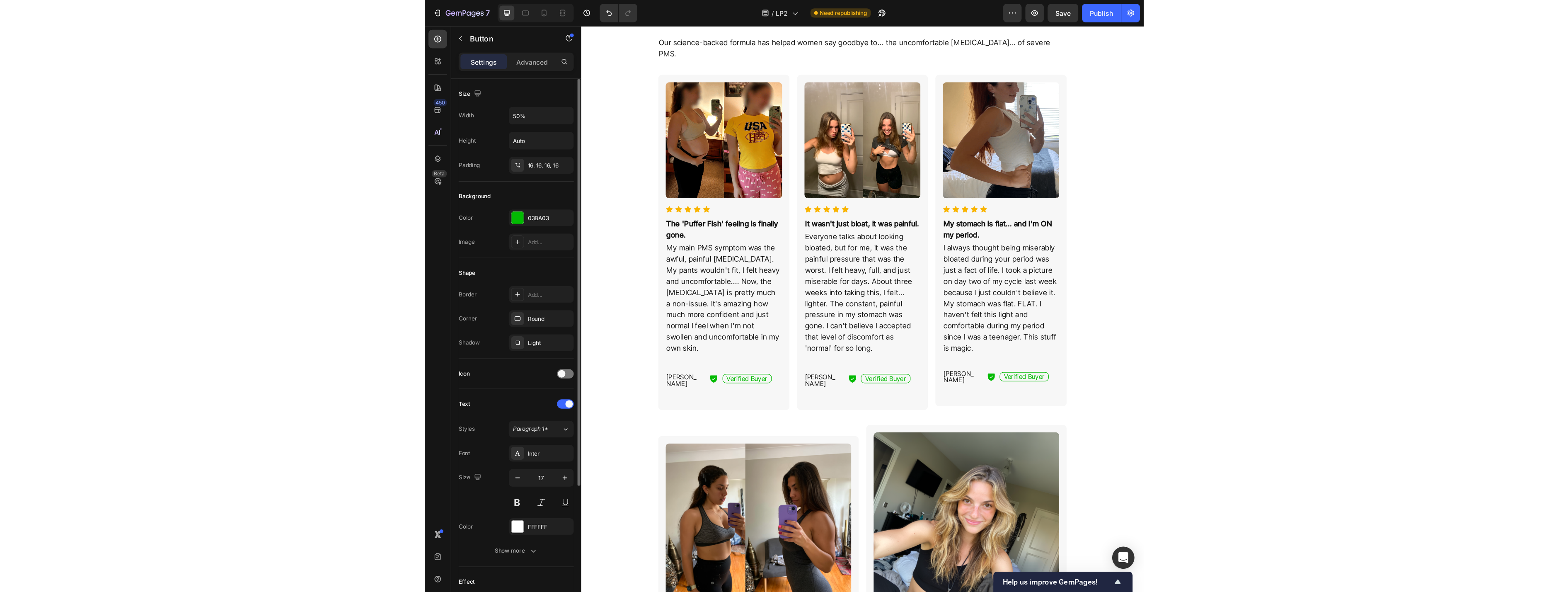
scroll to position [0, 0]
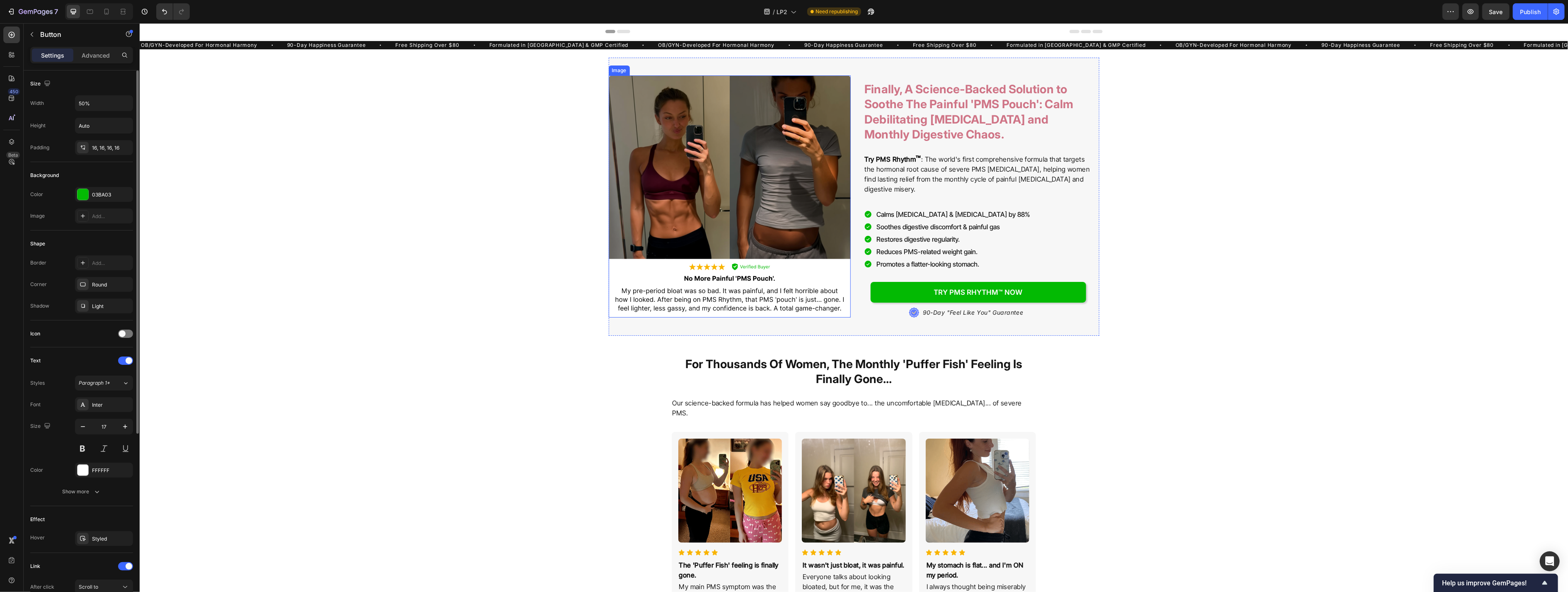
click at [642, 200] on img at bounding box center [729, 197] width 242 height 242
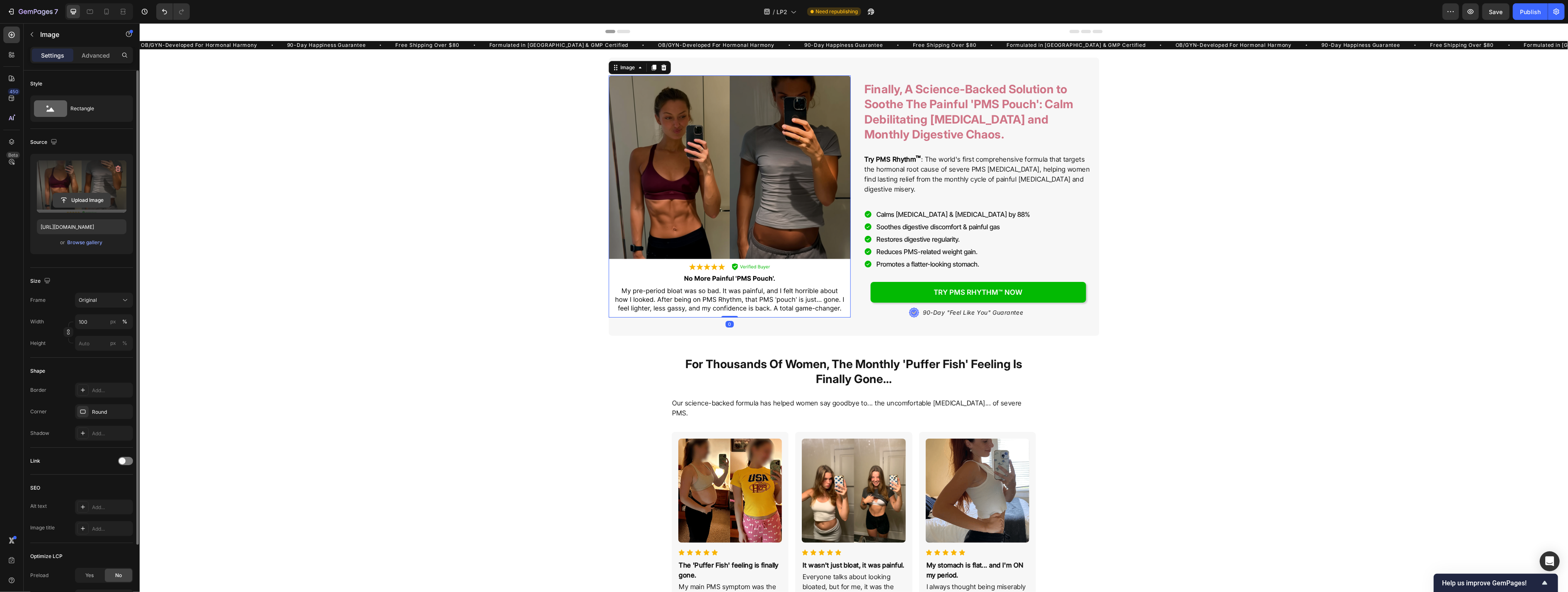
click at [80, 199] on input "file" at bounding box center [82, 200] width 57 height 14
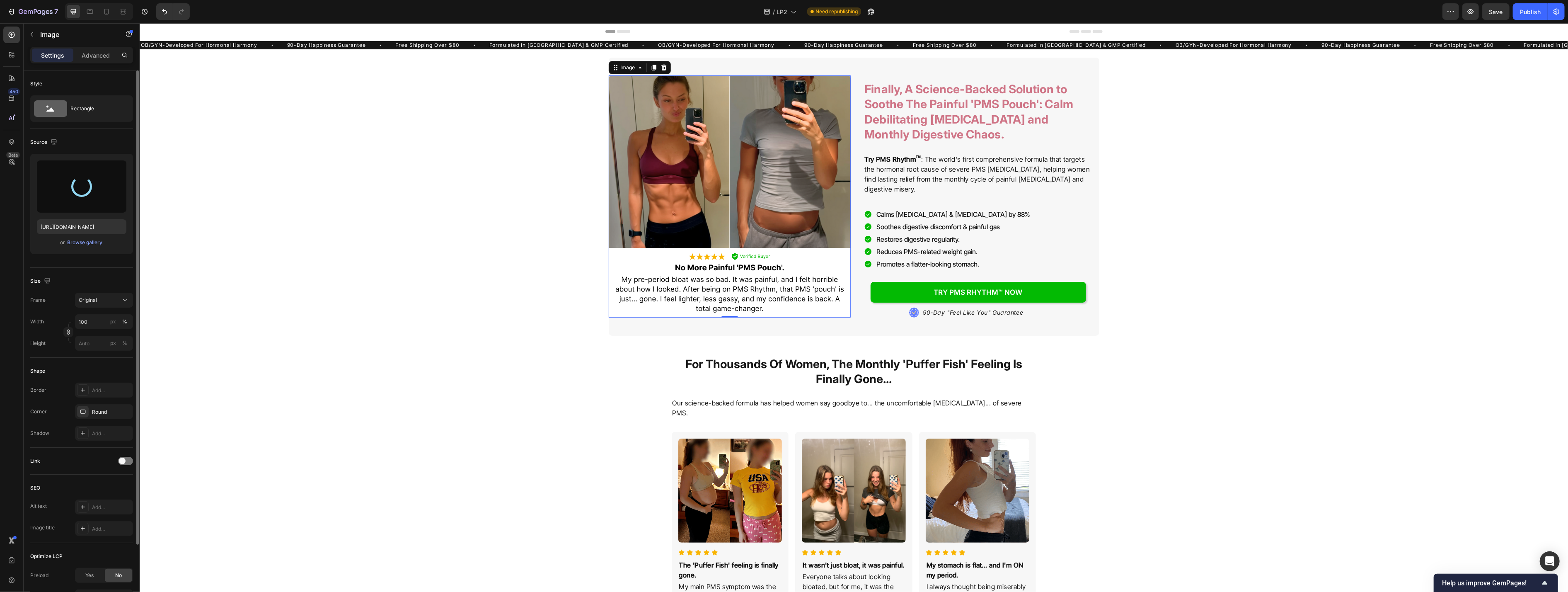
type input "[URL][DOMAIN_NAME]"
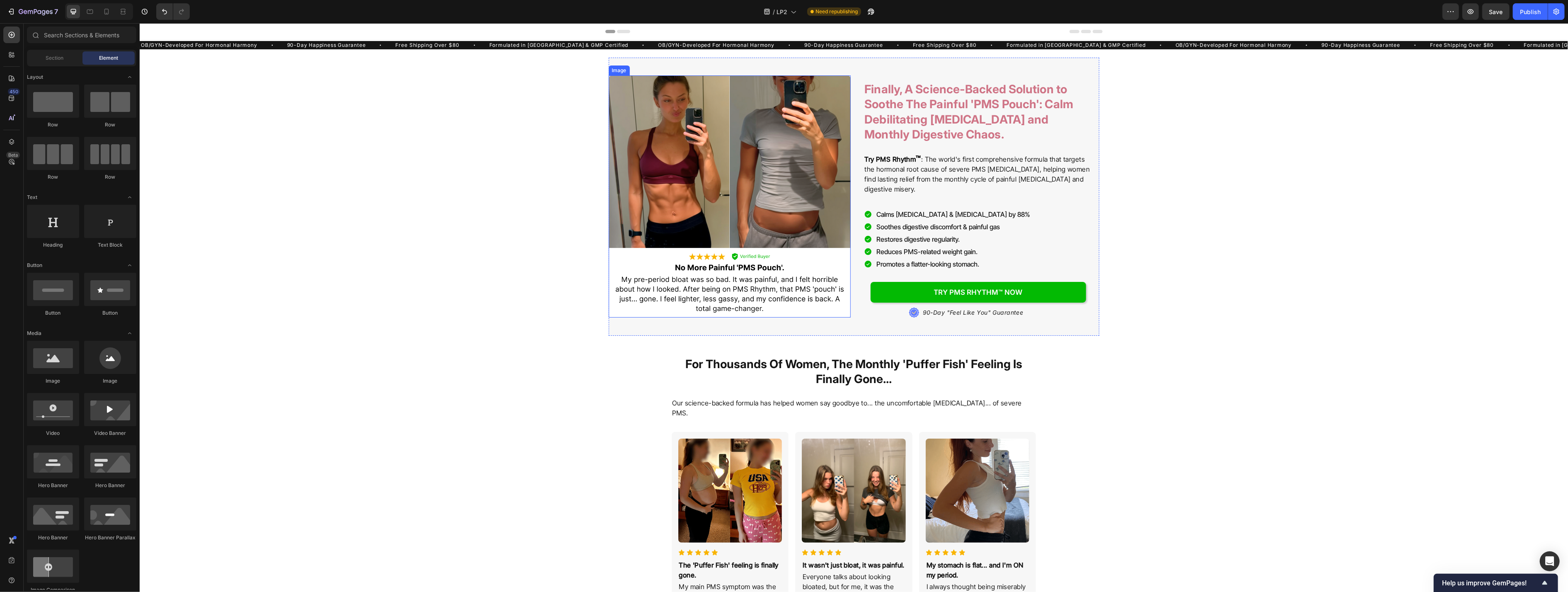
click at [642, 208] on img at bounding box center [729, 197] width 242 height 242
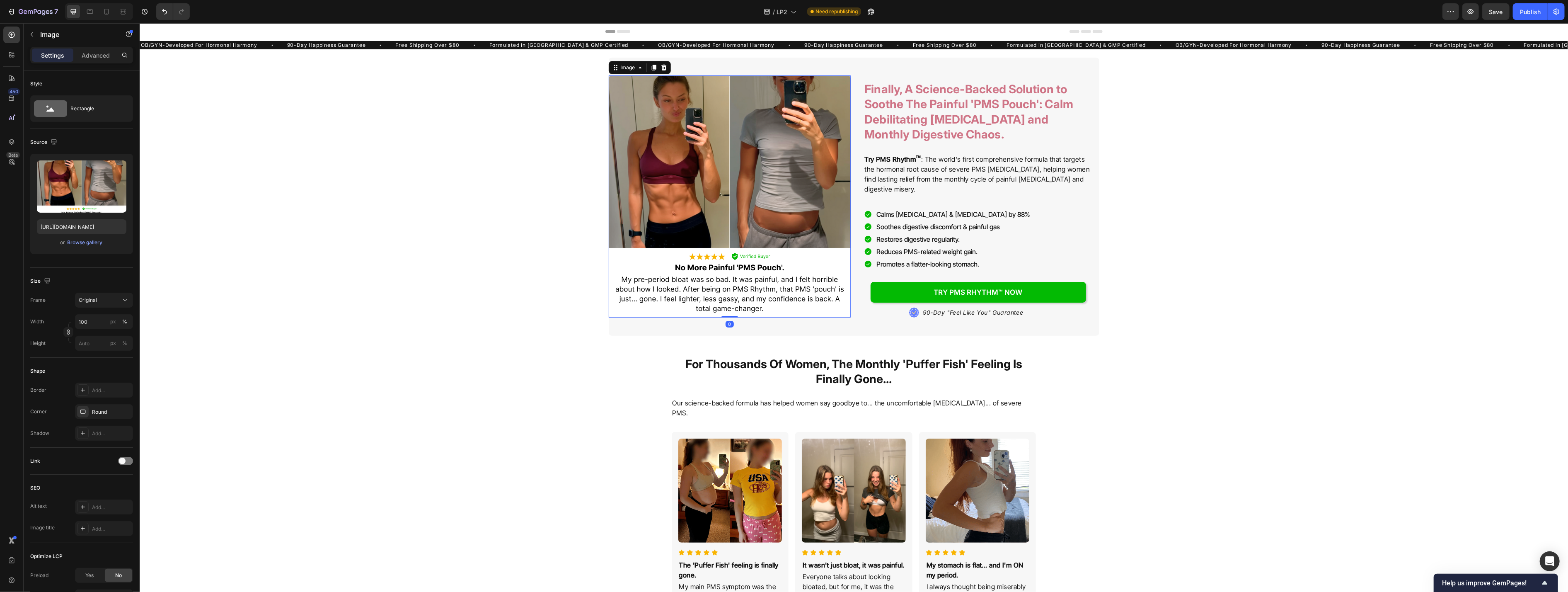
click at [102, 48] on div "Settings Advanced" at bounding box center [82, 55] width 103 height 16
click at [98, 57] on p "Advanced" at bounding box center [96, 55] width 28 height 9
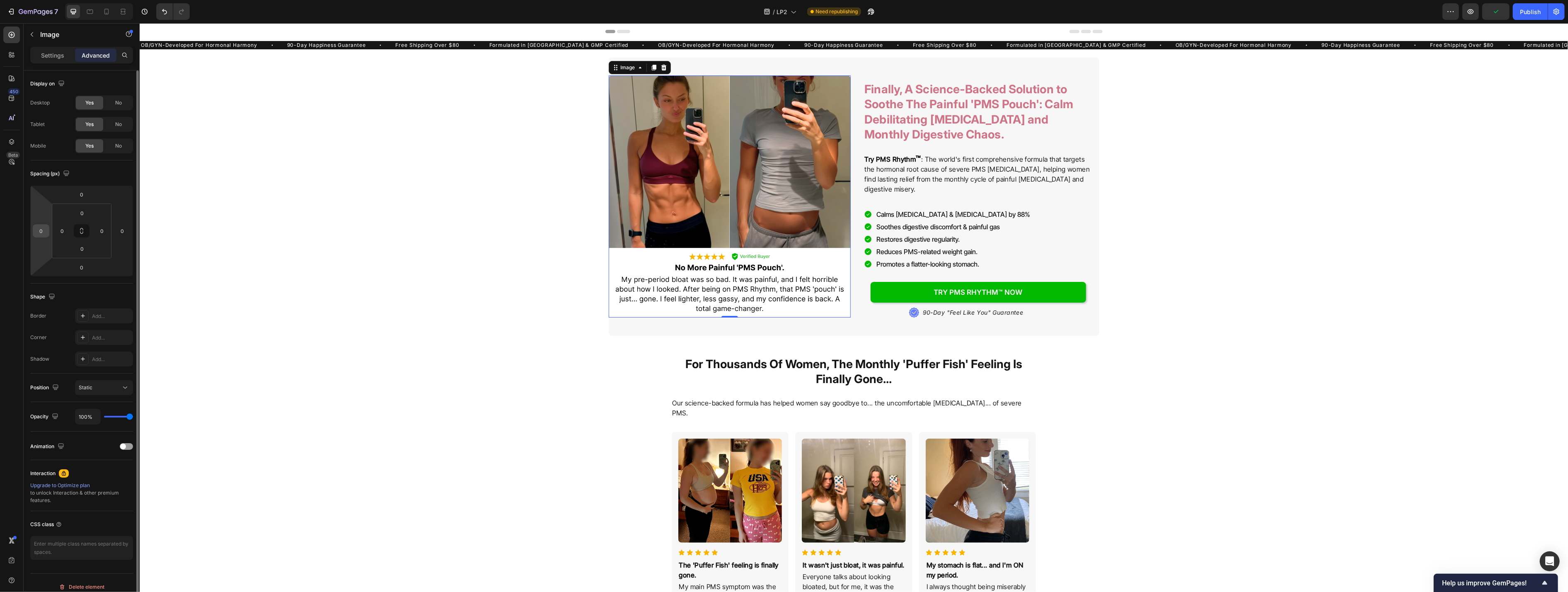
click at [37, 227] on input "0" at bounding box center [41, 231] width 12 height 12
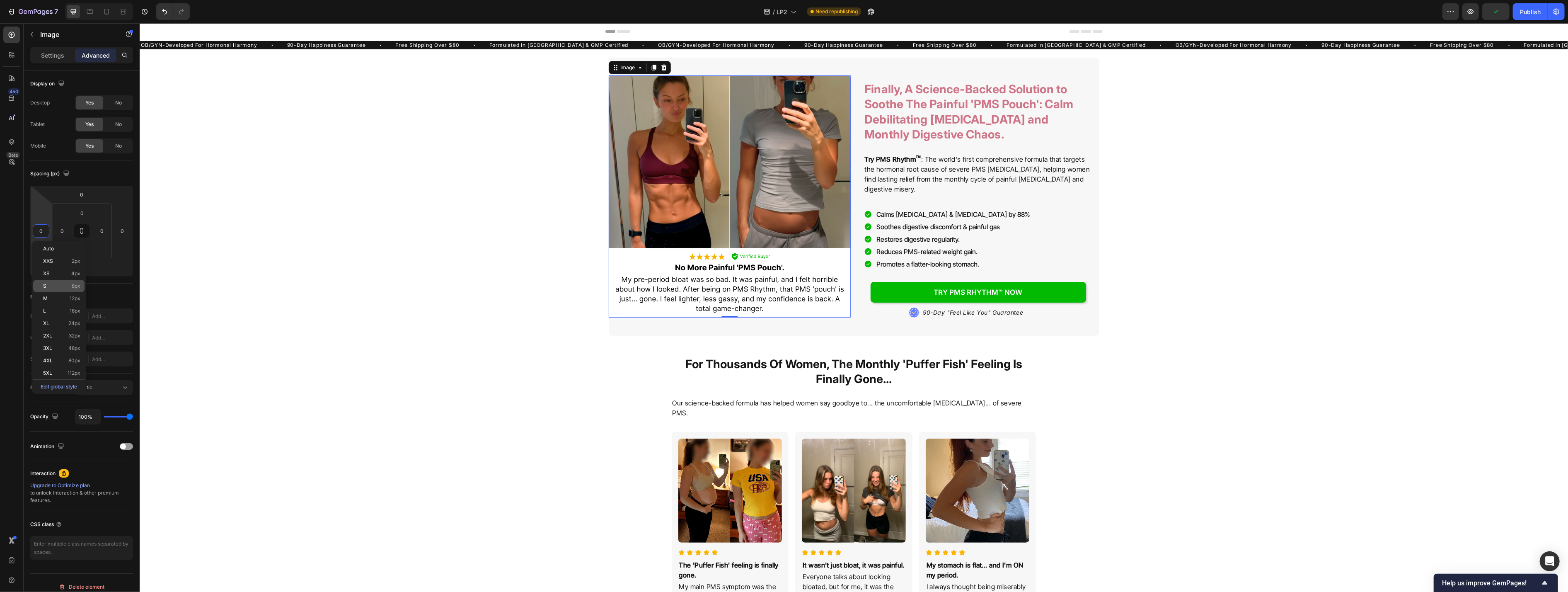
click at [52, 291] on div "S 8px" at bounding box center [58, 286] width 51 height 12
type input "8"
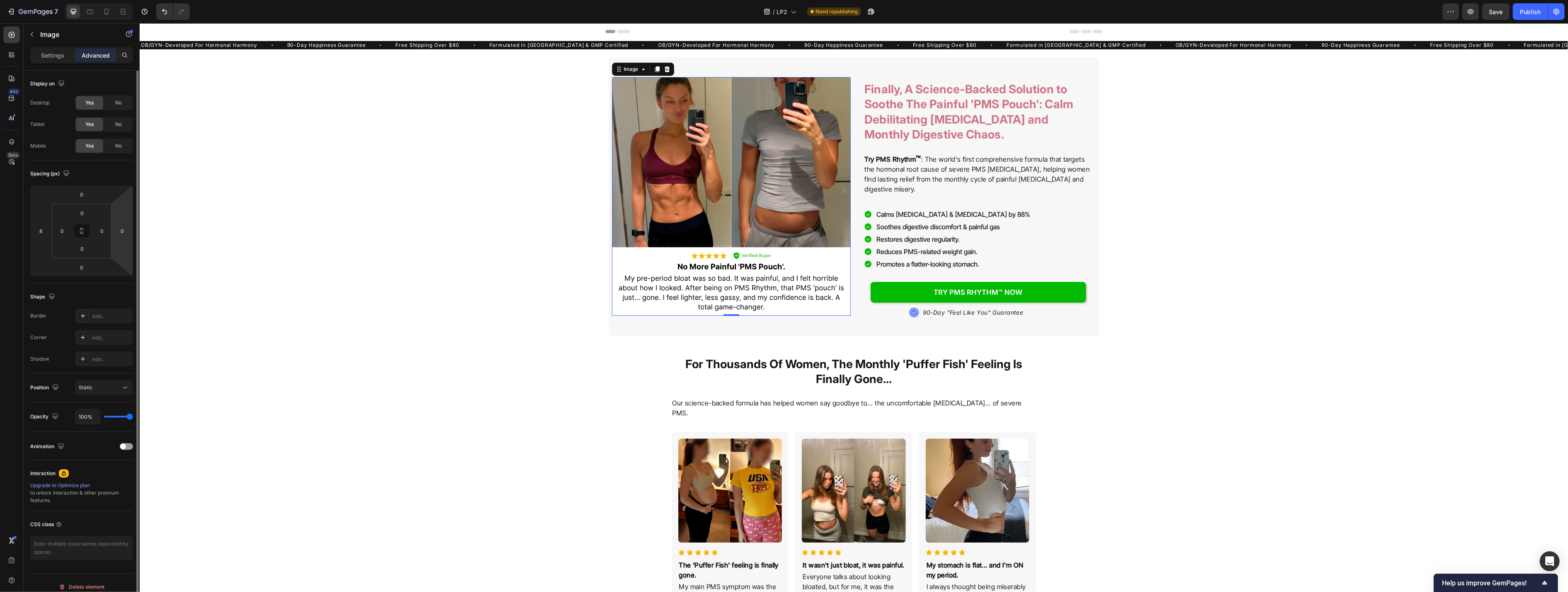
click at [124, 0] on html "7 Version history / LP2 Need republishing Preview Save Publish 450 Beta Section…" at bounding box center [784, 0] width 1568 height 0
click at [124, 234] on input "0" at bounding box center [122, 231] width 12 height 12
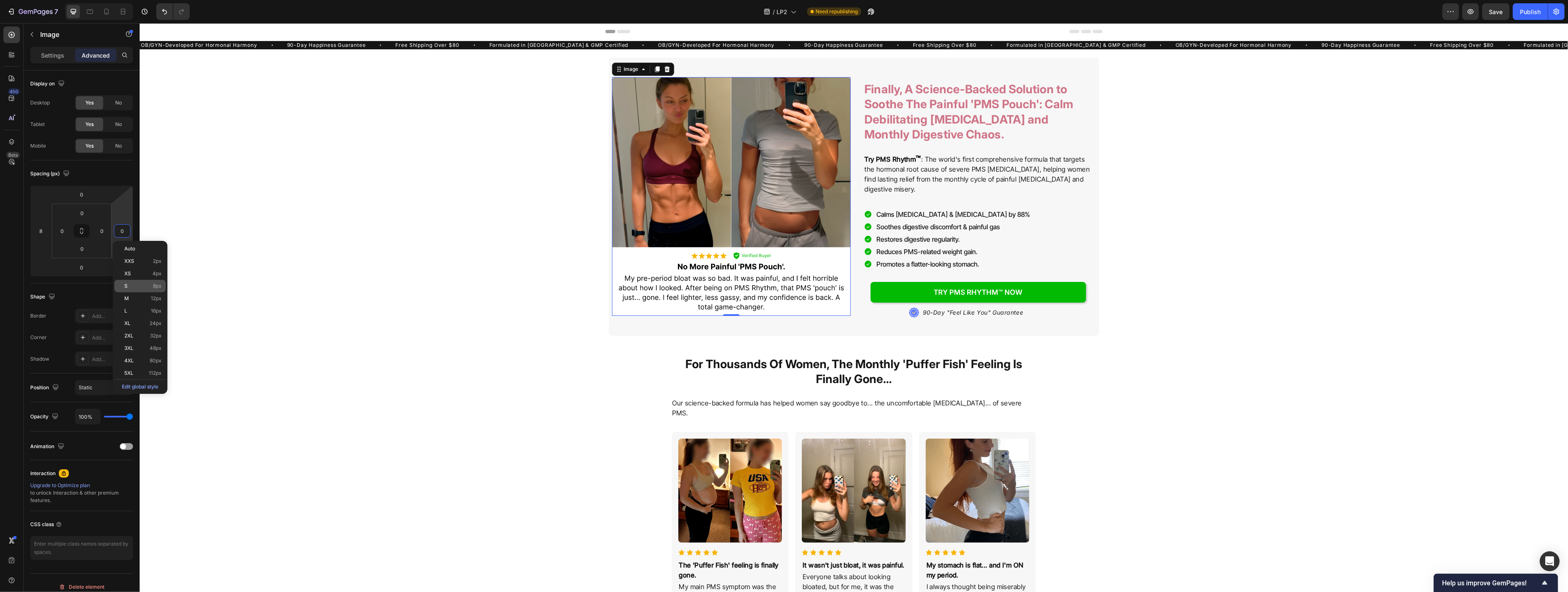
click at [134, 286] on p "S 8px" at bounding box center [142, 286] width 37 height 6
type input "8"
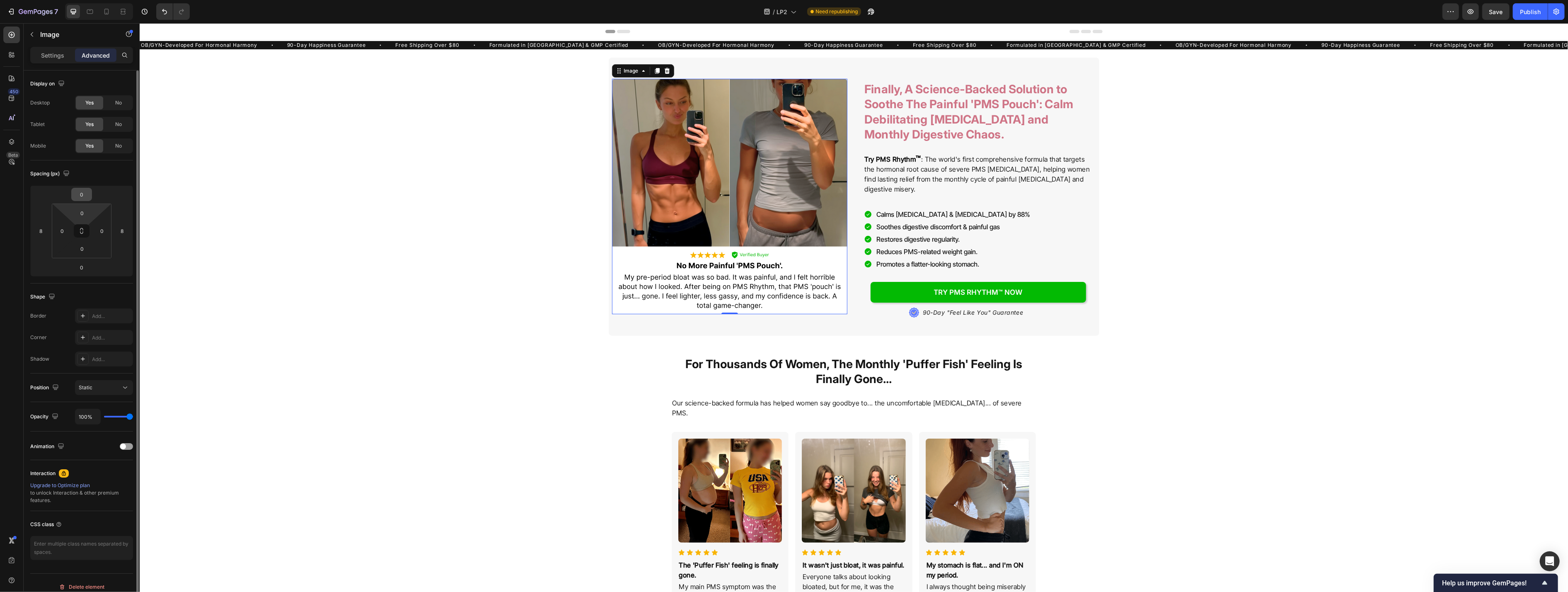
click at [86, 195] on input "0" at bounding box center [81, 194] width 16 height 12
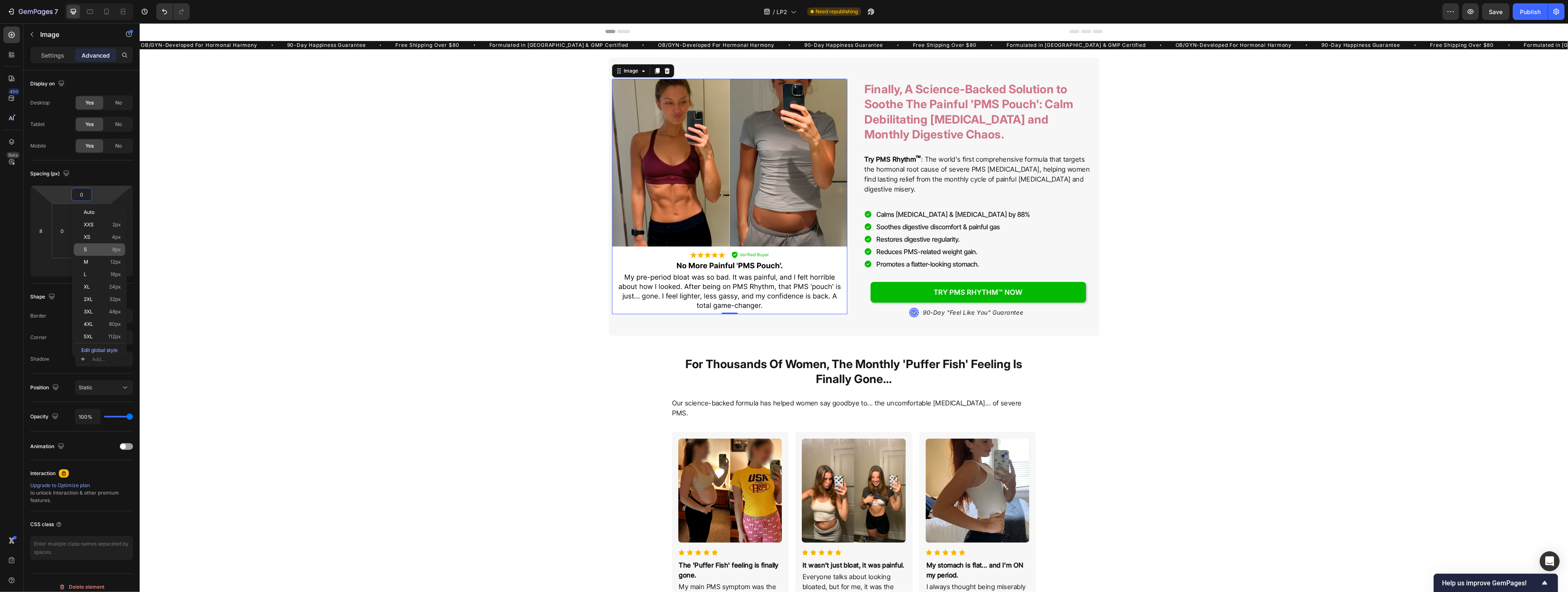
click at [95, 251] on p "S 8px" at bounding box center [102, 250] width 37 height 6
type input "8"
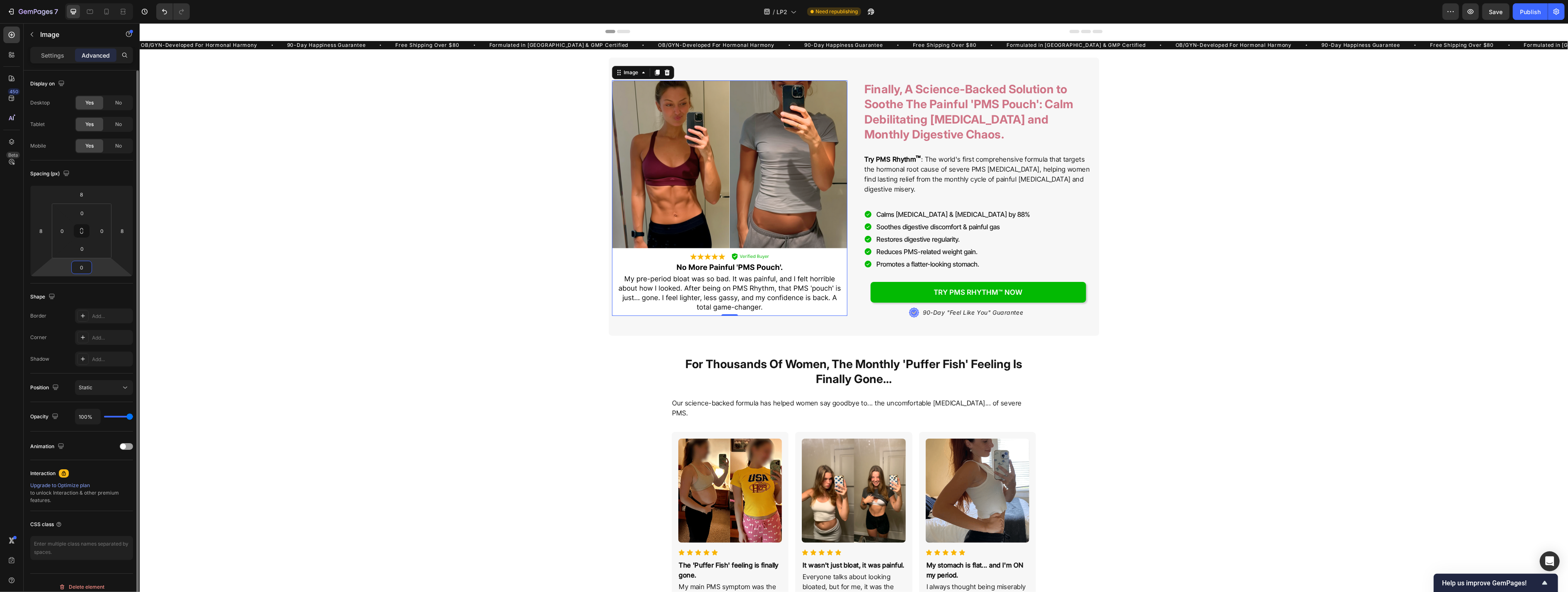
click at [84, 267] on input "0" at bounding box center [81, 267] width 16 height 12
click at [94, 326] on div "S 8px" at bounding box center [99, 322] width 51 height 12
type input "8"
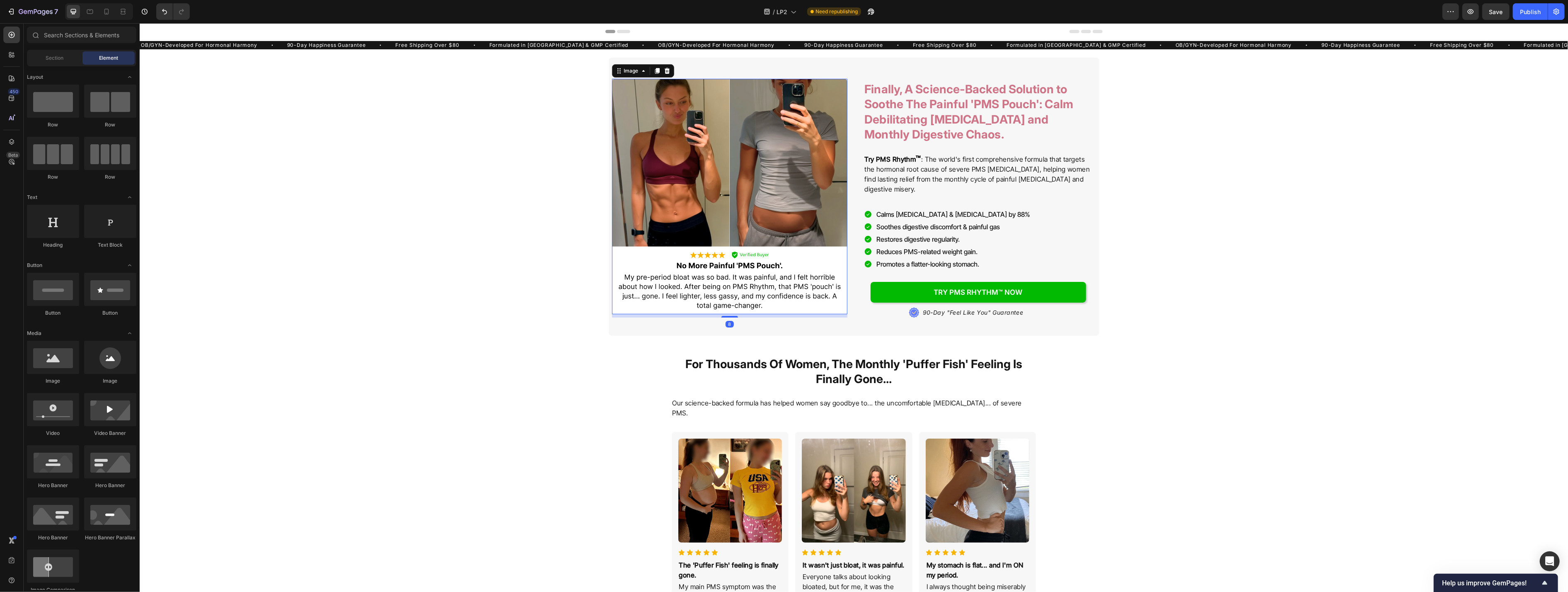
click at [103, 9] on icon at bounding box center [107, 12] width 9 height 9
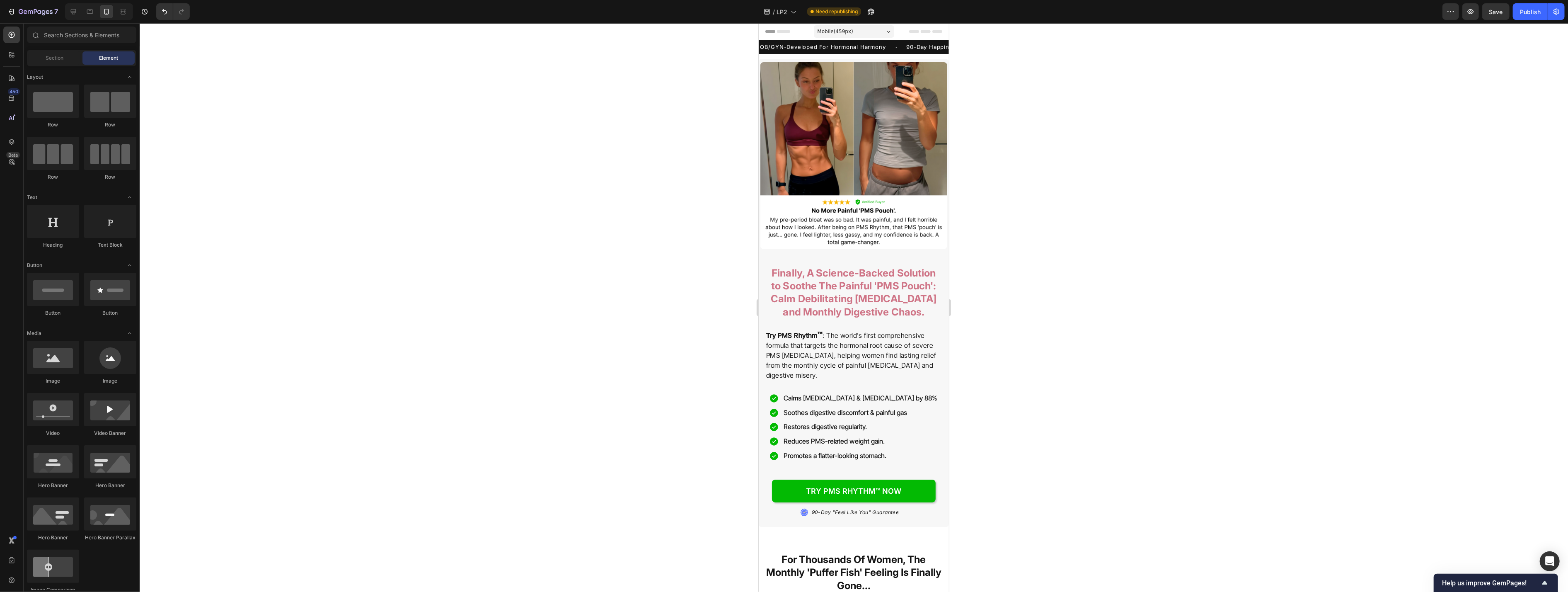
click at [433, 183] on div at bounding box center [853, 308] width 1429 height 569
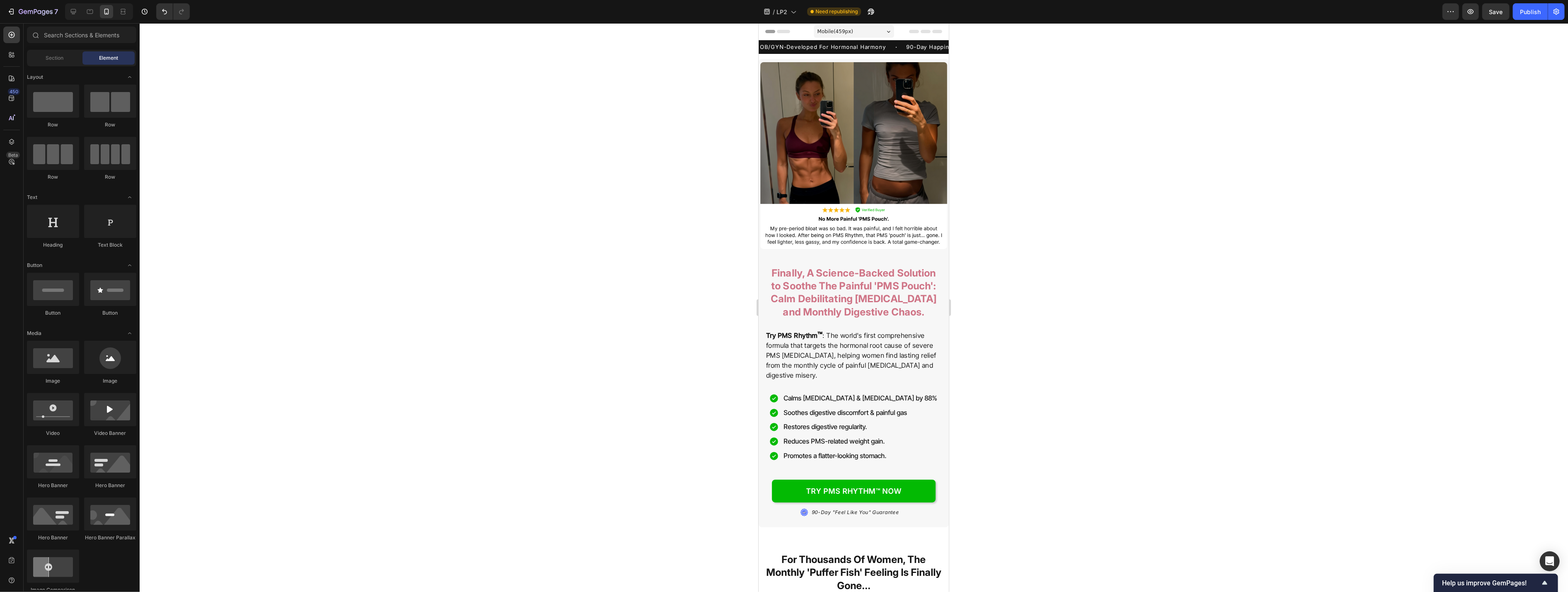
click at [642, 129] on div at bounding box center [853, 308] width 1429 height 569
click at [642, 125] on img at bounding box center [853, 155] width 187 height 187
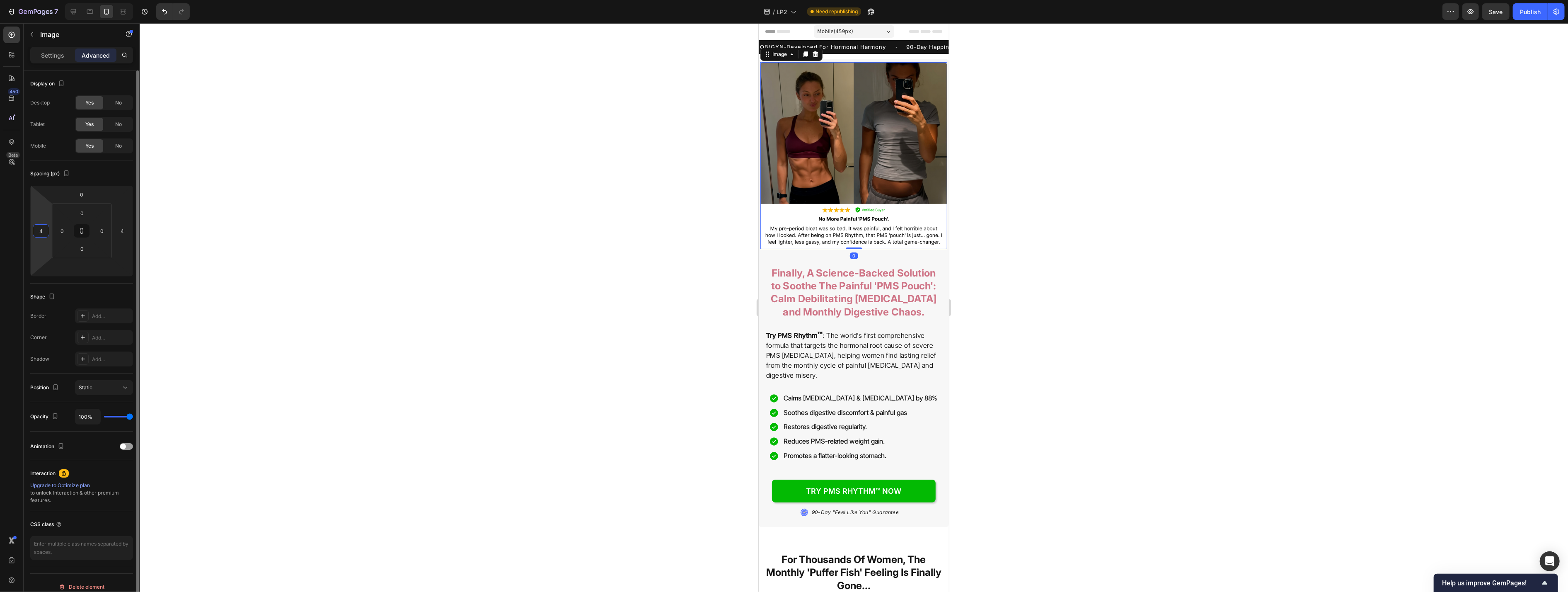
click at [37, 228] on input "4" at bounding box center [41, 231] width 12 height 12
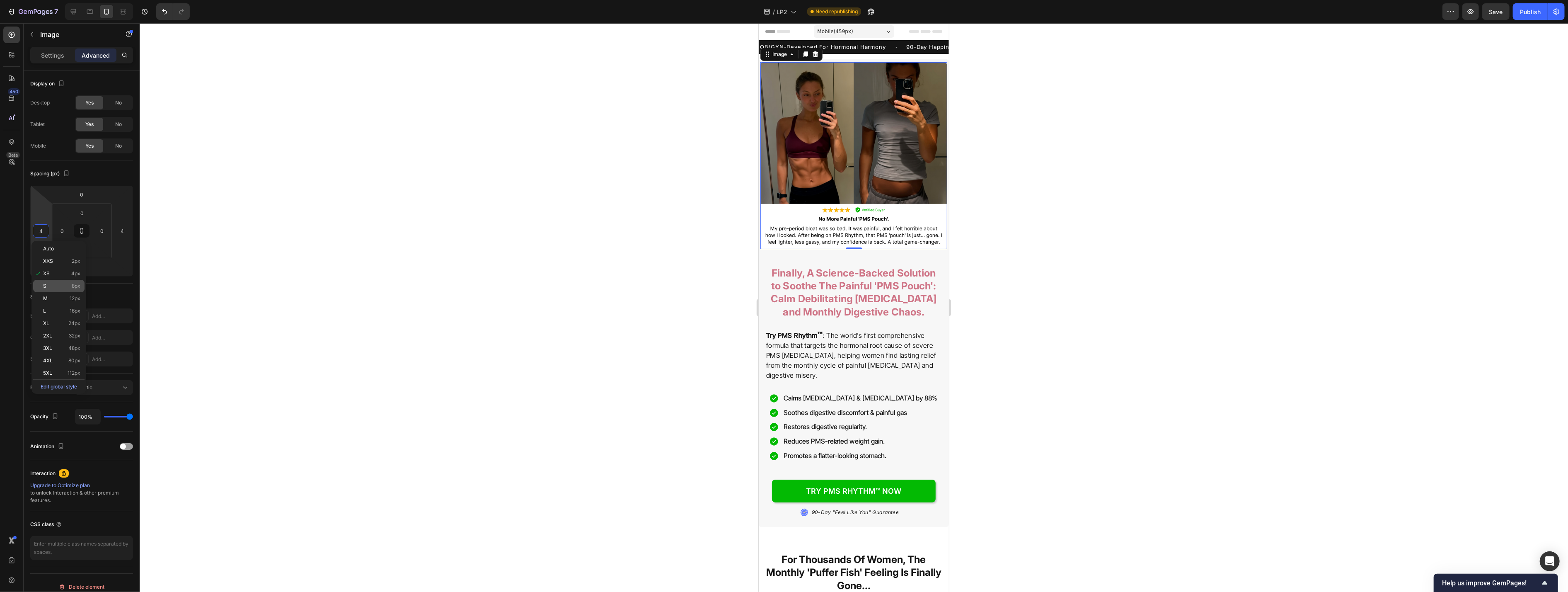
click at [57, 286] on p "S 8px" at bounding box center [61, 286] width 37 height 6
type input "8"
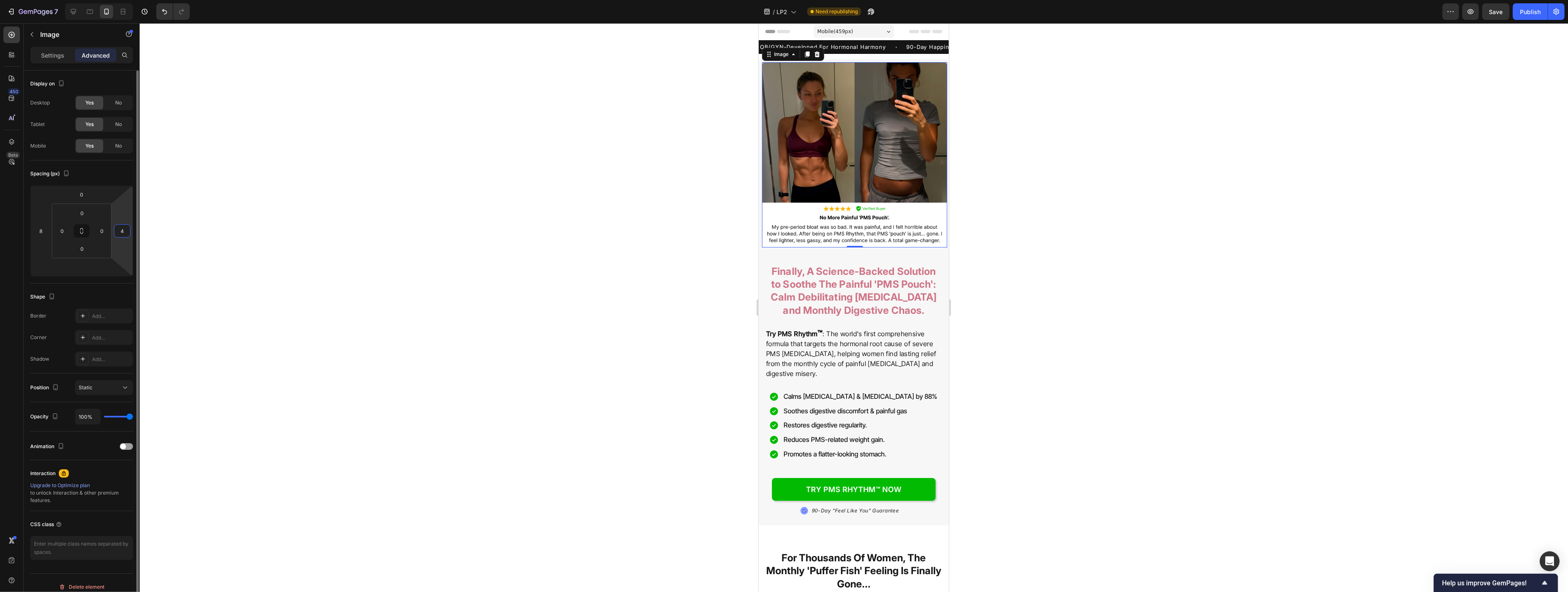
click at [127, 230] on input "4" at bounding box center [122, 231] width 12 height 12
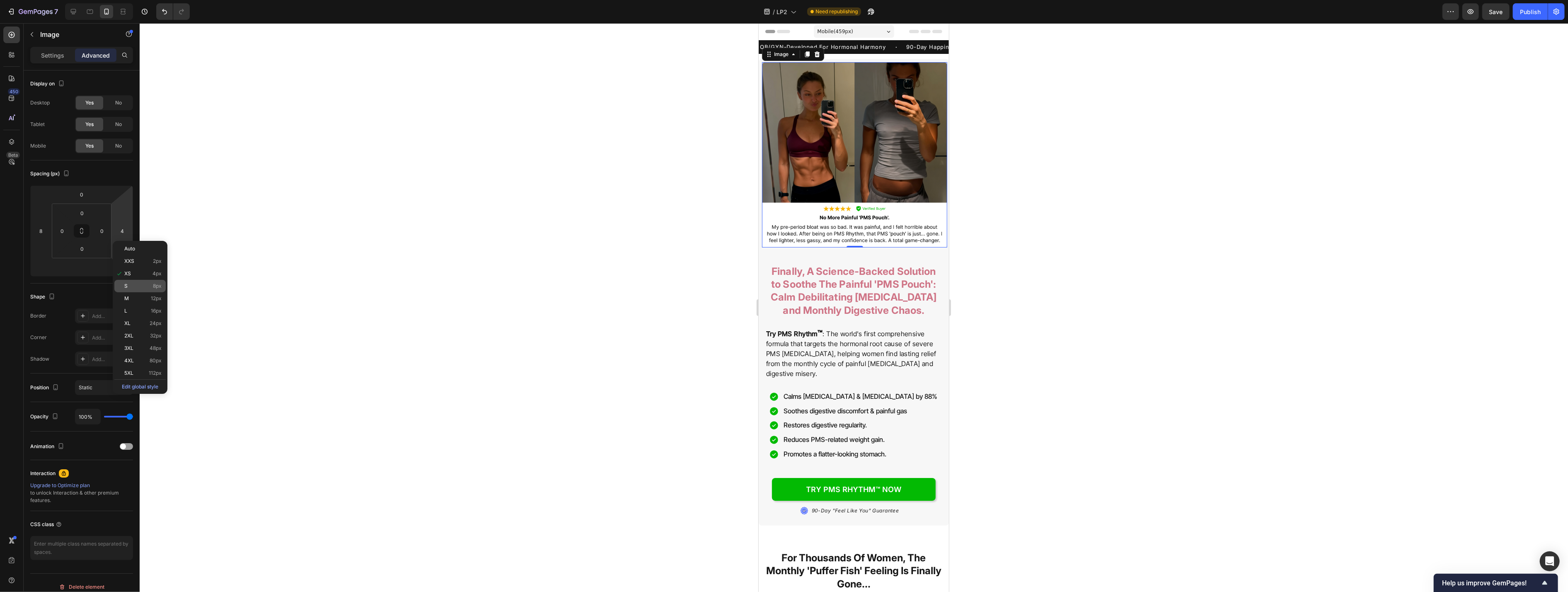
click at [141, 290] on div "S 8px" at bounding box center [140, 286] width 51 height 12
type input "8"
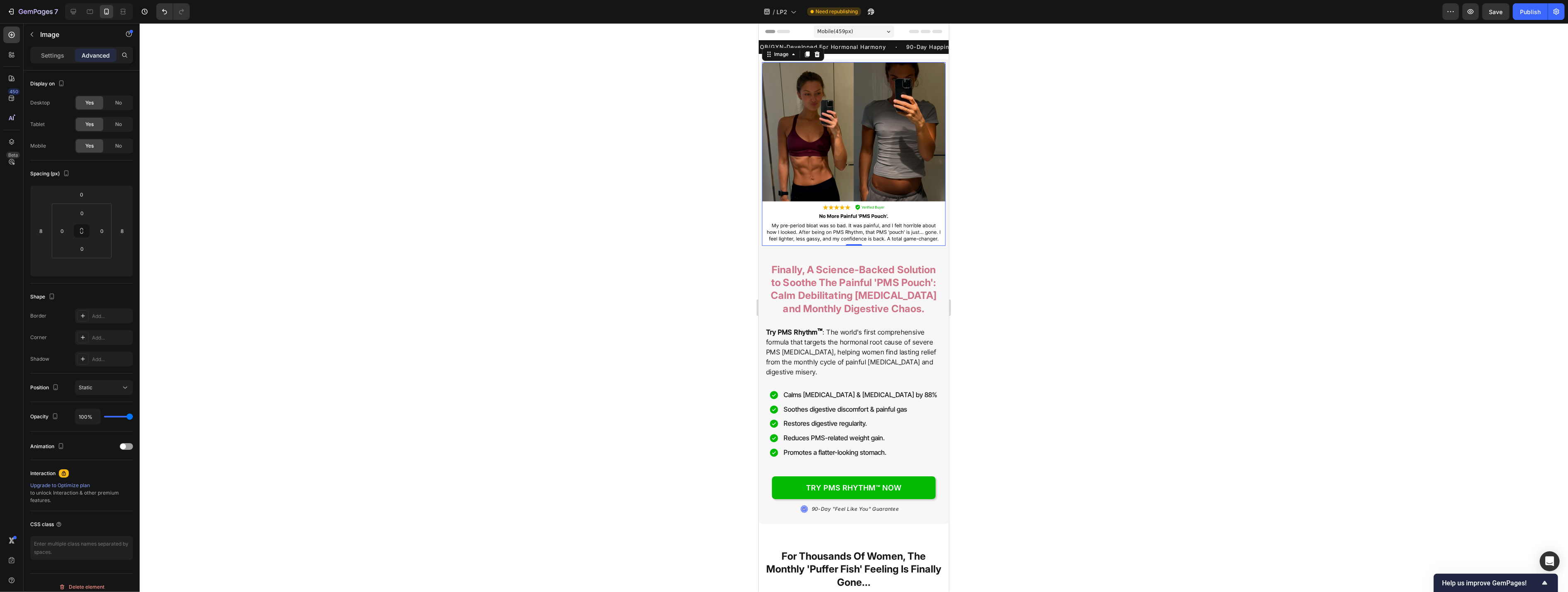
click at [377, 275] on div at bounding box center [853, 308] width 1429 height 569
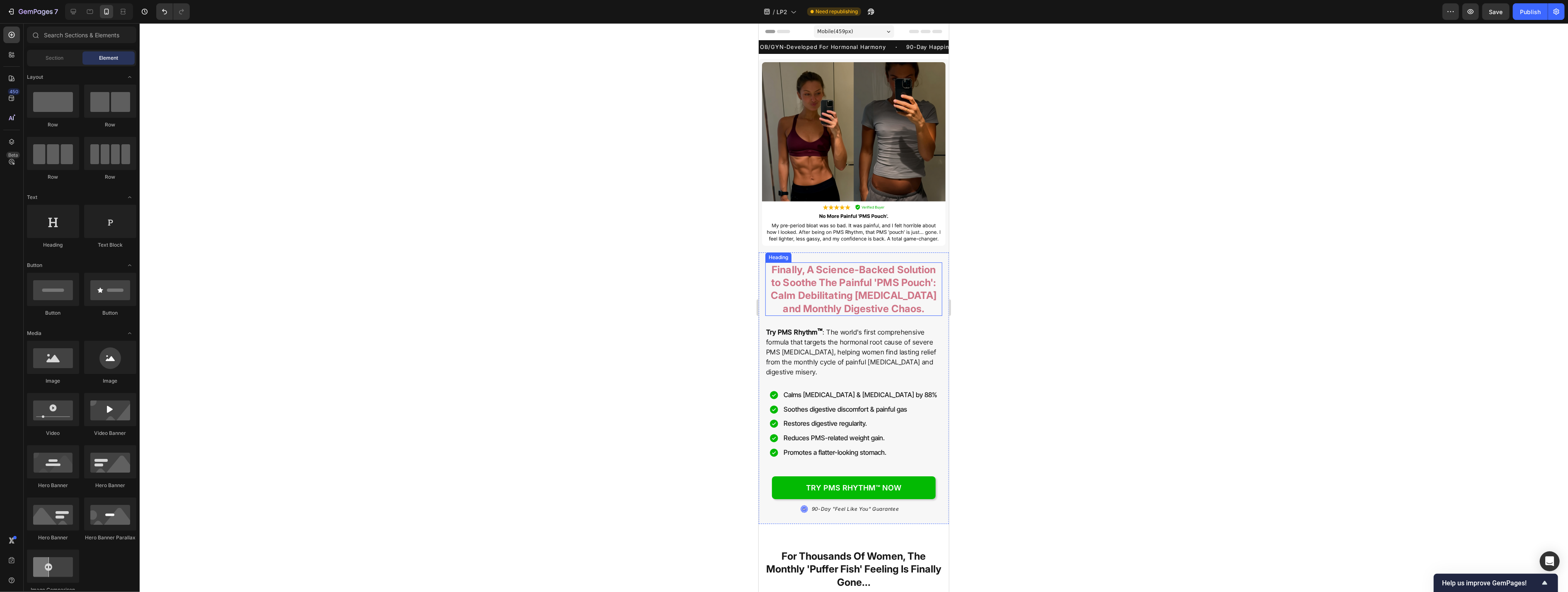
click at [642, 287] on h2 "Finally, A Science-Backed Solution to Soothe The Painful 'PMS Pouch': Calm Debi…" at bounding box center [853, 289] width 177 height 54
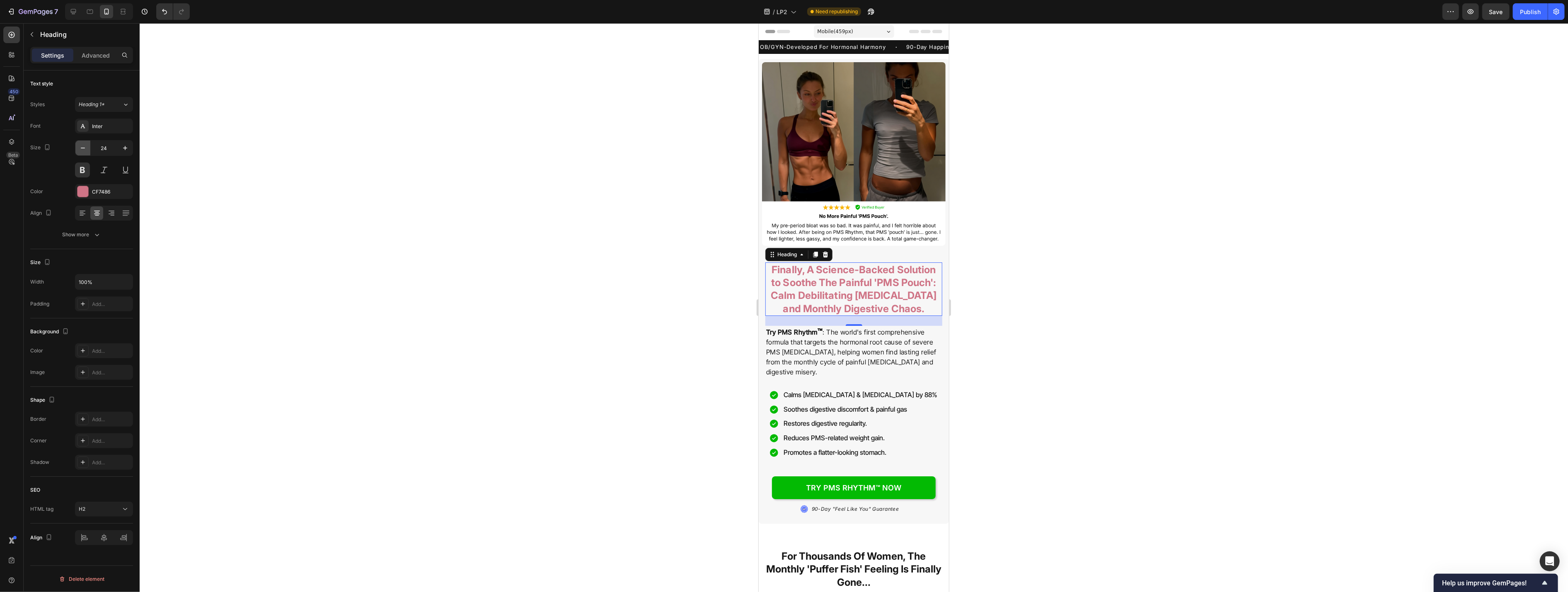
click at [80, 146] on icon "button" at bounding box center [83, 148] width 9 height 9
click at [79, 146] on icon "button" at bounding box center [83, 148] width 9 height 9
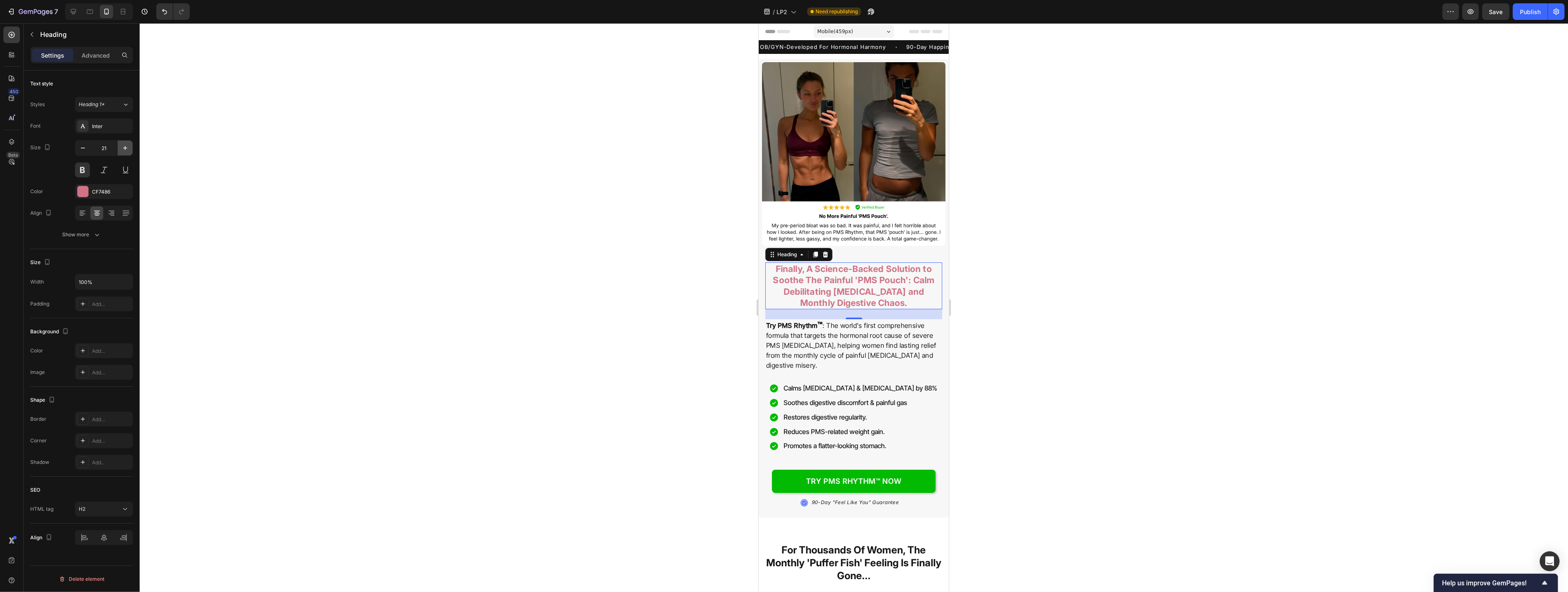
click at [124, 150] on icon "button" at bounding box center [125, 148] width 9 height 9
type input "24"
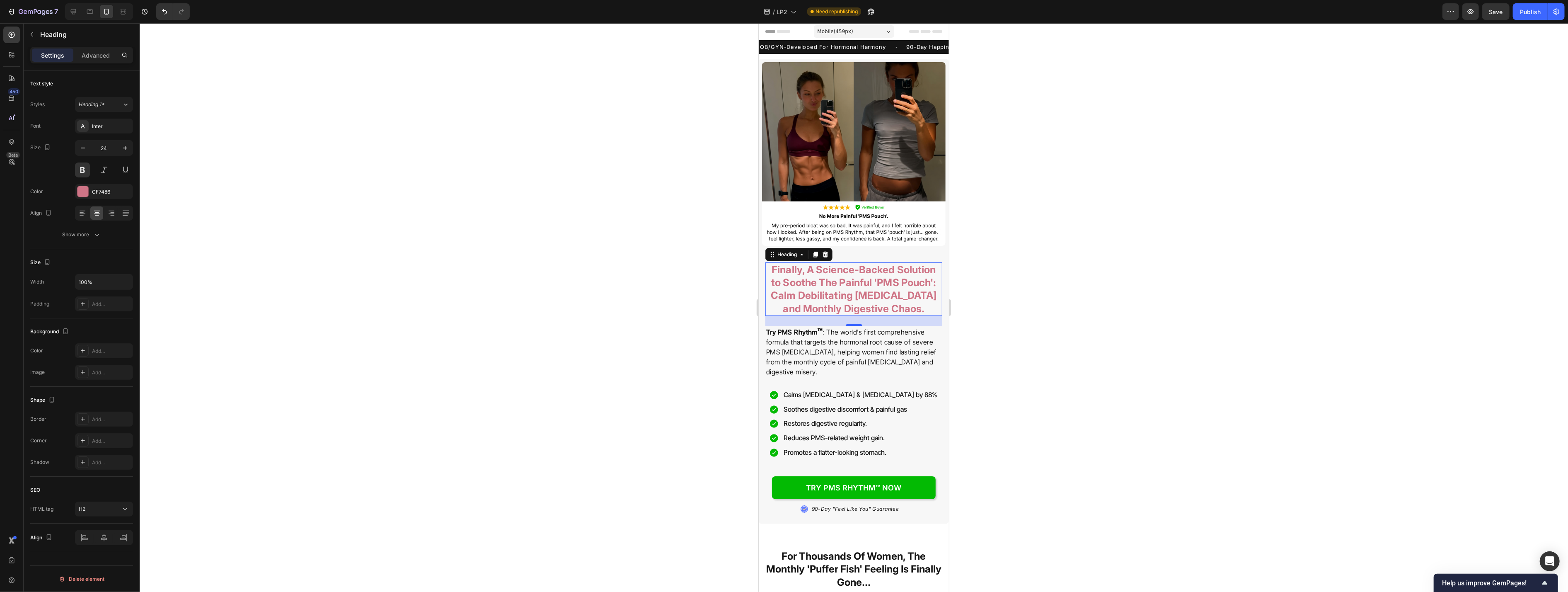
click at [355, 192] on div at bounding box center [853, 308] width 1429 height 569
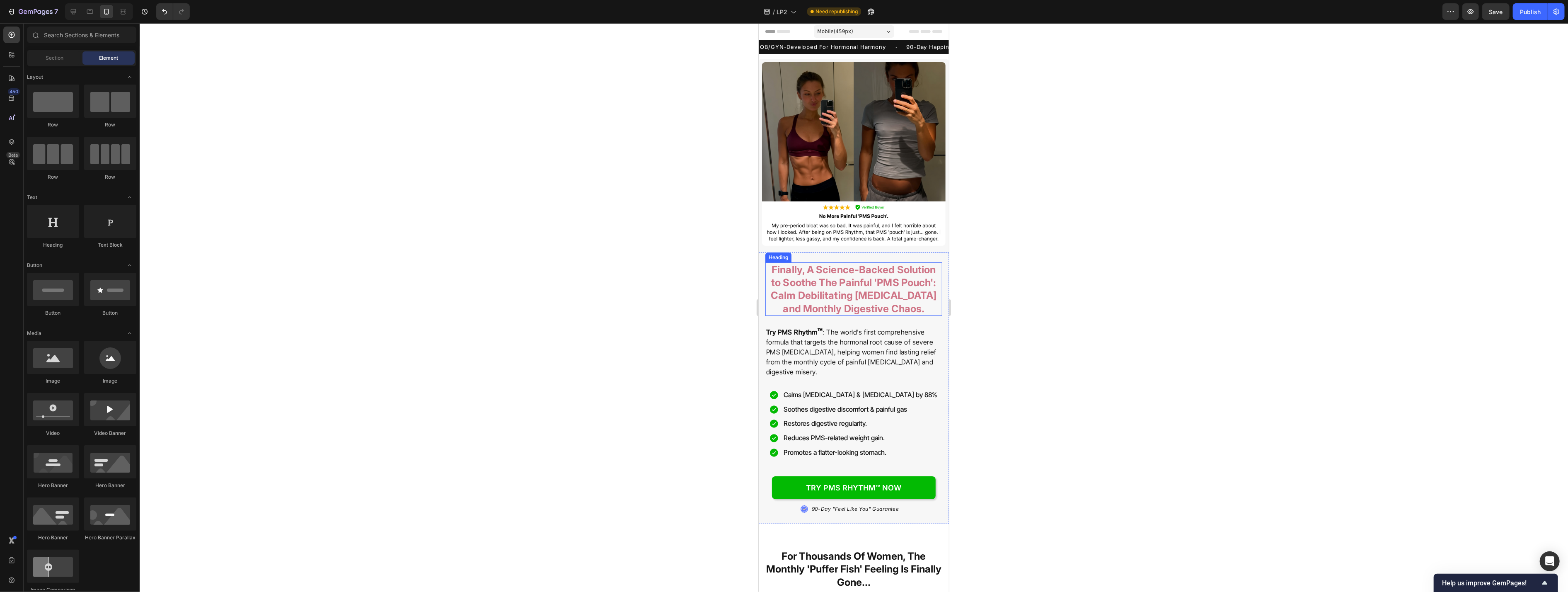
click at [642, 273] on h2 "Finally, A Science-Backed Solution to Soothe The Painful 'PMS Pouch': Calm Debi…" at bounding box center [853, 289] width 177 height 54
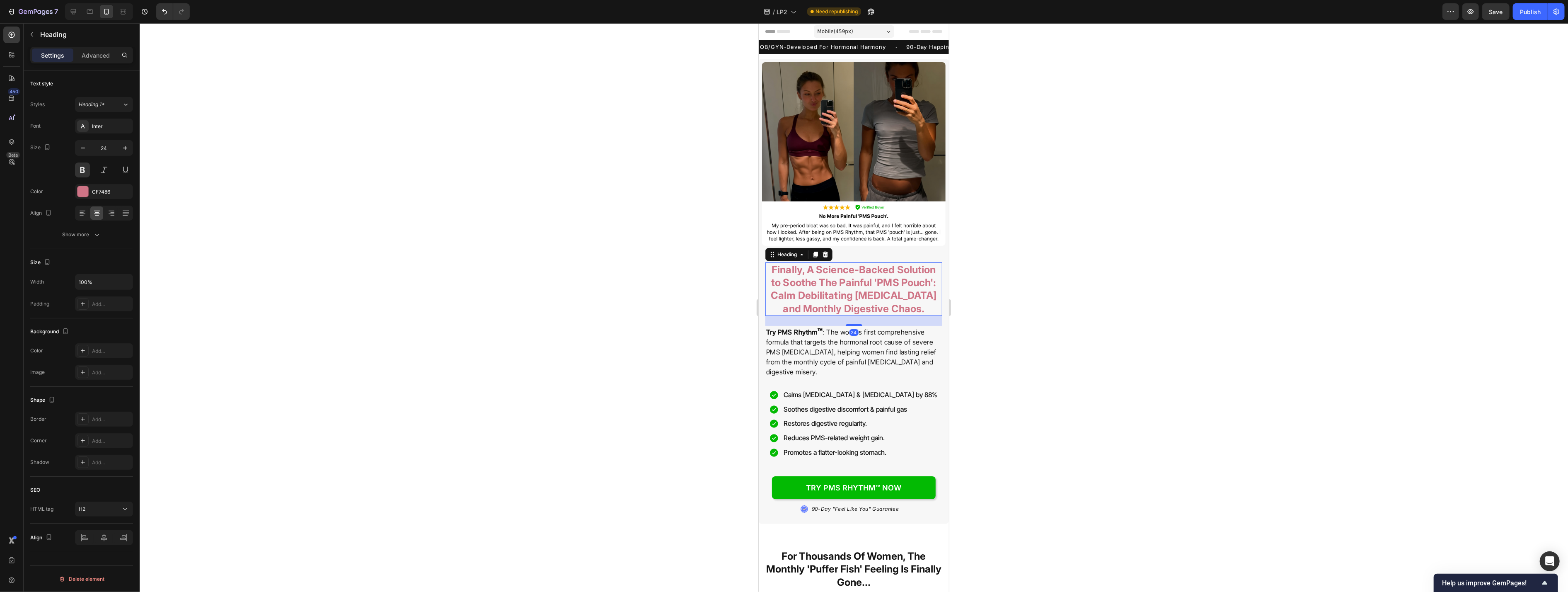
click at [642, 271] on h2 "Finally, A Science-Backed Solution to Soothe The Painful 'PMS Pouch': Calm Debi…" at bounding box center [853, 289] width 177 height 54
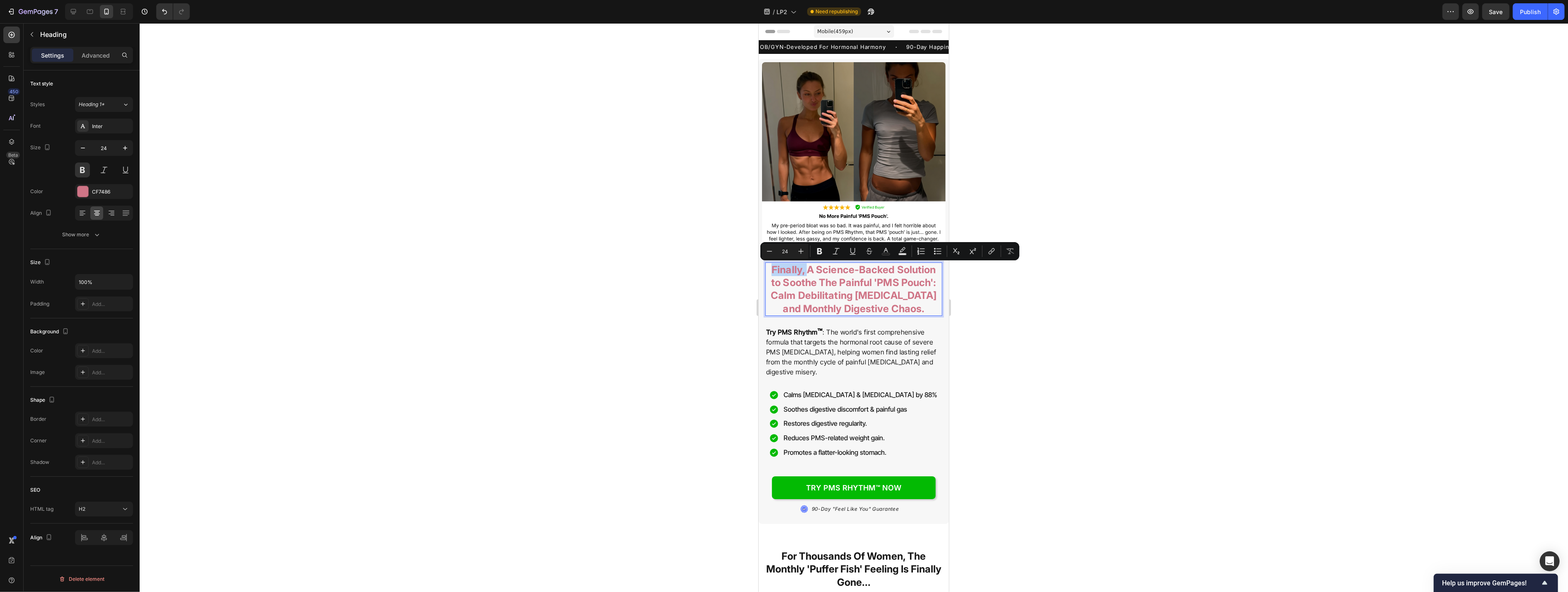
drag, startPoint x: 808, startPoint y: 271, endPoint x: 1587, endPoint y: 266, distance: 779.0
click at [642, 267] on h2 "Finally, A Science-Backed Solution to Soothe The Painful 'PMS Pouch': Calm Debi…" at bounding box center [853, 289] width 177 height 54
click at [642, 289] on p "A Science-Backed Solution to Soothe The Painful 'PMS Pouch': Calm Debilitating …" at bounding box center [853, 289] width 175 height 52
drag, startPoint x: 880, startPoint y: 297, endPoint x: 871, endPoint y: 297, distance: 9.0
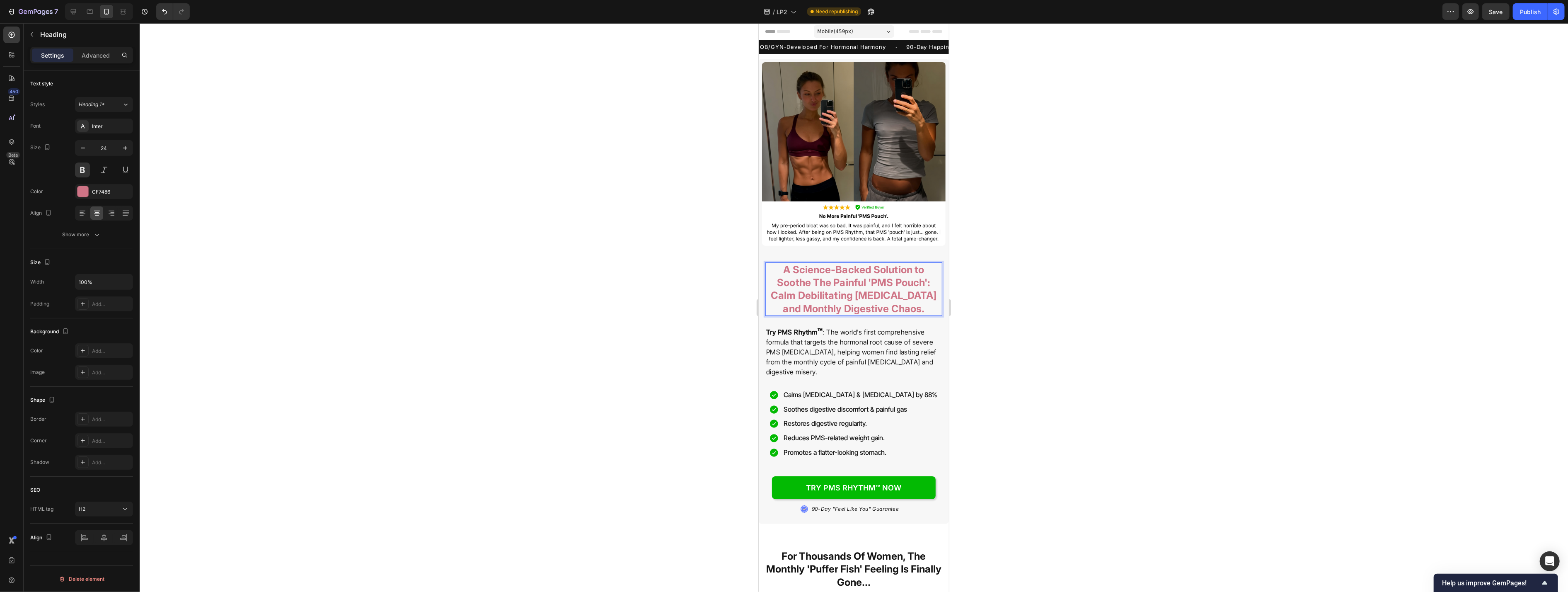
click at [642, 297] on p "A Science-Backed Solution to Soothe The Painful 'PMS Pouch': Calm Debilitating …" at bounding box center [853, 289] width 175 height 52
drag, startPoint x: 808, startPoint y: 298, endPoint x: 867, endPoint y: 299, distance: 59.0
click at [642, 299] on p "A Science-Backed Solution to Soothe The Painful 'PMS Pouch': Calm Debilitating …" at bounding box center [853, 289] width 175 height 52
click at [642, 368] on div at bounding box center [853, 308] width 1429 height 569
click at [642, 308] on p "A Science-Backed Solution to Soothe The Painful 'PMS Pouch': Calm Debilitating …" at bounding box center [853, 289] width 175 height 52
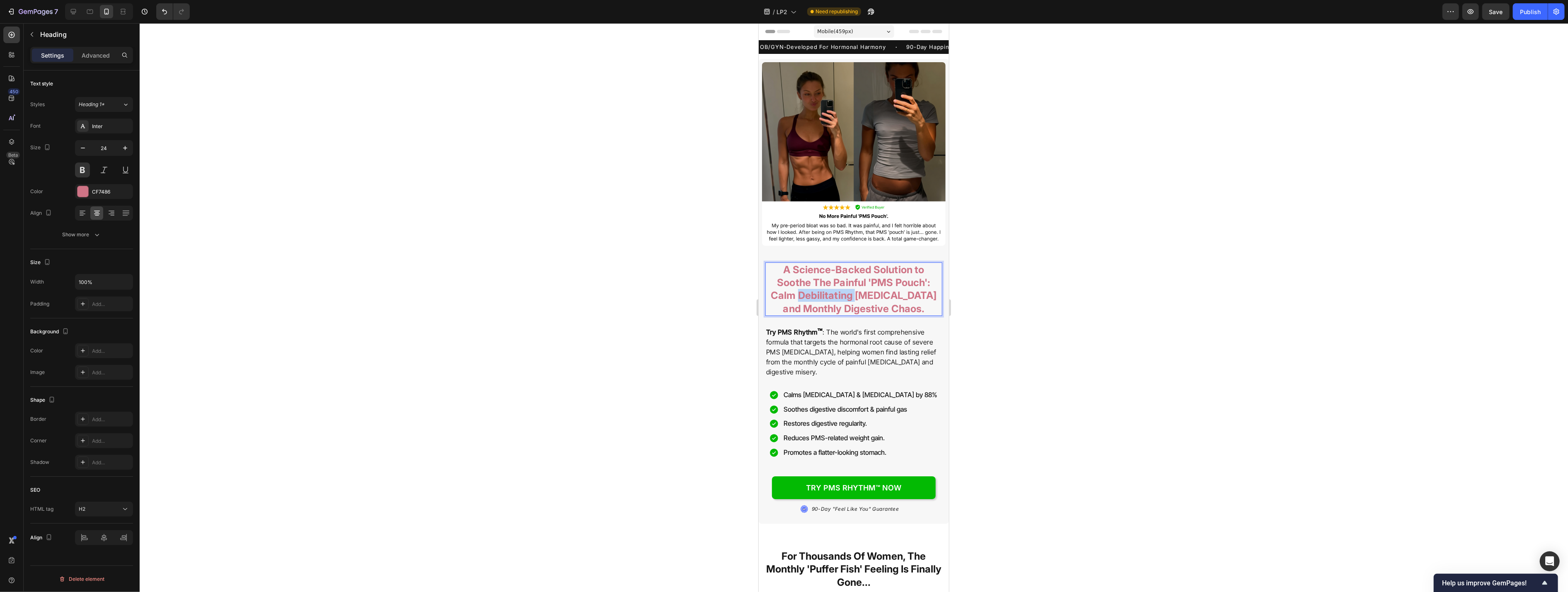
drag, startPoint x: 811, startPoint y: 297, endPoint x: 865, endPoint y: 298, distance: 54.0
click at [642, 298] on p "A Science-Backed Solution to Soothe The Painful 'PMS Pouch': Calm Debilitating …" at bounding box center [853, 289] width 175 height 52
click at [642, 294] on p "A Science-Backed Solution to Soothe The Painful 'PMS Pouch': Calm [MEDICAL_DATA…" at bounding box center [853, 289] width 175 height 52
drag, startPoint x: 806, startPoint y: 295, endPoint x: 830, endPoint y: 297, distance: 24.1
click at [642, 297] on p "A Science-Backed Solution to Soothe The Painful 'PMS Pouch': Calm [MEDICAL_DATA…" at bounding box center [853, 289] width 175 height 52
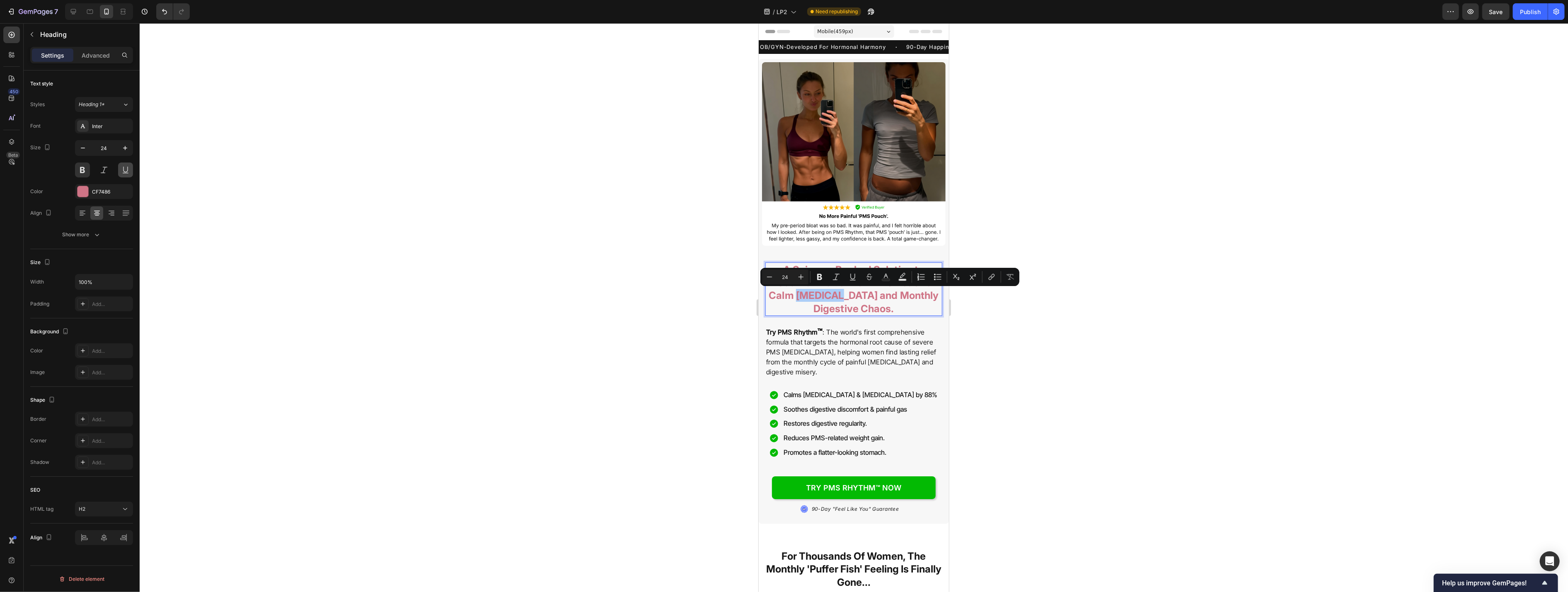
click at [127, 172] on button at bounding box center [125, 170] width 15 height 15
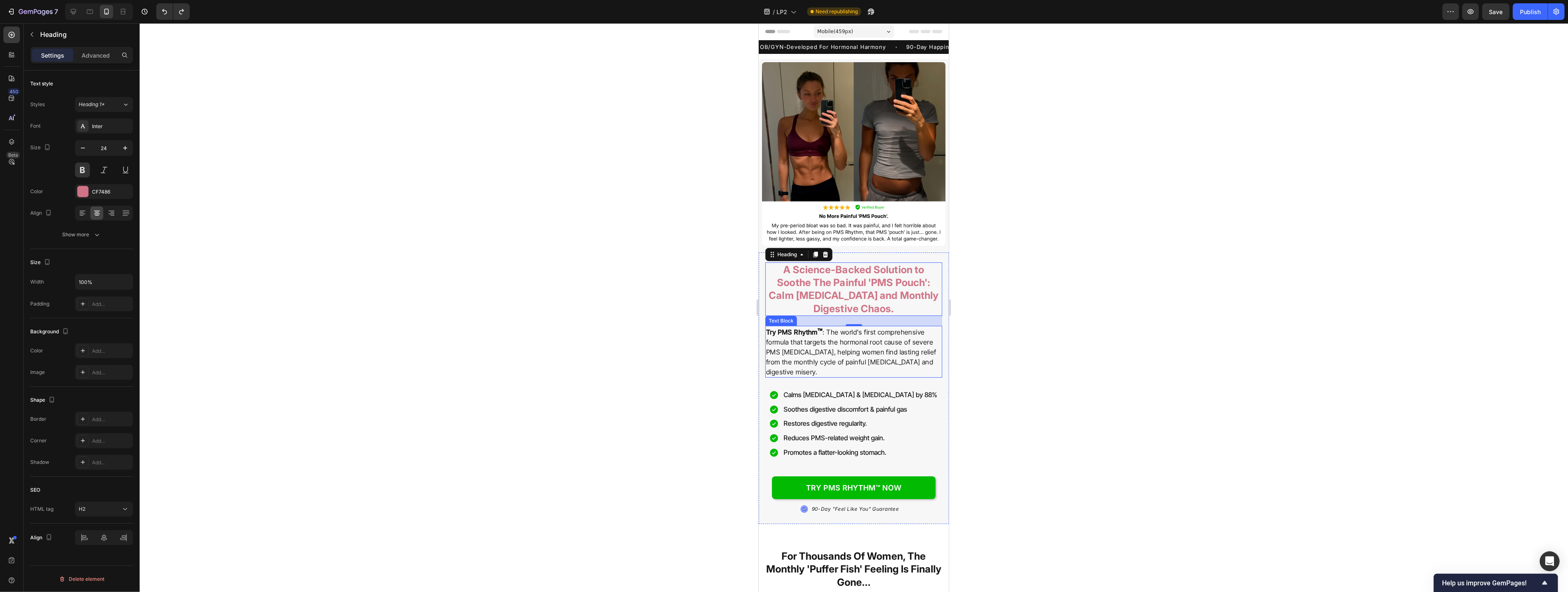
click at [642, 294] on p "A Science-Backed Solution to Soothe The Painful 'PMS Pouch': Calm [MEDICAL_DATA…" at bounding box center [853, 289] width 175 height 52
drag, startPoint x: 796, startPoint y: 297, endPoint x: 833, endPoint y: 298, distance: 37.0
click at [642, 298] on p "A Science-Backed Solution to Soothe The Painful 'PMS Pouch': Calm [MEDICAL_DATA…" at bounding box center [853, 289] width 175 height 52
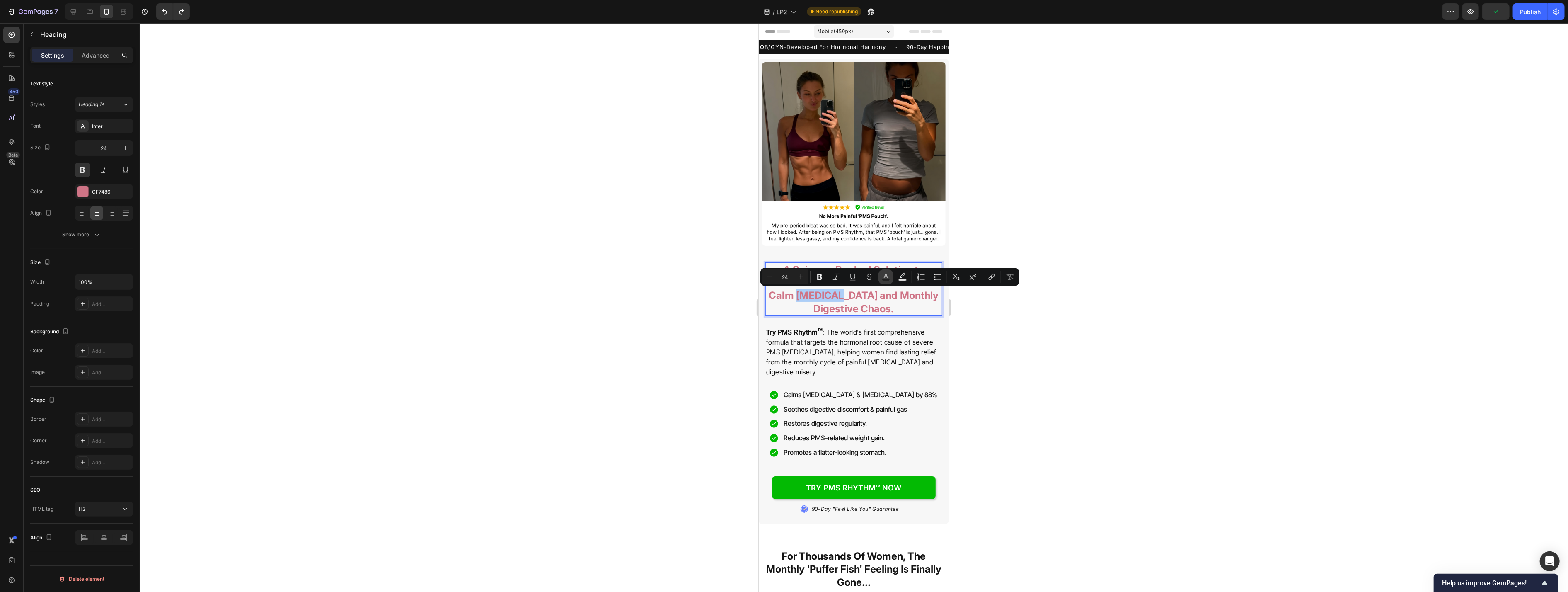
click at [642, 273] on icon "Editor contextual toolbar" at bounding box center [886, 277] width 9 height 9
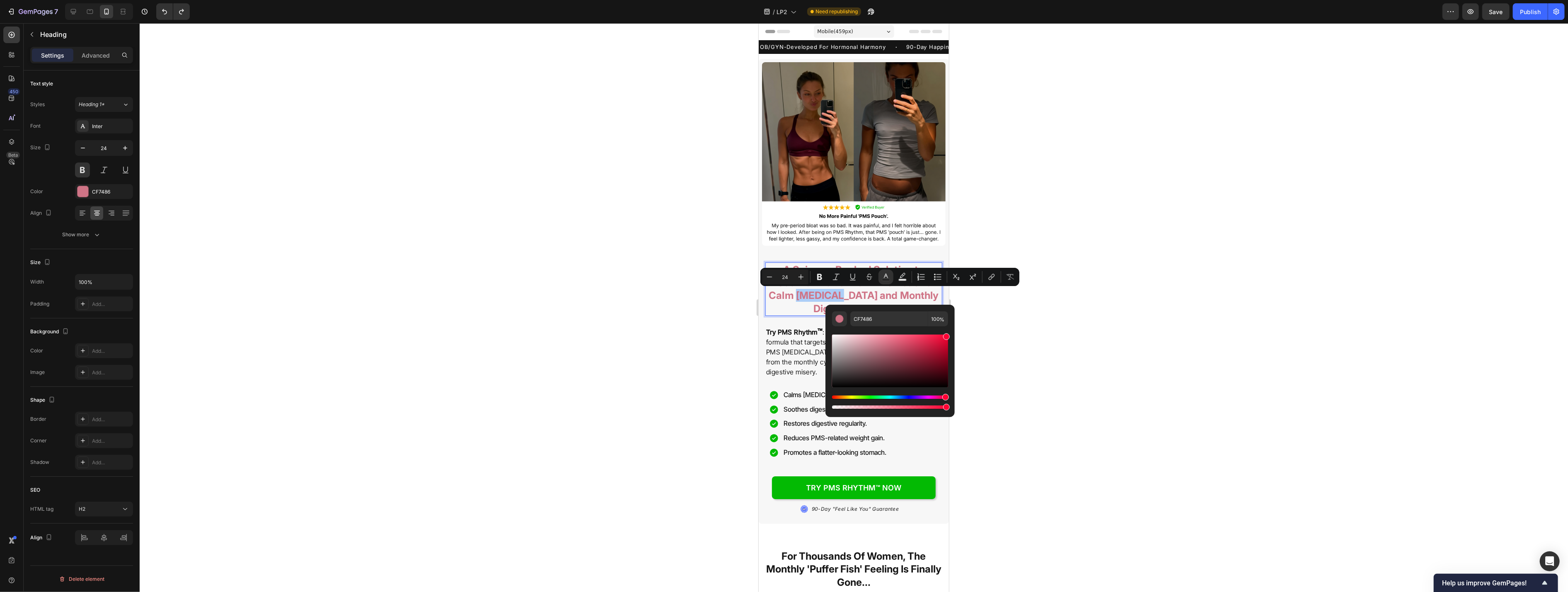
drag, startPoint x: 942, startPoint y: 341, endPoint x: 962, endPoint y: 322, distance: 27.6
click at [642, 0] on body "7 Version history / LP2 Need republishing Preview Save Publish 450 Beta Section…" at bounding box center [784, 0] width 1568 height 0
type input "FF0033"
click at [642, 296] on p "A Science-Backed Solution to Soothe The Painful 'PMS Pouch': Calm [MEDICAL_DATA…" at bounding box center [853, 289] width 175 height 52
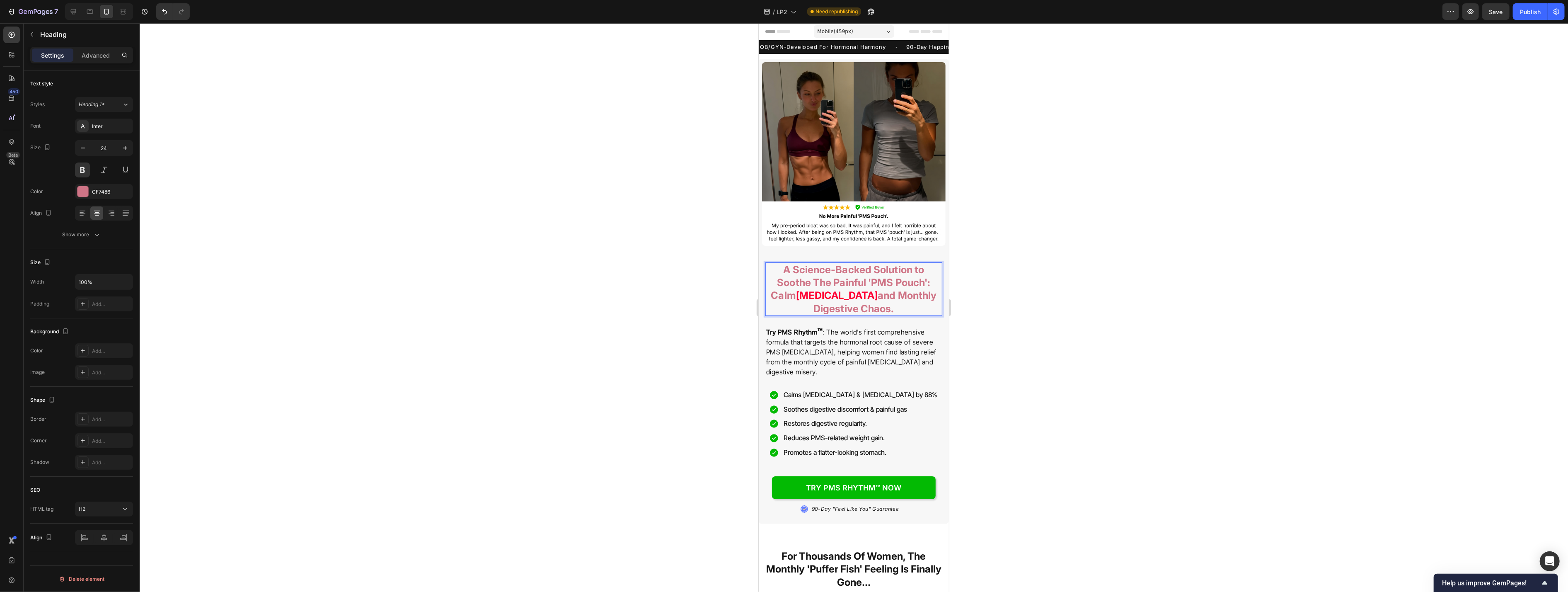
click at [642, 294] on p "A Science-Backed Solution to Soothe The Painful 'PMS Pouch': Calm [MEDICAL_DATA…" at bounding box center [853, 289] width 175 height 52
drag, startPoint x: 898, startPoint y: 296, endPoint x: 867, endPoint y: 313, distance: 35.4
click at [642, 313] on p "A Science-Backed Solution to Soothe The Painful 'PMS Pouch': Calm [MEDICAL_DATA…" at bounding box center [853, 289] width 175 height 52
click at [642, 278] on icon "Editor contextual toolbar" at bounding box center [886, 277] width 9 height 9
type input "CF7486"
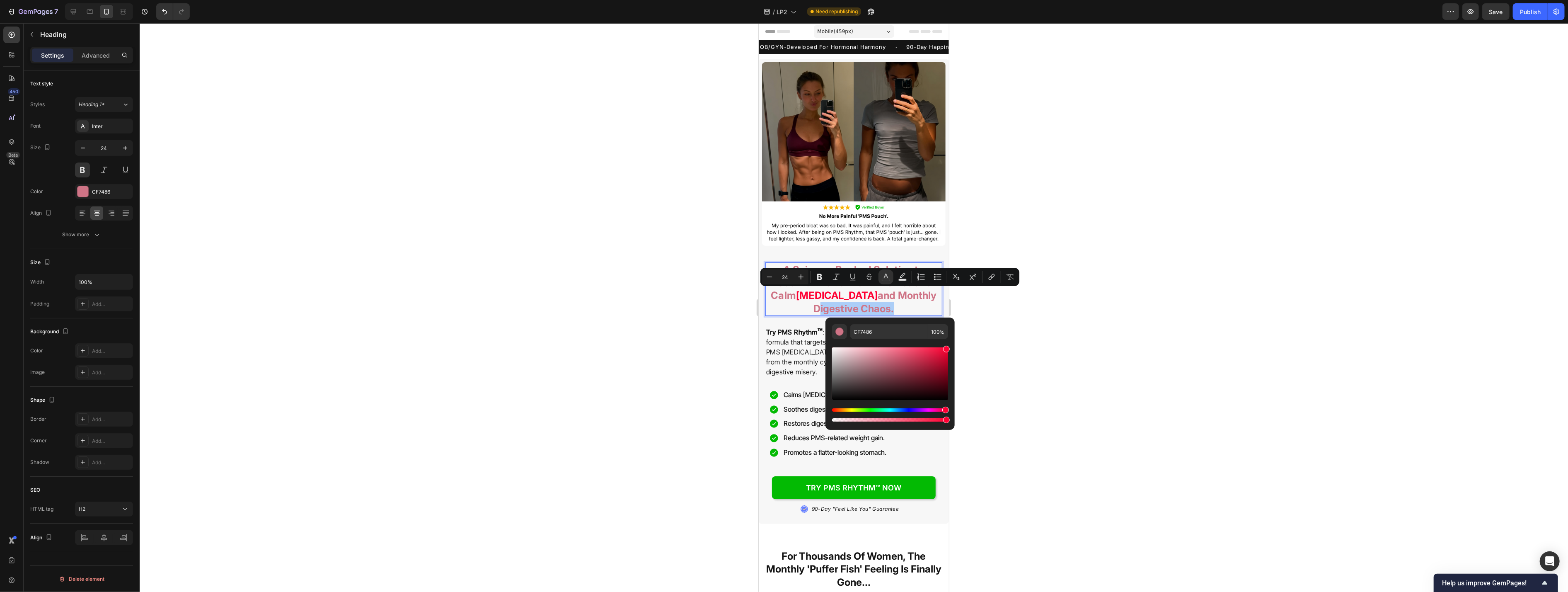
drag, startPoint x: 926, startPoint y: 365, endPoint x: 986, endPoint y: 325, distance: 72.1
click at [642, 0] on body "7 Version history / LP2 Need republishing Preview Save Publish 450 Beta Section…" at bounding box center [784, 0] width 1568 height 0
type input "FF0033"
click at [642, 278] on icon "Editor contextual toolbar" at bounding box center [853, 277] width 9 height 9
click at [642, 298] on span "[MEDICAL_DATA]" at bounding box center [856, 295] width 82 height 12
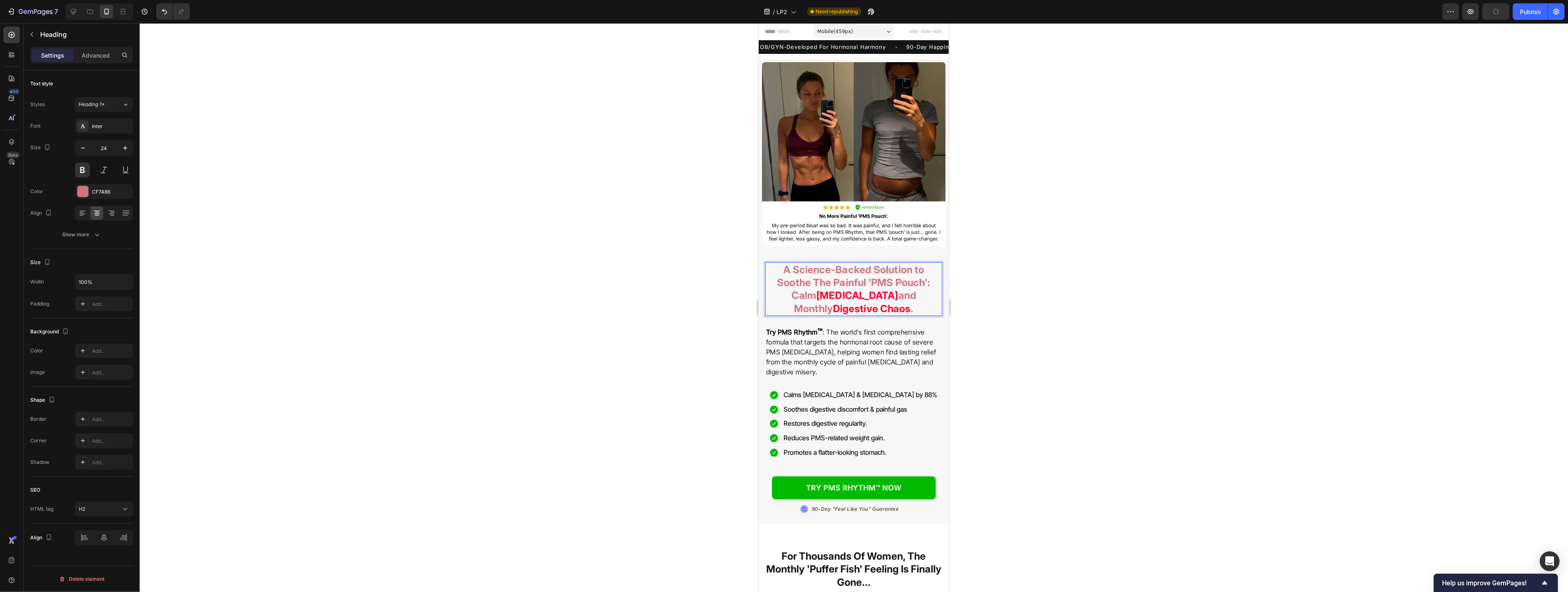
click at [642, 321] on div at bounding box center [853, 308] width 1429 height 569
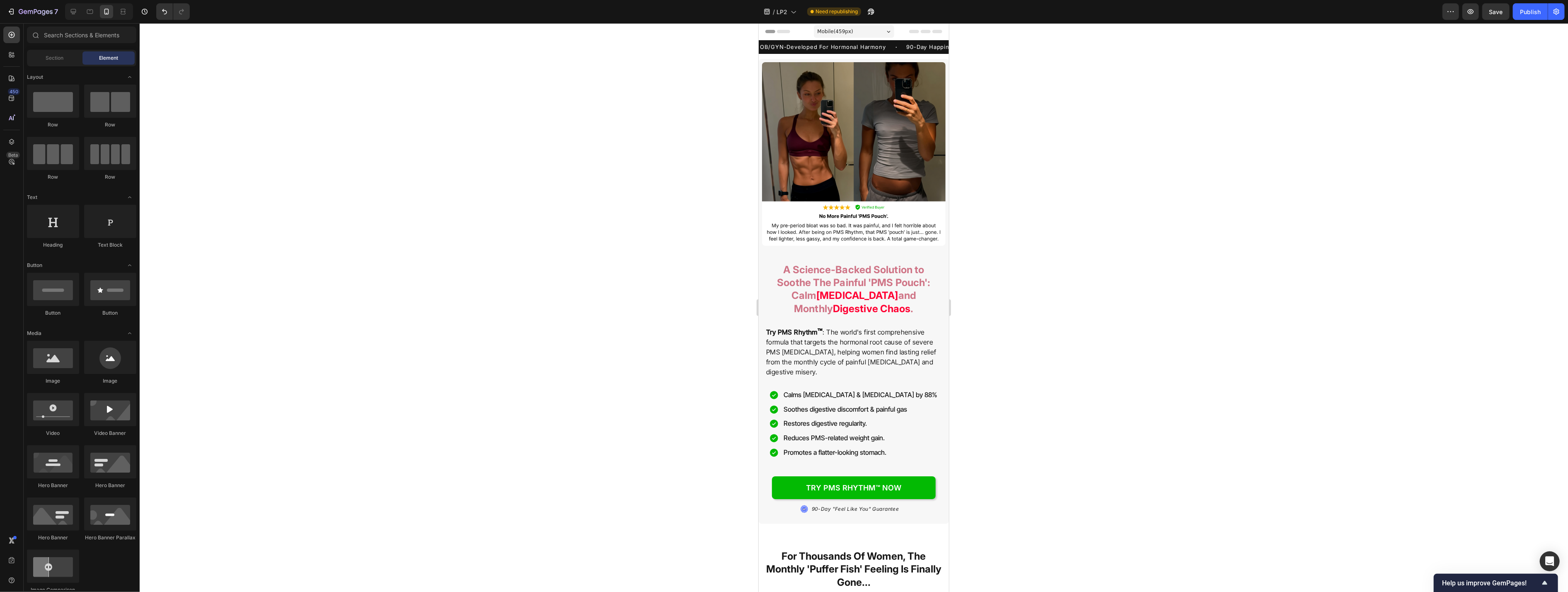
click at [642, 314] on div at bounding box center [853, 308] width 1429 height 569
click at [642, 311] on p "A Science-Backed Solution to Soothe The Painful 'PMS Pouch': Calm [MEDICAL_DATA…" at bounding box center [853, 289] width 175 height 52
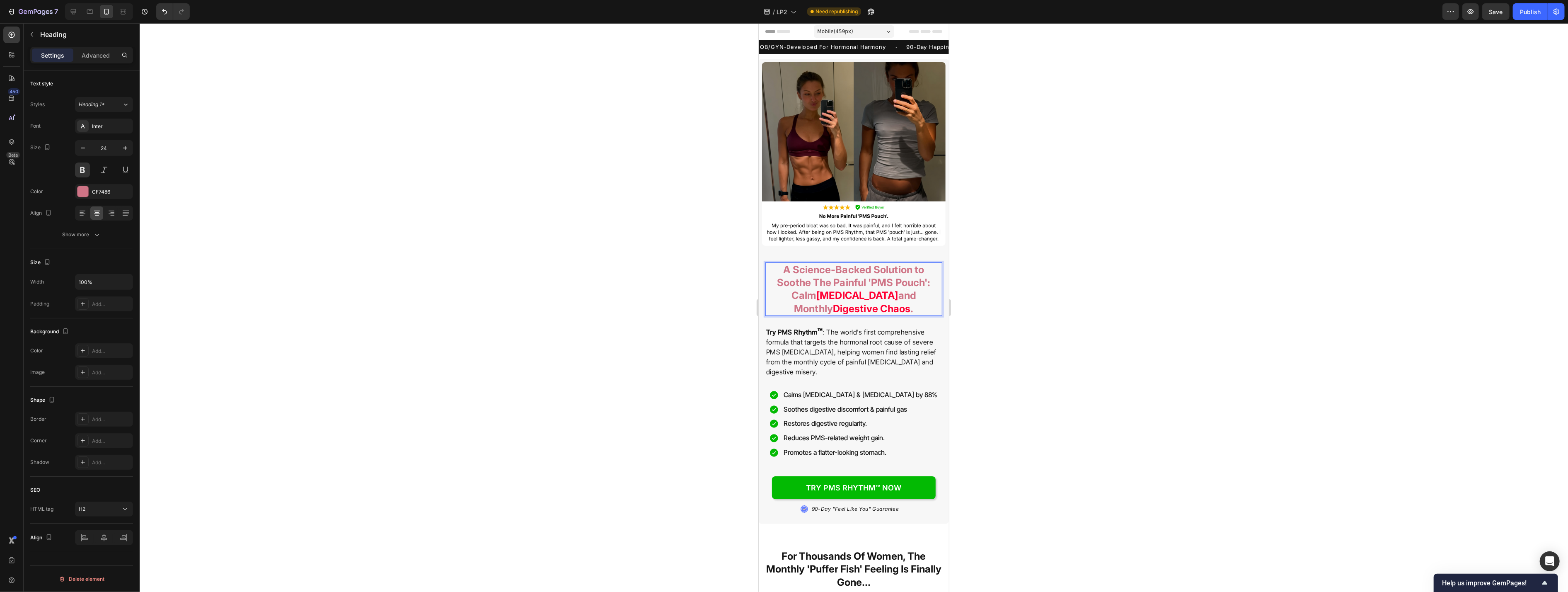
click at [642, 320] on div at bounding box center [853, 308] width 1429 height 569
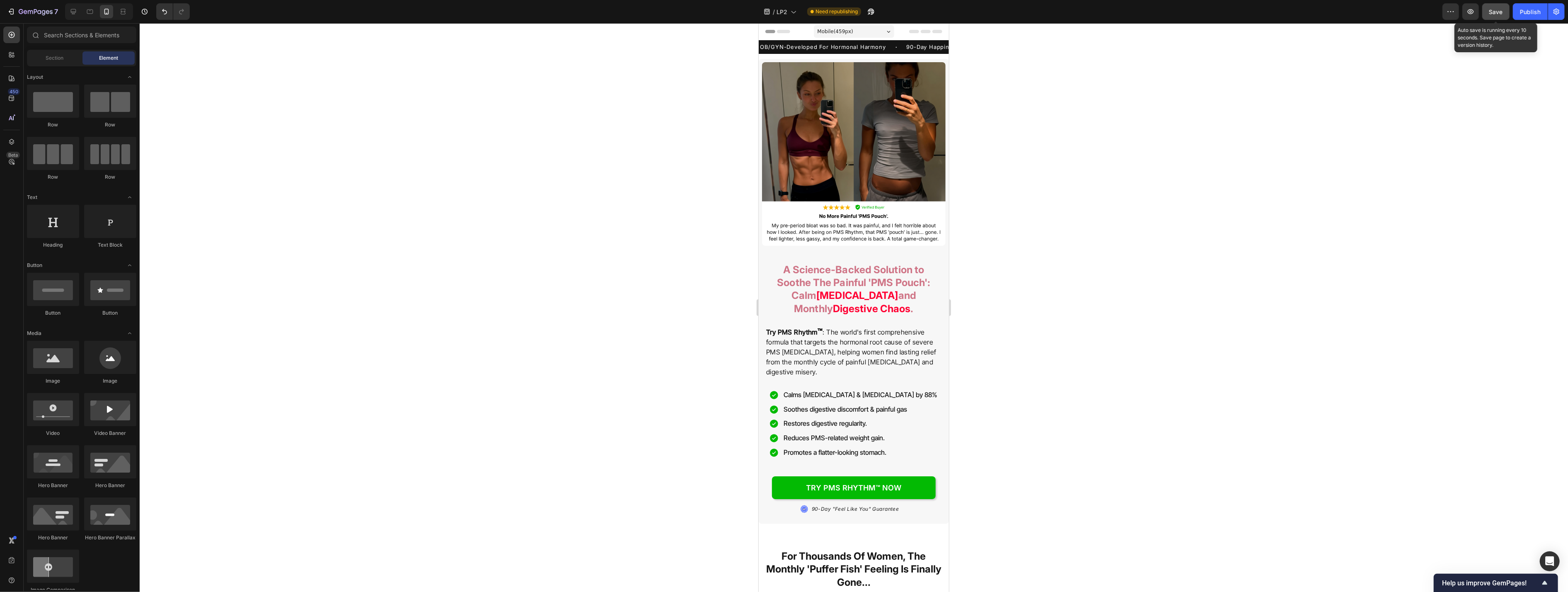
click at [642, 15] on button "Save" at bounding box center [1496, 11] width 27 height 16
click at [72, 11] on icon at bounding box center [74, 12] width 9 height 9
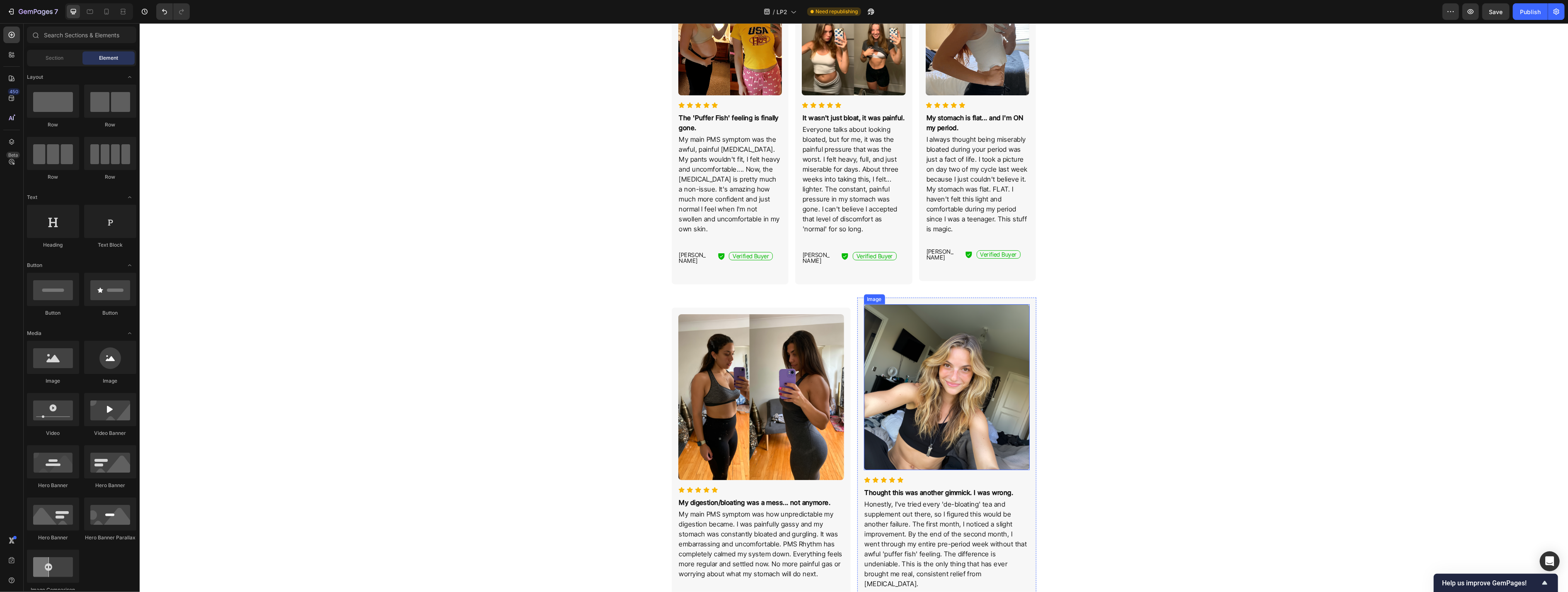
scroll to position [489, 0]
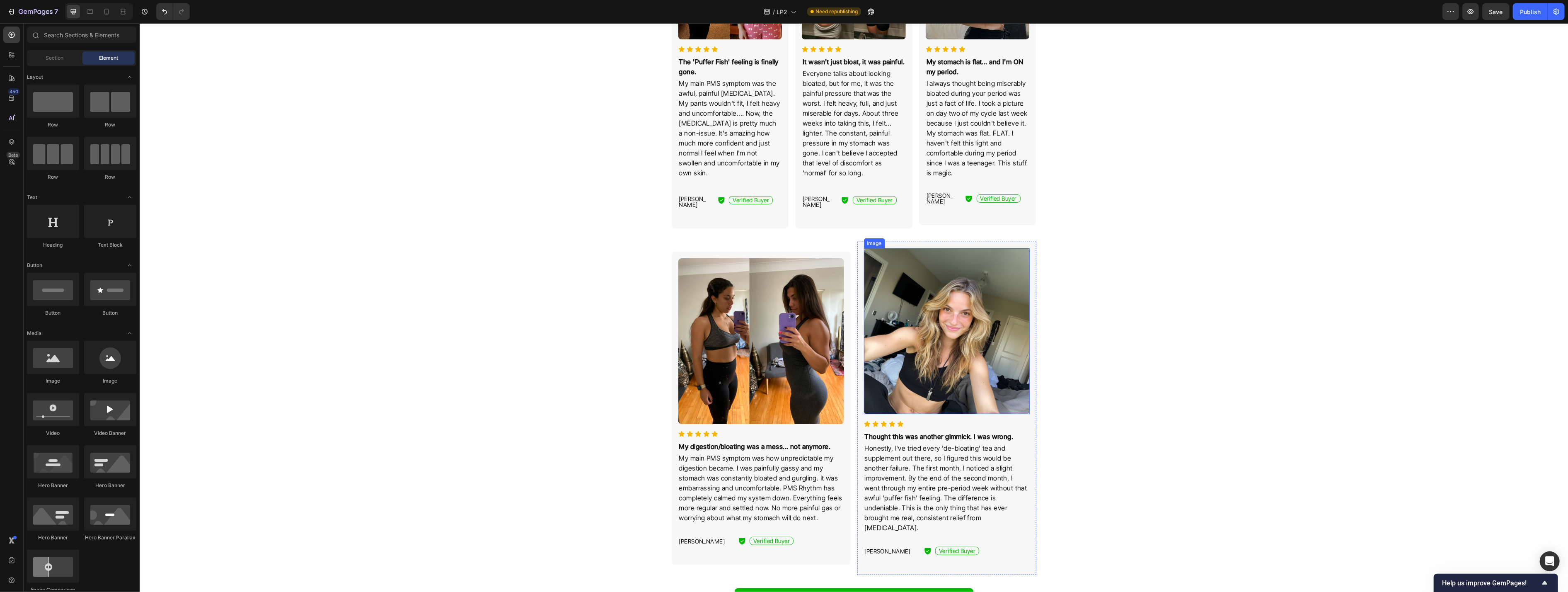
click at [642, 317] on img at bounding box center [947, 331] width 166 height 166
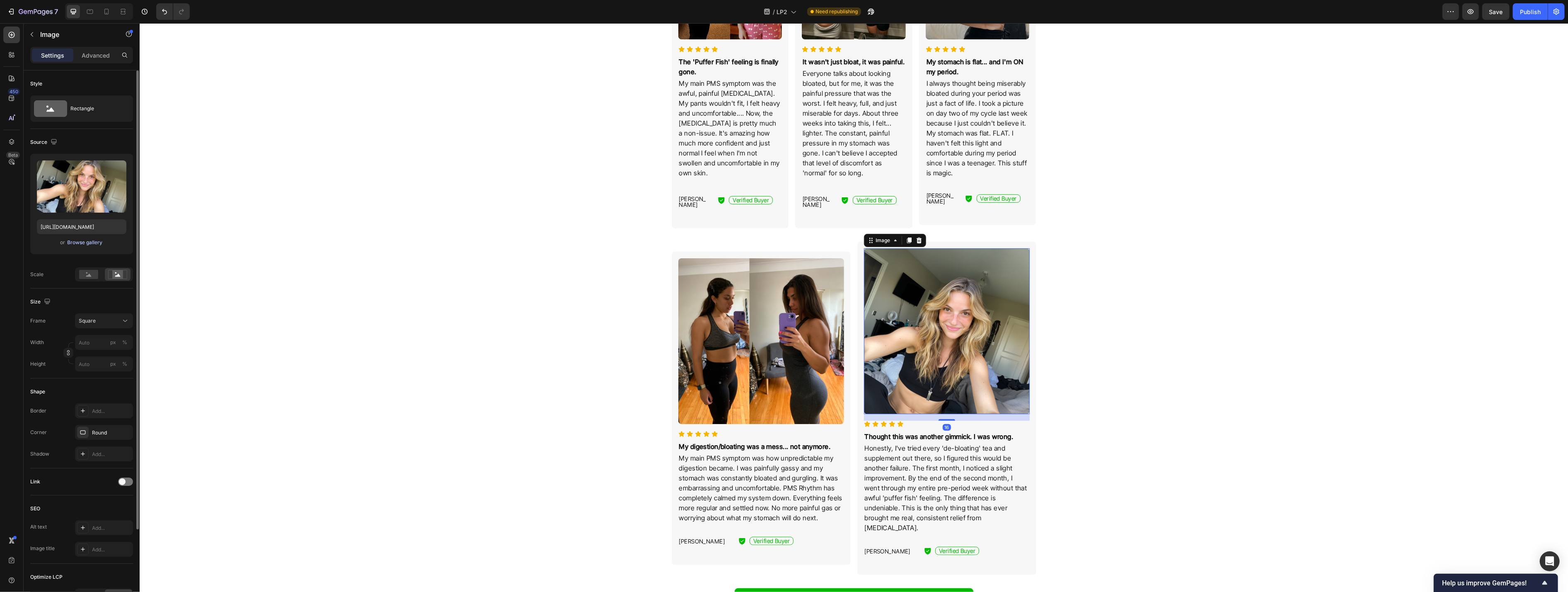
click at [94, 246] on div "Browse gallery" at bounding box center [85, 242] width 35 height 7
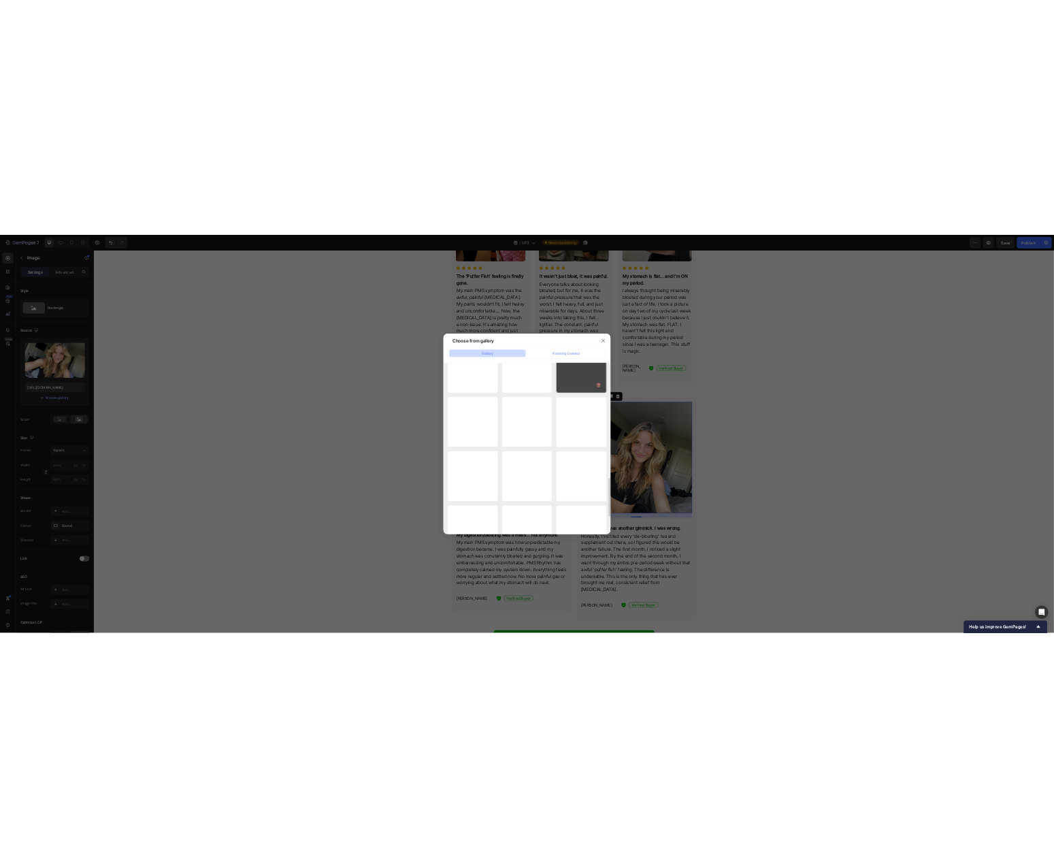
scroll to position [1448, 0]
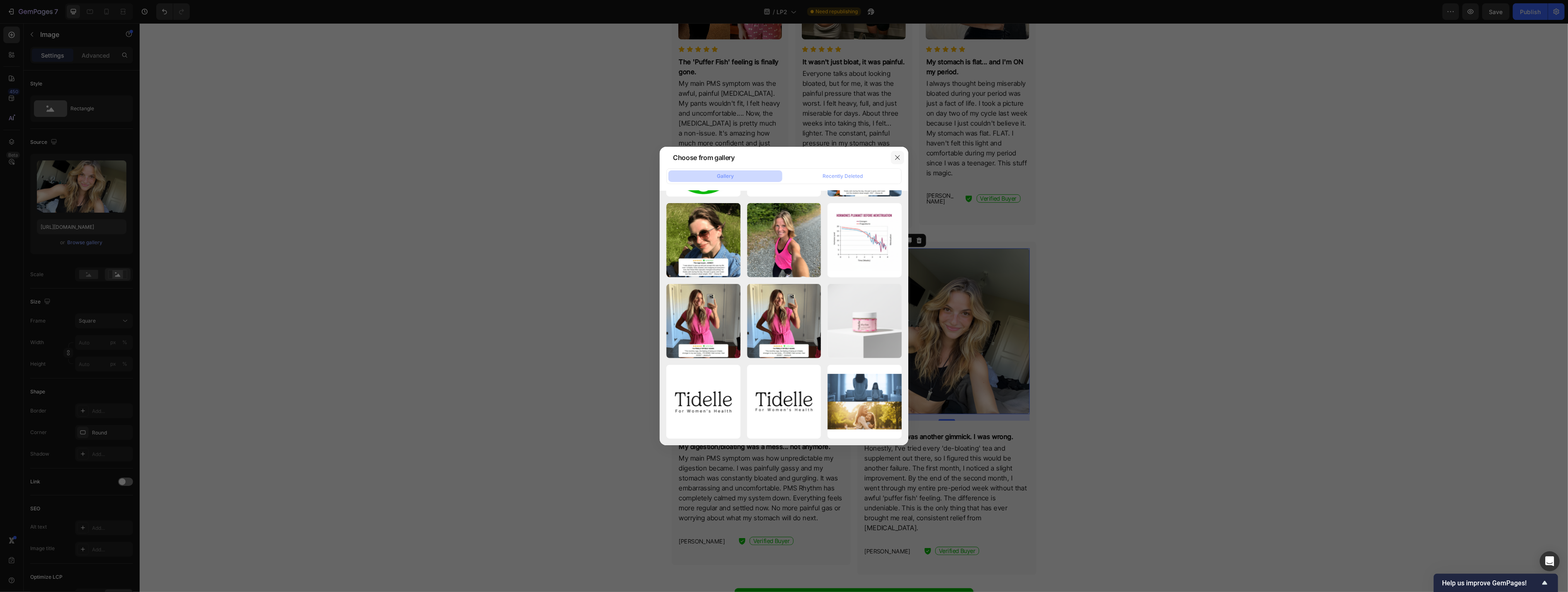
click at [642, 158] on icon "button" at bounding box center [897, 157] width 7 height 7
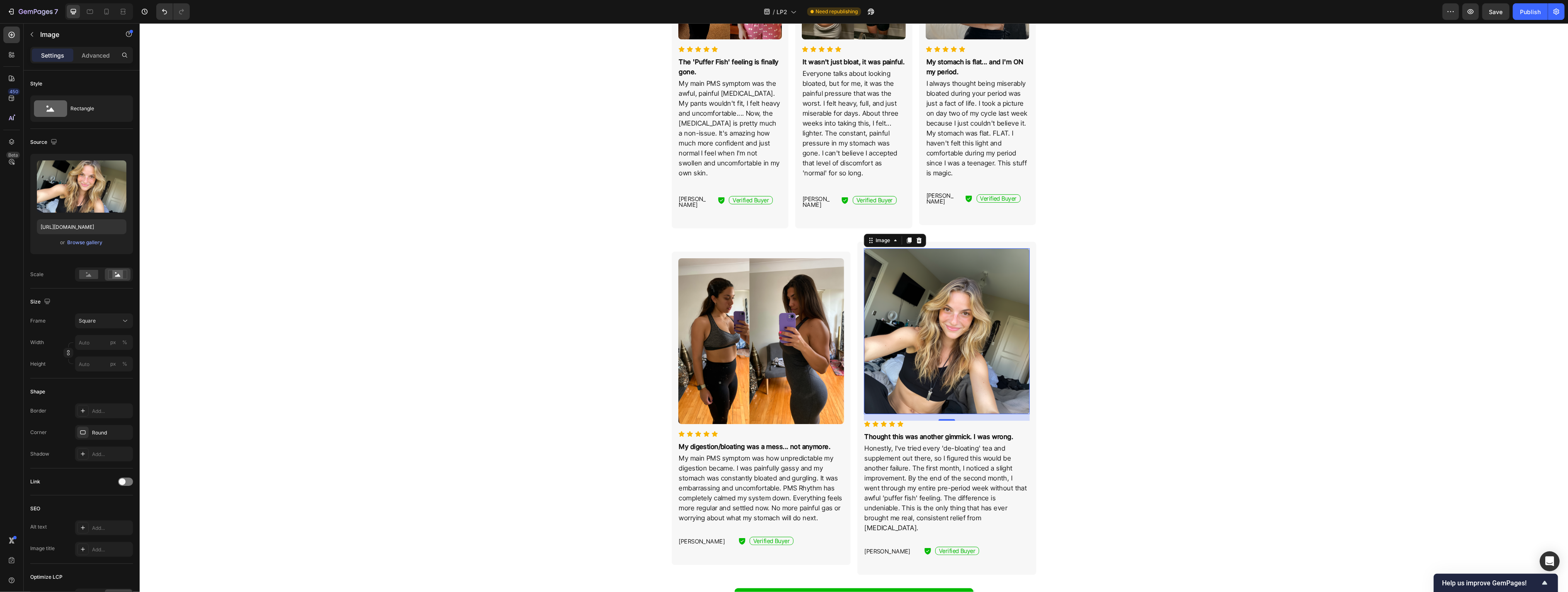
drag, startPoint x: 1237, startPoint y: 278, endPoint x: 1223, endPoint y: 274, distance: 14.6
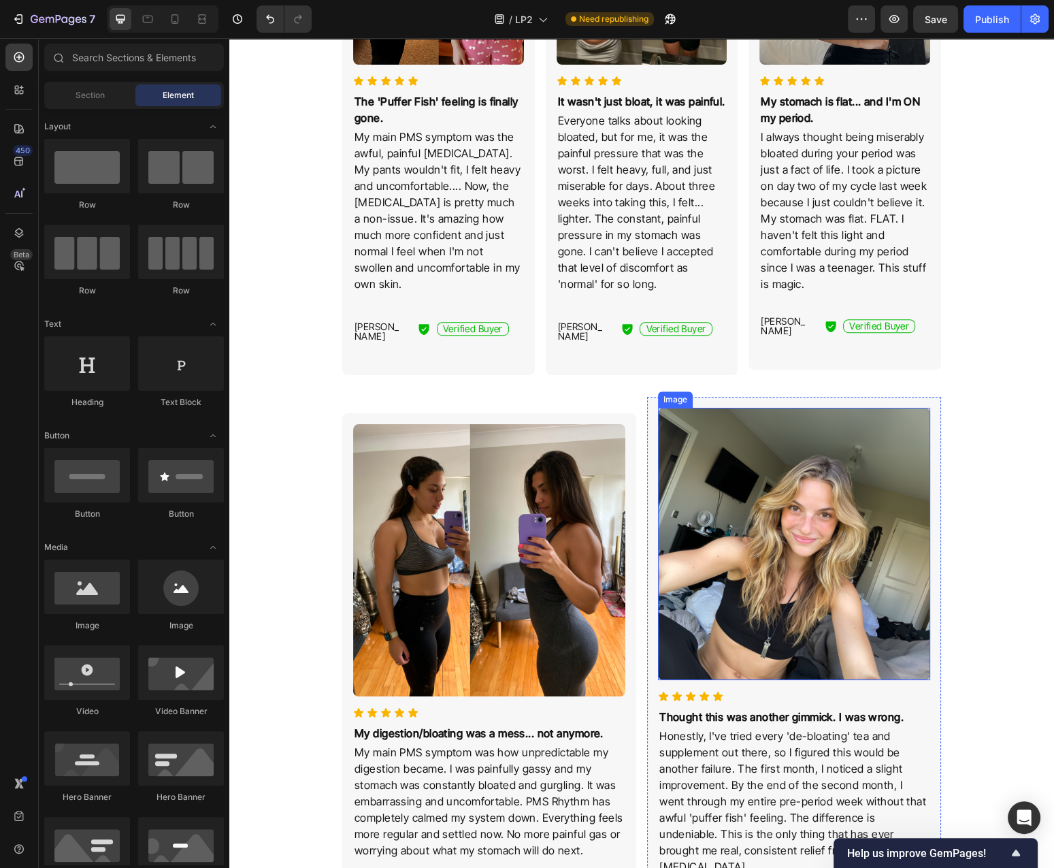
drag, startPoint x: 828, startPoint y: 445, endPoint x: 841, endPoint y: 445, distance: 12.9
click at [827, 445] on img at bounding box center [794, 544] width 272 height 272
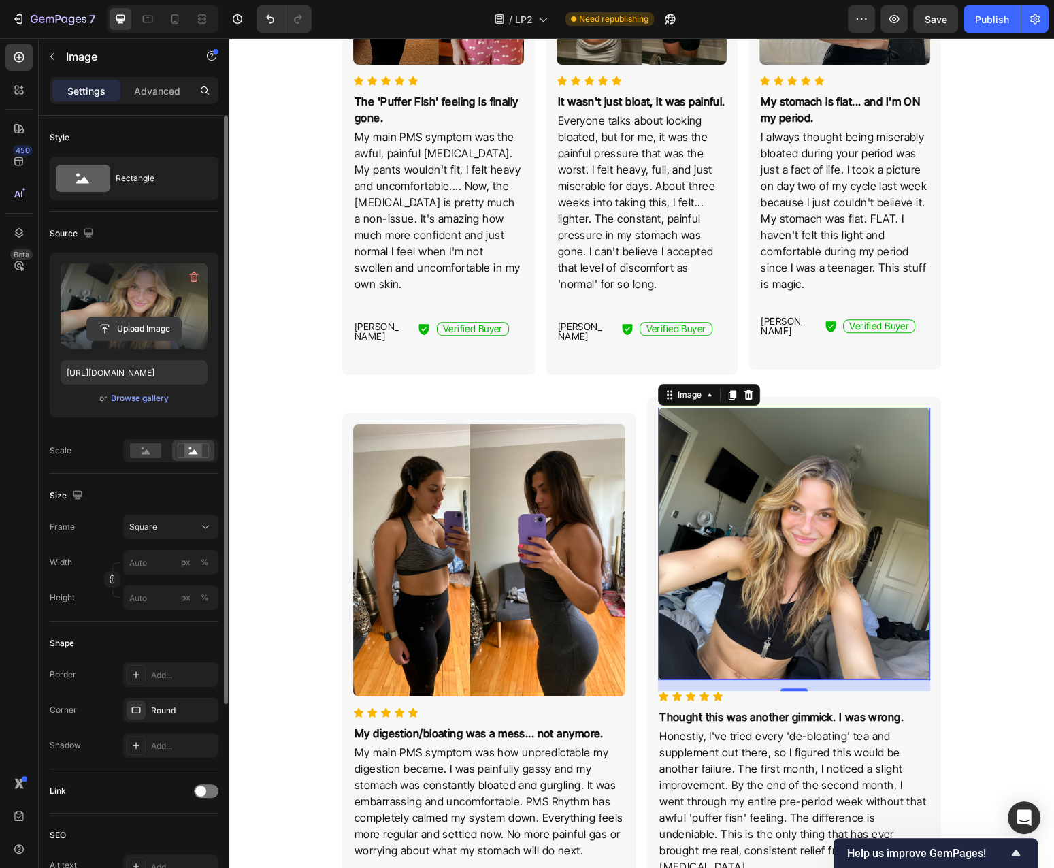
click at [135, 330] on input "file" at bounding box center [134, 328] width 94 height 23
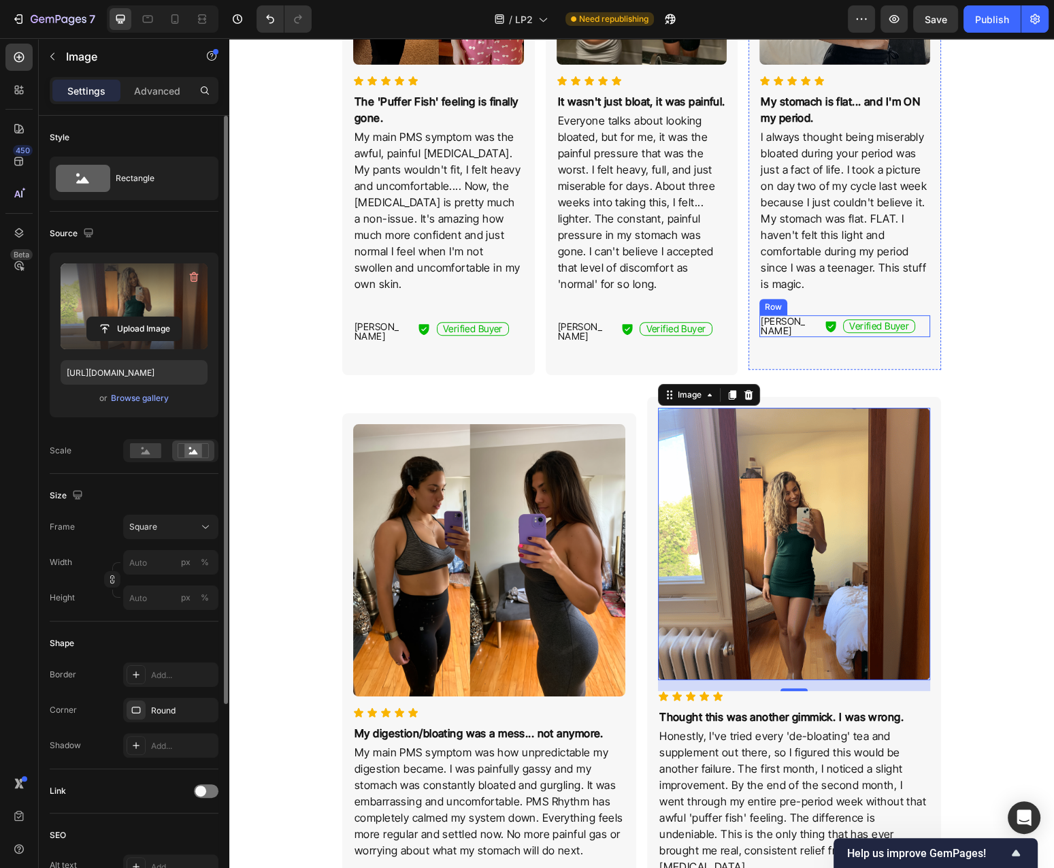
type input "[URL][DOMAIN_NAME]"
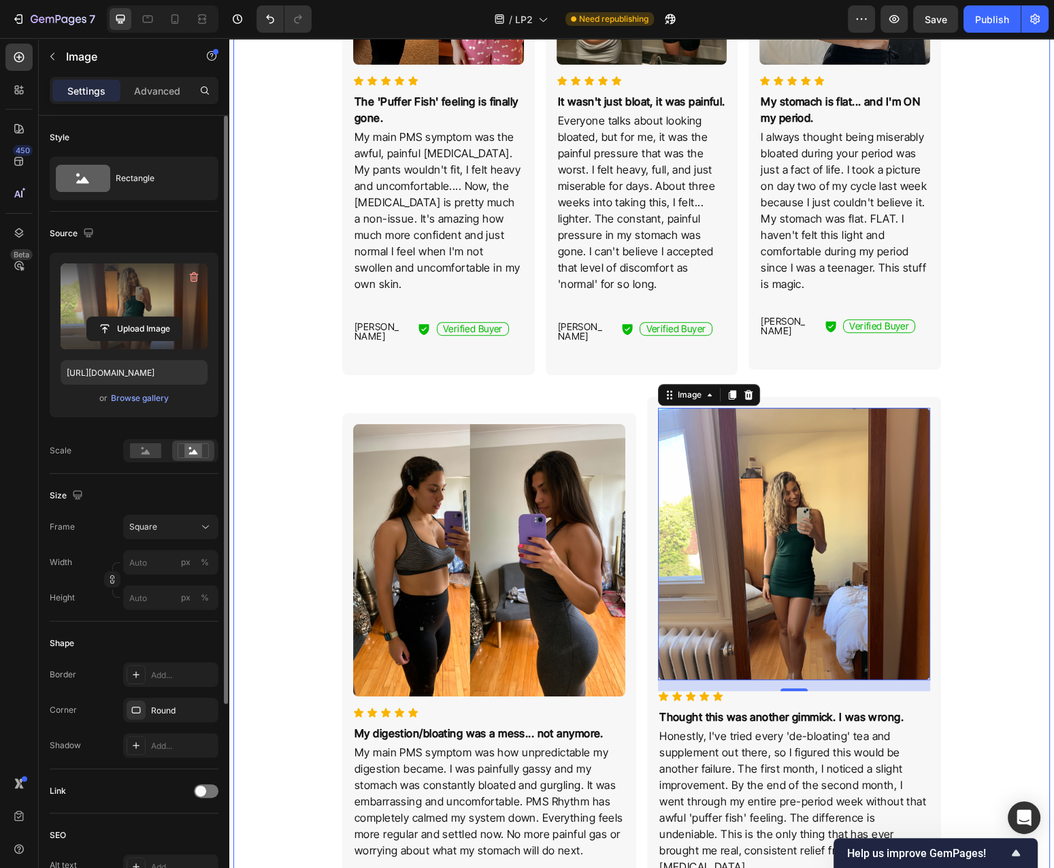
click at [992, 498] on div "For Thousands Of Women, The Monthly 'Puffer Fish' Feeling Is Finally Gone... He…" at bounding box center [642, 813] width 806 height 2179
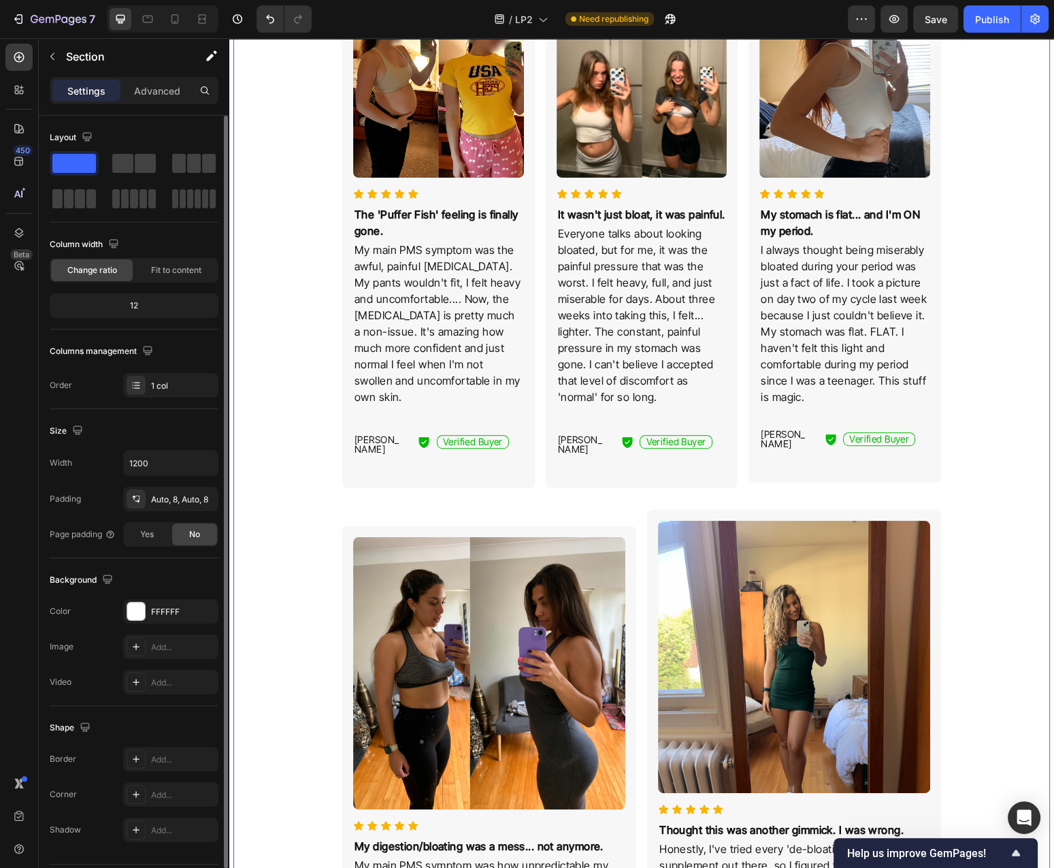
scroll to position [0, 0]
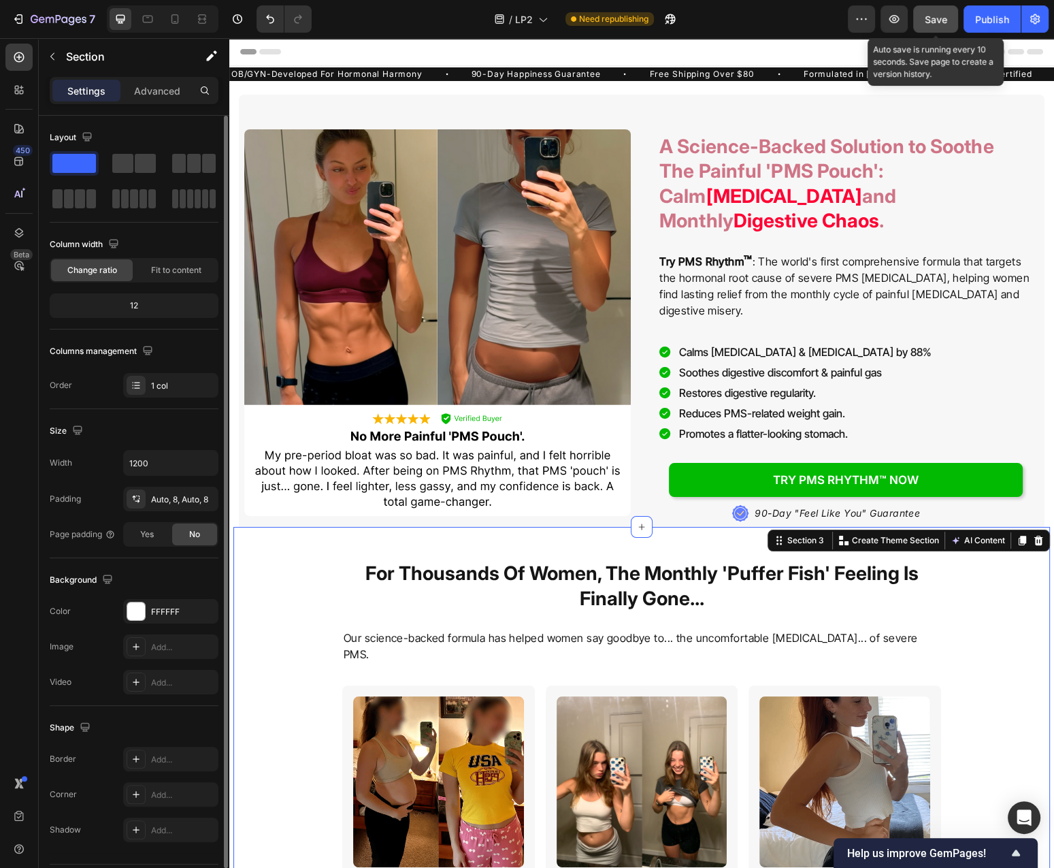
drag, startPoint x: 945, startPoint y: 25, endPoint x: 650, endPoint y: 416, distance: 490.0
click at [945, 25] on span "Save" at bounding box center [936, 20] width 22 height 12
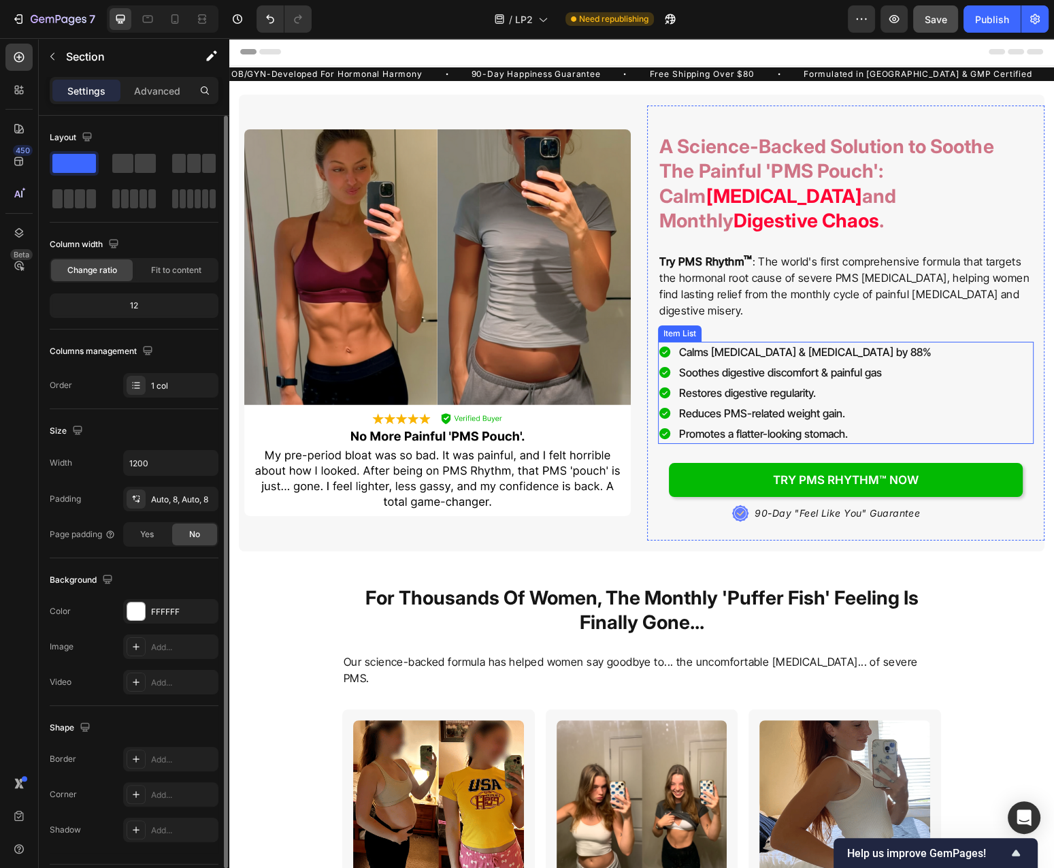
click at [957, 342] on div "Calms [MEDICAL_DATA] & [MEDICAL_DATA] by 88% Soothes digestive discomfort & pai…" at bounding box center [846, 393] width 376 height 102
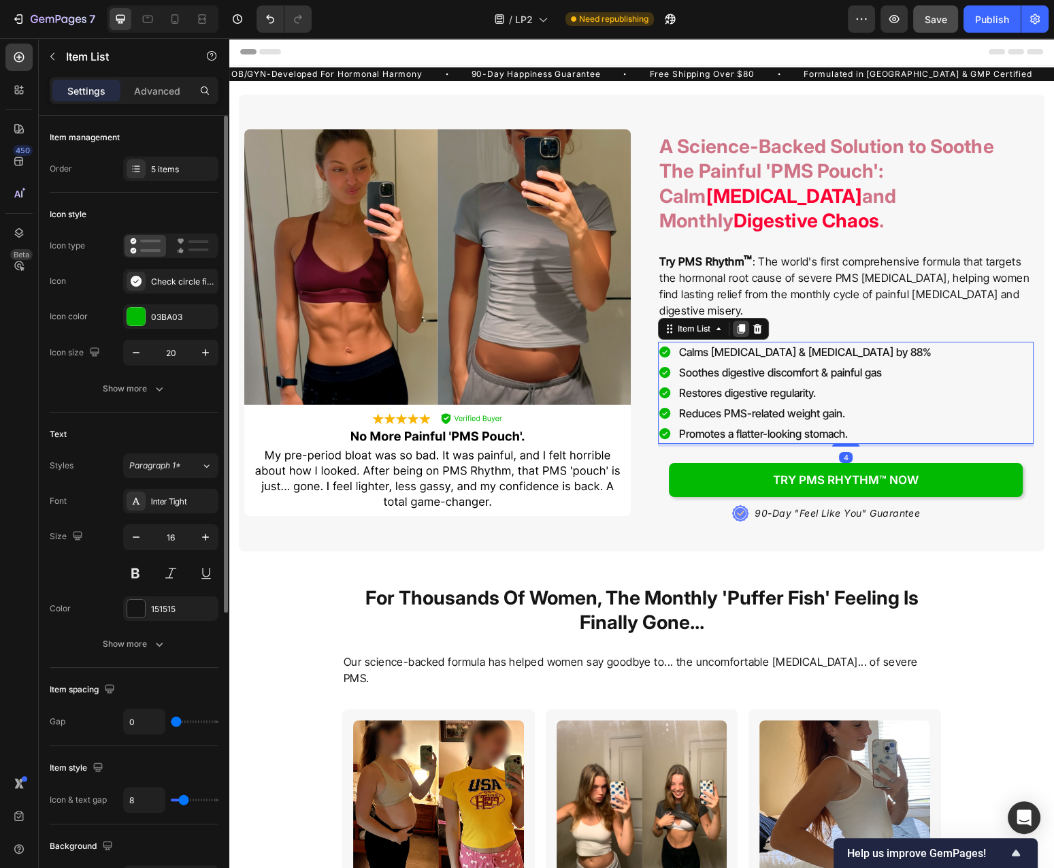
drag, startPoint x: 745, startPoint y: 300, endPoint x: 738, endPoint y: 306, distance: 8.7
click at [744, 324] on icon at bounding box center [741, 329] width 7 height 10
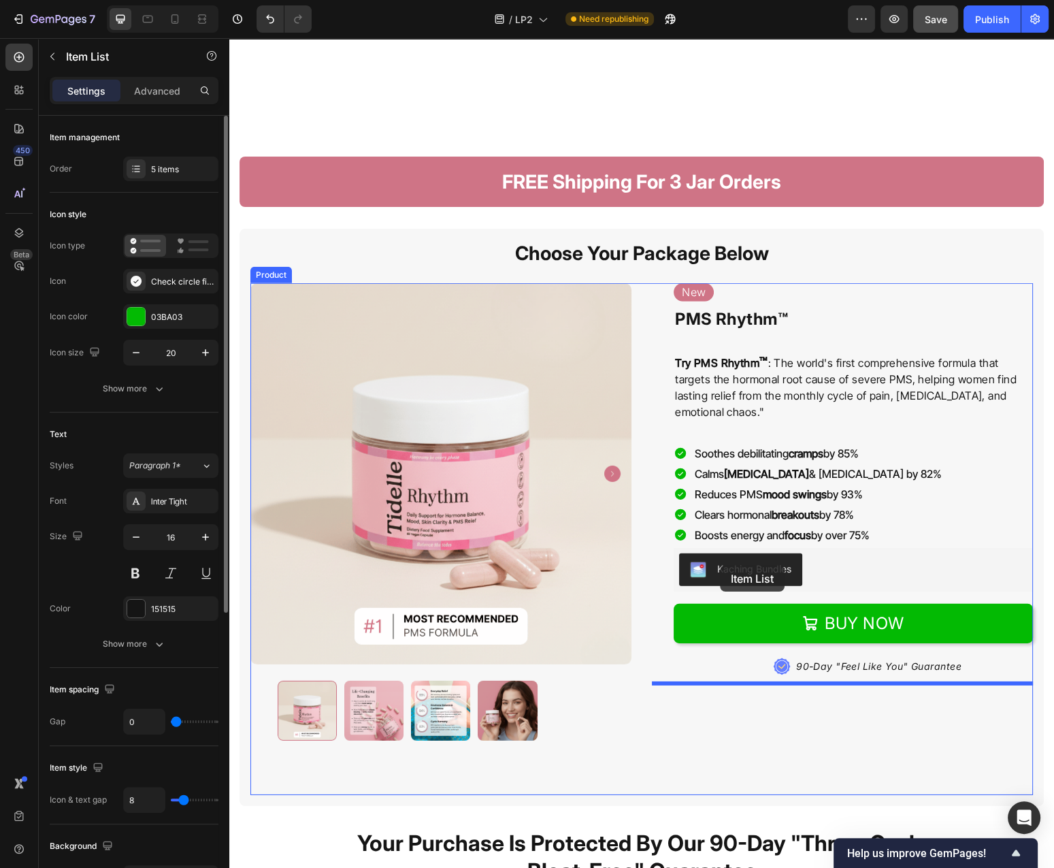
scroll to position [4670, 0]
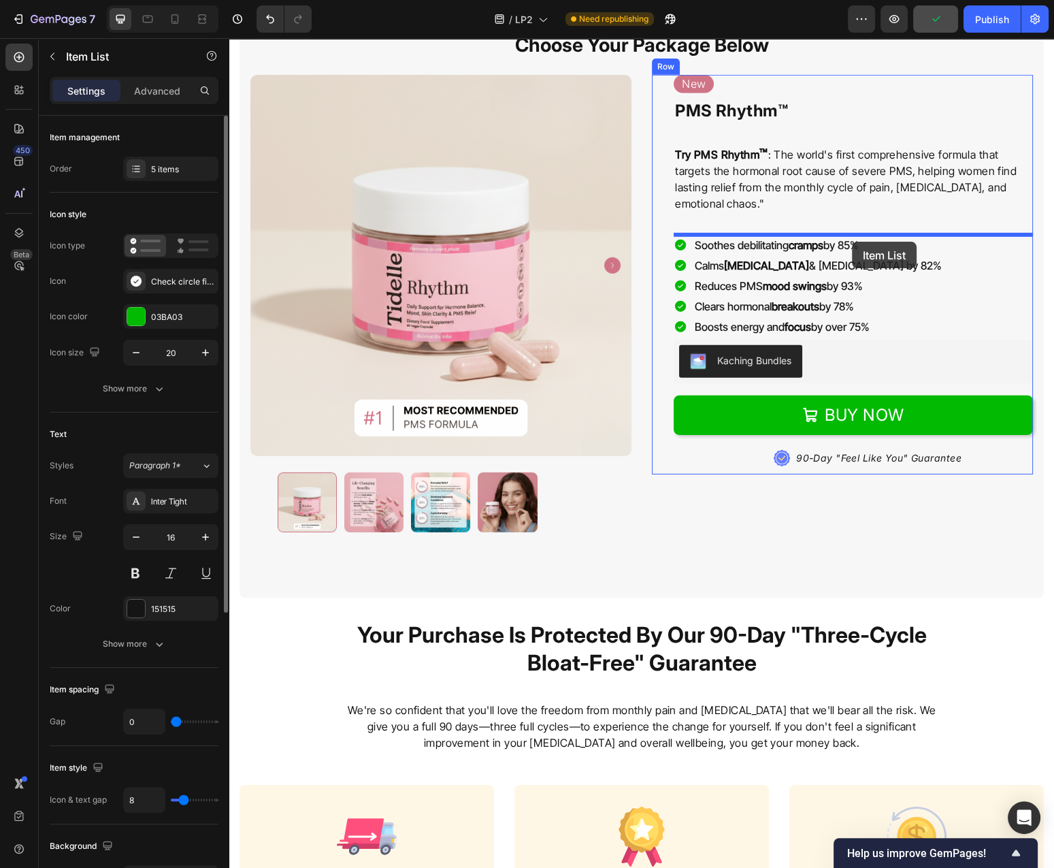
drag, startPoint x: 701, startPoint y: 415, endPoint x: 852, endPoint y: 242, distance: 230.1
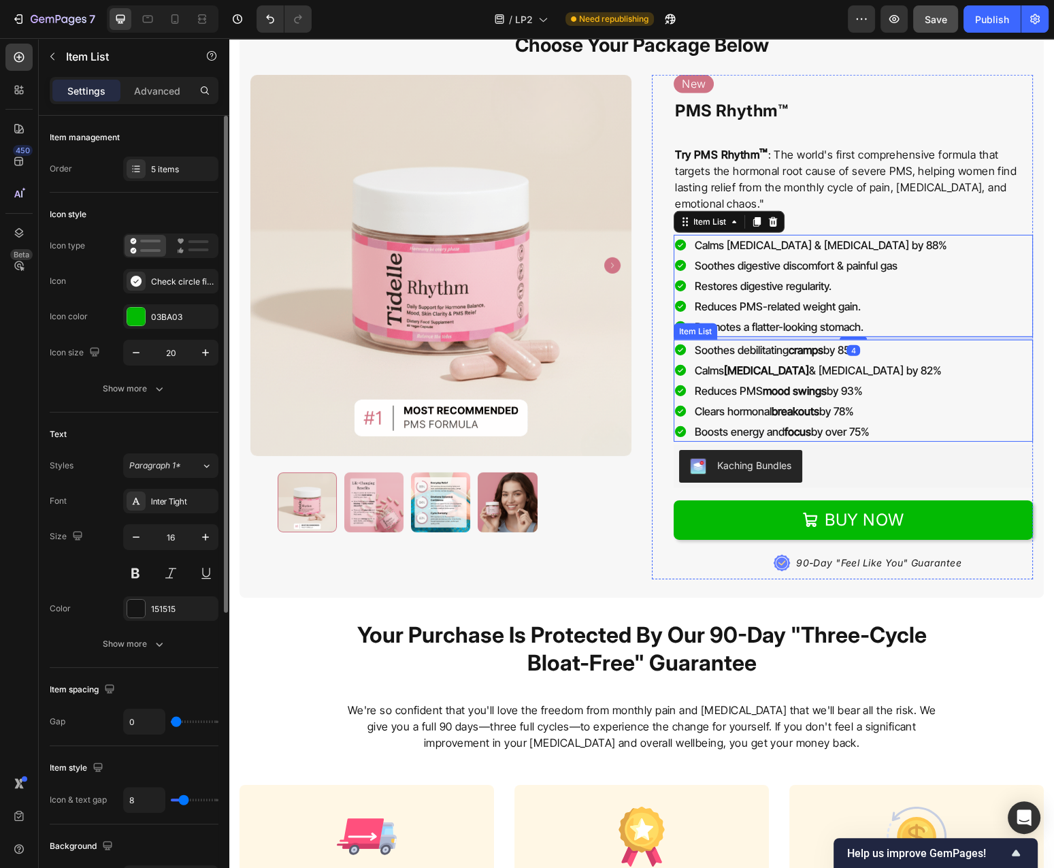
click at [924, 352] on div "Soothes debilitating cramps by 85% Calms [MEDICAL_DATA] & [MEDICAL_DATA] by 82%…" at bounding box center [853, 391] width 359 height 102
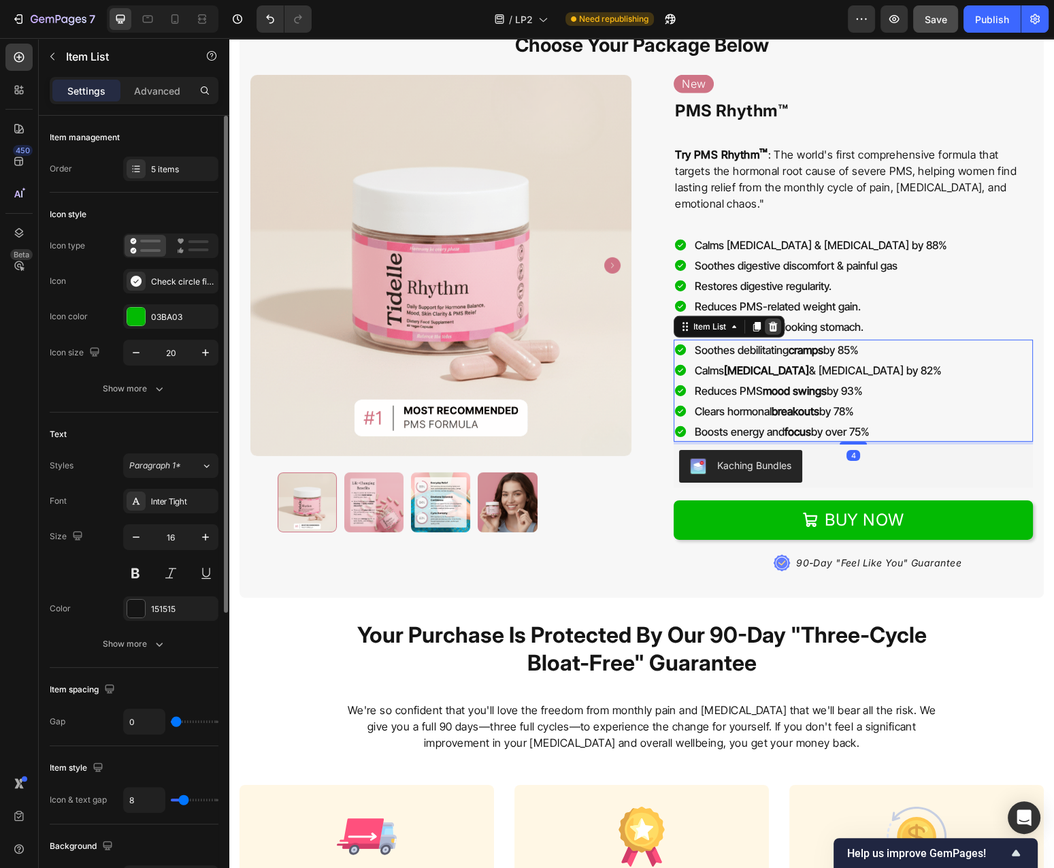
click at [775, 326] on icon at bounding box center [773, 327] width 9 height 10
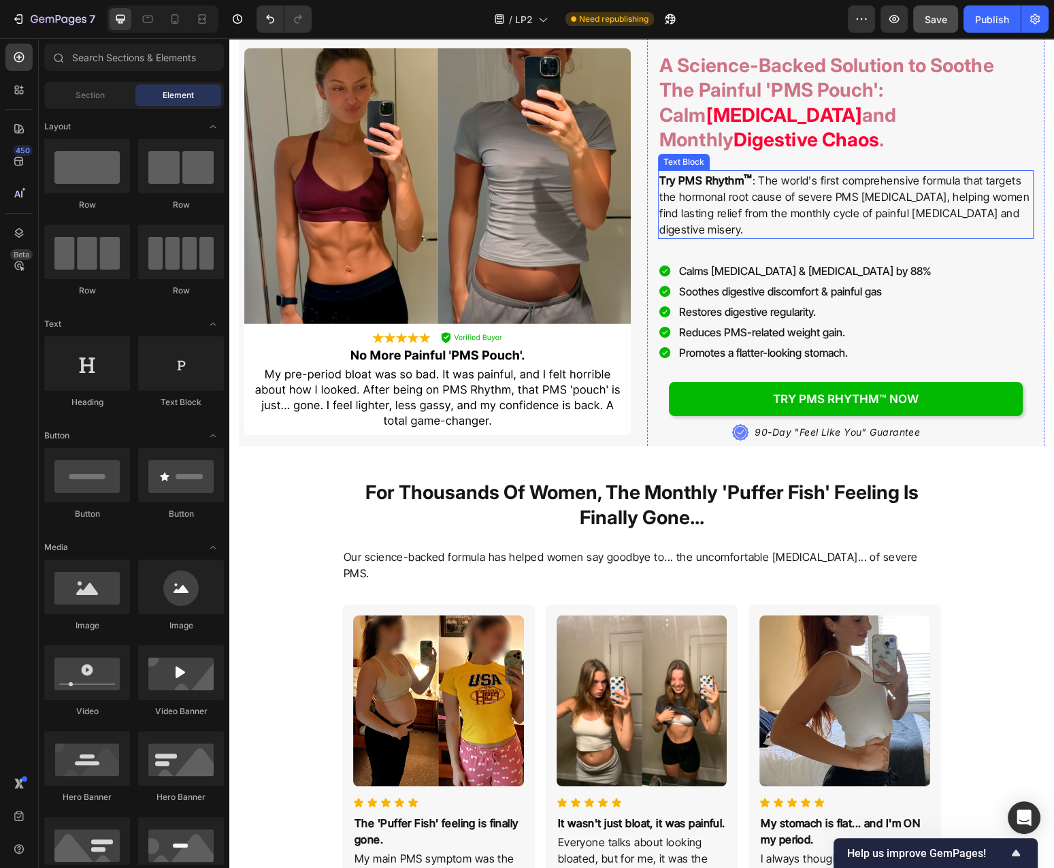
scroll to position [0, 0]
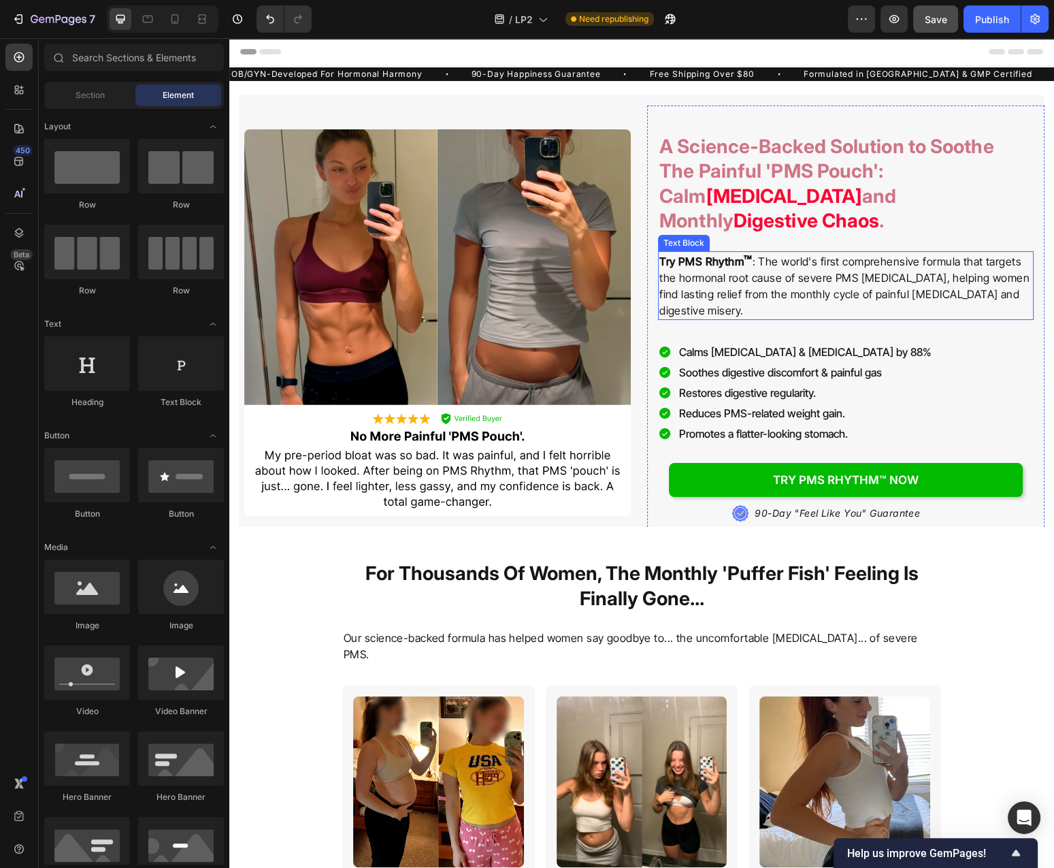
click at [918, 253] on p "Try PMS Rhythm ™ : The world's first comprehensive formula that targets the hor…" at bounding box center [846, 286] width 373 height 66
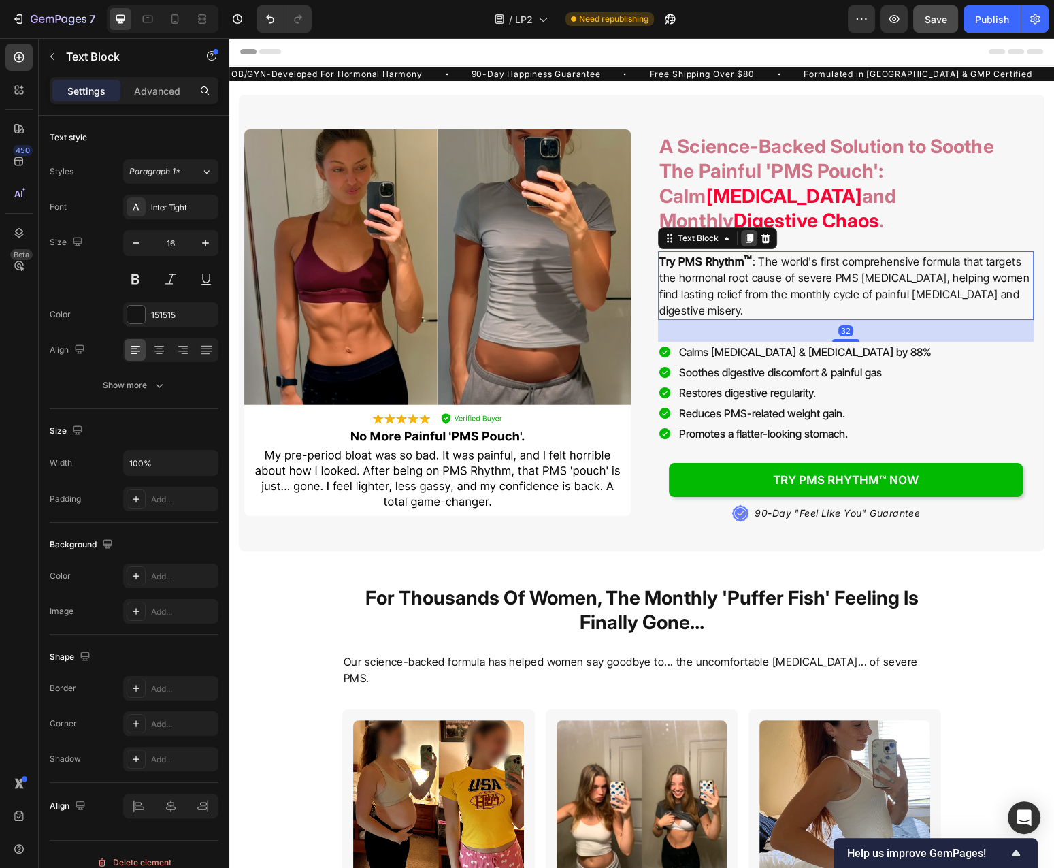
click at [754, 233] on icon at bounding box center [749, 238] width 11 height 11
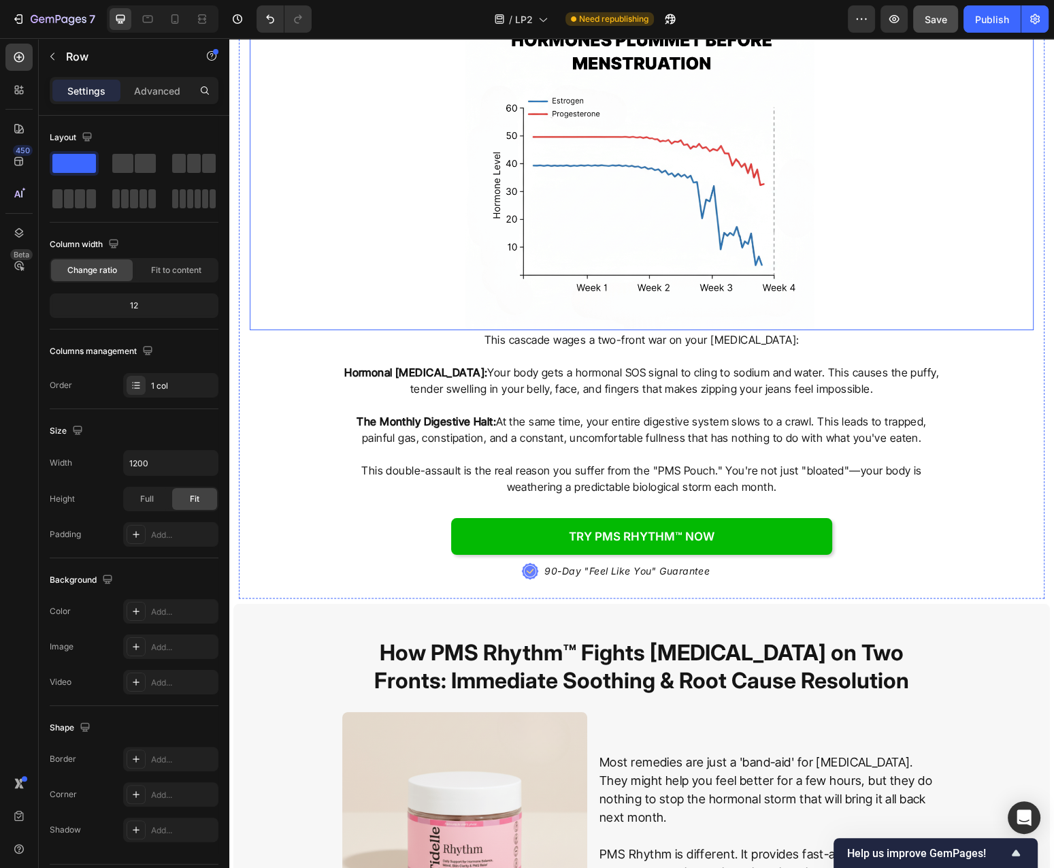
scroll to position [1824, 0]
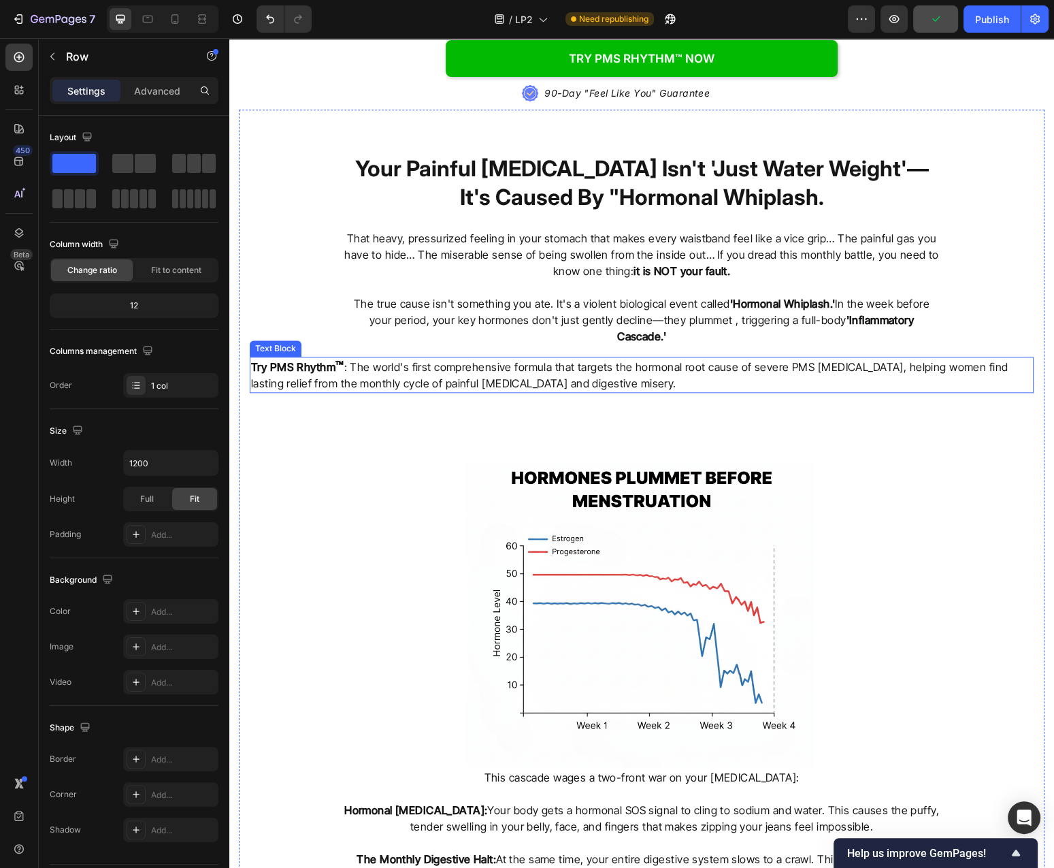
click at [777, 358] on p "Try PMS Rhythm ™ : The world's first comprehensive formula that targets the hor…" at bounding box center [642, 374] width 782 height 33
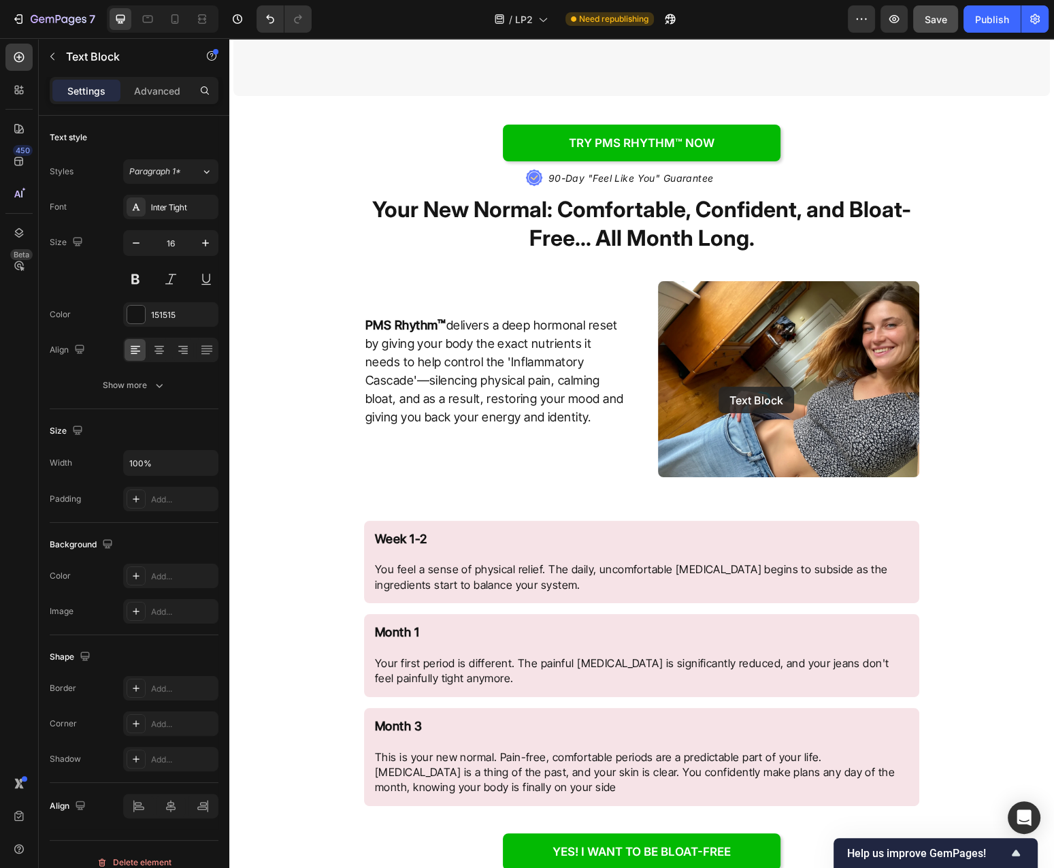
scroll to position [4597, 0]
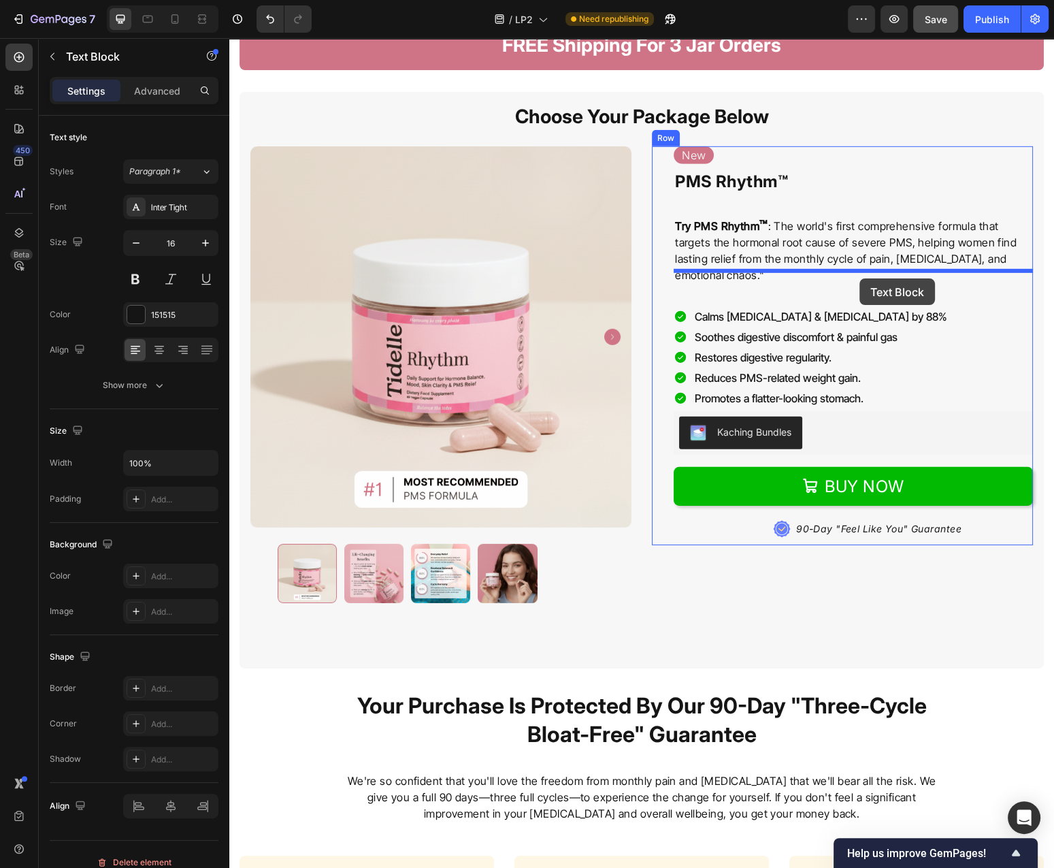
drag, startPoint x: 284, startPoint y: 323, endPoint x: 860, endPoint y: 278, distance: 577.7
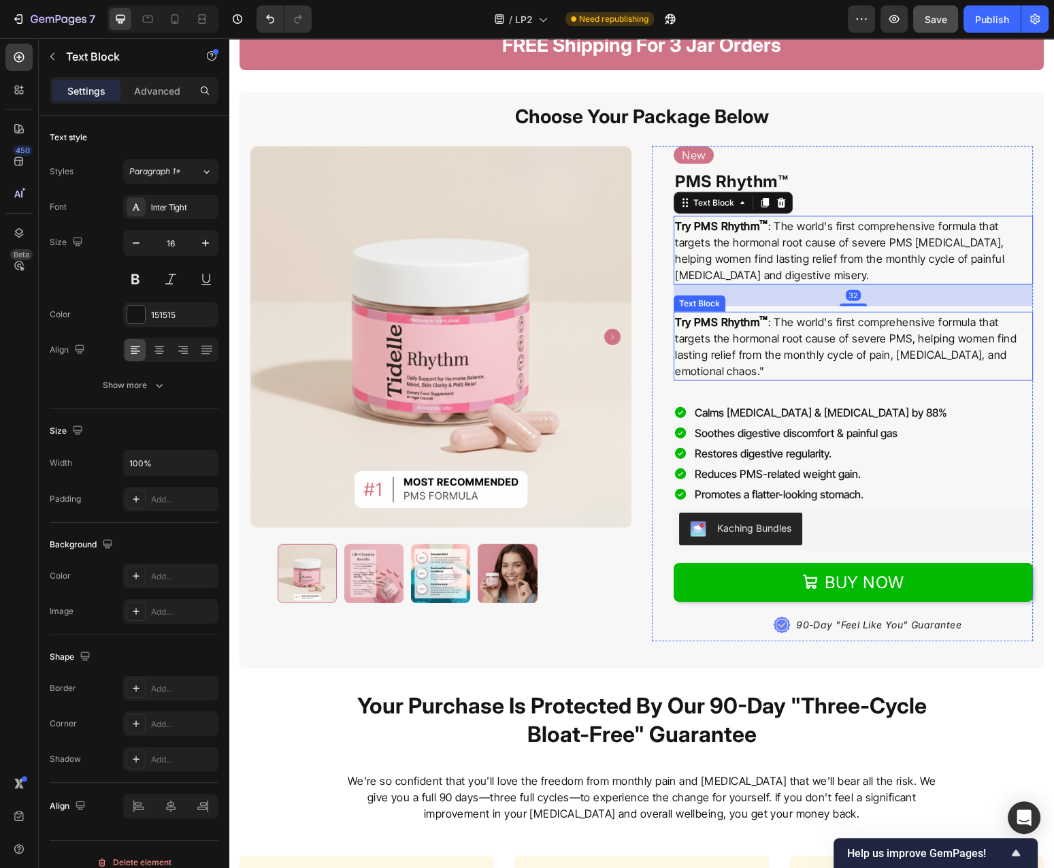
click at [918, 379] on p "Try PMS Rhythm ™ : The world's first comprehensive formula that targets the hor…" at bounding box center [853, 346] width 357 height 66
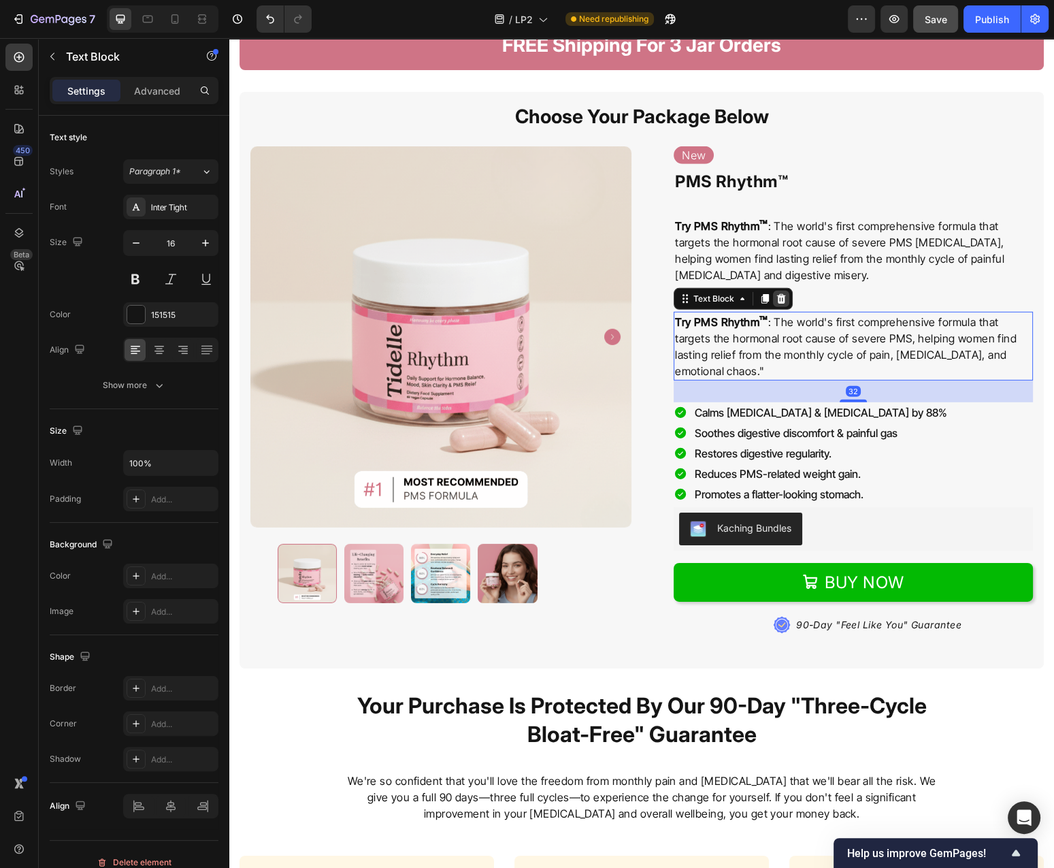
click at [781, 303] on icon at bounding box center [781, 298] width 9 height 10
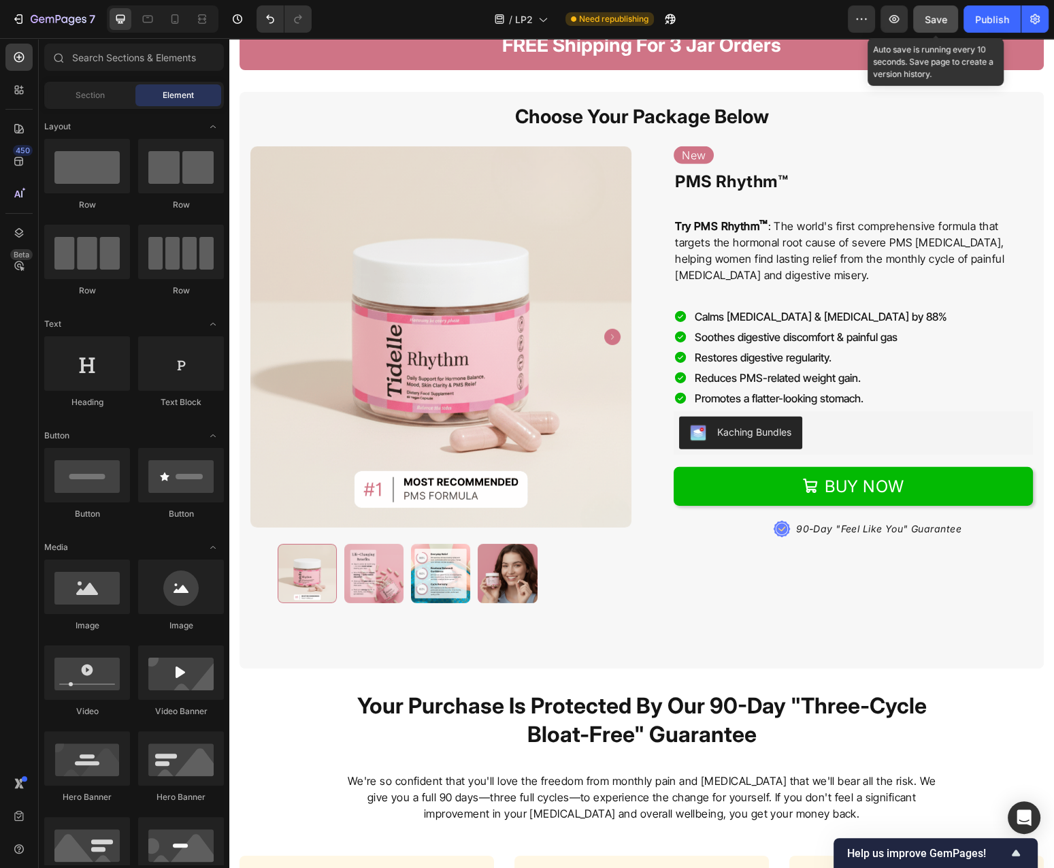
click at [936, 20] on span "Save" at bounding box center [936, 20] width 22 height 12
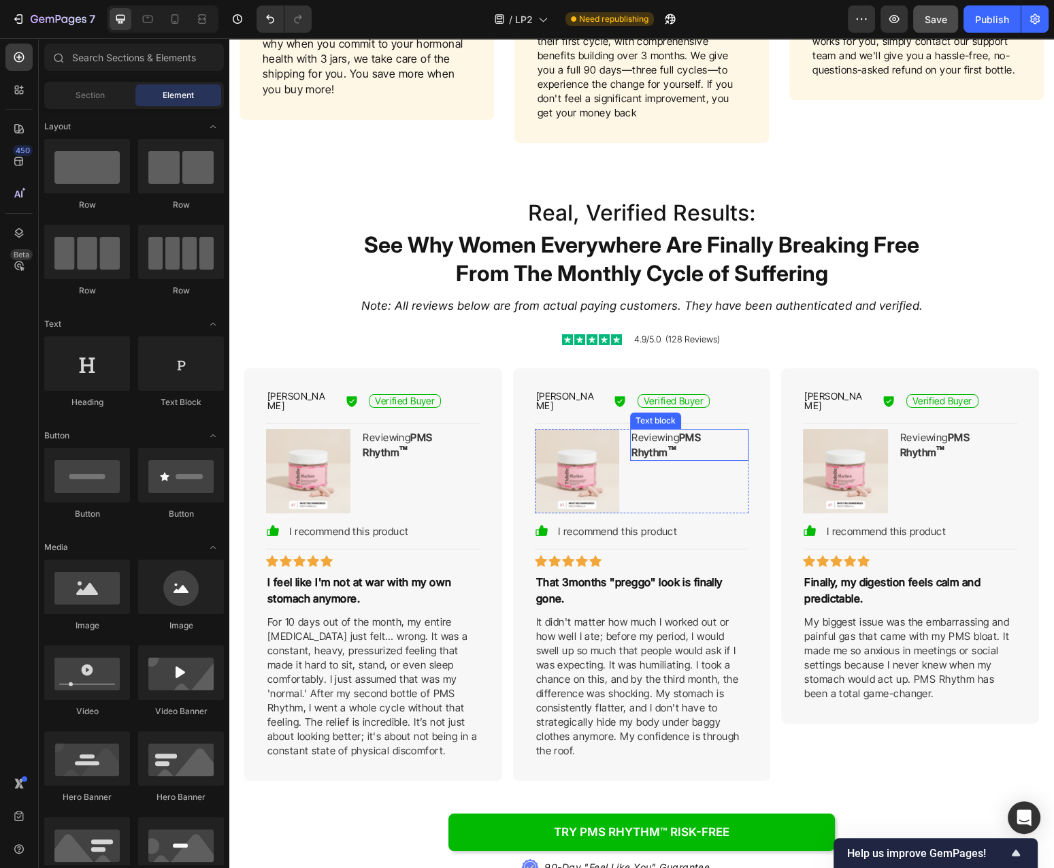
scroll to position [5619, 0]
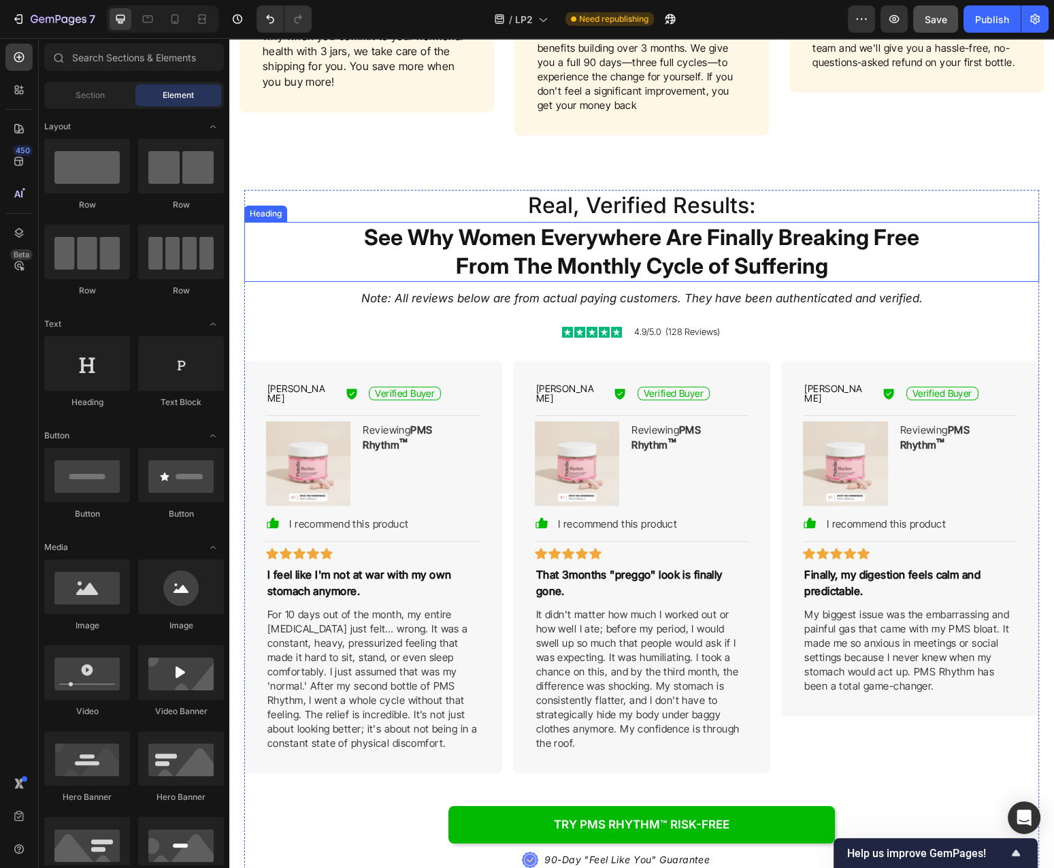
click at [686, 266] on h2 "See Why Women Everywhere Are Finally Breaking Free From The Monthly Cycle of Su…" at bounding box center [641, 251] width 599 height 59
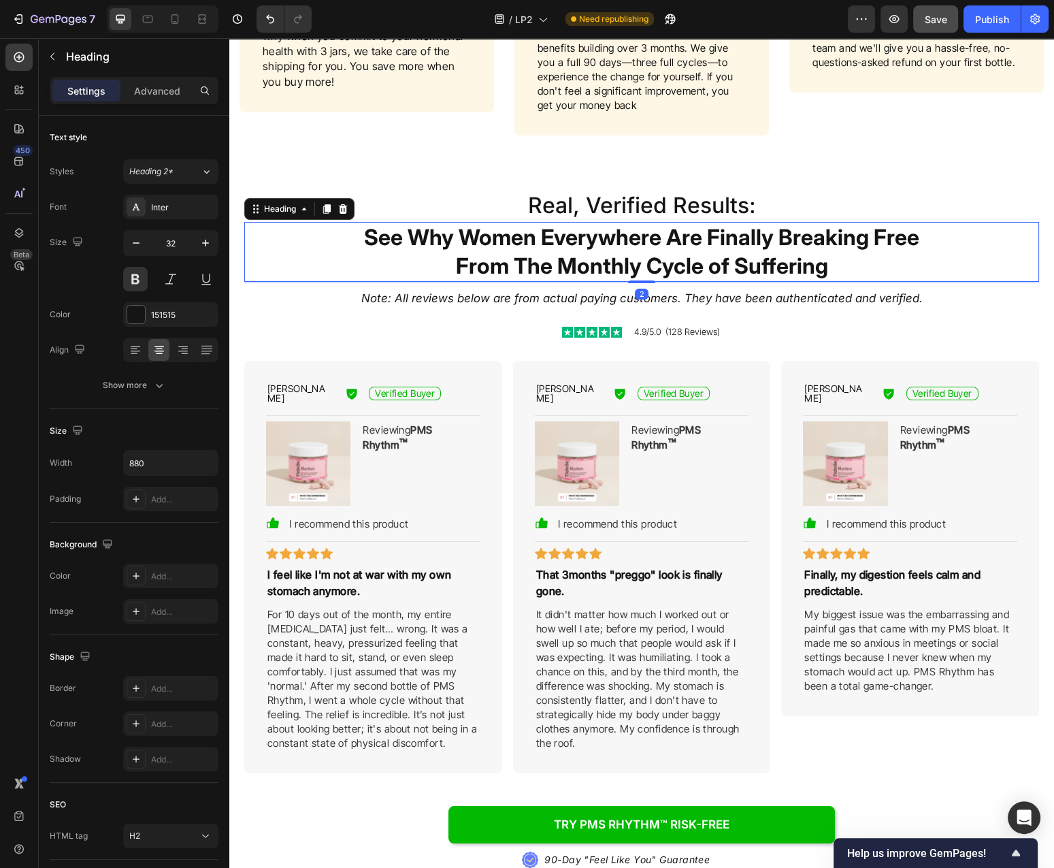
click at [686, 266] on h2 "See Why Women Everywhere Are Finally Breaking Free From The Monthly Cycle of Su…" at bounding box center [641, 251] width 599 height 59
click at [686, 266] on p "See Why Women Everywhere Are Finally Breaking Free From The Monthly Cycle of Su…" at bounding box center [642, 251] width 596 height 57
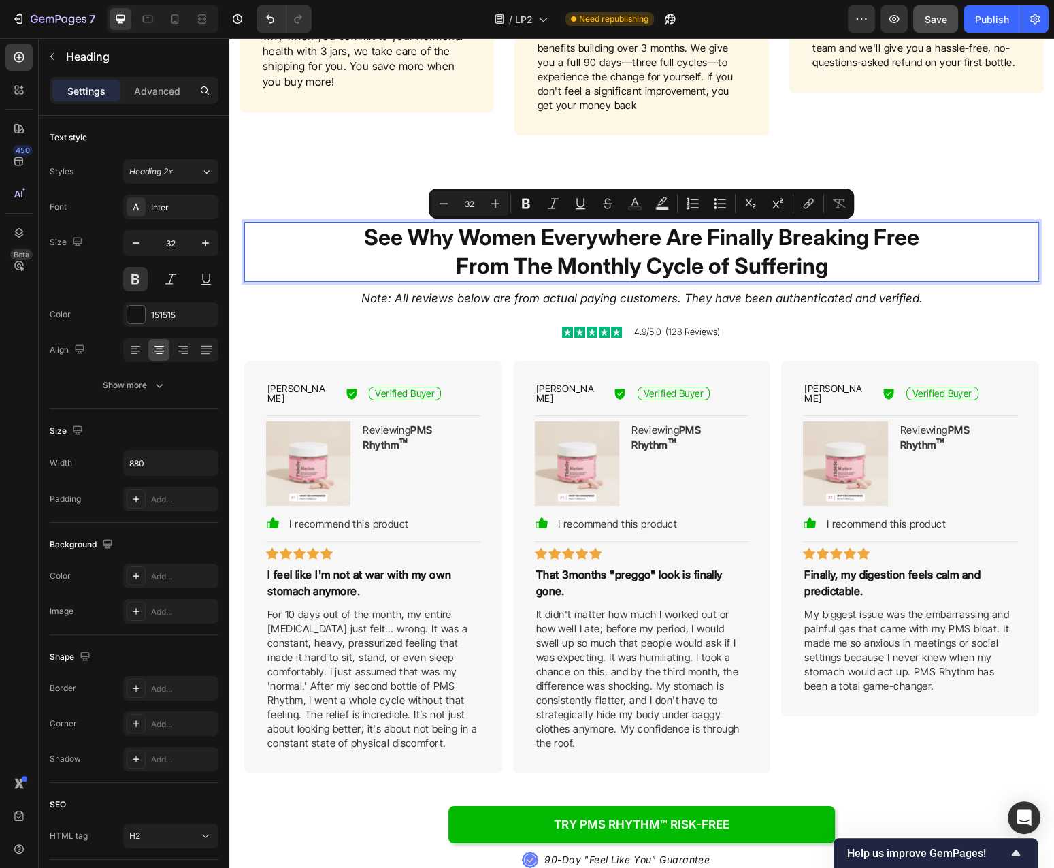
click at [500, 248] on p "See Why Women Everywhere Are Finally Breaking Free From The Monthly Cycle of Su…" at bounding box center [642, 251] width 596 height 57
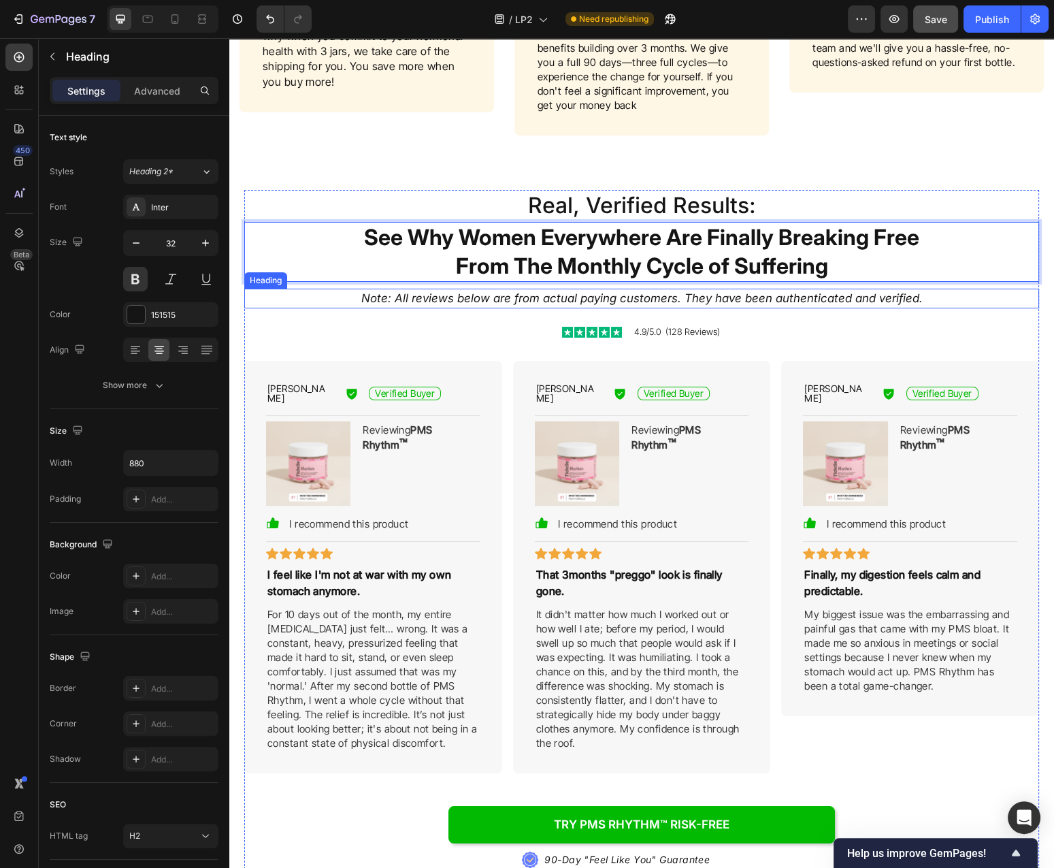
click at [946, 301] on div "Note: All reviews below are from actual paying customers. They have been authen…" at bounding box center [641, 299] width 795 height 20
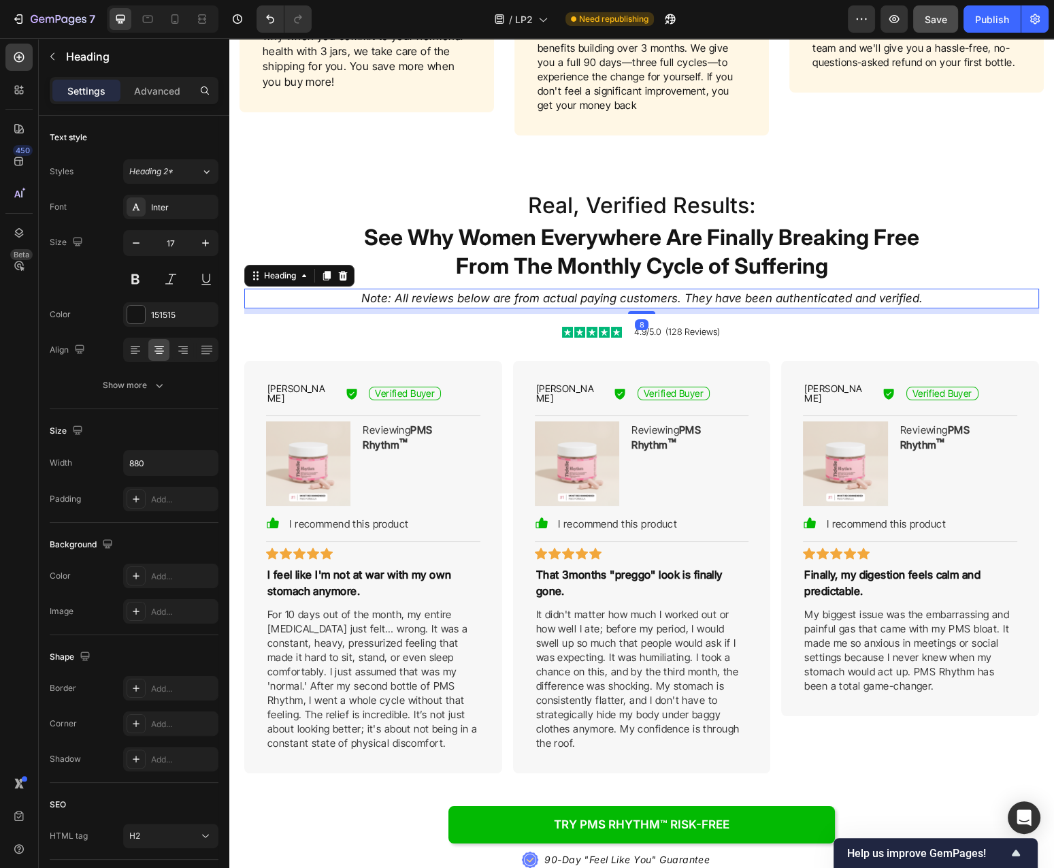
drag, startPoint x: 344, startPoint y: 274, endPoint x: 354, endPoint y: 274, distance: 9.6
click at [344, 274] on icon at bounding box center [343, 276] width 9 height 10
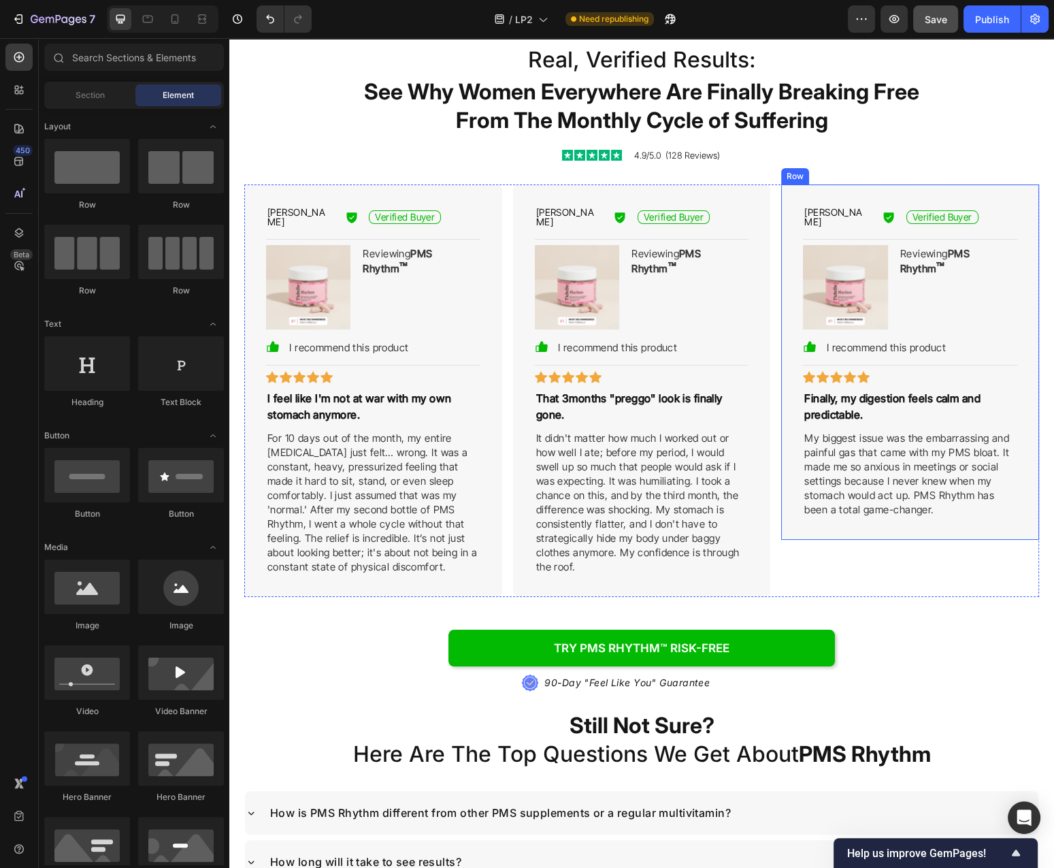
scroll to position [5911, 0]
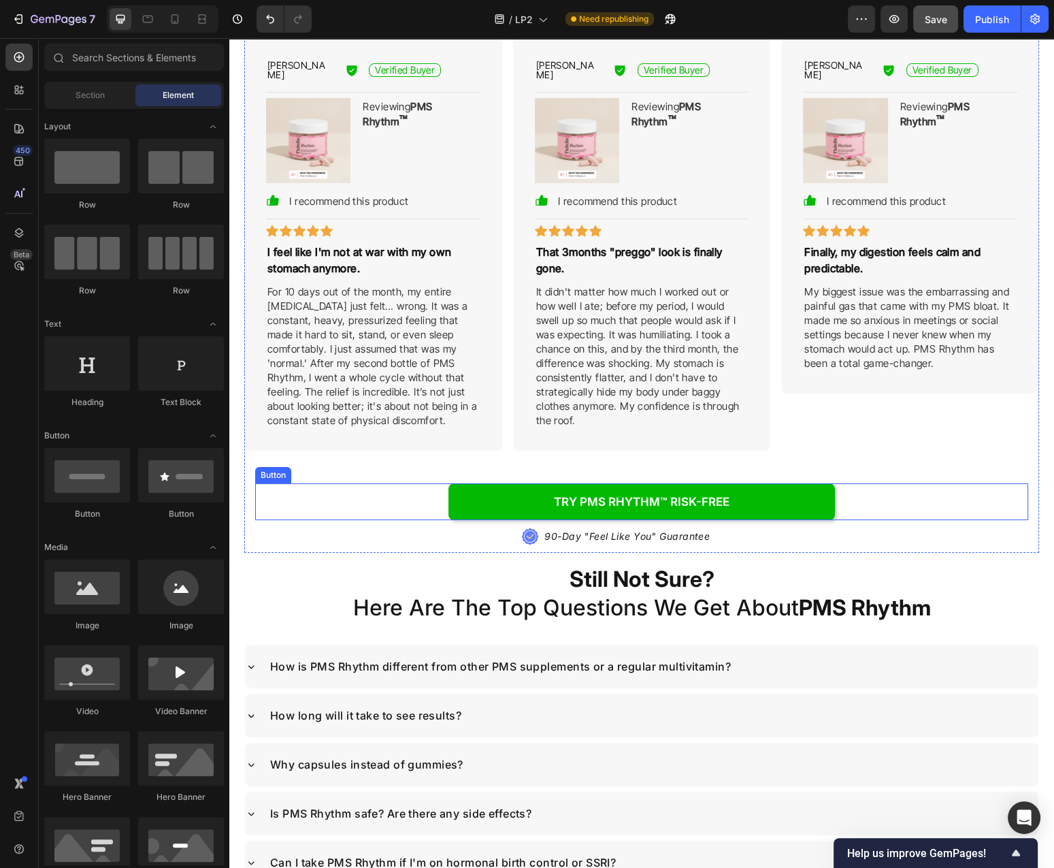
click at [575, 182] on img at bounding box center [577, 140] width 84 height 84
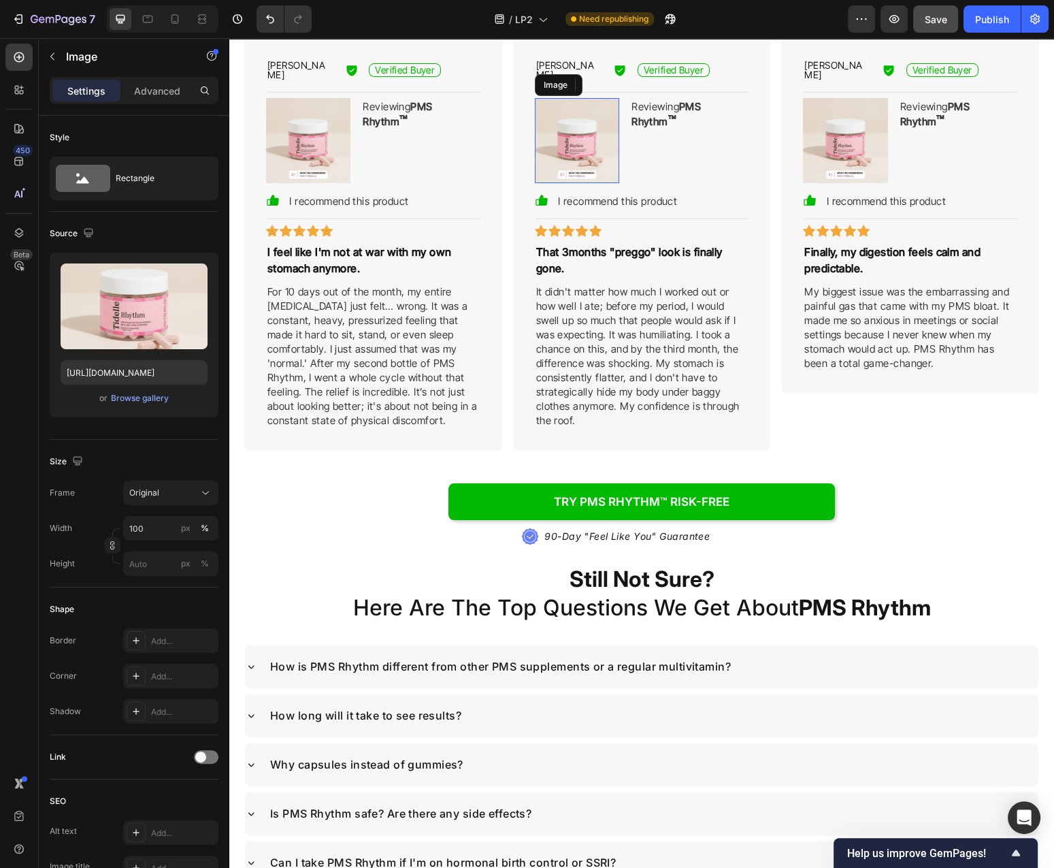
click at [575, 276] on p "That 3months "preggo" look is finally gone." at bounding box center [642, 260] width 212 height 33
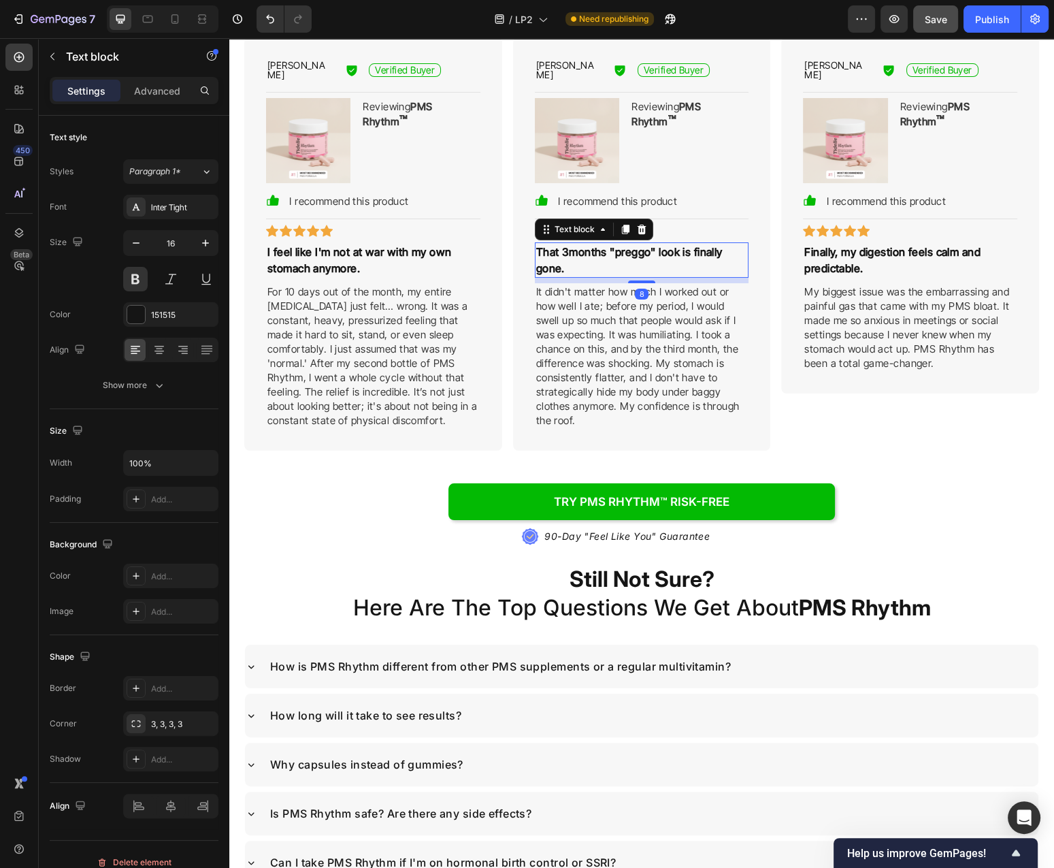
scroll to position [5838, 0]
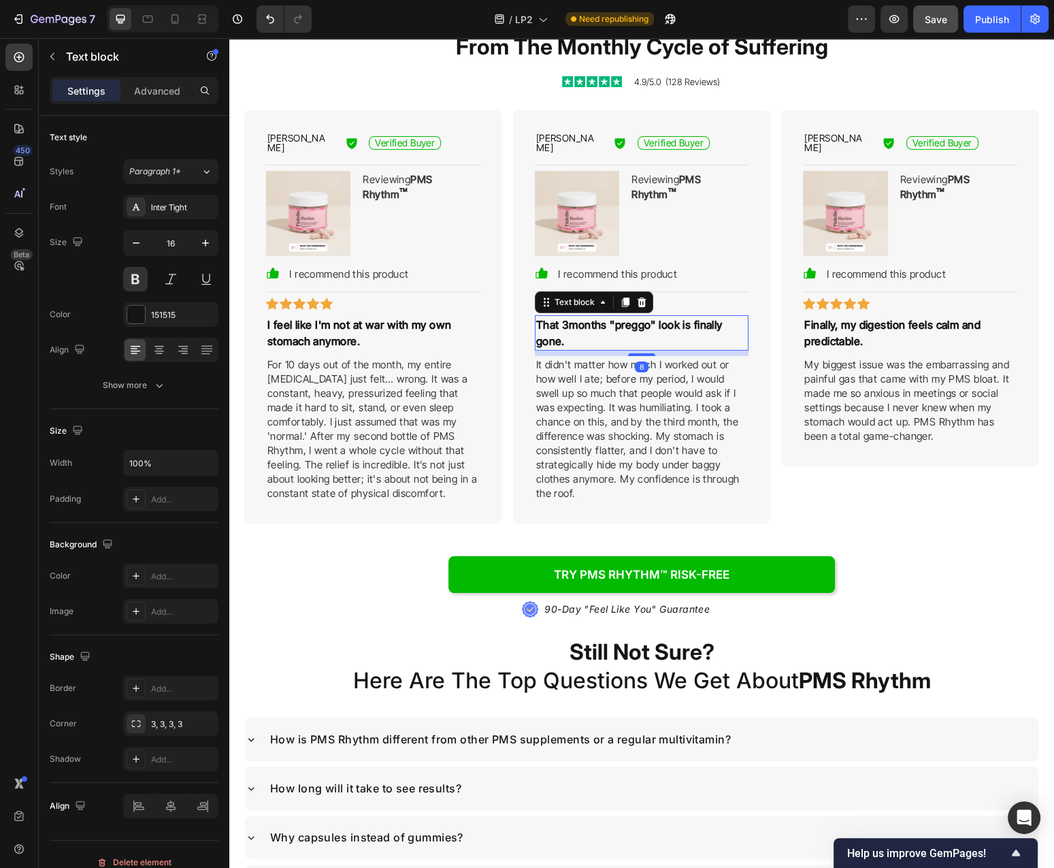
click at [573, 320] on p "That 3months "preggo" look is finally gone." at bounding box center [642, 333] width 212 height 33
click at [571, 319] on p "That 3months "preggo" look is finally gone." at bounding box center [642, 333] width 212 height 33
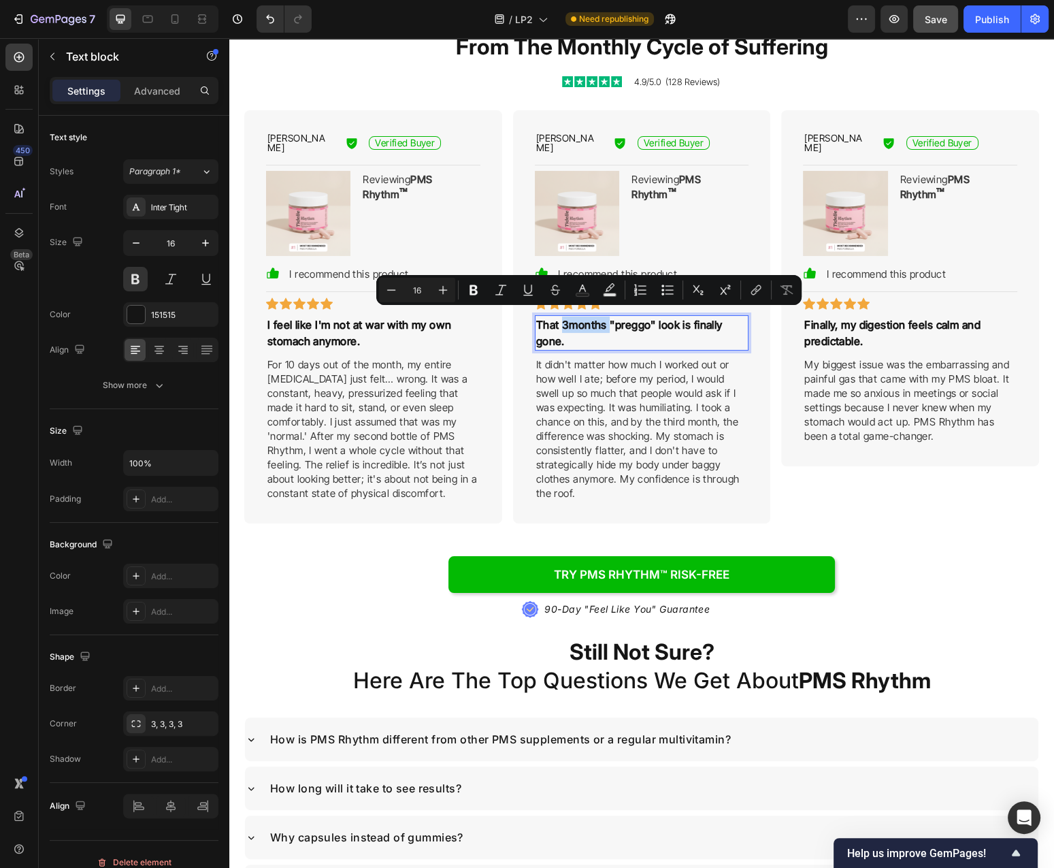
click at [575, 320] on p "That 3months "preggo" look is finally gone." at bounding box center [642, 333] width 212 height 33
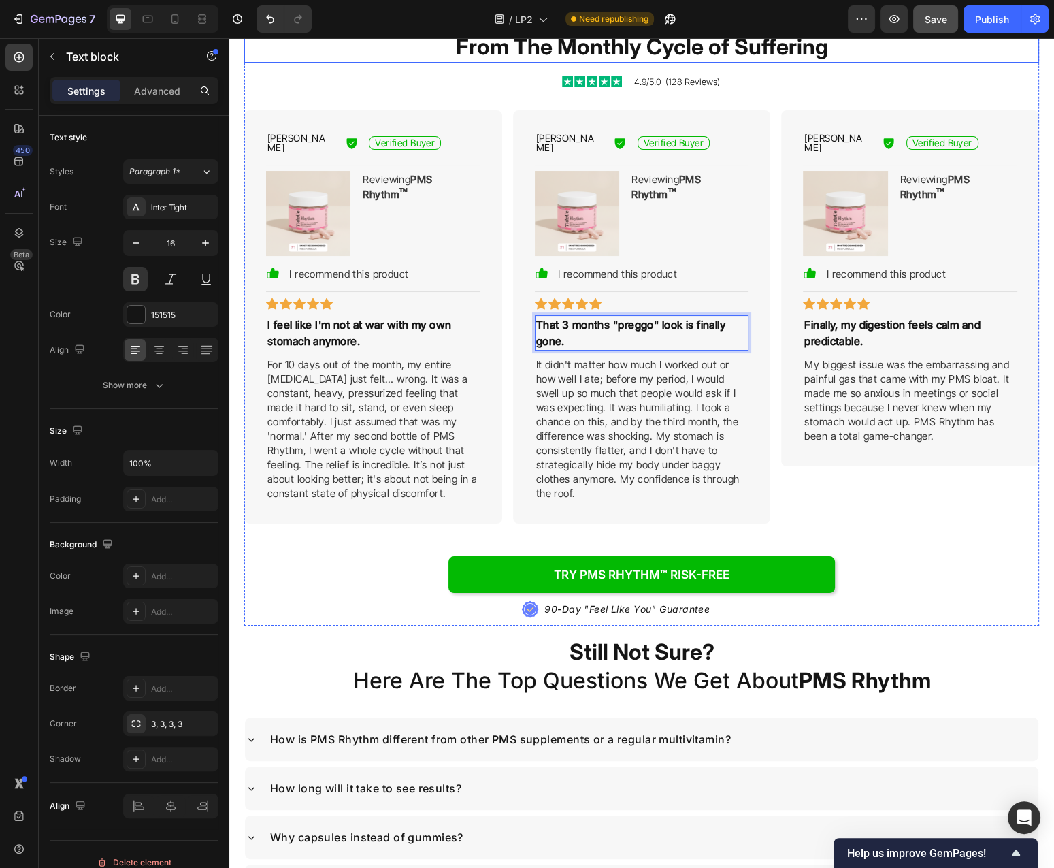
click at [941, 25] on div "Save" at bounding box center [936, 19] width 22 height 14
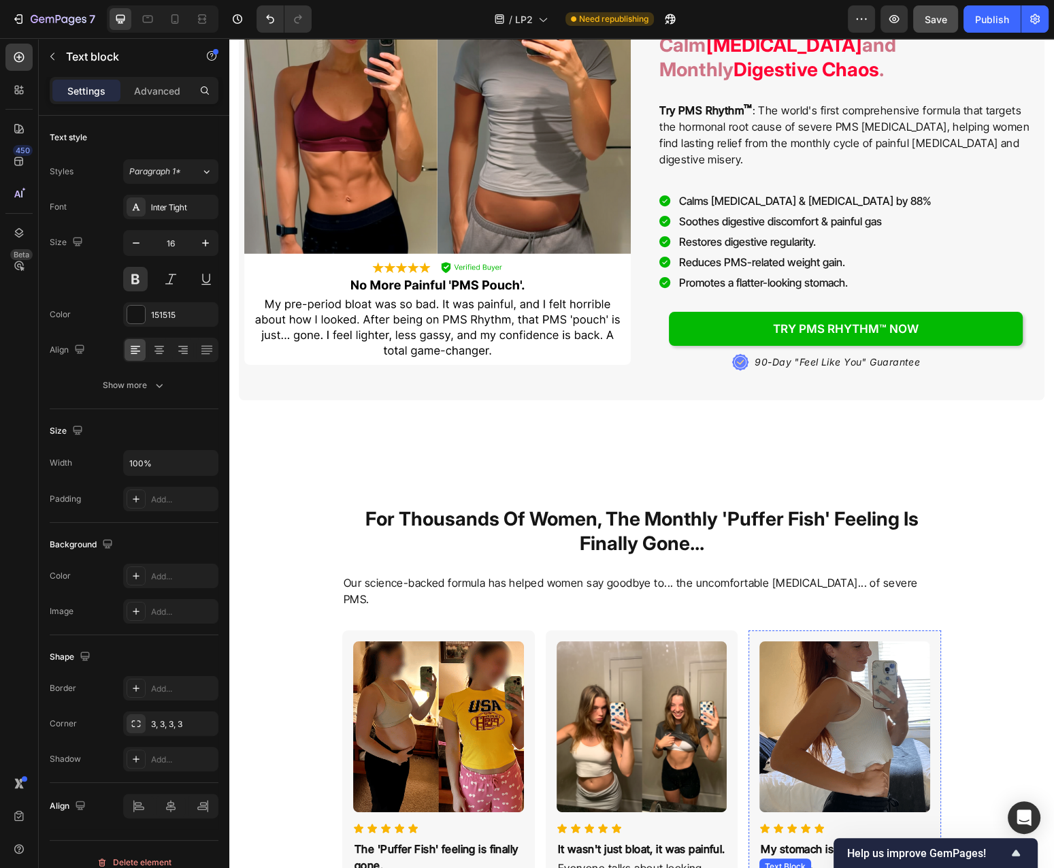
scroll to position [146, 0]
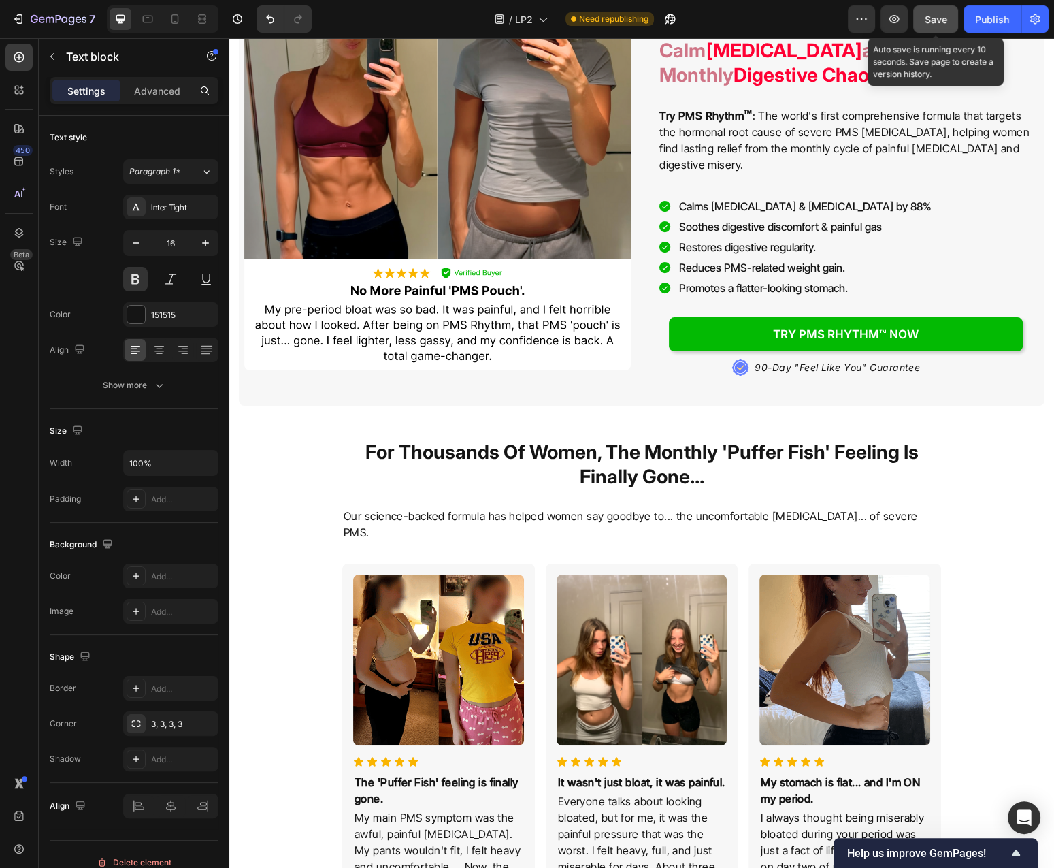
click at [933, 18] on span "Save" at bounding box center [936, 20] width 22 height 12
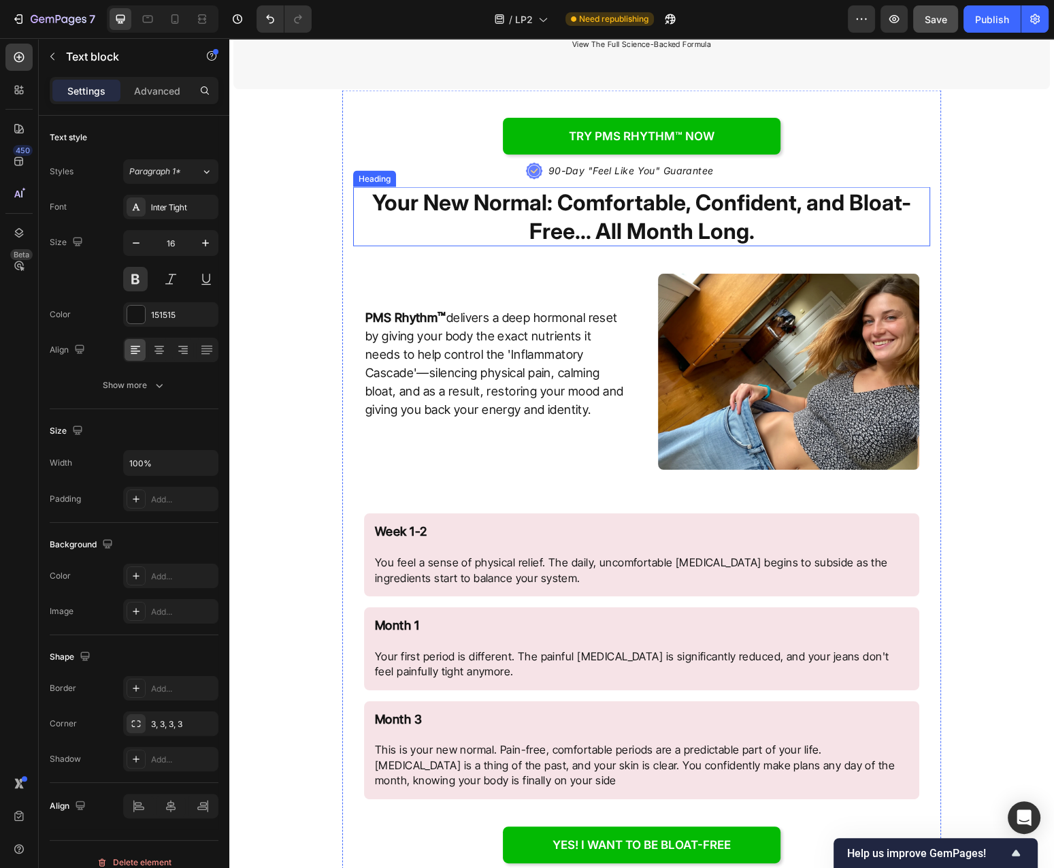
scroll to position [3430, 0]
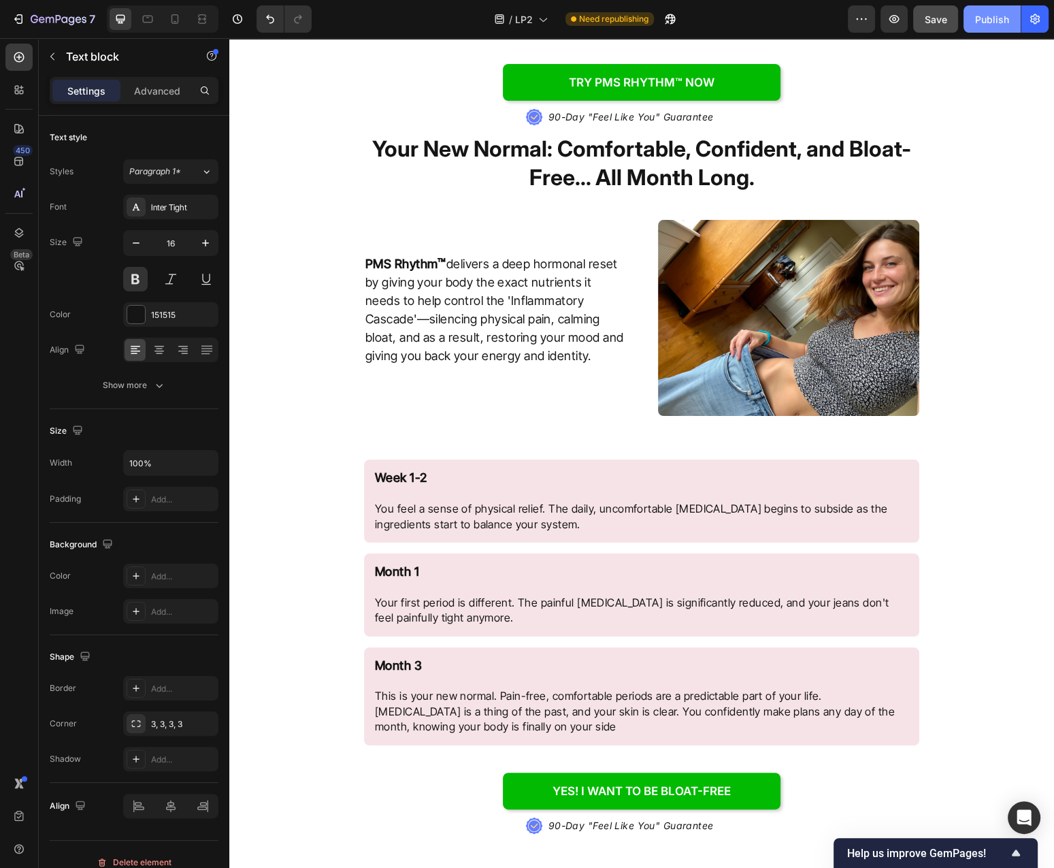
click at [992, 14] on div "Publish" at bounding box center [993, 19] width 34 height 14
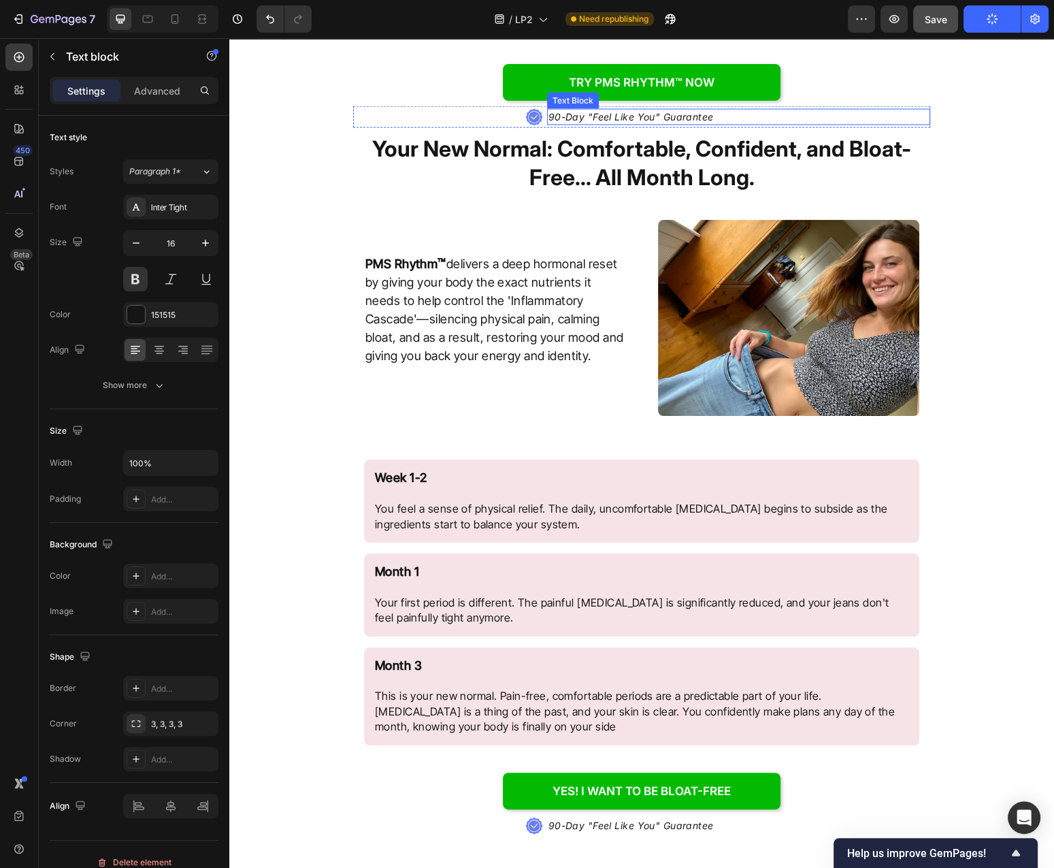
scroll to position [3210, 0]
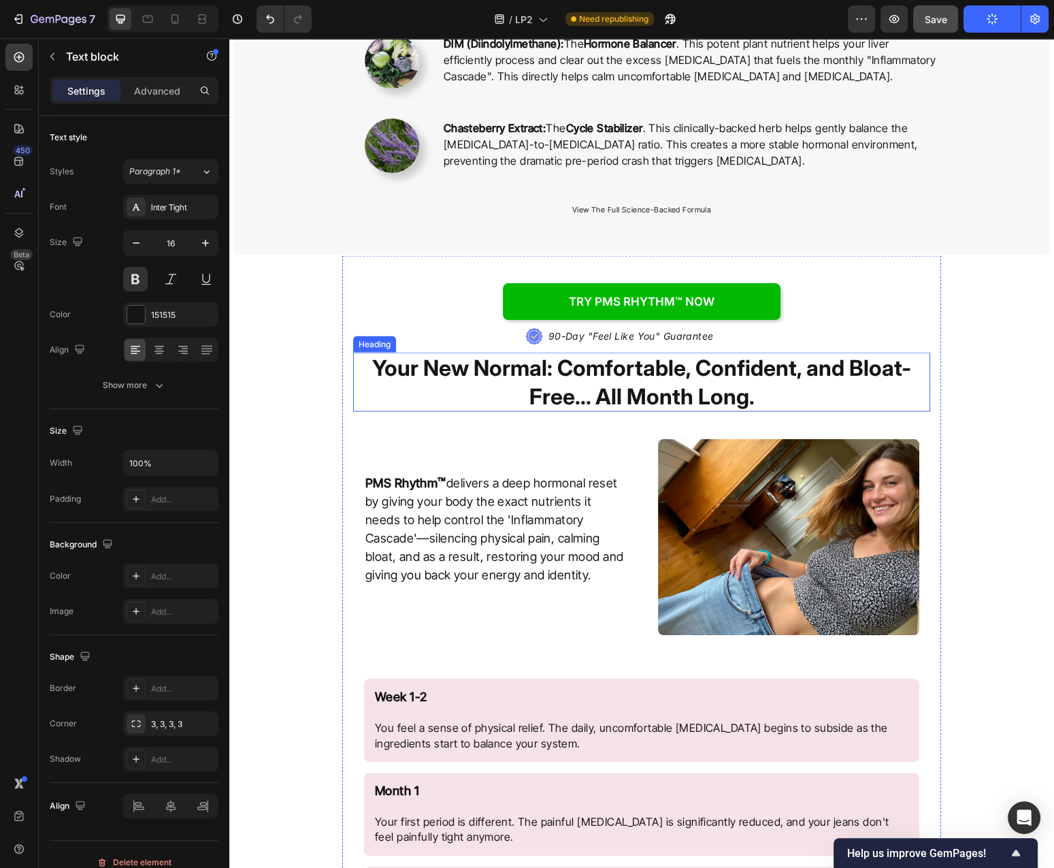
click at [666, 396] on strong "Your New Normal: Comfortable, Confident, and Bloat-Free... All Month Long." at bounding box center [641, 382] width 539 height 55
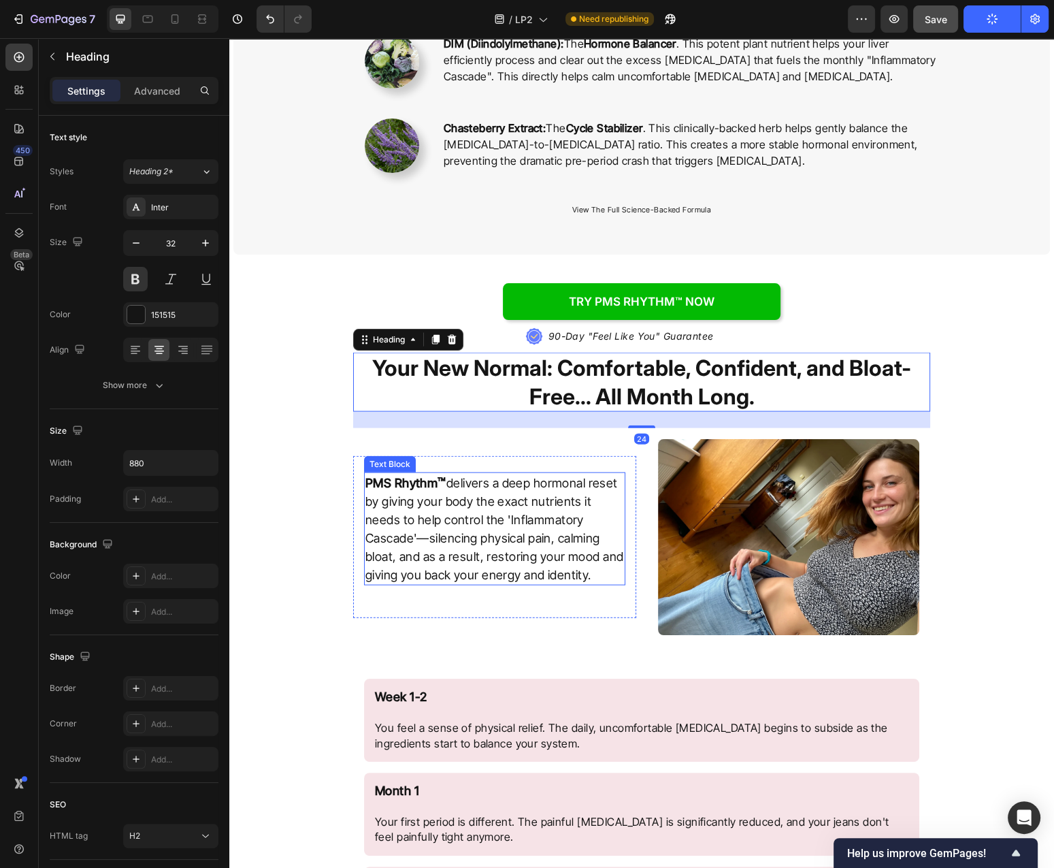
click at [483, 488] on p "PMS Rhythm ™ delivers a deep hormonal reset by giving your body the exact nutri…" at bounding box center [495, 529] width 259 height 110
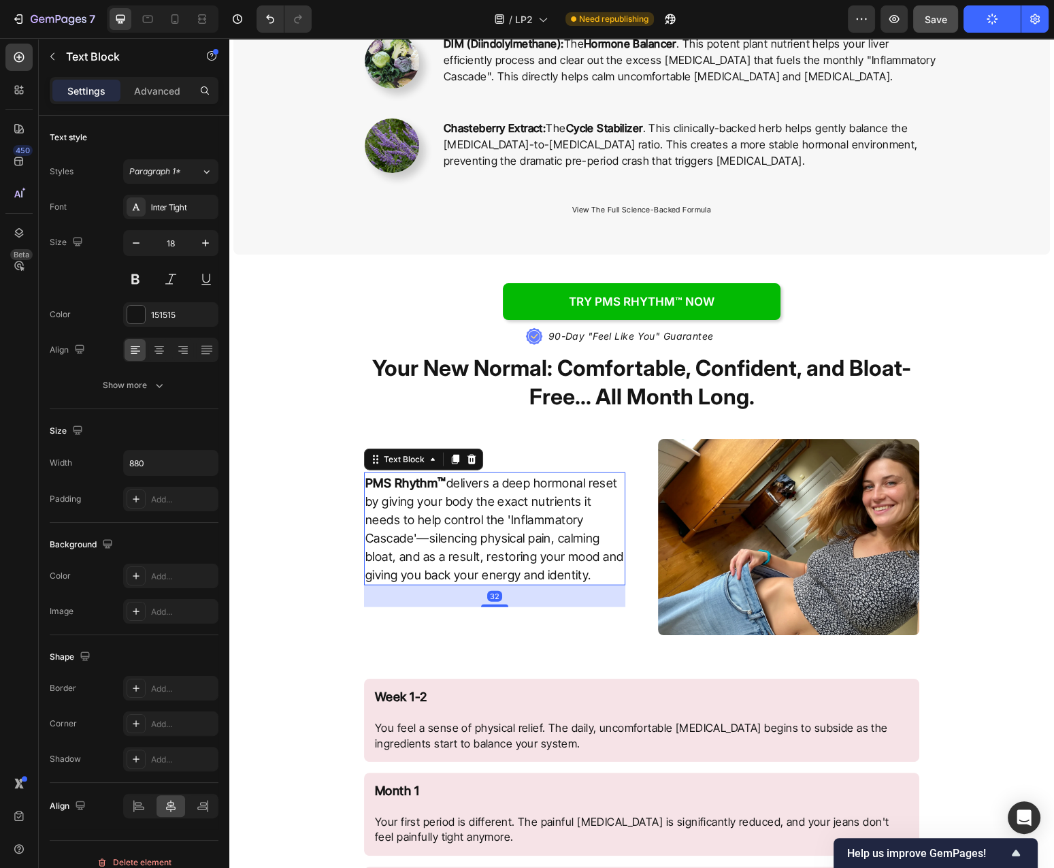
click at [583, 464] on div "PMS Rhythm ™ delivers a deep hormonal reset by giving your body the exact nutri…" at bounding box center [494, 537] width 283 height 162
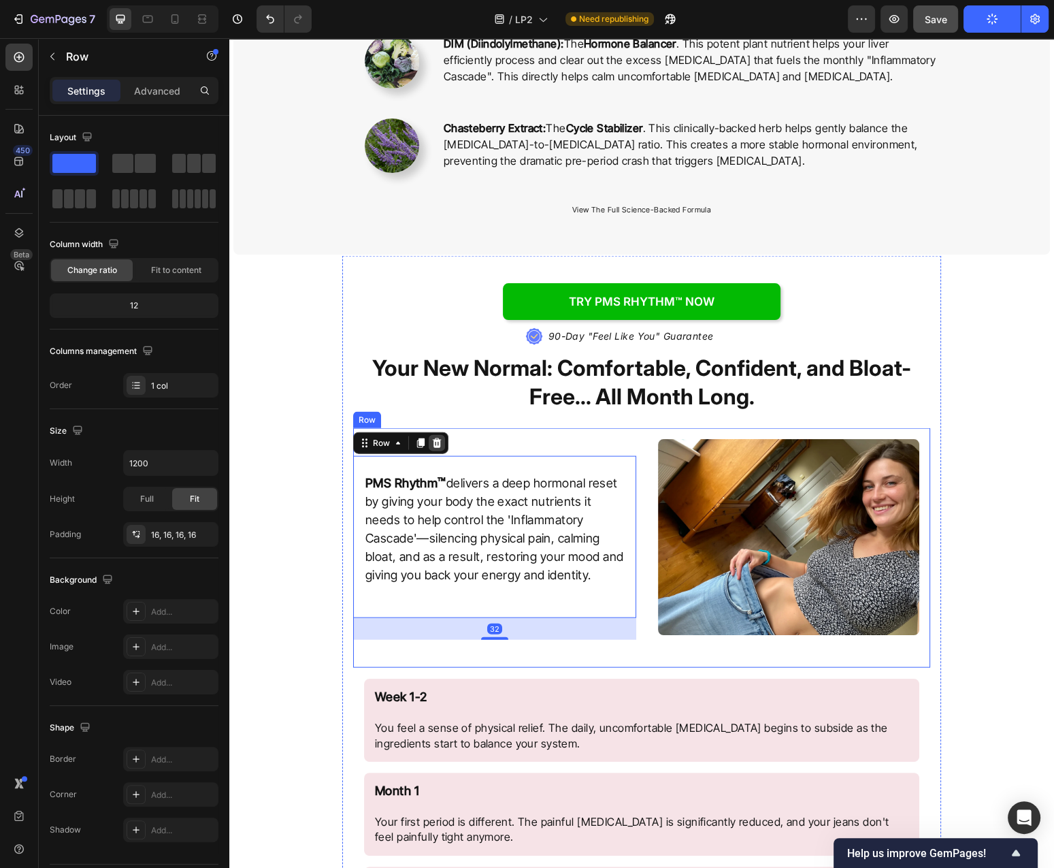
click at [438, 441] on icon at bounding box center [437, 443] width 9 height 10
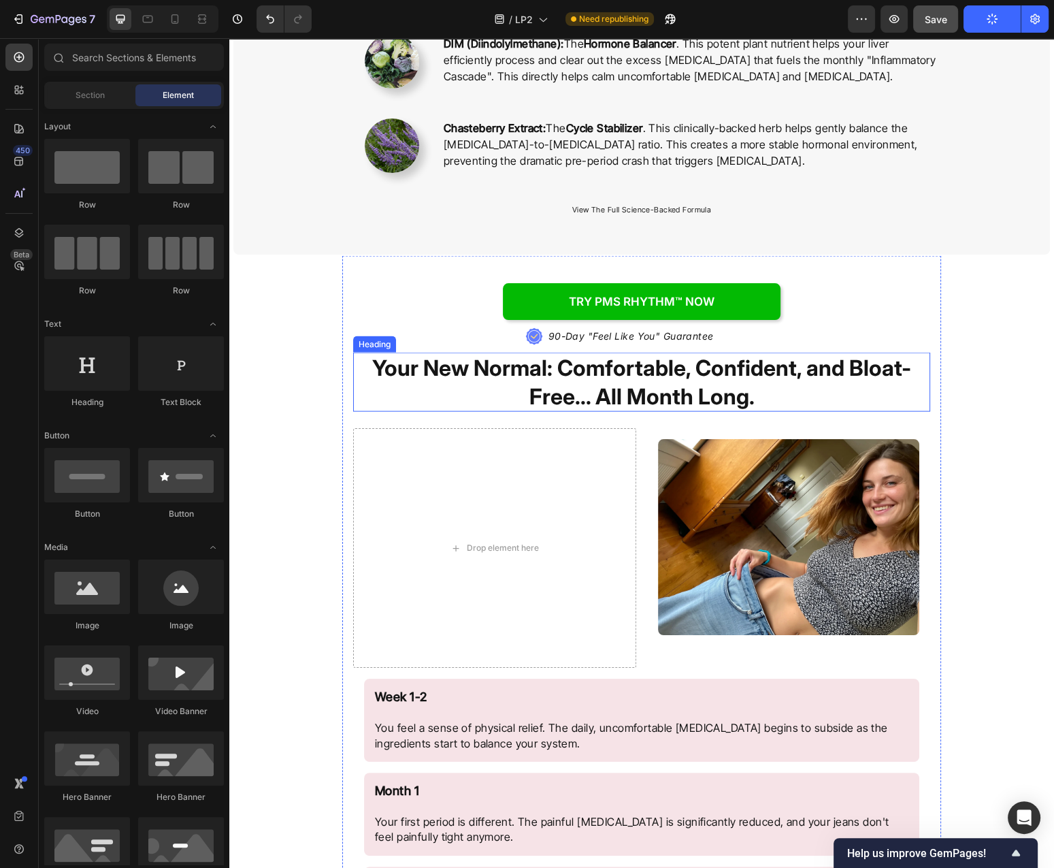
click at [558, 377] on strong "Your New Normal: Comfortable, Confident, and Bloat-Free... All Month Long." at bounding box center [641, 382] width 539 height 55
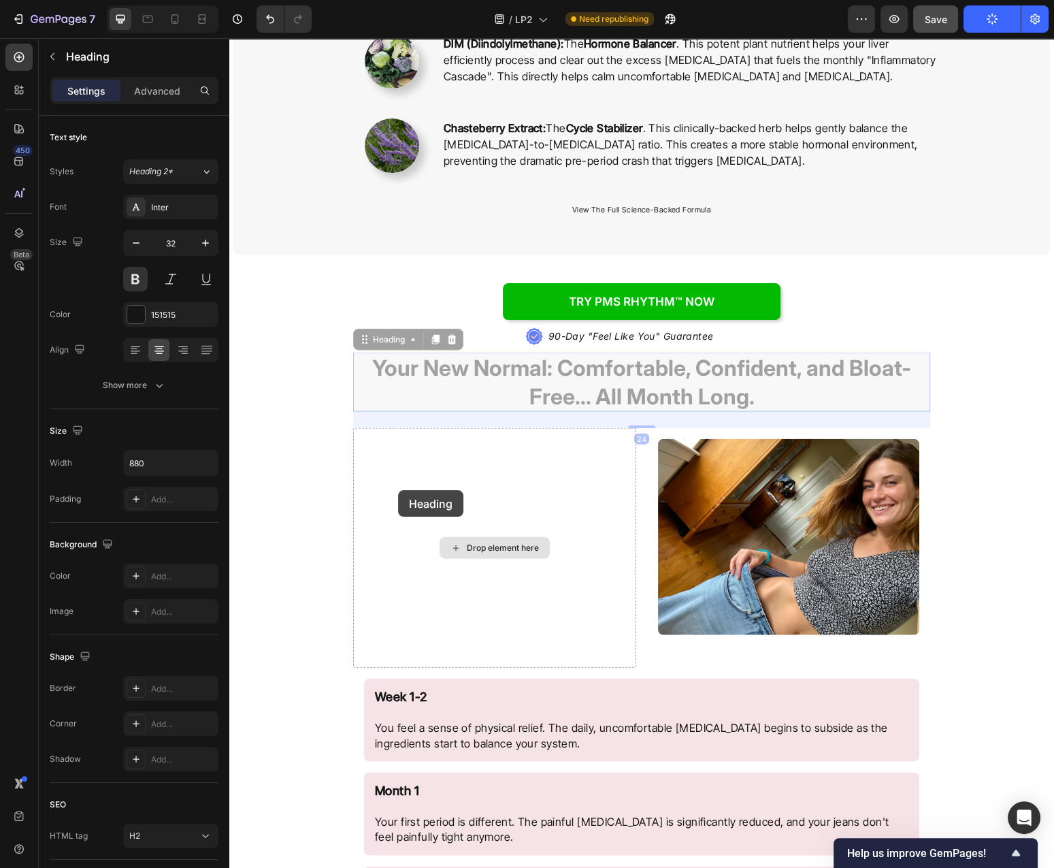
click at [398, 490] on div "Header How PMS Rhythm™ Fights [MEDICAL_DATA] on Two Fronts: Immediate Soothing …" at bounding box center [641, 460] width 825 height 7264
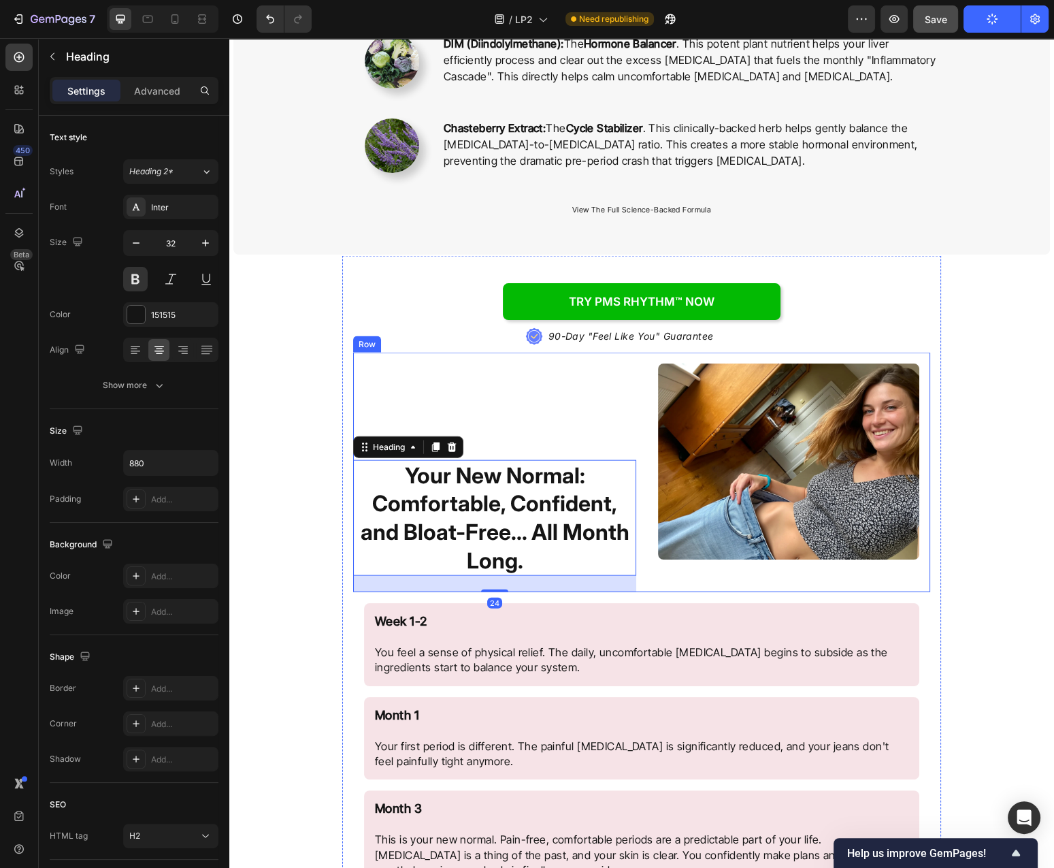
click at [649, 455] on div "Image Row" at bounding box center [788, 462] width 283 height 218
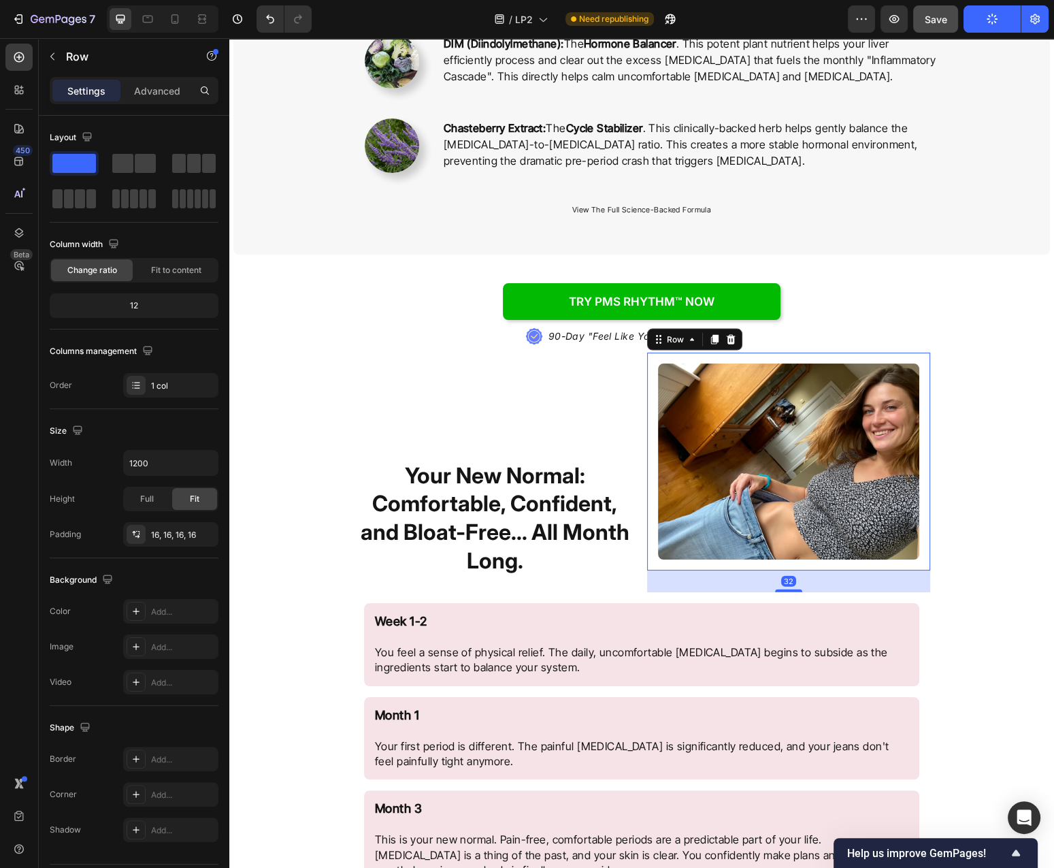
click at [657, 587] on div "32" at bounding box center [788, 581] width 283 height 22
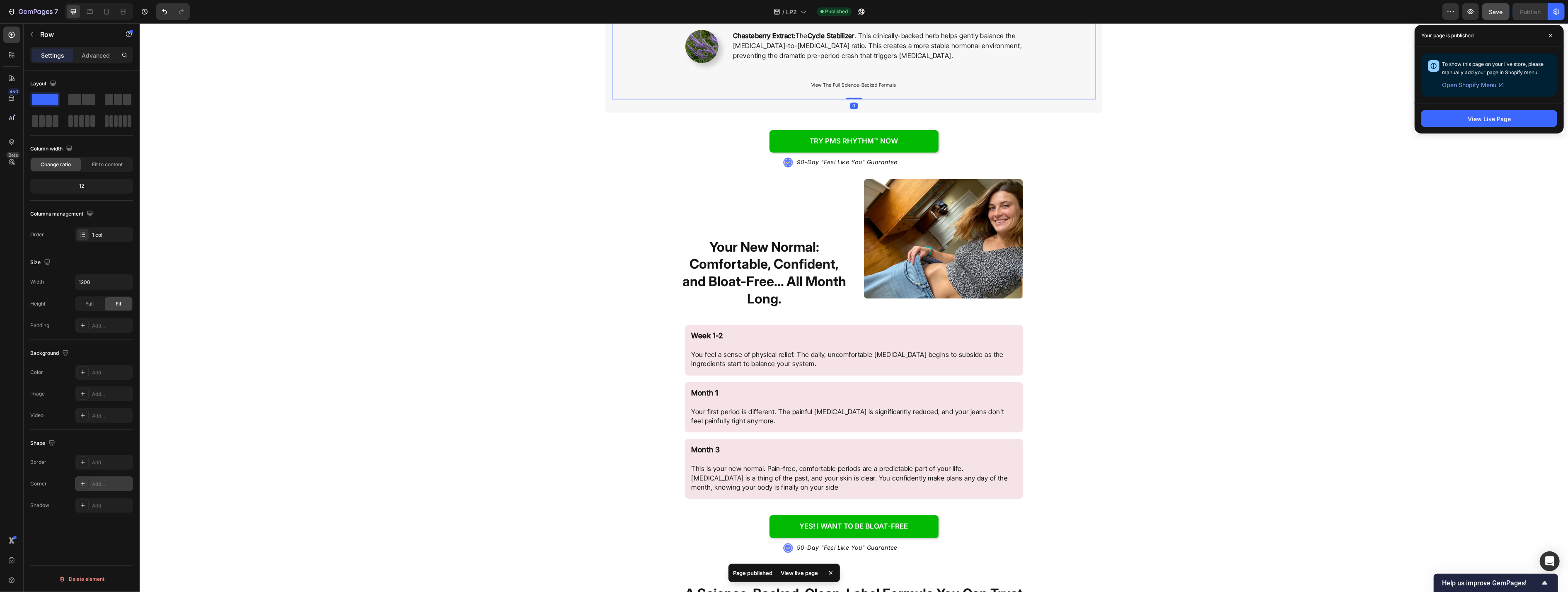
scroll to position [2000, 0]
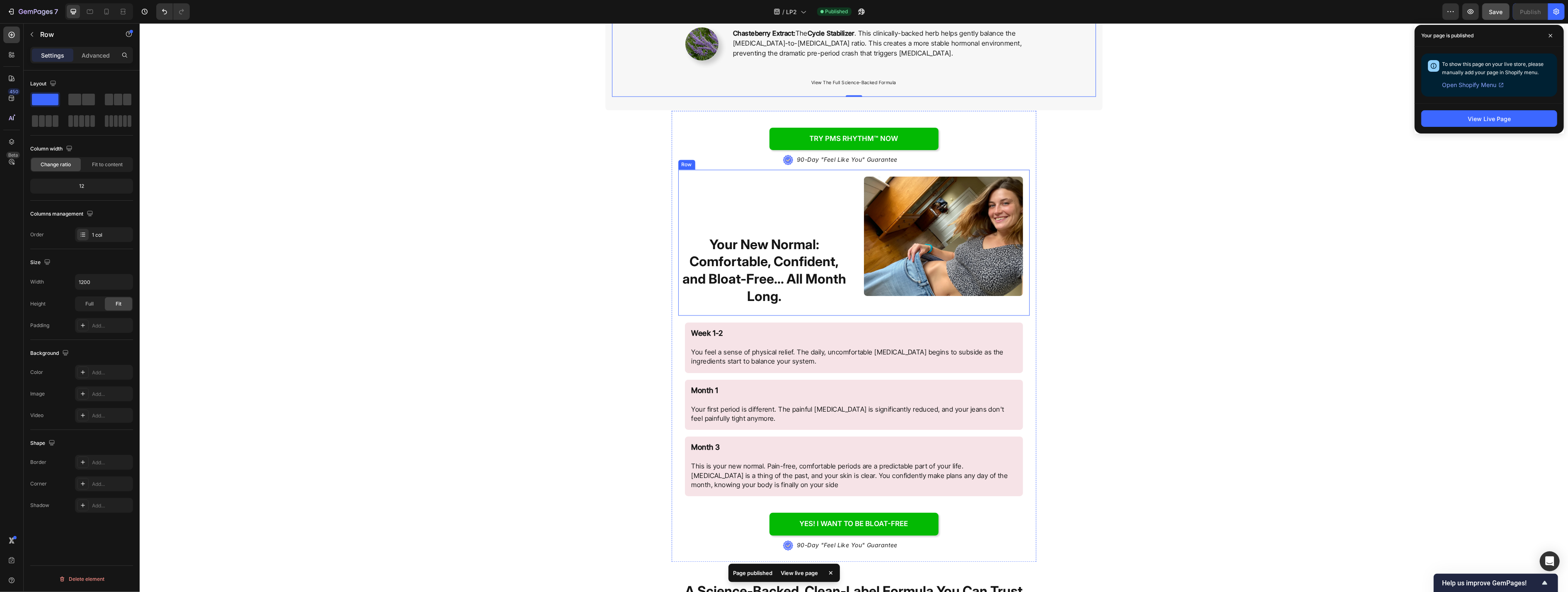
click at [642, 174] on div "Your New Normal: Comfortable, Confident, and Bloat-Free... All Month Long. Head…" at bounding box center [853, 243] width 351 height 146
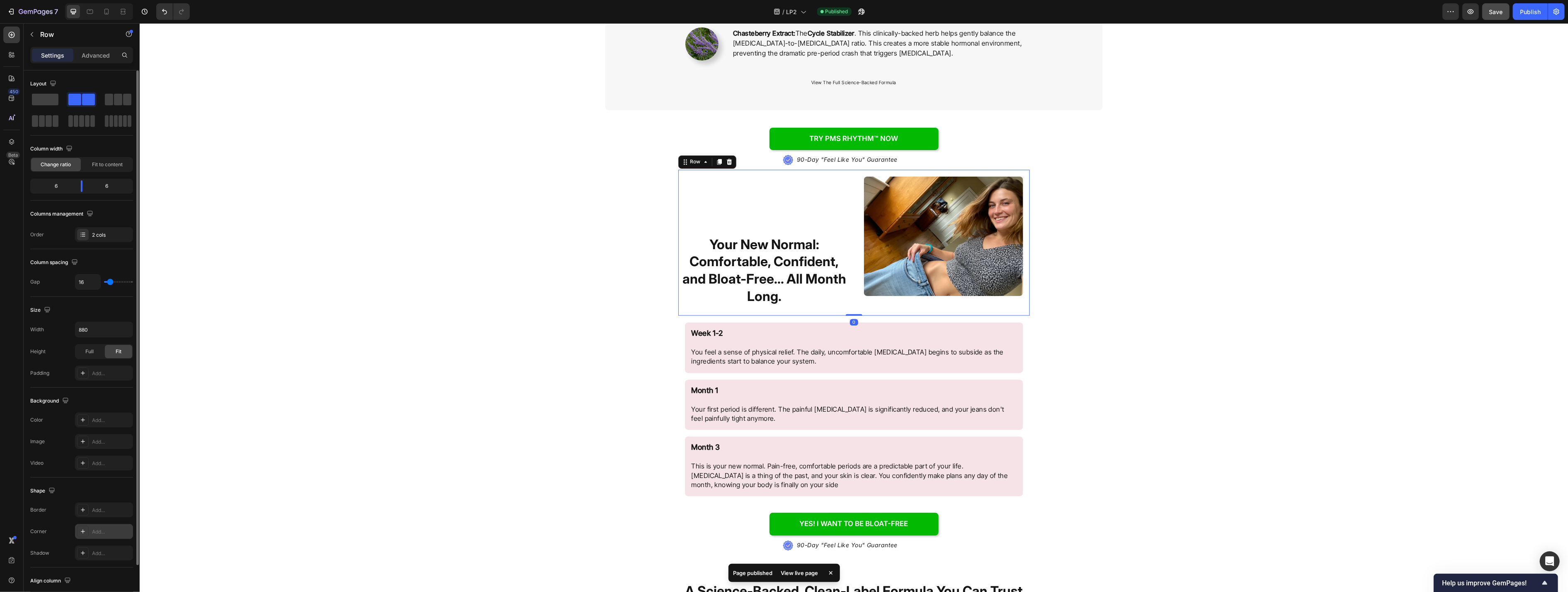
scroll to position [55, 0]
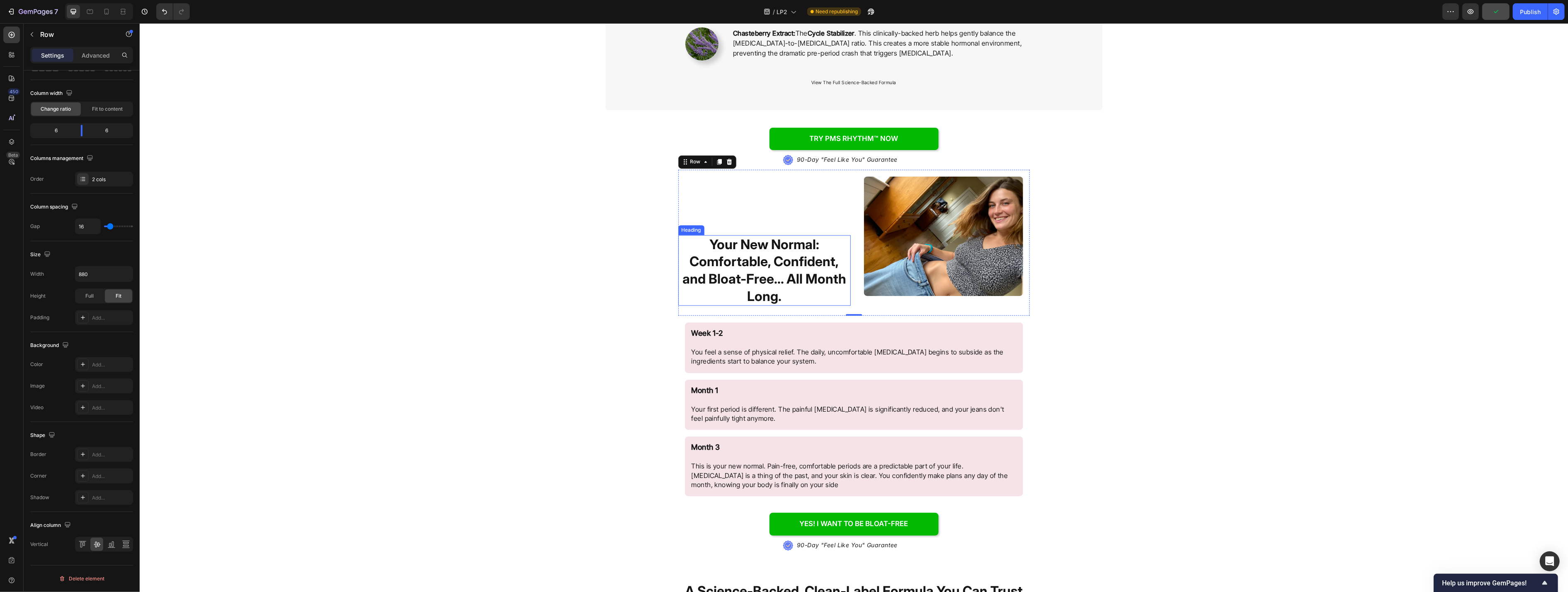
click at [642, 217] on div "Your New Normal: Comfortable, Confident, and Bloat-Free... All Month Long. Head…" at bounding box center [764, 243] width 172 height 146
click at [642, 236] on h2 "Your New Normal: Comfortable, Confident, and Bloat-Free... All Month Long." at bounding box center [764, 271] width 172 height 71
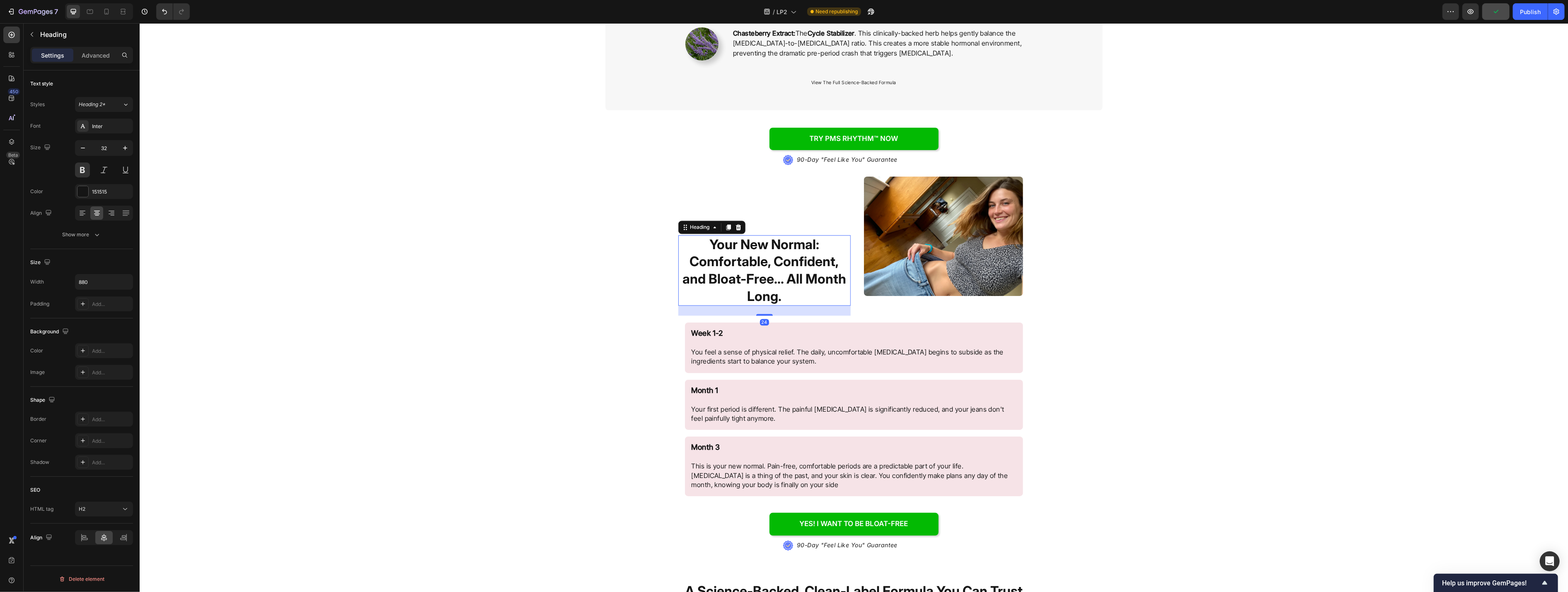
scroll to position [0, 0]
click at [642, 213] on div "Image Row" at bounding box center [943, 236] width 172 height 133
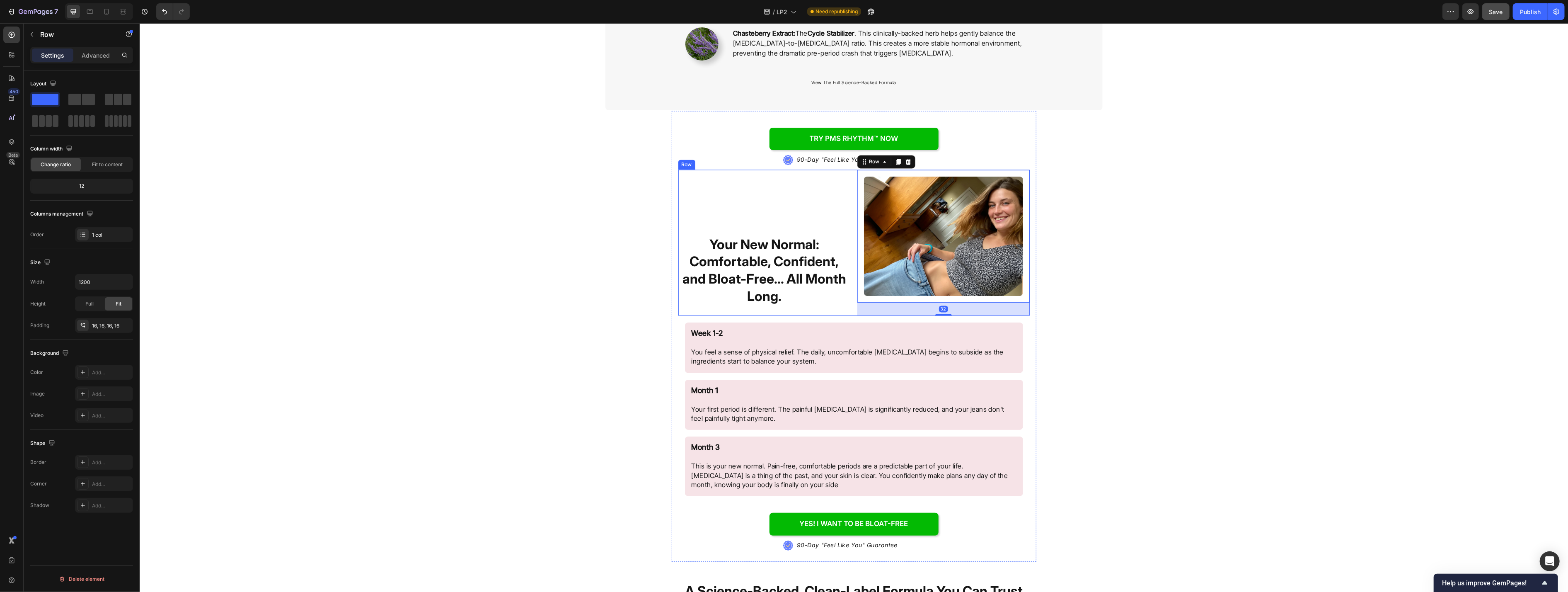
click at [642, 310] on div "Your New Normal: Comfortable, Confident, and Bloat-Free... All Month Long. Head…" at bounding box center [764, 243] width 172 height 146
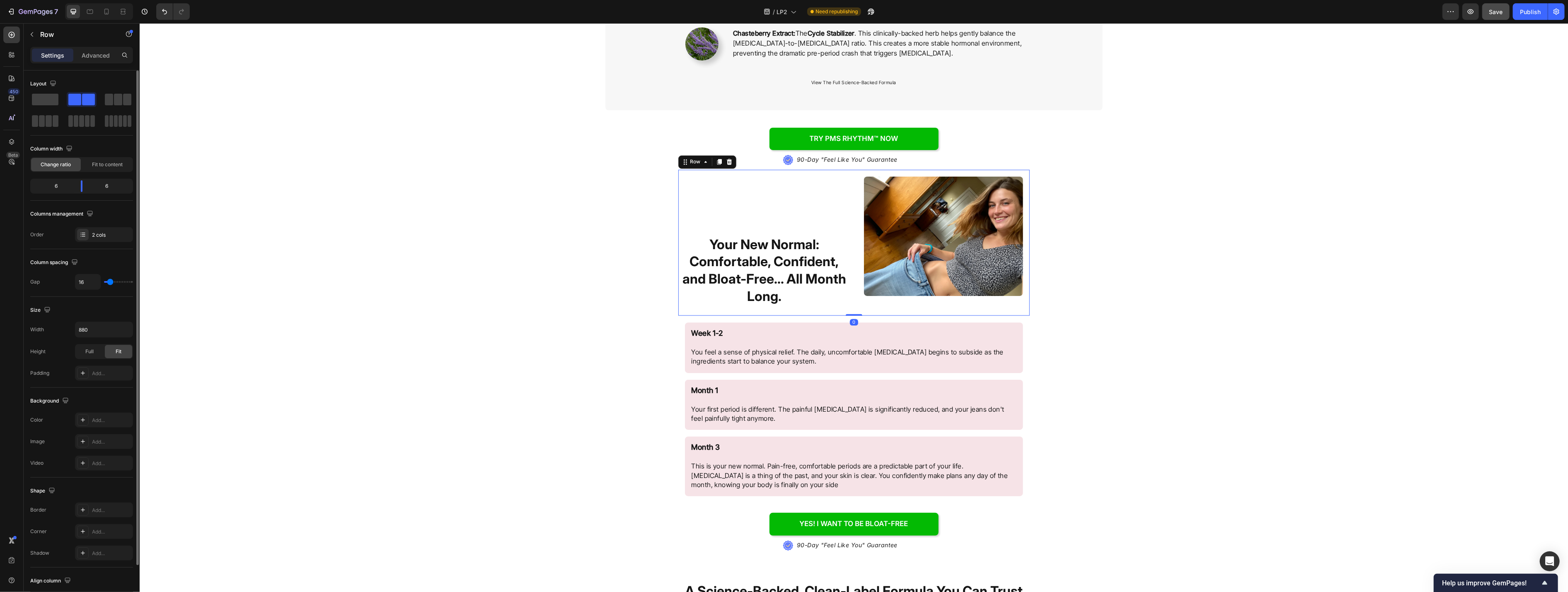
scroll to position [55, 0]
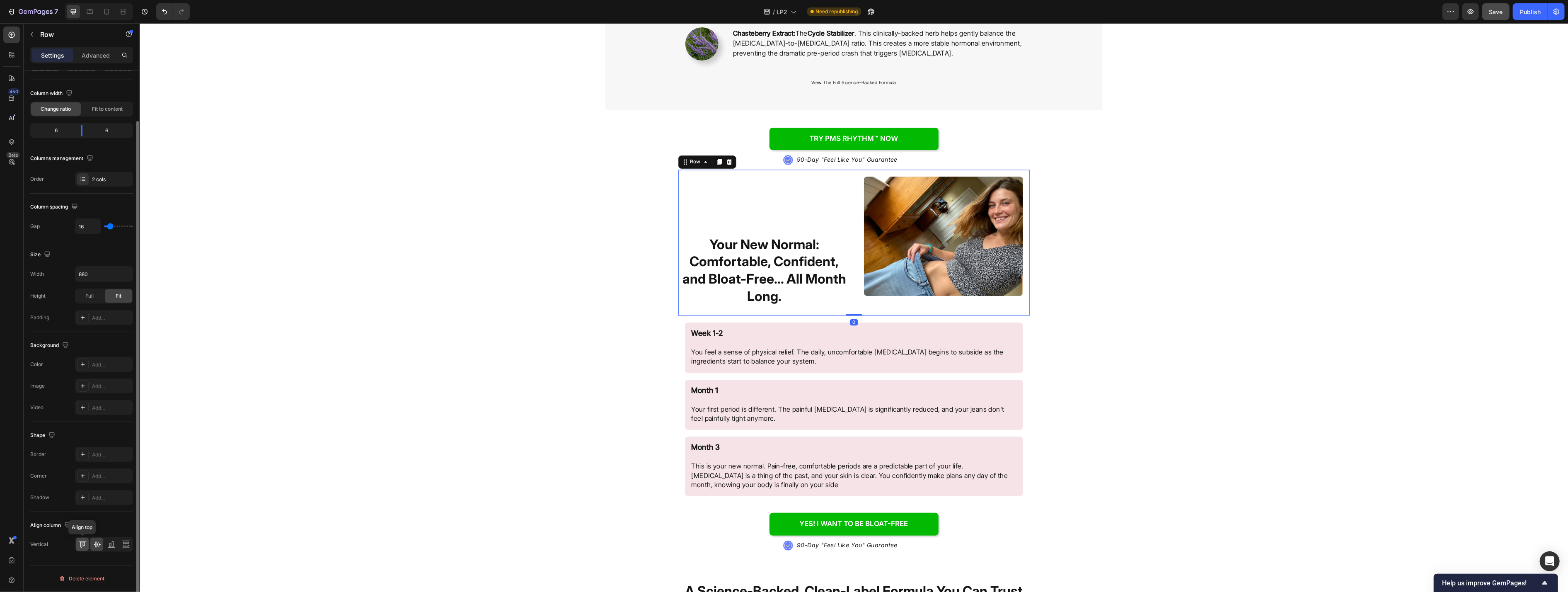
click at [81, 528] on icon at bounding box center [83, 544] width 9 height 9
click at [642, 307] on div "Image Row" at bounding box center [943, 243] width 172 height 146
click at [642, 164] on div "Row" at bounding box center [695, 162] width 13 height 7
click at [642, 211] on div "Your New Normal: Comfortable, Confident, and Bloat-Free... All Month Long. Head…" at bounding box center [764, 243] width 172 height 146
click at [642, 280] on strong "Your New Normal: Comfortable, Confident, and Bloat-Free... All Month Long." at bounding box center [764, 271] width 164 height 68
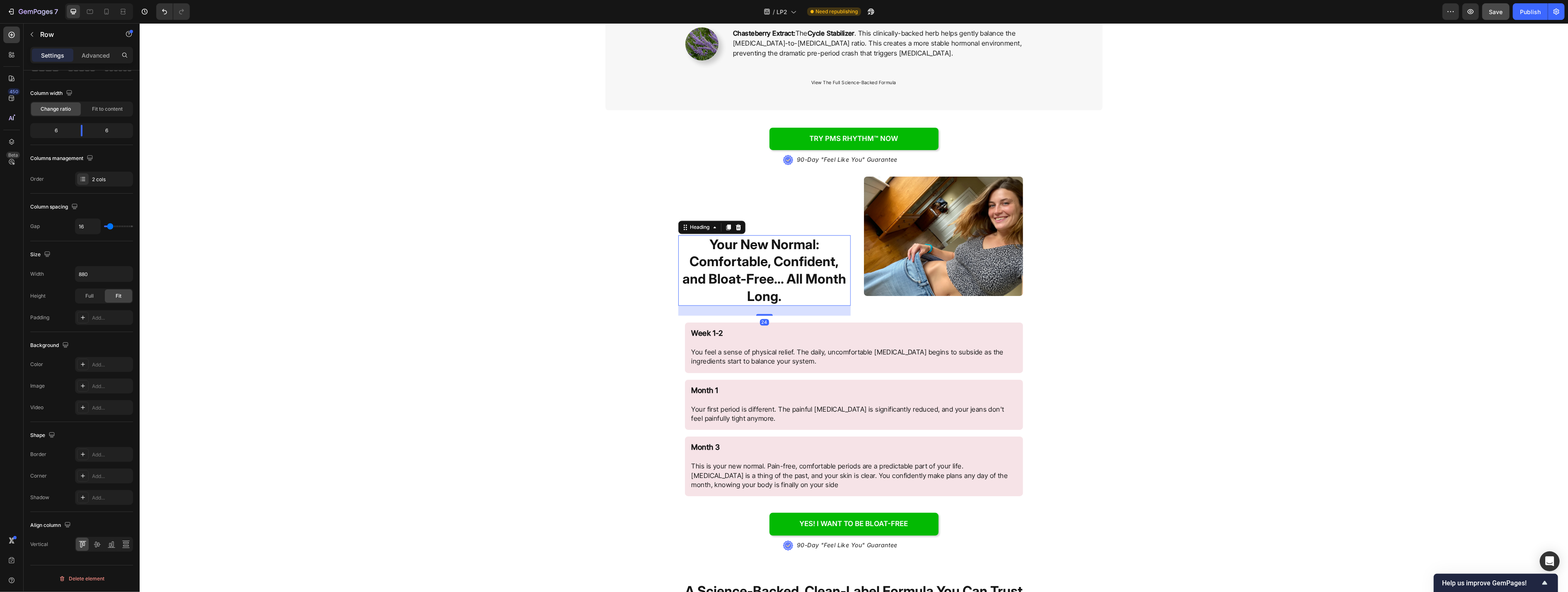
scroll to position [0, 0]
click at [83, 61] on div "Advanced" at bounding box center [96, 55] width 41 height 13
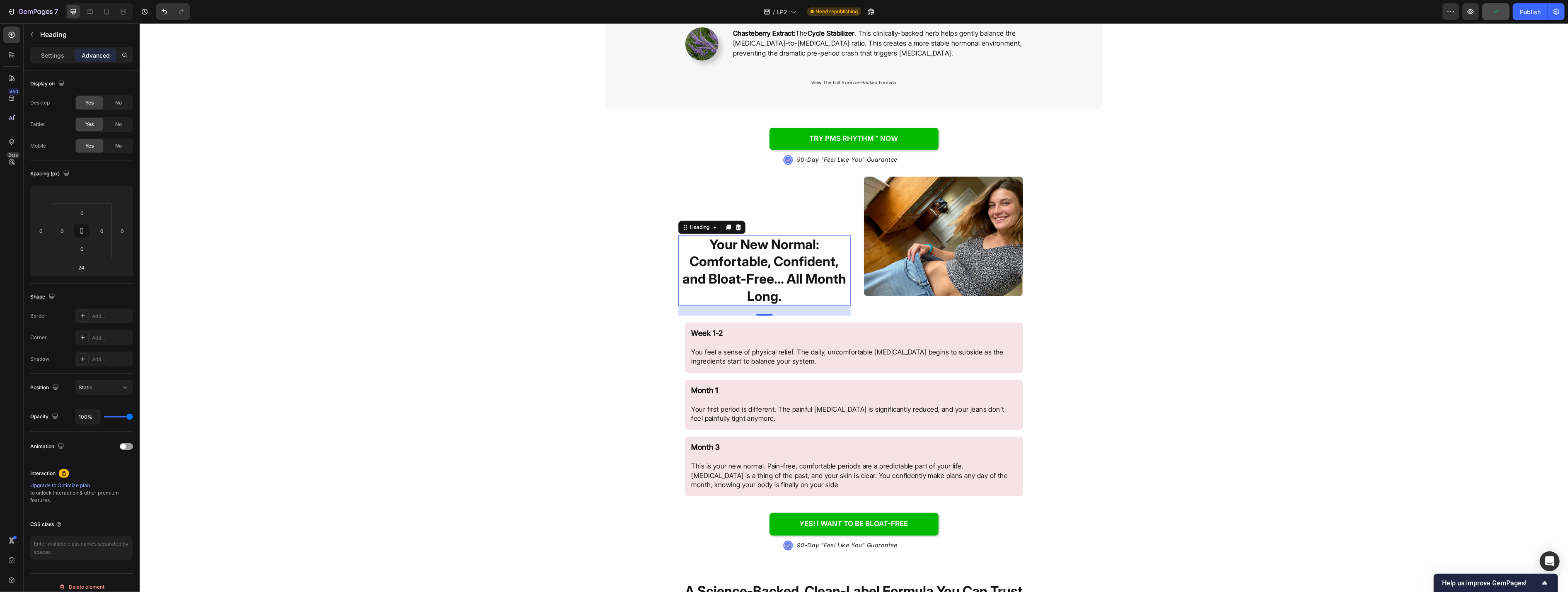
click at [88, 56] on p "Advanced" at bounding box center [96, 55] width 28 height 9
click at [88, 196] on input "number" at bounding box center [81, 194] width 16 height 12
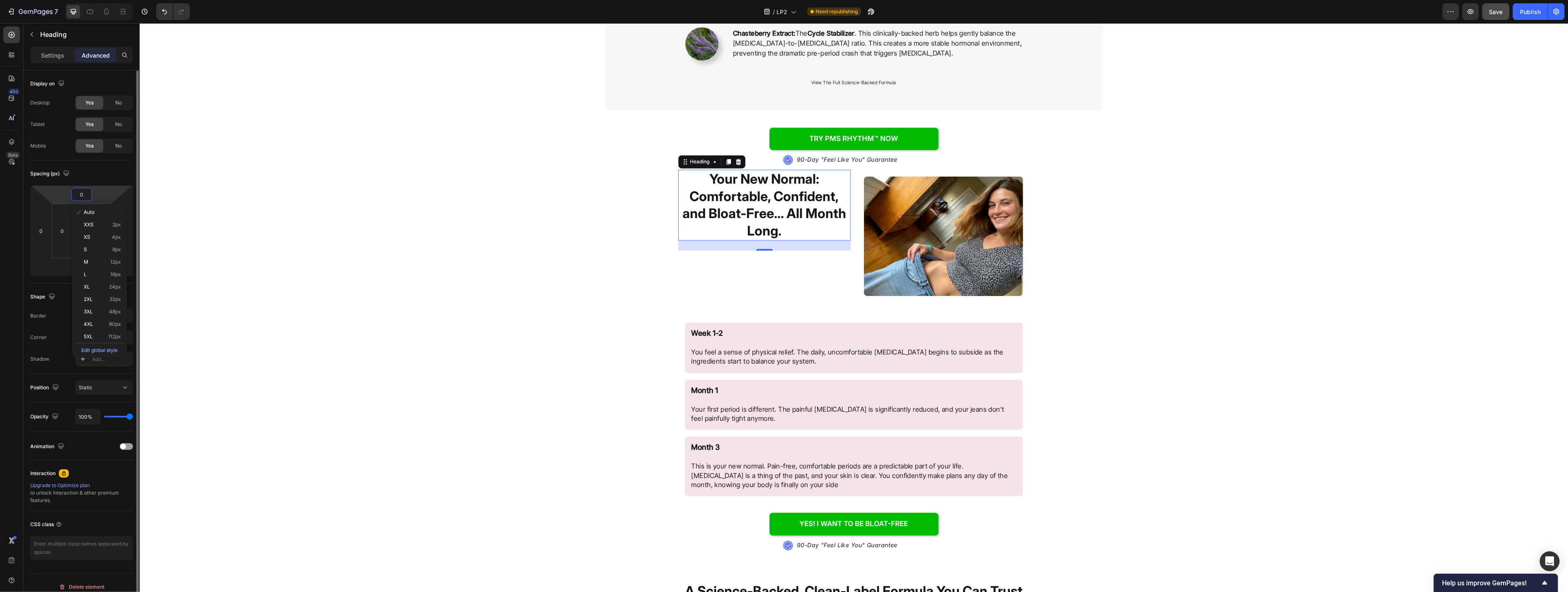
type input "0"
click at [88, 267] on input "24" at bounding box center [81, 267] width 16 height 12
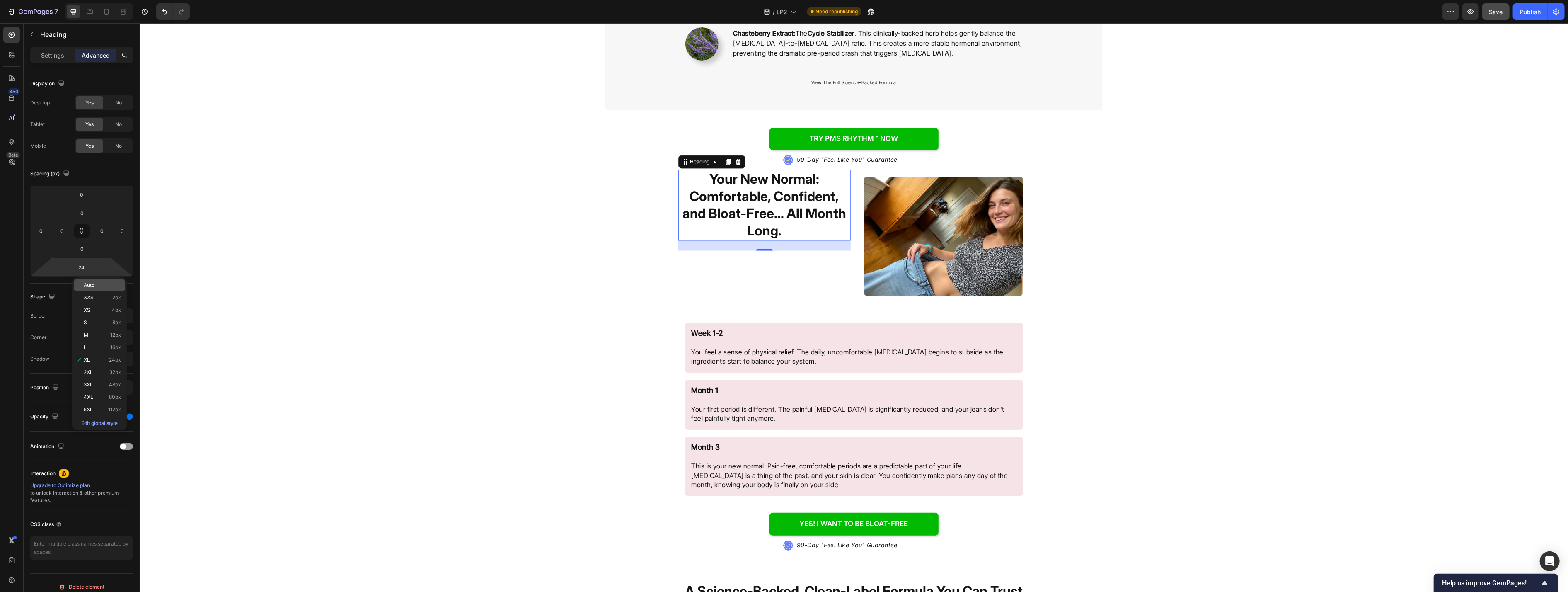
click at [90, 281] on div "Auto" at bounding box center [99, 285] width 51 height 12
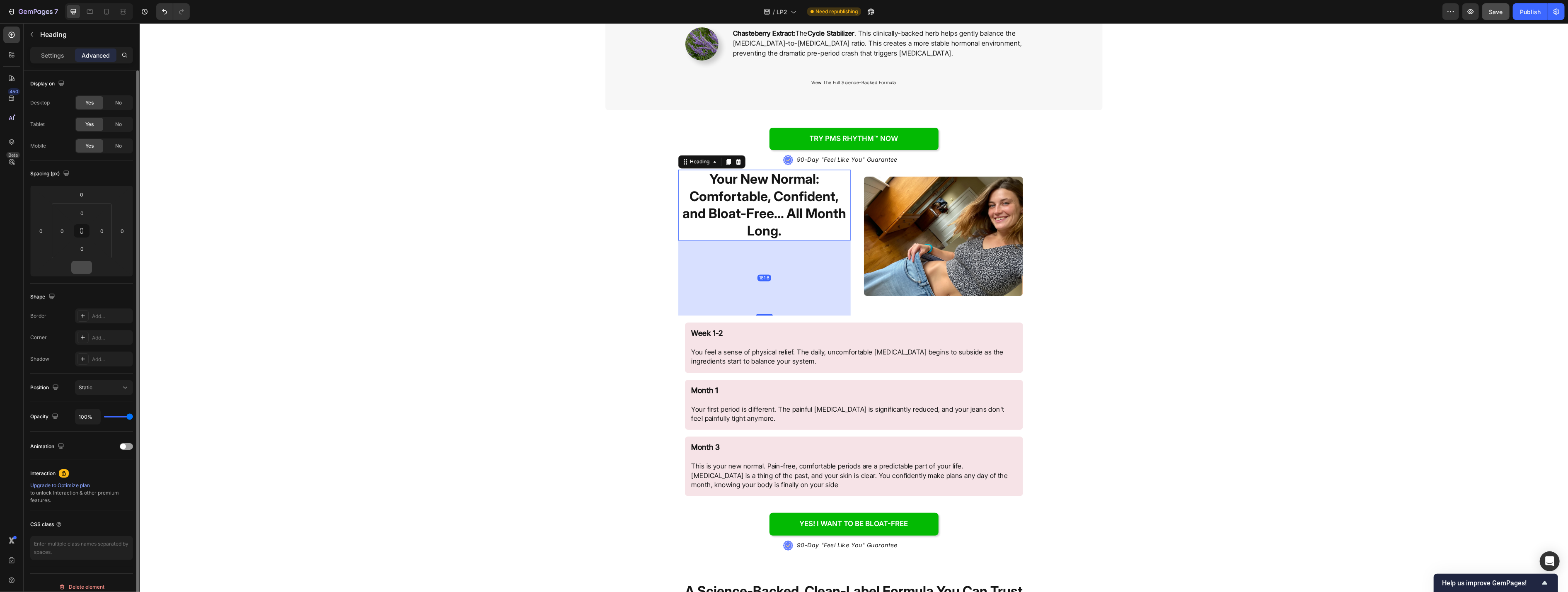
click at [82, 266] on input "number" at bounding box center [81, 267] width 16 height 12
type input "0"
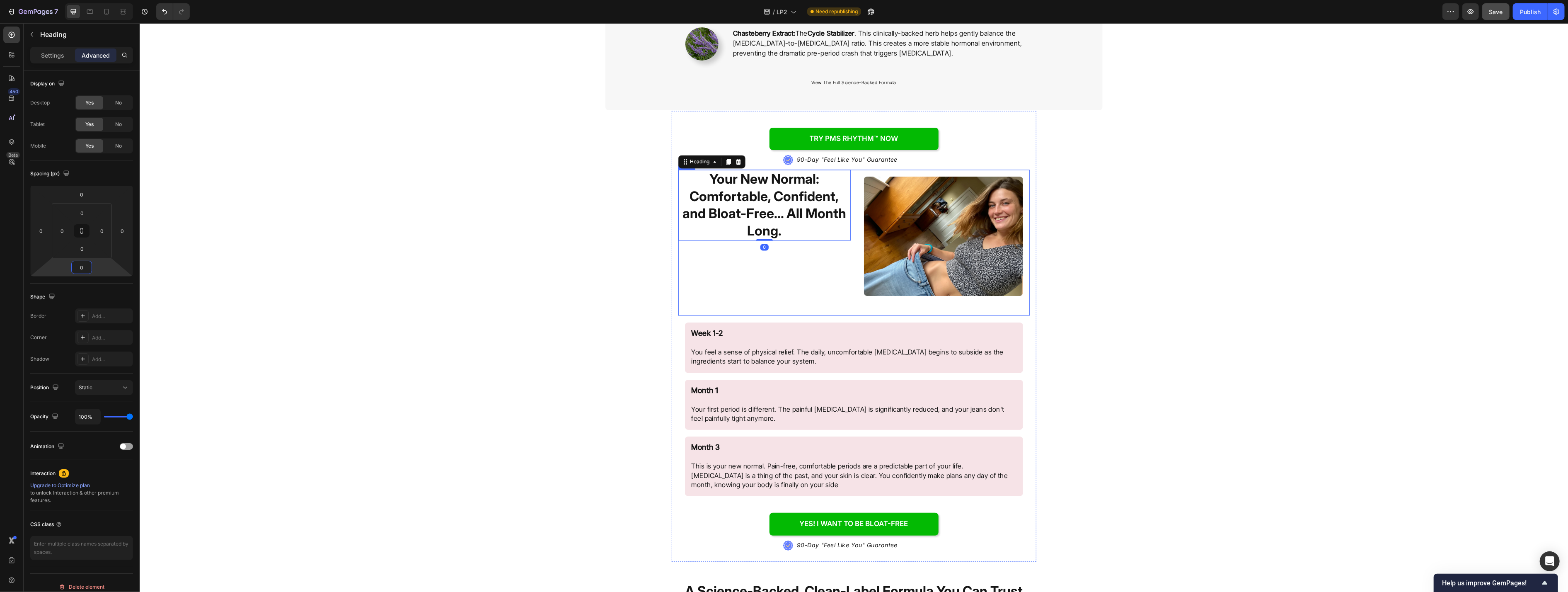
click at [642, 293] on div "Your New Normal: Comfortable, Confident, and Bloat-Free... All Month Long. Head…" at bounding box center [764, 243] width 172 height 146
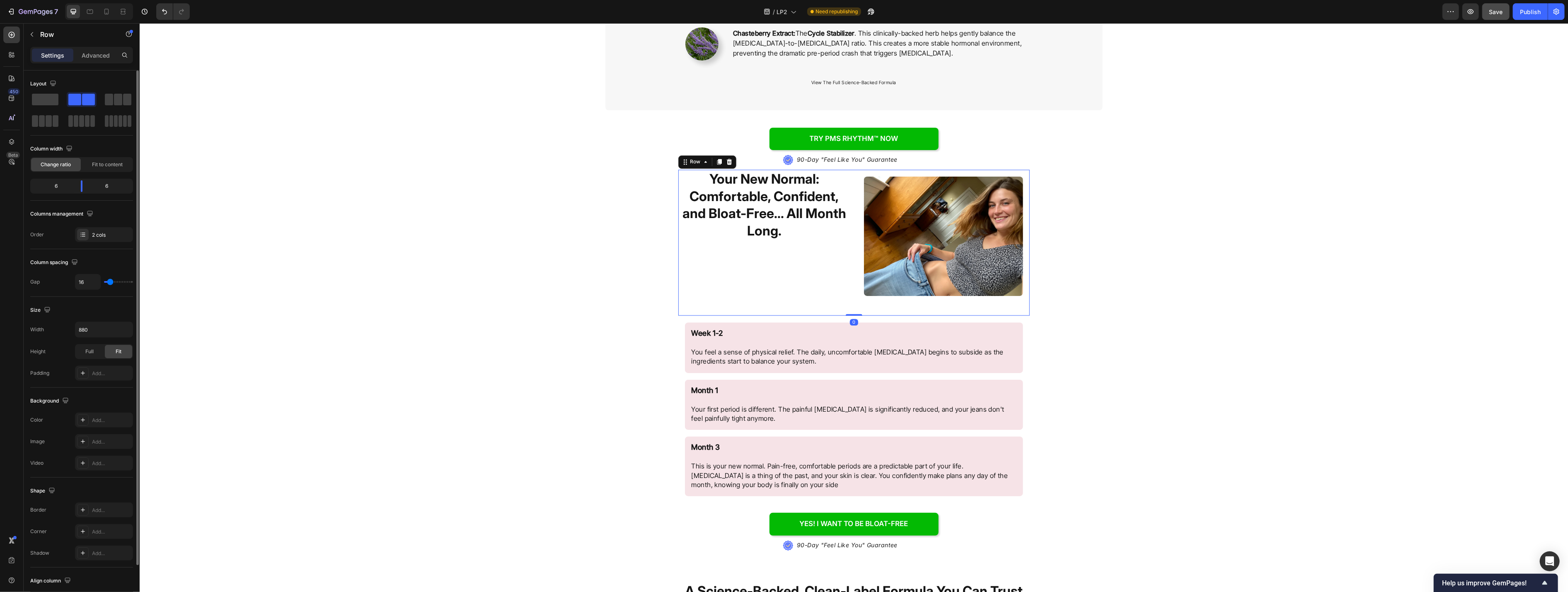
scroll to position [55, 0]
click at [96, 528] on icon at bounding box center [97, 544] width 9 height 9
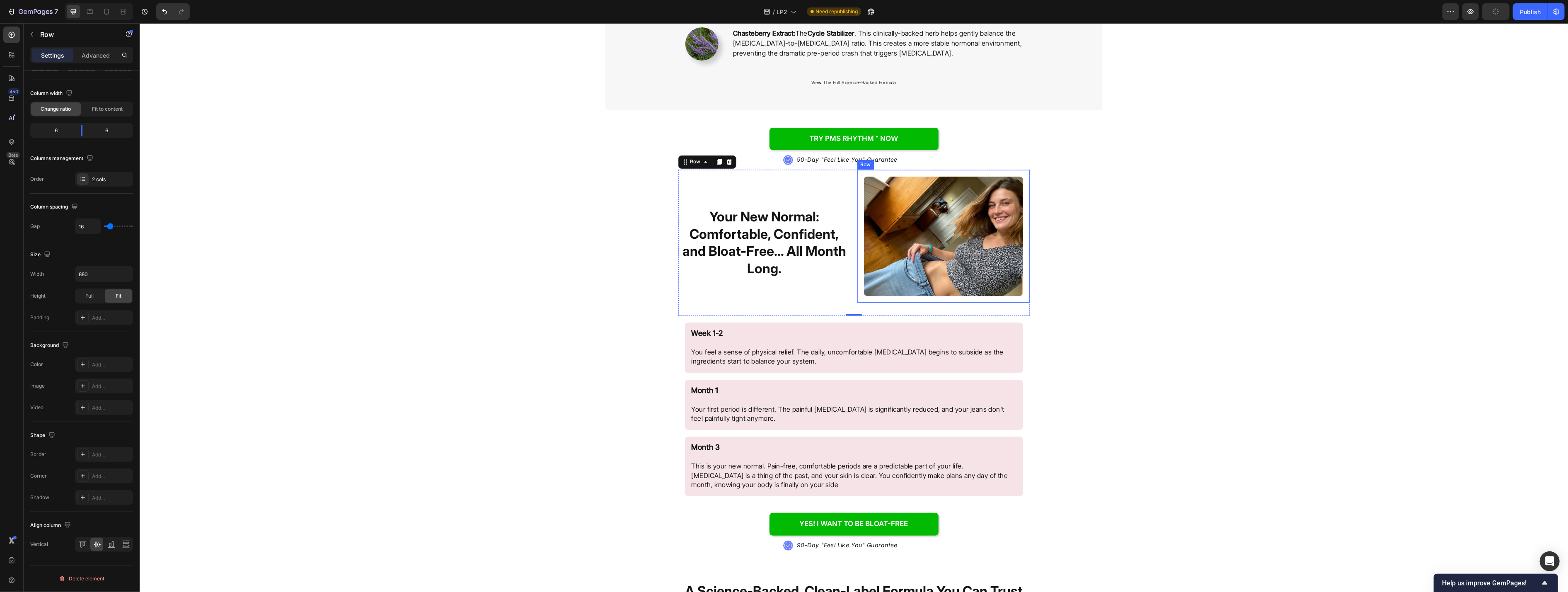
click at [642, 327] on div "Try PMS Rhythm™ NOW Button .id584220534124839872 .st0{fill:#647EFF;} .id5842205…" at bounding box center [853, 389] width 1429 height 557
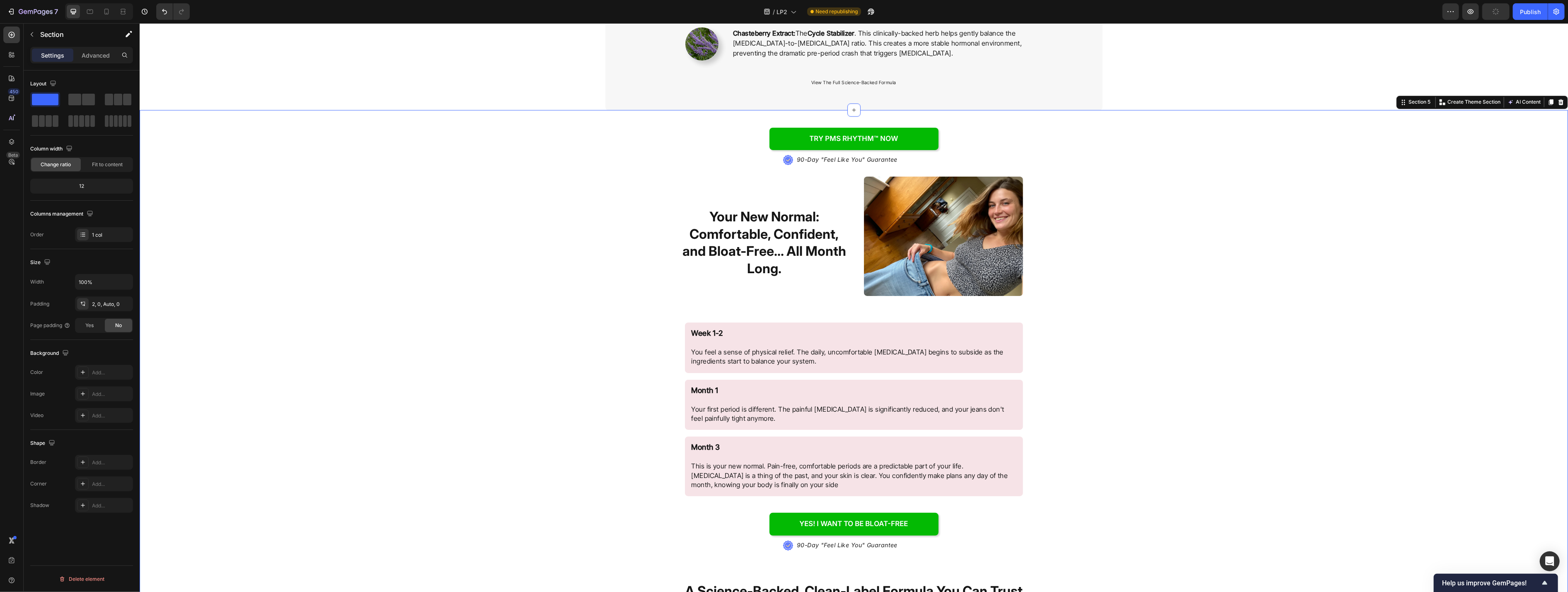
scroll to position [0, 0]
click at [111, 14] on div at bounding box center [107, 12] width 13 height 13
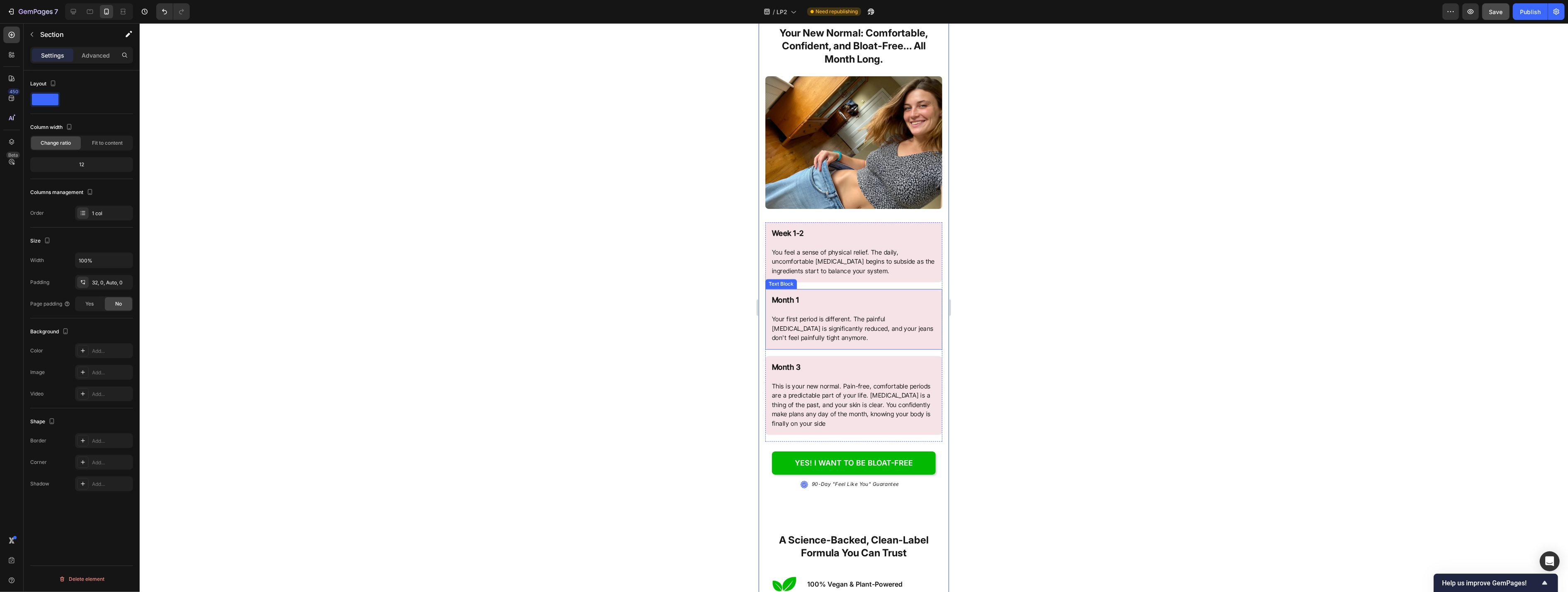
scroll to position [2606, 0]
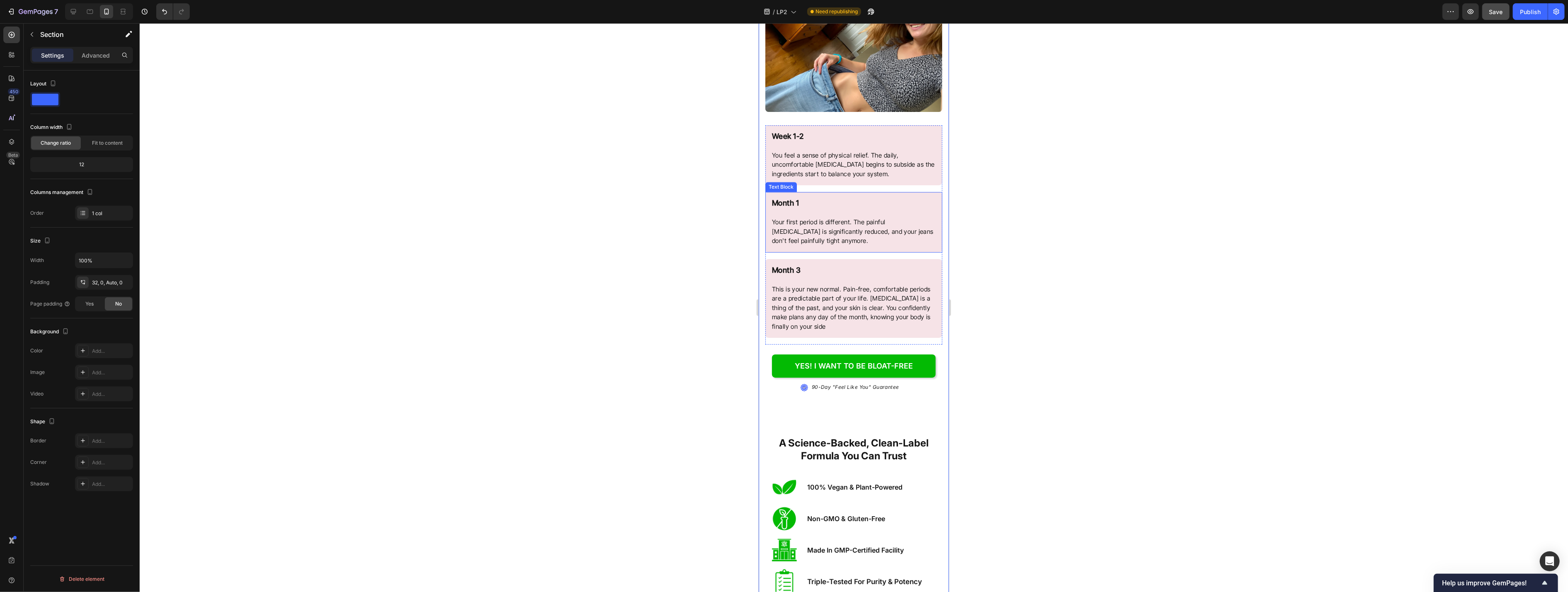
click at [642, 14] on span "Save" at bounding box center [1496, 12] width 13 height 7
click at [642, 13] on div "Publish" at bounding box center [1530, 12] width 21 height 9
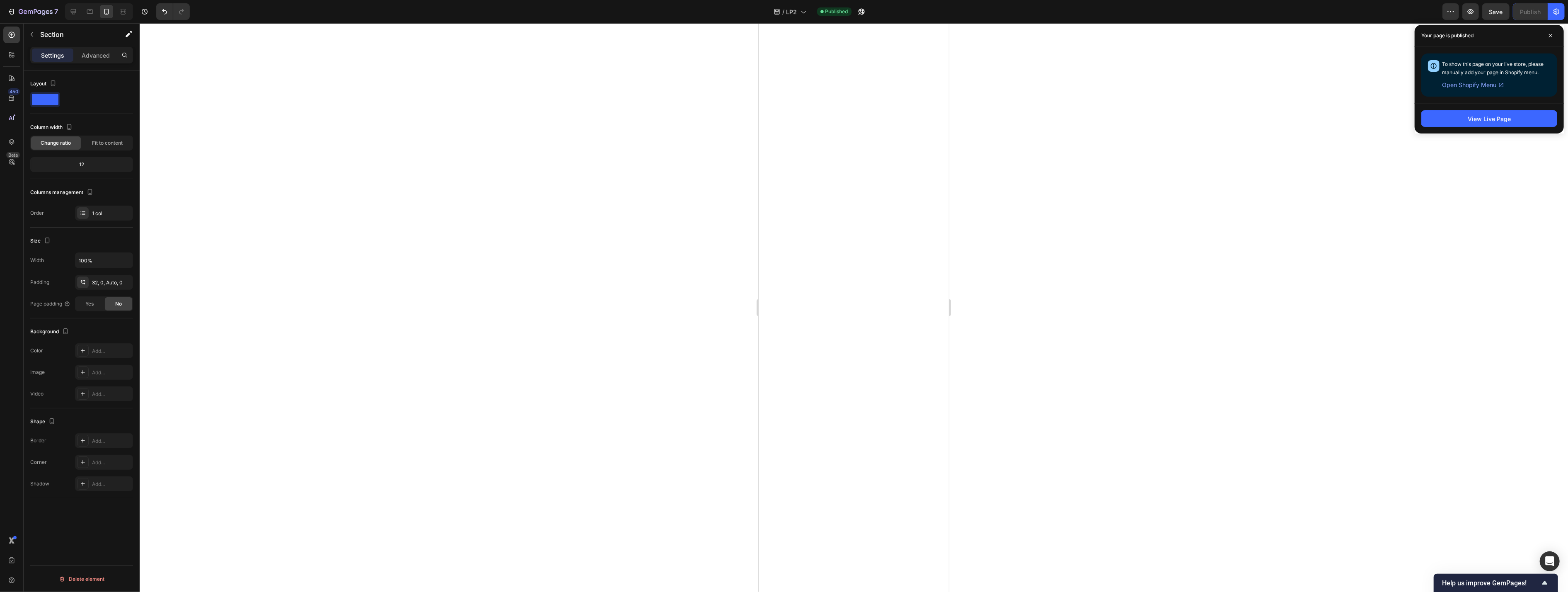
scroll to position [0, 0]
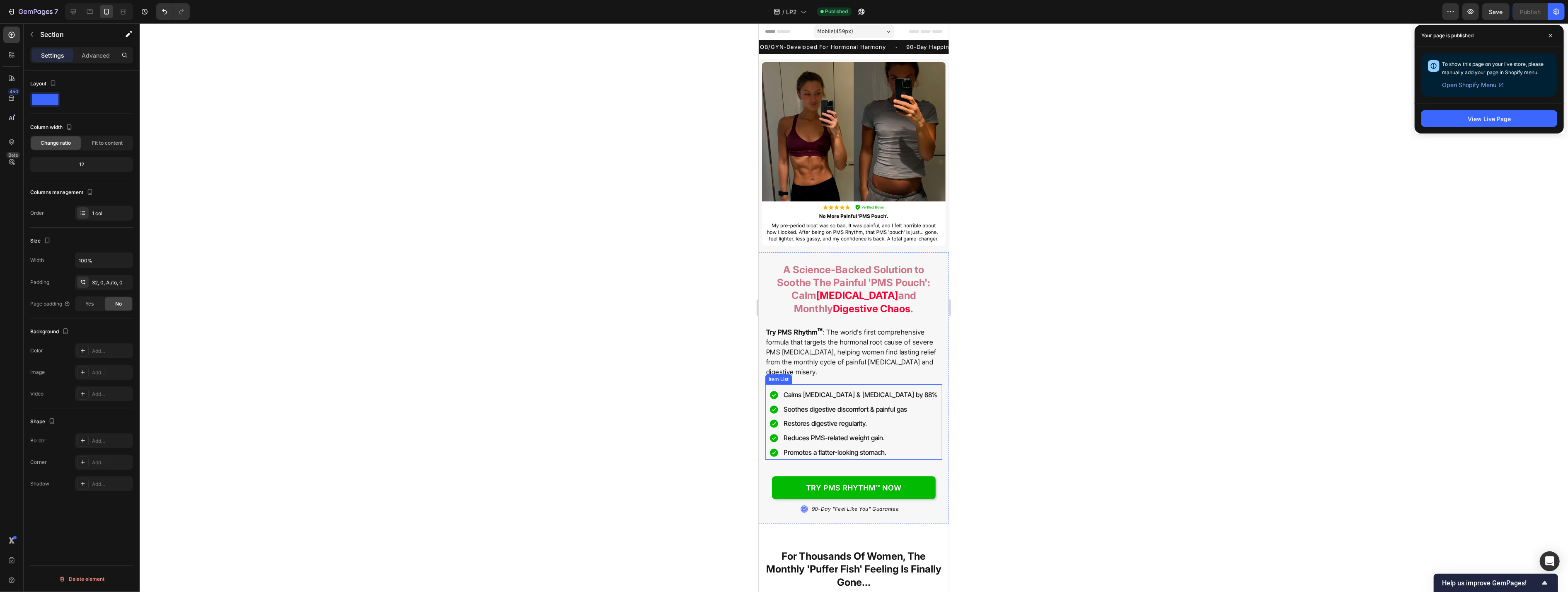
click at [642, 401] on div "Calms [MEDICAL_DATA] & [MEDICAL_DATA] by 88%" at bounding box center [860, 395] width 156 height 15
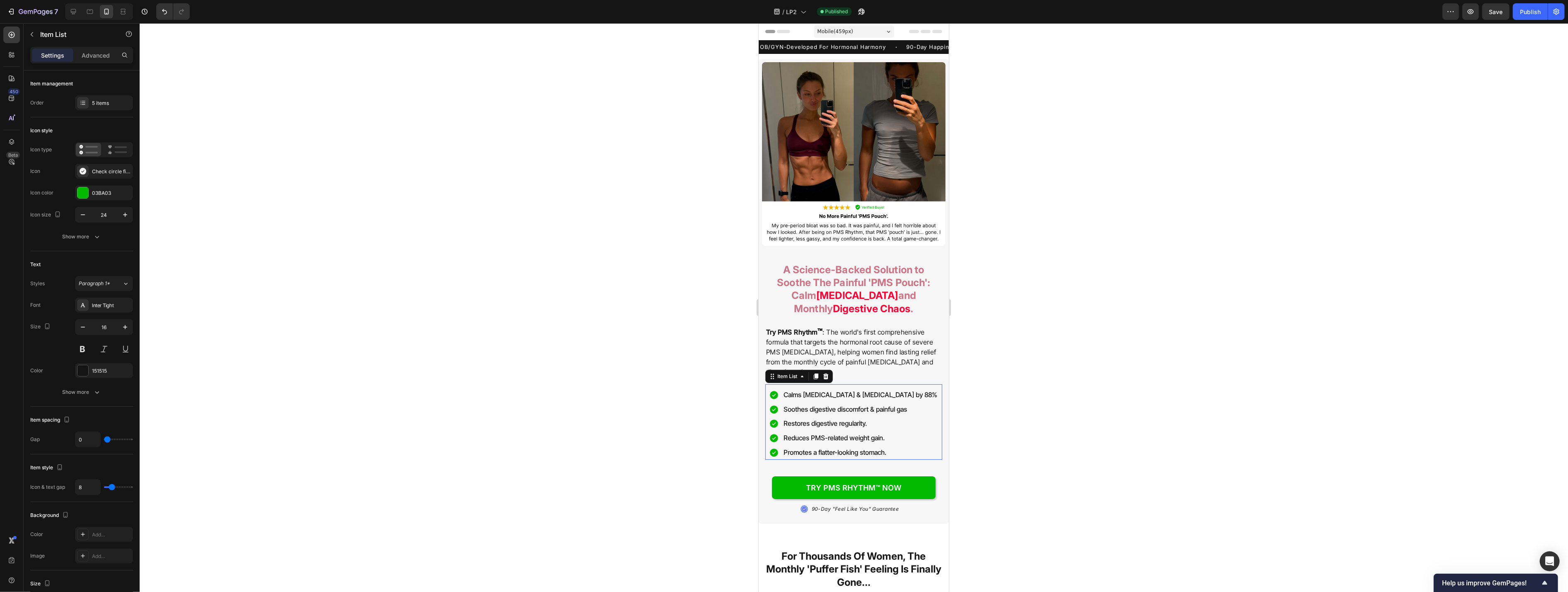
click at [642, 396] on p "Calms [MEDICAL_DATA] & [MEDICAL_DATA] by 88%" at bounding box center [860, 395] width 154 height 12
drag, startPoint x: 818, startPoint y: 396, endPoint x: 840, endPoint y: 396, distance: 22.0
click at [642, 396] on p "Calms [MEDICAL_DATA] & [MEDICAL_DATA] by 88%" at bounding box center [860, 395] width 154 height 12
click at [642, 378] on icon "Editor contextual toolbar" at bounding box center [819, 379] width 5 height 6
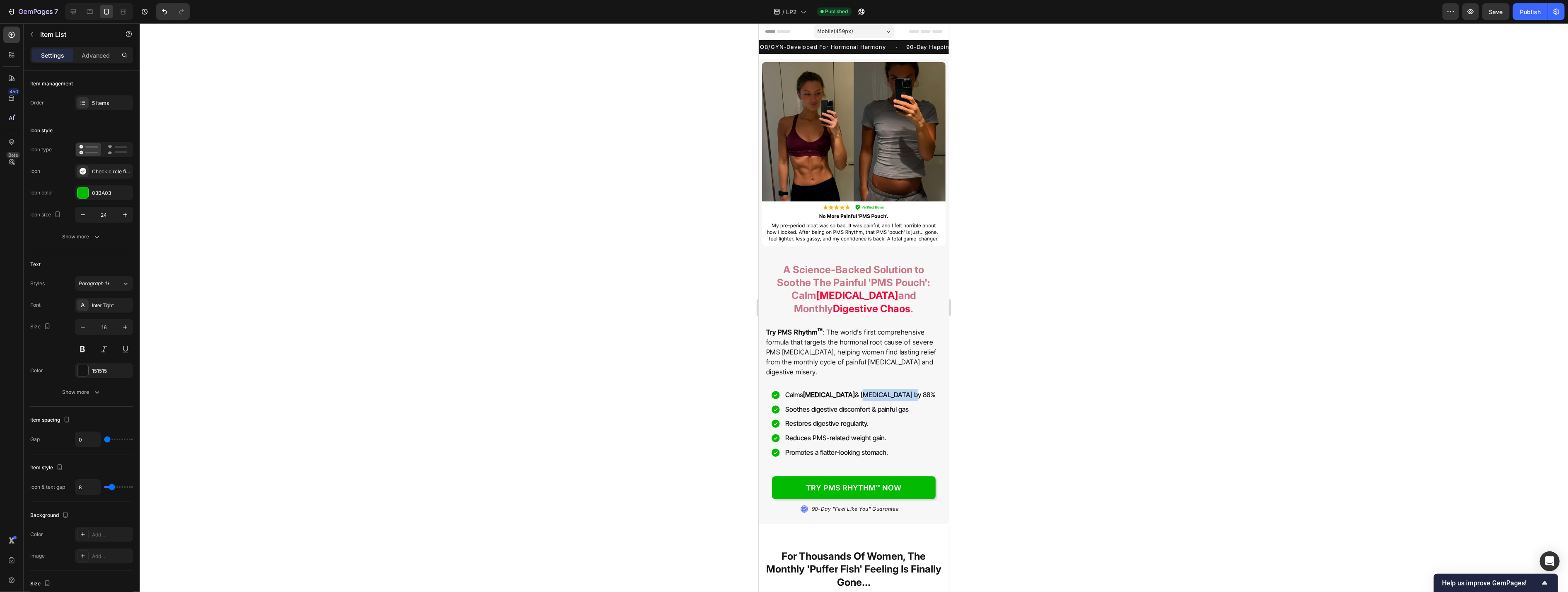
drag, startPoint x: 852, startPoint y: 395, endPoint x: 893, endPoint y: 396, distance: 41.0
click at [642, 396] on p "Calms [MEDICAL_DATA] & [MEDICAL_DATA] by 88%" at bounding box center [859, 395] width 150 height 12
click at [642, 393] on p "Calms [MEDICAL_DATA] & [MEDICAL_DATA] by 88%" at bounding box center [859, 395] width 150 height 12
drag, startPoint x: 859, startPoint y: 415, endPoint x: 844, endPoint y: 412, distance: 15.3
click at [642, 415] on p "Soothes digestive discomfort & painful gas" at bounding box center [859, 409] width 150 height 12
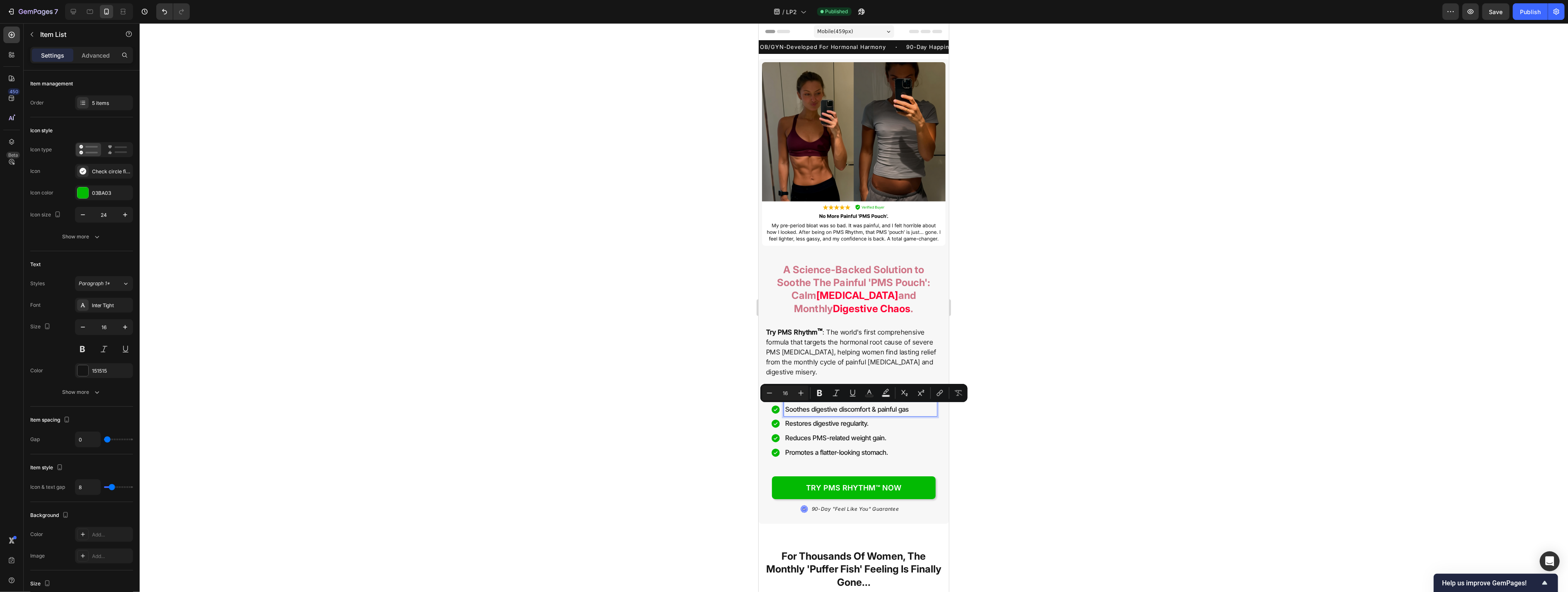
click at [642, 412] on p "Soothes digestive discomfort & painful gas" at bounding box center [859, 409] width 150 height 12
click at [642, 382] on div at bounding box center [853, 308] width 1429 height 569
click at [642, 412] on div "A Science-Backed Solution to Soothe The Painful 'PMS Pouch': Calm [MEDICAL_DATA…" at bounding box center [853, 389] width 177 height 272
click at [642, 409] on p "Soothes digestive discomfort & painful gas" at bounding box center [859, 409] width 150 height 12
click at [642, 428] on div at bounding box center [853, 308] width 1429 height 569
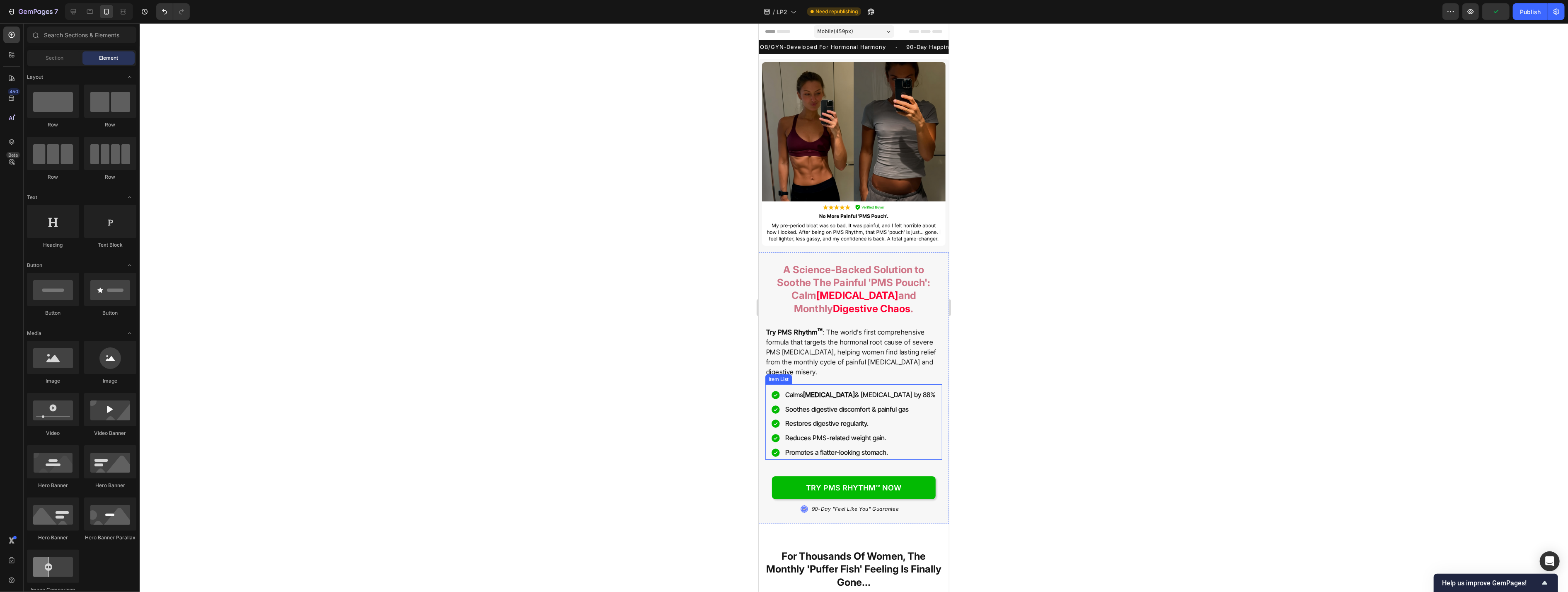
click at [642, 414] on p "Soothes digestive discomfort & painful gas" at bounding box center [859, 409] width 150 height 12
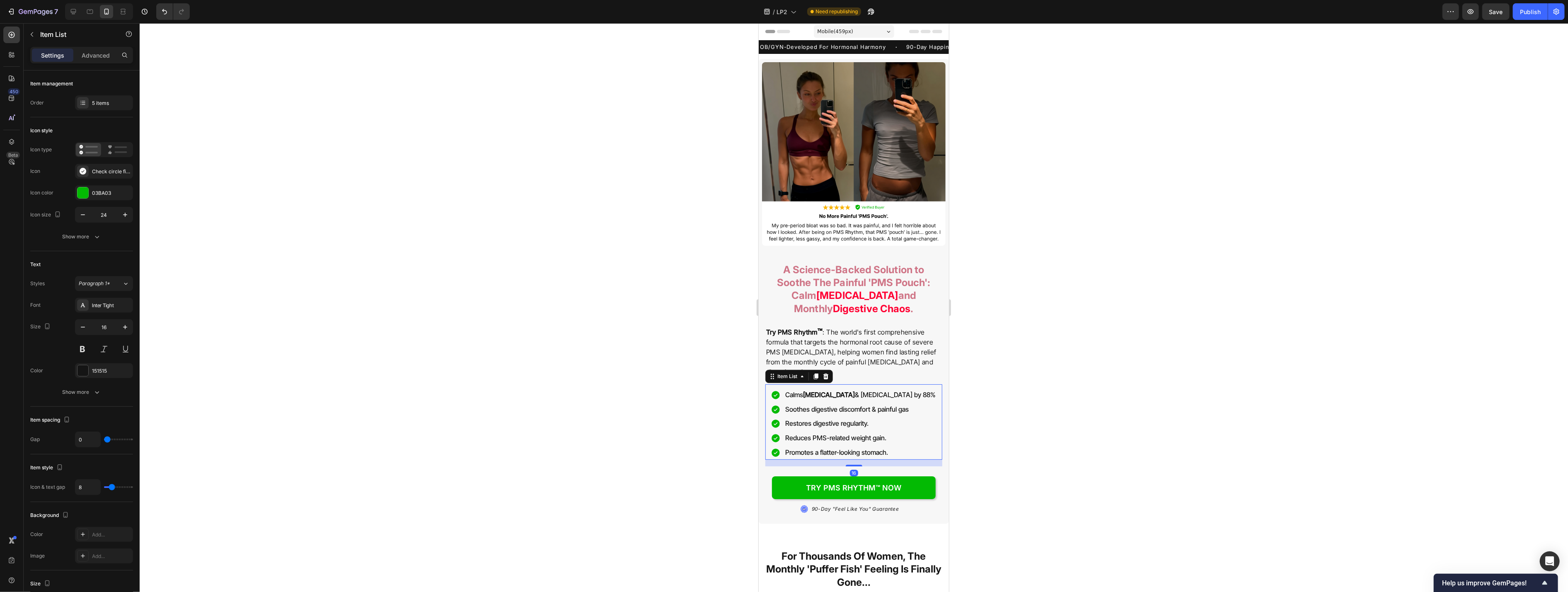
click at [642, 412] on p "Soothes digestive discomfort & painful gas" at bounding box center [859, 409] width 150 height 12
click at [642, 424] on div at bounding box center [853, 308] width 1429 height 569
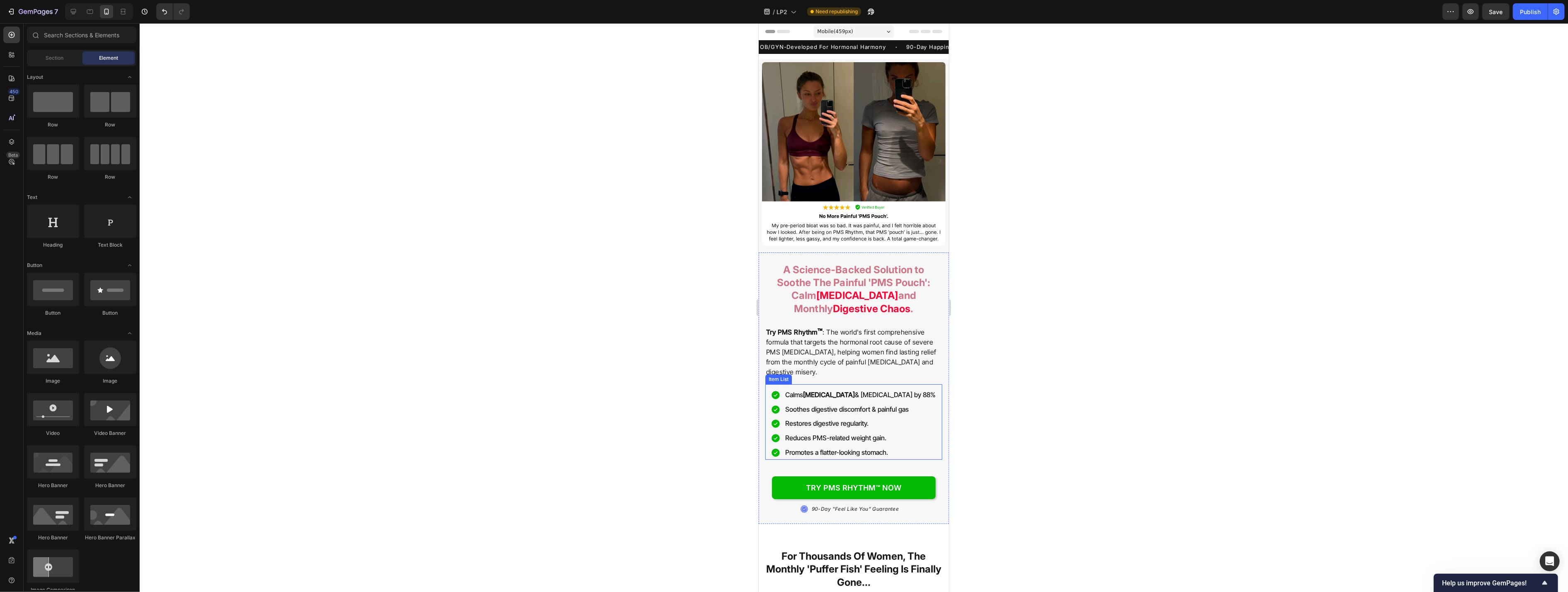
click at [642, 395] on strong "[MEDICAL_DATA]" at bounding box center [828, 395] width 52 height 9
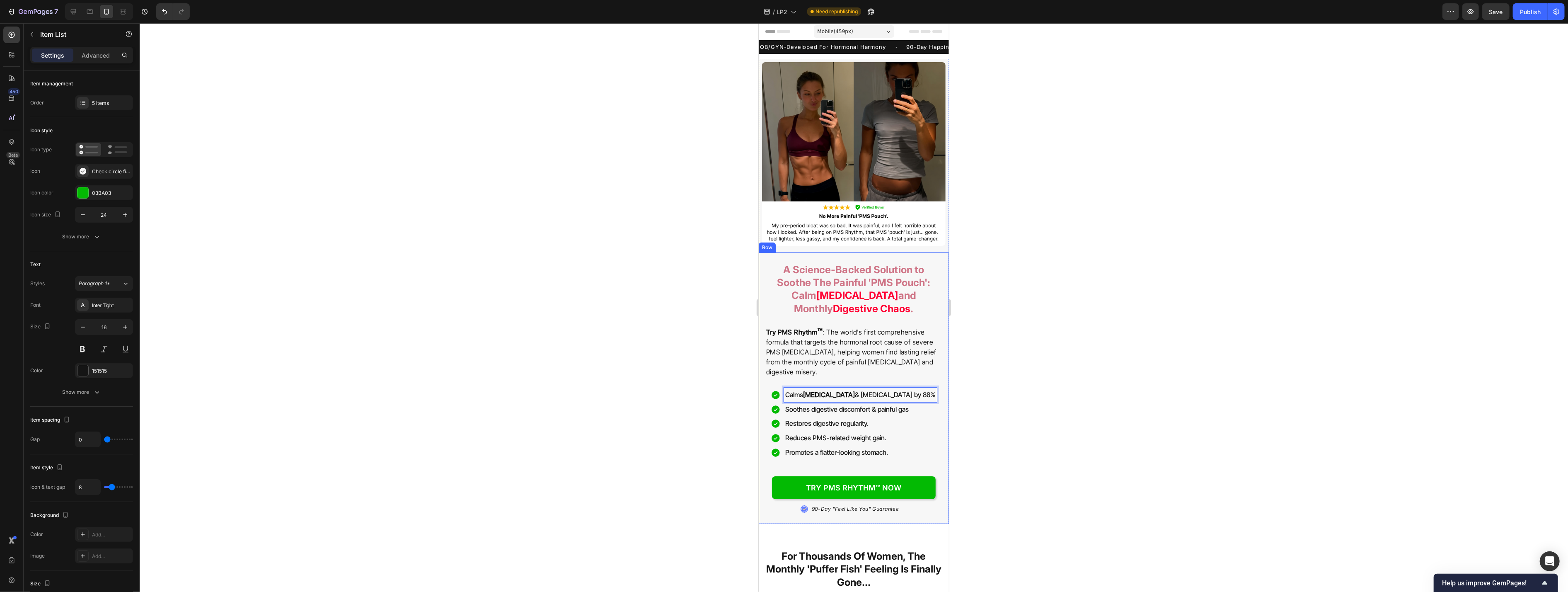
click at [642, 390] on div at bounding box center [853, 308] width 1429 height 569
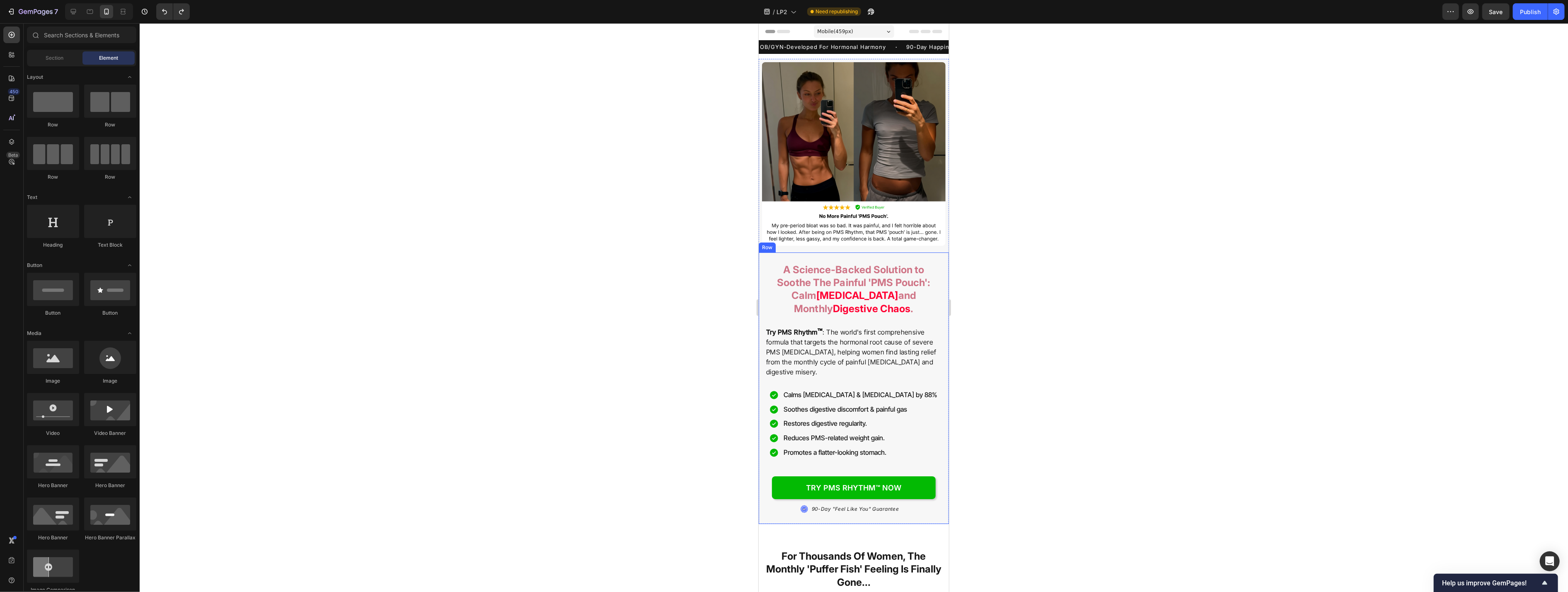
click at [642, 390] on div at bounding box center [853, 308] width 1429 height 569
click at [642, 13] on span "Save" at bounding box center [1496, 12] width 13 height 7
click at [642, 14] on div "Publish" at bounding box center [1530, 12] width 21 height 9
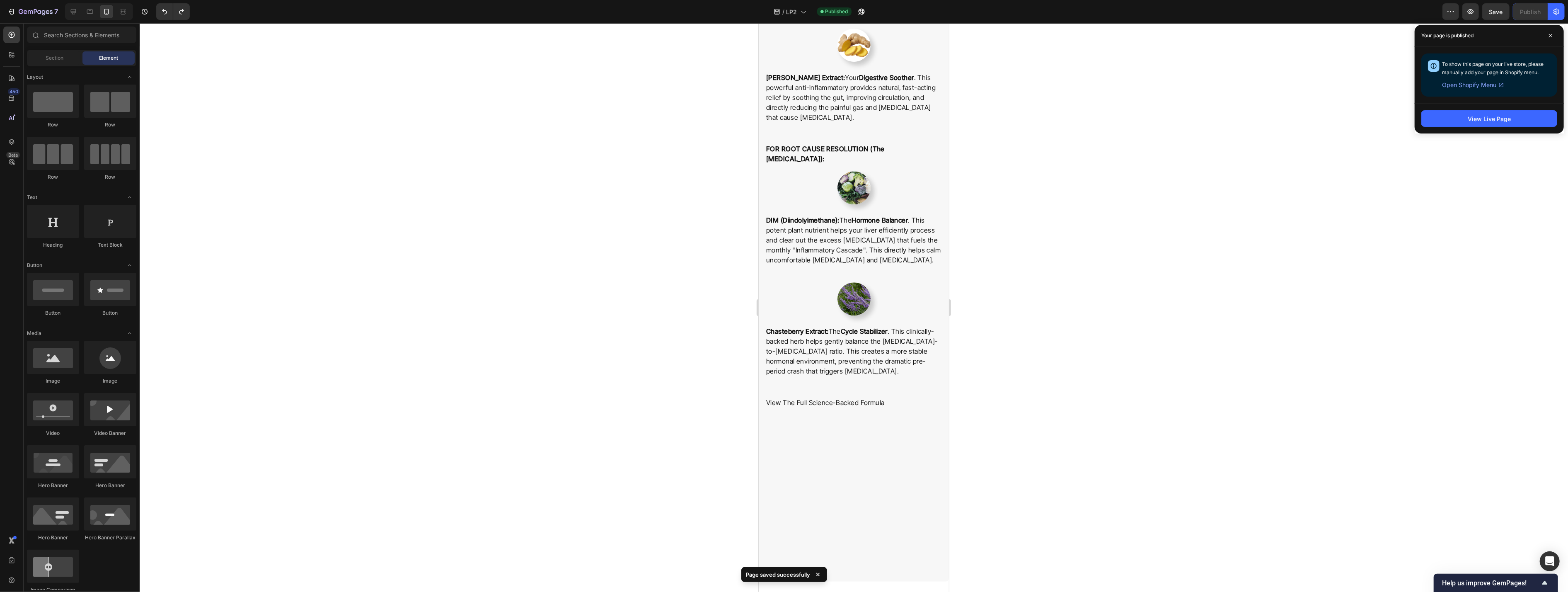
scroll to position [2844, 0]
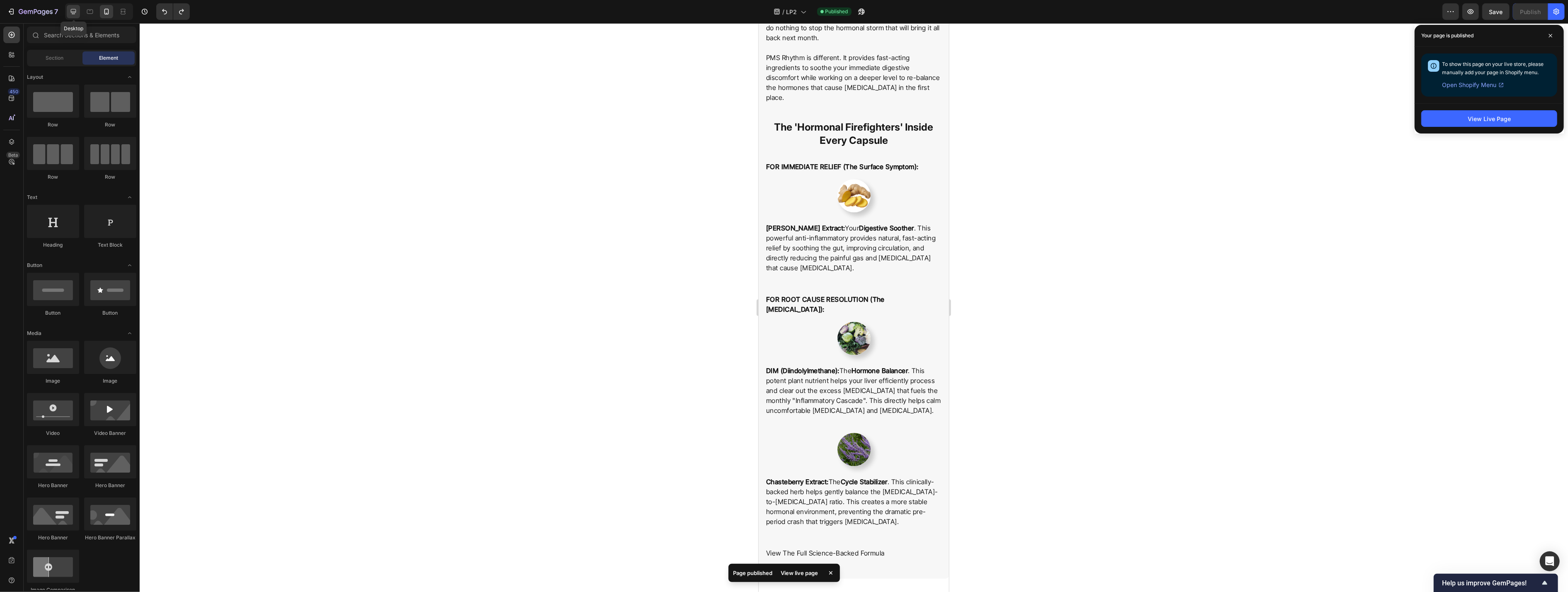
click at [73, 10] on icon at bounding box center [74, 12] width 9 height 9
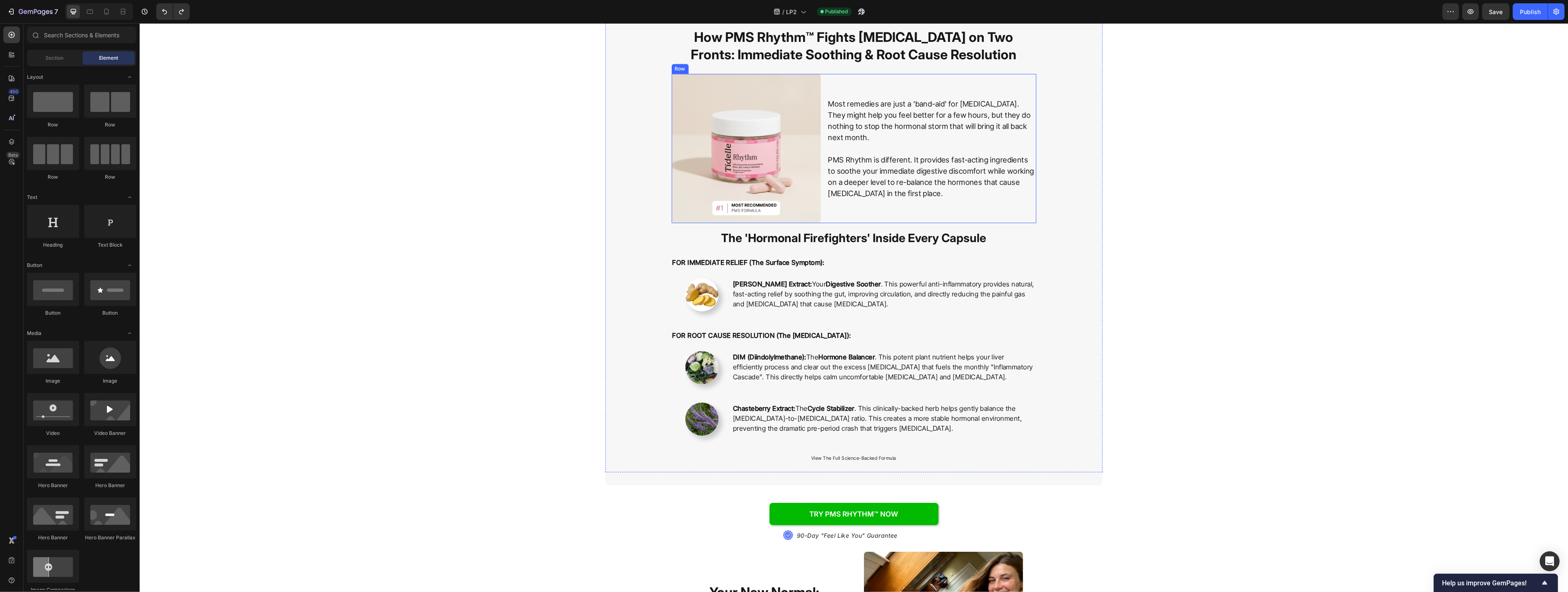
scroll to position [2667, 0]
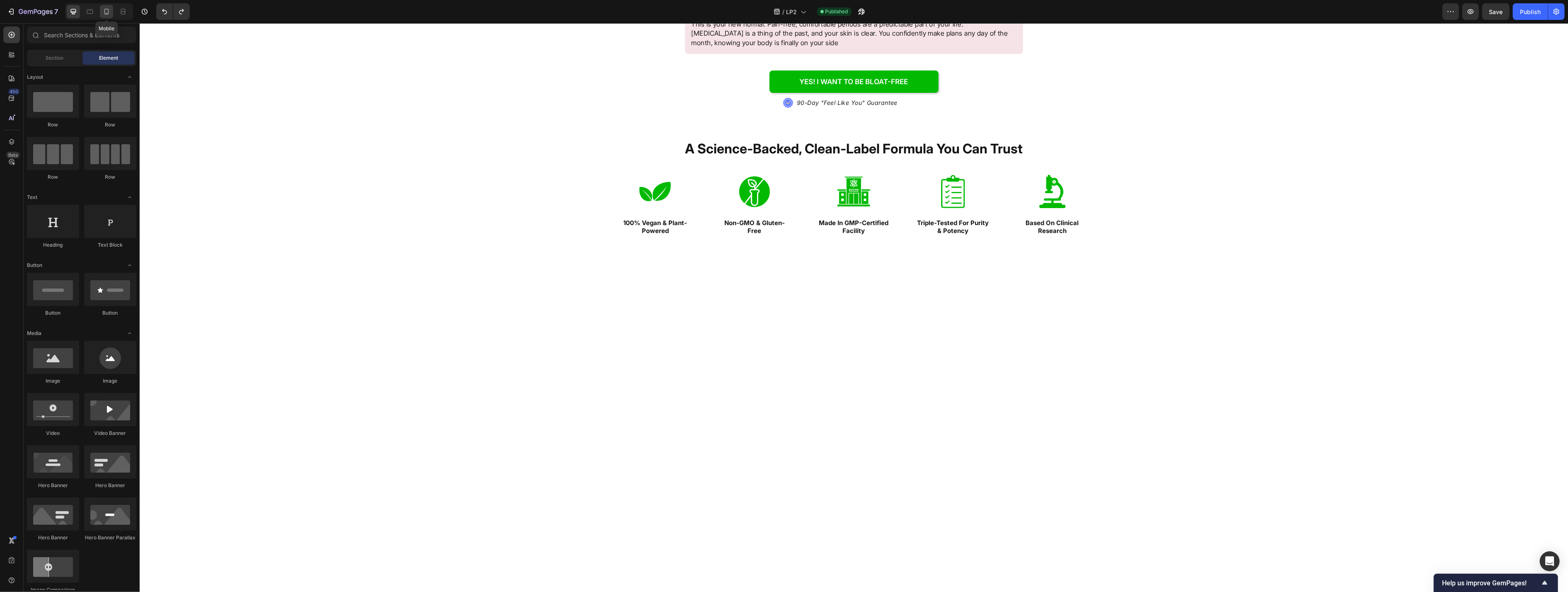
click at [110, 9] on icon at bounding box center [107, 12] width 9 height 9
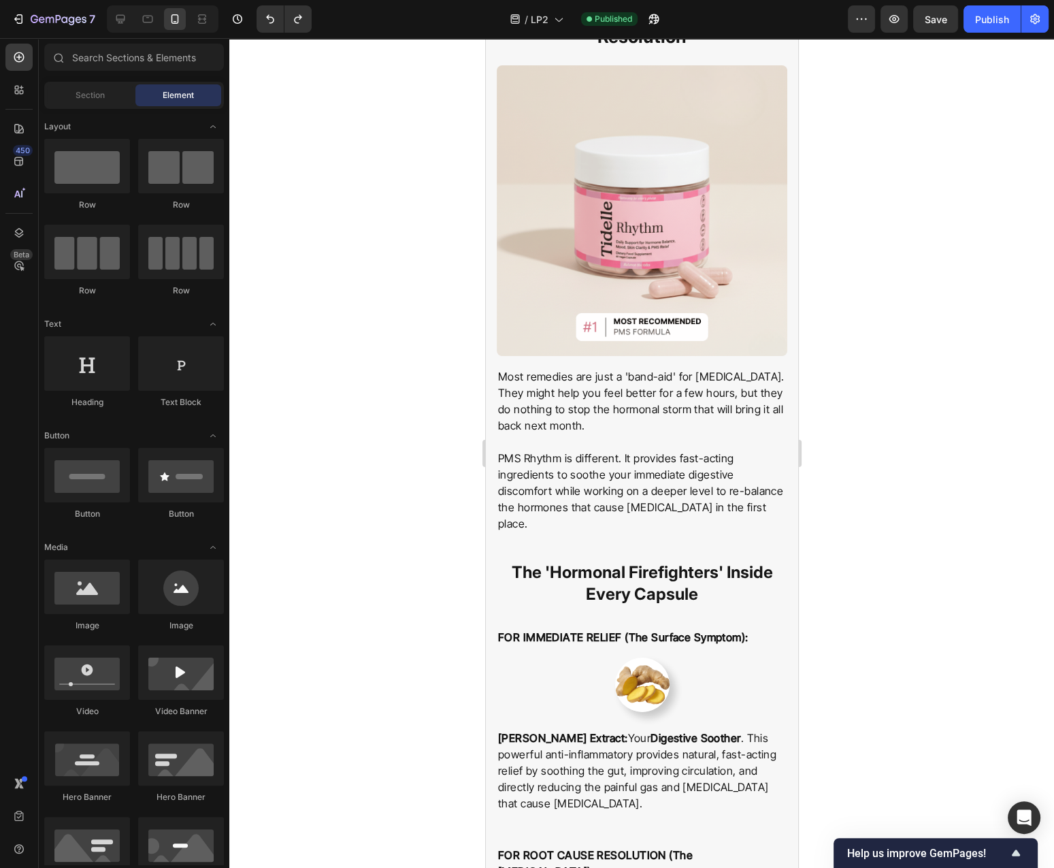
scroll to position [4159, 0]
